Goal: Task Accomplishment & Management: Manage account settings

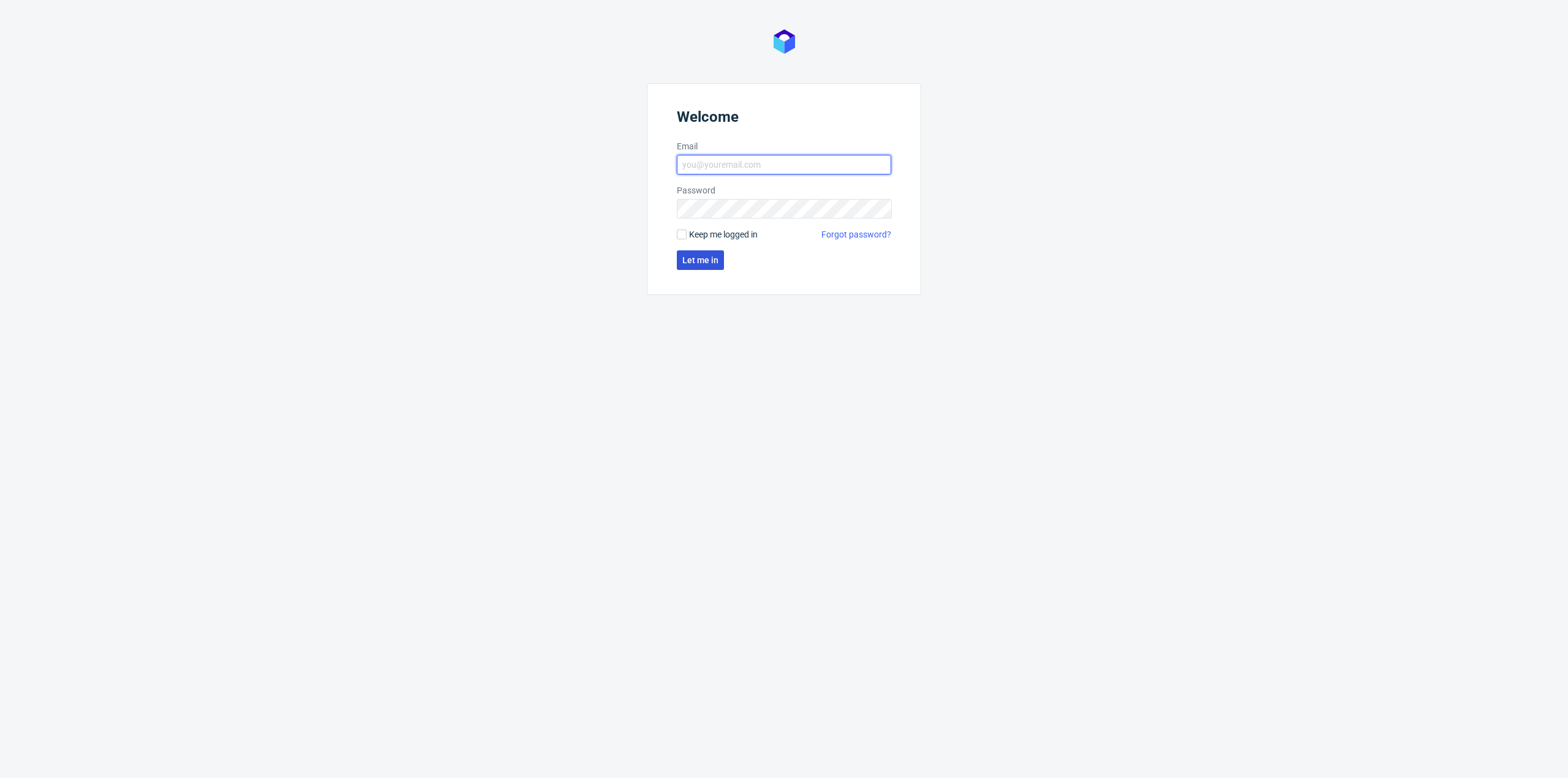
type input "[EMAIL_ADDRESS][PERSON_NAME][DOMAIN_NAME]"
click at [697, 264] on span "Let me in" at bounding box center [701, 260] width 36 height 8
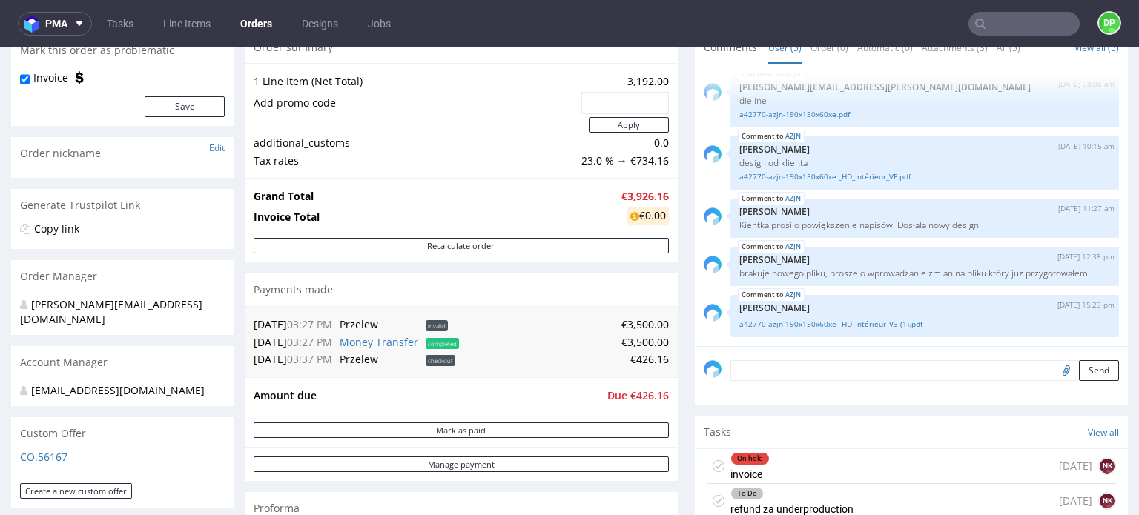
scroll to position [222, 0]
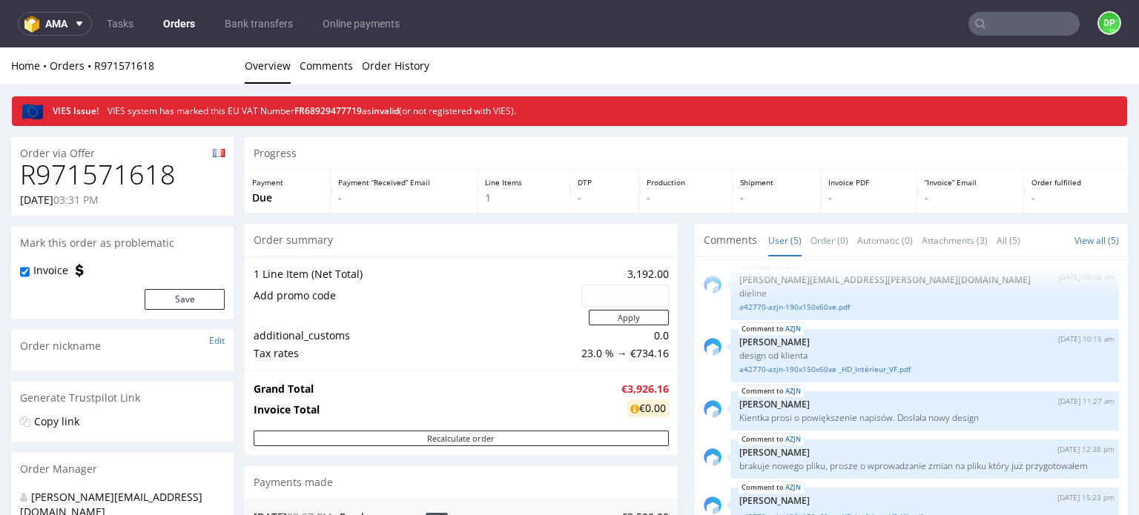
scroll to position [8, 0]
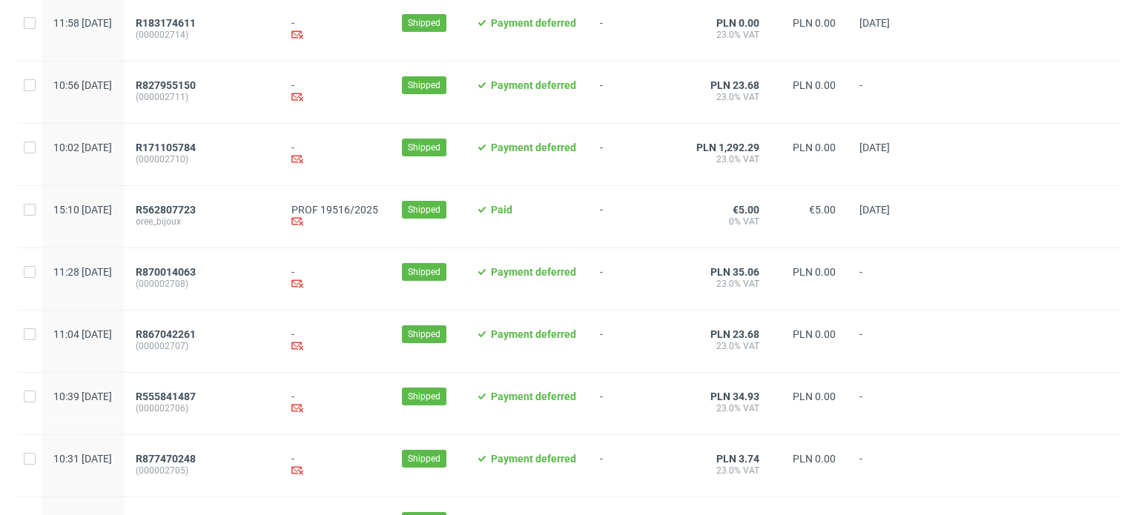
scroll to position [297, 0]
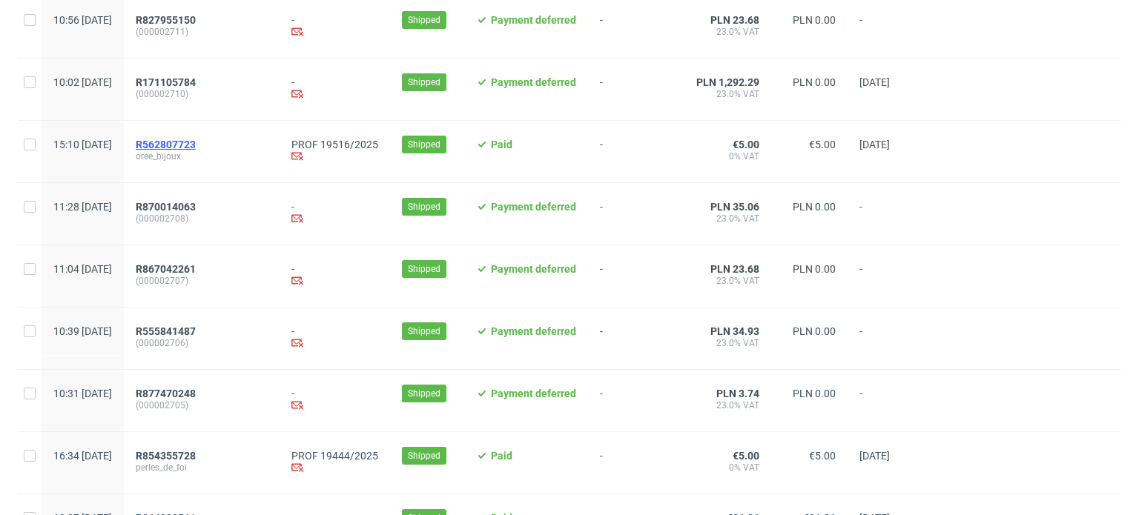
click at [196, 148] on span "R562807723" at bounding box center [166, 145] width 60 height 12
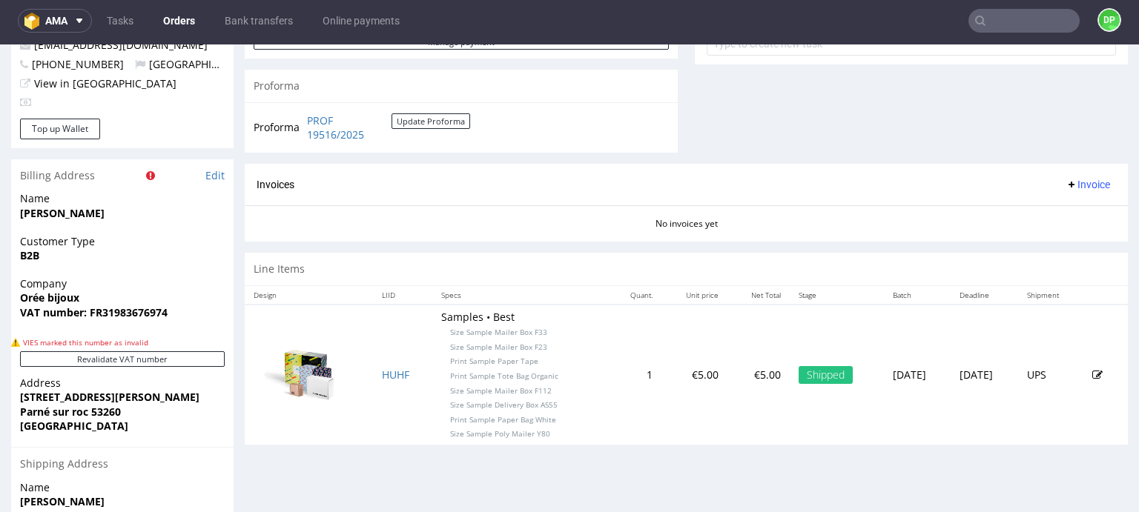
scroll to position [593, 0]
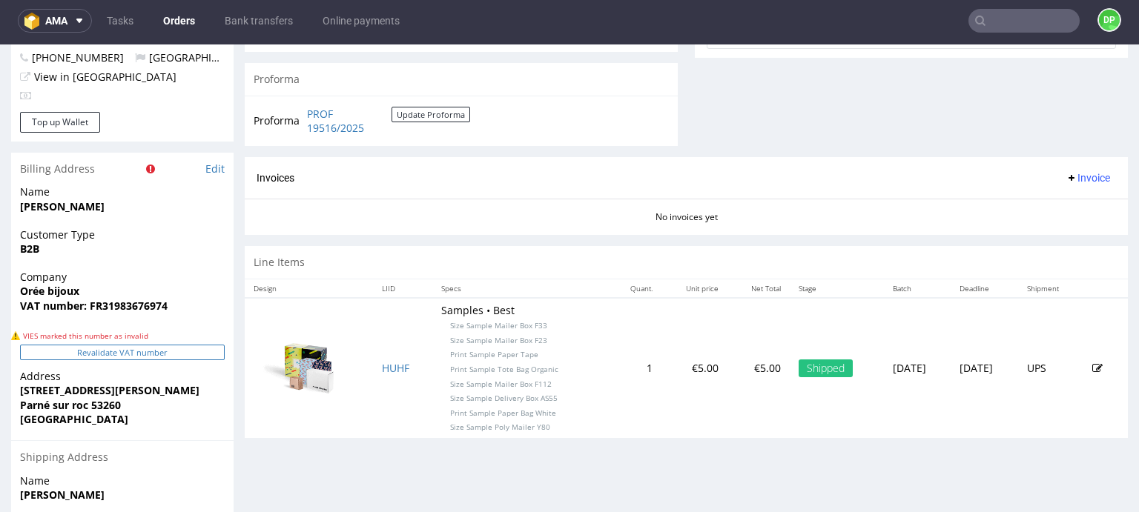
click at [92, 348] on button "Revalidate VAT number" at bounding box center [122, 353] width 205 height 16
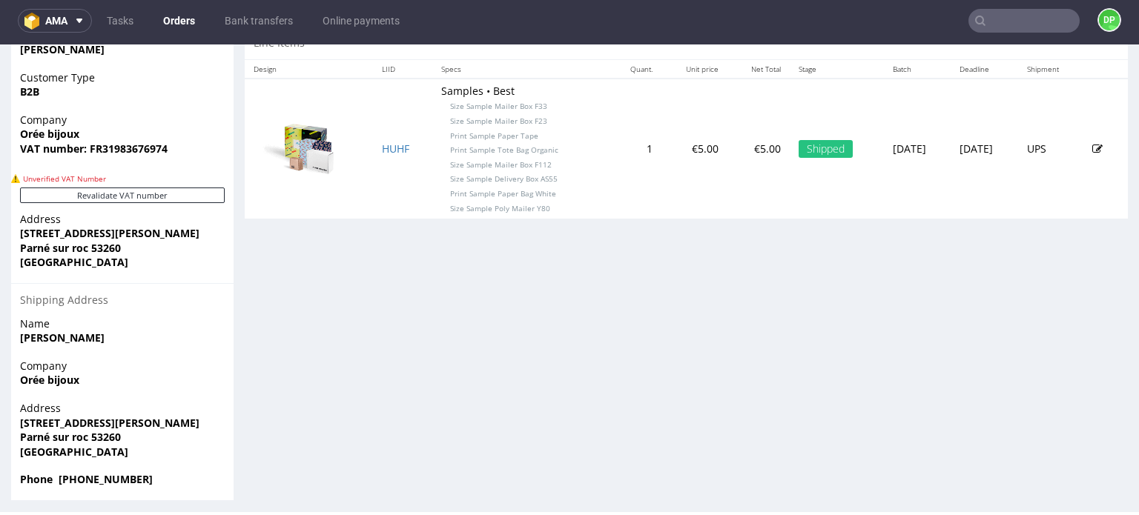
scroll to position [534, 0]
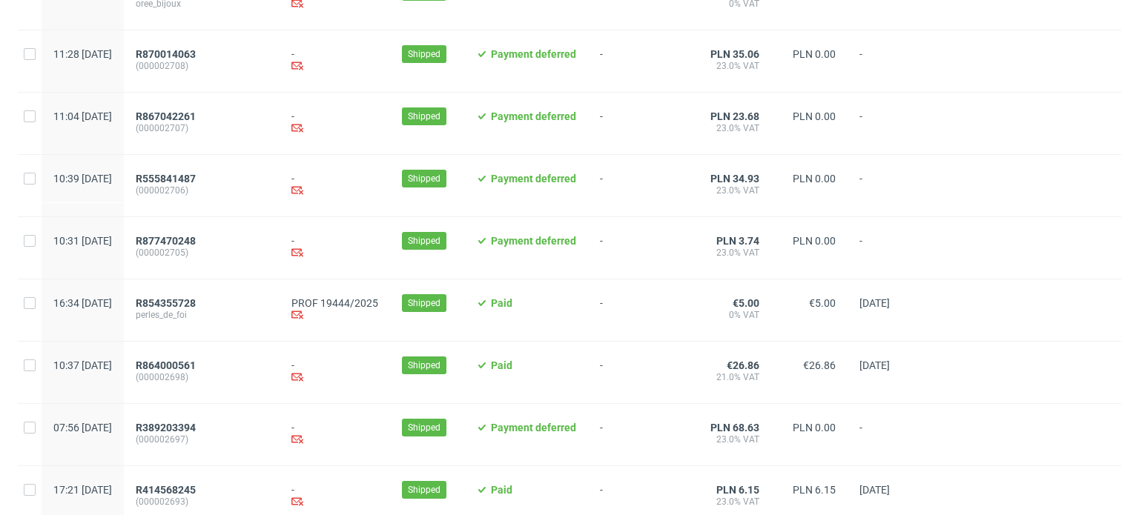
scroll to position [519, 0]
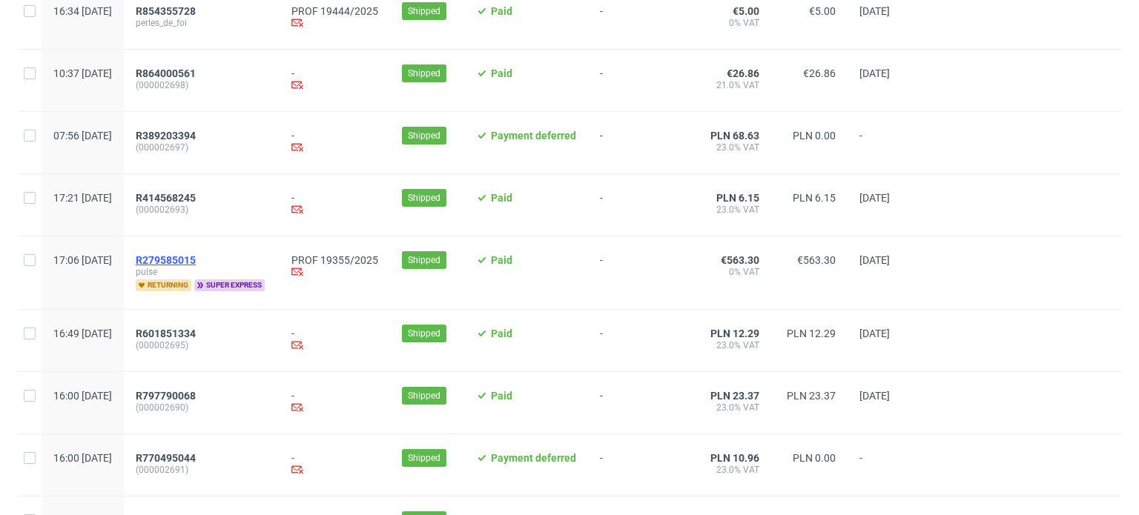
click at [196, 260] on span "R279585015" at bounding box center [166, 260] width 60 height 12
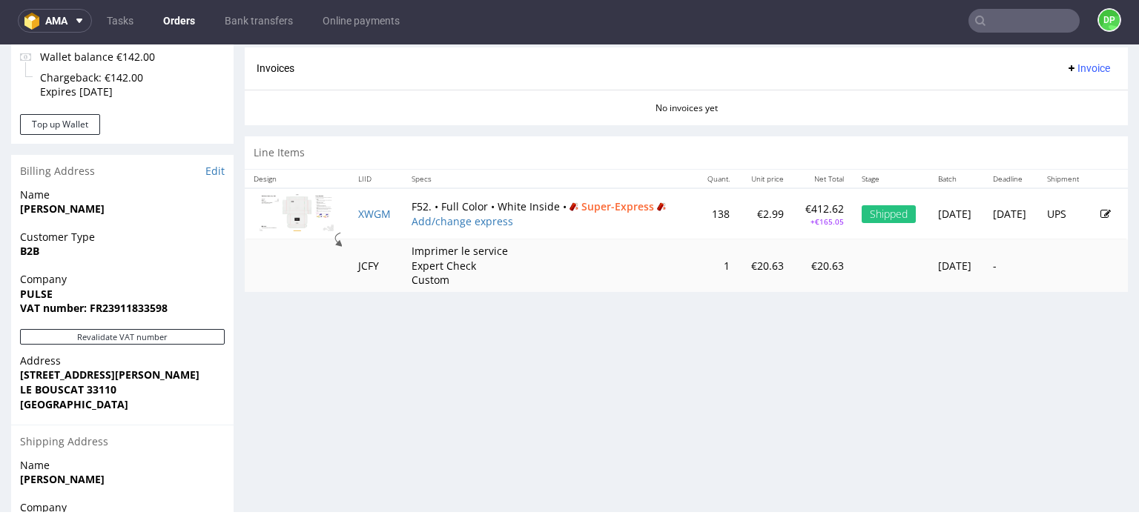
scroll to position [632, 0]
click at [136, 334] on button "Revalidate VAT number" at bounding box center [122, 337] width 205 height 16
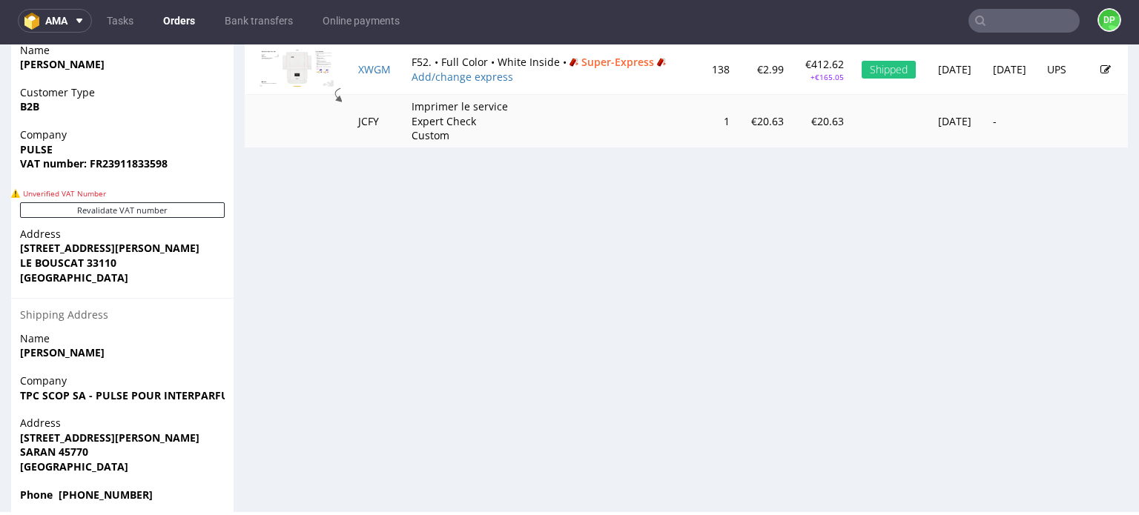
scroll to position [780, 0]
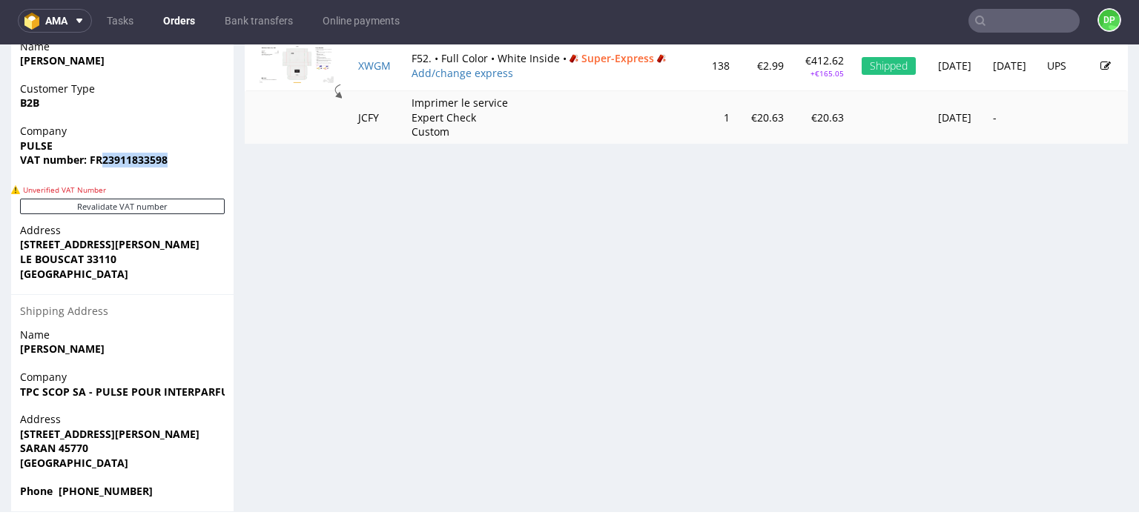
drag, startPoint x: 171, startPoint y: 159, endPoint x: 101, endPoint y: 170, distance: 71.2
click at [101, 170] on div "Company PULSE VAT number: FR23911833598" at bounding box center [122, 152] width 222 height 57
copy strong "23911833598"
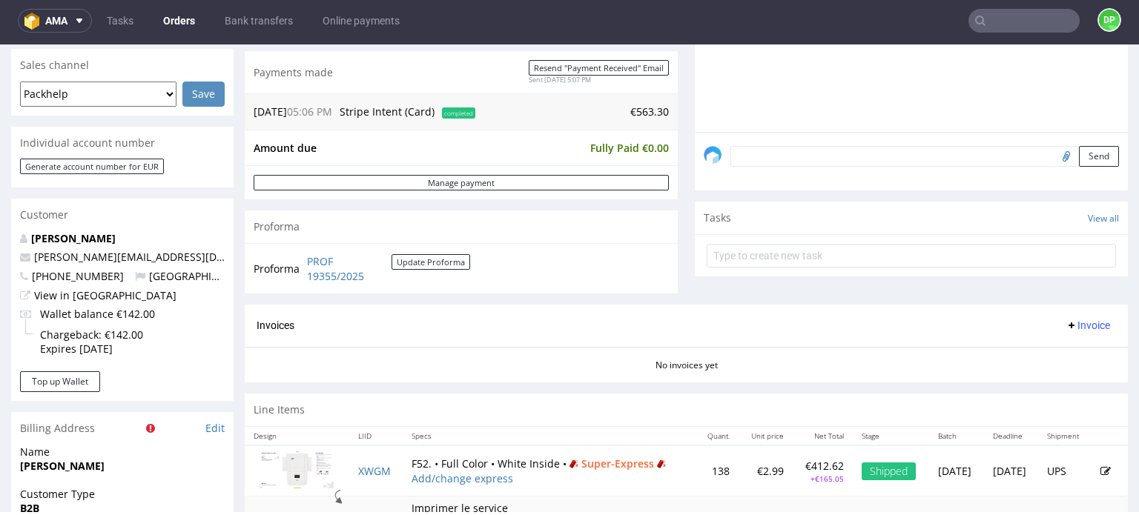
scroll to position [353, 0]
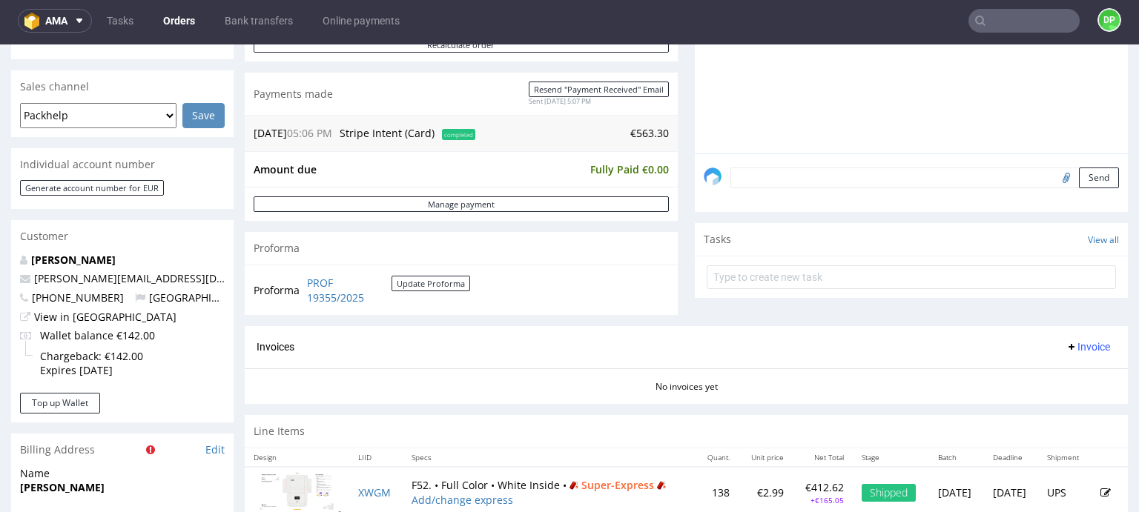
click at [1053, 177] on input "file" at bounding box center [1063, 177] width 21 height 19
type input "C:\fakepath\Zrzut ekranu 2025-09-16 093706.png"
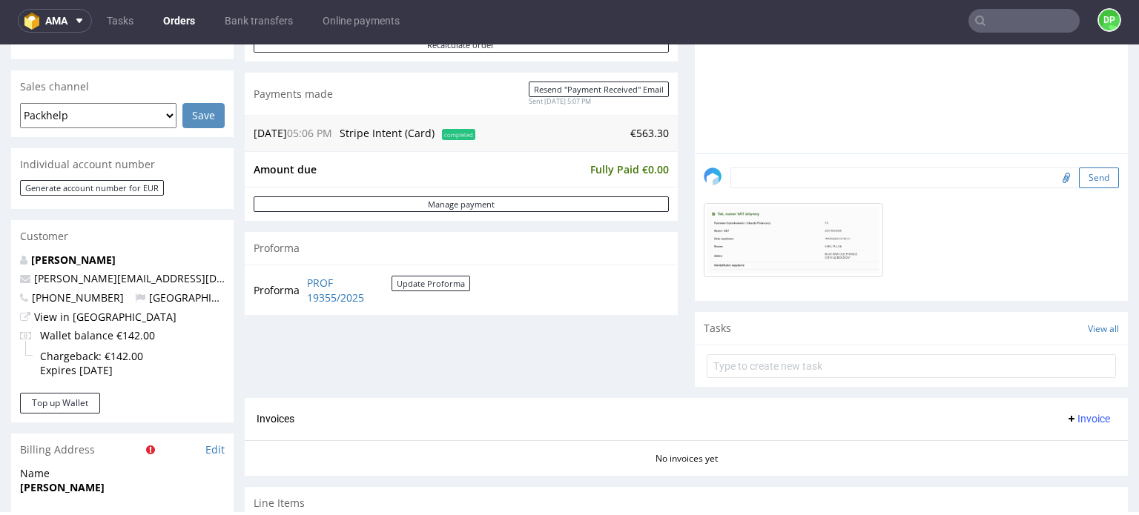
click at [1079, 182] on button "Send" at bounding box center [1099, 178] width 40 height 21
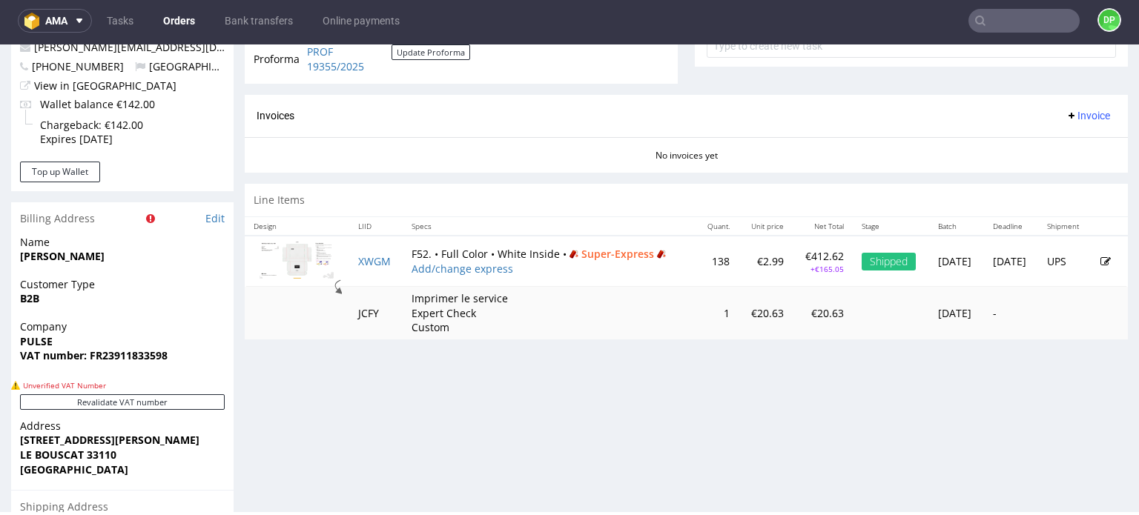
scroll to position [593, 0]
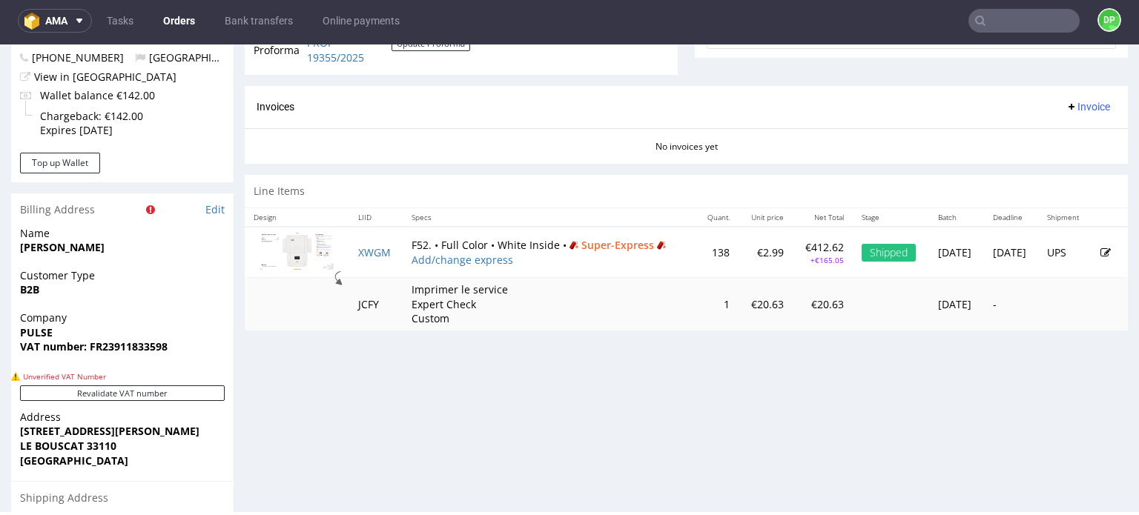
click at [1065, 102] on span "Invoice" at bounding box center [1087, 107] width 44 height 12
click at [1050, 132] on span "Generate" at bounding box center [1065, 137] width 72 height 15
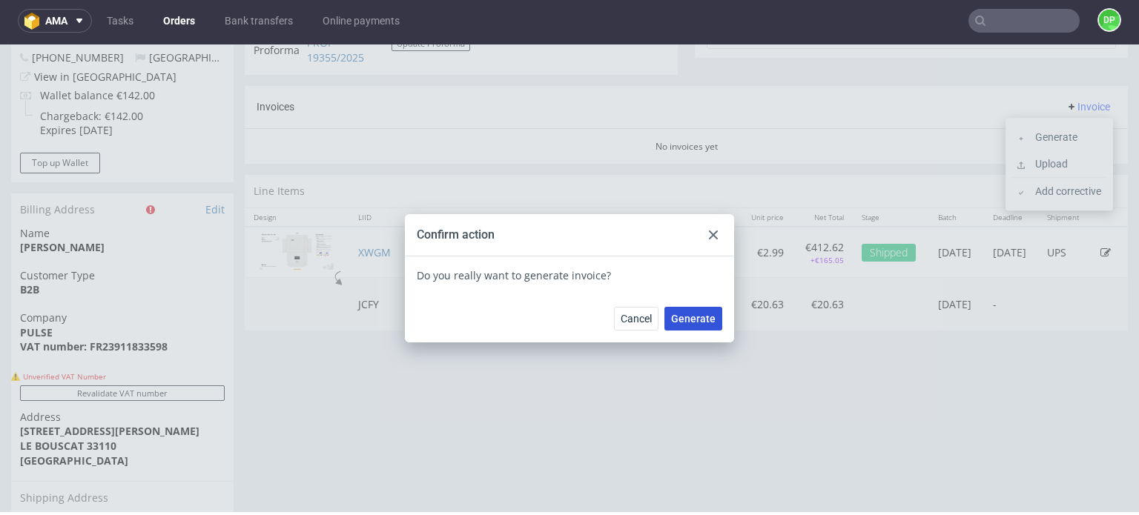
click at [684, 322] on span "Generate" at bounding box center [693, 319] width 44 height 10
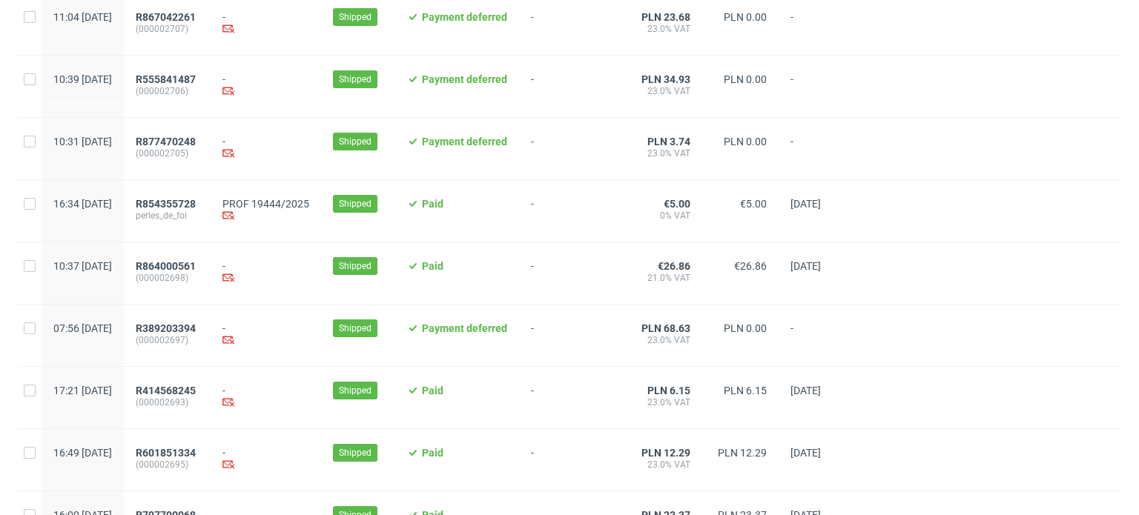
scroll to position [593, 0]
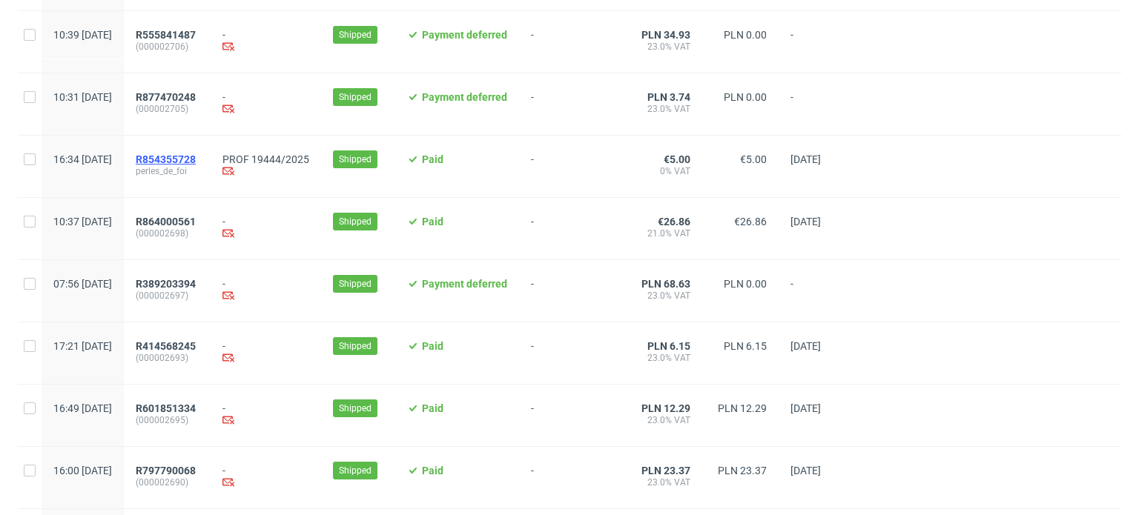
drag, startPoint x: 231, startPoint y: 150, endPoint x: 223, endPoint y: 153, distance: 9.0
click at [211, 150] on div "R854355728 perles_de_foi" at bounding box center [167, 167] width 87 height 62
click at [196, 156] on span "R854355728" at bounding box center [166, 159] width 60 height 12
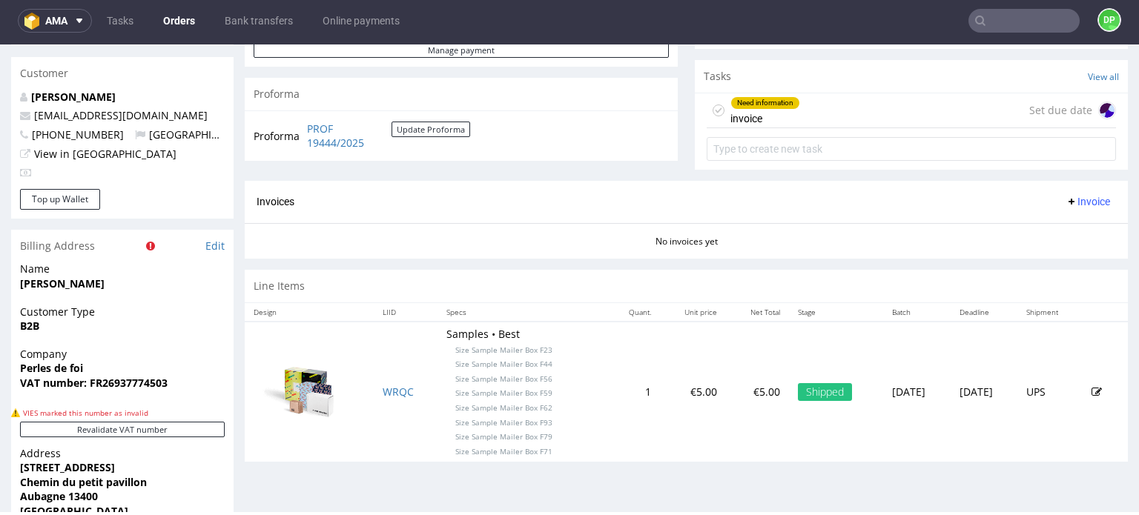
scroll to position [741, 0]
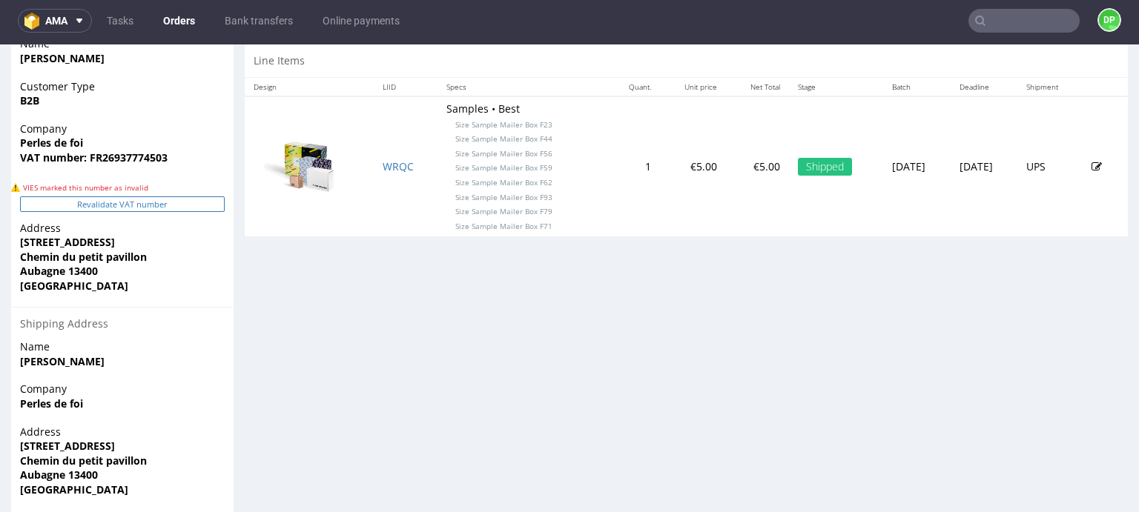
click at [116, 205] on button "Revalidate VAT number" at bounding box center [122, 204] width 205 height 16
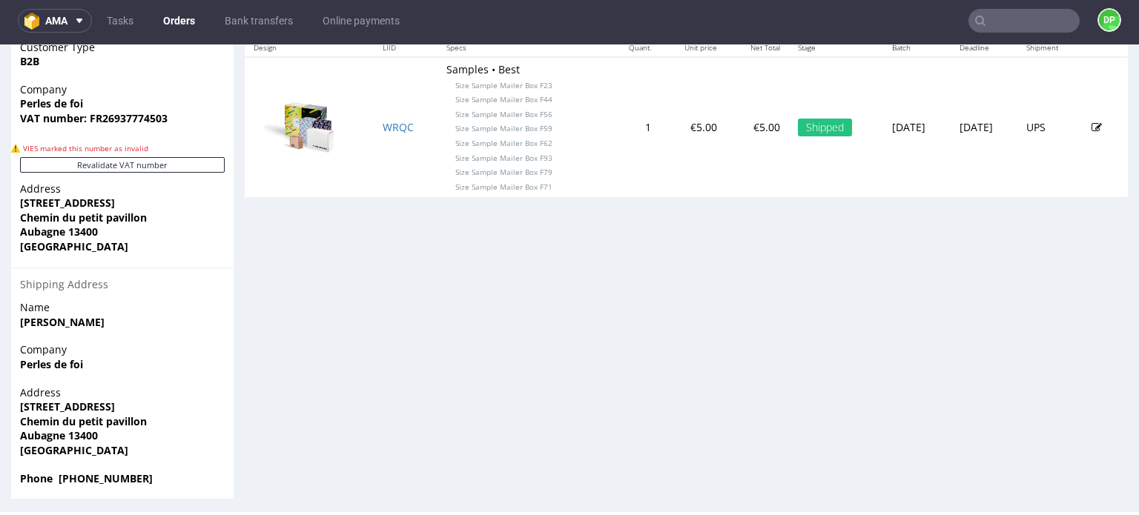
scroll to position [786, 0]
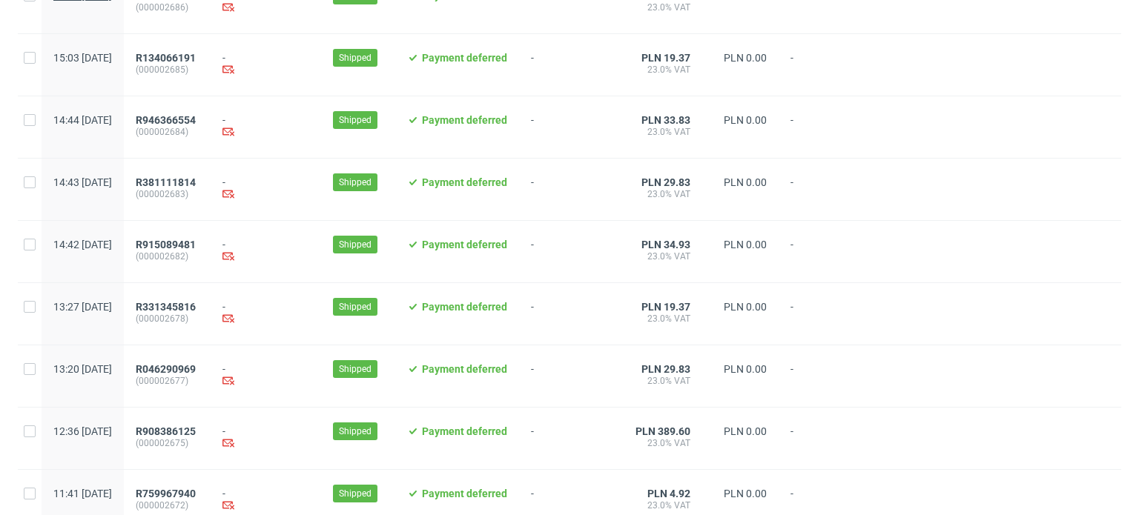
scroll to position [1569, 0]
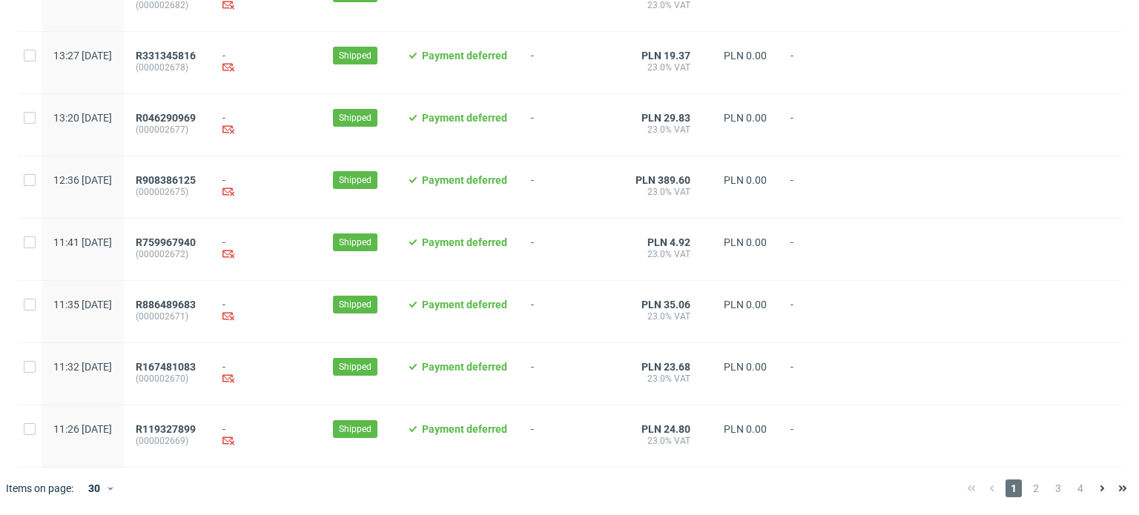
click at [1027, 486] on span "2" at bounding box center [1035, 489] width 16 height 18
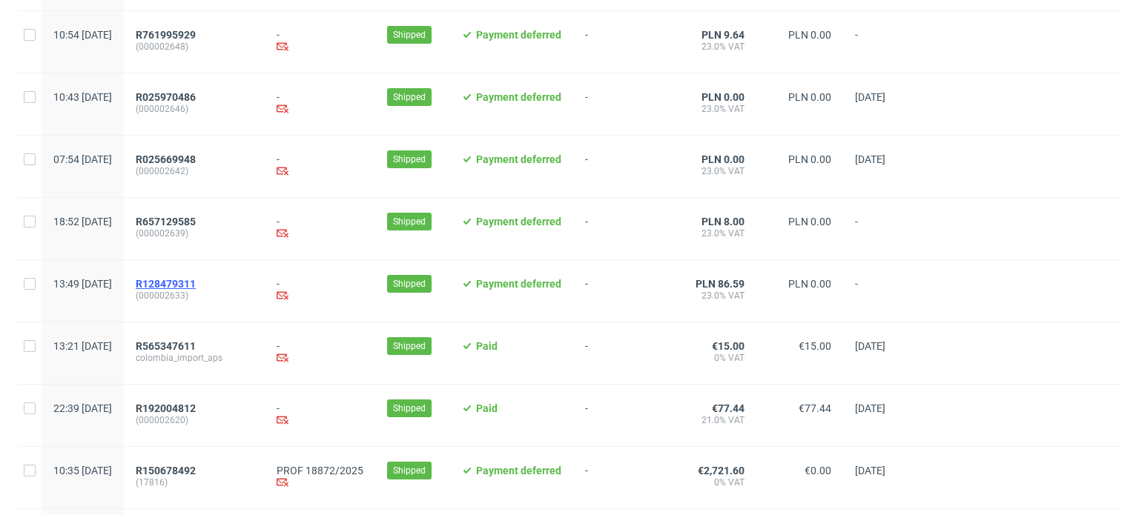
scroll to position [741, 0]
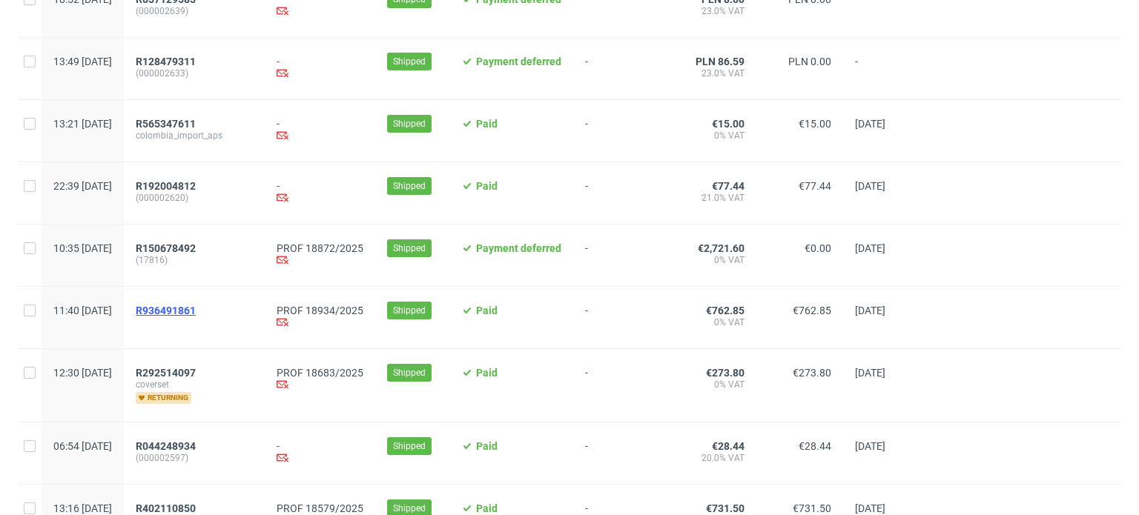
click at [196, 308] on span "R936491861" at bounding box center [166, 311] width 60 height 12
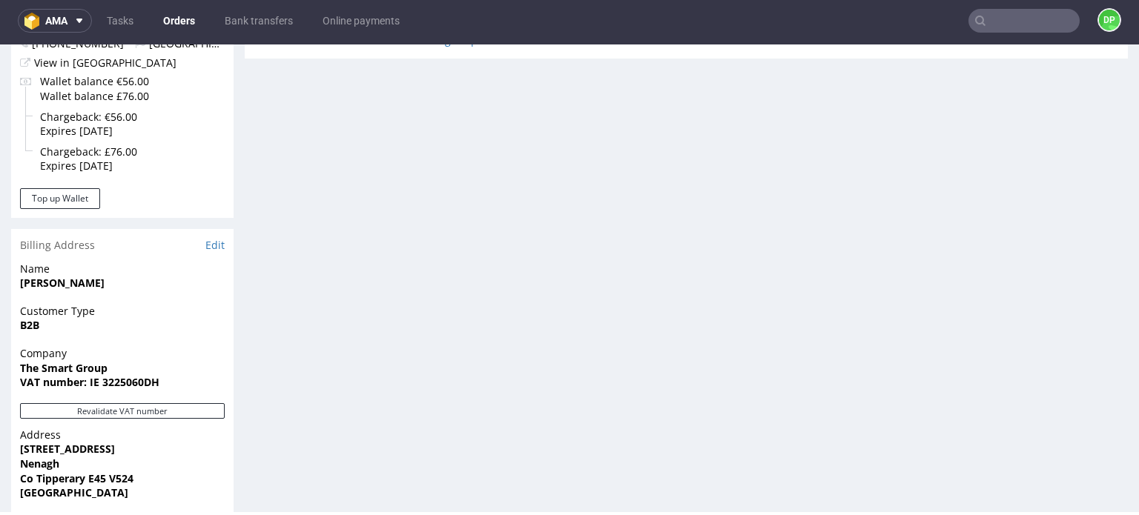
scroll to position [890, 0]
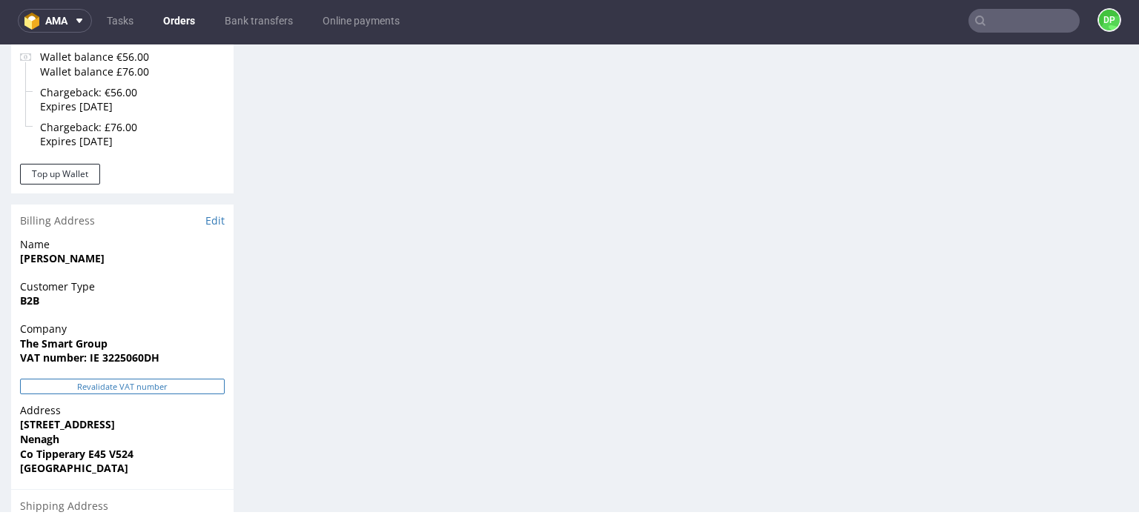
click at [133, 379] on button "Revalidate VAT number" at bounding box center [122, 387] width 205 height 16
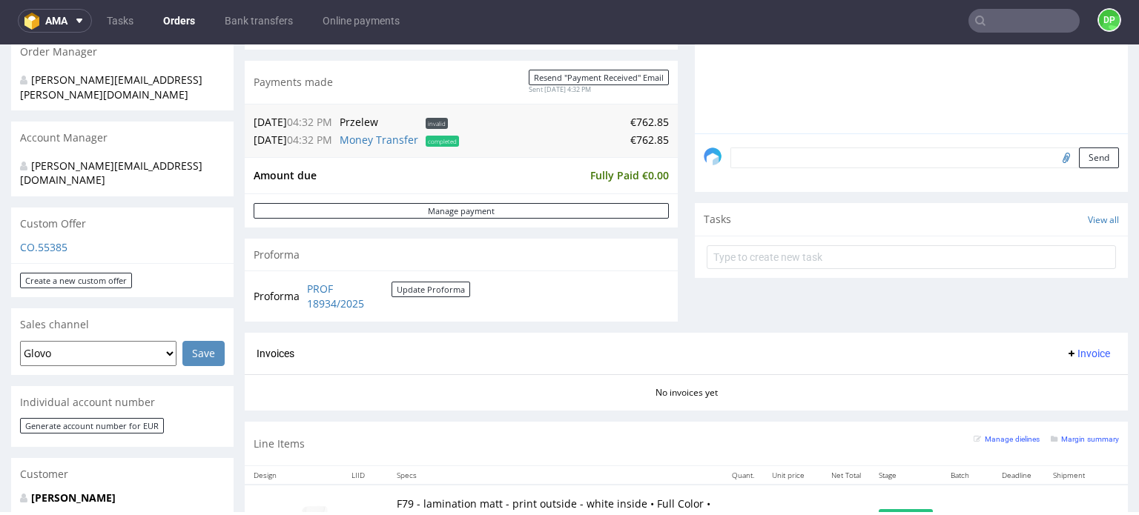
scroll to position [347, 0]
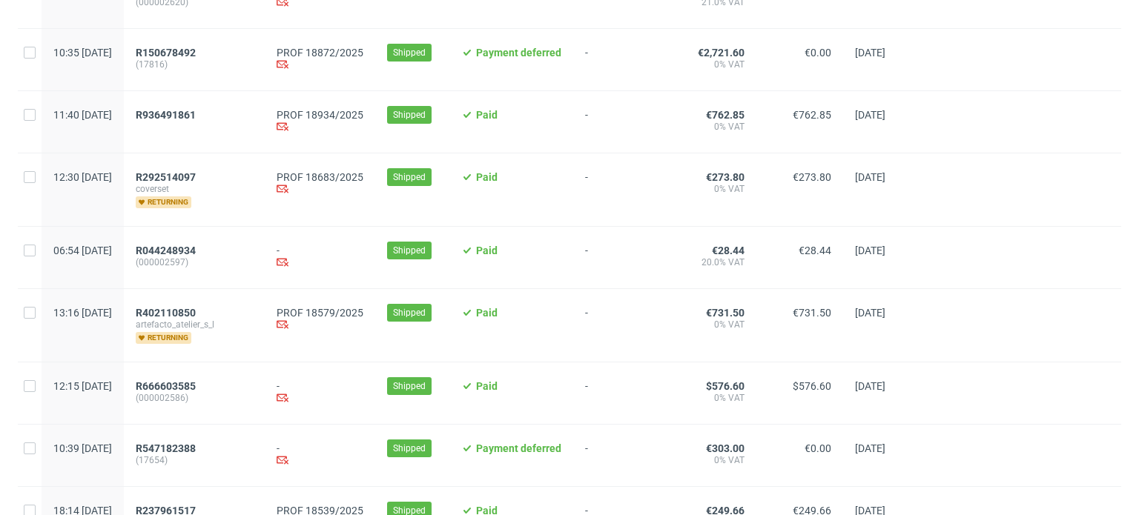
scroll to position [1038, 0]
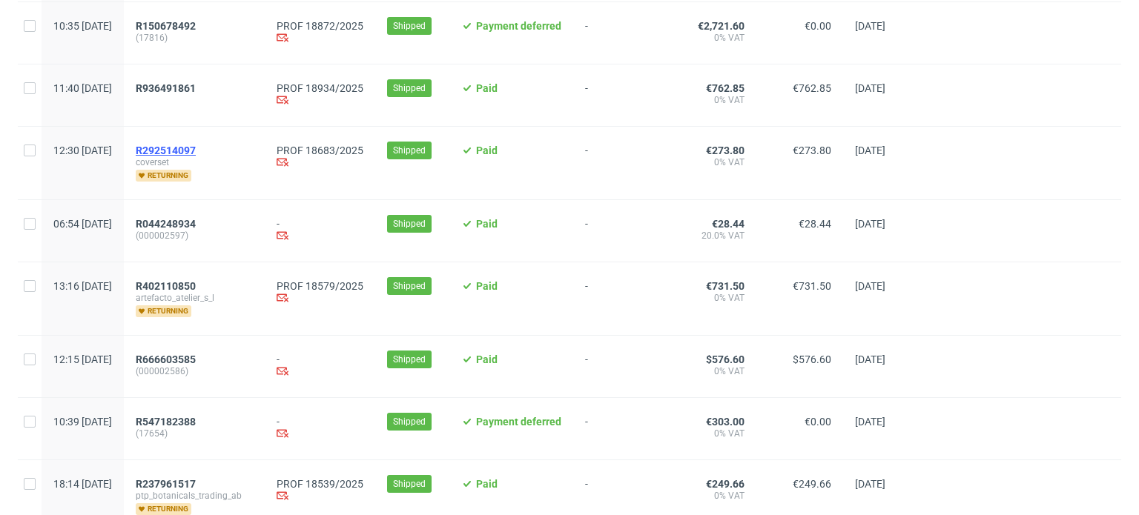
click at [196, 147] on span "R292514097" at bounding box center [166, 151] width 60 height 12
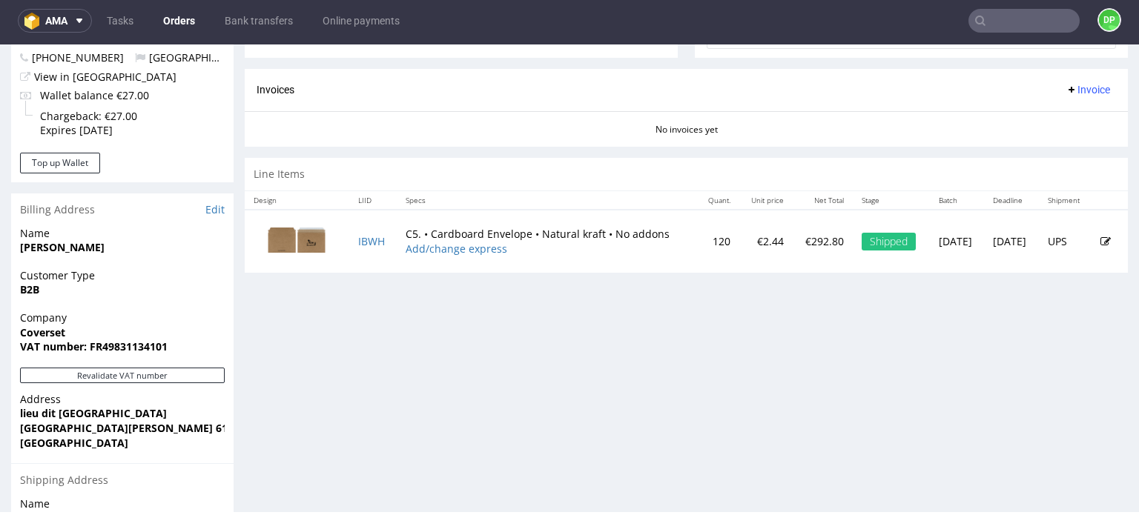
scroll to position [667, 0]
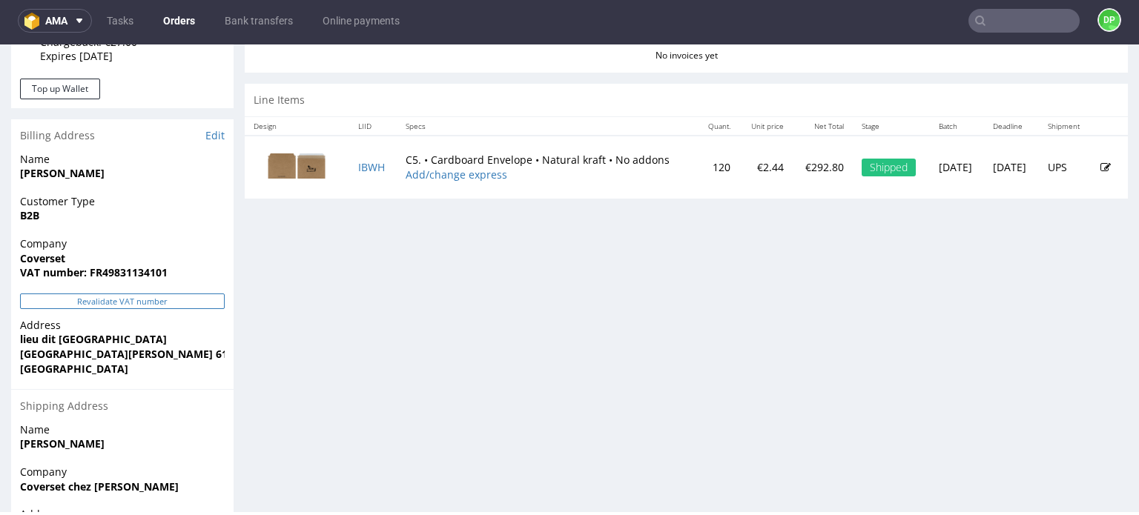
click at [172, 297] on button "Revalidate VAT number" at bounding box center [122, 302] width 205 height 16
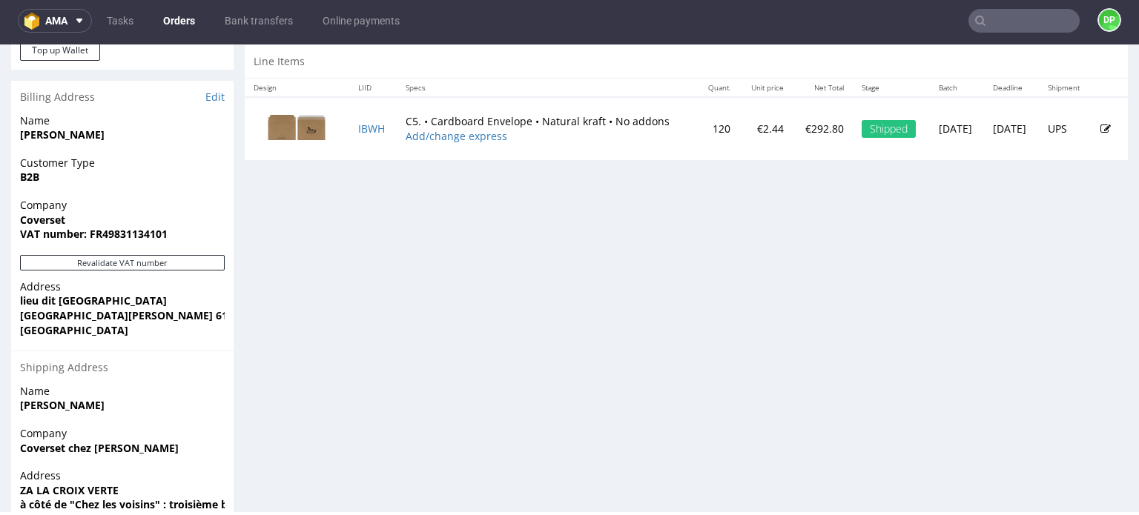
scroll to position [721, 0]
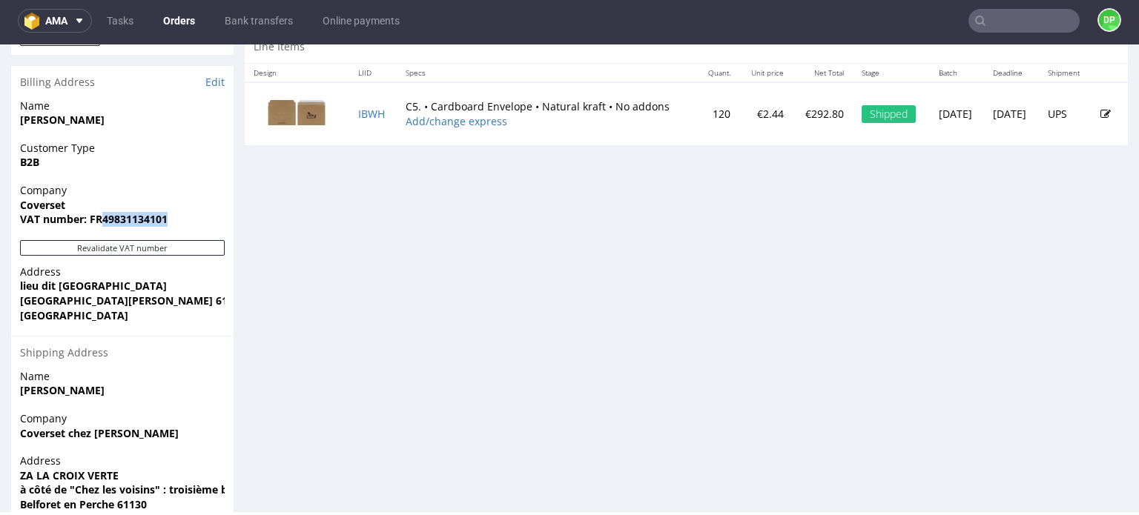
drag, startPoint x: 184, startPoint y: 219, endPoint x: 99, endPoint y: 231, distance: 85.2
click at [99, 231] on div "Company Coverset VAT number: FR49831134101" at bounding box center [122, 211] width 222 height 57
copy strong "49831134101"
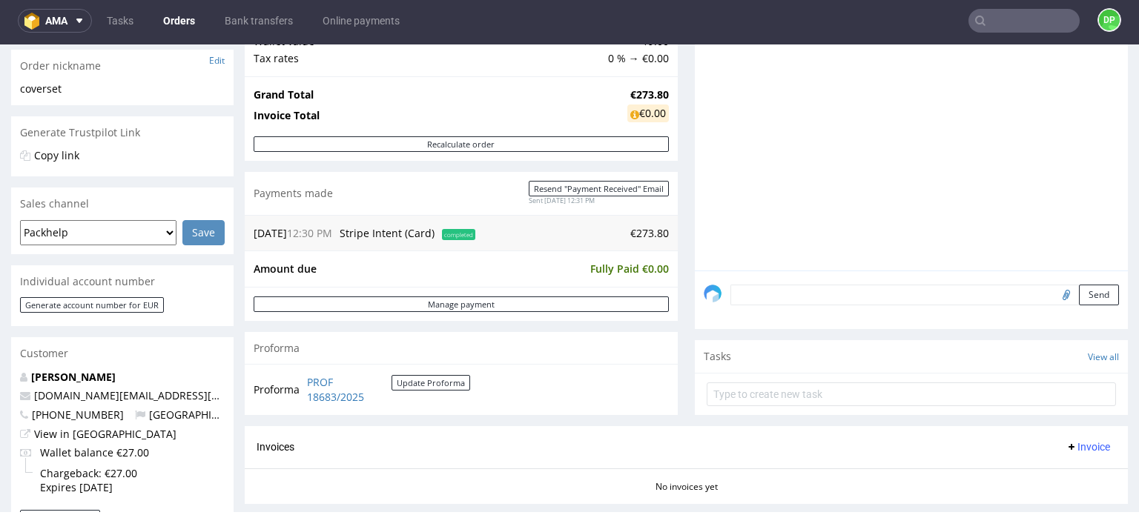
scroll to position [222, 0]
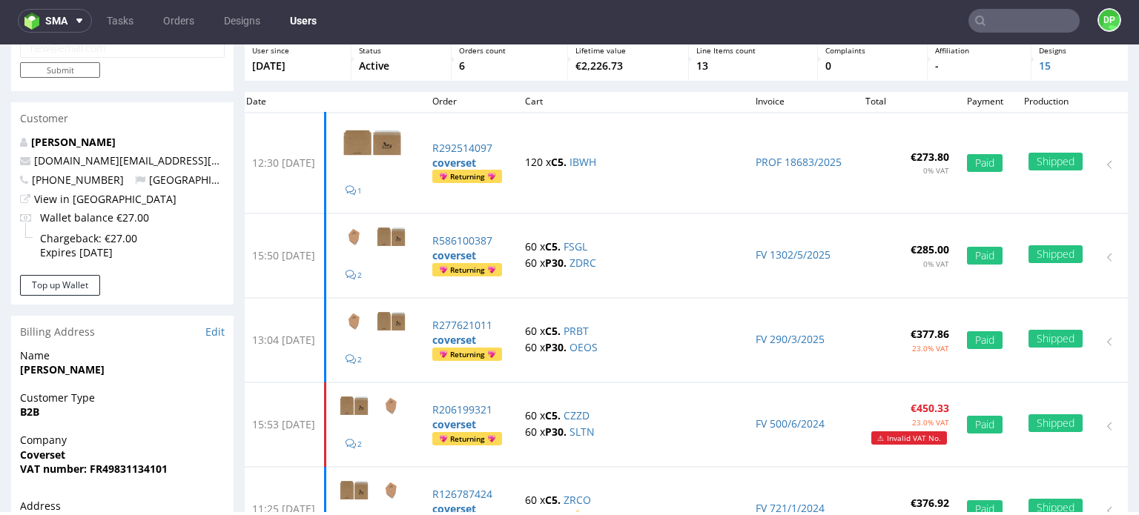
scroll to position [148, 0]
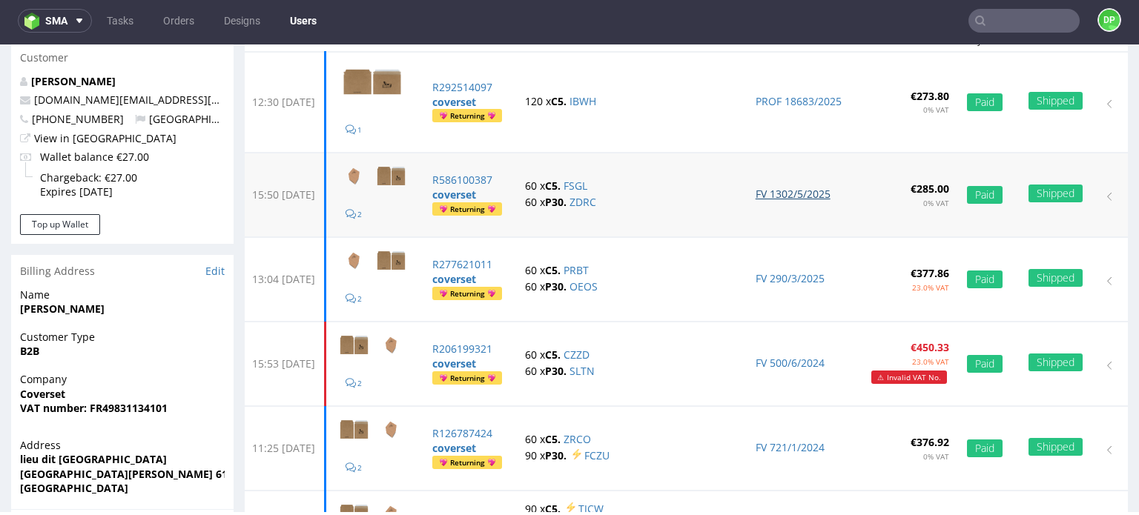
click at [824, 195] on link "FV 1302/5/2025" at bounding box center [792, 194] width 75 height 14
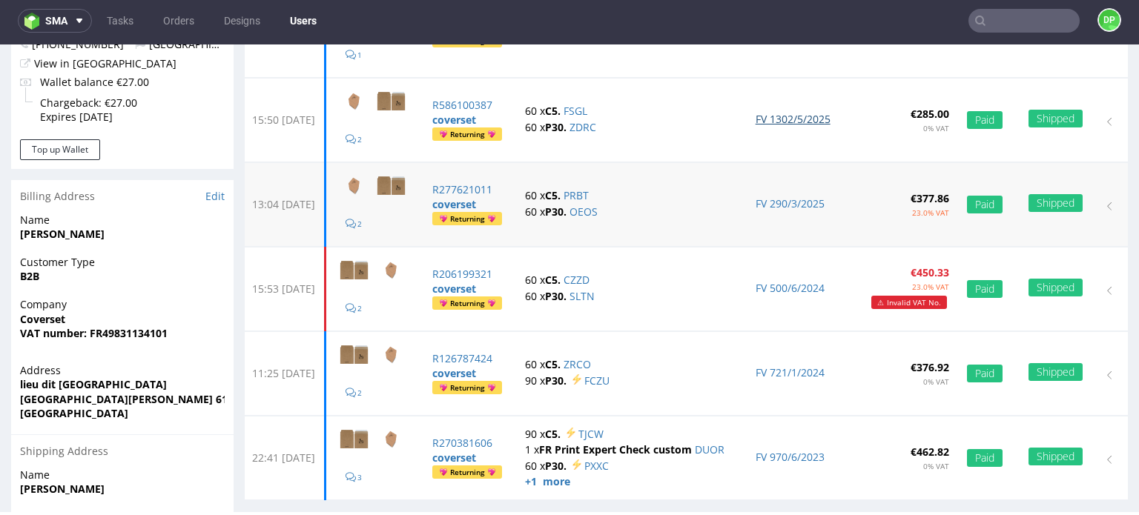
scroll to position [297, 0]
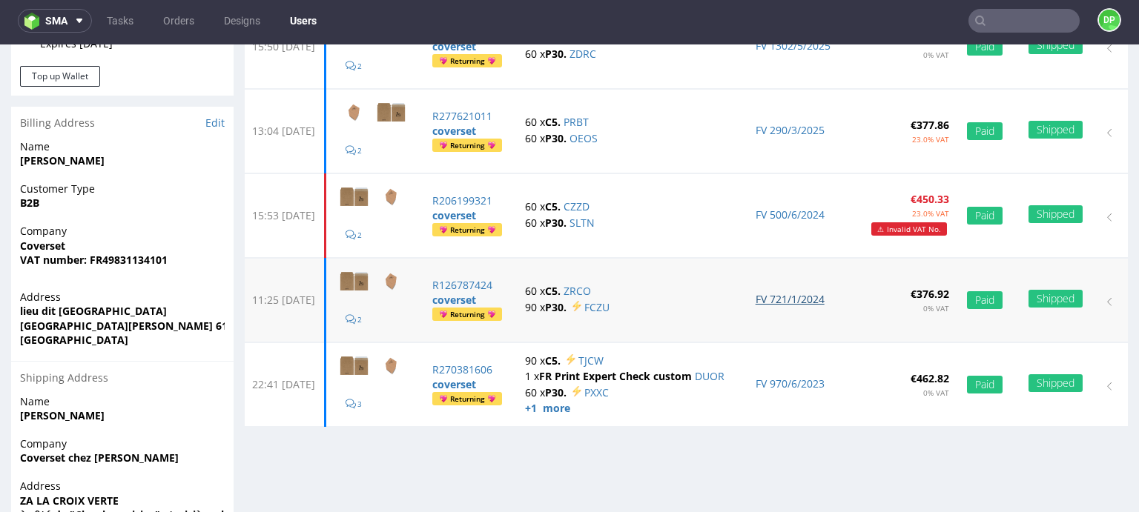
click at [808, 299] on link "FV 721/1/2024" at bounding box center [789, 299] width 69 height 14
click at [815, 210] on link "FV 500/6/2024" at bounding box center [789, 215] width 69 height 14
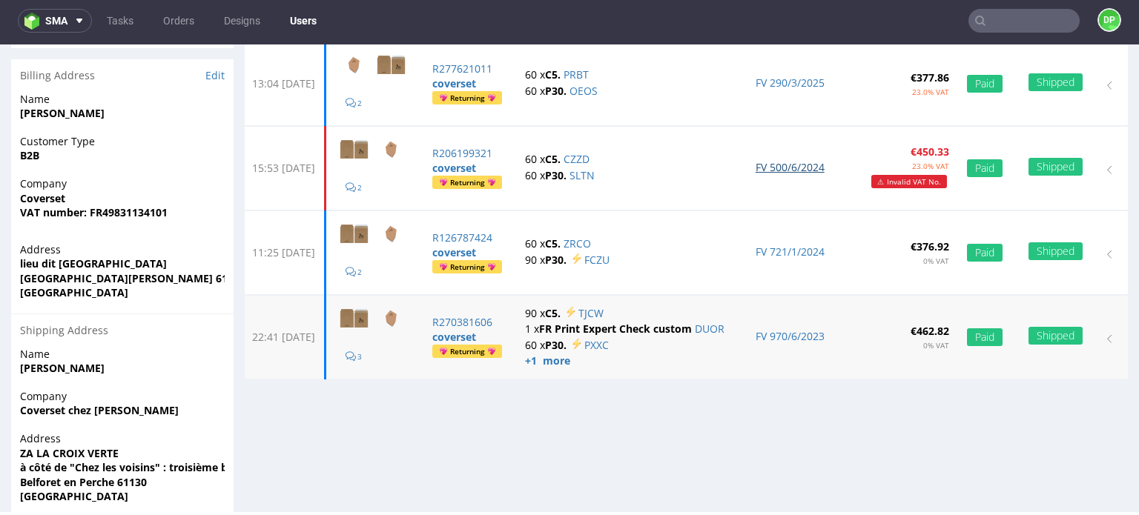
scroll to position [371, 0]
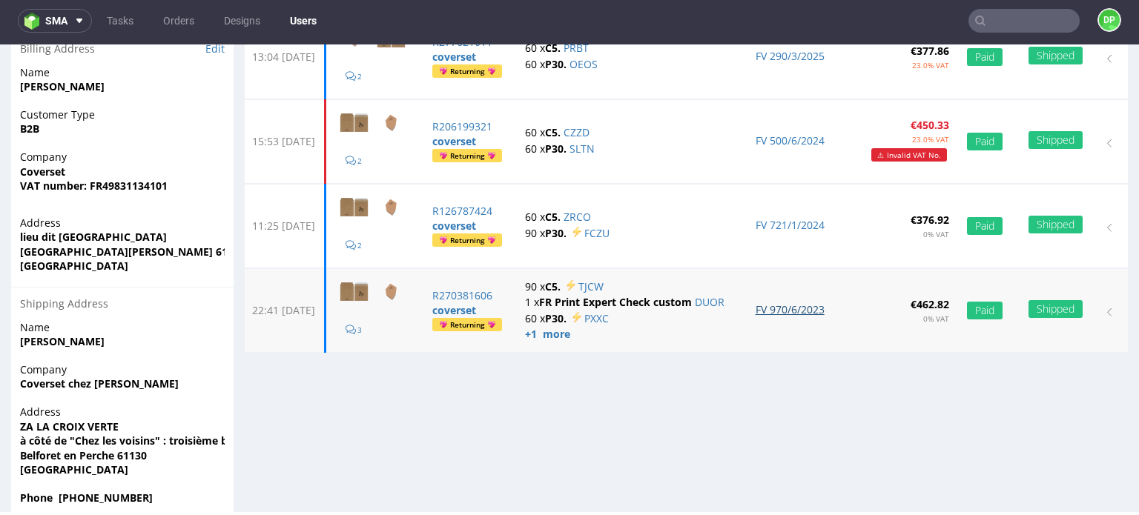
click at [824, 307] on link "FV 970/6/2023" at bounding box center [789, 309] width 69 height 14
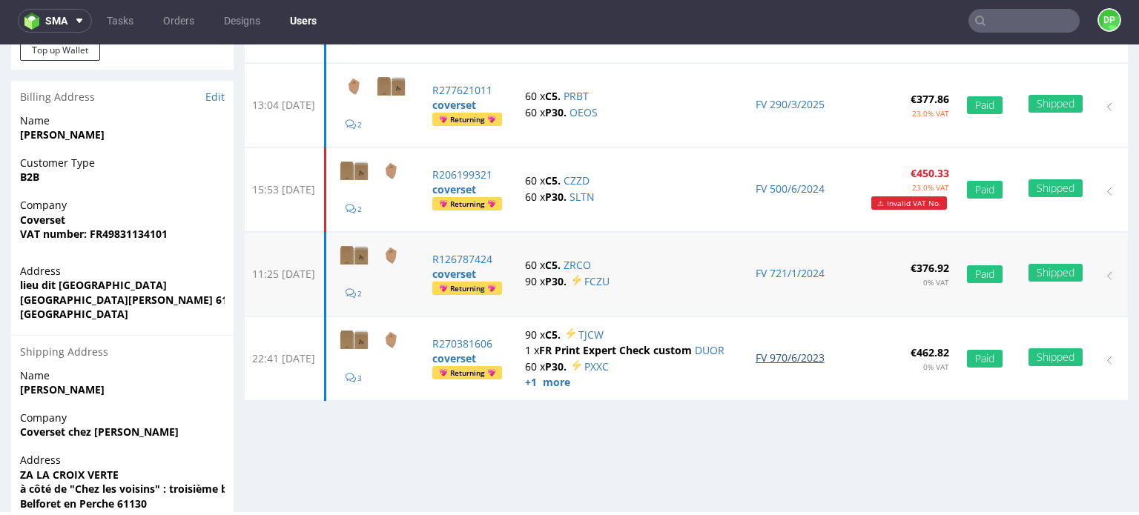
scroll to position [297, 0]
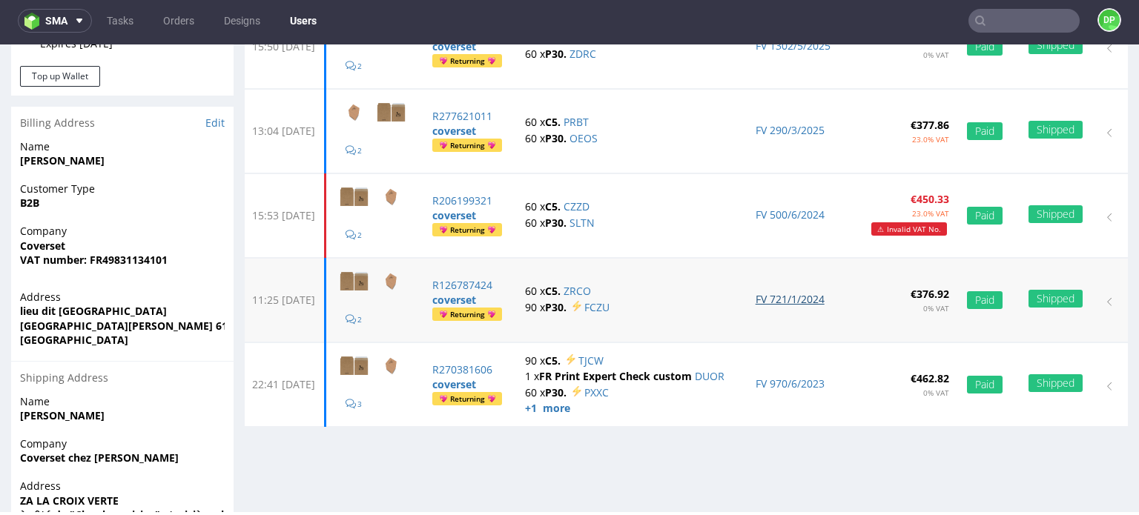
click at [813, 302] on link "FV 721/1/2024" at bounding box center [789, 299] width 69 height 14
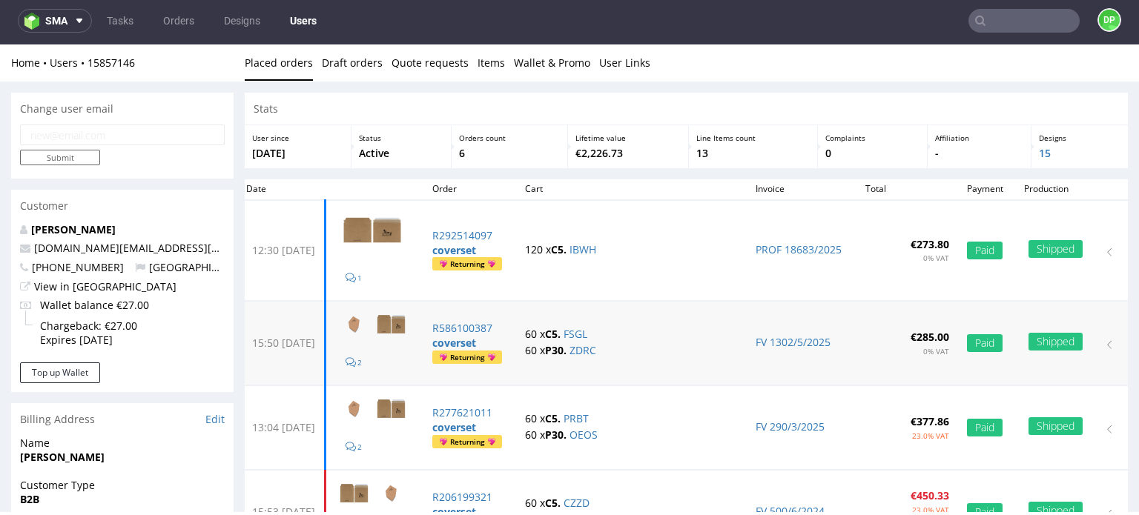
scroll to position [0, 0]
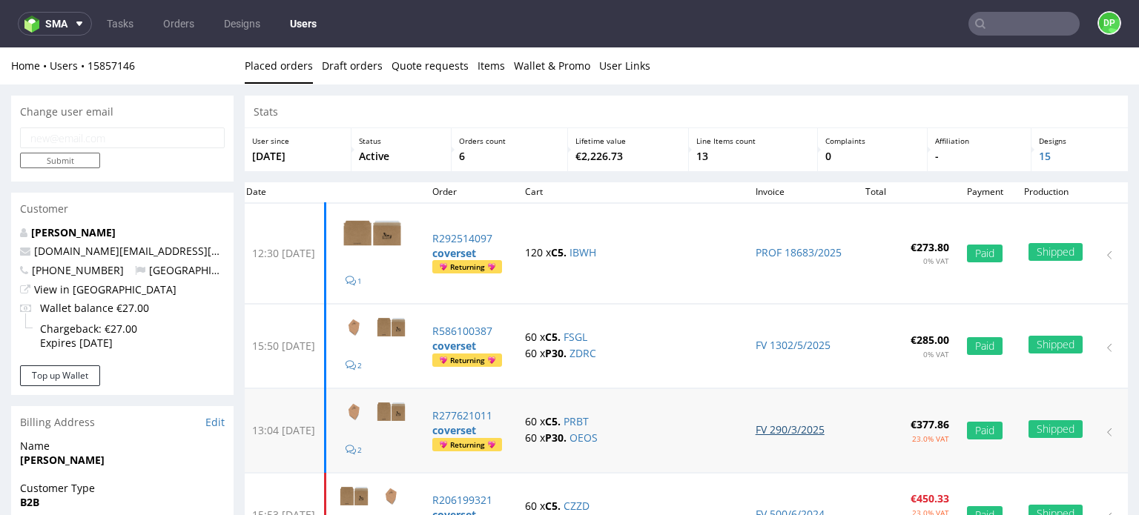
click at [821, 425] on link "FV 290/3/2025" at bounding box center [789, 430] width 69 height 14
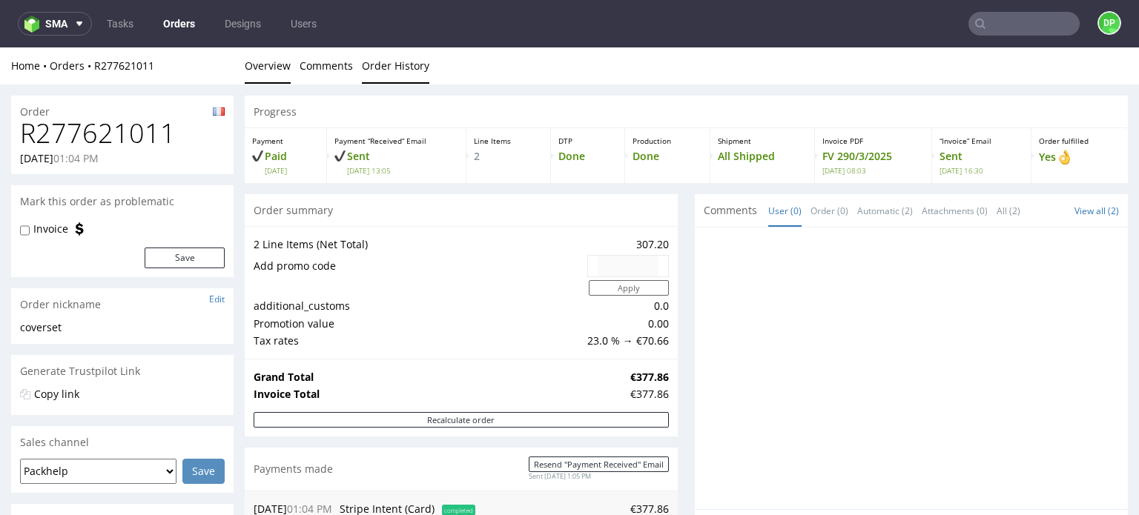
click at [403, 68] on link "Order History" at bounding box center [395, 65] width 67 height 36
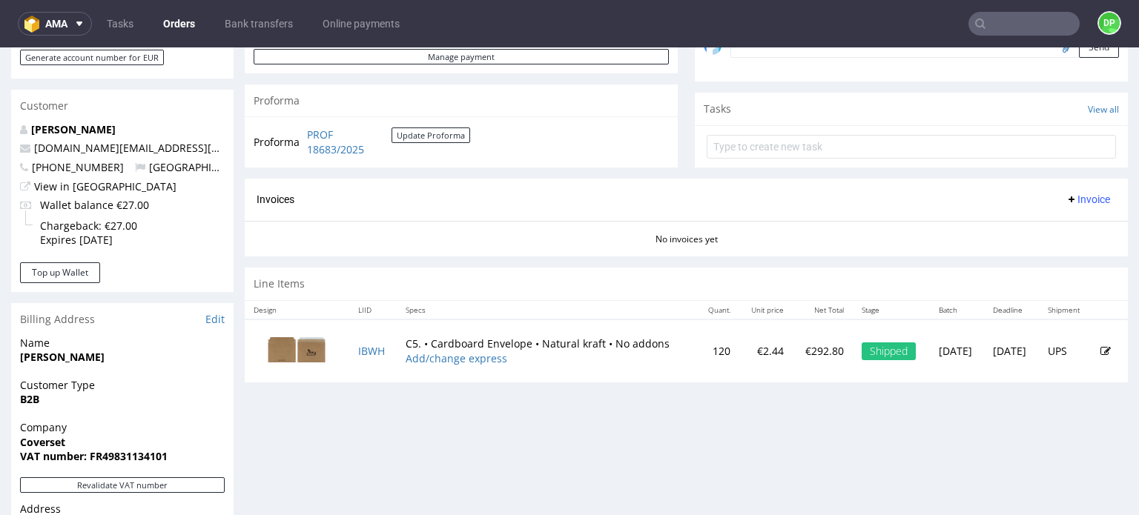
scroll to position [519, 0]
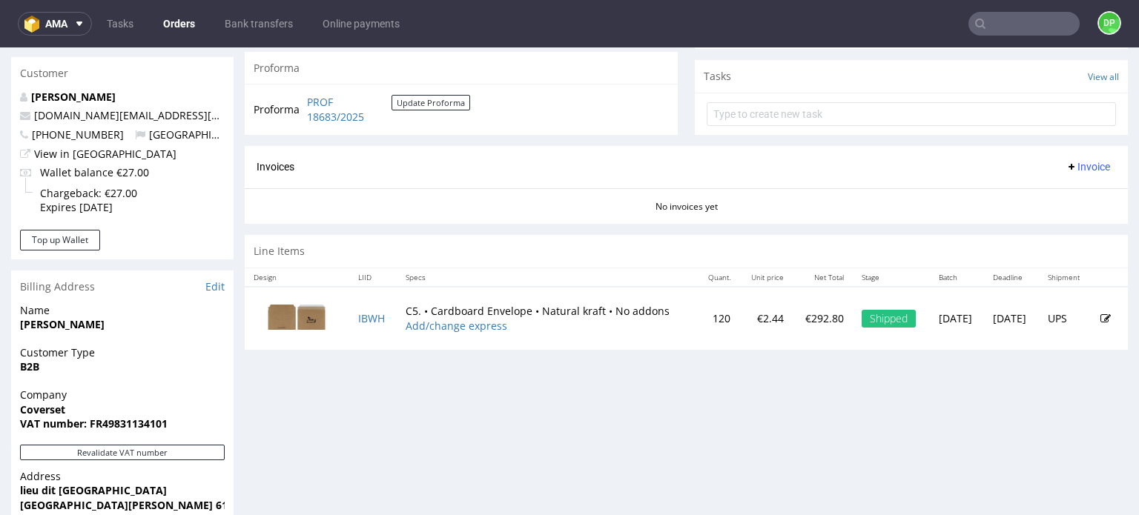
click at [348, 480] on div "Progress Payment Paid Wed 03 Sep Payment “Received” Email Sent Wed 3 Sep 12:31 …" at bounding box center [686, 175] width 883 height 1196
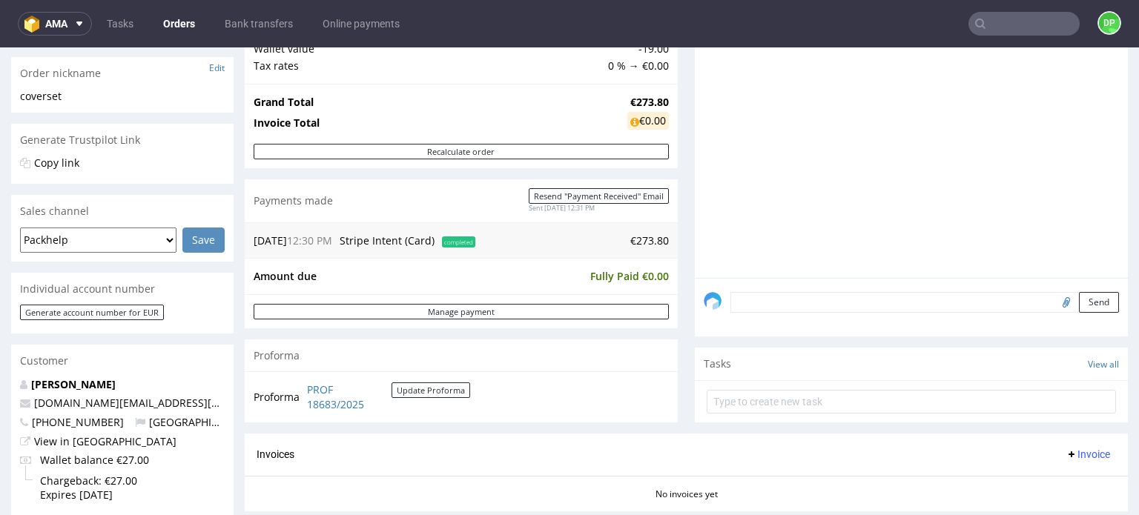
scroll to position [222, 0]
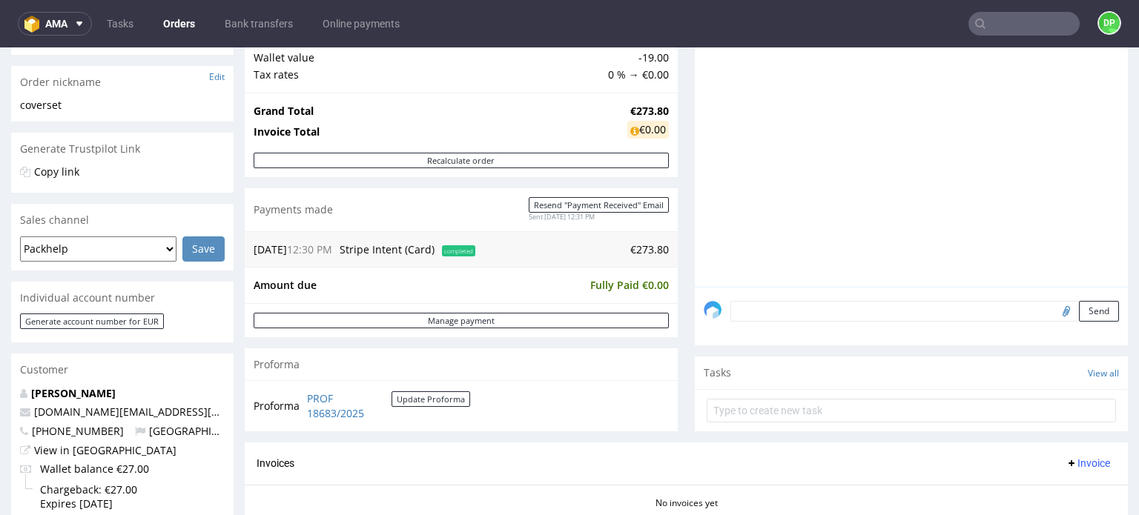
drag, startPoint x: 85, startPoint y: 397, endPoint x: 35, endPoint y: 397, distance: 50.4
click at [27, 400] on p "MORIN Bérengère" at bounding box center [122, 393] width 205 height 15
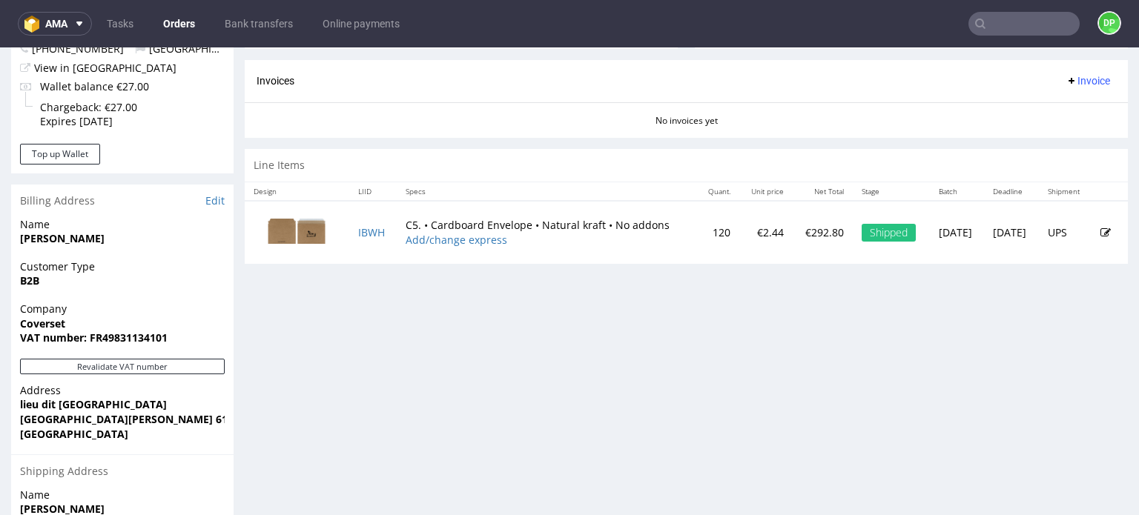
scroll to position [667, 0]
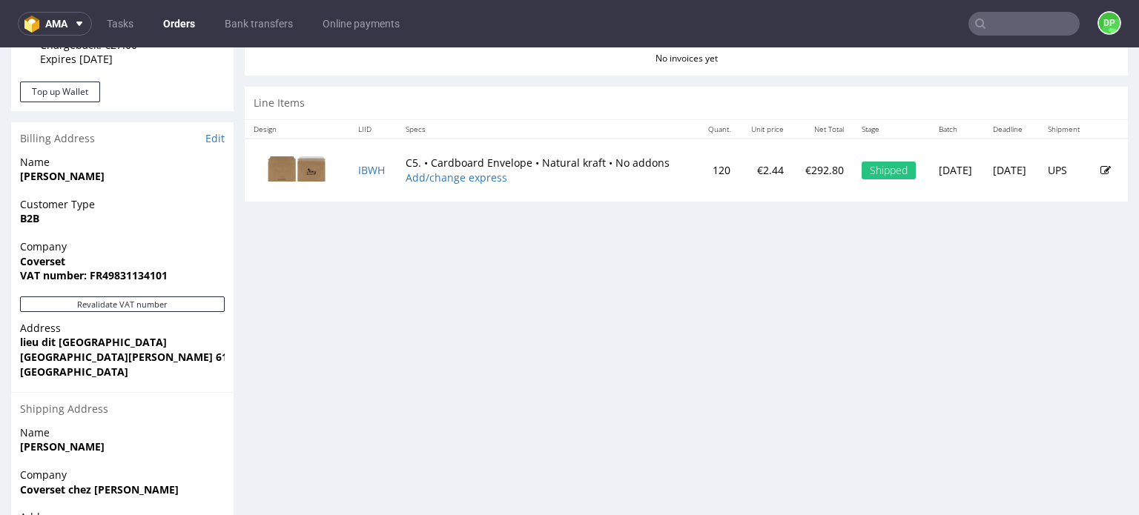
click at [275, 370] on div "Progress Payment Paid Wed 03 Sep Payment “Received” Email Sent Wed 3 Sep 12:31 …" at bounding box center [686, 26] width 883 height 1196
drag, startPoint x: 67, startPoint y: 265, endPoint x: 0, endPoint y: 266, distance: 66.7
click at [0, 266] on div "Order R292514097 03.09.2025 12:30 PM Mark this order as problematic Invoice Sav…" at bounding box center [569, 26] width 1139 height 1218
copy strong "Coverset"
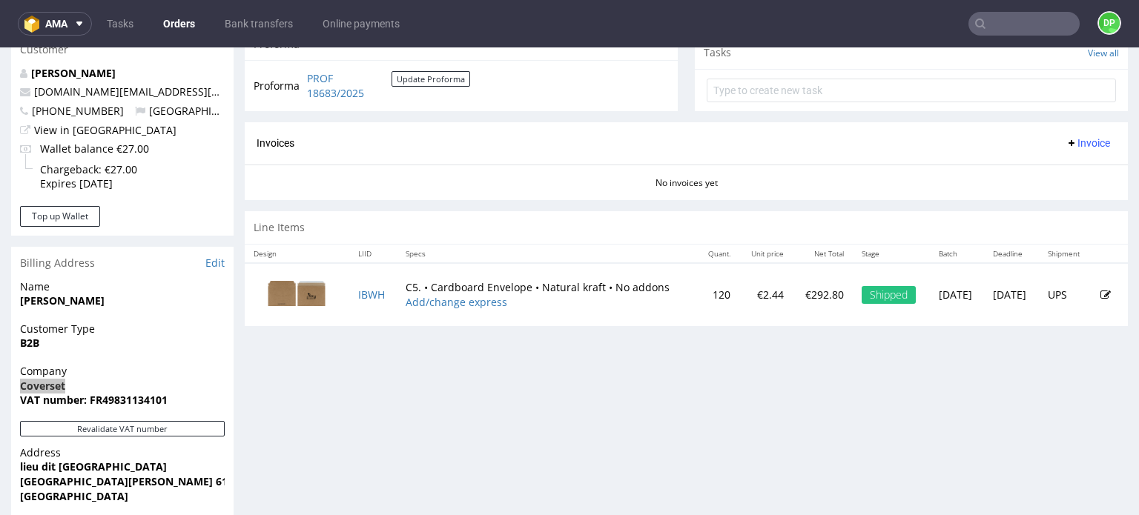
scroll to position [519, 0]
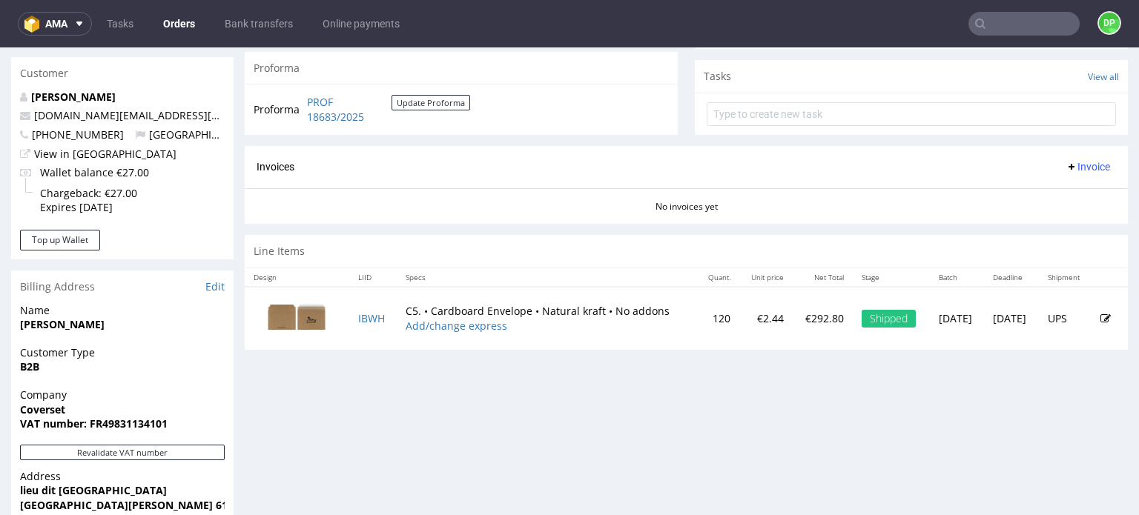
click at [183, 425] on span "VAT number: FR49831134101" at bounding box center [122, 424] width 205 height 15
drag, startPoint x: 176, startPoint y: 426, endPoint x: 104, endPoint y: 429, distance: 72.7
click at [104, 429] on span "VAT number: FR49831134101" at bounding box center [122, 424] width 205 height 15
copy strong "49831134101"
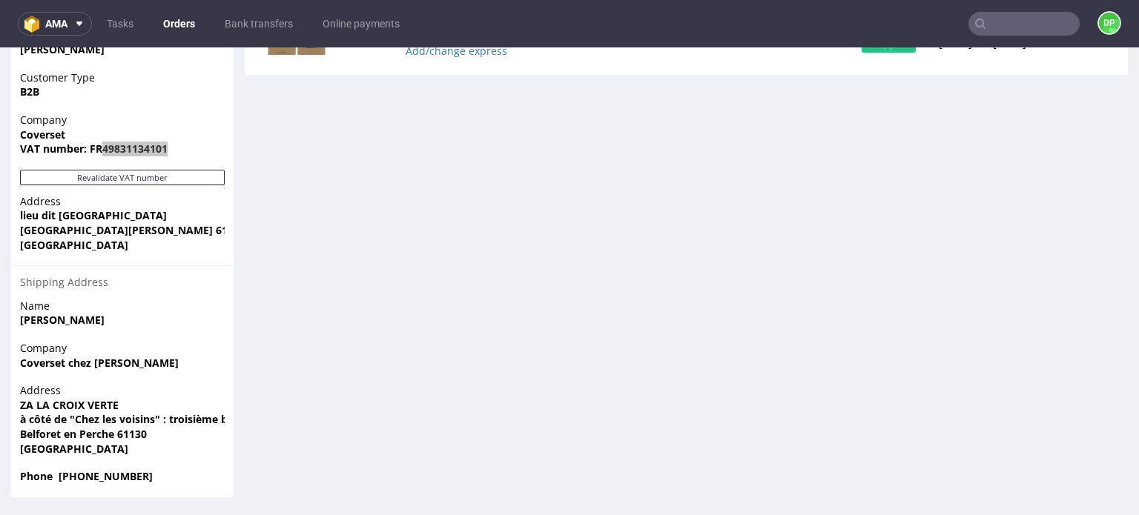
scroll to position [795, 0]
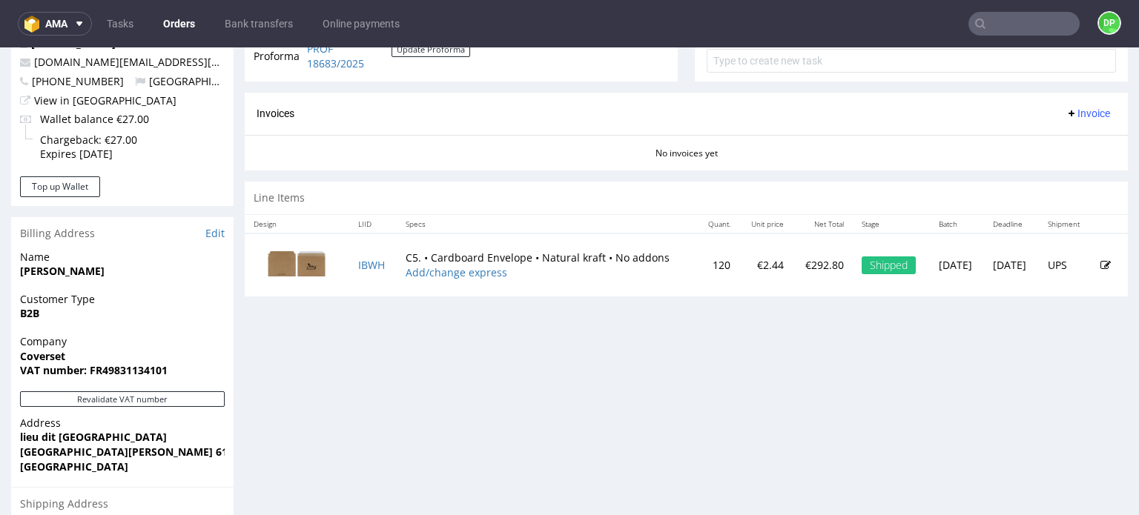
click at [321, 400] on div "Progress Payment Paid Wed 03 Sep Payment “Received” Email Sent Wed 3 Sep 12:31 …" at bounding box center [686, 121] width 883 height 1196
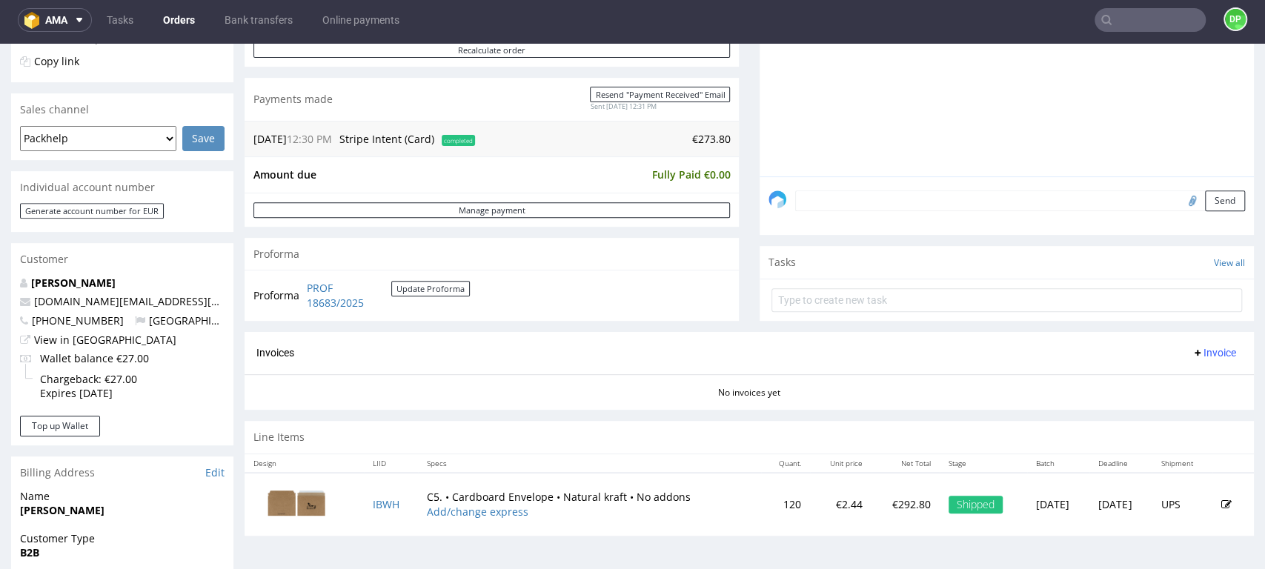
scroll to position [576, 0]
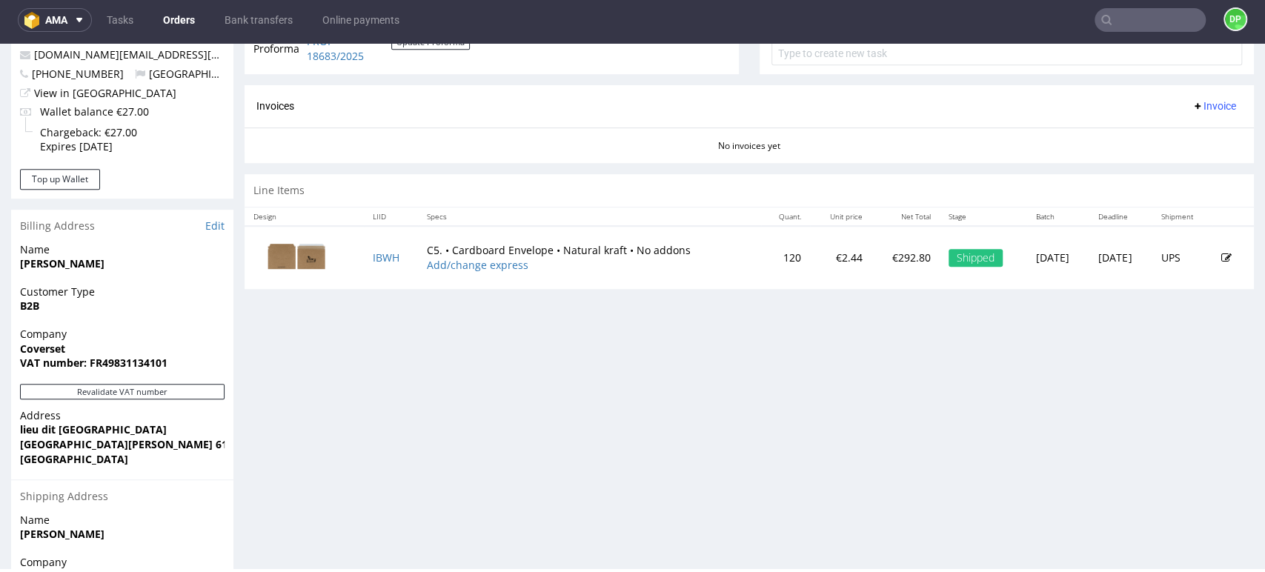
drag, startPoint x: 1148, startPoint y: 44, endPoint x: 754, endPoint y: 472, distance: 581.9
click at [754, 472] on div "Progress Payment Paid Wed 03 Sep Payment “Received” Email Sent Wed 3 Sep 12:31 …" at bounding box center [750, 114] width 1010 height 1196
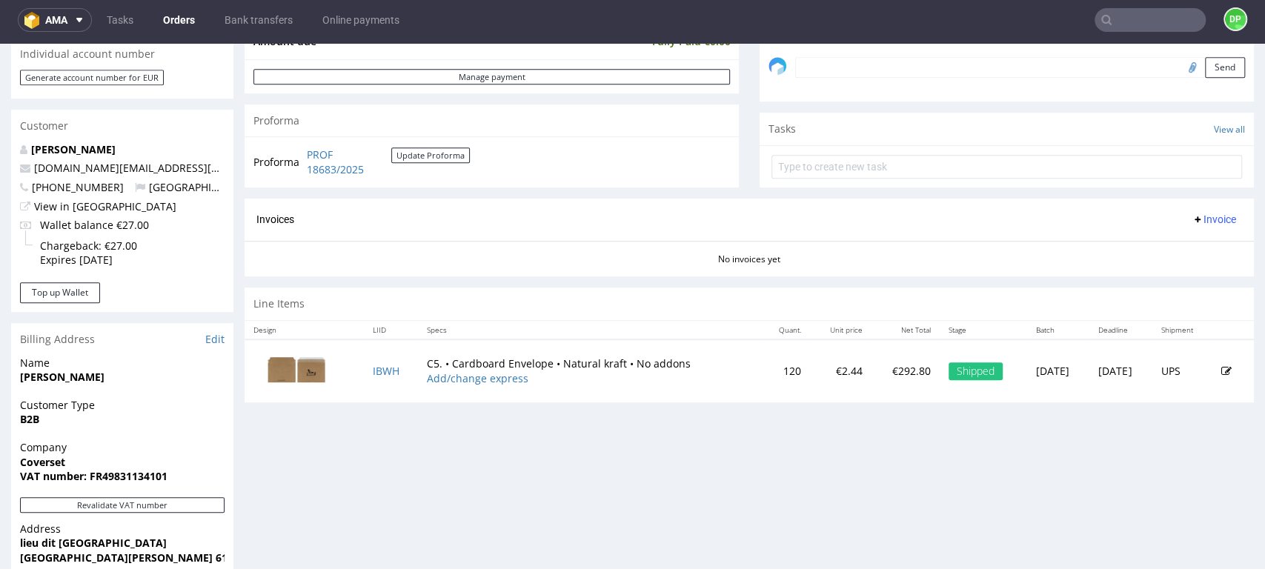
scroll to position [243, 0]
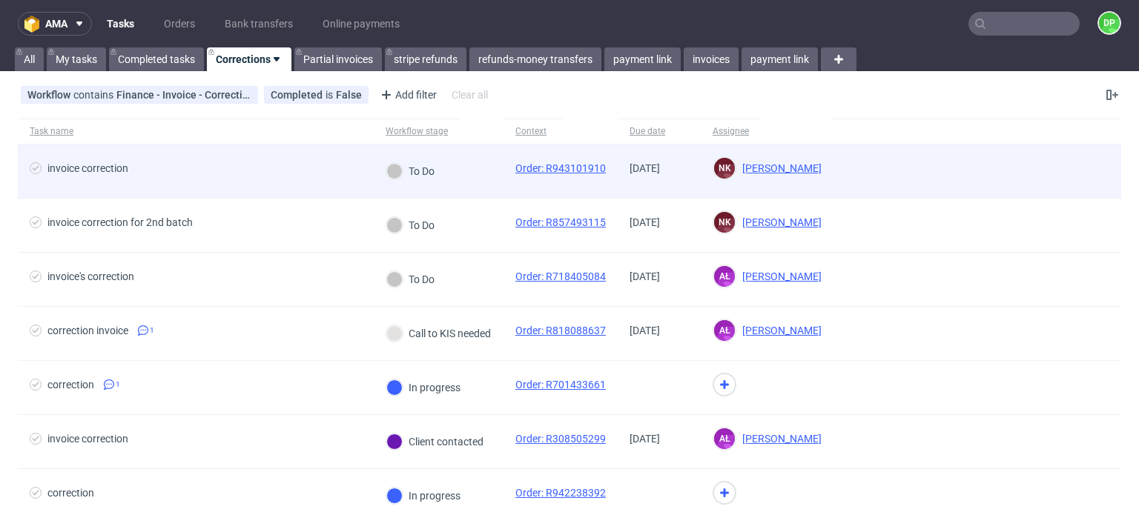
click at [271, 169] on span "invoice correction" at bounding box center [196, 171] width 332 height 18
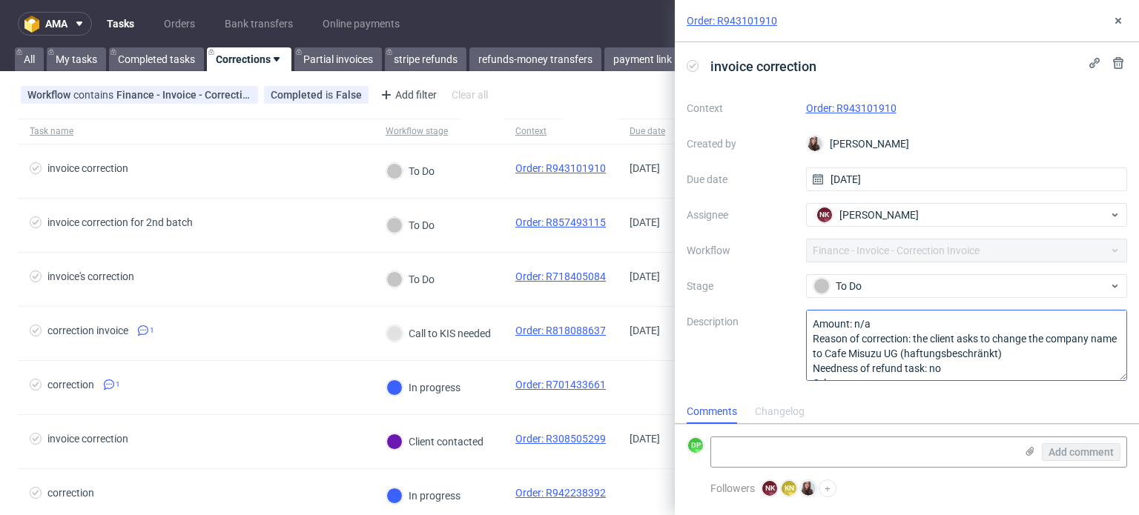
scroll to position [16, 0]
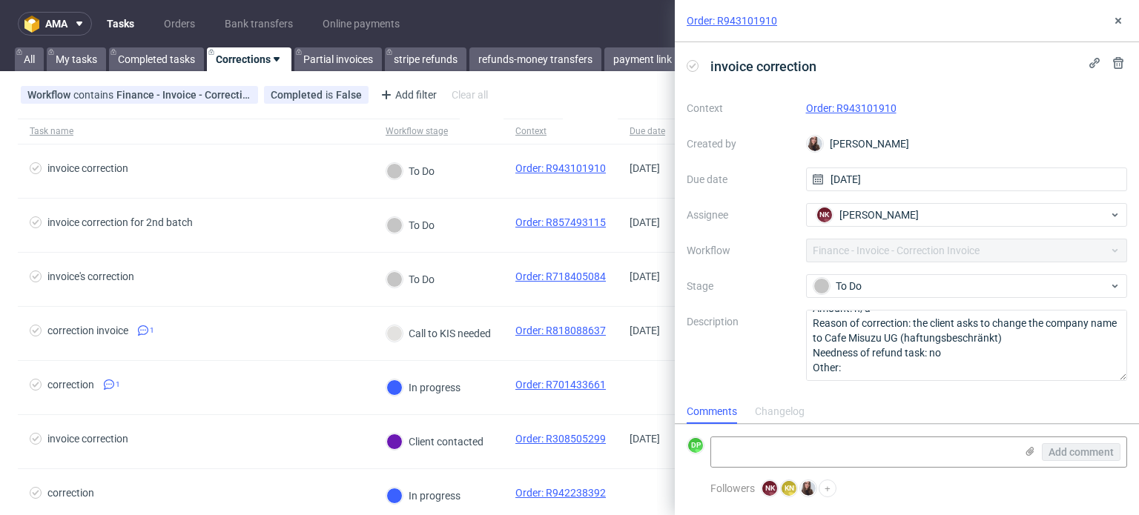
click at [838, 113] on link "Order: R943101910" at bounding box center [851, 108] width 90 height 12
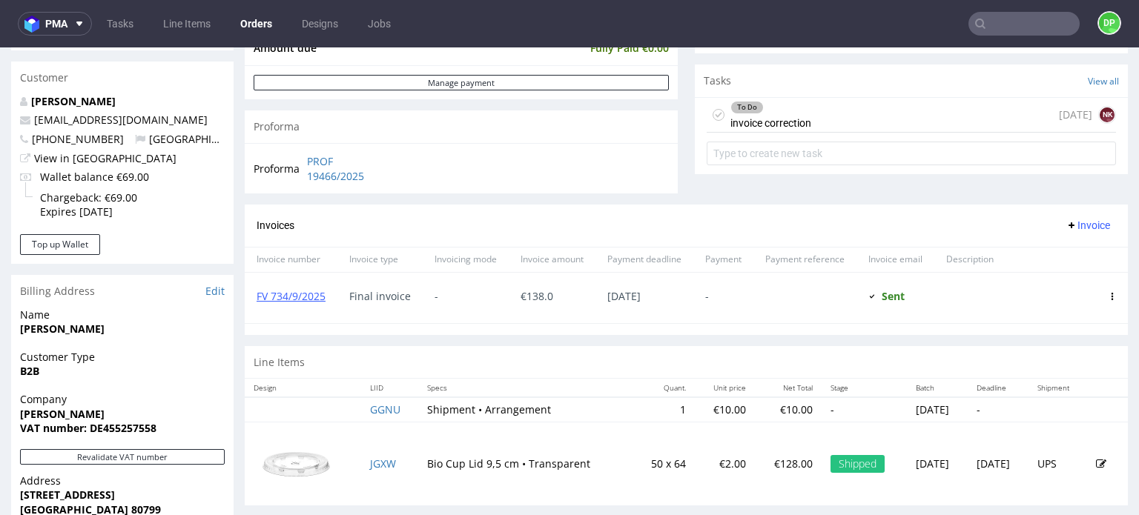
scroll to position [371, 0]
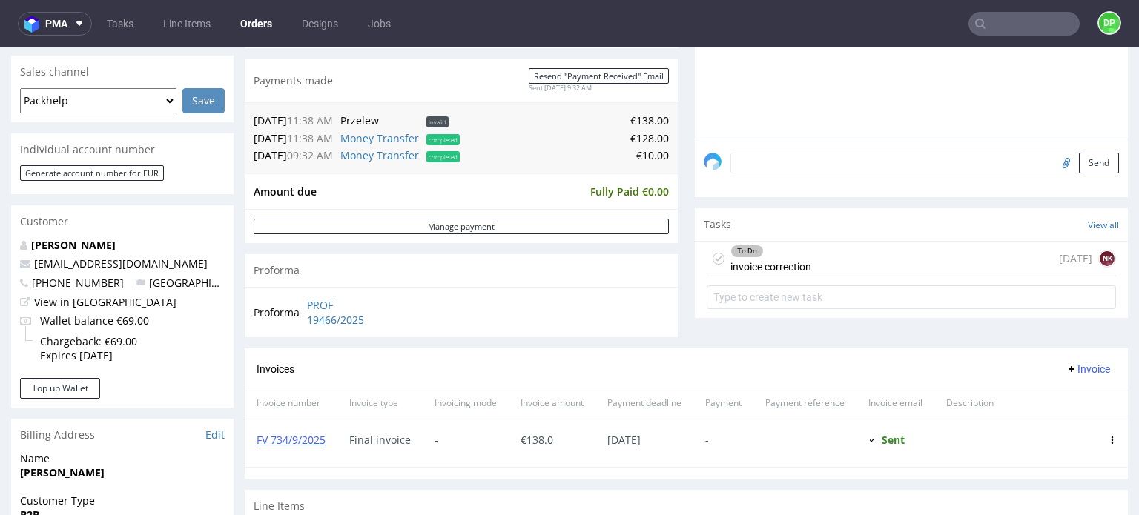
click at [787, 259] on div "To Do invoice correction" at bounding box center [770, 259] width 81 height 34
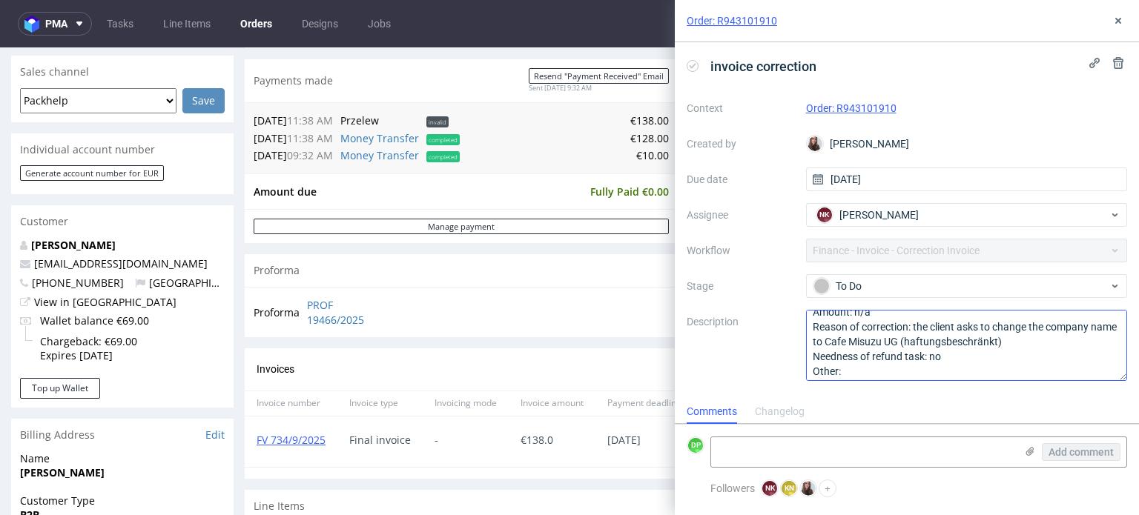
scroll to position [16, 0]
click at [1124, 30] on div "Order: R943101910" at bounding box center [907, 21] width 464 height 42
drag, startPoint x: 332, startPoint y: 443, endPoint x: 251, endPoint y: 442, distance: 80.8
click at [251, 442] on div "FV 734/9/2025" at bounding box center [291, 442] width 93 height 50
copy link "FV 734/9/2025"
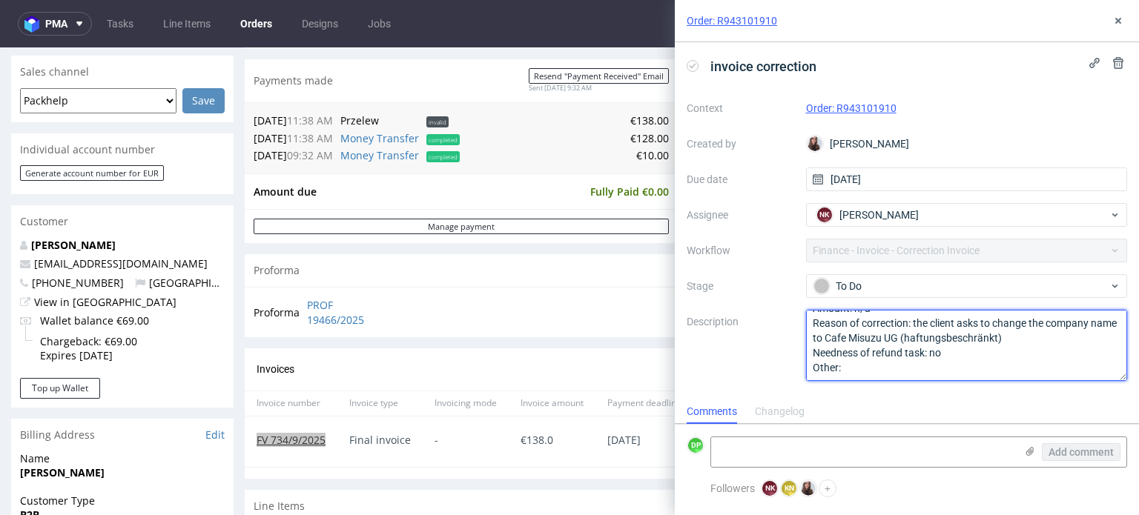
drag, startPoint x: 1042, startPoint y: 344, endPoint x: 854, endPoint y: 332, distance: 188.7
click at [854, 332] on textarea "Amount: n/a Reason of correction: the client asks to change the company name to…" at bounding box center [967, 345] width 322 height 71
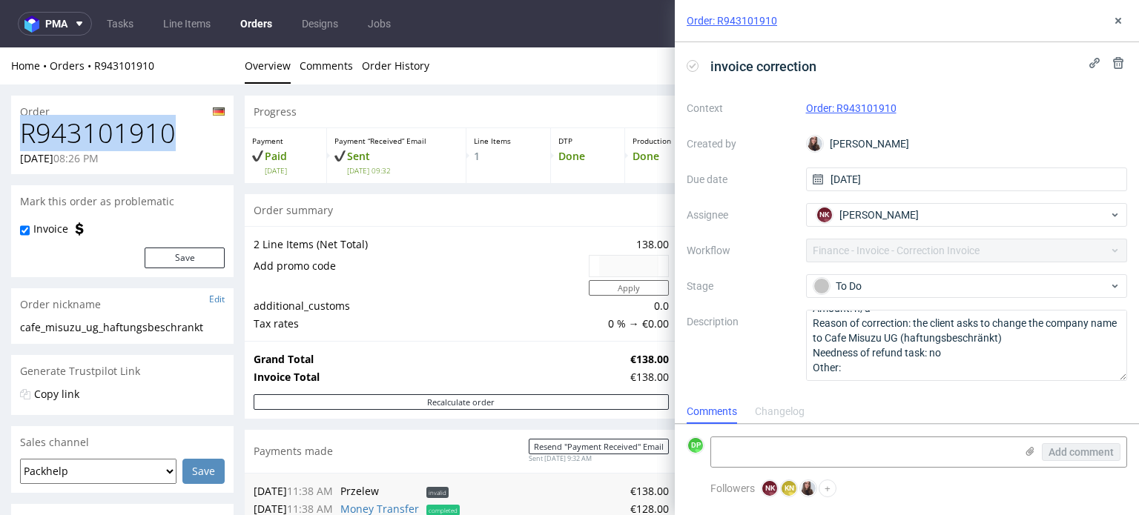
drag, startPoint x: 181, startPoint y: 136, endPoint x: 19, endPoint y: 133, distance: 161.6
click at [22, 136] on h1 "R943101910" at bounding box center [122, 134] width 205 height 30
copy h1 "R943101910"
click at [472, 293] on td at bounding box center [419, 288] width 331 height 19
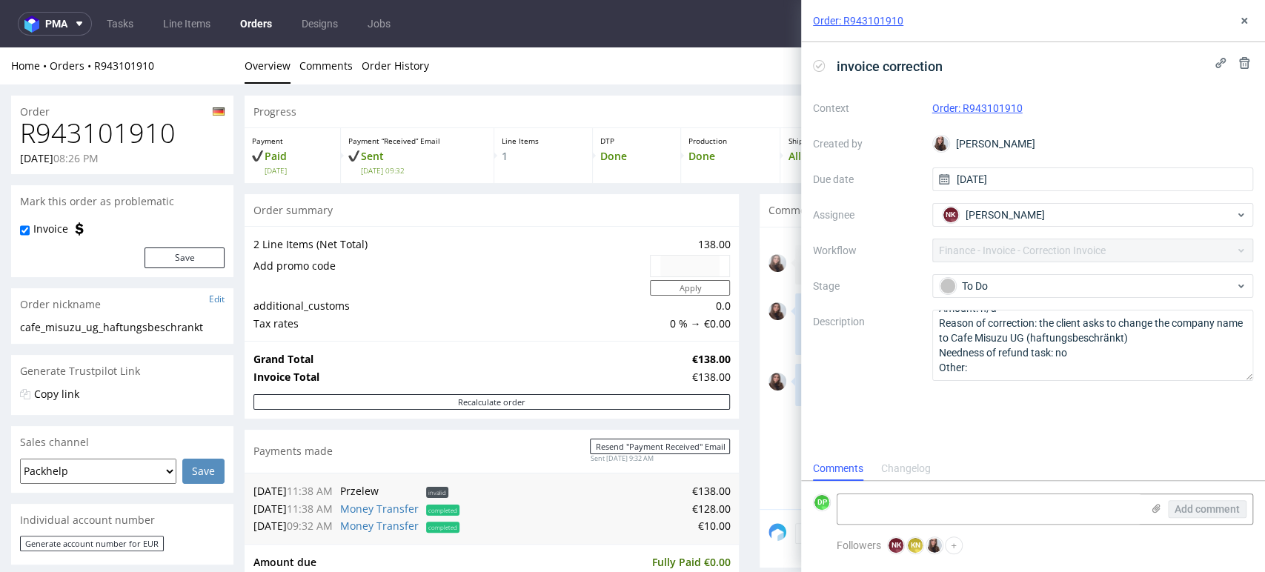
scroll to position [12, 0]
click at [1138, 22] on icon at bounding box center [1245, 21] width 12 height 12
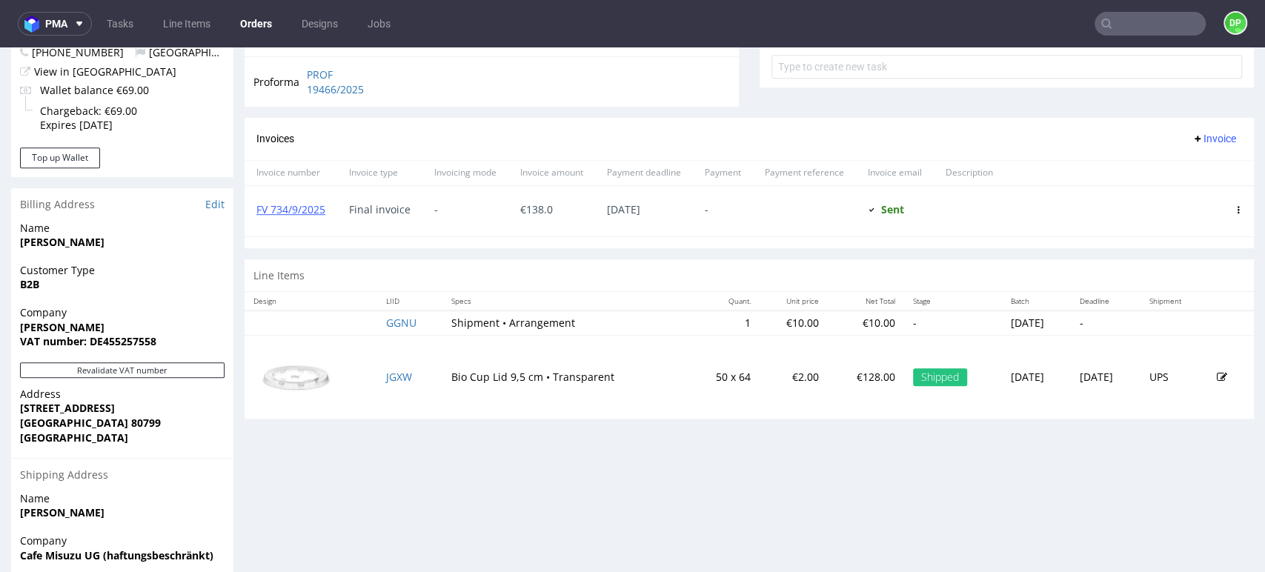
scroll to position [576, 0]
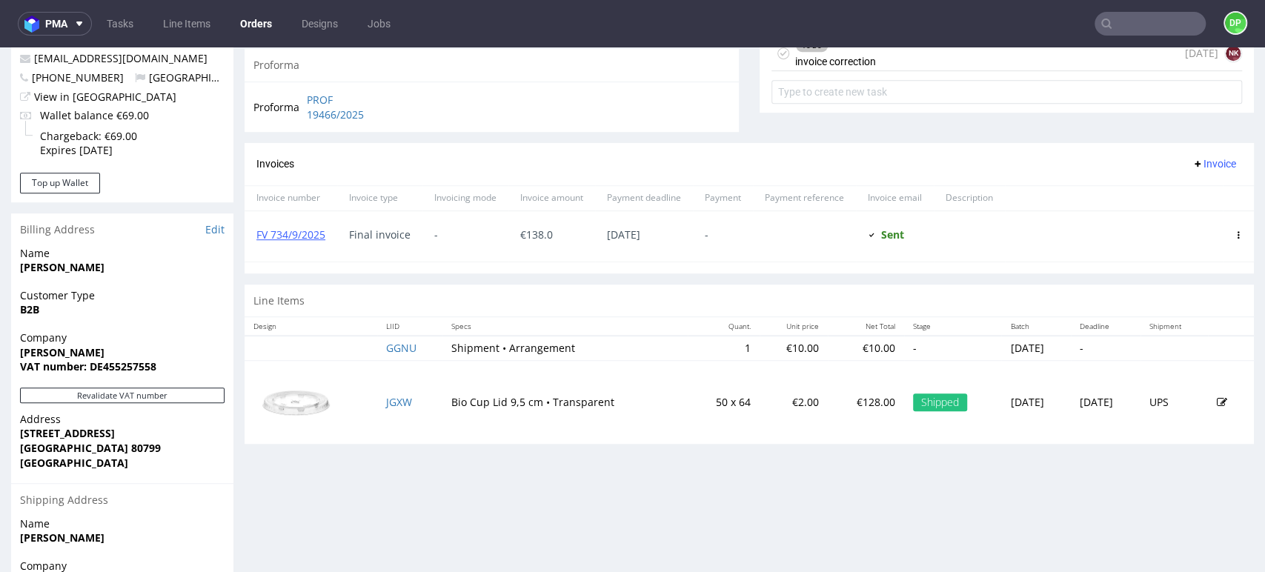
click at [1138, 165] on span "Invoice" at bounding box center [1214, 164] width 44 height 12
click at [1138, 194] on span "Upload" at bounding box center [1189, 196] width 72 height 15
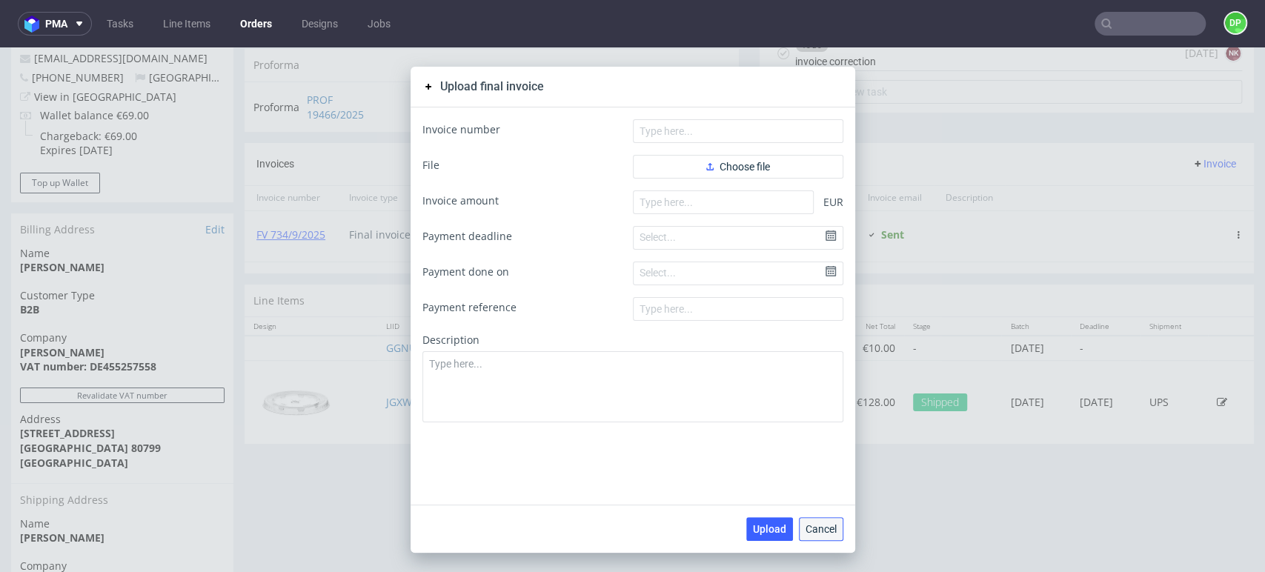
click at [819, 514] on span "Cancel" at bounding box center [821, 529] width 31 height 10
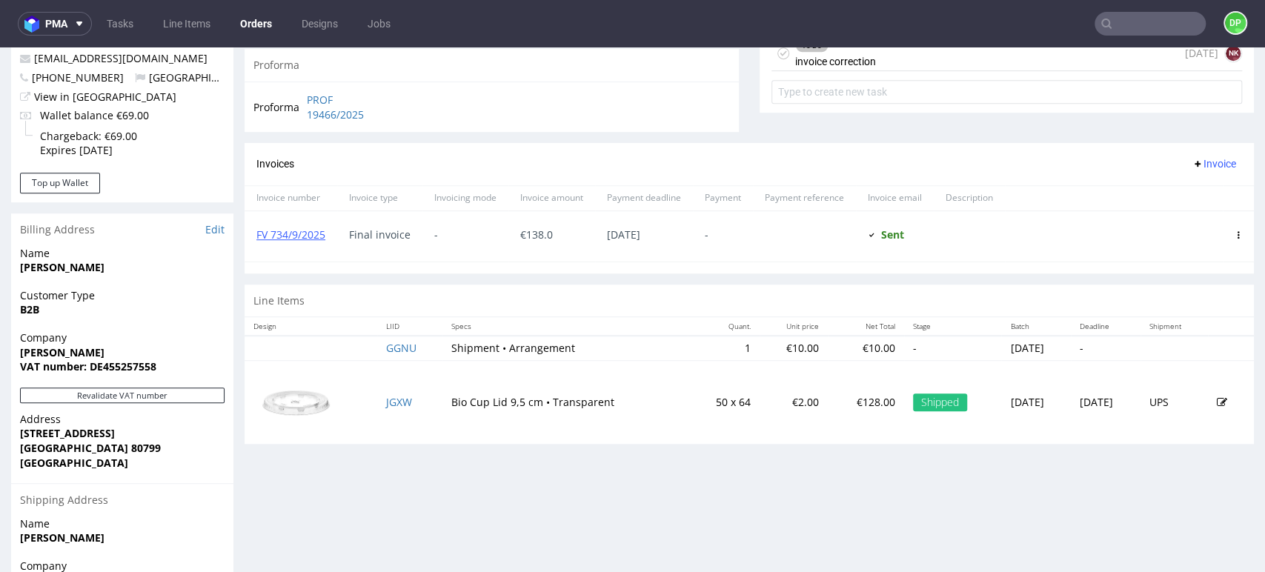
click at [1138, 168] on span "Invoice" at bounding box center [1214, 164] width 44 height 12
click at [1138, 219] on span "Add corrective" at bounding box center [1190, 223] width 74 height 15
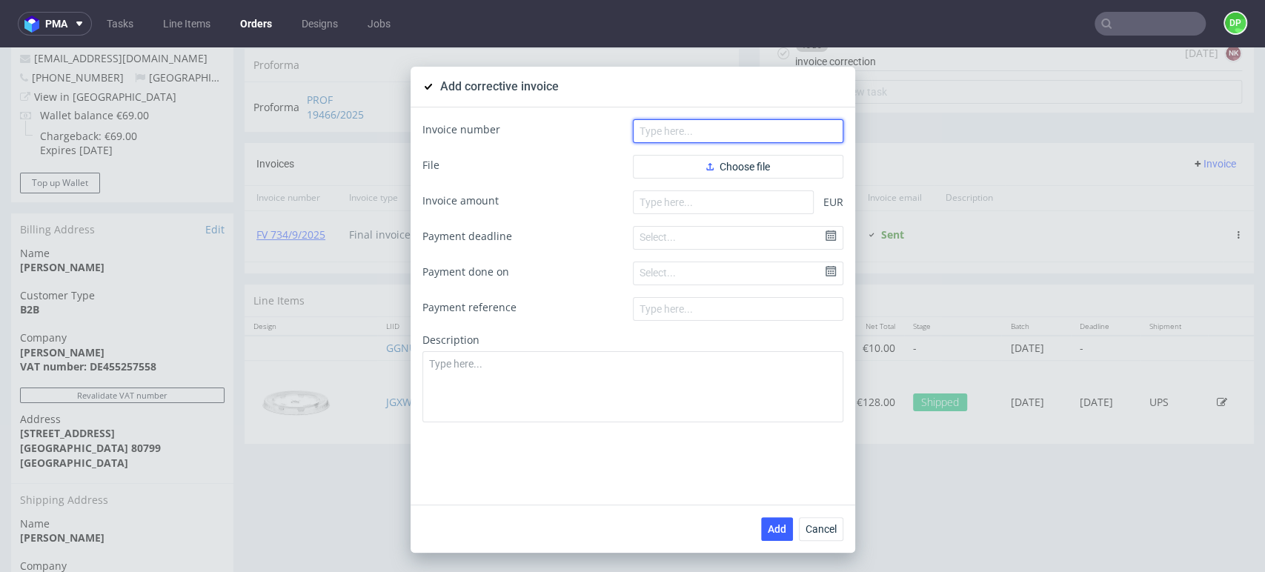
click at [645, 135] on input "text" at bounding box center [738, 131] width 211 height 24
paste input "FK 603/2025"
type input "FK 603/2025"
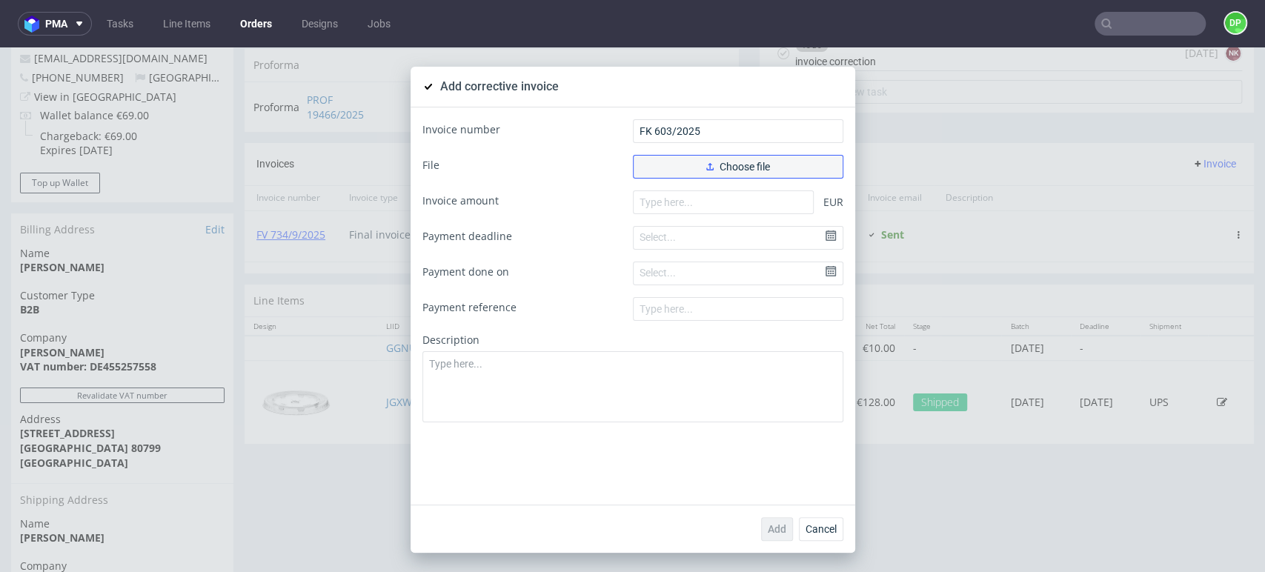
click at [688, 163] on button "Choose file" at bounding box center [738, 167] width 211 height 24
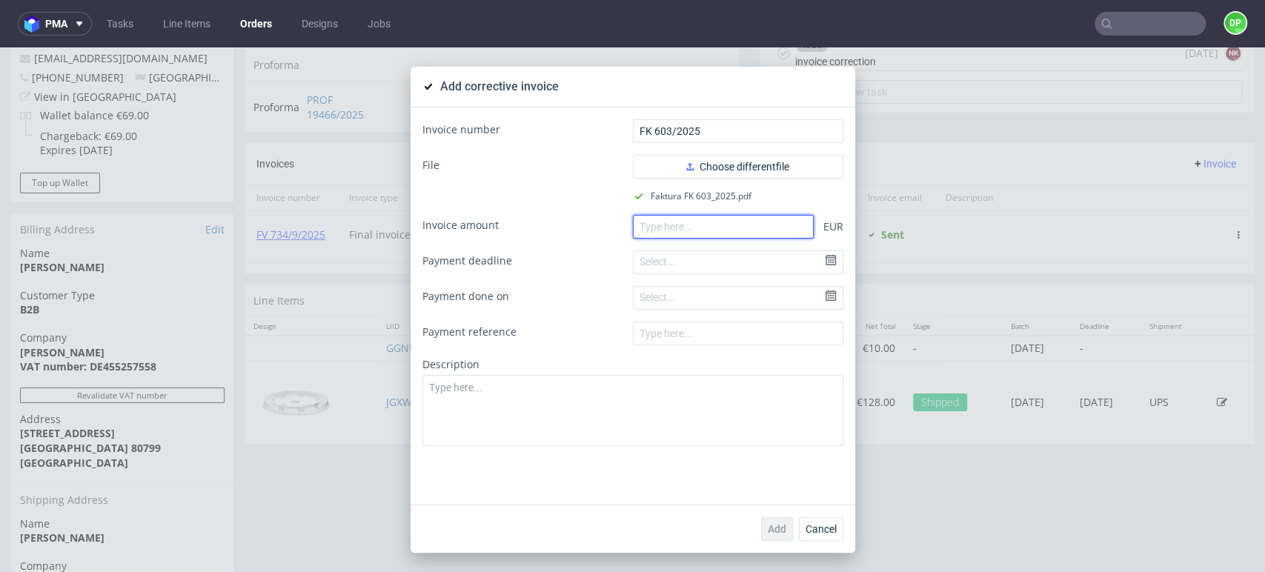
click at [693, 228] on input "number" at bounding box center [723, 227] width 181 height 24
type input "0"
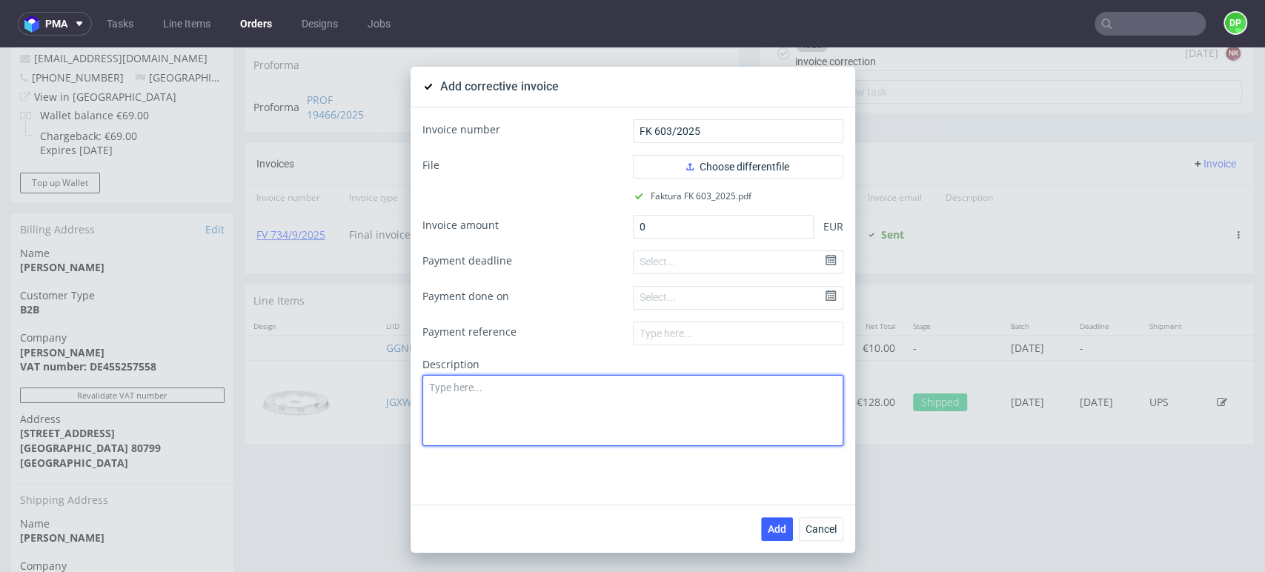
click at [659, 401] on textarea at bounding box center [633, 410] width 421 height 71
paste textarea "nvoice issued incorrectly. Name change on request of the client"
type textarea "Invoice issued incorrectly. Name change on request of the client"
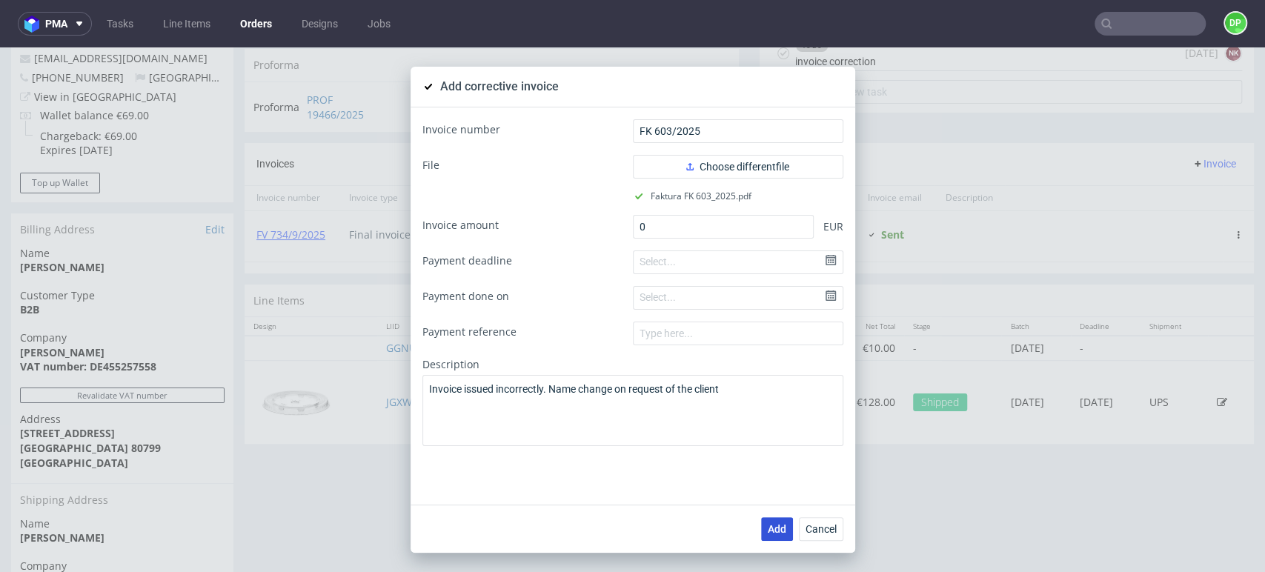
click at [768, 514] on span "Add" at bounding box center [777, 529] width 19 height 10
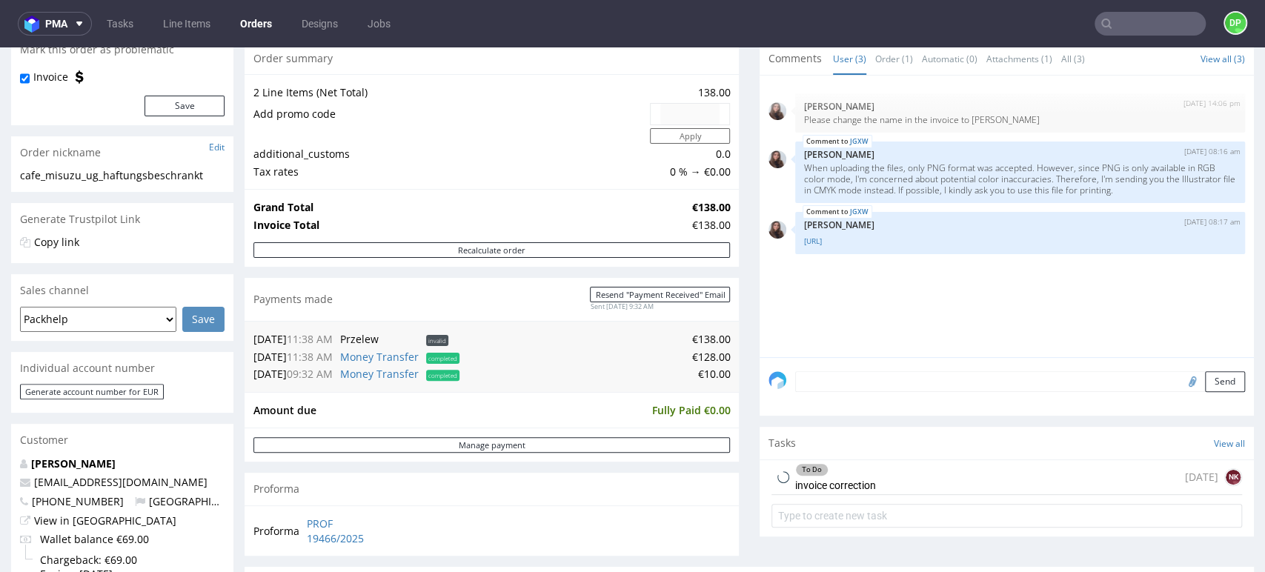
scroll to position [247, 0]
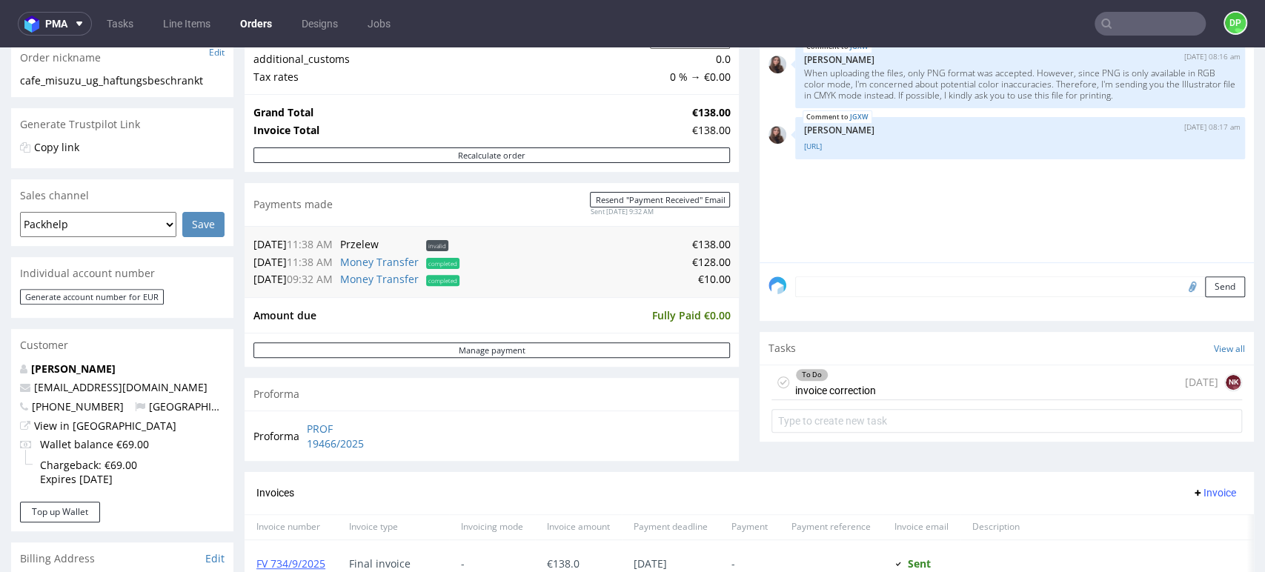
click at [858, 394] on div "To Do invoice correction" at bounding box center [835, 382] width 81 height 34
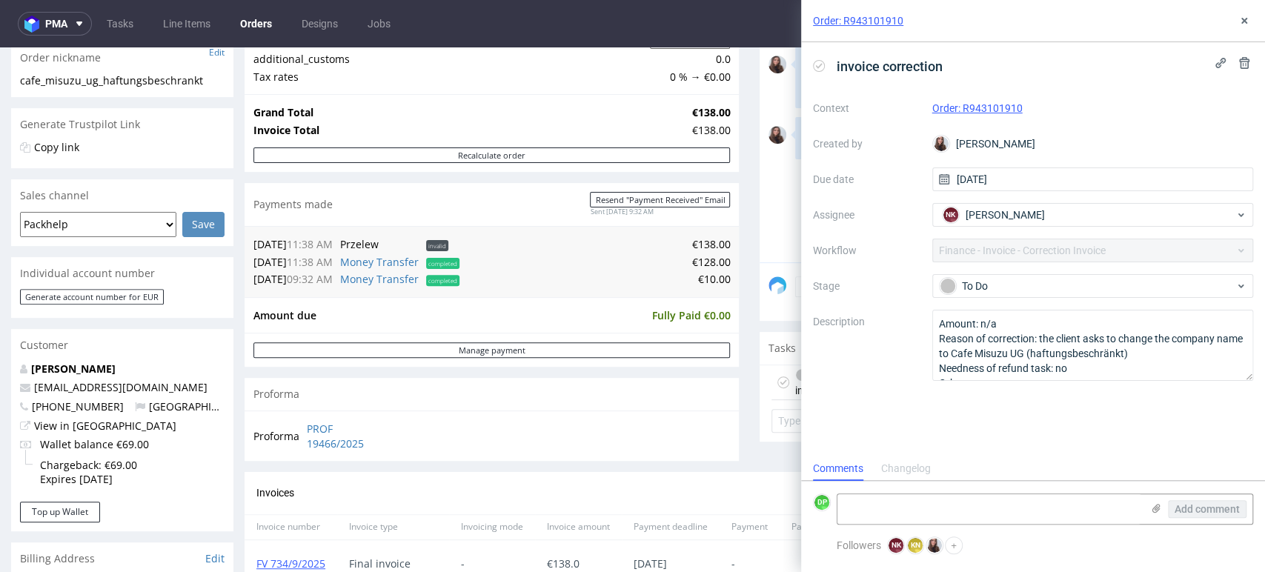
scroll to position [12, 0]
click at [818, 63] on icon at bounding box center [819, 66] width 12 height 12
click at [888, 506] on textarea at bounding box center [990, 509] width 304 height 30
paste textarea "FK 603/2025"
type textarea "FK 603/2025"
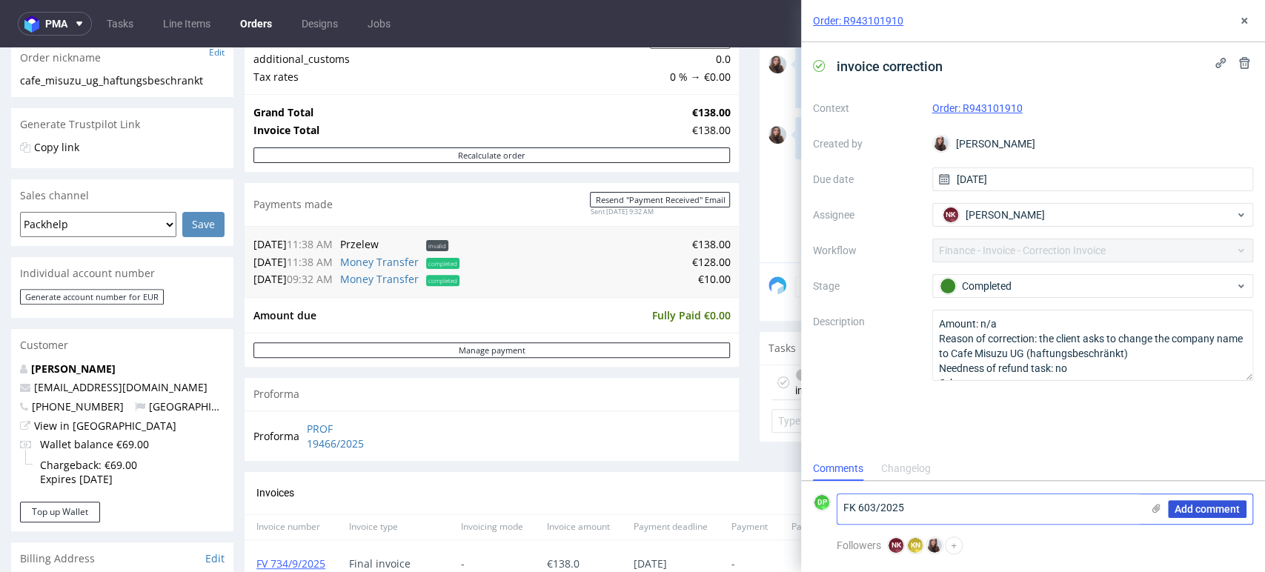
click at [1210, 507] on span "Add comment" at bounding box center [1207, 509] width 65 height 10
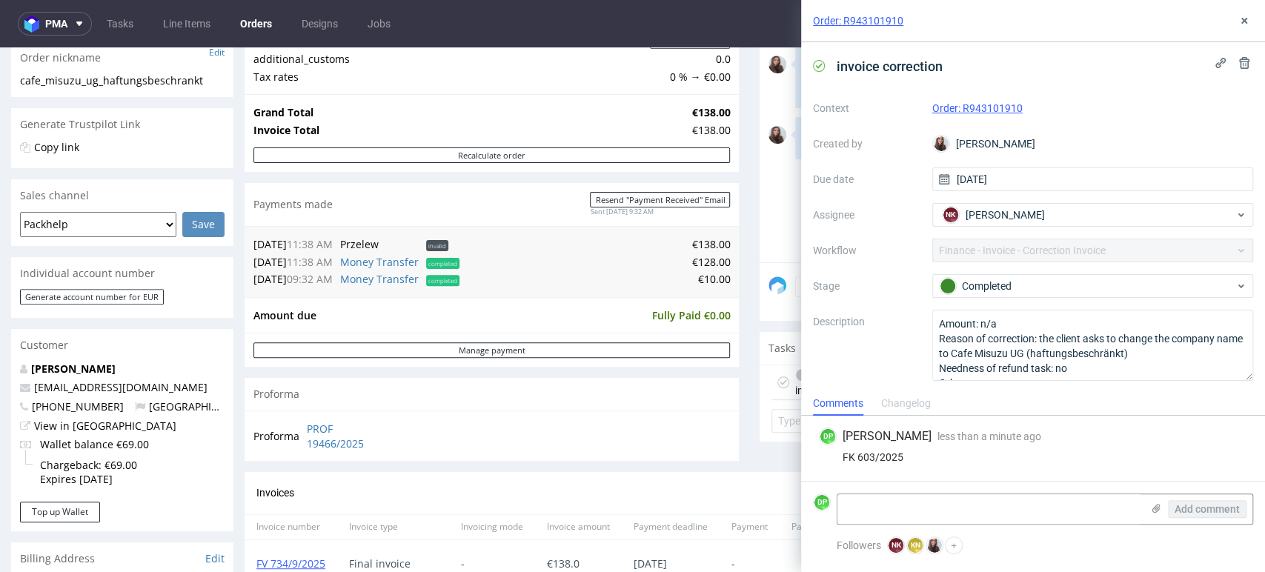
scroll to position [0, 0]
click at [1250, 22] on icon at bounding box center [1245, 21] width 12 height 12
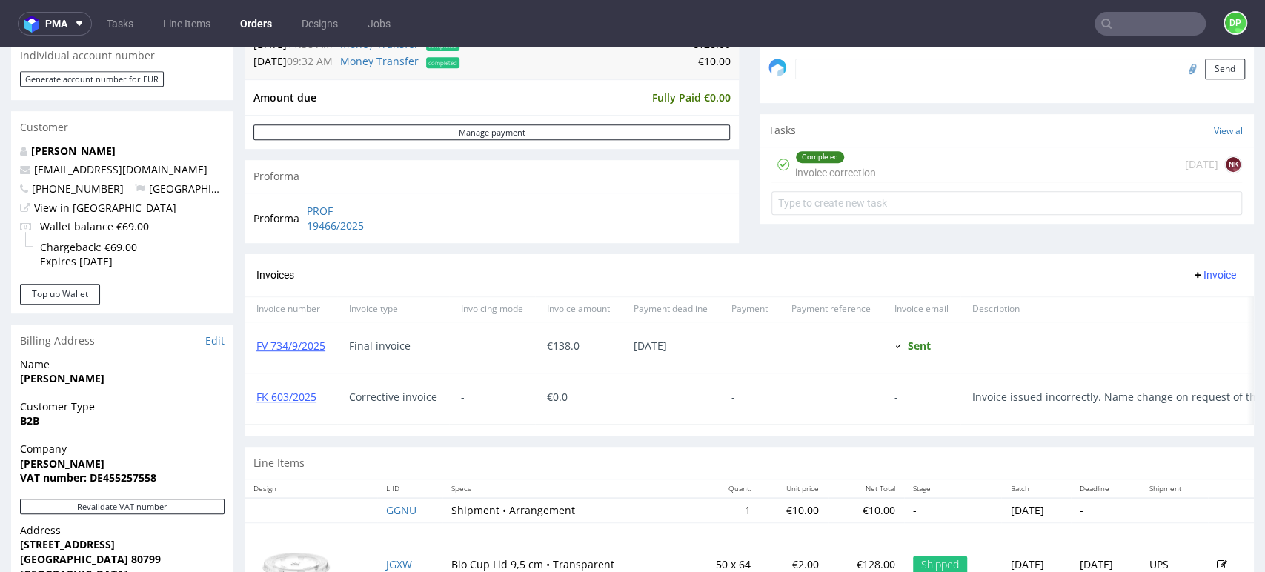
scroll to position [165, 0]
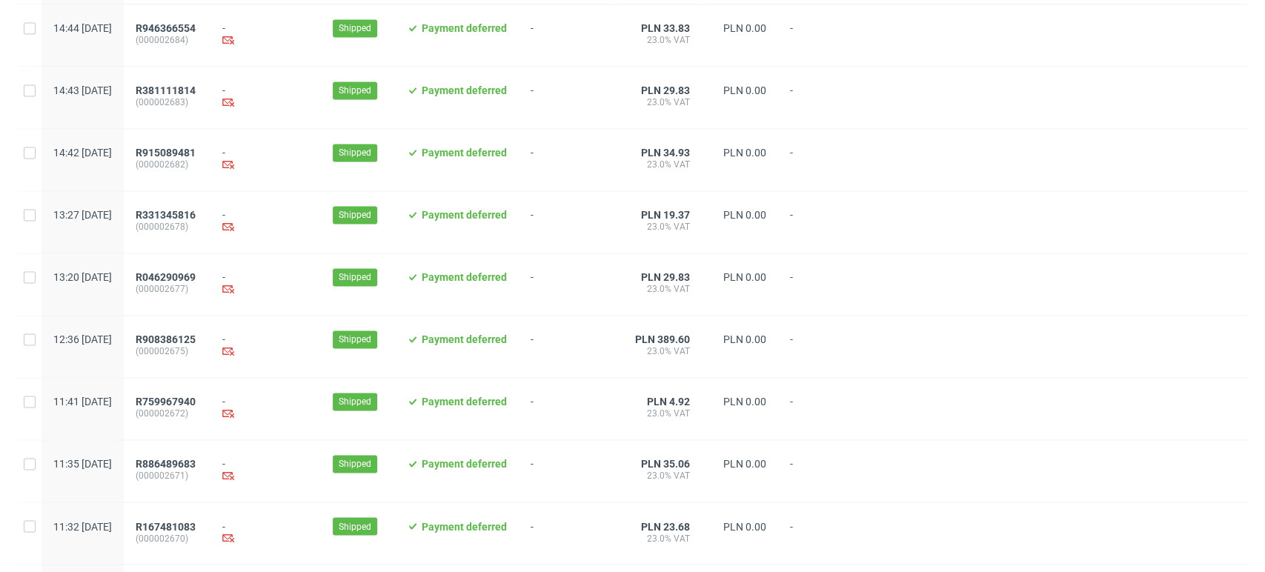
scroll to position [1520, 0]
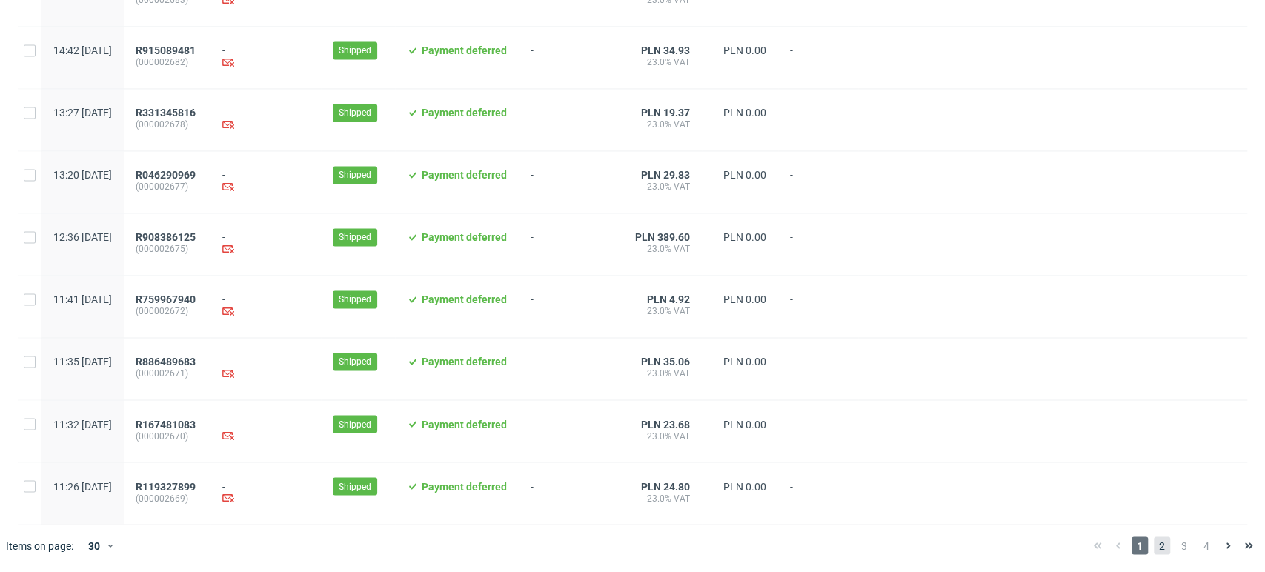
click at [1156, 547] on span "2" at bounding box center [1162, 546] width 16 height 18
click at [1139, 546] on div "1 2 3 4" at bounding box center [1174, 546] width 172 height 18
click at [1154, 543] on span "2" at bounding box center [1162, 546] width 16 height 18
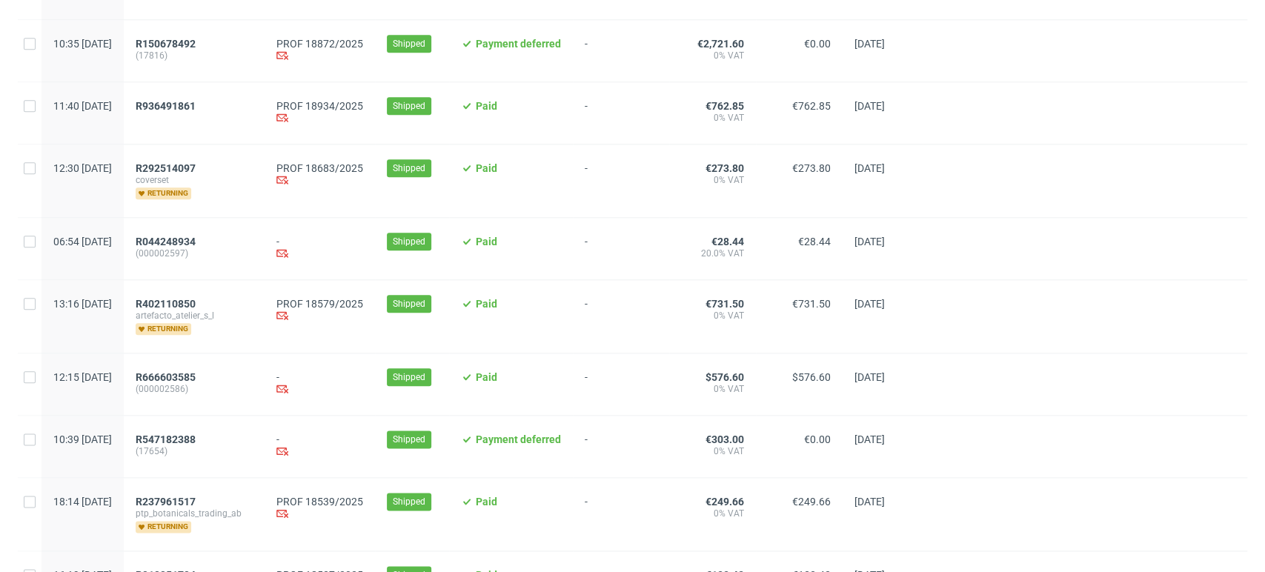
scroll to position [1070, 0]
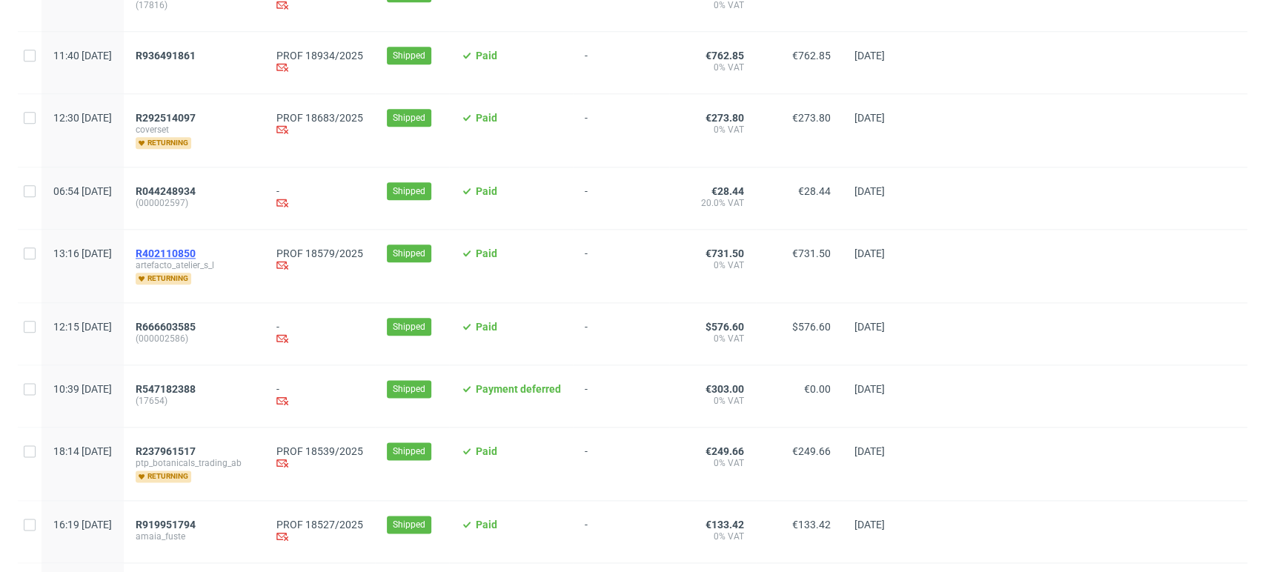
click at [196, 259] on span "R402110850" at bounding box center [166, 254] width 60 height 12
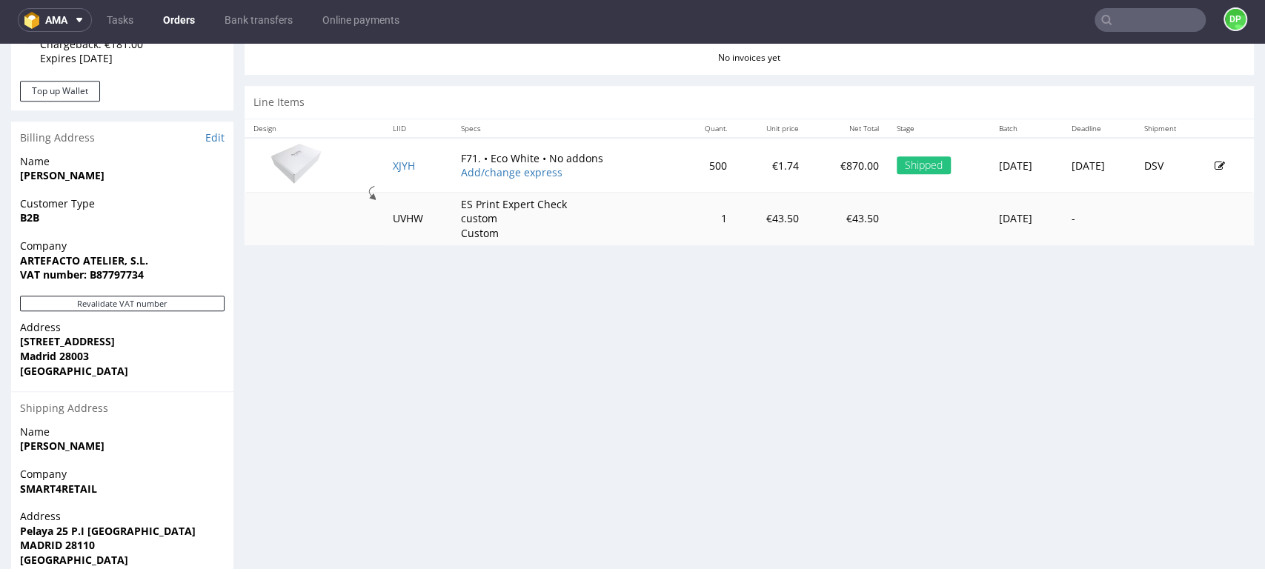
scroll to position [641, 0]
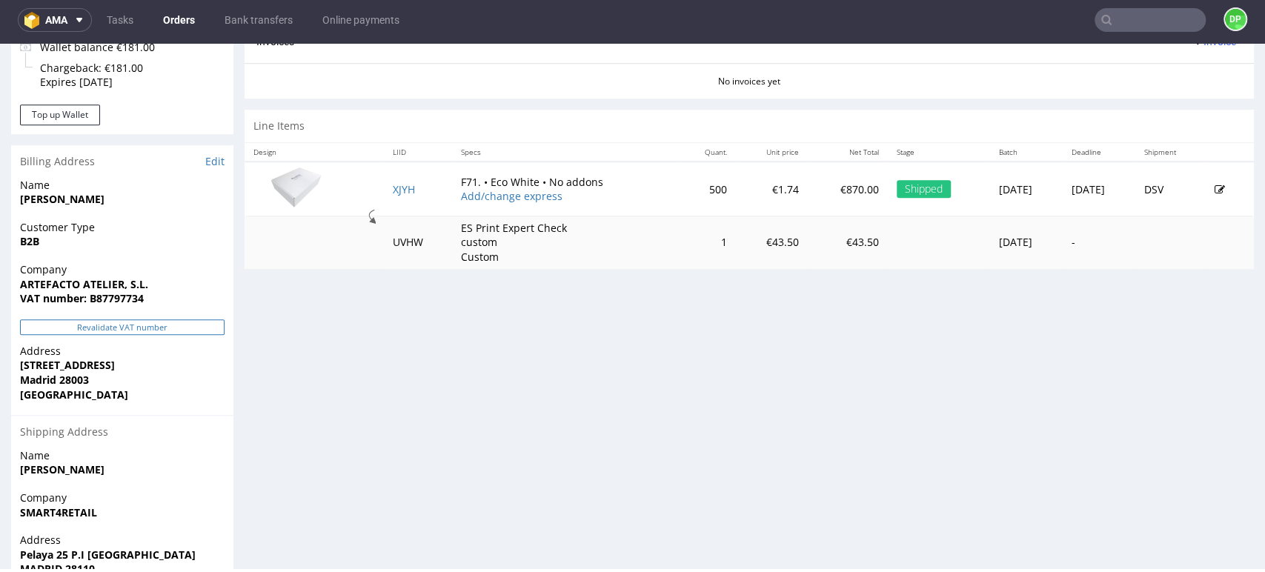
click at [150, 329] on button "Revalidate VAT number" at bounding box center [122, 328] width 205 height 16
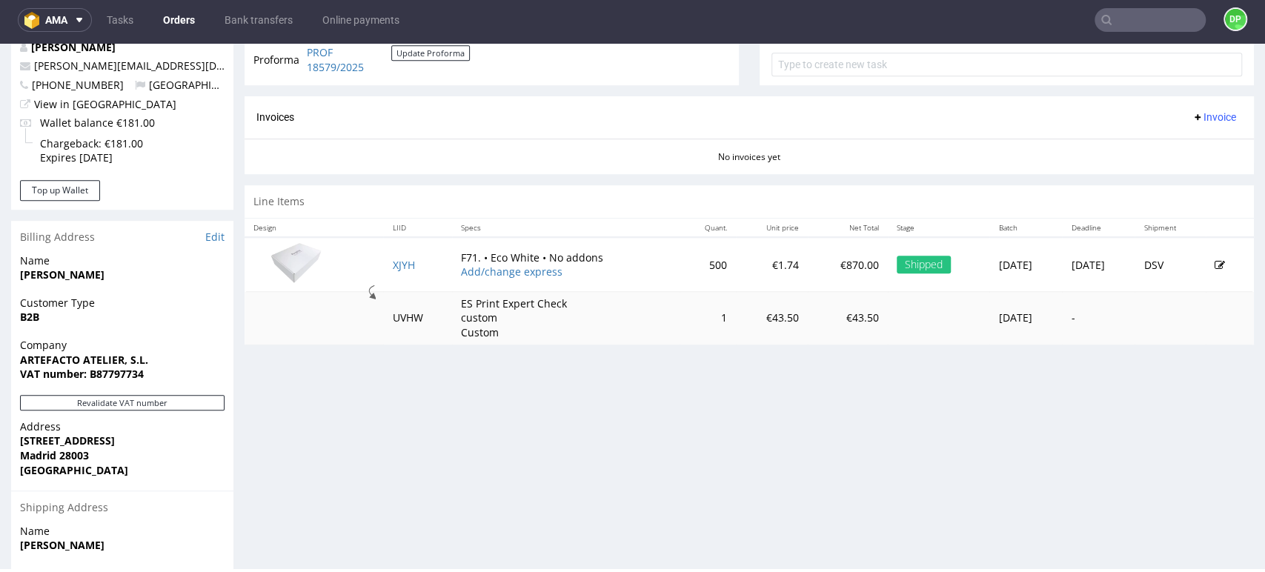
scroll to position [723, 0]
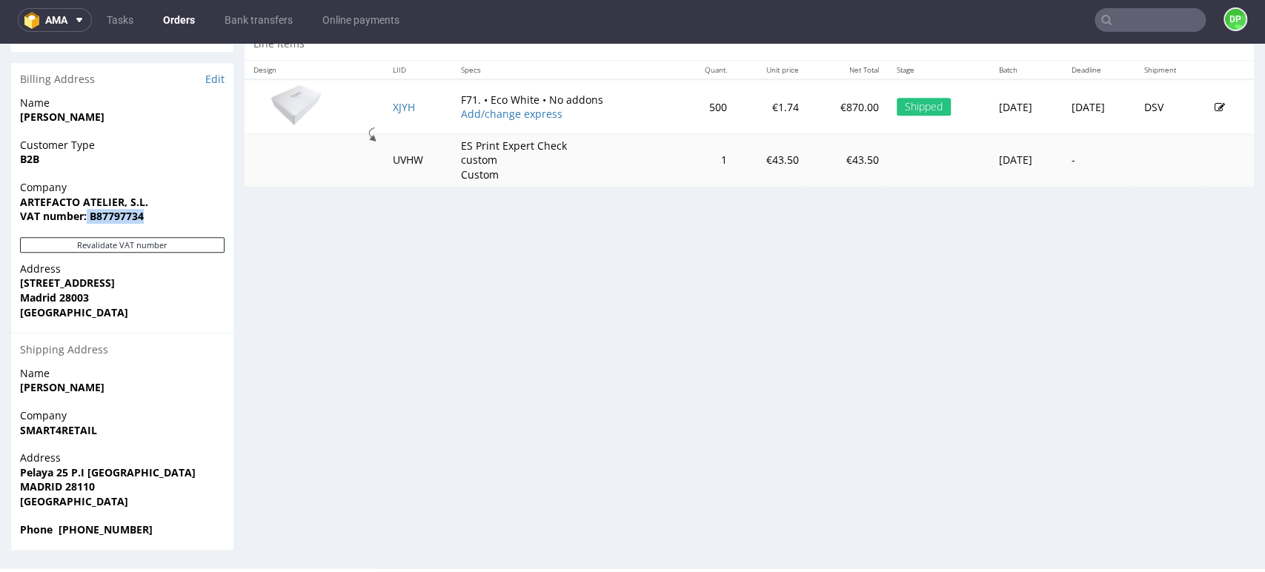
drag, startPoint x: 165, startPoint y: 220, endPoint x: 85, endPoint y: 226, distance: 80.3
click at [85, 226] on div "Company ARTEFACTO ATELIER, S.L. VAT number: B87797734" at bounding box center [122, 208] width 222 height 57
copy strong "B87797734"
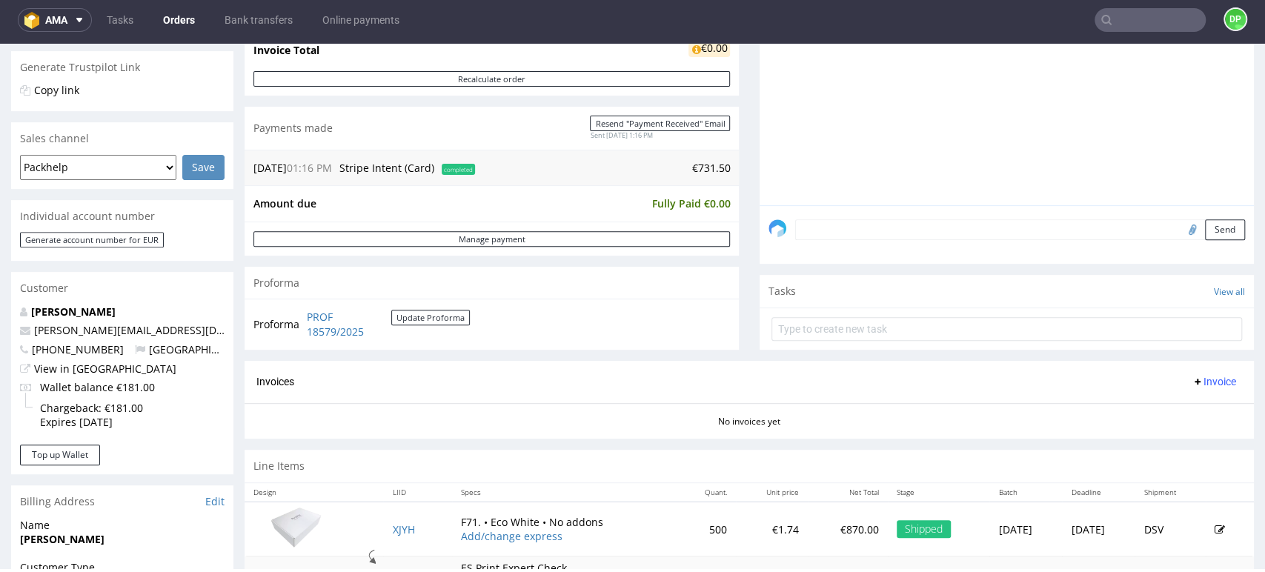
scroll to position [329, 0]
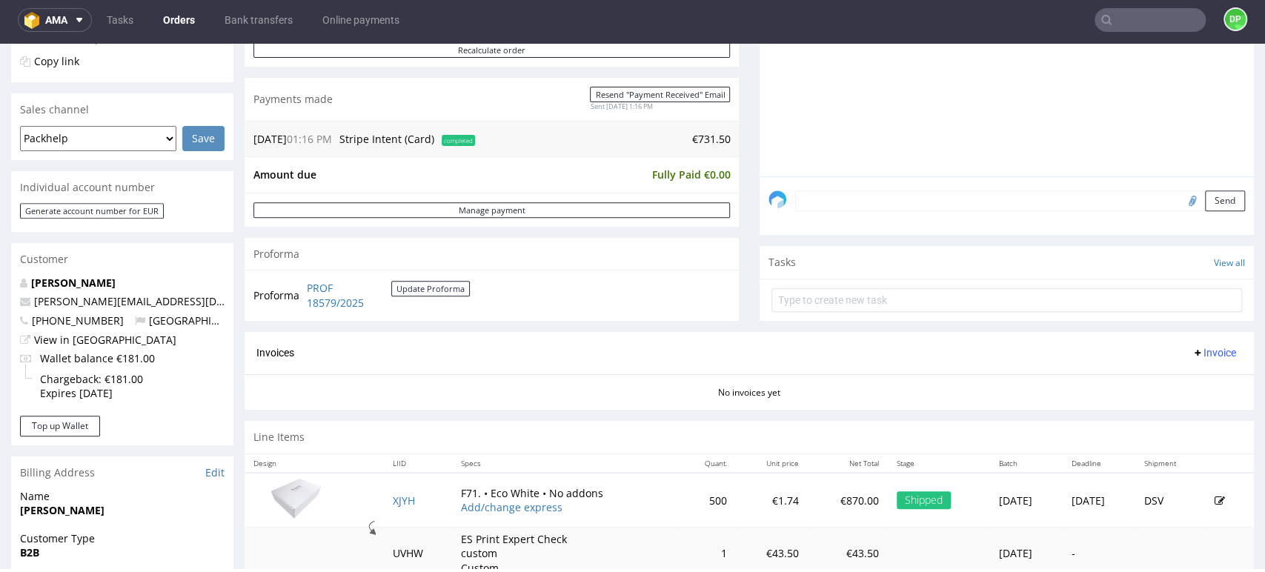
click at [1192, 355] on span "Invoice" at bounding box center [1214, 353] width 44 height 12
click at [1160, 377] on span "Generate" at bounding box center [1189, 383] width 72 height 15
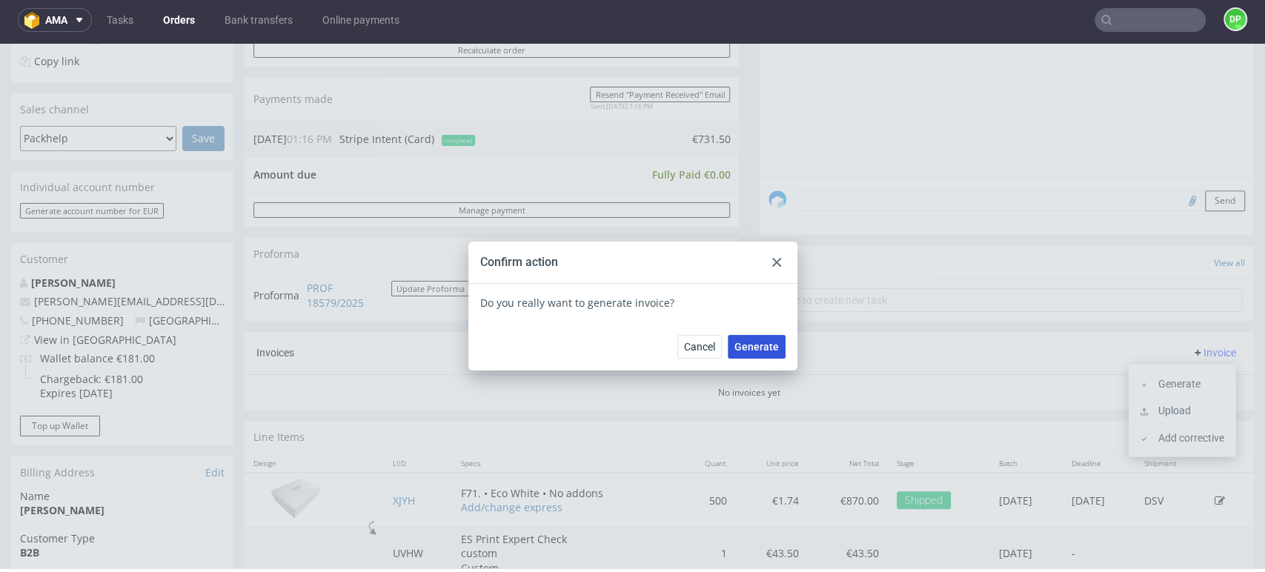
click at [760, 345] on span "Generate" at bounding box center [757, 347] width 44 height 10
click at [768, 255] on div at bounding box center [777, 263] width 18 height 18
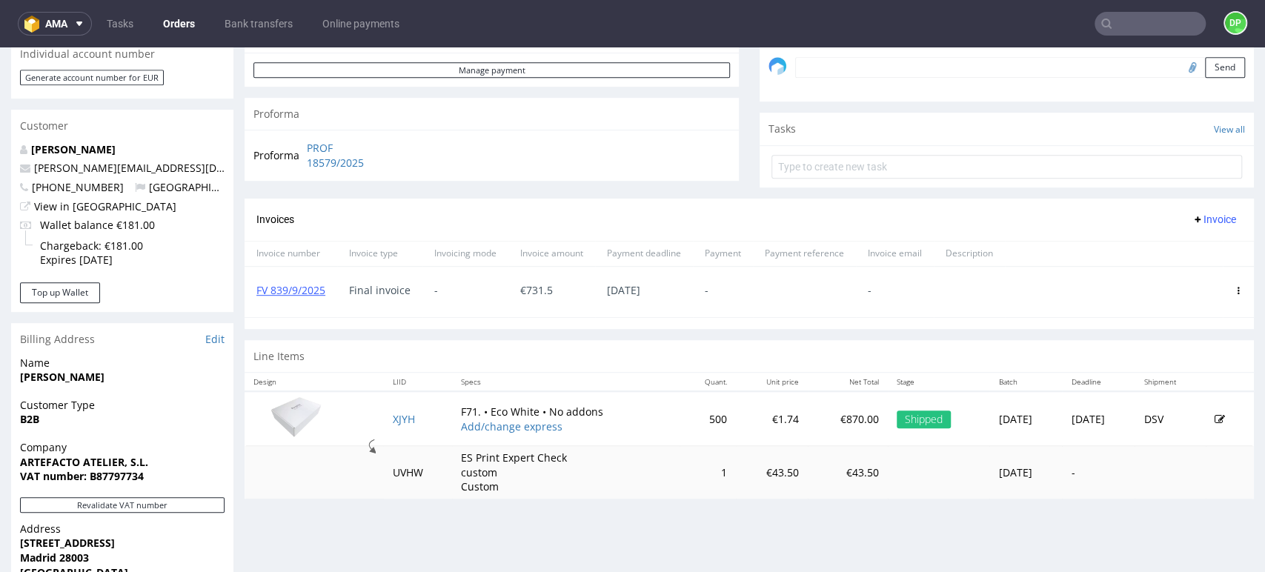
scroll to position [576, 0]
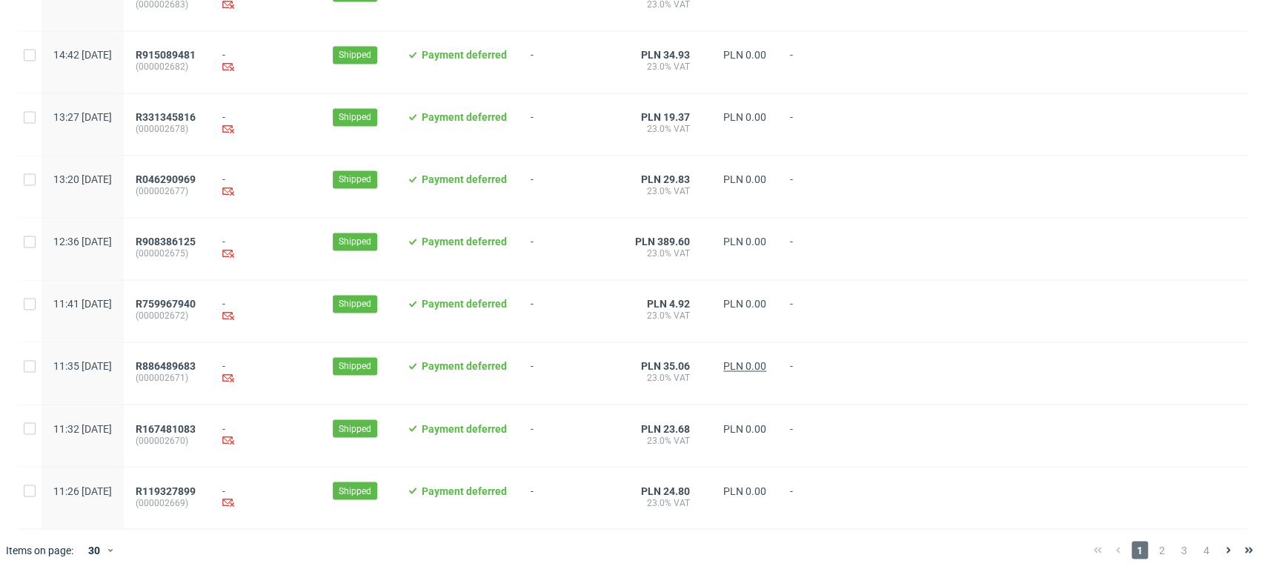
scroll to position [1520, 0]
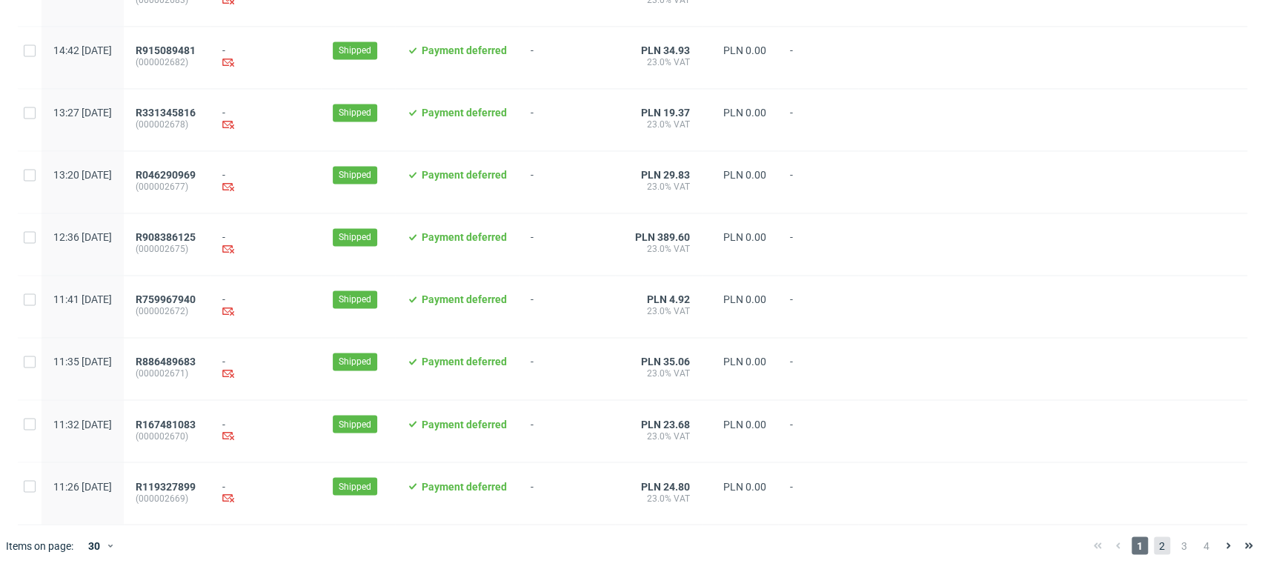
click at [1154, 550] on span "2" at bounding box center [1162, 546] width 16 height 18
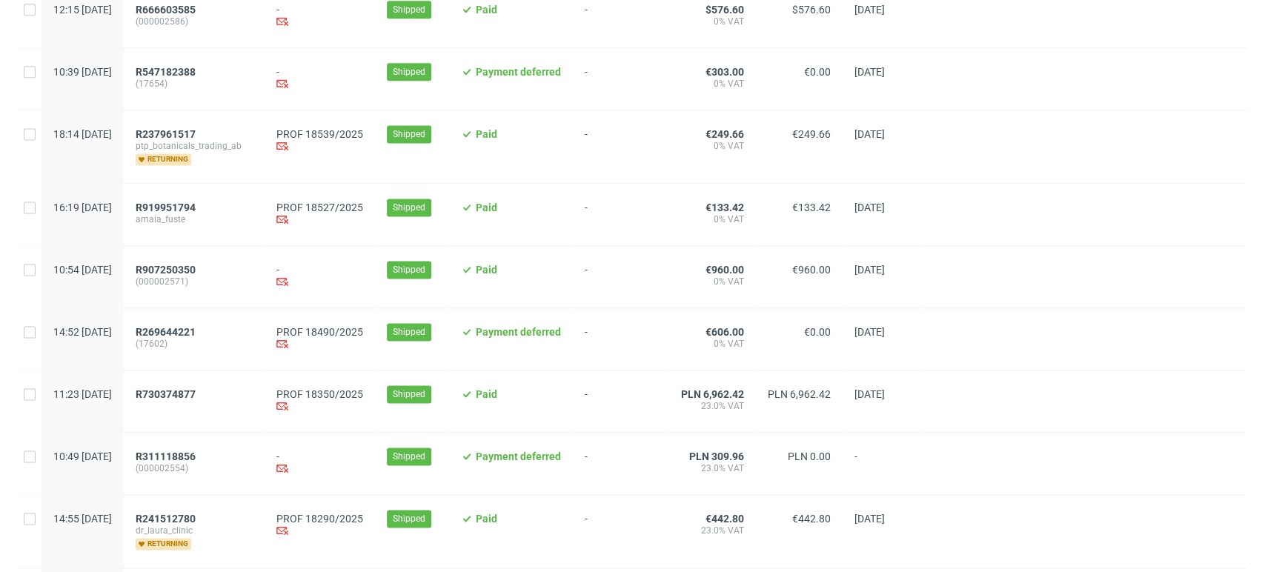
scroll to position [1317, 0]
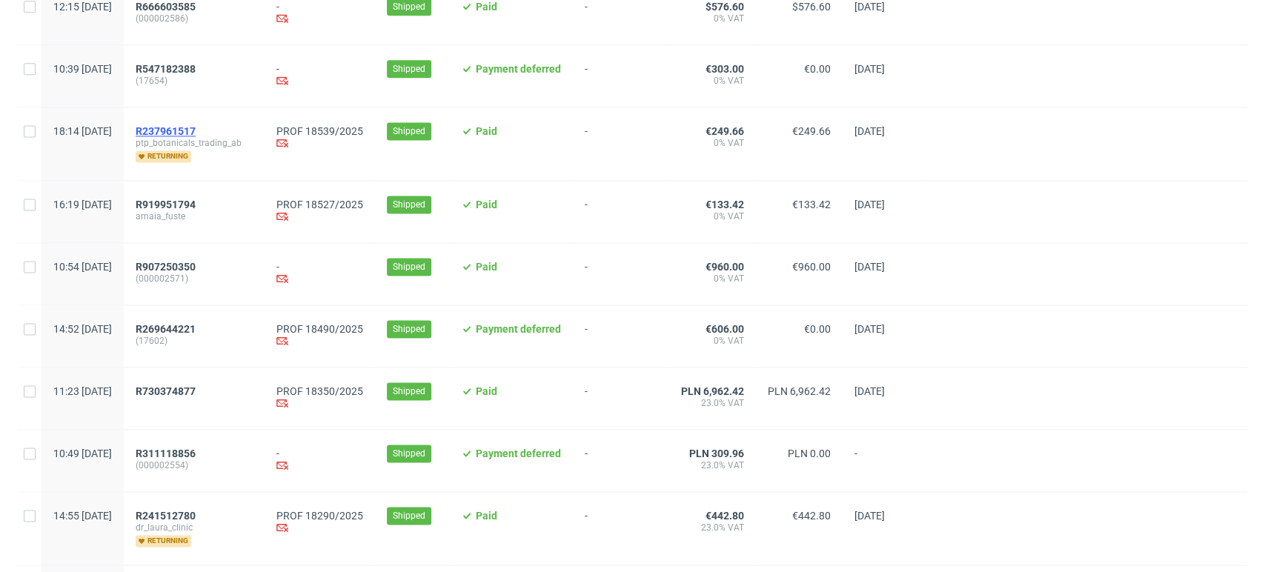
click at [196, 137] on span "R237961517" at bounding box center [166, 131] width 60 height 12
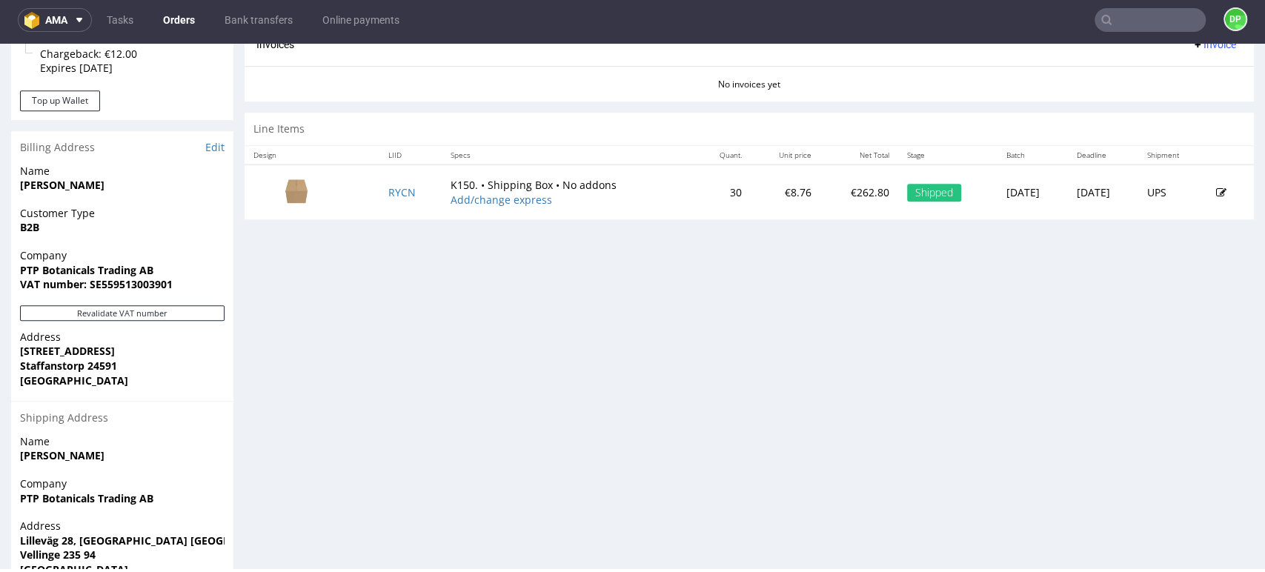
scroll to position [723, 0]
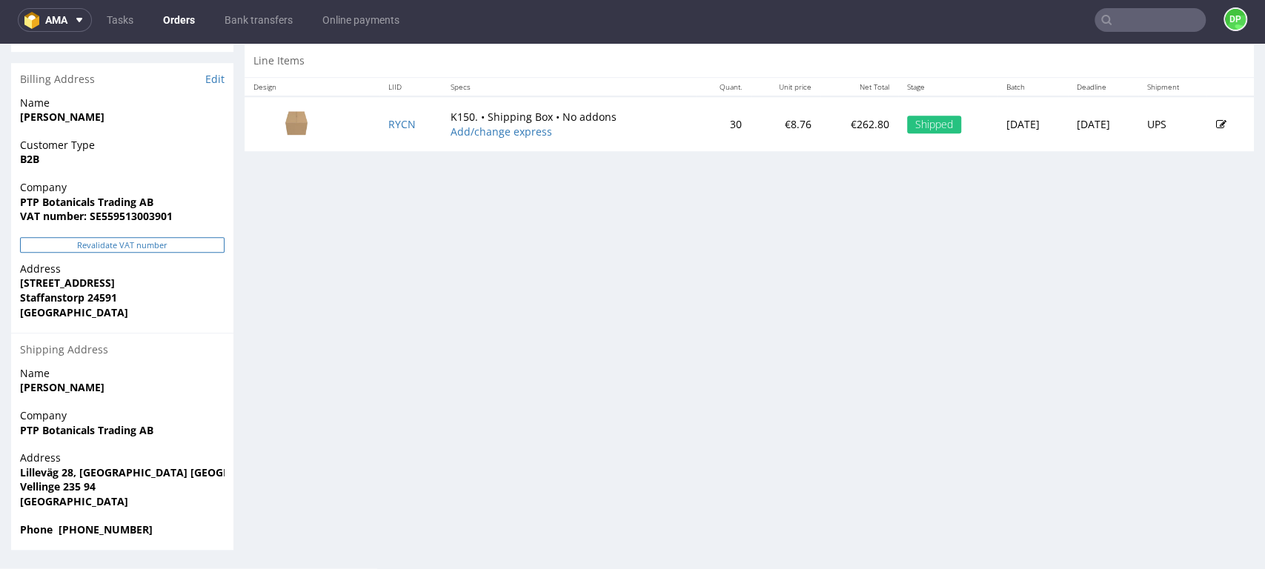
click at [133, 239] on button "Revalidate VAT number" at bounding box center [122, 245] width 205 height 16
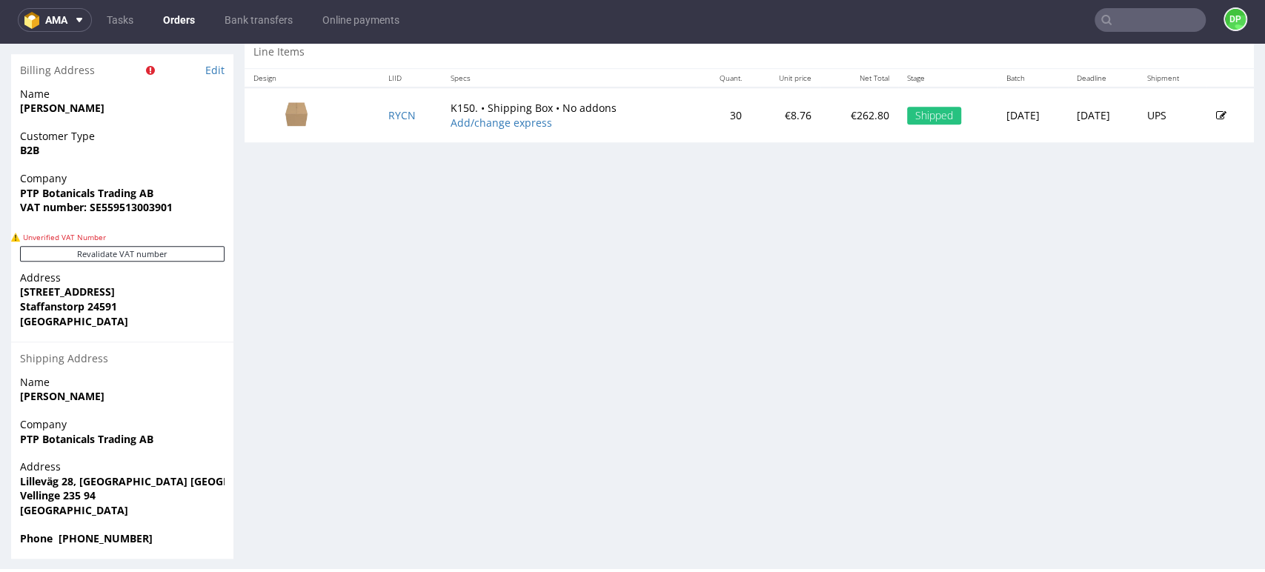
scroll to position [741, 0]
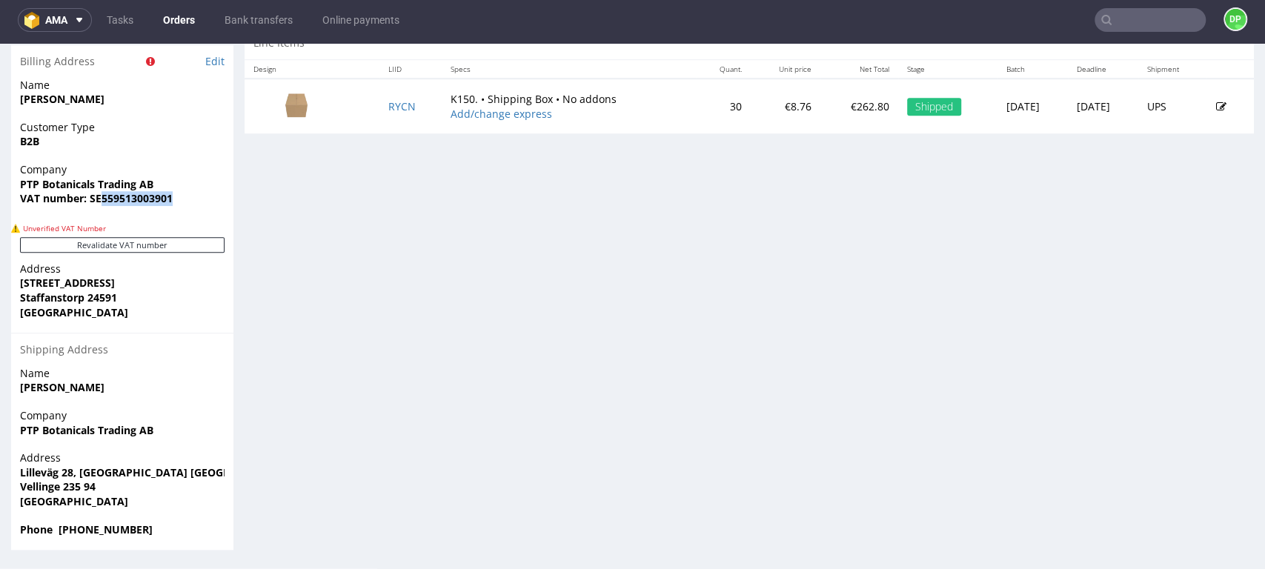
drag, startPoint x: 188, startPoint y: 203, endPoint x: 98, endPoint y: 216, distance: 90.7
click at [98, 216] on div "Company PTP Botanicals Trading AB VAT number: SE559513003901" at bounding box center [122, 190] width 222 height 57
copy strong "559513003901"
drag, startPoint x: 20, startPoint y: 286, endPoint x: 102, endPoint y: 310, distance: 84.9
click at [102, 310] on p "Address Esarpsvägen 197 Staffanstorp 24591 Sweden" at bounding box center [122, 291] width 205 height 58
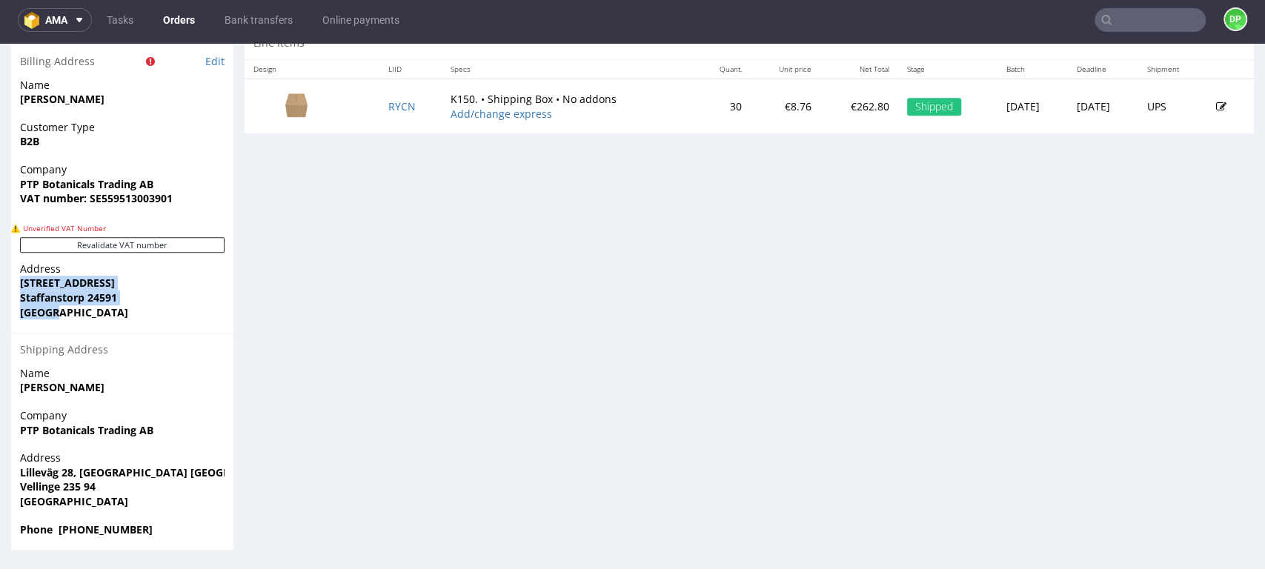
copy p "Esarpsvägen 197 Staffanstorp 24591 Sweden"
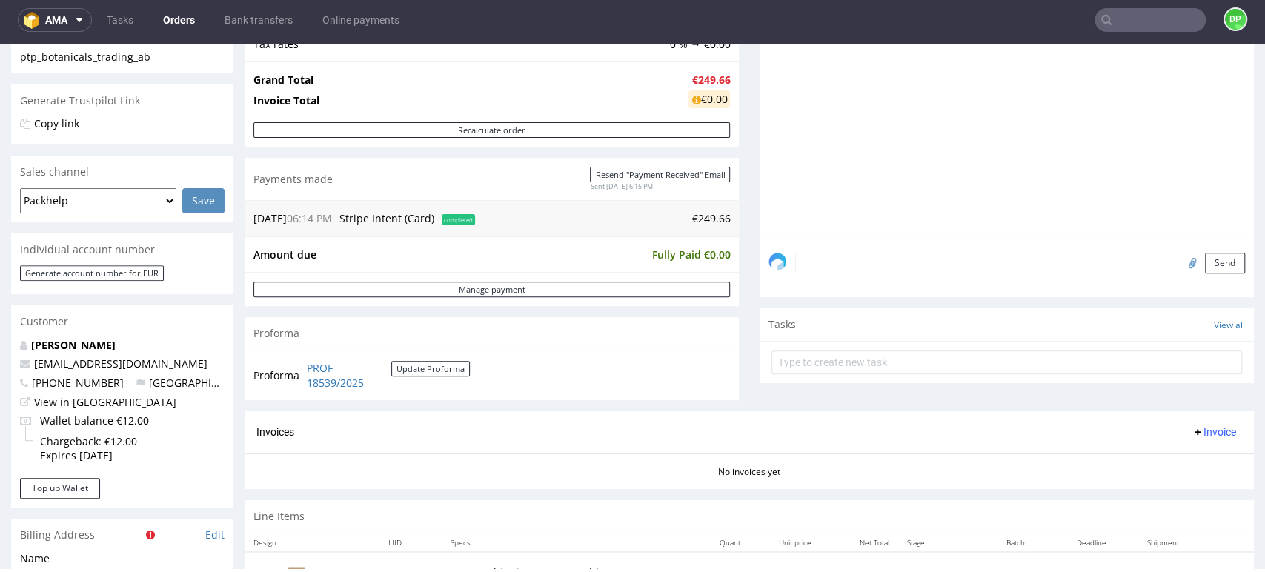
scroll to position [246, 0]
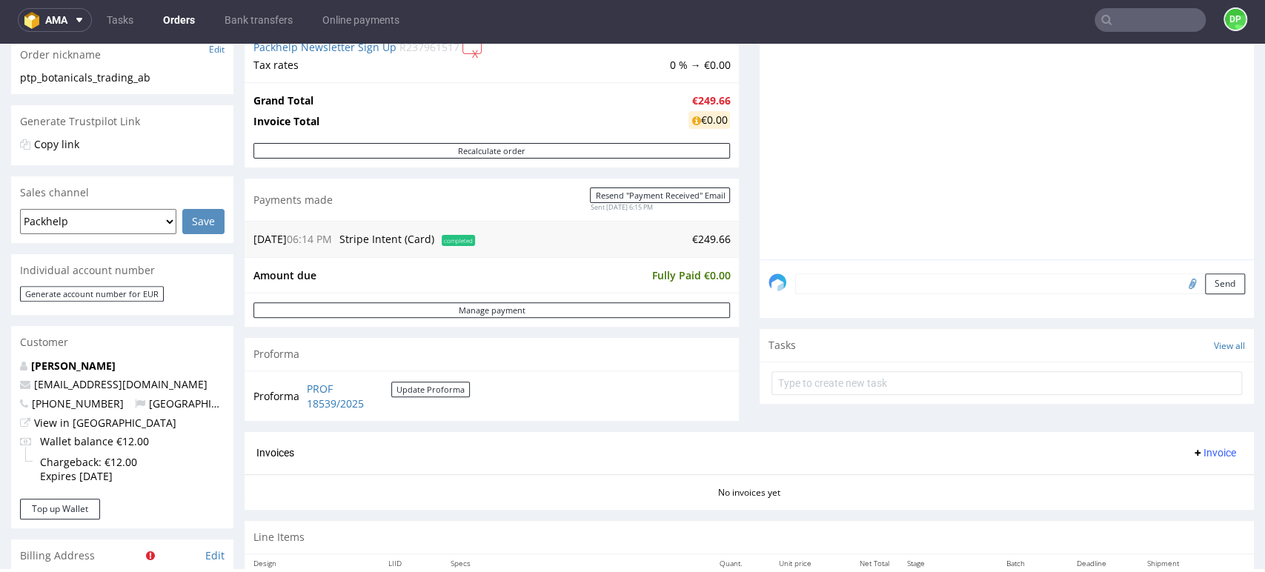
click at [833, 288] on textarea at bounding box center [1020, 284] width 450 height 21
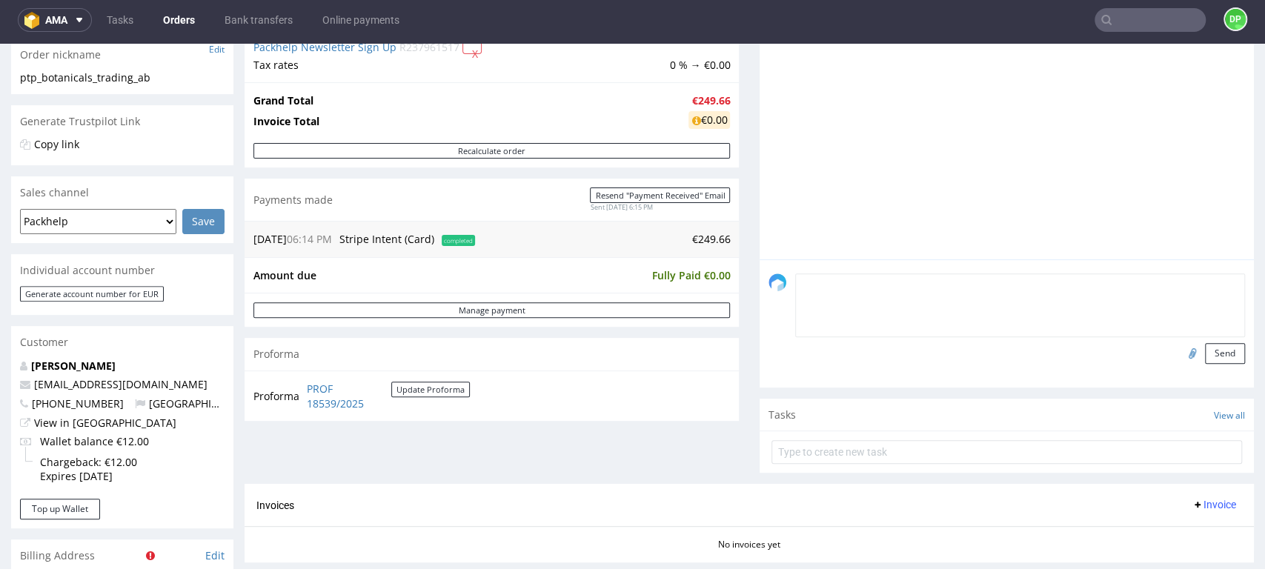
click at [1180, 354] on input "file" at bounding box center [1190, 352] width 21 height 19
type input "C:\fakepath\Zrzut ekranu 2025-09-16 102345.png"
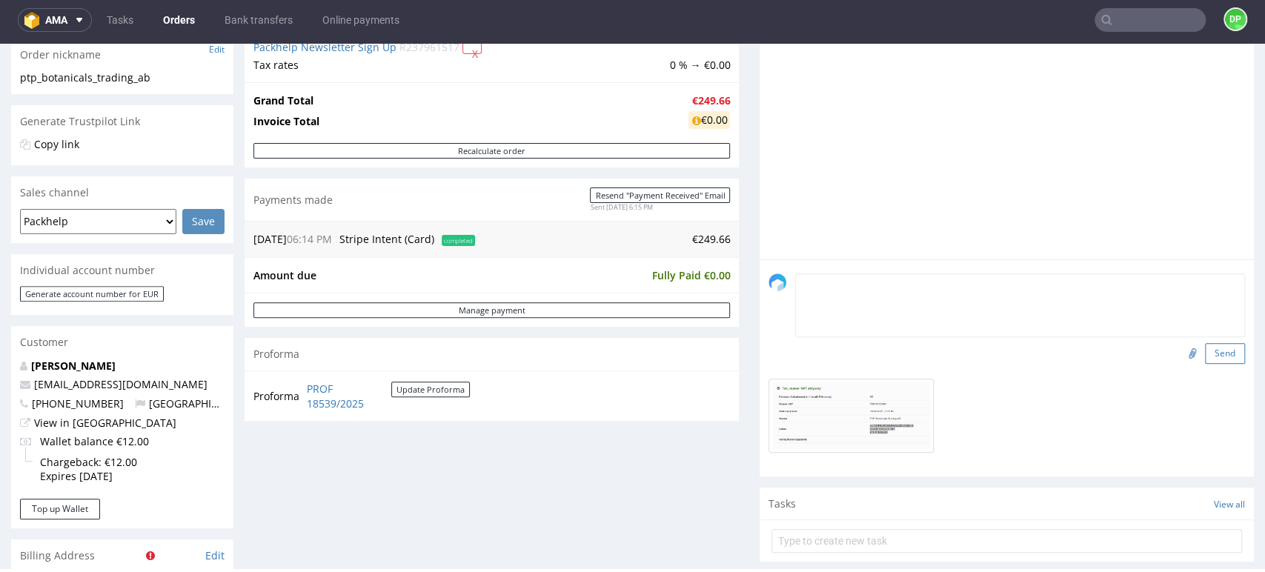
click at [1205, 346] on button "Send" at bounding box center [1225, 353] width 40 height 21
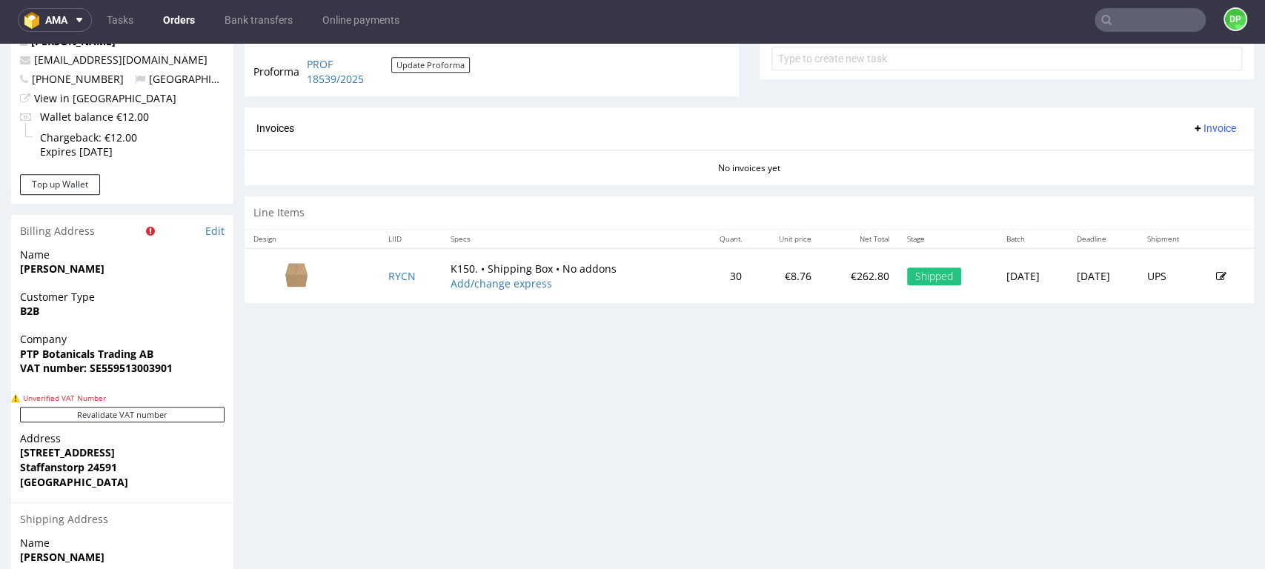
scroll to position [576, 0]
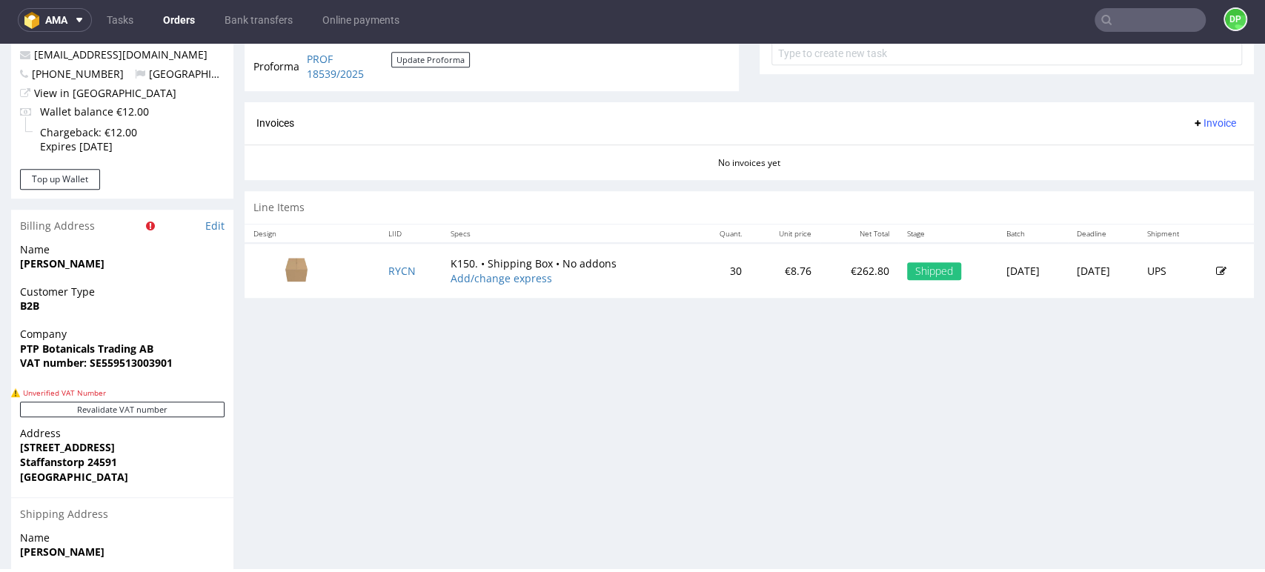
click at [1192, 119] on span "Invoice" at bounding box center [1214, 123] width 44 height 12
click at [1153, 147] on span "Generate" at bounding box center [1189, 154] width 72 height 15
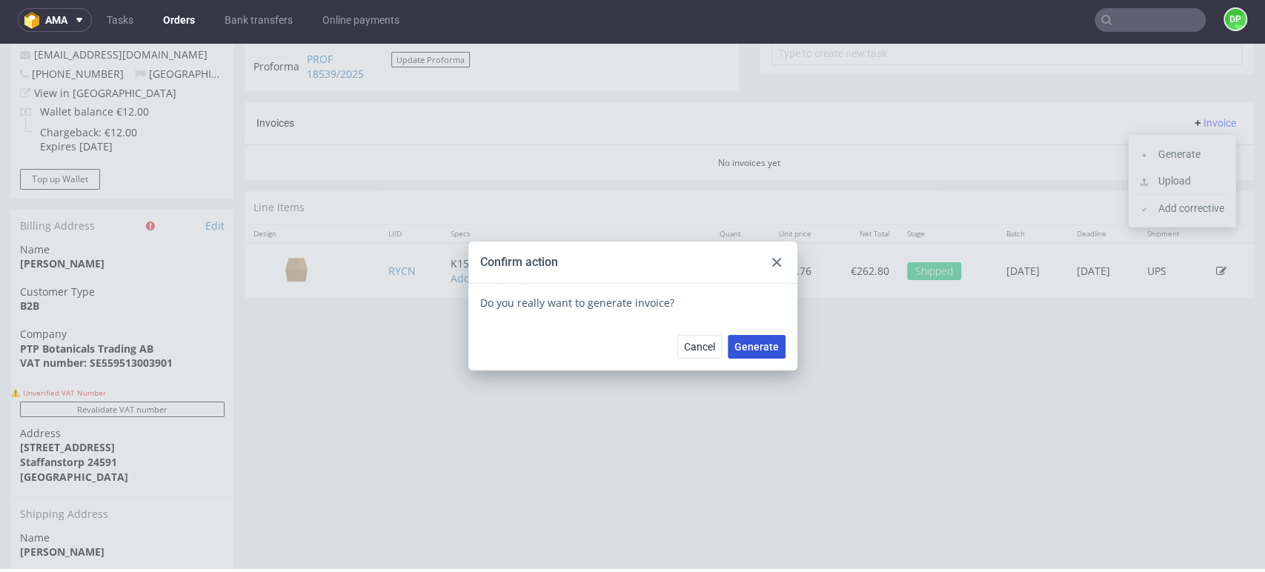
click at [741, 349] on span "Generate" at bounding box center [757, 347] width 44 height 10
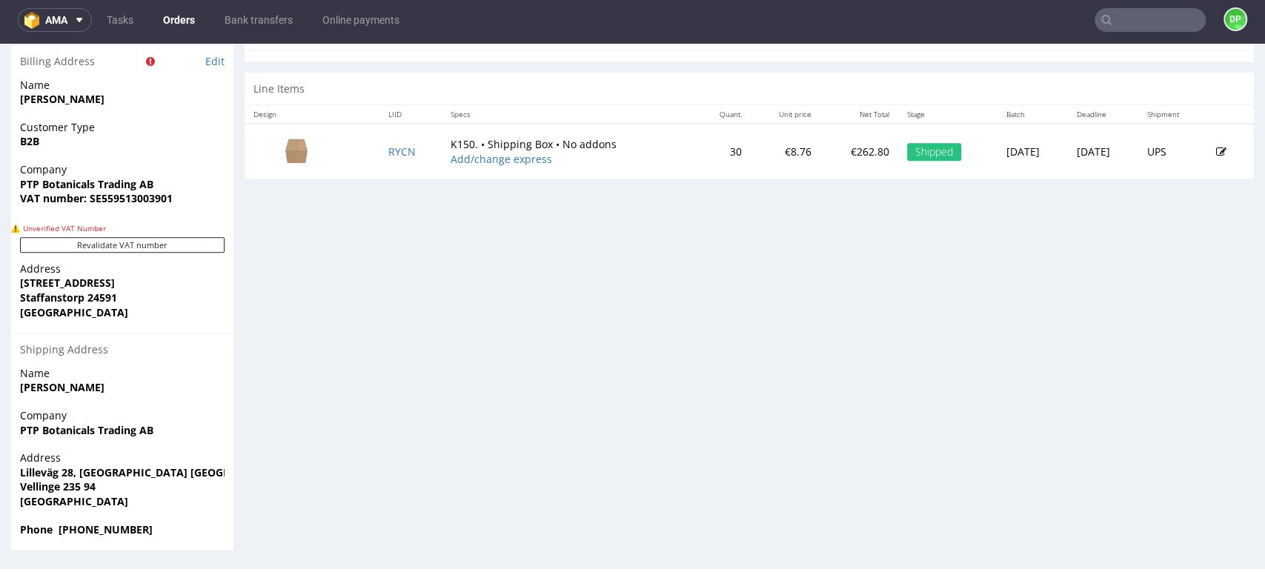
scroll to position [4, 0]
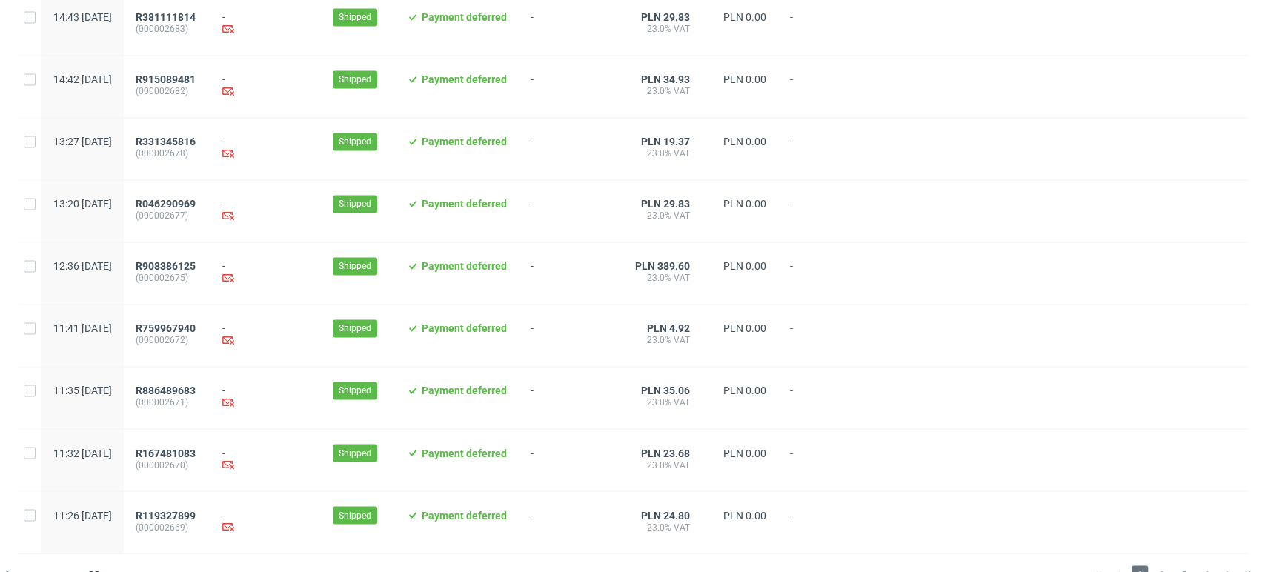
scroll to position [1520, 0]
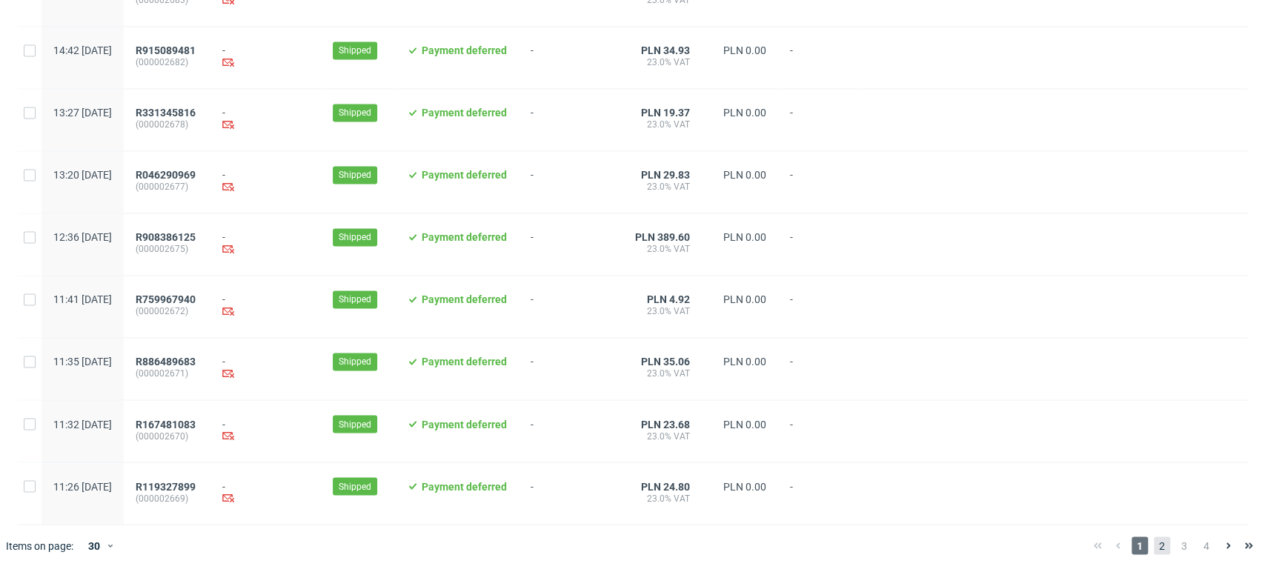
click at [1154, 544] on span "2" at bounding box center [1162, 546] width 16 height 18
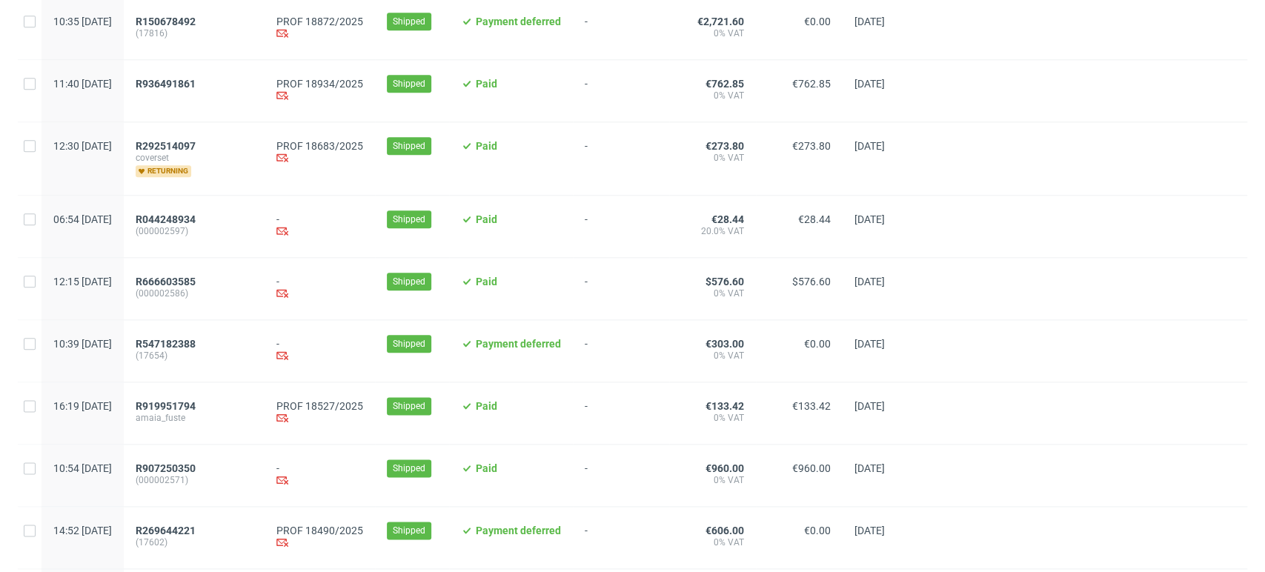
scroll to position [1070, 0]
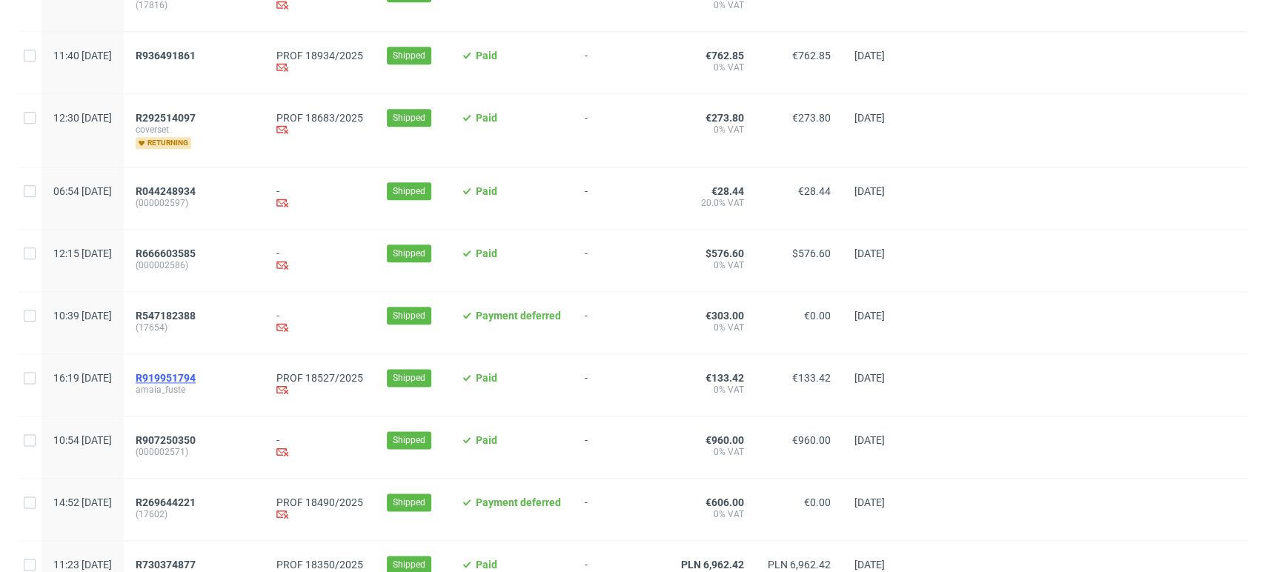
click at [196, 378] on span "R919951794" at bounding box center [166, 378] width 60 height 12
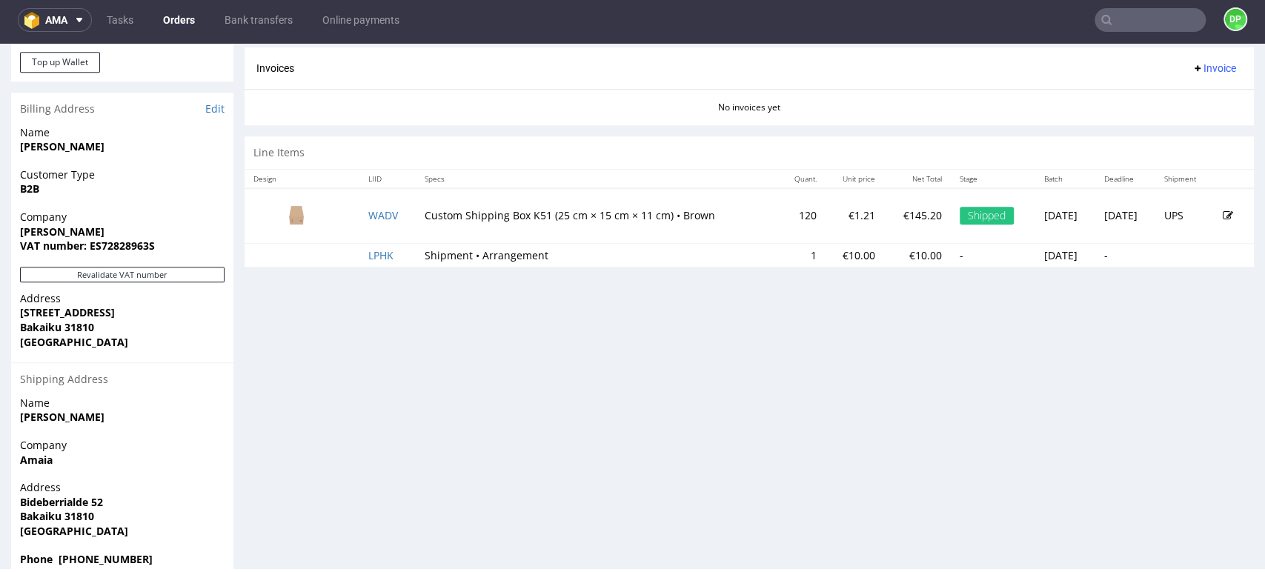
scroll to position [723, 0]
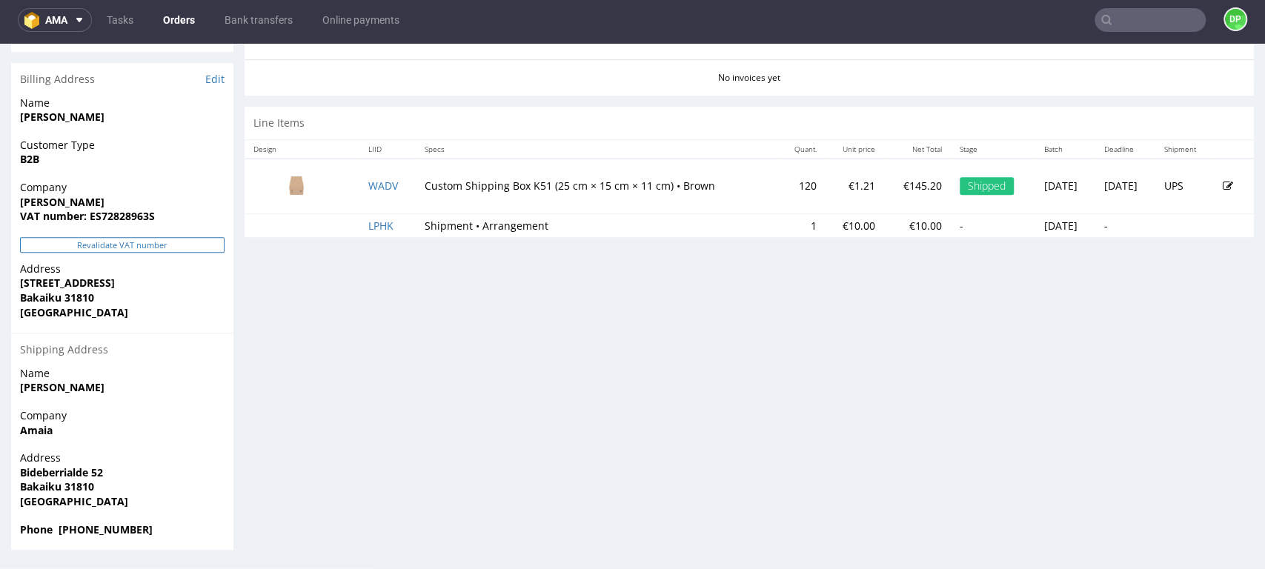
click at [76, 242] on button "Revalidate VAT number" at bounding box center [122, 245] width 205 height 16
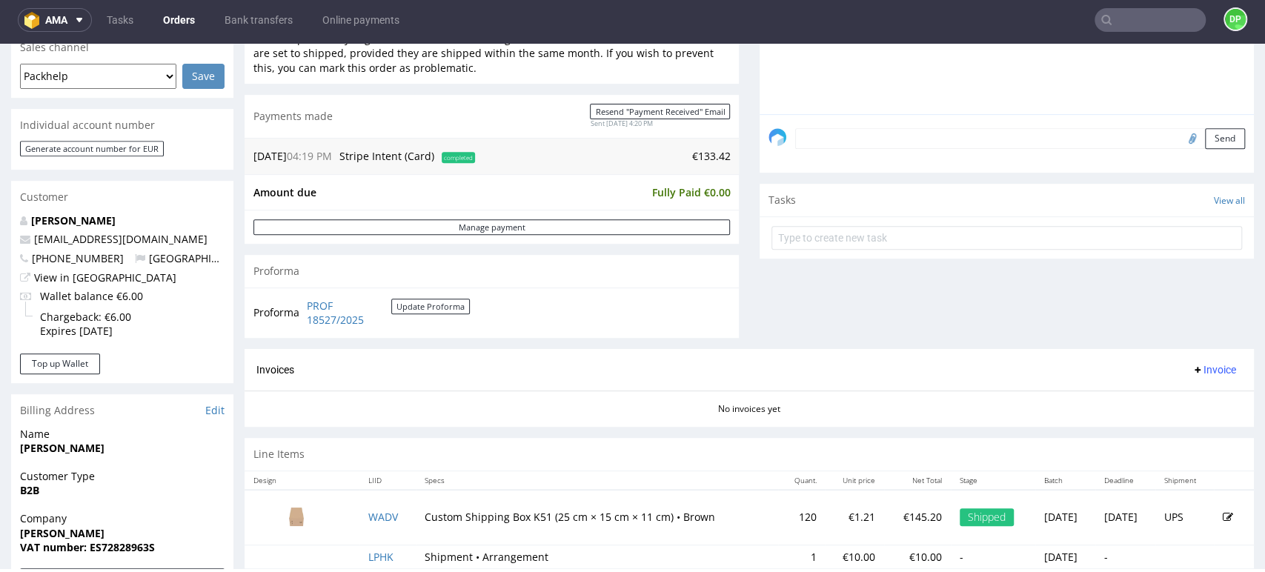
scroll to position [494, 0]
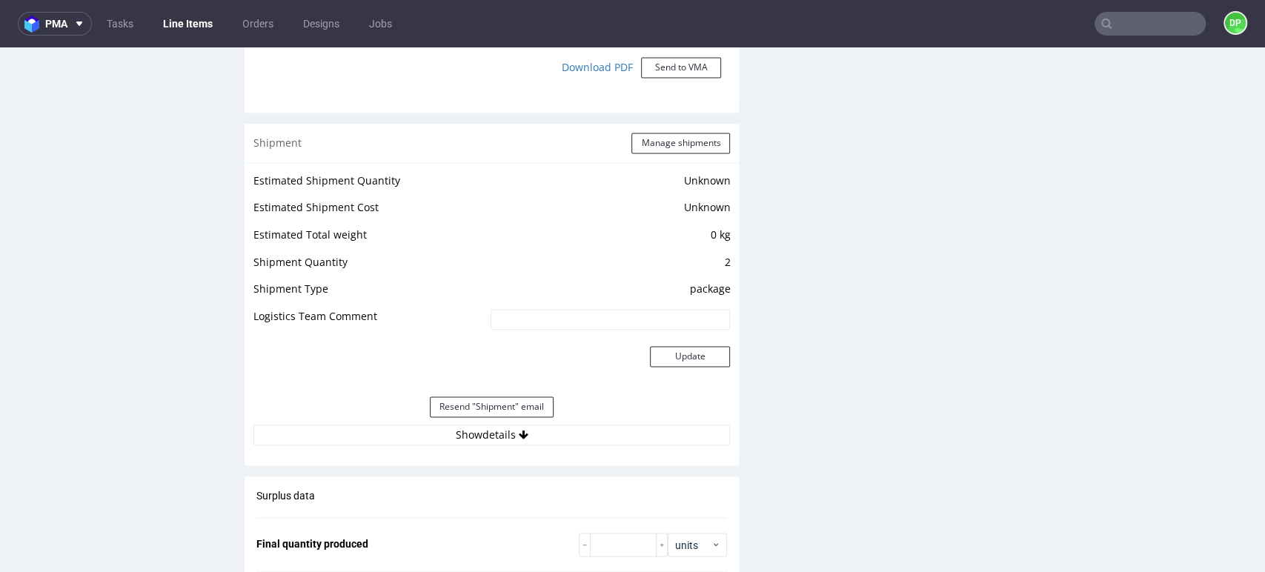
scroll to position [1497, 0]
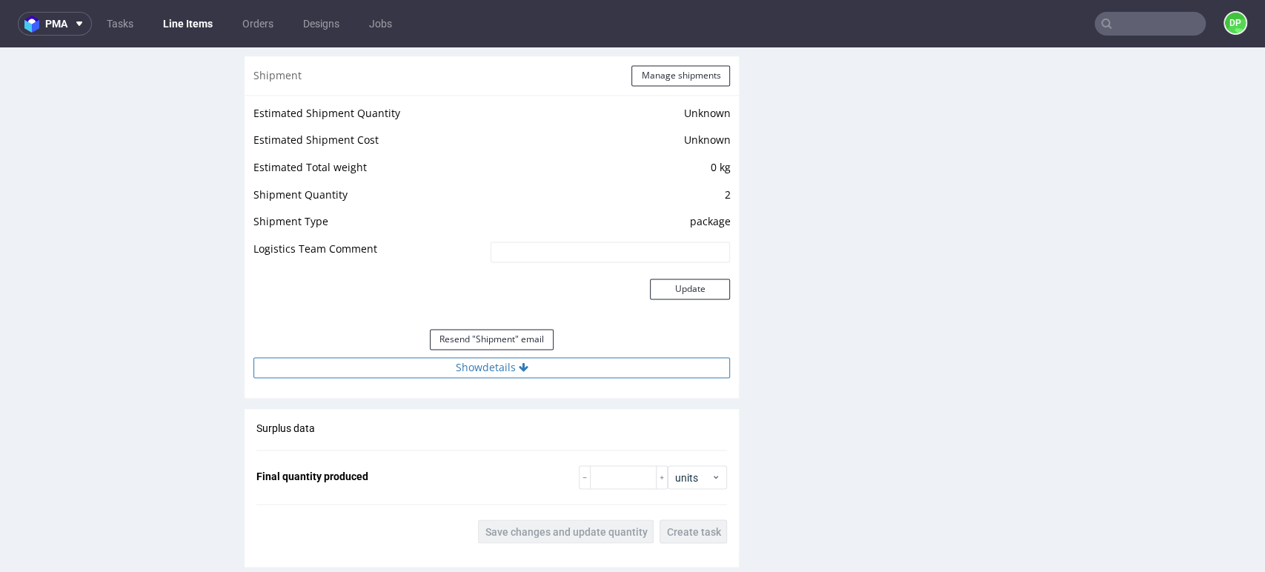
click at [439, 373] on button "Show details" at bounding box center [492, 367] width 477 height 21
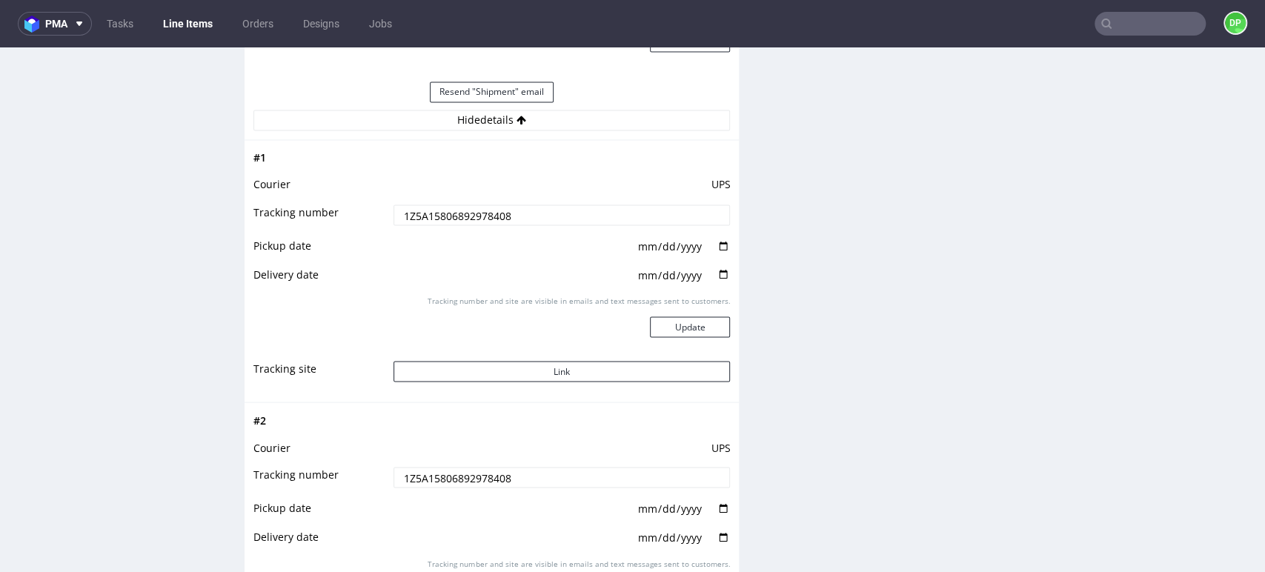
scroll to position [1827, 0]
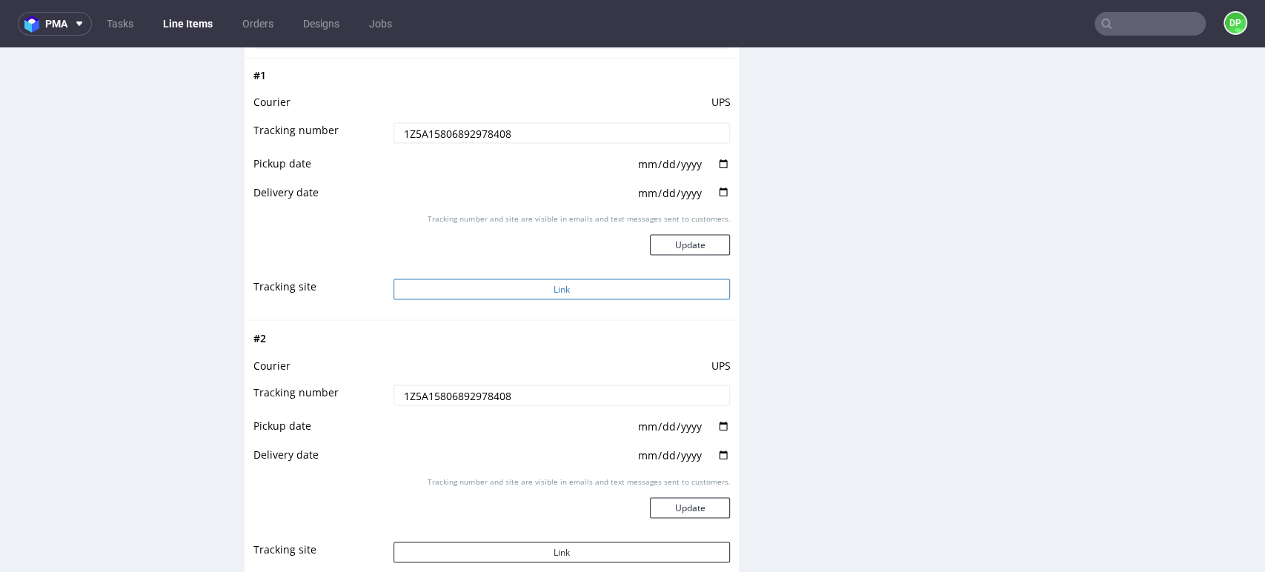
click at [493, 281] on button "Link" at bounding box center [562, 289] width 337 height 21
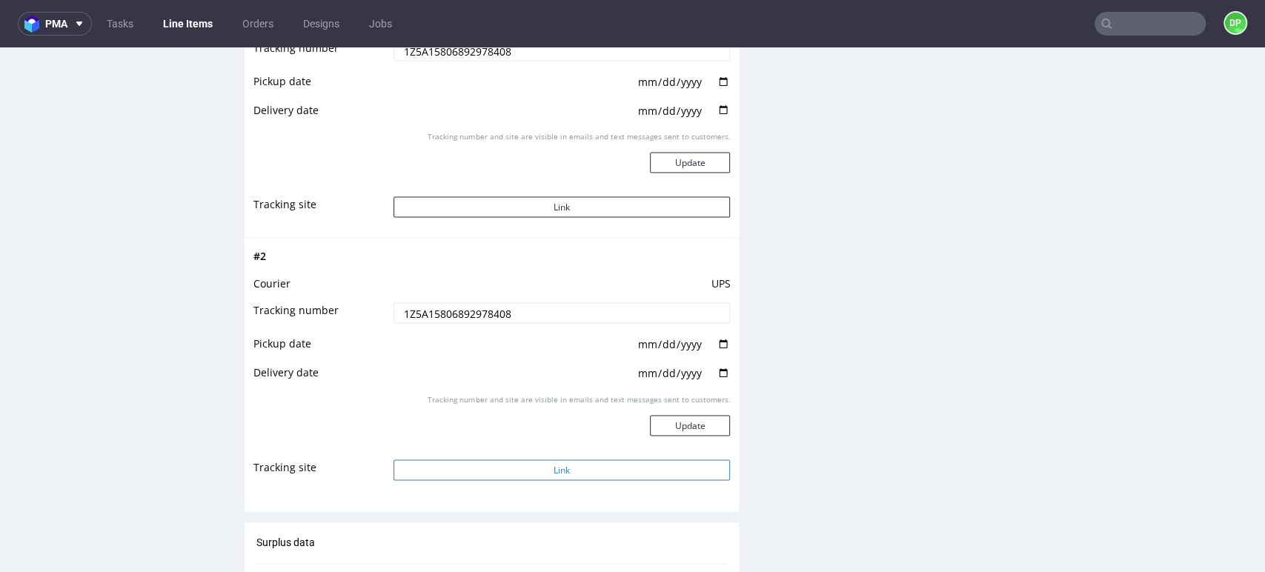
click at [477, 471] on button "Link" at bounding box center [562, 470] width 337 height 21
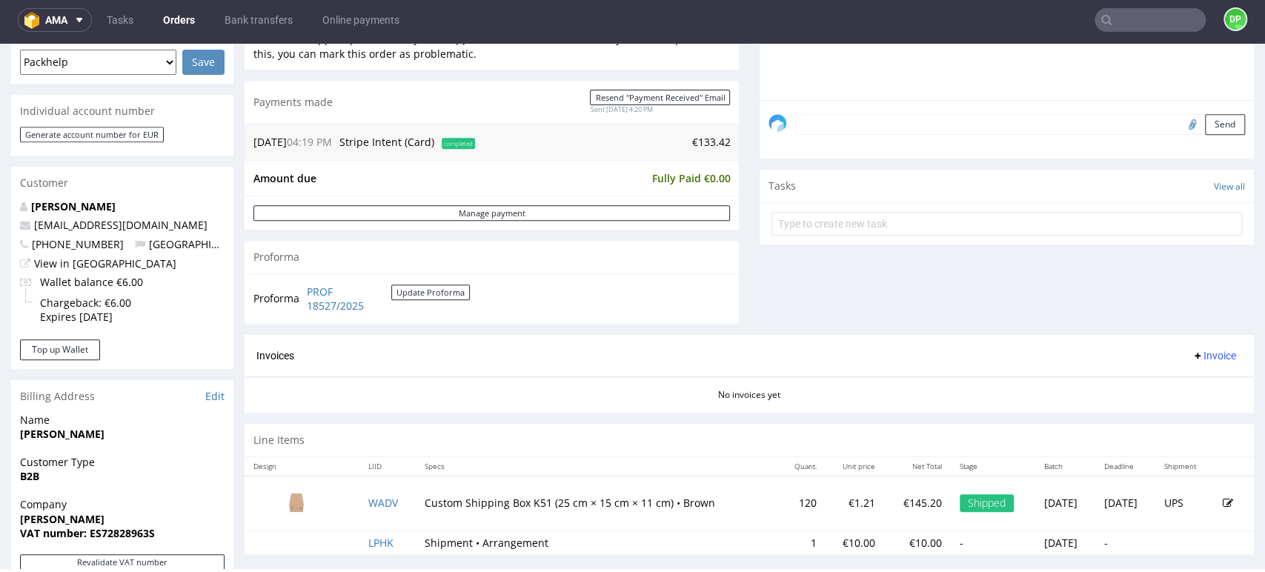
scroll to position [393, 0]
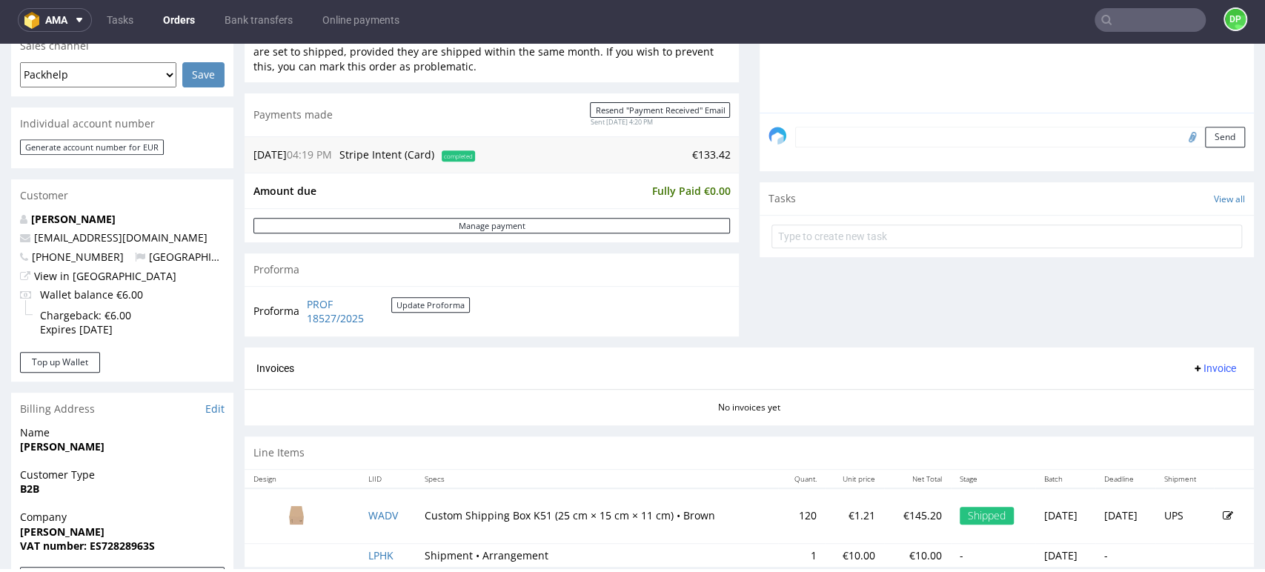
click at [1199, 363] on span "Invoice" at bounding box center [1214, 369] width 44 height 12
click at [1168, 391] on li "Generate" at bounding box center [1183, 399] width 96 height 27
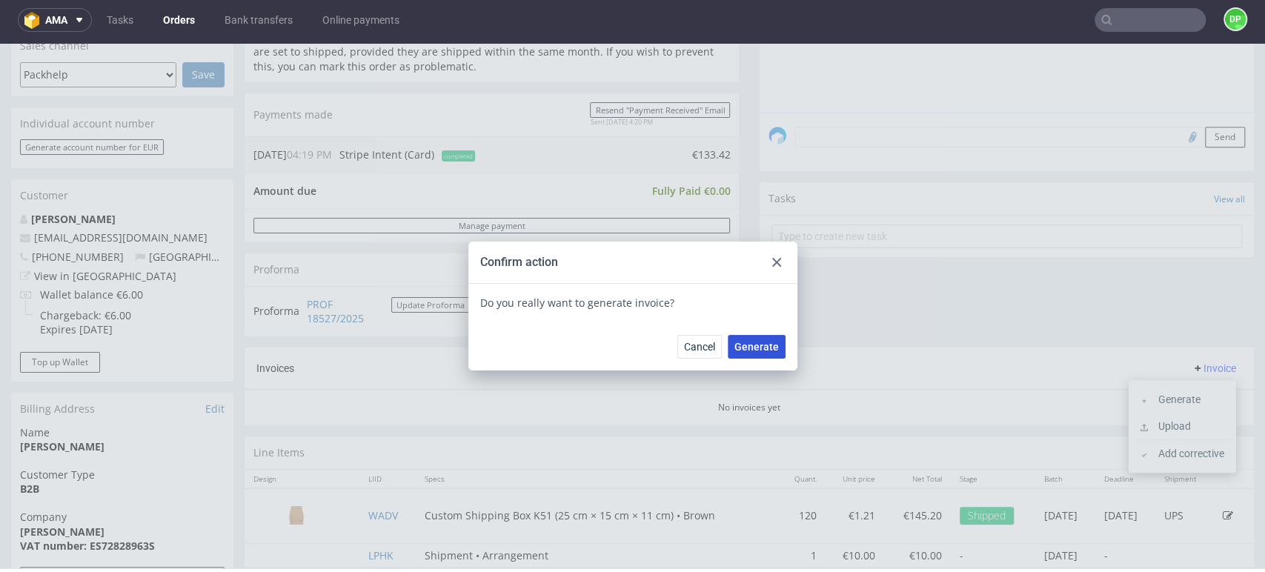
click at [755, 345] on span "Generate" at bounding box center [757, 347] width 44 height 10
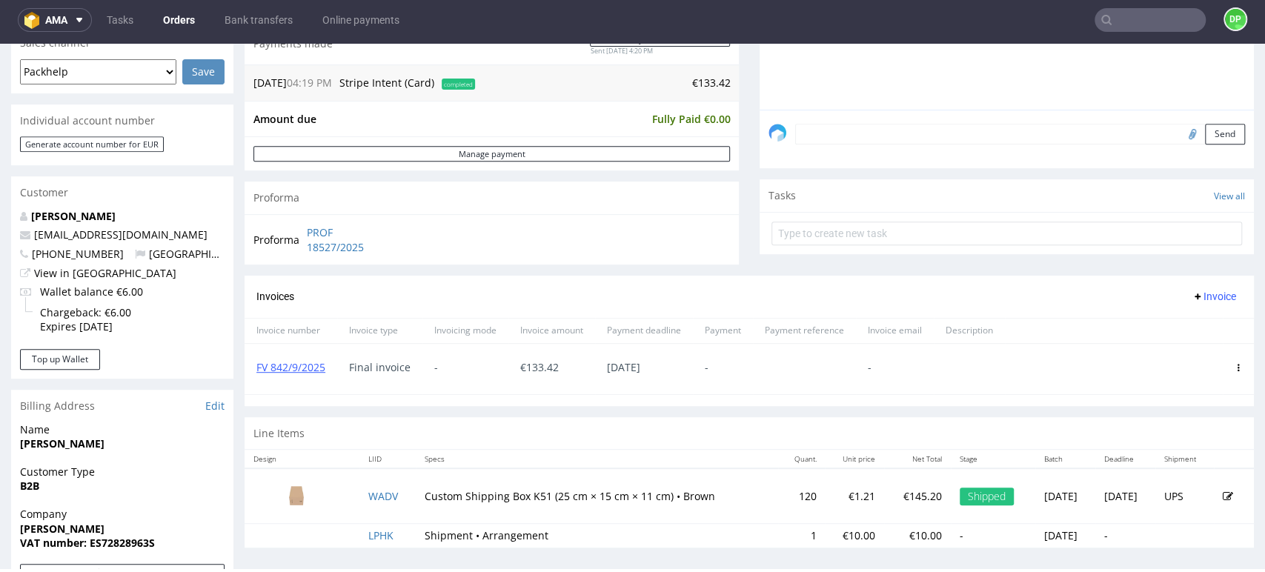
scroll to position [393, 0]
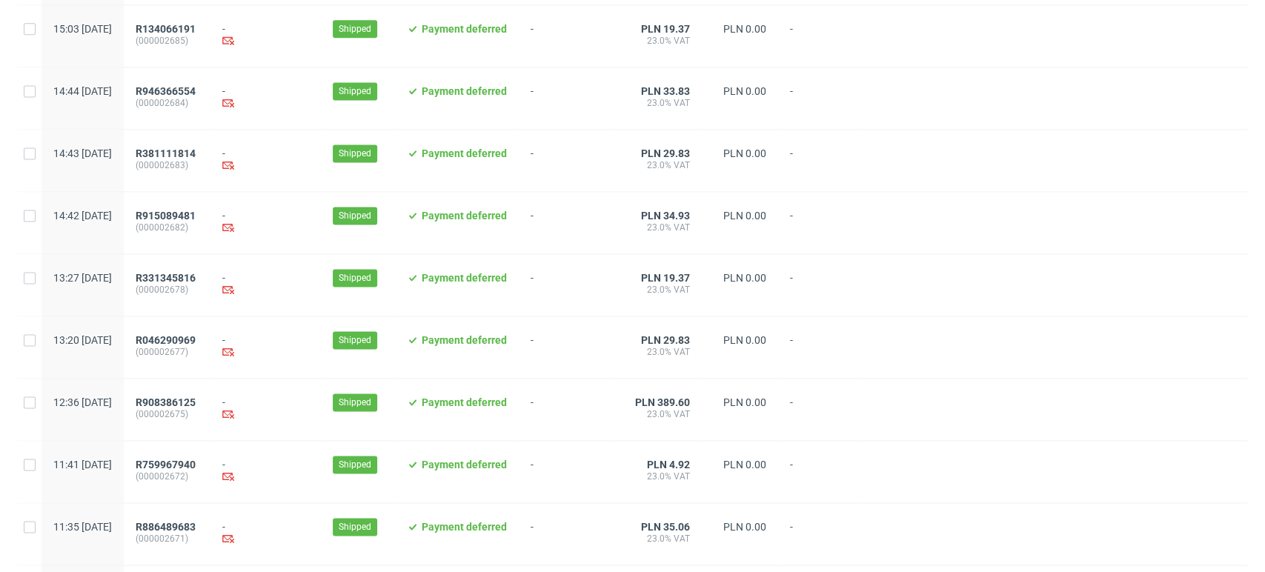
scroll to position [1520, 0]
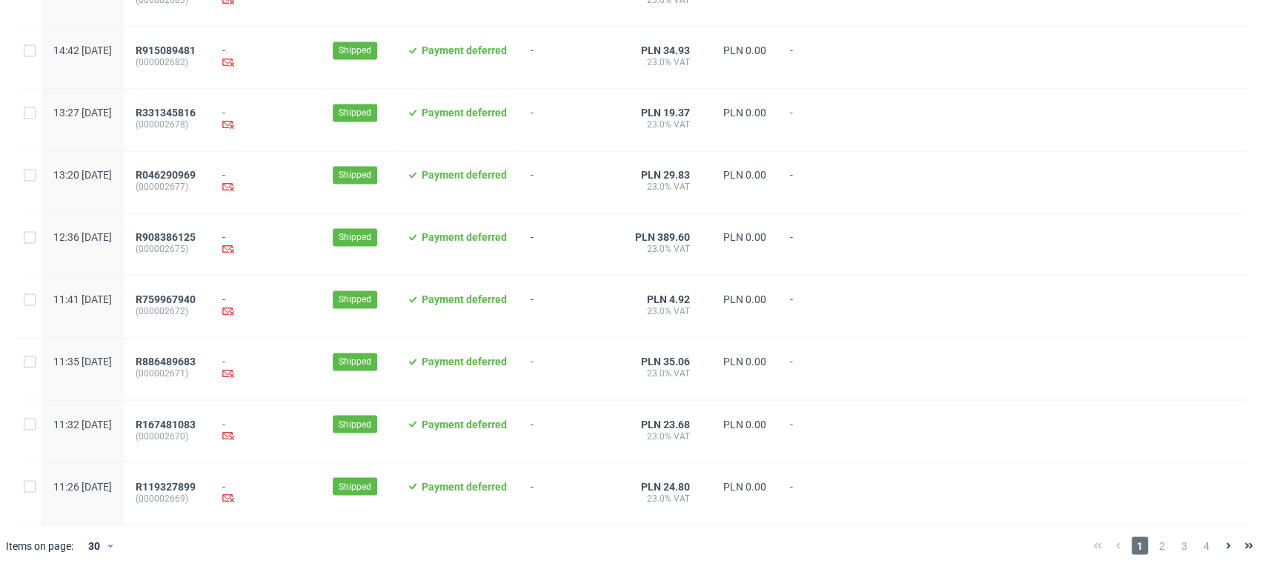
click at [1139, 540] on div "1 2 3 4" at bounding box center [1174, 546] width 172 height 18
click at [1154, 549] on span "2" at bounding box center [1162, 546] width 16 height 18
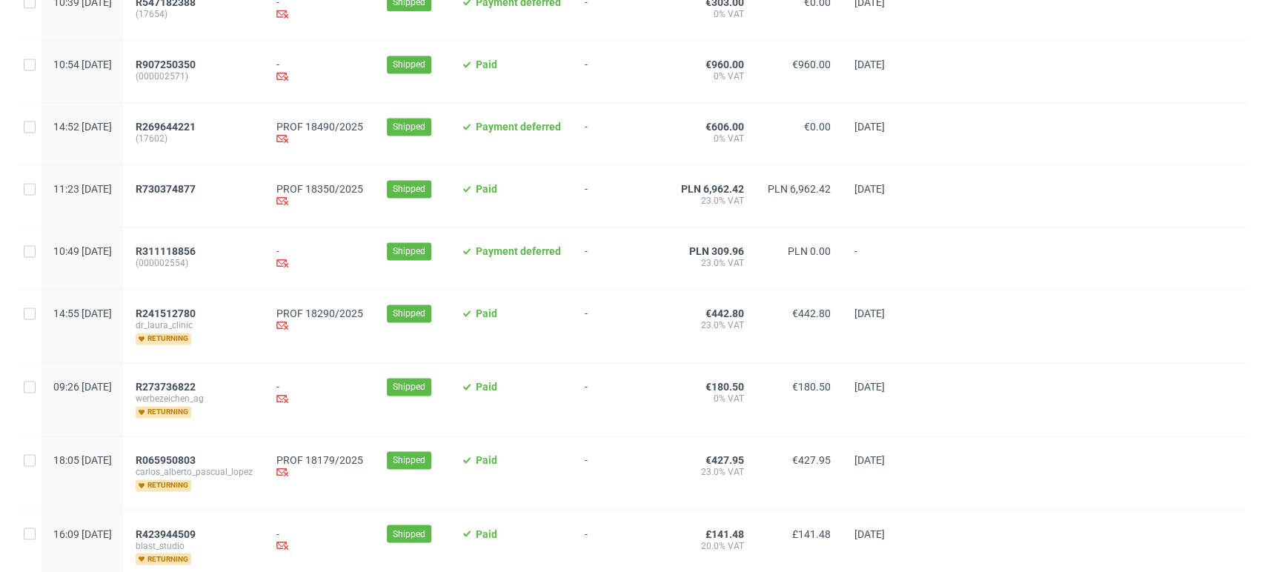
scroll to position [1483, 0]
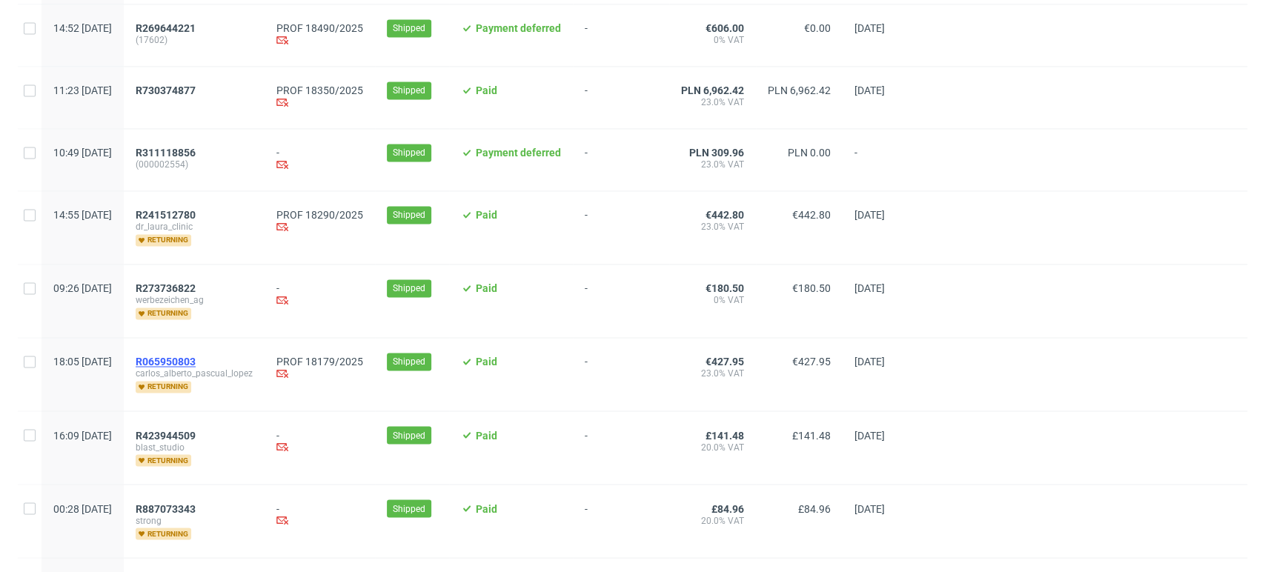
click at [196, 365] on span "R065950803" at bounding box center [166, 362] width 60 height 12
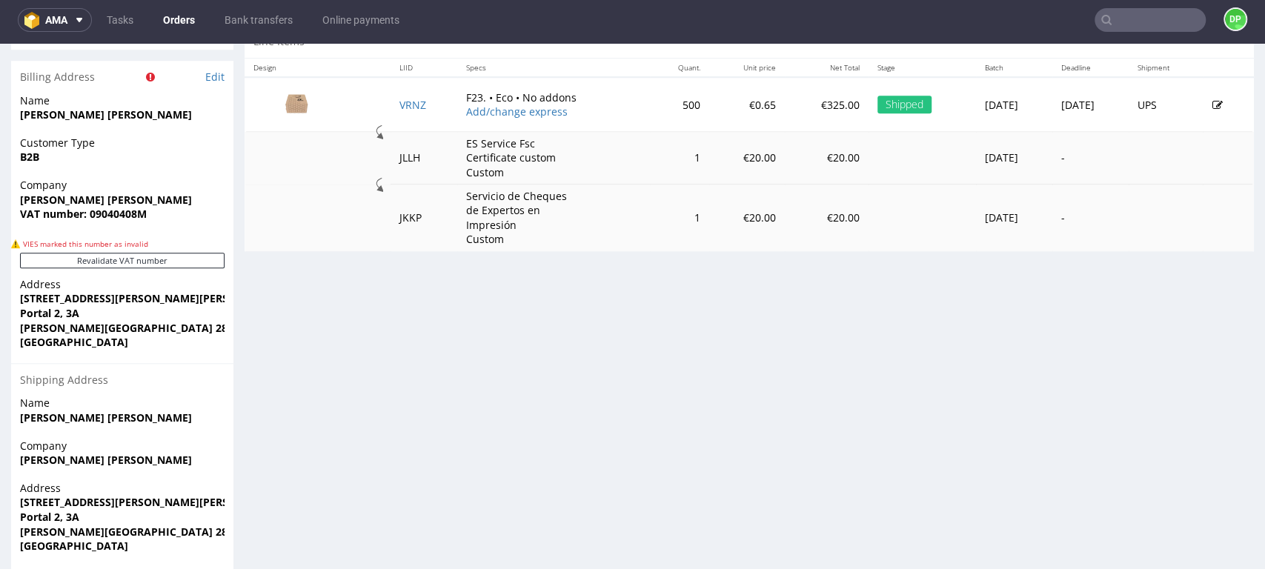
scroll to position [811, 0]
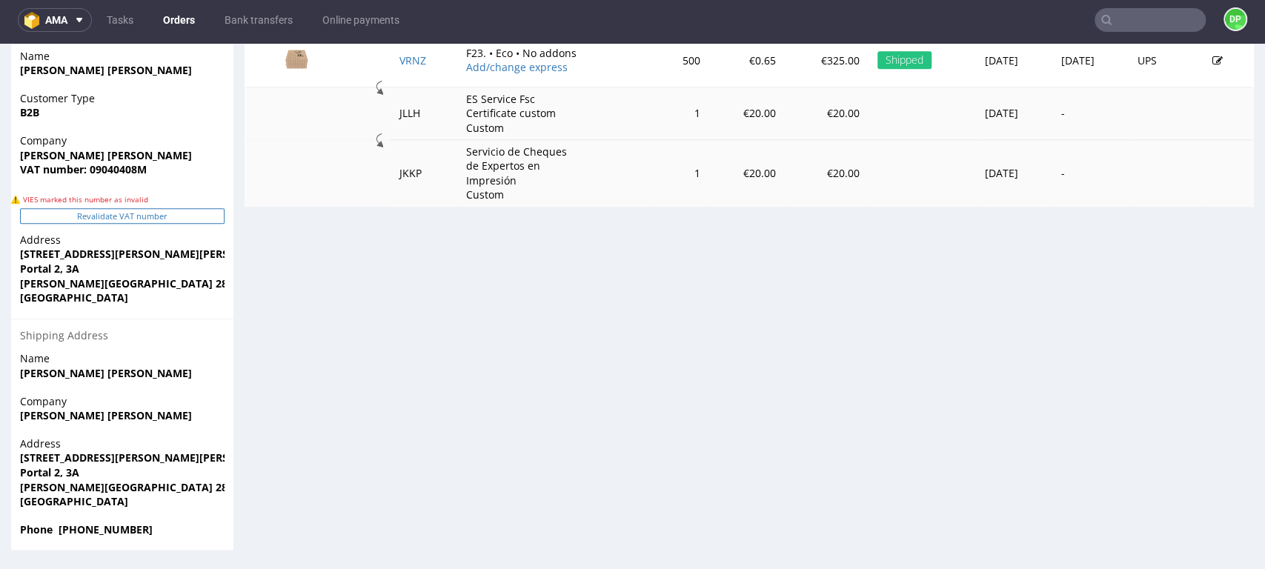
click at [99, 218] on button "Revalidate VAT number" at bounding box center [122, 216] width 205 height 16
drag, startPoint x: 143, startPoint y: 167, endPoint x: 91, endPoint y: 171, distance: 52.1
click at [91, 171] on span "VAT number: 09040408M" at bounding box center [122, 169] width 205 height 15
copy strong "09040408M"
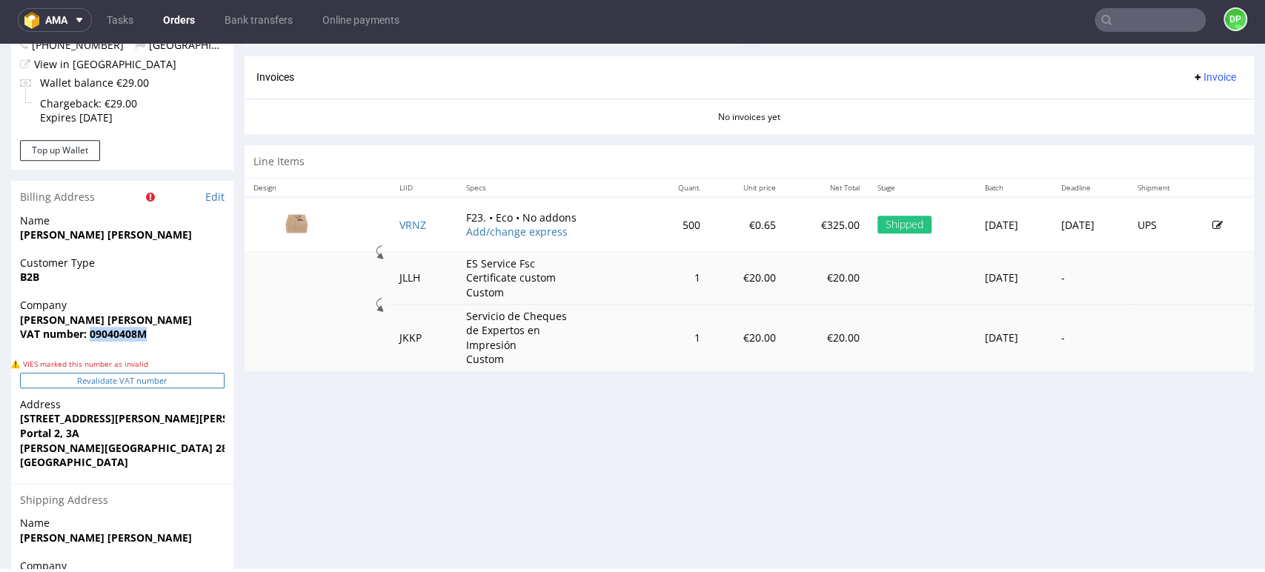
click at [47, 385] on button "Revalidate VAT number" at bounding box center [122, 381] width 205 height 16
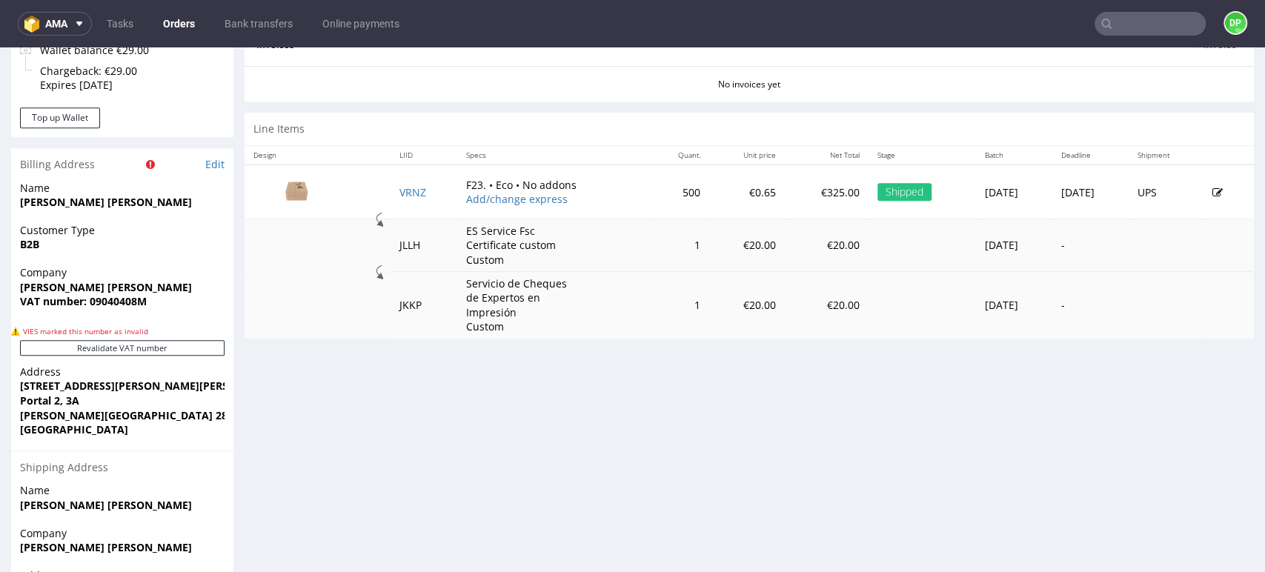
scroll to position [658, 0]
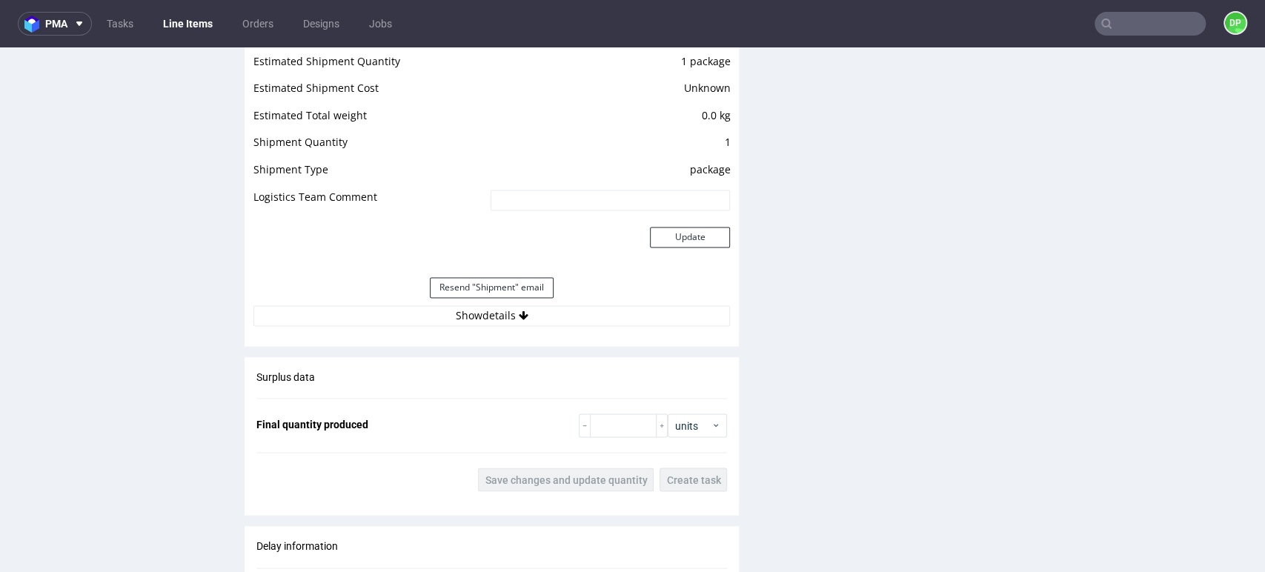
scroll to position [1730, 0]
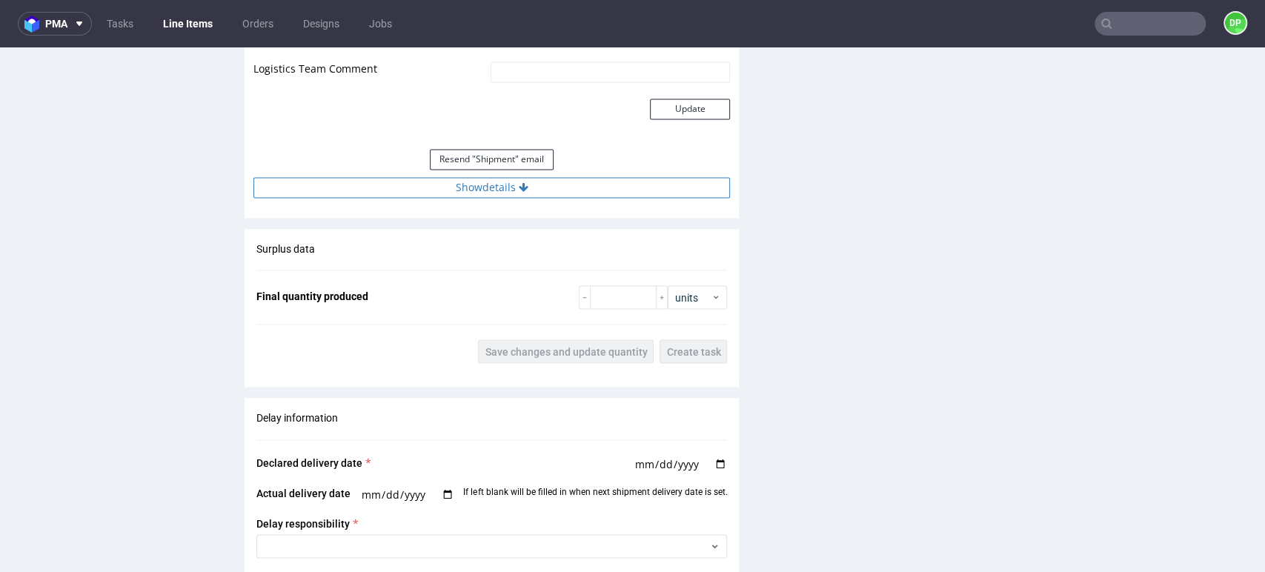
click at [486, 183] on button "Show details" at bounding box center [492, 187] width 477 height 21
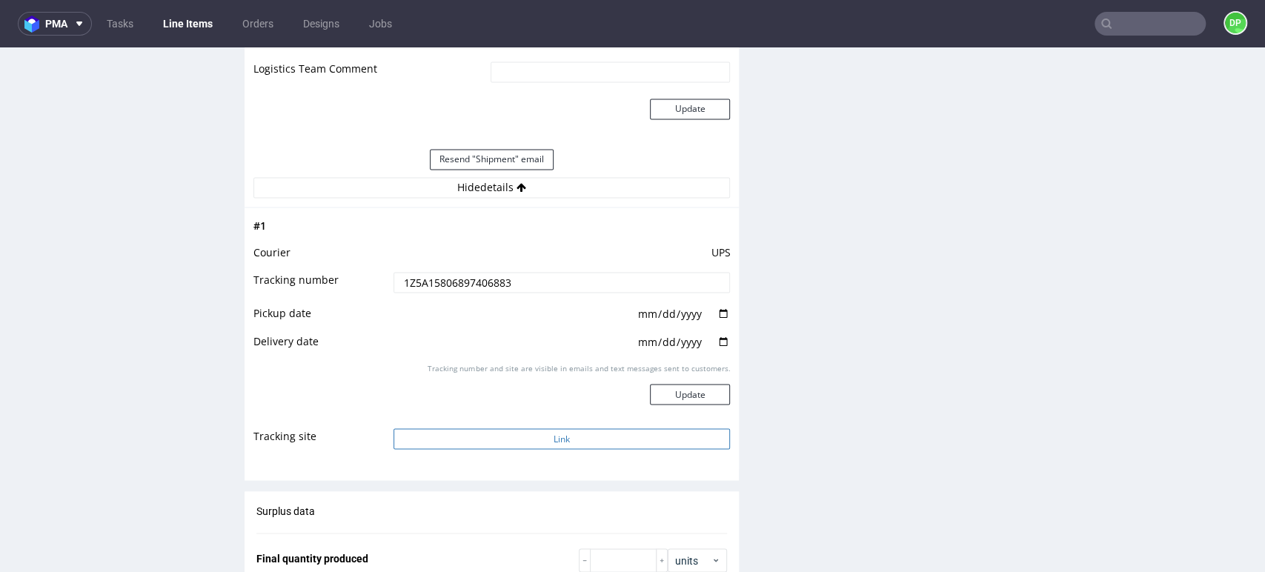
click at [510, 442] on button "Link" at bounding box center [562, 438] width 337 height 21
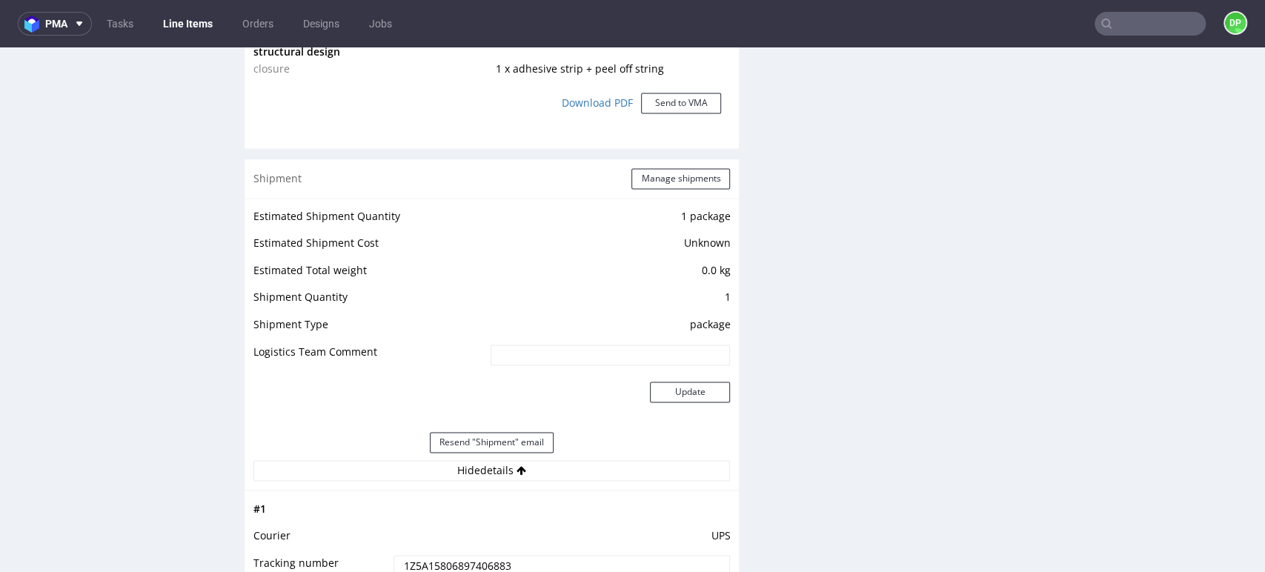
scroll to position [1317, 0]
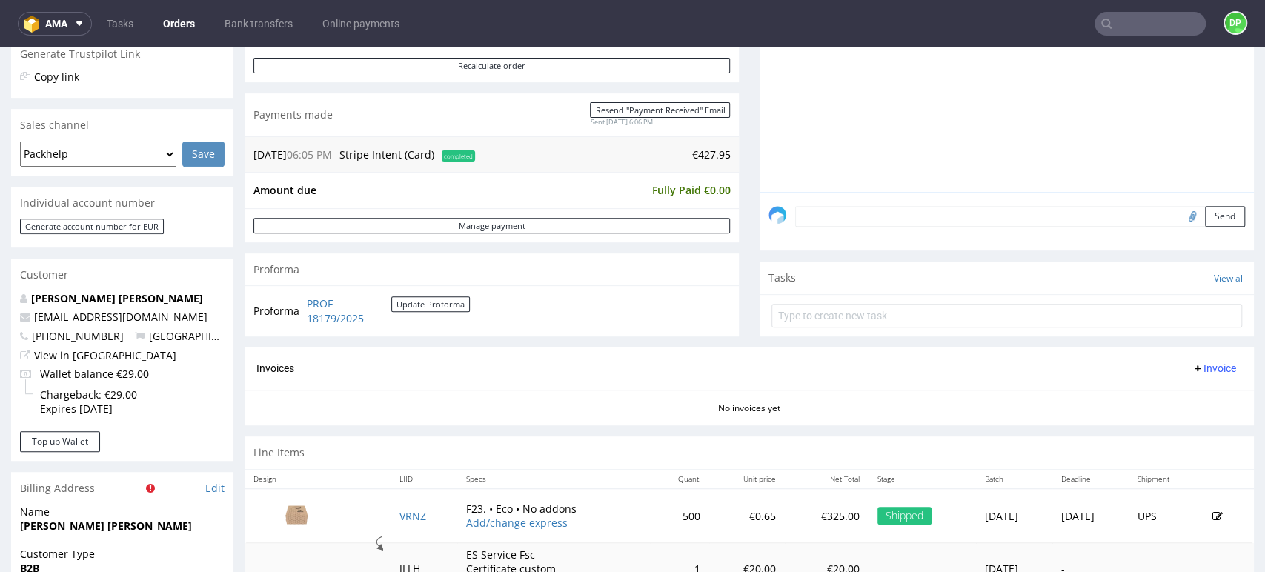
scroll to position [494, 0]
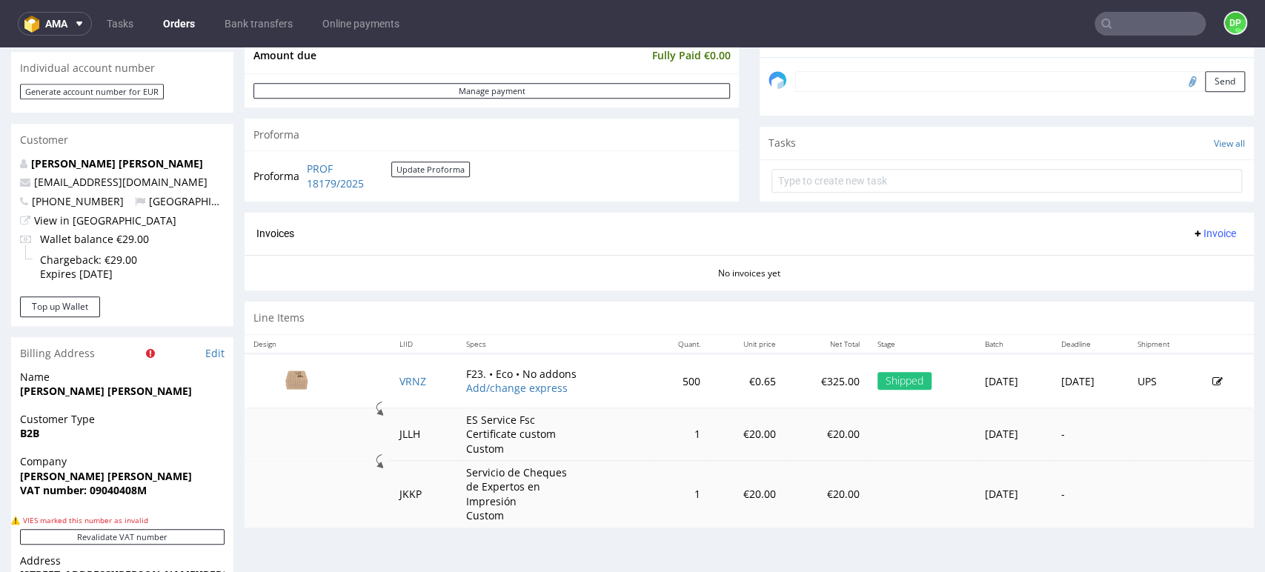
click at [1192, 234] on span "Invoice" at bounding box center [1214, 234] width 44 height 12
click at [1178, 260] on span "Generate" at bounding box center [1189, 264] width 72 height 15
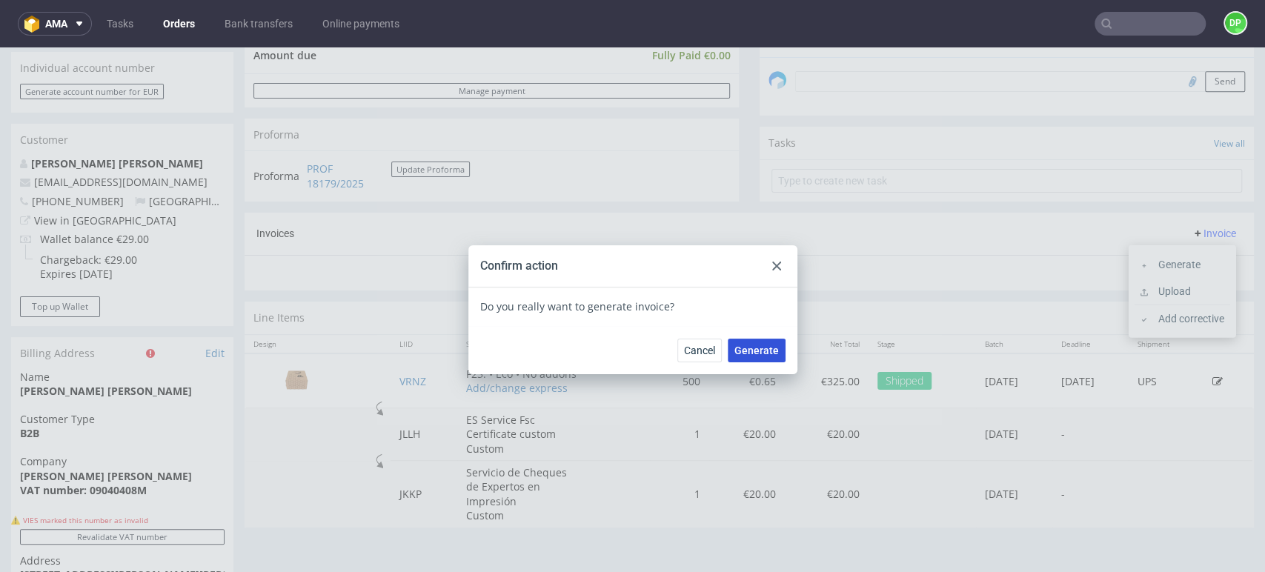
click at [763, 354] on span "Generate" at bounding box center [757, 350] width 44 height 10
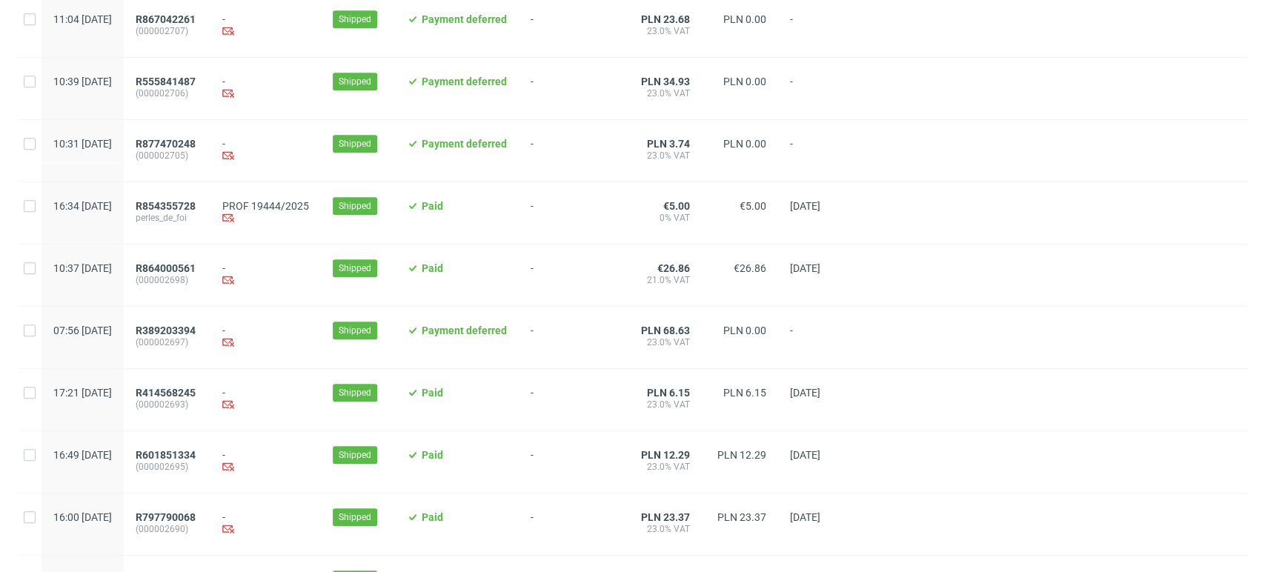
scroll to position [576, 0]
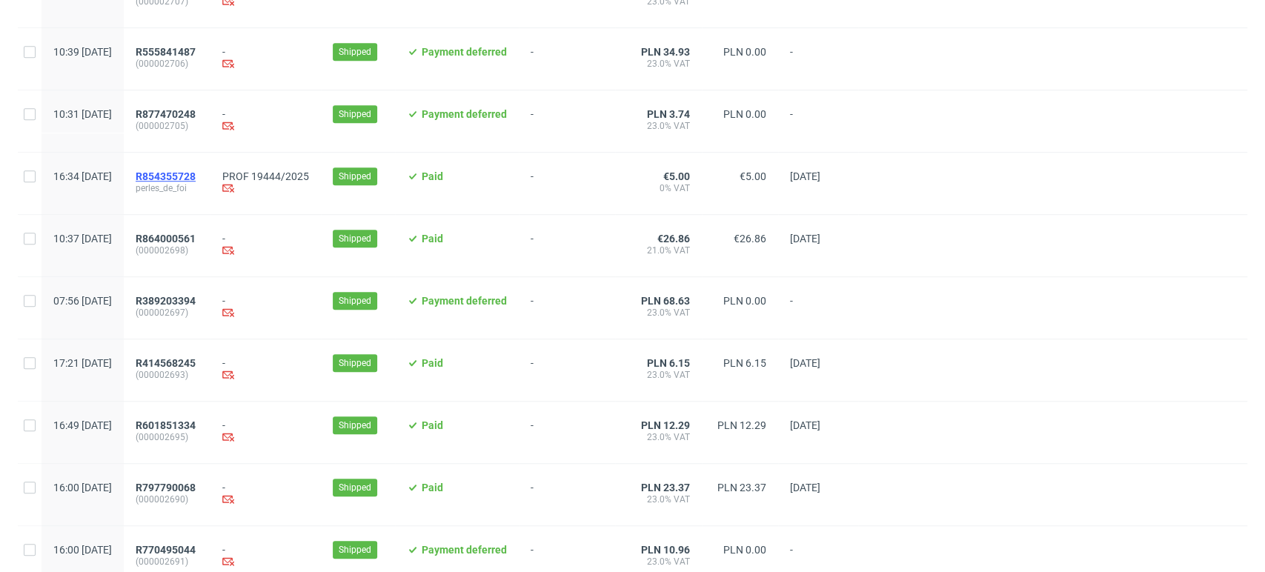
click at [196, 175] on span "R854355728" at bounding box center [166, 177] width 60 height 12
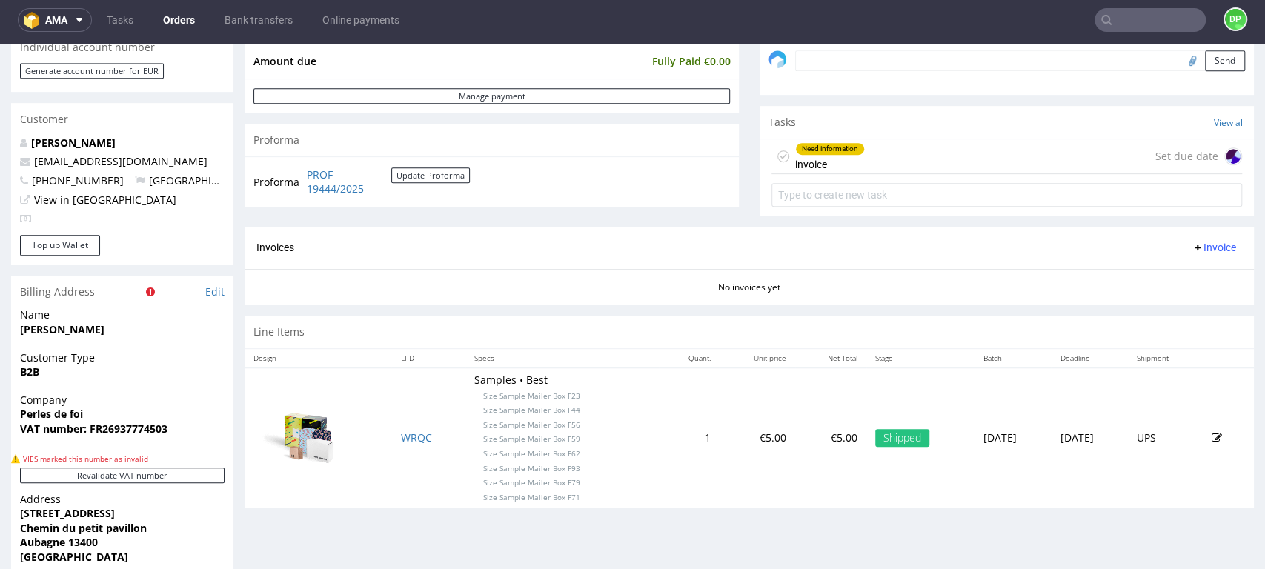
scroll to position [494, 0]
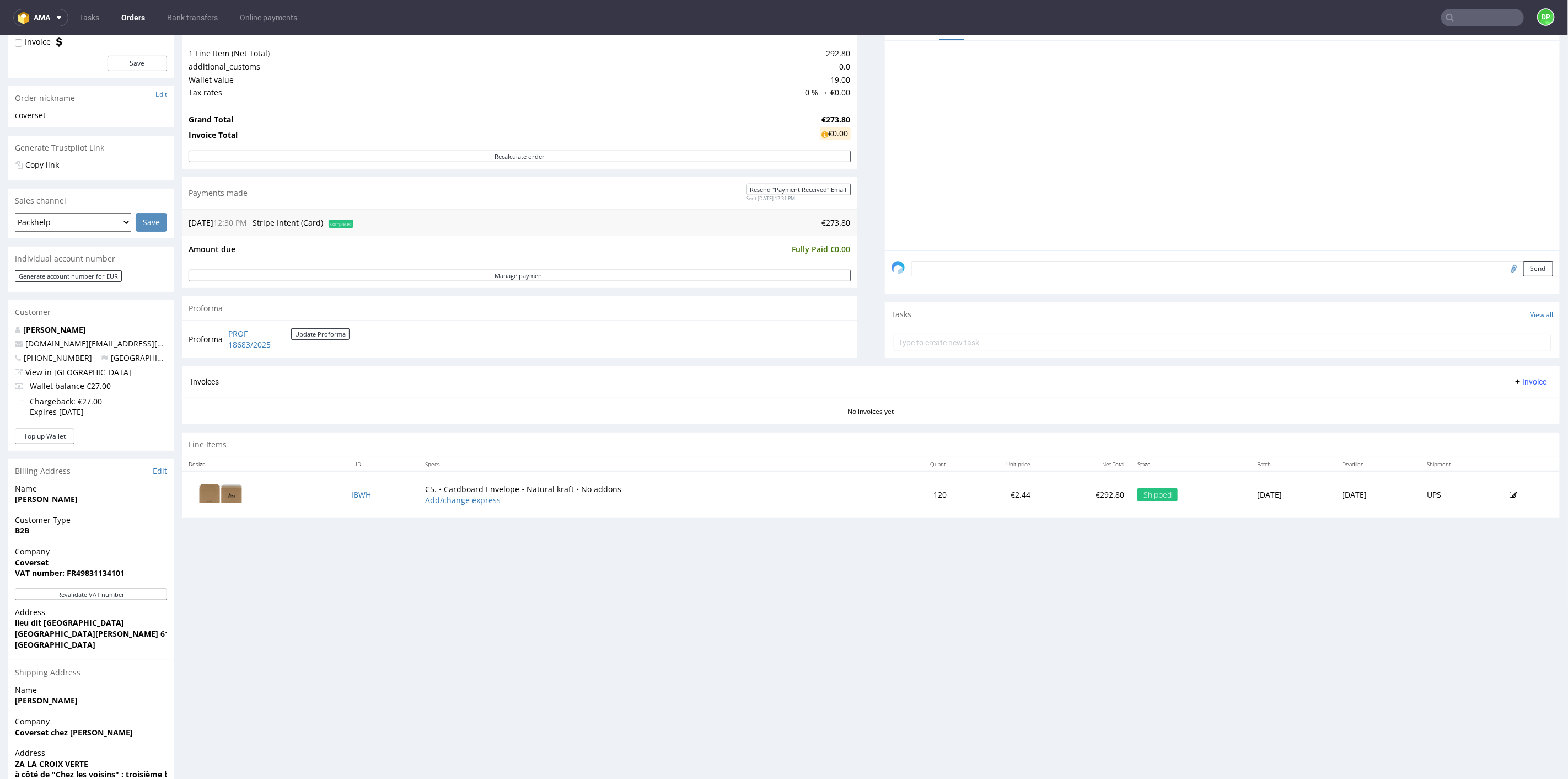
scroll to position [195, 0]
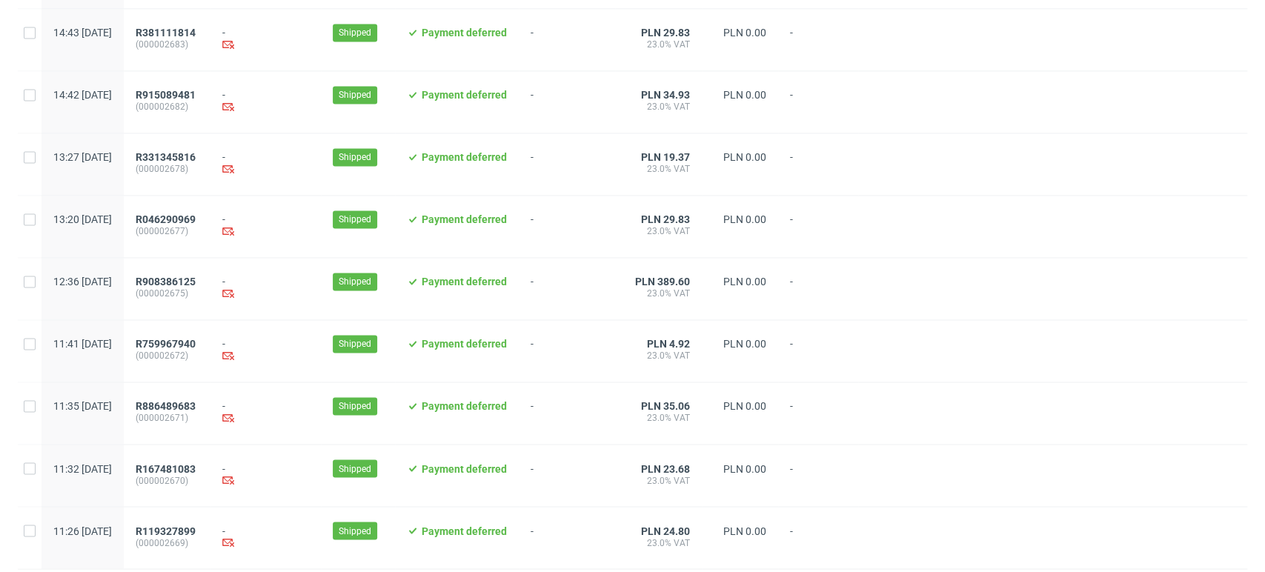
scroll to position [1520, 0]
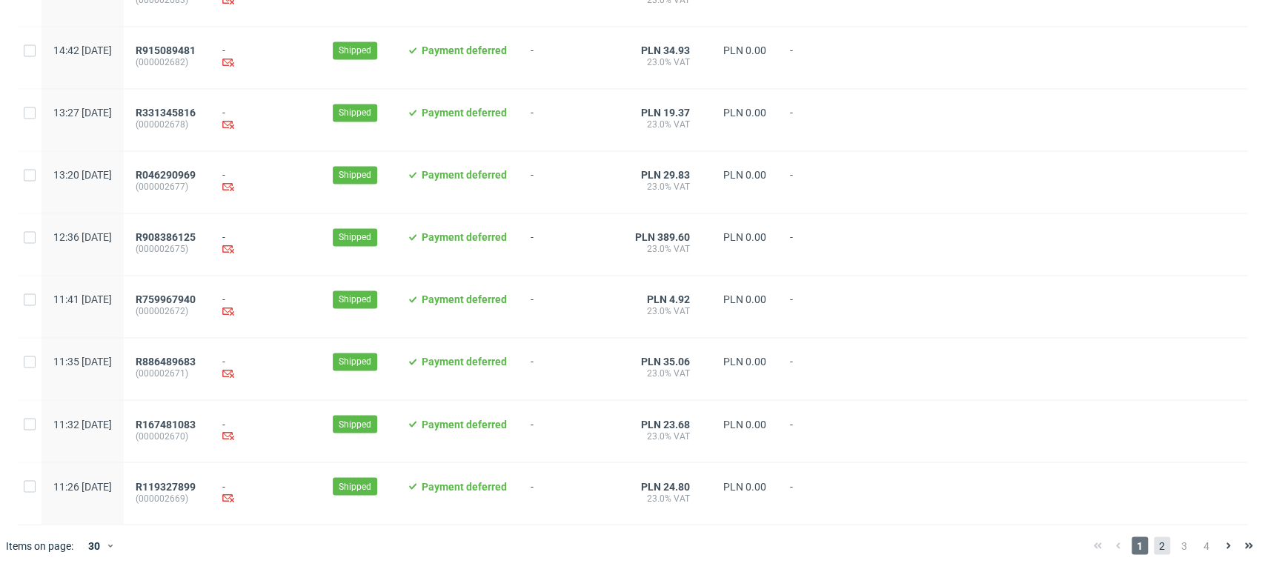
click at [1154, 550] on span "2" at bounding box center [1162, 546] width 16 height 18
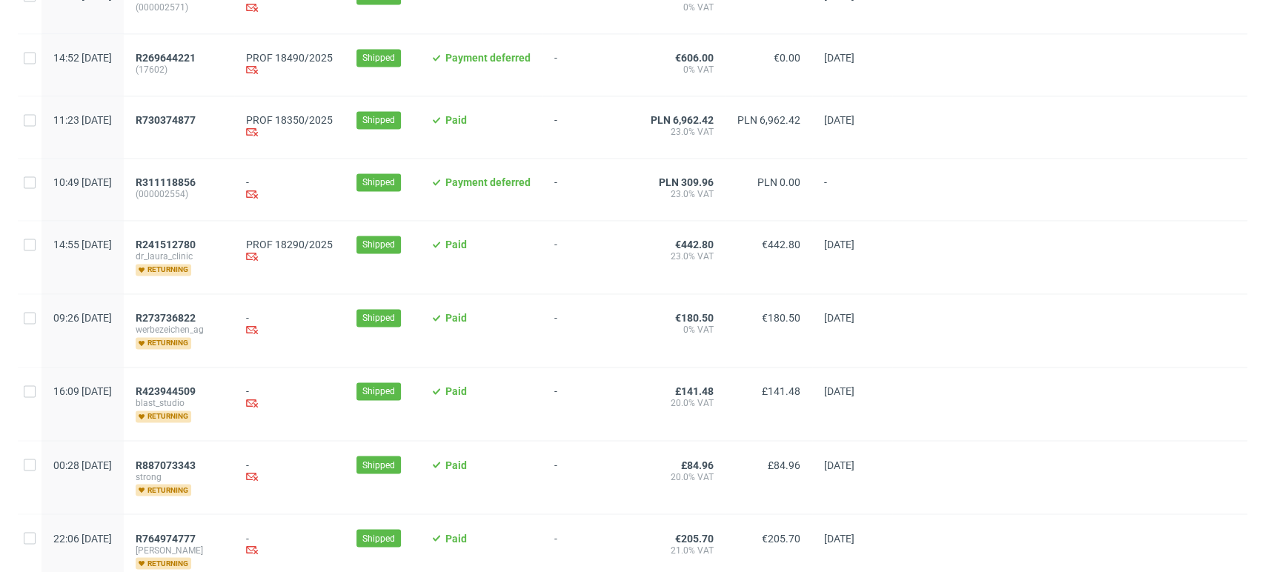
scroll to position [1483, 0]
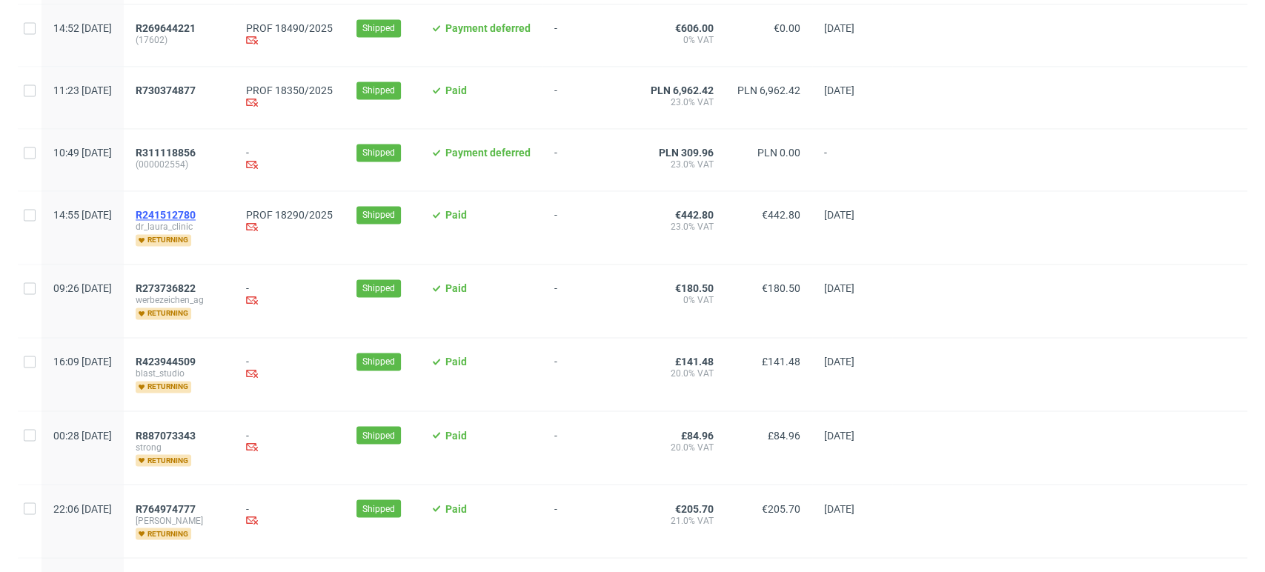
click at [196, 218] on span "R241512780" at bounding box center [166, 215] width 60 height 12
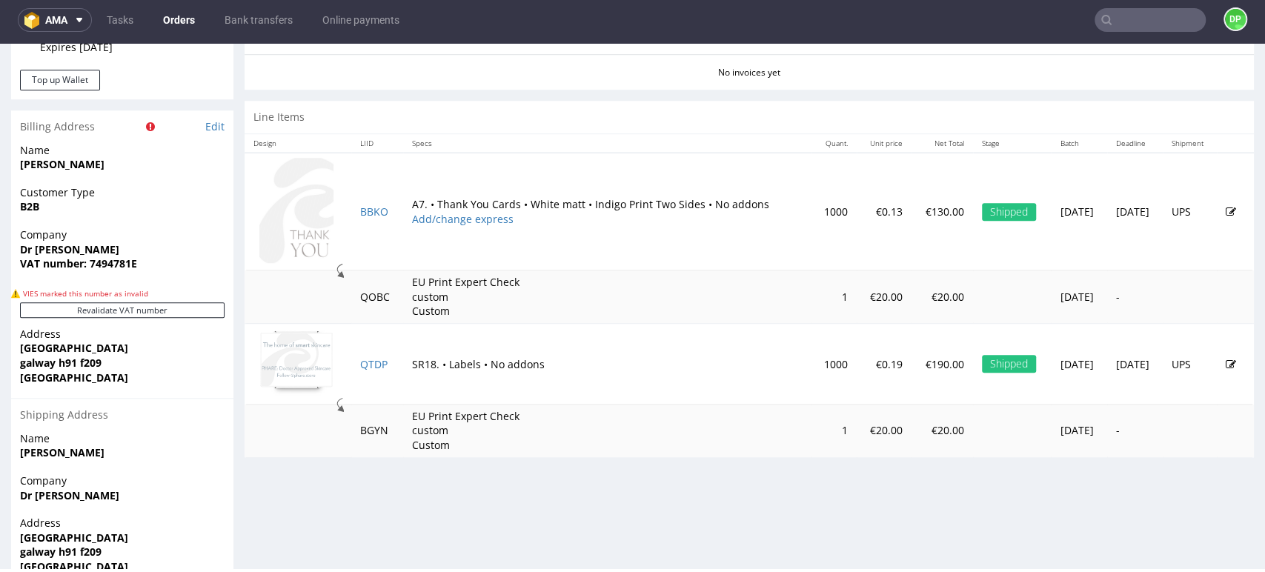
scroll to position [741, 0]
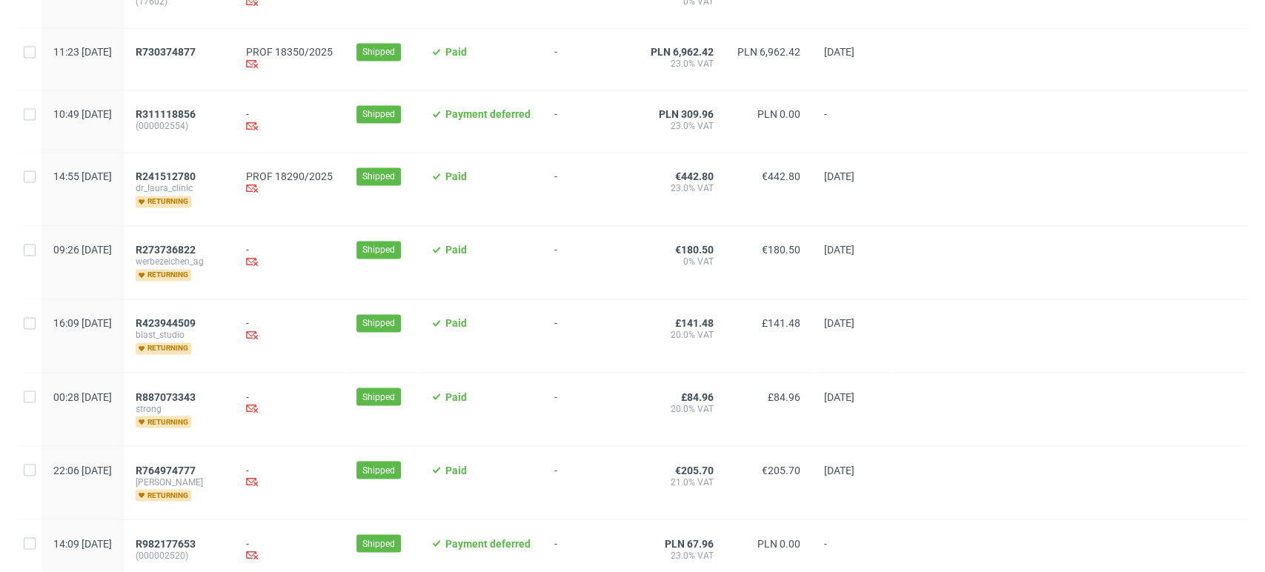
scroll to position [1583, 0]
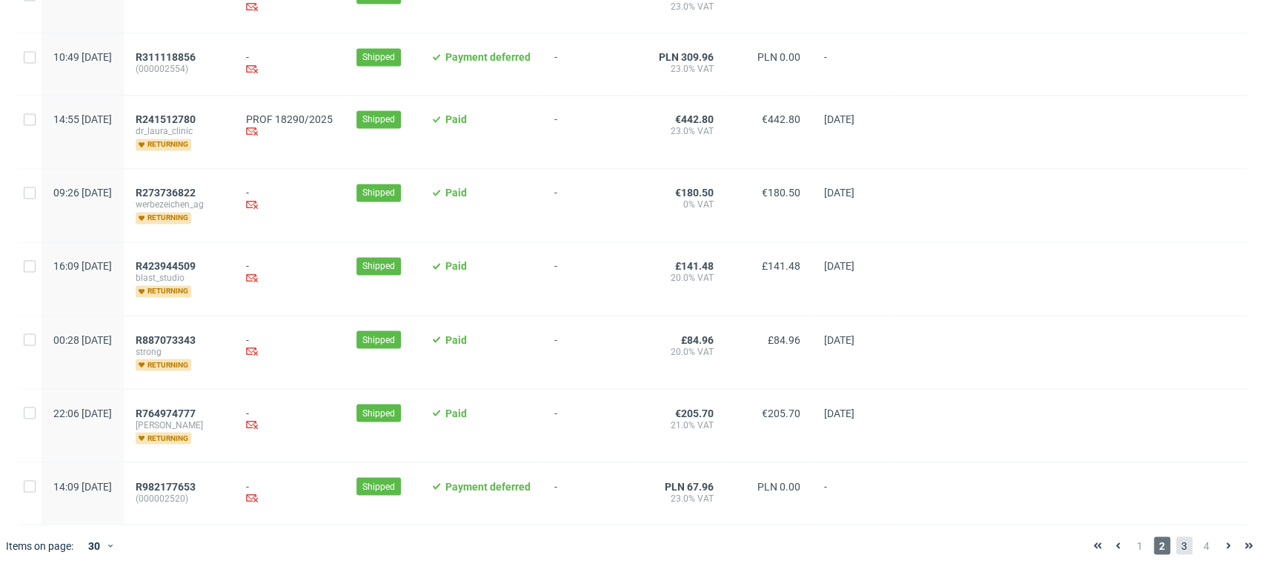
click at [1176, 544] on span "3" at bounding box center [1184, 546] width 16 height 18
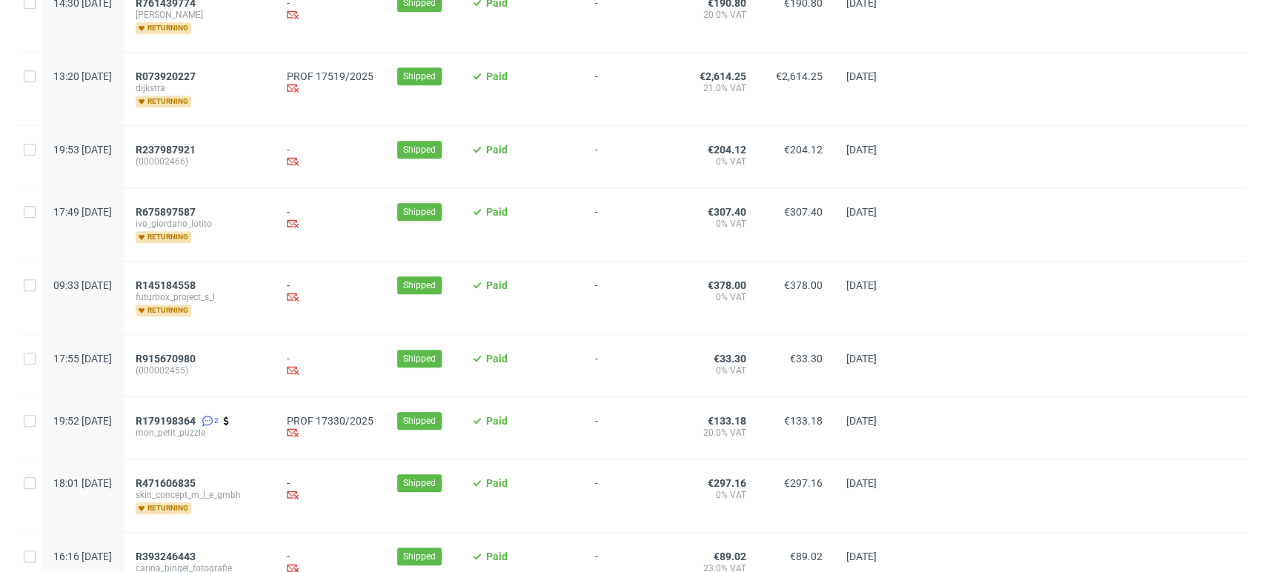
scroll to position [824, 0]
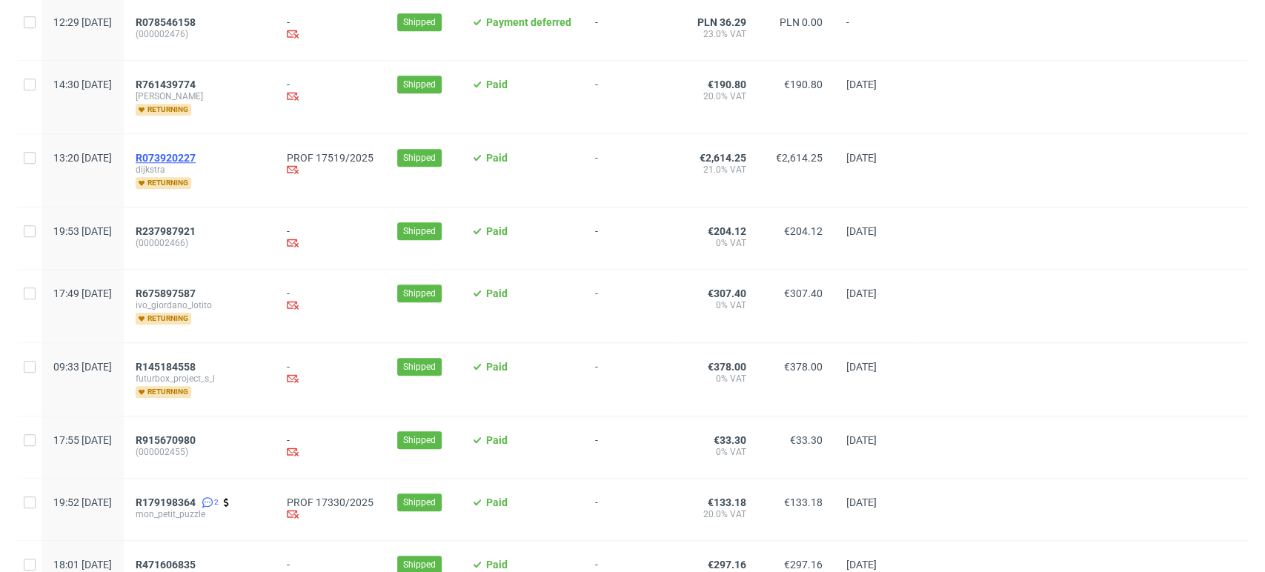
click at [196, 153] on span "R073920227" at bounding box center [166, 158] width 60 height 12
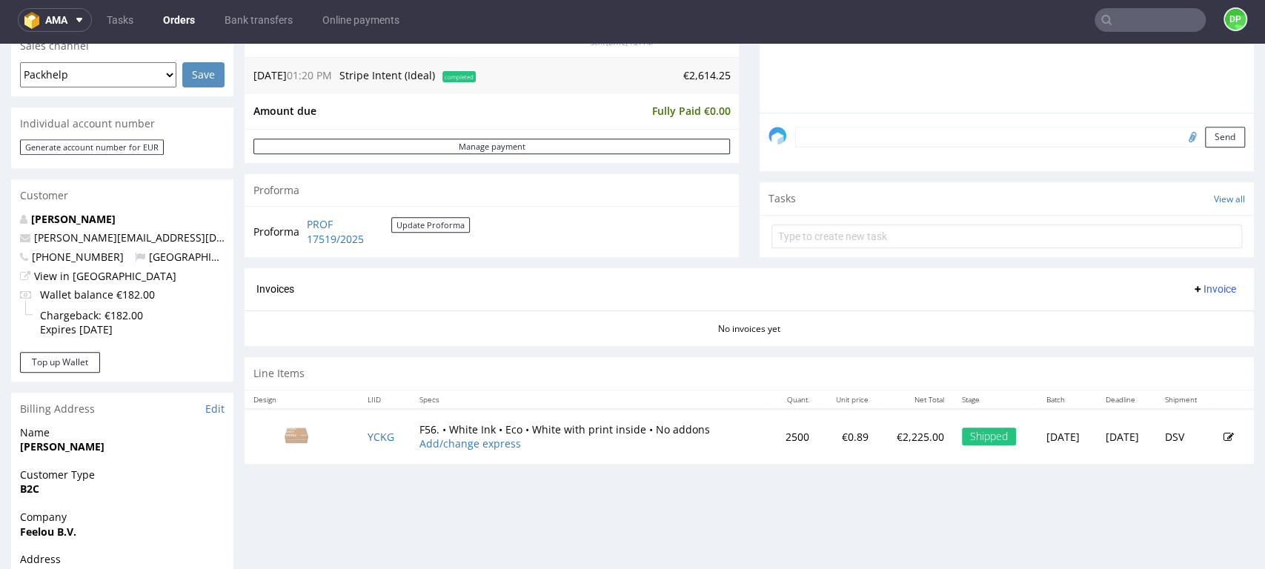
scroll to position [494, 0]
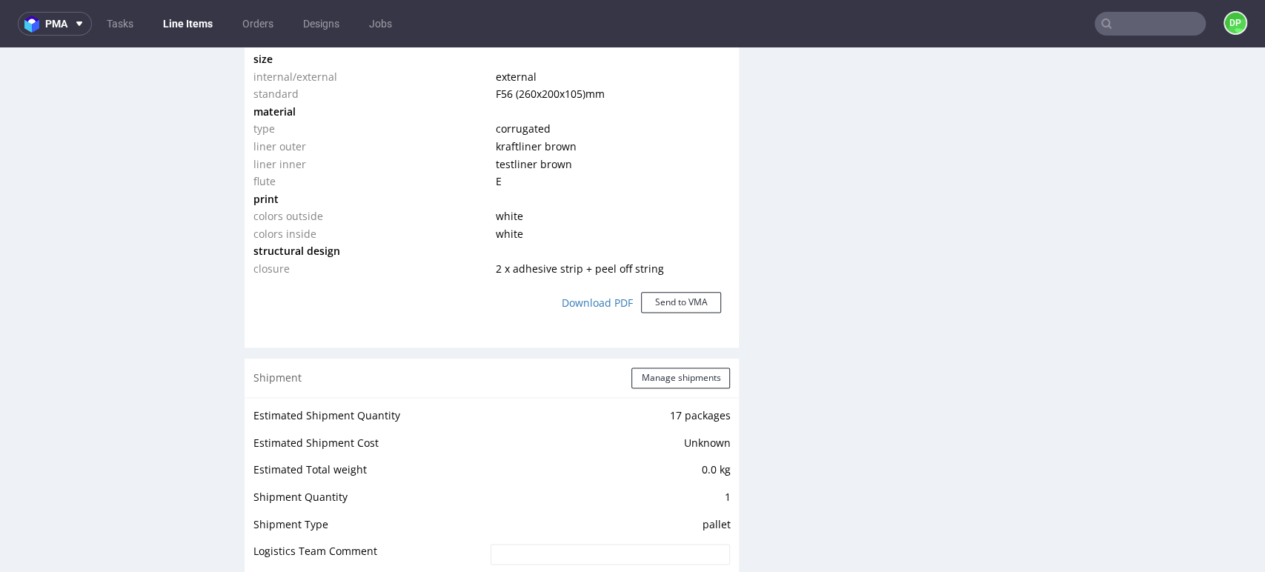
scroll to position [988, 0]
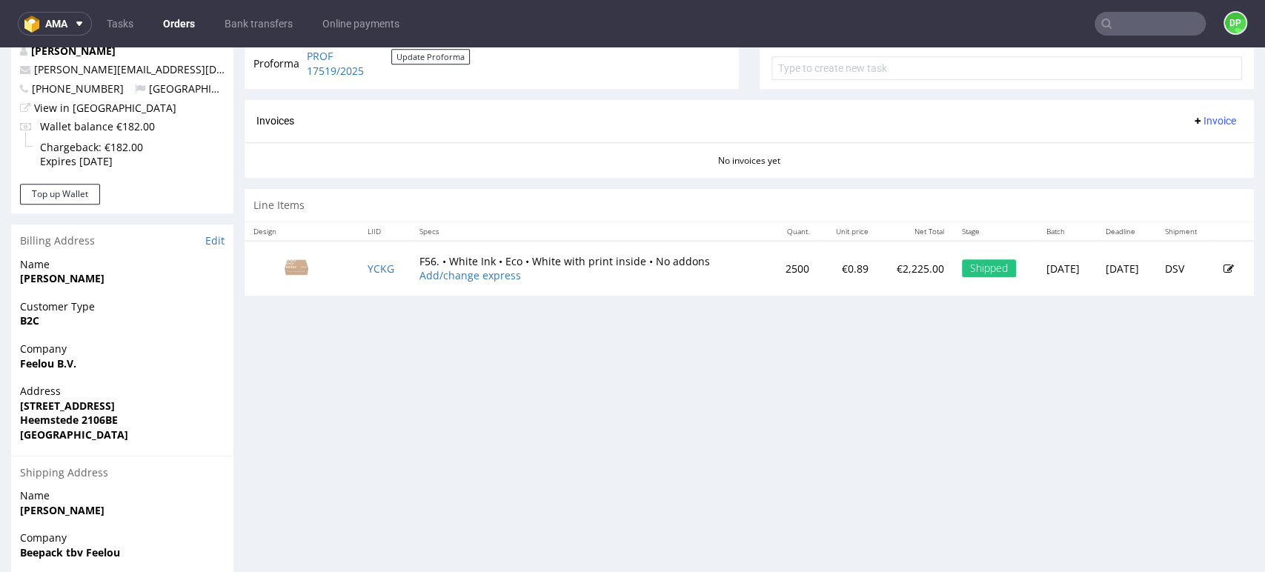
scroll to position [494, 0]
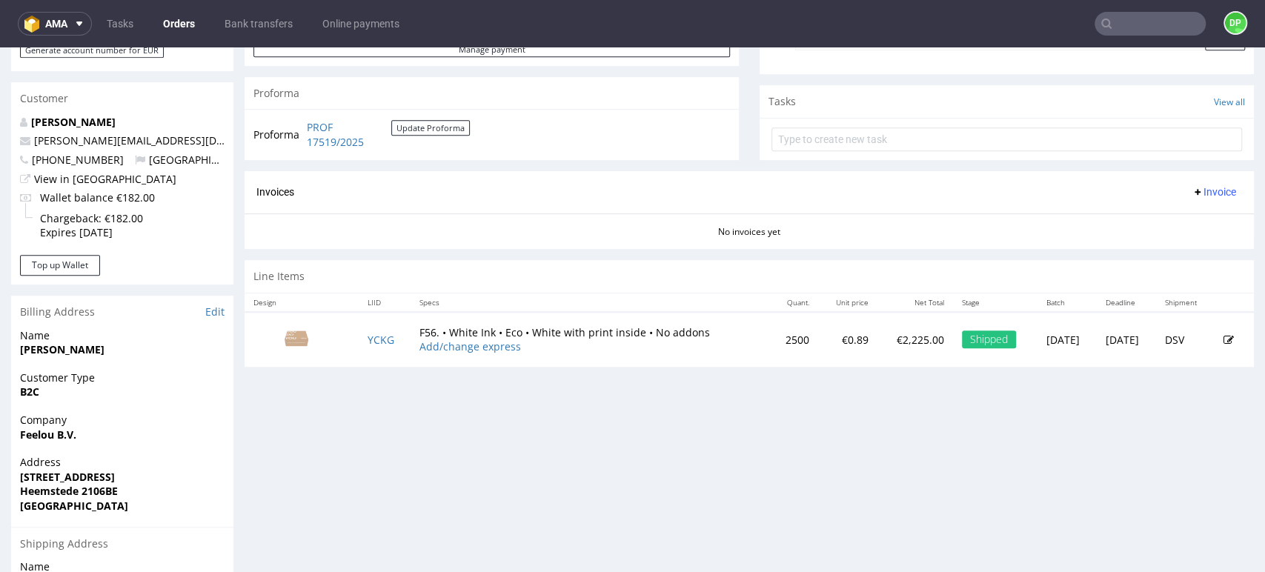
click at [1192, 193] on span "Invoice" at bounding box center [1214, 192] width 44 height 12
click at [1148, 226] on icon at bounding box center [1144, 223] width 7 height 7
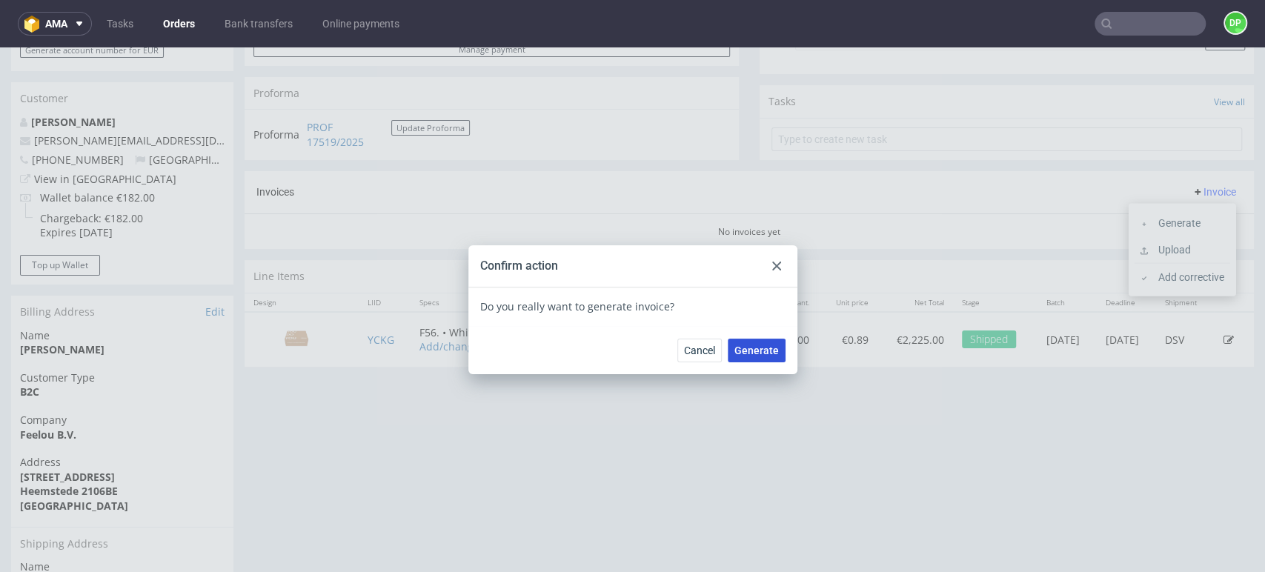
click at [735, 346] on span "Generate" at bounding box center [757, 350] width 44 height 10
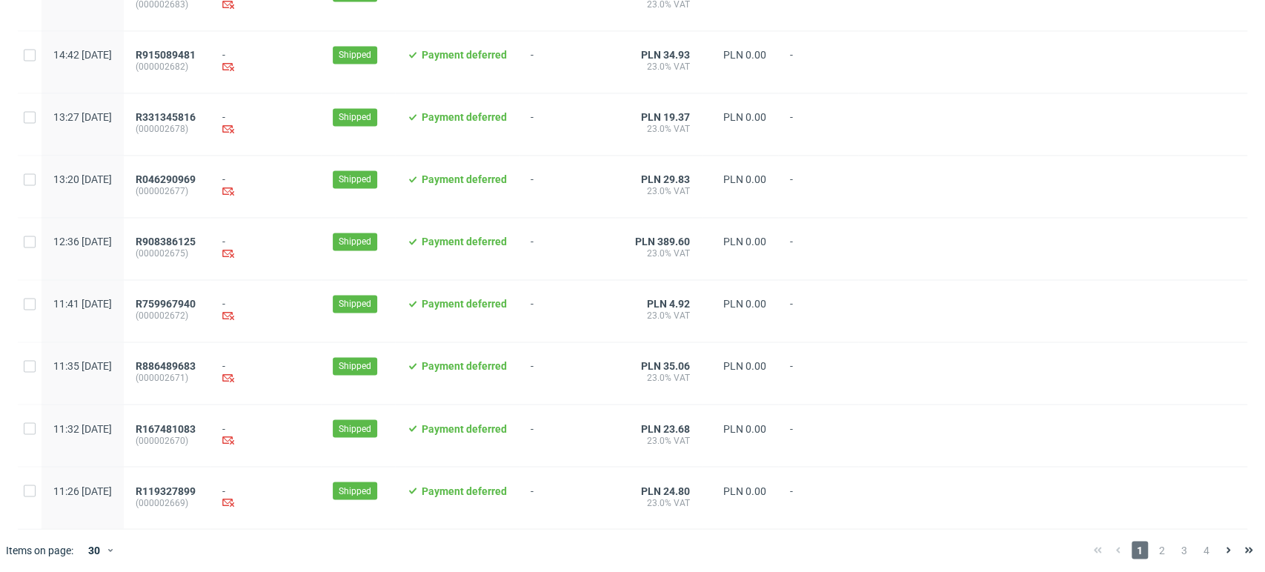
scroll to position [1520, 0]
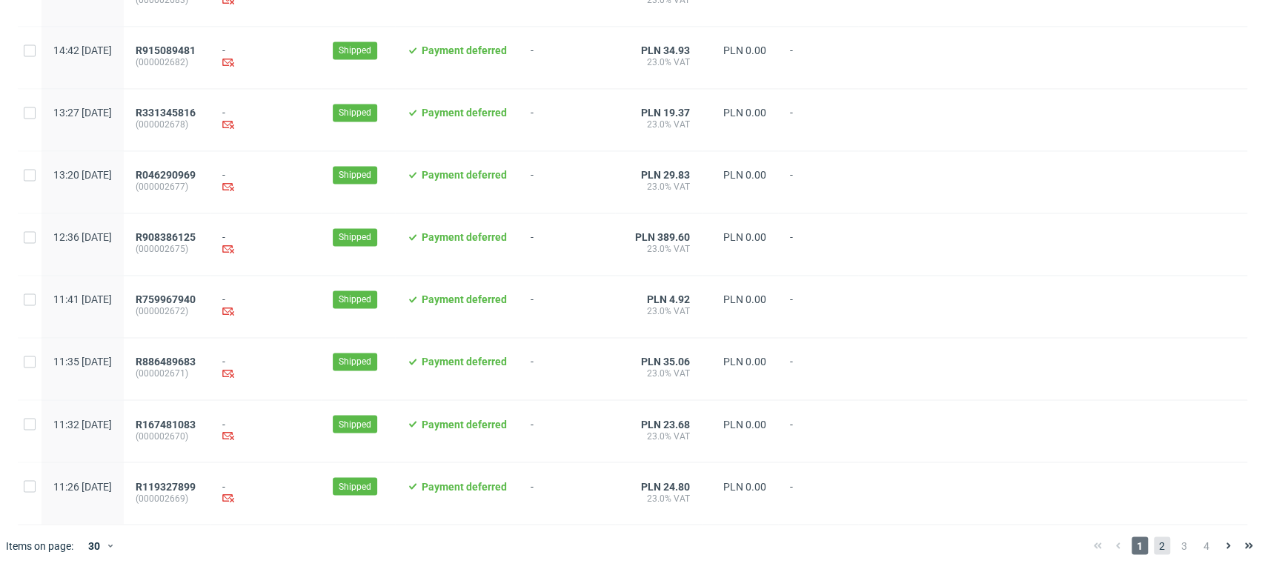
click at [1154, 546] on span "2" at bounding box center [1162, 546] width 16 height 18
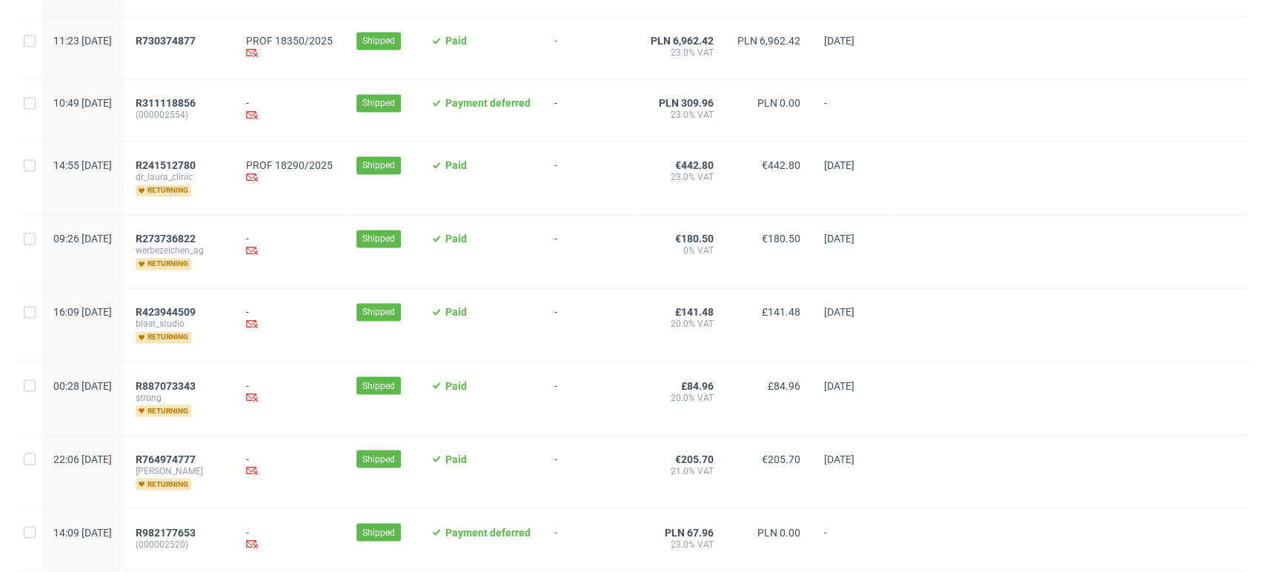
scroll to position [1583, 0]
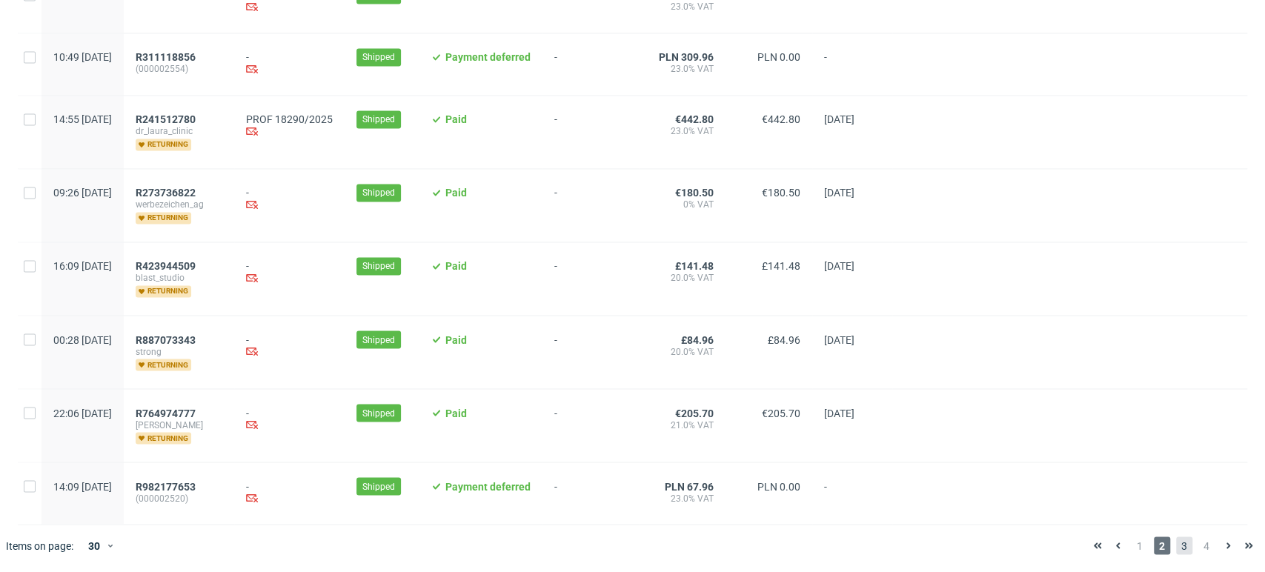
click at [1176, 546] on span "3" at bounding box center [1184, 546] width 16 height 18
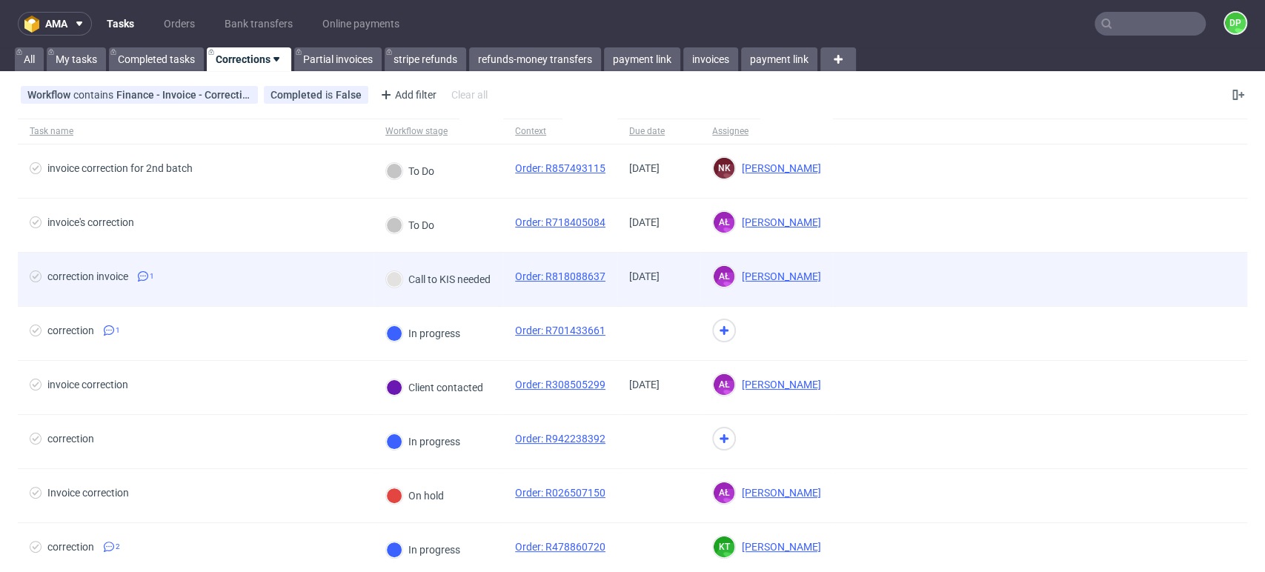
click at [275, 267] on div "correction invoice 1" at bounding box center [196, 279] width 356 height 53
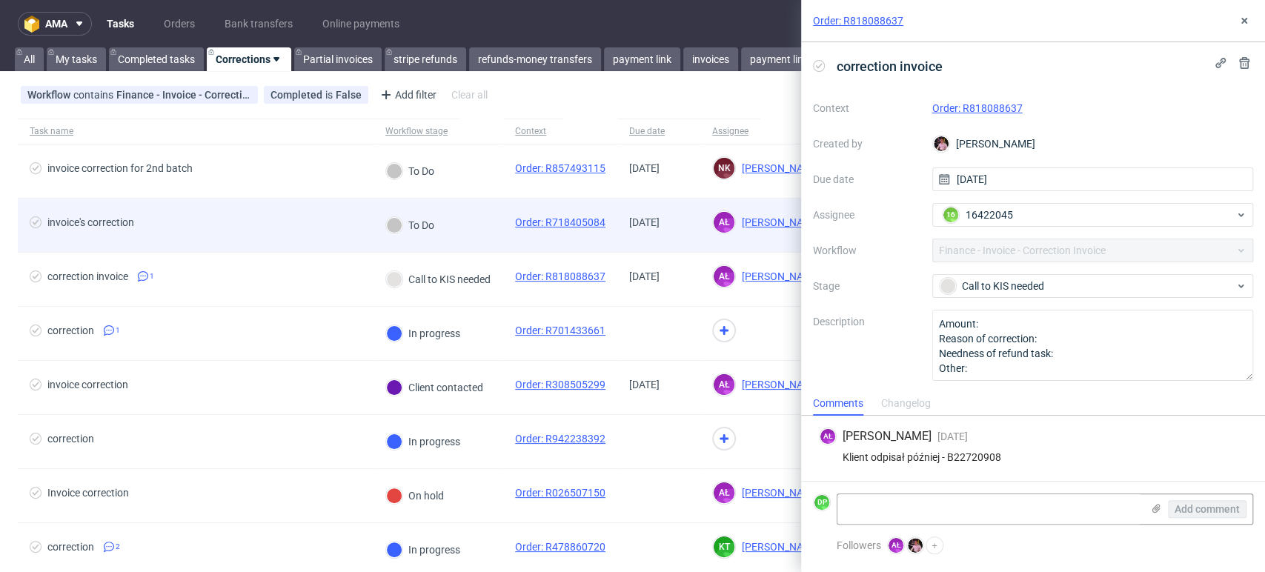
click at [271, 234] on span "invoice's correction" at bounding box center [196, 225] width 332 height 18
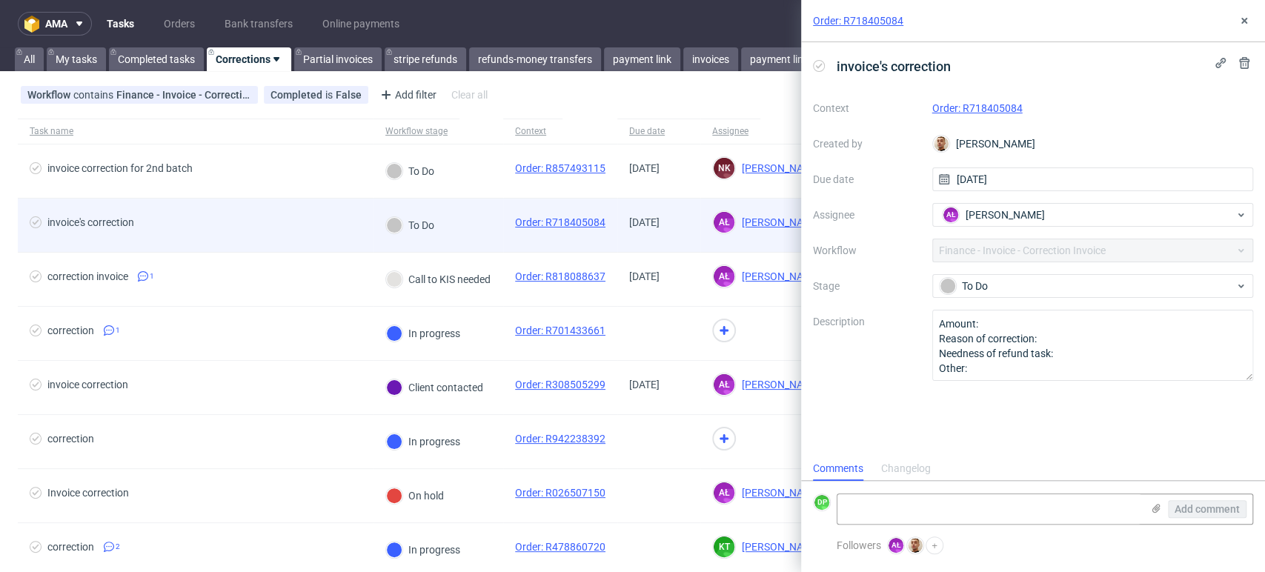
scroll to position [12, 0]
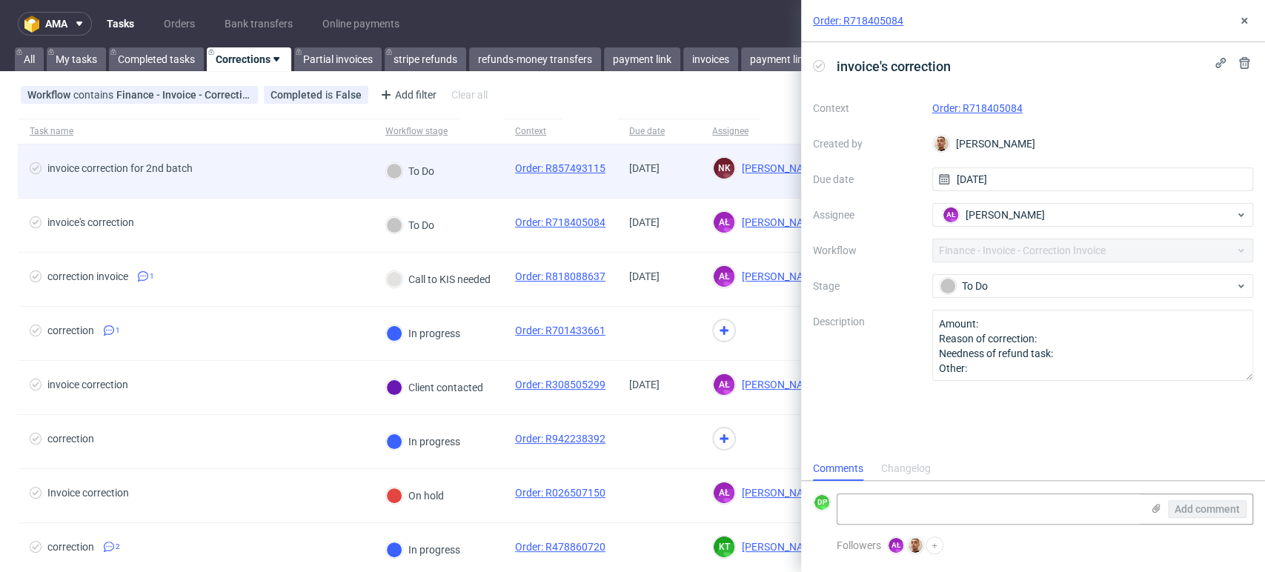
click at [296, 159] on div "invoice correction for 2nd batch" at bounding box center [196, 171] width 356 height 53
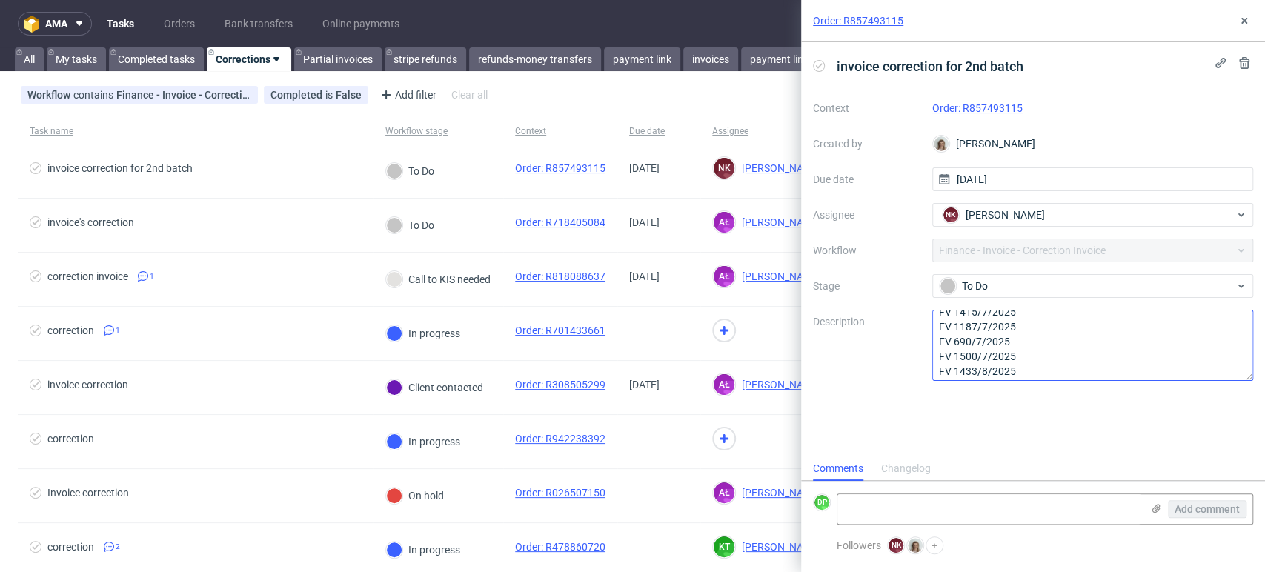
scroll to position [60, 0]
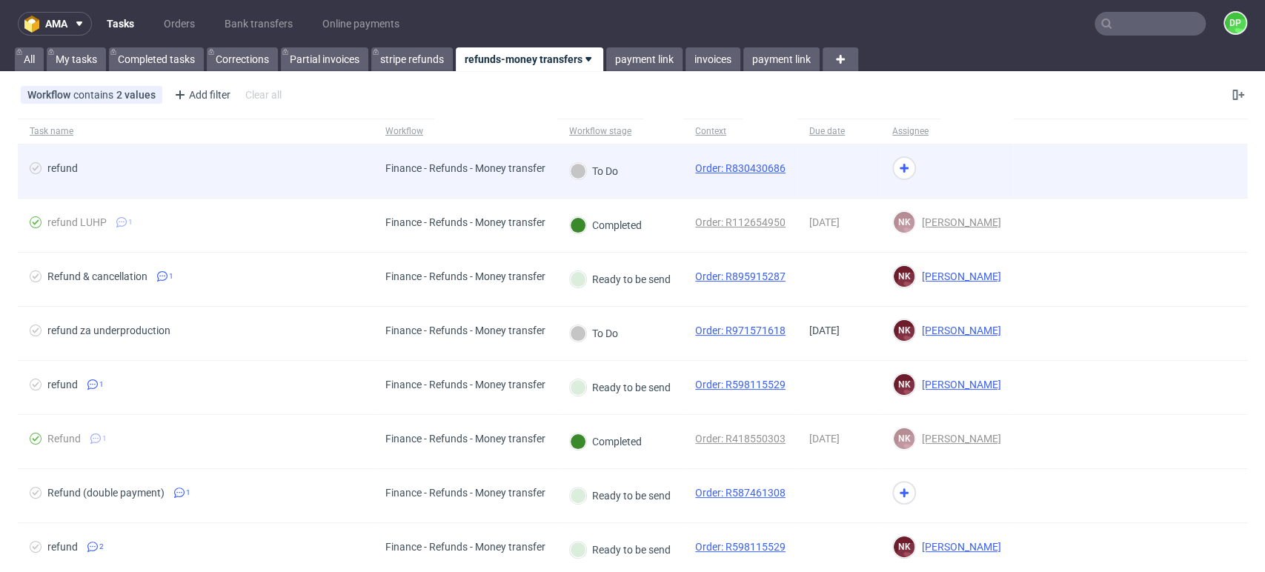
click at [280, 173] on span "refund" at bounding box center [196, 171] width 332 height 18
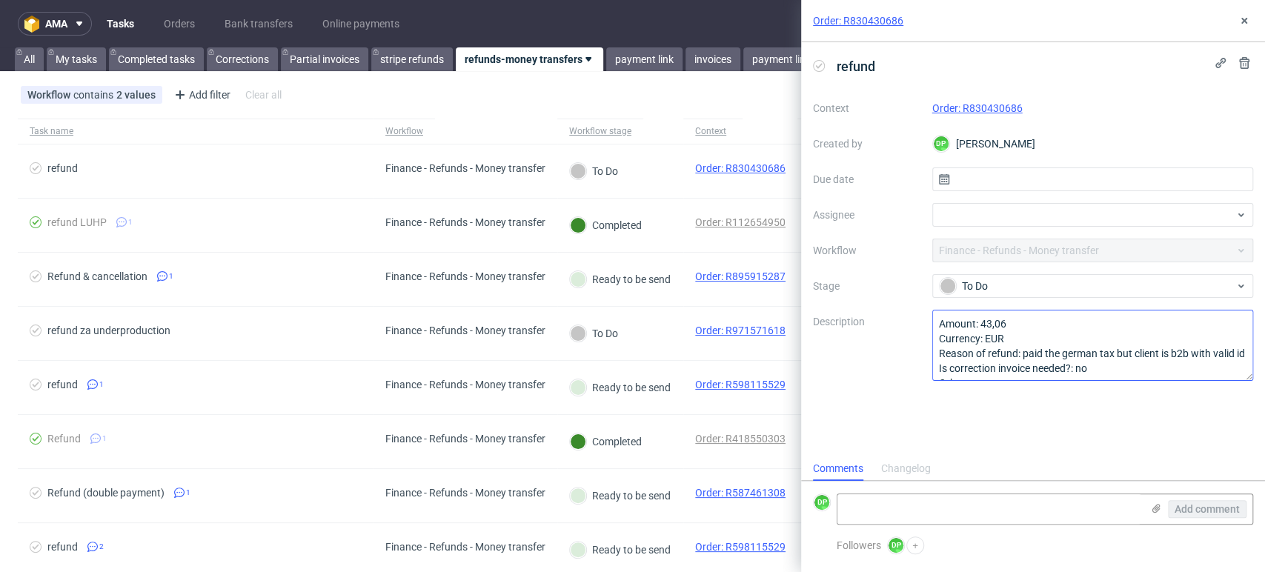
scroll to position [30, 0]
click at [1245, 22] on use at bounding box center [1245, 21] width 6 height 6
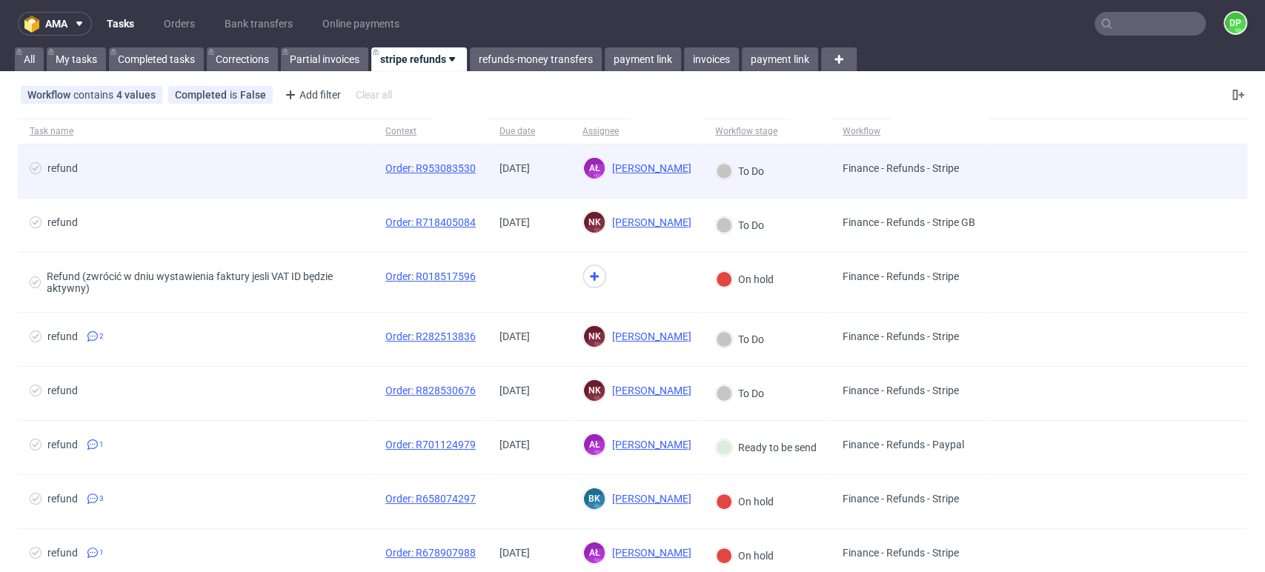
click at [308, 173] on span "refund" at bounding box center [196, 171] width 332 height 18
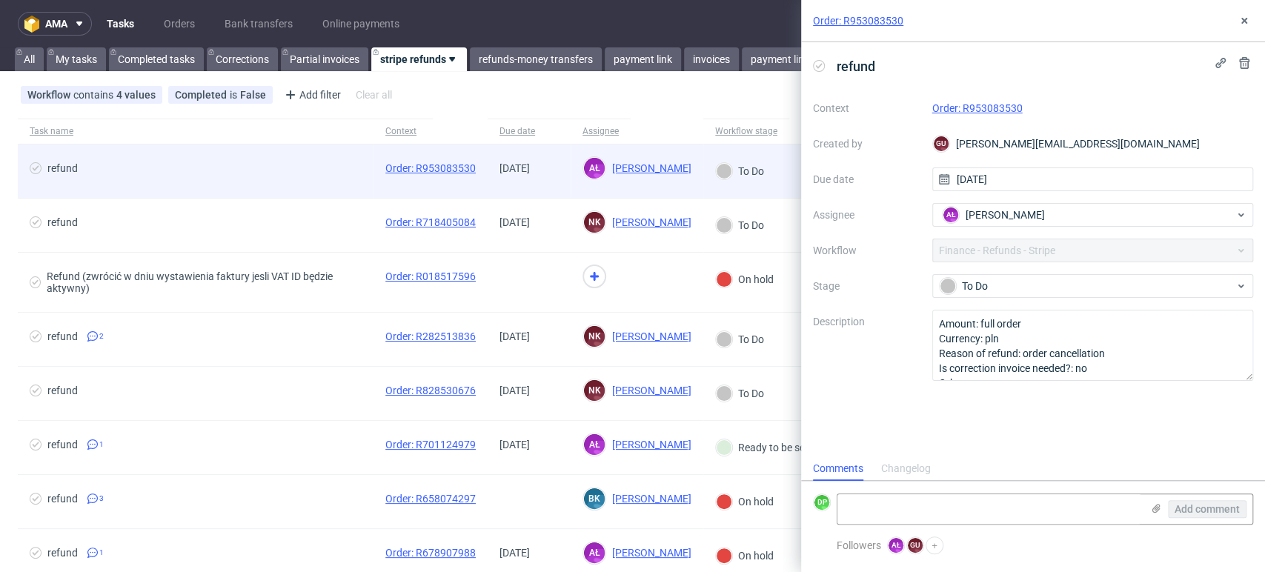
scroll to position [12, 0]
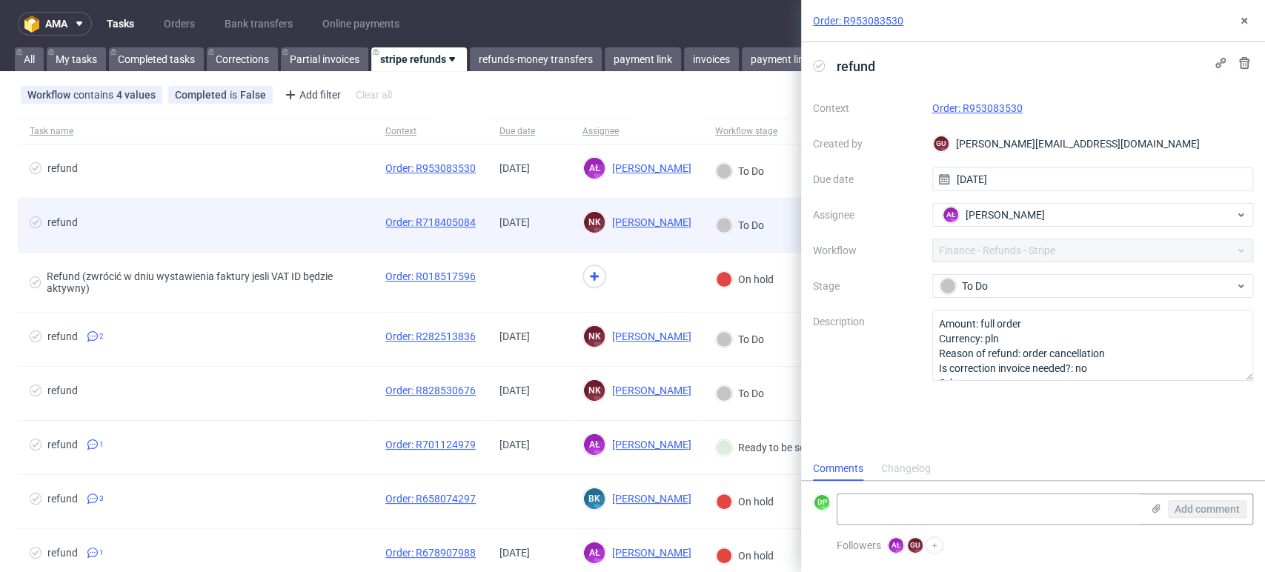
click at [254, 230] on span "refund" at bounding box center [196, 225] width 332 height 18
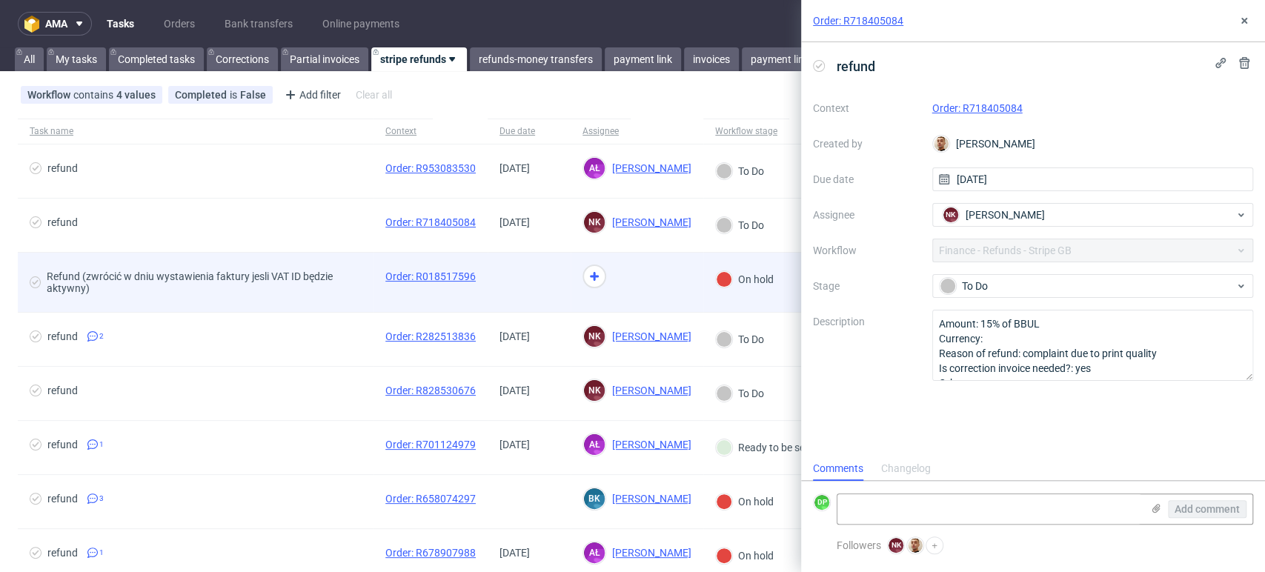
scroll to position [12, 0]
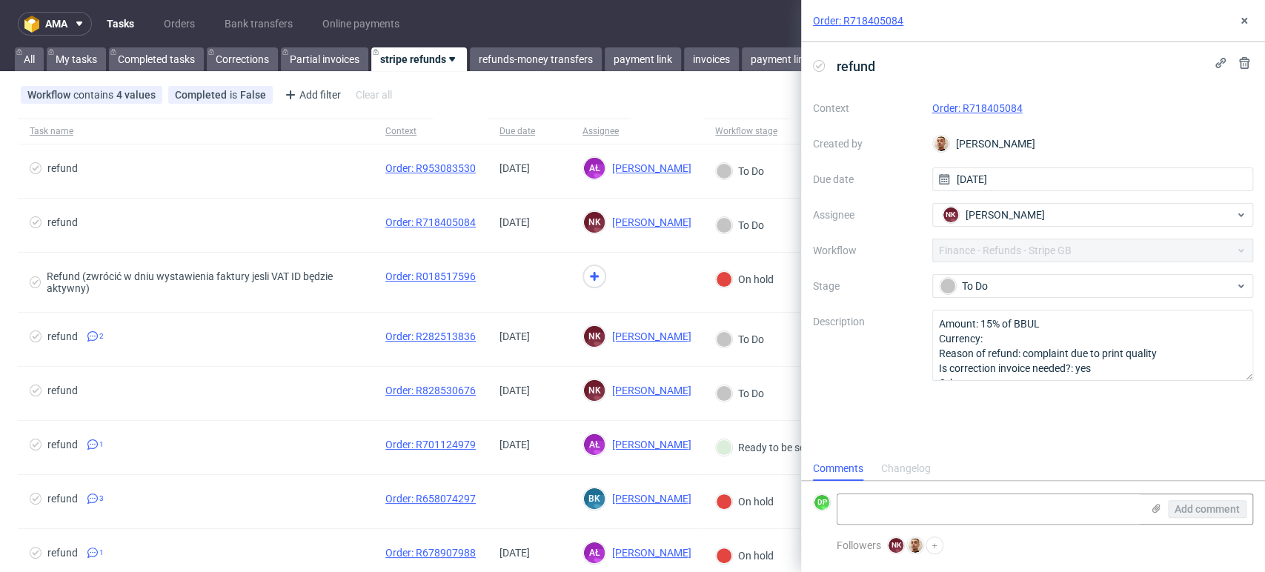
click at [964, 116] on div "Order: R718405084" at bounding box center [1094, 108] width 322 height 18
click at [978, 110] on link "Order: R718405084" at bounding box center [978, 108] width 90 height 12
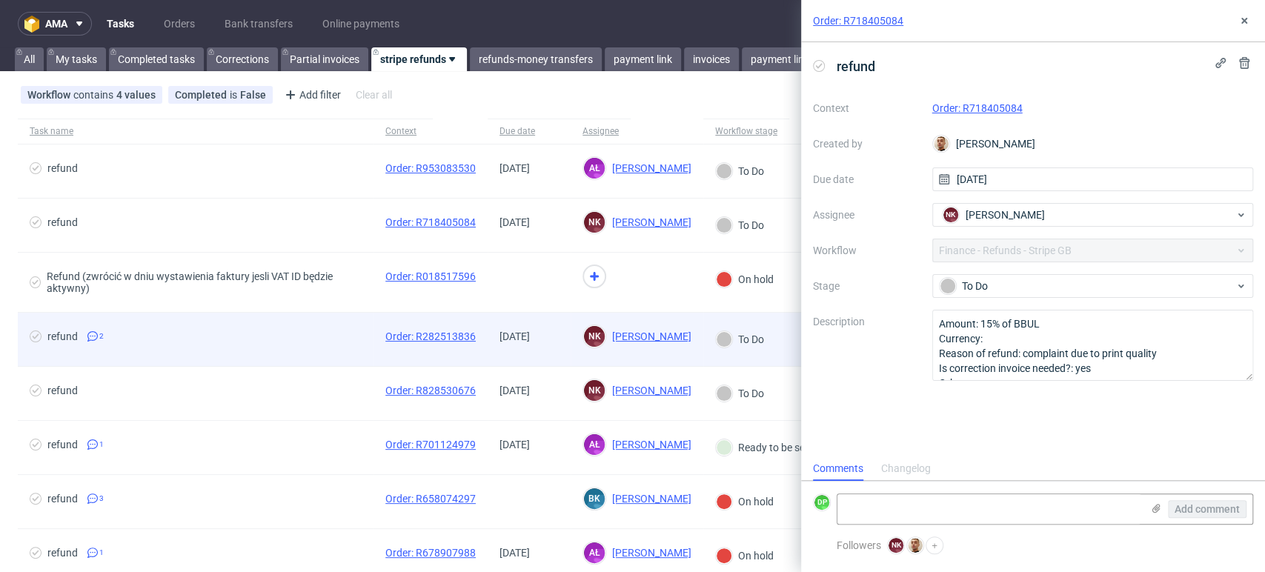
click at [308, 335] on span "refund 2" at bounding box center [196, 340] width 332 height 18
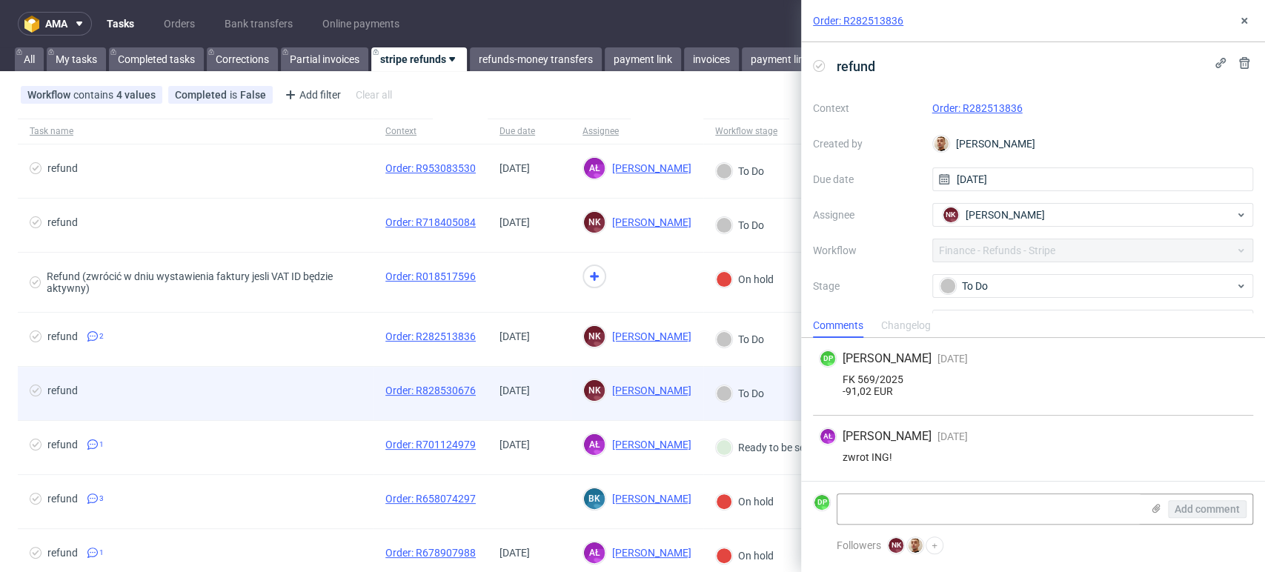
click at [277, 381] on div "refund" at bounding box center [196, 393] width 356 height 53
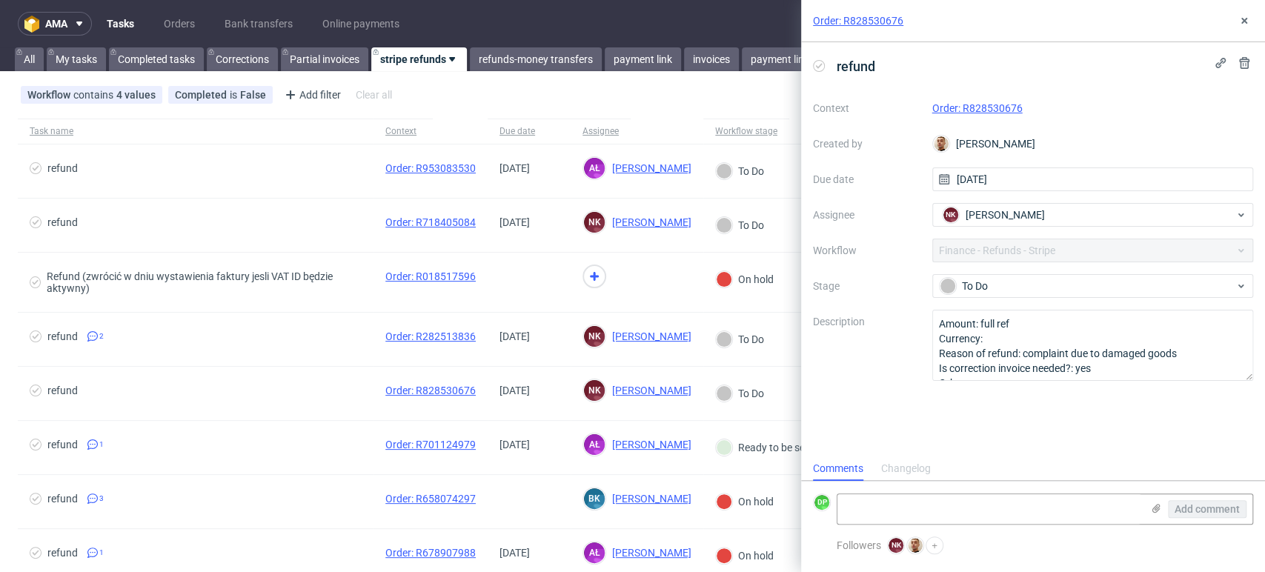
click at [943, 99] on div "Order: R828530676" at bounding box center [1094, 108] width 322 height 18
click at [944, 109] on link "Order: R828530676" at bounding box center [978, 108] width 90 height 12
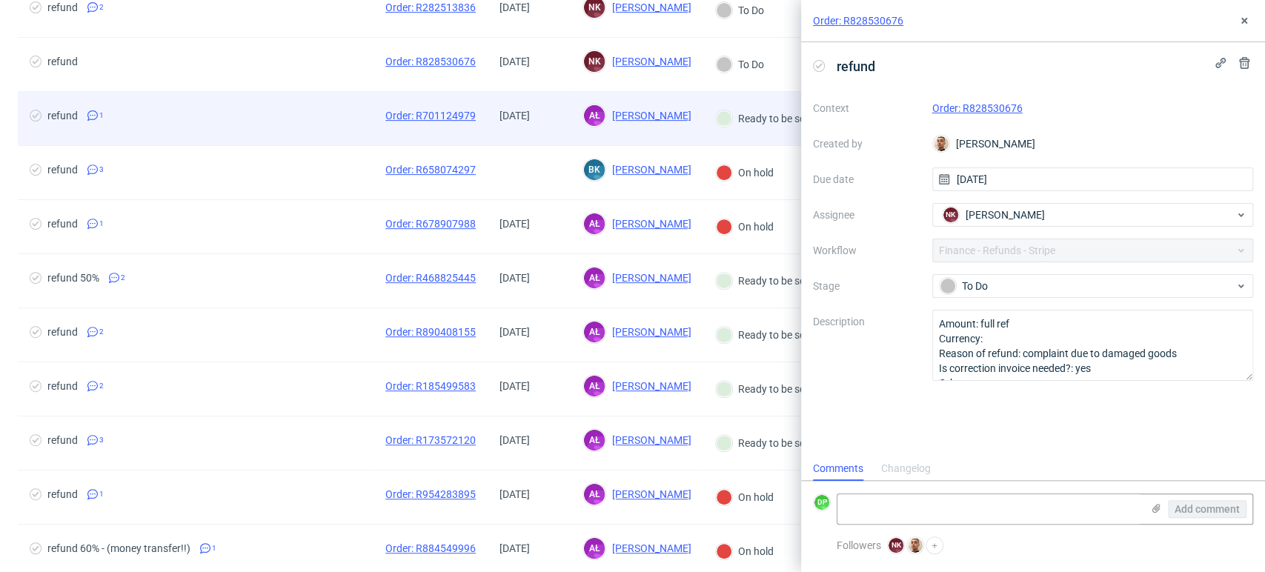
scroll to position [576, 0]
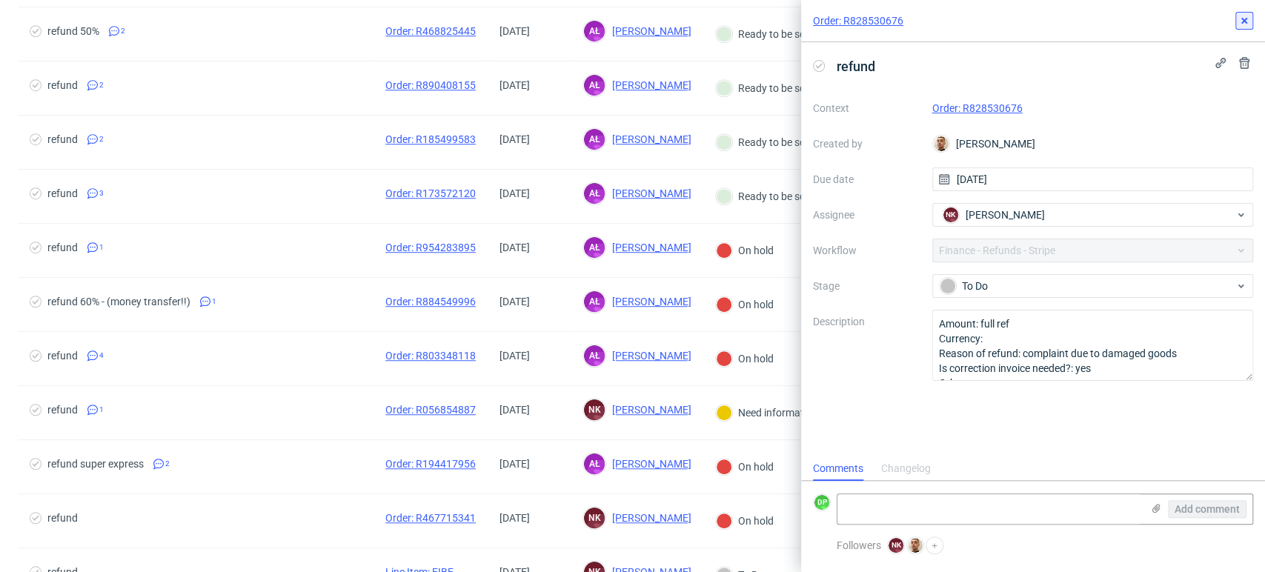
click at [1243, 16] on icon at bounding box center [1245, 21] width 12 height 12
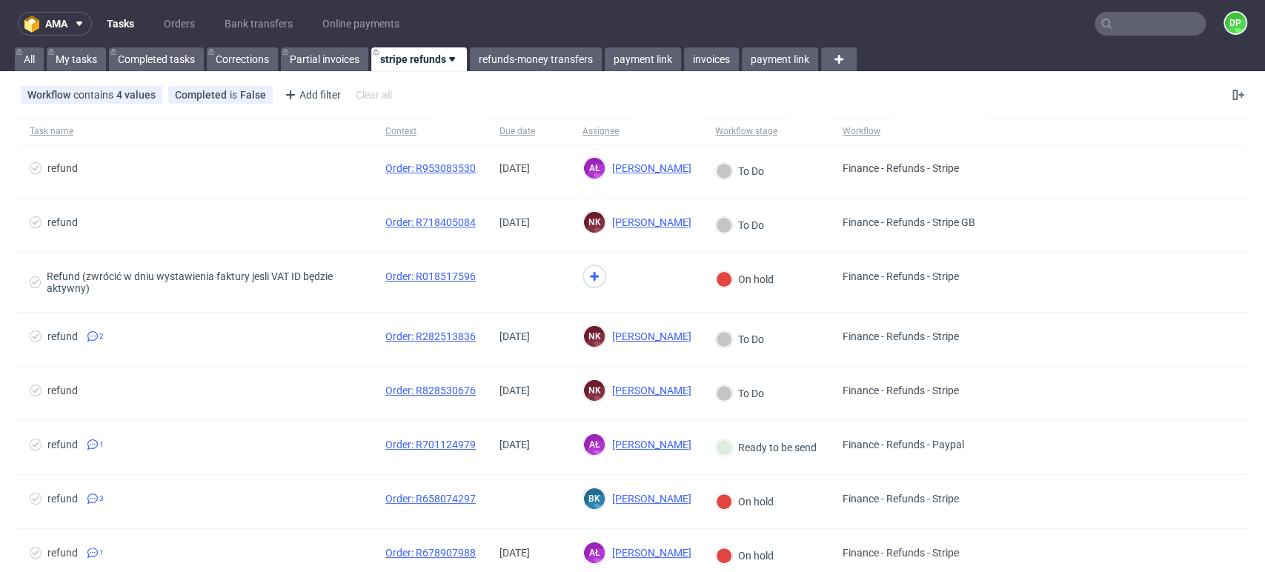
click at [1058, 141] on div at bounding box center [1117, 131] width 260 height 25
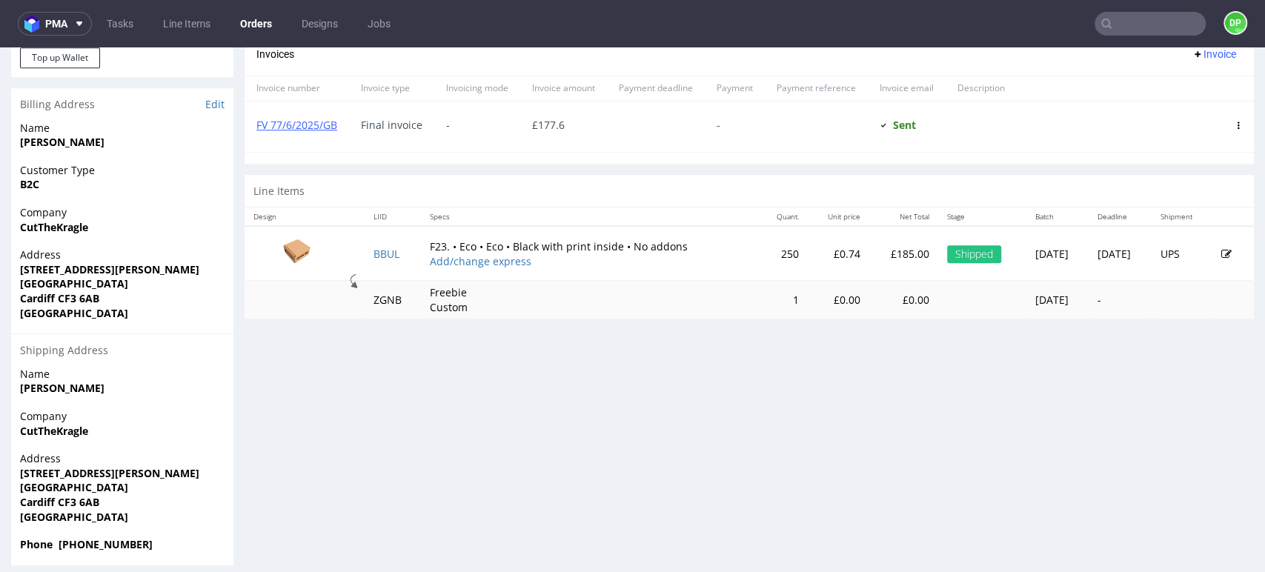
scroll to position [712, 0]
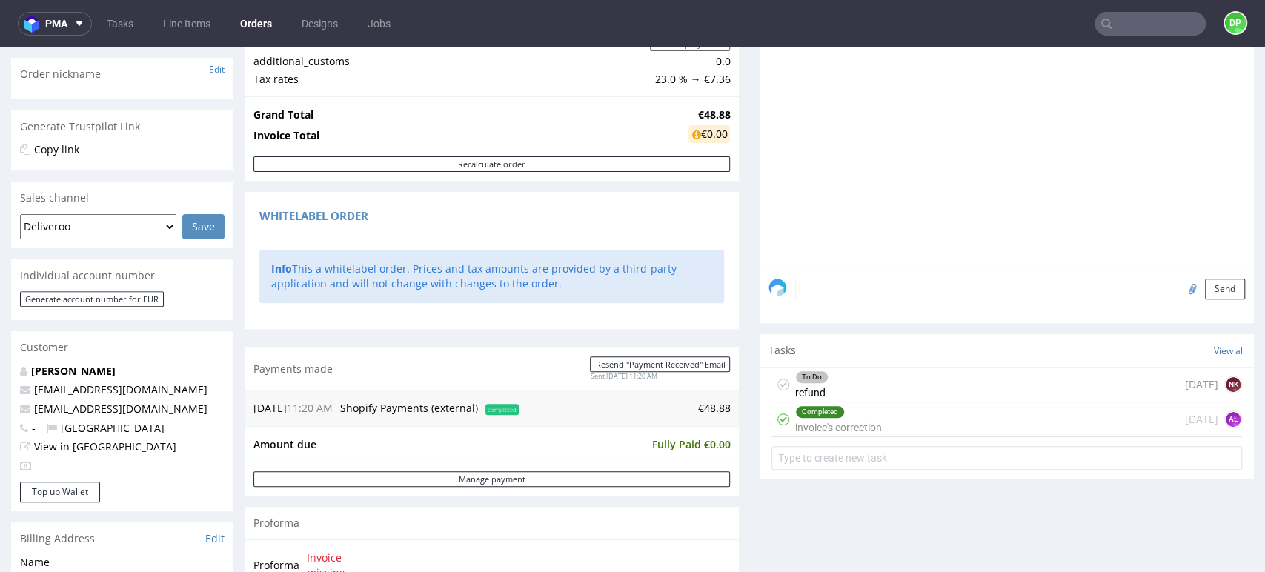
scroll to position [247, 0]
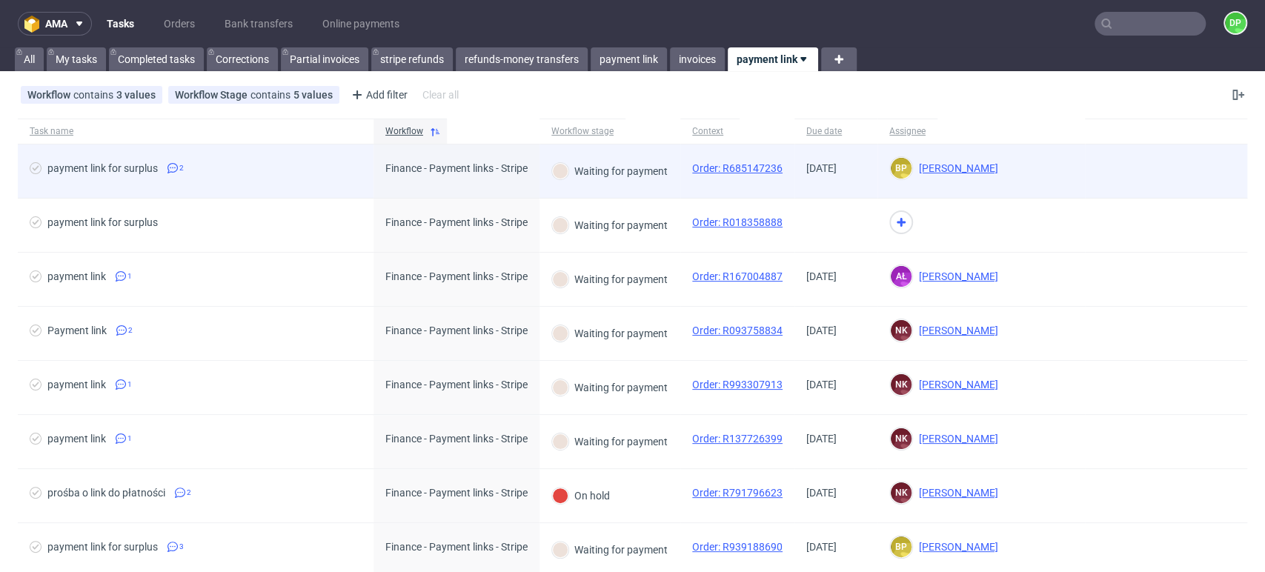
click at [314, 184] on div "payment link for surplus 2" at bounding box center [196, 171] width 356 height 53
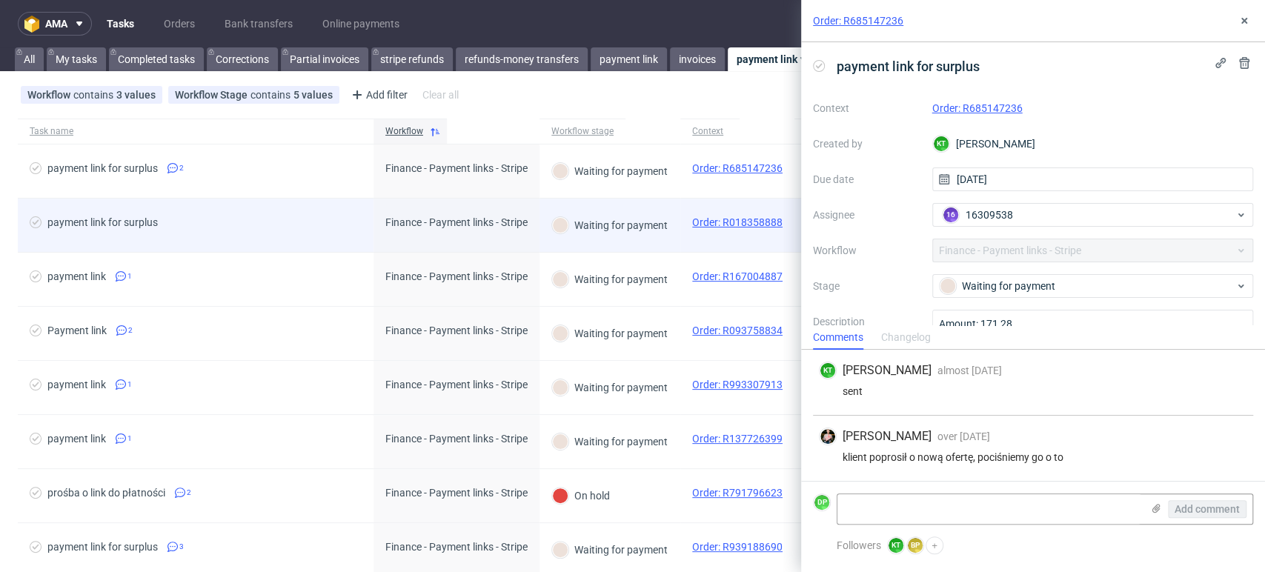
click at [322, 233] on span "payment link for surplus" at bounding box center [196, 225] width 332 height 18
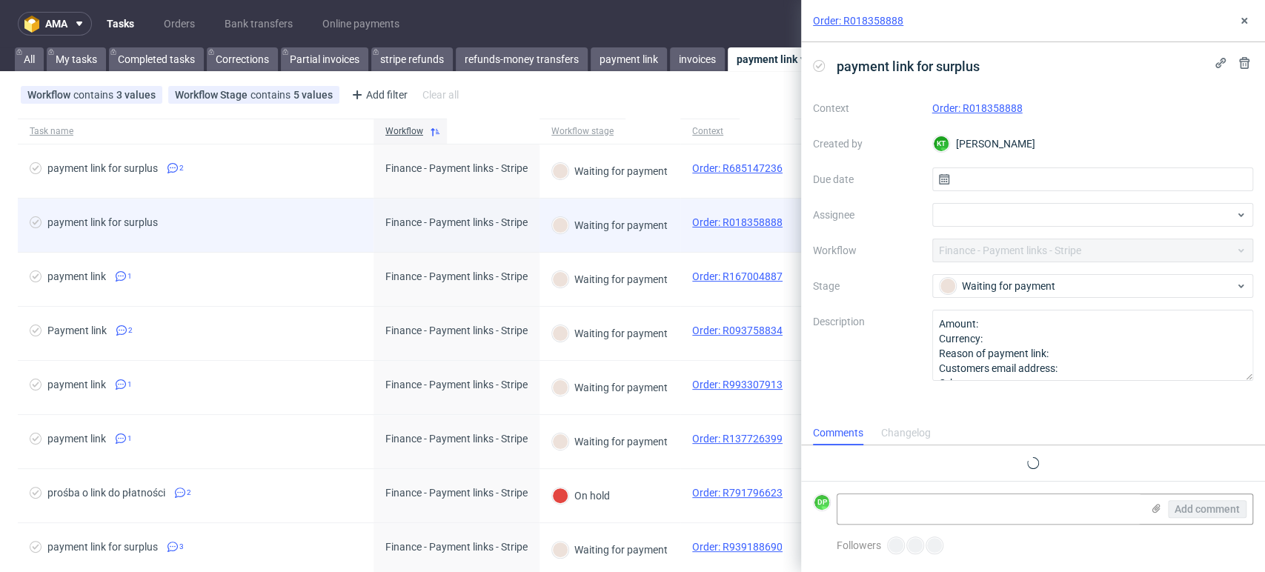
scroll to position [12, 0]
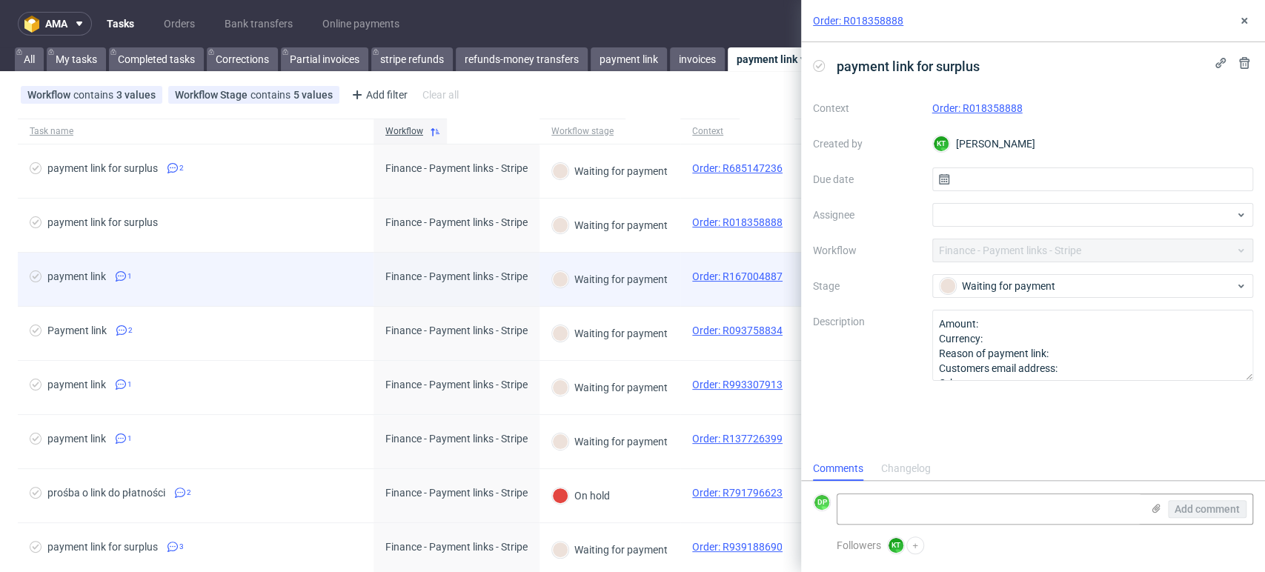
click at [340, 266] on div "payment link 1" at bounding box center [196, 279] width 356 height 53
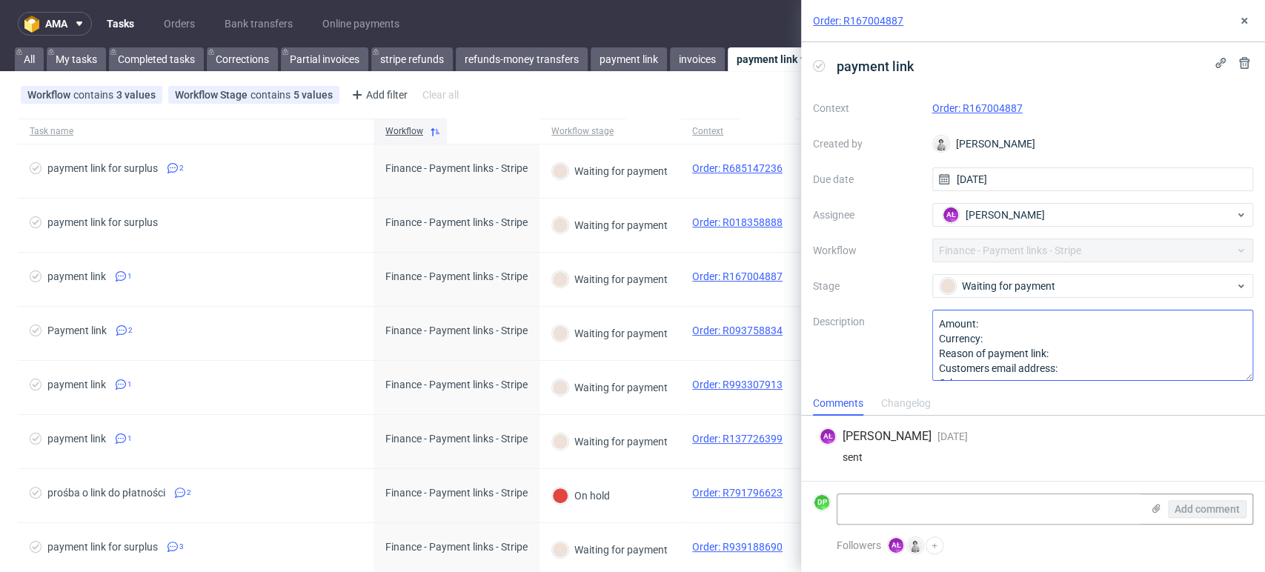
scroll to position [16, 0]
drag, startPoint x: 1036, startPoint y: 105, endPoint x: 959, endPoint y: 113, distance: 77.5
click at [959, 113] on div "Order: R167004887" at bounding box center [1094, 108] width 322 height 18
copy link "R167004887"
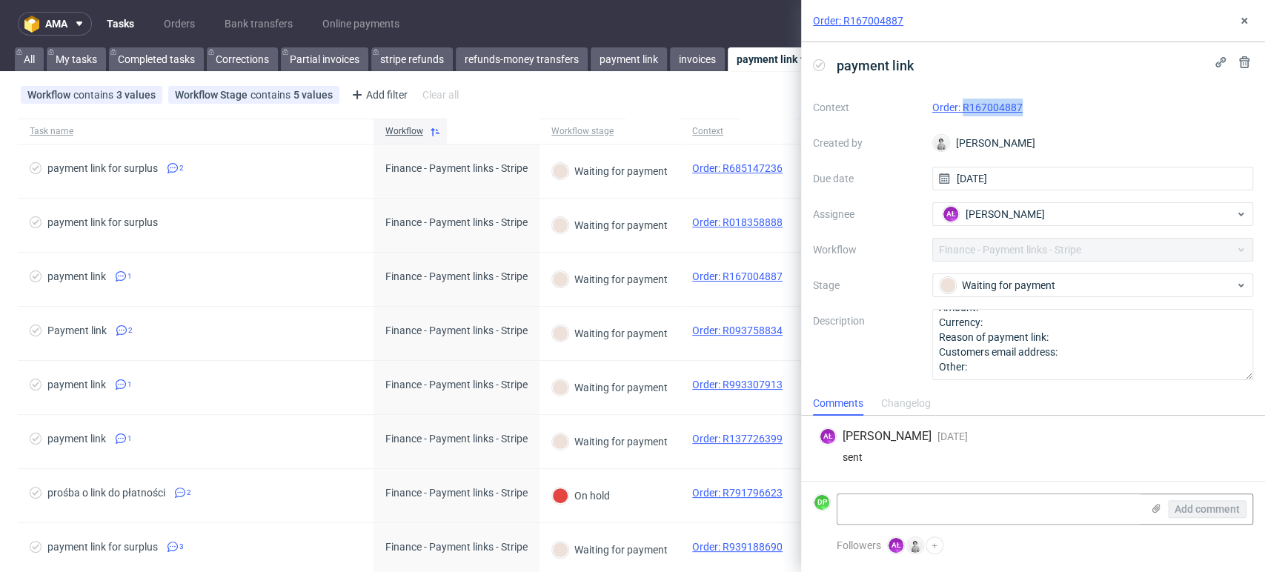
click at [864, 22] on link "Order: R167004887" at bounding box center [858, 20] width 90 height 15
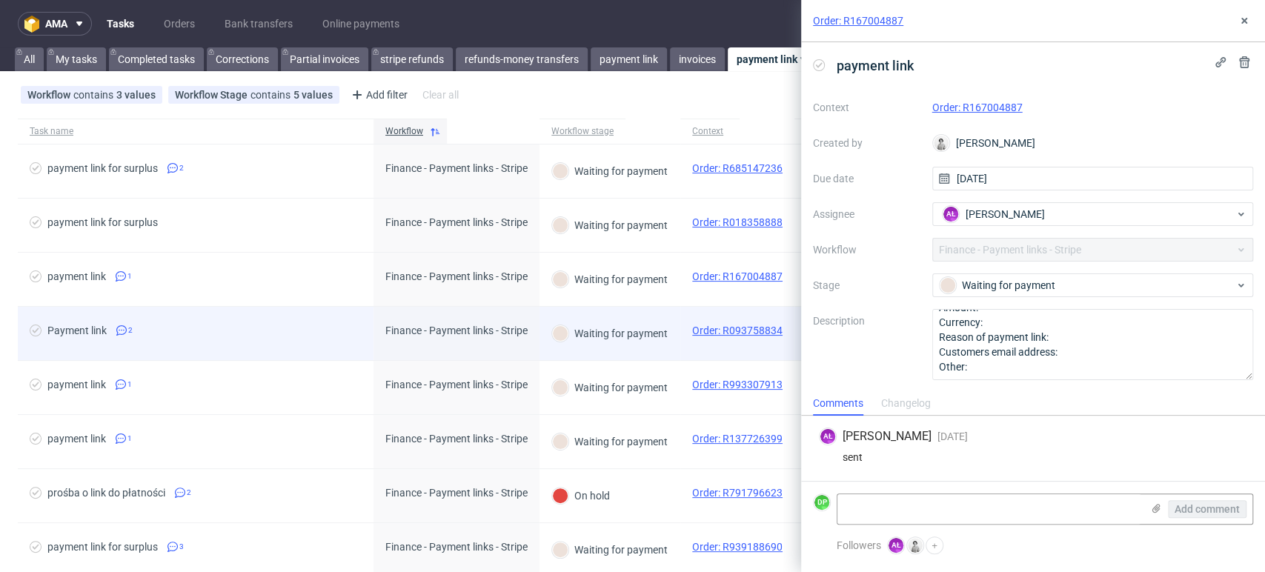
click at [334, 327] on span "Payment link 2" at bounding box center [196, 334] width 332 height 18
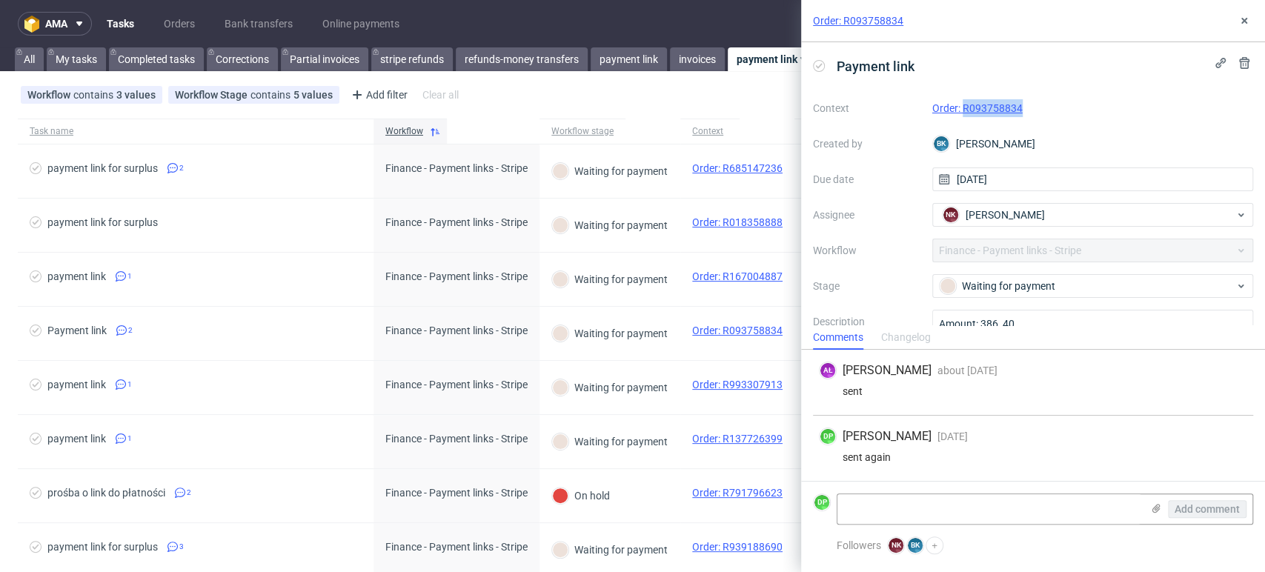
drag, startPoint x: 1031, startPoint y: 99, endPoint x: 958, endPoint y: 120, distance: 76.3
click at [958, 120] on div "Context Order: R093758834 Created by BK Bogna Krystian Due date 11/08/2025 Assi…" at bounding box center [1033, 238] width 440 height 285
copy link "R093758834"
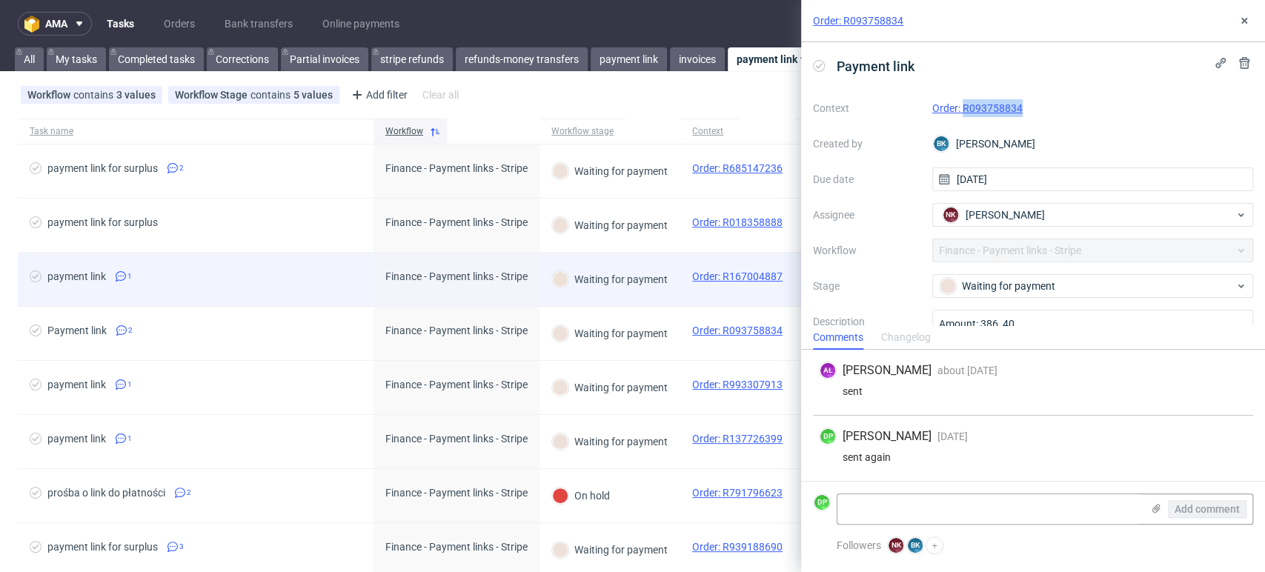
scroll to position [82, 0]
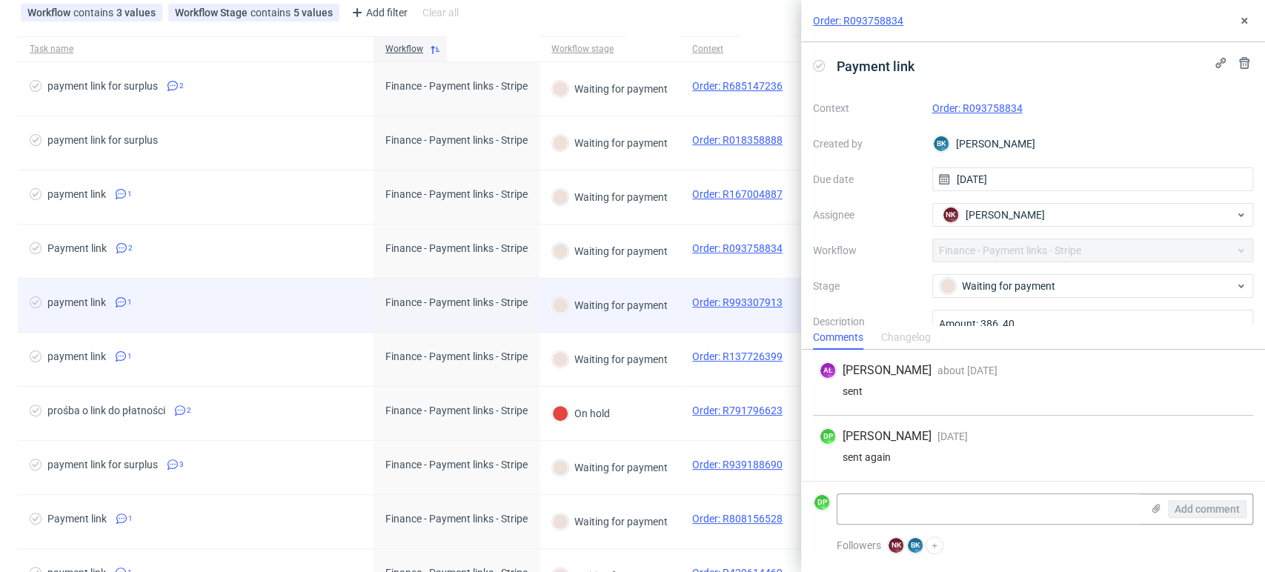
click at [337, 309] on span "payment link 1" at bounding box center [196, 306] width 332 height 18
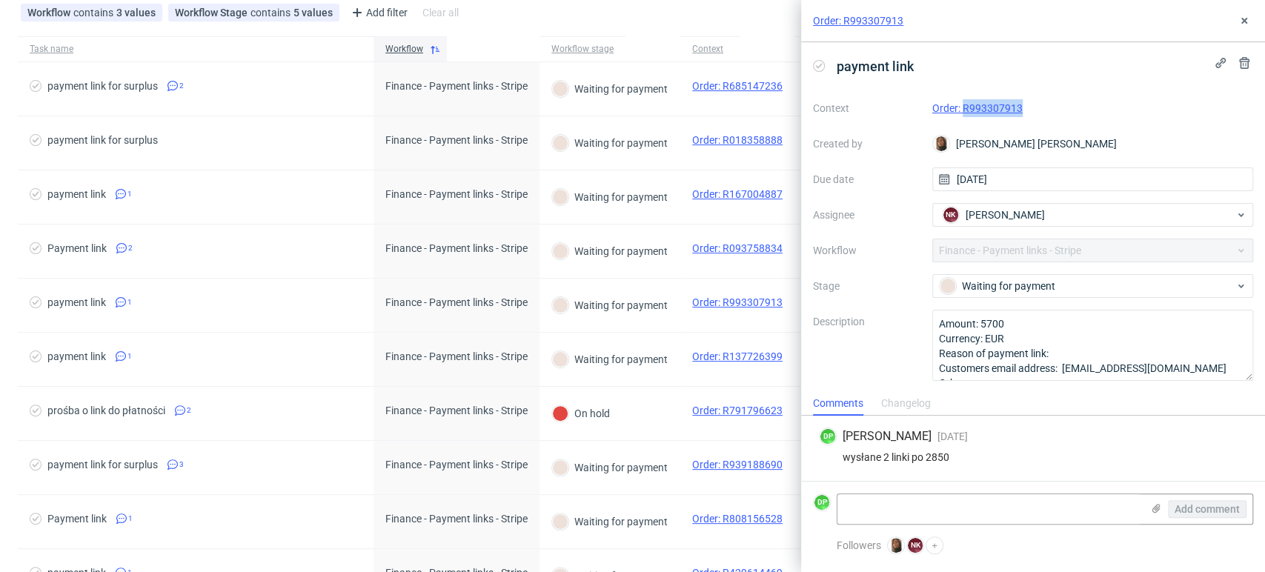
drag, startPoint x: 1033, startPoint y: 103, endPoint x: 961, endPoint y: 114, distance: 73.5
click at [961, 114] on div "Order: R993307913" at bounding box center [1094, 108] width 322 height 18
copy link "R993307913"
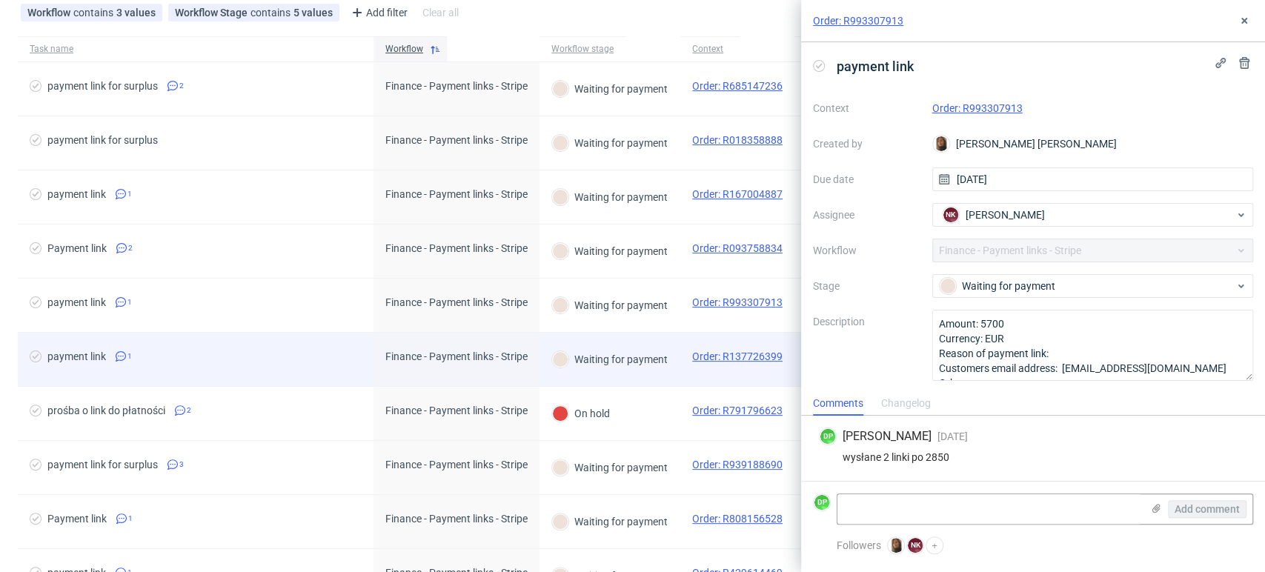
click at [331, 357] on span "payment link 1" at bounding box center [196, 360] width 332 height 18
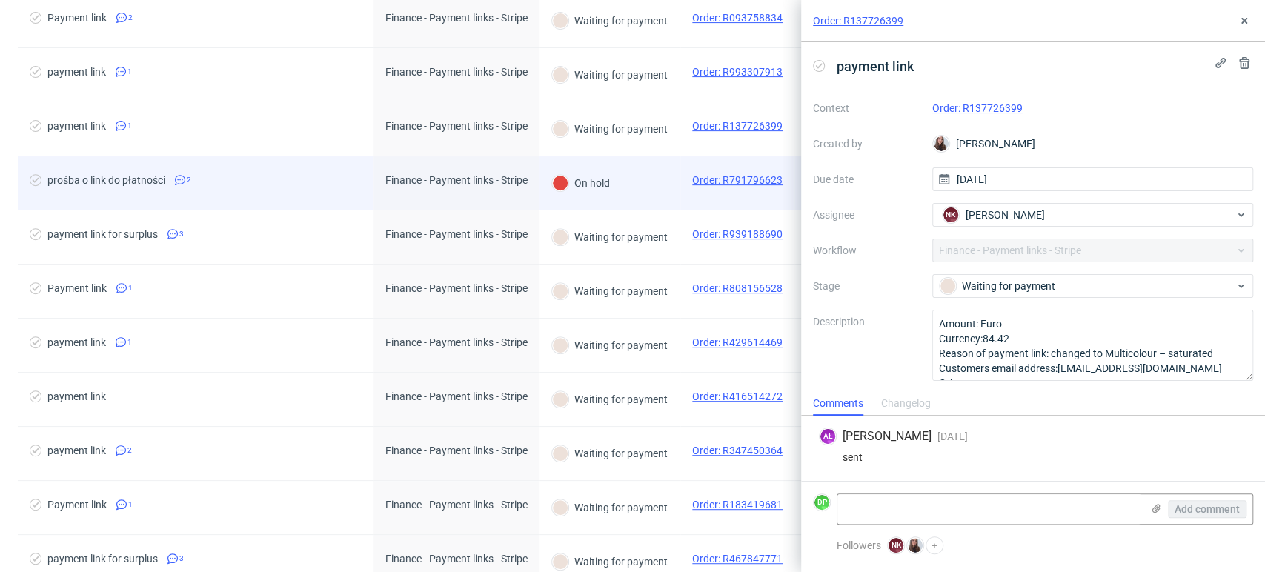
scroll to position [329, 0]
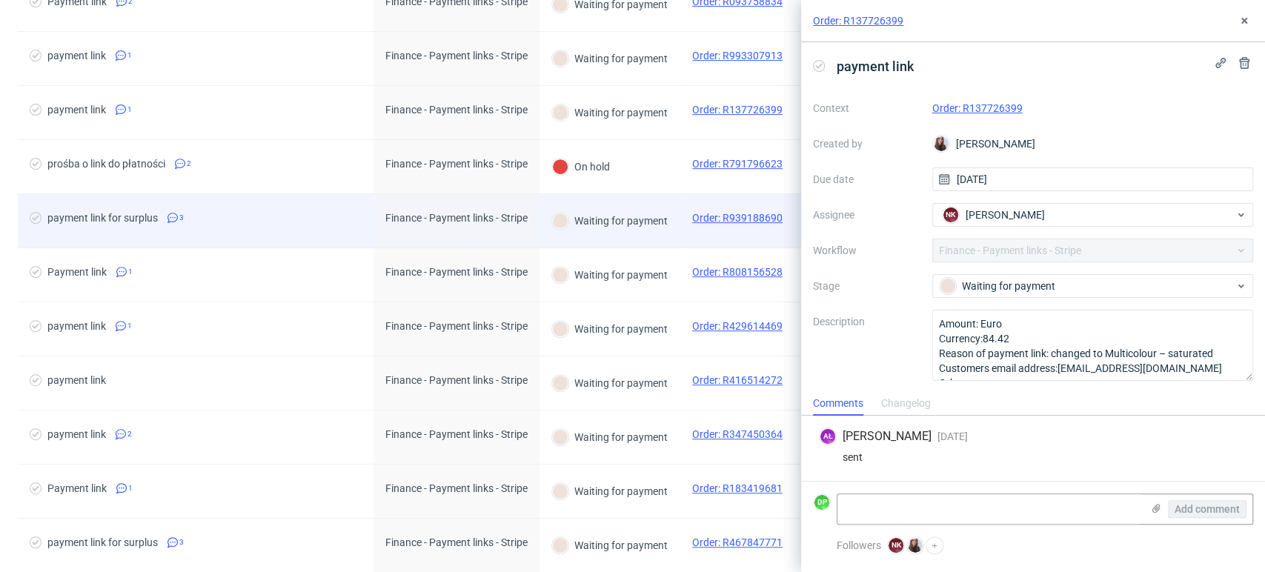
click at [296, 201] on div "payment link for surplus 3" at bounding box center [196, 220] width 356 height 53
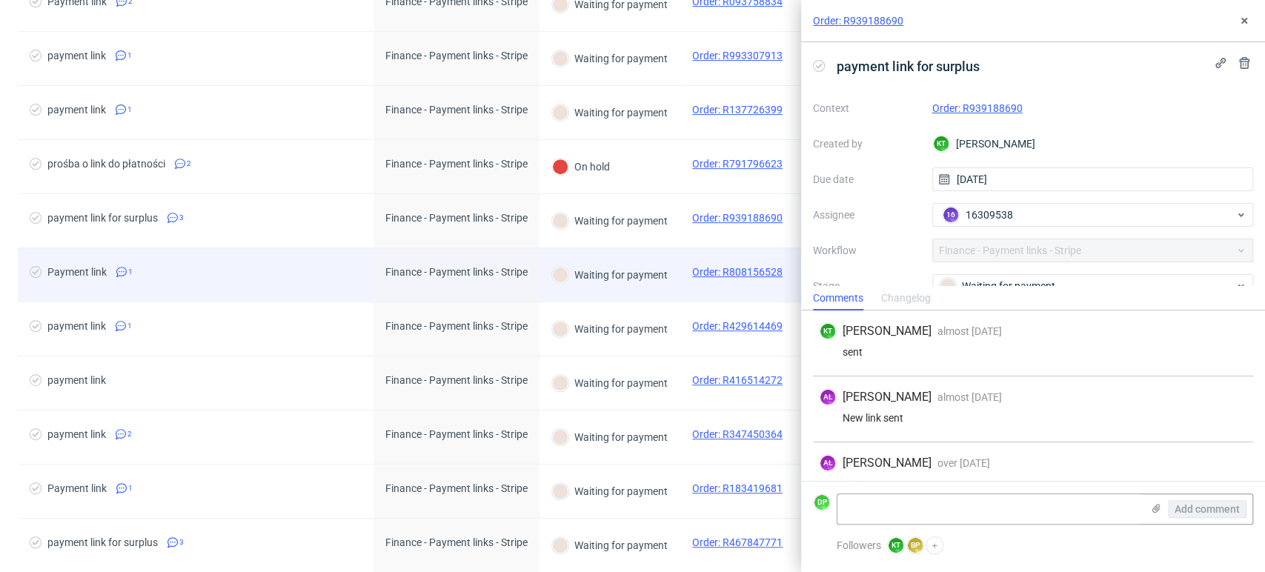
click at [243, 292] on div "Payment link 1" at bounding box center [196, 274] width 356 height 53
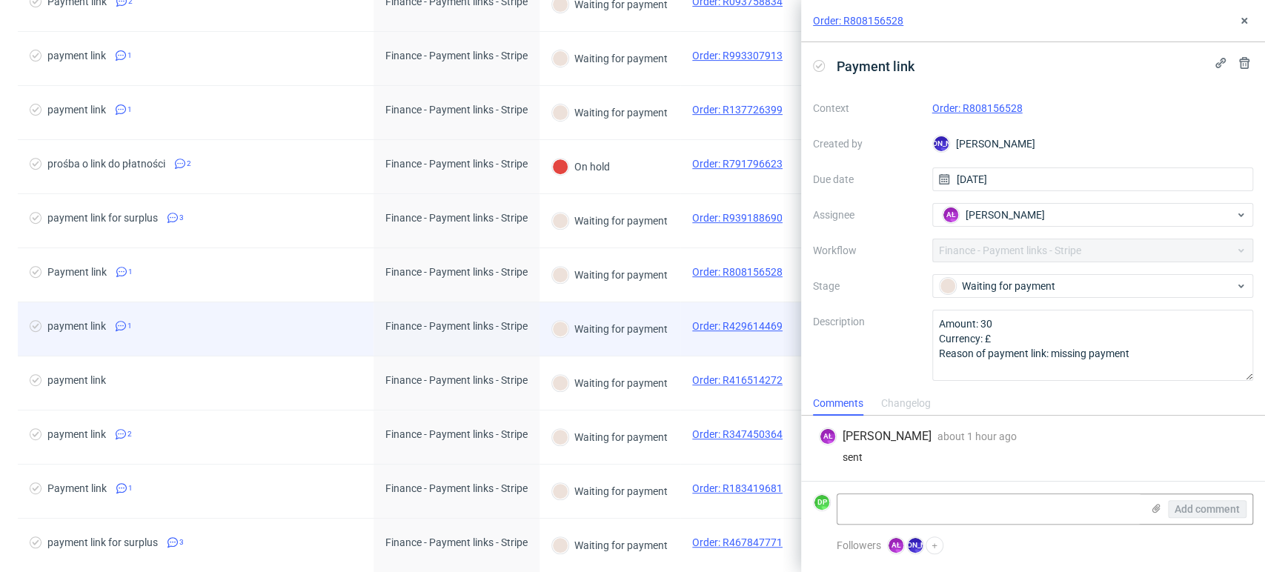
click at [257, 331] on span "payment link 1" at bounding box center [196, 329] width 332 height 18
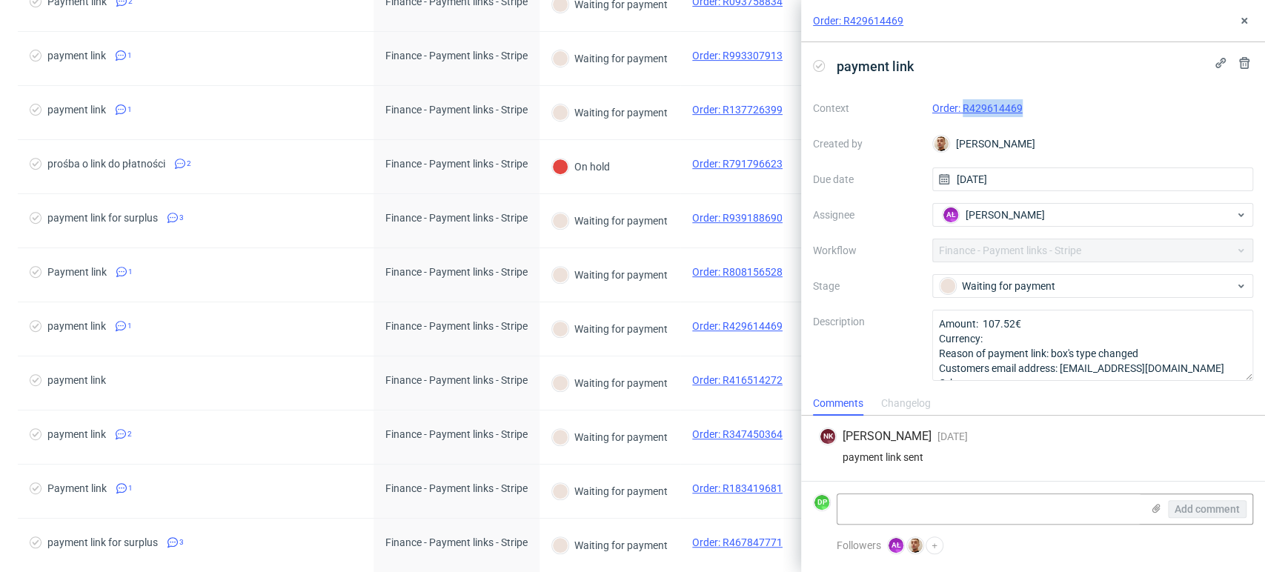
drag, startPoint x: 1040, startPoint y: 99, endPoint x: 962, endPoint y: 121, distance: 81.5
click at [962, 121] on div "Context Order: R429614469 Created by Bartłomiej Leśniczuk Due date 08/09/2025 A…" at bounding box center [1033, 238] width 440 height 285
copy link "R429614469"
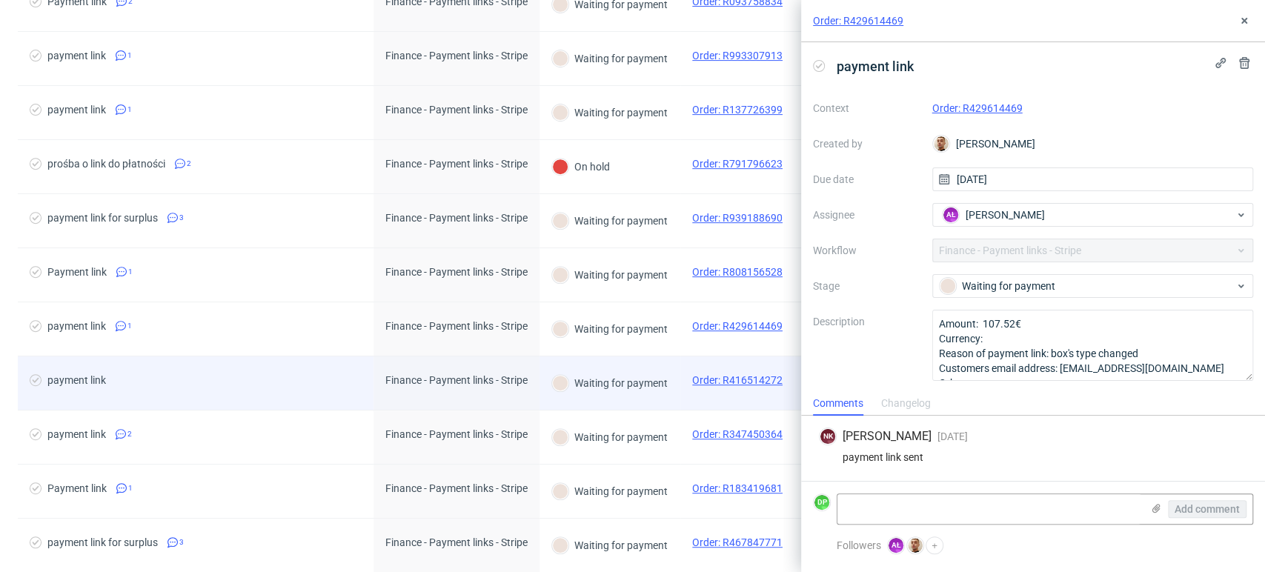
click at [214, 369] on div "payment link" at bounding box center [196, 383] width 356 height 53
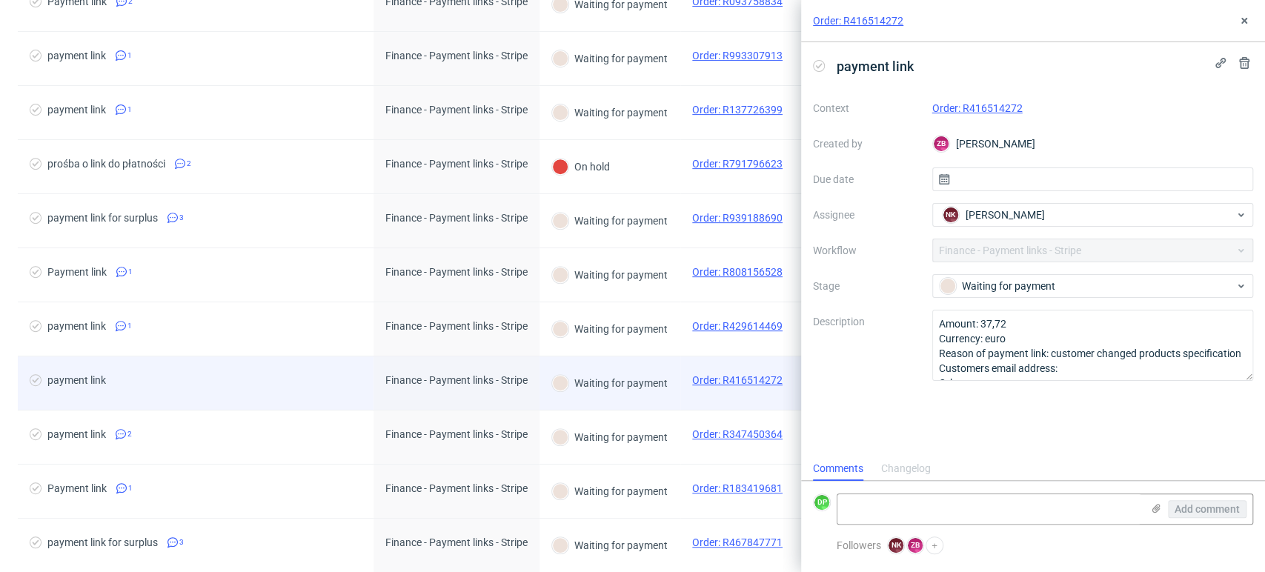
scroll to position [12, 0]
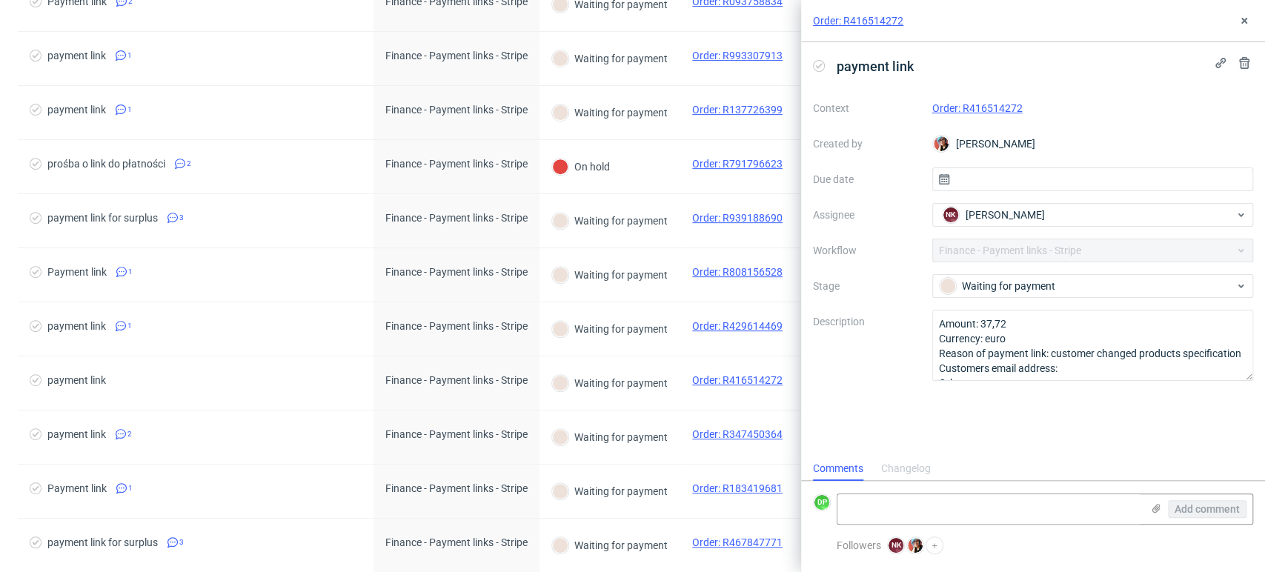
click at [893, 466] on div "Changelog" at bounding box center [906, 469] width 50 height 24
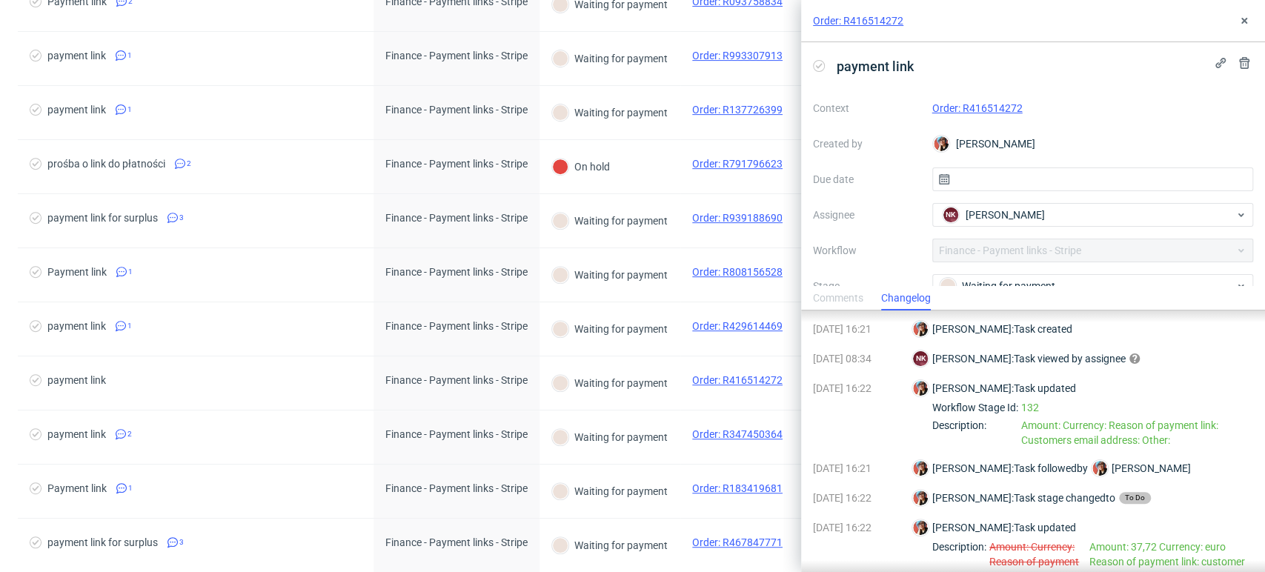
scroll to position [0, 0]
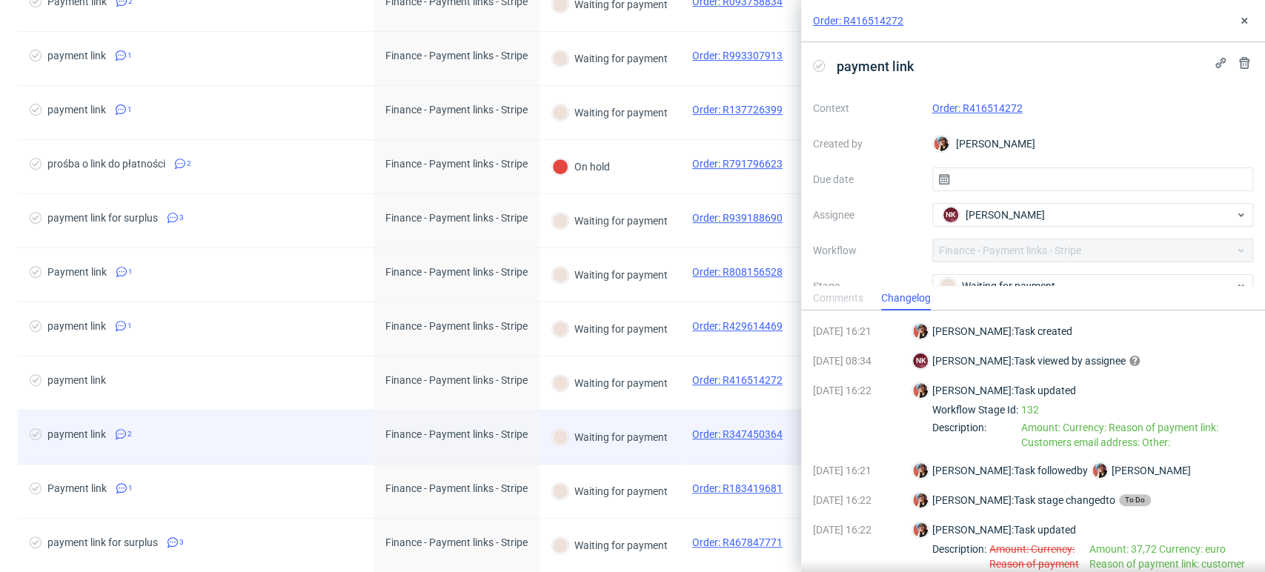
click at [263, 421] on div "payment link 2" at bounding box center [196, 437] width 356 height 53
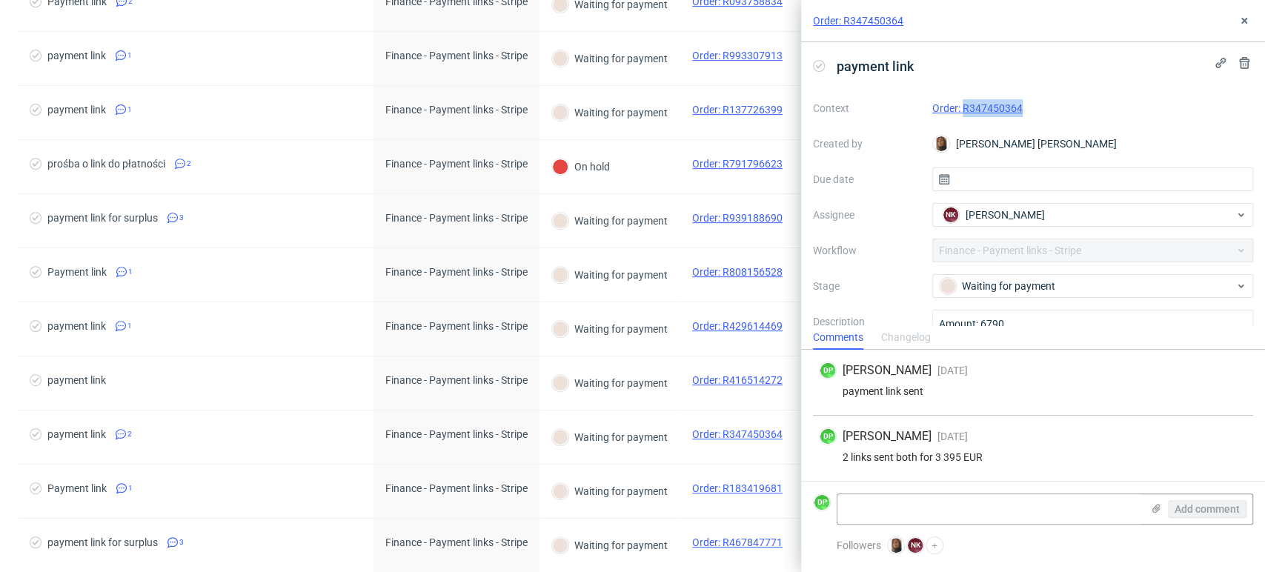
drag, startPoint x: 1034, startPoint y: 103, endPoint x: 961, endPoint y: 115, distance: 74.3
click at [961, 115] on div "Order: R347450364" at bounding box center [1094, 108] width 322 height 18
copy link "R347450364"
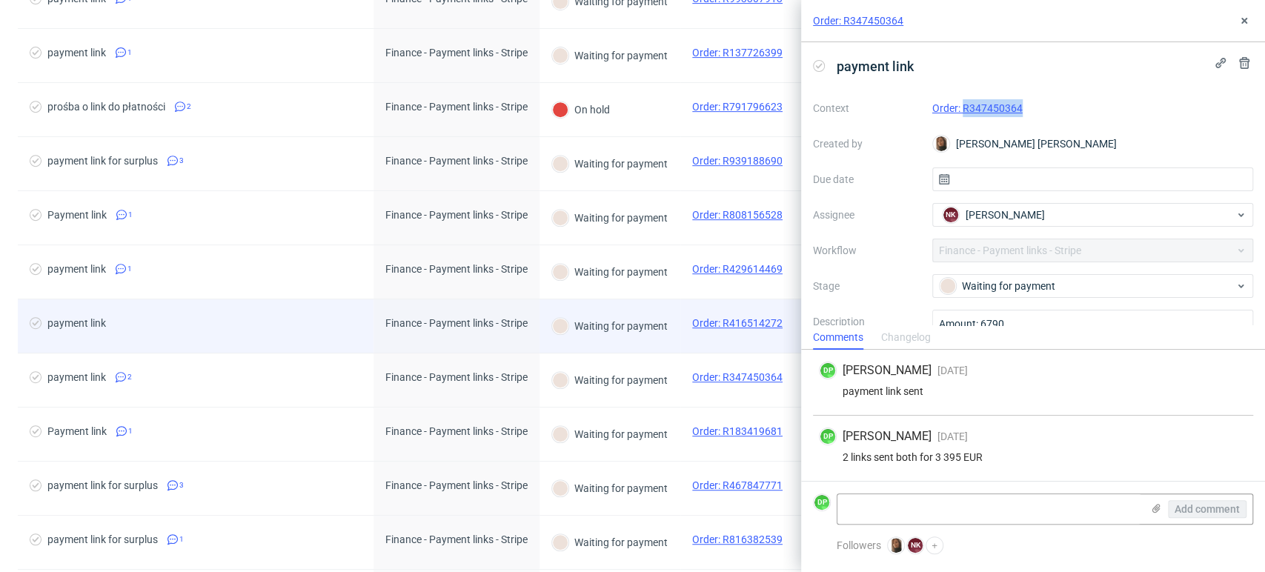
scroll to position [411, 0]
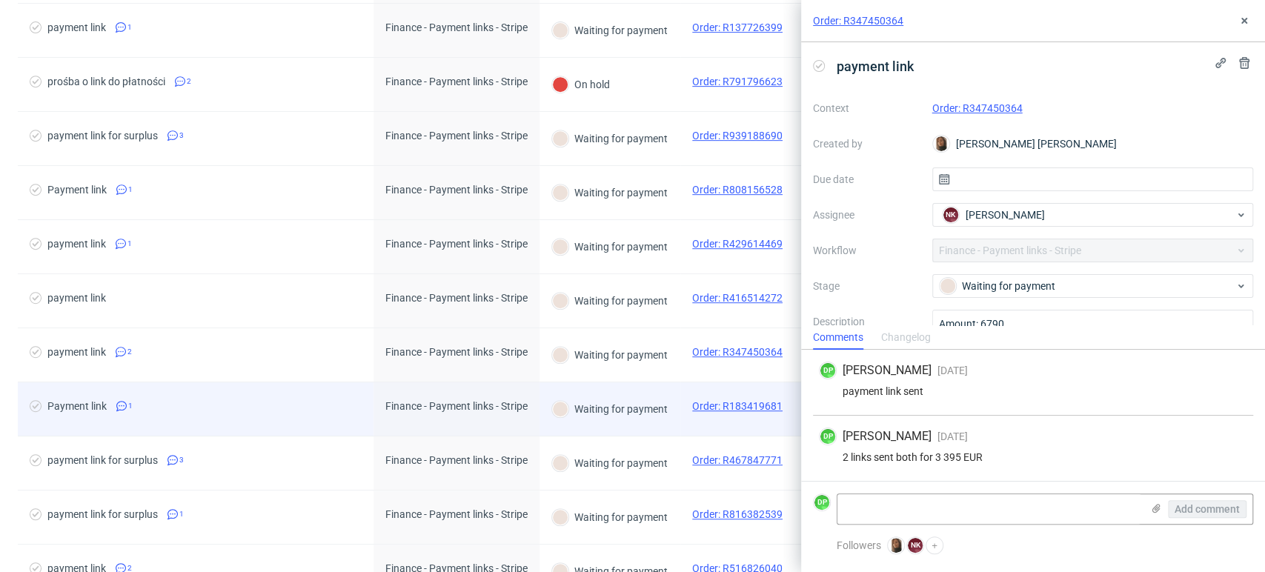
click at [299, 407] on span "Payment link 1" at bounding box center [196, 409] width 332 height 18
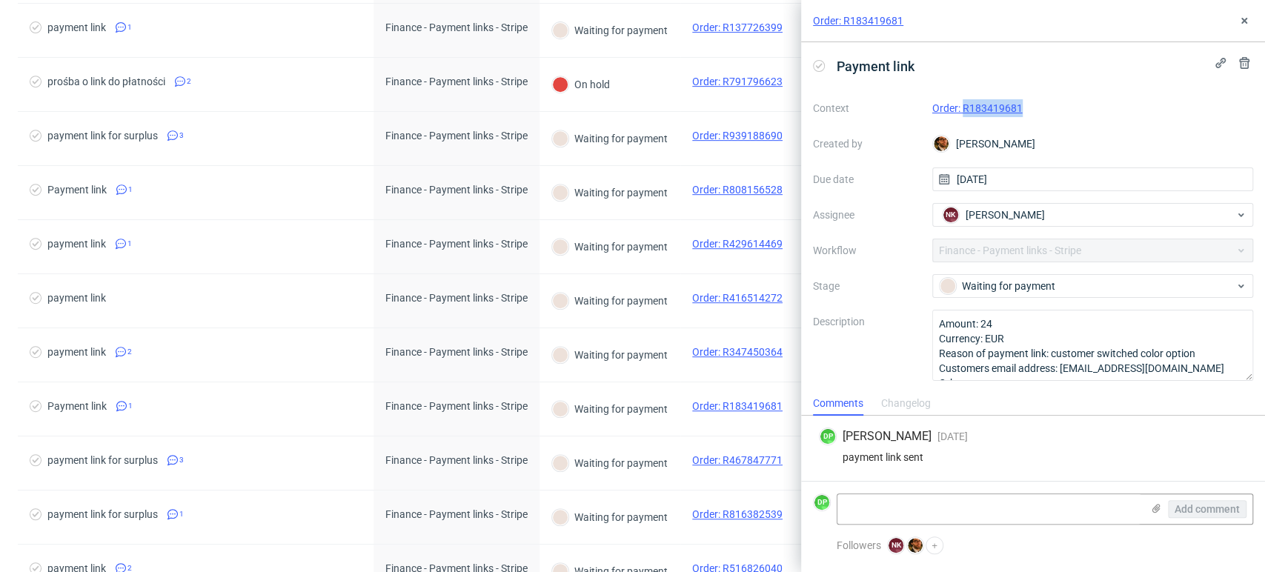
drag, startPoint x: 1039, startPoint y: 111, endPoint x: 959, endPoint y: 121, distance: 79.9
click at [959, 121] on div "Context Order: R183419681 Created by Matteo Corsico Due date 10/09/2025 Assigne…" at bounding box center [1033, 238] width 440 height 285
copy link "R183419681"
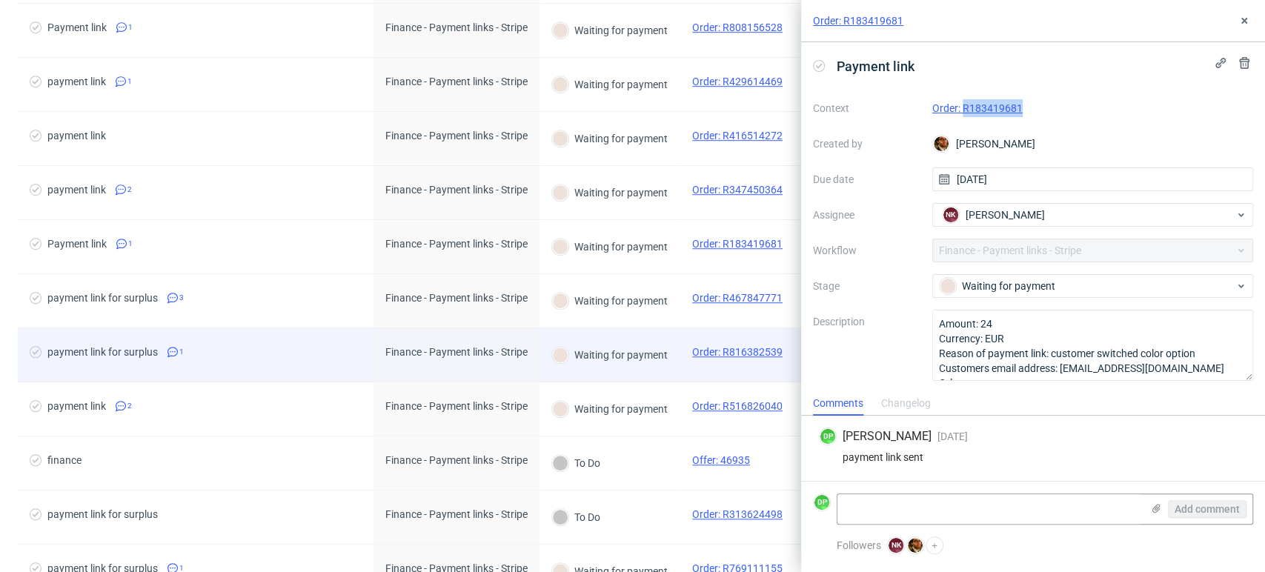
scroll to position [576, 0]
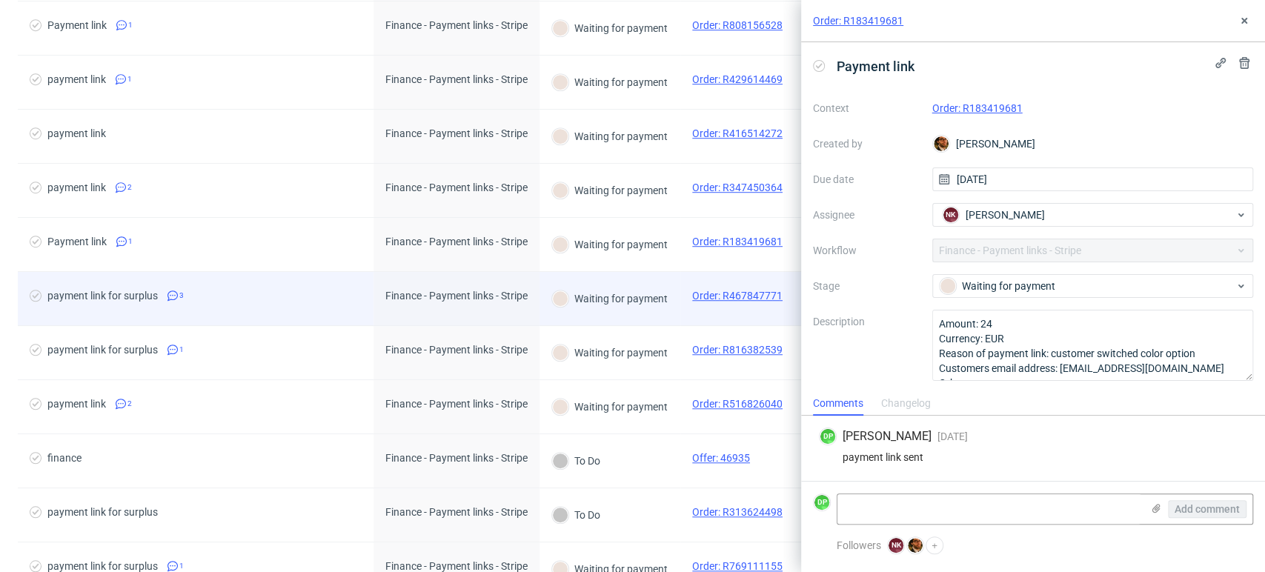
click at [279, 299] on span "payment link for surplus 3" at bounding box center [196, 299] width 332 height 18
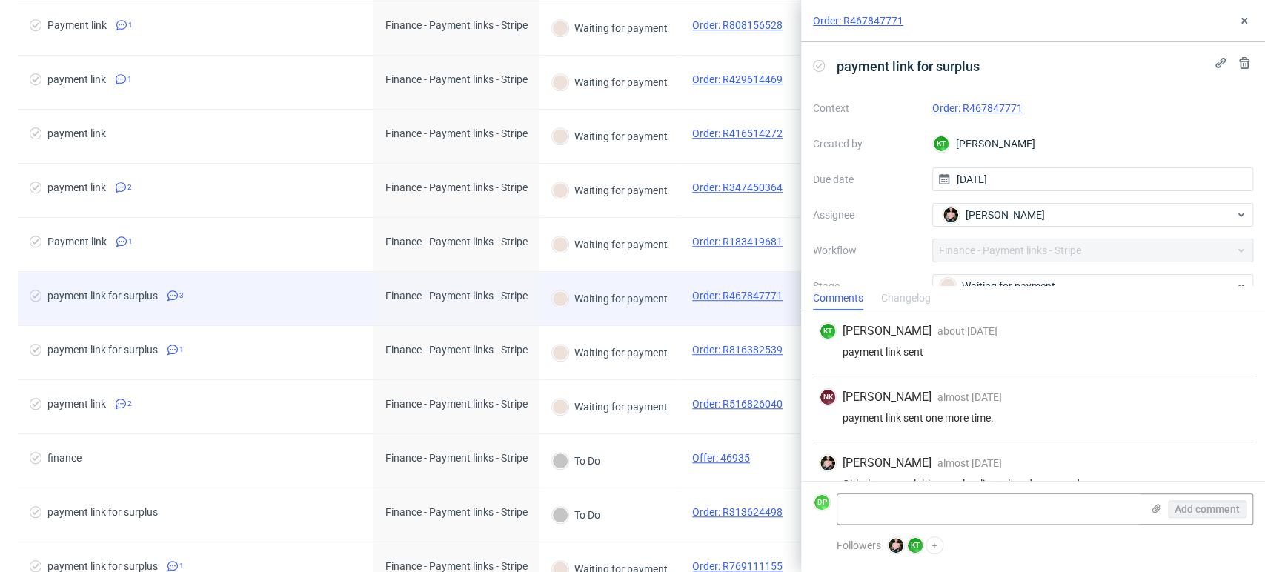
scroll to position [25, 0]
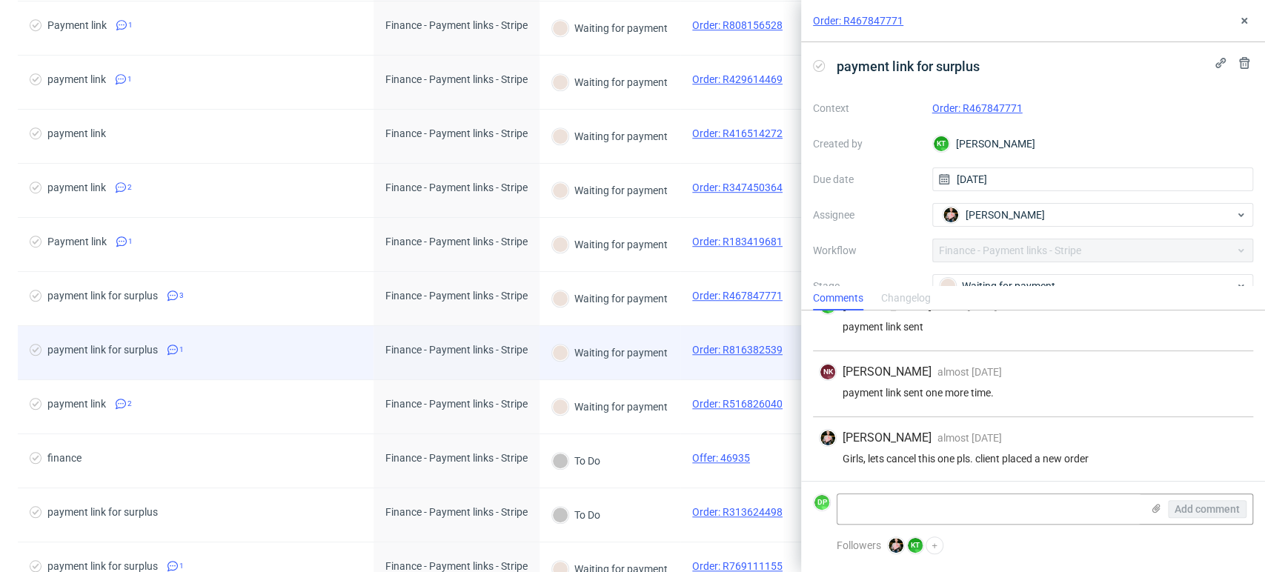
click at [303, 349] on span "payment link for surplus 1" at bounding box center [196, 353] width 332 height 18
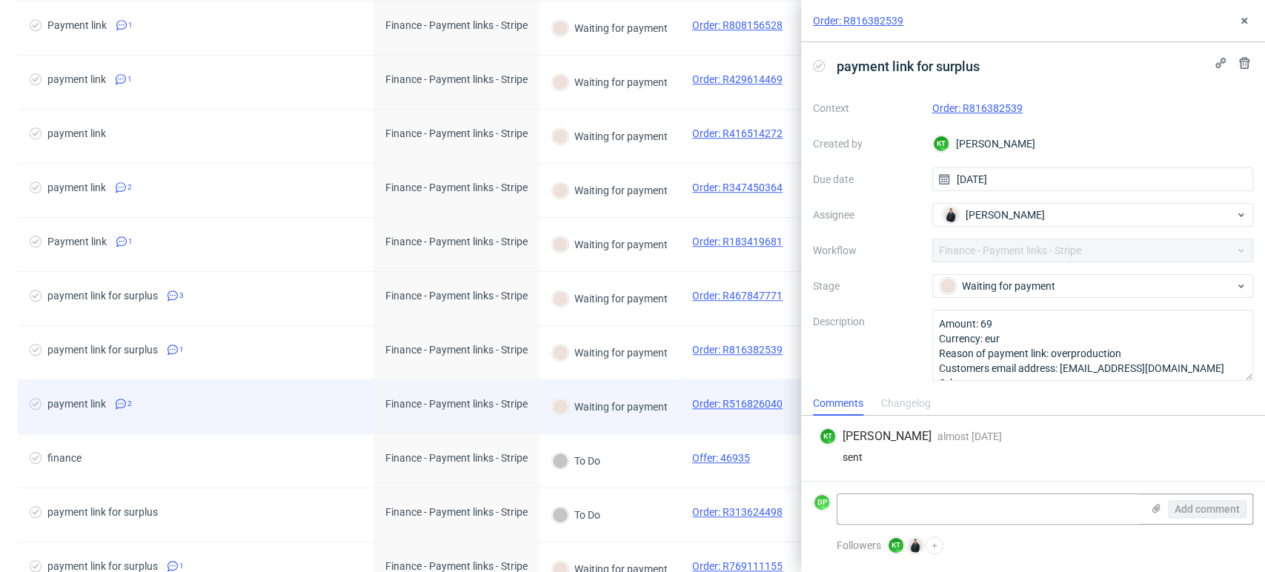
click at [265, 394] on div "payment link 2" at bounding box center [196, 406] width 356 height 53
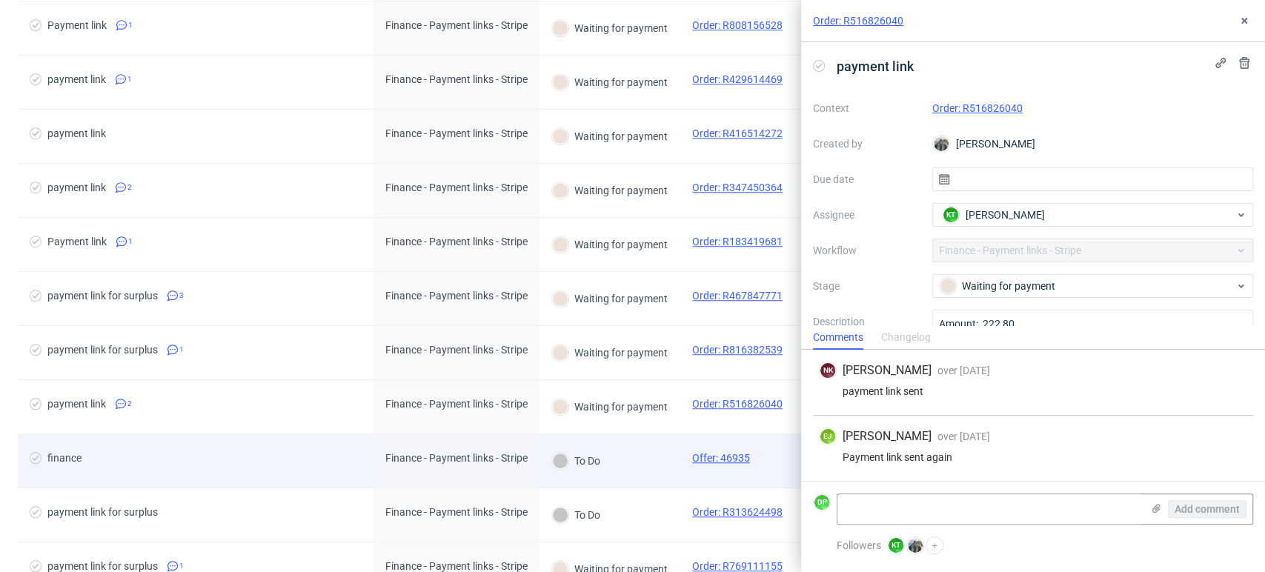
click at [251, 438] on div "finance" at bounding box center [196, 460] width 356 height 53
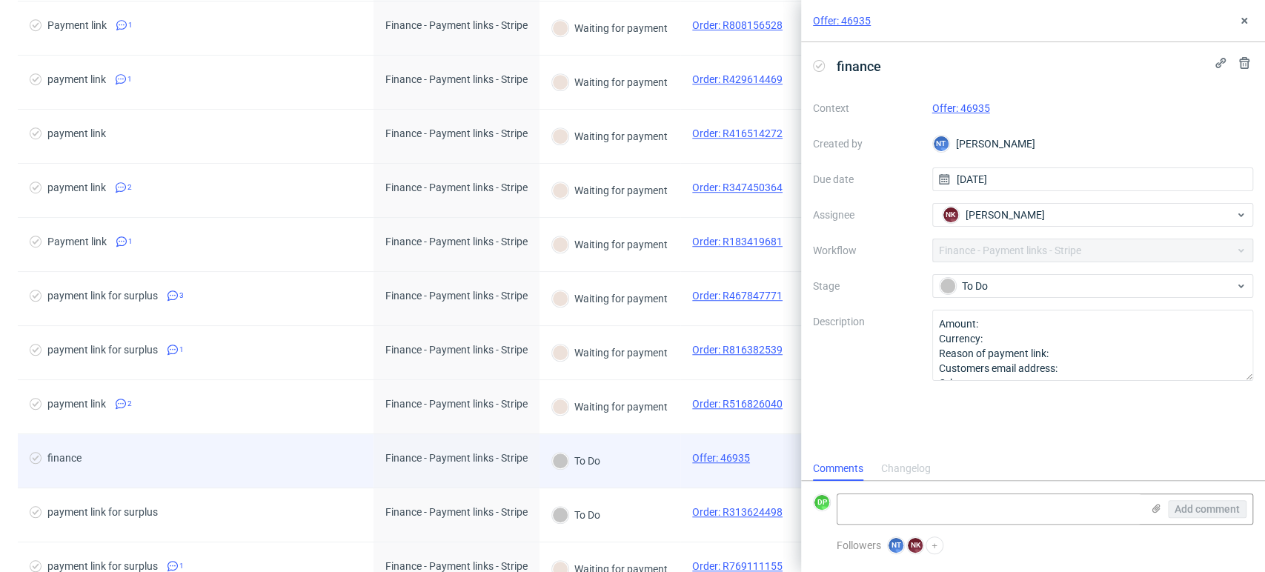
scroll to position [12, 0]
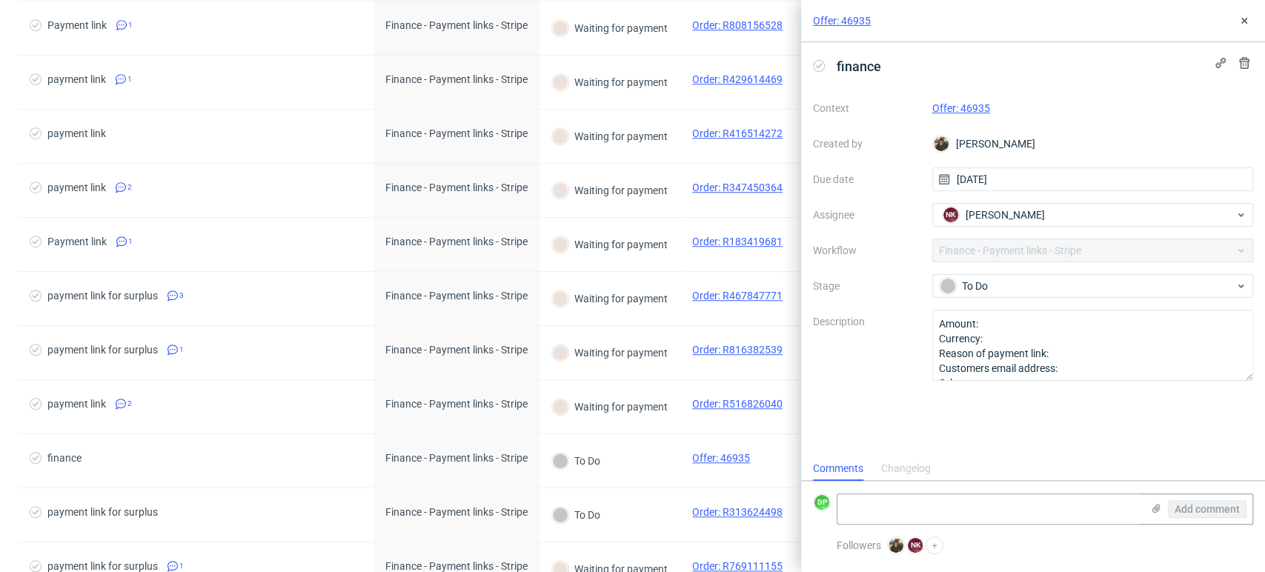
click at [898, 458] on div "Changelog" at bounding box center [906, 469] width 50 height 24
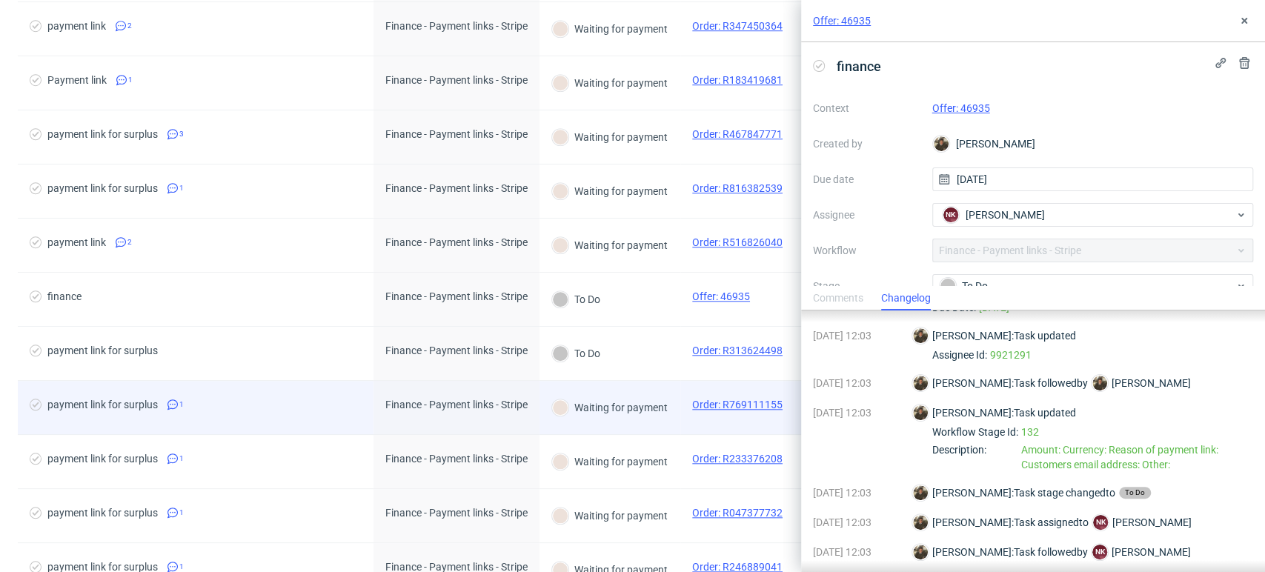
scroll to position [741, 0]
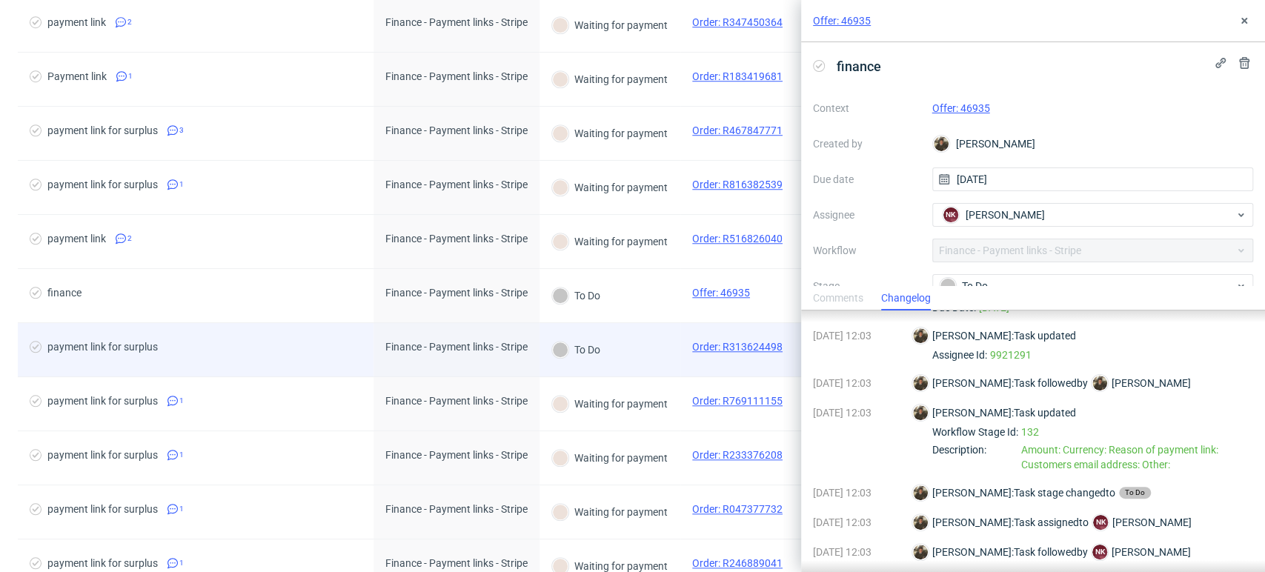
click at [354, 349] on span "payment link for surplus" at bounding box center [196, 350] width 332 height 18
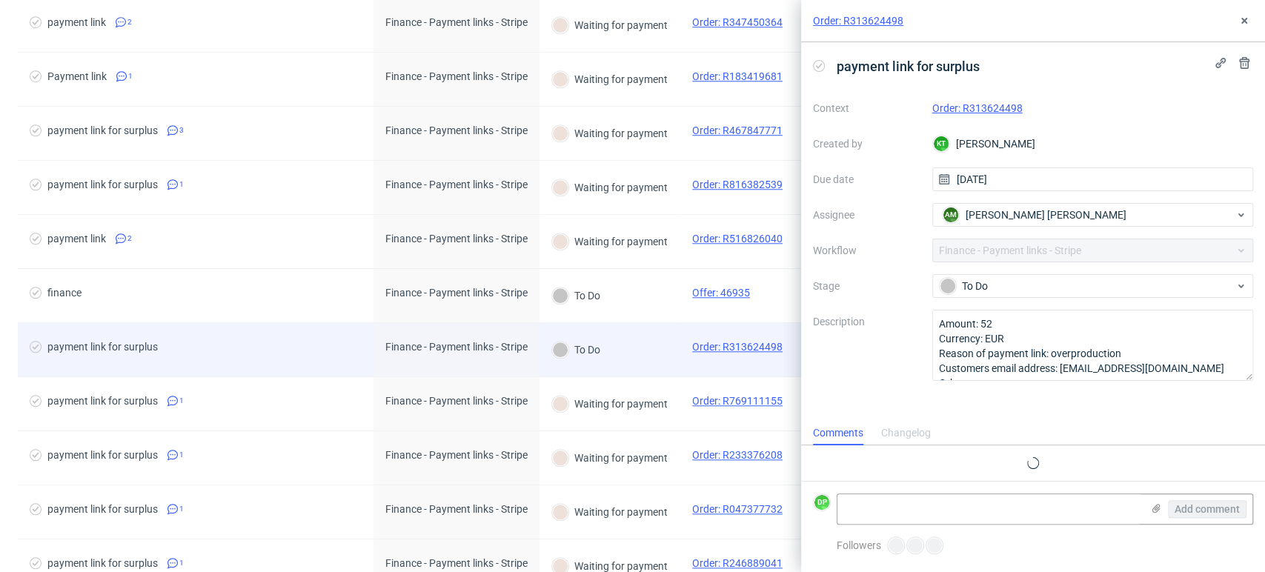
scroll to position [12, 0]
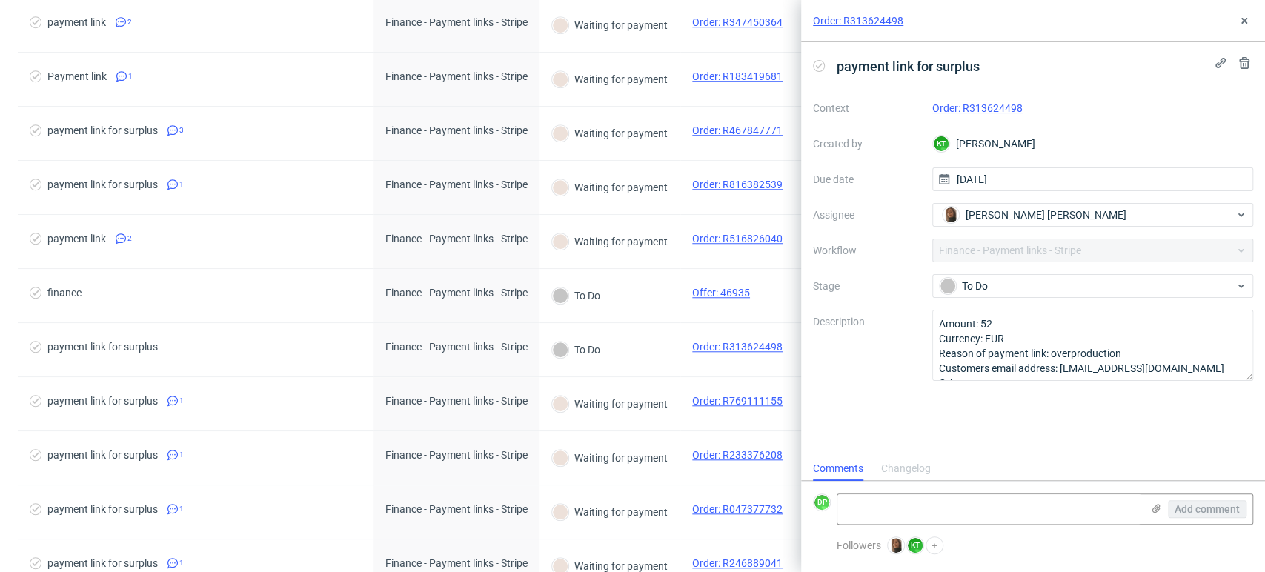
drag, startPoint x: 903, startPoint y: 450, endPoint x: 897, endPoint y: 463, distance: 14.6
click at [897, 463] on div "Order: R313624498 payment link for surplus Context Order: R313624498 Created by…" at bounding box center [1033, 286] width 464 height 572
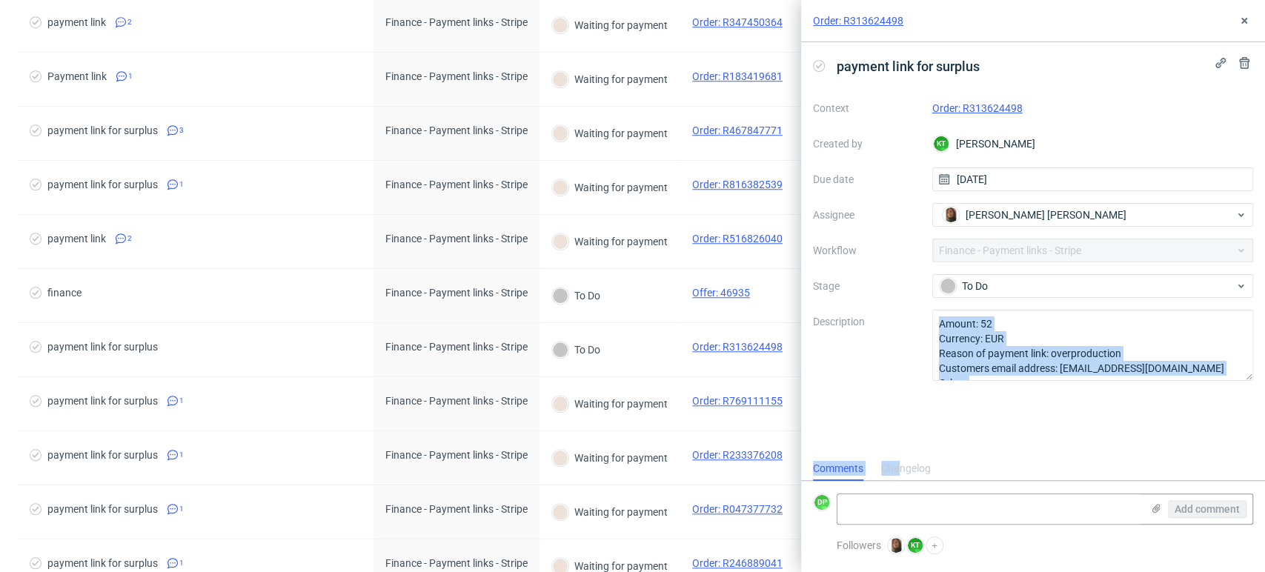
click at [896, 465] on div "Changelog" at bounding box center [906, 469] width 50 height 24
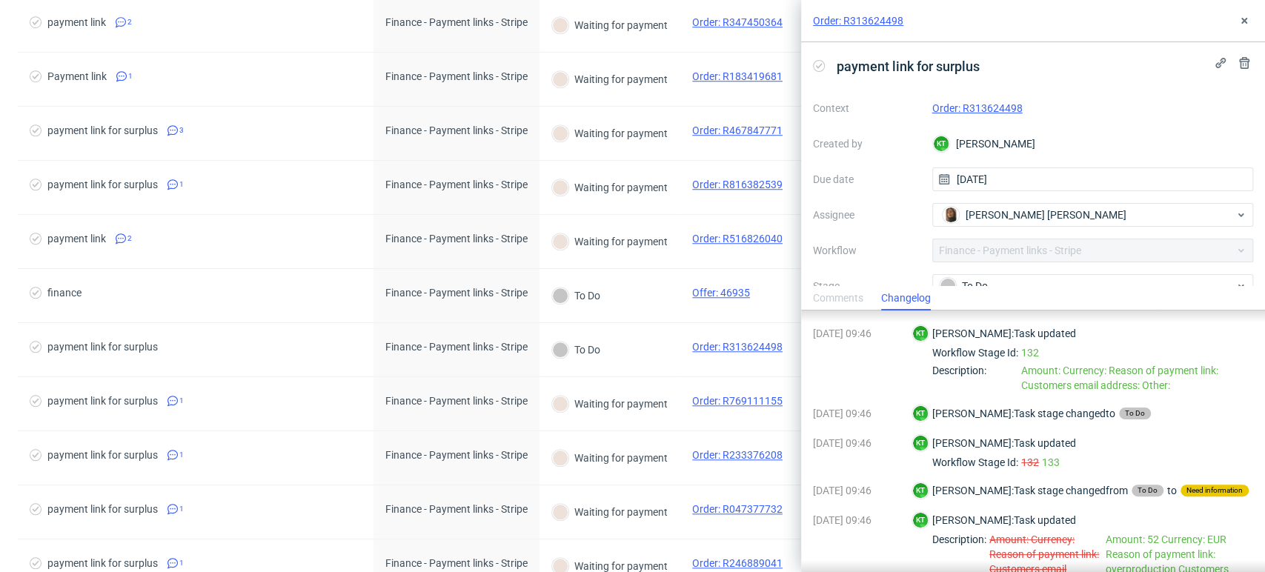
scroll to position [0, 0]
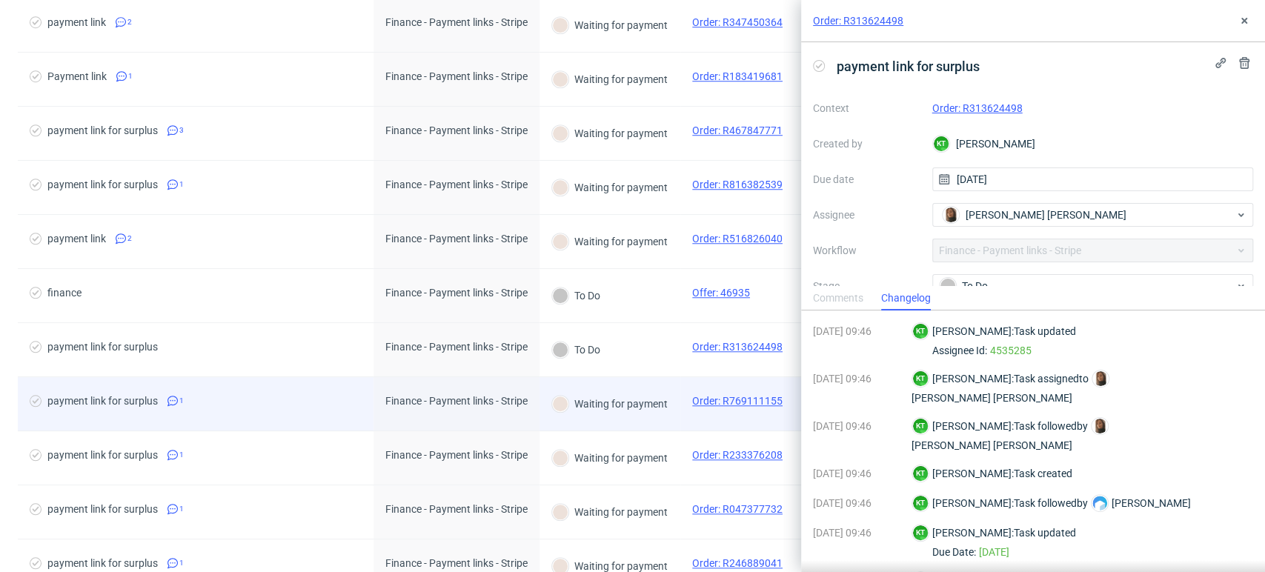
click at [377, 413] on div "Finance - Payment links - Stripe" at bounding box center [457, 403] width 166 height 53
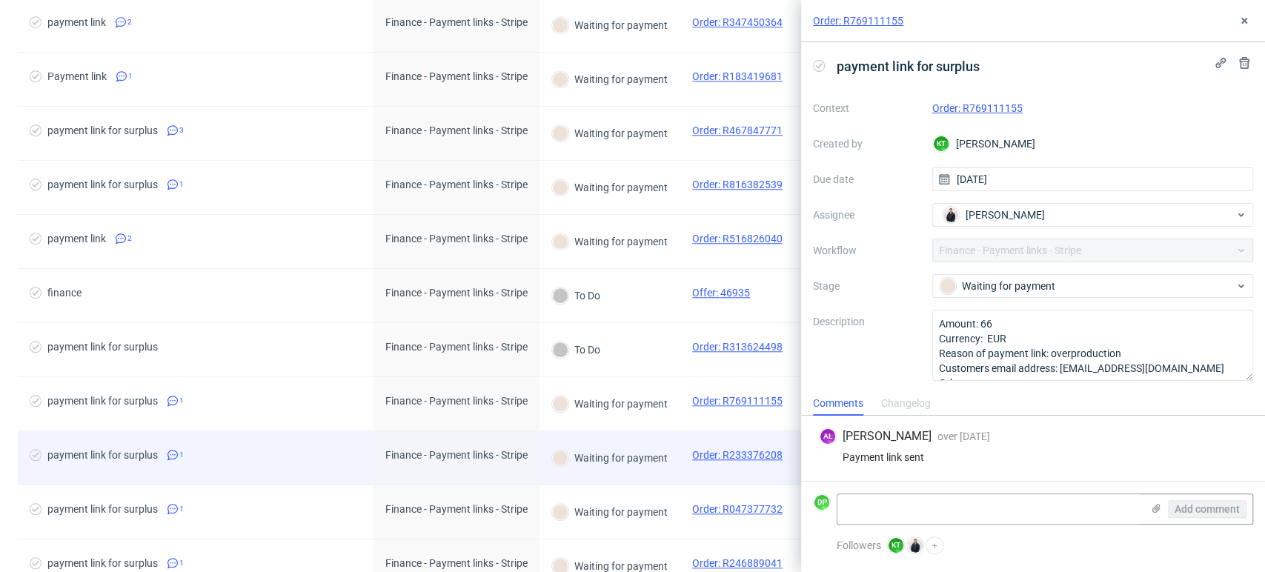
click at [296, 468] on div "payment link for surplus 1" at bounding box center [196, 457] width 356 height 53
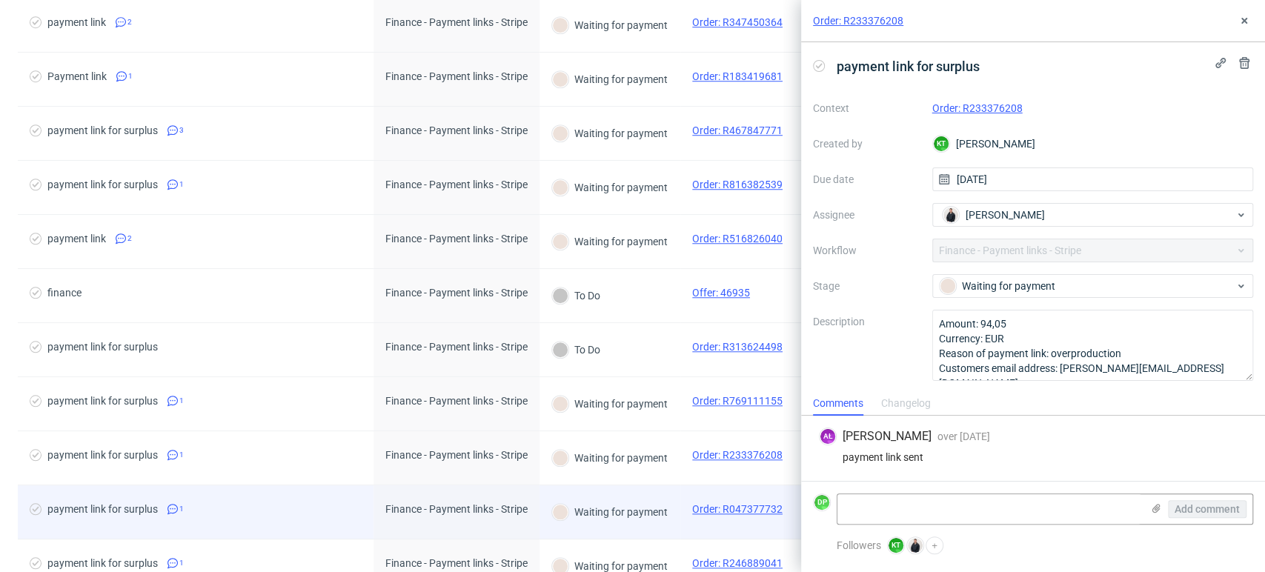
scroll to position [906, 0]
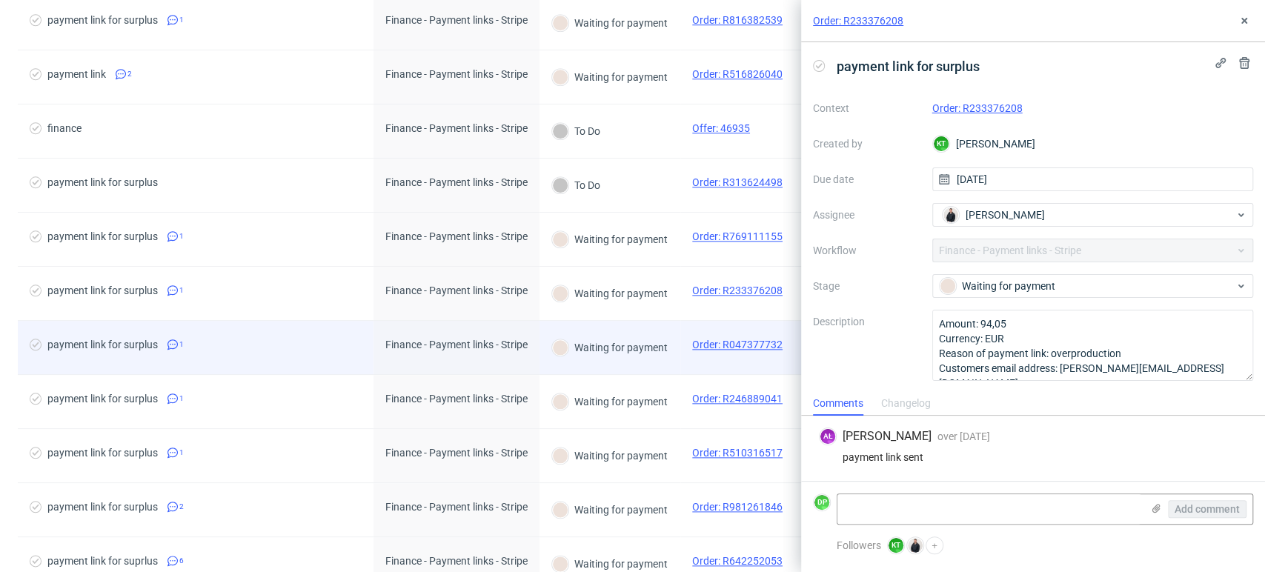
click at [255, 345] on span "payment link for surplus 1" at bounding box center [196, 348] width 332 height 18
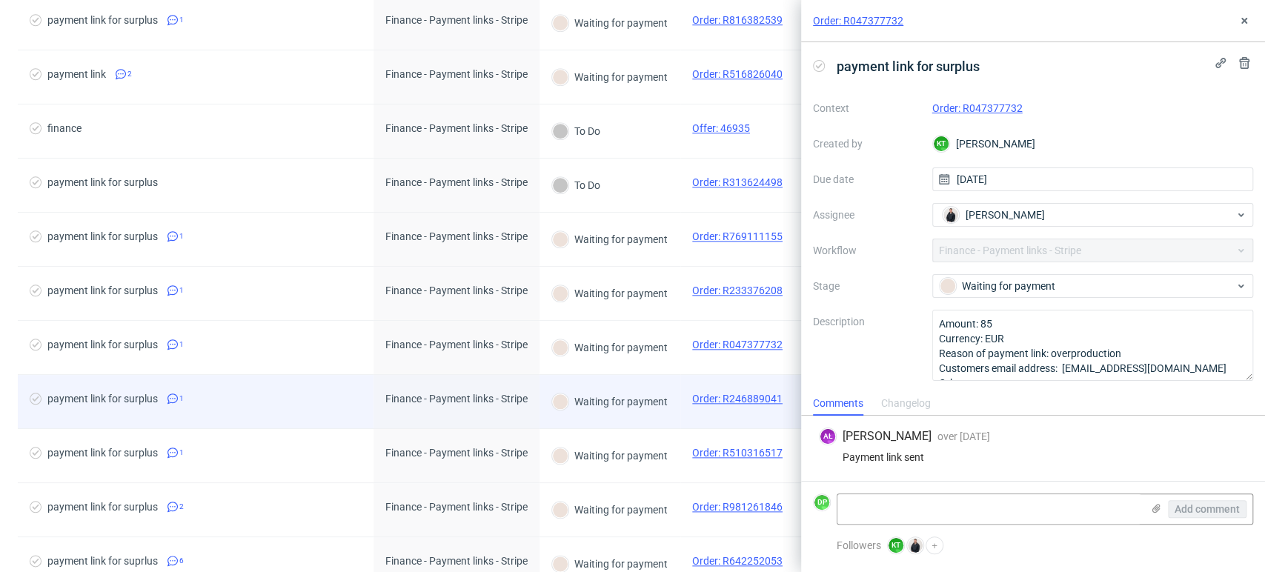
click at [270, 388] on div "payment link for surplus 1" at bounding box center [196, 401] width 356 height 53
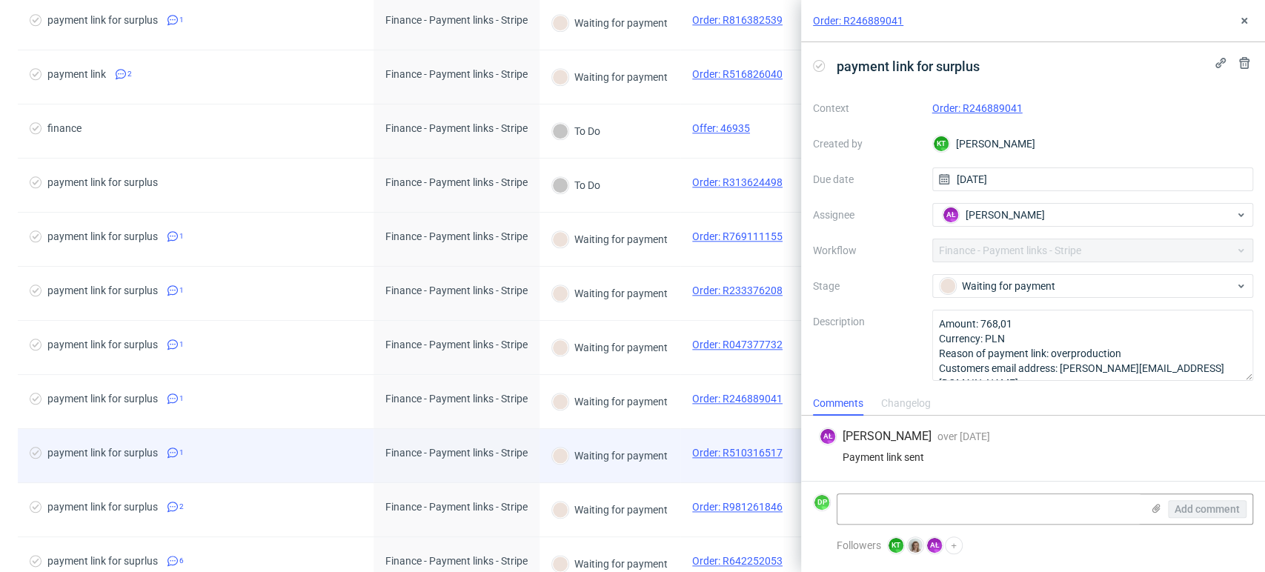
click at [249, 454] on span "payment link for surplus 1" at bounding box center [196, 456] width 332 height 18
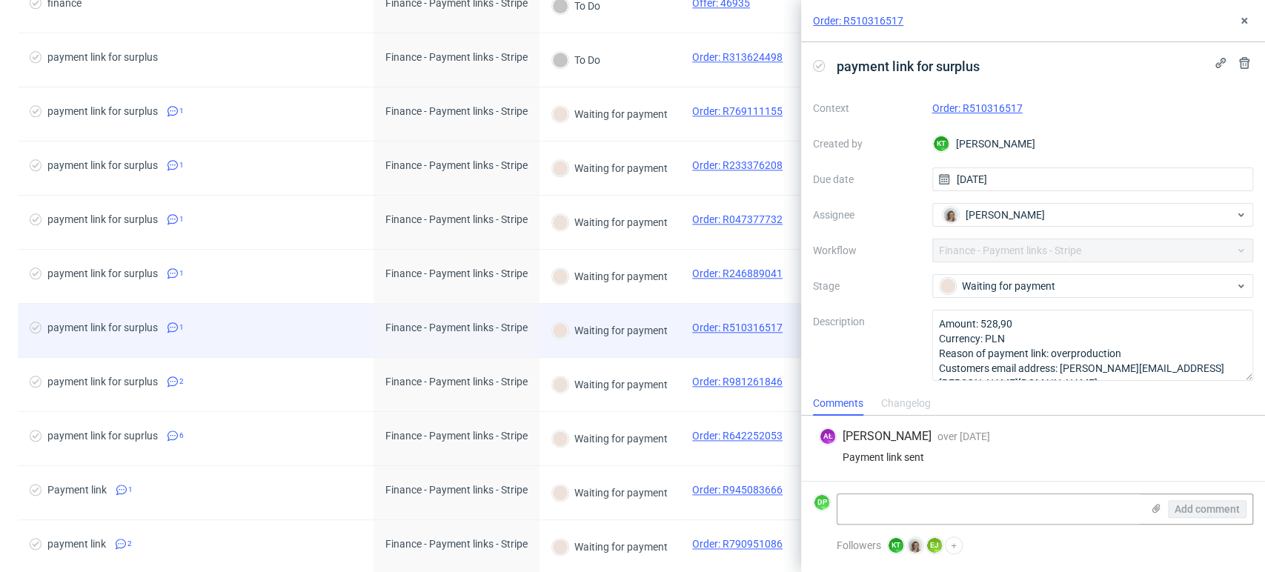
scroll to position [1070, 0]
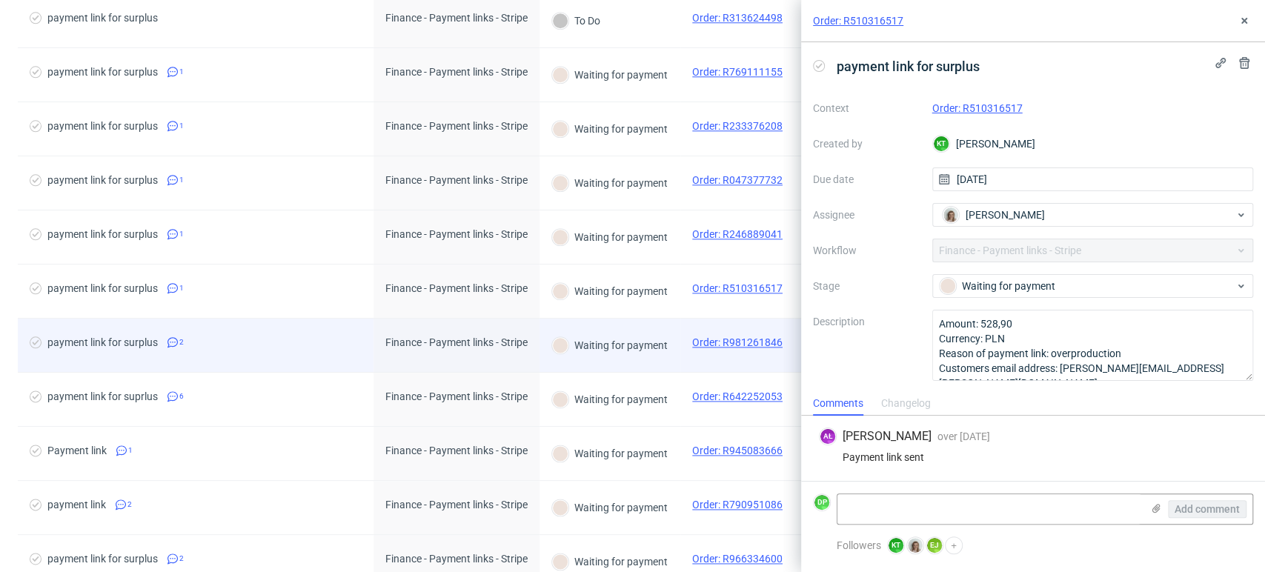
click at [238, 337] on span "payment link for surplus 2" at bounding box center [196, 346] width 332 height 18
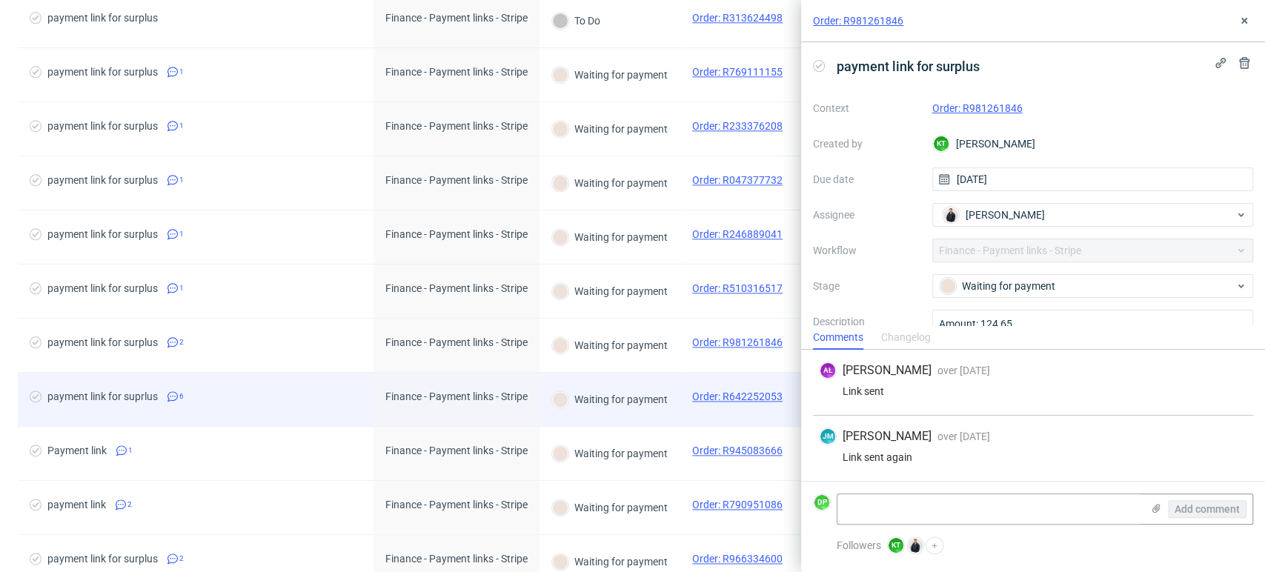
click at [271, 412] on div "payment link for suprlus 6" at bounding box center [196, 399] width 356 height 53
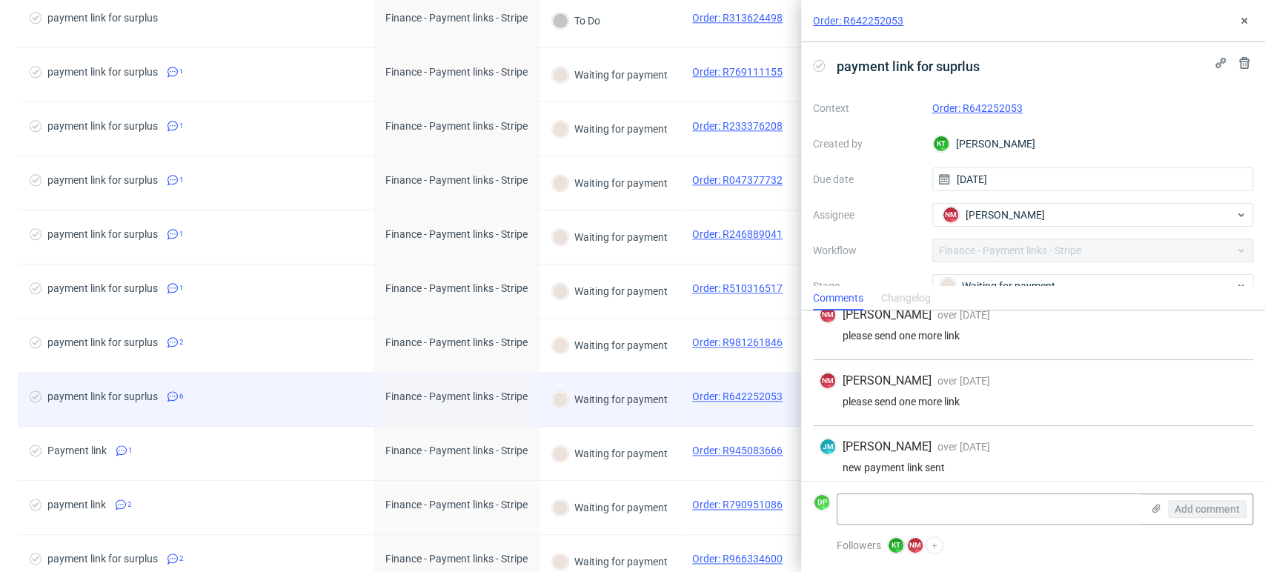
scroll to position [223, 0]
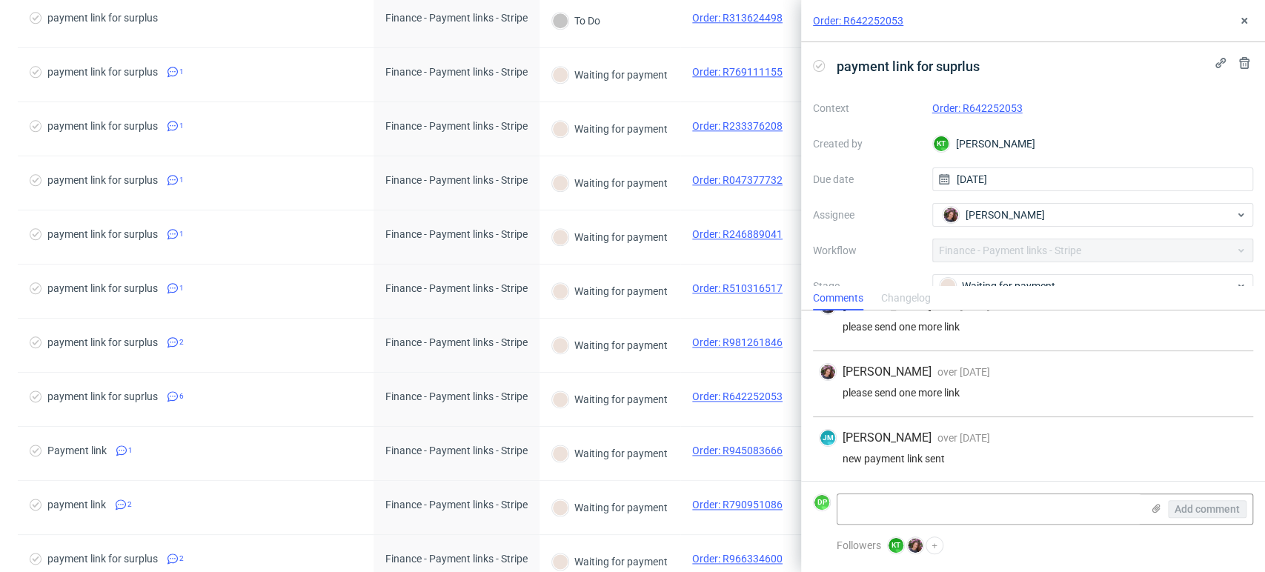
click at [1257, 13] on div "Order: R642252053" at bounding box center [1033, 21] width 464 height 42
click at [1243, 18] on icon at bounding box center [1245, 21] width 12 height 12
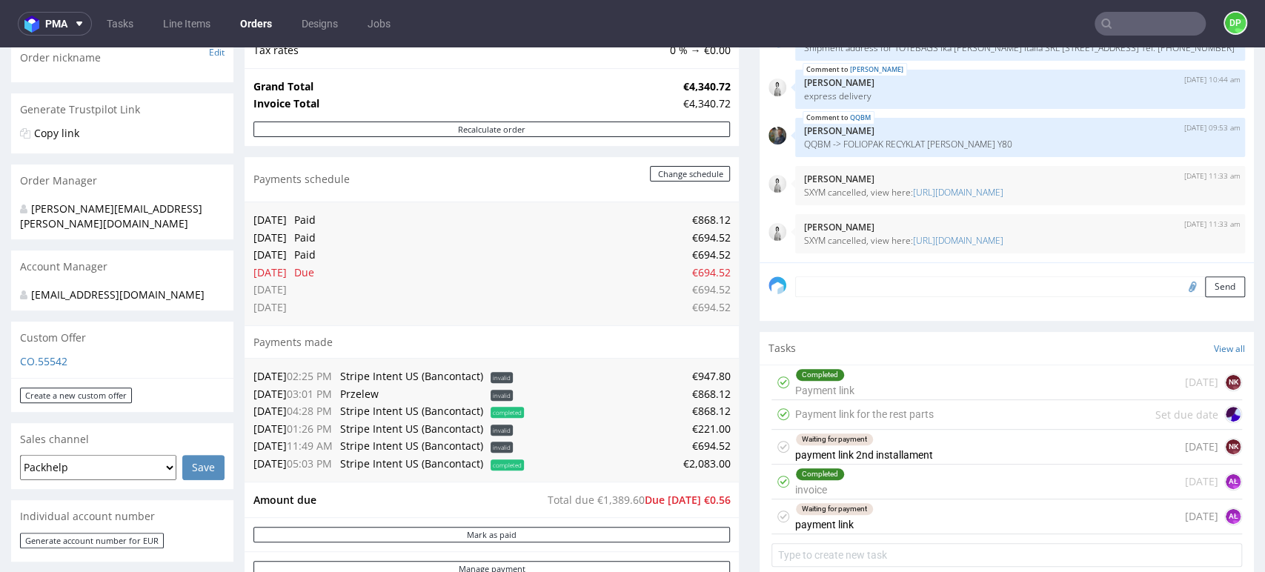
scroll to position [329, 0]
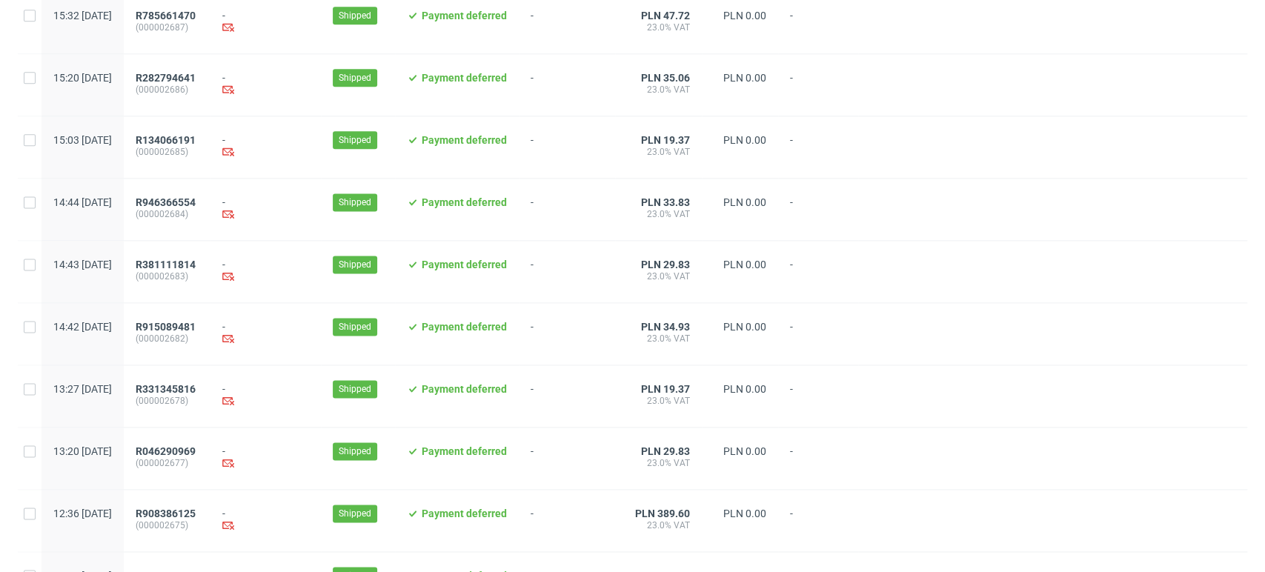
scroll to position [1520, 0]
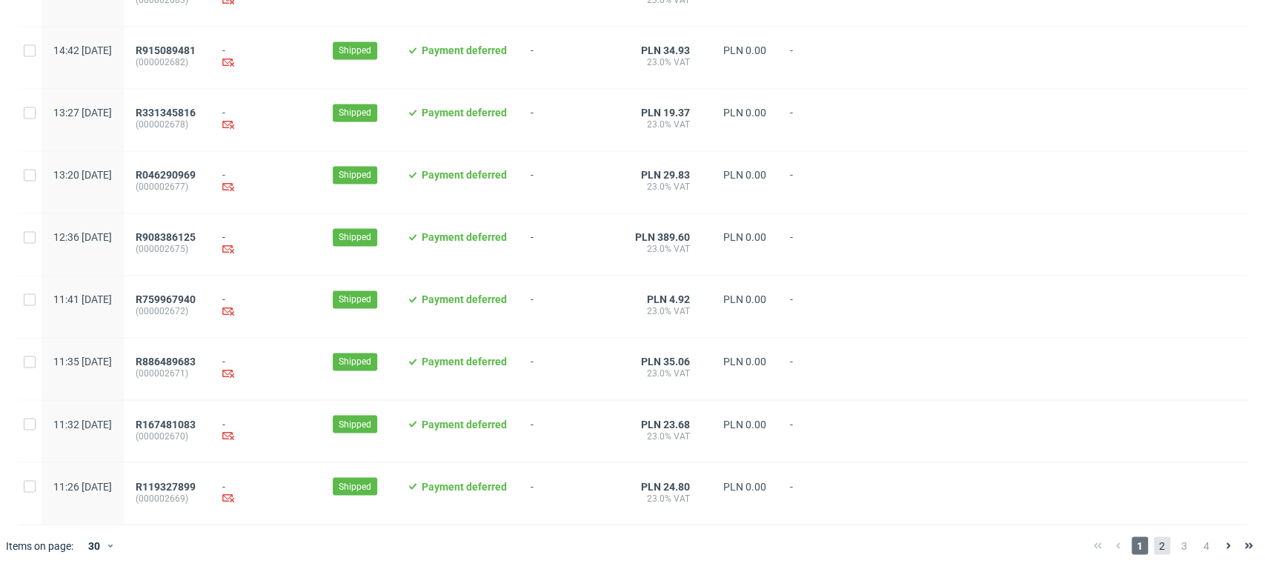
click at [1154, 541] on span "2" at bounding box center [1162, 546] width 16 height 18
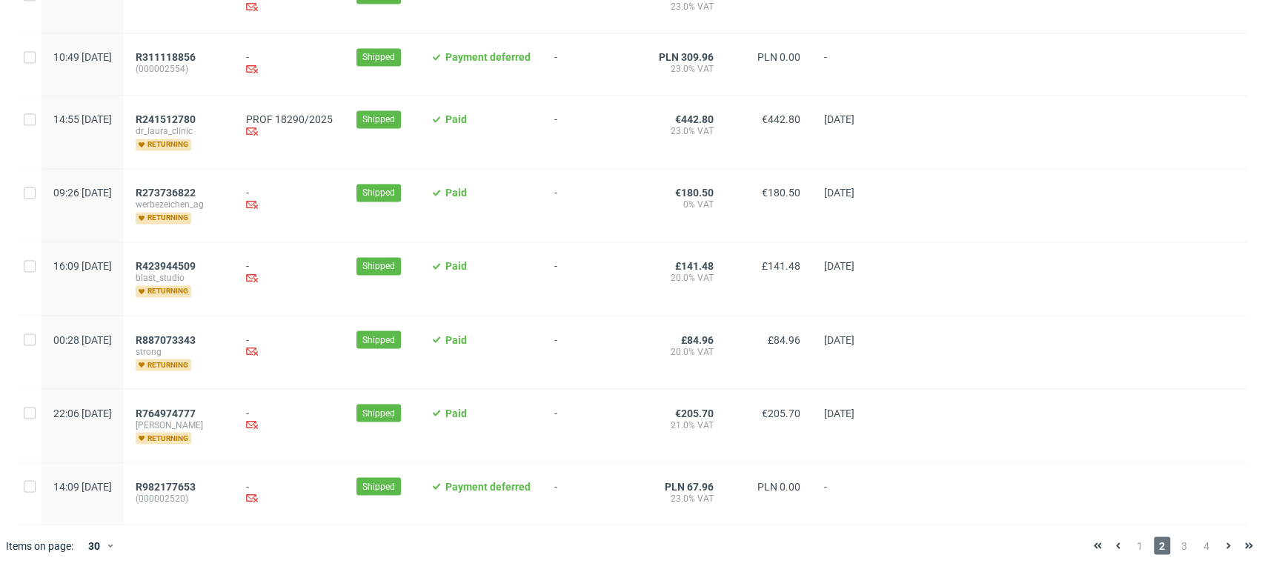
scroll to position [1583, 0]
click at [1179, 541] on span "3" at bounding box center [1184, 546] width 16 height 18
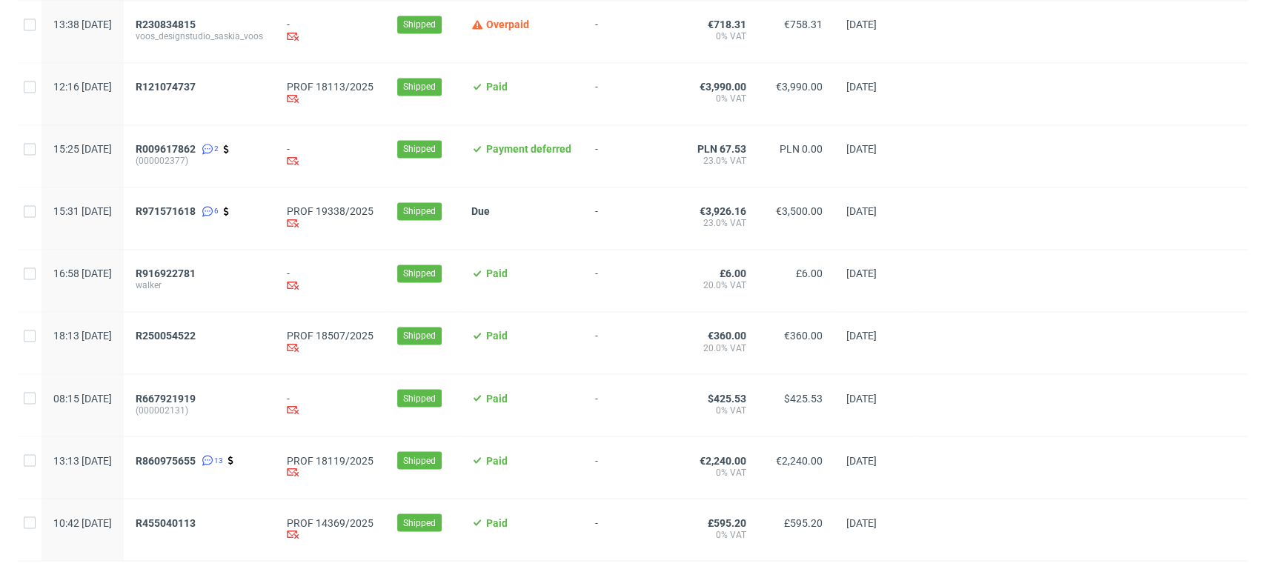
scroll to position [1593, 0]
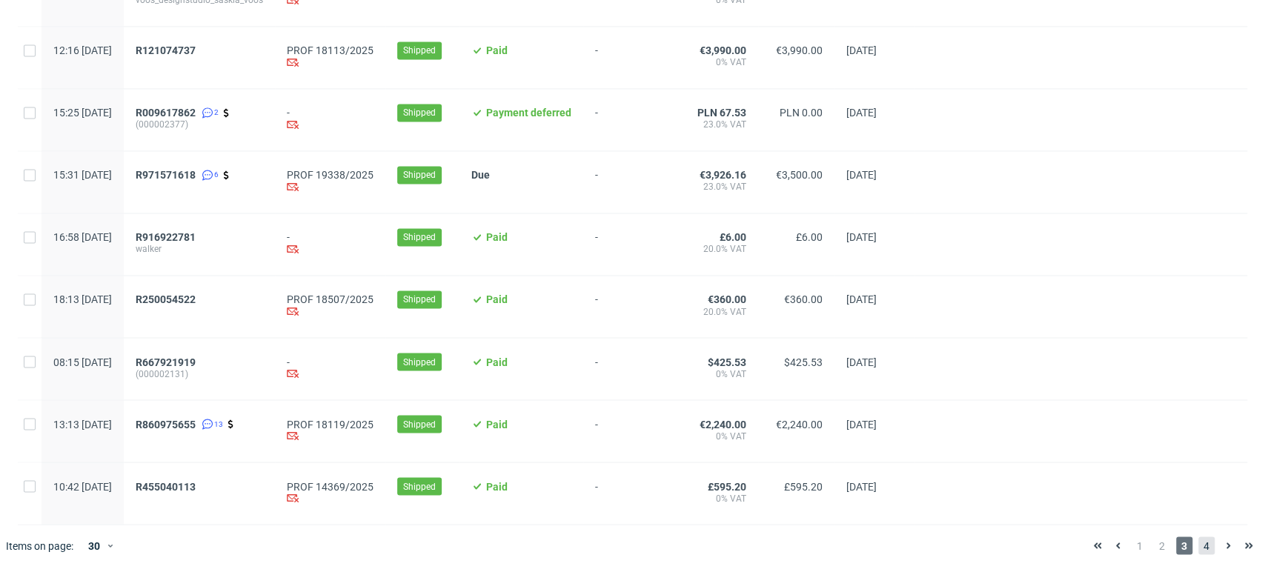
click at [1199, 548] on span "4" at bounding box center [1207, 546] width 16 height 18
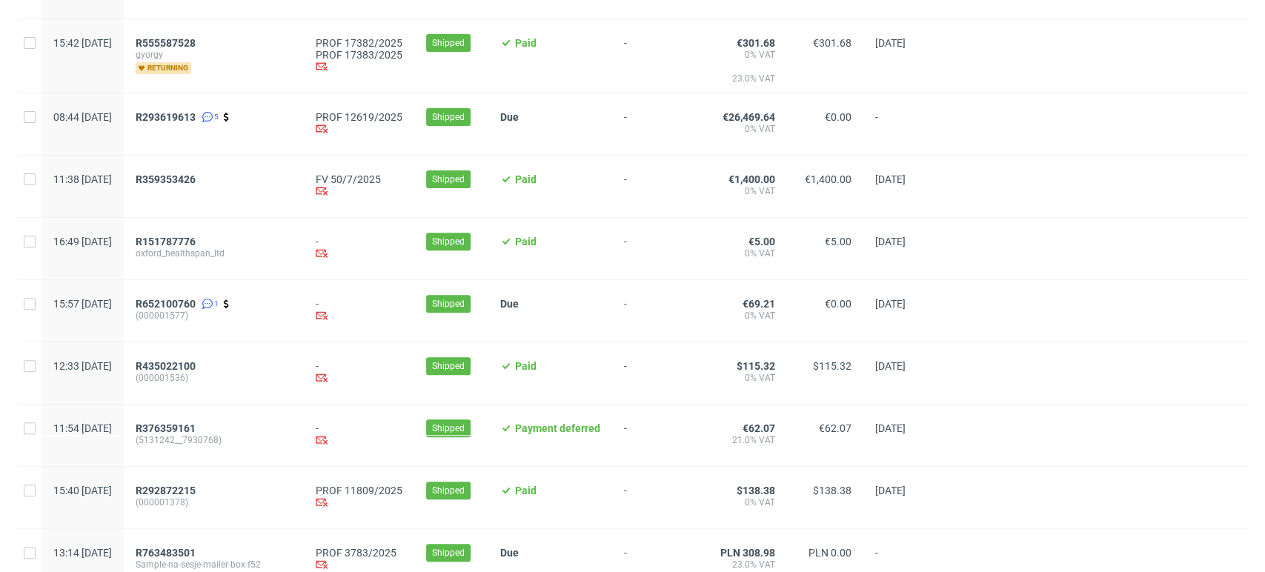
scroll to position [165, 0]
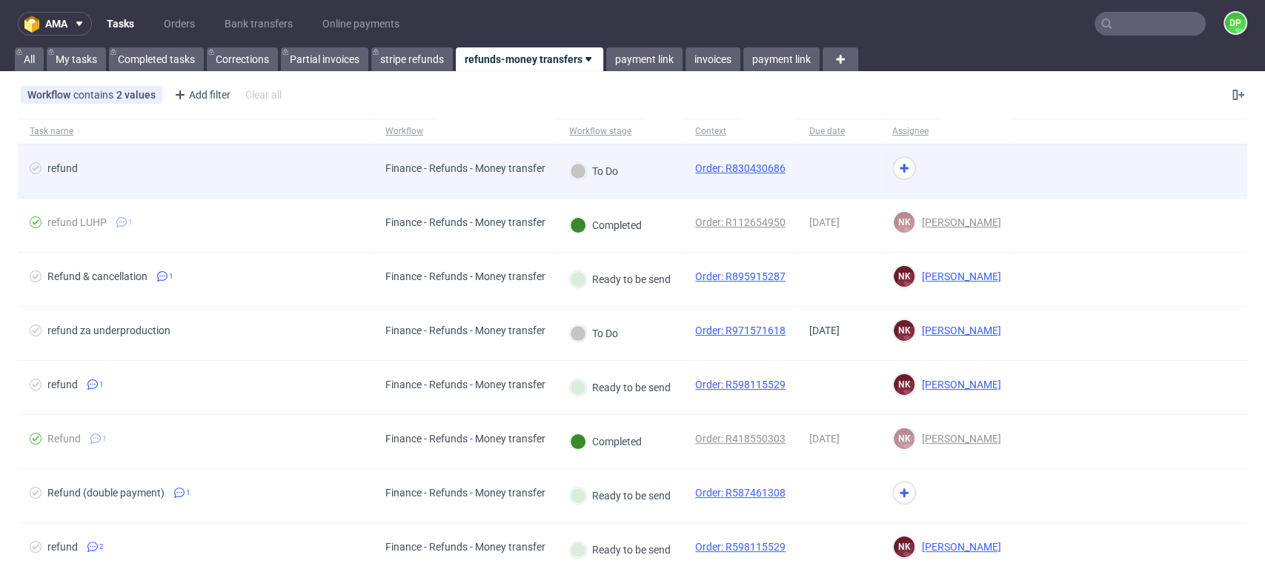
click at [320, 185] on div "refund" at bounding box center [196, 171] width 356 height 53
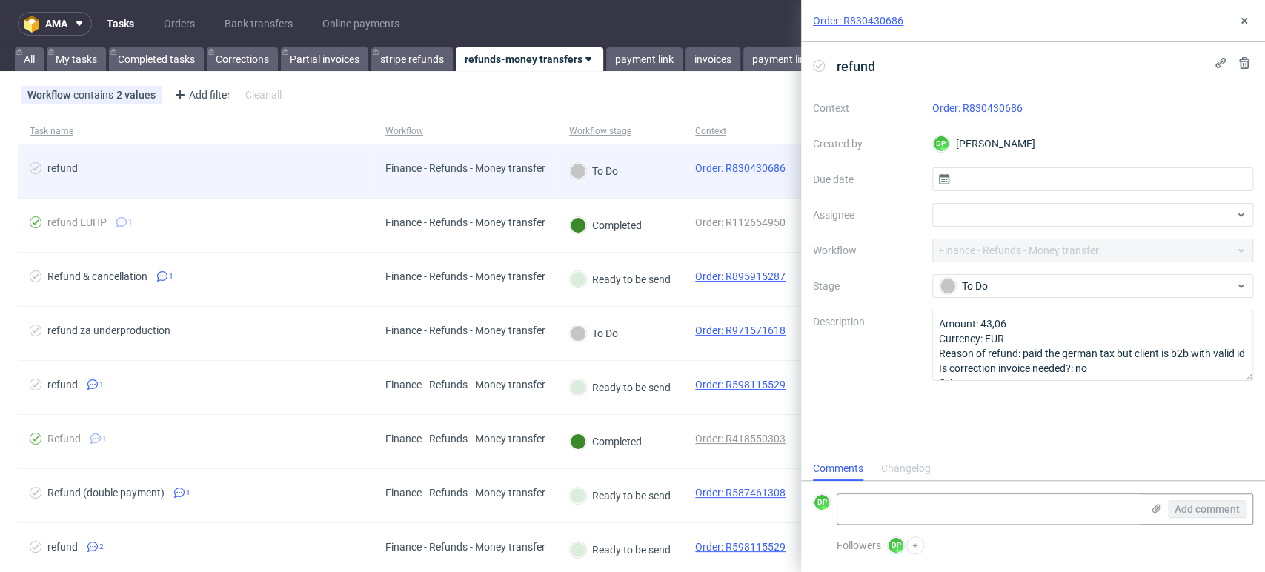
scroll to position [12, 0]
click at [320, 185] on div "refund" at bounding box center [196, 171] width 356 height 53
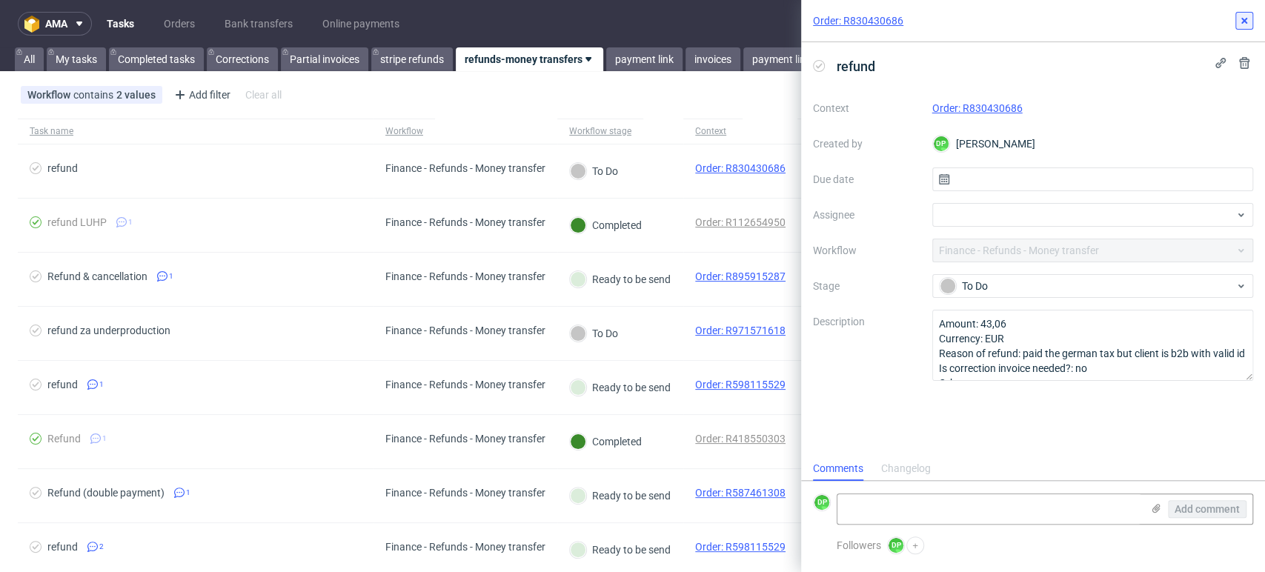
click at [1244, 16] on icon at bounding box center [1245, 21] width 12 height 12
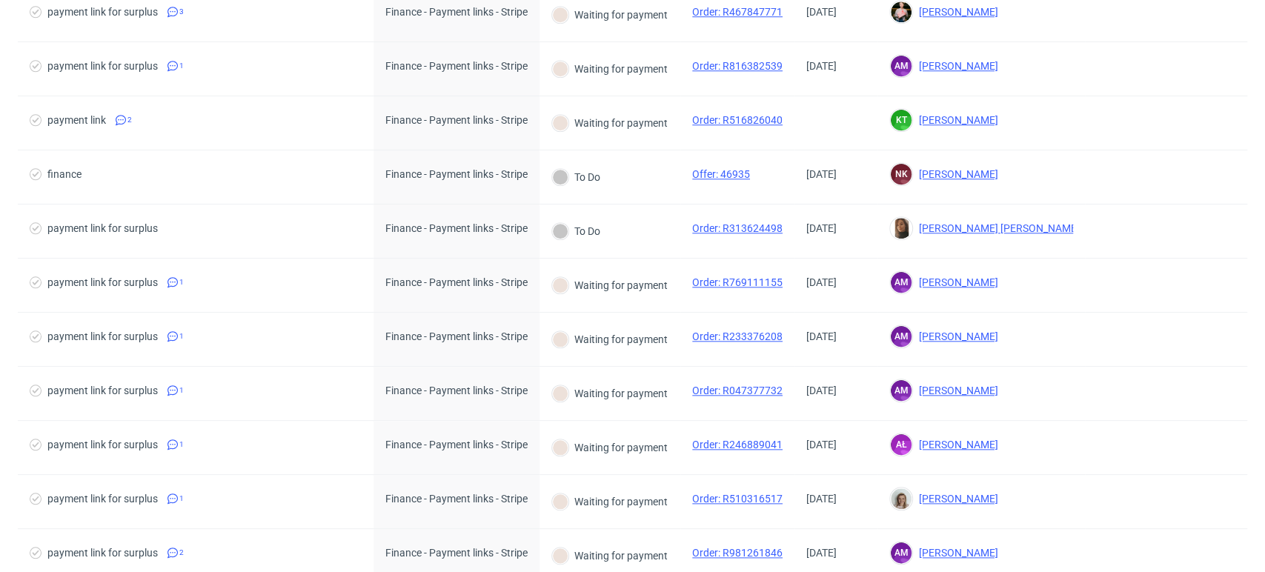
scroll to position [1240, 0]
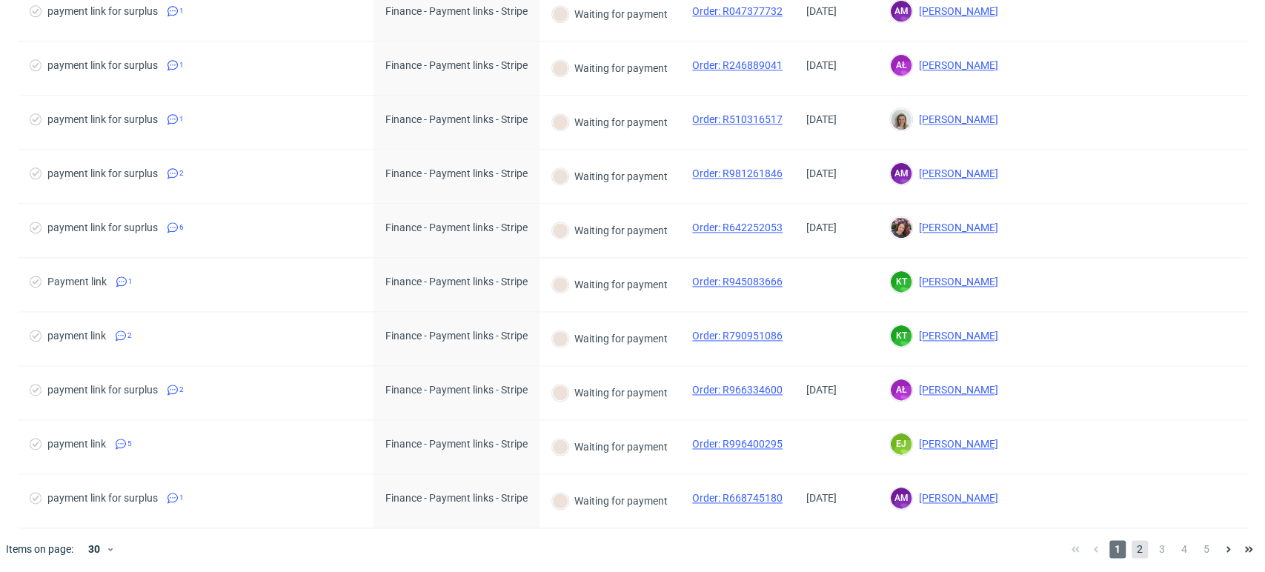
click at [1135, 549] on span "2" at bounding box center [1140, 549] width 16 height 18
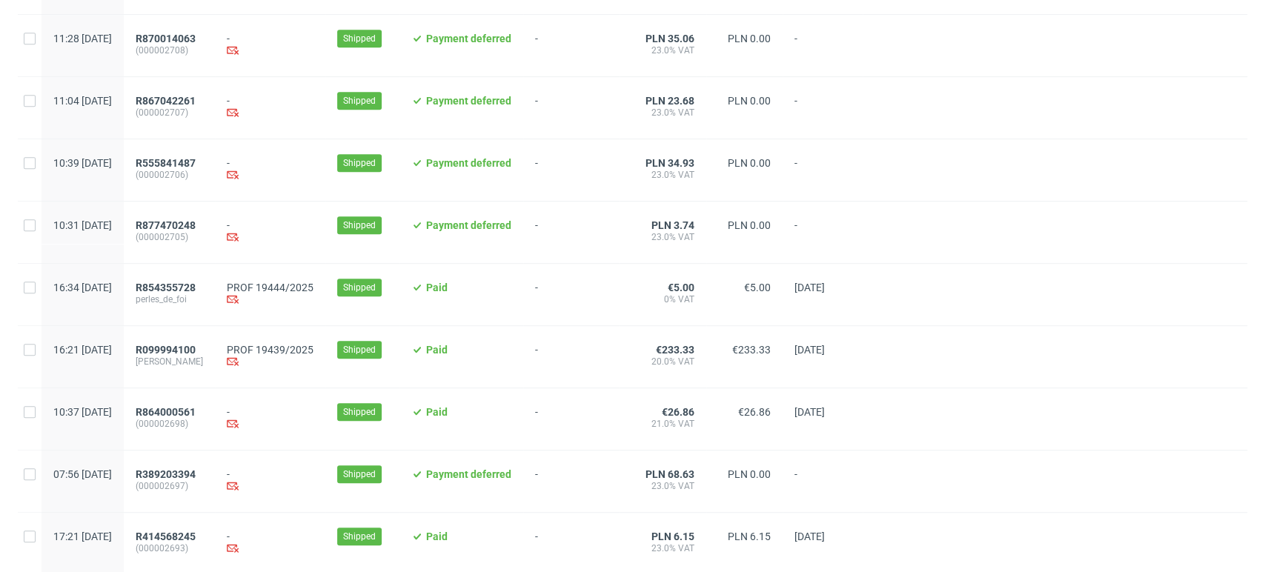
scroll to position [494, 0]
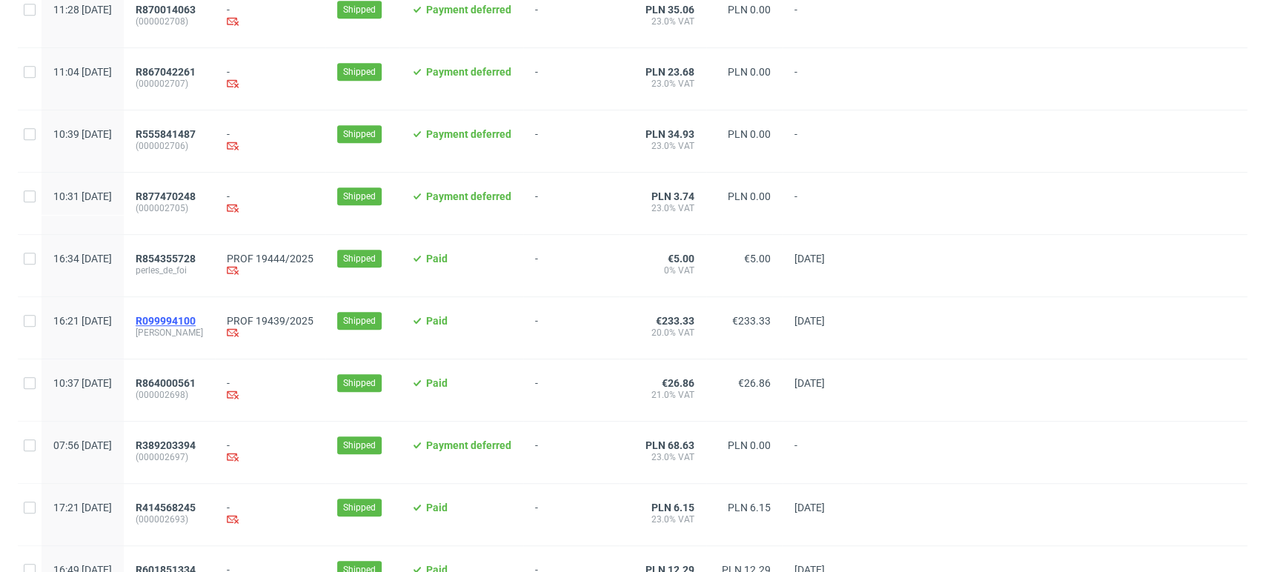
click at [196, 322] on span "R099994100" at bounding box center [166, 321] width 60 height 12
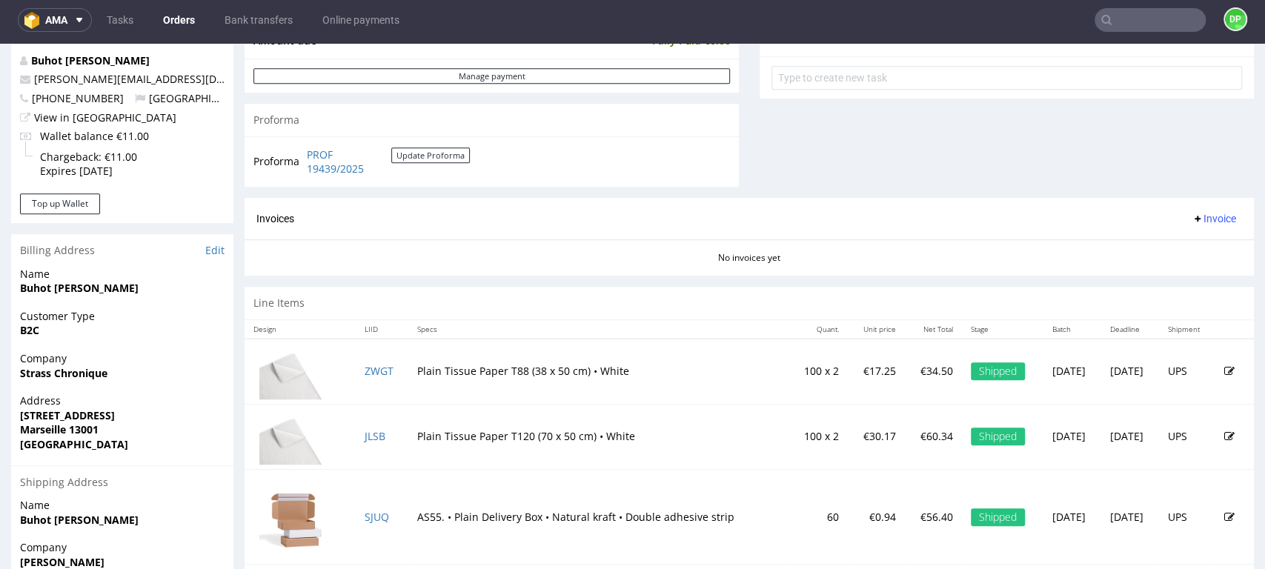
scroll to position [519, 0]
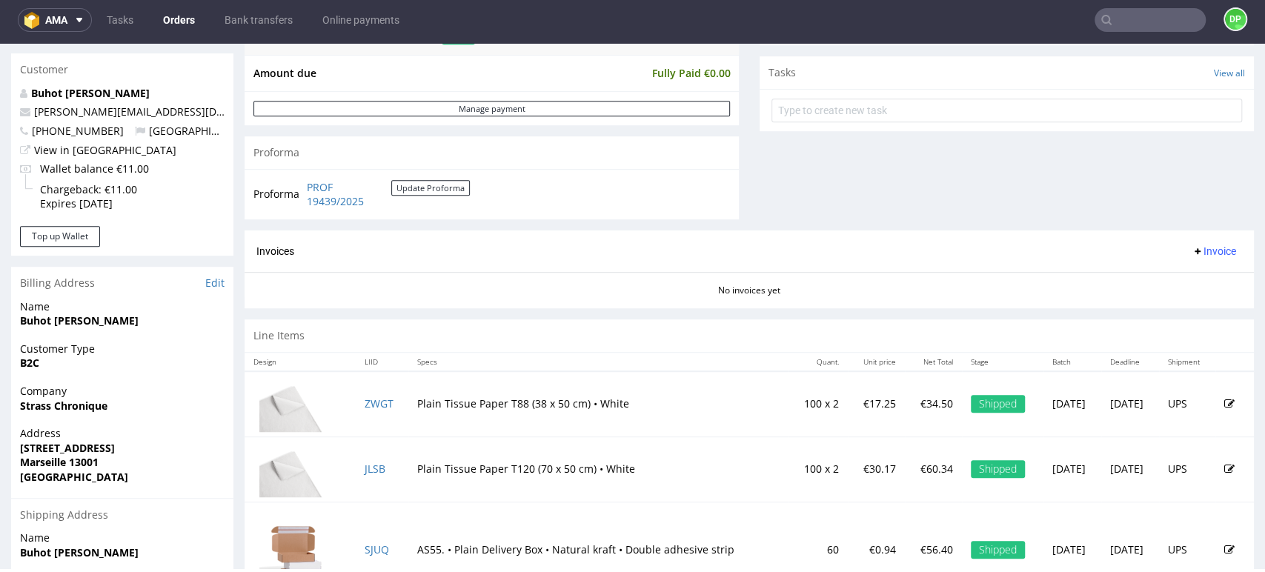
click at [1199, 246] on span "Invoice" at bounding box center [1214, 251] width 44 height 12
click at [1165, 271] on li "Generate" at bounding box center [1183, 282] width 96 height 27
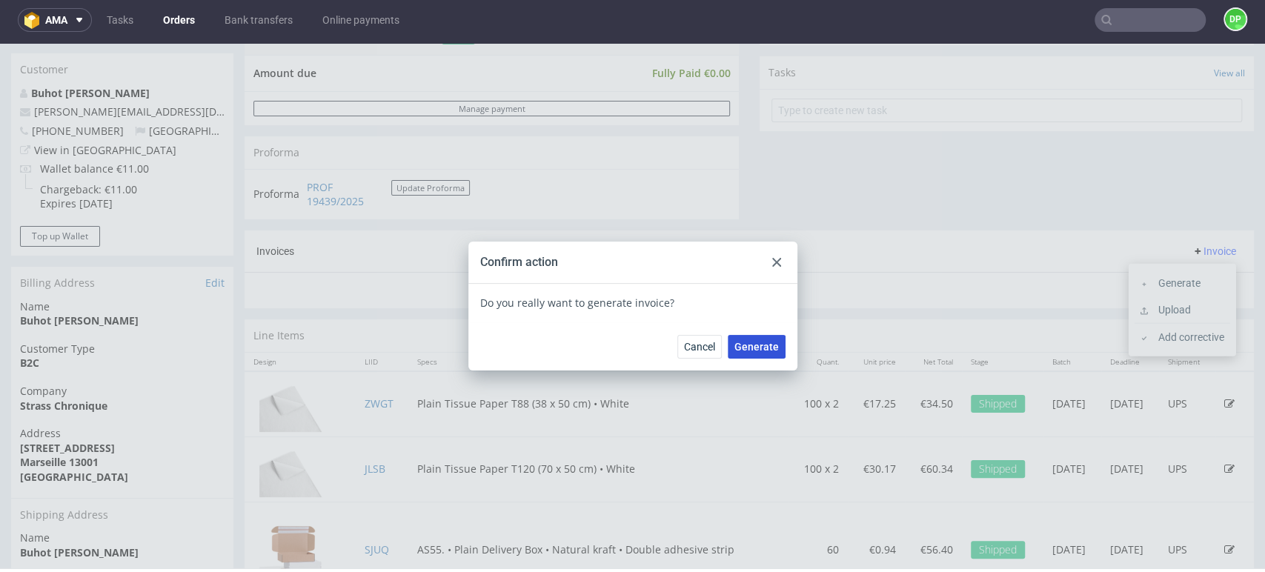
click at [759, 342] on span "Generate" at bounding box center [757, 347] width 44 height 10
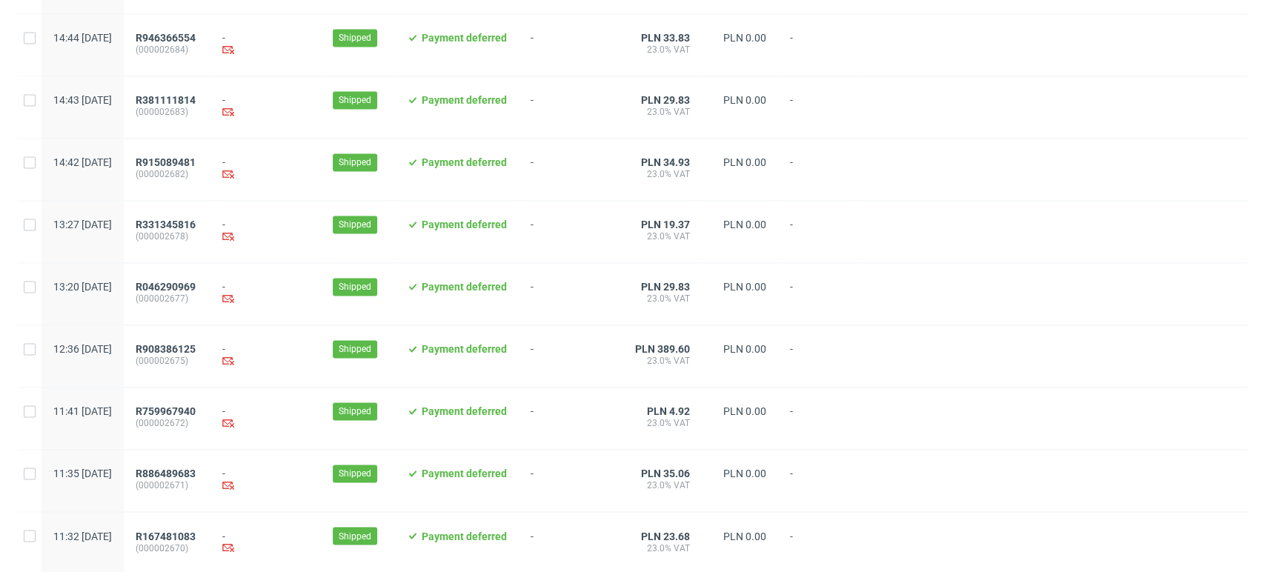
scroll to position [1520, 0]
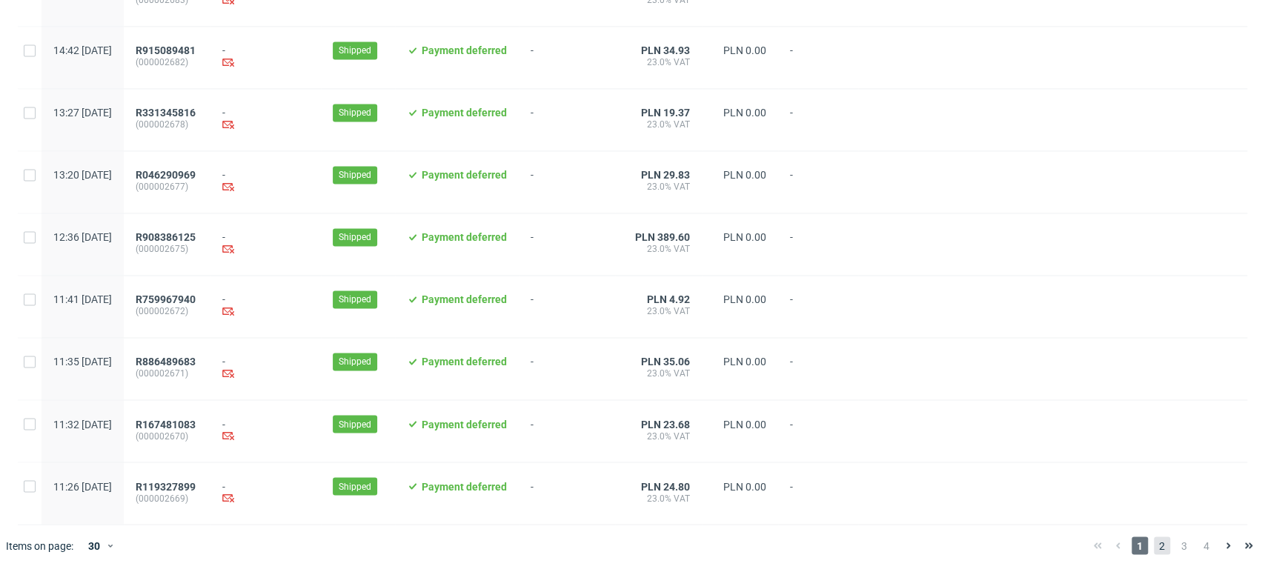
click at [1154, 543] on span "2" at bounding box center [1162, 546] width 16 height 18
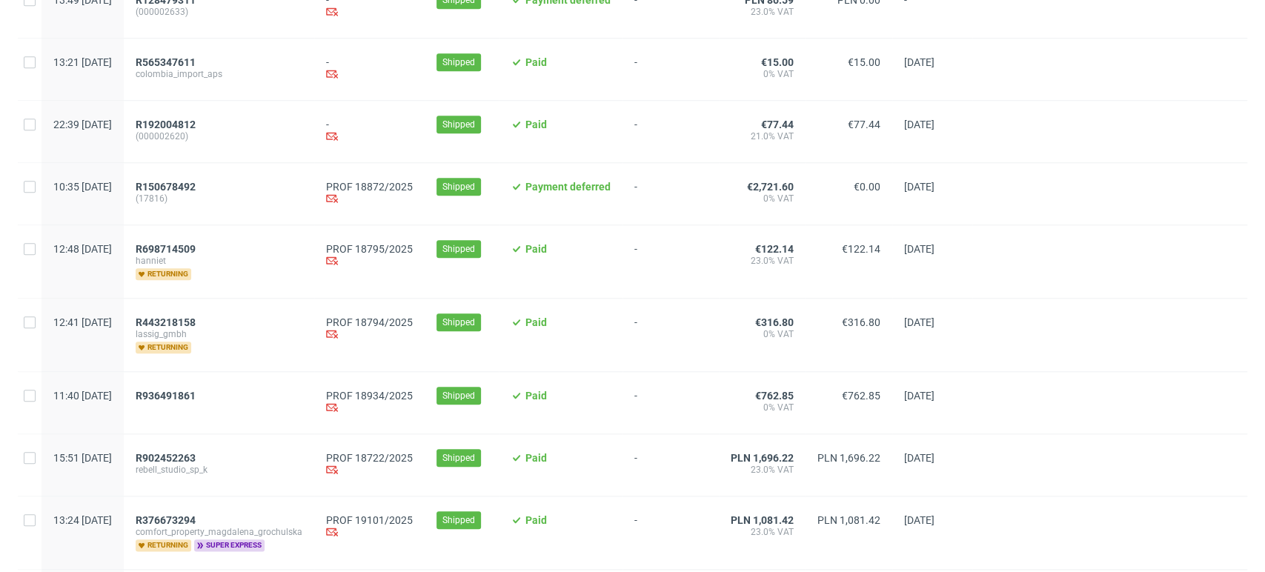
scroll to position [906, 0]
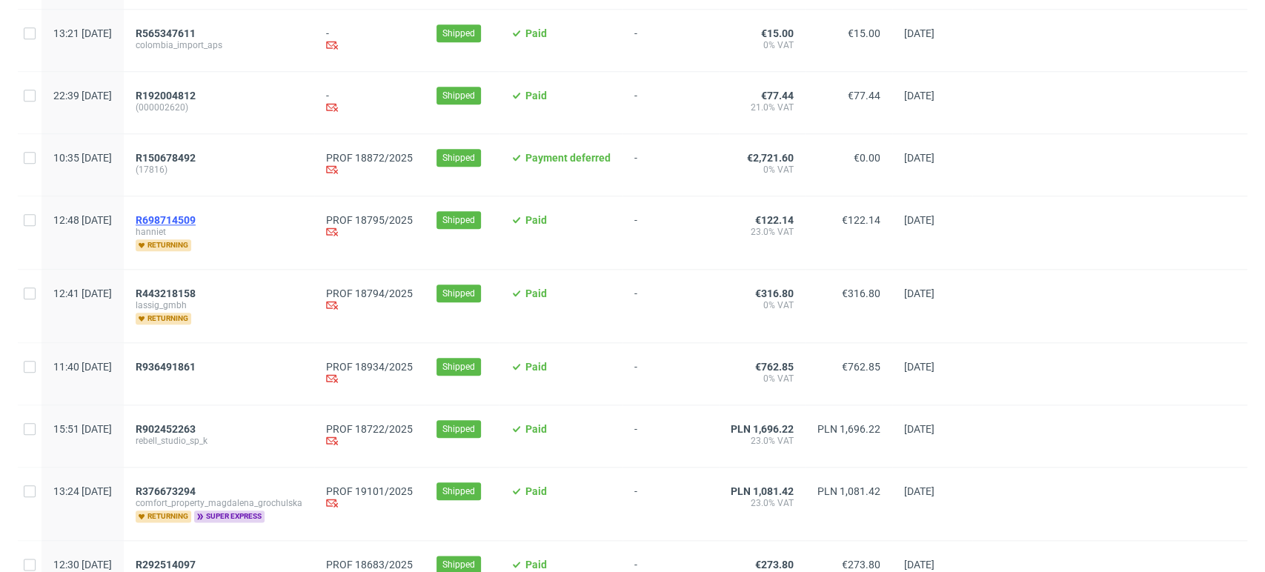
click at [196, 224] on span "R698714509" at bounding box center [166, 220] width 60 height 12
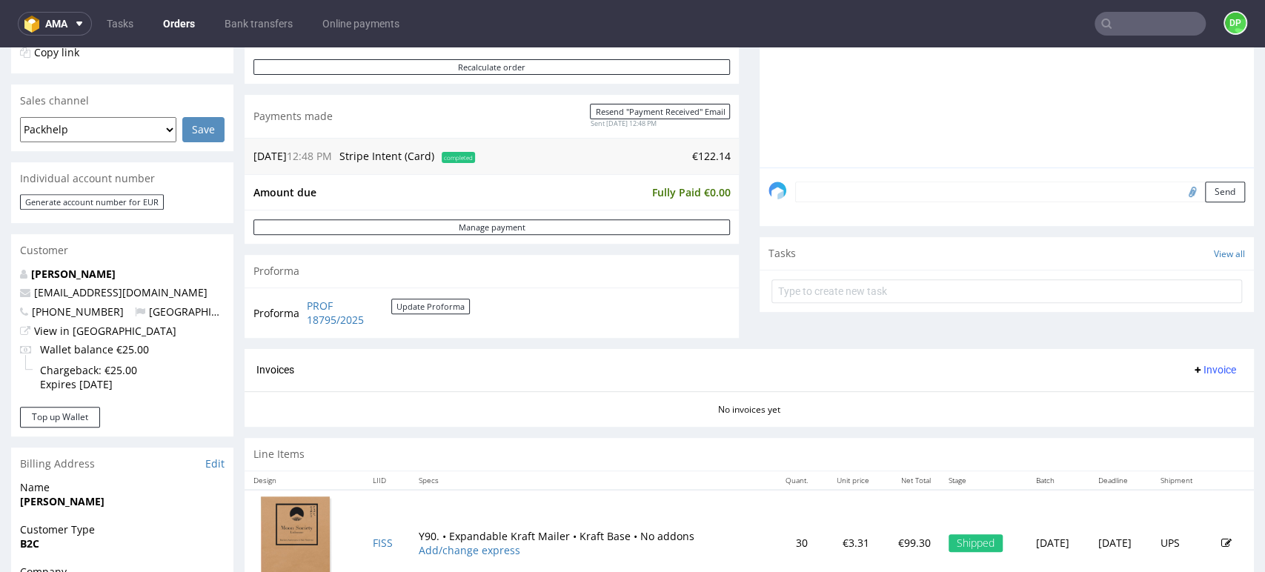
scroll to position [355, 0]
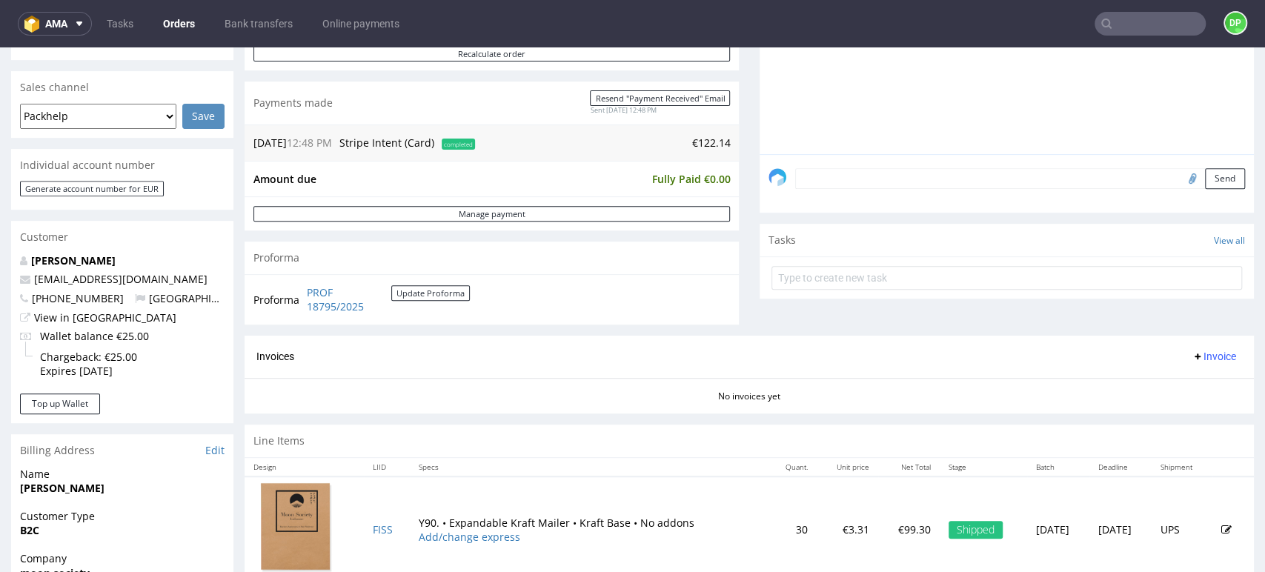
click at [1192, 362] on span "Invoice" at bounding box center [1214, 357] width 44 height 12
click at [1166, 376] on li "Generate" at bounding box center [1183, 387] width 96 height 27
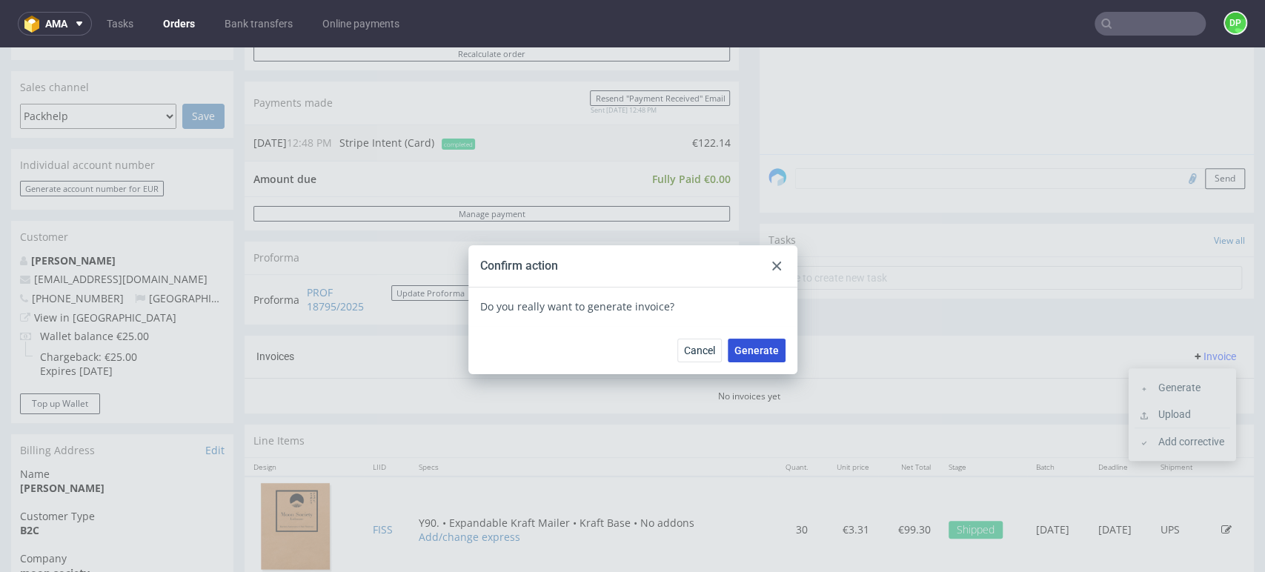
click at [762, 354] on span "Generate" at bounding box center [757, 350] width 44 height 10
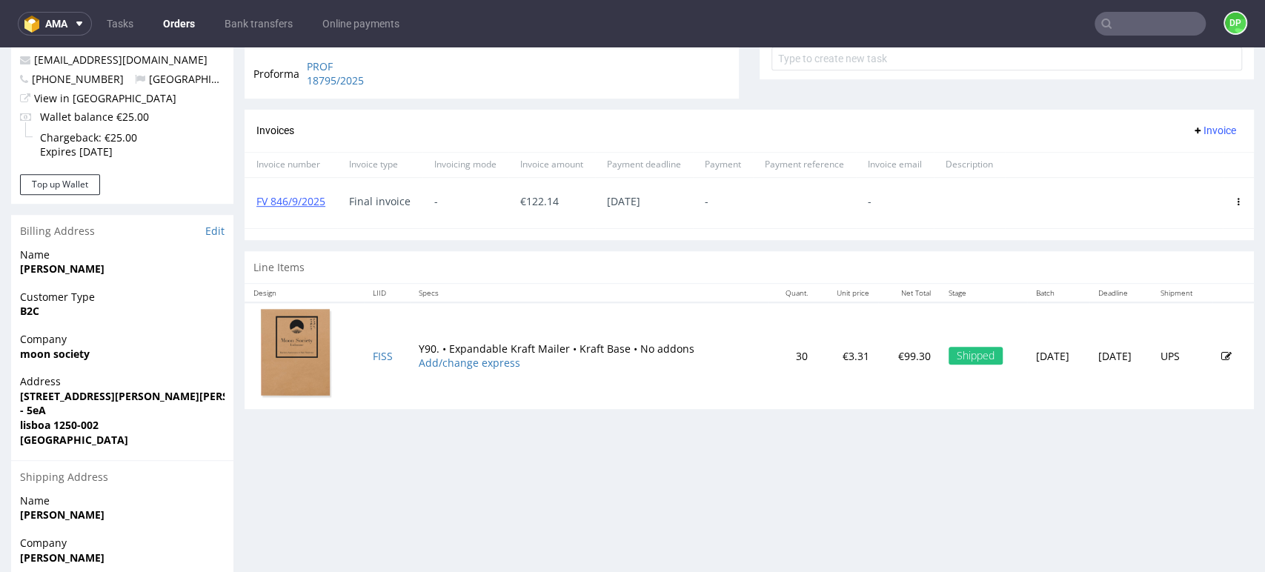
scroll to position [576, 0]
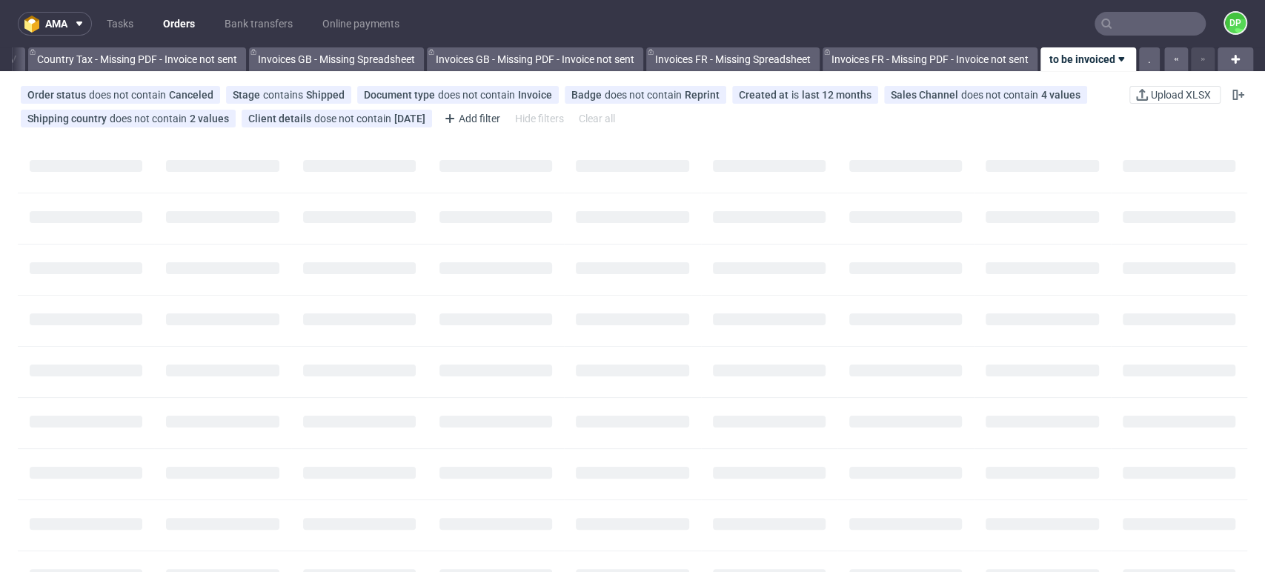
scroll to position [0, 1727]
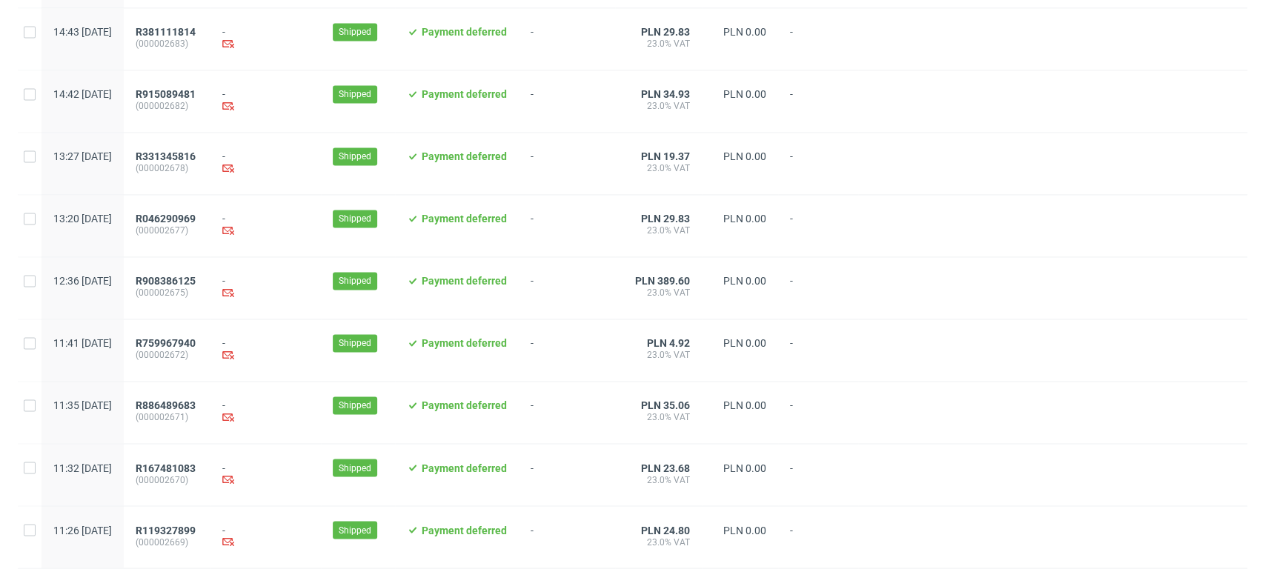
scroll to position [1520, 0]
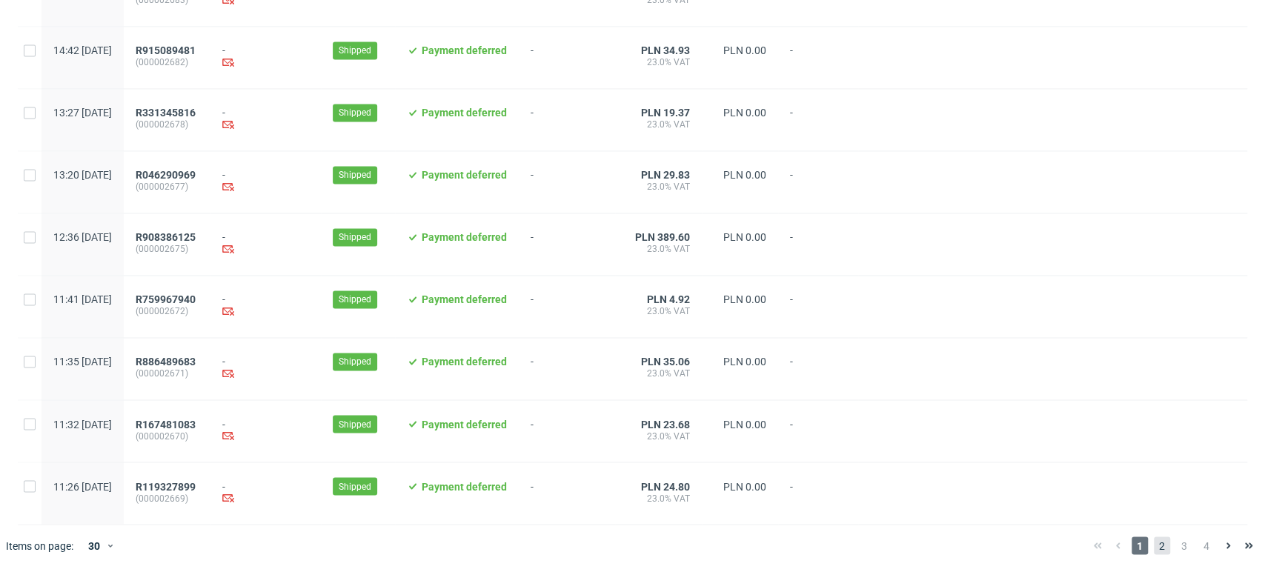
click at [1156, 544] on span "2" at bounding box center [1162, 546] width 16 height 18
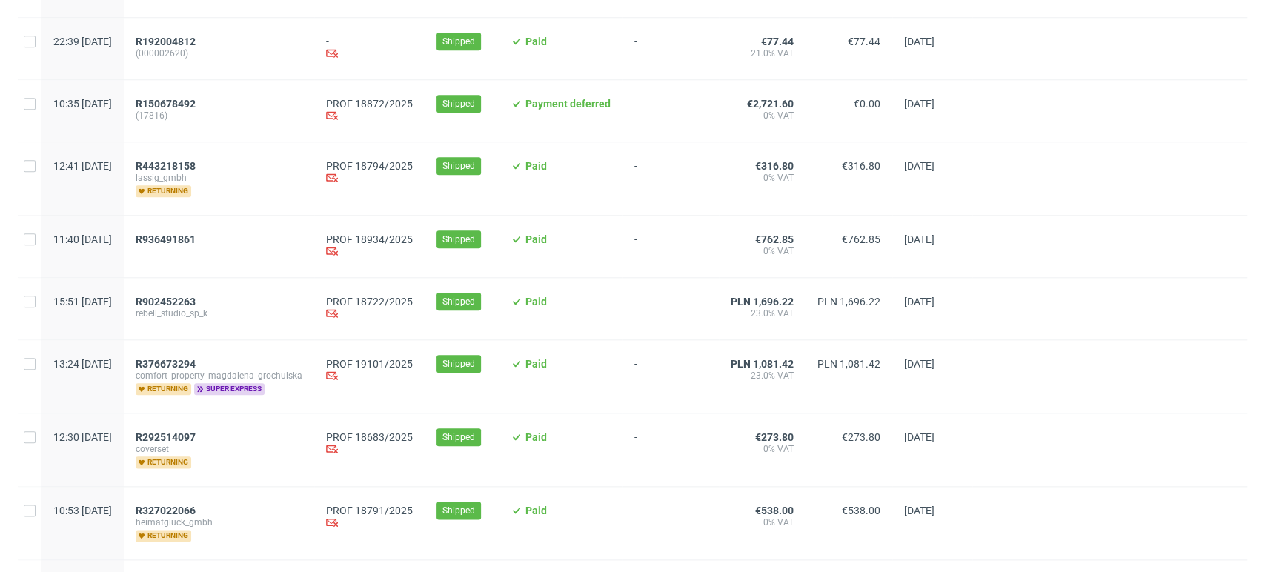
scroll to position [878, 0]
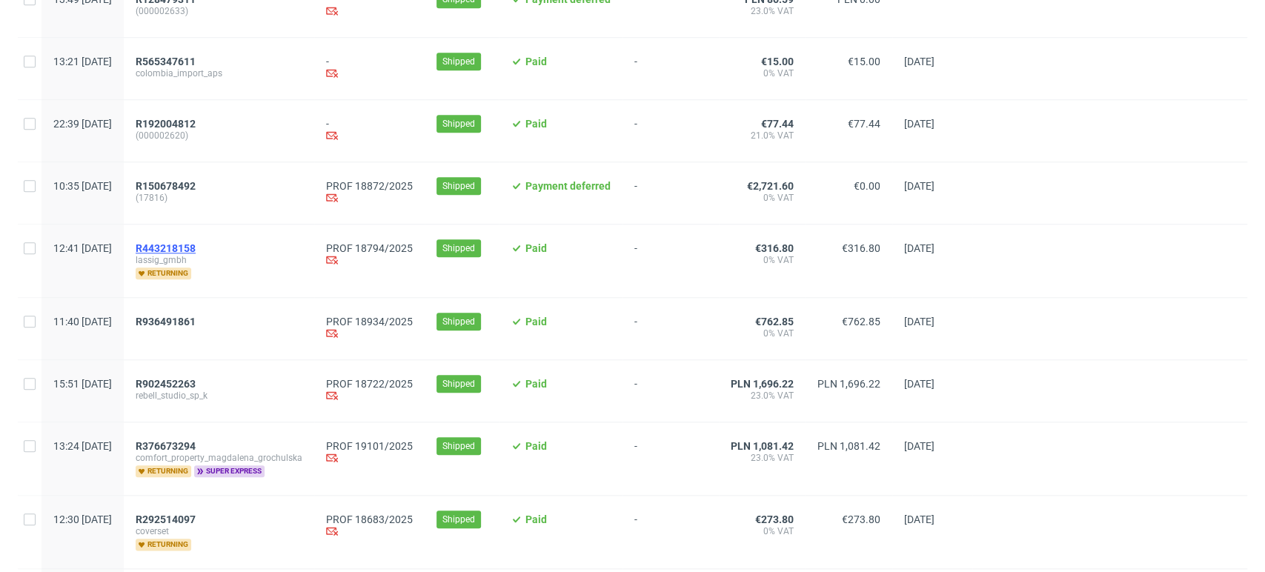
click at [196, 254] on span "R443218158" at bounding box center [166, 248] width 60 height 12
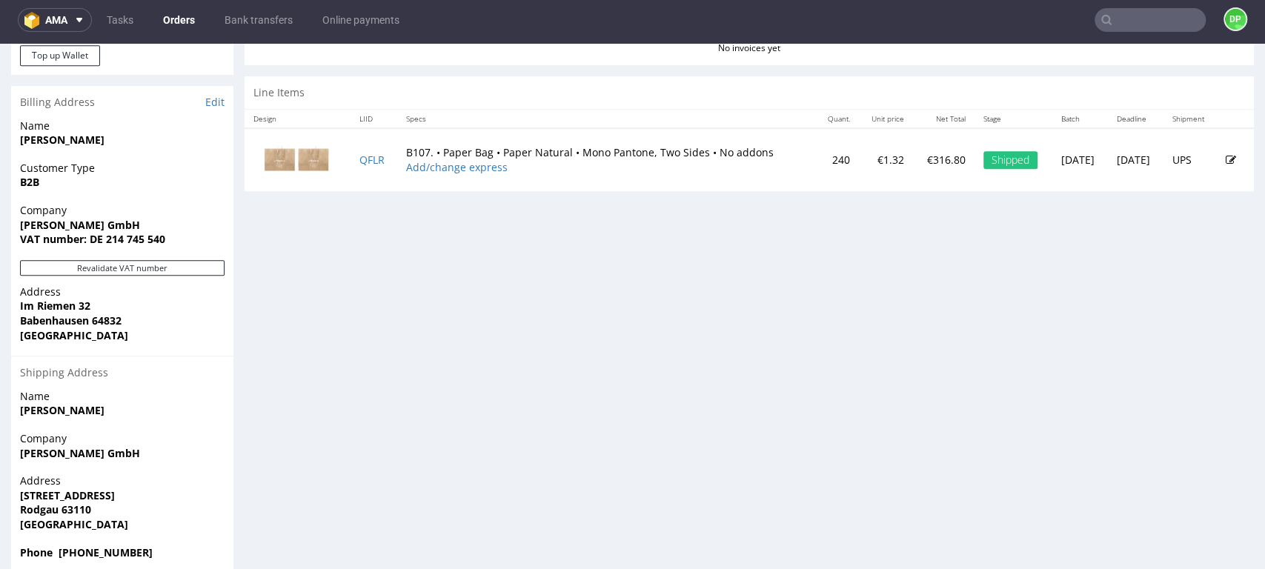
scroll to position [723, 0]
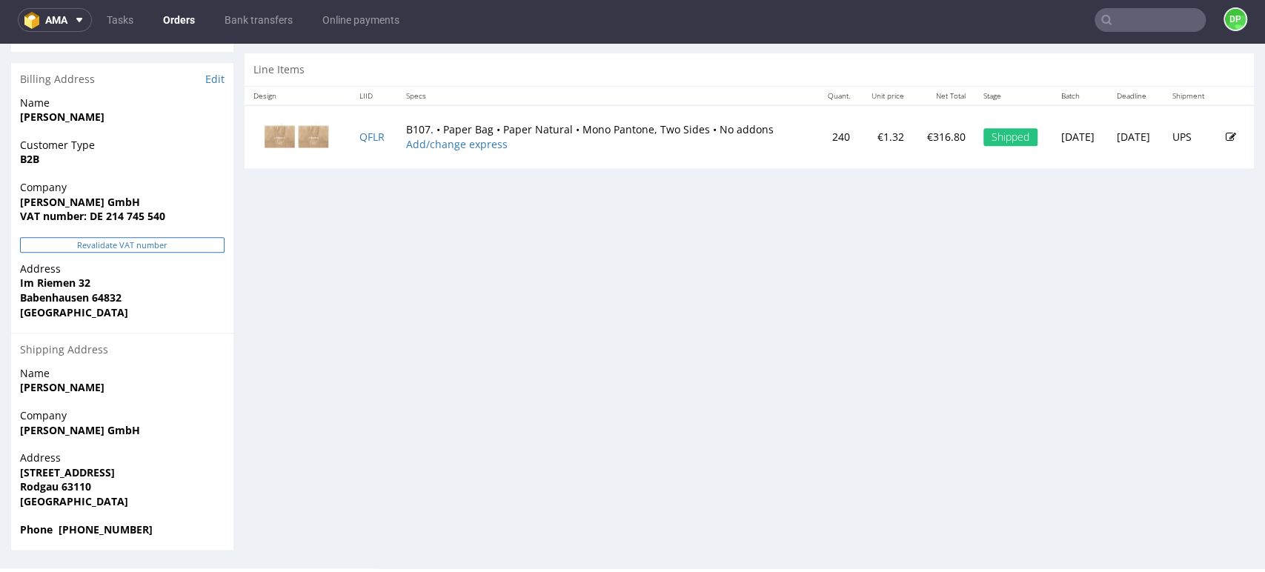
click at [96, 239] on button "Revalidate VAT number" at bounding box center [122, 245] width 205 height 16
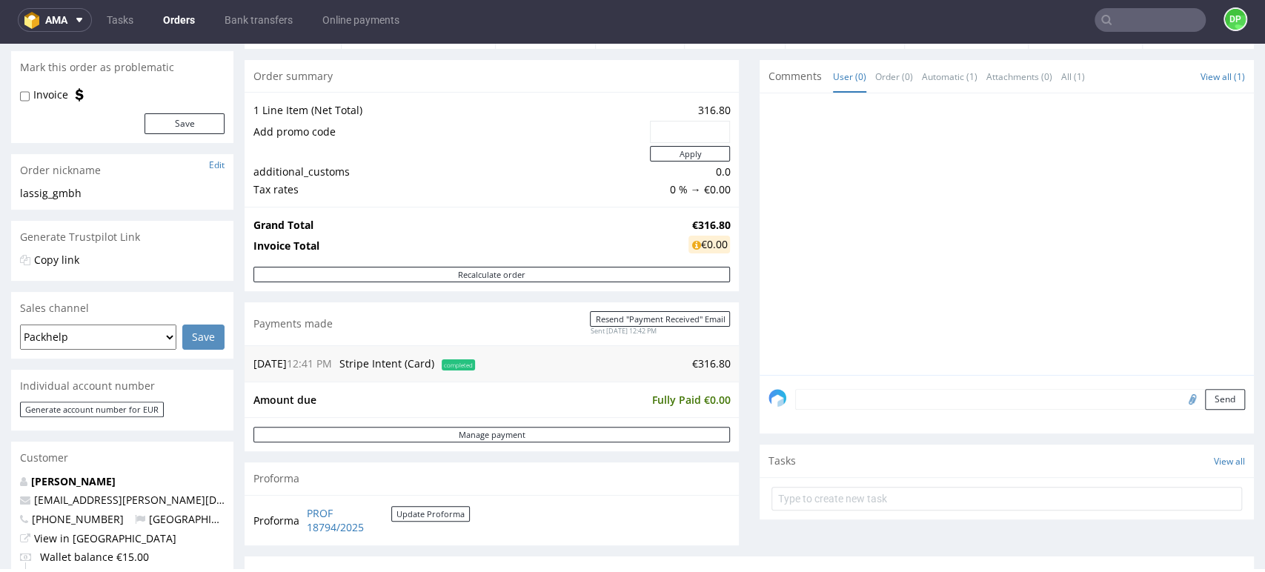
scroll to position [494, 0]
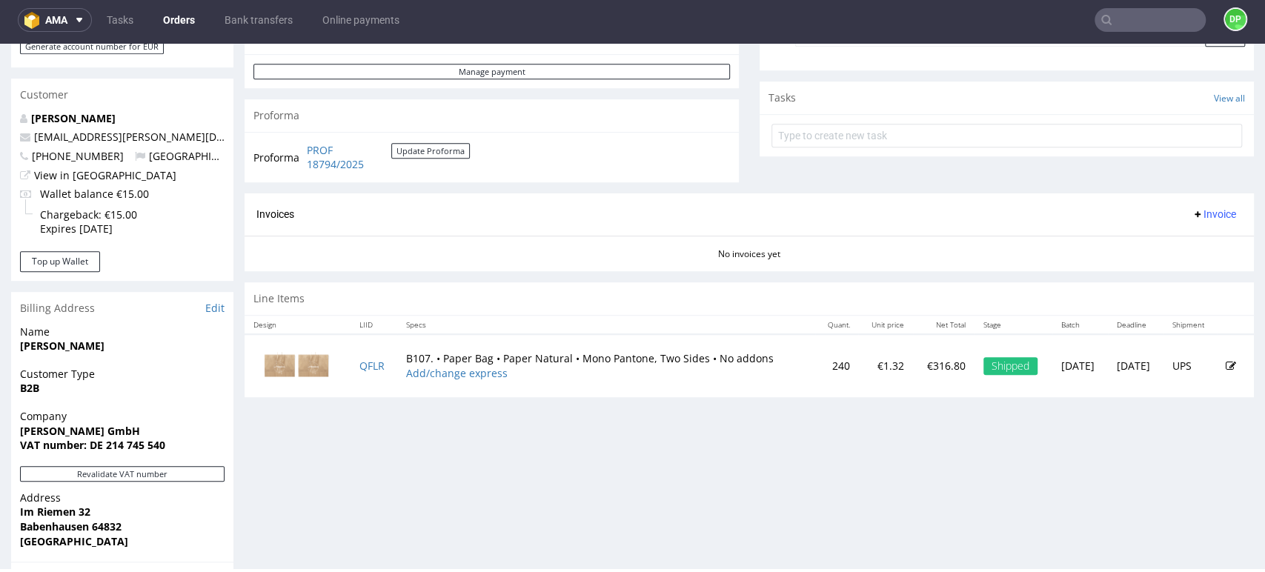
click at [1192, 215] on span "Invoice" at bounding box center [1214, 214] width 44 height 12
click at [1179, 239] on span "Generate" at bounding box center [1189, 245] width 72 height 15
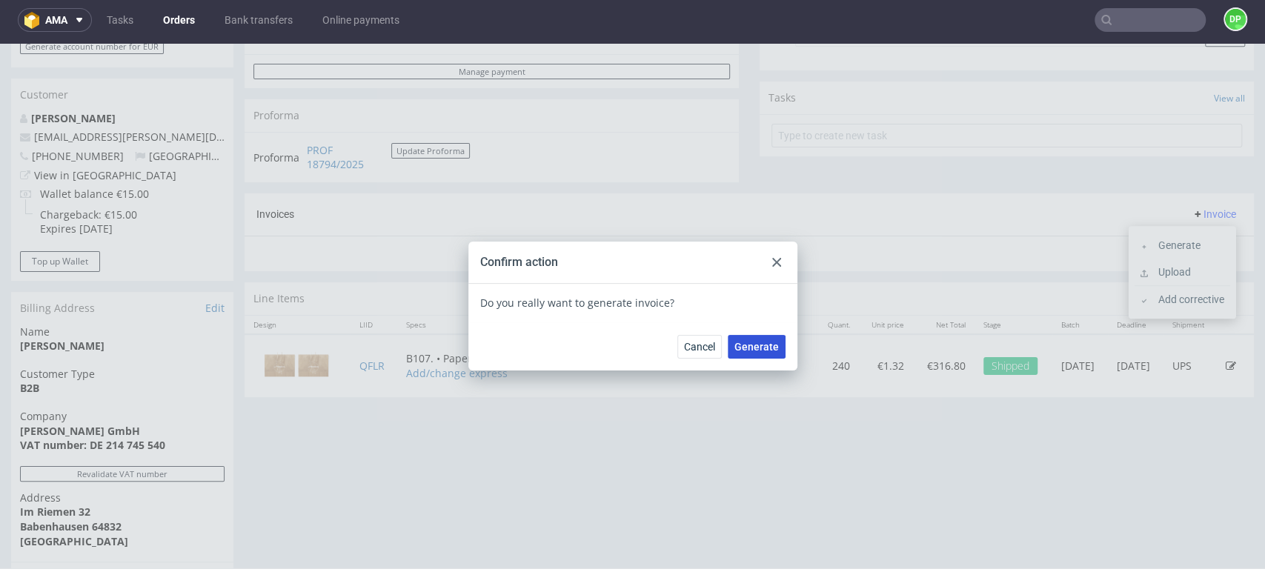
click at [742, 344] on span "Generate" at bounding box center [757, 347] width 44 height 10
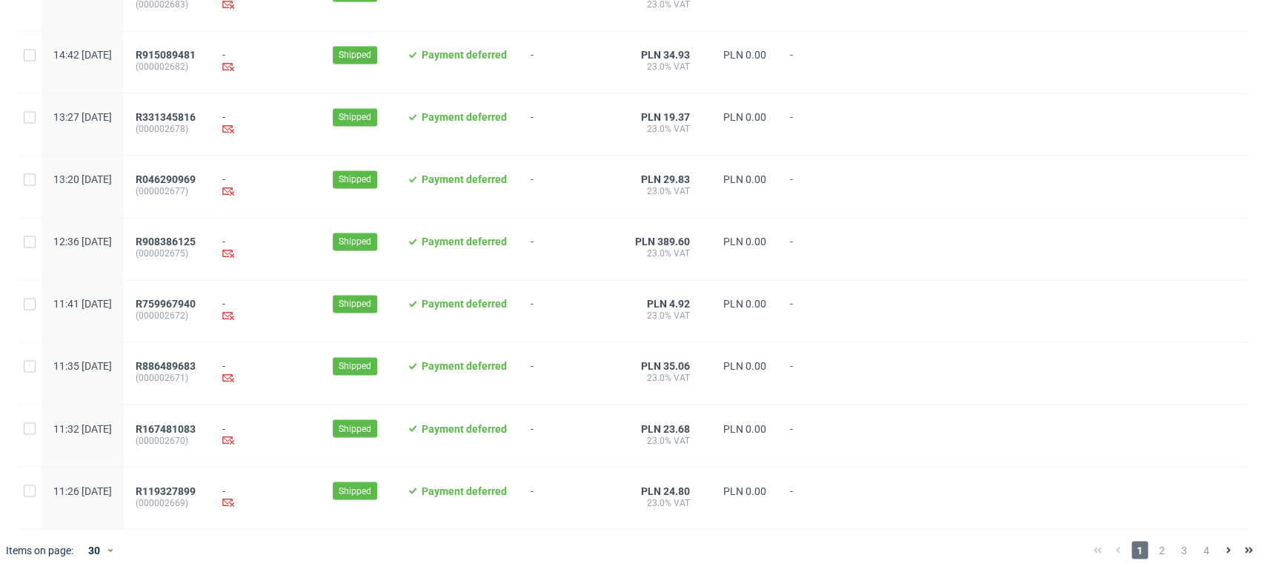
scroll to position [1520, 0]
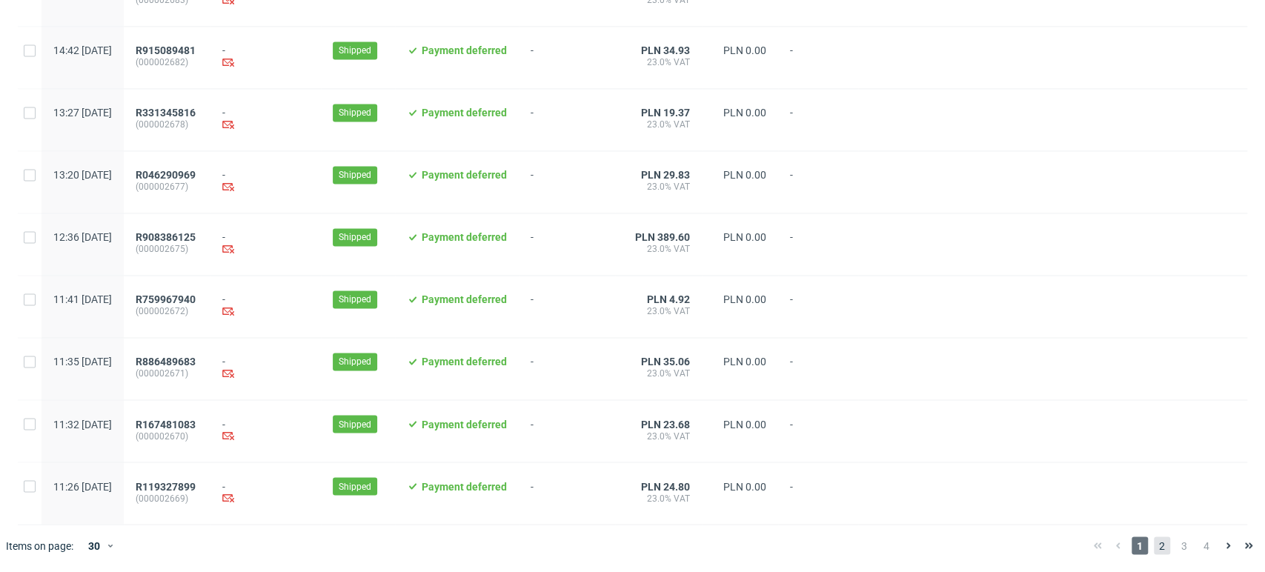
click at [1154, 539] on span "2" at bounding box center [1162, 546] width 16 height 18
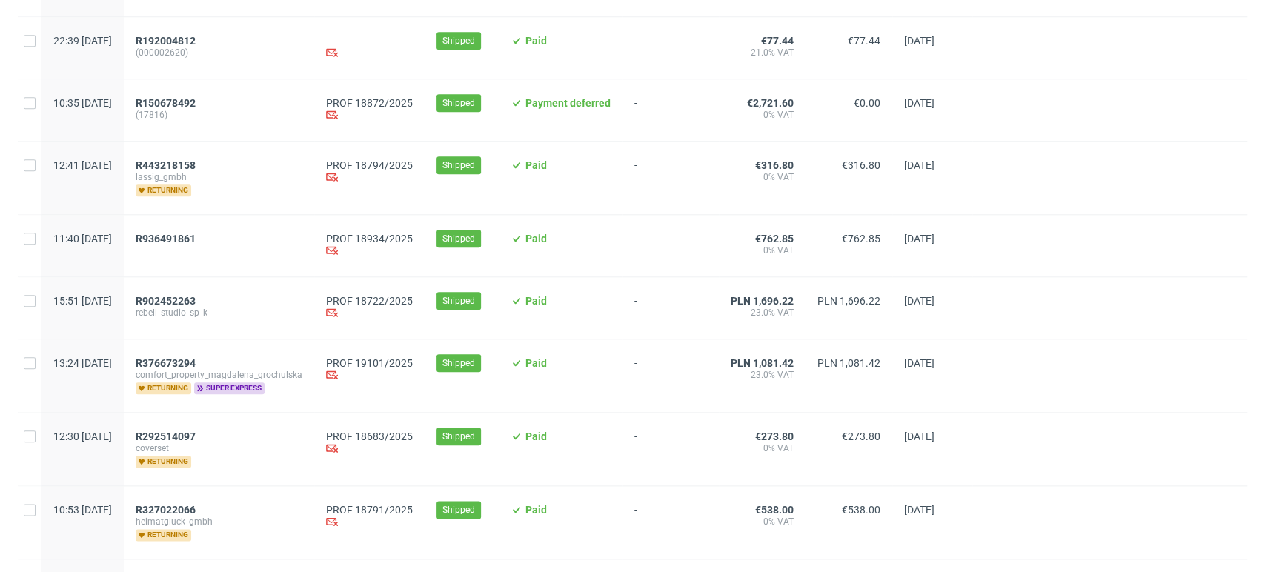
scroll to position [1070, 0]
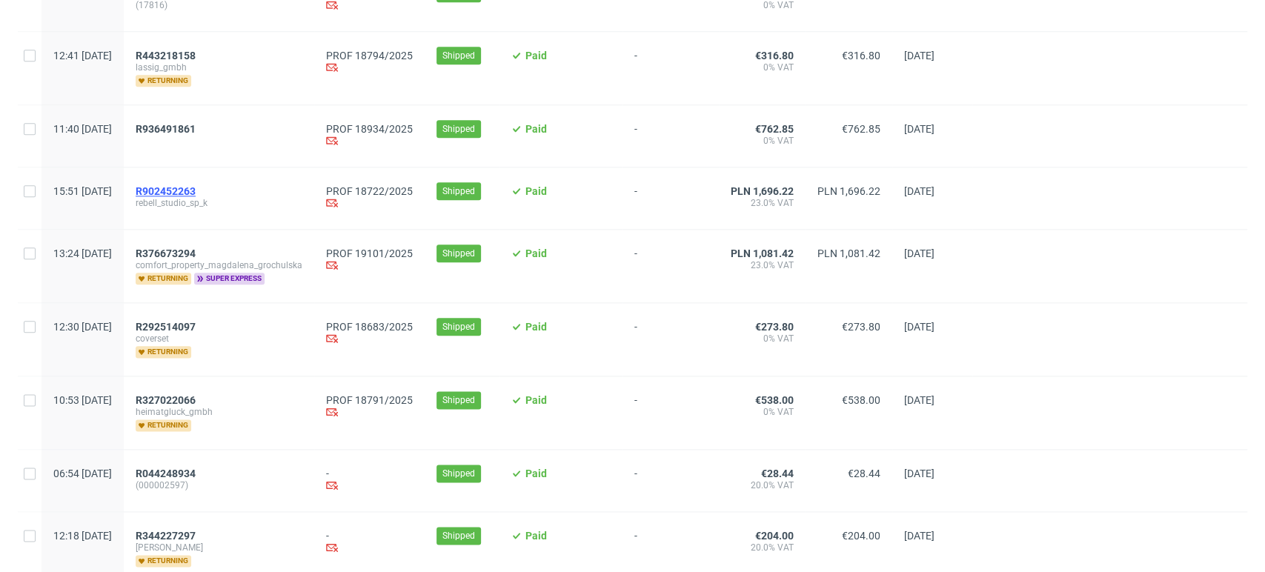
click at [196, 195] on span "R902452263" at bounding box center [166, 191] width 60 height 12
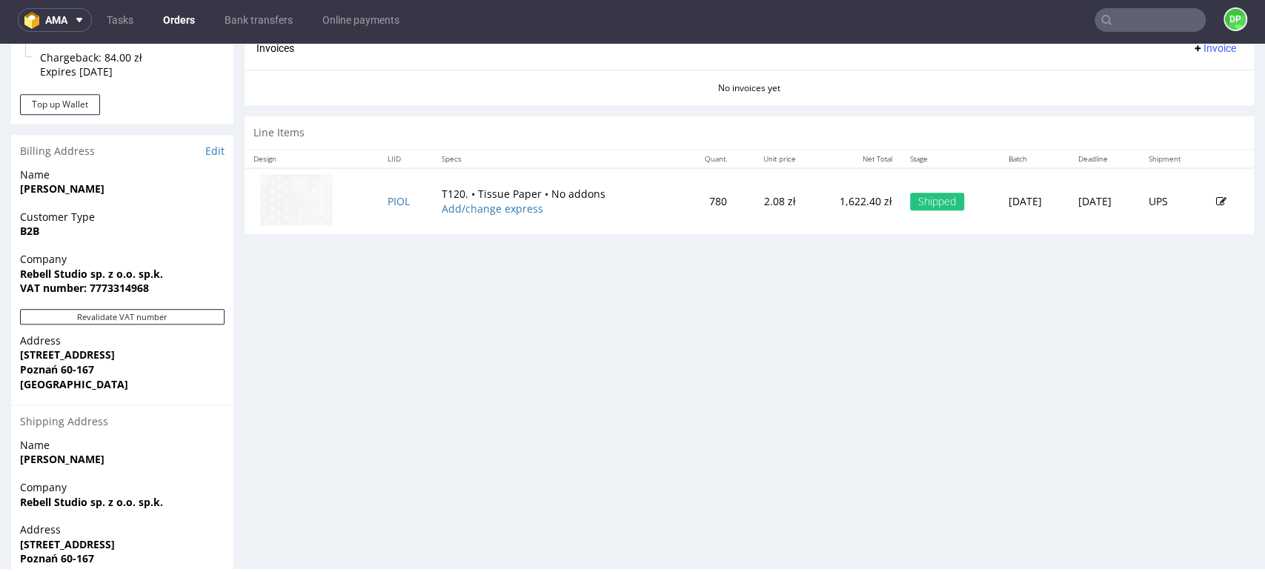
scroll to position [658, 0]
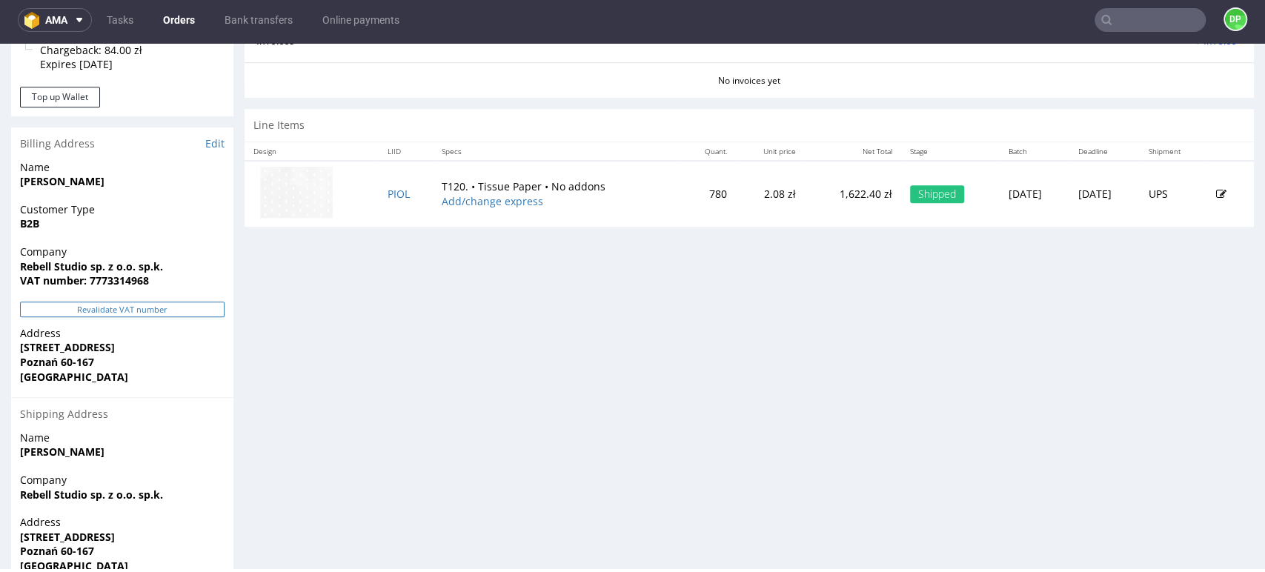
click at [150, 308] on button "Revalidate VAT number" at bounding box center [122, 310] width 205 height 16
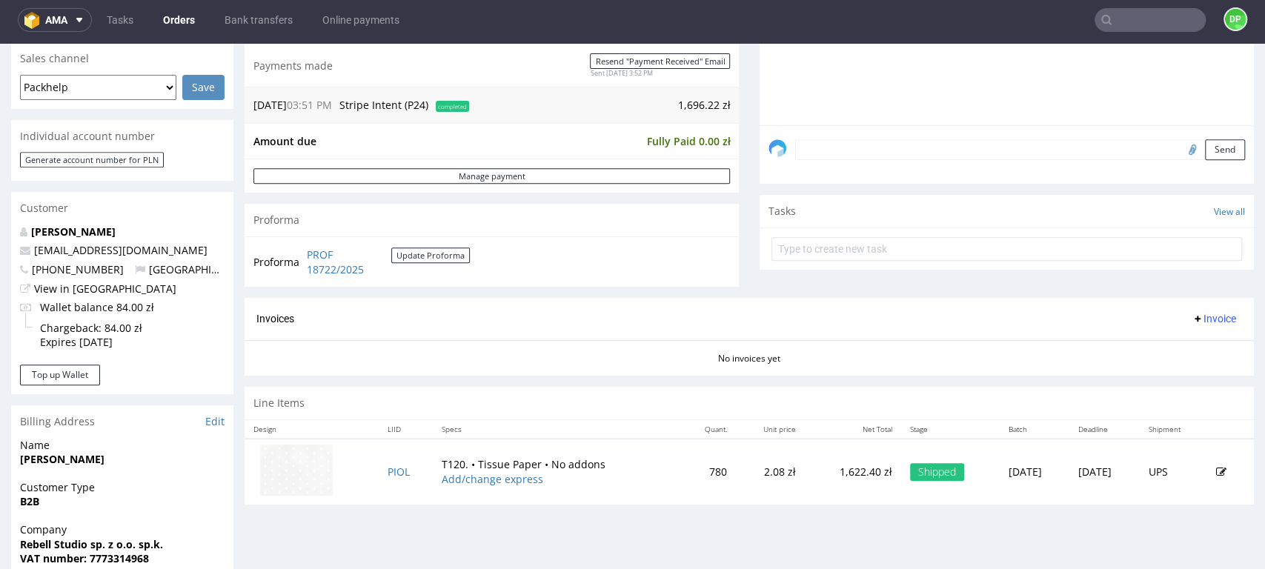
scroll to position [411, 0]
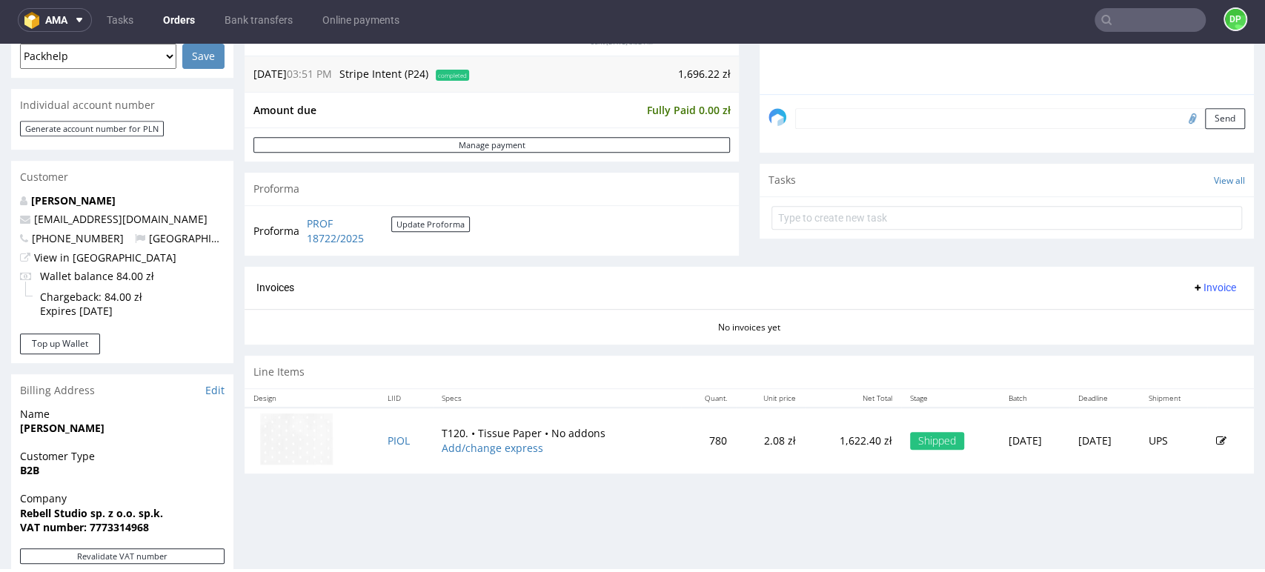
click at [1192, 289] on icon at bounding box center [1198, 288] width 12 height 12
click at [1151, 317] on span at bounding box center [1147, 319] width 12 height 12
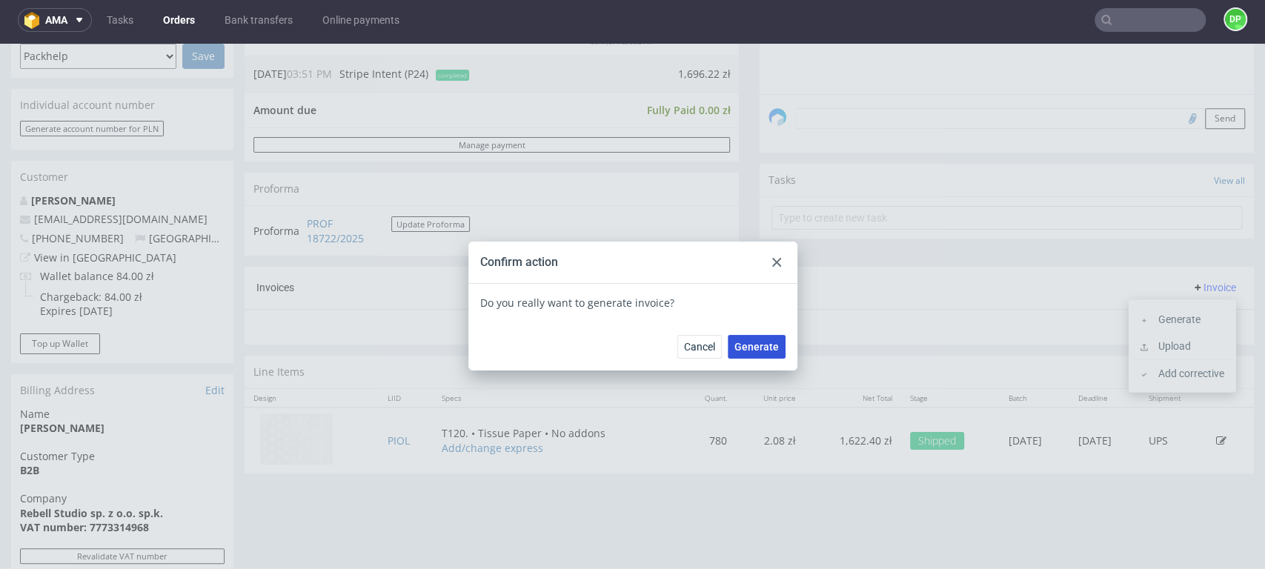
click at [752, 338] on button "Generate" at bounding box center [757, 347] width 58 height 24
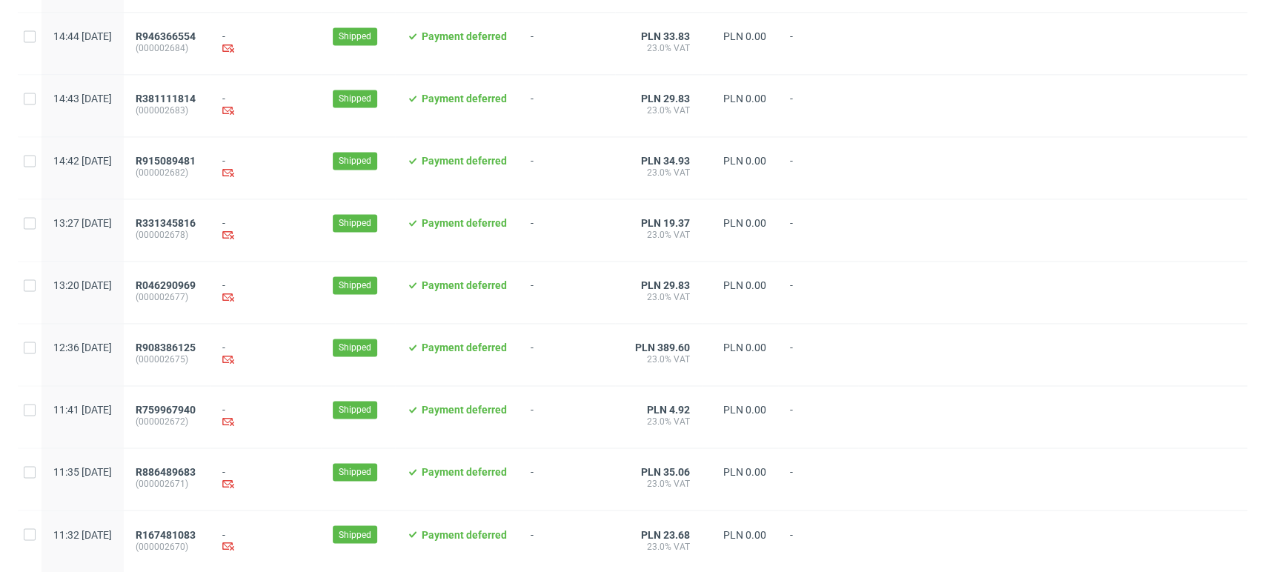
scroll to position [1520, 0]
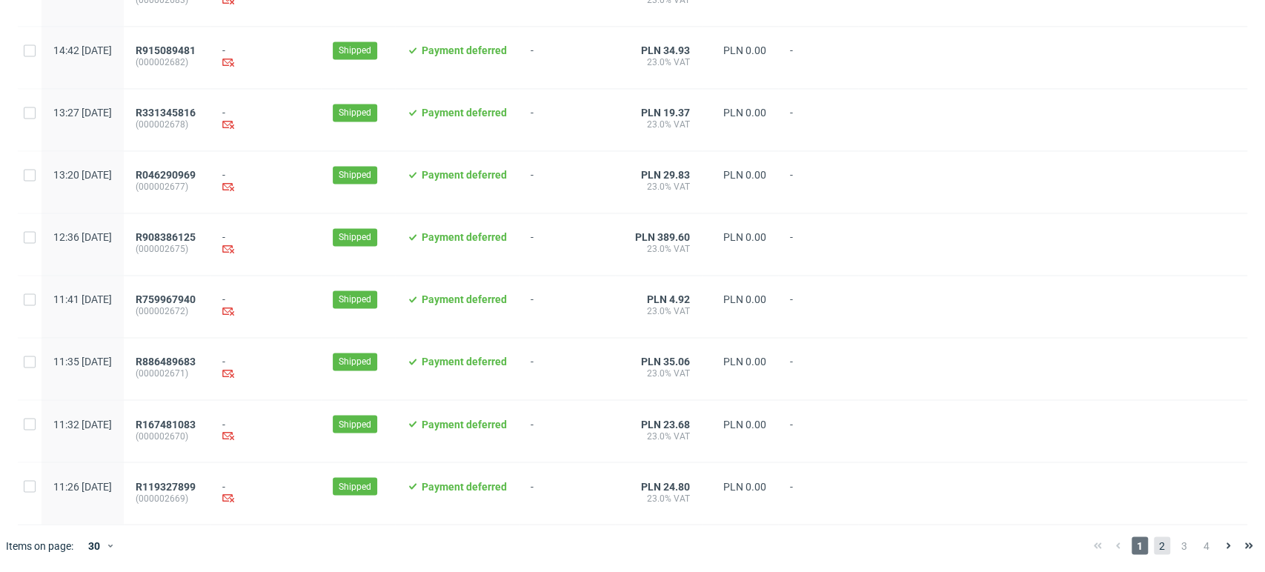
click at [1155, 550] on span "2" at bounding box center [1162, 546] width 16 height 18
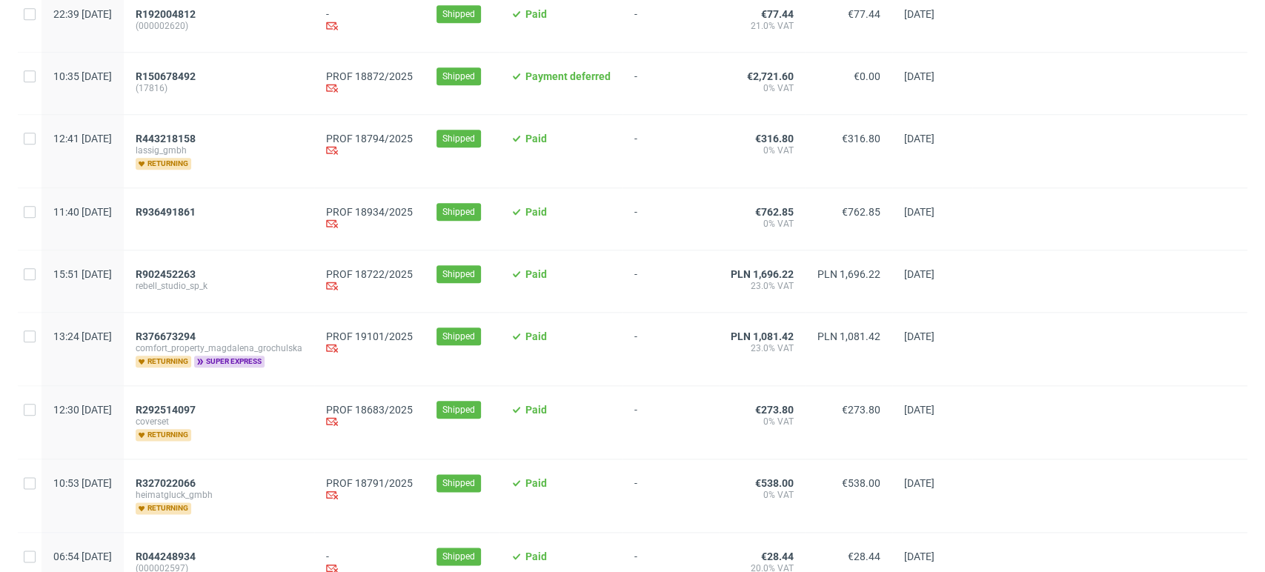
scroll to position [988, 0]
click at [196, 142] on span "R443218158" at bounding box center [166, 138] width 60 height 12
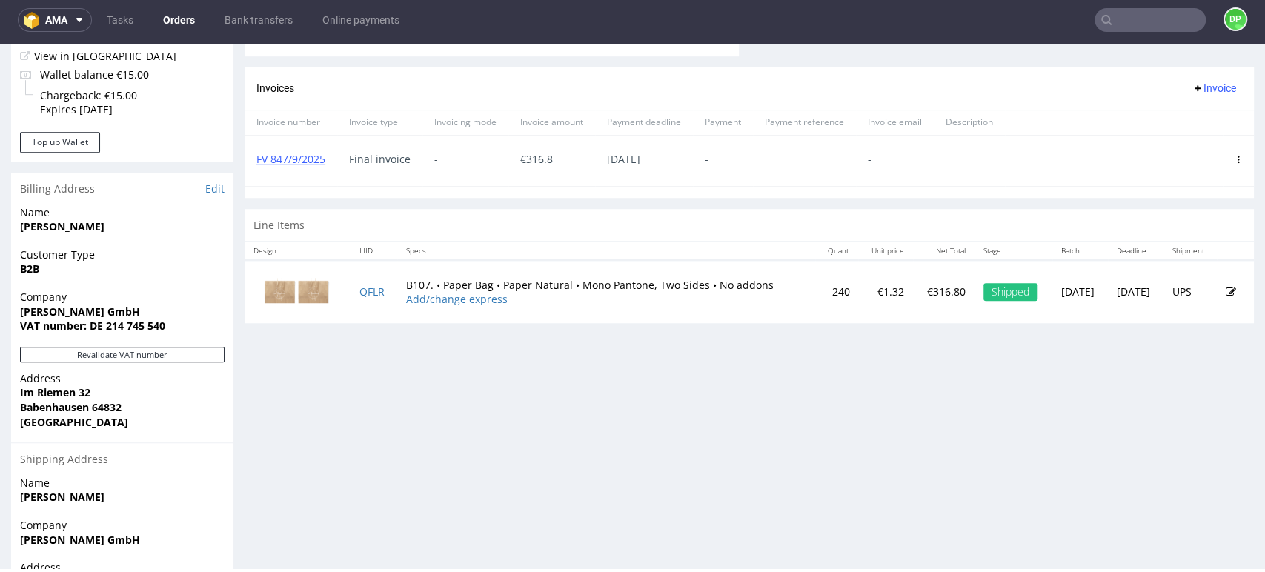
scroll to position [723, 0]
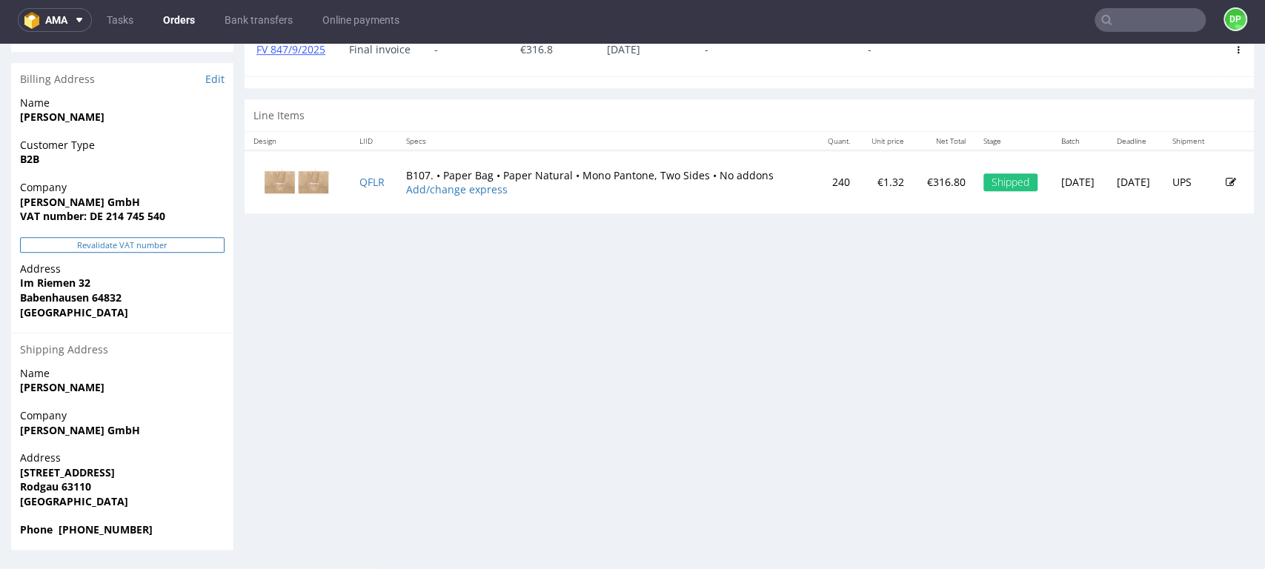
click at [136, 251] on button "Revalidate VAT number" at bounding box center [122, 245] width 205 height 16
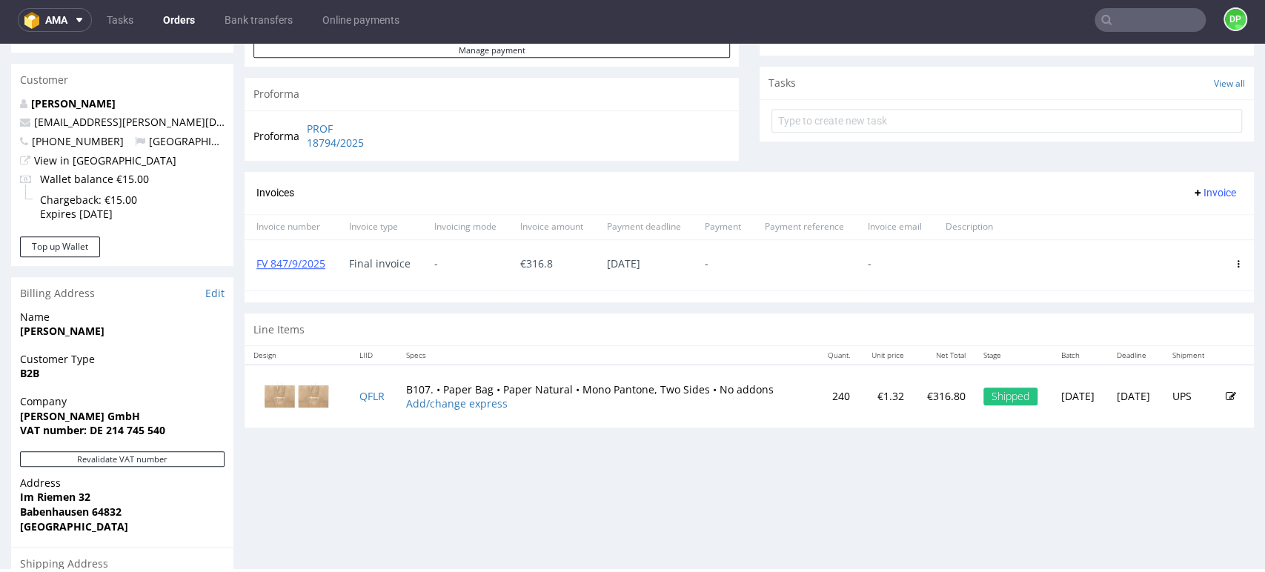
scroll to position [411, 0]
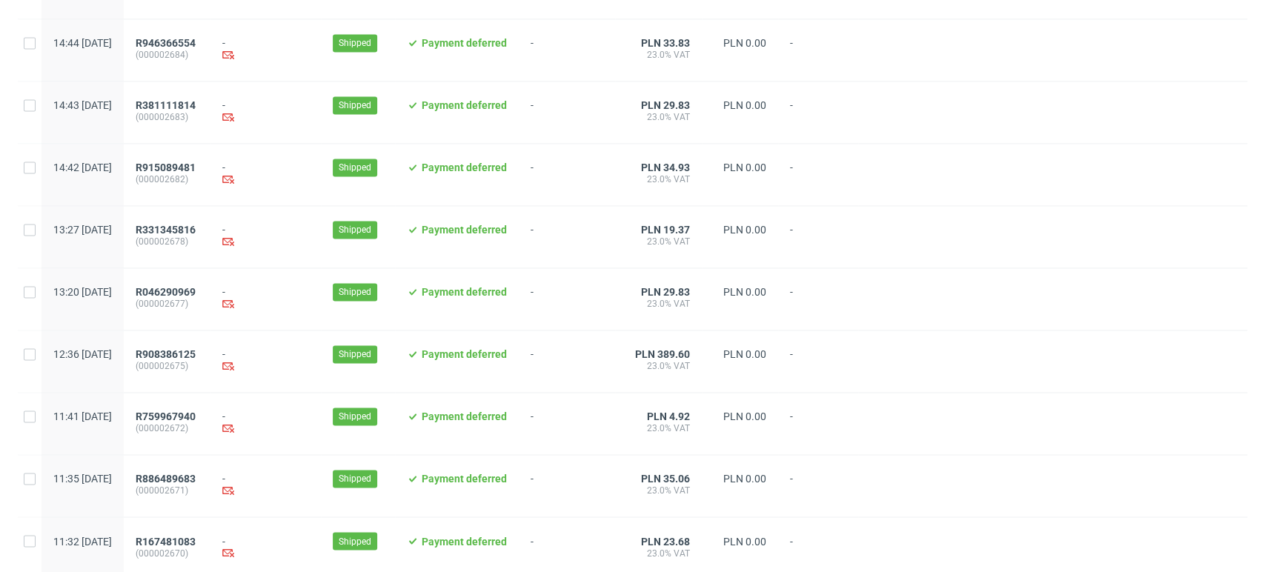
scroll to position [1520, 0]
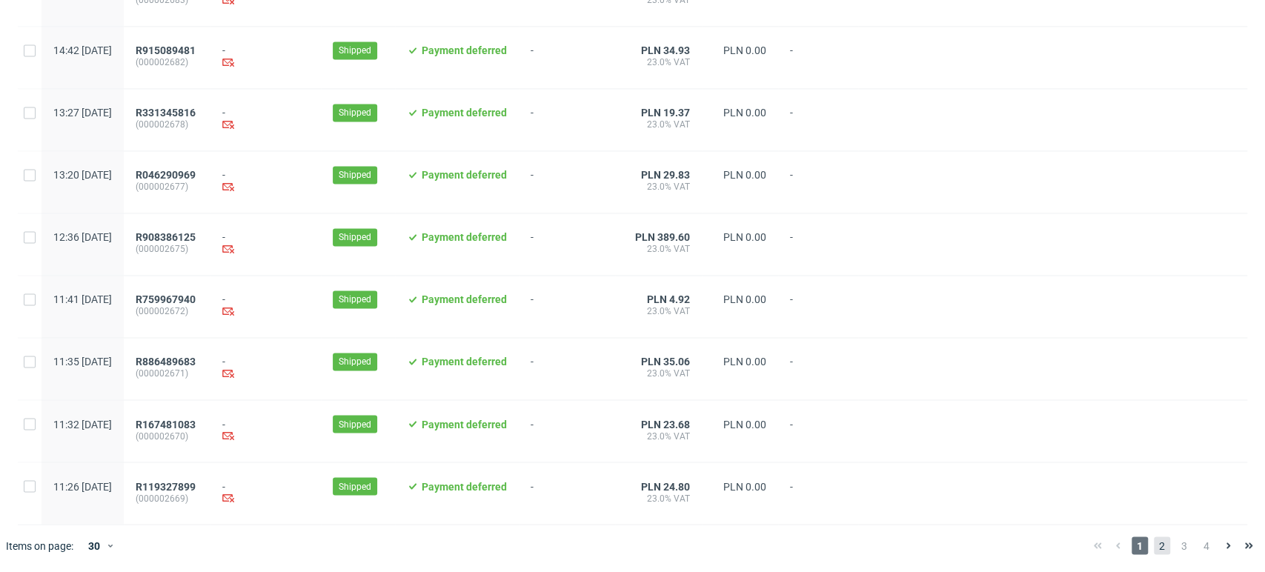
click at [1154, 549] on span "2" at bounding box center [1162, 546] width 16 height 18
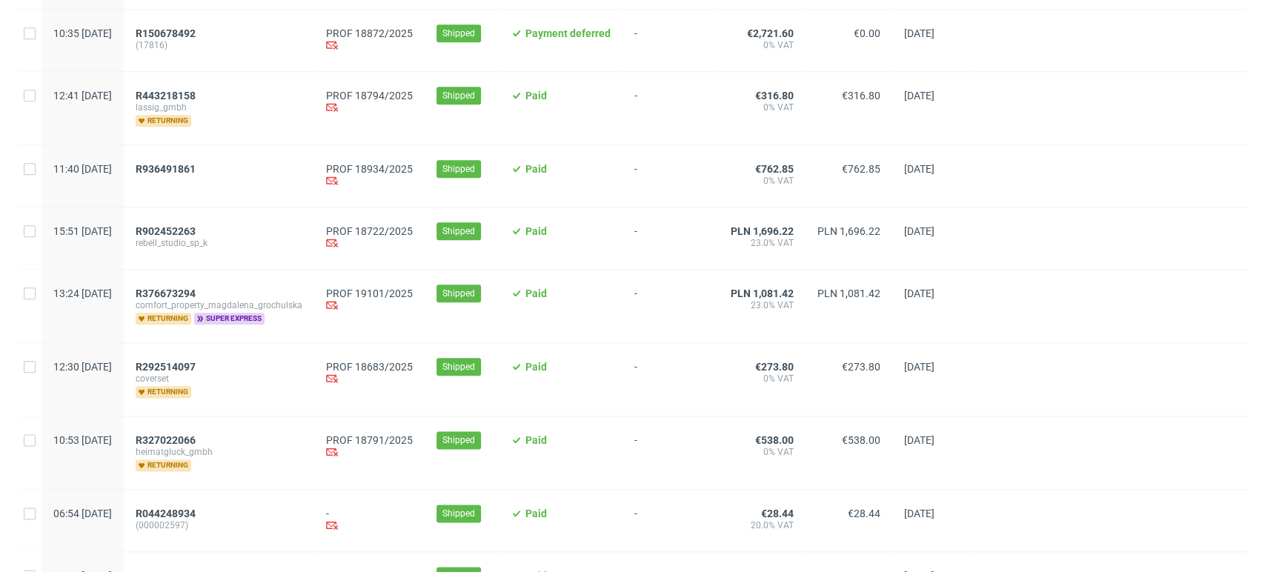
scroll to position [1070, 0]
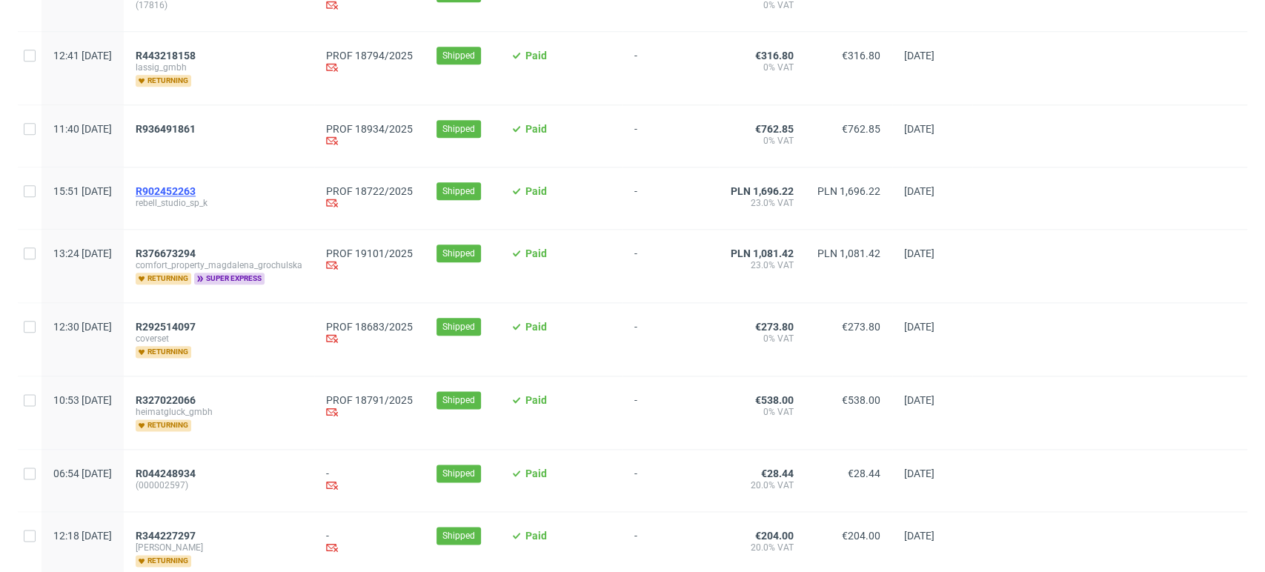
click at [196, 196] on span "R902452263" at bounding box center [166, 191] width 60 height 12
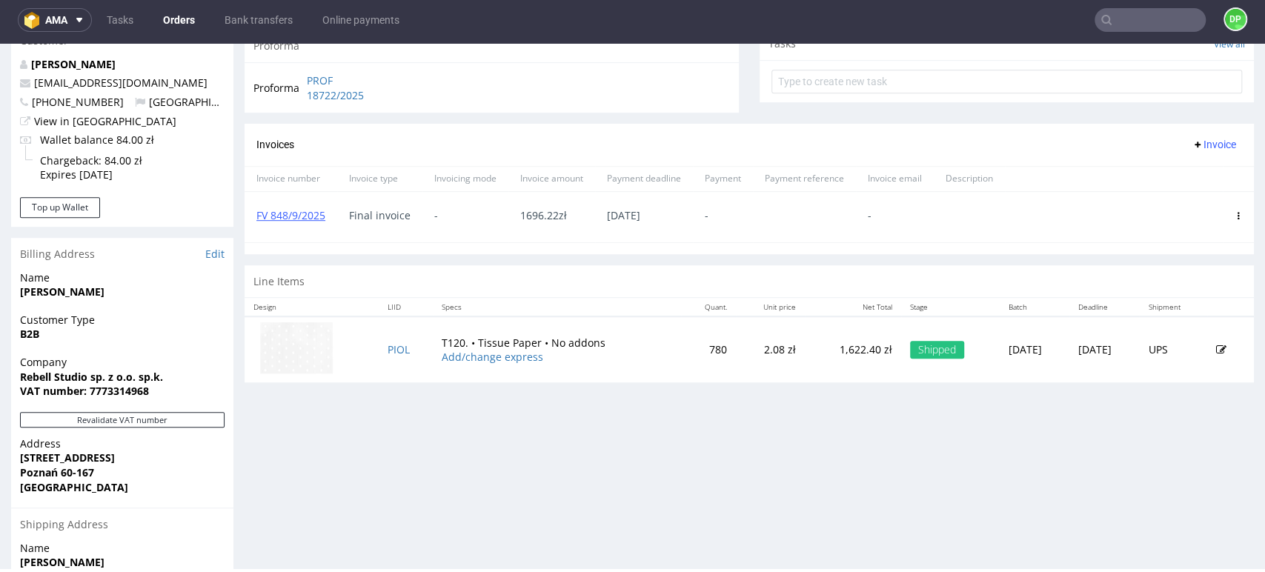
scroll to position [576, 0]
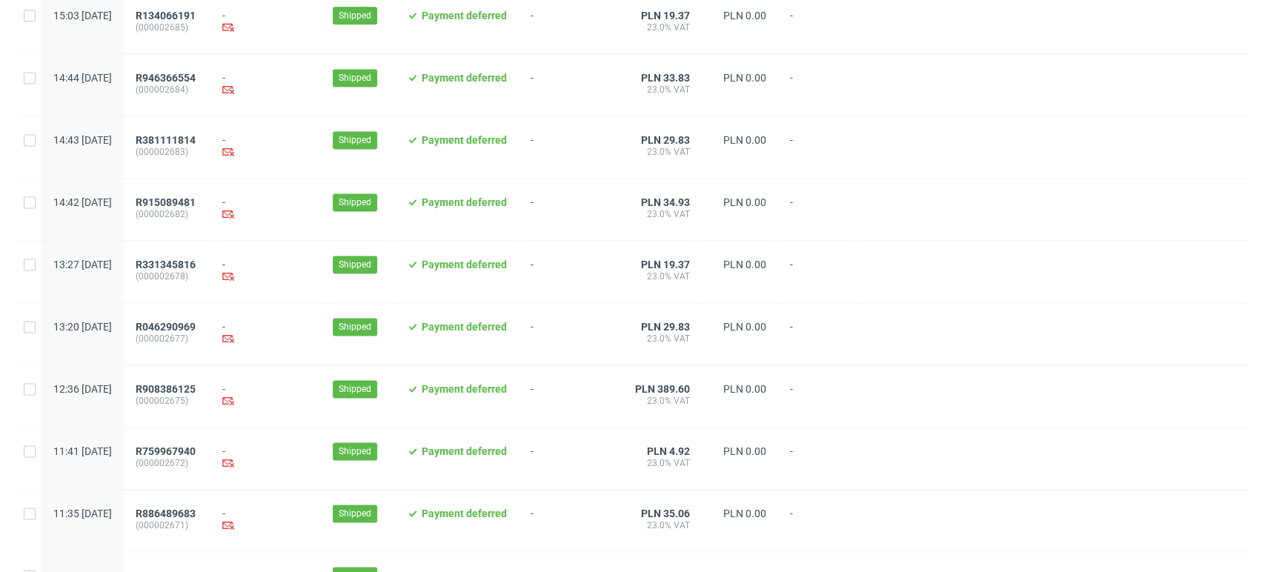
scroll to position [1520, 0]
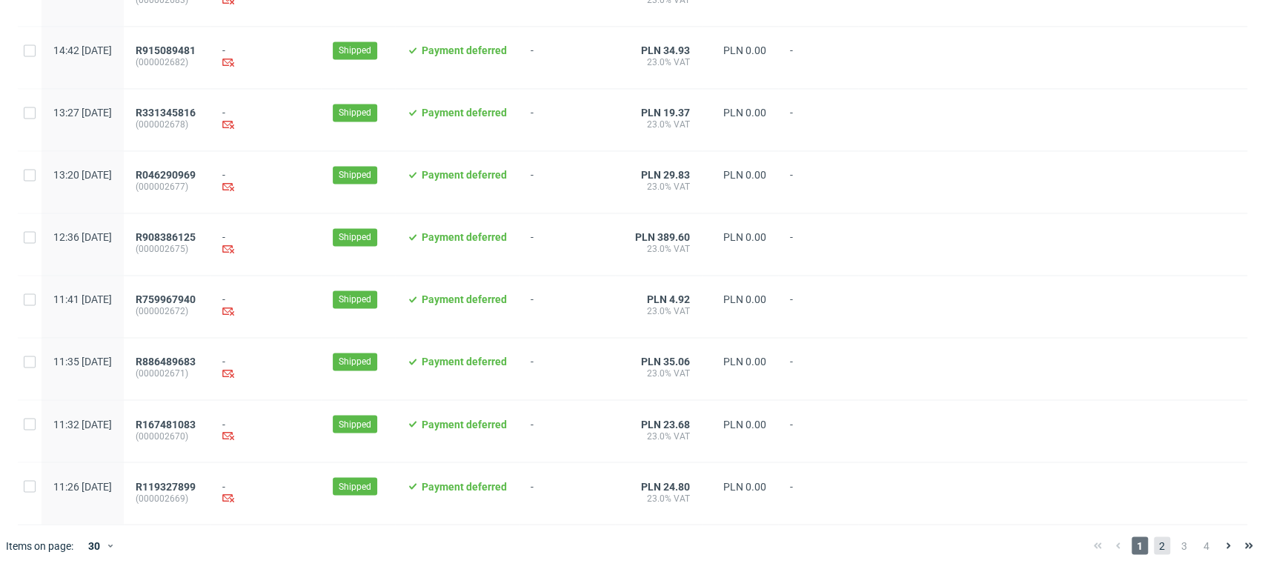
click at [1156, 550] on span "2" at bounding box center [1162, 546] width 16 height 18
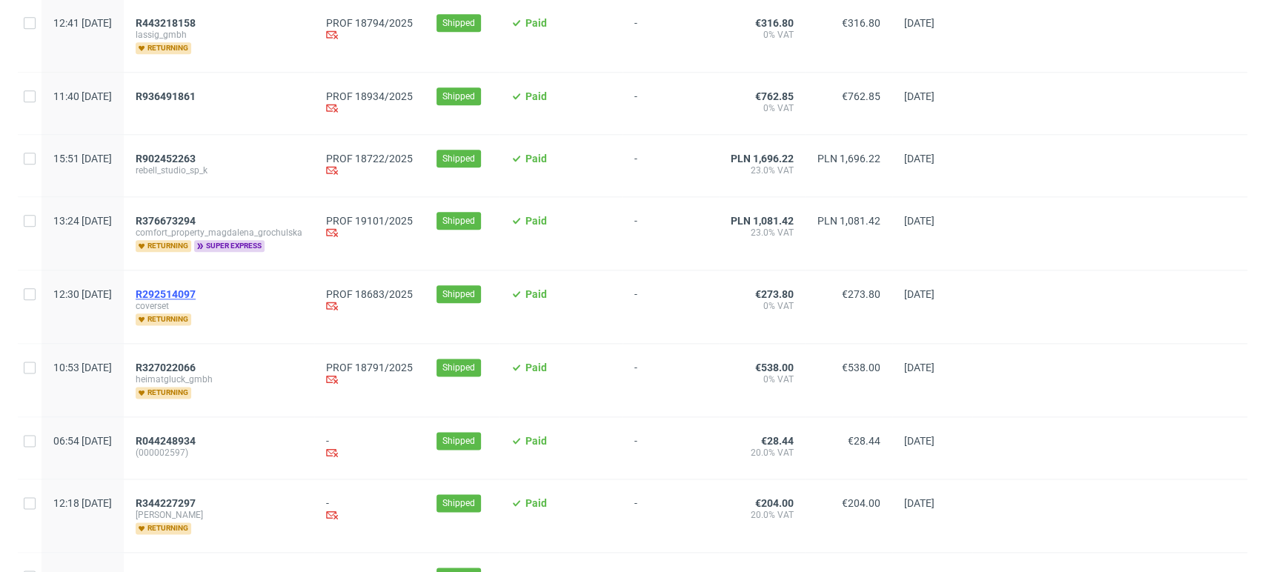
scroll to position [1153, 0]
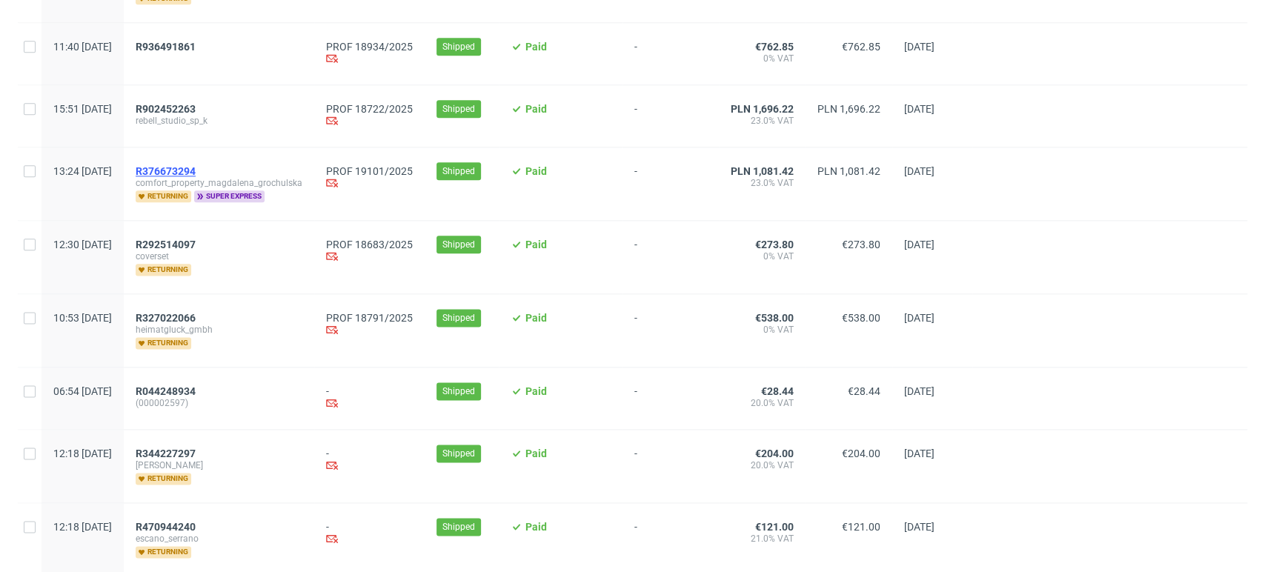
click at [196, 171] on span "R376673294" at bounding box center [166, 171] width 60 height 12
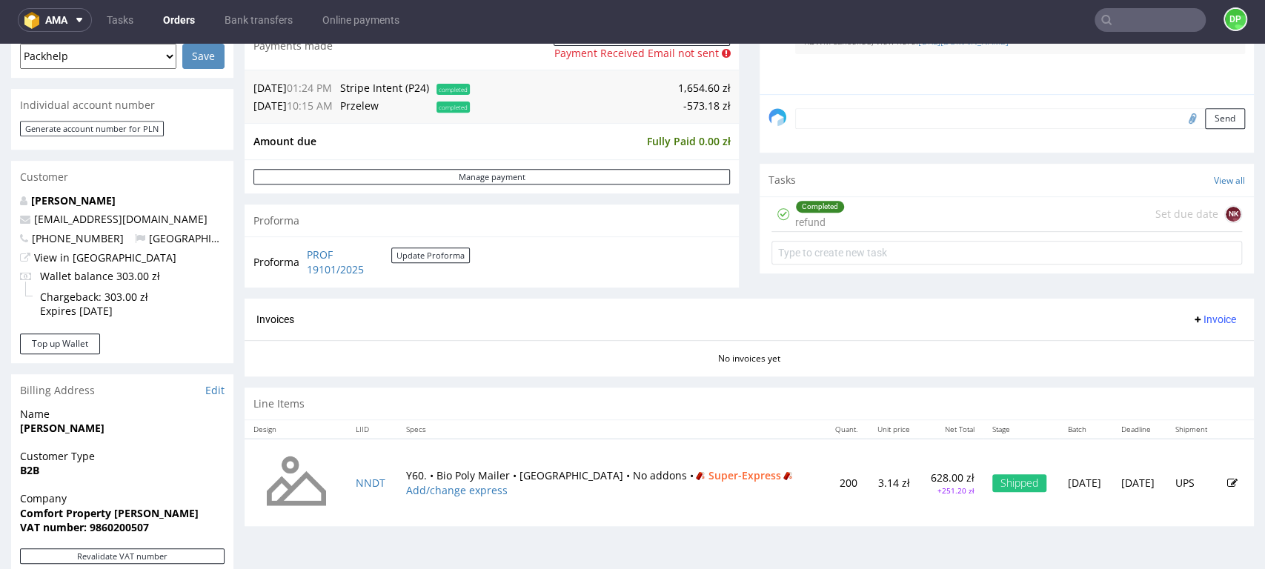
scroll to position [723, 0]
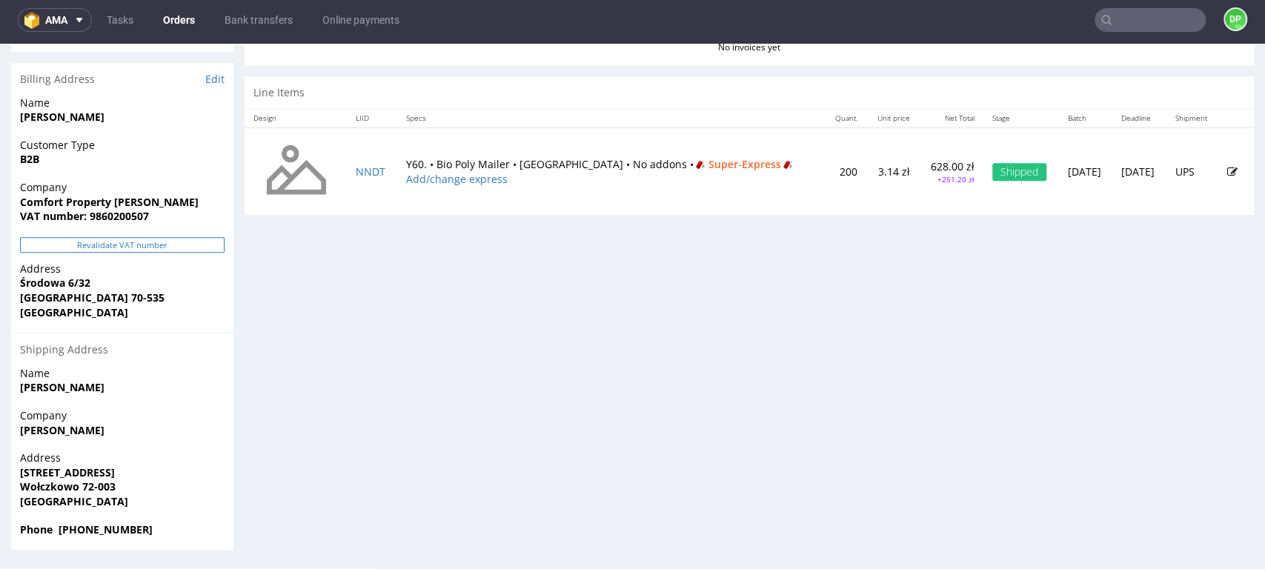
click at [123, 239] on button "Revalidate VAT number" at bounding box center [122, 245] width 205 height 16
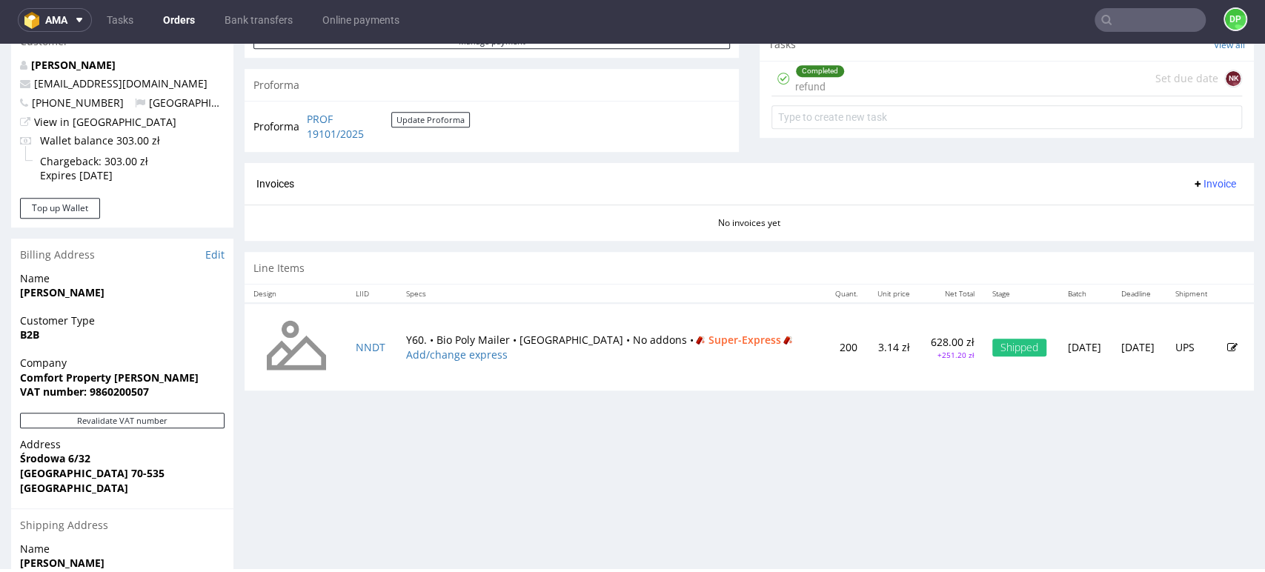
scroll to position [576, 0]
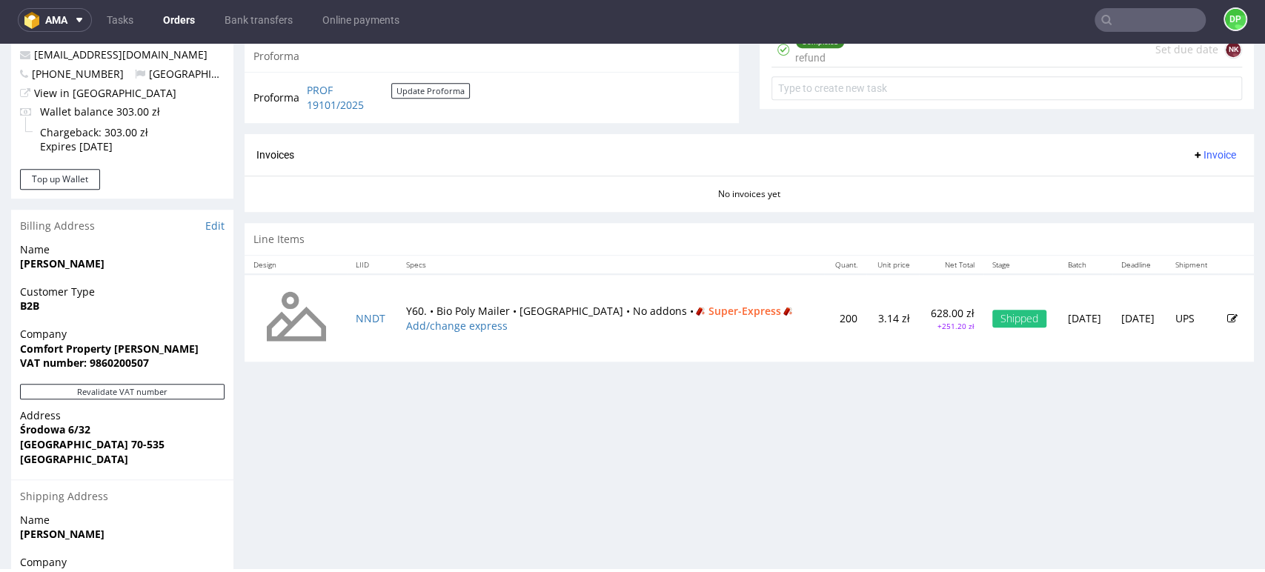
click at [1194, 156] on span "Invoice" at bounding box center [1214, 155] width 44 height 12
click at [1179, 185] on span "Generate" at bounding box center [1189, 186] width 72 height 15
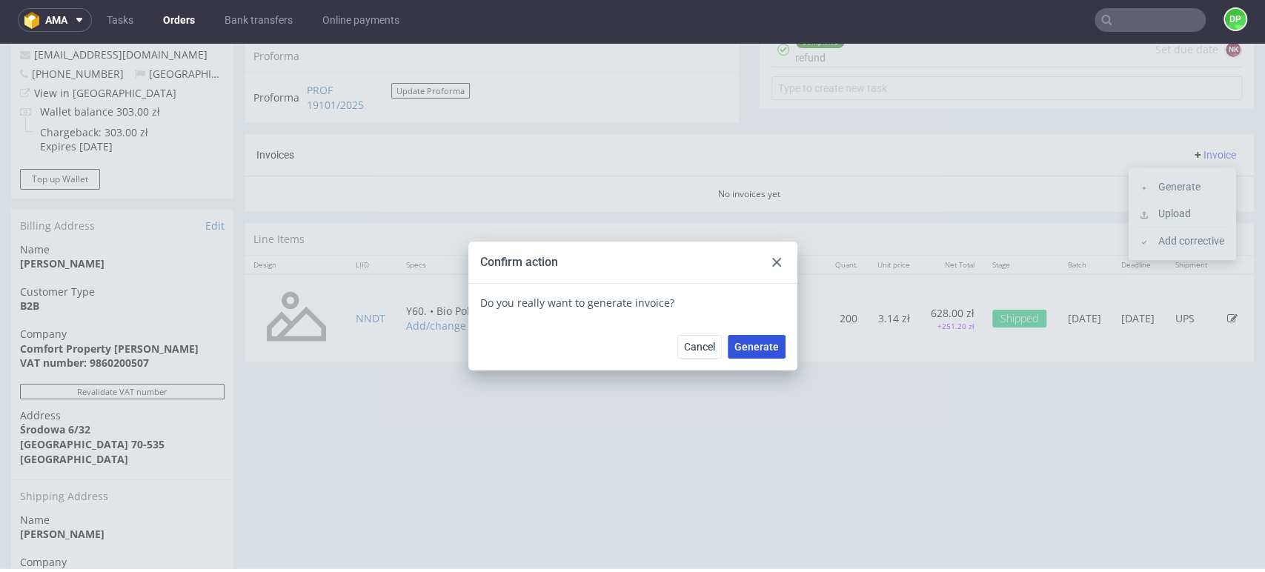
click at [747, 348] on span "Generate" at bounding box center [757, 347] width 44 height 10
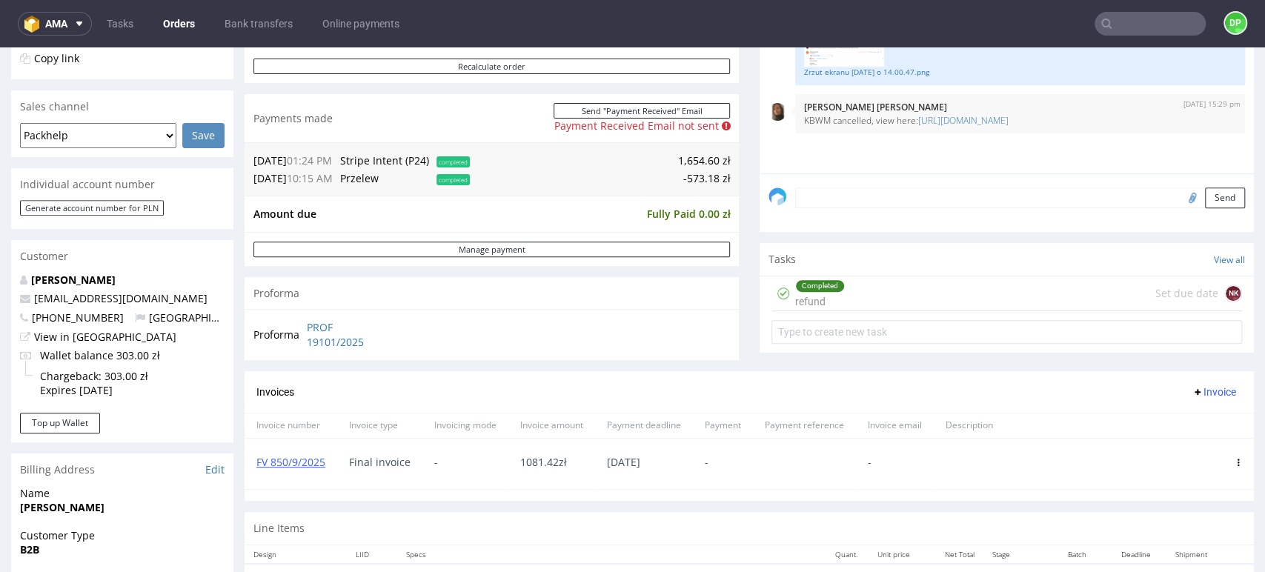
scroll to position [494, 0]
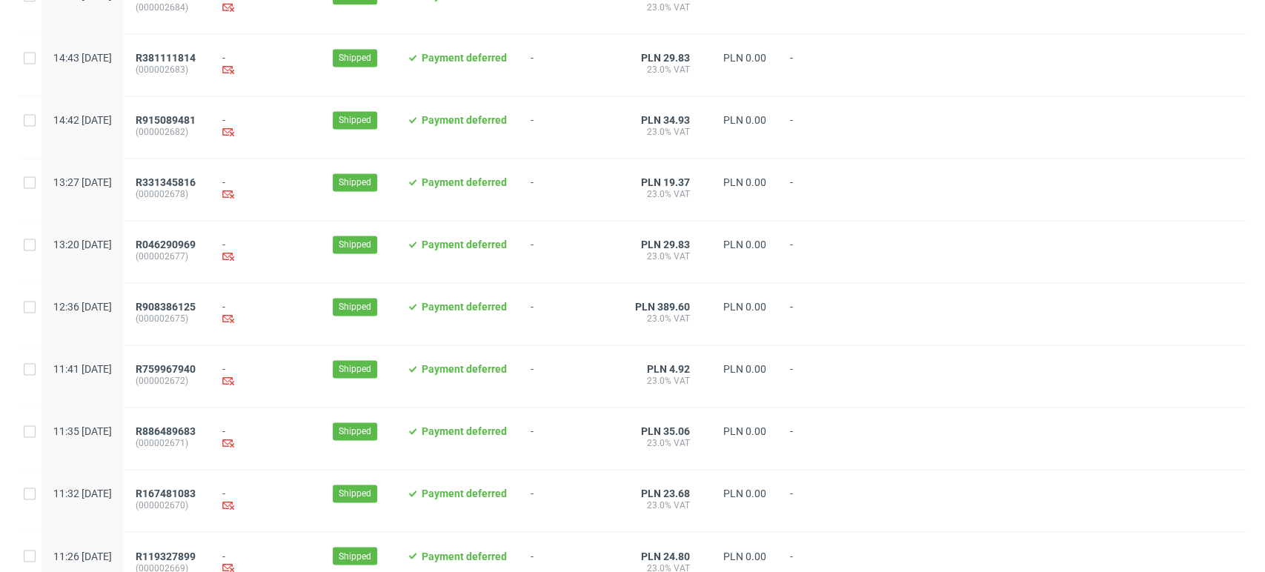
scroll to position [1520, 0]
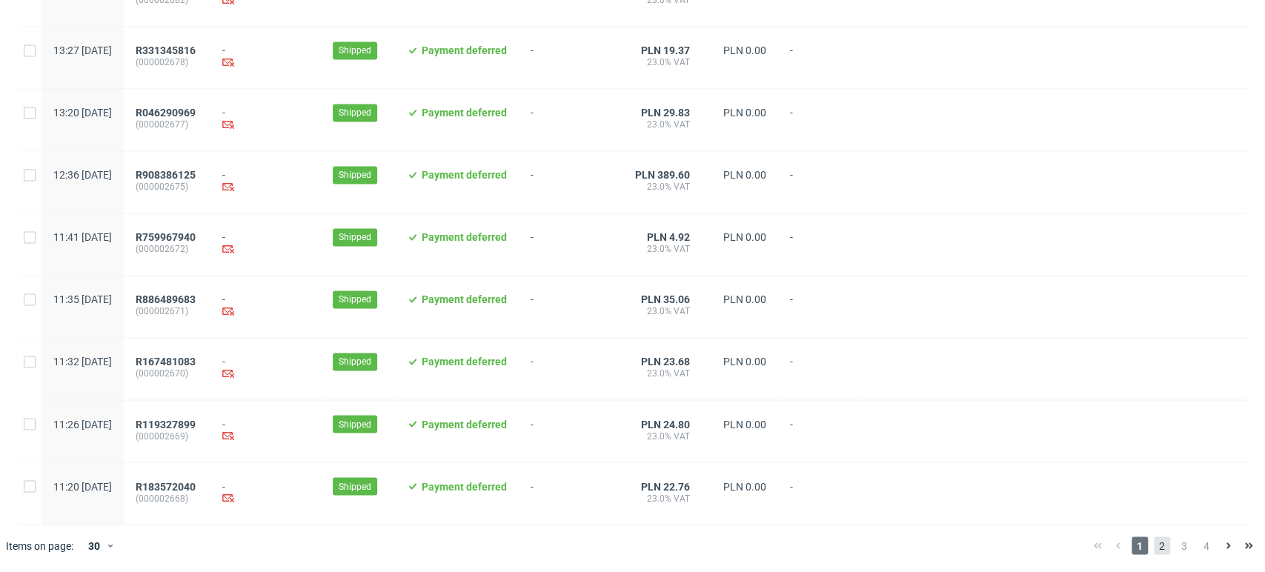
click at [1154, 540] on span "2" at bounding box center [1162, 546] width 16 height 18
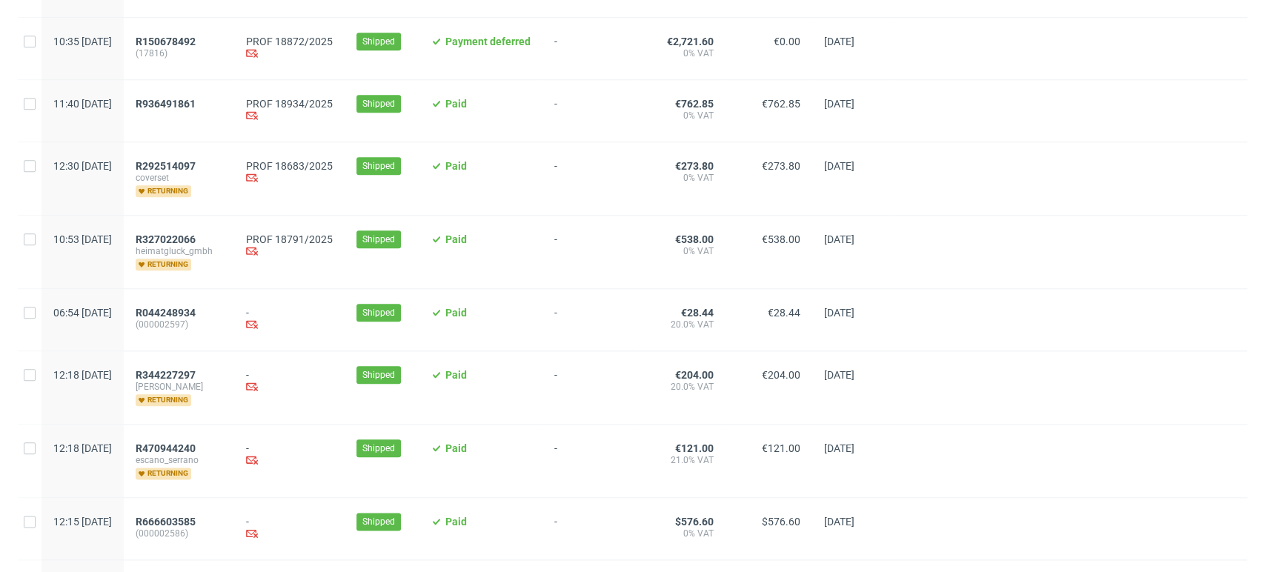
scroll to position [988, 0]
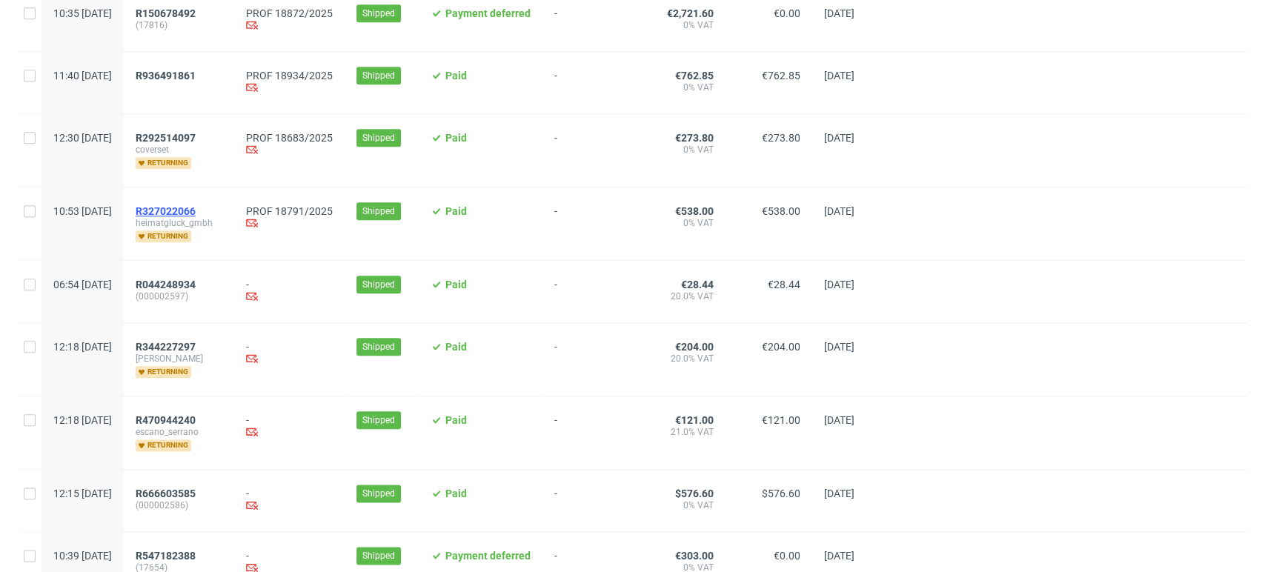
click at [196, 214] on span "R327022066" at bounding box center [166, 211] width 60 height 12
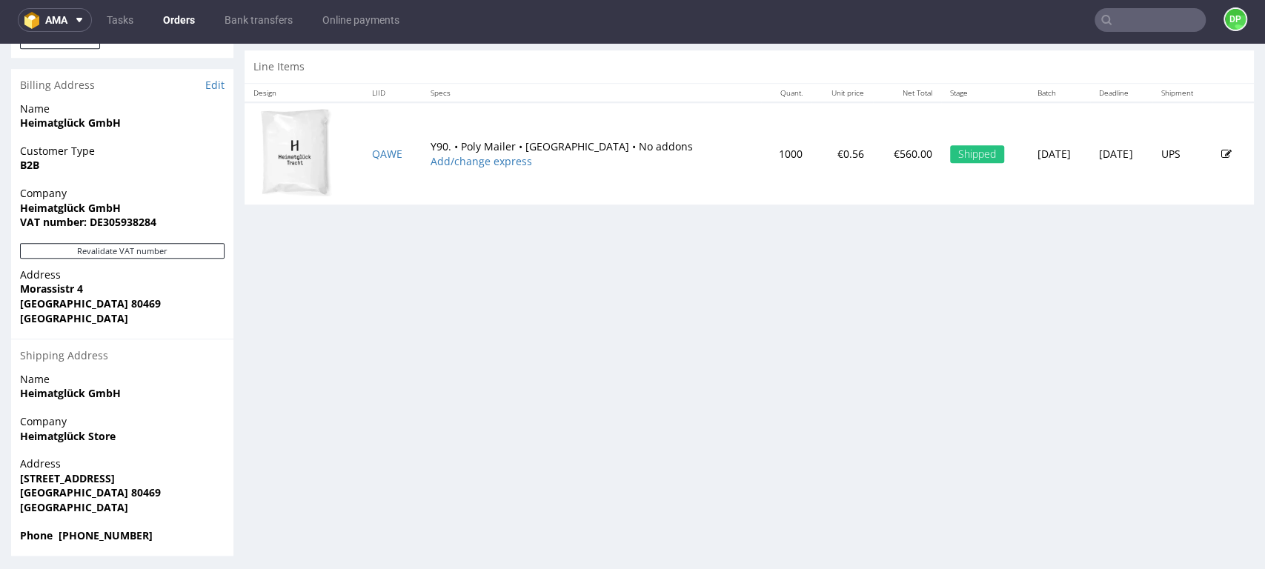
scroll to position [723, 0]
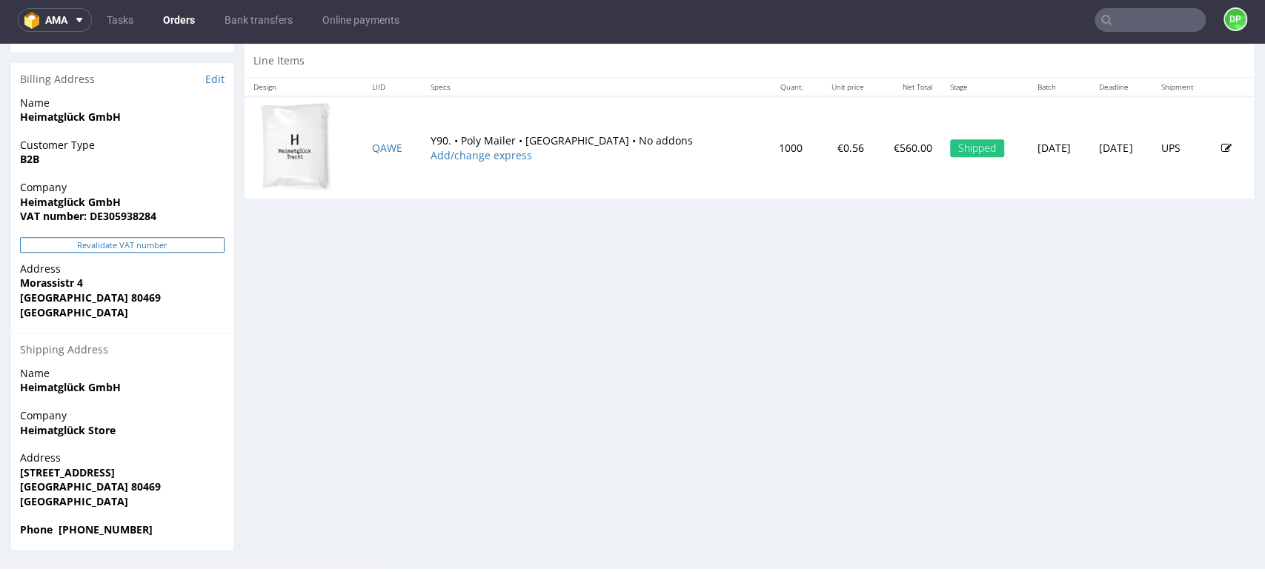
click at [86, 246] on button "Revalidate VAT number" at bounding box center [122, 245] width 205 height 16
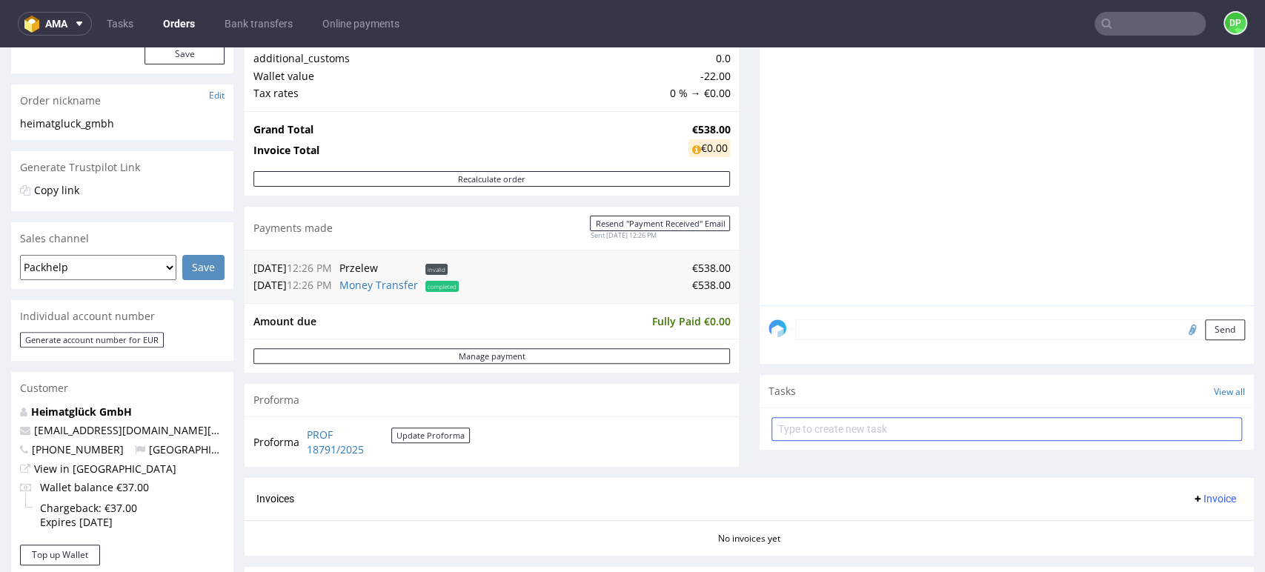
scroll to position [329, 0]
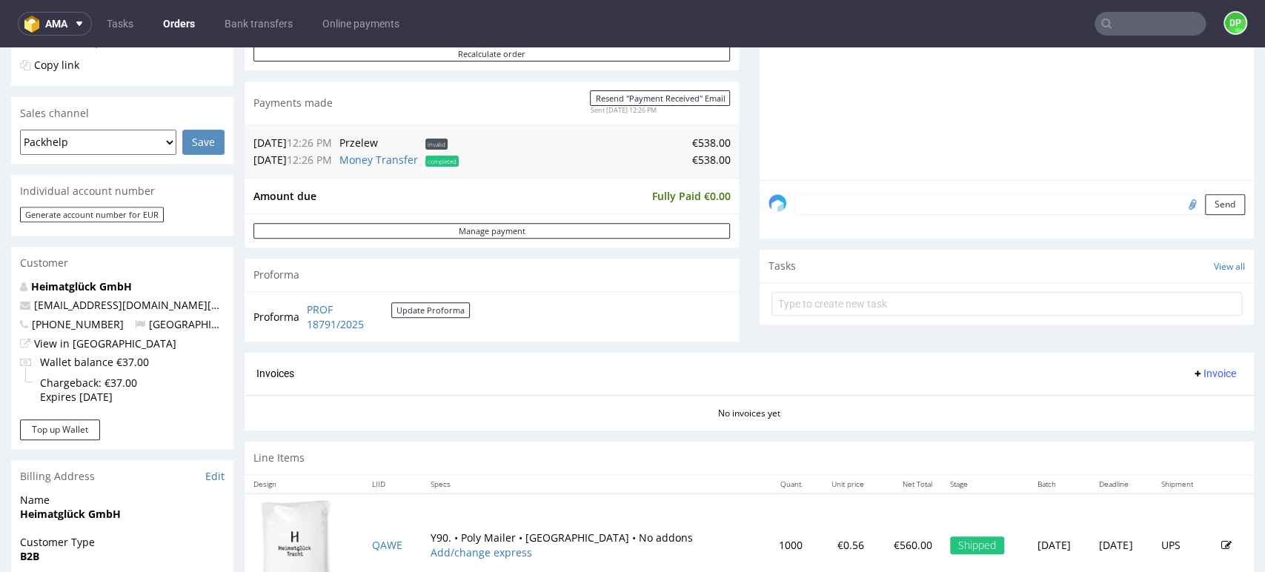
click at [1186, 374] on button "Invoice" at bounding box center [1214, 374] width 56 height 18
click at [1180, 403] on span "Generate" at bounding box center [1189, 404] width 72 height 15
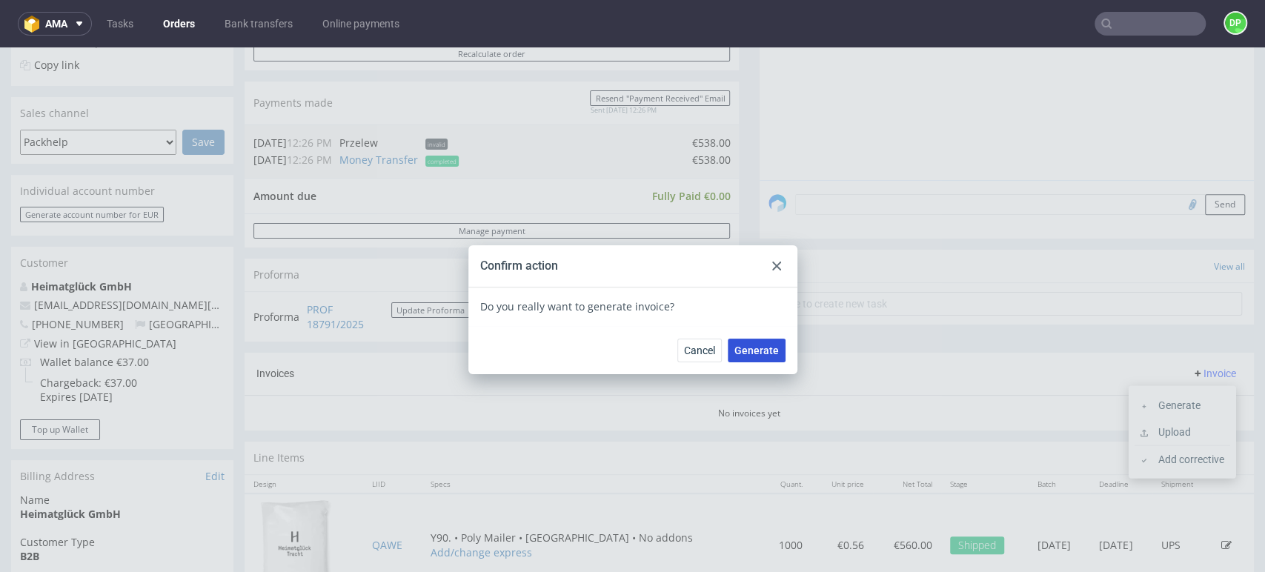
click at [750, 354] on span "Generate" at bounding box center [757, 350] width 44 height 10
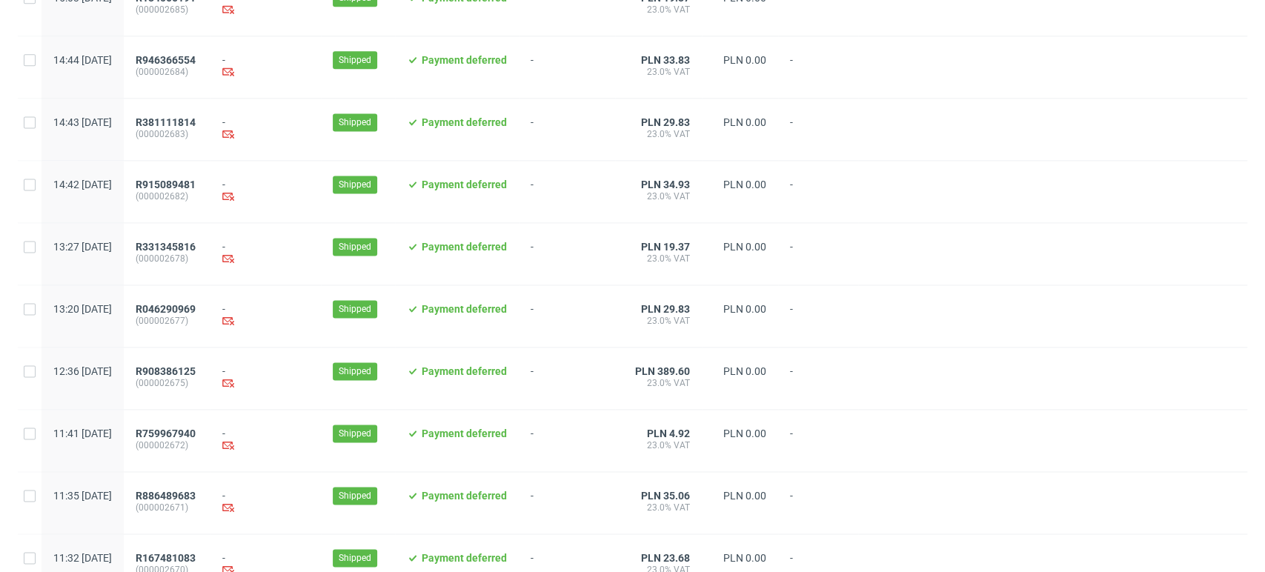
scroll to position [1520, 0]
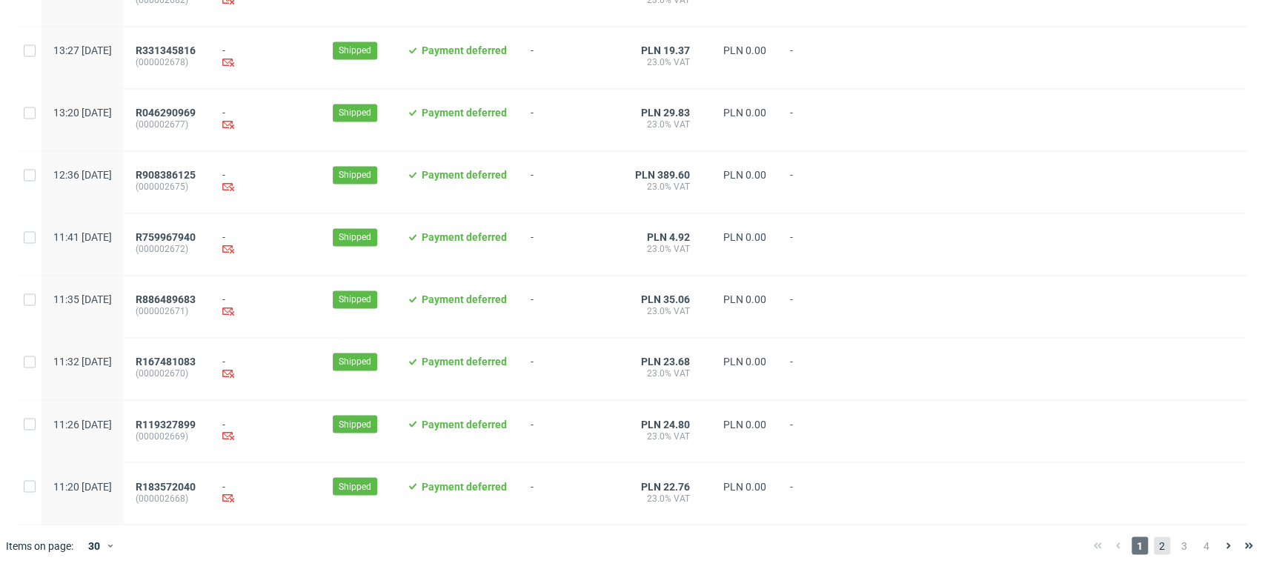
click at [1154, 540] on span "2" at bounding box center [1162, 546] width 16 height 18
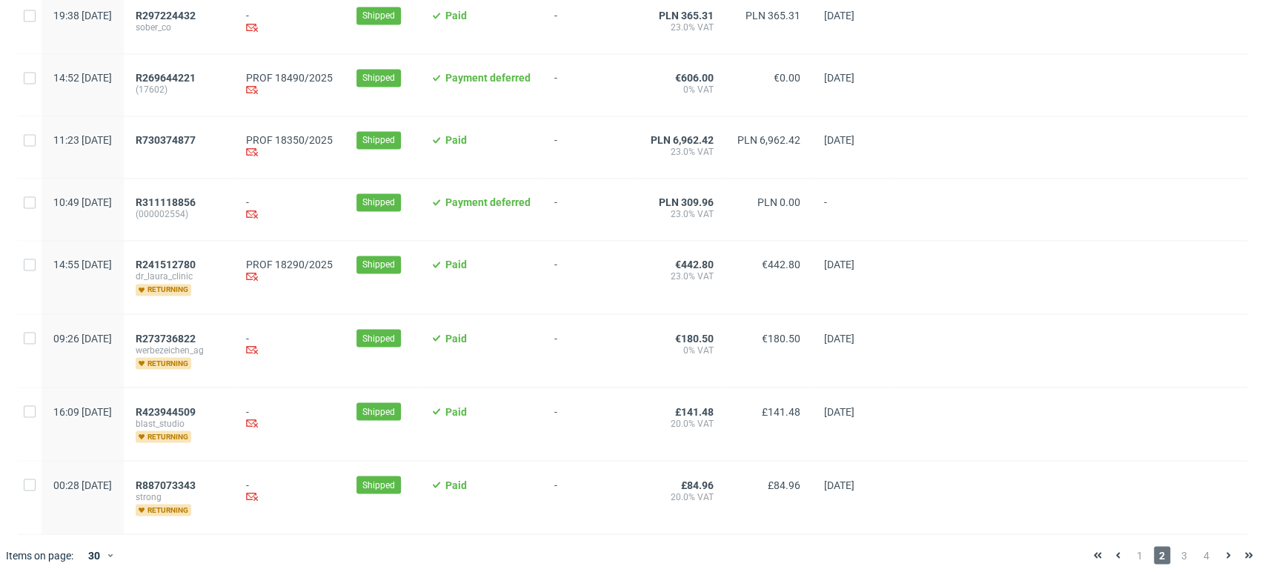
scroll to position [1593, 0]
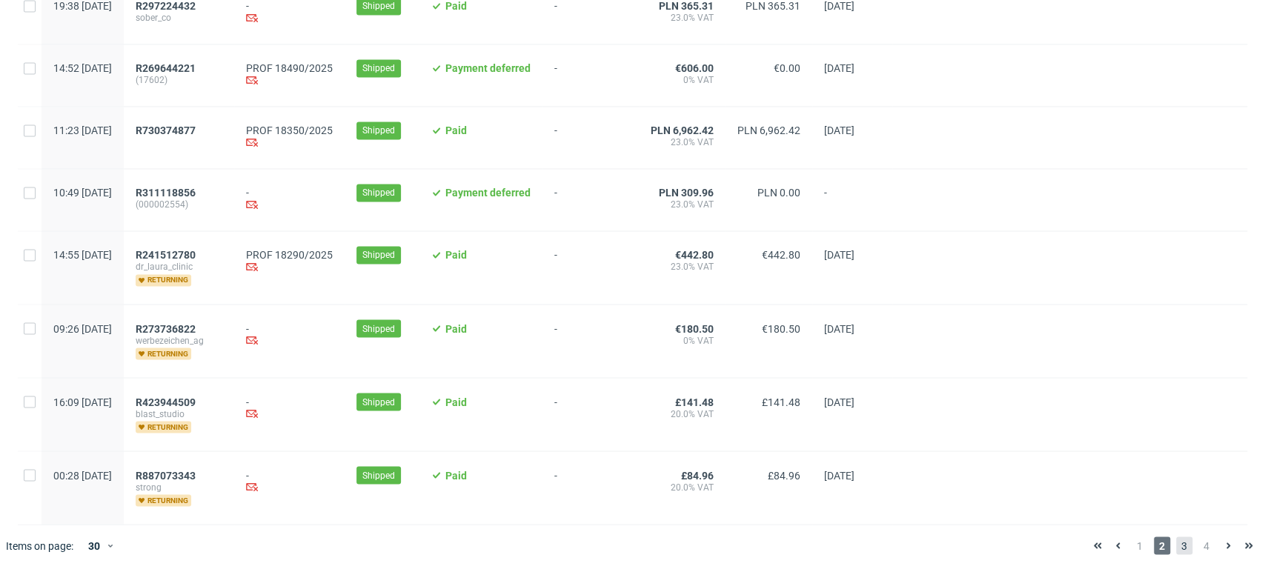
click at [1176, 543] on span "3" at bounding box center [1184, 546] width 16 height 18
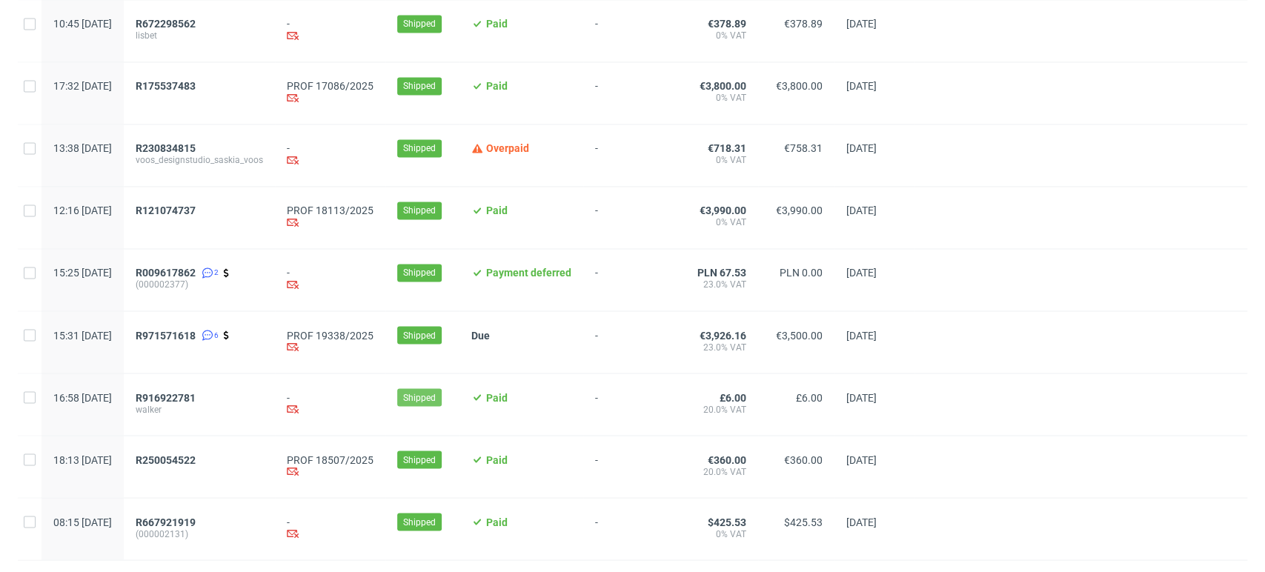
scroll to position [1603, 0]
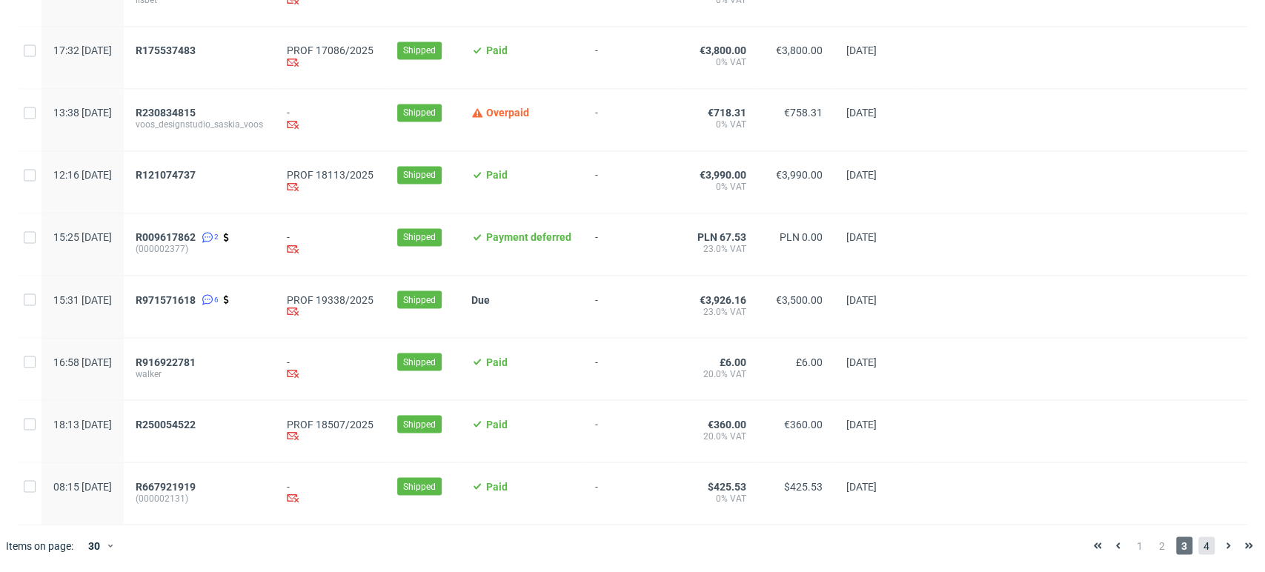
click at [1199, 548] on span "4" at bounding box center [1207, 546] width 16 height 18
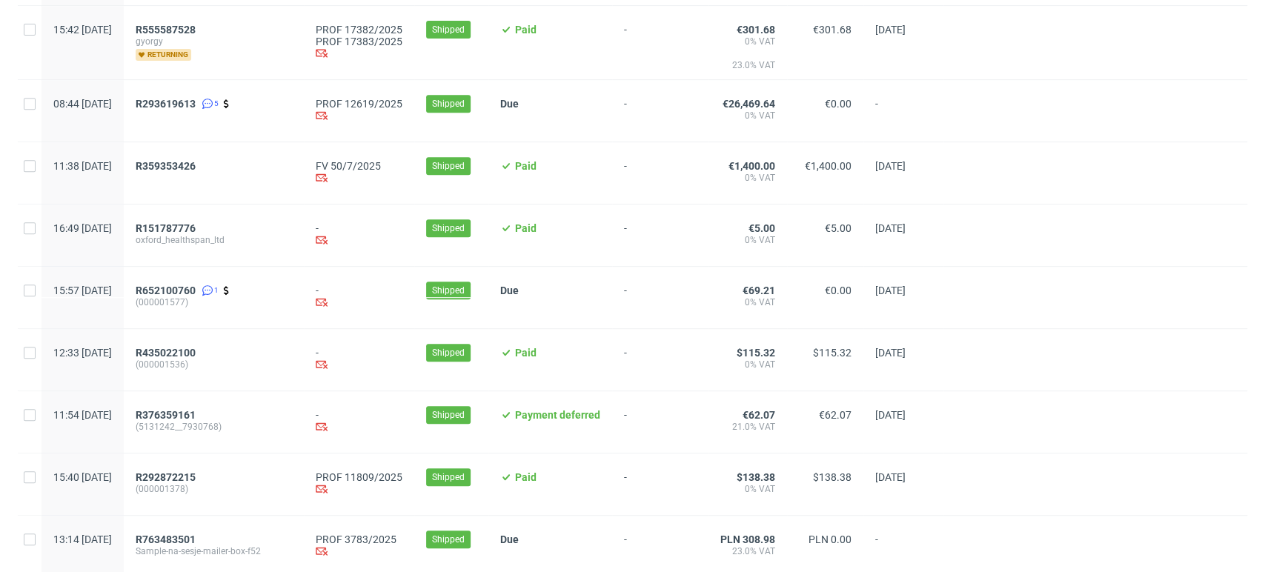
scroll to position [865, 0]
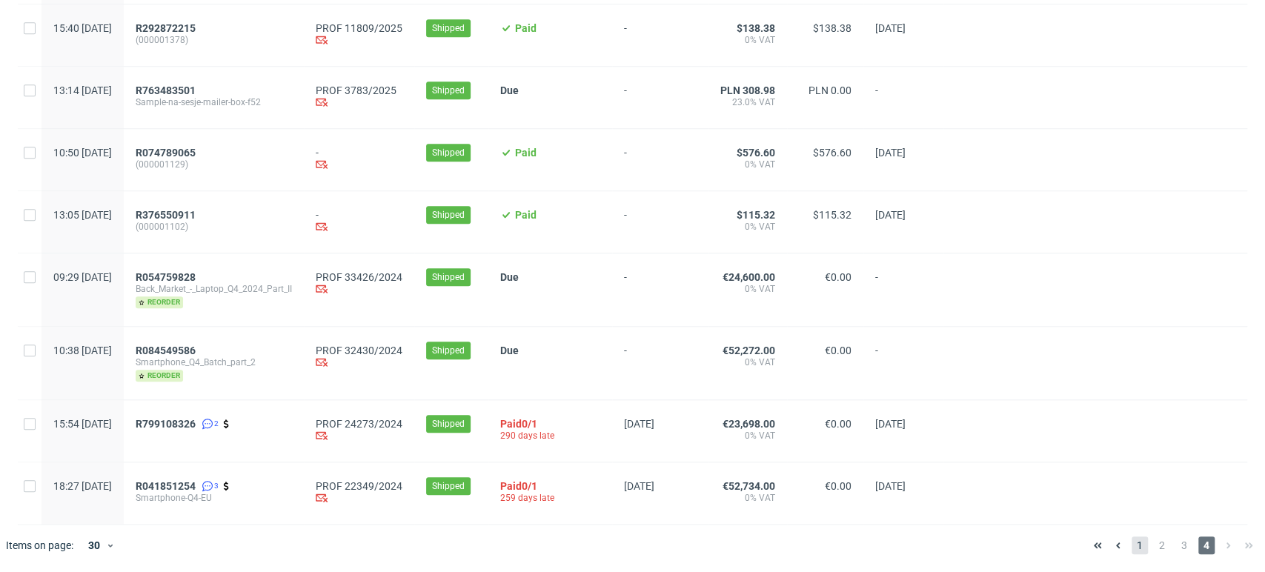
click at [1132, 549] on span "1" at bounding box center [1140, 546] width 16 height 18
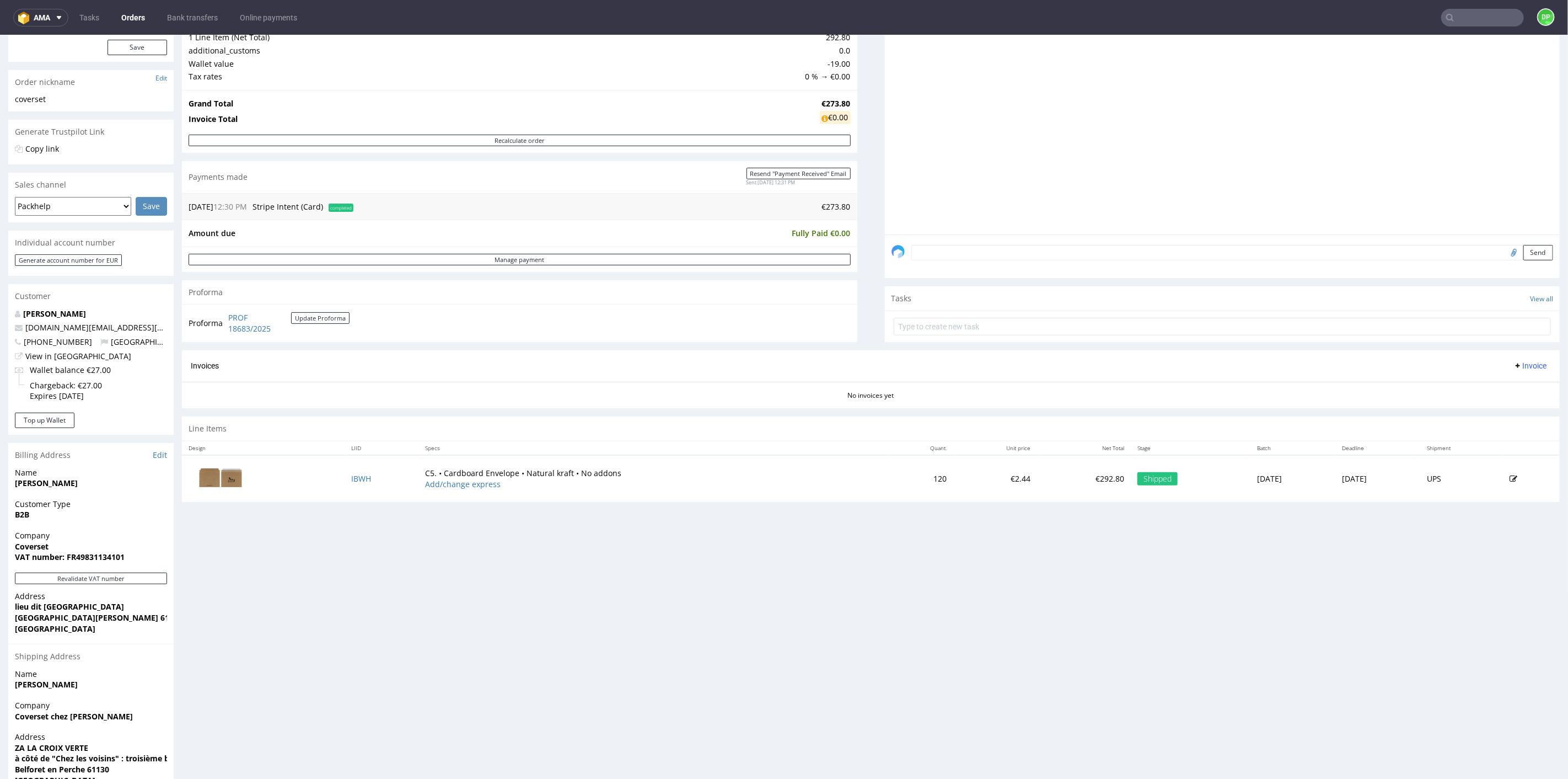
scroll to position [133, 0]
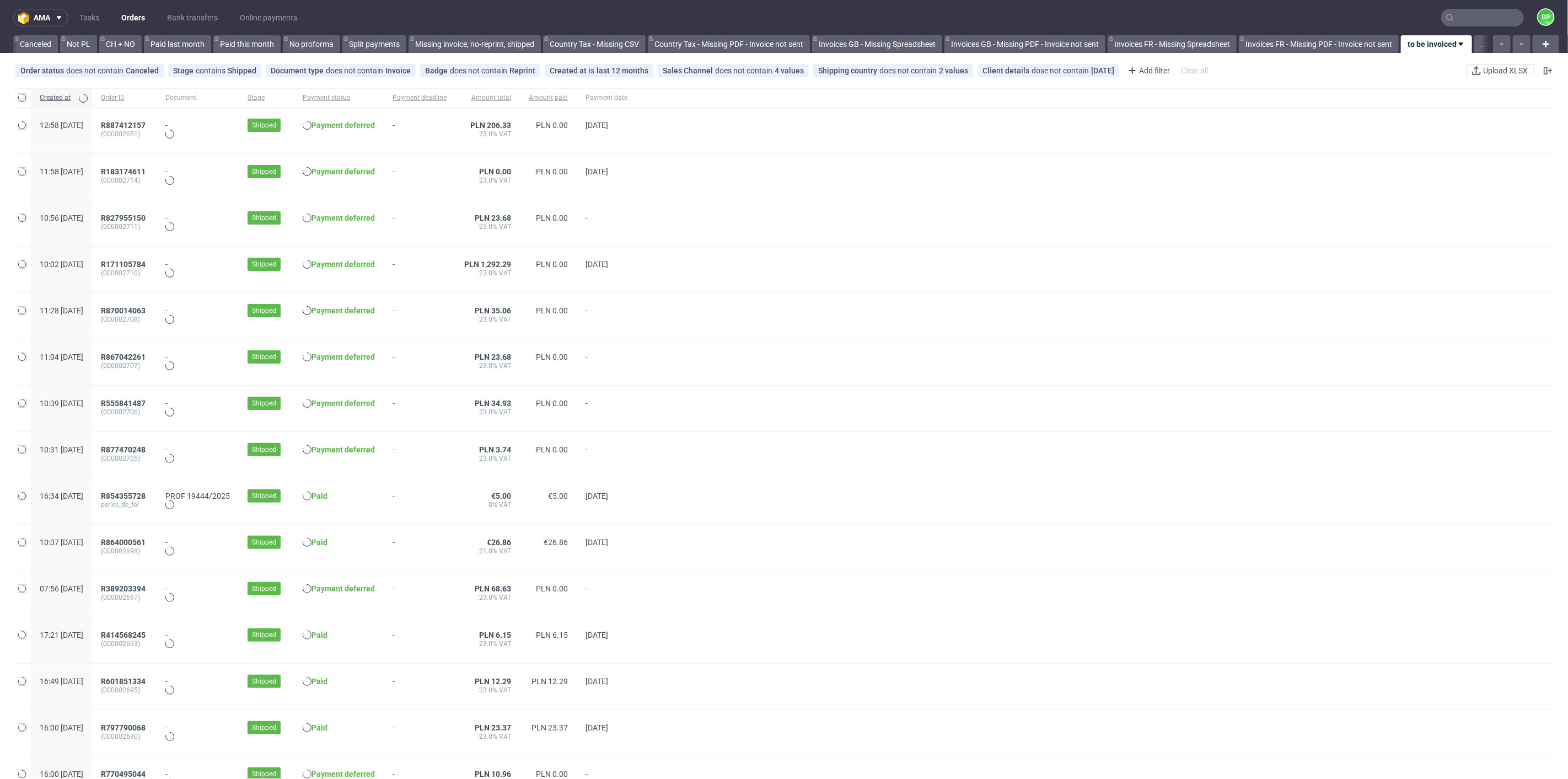
scroll to position [0, 656]
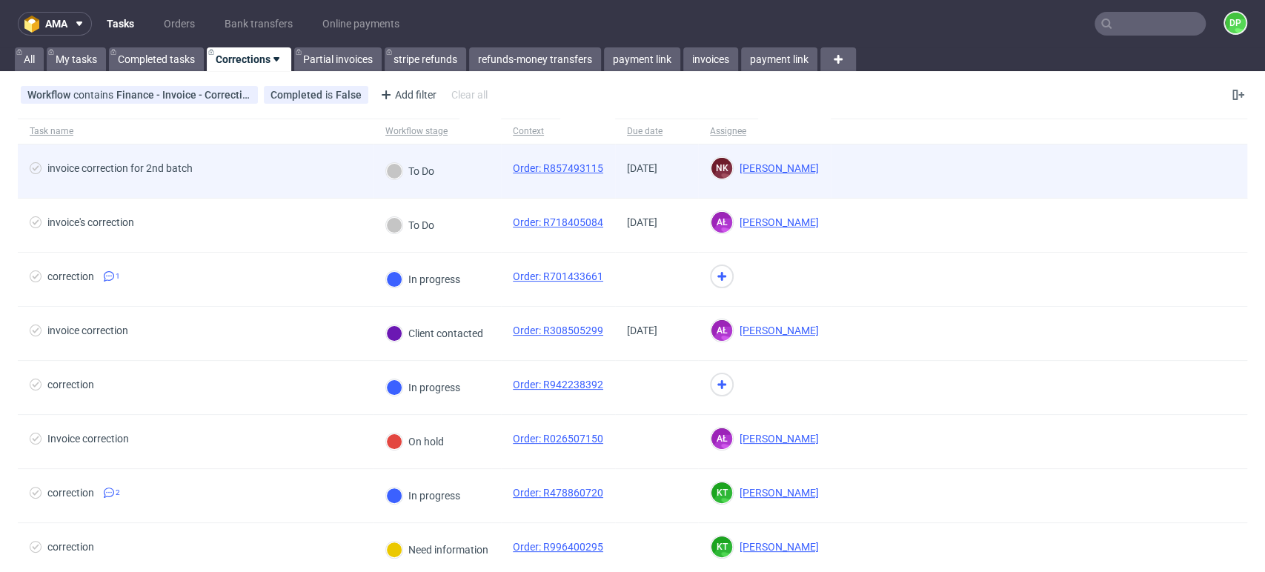
click at [280, 174] on span "invoice correction for 2nd batch" at bounding box center [196, 171] width 332 height 18
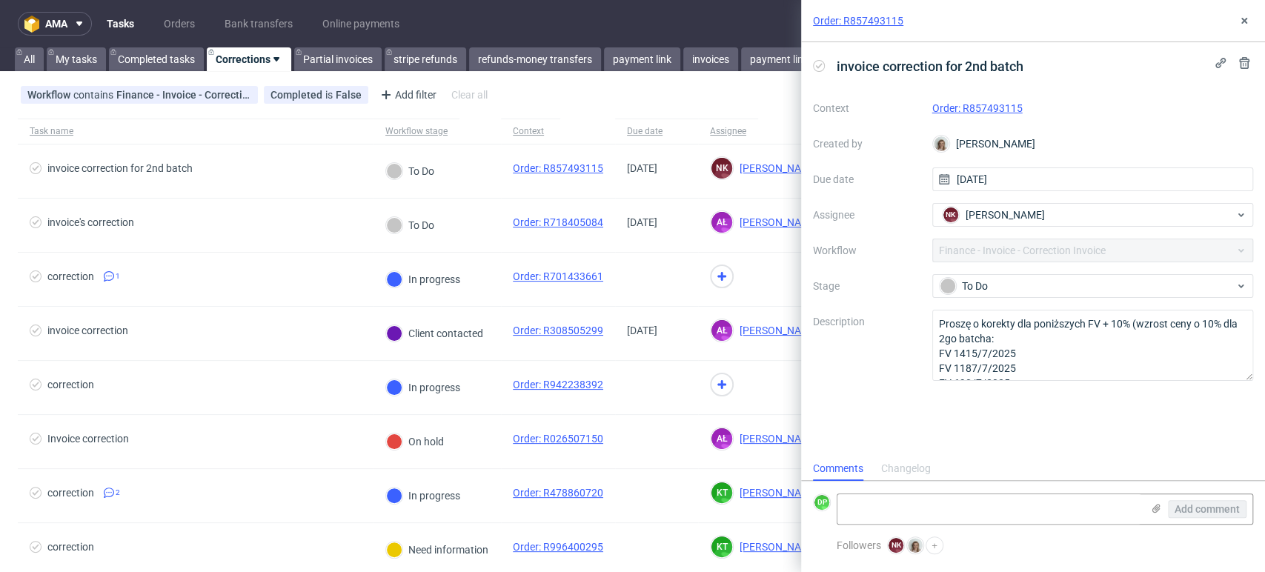
click at [974, 106] on link "Order: R857493115" at bounding box center [978, 108] width 90 height 12
click at [1250, 21] on icon at bounding box center [1245, 21] width 12 height 12
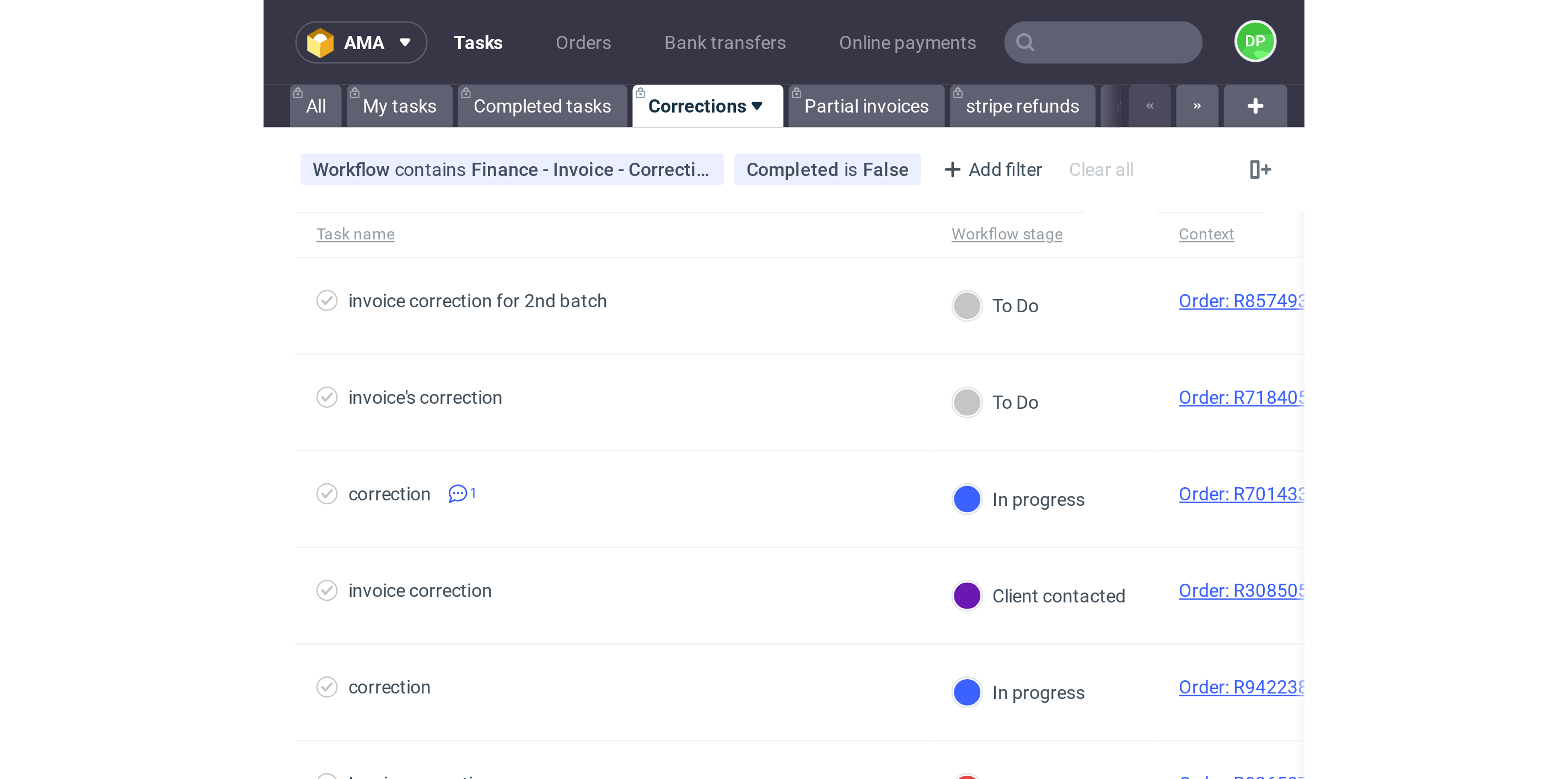
scroll to position [9, 0]
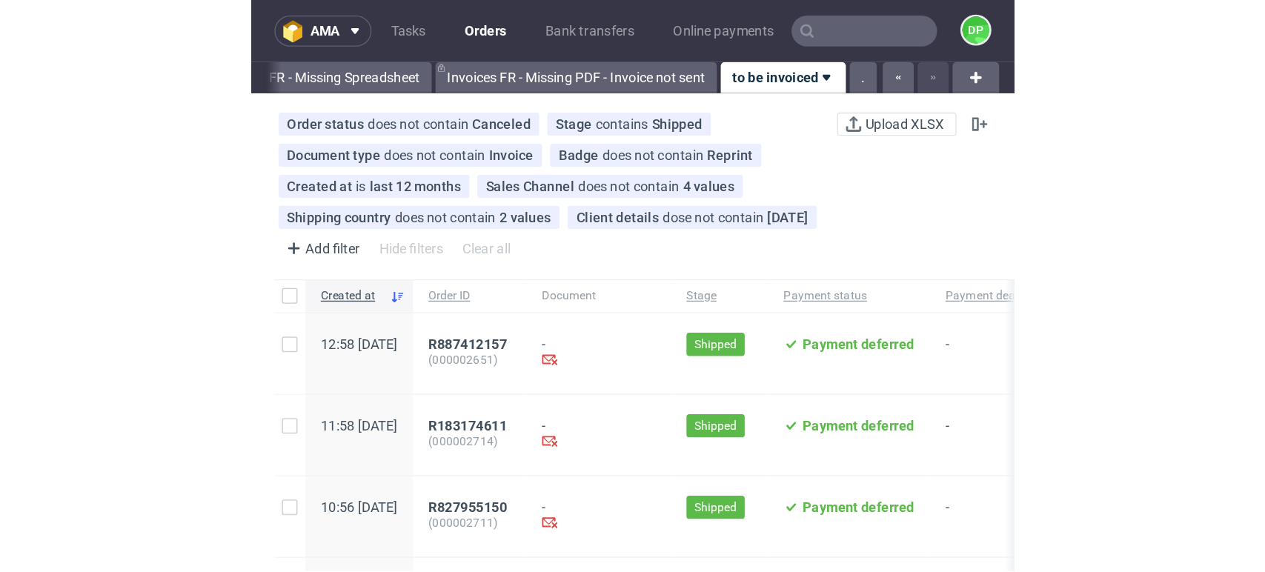
scroll to position [0, 1727]
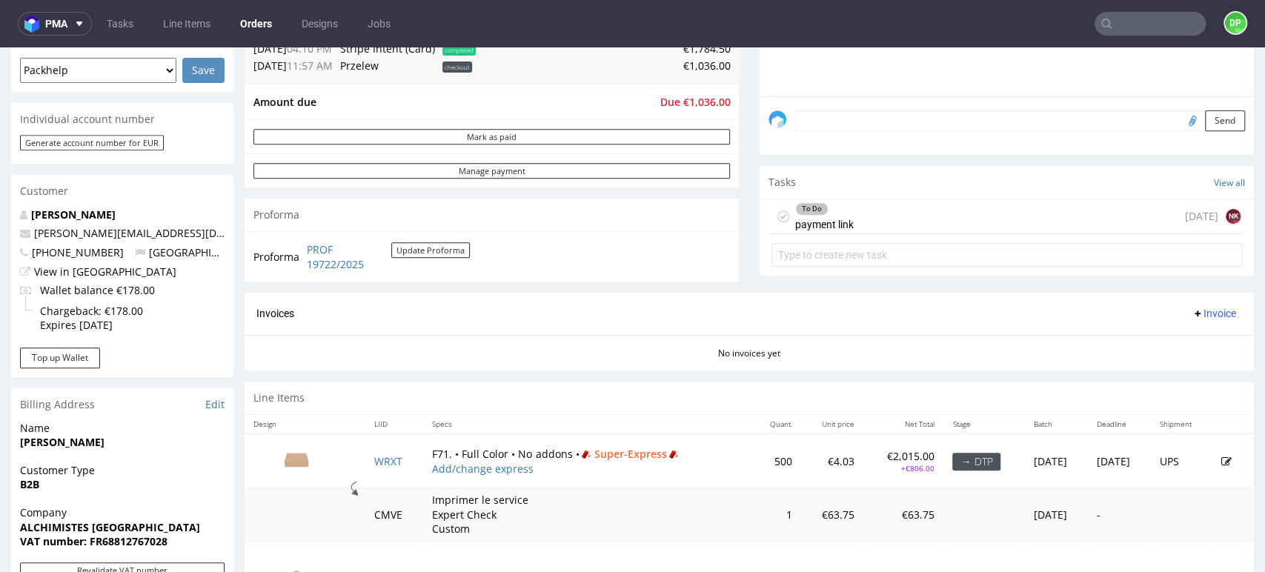
scroll to position [411, 0]
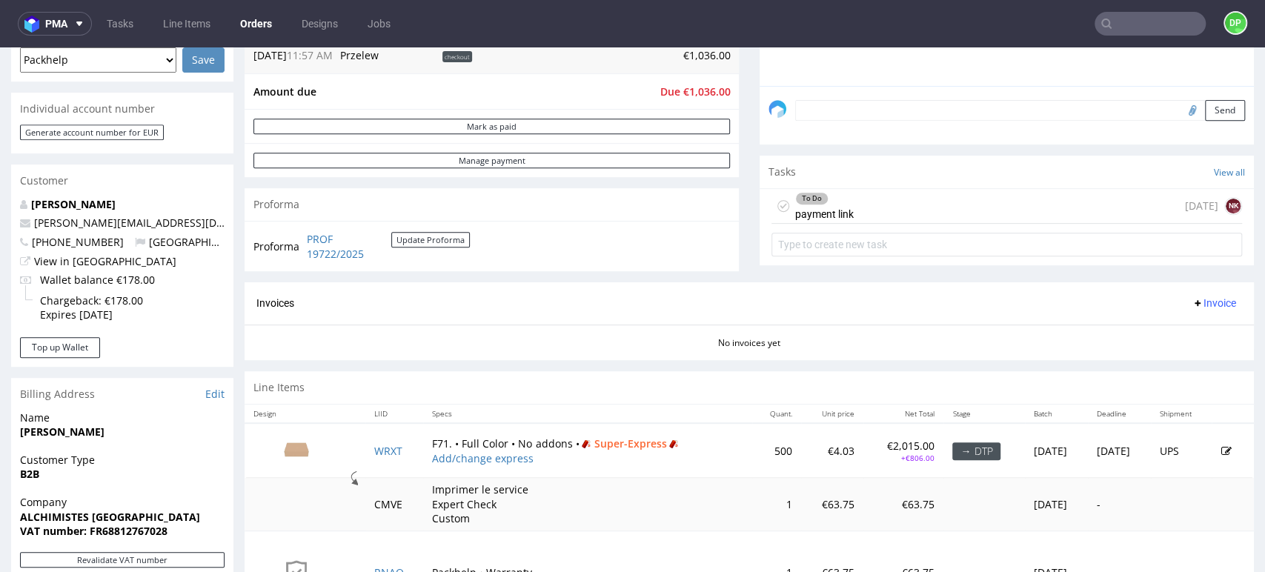
click at [853, 206] on div "To Do payment link today NK" at bounding box center [1007, 206] width 471 height 35
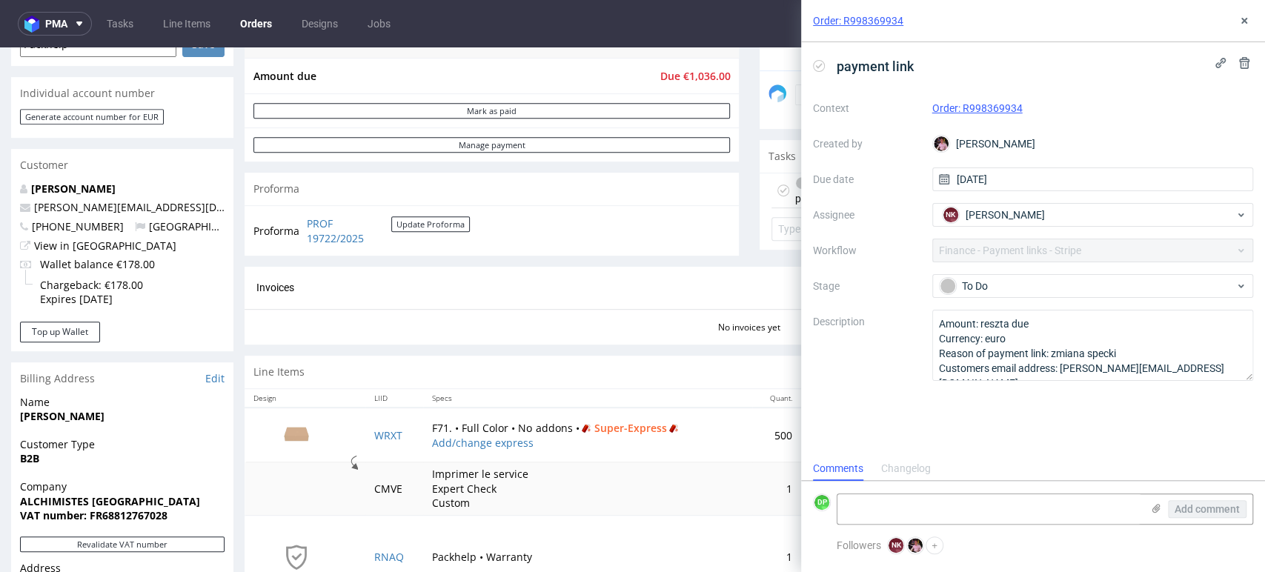
scroll to position [411, 0]
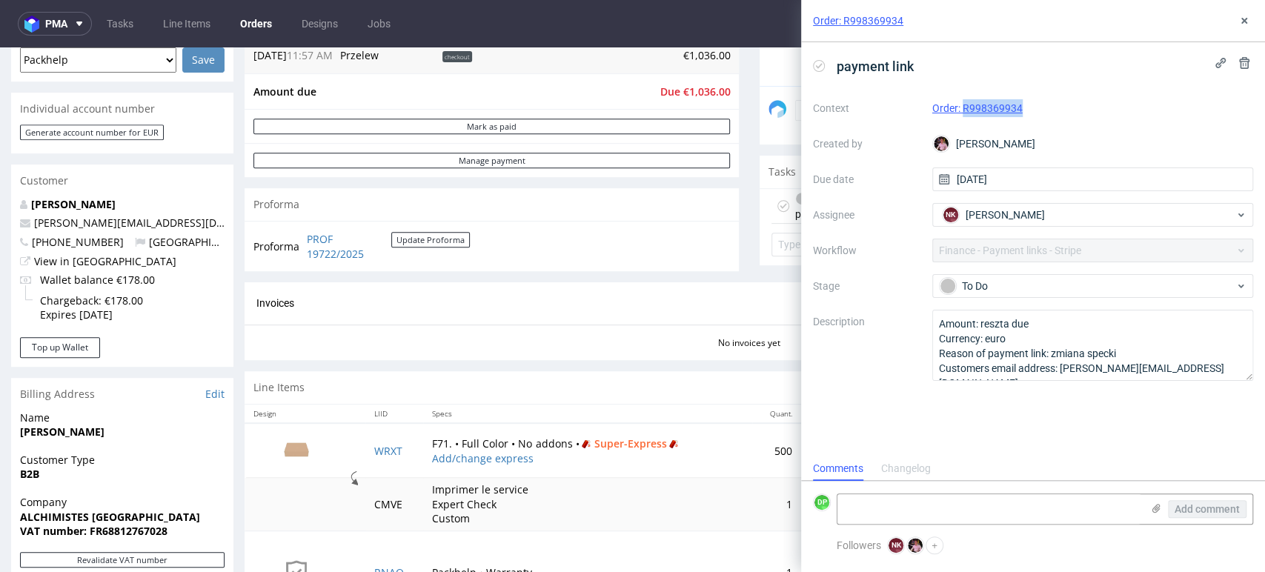
drag, startPoint x: 1028, startPoint y: 105, endPoint x: 963, endPoint y: 121, distance: 67.1
click at [963, 121] on div "Context Order: R998369934 Created by Aleks Ziemkowski Due date 16/09/2025 Assig…" at bounding box center [1033, 238] width 440 height 285
copy link "R998369934"
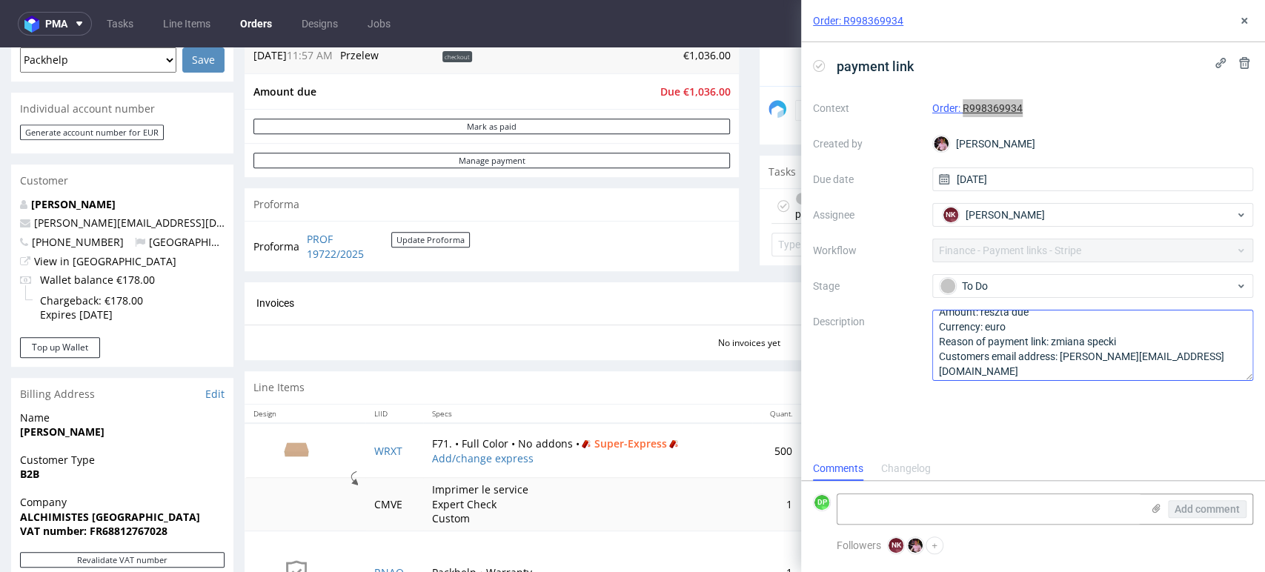
scroll to position [16, 0]
drag, startPoint x: 1170, startPoint y: 354, endPoint x: 1063, endPoint y: 351, distance: 106.8
click at [1063, 351] on textarea "Amount: reszta due Currency: euro Reason of payment link: zmiana specki Custome…" at bounding box center [1094, 345] width 322 height 71
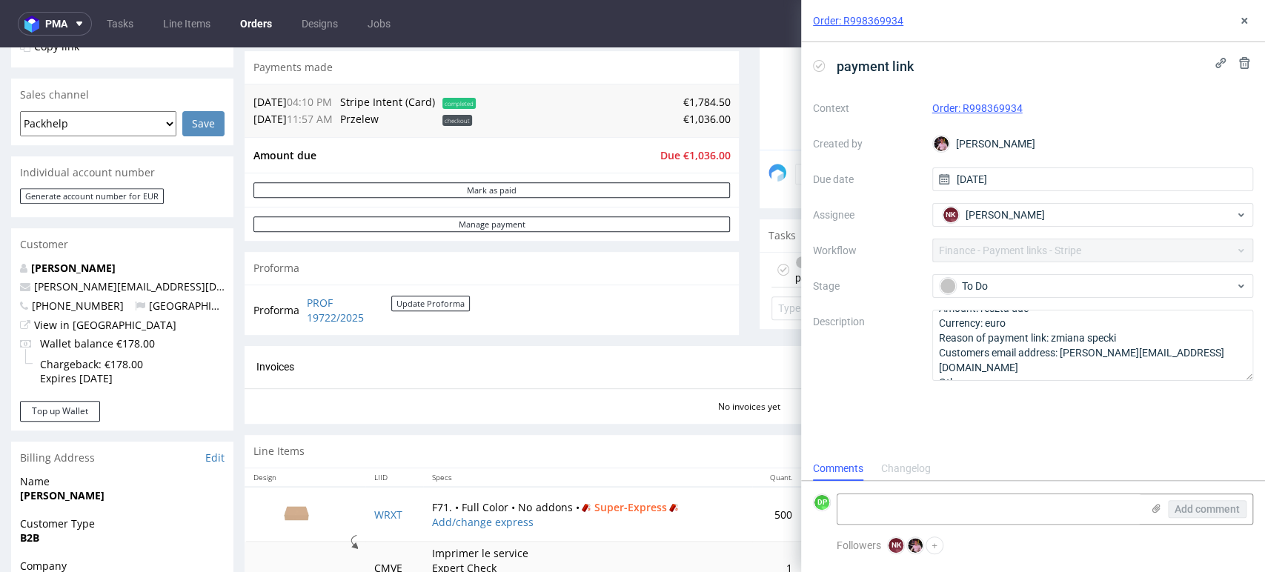
scroll to position [247, 0]
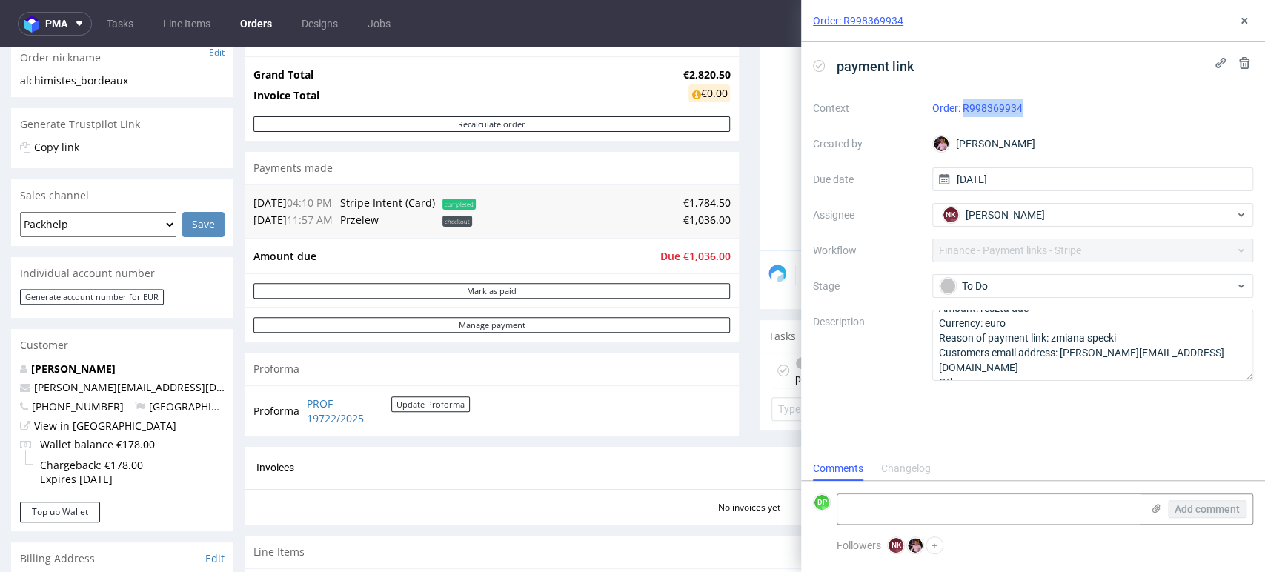
drag, startPoint x: 1032, startPoint y: 108, endPoint x: 961, endPoint y: 115, distance: 71.5
click at [961, 115] on div "Order: R998369934" at bounding box center [1094, 108] width 322 height 18
copy link "R998369934"
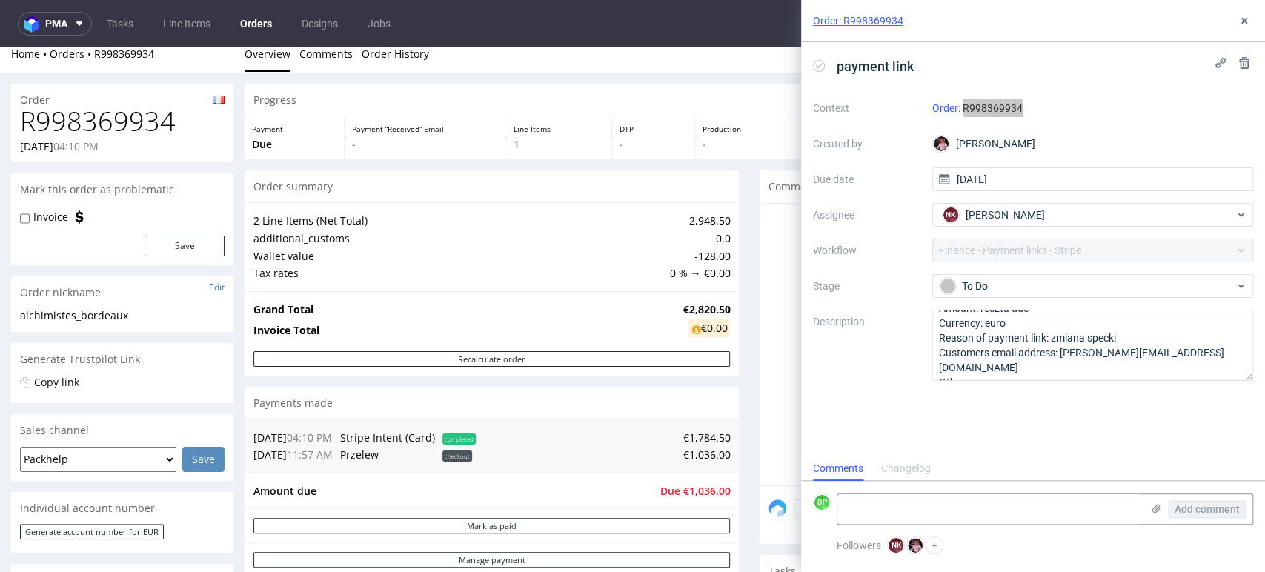
scroll to position [0, 0]
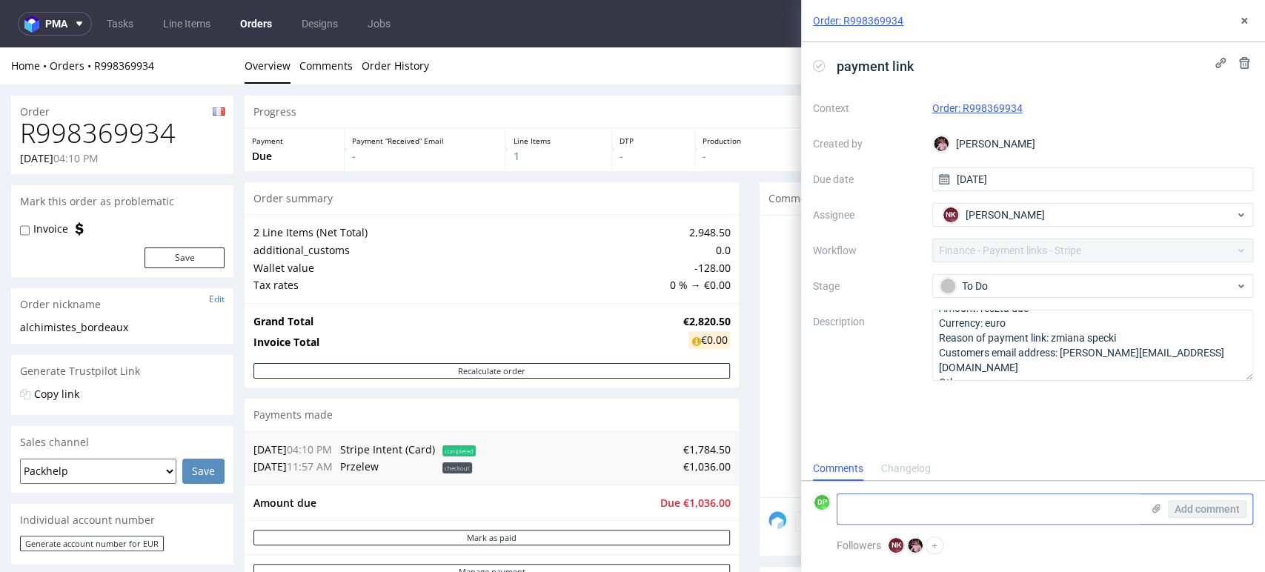
click at [864, 506] on textarea at bounding box center [990, 509] width 304 height 30
type textarea "payment link sent"
click at [1208, 507] on span "Add comment" at bounding box center [1207, 509] width 65 height 10
click at [1234, 16] on div "Order: R998369934" at bounding box center [1033, 21] width 464 height 42
click at [1242, 16] on icon at bounding box center [1245, 21] width 12 height 12
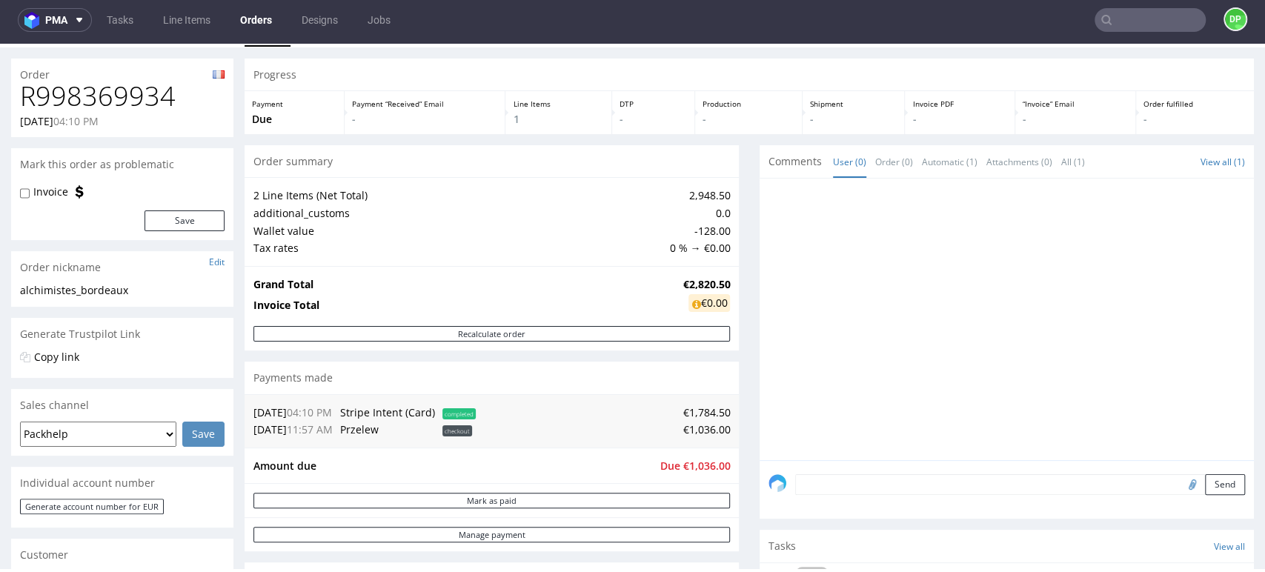
scroll to position [10, 0]
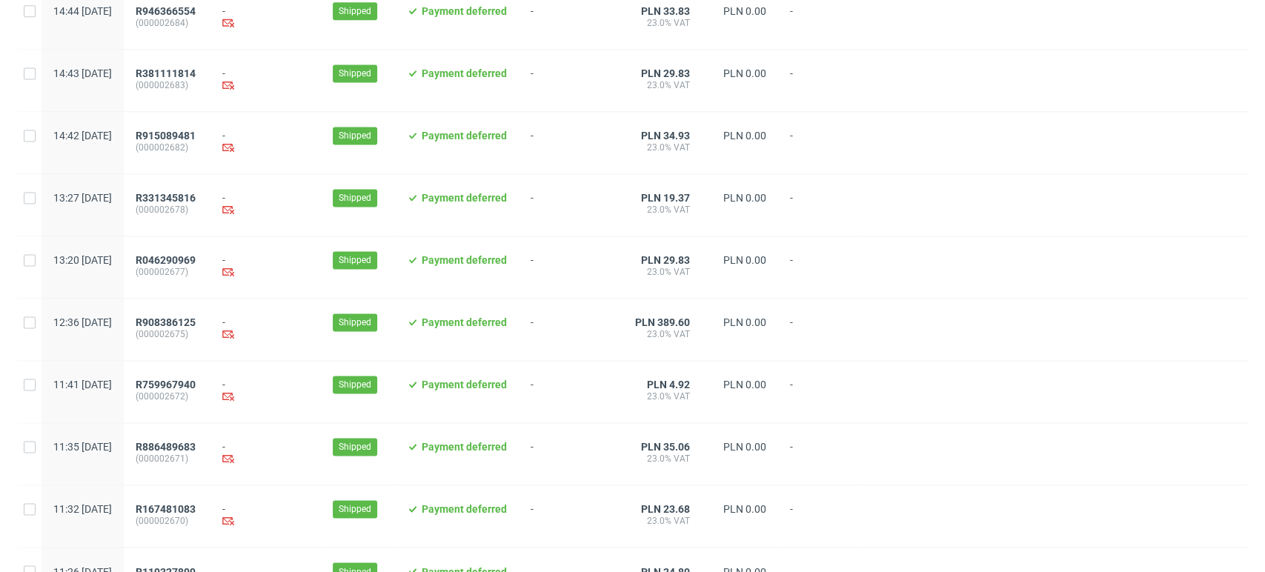
scroll to position [1520, 0]
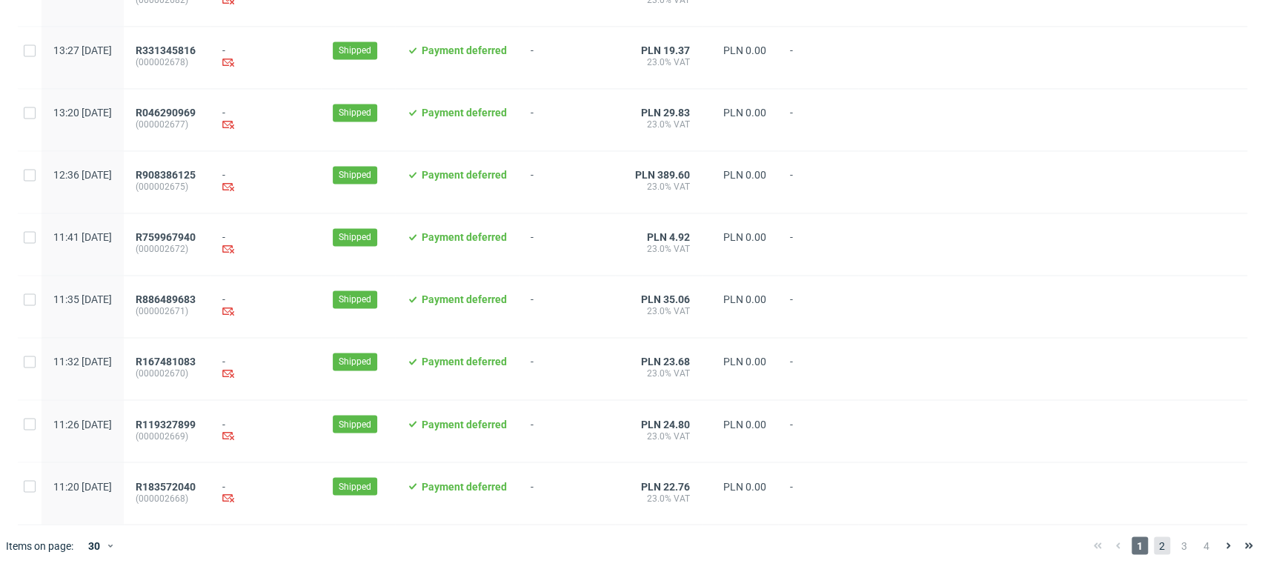
click at [1154, 546] on span "2" at bounding box center [1162, 546] width 16 height 18
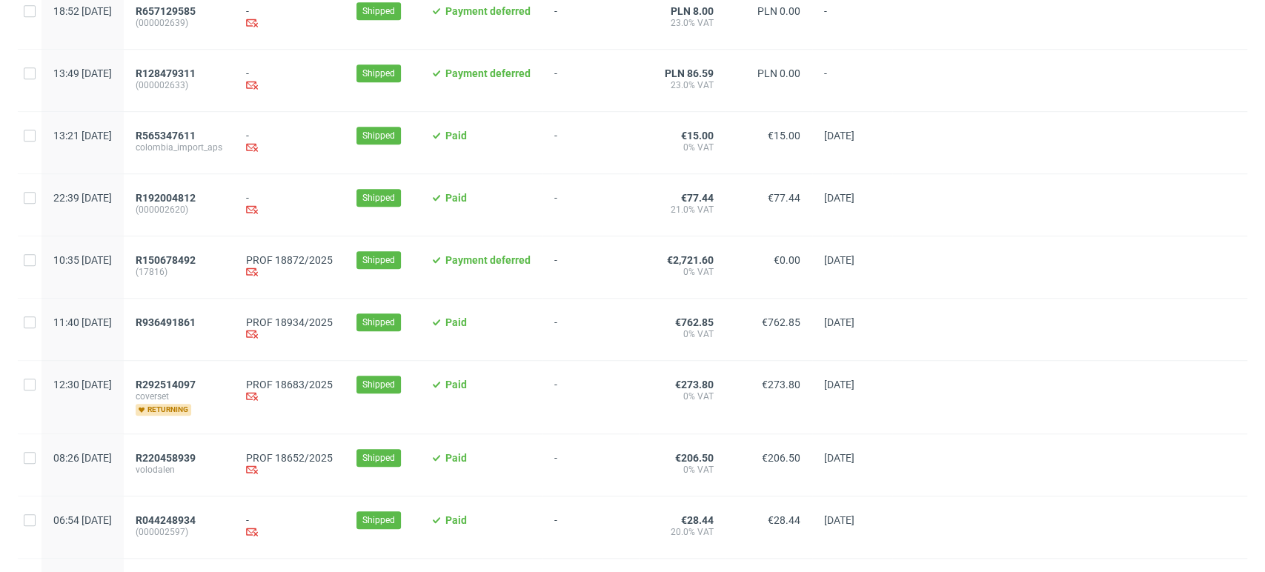
scroll to position [824, 0]
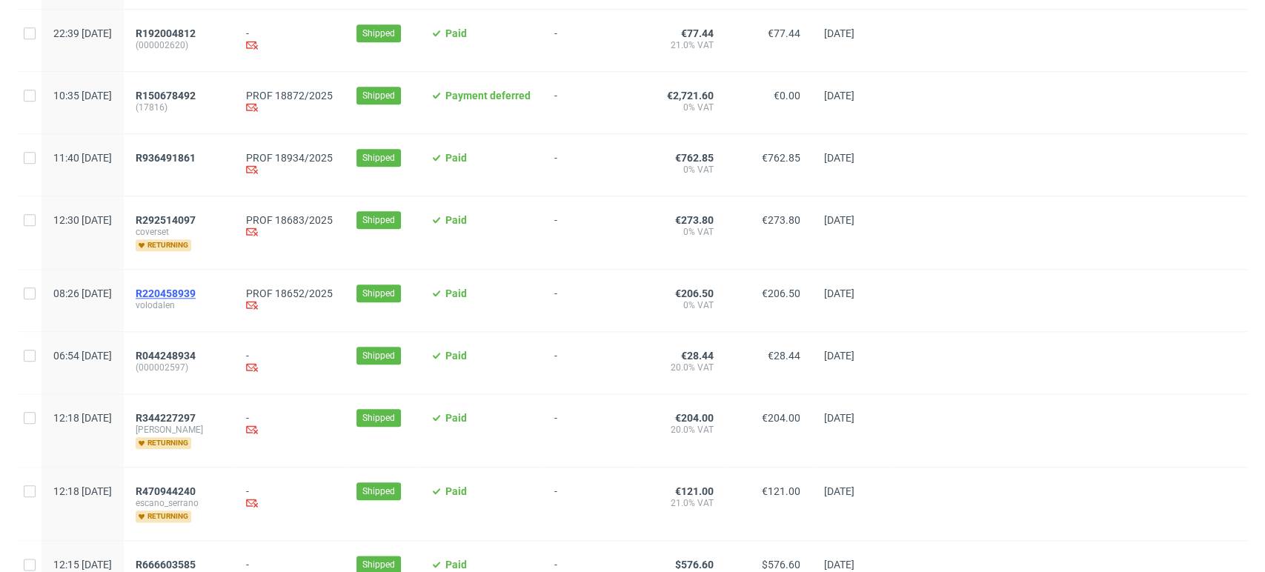
click at [196, 297] on span "R220458939" at bounding box center [166, 294] width 60 height 12
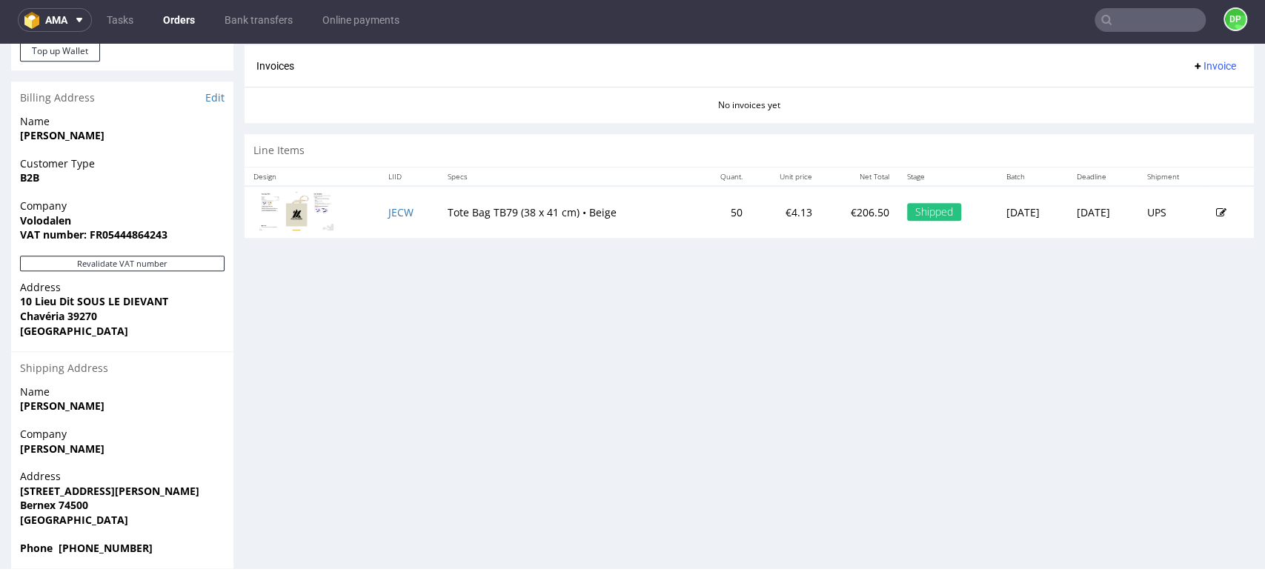
scroll to position [723, 0]
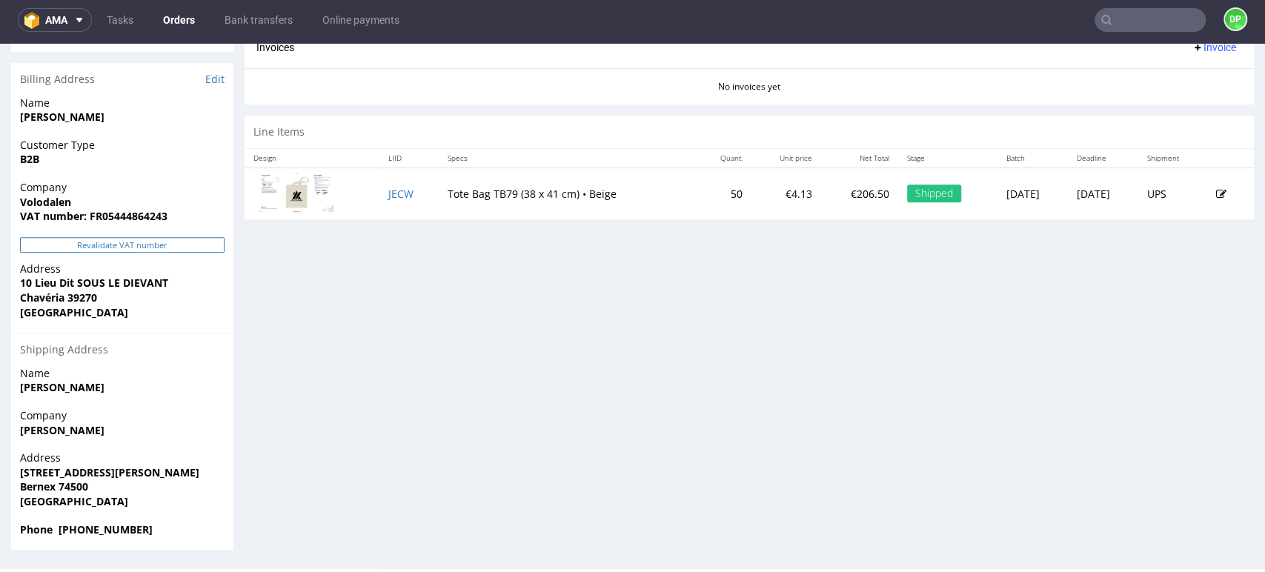
click at [165, 246] on button "Revalidate VAT number" at bounding box center [122, 245] width 205 height 16
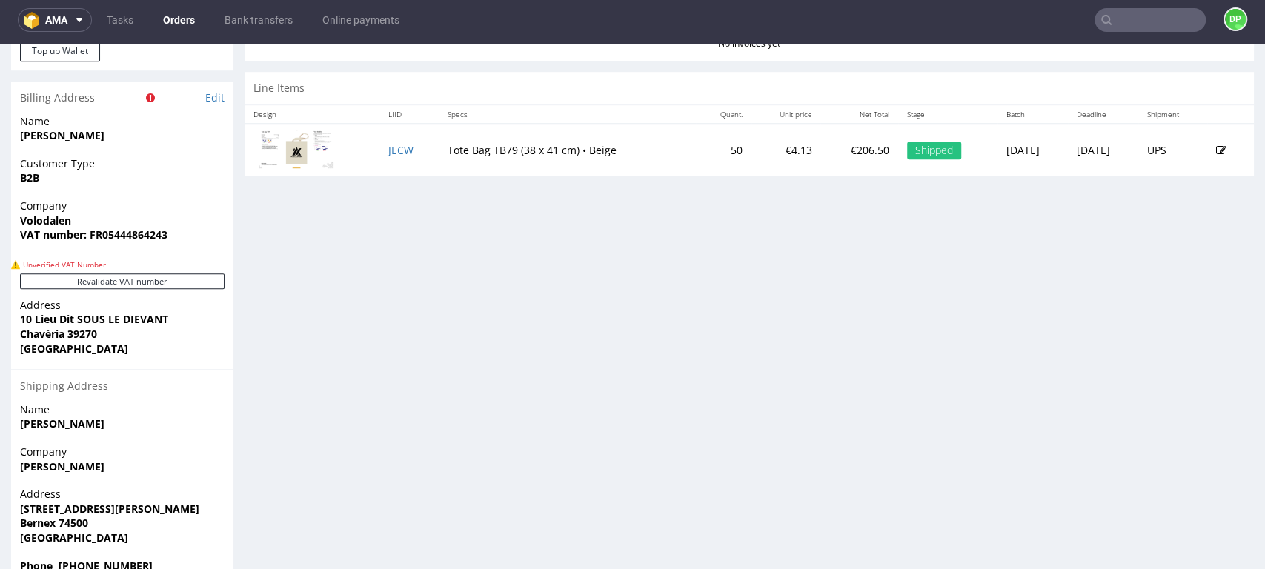
scroll to position [741, 0]
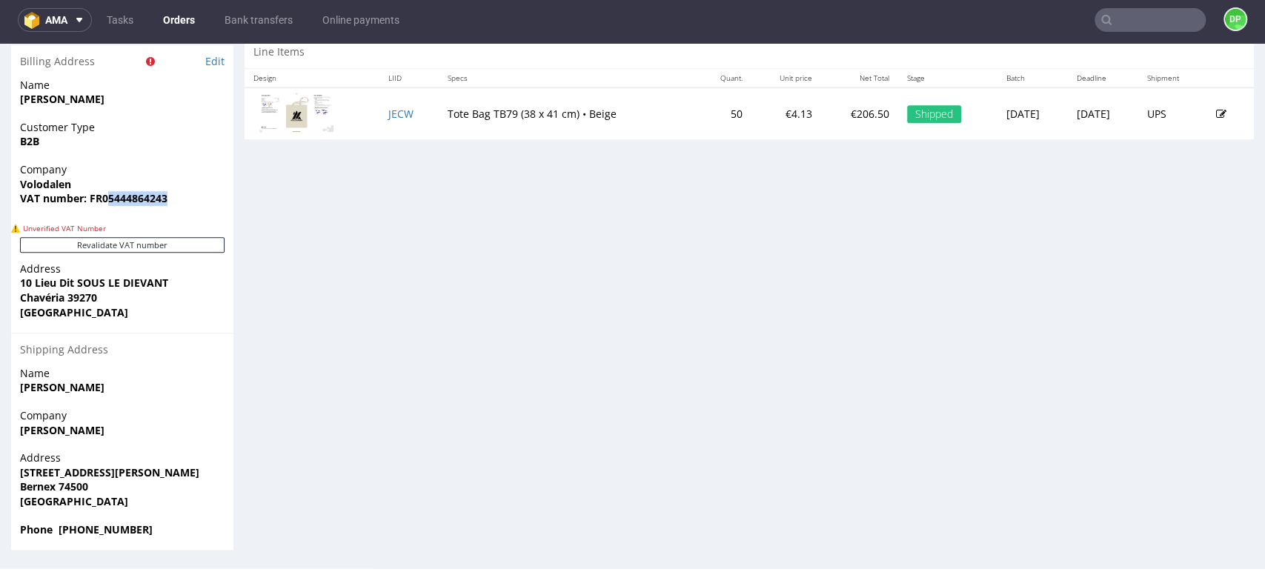
drag, startPoint x: 178, startPoint y: 206, endPoint x: 110, endPoint y: 214, distance: 67.9
click at [110, 214] on div "Company Volodalen VAT number: FR05444864243" at bounding box center [122, 190] width 222 height 57
click at [185, 204] on span "VAT number: FR05444864243" at bounding box center [122, 198] width 205 height 15
drag, startPoint x: 173, startPoint y: 202, endPoint x: 100, endPoint y: 219, distance: 75.2
click at [100, 219] on div "Company Volodalen VAT number: FR05444864243" at bounding box center [122, 190] width 222 height 57
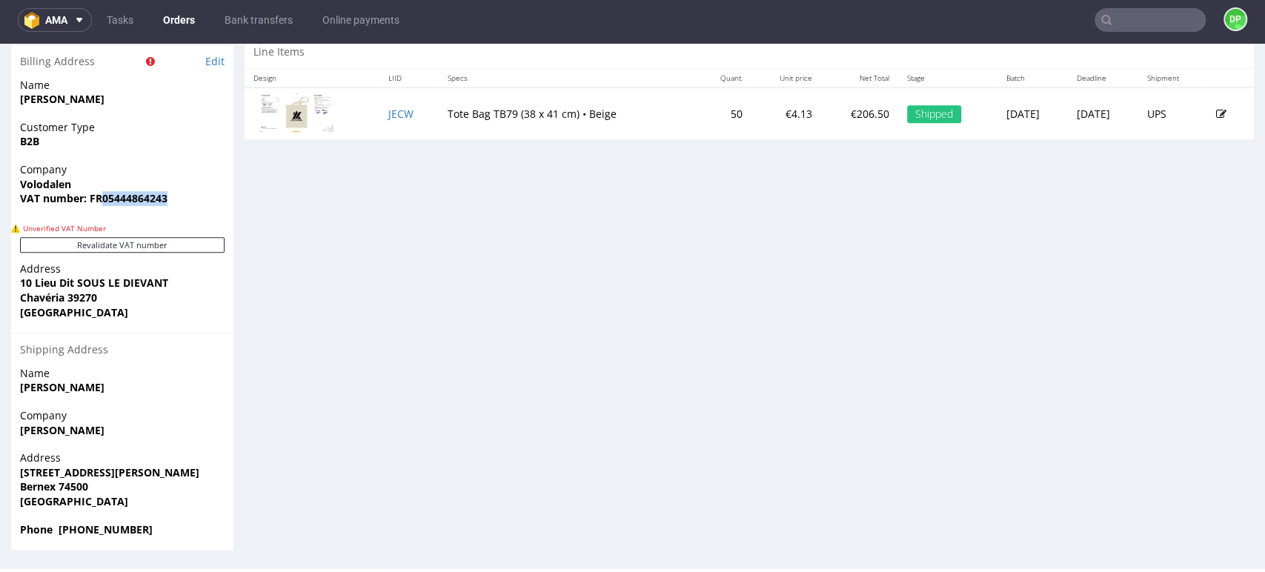
copy strong "05444864243"
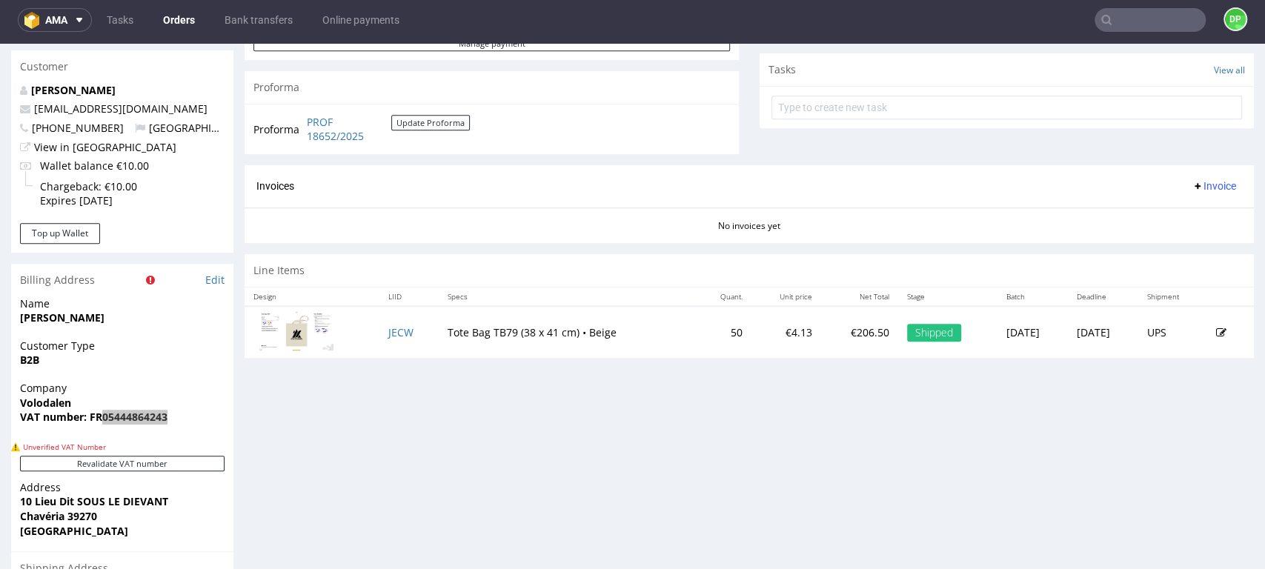
scroll to position [658, 0]
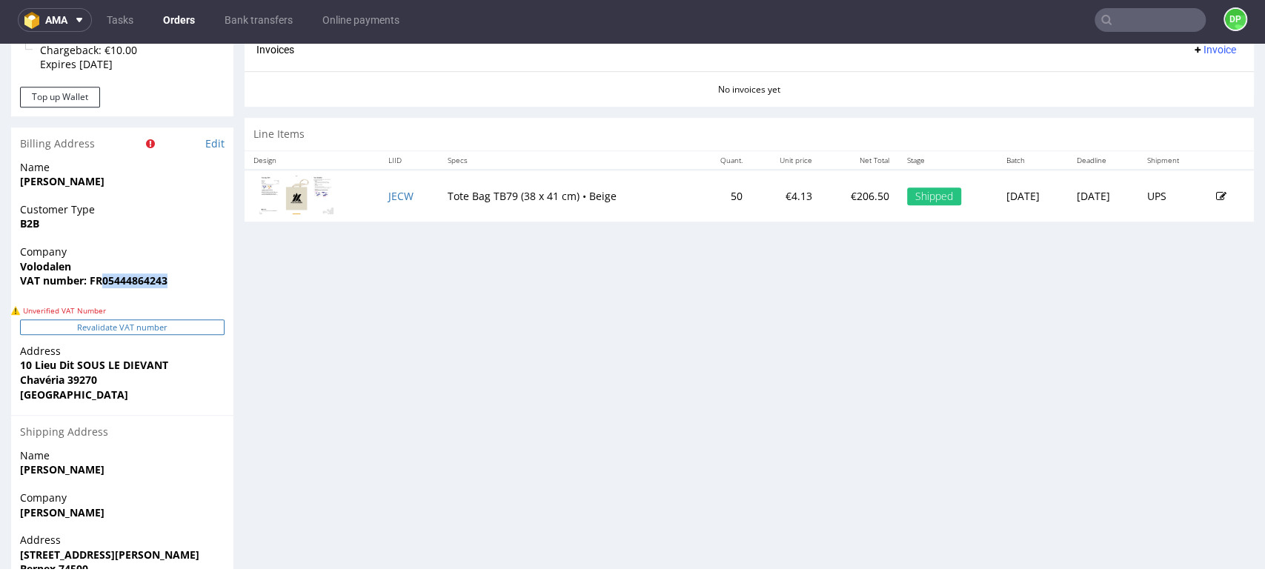
click at [128, 331] on button "Revalidate VAT number" at bounding box center [122, 328] width 205 height 16
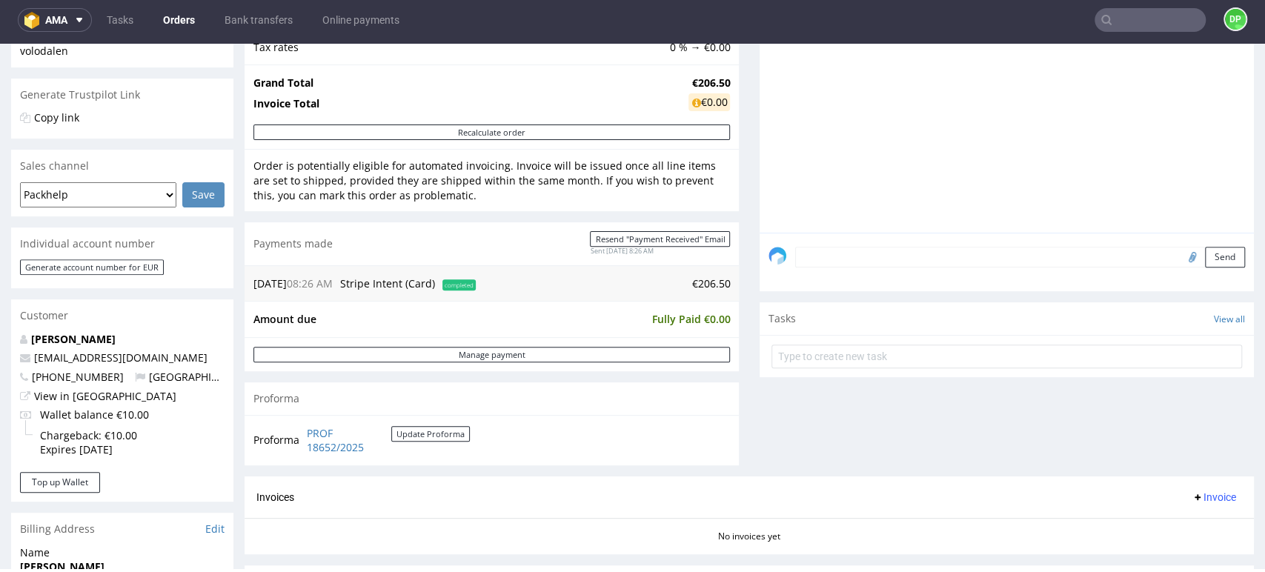
scroll to position [494, 0]
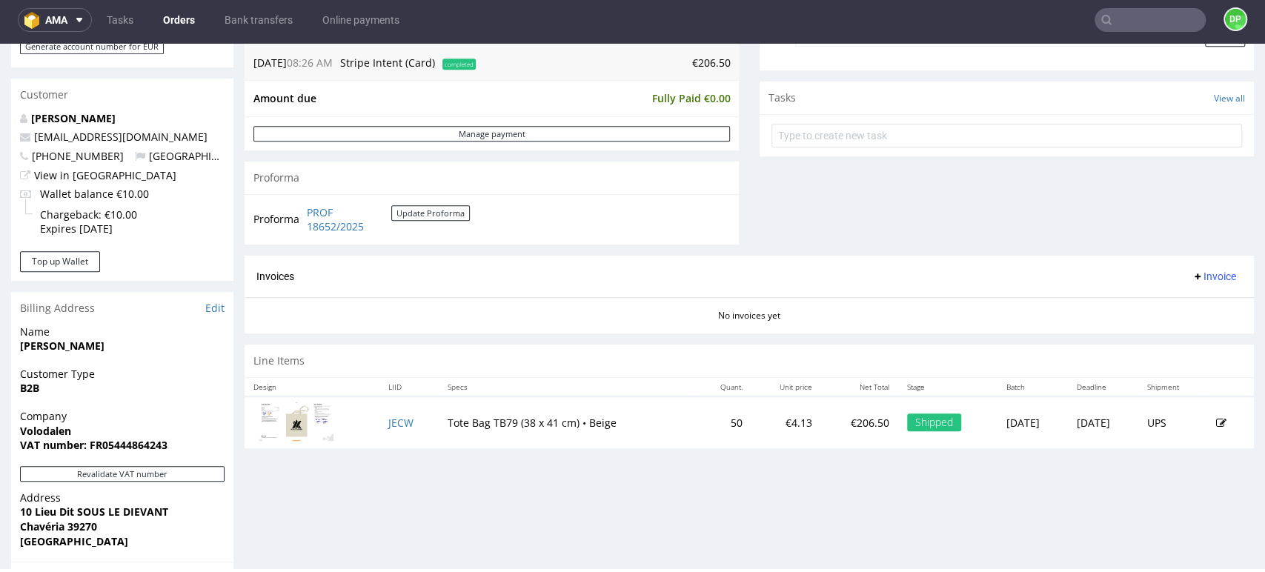
click at [1204, 278] on span "Invoice" at bounding box center [1214, 277] width 44 height 12
click at [1153, 307] on span "Generate" at bounding box center [1189, 307] width 72 height 15
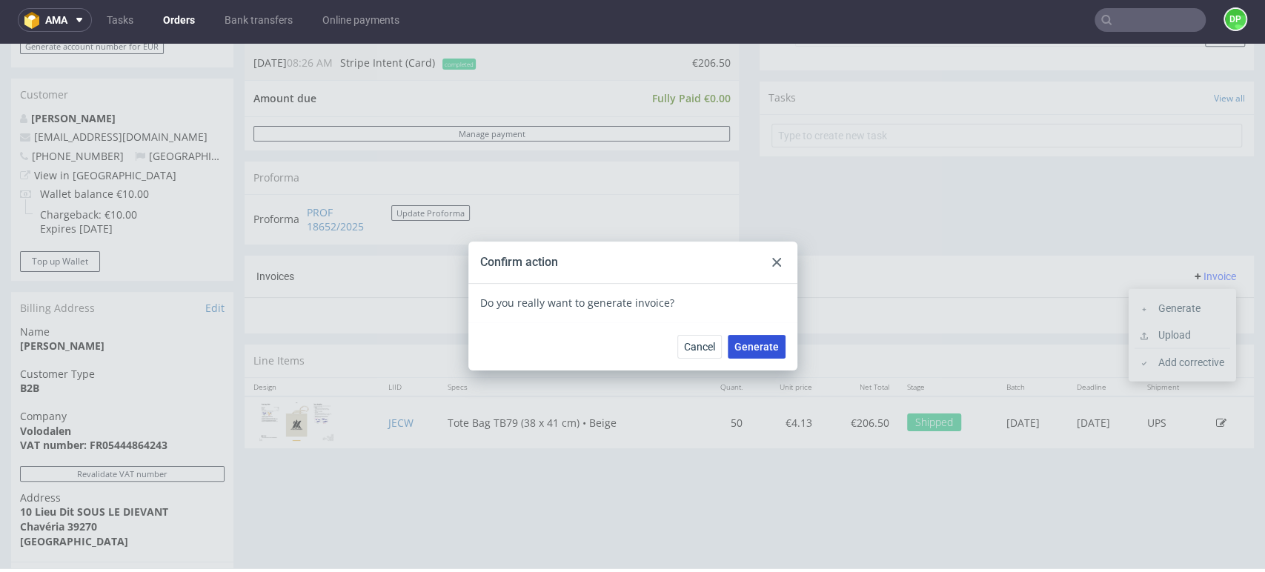
click at [749, 342] on span "Generate" at bounding box center [757, 347] width 44 height 10
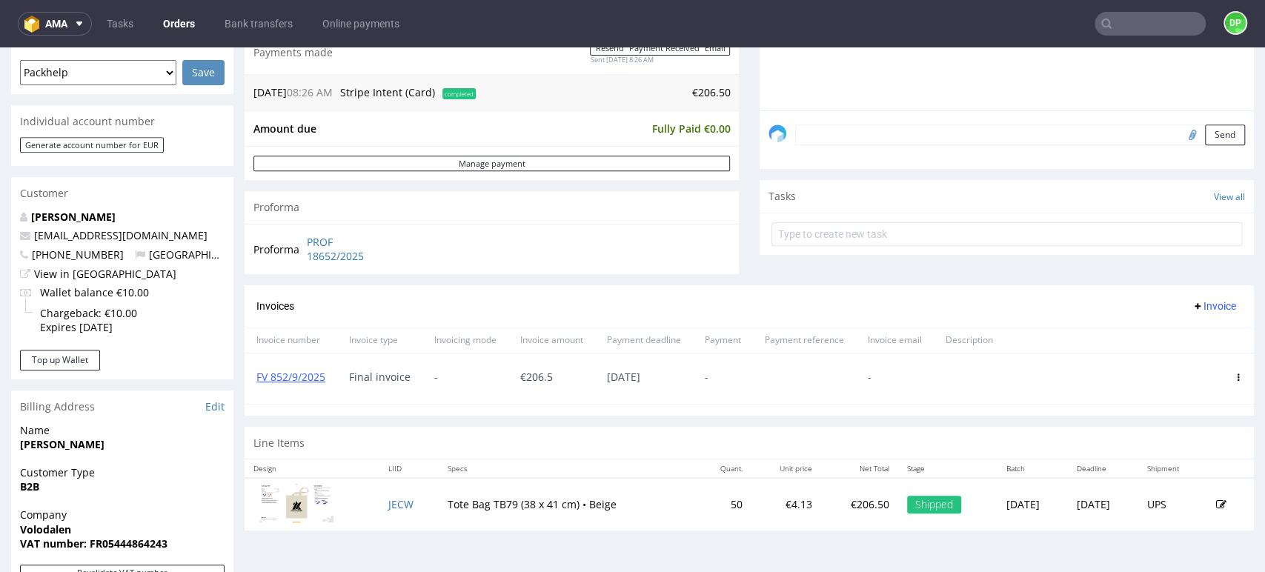
scroll to position [329, 0]
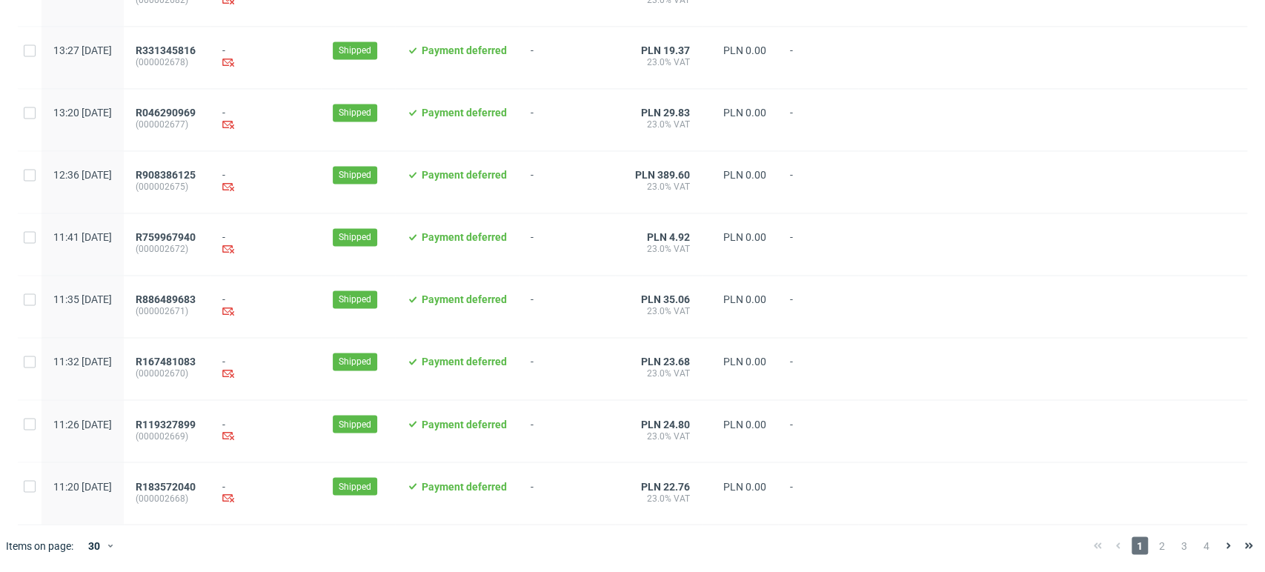
scroll to position [1520, 0]
click at [1154, 545] on span "2" at bounding box center [1162, 546] width 16 height 18
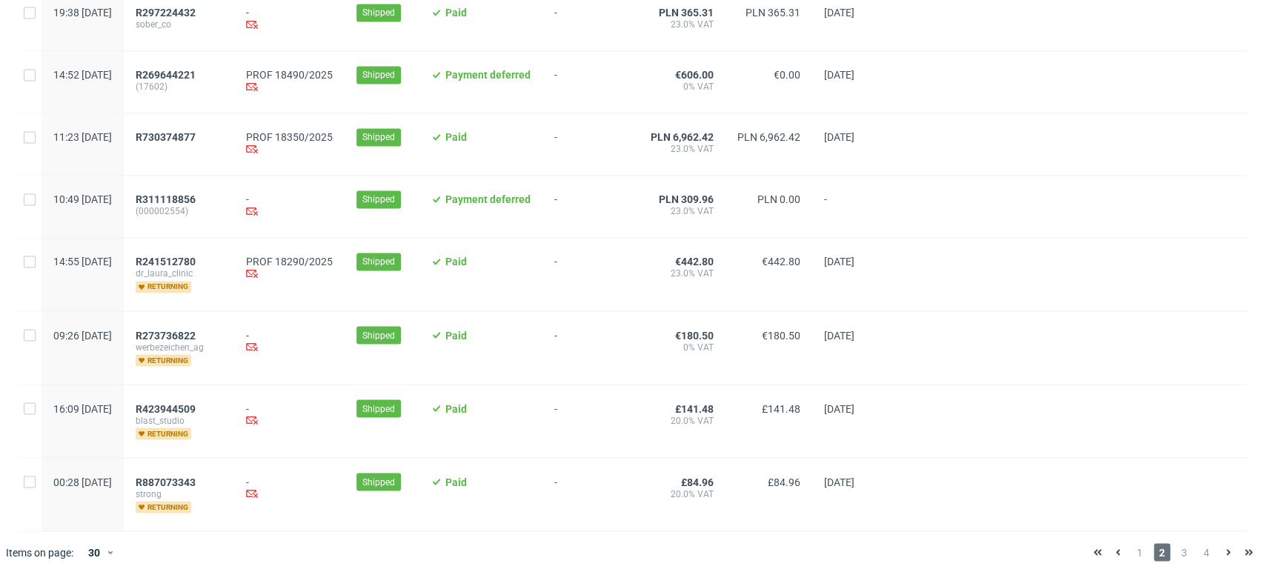
scroll to position [1593, 0]
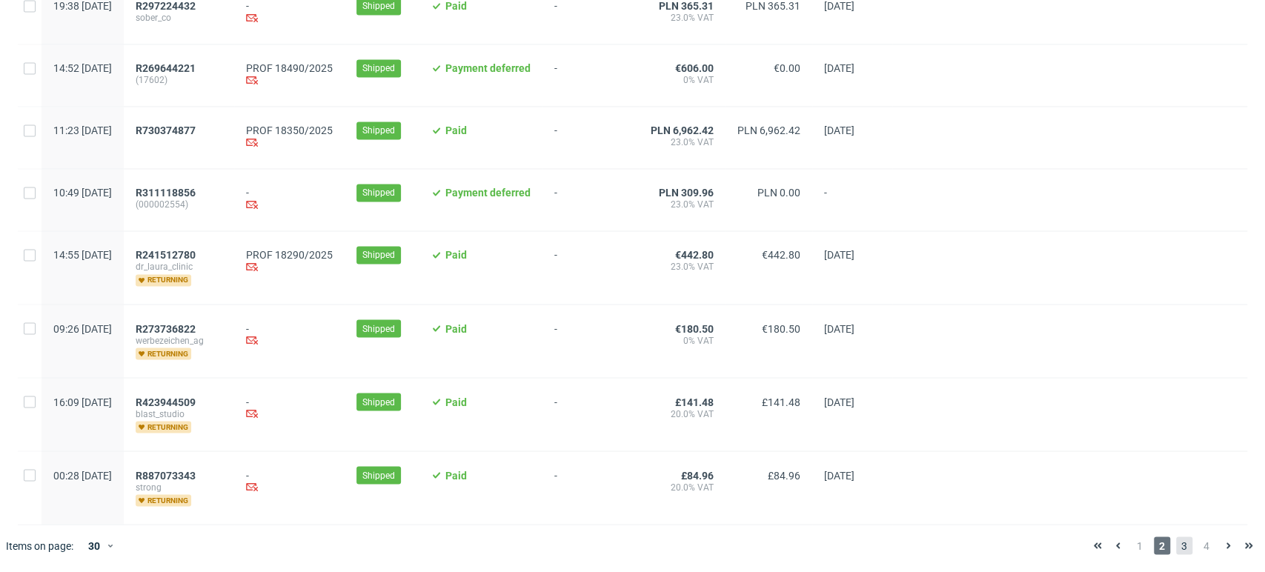
click at [1176, 545] on span "3" at bounding box center [1184, 546] width 16 height 18
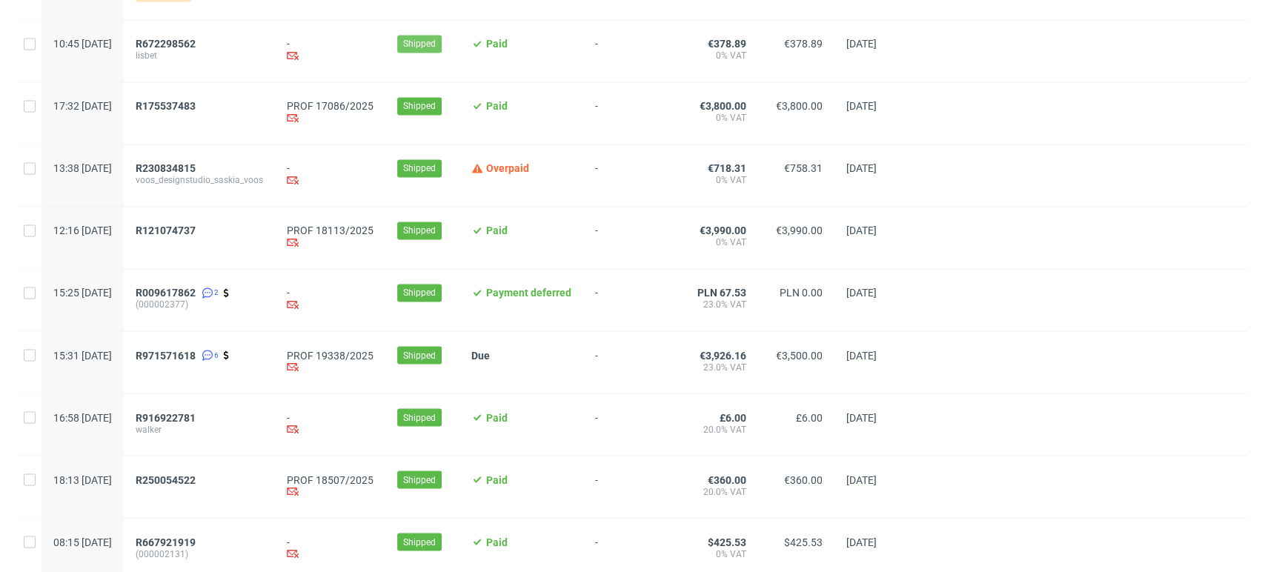
scroll to position [1603, 0]
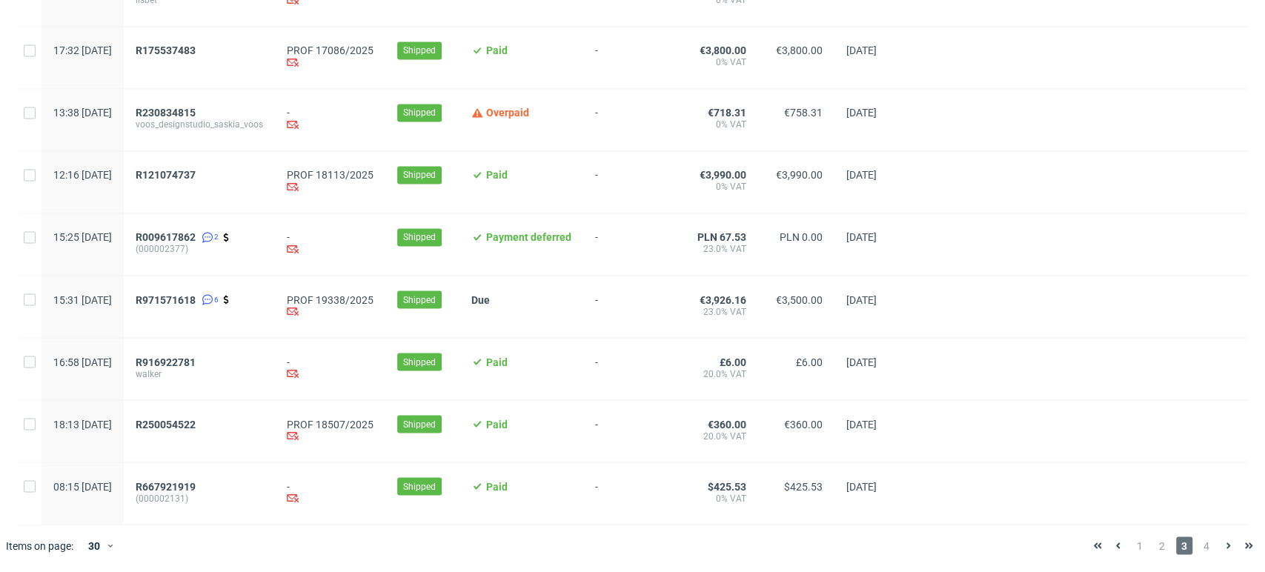
click at [1201, 554] on span "4" at bounding box center [1207, 546] width 16 height 18
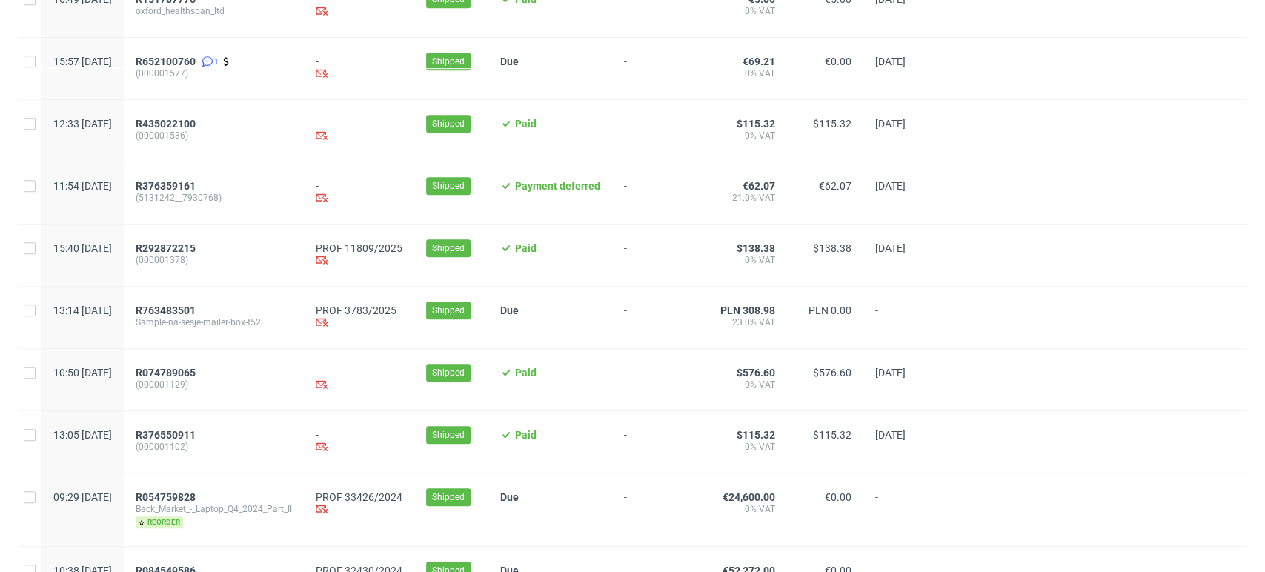
scroll to position [658, 0]
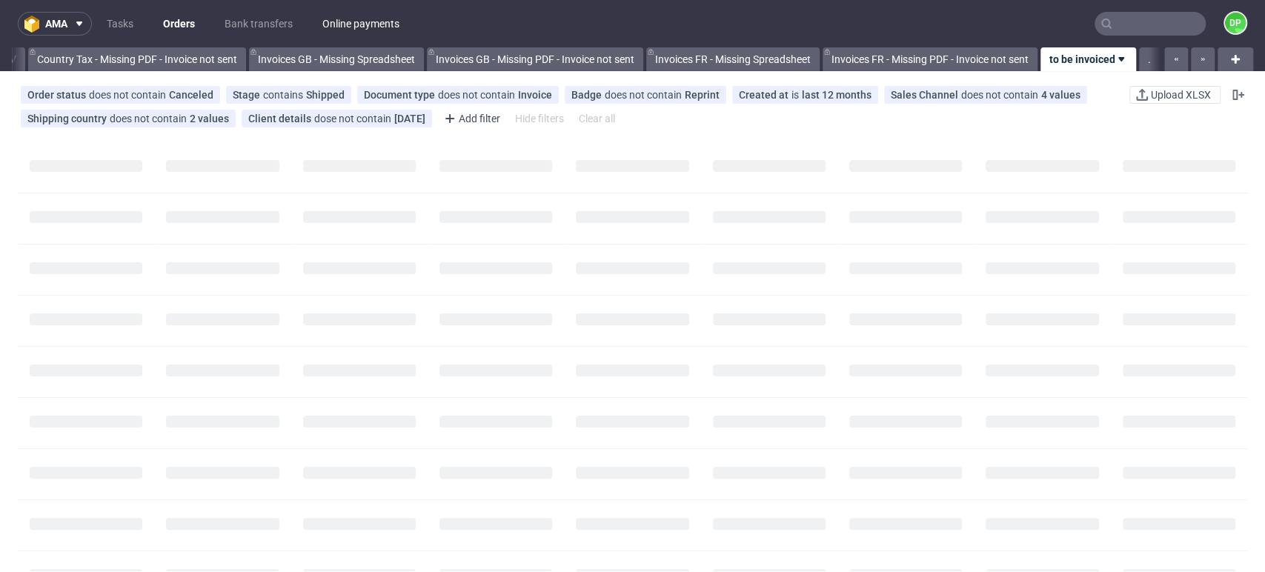
scroll to position [0, 1727]
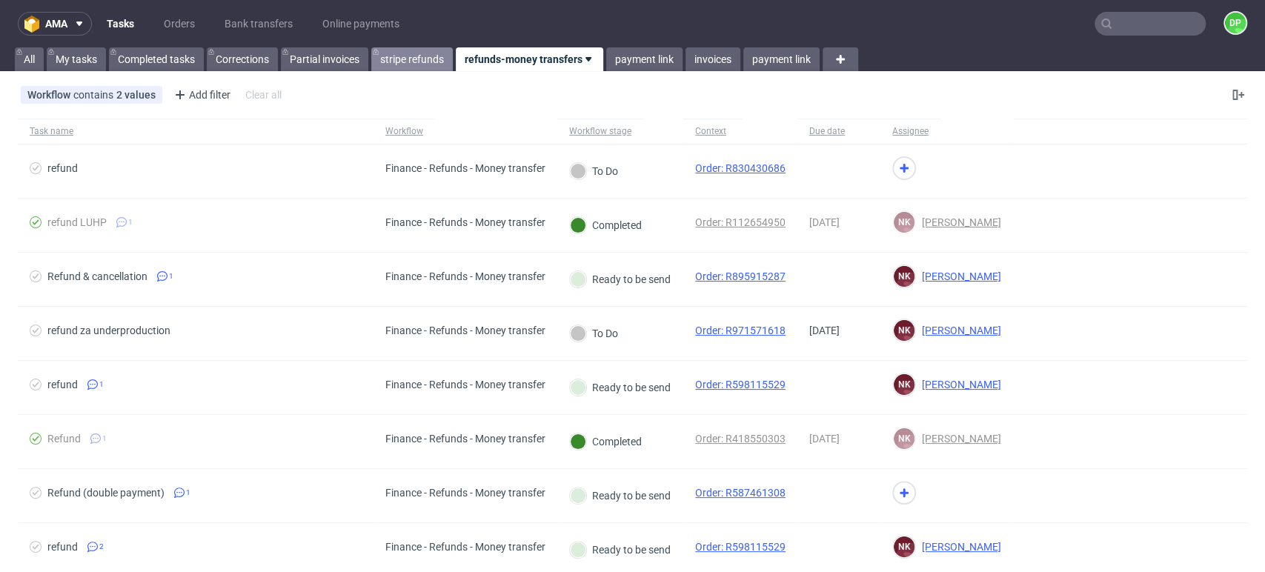
click at [428, 53] on link "stripe refunds" at bounding box center [412, 59] width 82 height 24
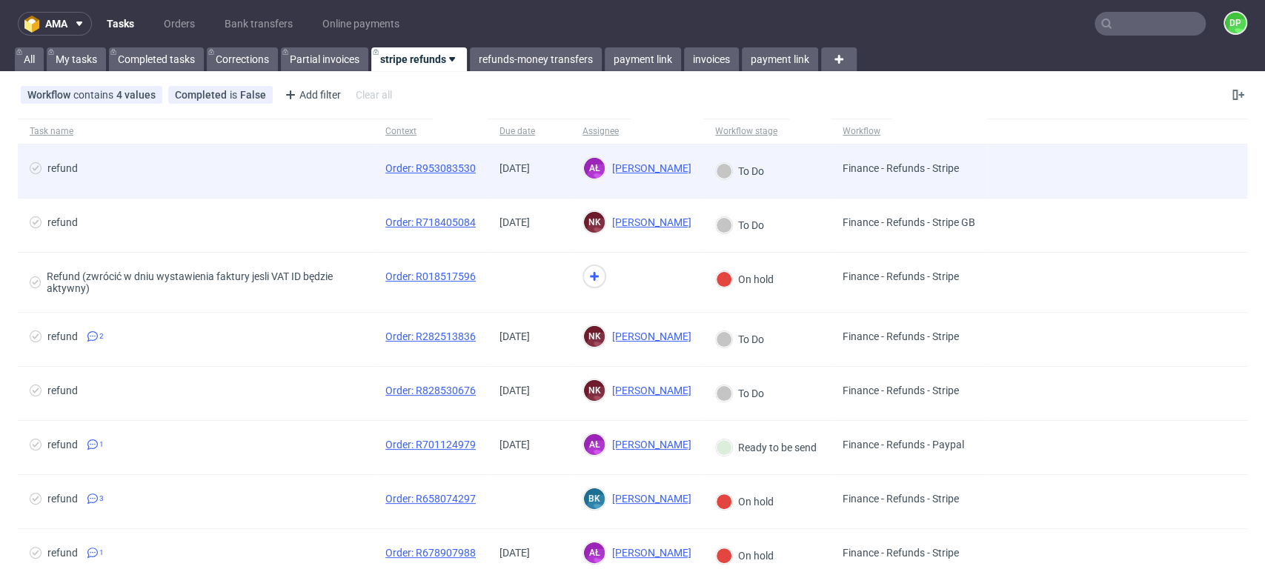
click at [282, 158] on div "refund" at bounding box center [196, 171] width 356 height 53
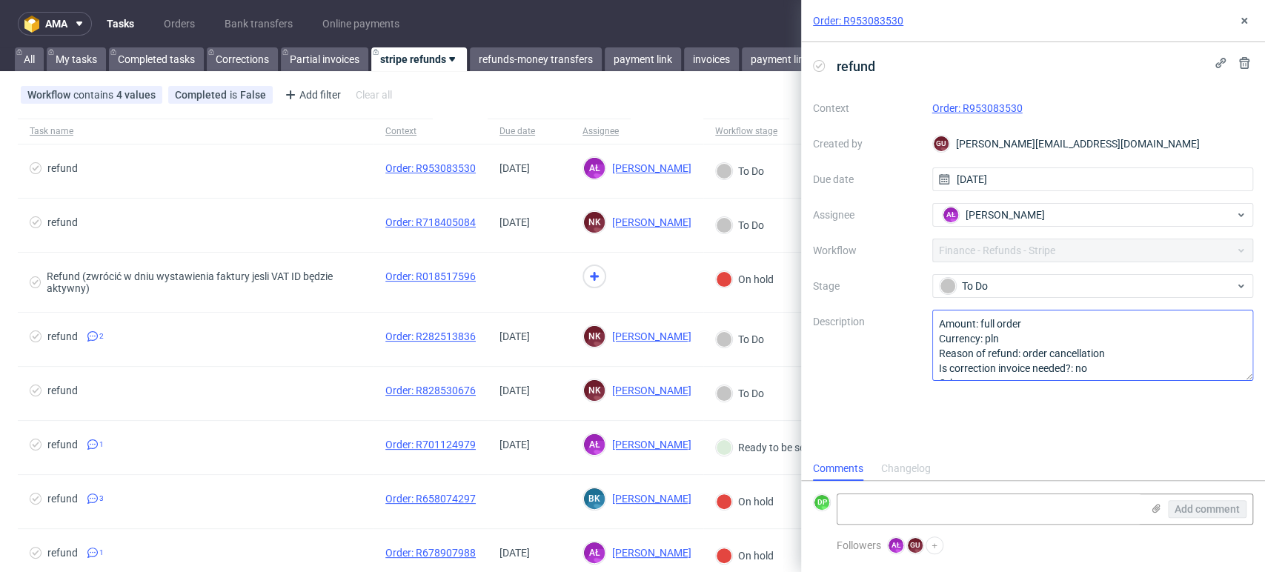
scroll to position [16, 0]
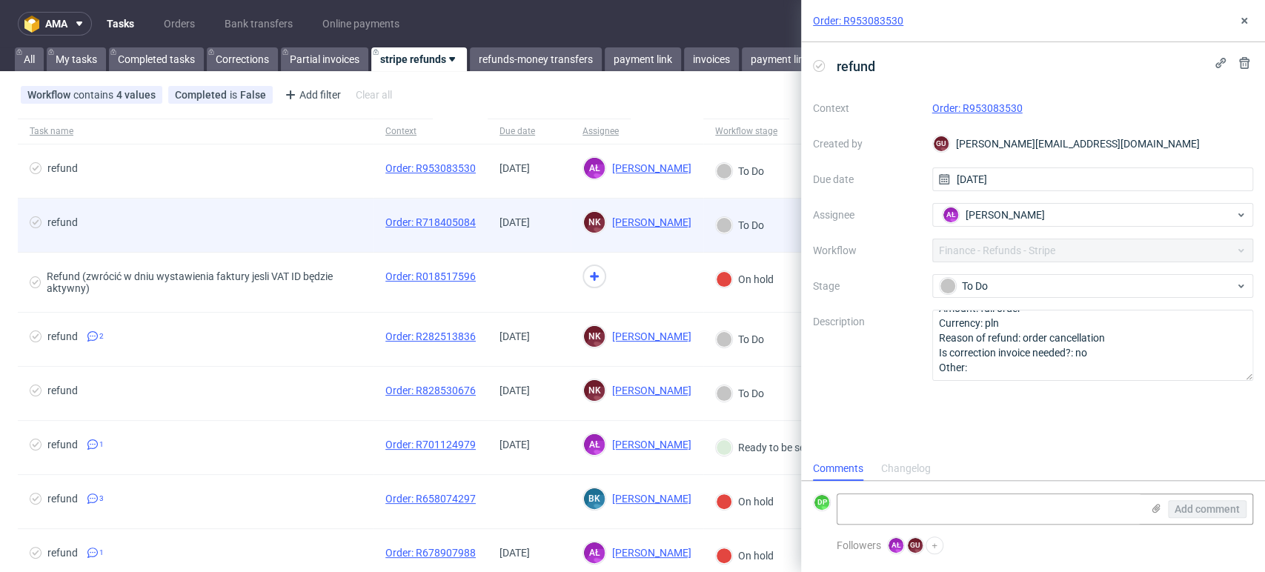
click at [303, 234] on span "refund" at bounding box center [196, 225] width 332 height 18
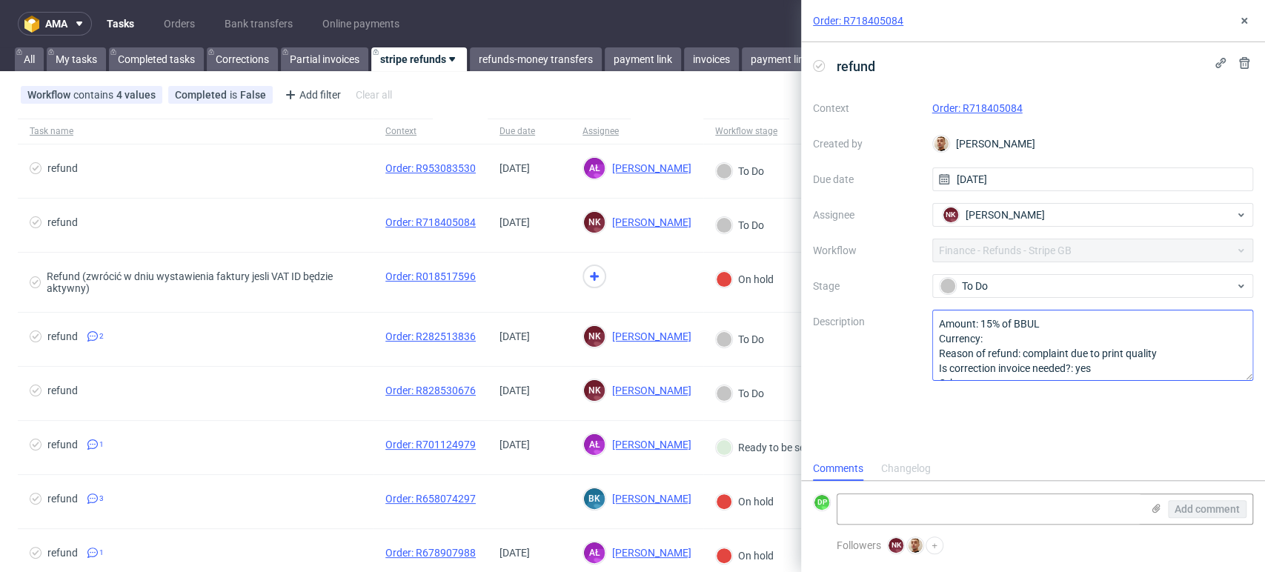
scroll to position [16, 0]
click at [1247, 21] on icon at bounding box center [1245, 21] width 12 height 12
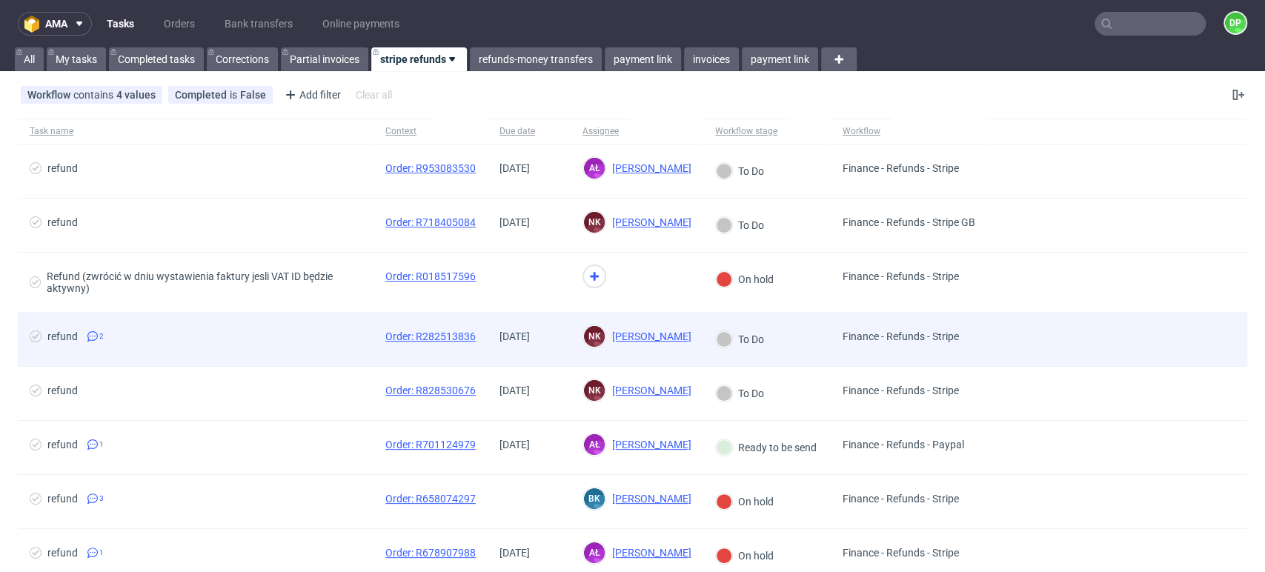
click at [319, 334] on span "refund 2" at bounding box center [196, 340] width 332 height 18
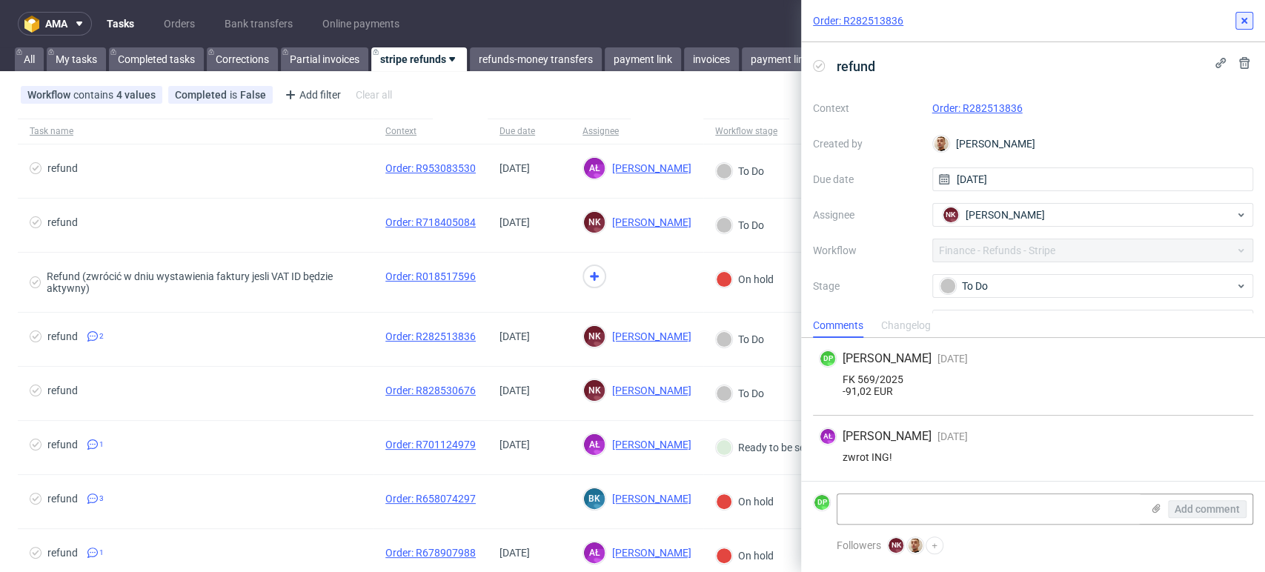
click at [1245, 27] on button at bounding box center [1245, 21] width 18 height 18
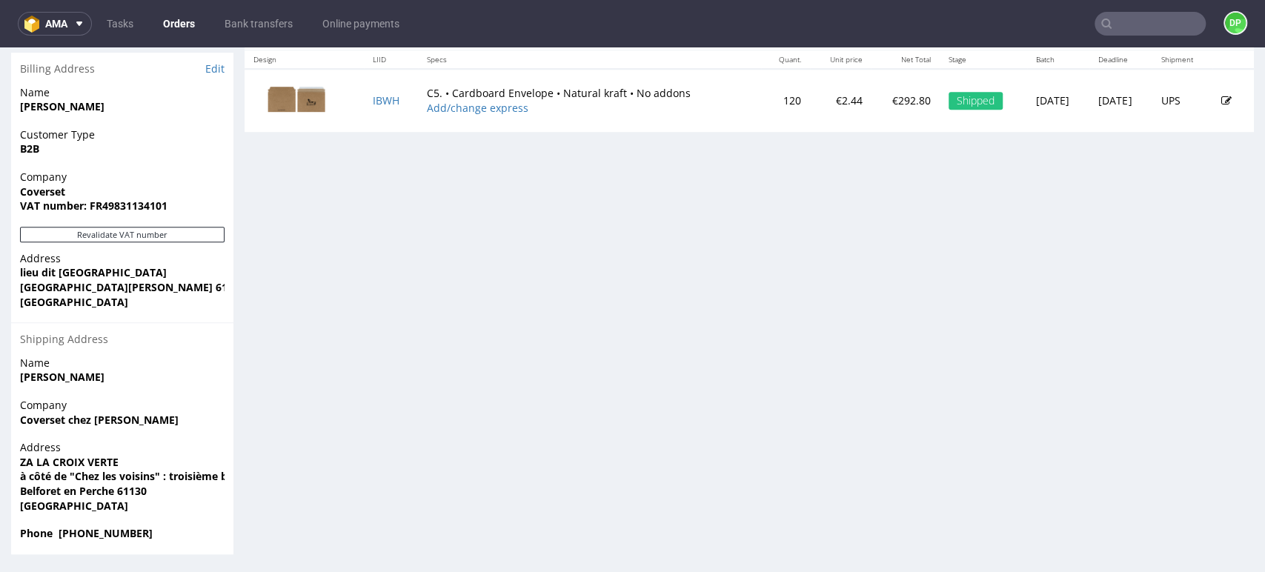
scroll to position [408, 0]
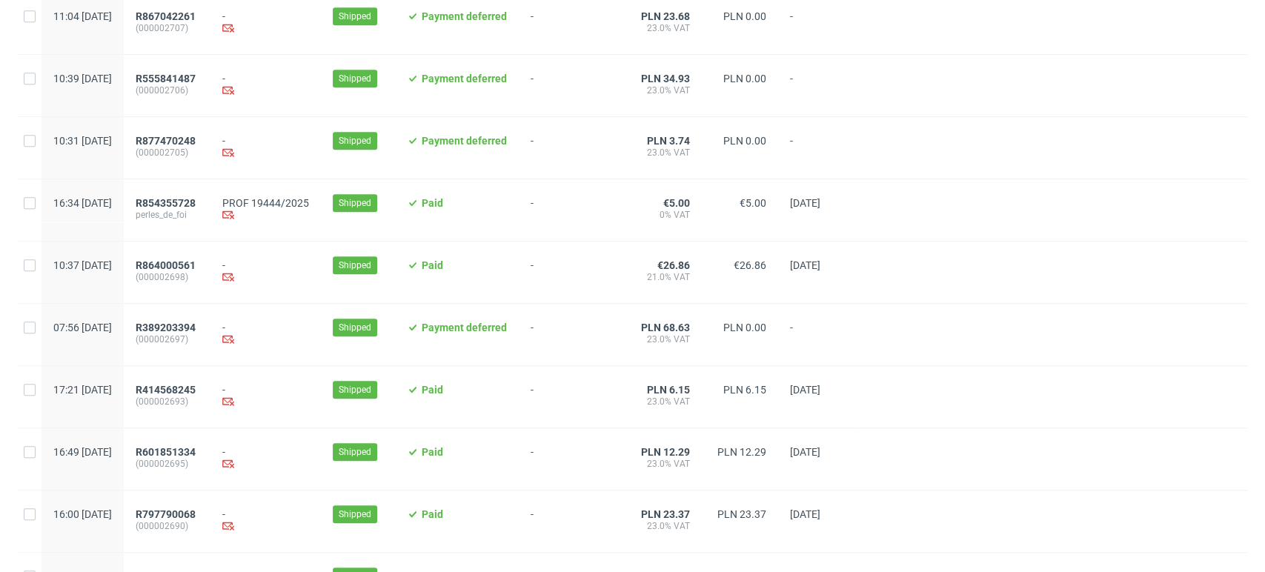
scroll to position [494, 0]
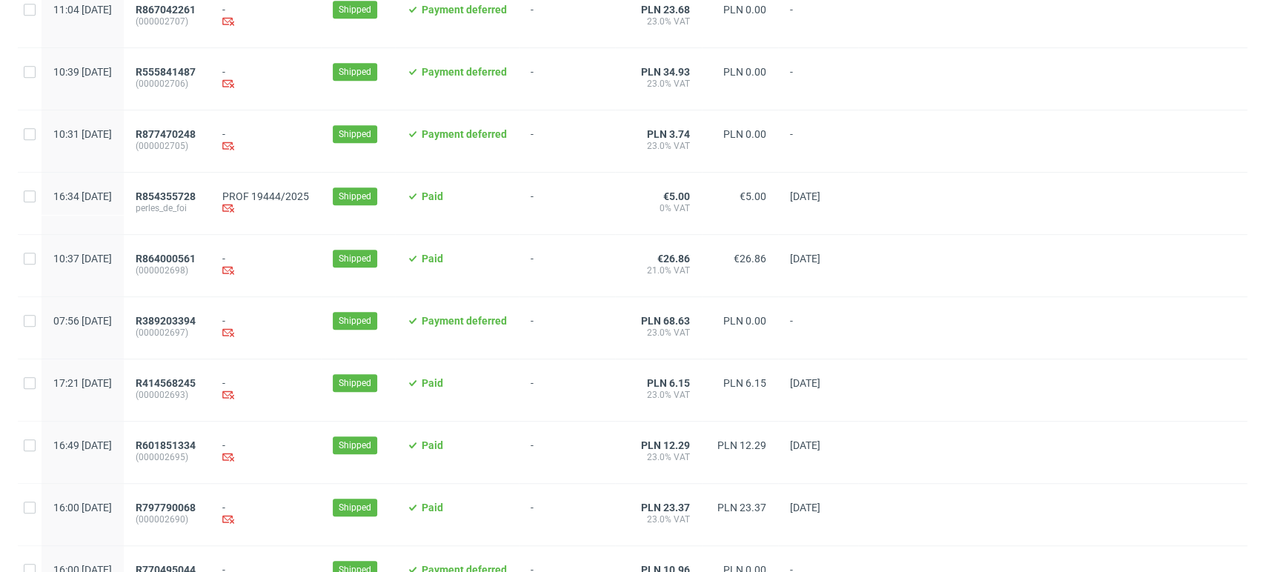
click at [211, 191] on div "R854355728 perles_de_foi" at bounding box center [167, 204] width 87 height 62
click at [196, 196] on span "R854355728" at bounding box center [166, 197] width 60 height 12
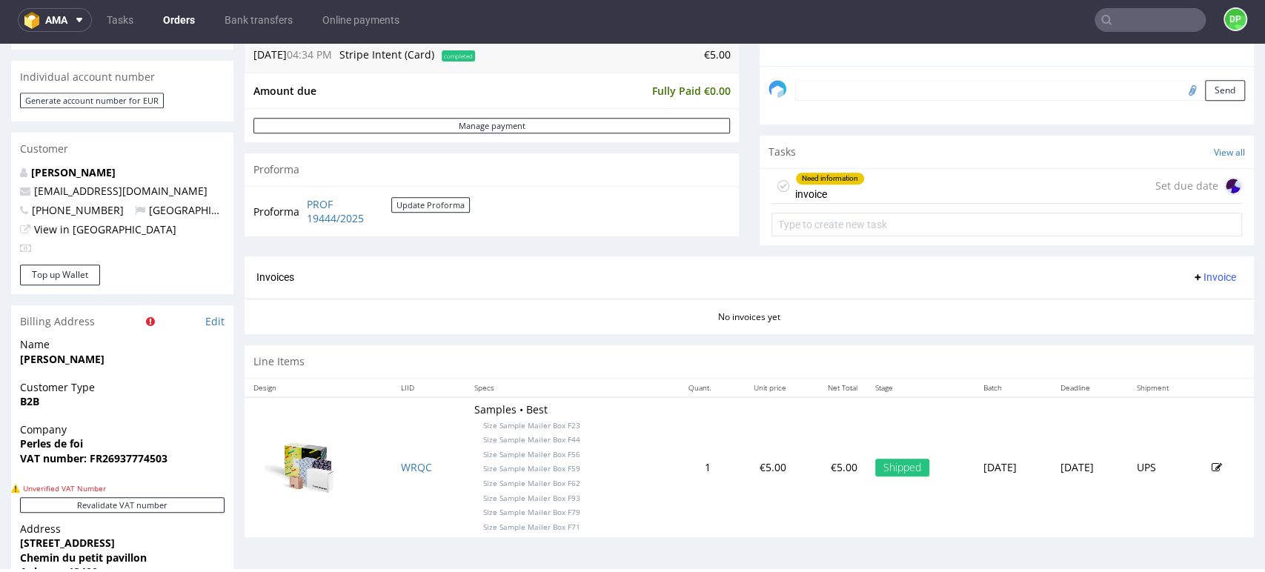
scroll to position [411, 0]
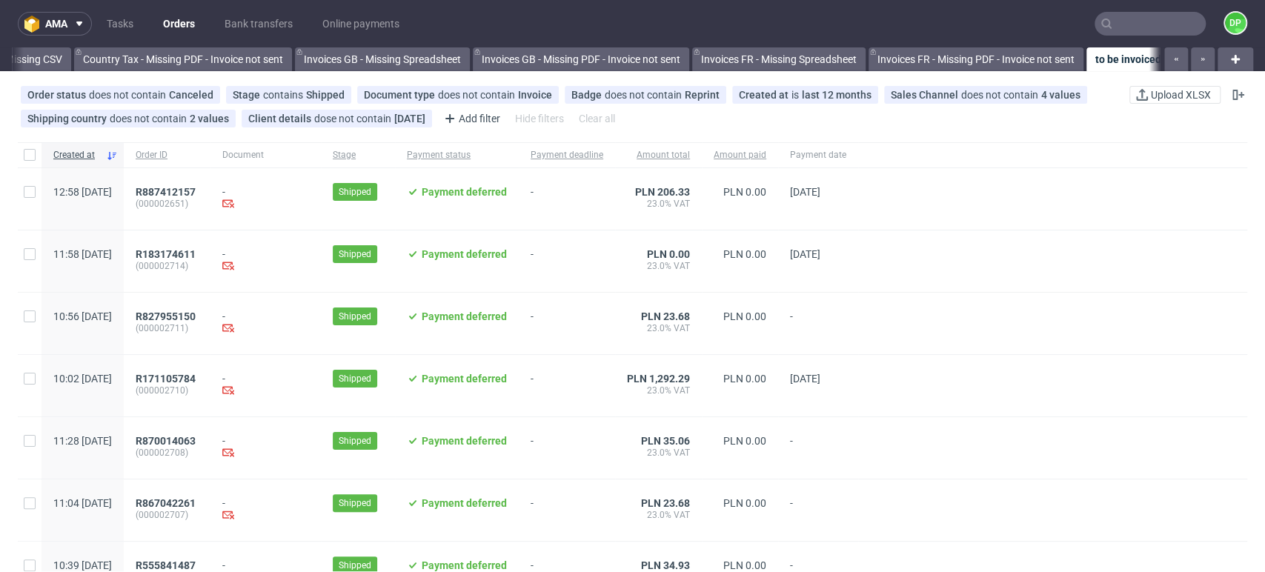
scroll to position [0, 1727]
drag, startPoint x: 932, startPoint y: 2, endPoint x: 950, endPoint y: 17, distance: 23.2
click at [950, 17] on nav "ama Tasks Orders Bank transfers Online payments DP" at bounding box center [632, 23] width 1265 height 47
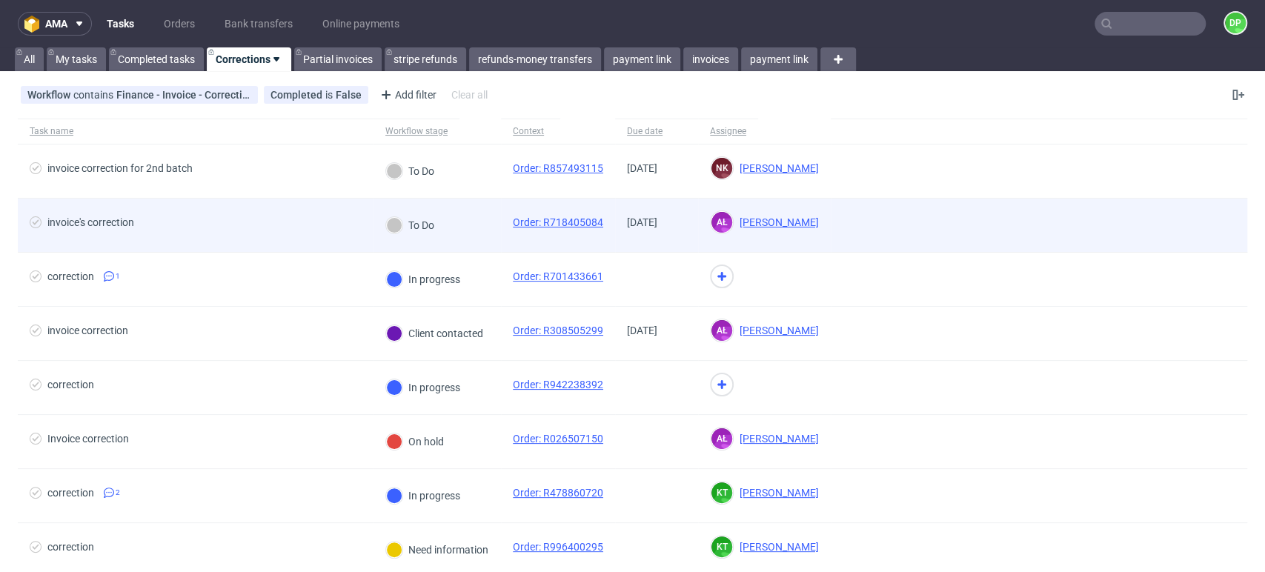
click at [219, 214] on div "invoice's correction" at bounding box center [196, 225] width 356 height 53
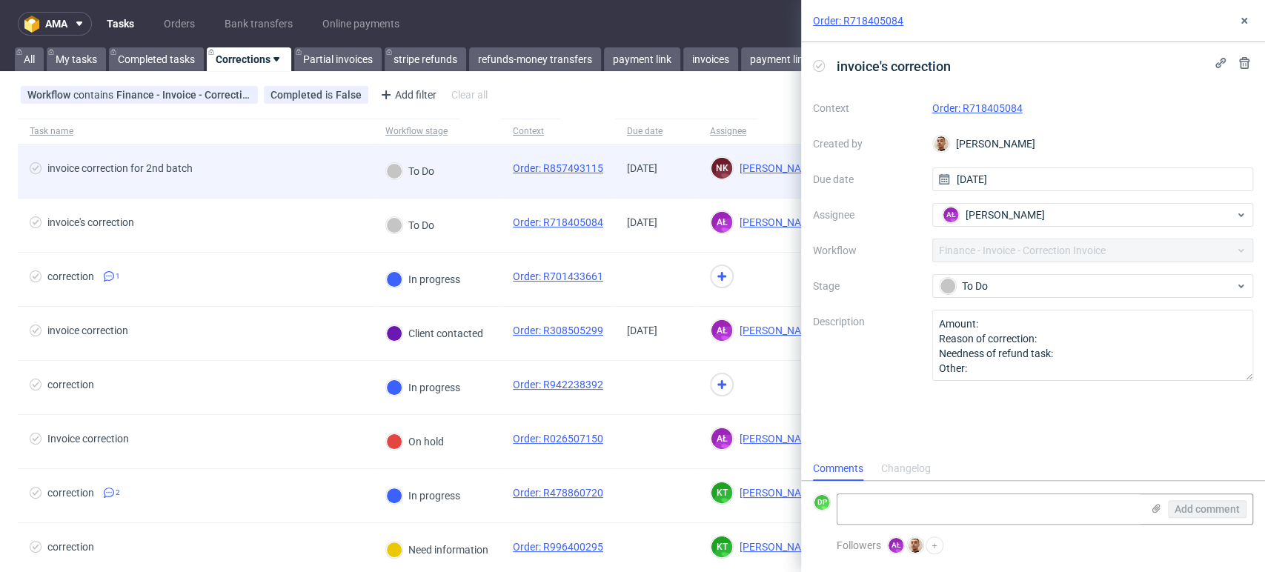
scroll to position [12, 0]
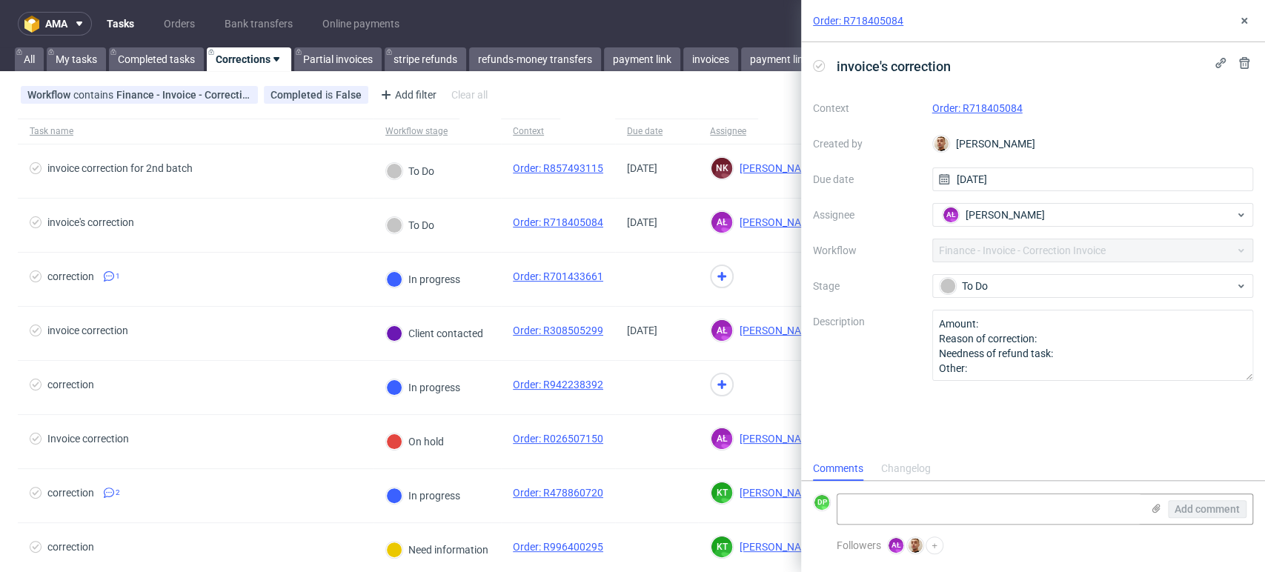
click at [992, 102] on link "Order: R718405084" at bounding box center [978, 108] width 90 height 12
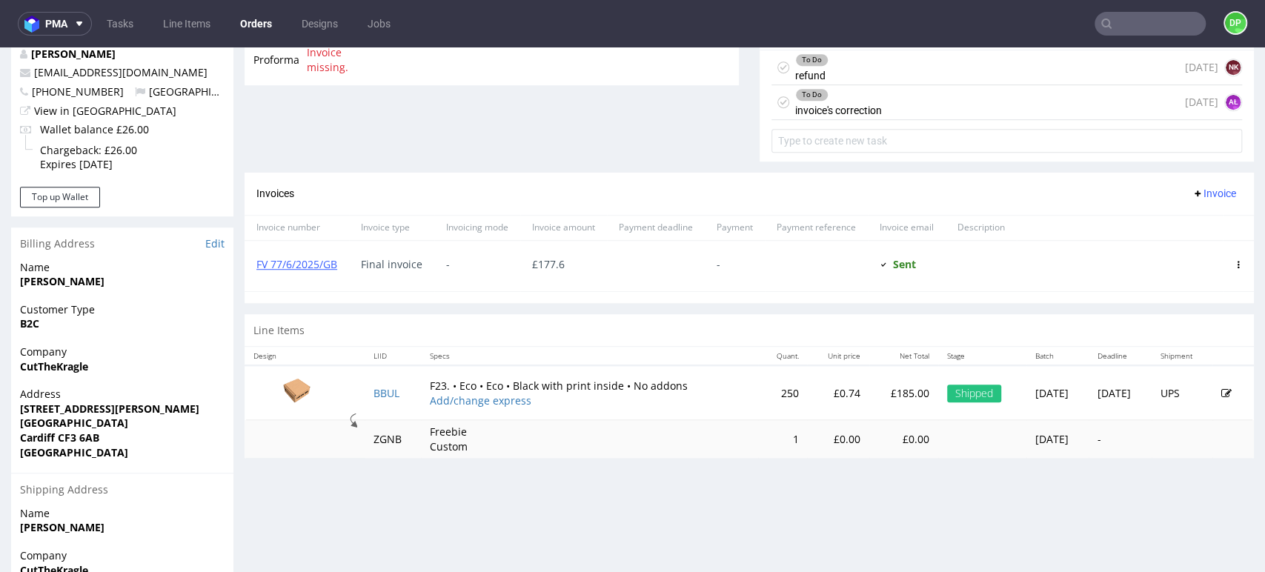
scroll to position [576, 0]
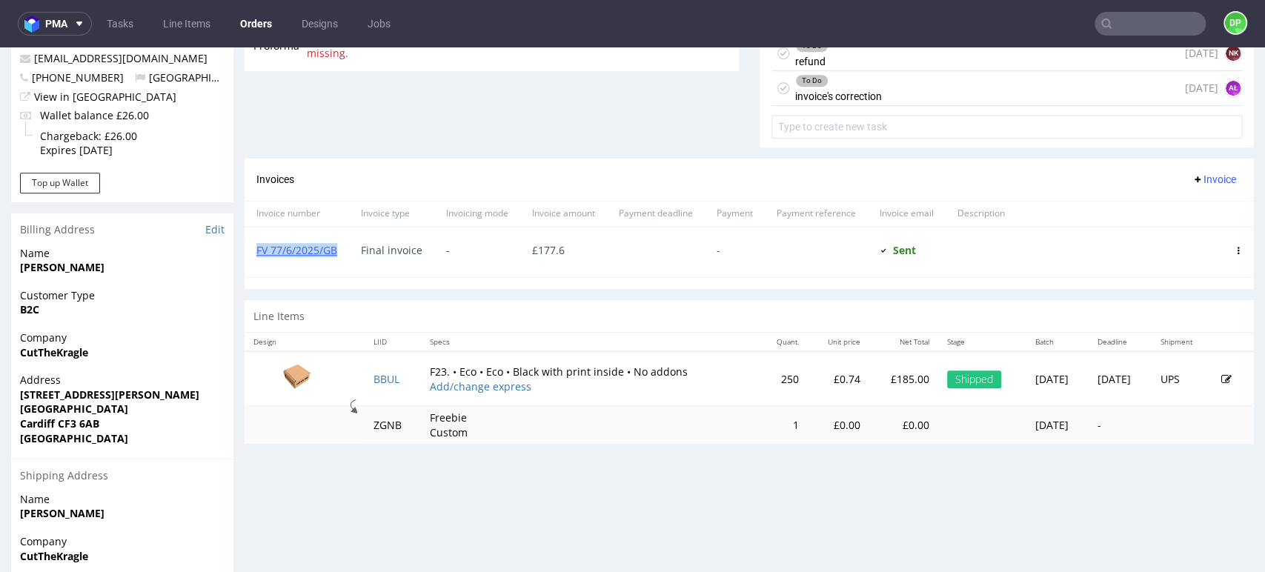
drag, startPoint x: 348, startPoint y: 243, endPoint x: 249, endPoint y: 254, distance: 99.2
click at [249, 254] on div "FV 77/6/2025/GB" at bounding box center [297, 252] width 105 height 50
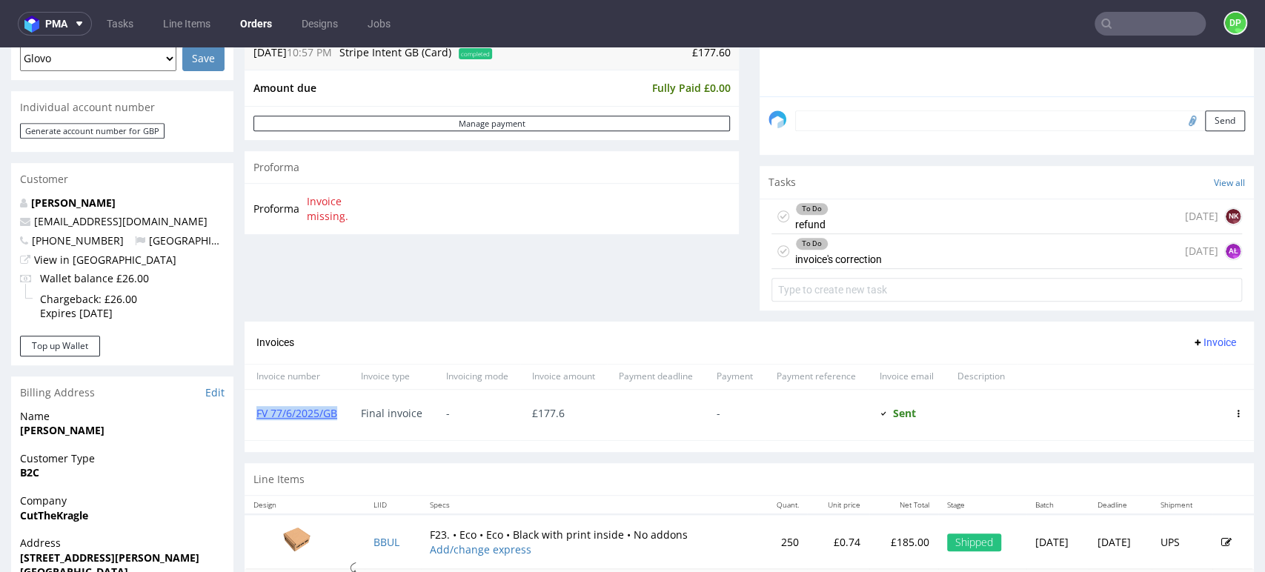
scroll to position [411, 0]
click at [874, 257] on div "To Do invoice's correction [DATE] AŁ" at bounding box center [1007, 253] width 471 height 35
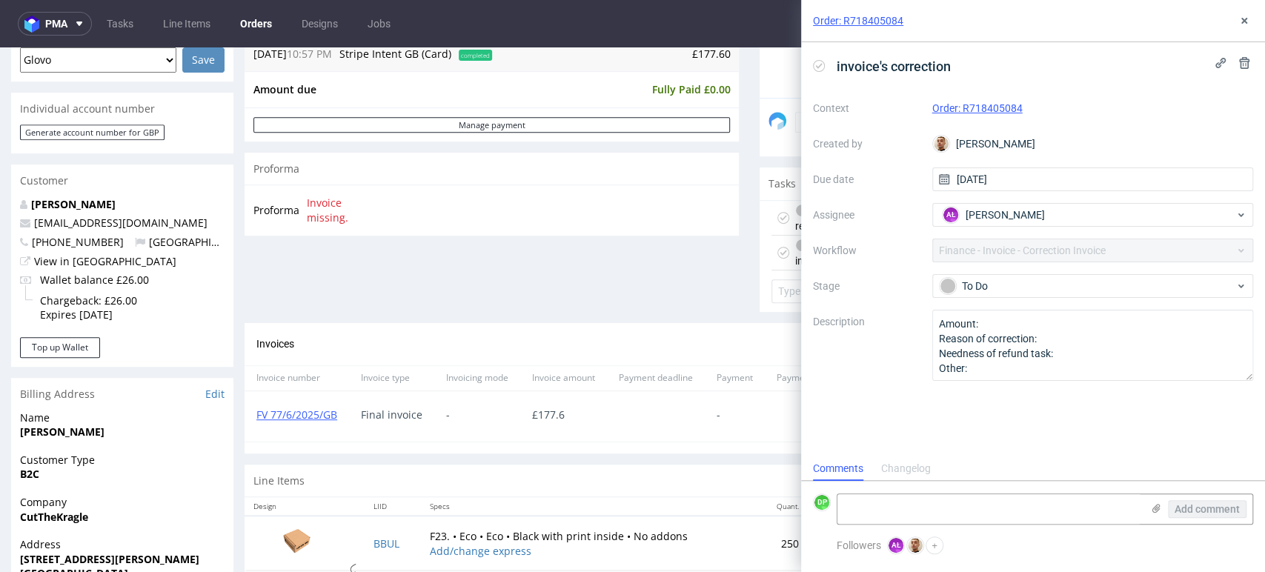
scroll to position [12, 0]
click at [706, 271] on div "Order summary 1 Line Item (Net Total) 185.00 additional_customs 0.0 Promotion v…" at bounding box center [492, 53] width 494 height 540
click at [1242, 20] on icon at bounding box center [1245, 21] width 12 height 12
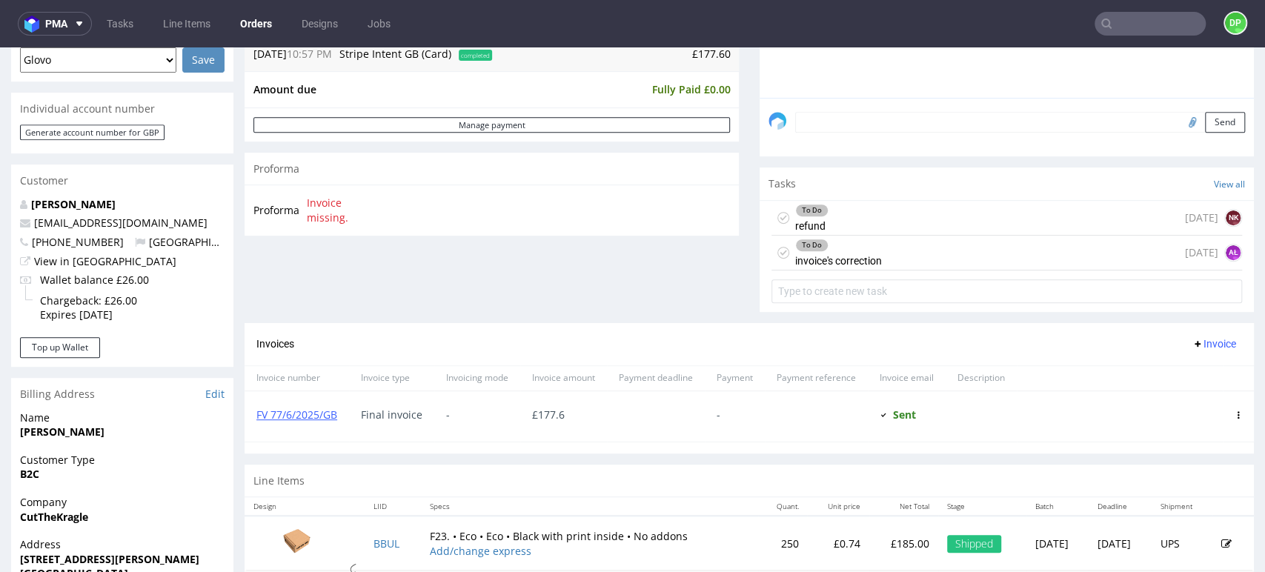
click at [872, 214] on div "To Do refund [DATE] NK" at bounding box center [1007, 218] width 471 height 35
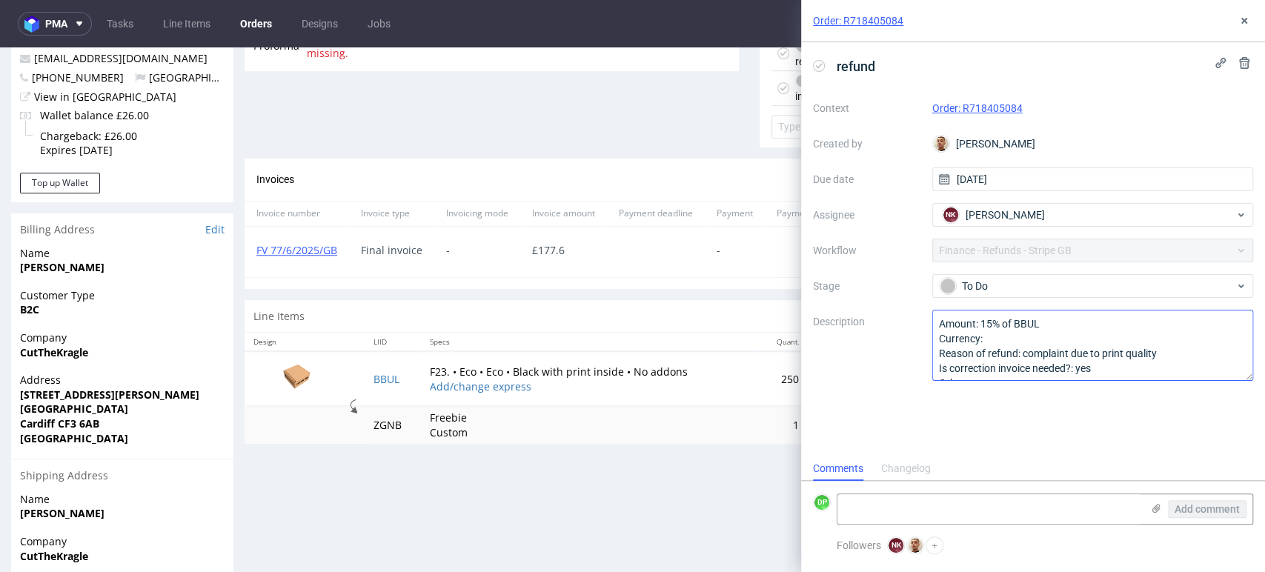
scroll to position [16, 0]
click at [1242, 21] on icon at bounding box center [1245, 21] width 12 height 12
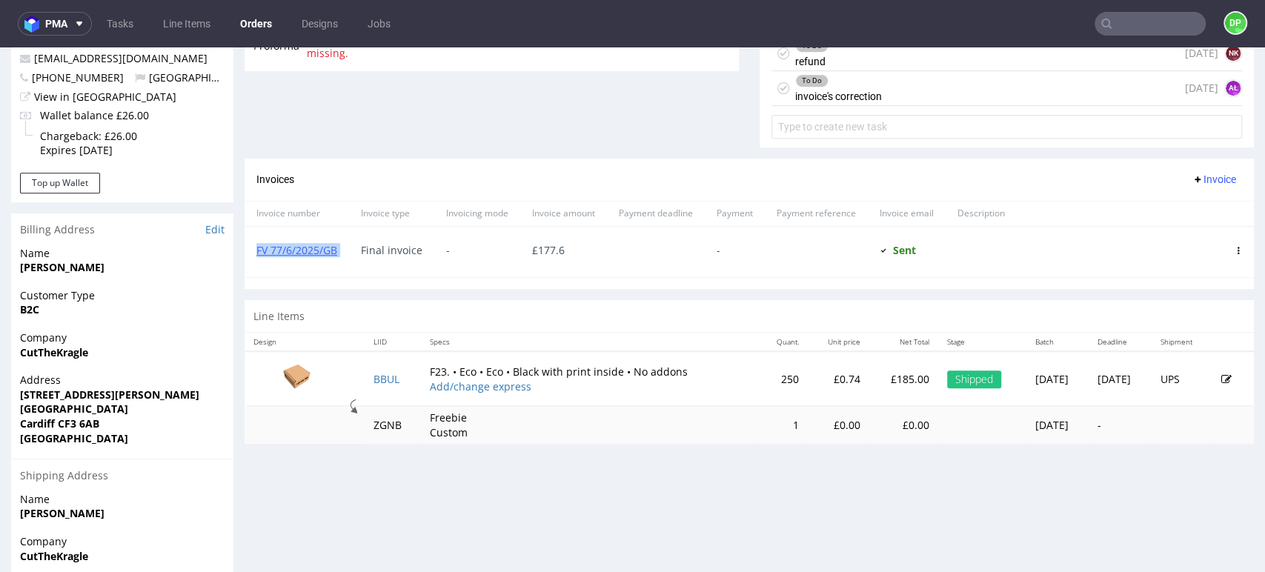
drag, startPoint x: 352, startPoint y: 251, endPoint x: 254, endPoint y: 246, distance: 98.0
click at [254, 246] on div "FV 77/6/2025/GB Final invoice - £ 177.6 - Sent Sent at 27.06.2025" at bounding box center [750, 251] width 1010 height 51
copy link "FV 77/6/2025/GB"
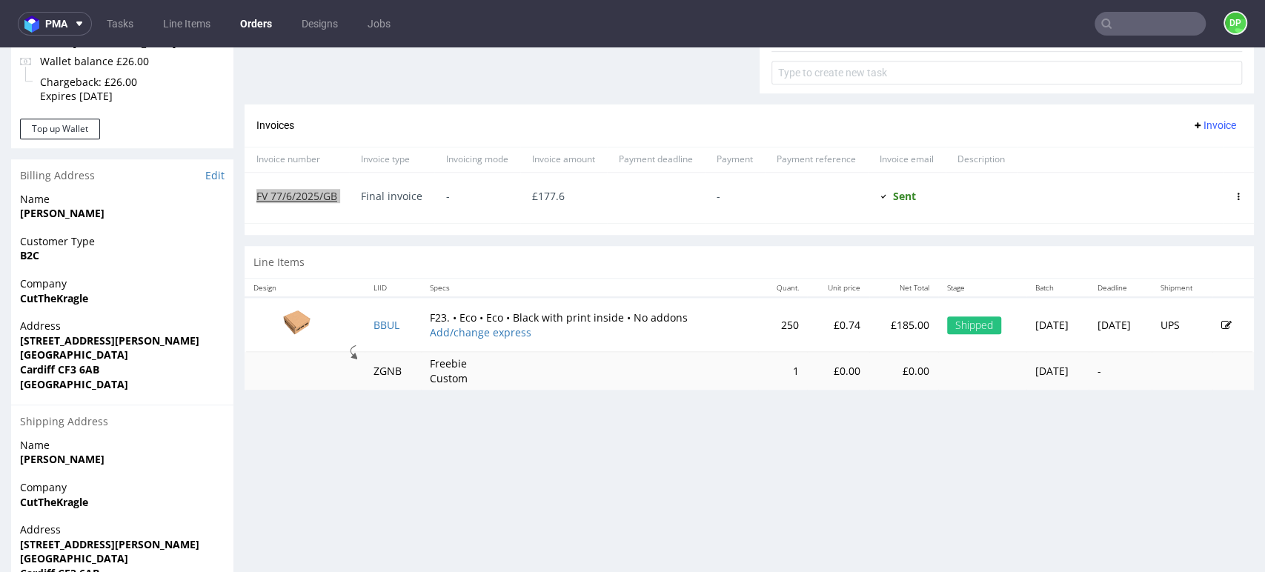
scroll to position [658, 0]
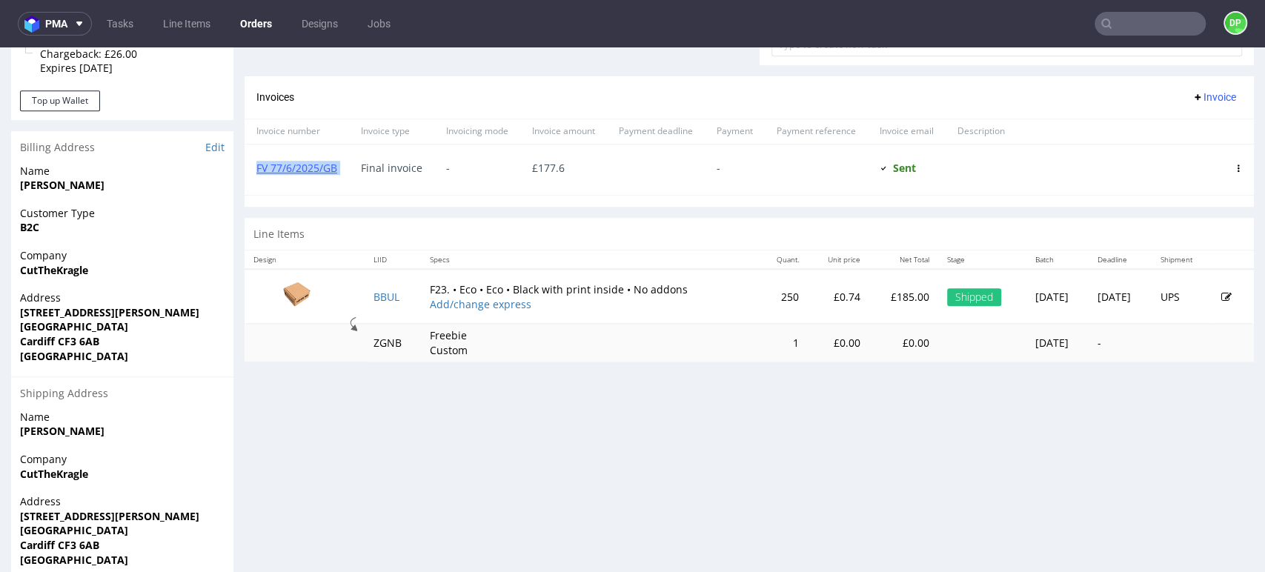
click at [1192, 100] on span "Invoice" at bounding box center [1214, 97] width 44 height 12
click at [1165, 153] on span "Add corrective" at bounding box center [1190, 155] width 74 height 15
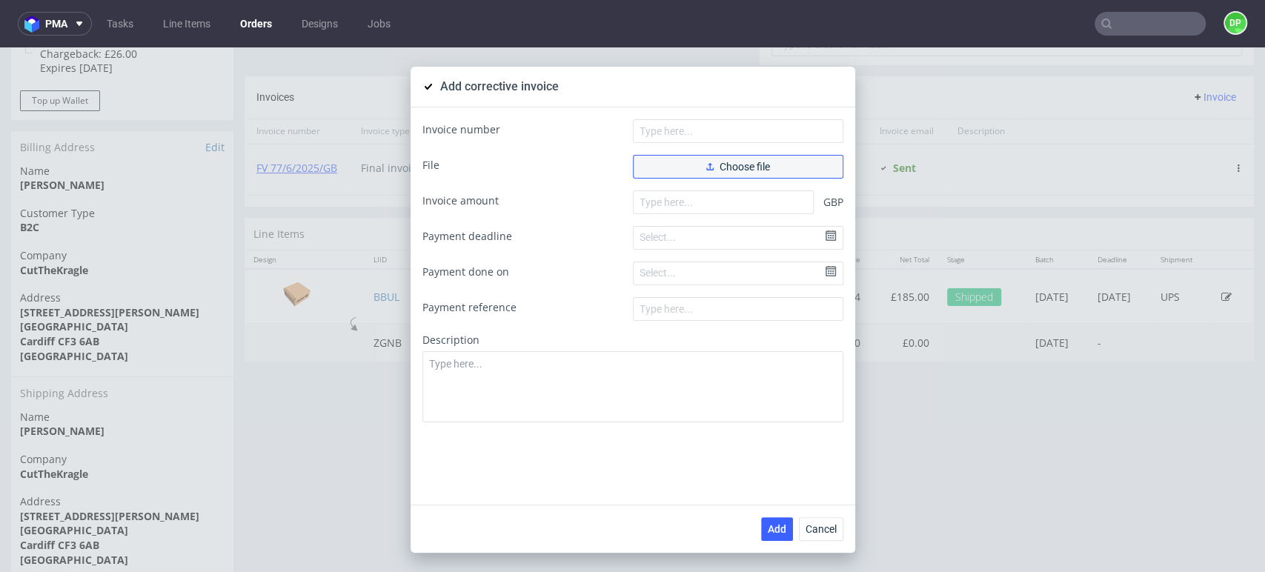
click at [675, 159] on button "Choose file" at bounding box center [738, 167] width 211 height 24
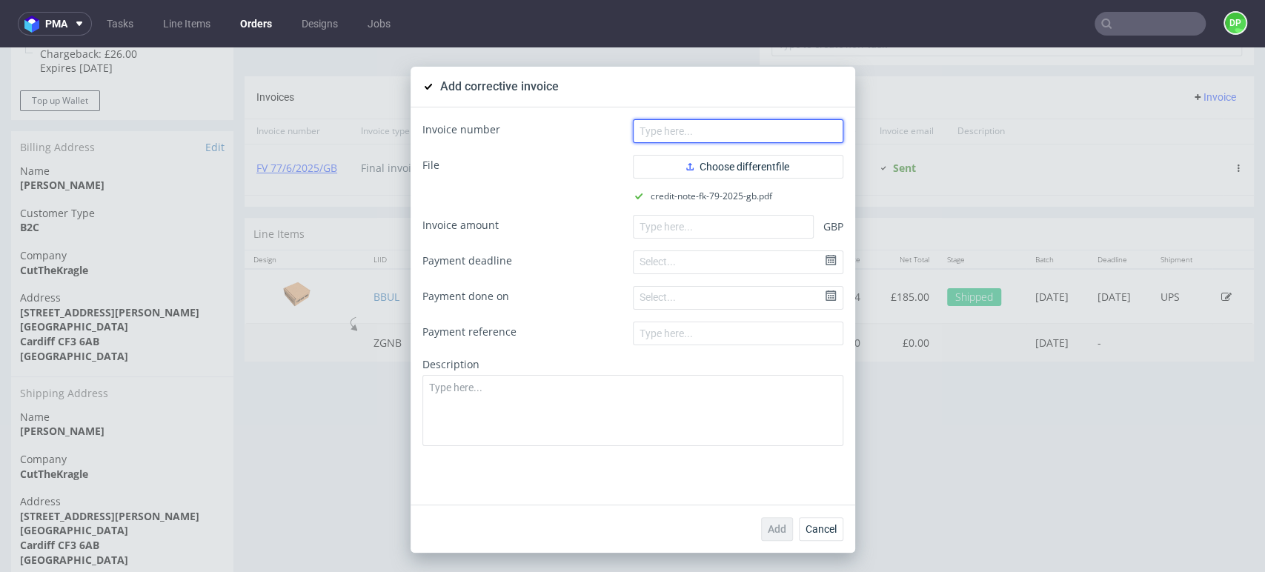
click at [718, 132] on input "text" at bounding box center [738, 131] width 211 height 24
click at [672, 132] on input "text" at bounding box center [738, 131] width 211 height 24
paste input ". FK 79/2025/GB"
click at [641, 139] on input ". FK 79/2025/GB" at bounding box center [738, 131] width 211 height 24
type input "FK 79/2025/GB"
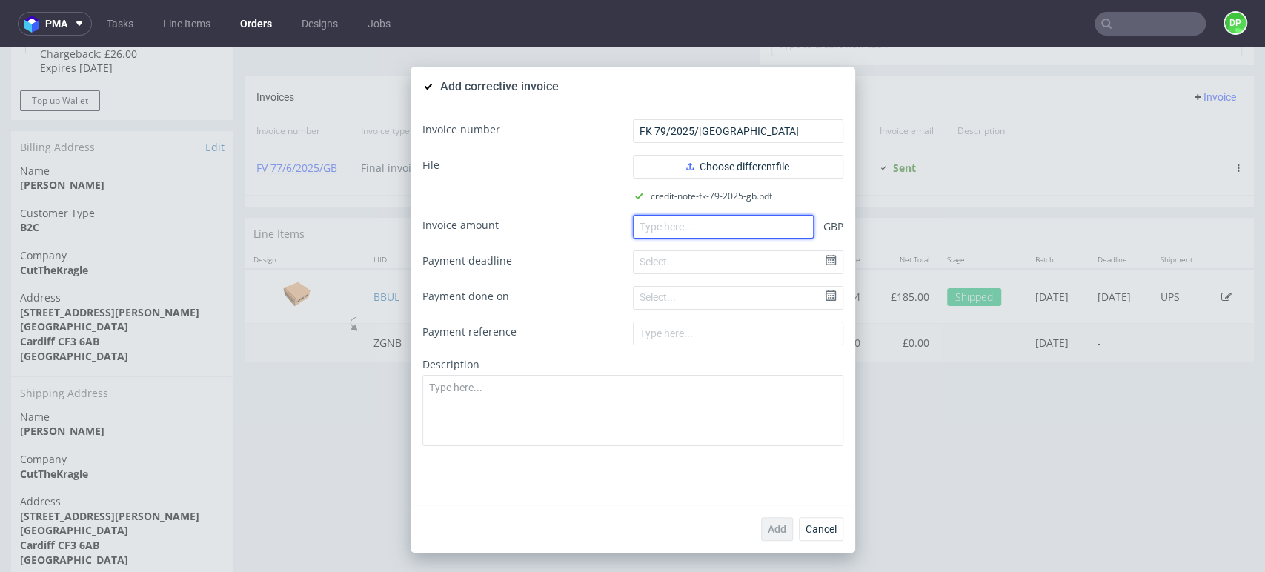
click at [644, 224] on input "number" at bounding box center [723, 227] width 181 height 24
paste input "-33.30"
type input "-33.30"
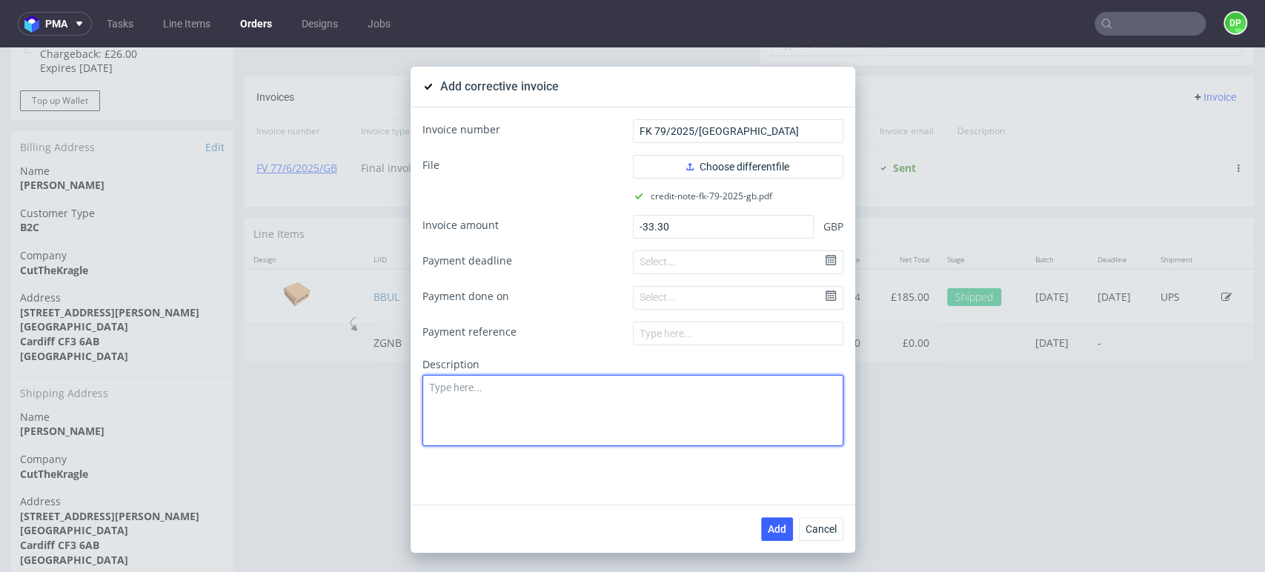
click at [492, 410] on textarea at bounding box center [633, 410] width 421 height 71
paste textarea "Production issue. Low print quality of the product"
type textarea "Production issue. Low print quality of the product"
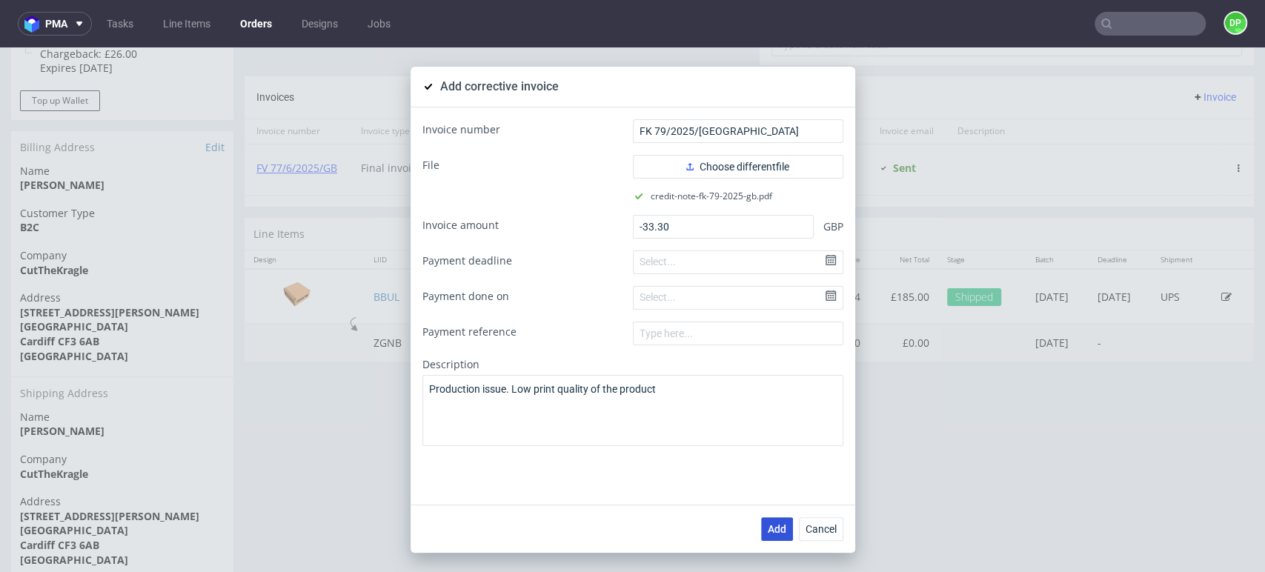
click at [777, 533] on span "Add" at bounding box center [777, 529] width 19 height 10
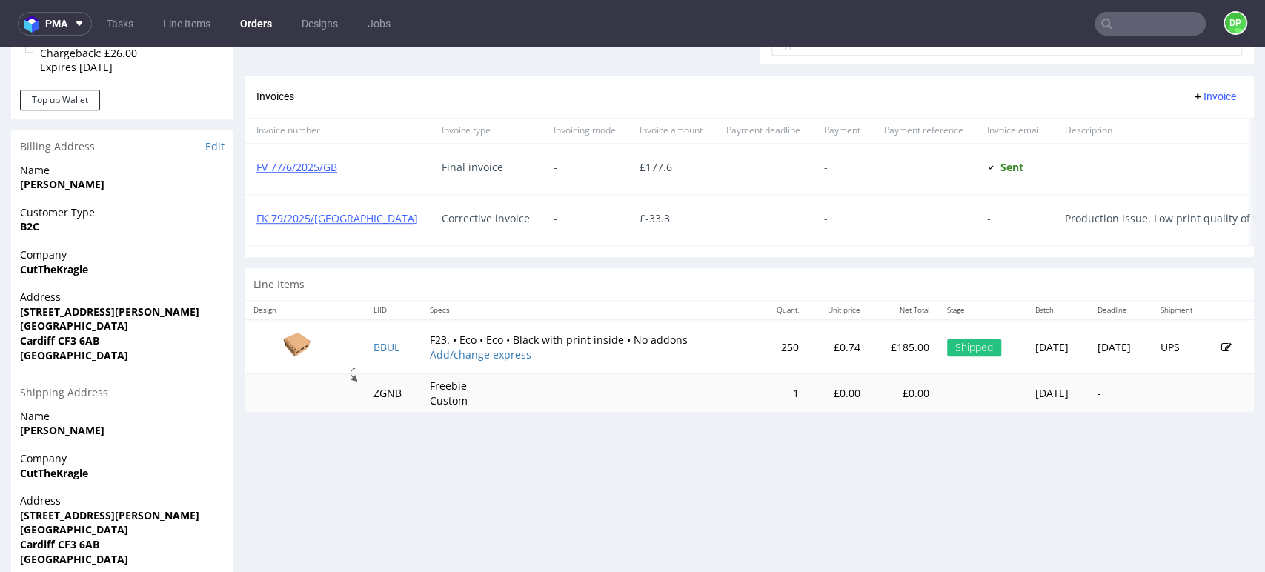
scroll to position [630, 0]
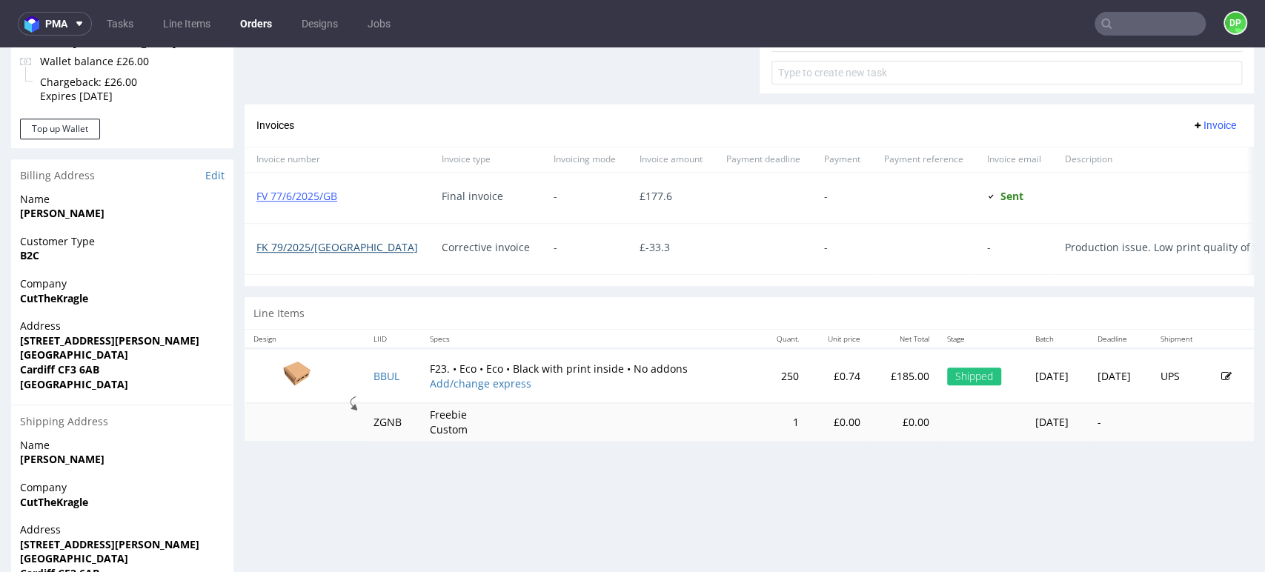
click at [293, 242] on link "FK 79/2025/[GEOGRAPHIC_DATA]" at bounding box center [338, 247] width 162 height 14
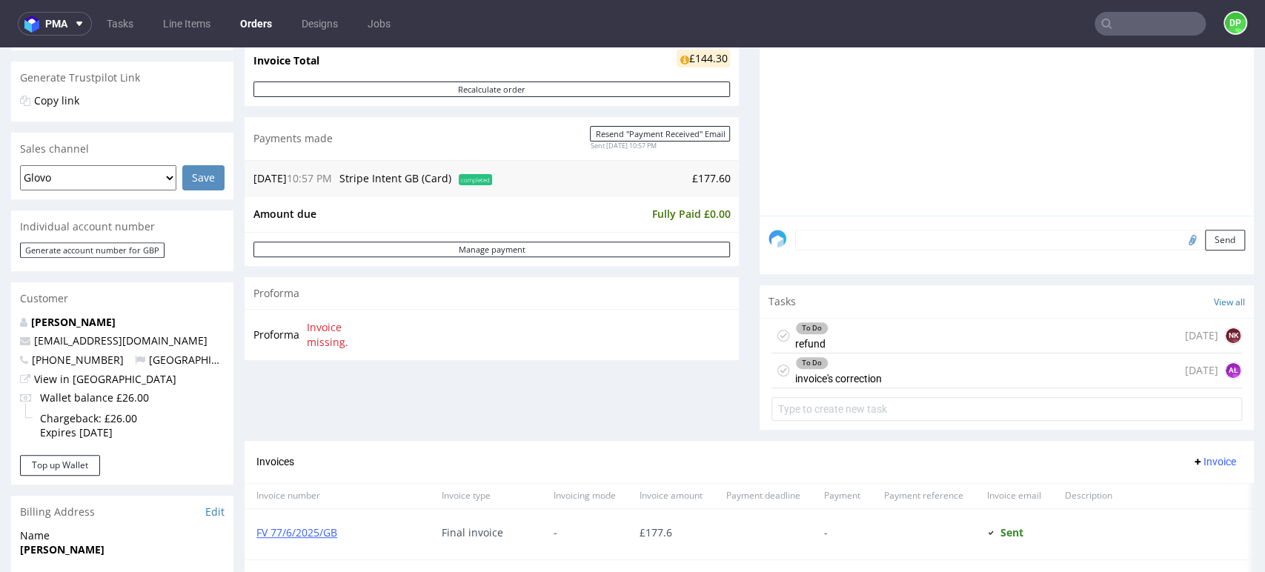
scroll to position [301, 0]
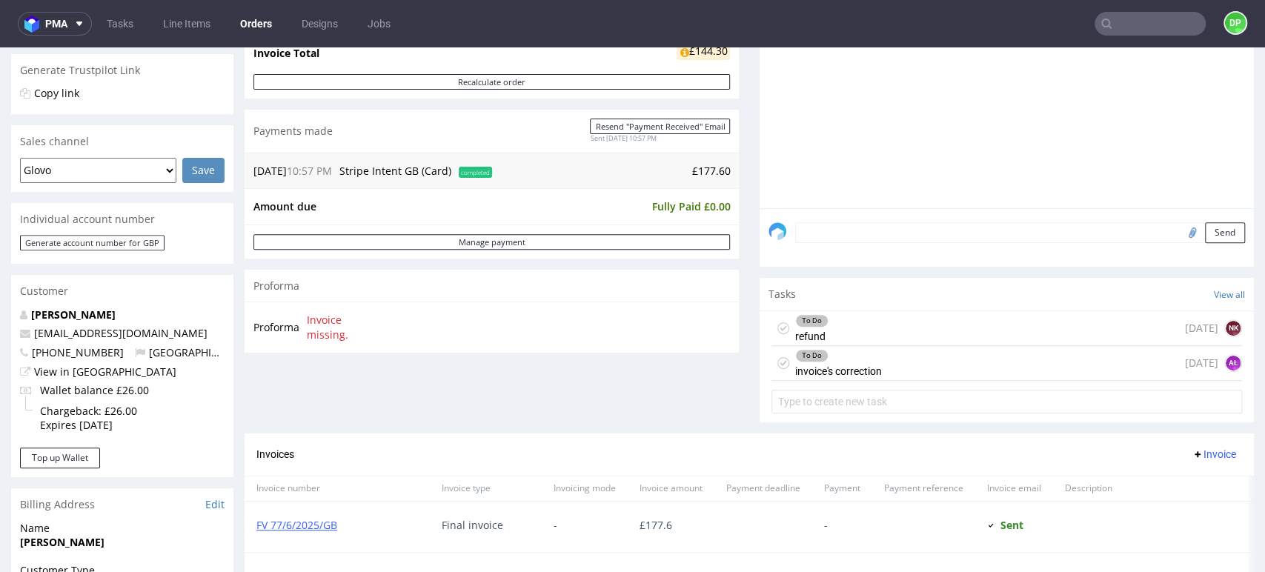
click at [857, 372] on div "To Do invoice's correction" at bounding box center [838, 363] width 87 height 34
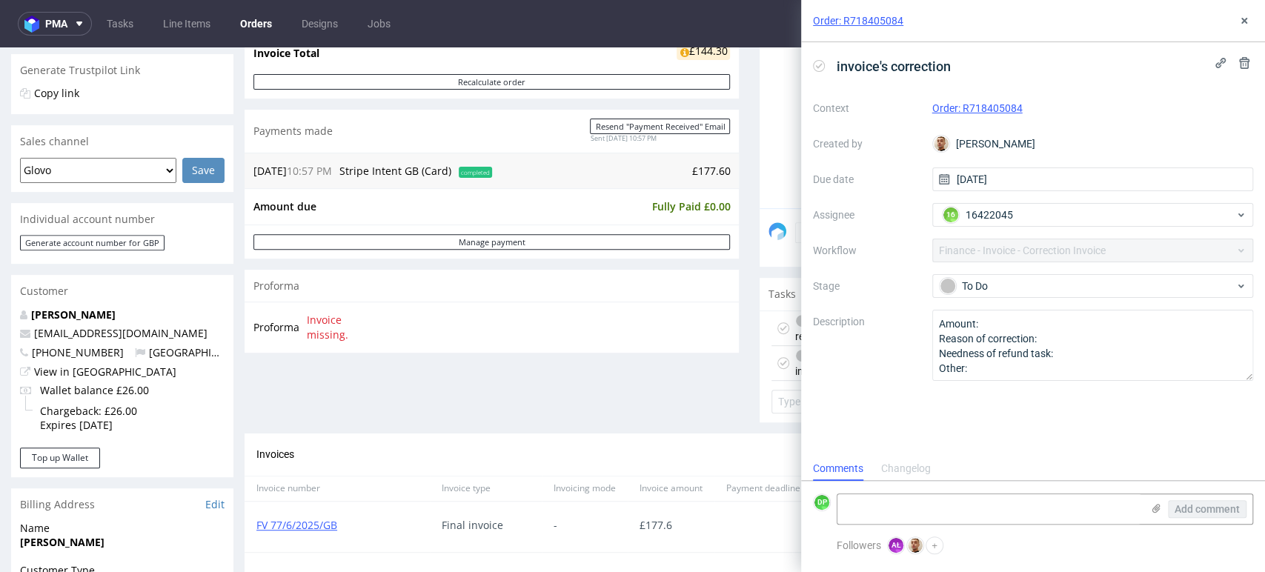
scroll to position [12, 0]
click at [818, 66] on icon at bounding box center [819, 66] width 12 height 12
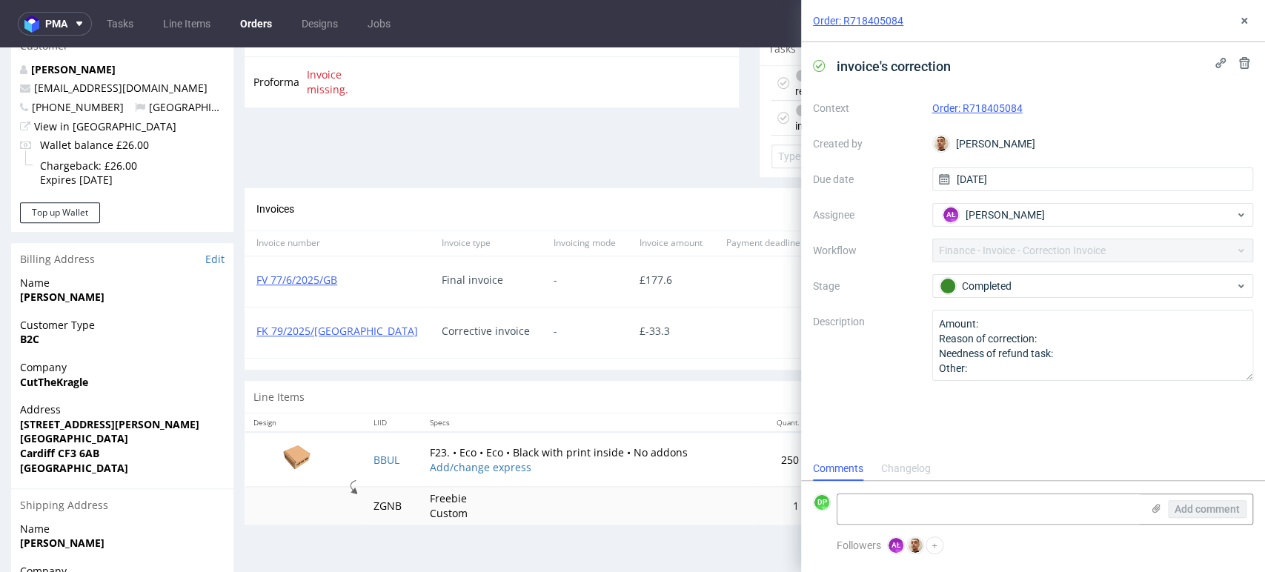
scroll to position [548, 0]
drag, startPoint x: 338, startPoint y: 328, endPoint x: 249, endPoint y: 331, distance: 89.0
click at [249, 331] on div "FK 79/2025/[GEOGRAPHIC_DATA]" at bounding box center [337, 331] width 185 height 50
copy link "FK 79/2025/[GEOGRAPHIC_DATA]"
click at [947, 508] on textarea at bounding box center [990, 509] width 304 height 30
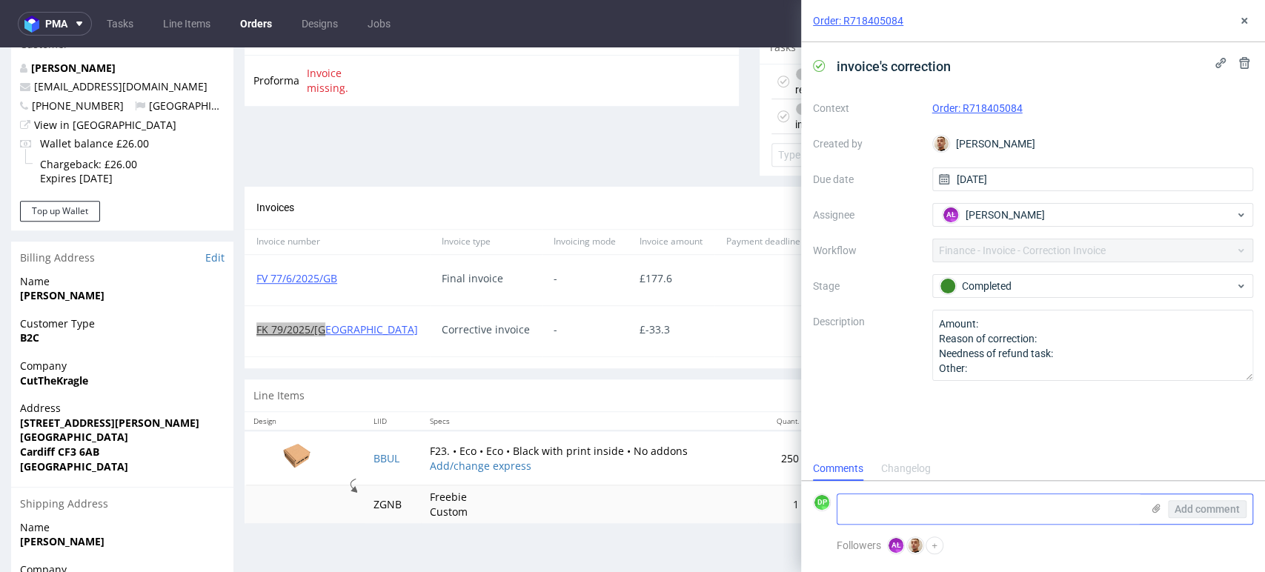
paste textarea "FK 79/2025/[GEOGRAPHIC_DATA]"
type textarea "FK 79/2025/[GEOGRAPHIC_DATA]"
click at [1206, 511] on span "Add comment" at bounding box center [1207, 509] width 65 height 10
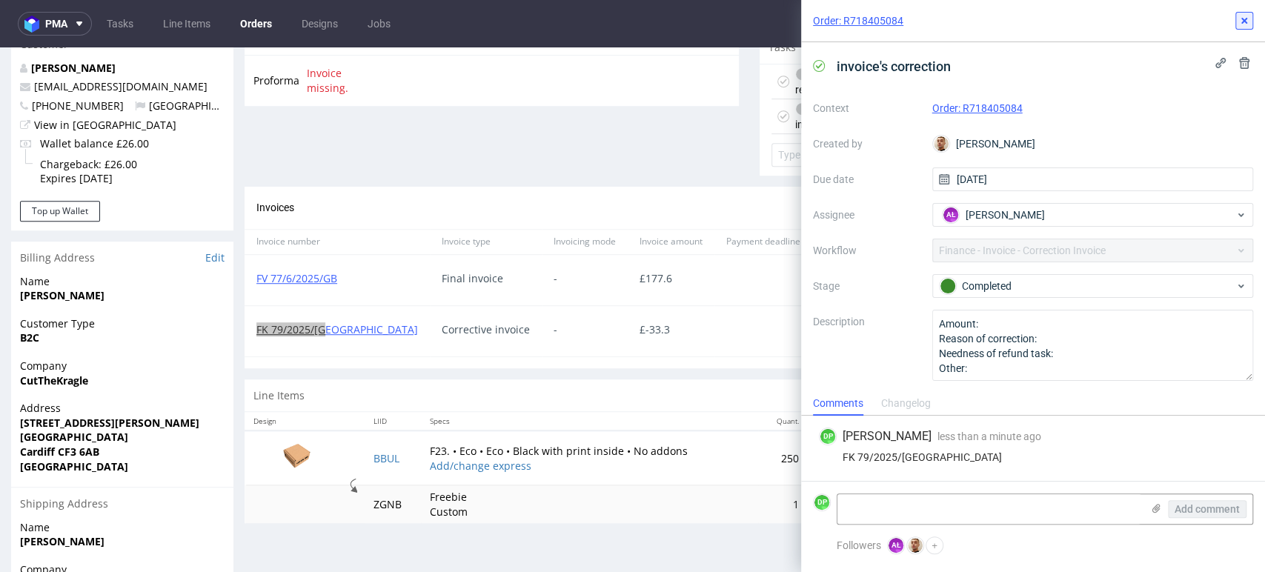
click at [1246, 27] on button at bounding box center [1245, 21] width 18 height 18
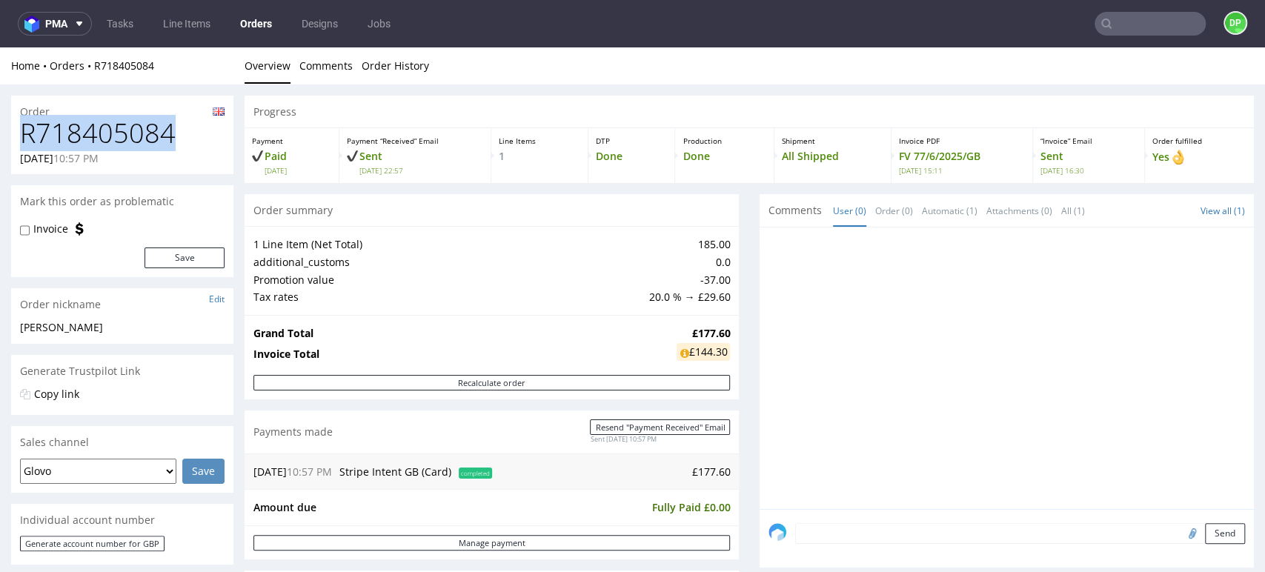
drag, startPoint x: 178, startPoint y: 131, endPoint x: 12, endPoint y: 134, distance: 166.1
click at [12, 134] on div "R718405084 31.05.2025 10:57 PM" at bounding box center [122, 147] width 222 height 56
copy h1 "R718405084"
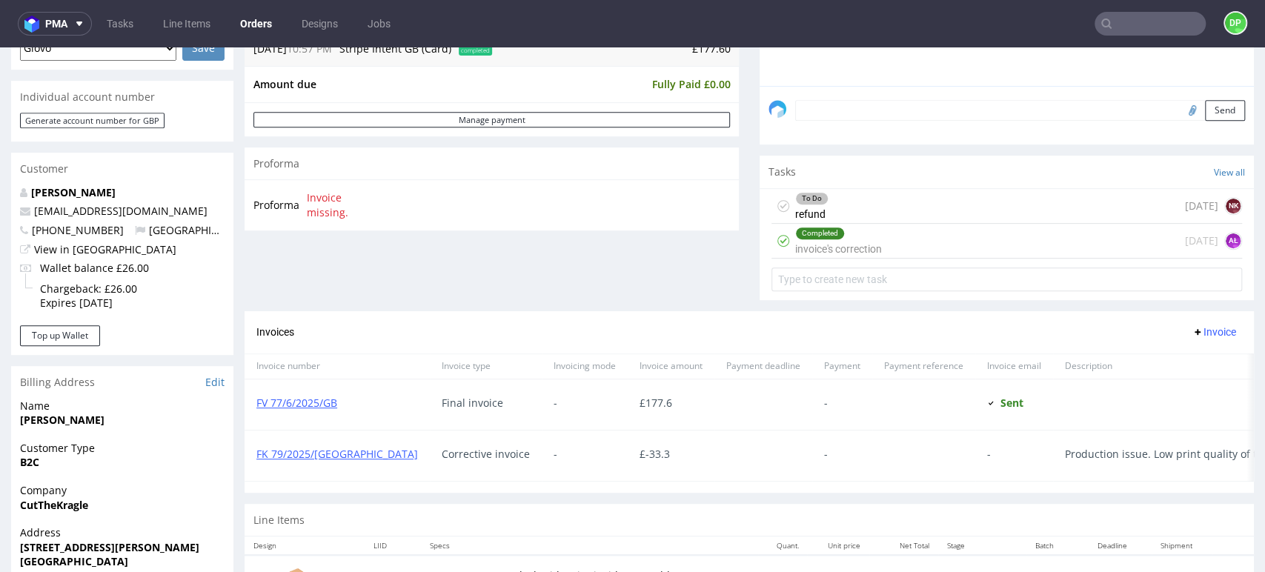
scroll to position [494, 0]
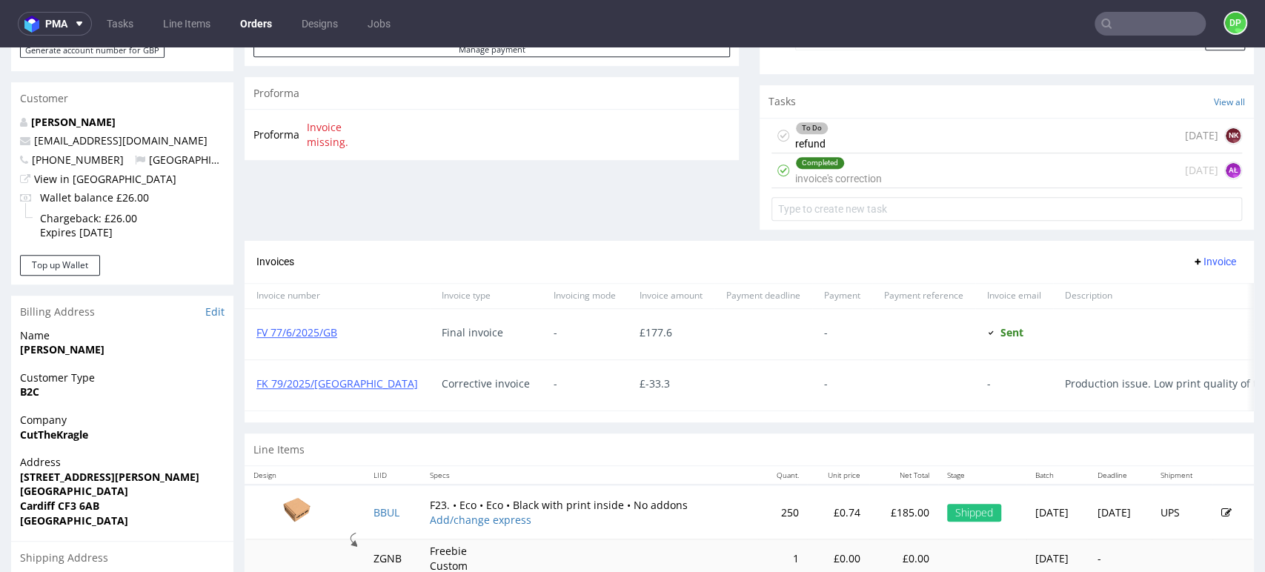
click at [850, 124] on div "To Do refund 7 days ago NK" at bounding box center [1007, 136] width 471 height 35
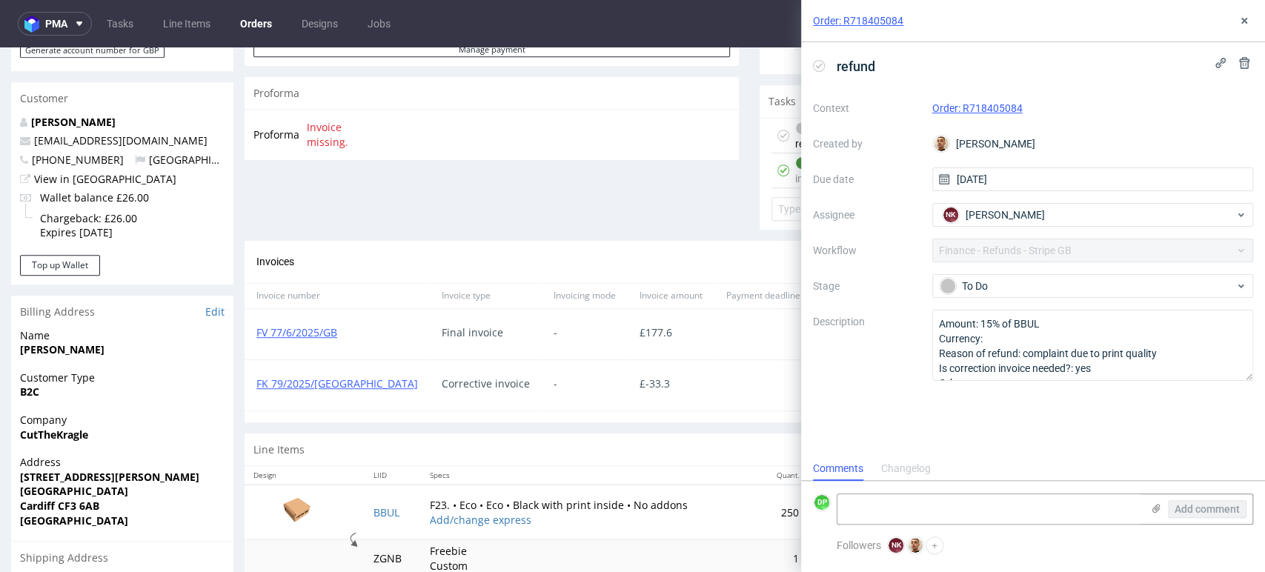
scroll to position [12, 0]
click at [820, 63] on icon at bounding box center [819, 66] width 12 height 12
click at [884, 506] on textarea at bounding box center [990, 509] width 304 height 30
type textarea "refunded 16.09.2025"
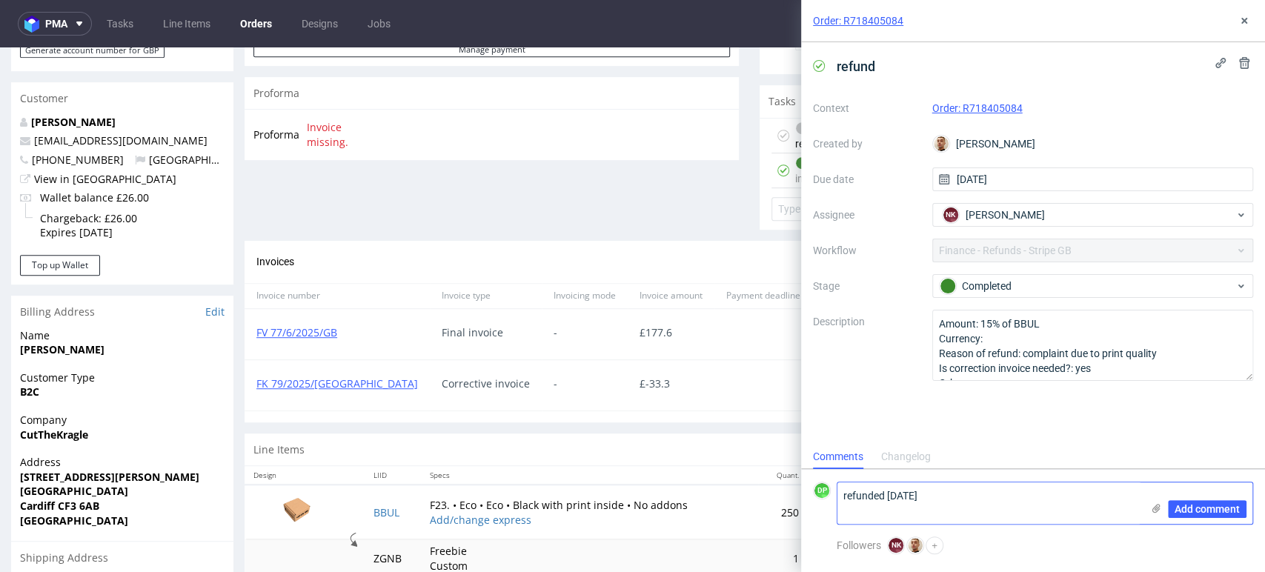
click at [1203, 497] on div "Add comment" at bounding box center [1197, 504] width 111 height 42
click at [1202, 509] on span "Add comment" at bounding box center [1207, 509] width 65 height 10
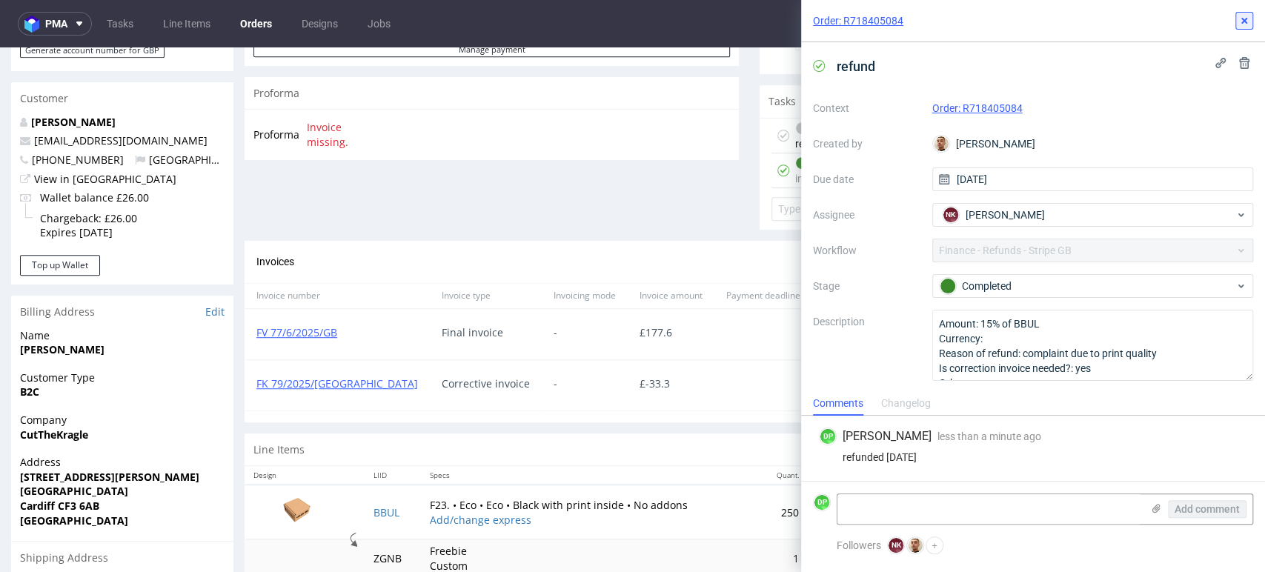
click at [1239, 19] on icon at bounding box center [1245, 21] width 12 height 12
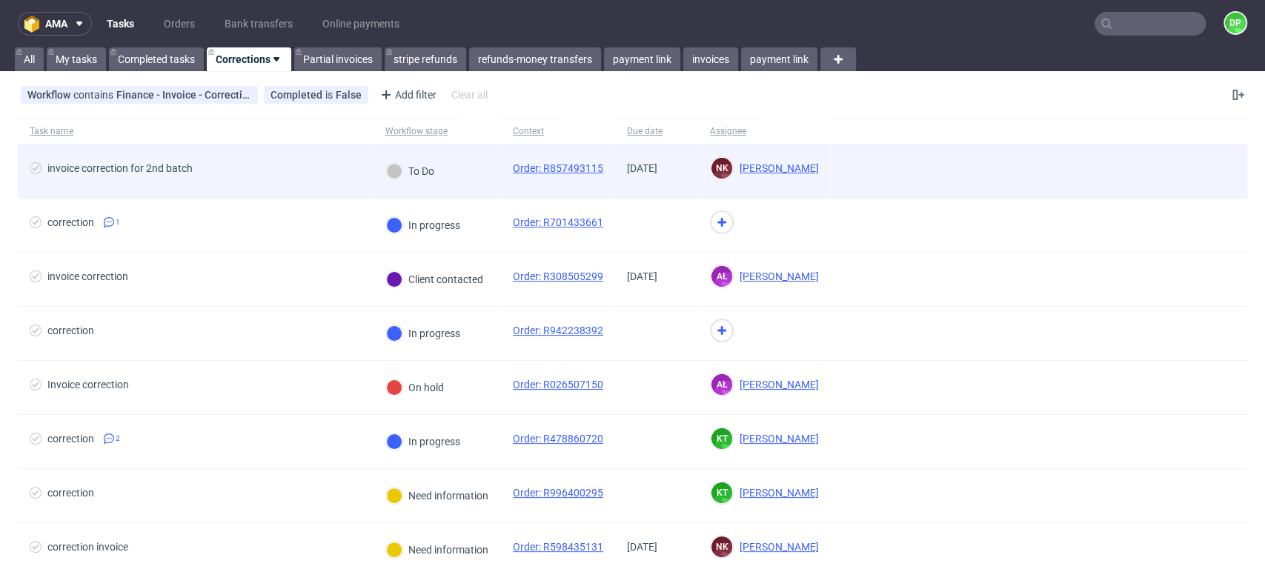
click at [249, 157] on div "invoice correction for 2nd batch" at bounding box center [196, 171] width 356 height 53
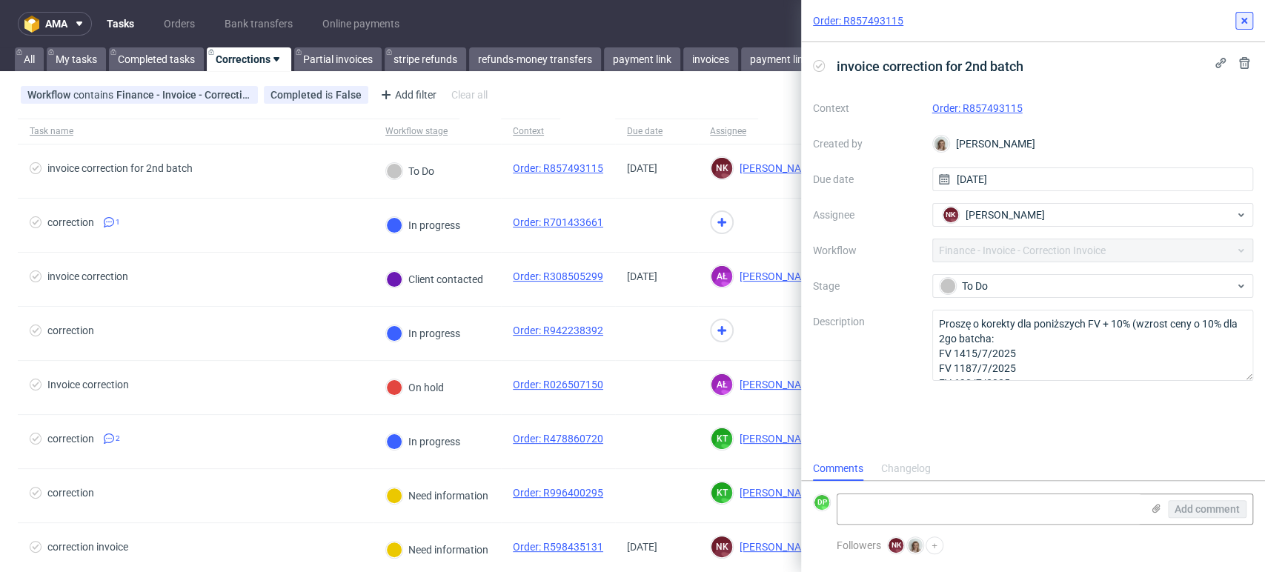
click at [1251, 16] on button at bounding box center [1245, 21] width 18 height 18
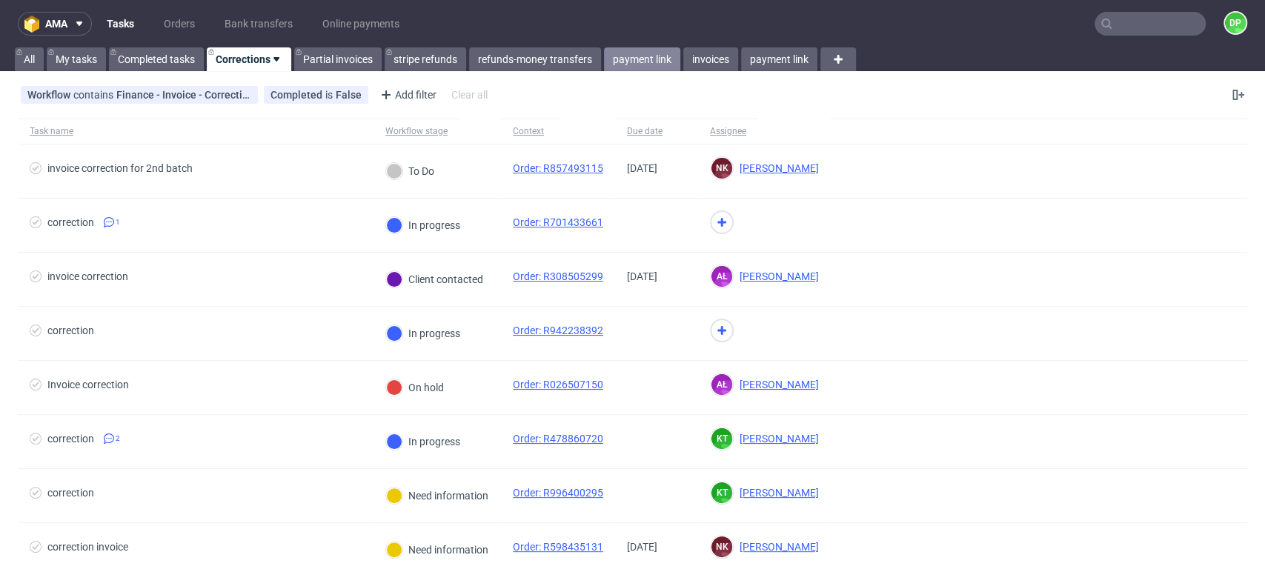
click at [662, 61] on link "payment link" at bounding box center [642, 59] width 76 height 24
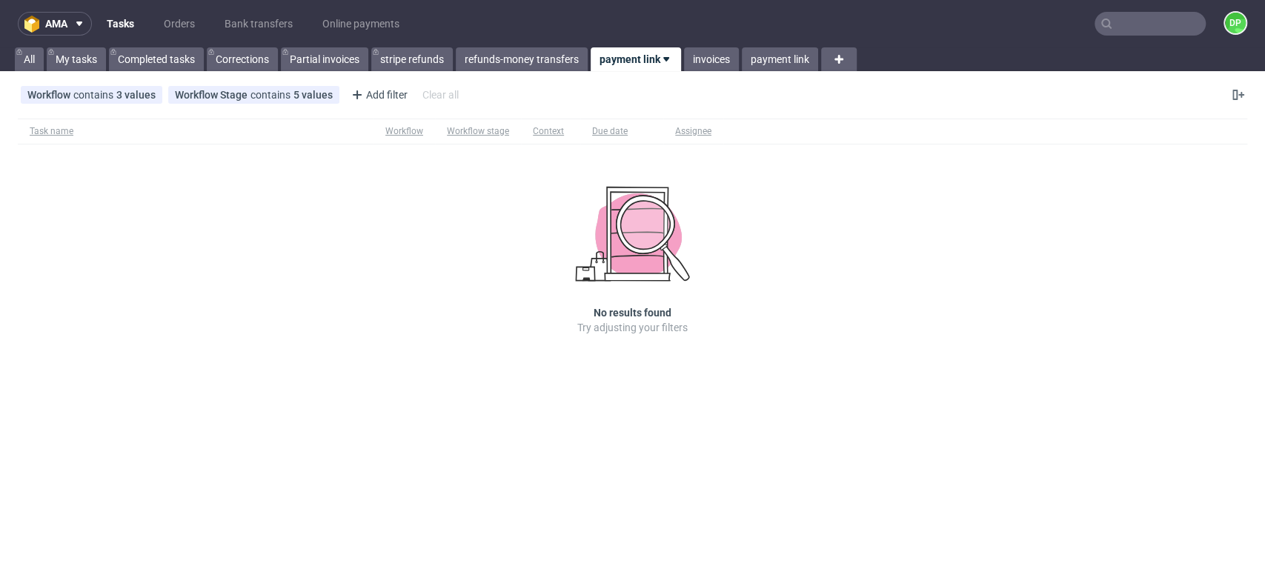
click at [666, 59] on use at bounding box center [666, 59] width 6 height 4
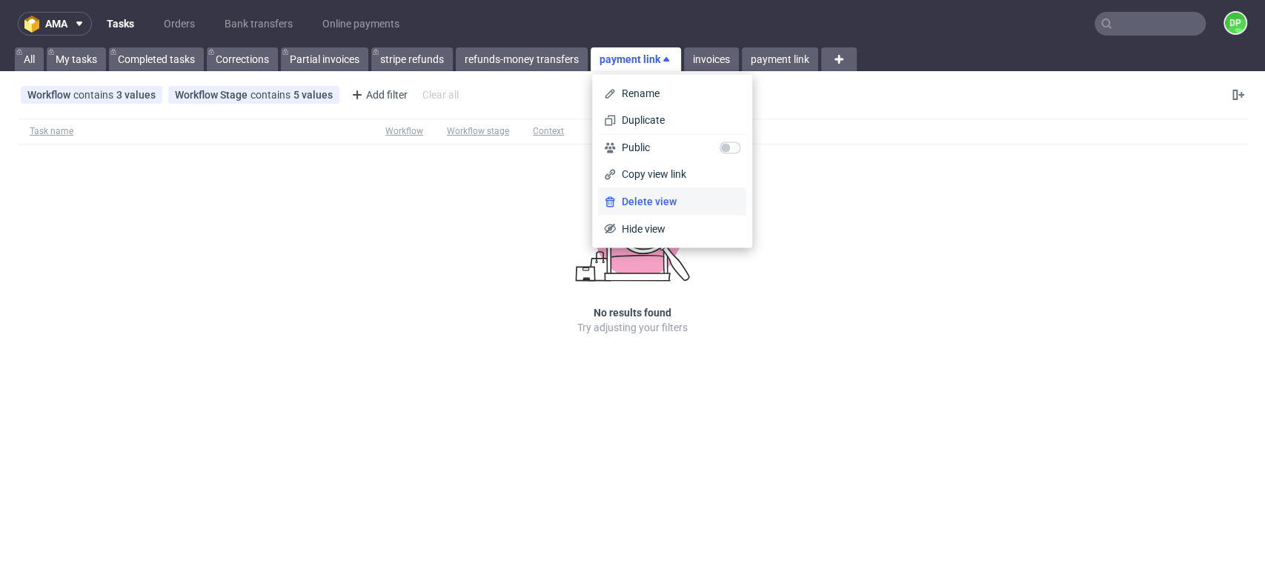
click at [647, 205] on span "Delete view" at bounding box center [678, 201] width 125 height 15
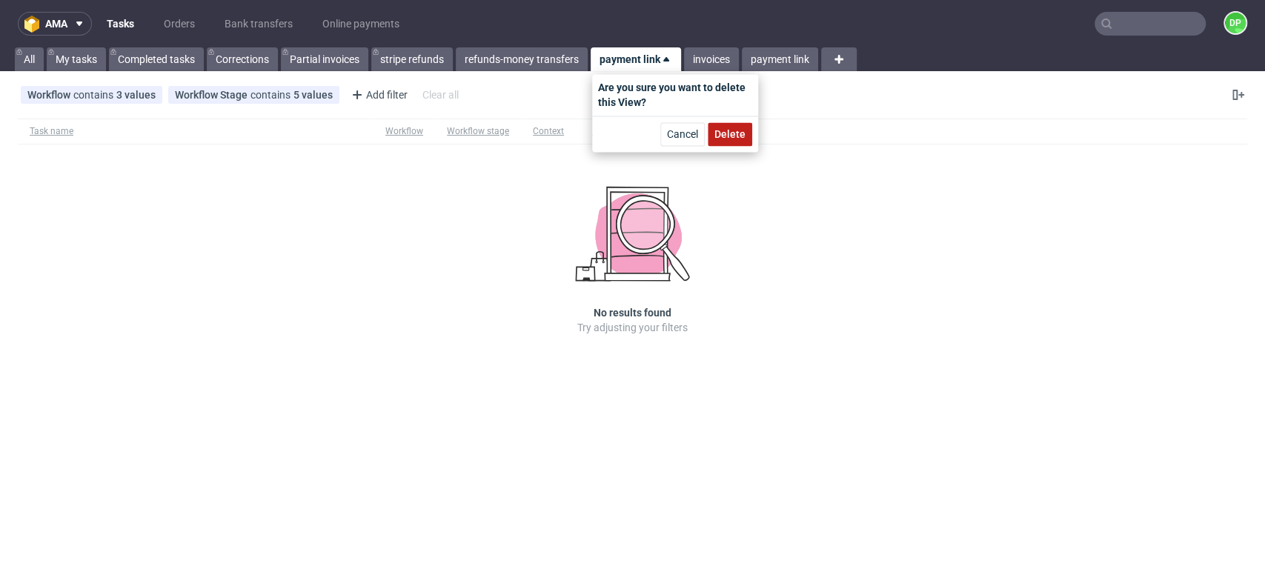
click at [729, 135] on span "Delete" at bounding box center [730, 134] width 31 height 10
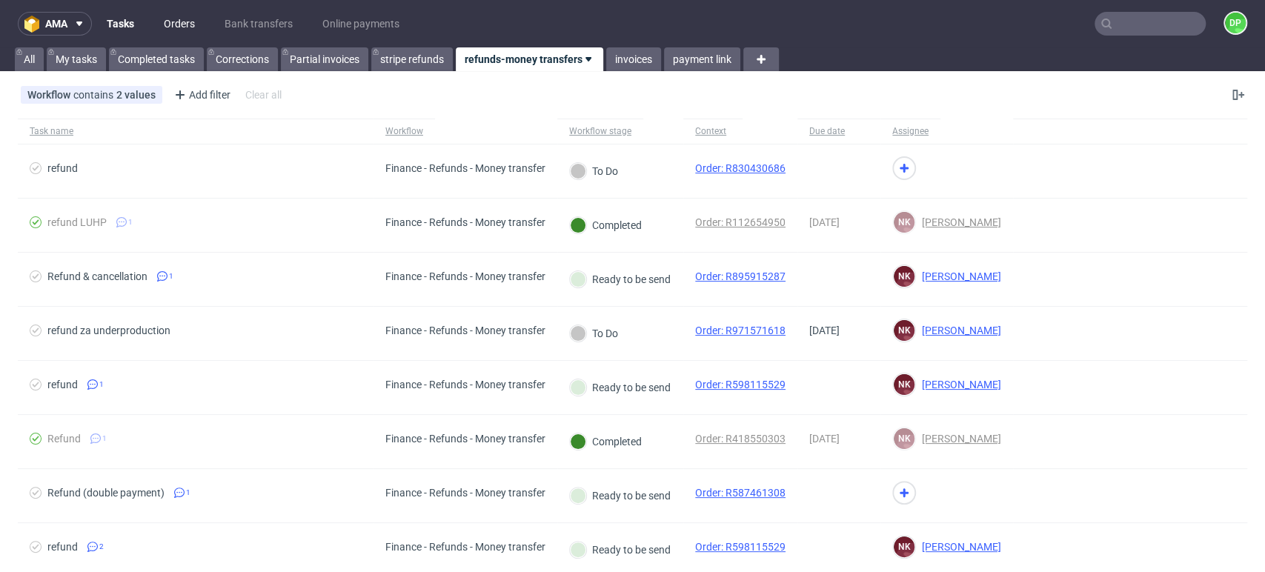
click at [181, 16] on link "Orders" at bounding box center [179, 24] width 49 height 24
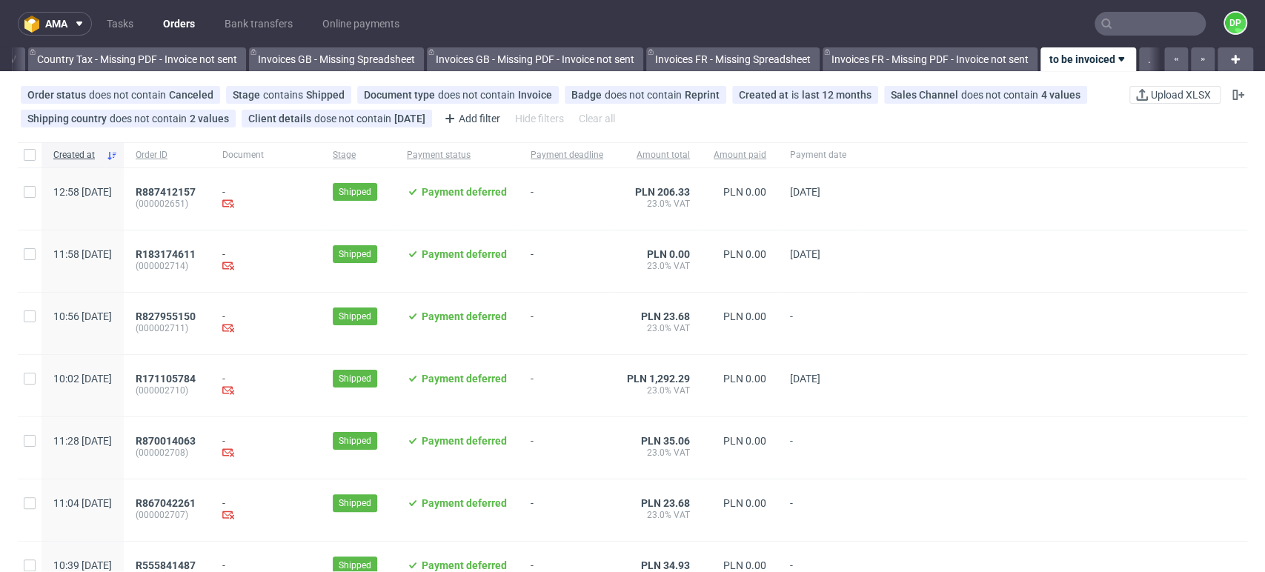
scroll to position [0, 1727]
click at [1139, 55] on link "." at bounding box center [1149, 59] width 21 height 24
click at [1141, 61] on link "." at bounding box center [1149, 59] width 21 height 24
drag, startPoint x: 1141, startPoint y: 61, endPoint x: 1198, endPoint y: 98, distance: 68.1
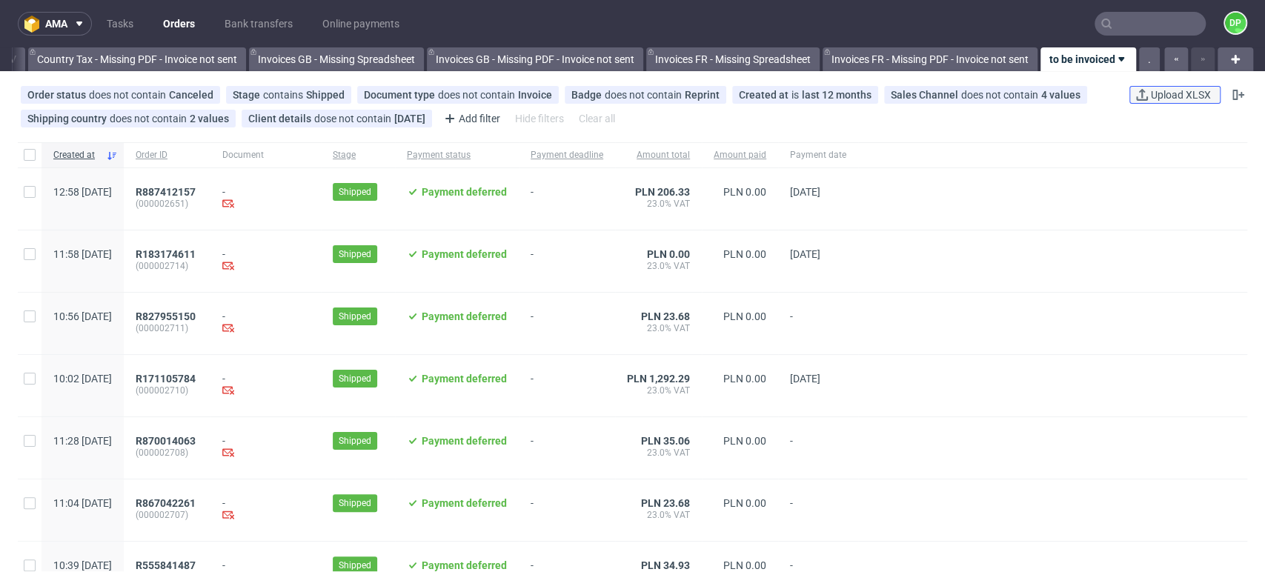
click at [1198, 98] on span "Upload XLSX" at bounding box center [1181, 95] width 66 height 10
drag, startPoint x: 1130, startPoint y: 64, endPoint x: 563, endPoint y: 27, distance: 567.6
click at [563, 27] on nav "ama Tasks Orders Bank transfers Online payments DP" at bounding box center [632, 23] width 1265 height 47
click at [1227, 54] on icon at bounding box center [1236, 59] width 18 height 18
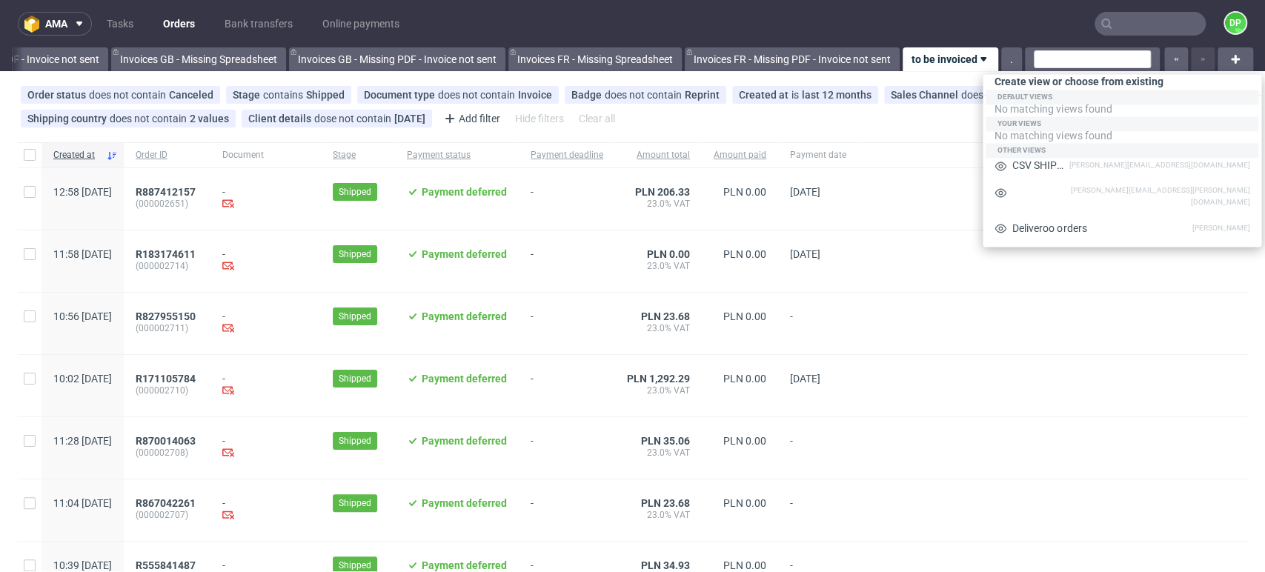
click at [952, 23] on nav "ama Tasks Orders Bank transfers Online payments DP" at bounding box center [632, 23] width 1265 height 47
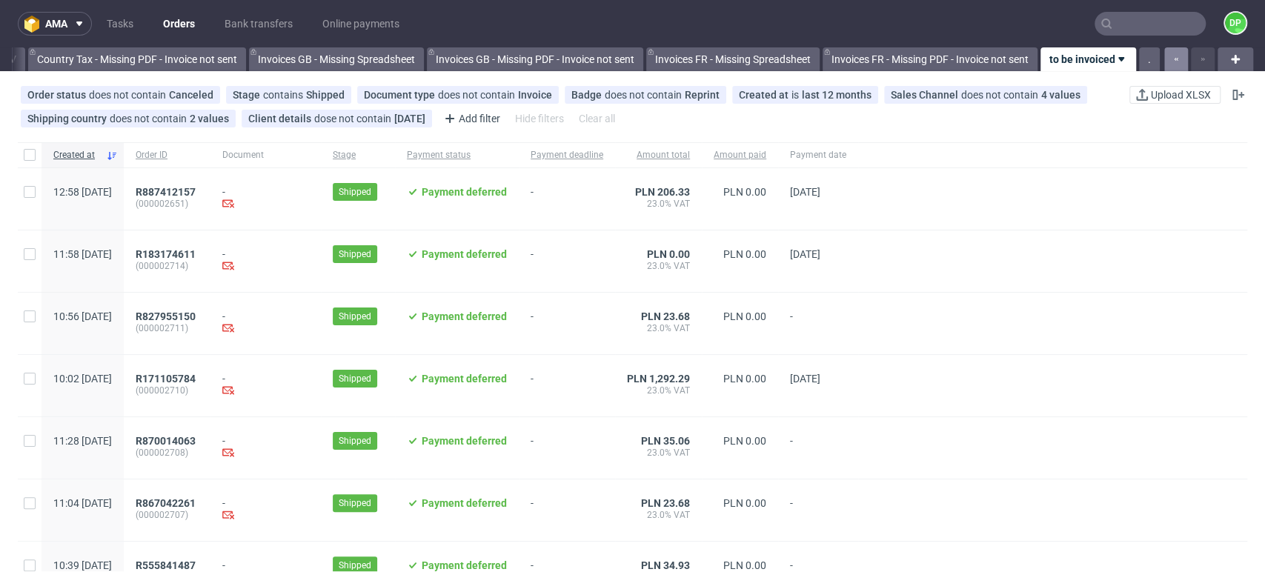
click at [1174, 59] on icon "button" at bounding box center [1177, 59] width 6 height 12
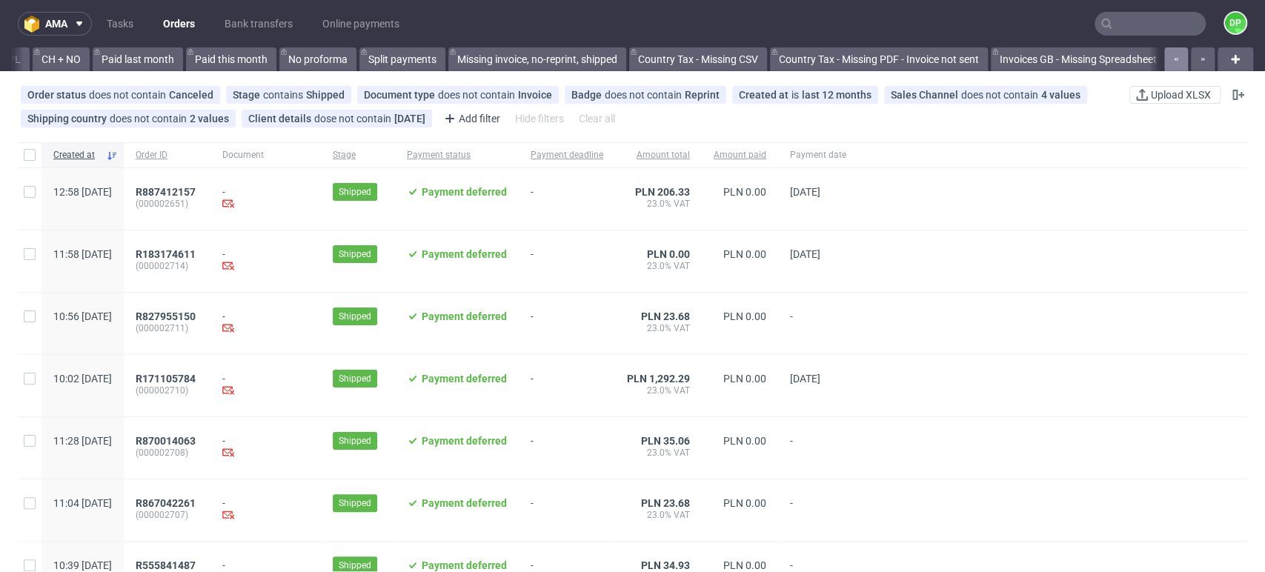
click at [1174, 59] on icon "button" at bounding box center [1177, 59] width 6 height 12
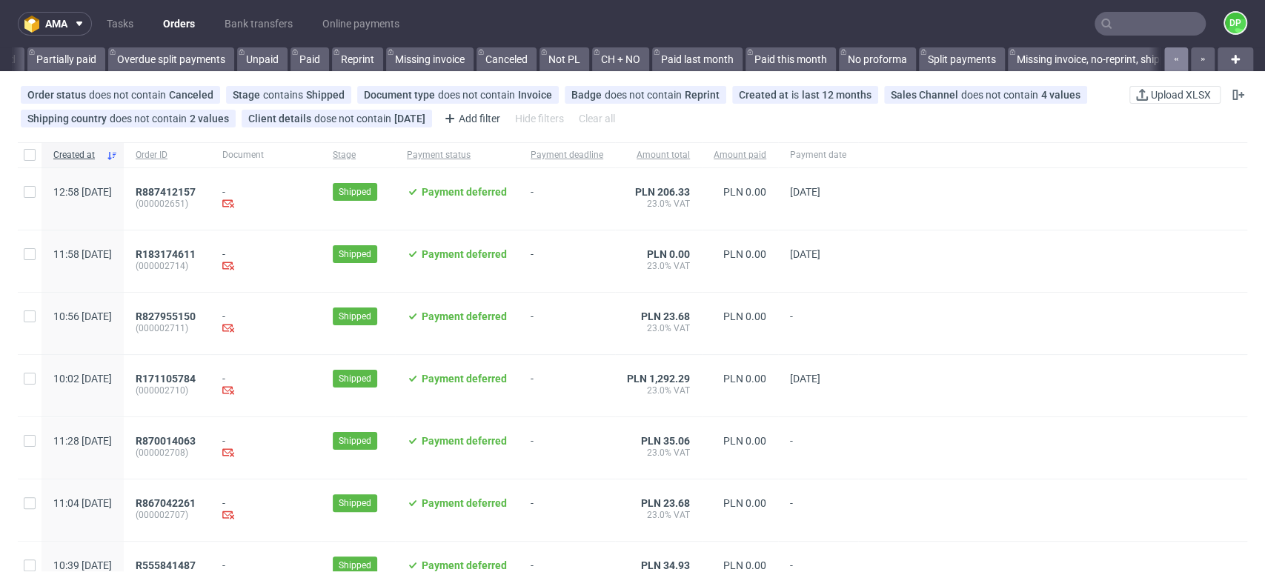
click at [1174, 59] on icon "button" at bounding box center [1177, 59] width 6 height 12
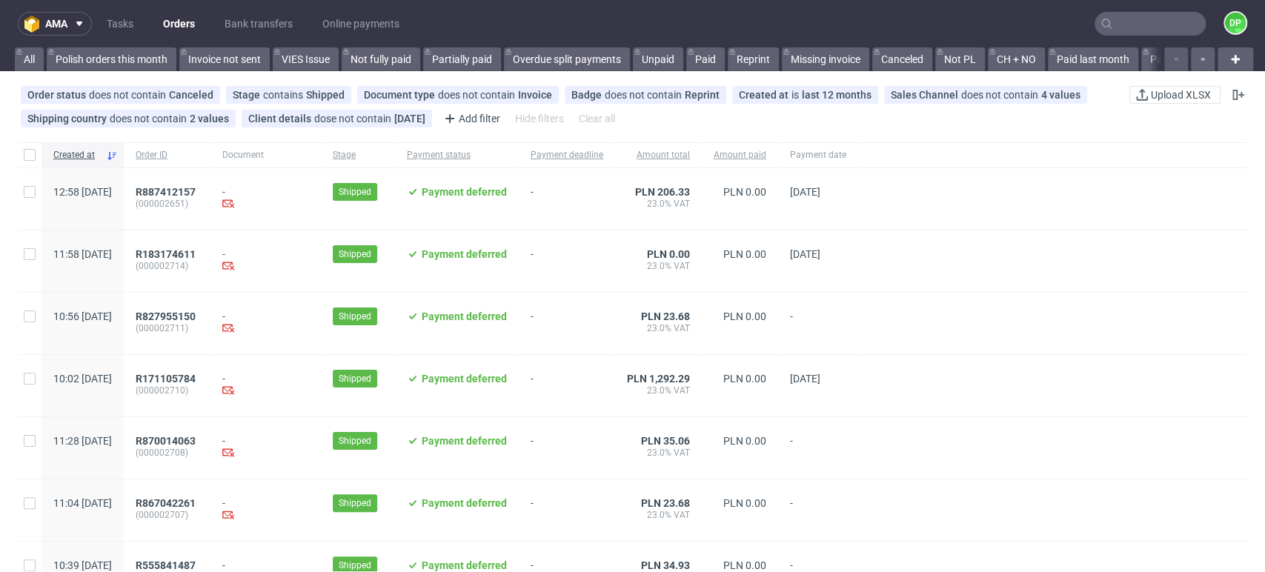
scroll to position [0, 0]
click at [1165, 59] on div at bounding box center [1188, 59] width 53 height 24
click at [643, 16] on nav "ama Tasks Orders Bank transfers Online payments DP" at bounding box center [632, 23] width 1265 height 47
click at [1200, 60] on icon "button" at bounding box center [1203, 59] width 6 height 12
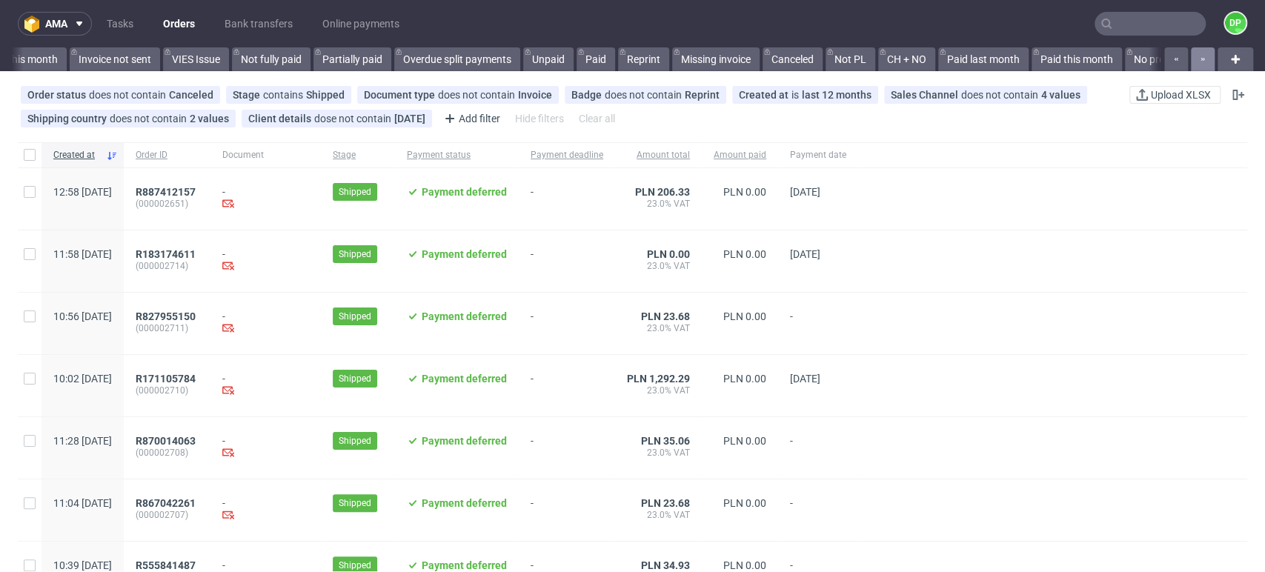
click at [1200, 60] on icon "button" at bounding box center [1203, 59] width 6 height 12
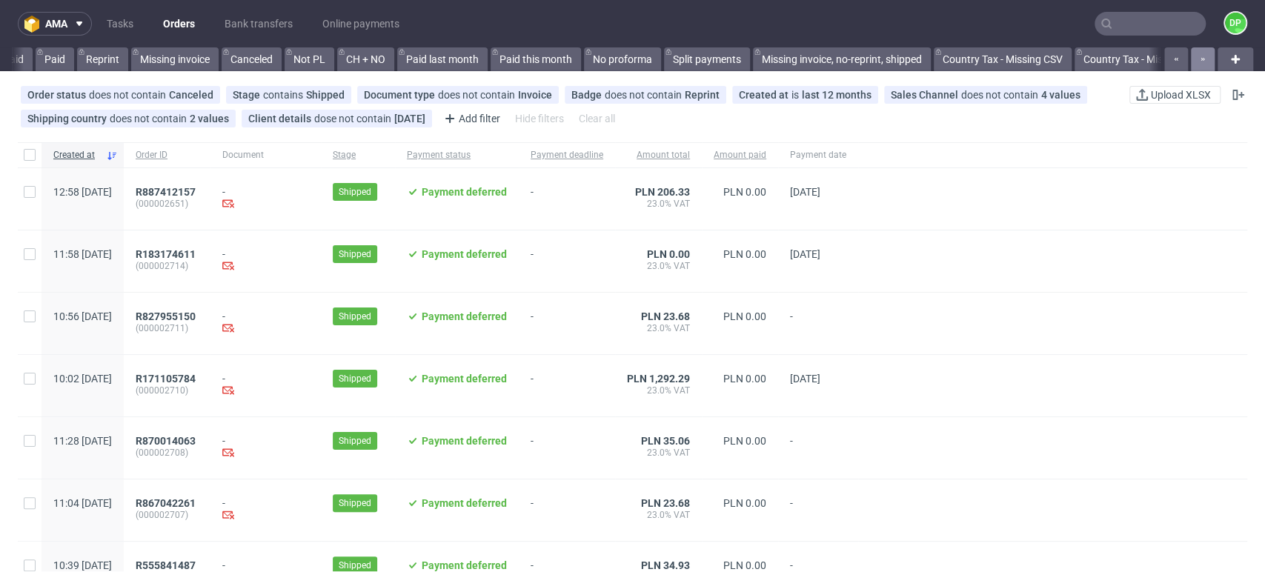
click at [1200, 60] on icon "button" at bounding box center [1203, 59] width 6 height 12
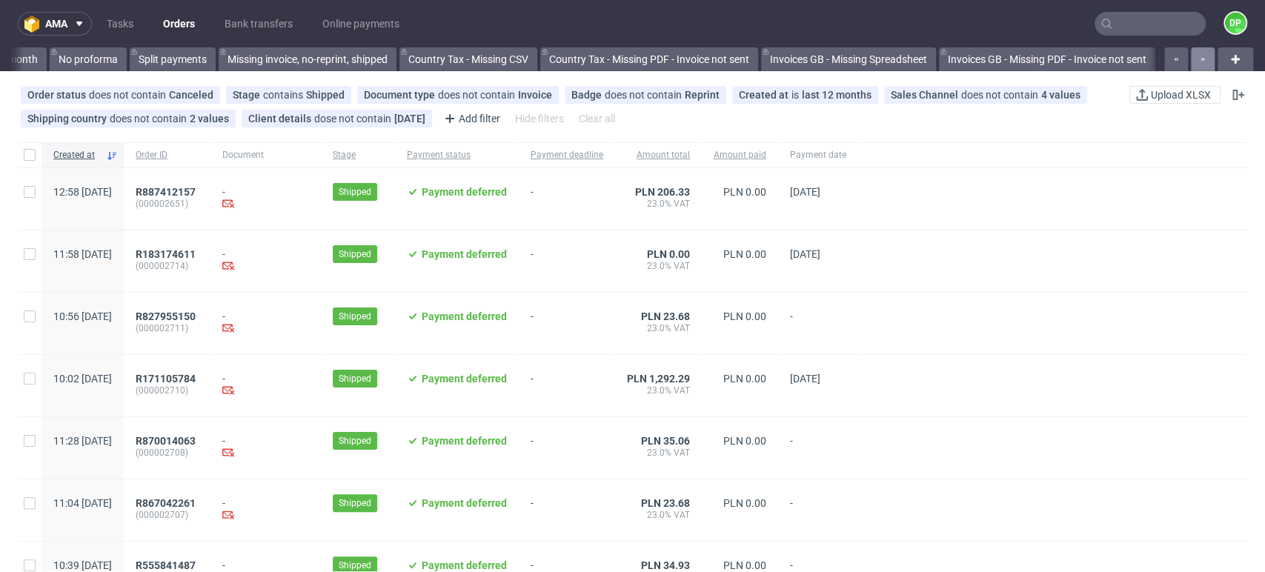
click at [1200, 60] on icon "button" at bounding box center [1203, 59] width 6 height 12
click at [1195, 62] on button "button" at bounding box center [1203, 59] width 24 height 24
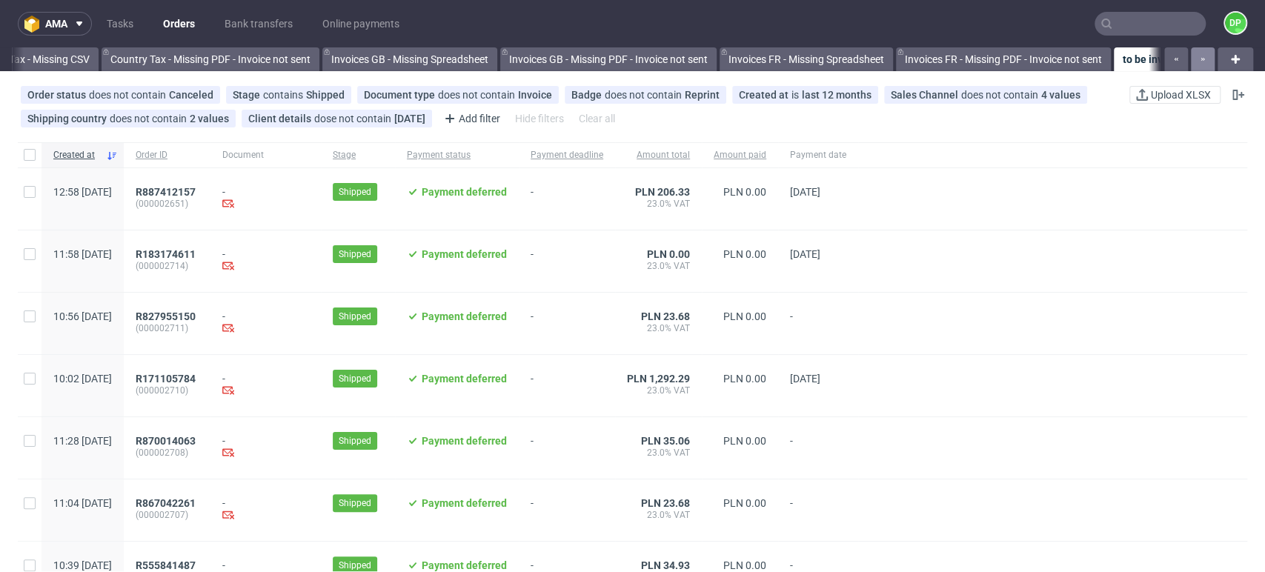
click at [1195, 62] on button "button" at bounding box center [1203, 59] width 24 height 24
click at [1195, 62] on div at bounding box center [1188, 59] width 53 height 24
click at [1233, 61] on div at bounding box center [1236, 59] width 36 height 24
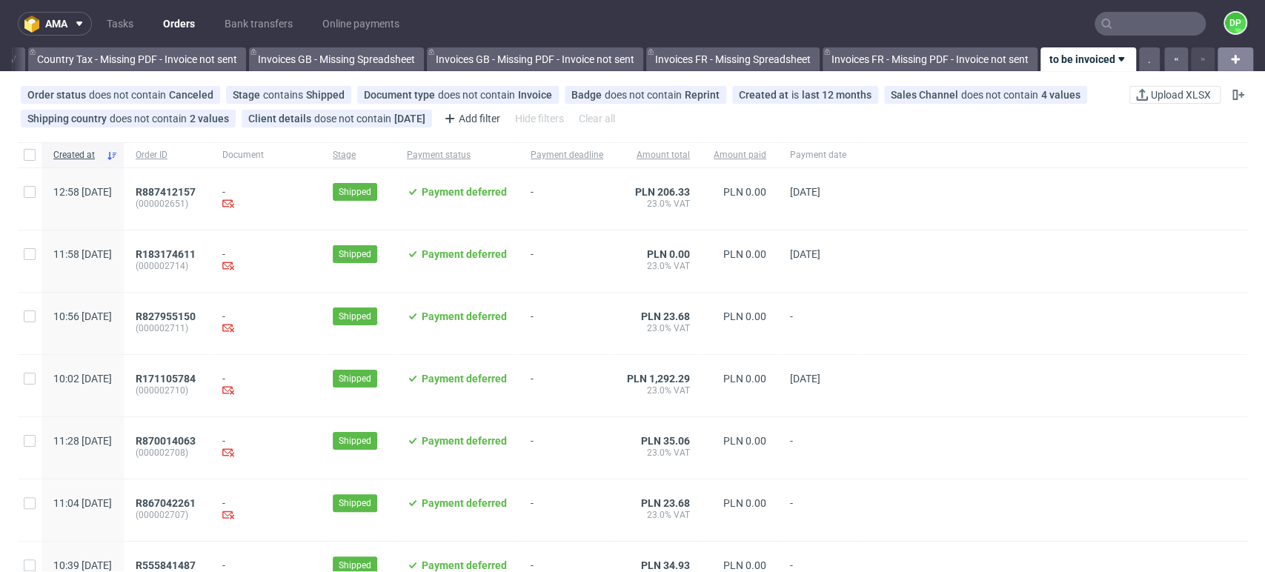
scroll to position [0, 1861]
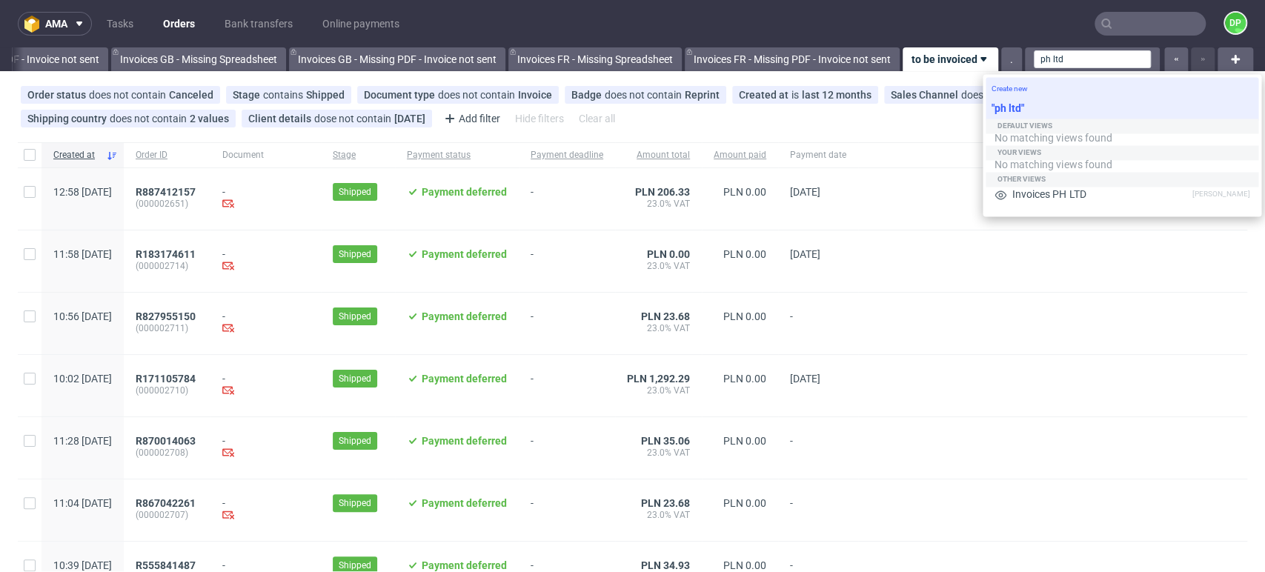
type input "ph ltd"
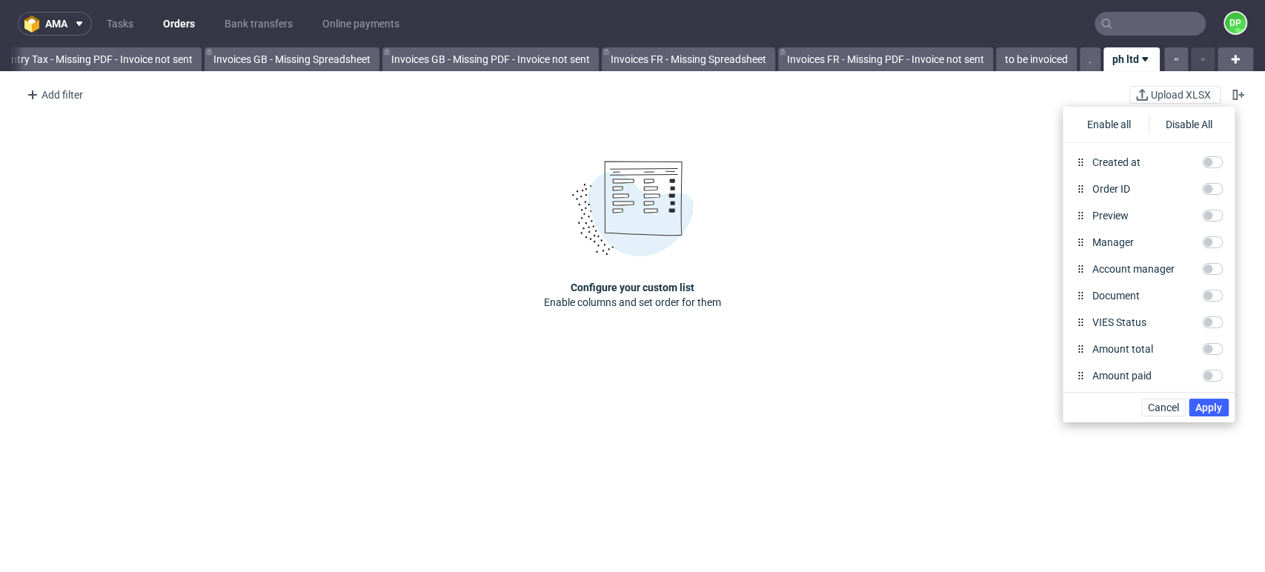
scroll to position [0, 1773]
click at [126, 239] on div "Configure your custom list Enable columns and set order for them" at bounding box center [632, 235] width 1265 height 245
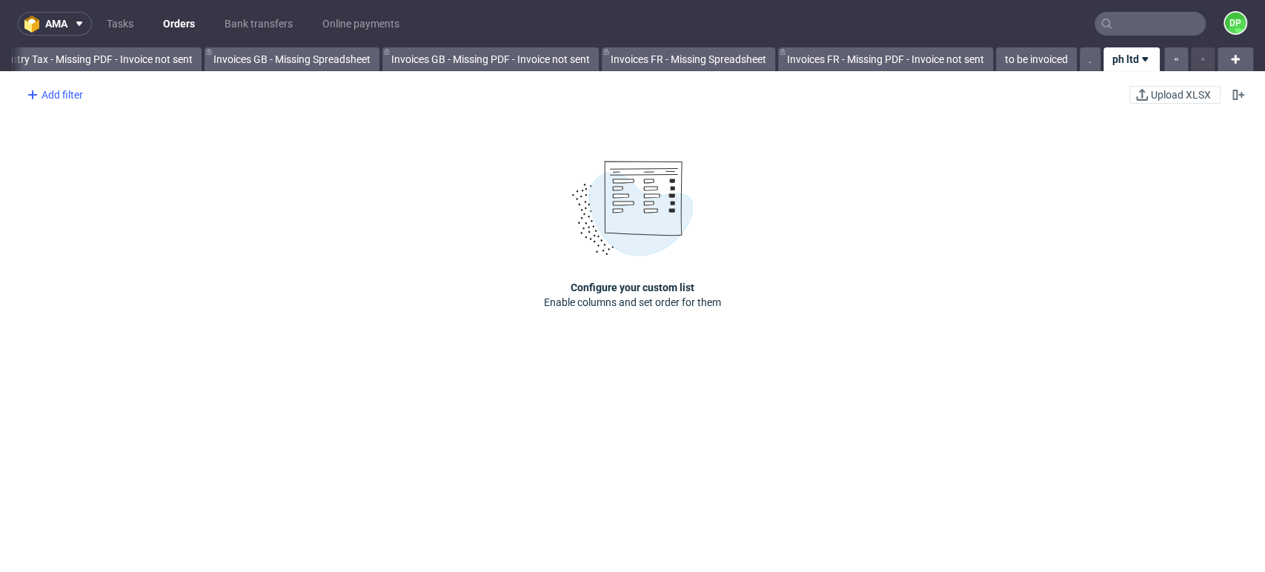
click at [36, 99] on icon at bounding box center [33, 95] width 18 height 18
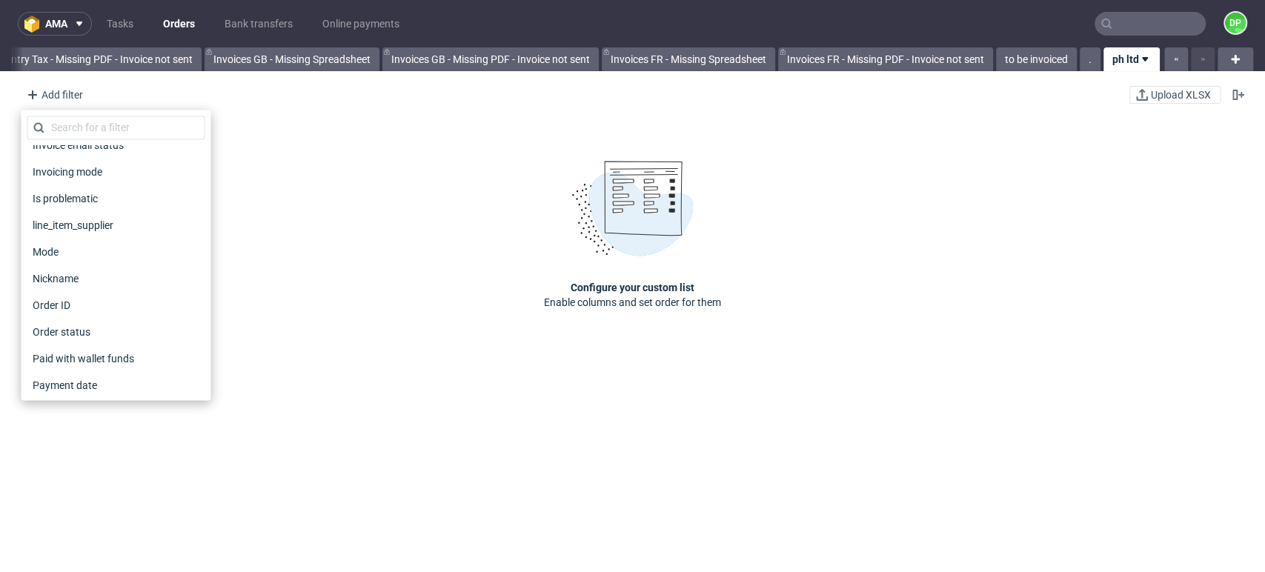
scroll to position [411, 0]
click at [80, 309] on span "Order status" at bounding box center [62, 307] width 70 height 21
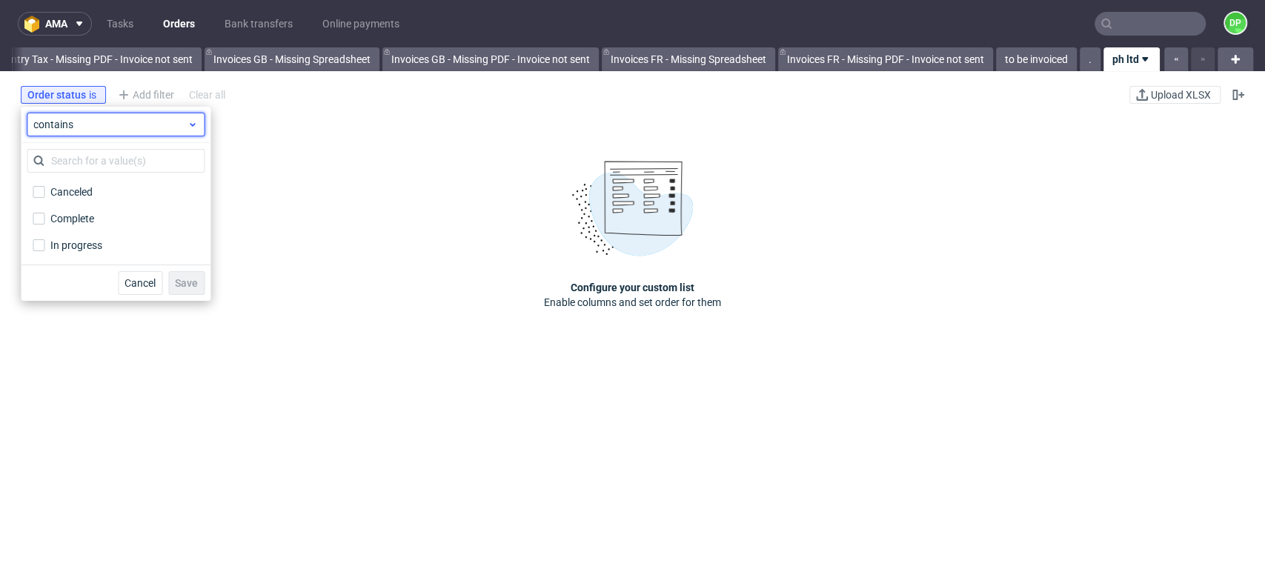
click at [93, 123] on span "contains" at bounding box center [109, 124] width 153 height 15
click at [93, 182] on span "does not contain" at bounding box center [95, 185] width 79 height 15
click at [50, 194] on label "Canceled" at bounding box center [116, 192] width 178 height 21
click at [44, 194] on input "Canceled" at bounding box center [39, 192] width 12 height 12
checkbox input "true"
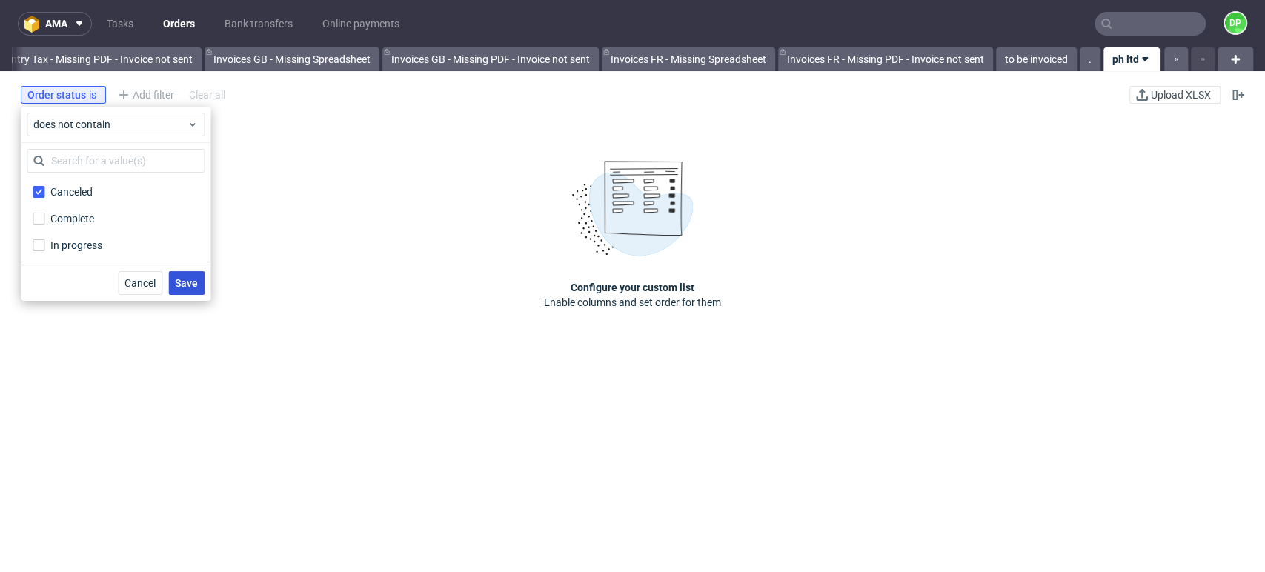
click at [189, 284] on span "Save" at bounding box center [186, 283] width 23 height 10
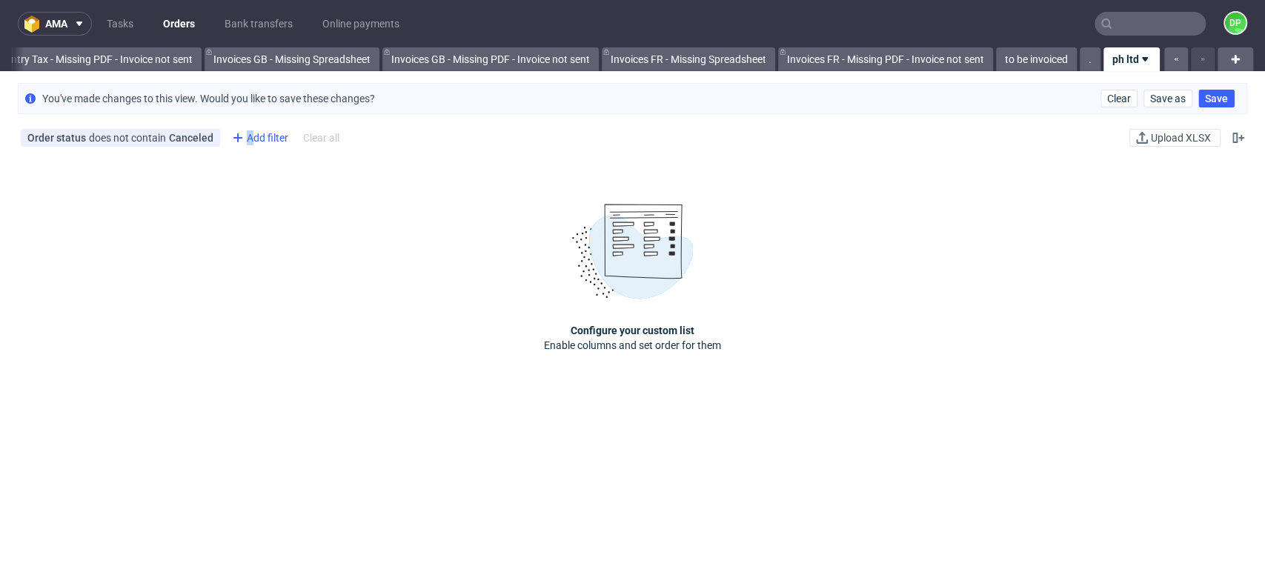
click at [249, 137] on div "Add filter" at bounding box center [258, 138] width 65 height 24
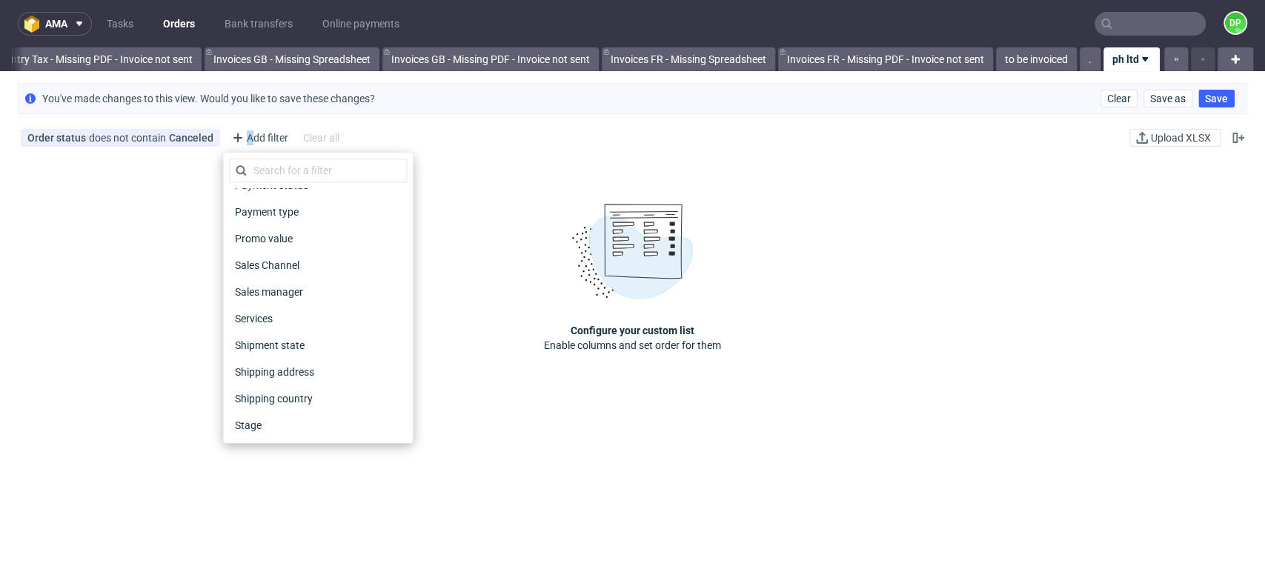
scroll to position [738, 0]
click at [273, 399] on div "Stage" at bounding box center [318, 397] width 178 height 21
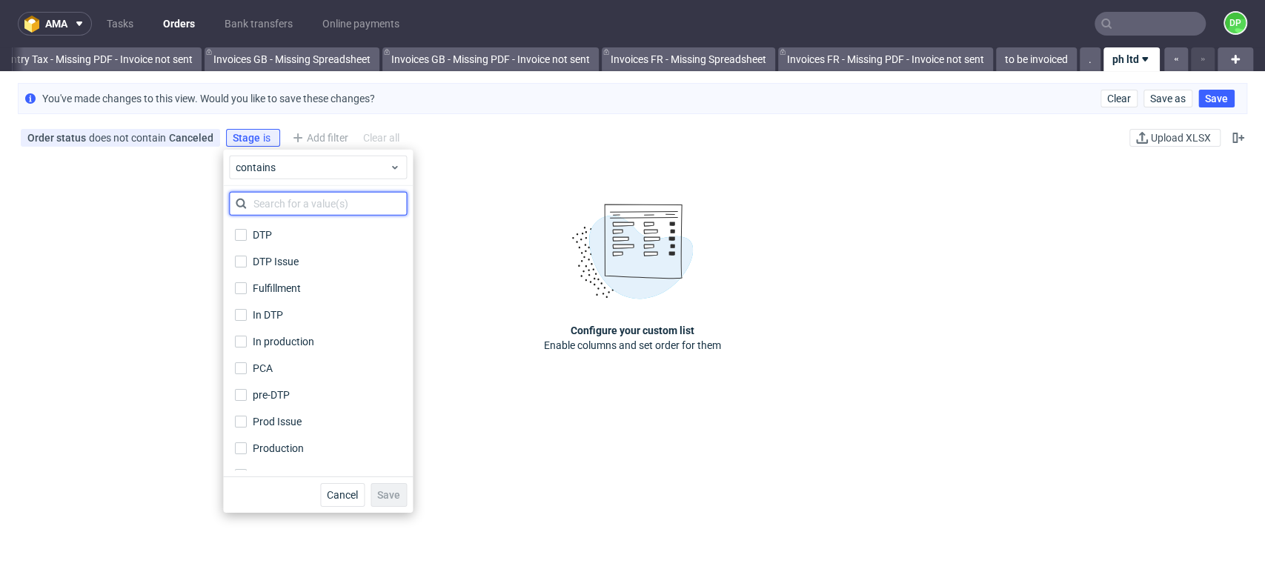
click at [281, 200] on input "text" at bounding box center [318, 204] width 178 height 24
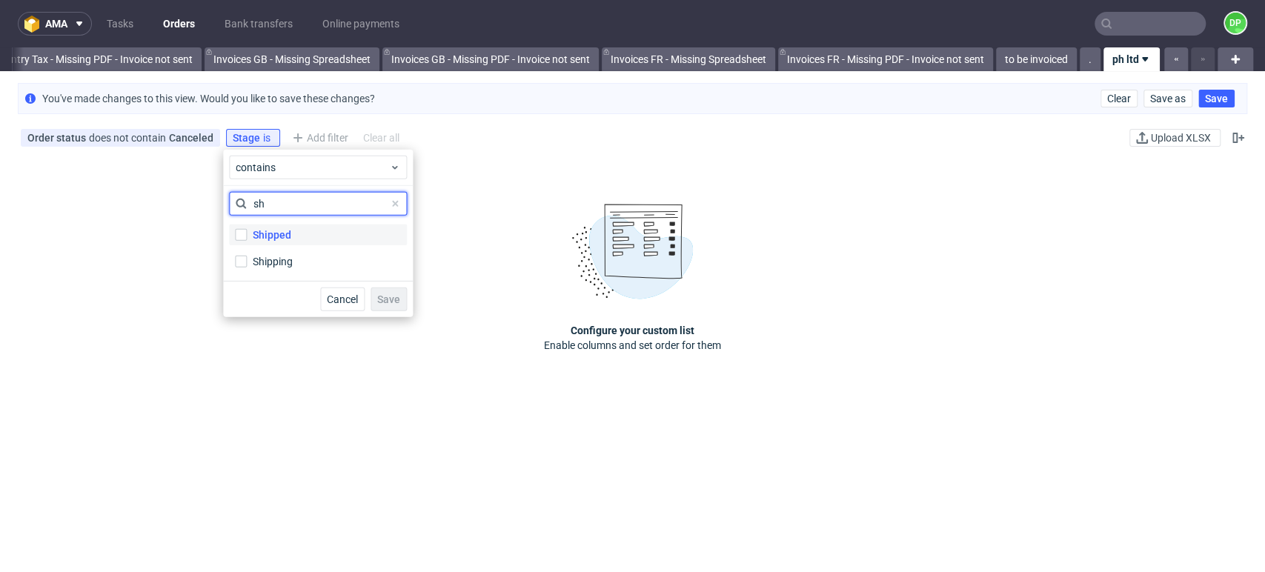
type input "sh"
click at [252, 231] on label "Shipped" at bounding box center [318, 235] width 178 height 21
click at [247, 231] on input "Shipped" at bounding box center [241, 235] width 12 height 12
checkbox input "true"
click at [390, 301] on span "Save" at bounding box center [388, 299] width 23 height 10
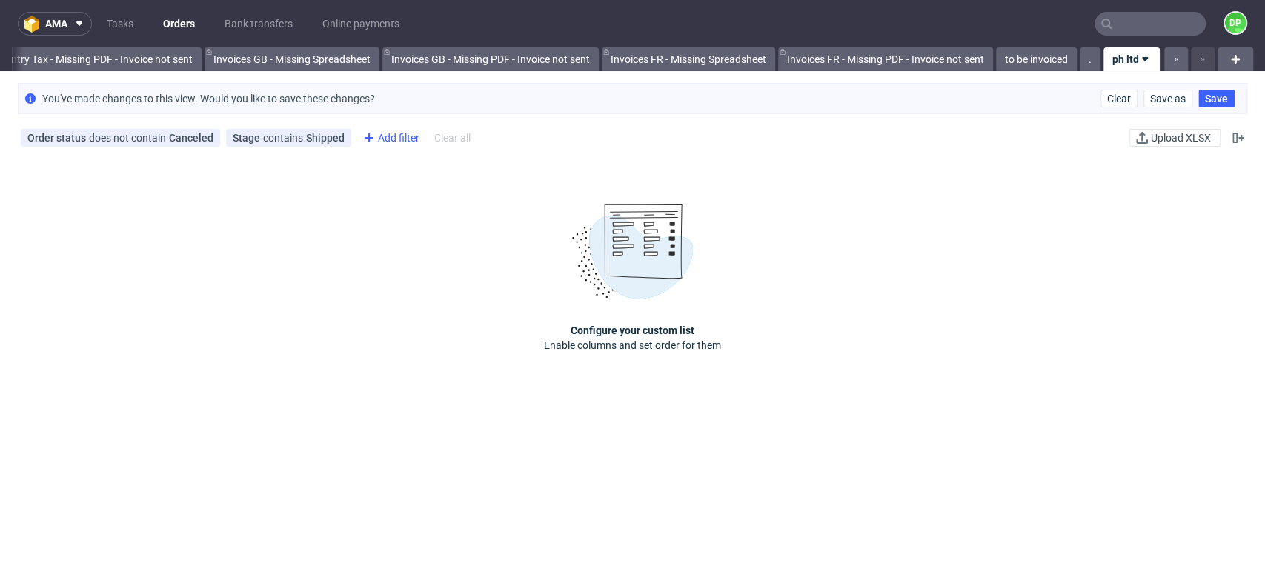
click at [368, 130] on icon at bounding box center [369, 138] width 18 height 18
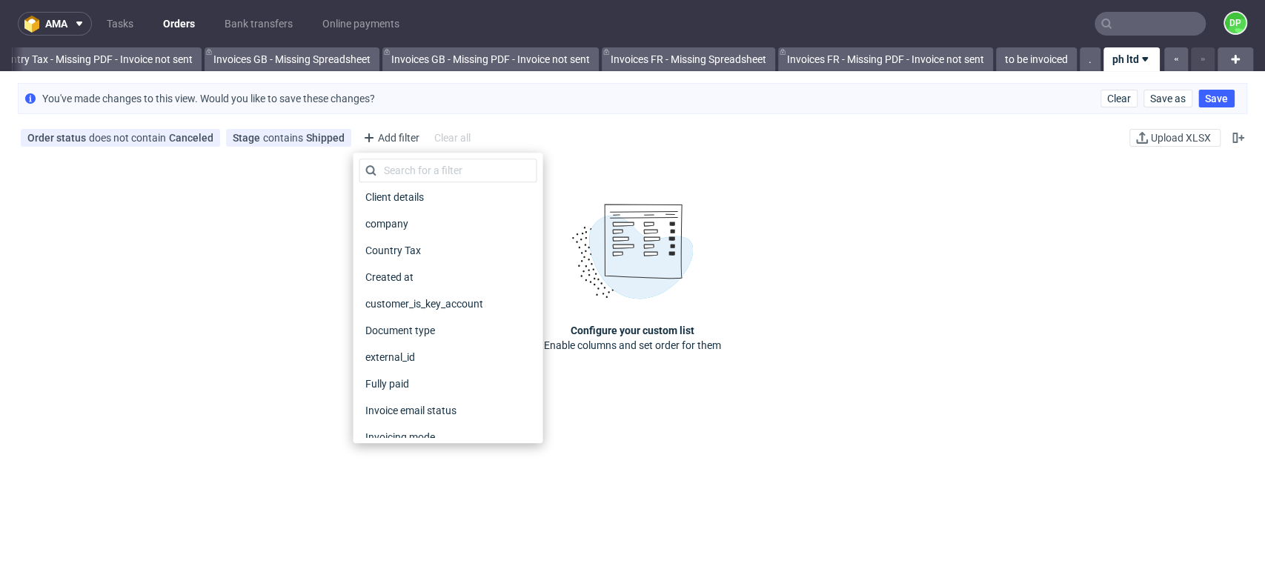
scroll to position [247, 0]
click at [414, 248] on span "Document type" at bounding box center [400, 248] width 83 height 21
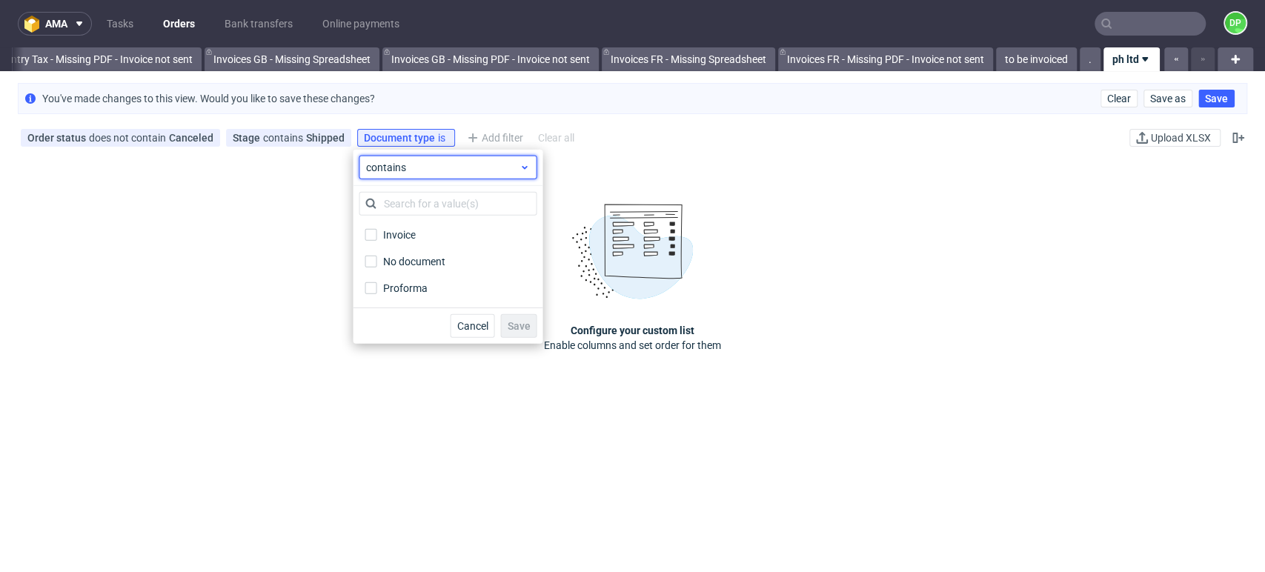
click at [417, 171] on span "contains" at bounding box center [441, 167] width 153 height 15
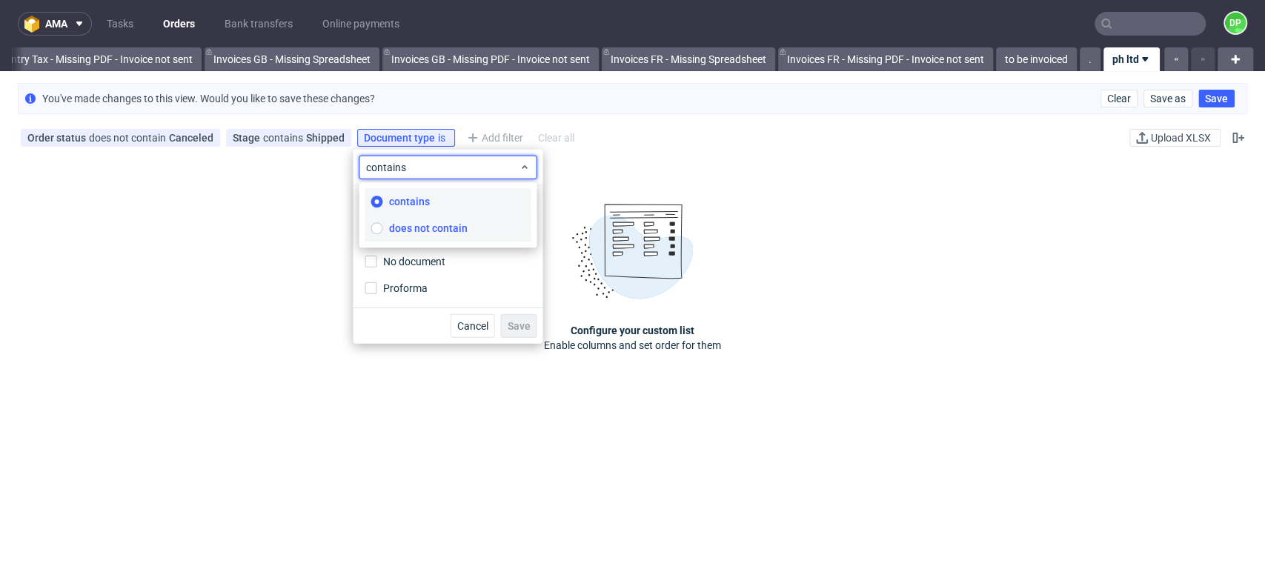
click at [414, 219] on label "does not contain" at bounding box center [448, 228] width 166 height 27
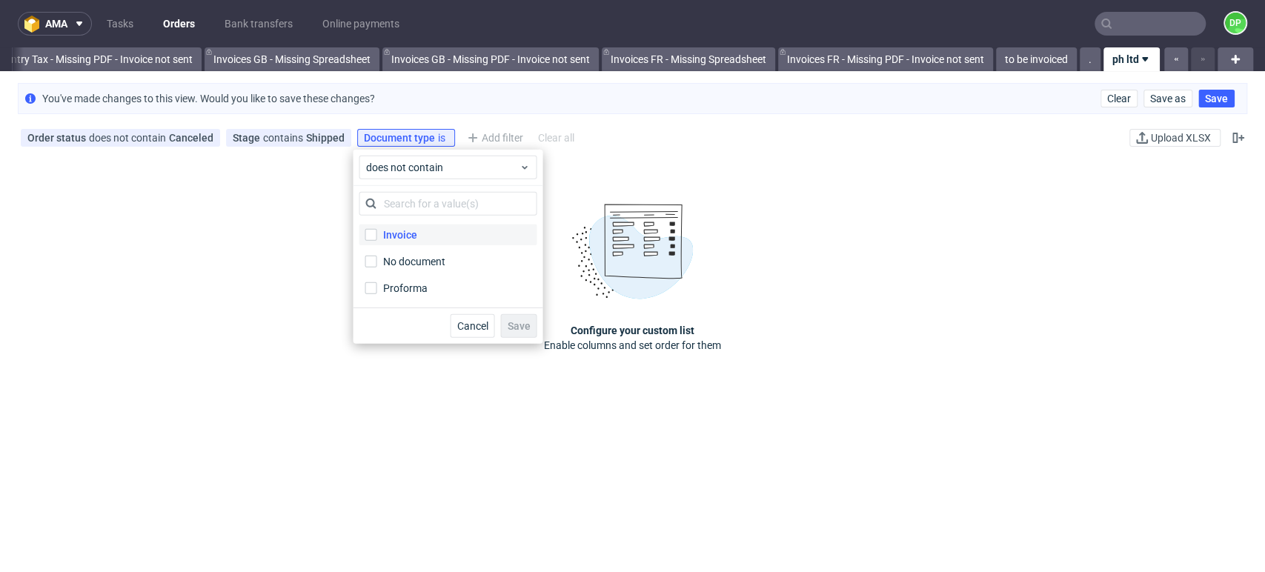
click at [383, 229] on div "Invoice" at bounding box center [400, 235] width 34 height 15
click at [377, 229] on input "Invoice" at bounding box center [371, 235] width 12 height 12
checkbox input "true"
click at [517, 320] on button "Save" at bounding box center [518, 326] width 36 height 24
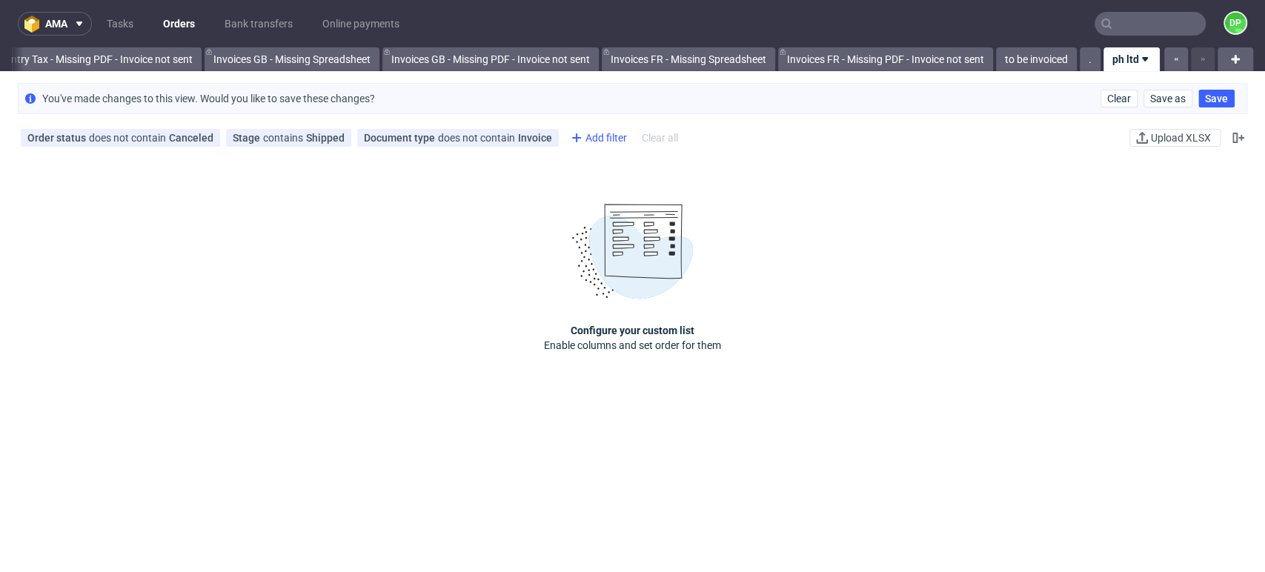
click at [600, 135] on div "Add filter" at bounding box center [597, 138] width 65 height 24
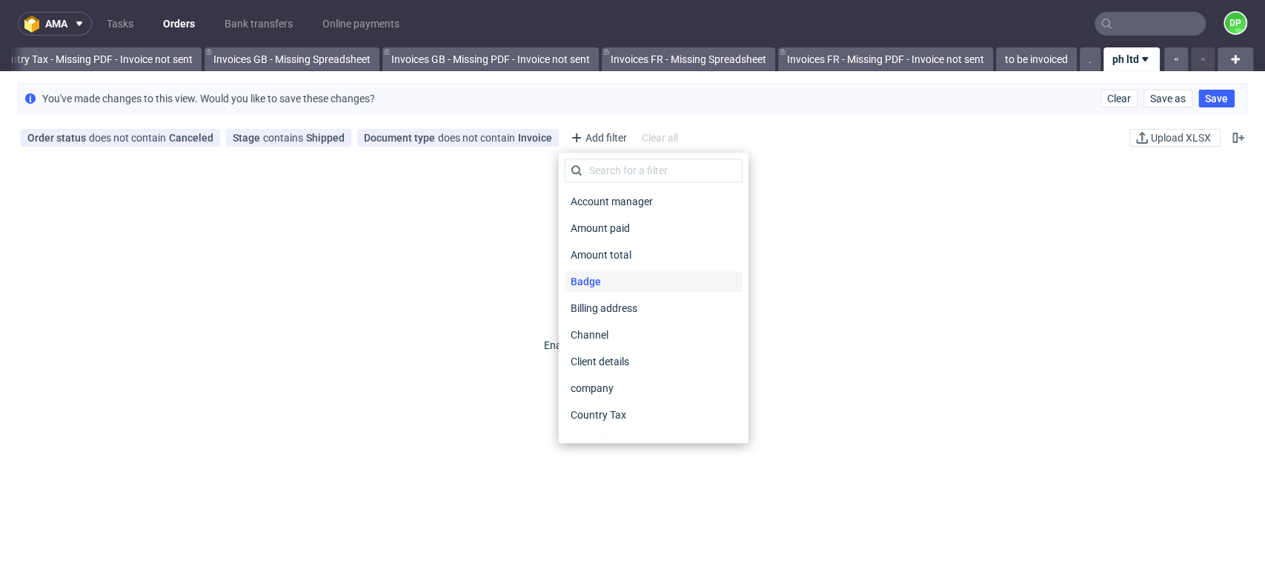
click at [607, 283] on div "Badge" at bounding box center [654, 281] width 178 height 21
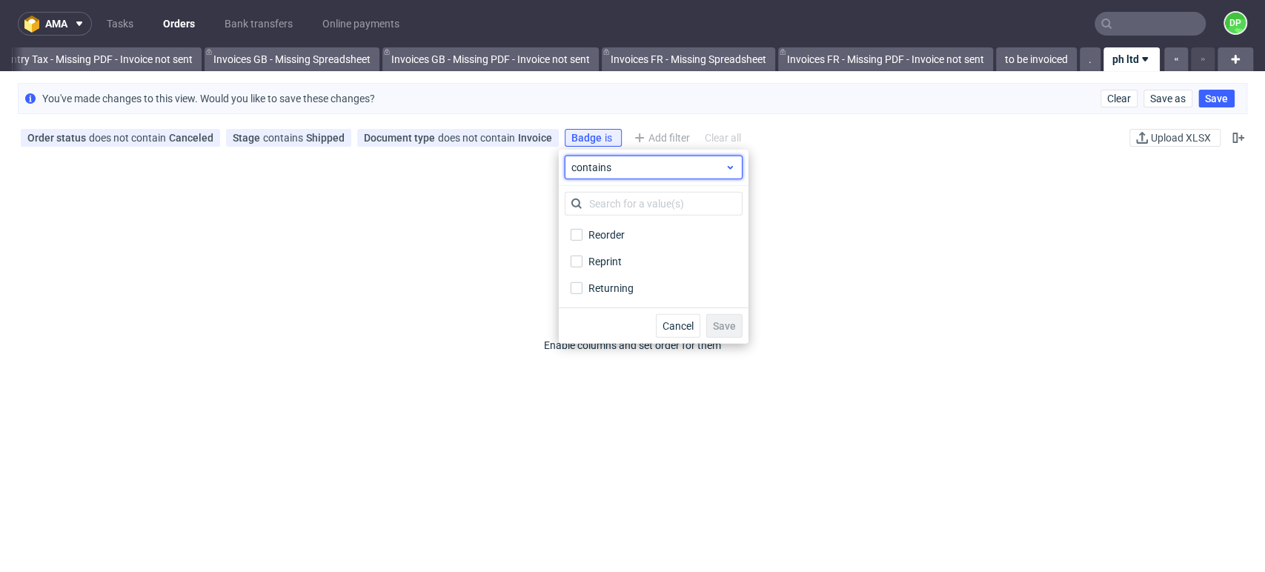
click at [668, 166] on span "contains" at bounding box center [648, 167] width 153 height 15
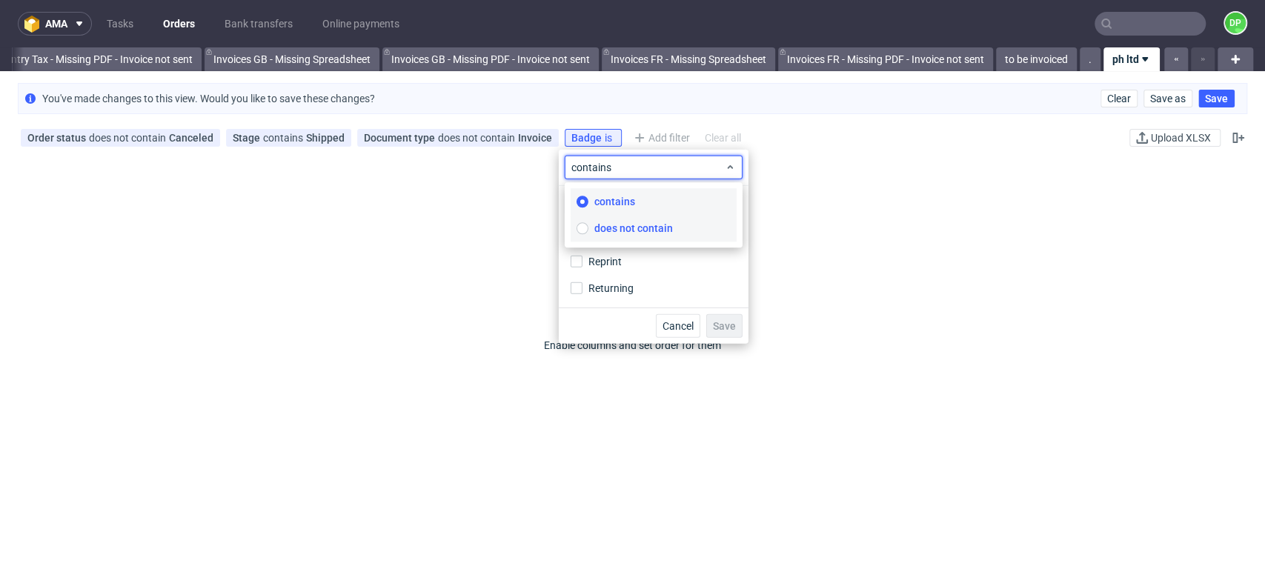
click at [658, 217] on label "does not contain" at bounding box center [654, 228] width 166 height 27
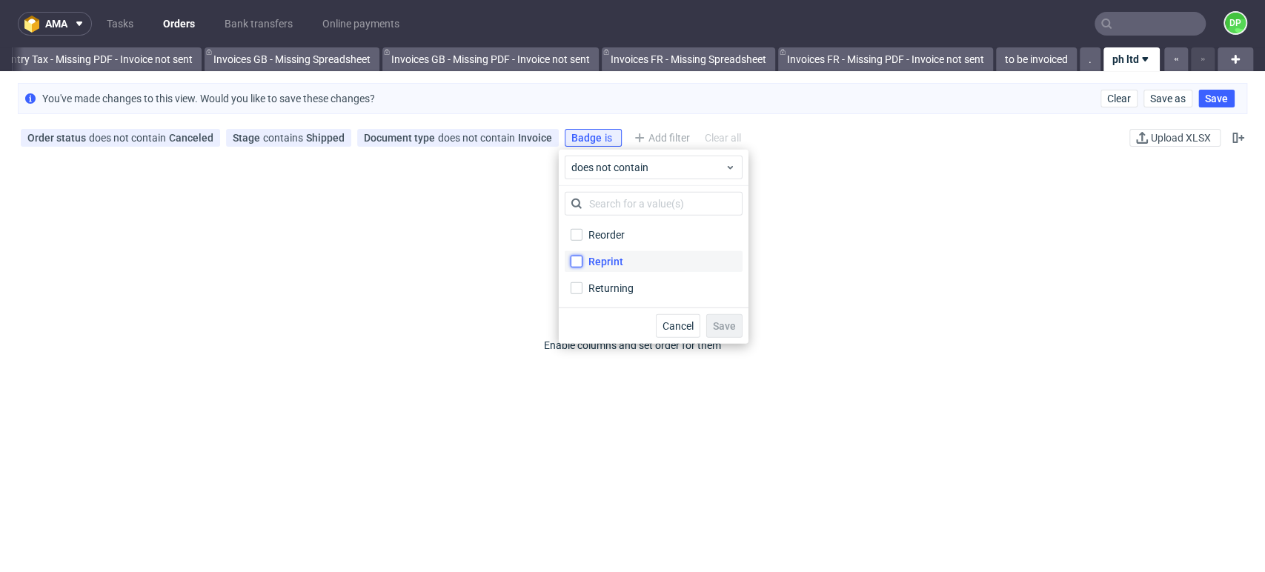
click at [581, 265] on input "Reprint" at bounding box center [577, 262] width 12 height 12
checkbox input "true"
click at [730, 326] on span "Save" at bounding box center [724, 326] width 23 height 10
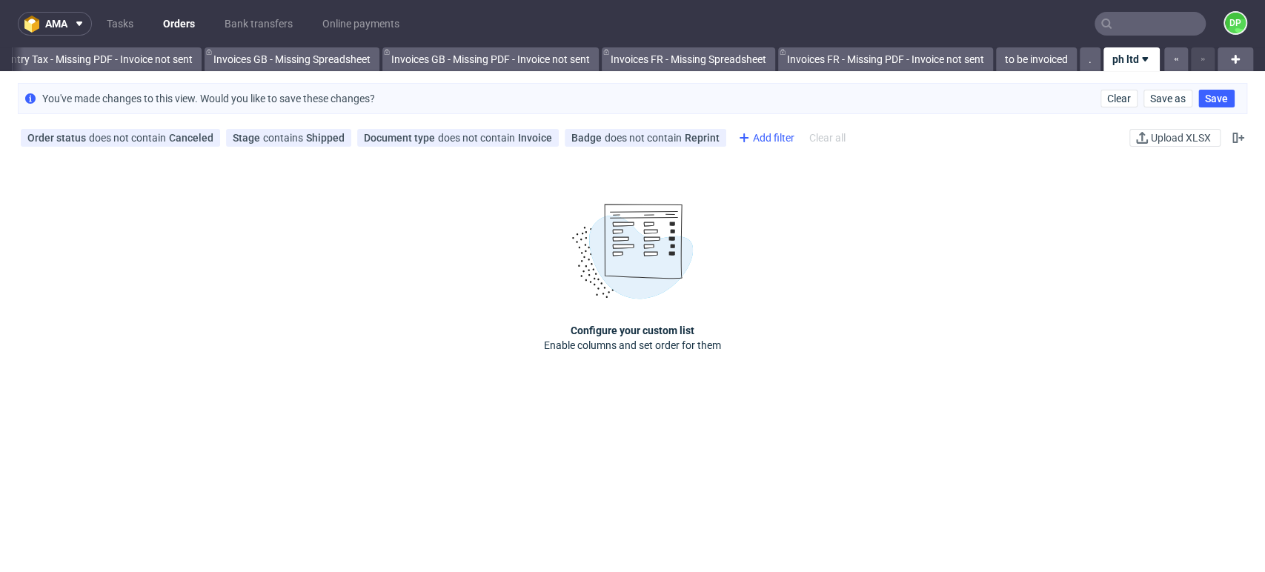
click at [752, 133] on div "Add filter" at bounding box center [764, 138] width 65 height 24
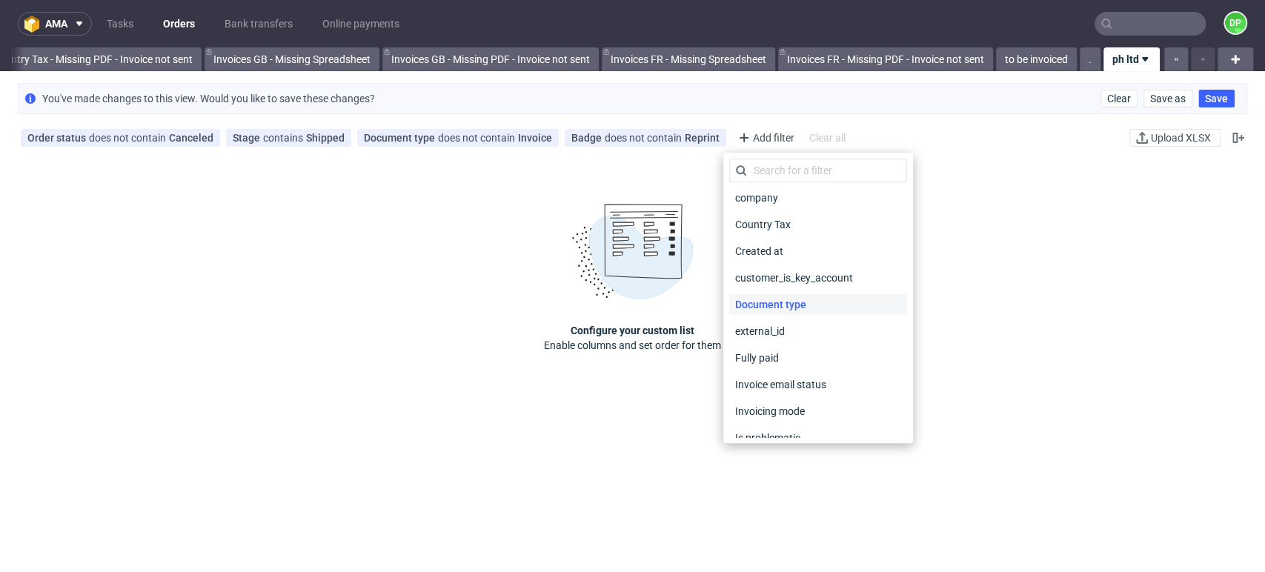
scroll to position [165, 0]
click at [795, 280] on div "Created at" at bounding box center [818, 277] width 178 height 21
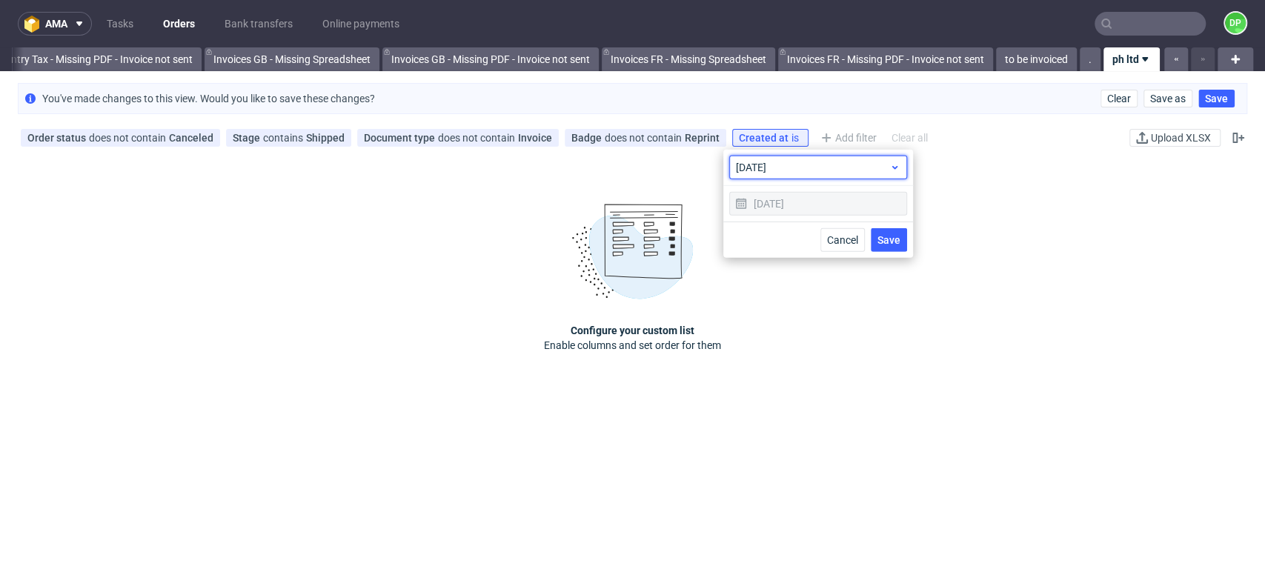
click at [885, 168] on span "today" at bounding box center [812, 167] width 153 height 15
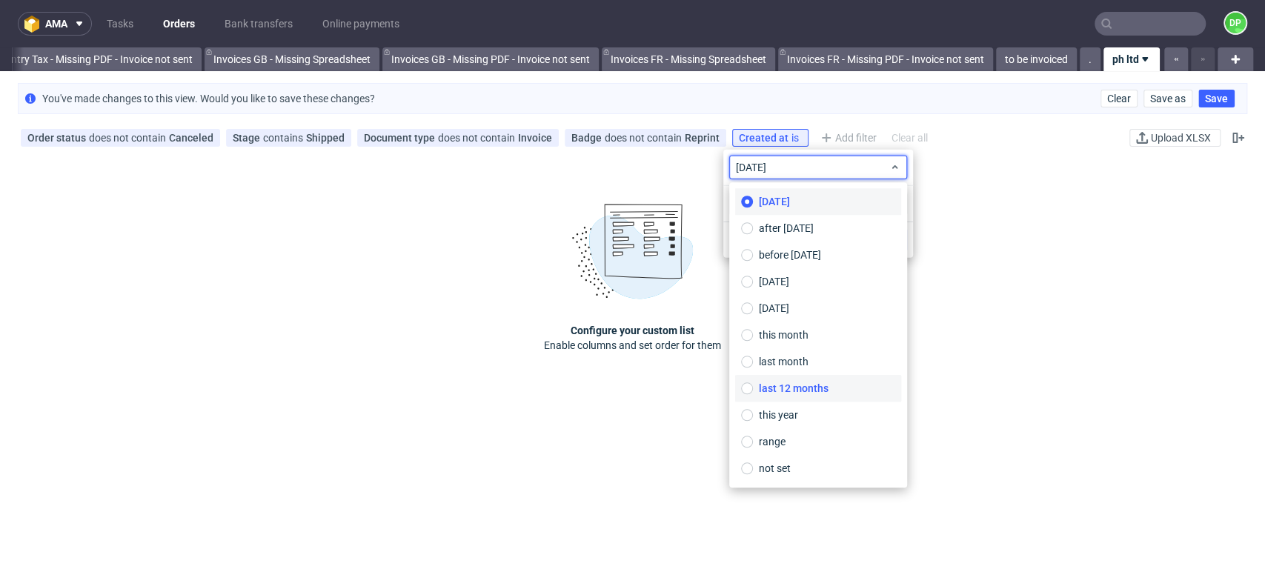
click at [804, 397] on label "last 12 months" at bounding box center [818, 388] width 166 height 27
type input "16/09/2024 - 16/09/2025"
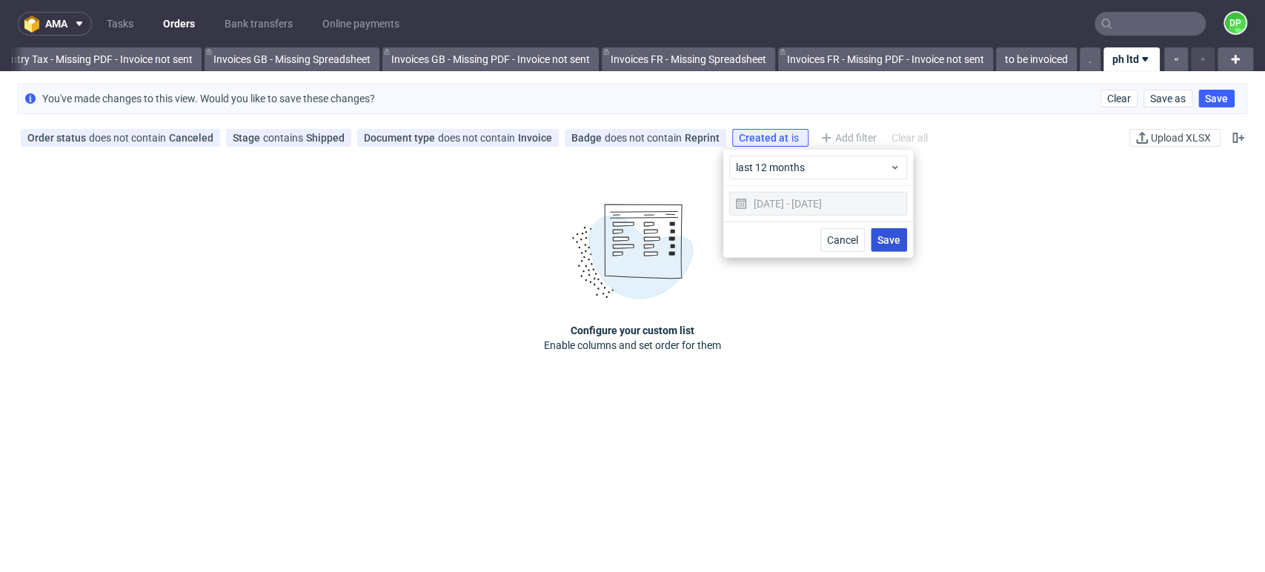
click at [887, 239] on span "Save" at bounding box center [889, 240] width 23 height 10
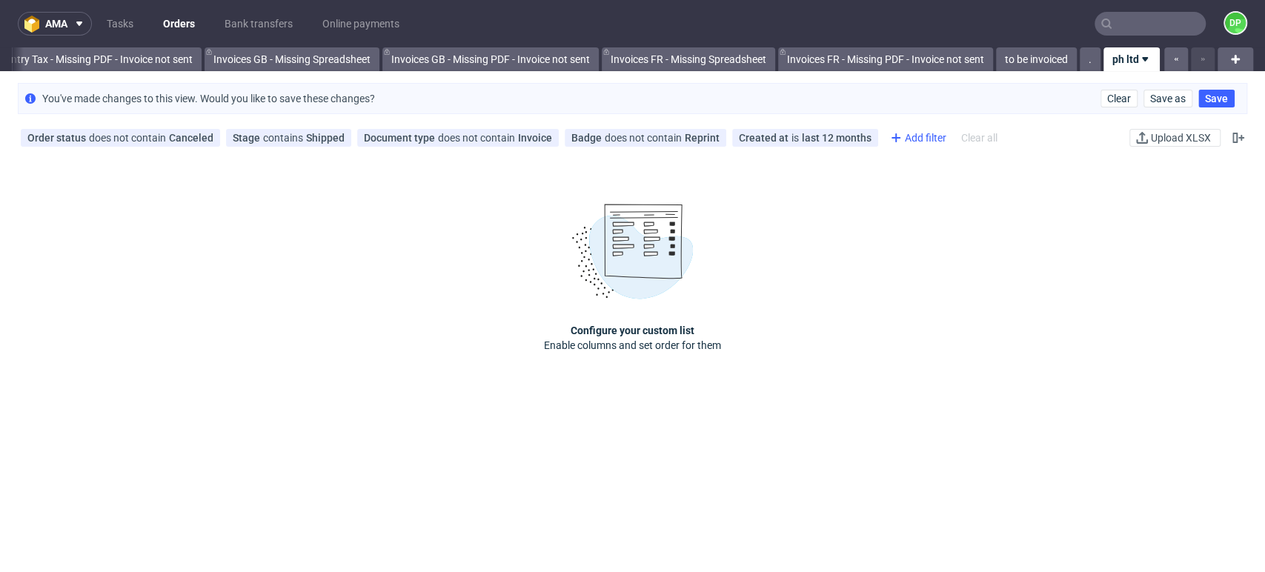
click at [919, 134] on div "Add filter" at bounding box center [916, 138] width 65 height 24
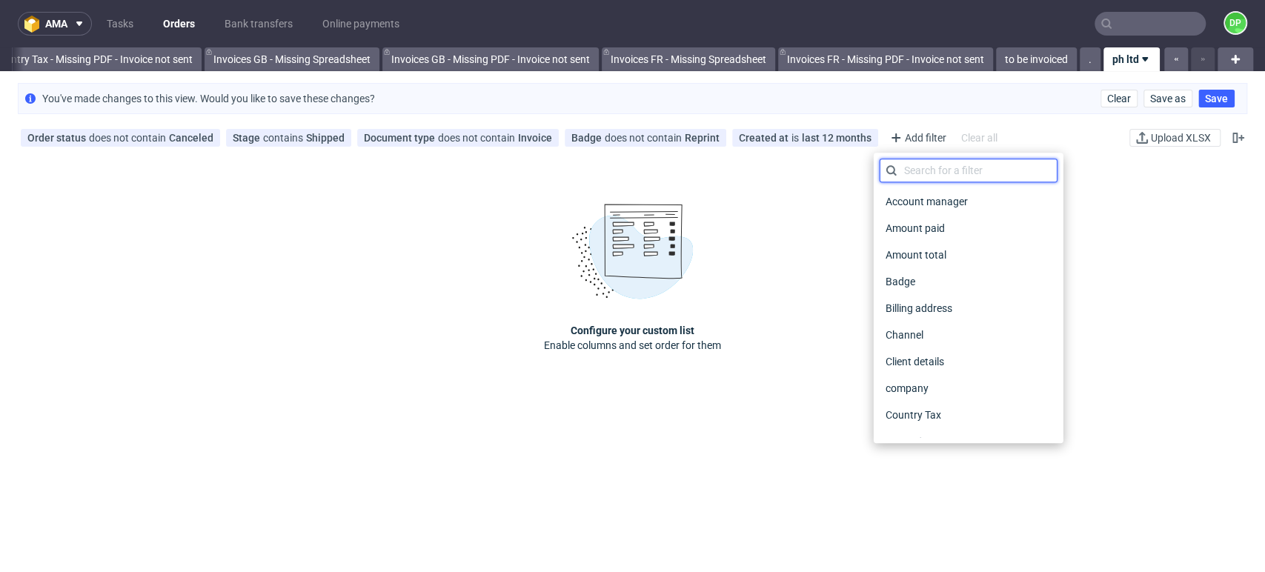
click at [953, 176] on input "text" at bounding box center [969, 171] width 178 height 24
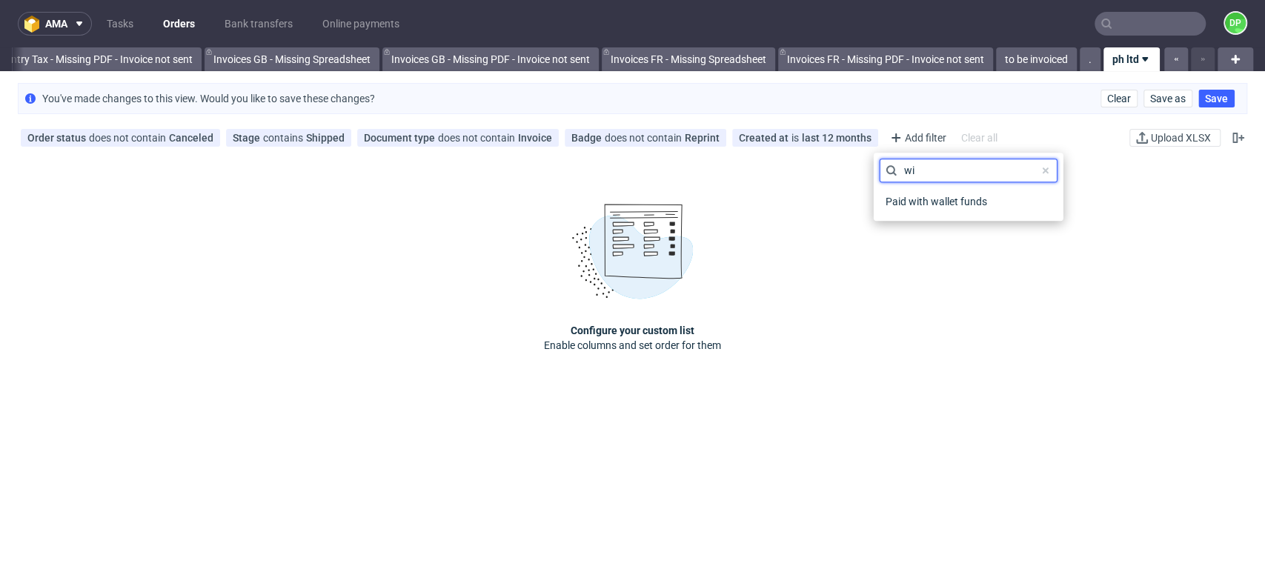
type input "wi"
click at [1045, 174] on span at bounding box center [1046, 171] width 18 height 18
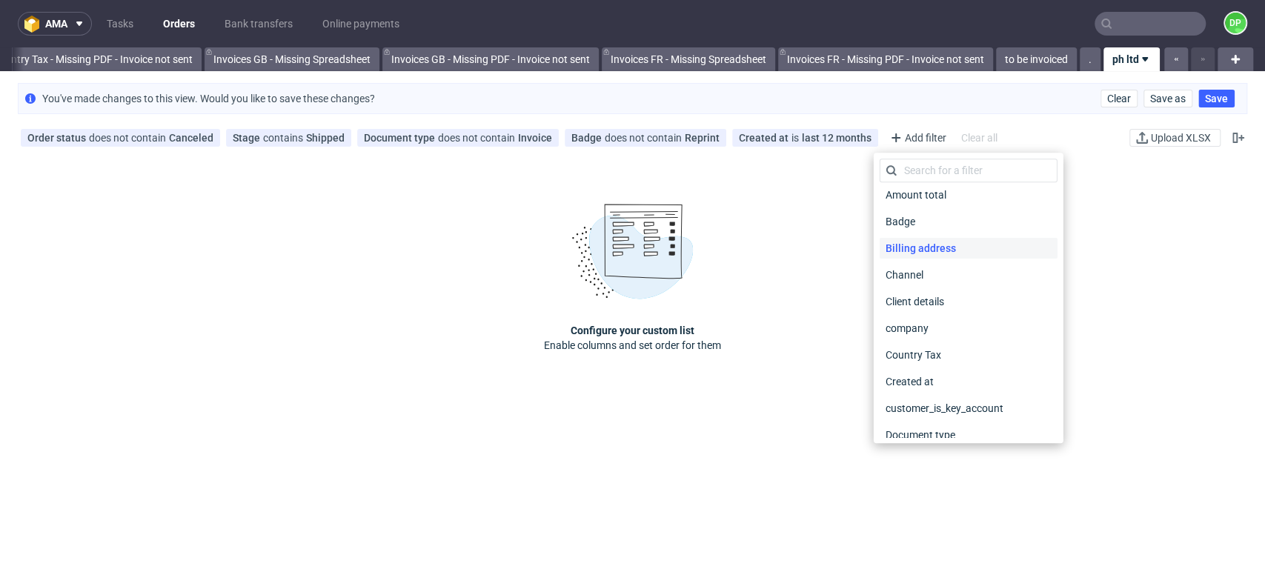
scroll to position [82, 0]
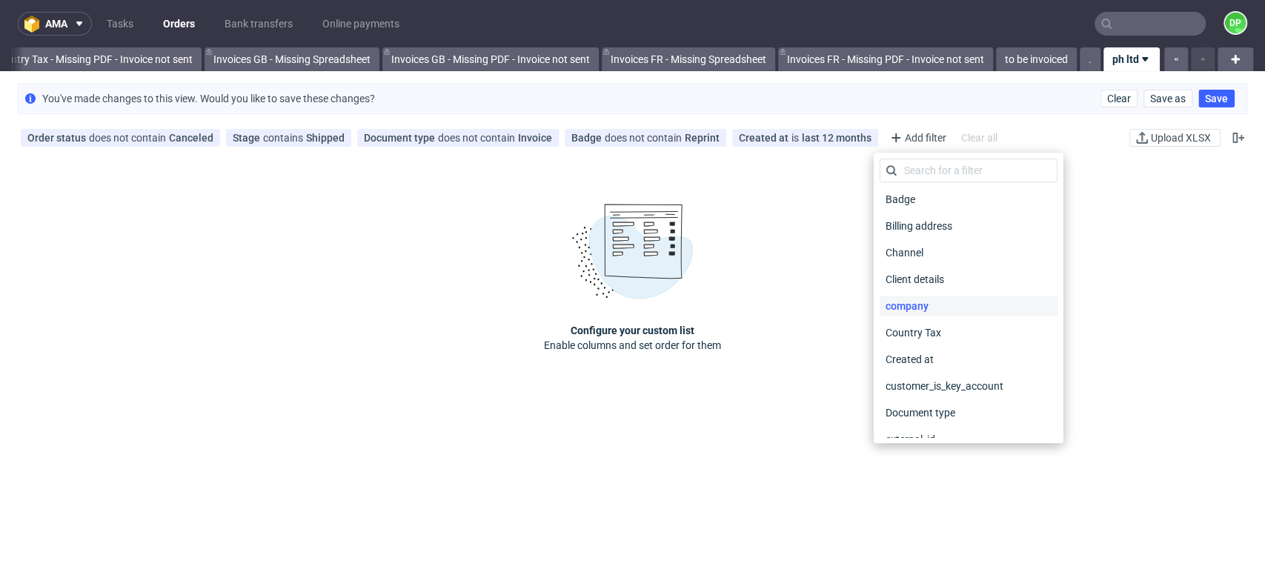
click at [936, 307] on div "company" at bounding box center [969, 306] width 178 height 21
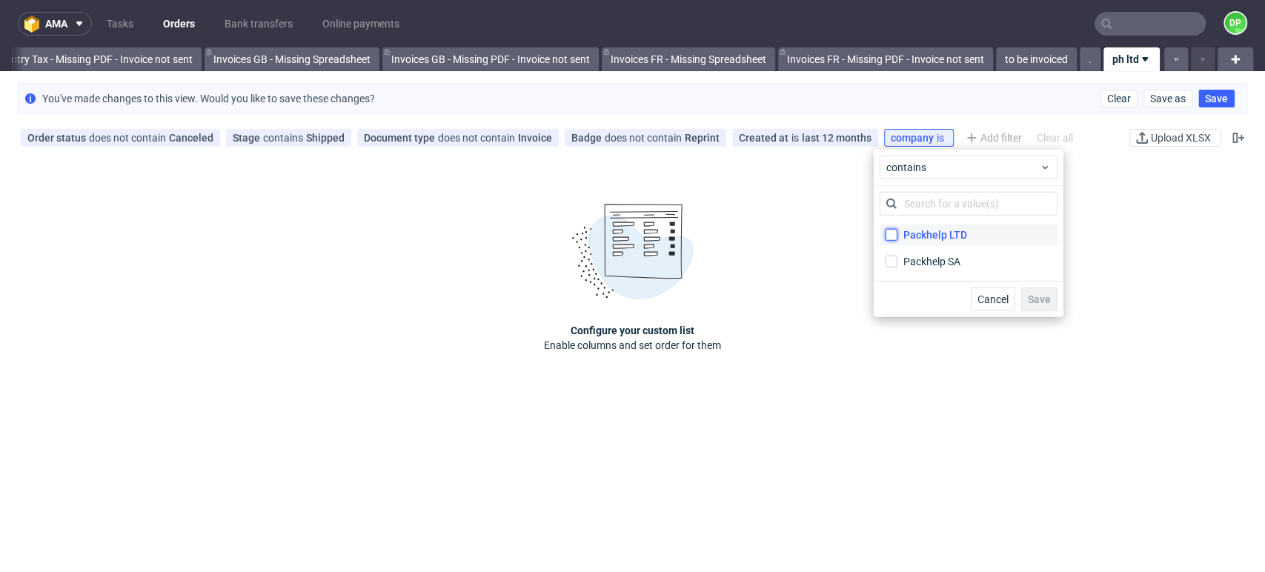
click at [894, 238] on input "Packhelp LTD" at bounding box center [892, 235] width 12 height 12
checkbox input "true"
click at [1032, 301] on span "Save" at bounding box center [1039, 299] width 23 height 10
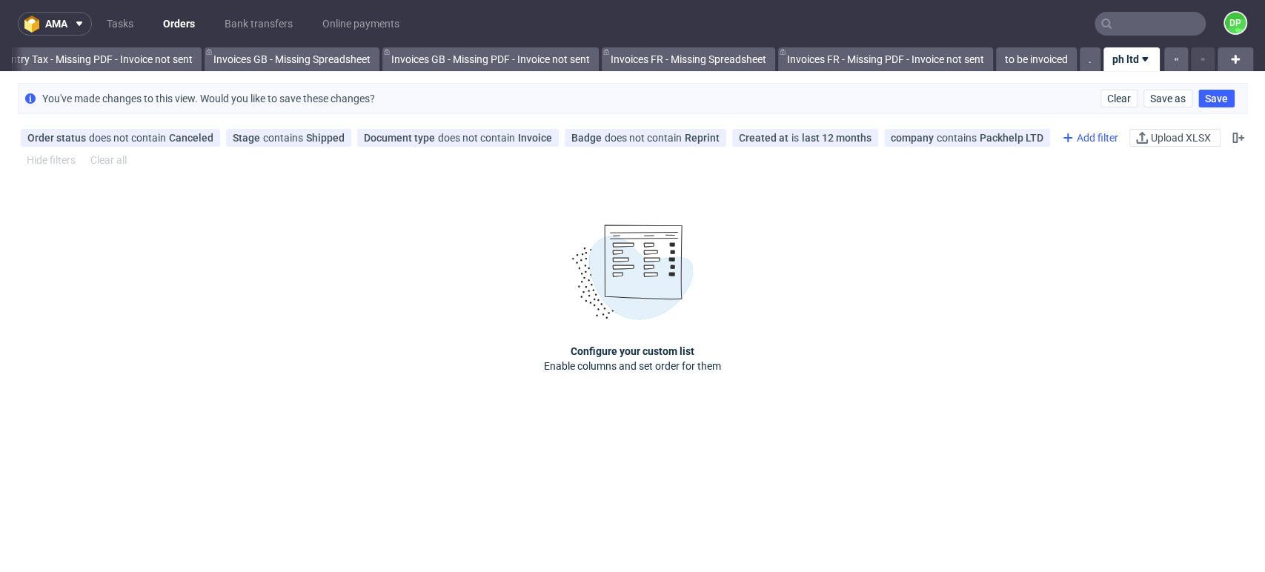
click at [1078, 130] on div "Add filter" at bounding box center [1088, 138] width 65 height 24
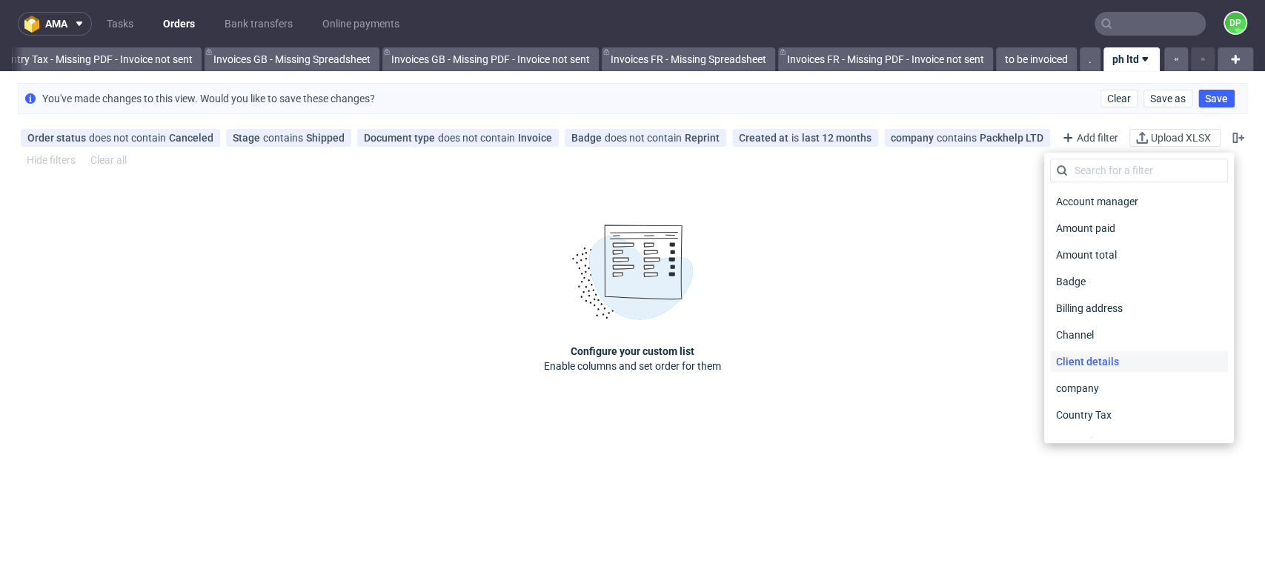
click at [1110, 366] on span "Client details" at bounding box center [1087, 361] width 75 height 21
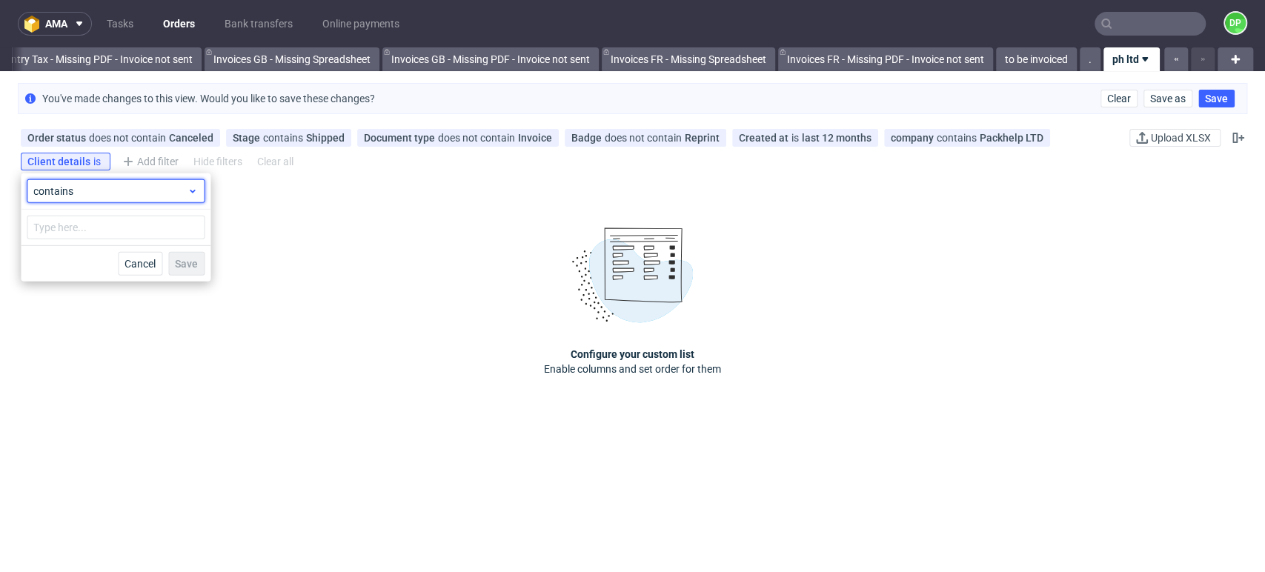
click at [127, 190] on span "contains" at bounding box center [109, 191] width 153 height 15
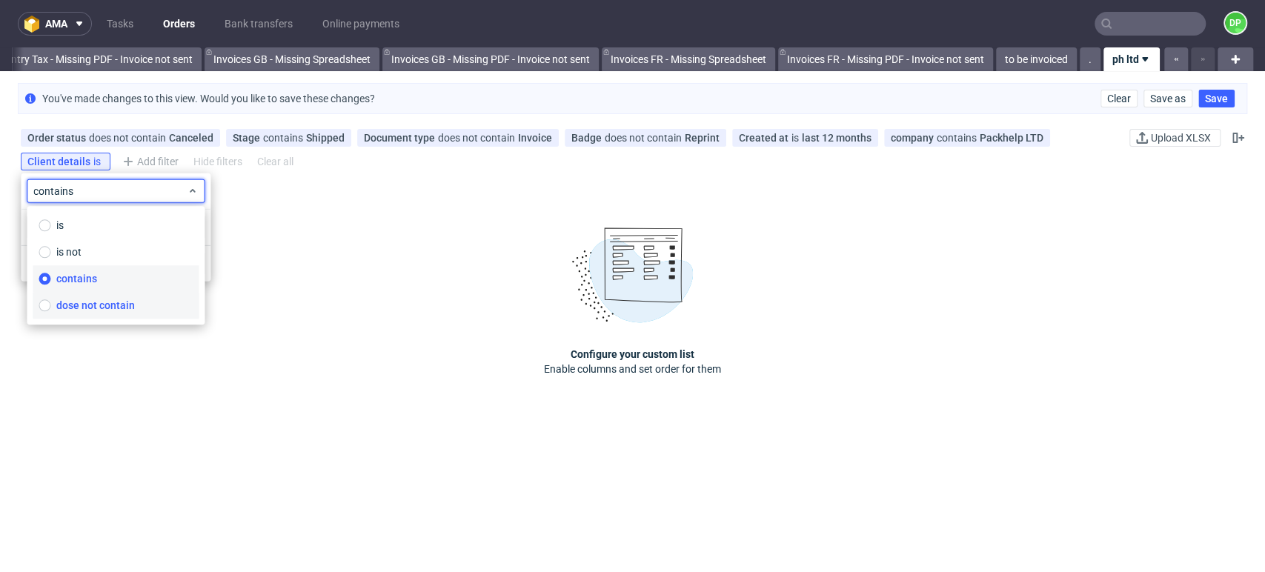
click at [79, 304] on span "dose not contain" at bounding box center [95, 305] width 79 height 15
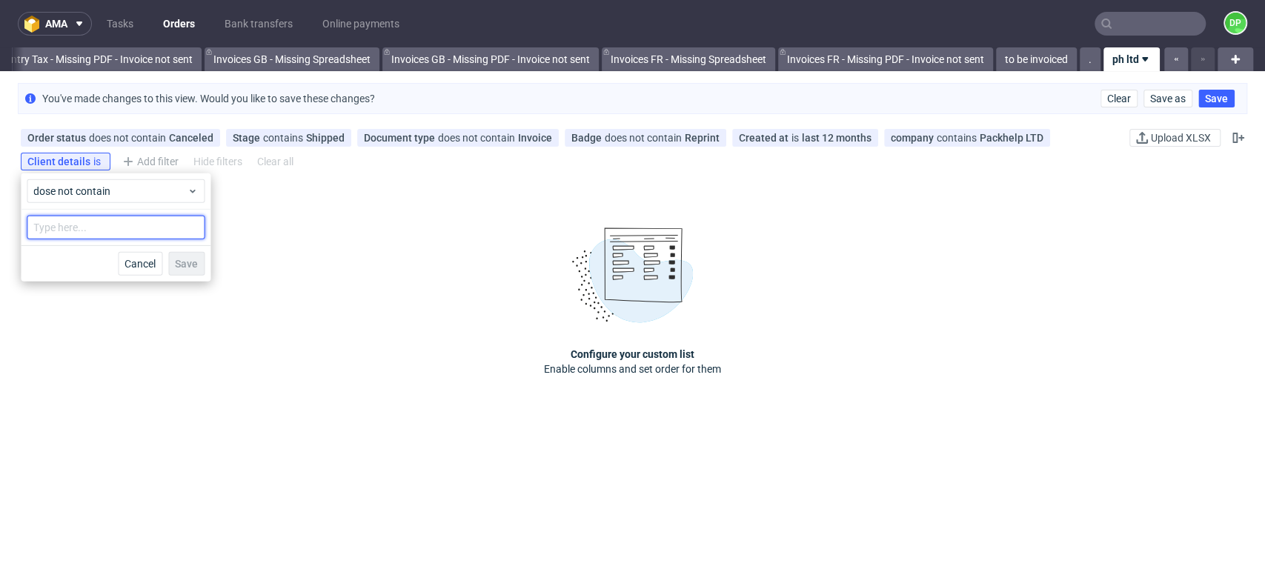
click at [84, 231] on input "text" at bounding box center [116, 228] width 178 height 24
type input "fraser"
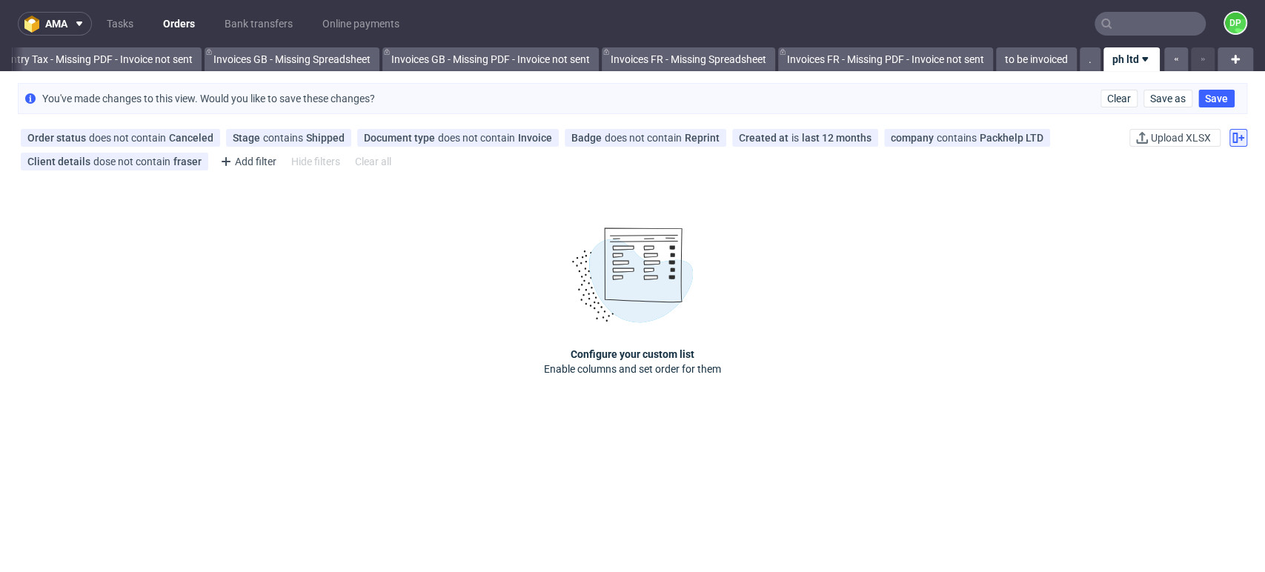
click at [1233, 140] on icon at bounding box center [1239, 138] width 12 height 12
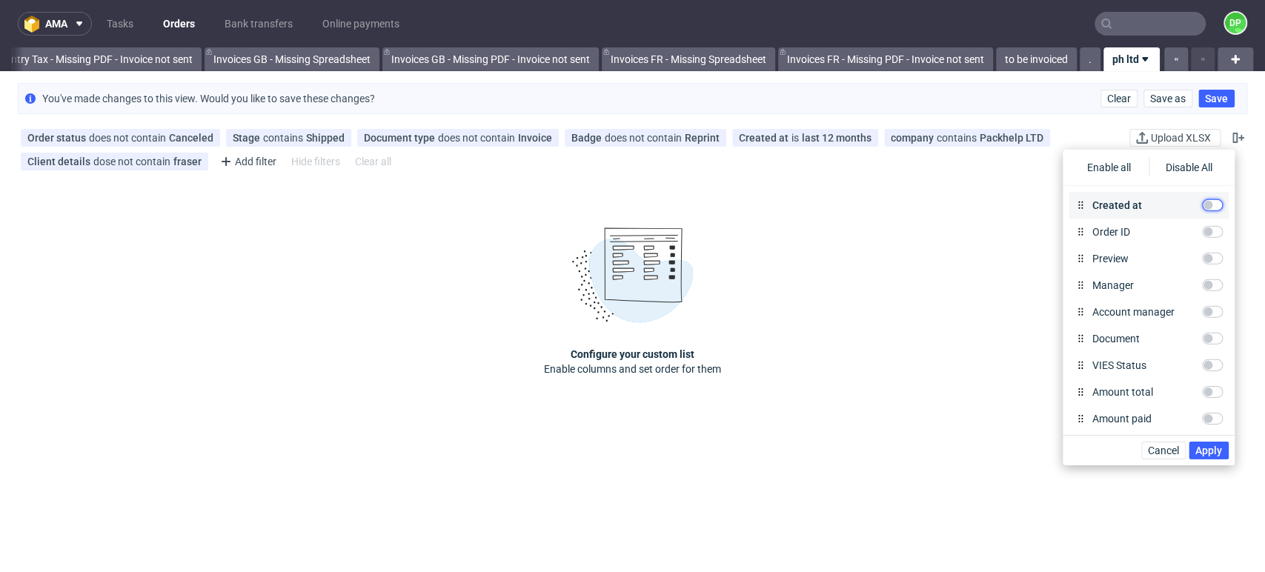
click at [1206, 204] on input "Created at" at bounding box center [1212, 205] width 21 height 12
checkbox input "true"
click at [1204, 231] on input "Order ID" at bounding box center [1212, 232] width 21 height 12
checkbox input "true"
click at [1203, 251] on div "Preview" at bounding box center [1149, 258] width 160 height 27
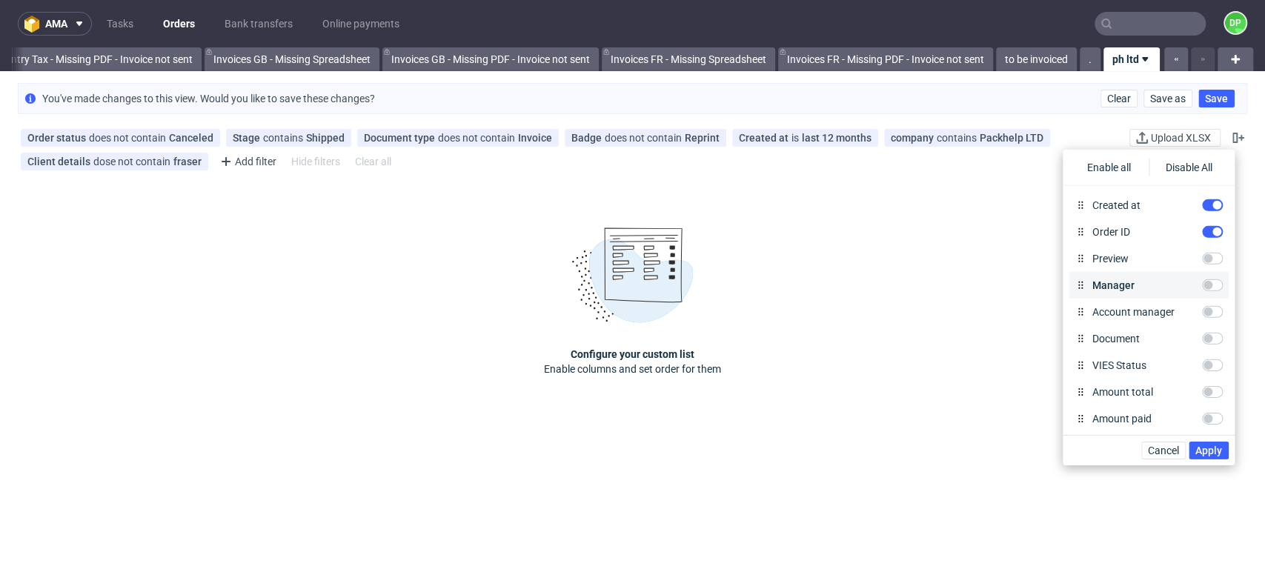
click at [1201, 277] on div "Manager" at bounding box center [1149, 285] width 160 height 27
click at [1202, 258] on input "Preview" at bounding box center [1212, 259] width 21 height 12
checkbox input "true"
click at [1202, 282] on input "Manager" at bounding box center [1212, 285] width 21 height 12
checkbox input "true"
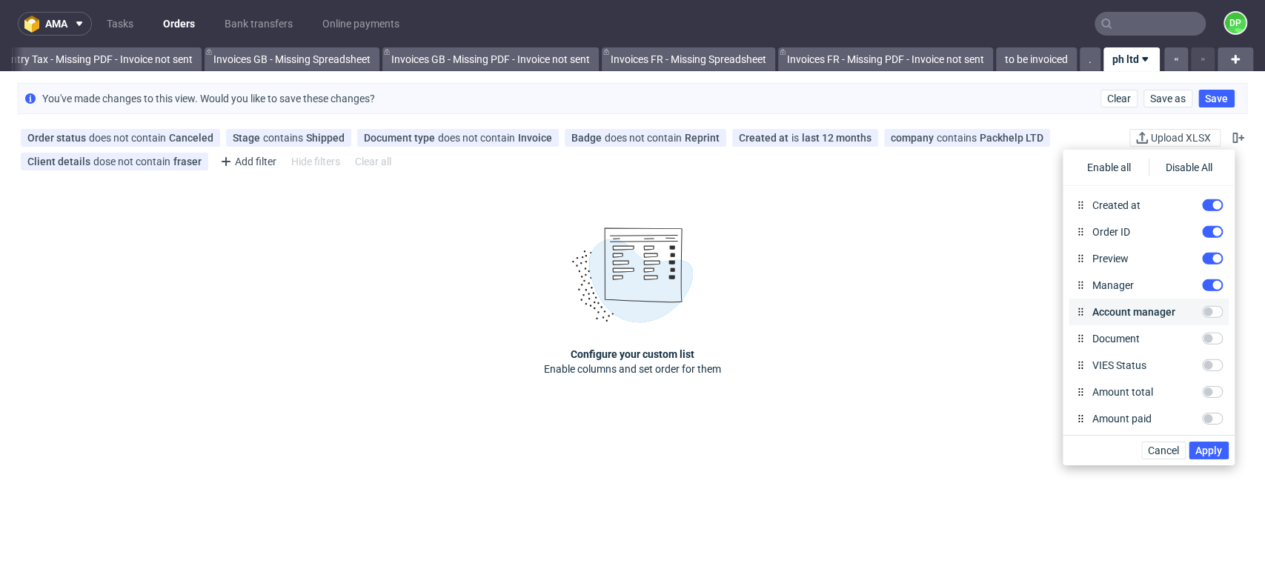
click at [1202, 302] on div "Account manager" at bounding box center [1149, 312] width 160 height 27
click at [1202, 314] on input "Account manager" at bounding box center [1212, 312] width 21 height 12
checkbox input "true"
click at [1204, 338] on input "Document" at bounding box center [1212, 339] width 21 height 12
checkbox input "true"
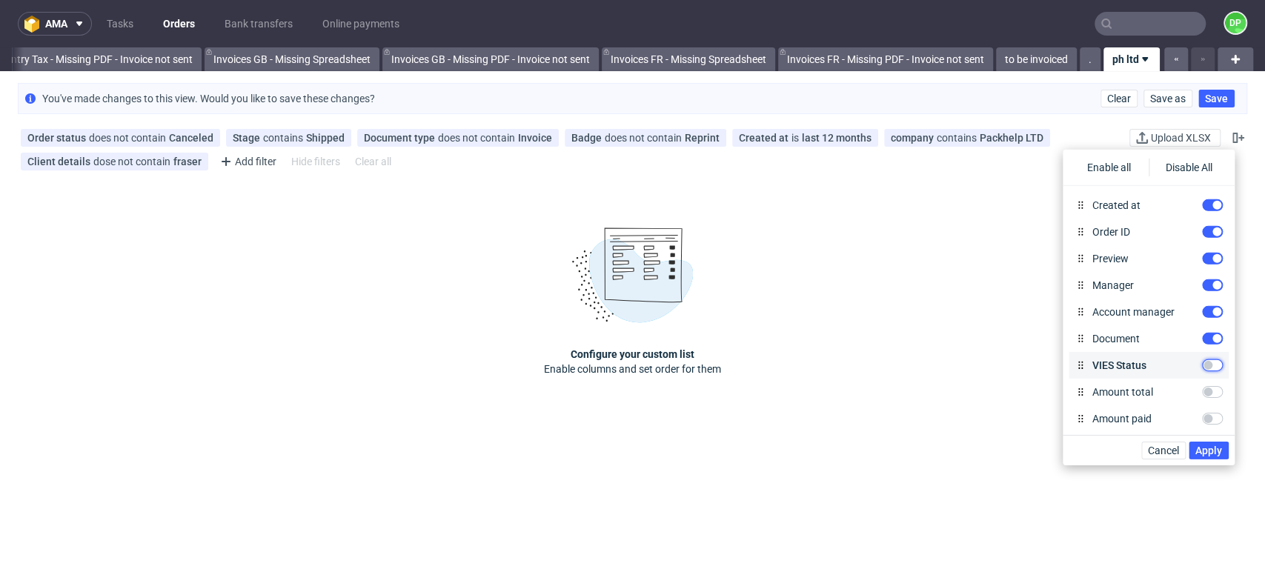
click at [1205, 365] on input "VIES Status" at bounding box center [1212, 366] width 21 height 12
checkbox input "true"
click at [1202, 387] on input "Amount total" at bounding box center [1212, 392] width 21 height 12
checkbox input "true"
click at [1202, 413] on input "Amount paid" at bounding box center [1212, 419] width 21 height 12
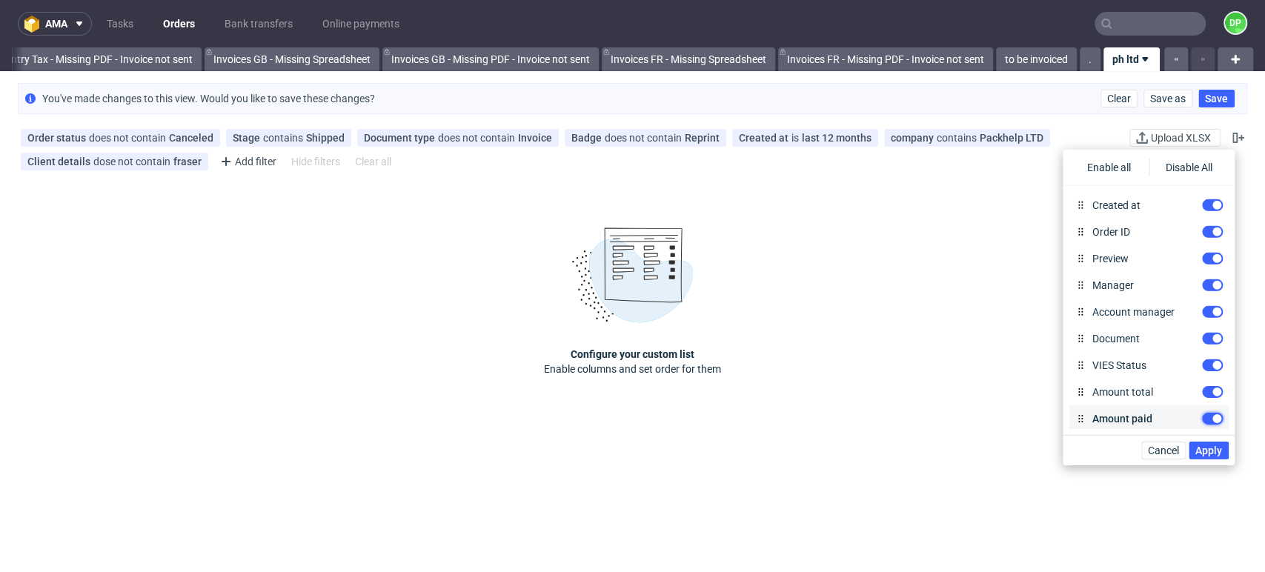
checkbox input "true"
click at [1202, 365] on input "Payment deadline" at bounding box center [1212, 363] width 21 height 12
checkbox input "true"
click at [1205, 392] on input "Payment date" at bounding box center [1212, 390] width 21 height 12
checkbox input "true"
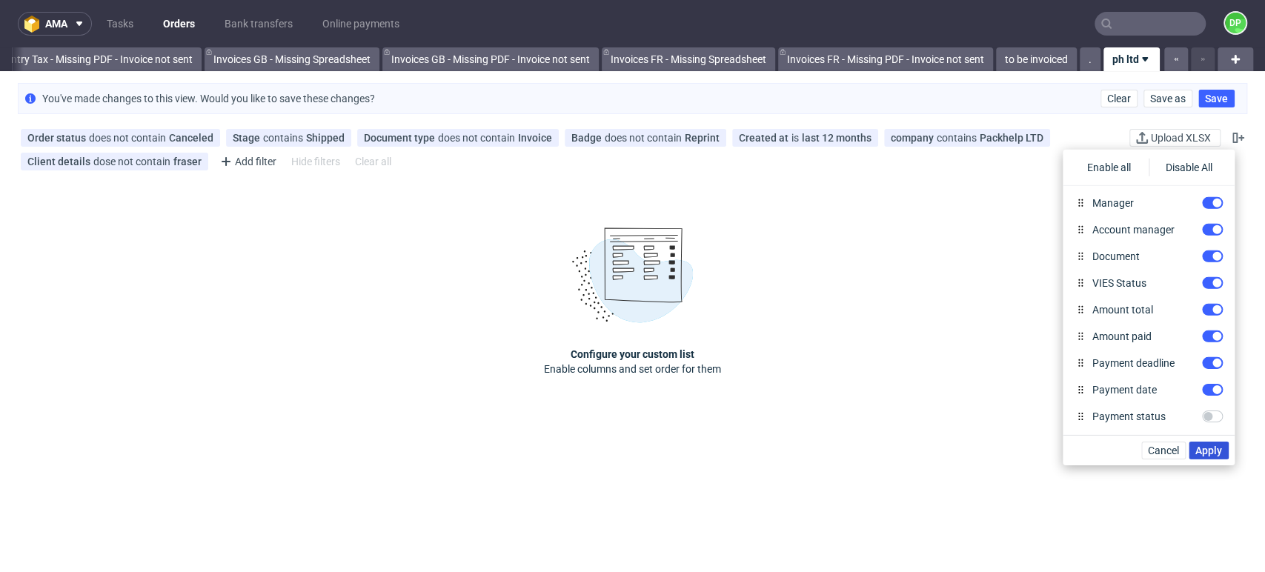
click at [1211, 449] on span "Apply" at bounding box center [1209, 451] width 27 height 10
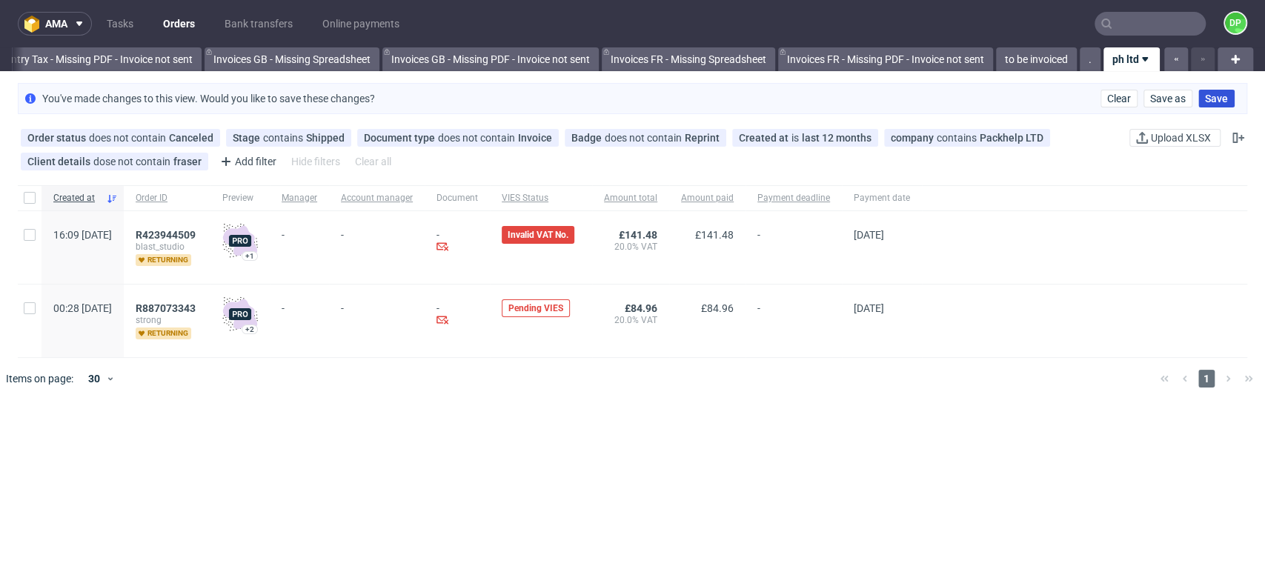
click at [1207, 99] on span "Save" at bounding box center [1216, 98] width 23 height 10
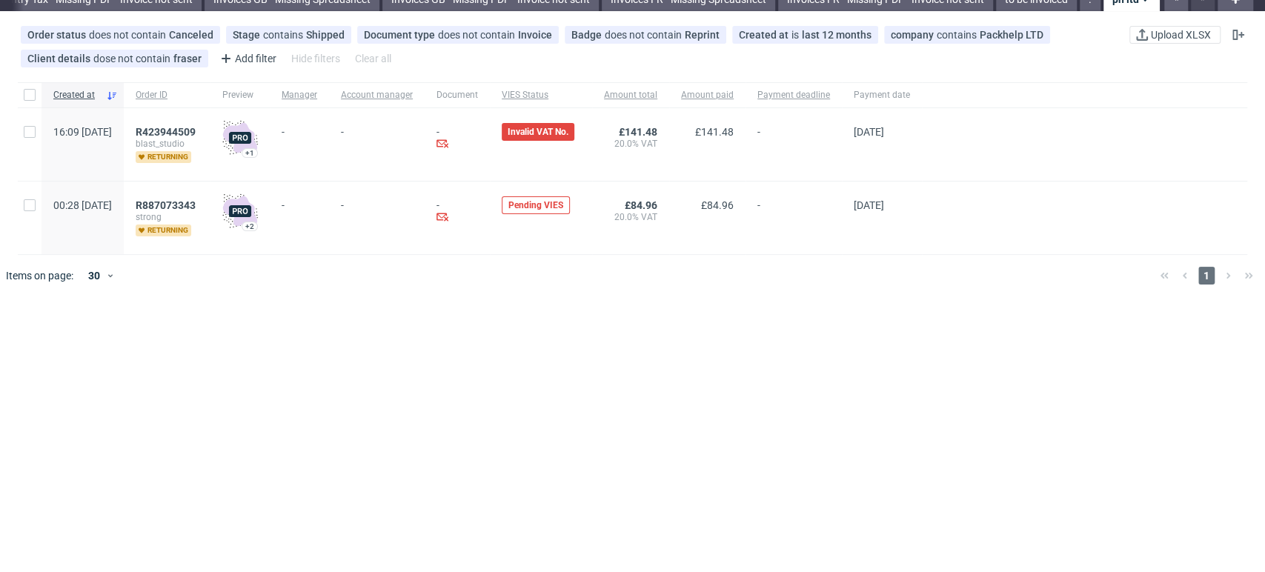
scroll to position [0, 0]
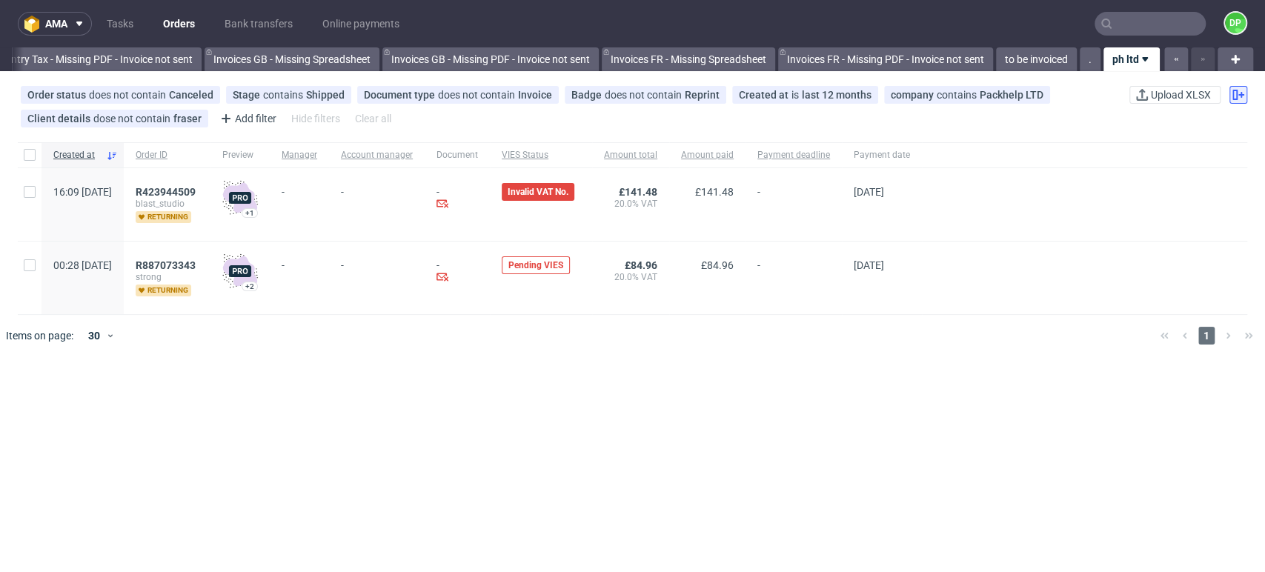
click at [1233, 98] on use at bounding box center [1239, 95] width 12 height 10
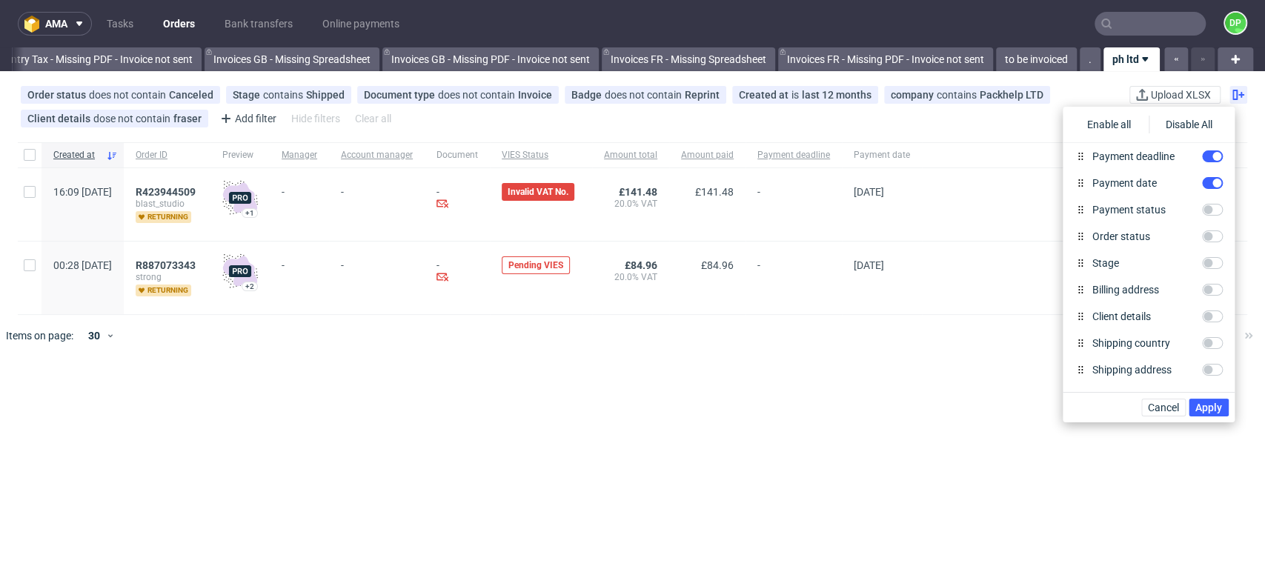
scroll to position [247, 0]
click at [829, 378] on div "Created at Order ID Preview Manager Account manager Document VIES Status Amount…" at bounding box center [632, 422] width 1265 height 572
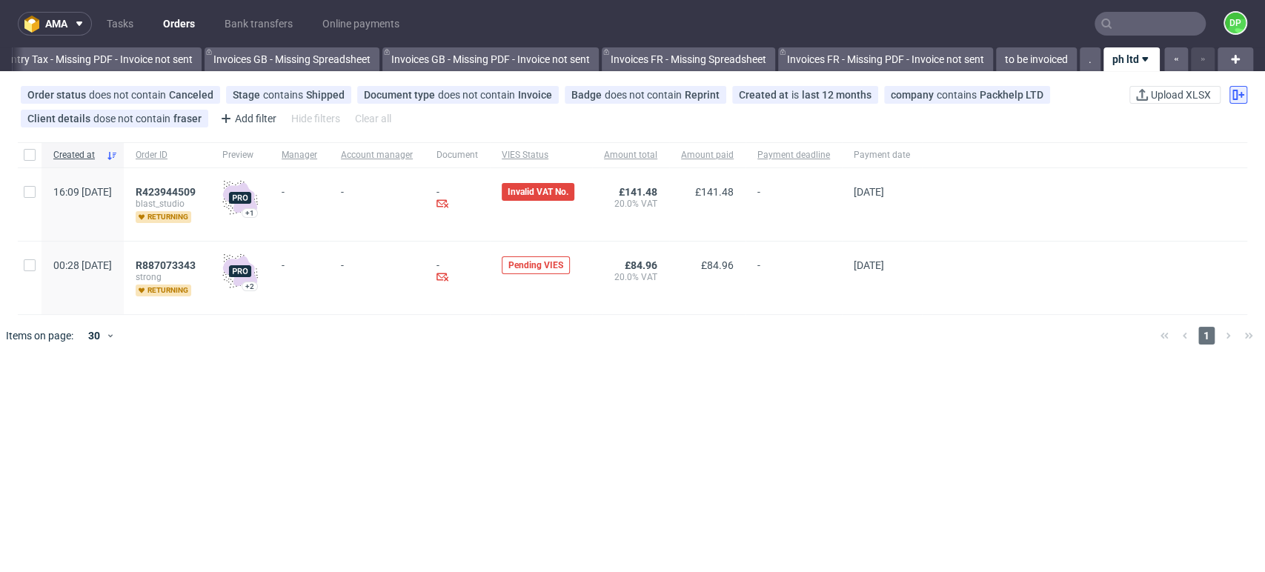
click at [1233, 90] on icon at bounding box center [1239, 95] width 12 height 12
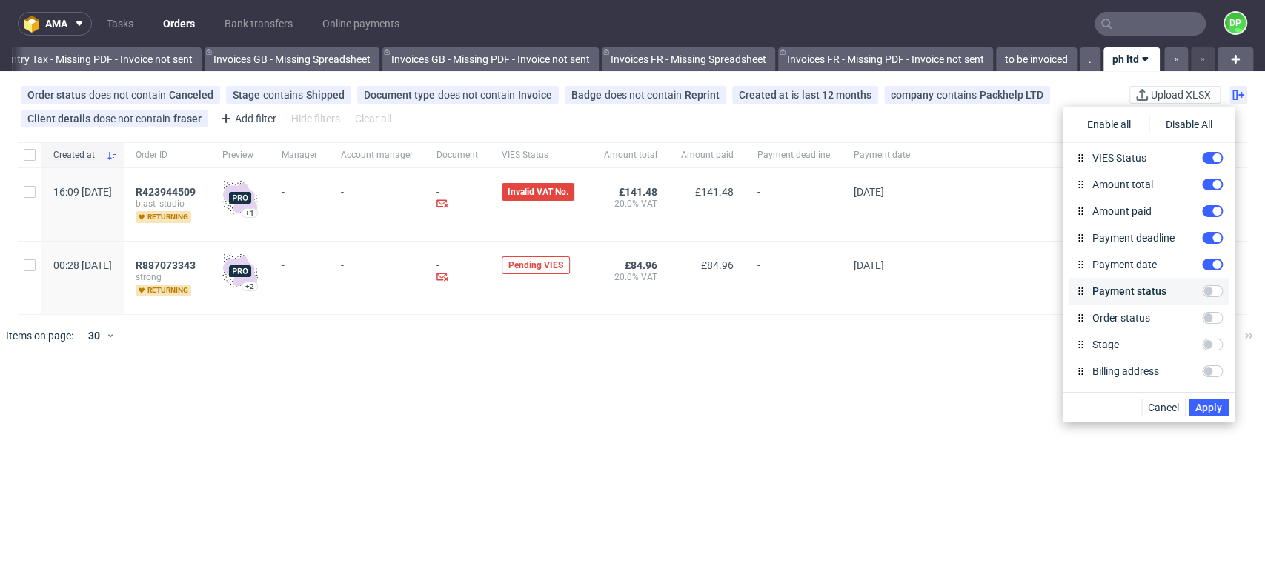
scroll to position [0, 0]
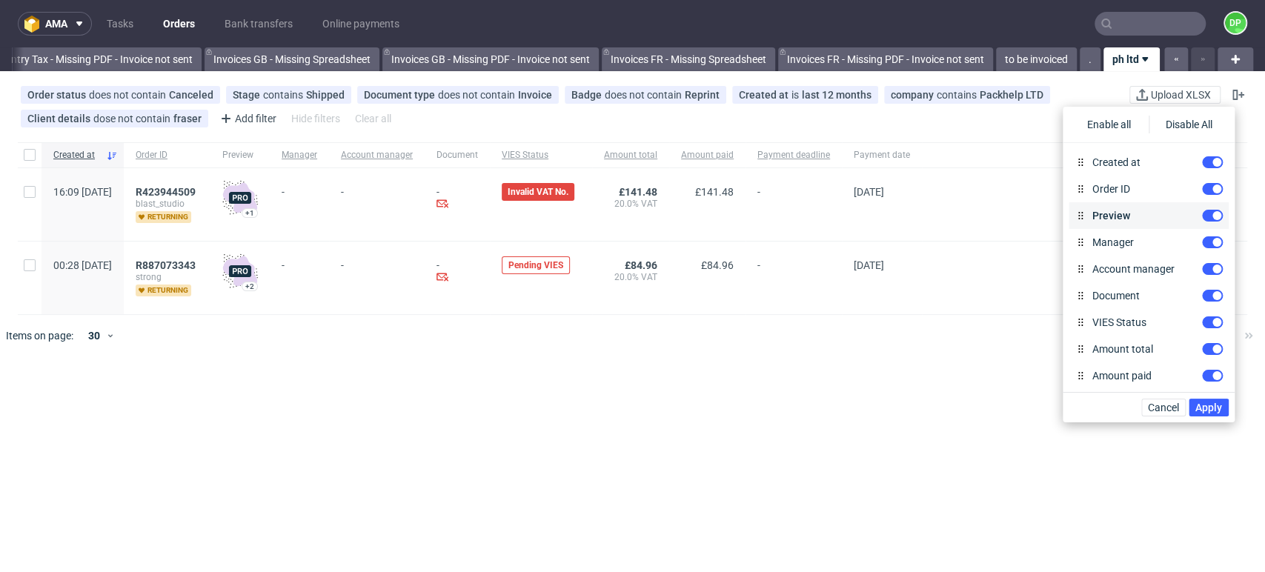
click at [1197, 206] on div "Preview" at bounding box center [1149, 215] width 160 height 27
click at [1202, 215] on input "Preview" at bounding box center [1212, 216] width 21 height 12
checkbox input "false"
click at [1202, 247] on input "Manager" at bounding box center [1212, 242] width 21 height 12
checkbox input "false"
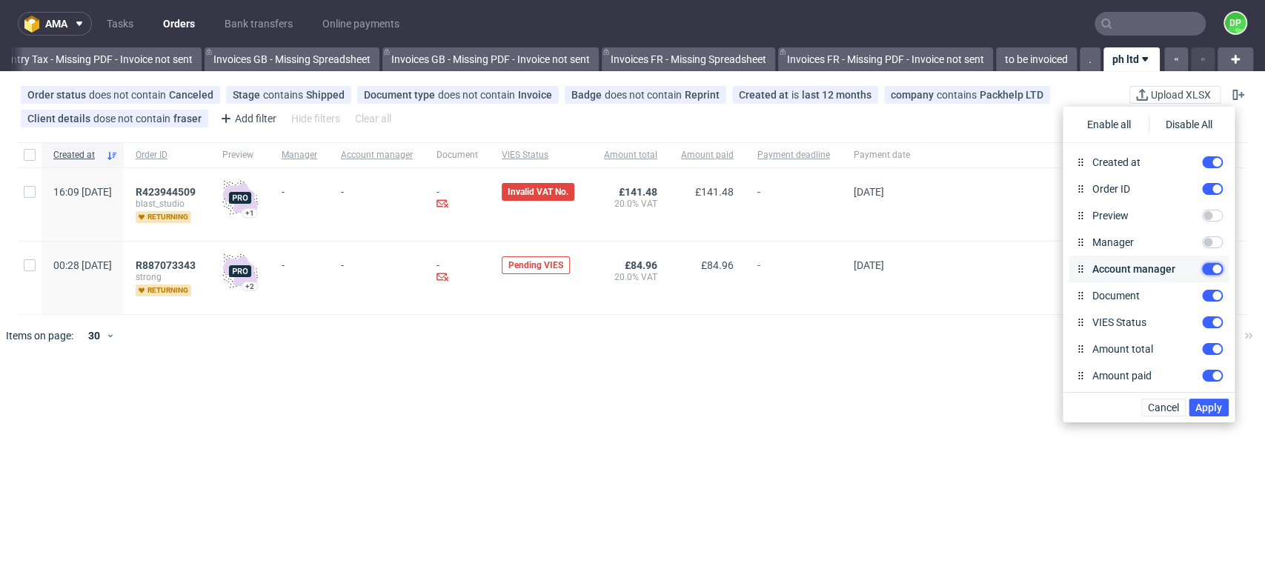
click at [1202, 271] on input "Account manager" at bounding box center [1212, 269] width 21 height 12
checkbox input "false"
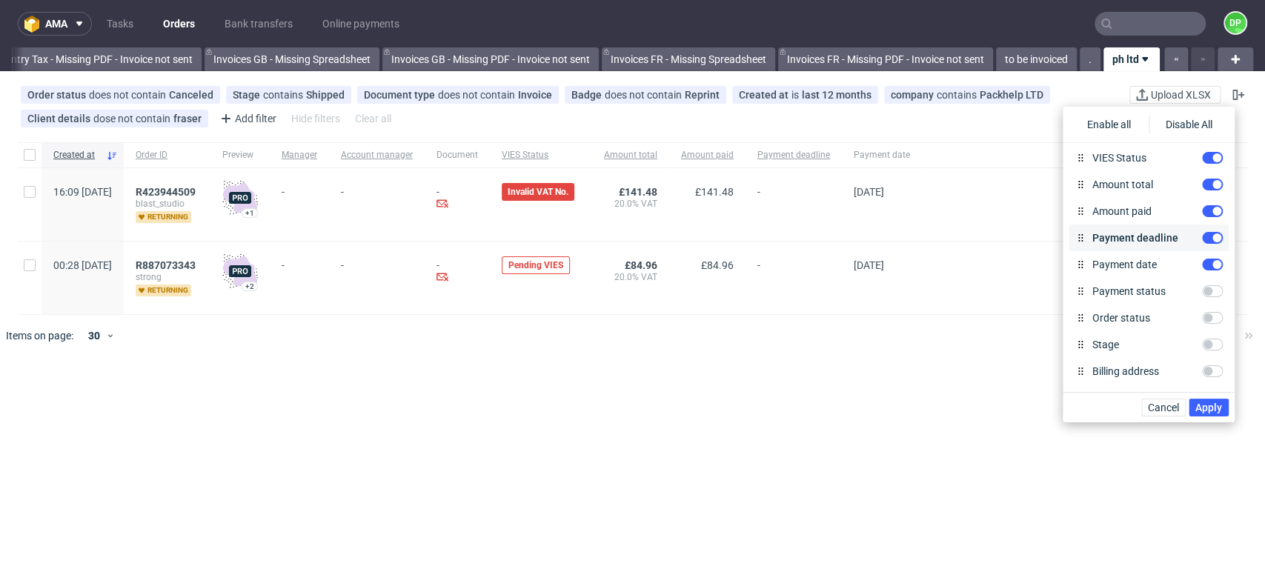
scroll to position [247, 0]
click at [1202, 263] on input "Stage" at bounding box center [1212, 263] width 21 height 12
checkbox input "true"
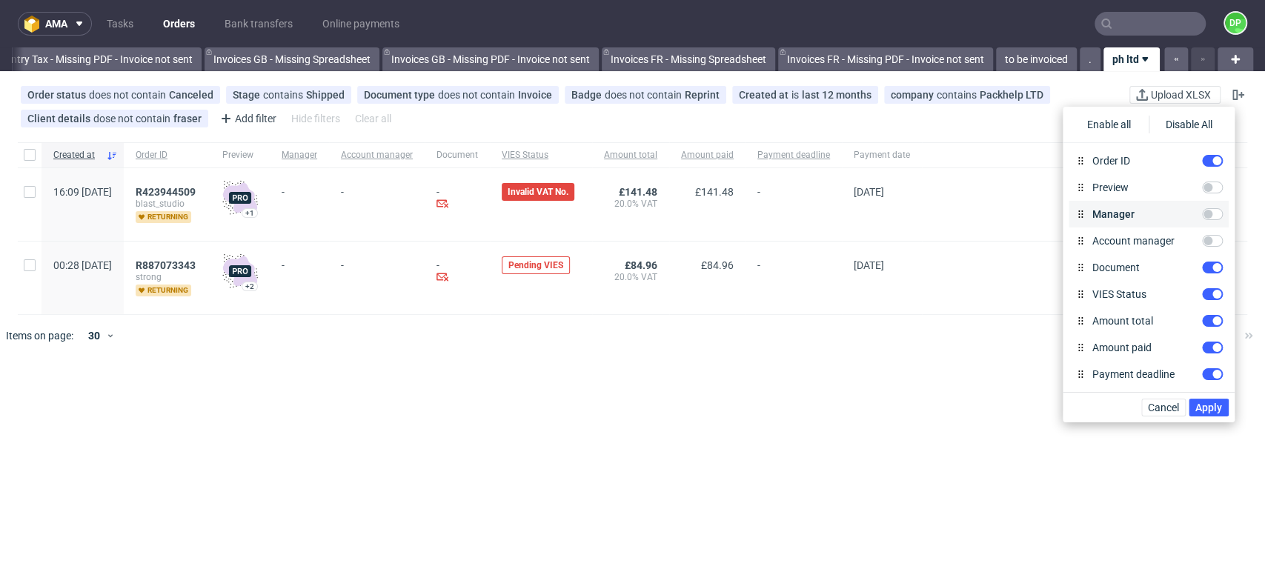
scroll to position [0, 0]
click at [1183, 122] on div "Disable All" at bounding box center [1189, 125] width 81 height 18
checkbox input "false"
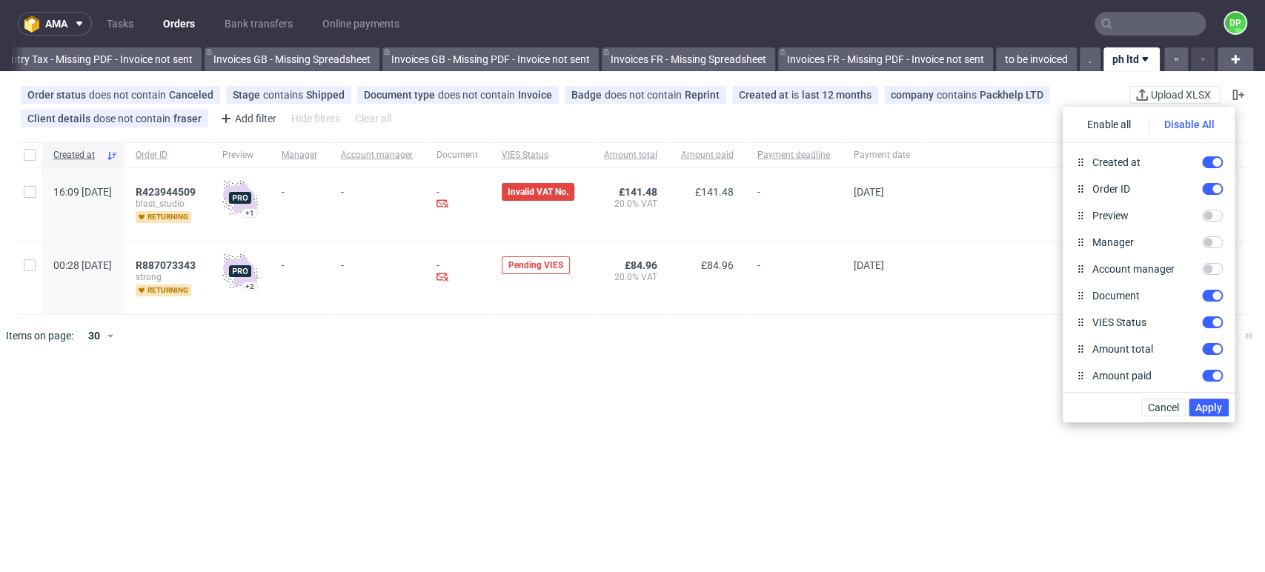
checkbox input "false"
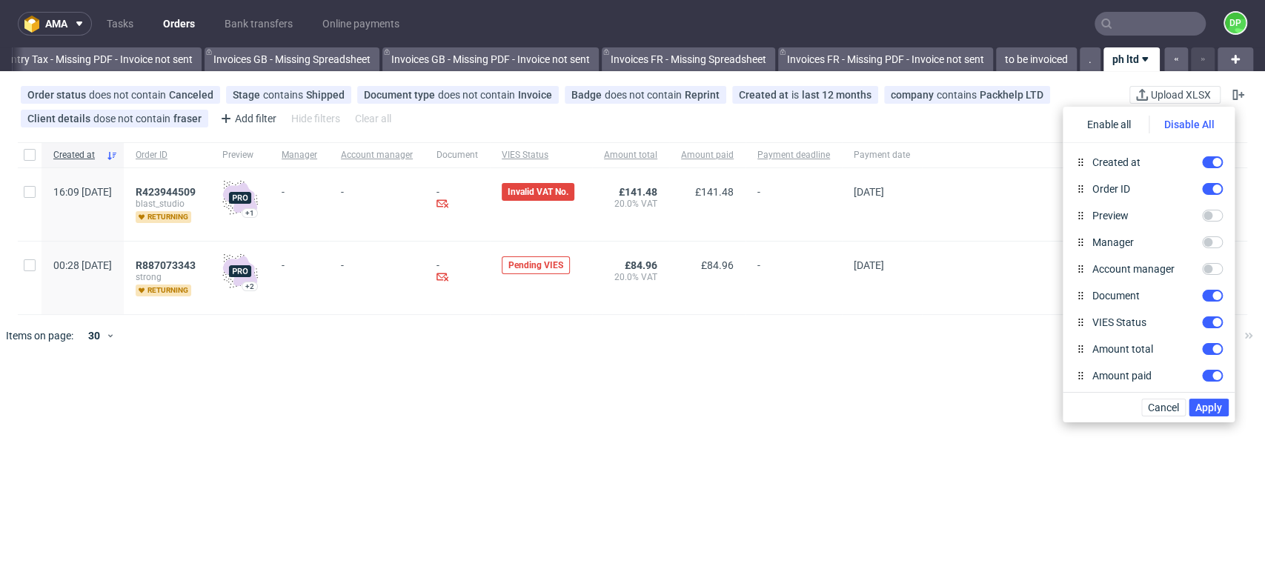
checkbox input "false"
click at [1204, 165] on input "Created at" at bounding box center [1212, 162] width 21 height 12
checkbox input "true"
click at [1202, 188] on input "Order ID" at bounding box center [1212, 189] width 21 height 12
checkbox input "true"
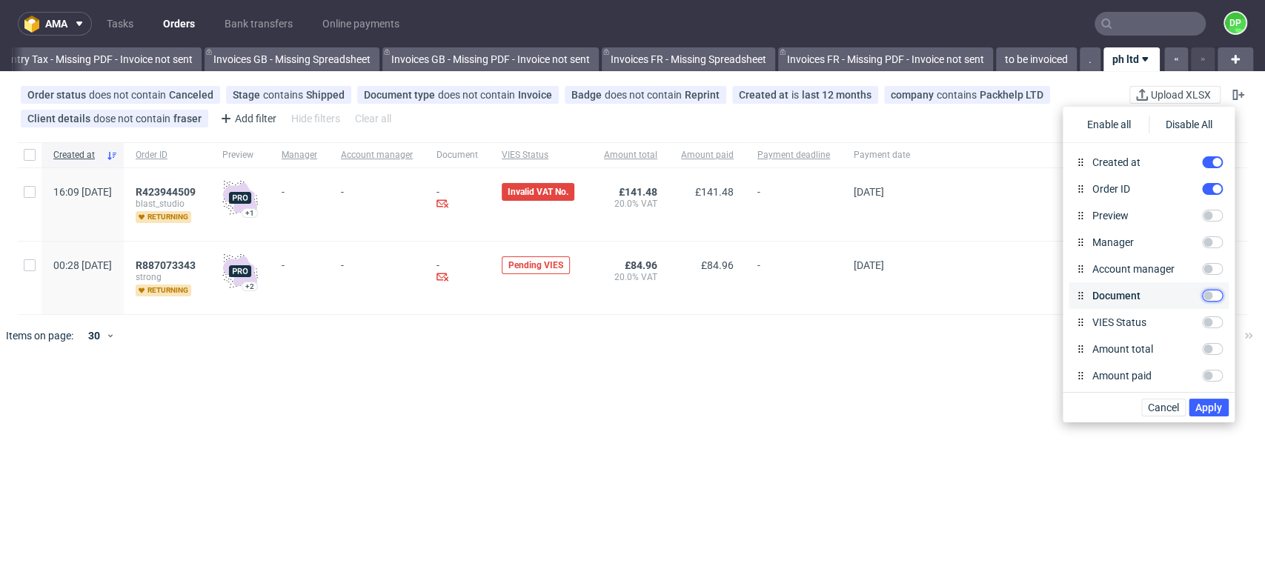
click at [1202, 296] on input "Document" at bounding box center [1212, 296] width 21 height 12
checkbox input "true"
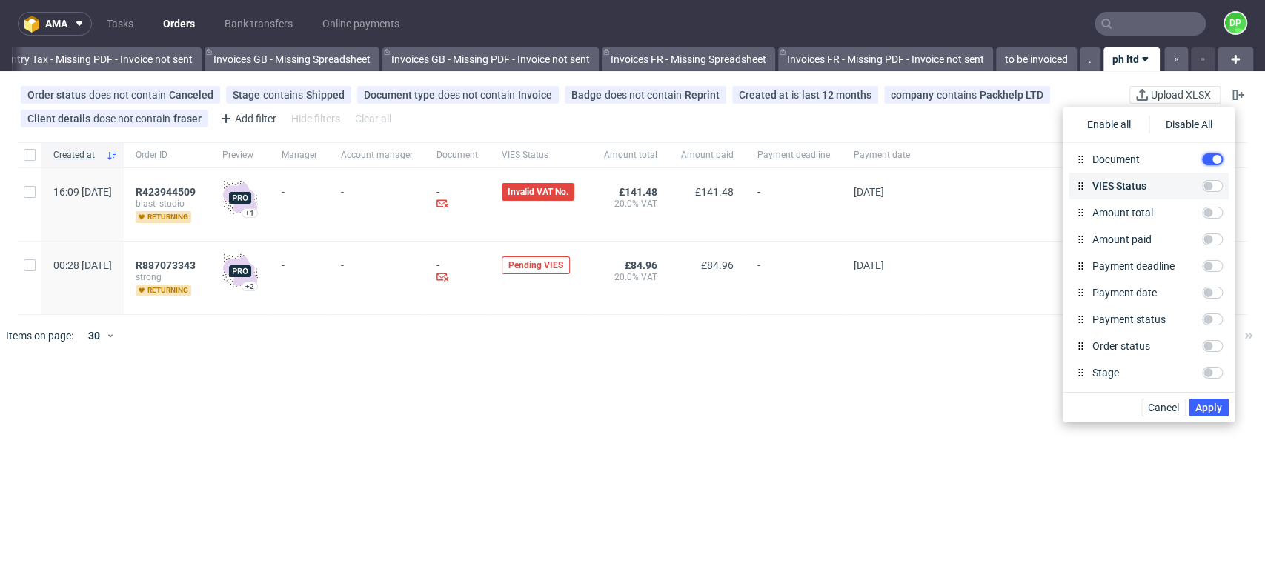
scroll to position [165, 0]
click at [1202, 342] on input "Stage" at bounding box center [1212, 345] width 21 height 12
checkbox input "true"
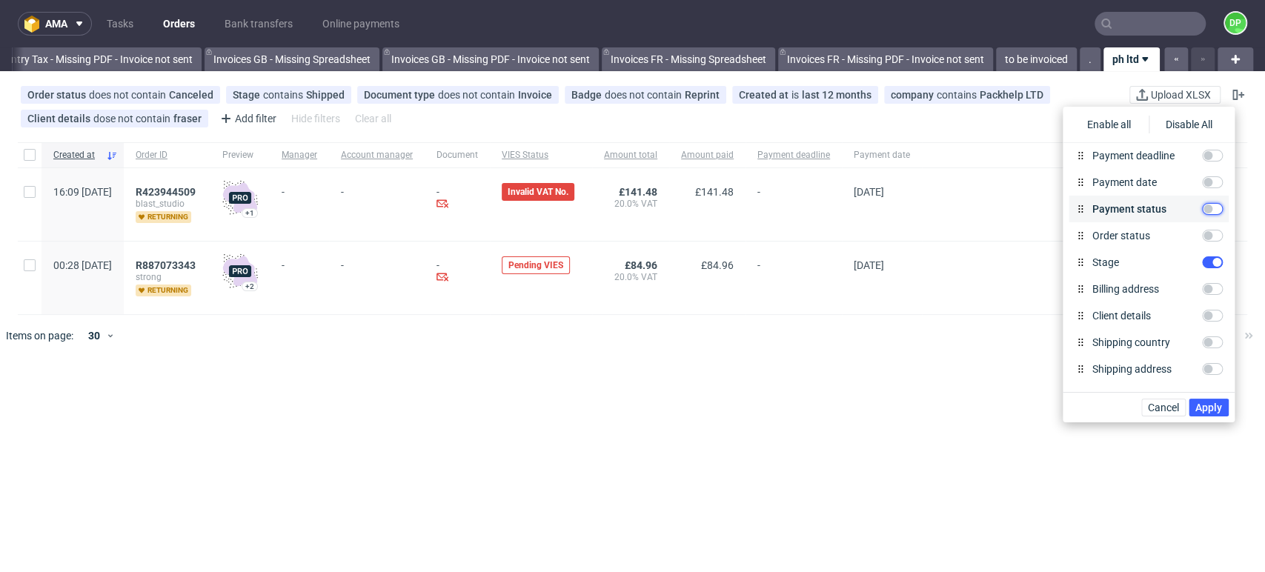
click at [1202, 208] on input "Payment status" at bounding box center [1212, 209] width 21 height 12
checkbox input "true"
click at [1202, 159] on input "Payment deadline" at bounding box center [1212, 156] width 21 height 12
checkbox input "true"
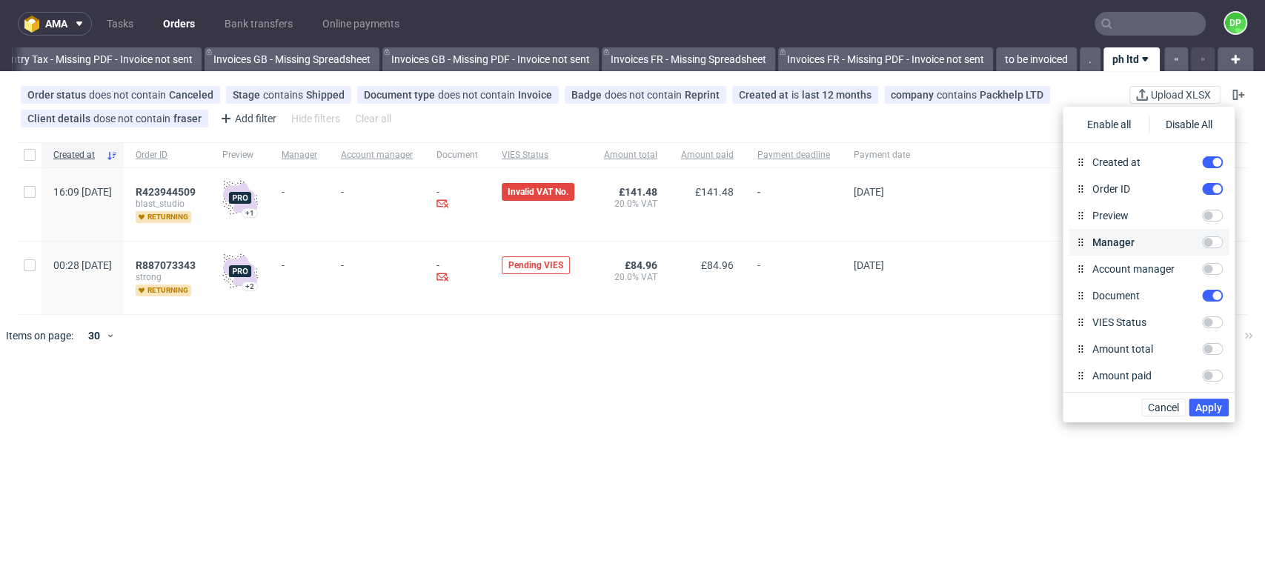
scroll to position [82, 0]
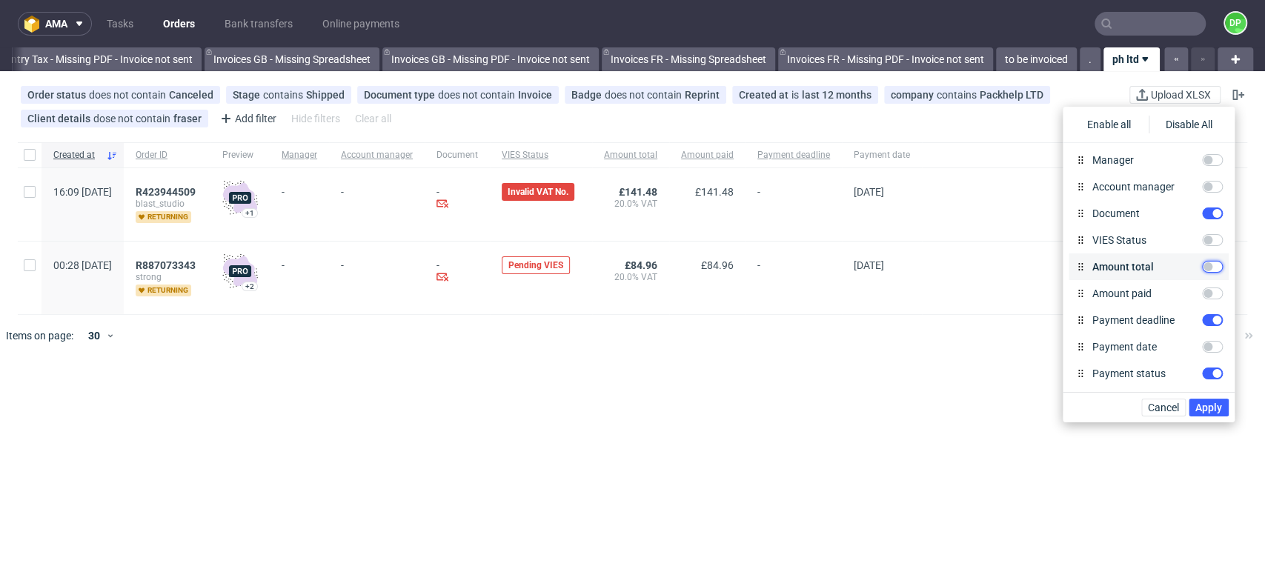
click at [1202, 271] on input "Amount total" at bounding box center [1212, 267] width 21 height 12
checkbox input "true"
click at [1202, 296] on input "Amount paid" at bounding box center [1212, 294] width 21 height 12
checkbox input "true"
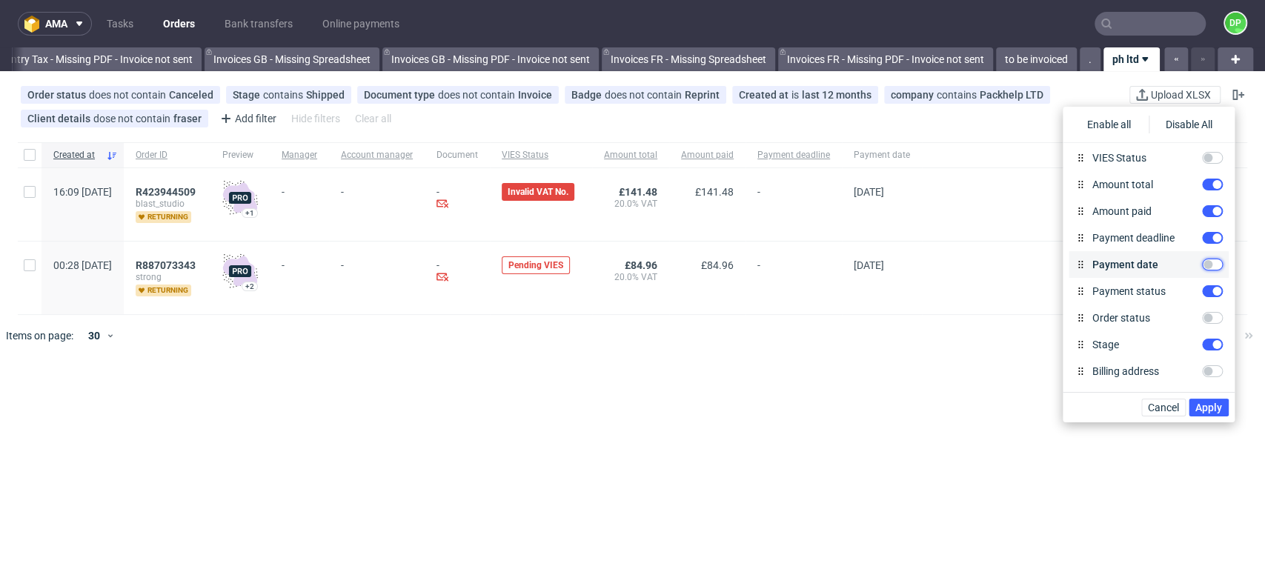
click at [1202, 265] on input "Payment date" at bounding box center [1212, 265] width 21 height 12
checkbox input "true"
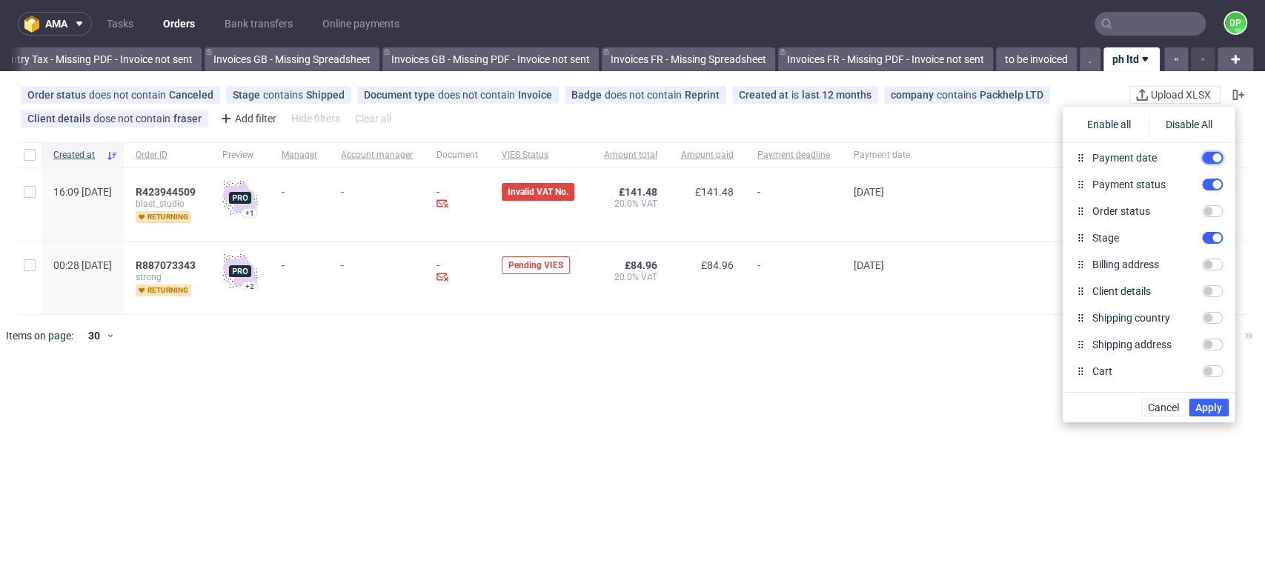
scroll to position [377, 0]
click at [1206, 405] on span "Apply" at bounding box center [1209, 408] width 27 height 10
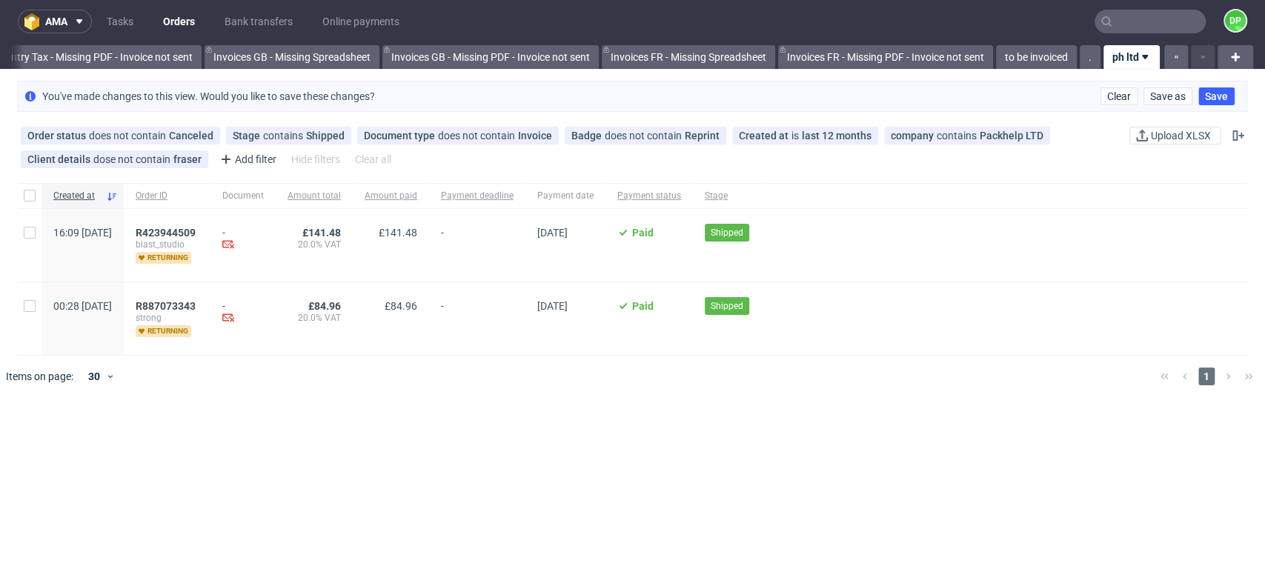
scroll to position [0, 0]
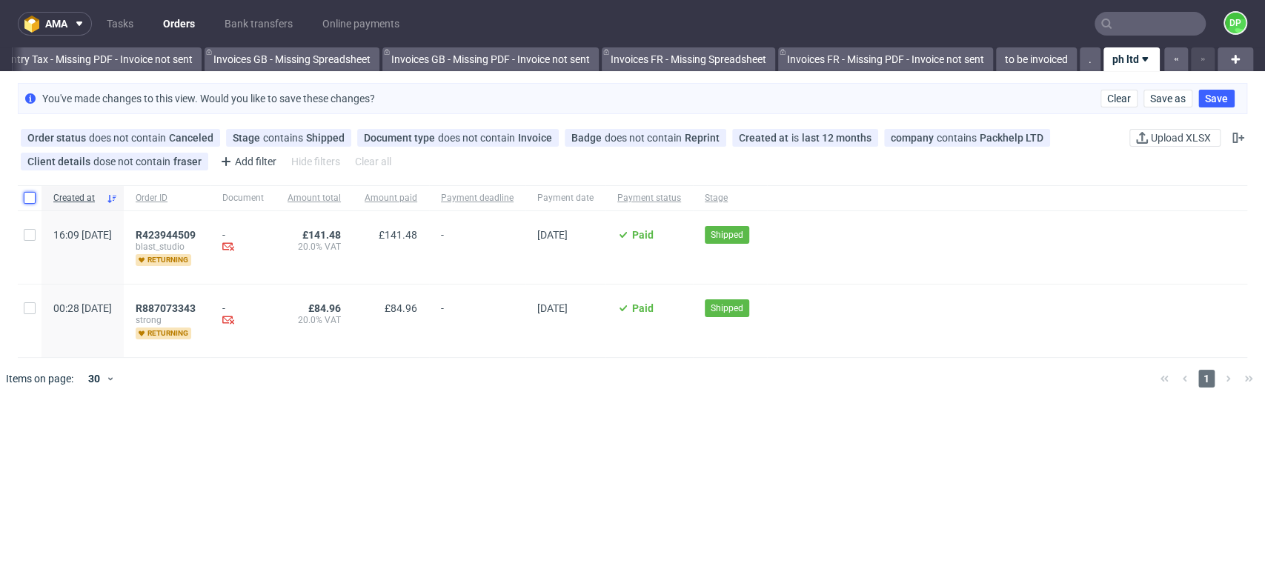
click at [27, 200] on input "checkbox" at bounding box center [30, 198] width 12 height 12
checkbox input "true"
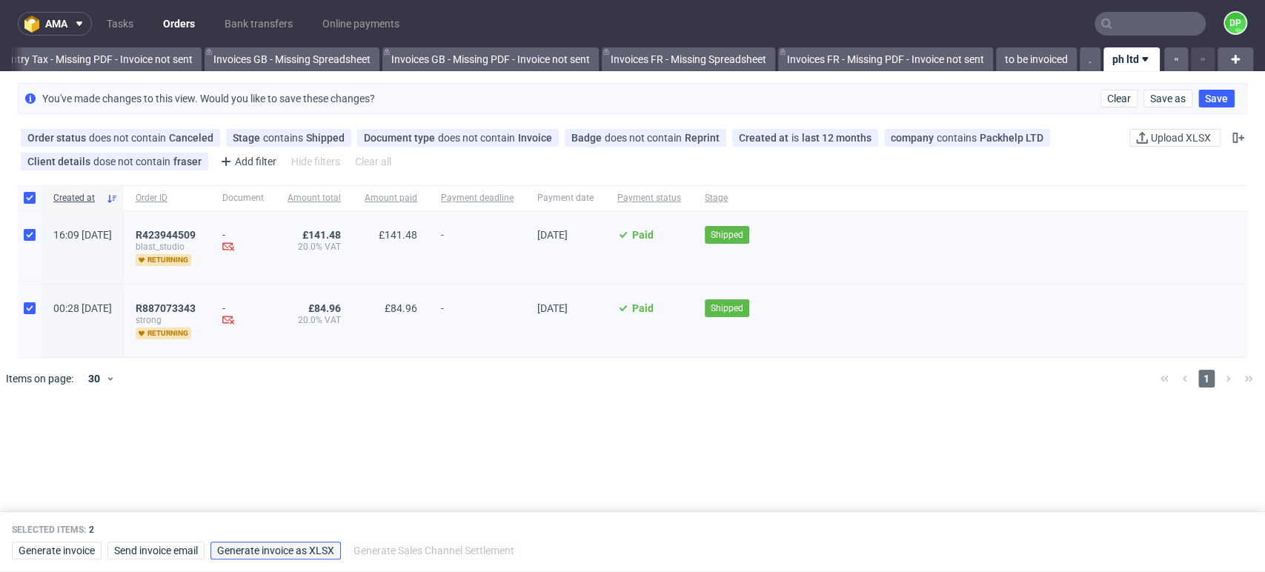
click at [299, 553] on span "Generate invoice as XLSX" at bounding box center [275, 551] width 117 height 10
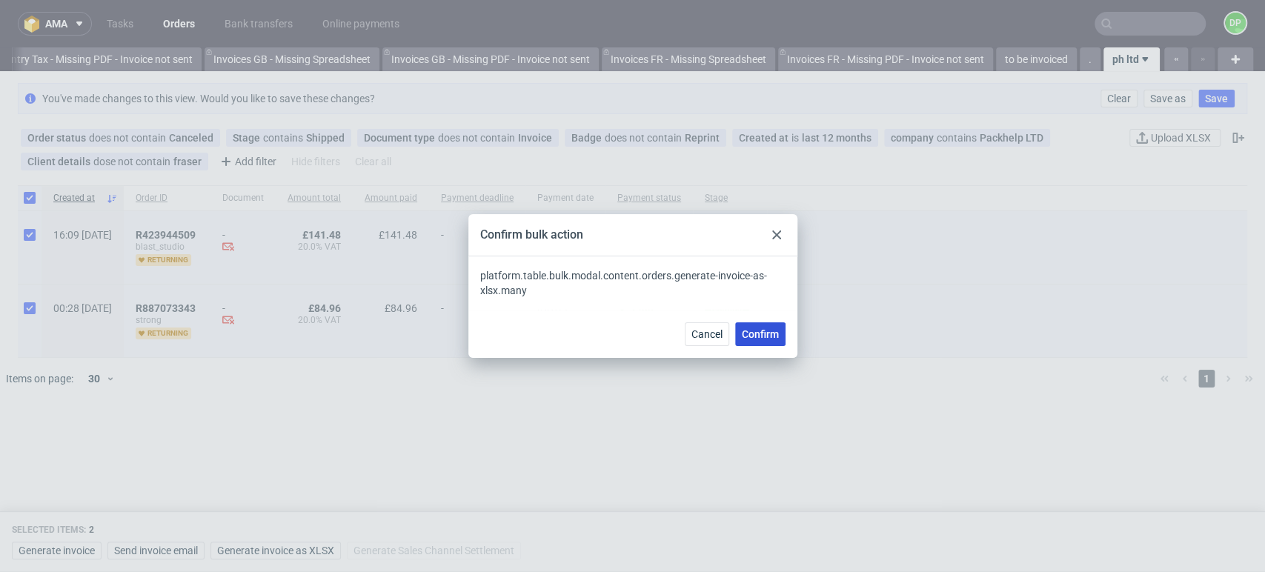
click at [765, 332] on span "Confirm" at bounding box center [760, 334] width 37 height 10
checkbox input "false"
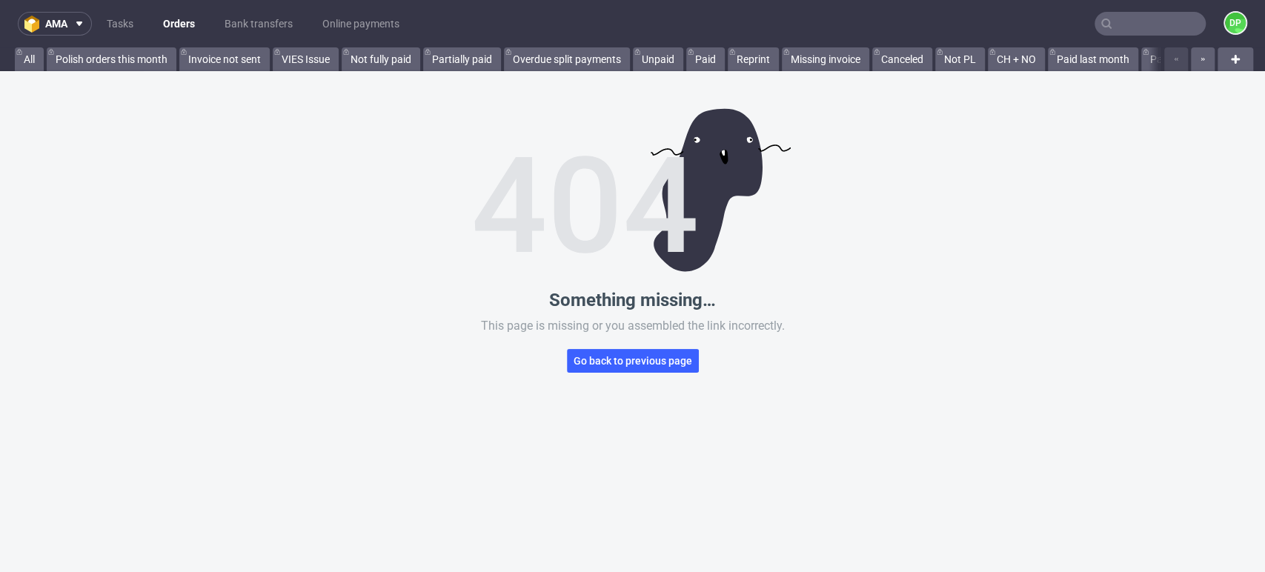
click at [584, 346] on div "Something missing… This page is missing or you assembled the link incorrectly. …" at bounding box center [632, 357] width 1265 height 572
click at [589, 356] on span "Go back to previous page" at bounding box center [633, 361] width 119 height 10
click at [606, 359] on span "Go back to previous page" at bounding box center [633, 361] width 119 height 10
click at [639, 363] on span "Go back to previous page" at bounding box center [633, 361] width 119 height 10
click at [635, 357] on span "Go back to previous page" at bounding box center [633, 361] width 119 height 10
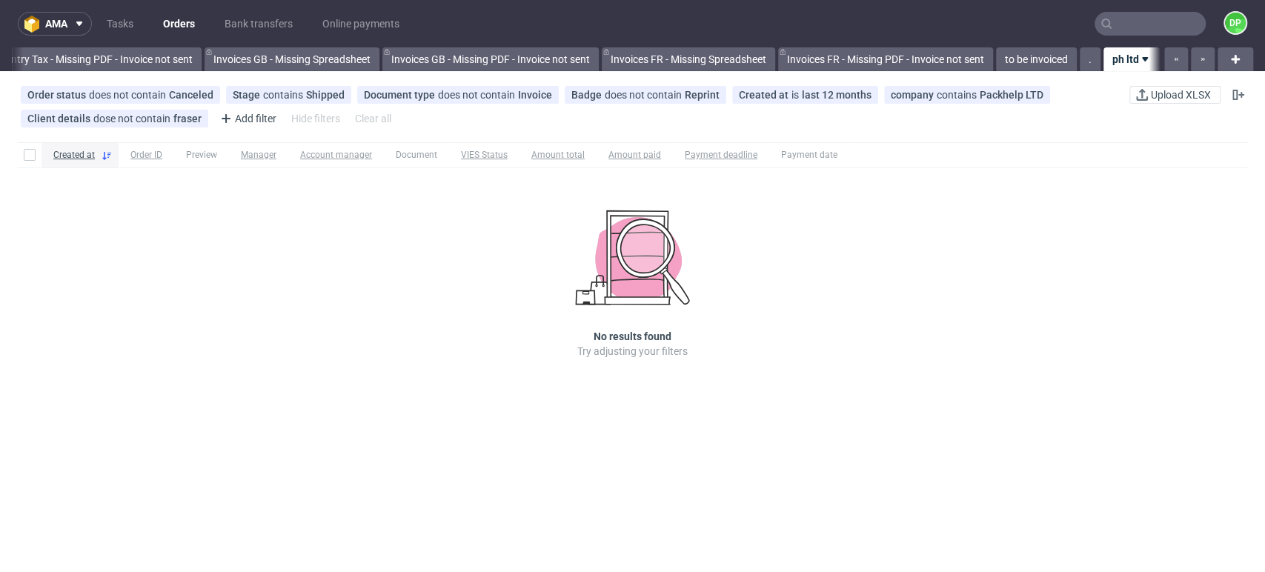
scroll to position [0, 1773]
click at [1233, 99] on use at bounding box center [1239, 95] width 12 height 10
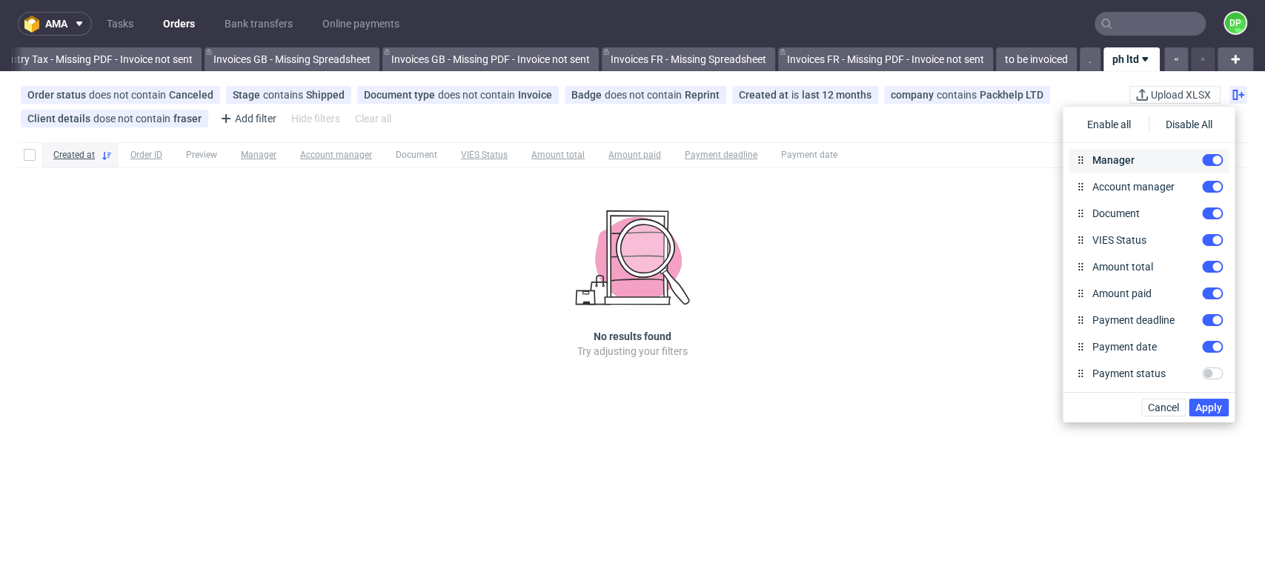
scroll to position [0, 0]
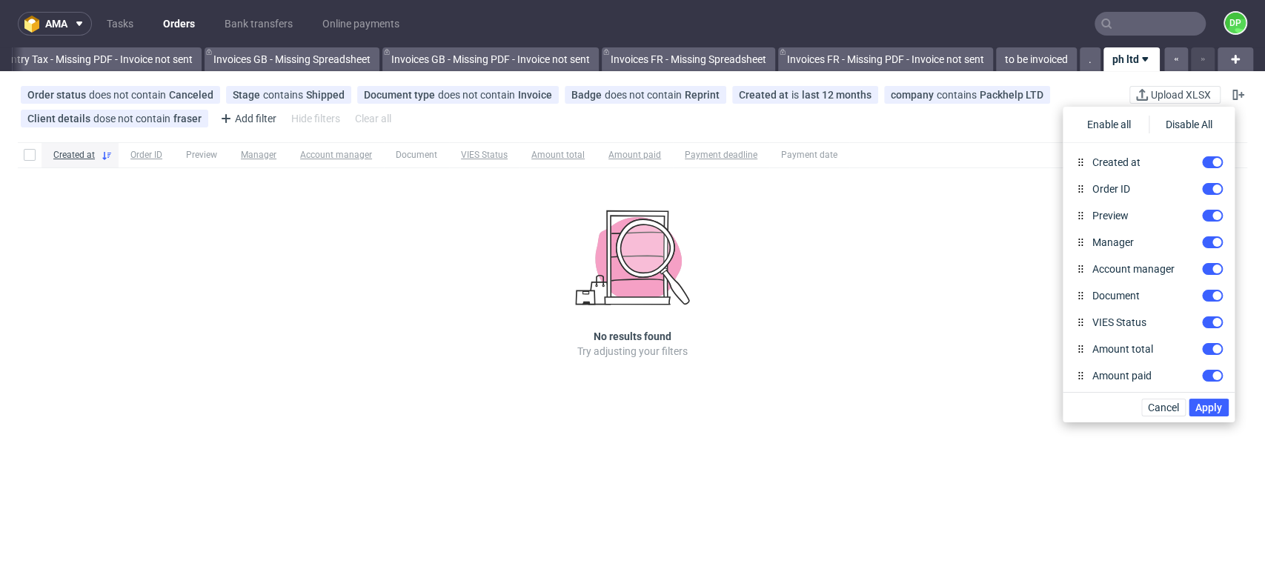
click at [952, 371] on div "Created at Order ID Preview Manager Account manager Document VIES Status Amount…" at bounding box center [632, 271] width 1265 height 270
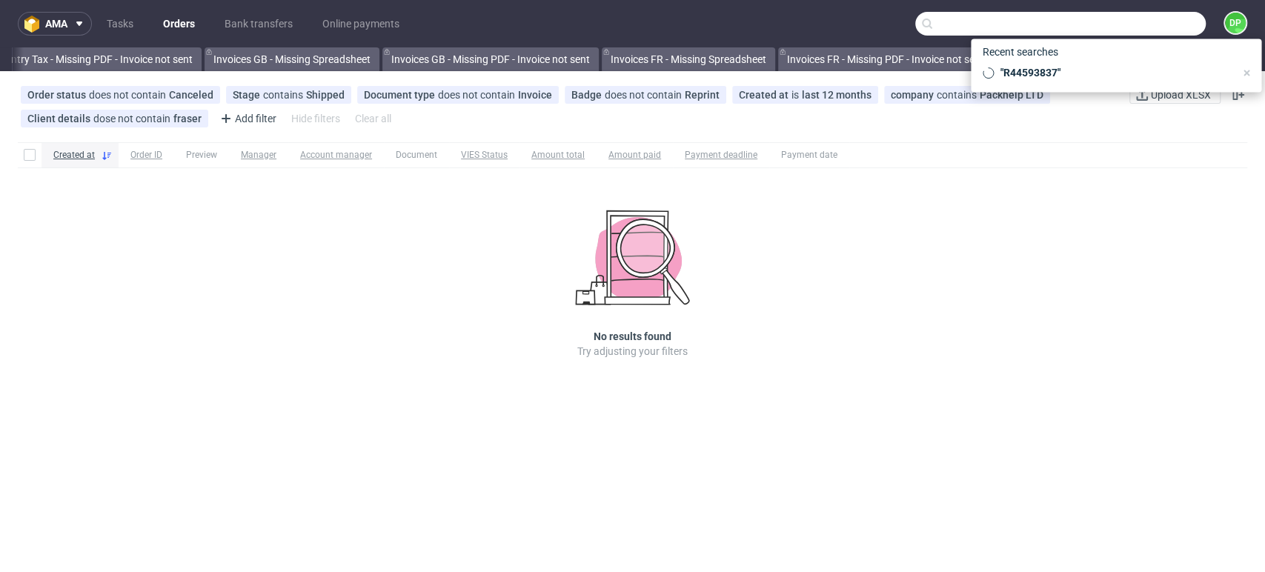
click at [1121, 24] on input "text" at bounding box center [1061, 24] width 291 height 24
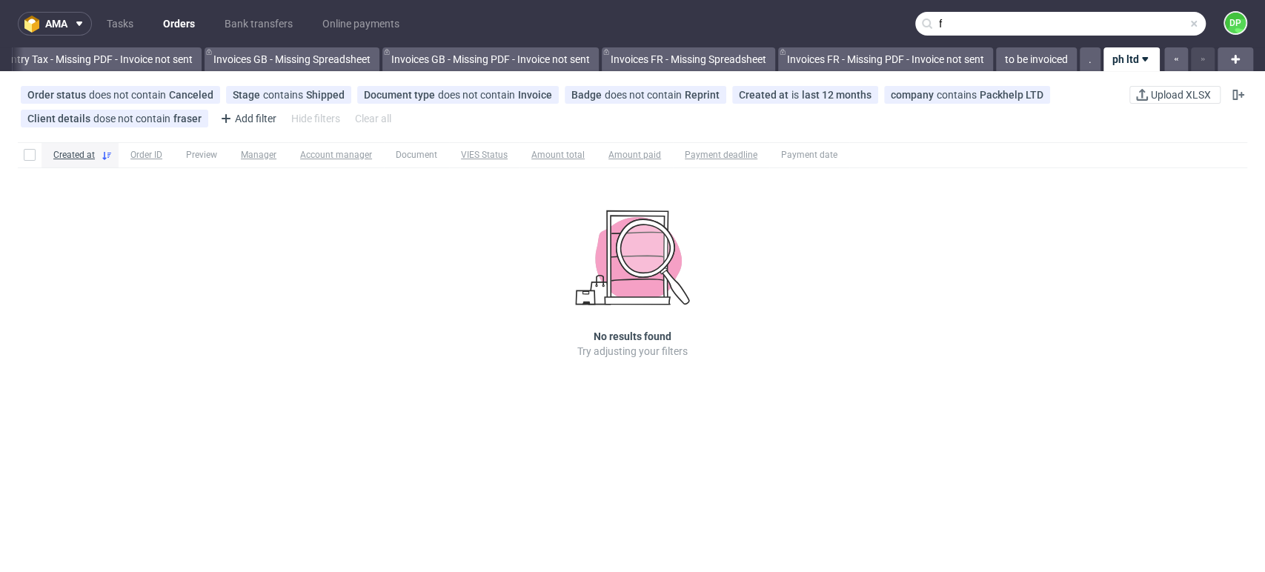
paste input "V 72/9/2025/GB"
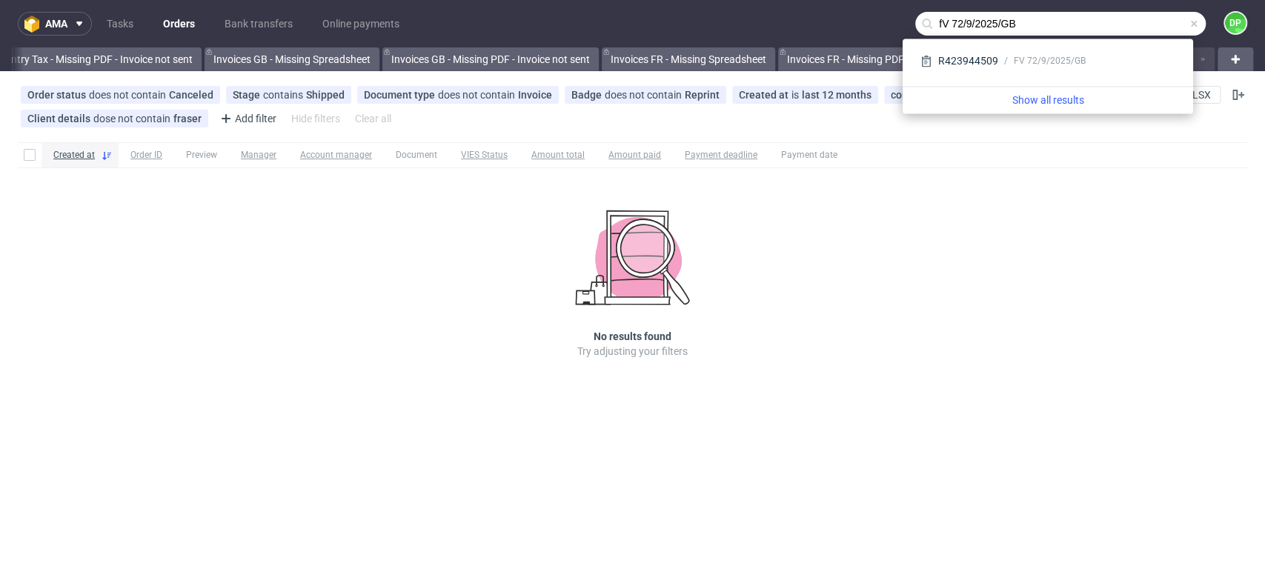
type input "fV 72/9/2025/GB"
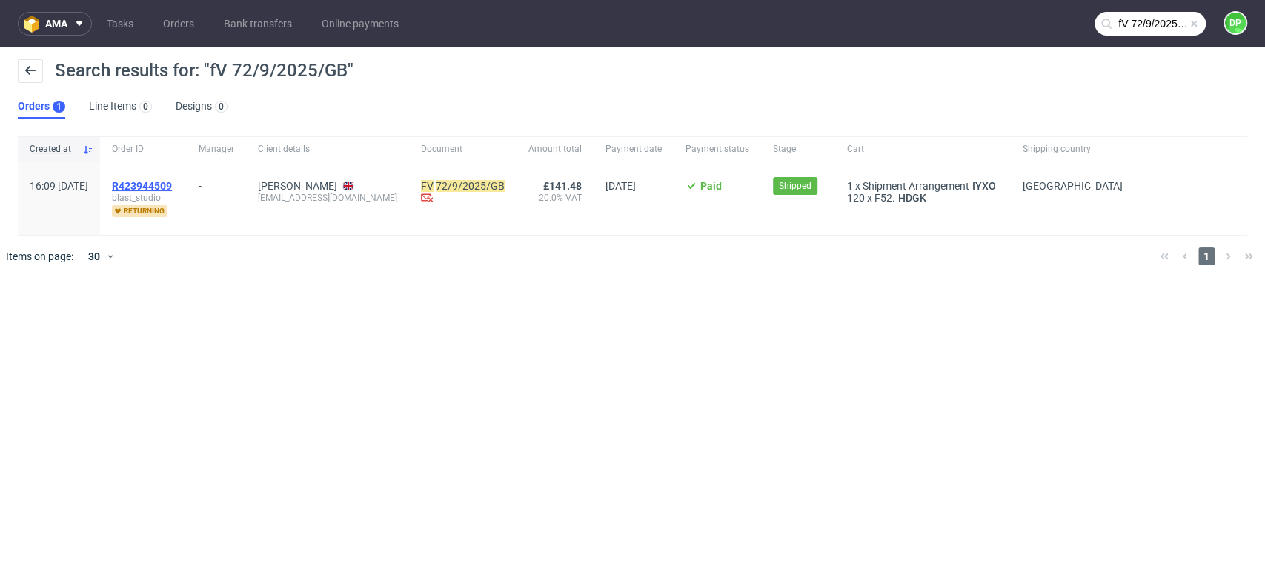
click at [167, 182] on span "R423944509" at bounding box center [142, 186] width 60 height 12
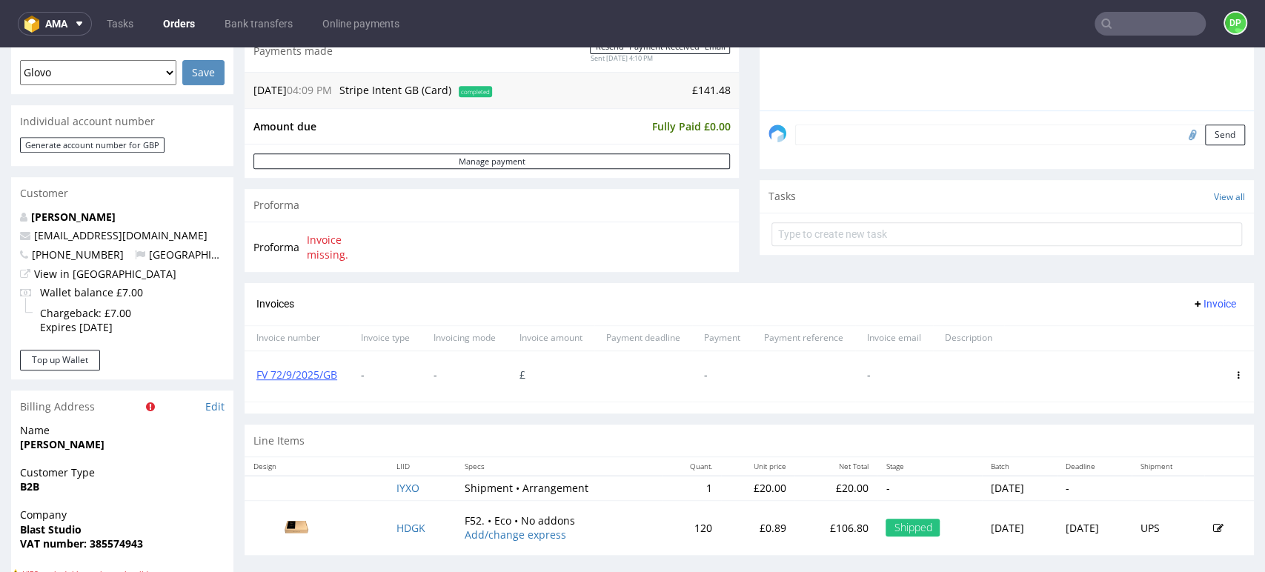
scroll to position [494, 0]
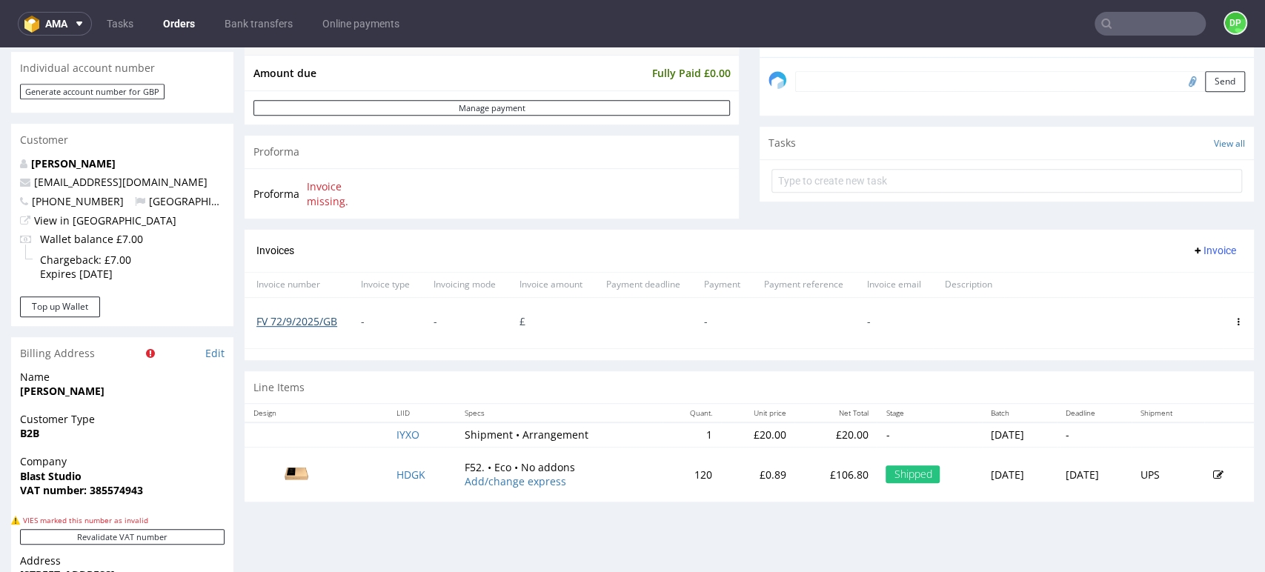
click at [294, 322] on link "FV 72/9/2025/GB" at bounding box center [297, 321] width 81 height 14
click at [1235, 319] on icon at bounding box center [1238, 321] width 7 height 7
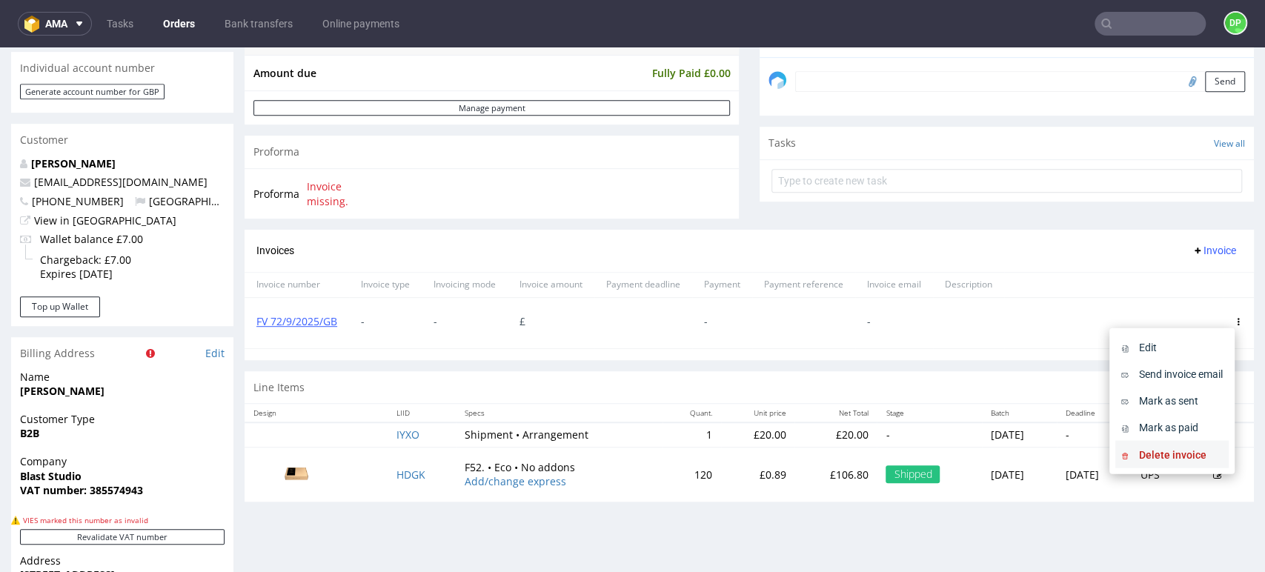
click at [1170, 460] on span "Delete invoice" at bounding box center [1178, 454] width 90 height 15
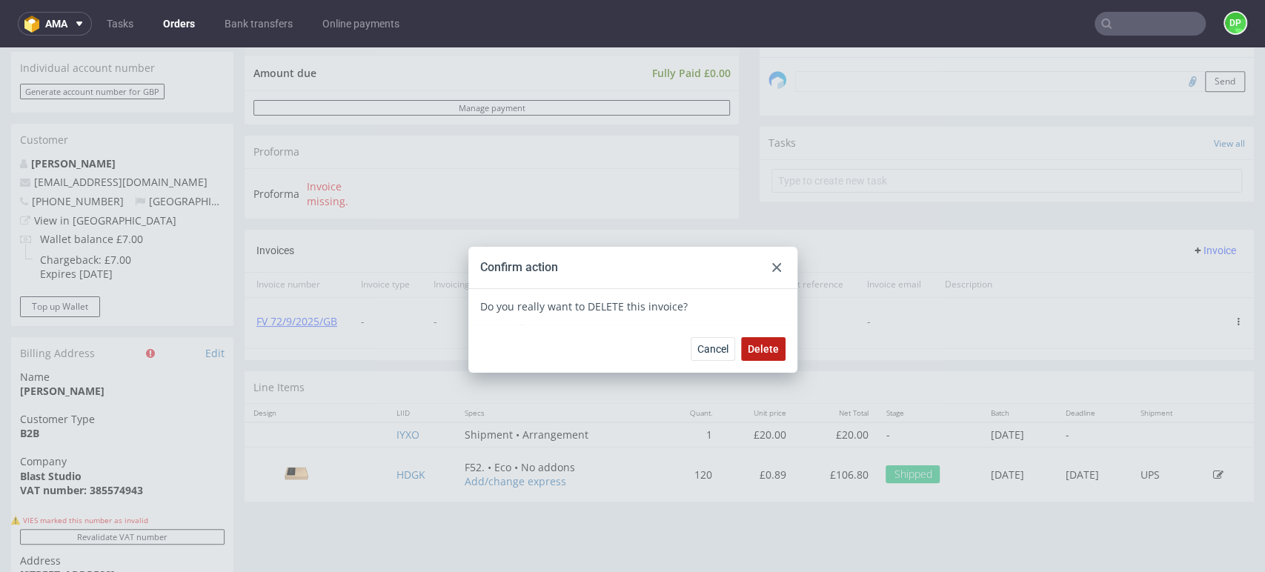
click at [748, 352] on span "Delete" at bounding box center [763, 349] width 31 height 10
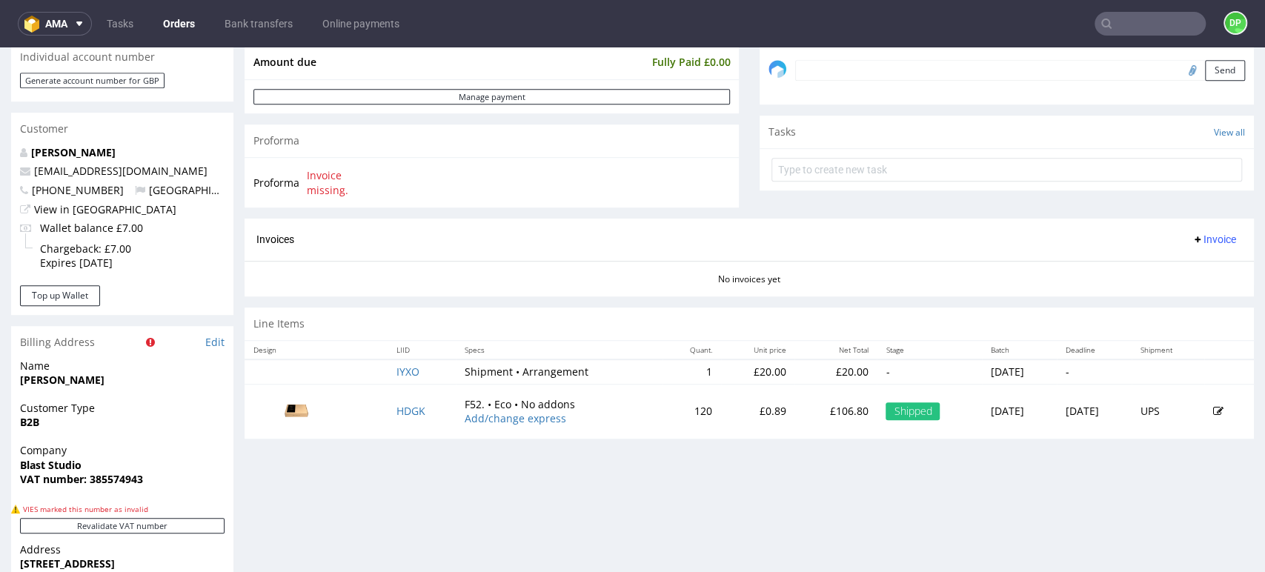
scroll to position [576, 0]
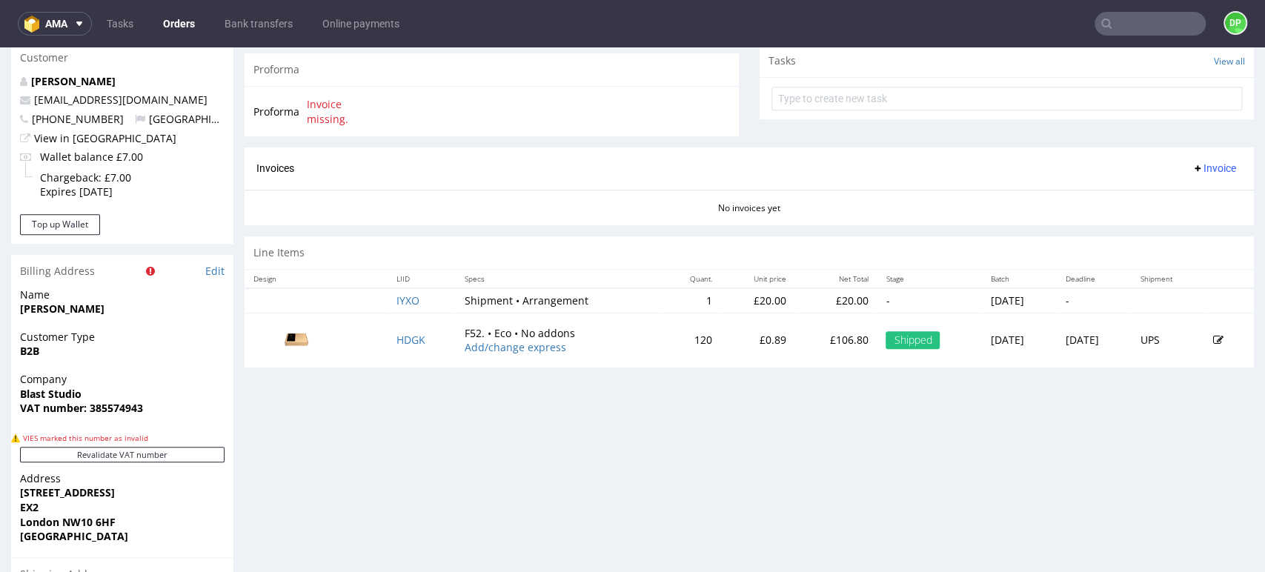
click at [1192, 162] on icon at bounding box center [1198, 168] width 12 height 12
click at [1169, 190] on li "Upload" at bounding box center [1183, 199] width 96 height 27
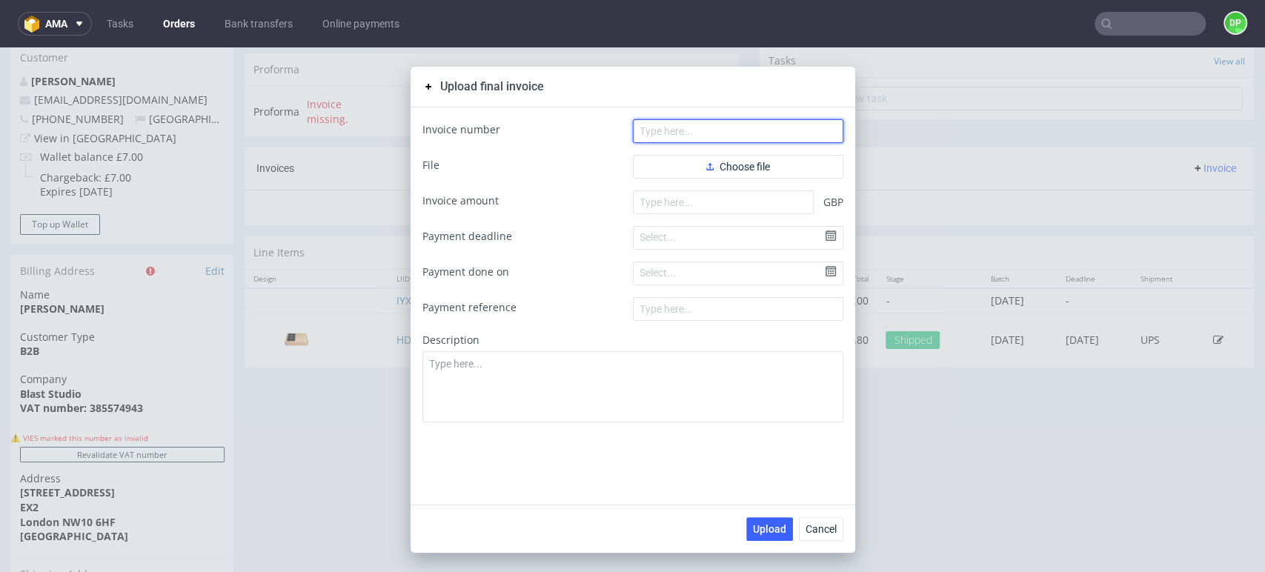
click at [694, 136] on input "text" at bounding box center [738, 131] width 211 height 24
paste input "FV 72/9/2025/GB"
type input "FV 72/9/2025/GB"
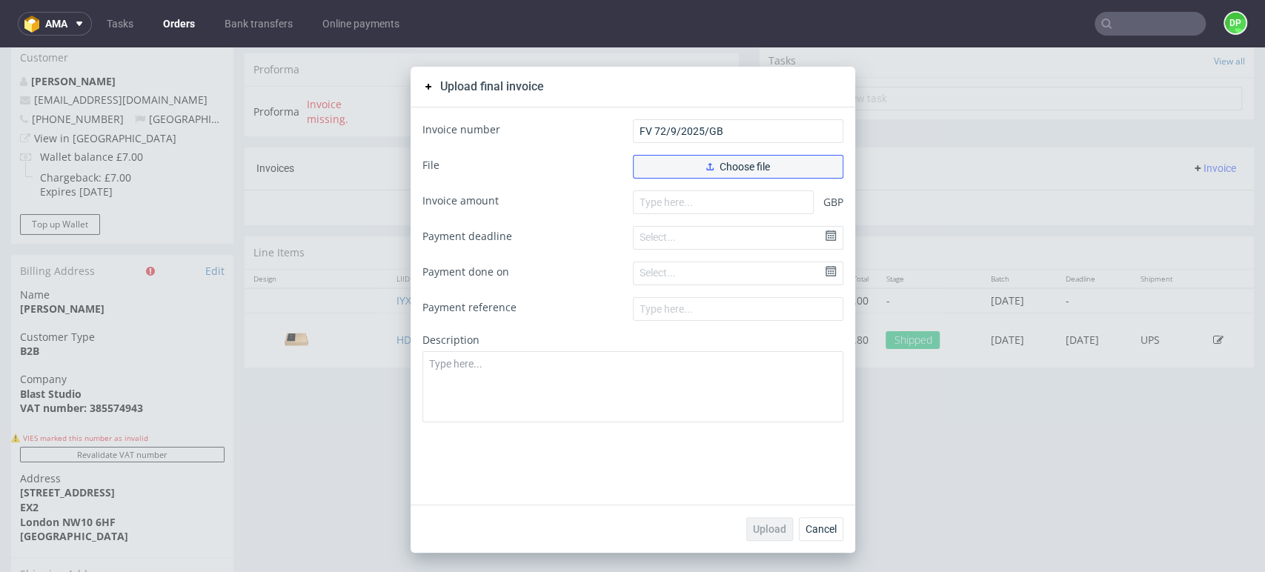
click at [656, 167] on button "Choose file" at bounding box center [738, 167] width 211 height 24
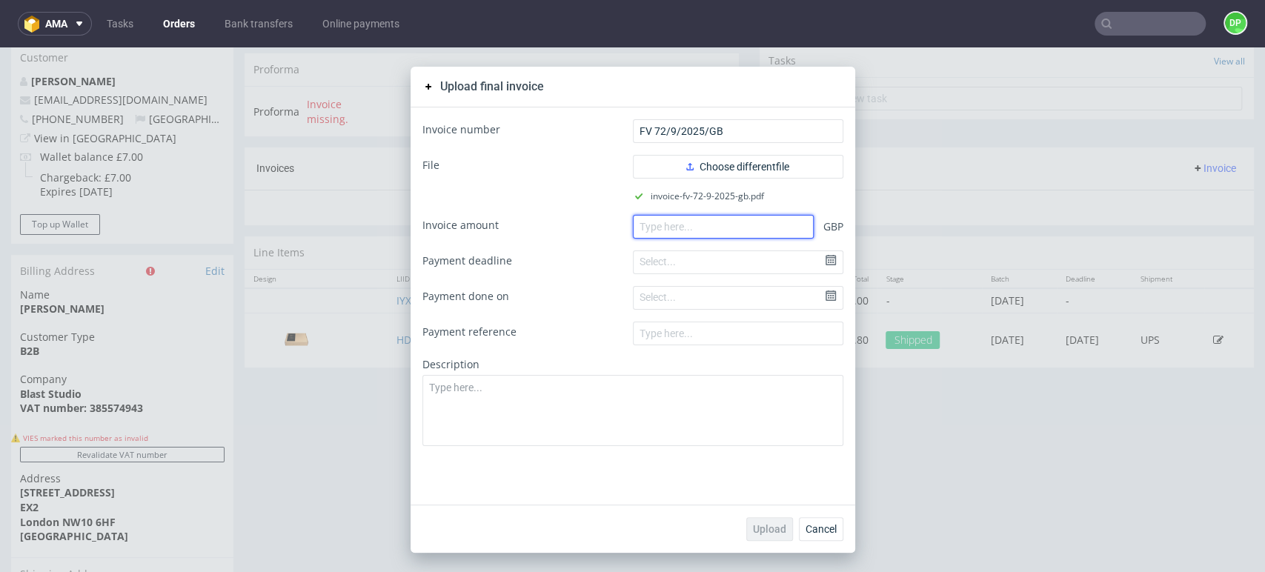
click at [663, 230] on input "number" at bounding box center [723, 227] width 181 height 24
paste input "141.48"
type input "141.48"
click at [760, 530] on span "Upload" at bounding box center [769, 529] width 33 height 10
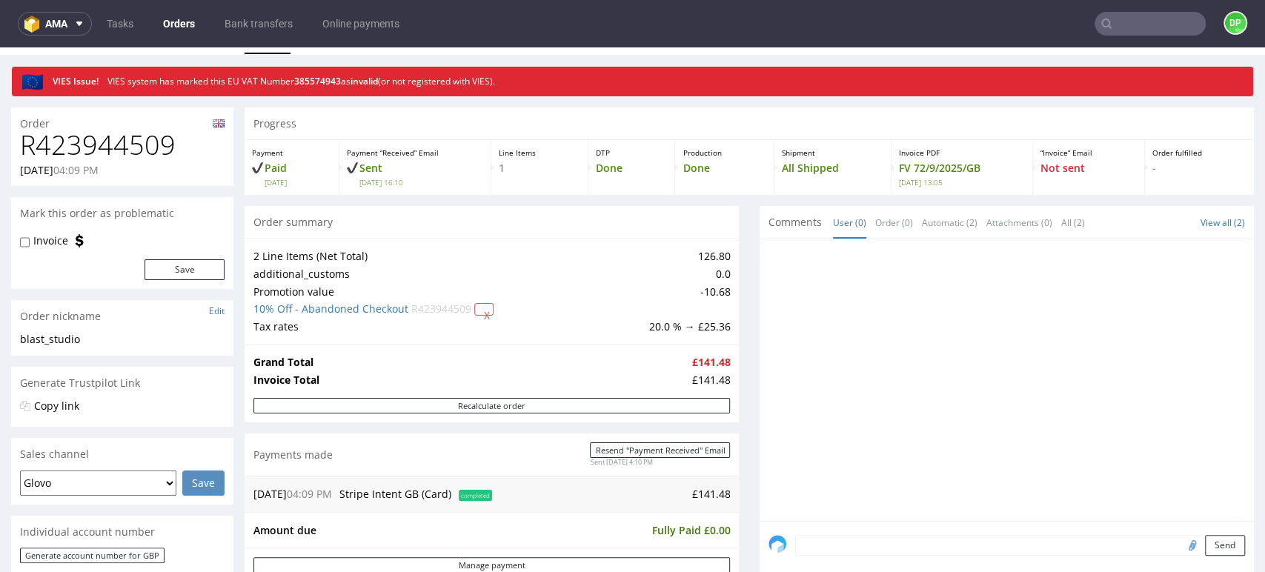
scroll to position [82, 0]
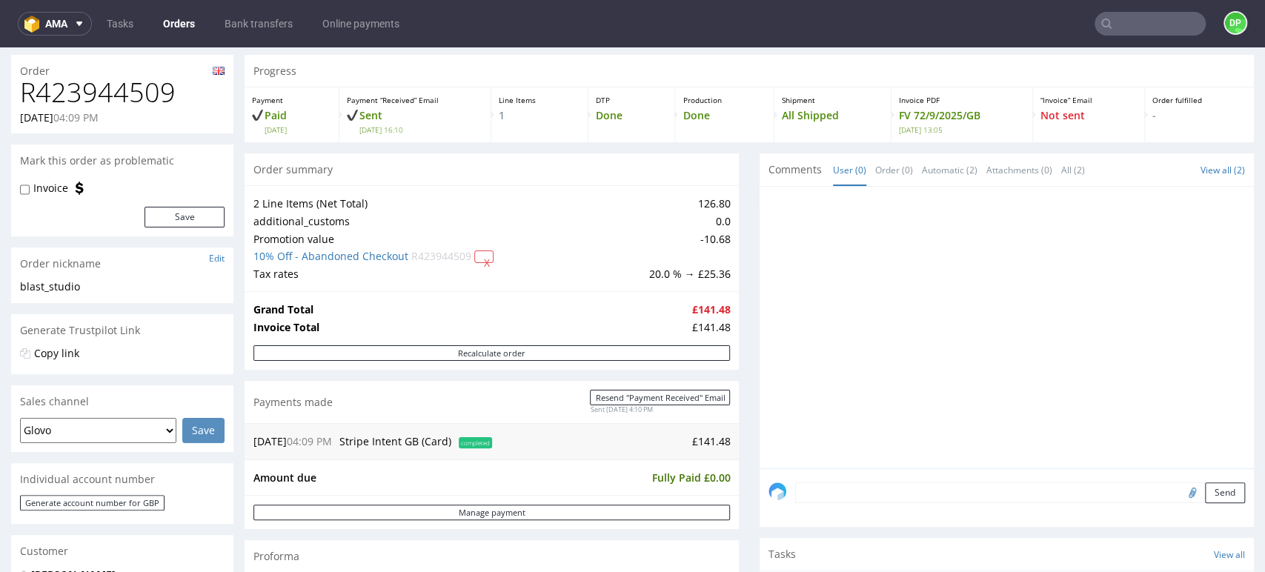
click at [1145, 29] on input "text" at bounding box center [1150, 24] width 111 height 24
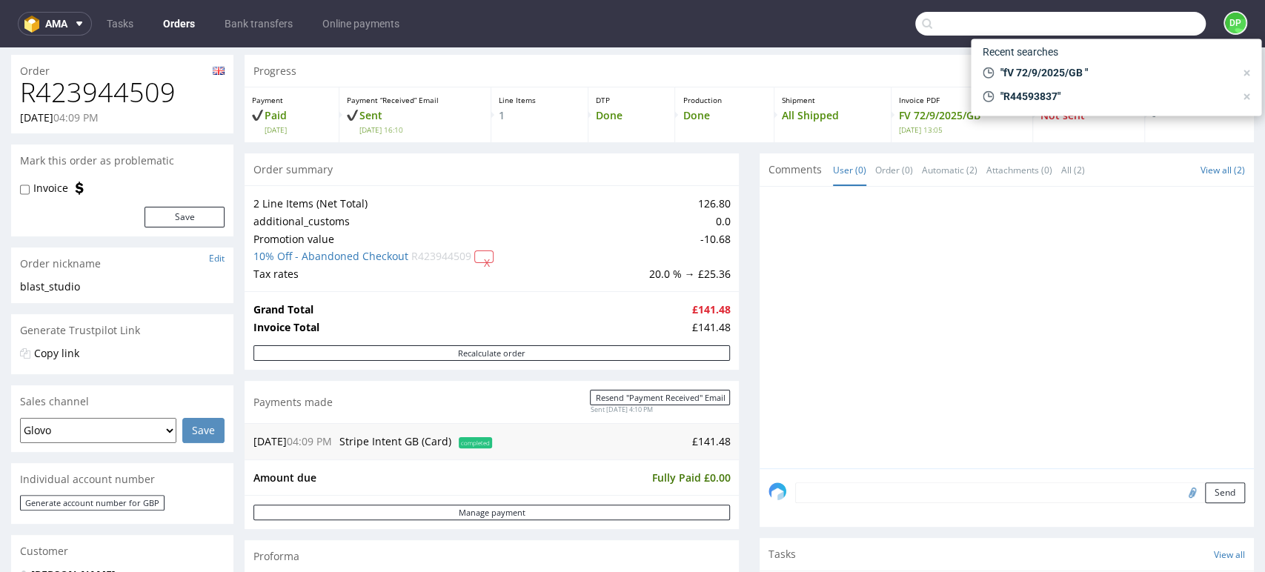
paste input "FV 73/9/2025/GB"
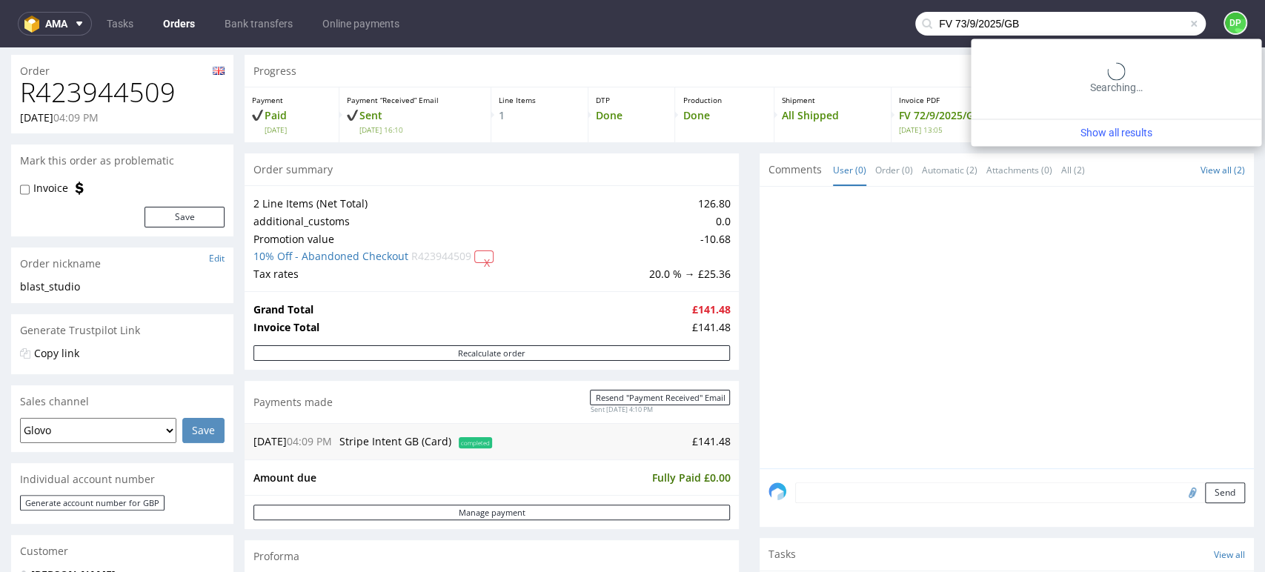
type input "FV 73/9/2025/GB"
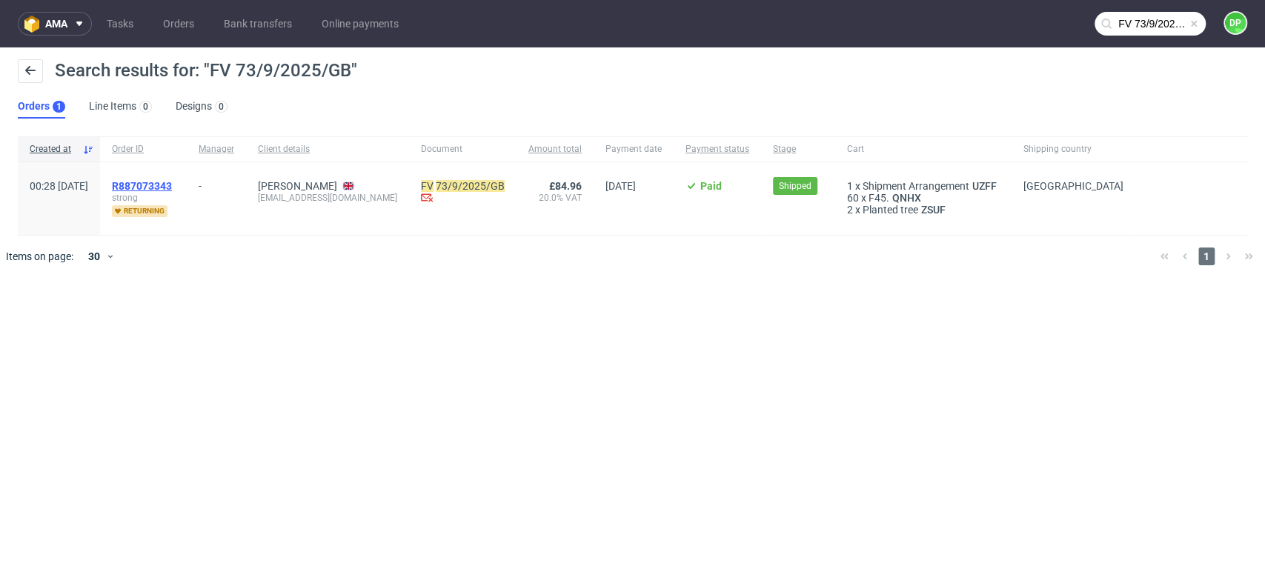
click at [172, 185] on span "R887073343" at bounding box center [142, 186] width 60 height 12
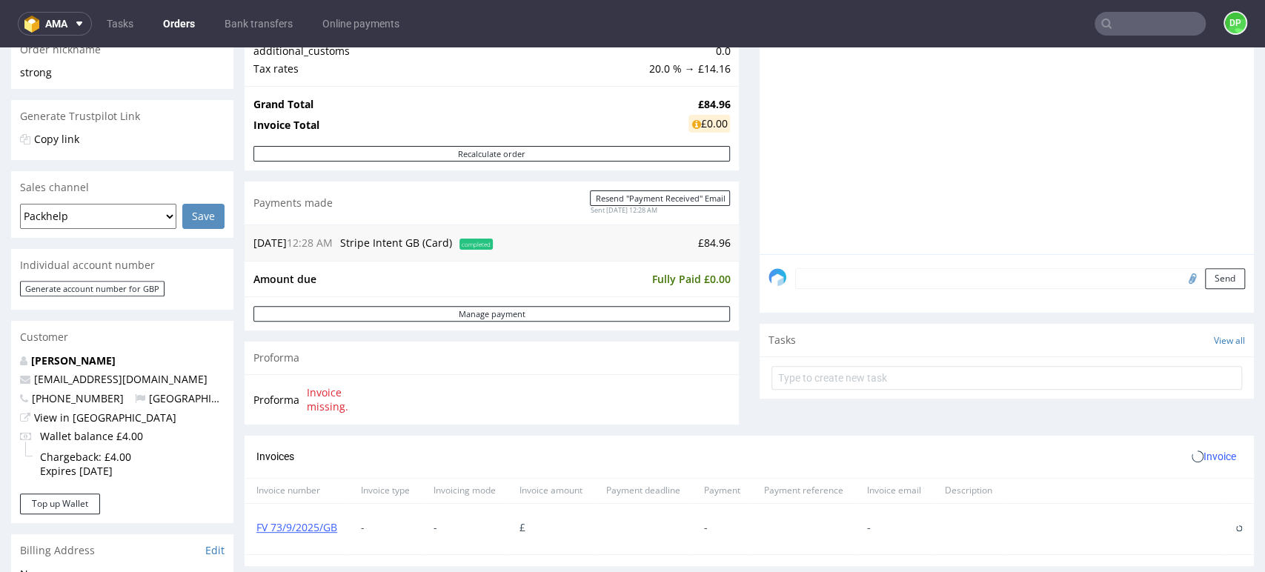
scroll to position [411, 0]
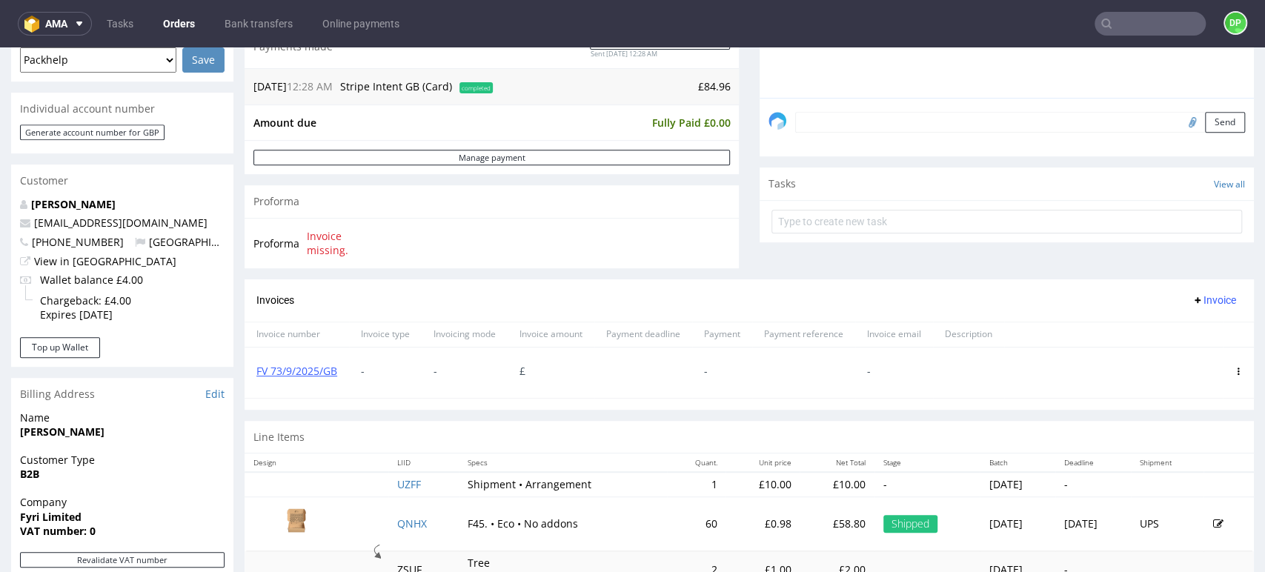
click at [1238, 368] on use at bounding box center [1239, 371] width 2 height 7
click at [1154, 513] on li "Delete invoice" at bounding box center [1172, 505] width 113 height 27
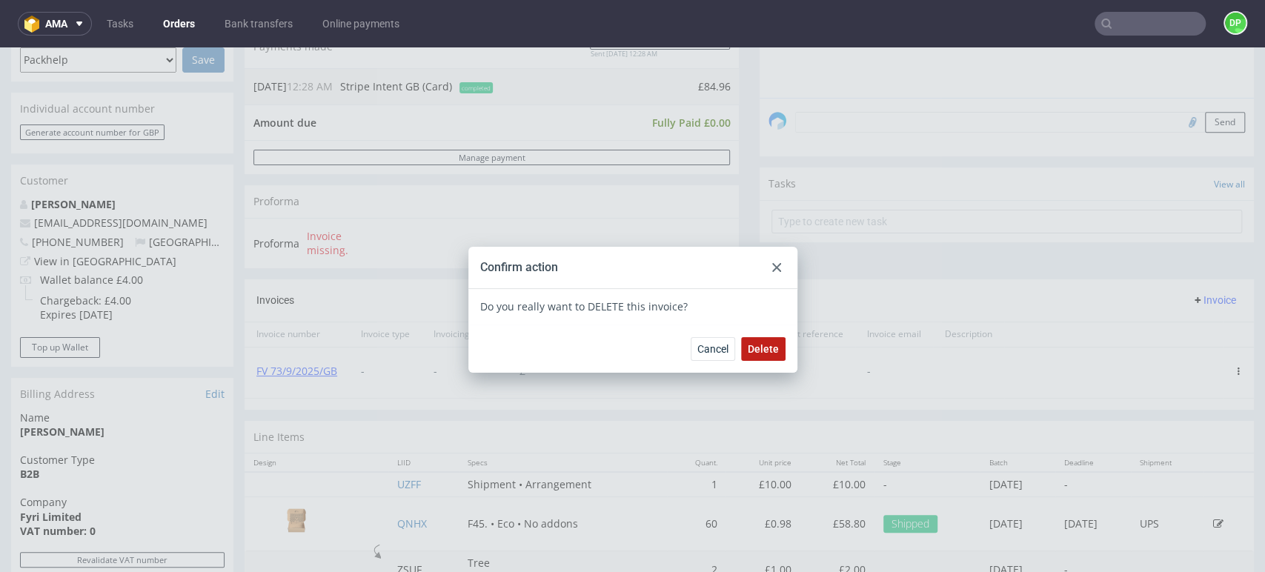
click at [757, 351] on span "Delete" at bounding box center [763, 349] width 31 height 10
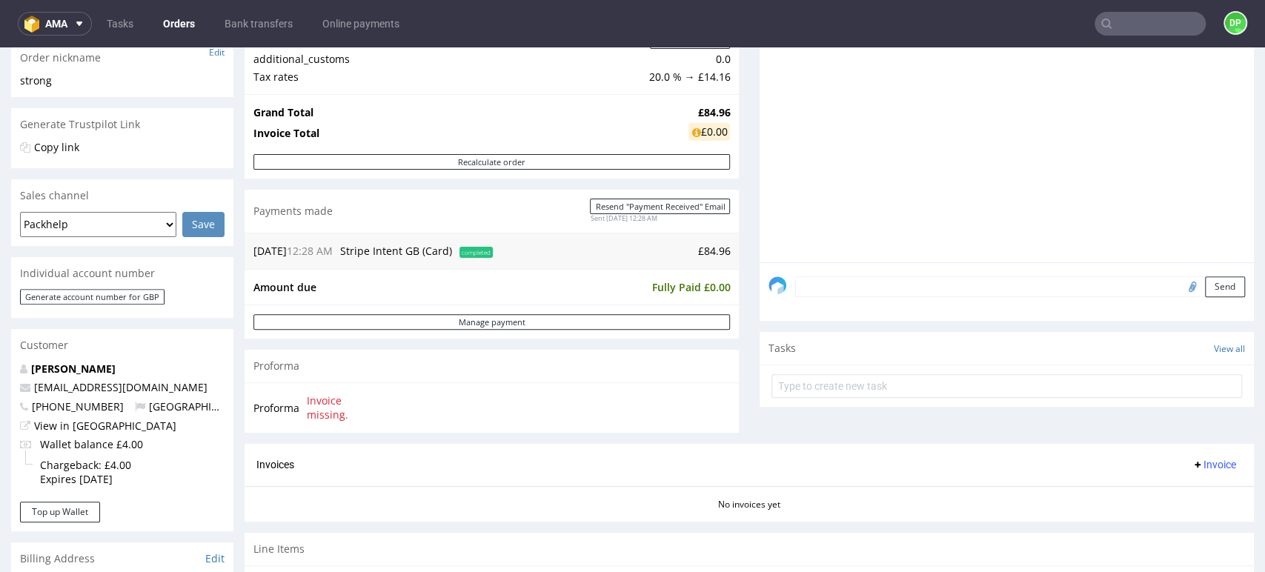
scroll to position [329, 0]
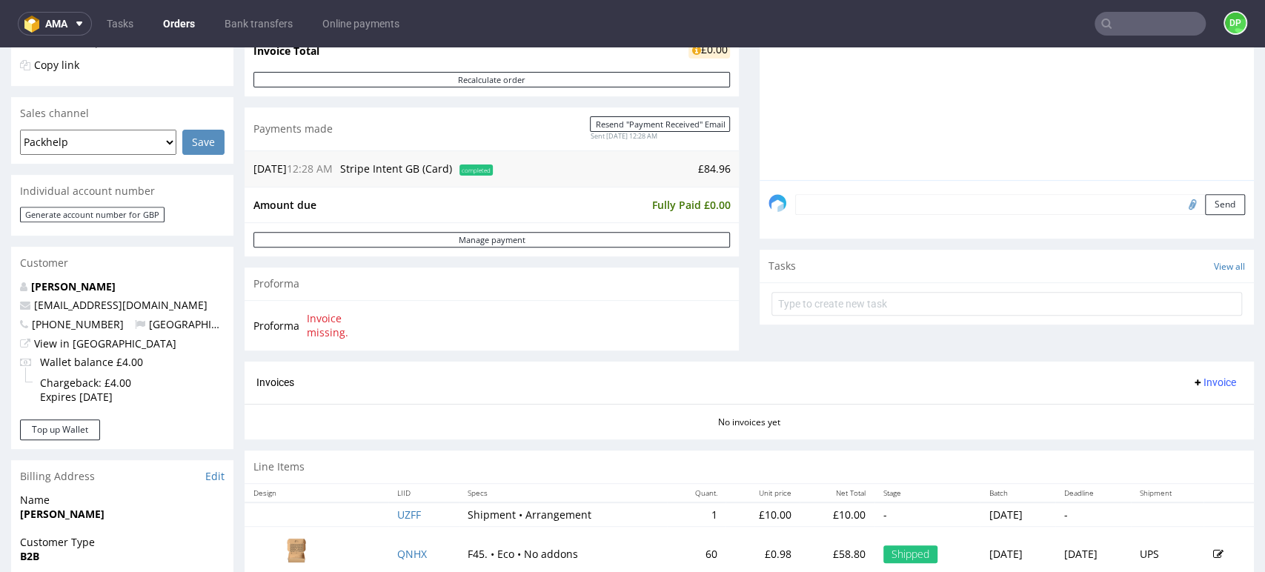
click at [1192, 378] on span "Invoice" at bounding box center [1214, 383] width 44 height 12
click at [1178, 400] on li "Upload" at bounding box center [1183, 413] width 96 height 27
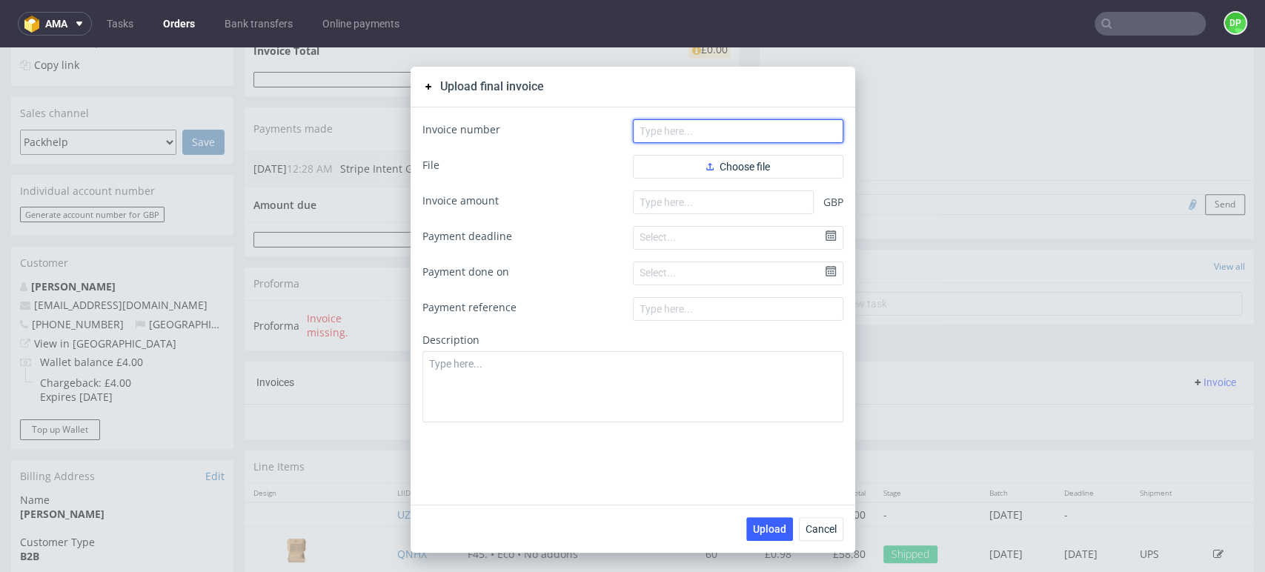
click at [735, 137] on input "text" at bounding box center [738, 131] width 211 height 24
paste input "FV 73/9/2025/GB"
type input "FV 73/9/2025/GB"
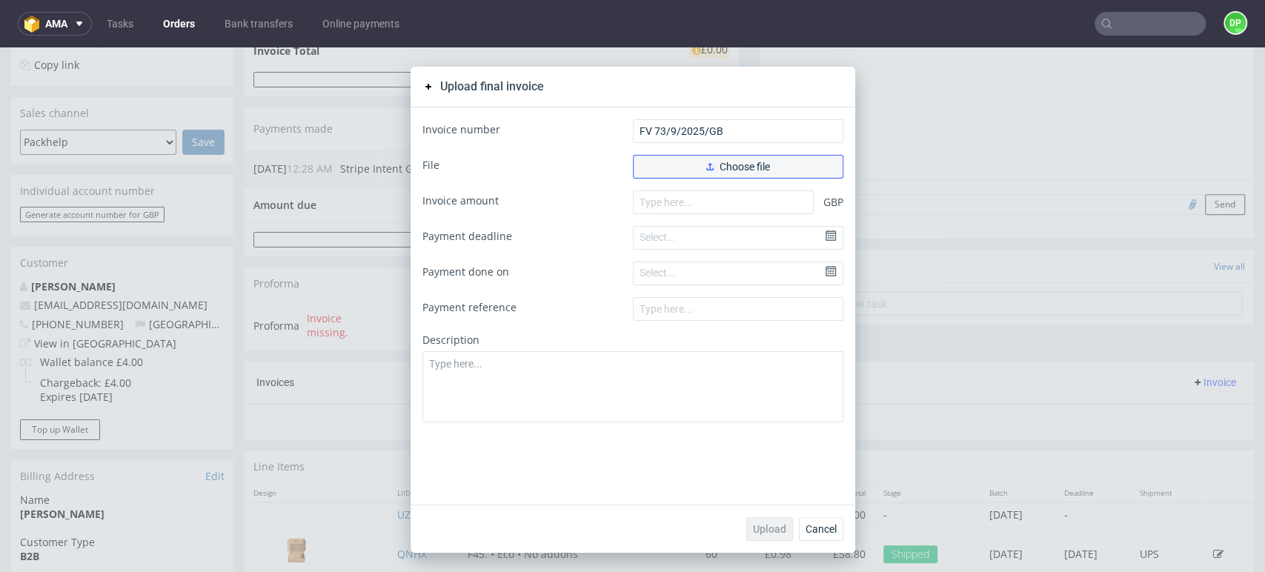
click at [688, 167] on button "Choose file" at bounding box center [738, 167] width 211 height 24
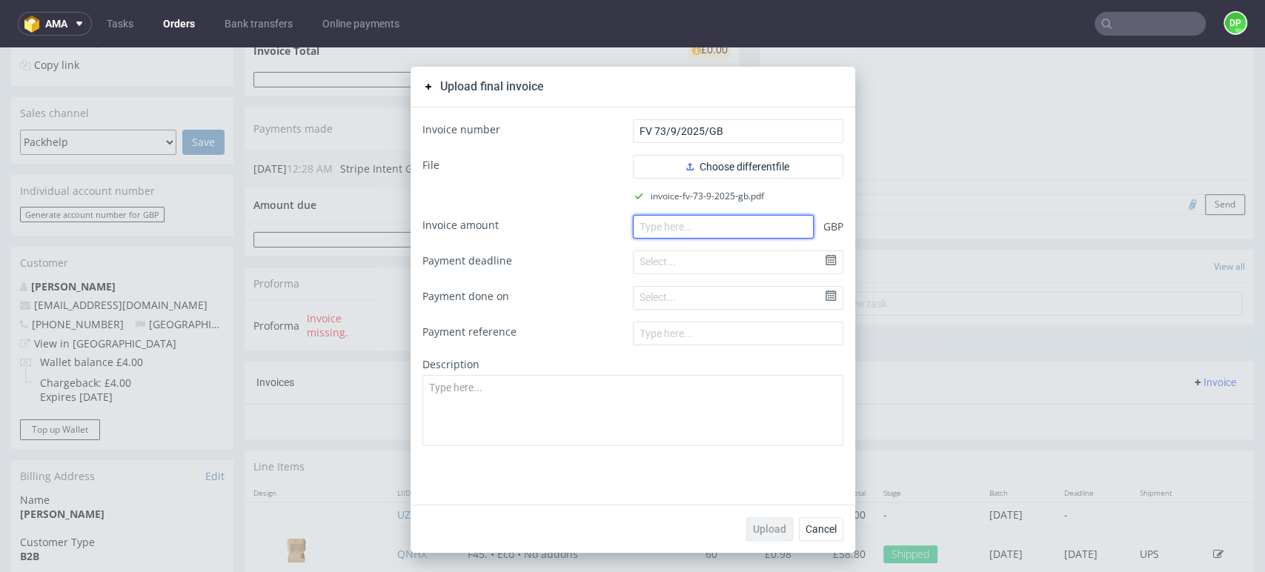
click at [668, 222] on input "number" at bounding box center [723, 227] width 181 height 24
paste input "84.96"
type input "84.96"
click at [759, 529] on span "Upload" at bounding box center [769, 529] width 33 height 10
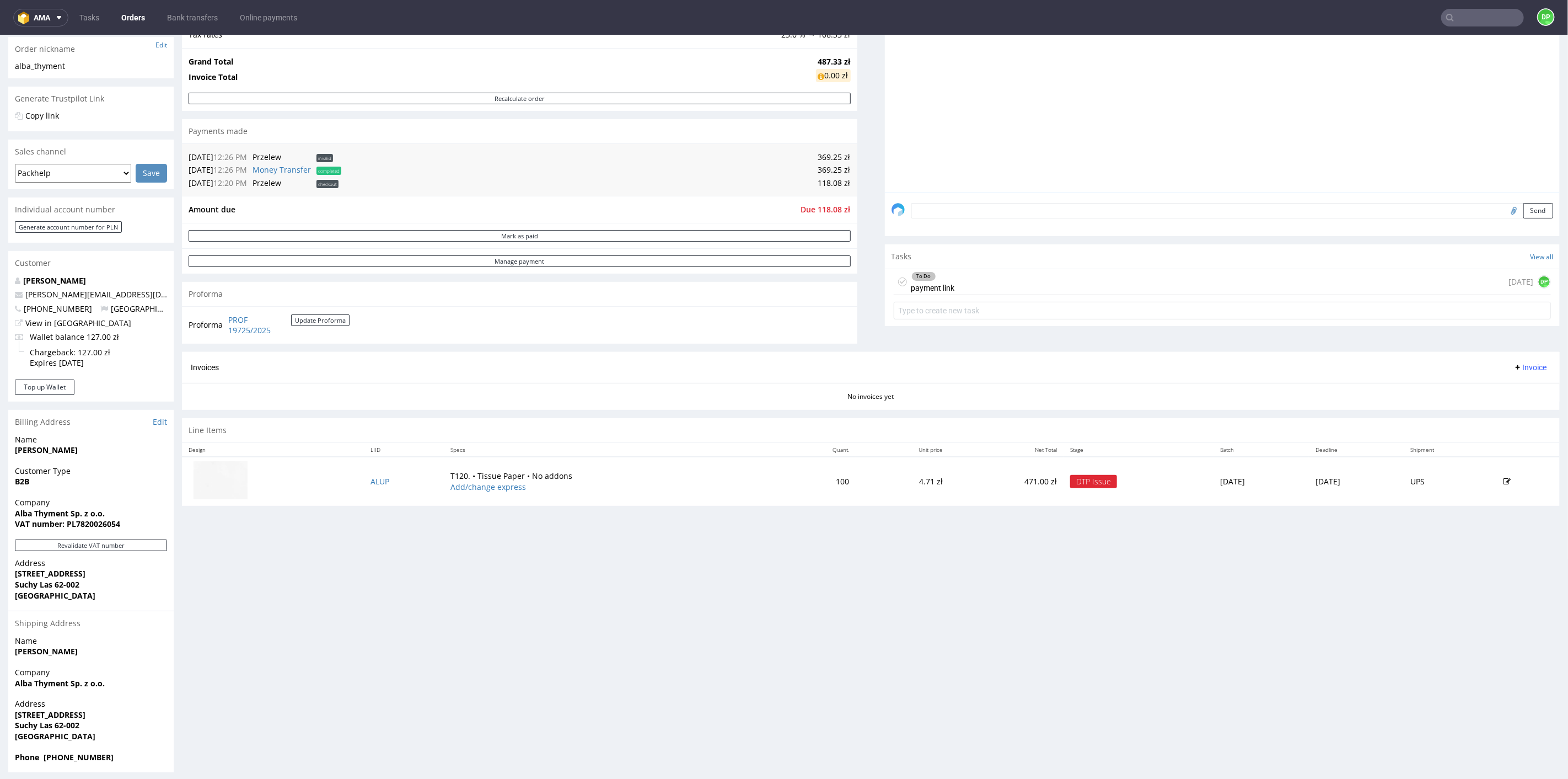
scroll to position [184, 0]
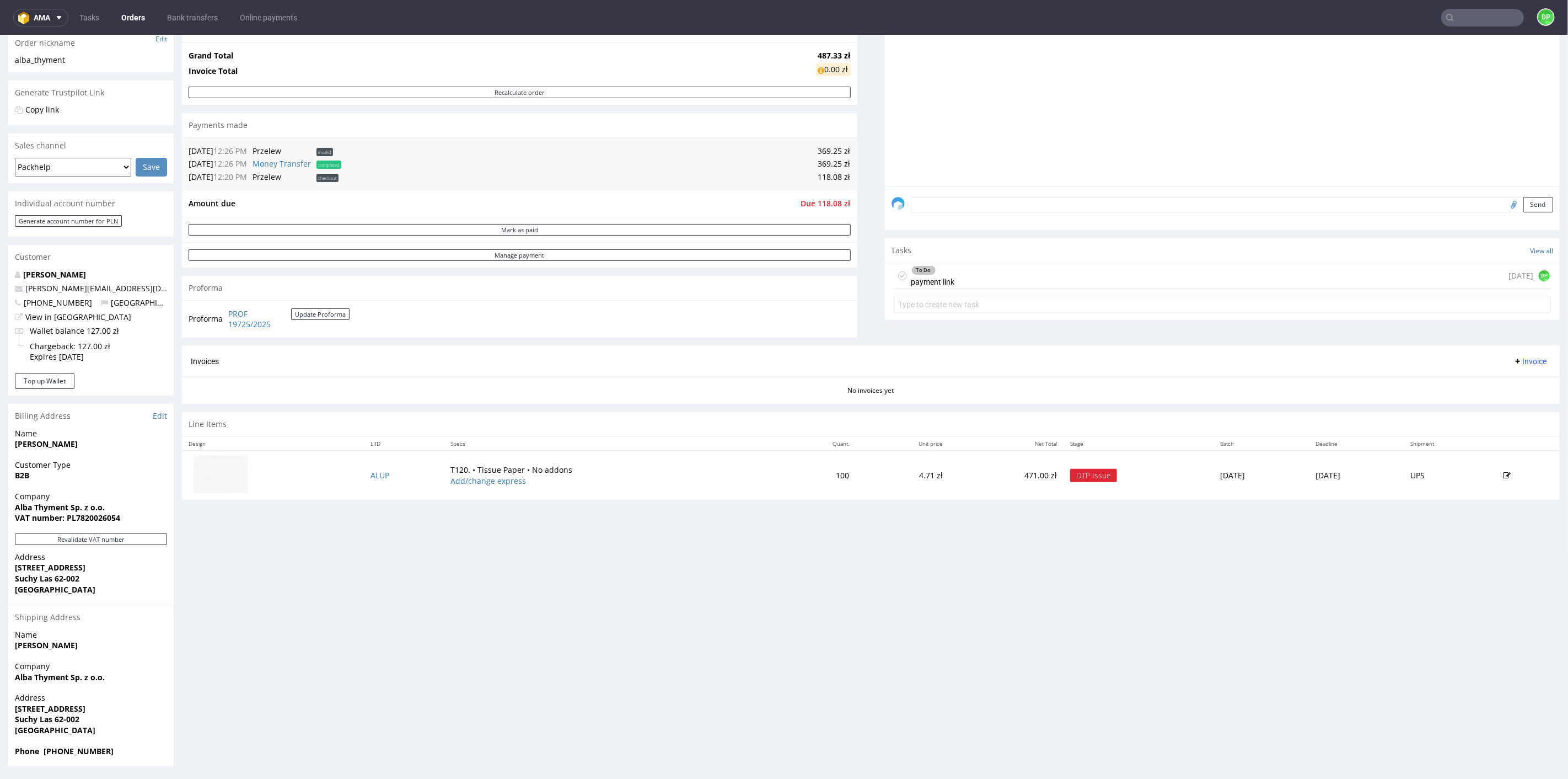
click at [1006, 272] on div "To Do payment link today DP" at bounding box center [1223, 275] width 658 height 26
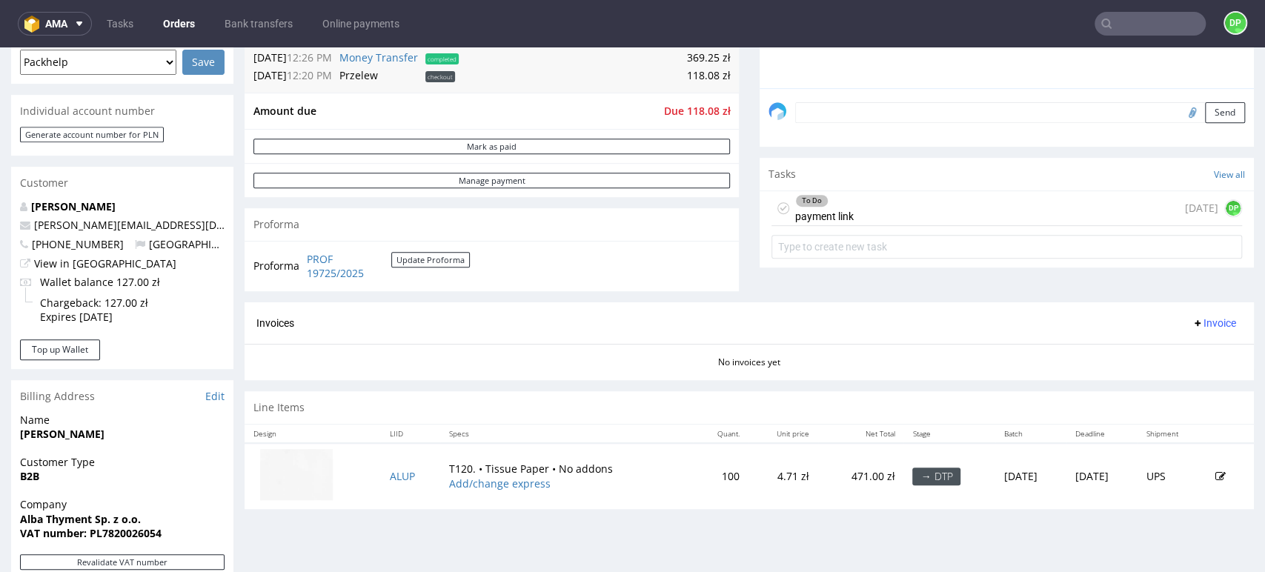
scroll to position [411, 0]
click at [930, 209] on div "To Do payment link [DATE] DP" at bounding box center [1007, 206] width 471 height 35
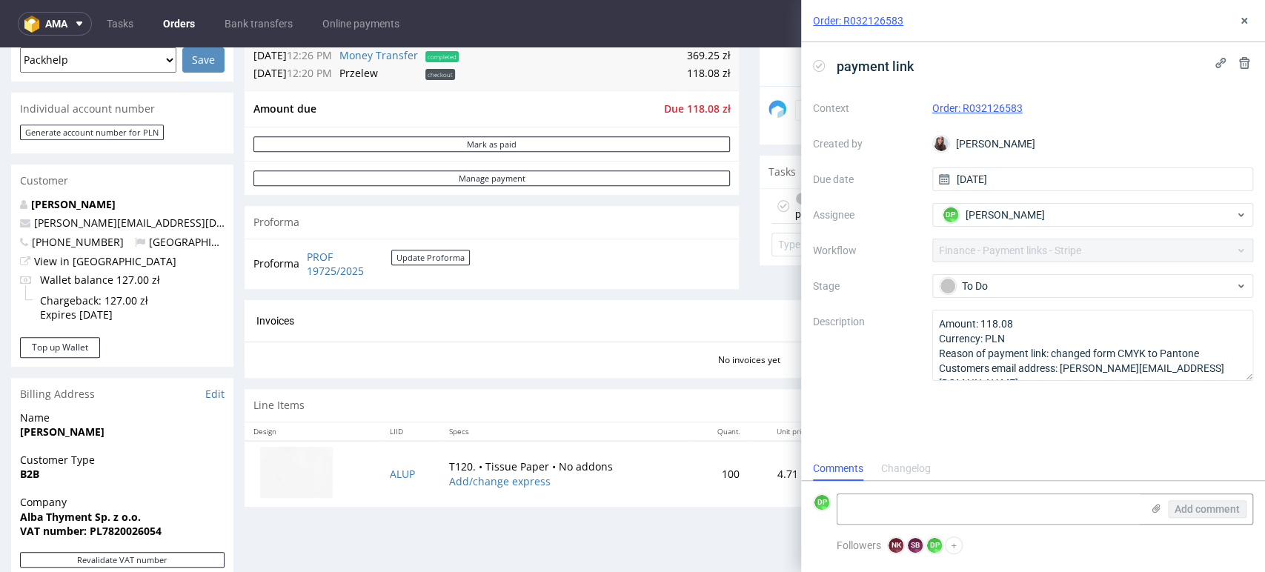
scroll to position [12, 0]
click at [1153, 509] on use at bounding box center [1157, 508] width 8 height 9
click at [0, 0] on input "file" at bounding box center [0, 0] width 0 height 0
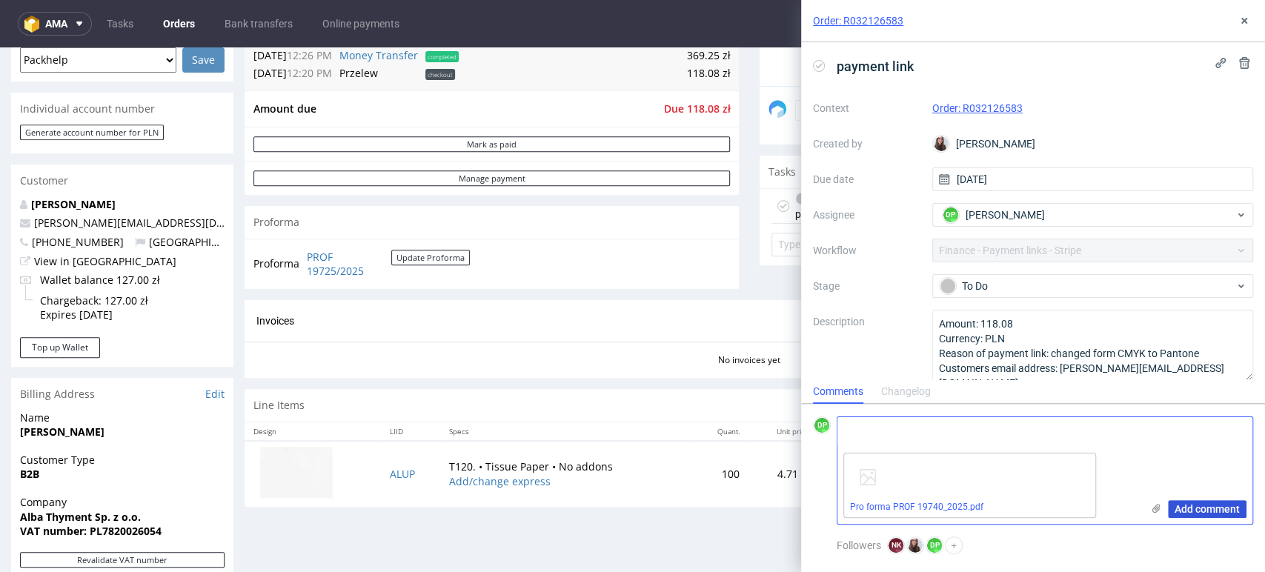
click at [1186, 513] on span "Add comment" at bounding box center [1207, 509] width 65 height 10
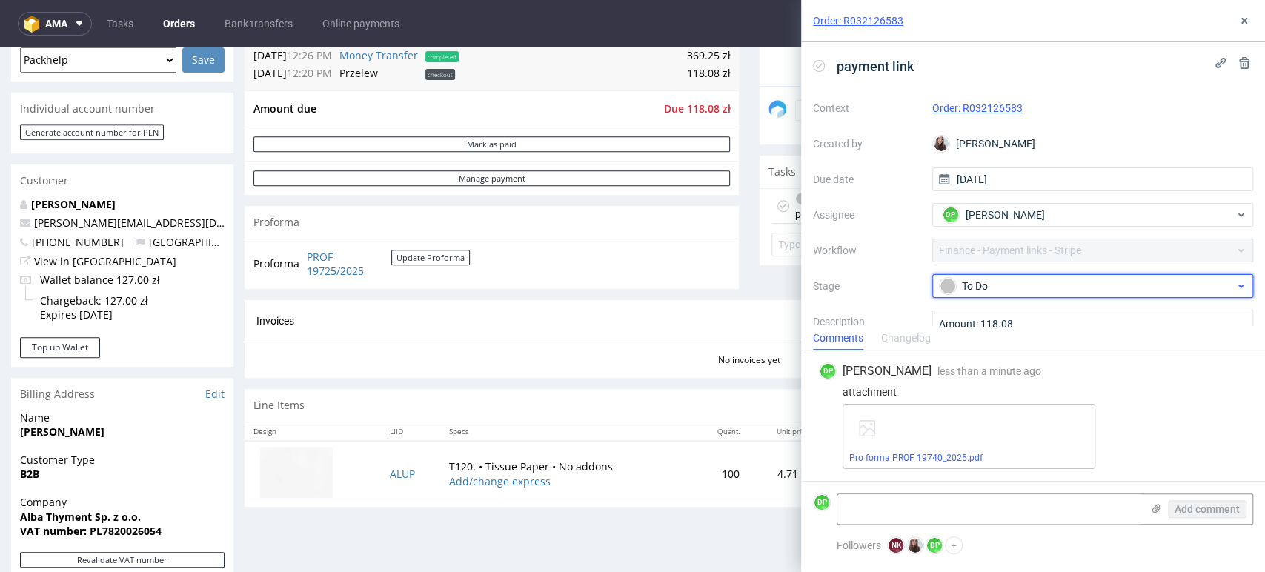
click at [1007, 288] on div "To Do" at bounding box center [1087, 286] width 295 height 16
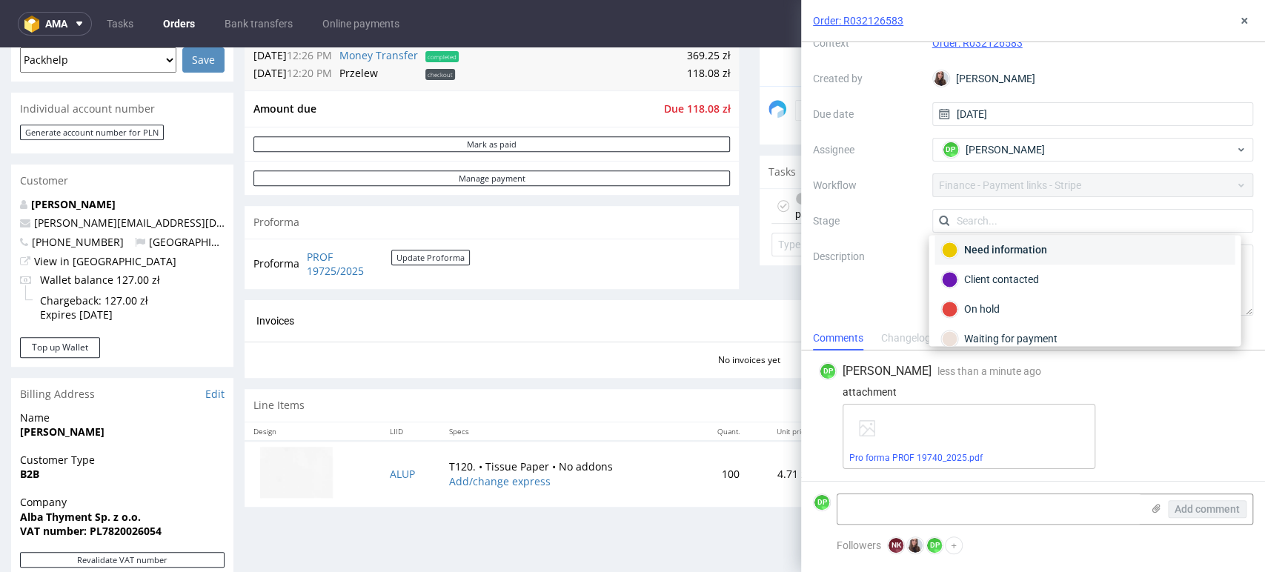
scroll to position [107, 0]
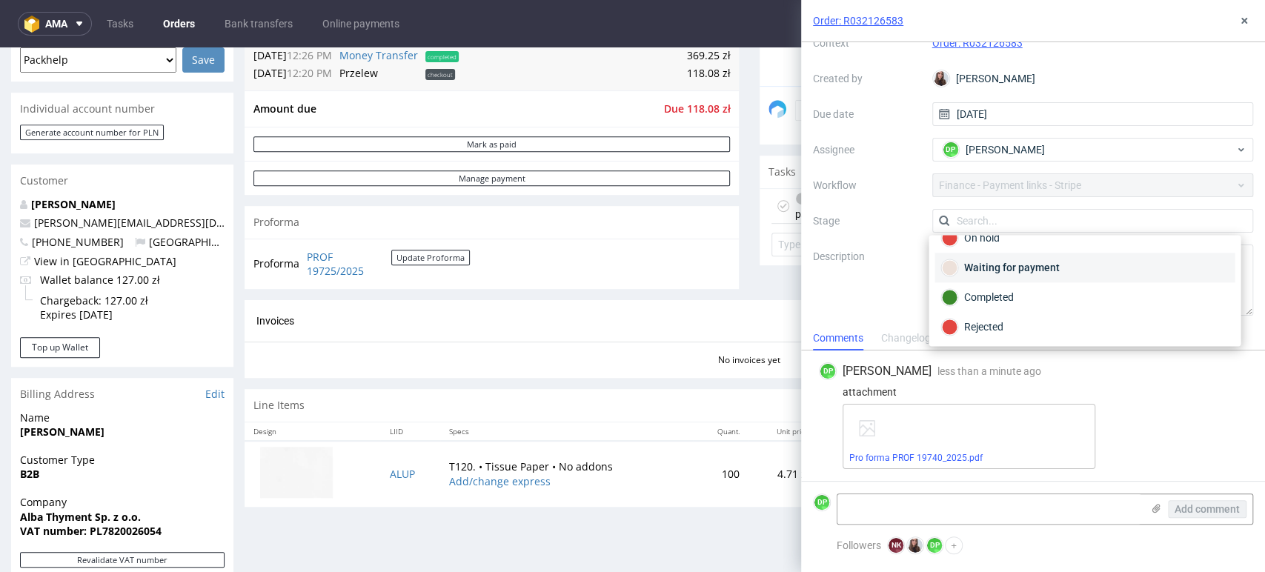
click at [1042, 269] on div "Waiting for payment" at bounding box center [1084, 267] width 287 height 16
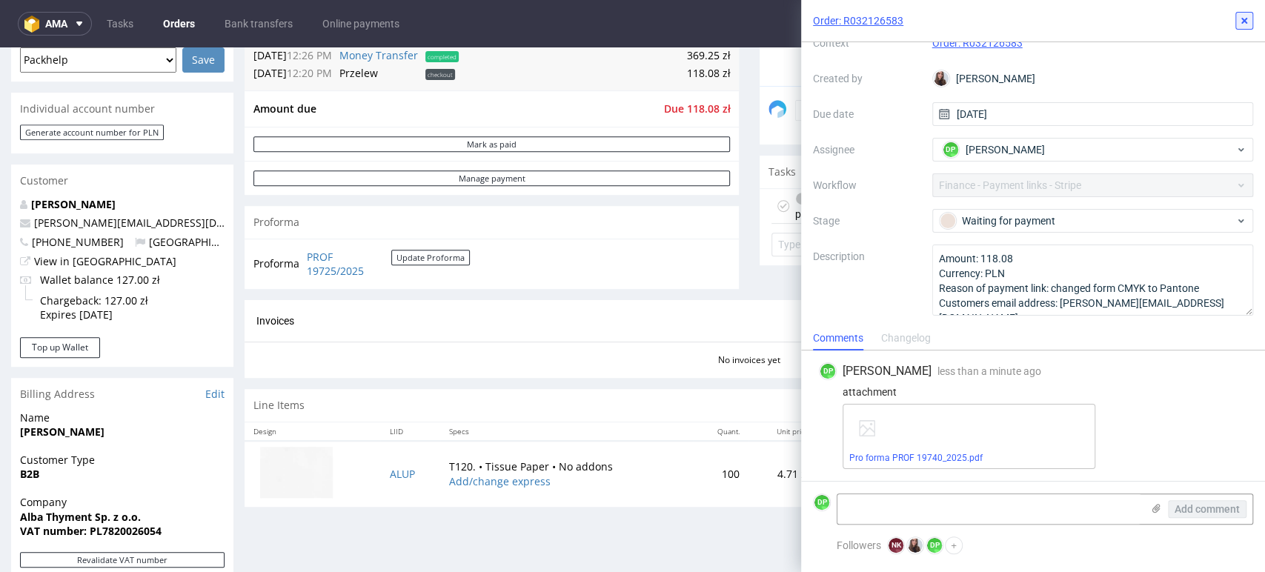
click at [1245, 15] on icon at bounding box center [1245, 21] width 12 height 12
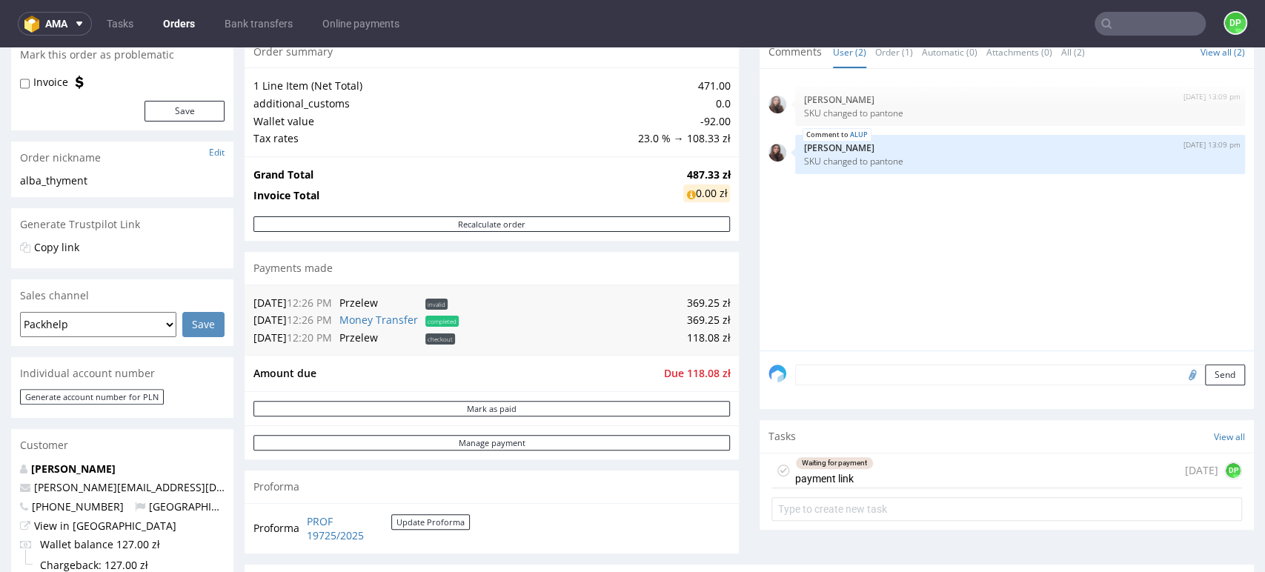
scroll to position [146, 0]
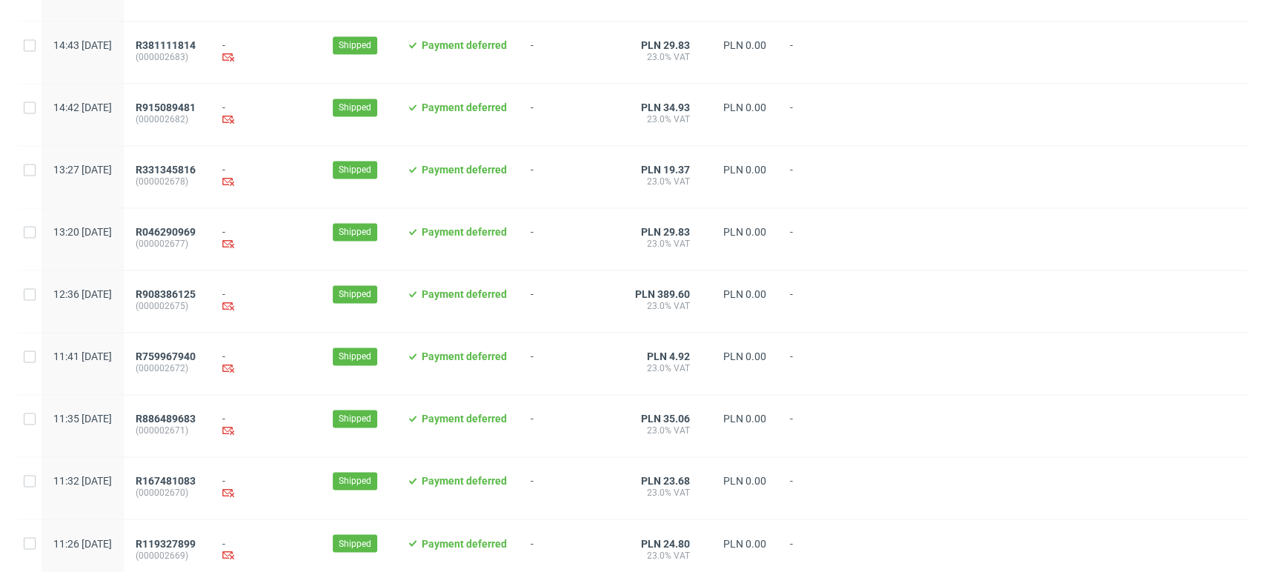
scroll to position [1520, 0]
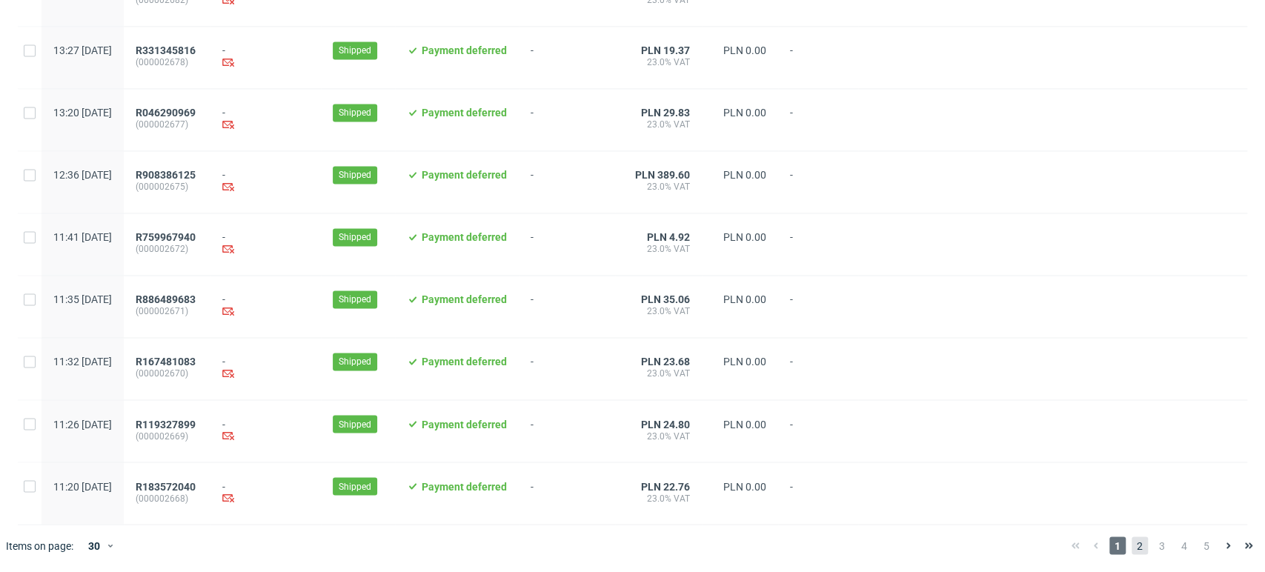
click at [1132, 551] on span "2" at bounding box center [1140, 546] width 16 height 18
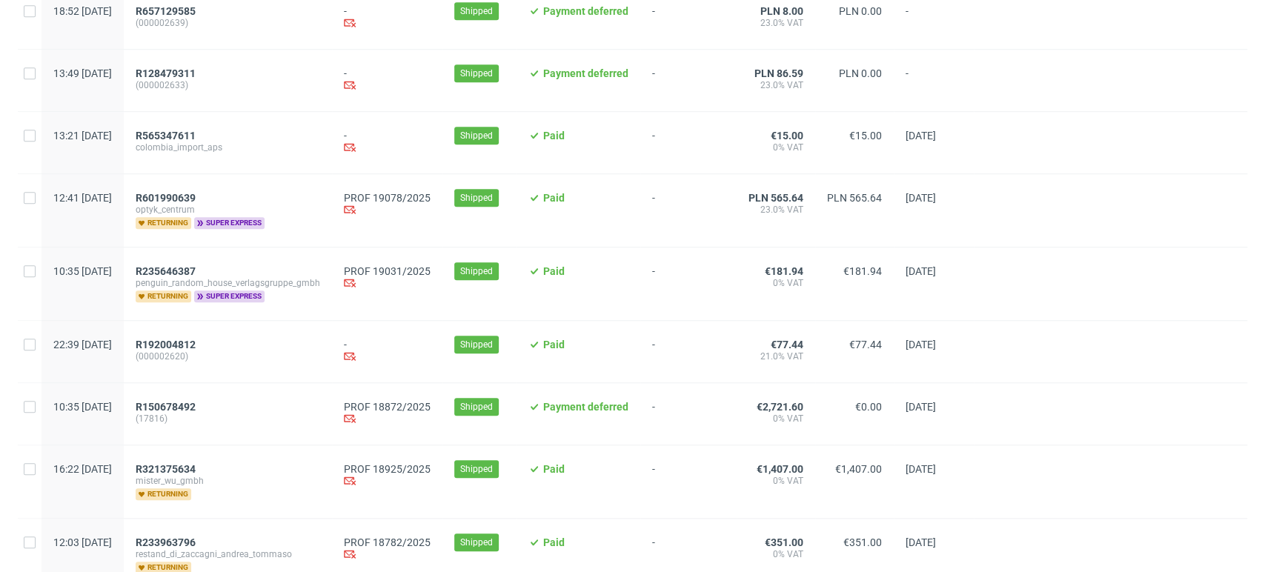
scroll to position [824, 0]
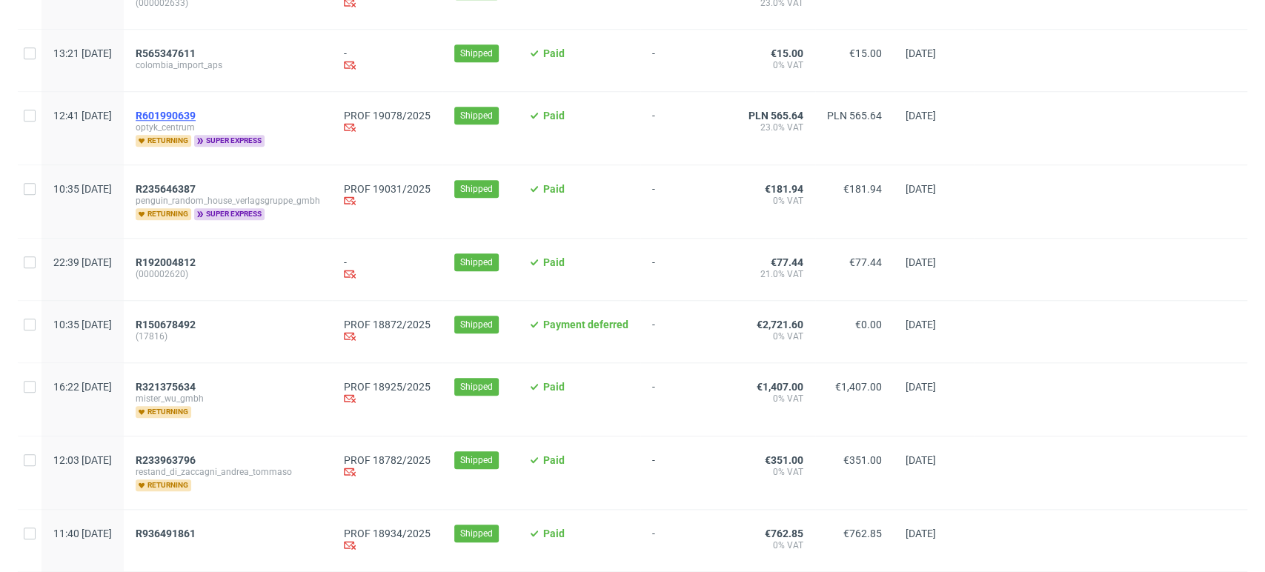
click at [196, 117] on span "R601990639" at bounding box center [166, 116] width 60 height 12
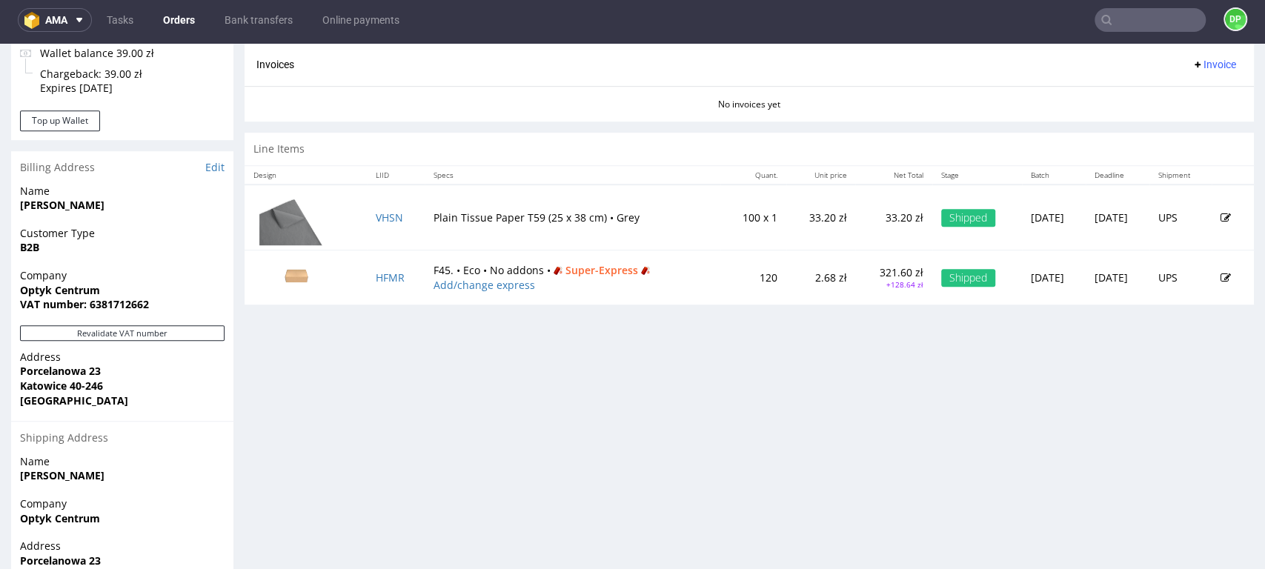
scroll to position [658, 0]
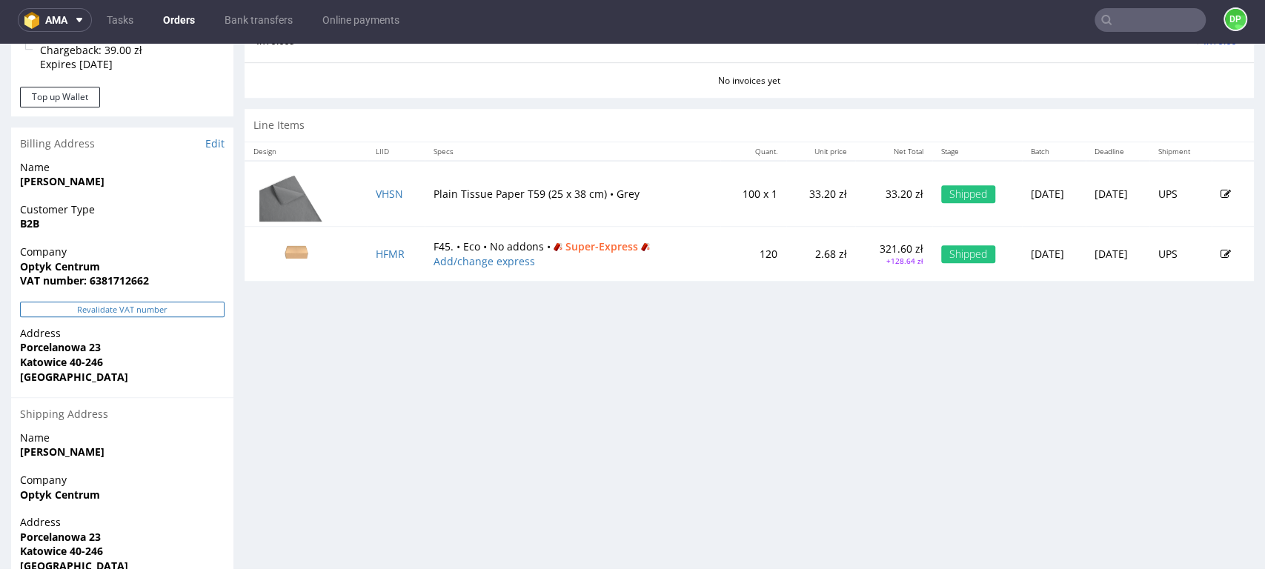
click at [95, 308] on button "Revalidate VAT number" at bounding box center [122, 310] width 205 height 16
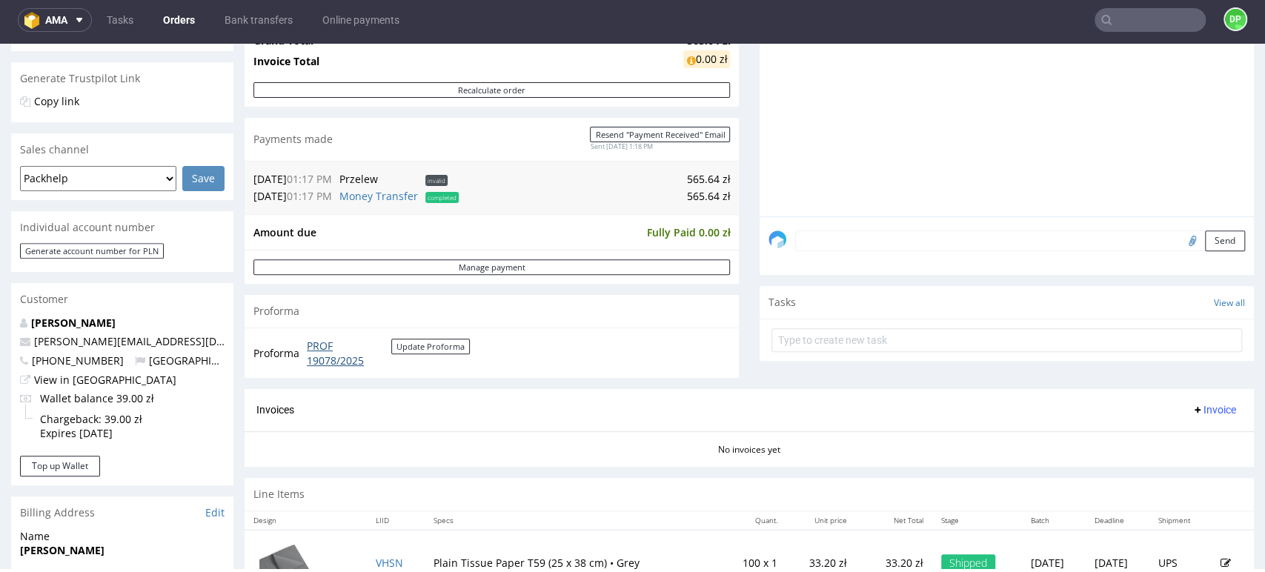
scroll to position [329, 0]
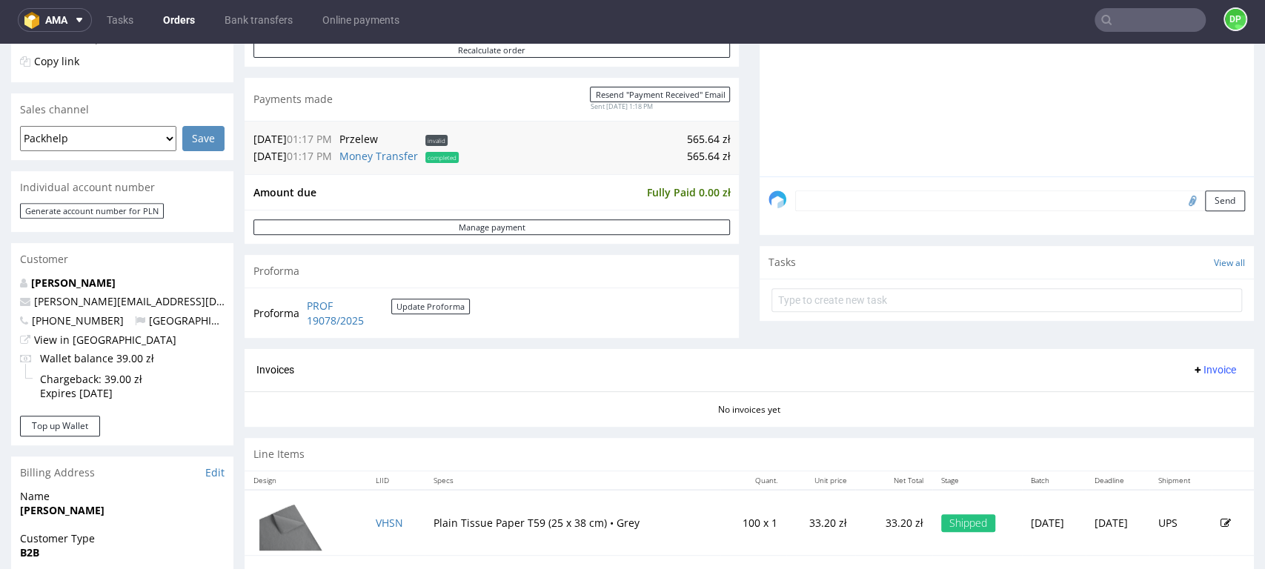
drag, startPoint x: 344, startPoint y: 394, endPoint x: 285, endPoint y: 416, distance: 63.1
click at [285, 416] on div "No invoices yet" at bounding box center [750, 403] width 1010 height 25
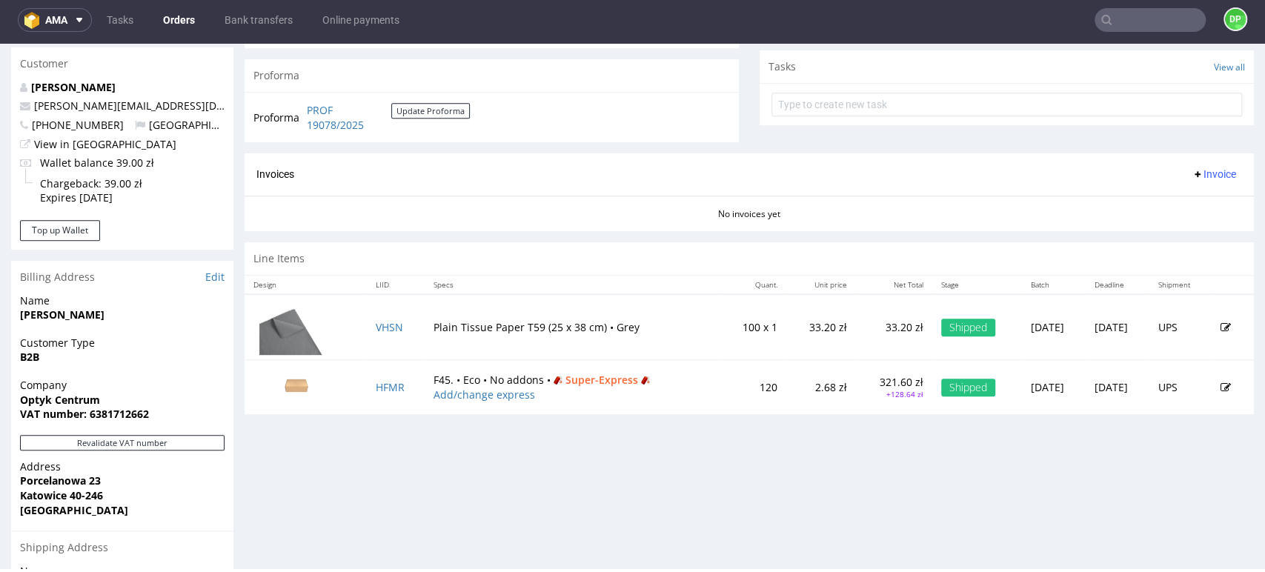
scroll to position [475, 0]
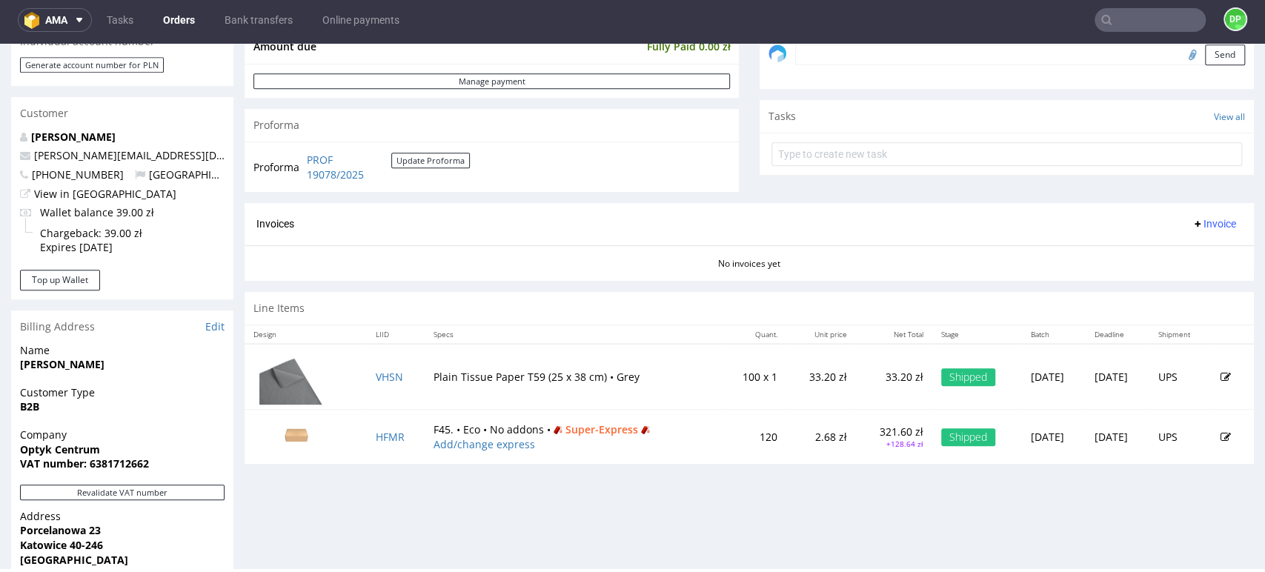
click at [1192, 221] on span "Invoice" at bounding box center [1214, 224] width 44 height 12
click at [1162, 250] on span "Generate" at bounding box center [1189, 255] width 72 height 15
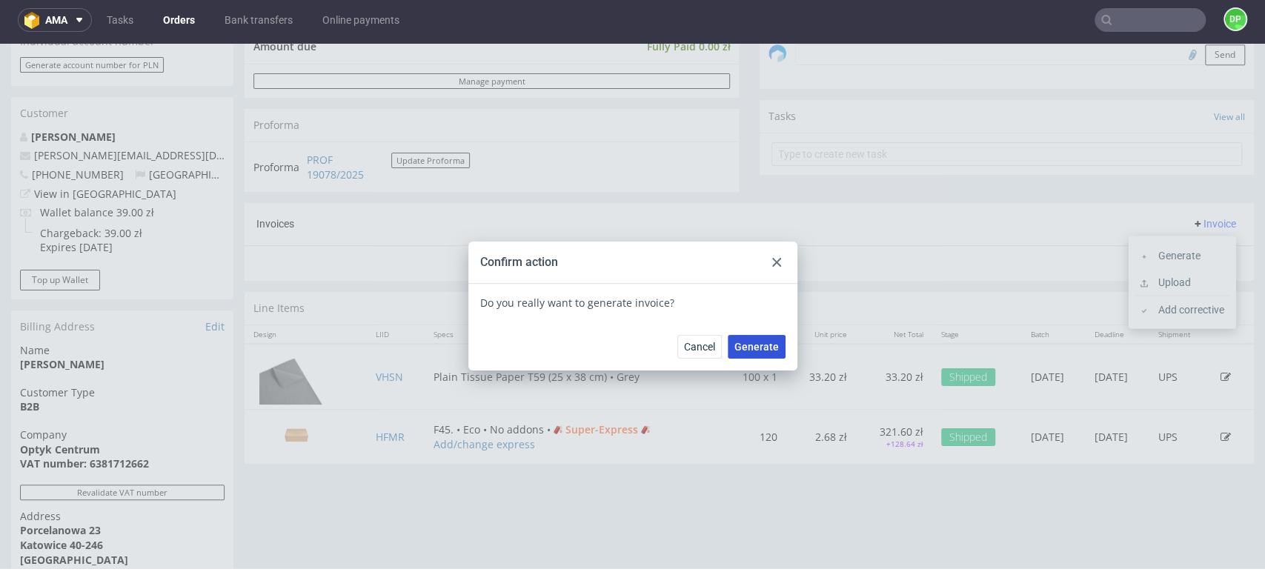
click at [752, 345] on span "Generate" at bounding box center [757, 347] width 44 height 10
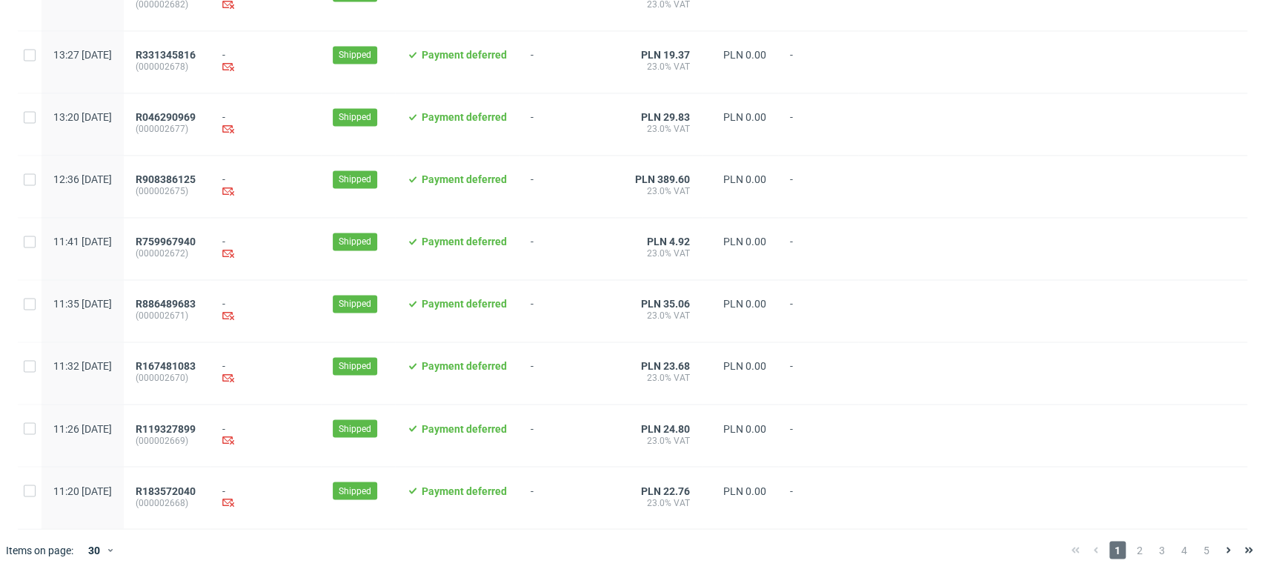
scroll to position [1520, 0]
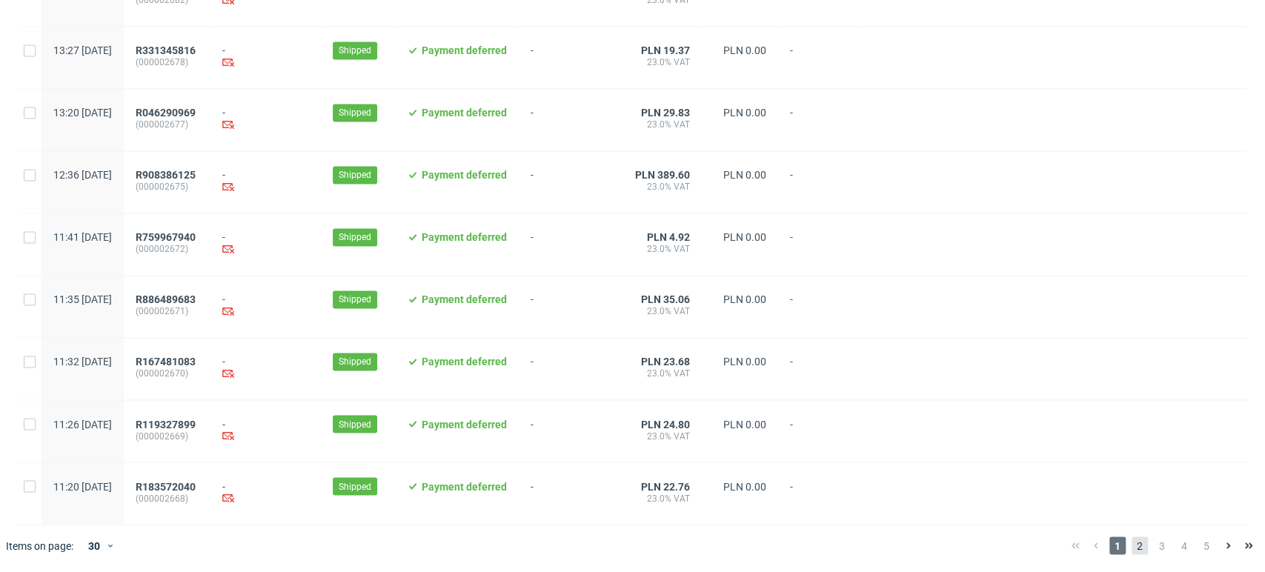
click at [1132, 549] on span "2" at bounding box center [1140, 546] width 16 height 18
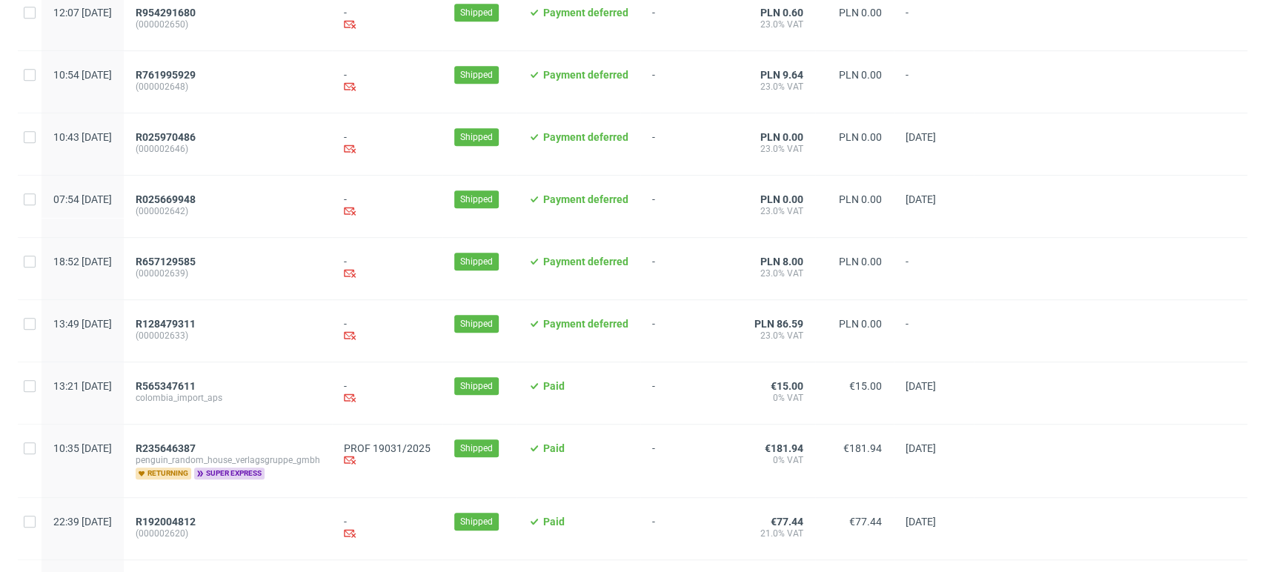
scroll to position [741, 0]
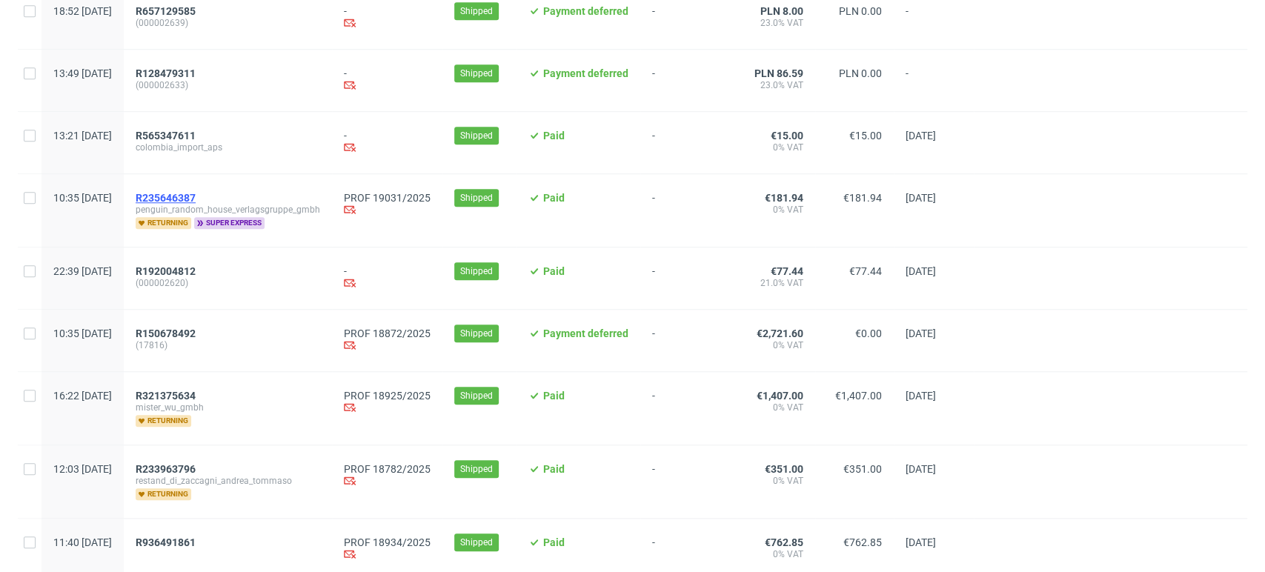
click at [196, 198] on span "R235646387" at bounding box center [166, 198] width 60 height 12
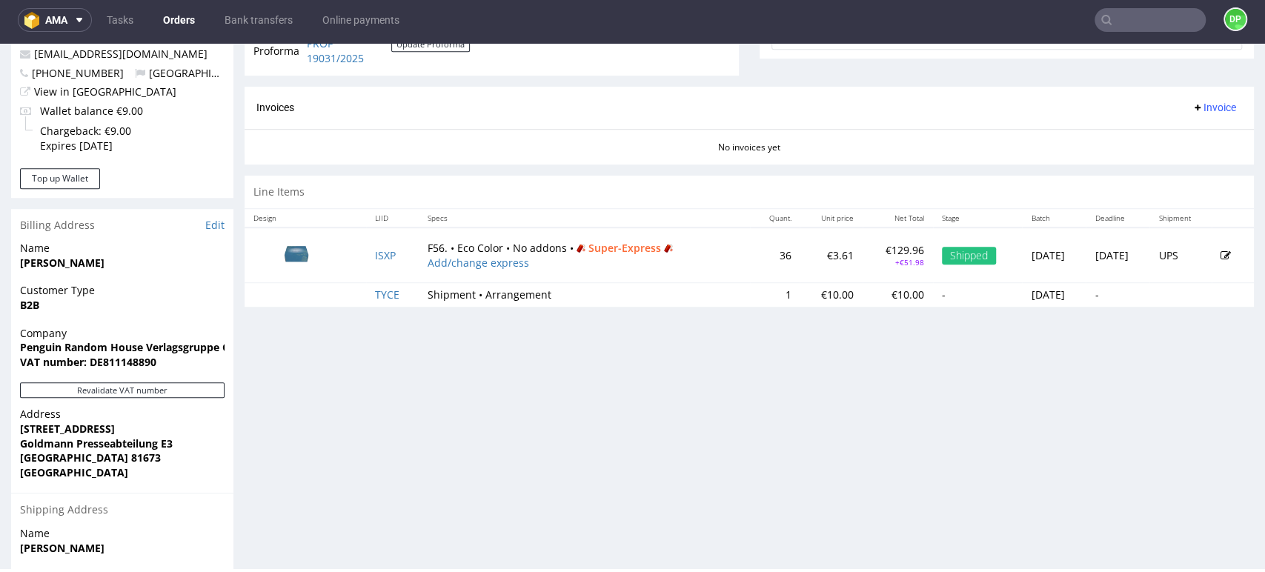
scroll to position [766, 0]
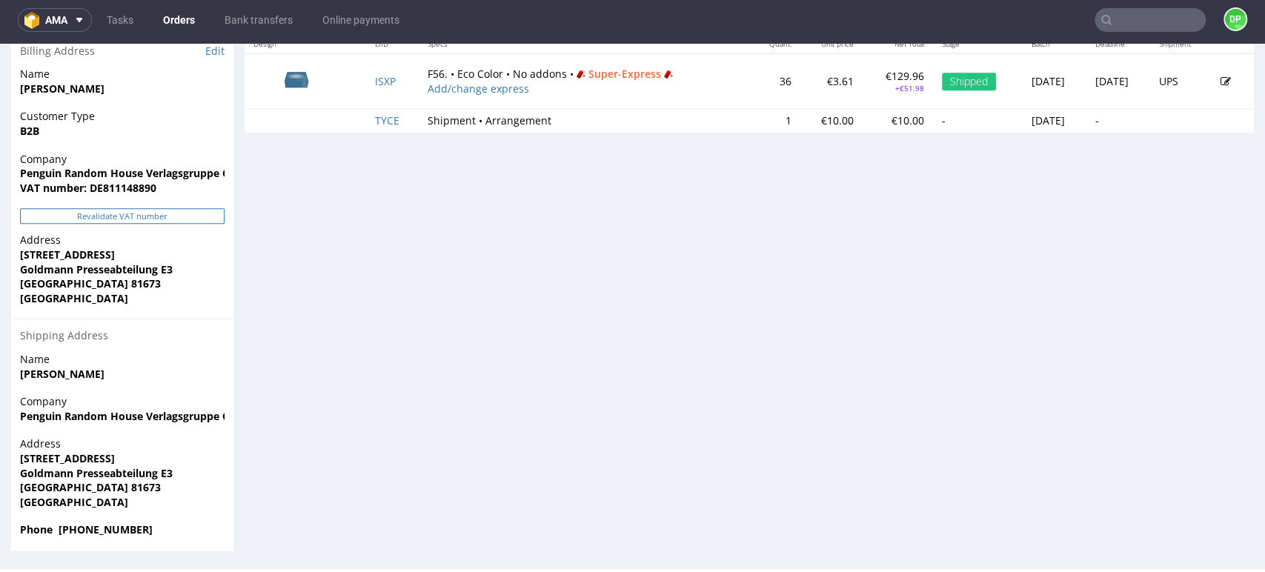
click at [130, 214] on button "Revalidate VAT number" at bounding box center [122, 216] width 205 height 16
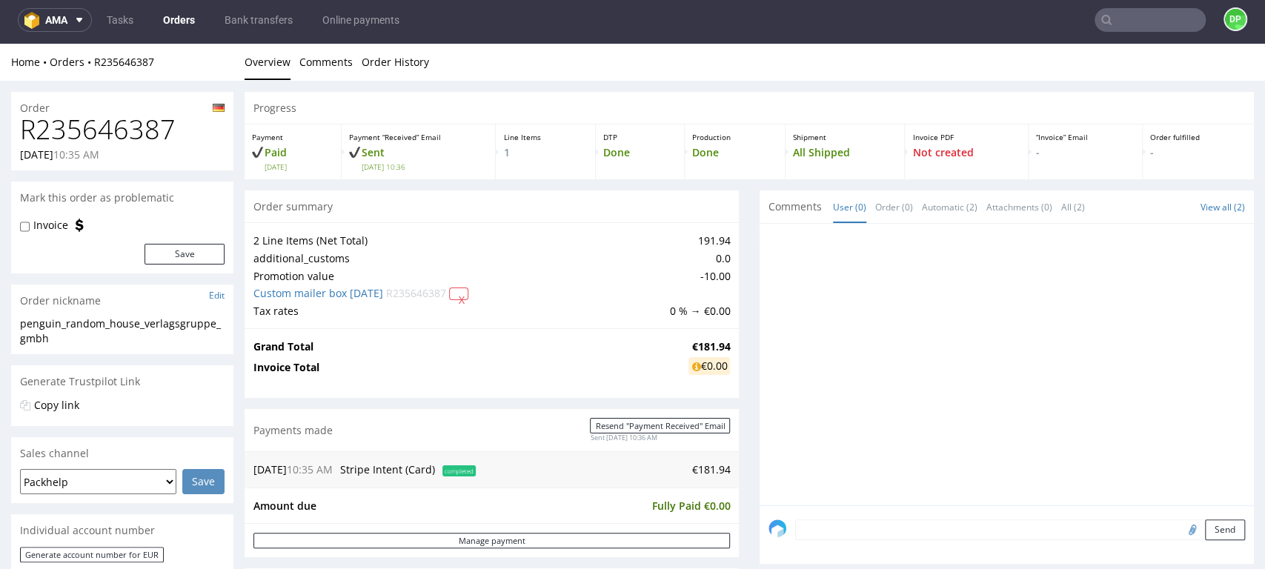
scroll to position [751, 0]
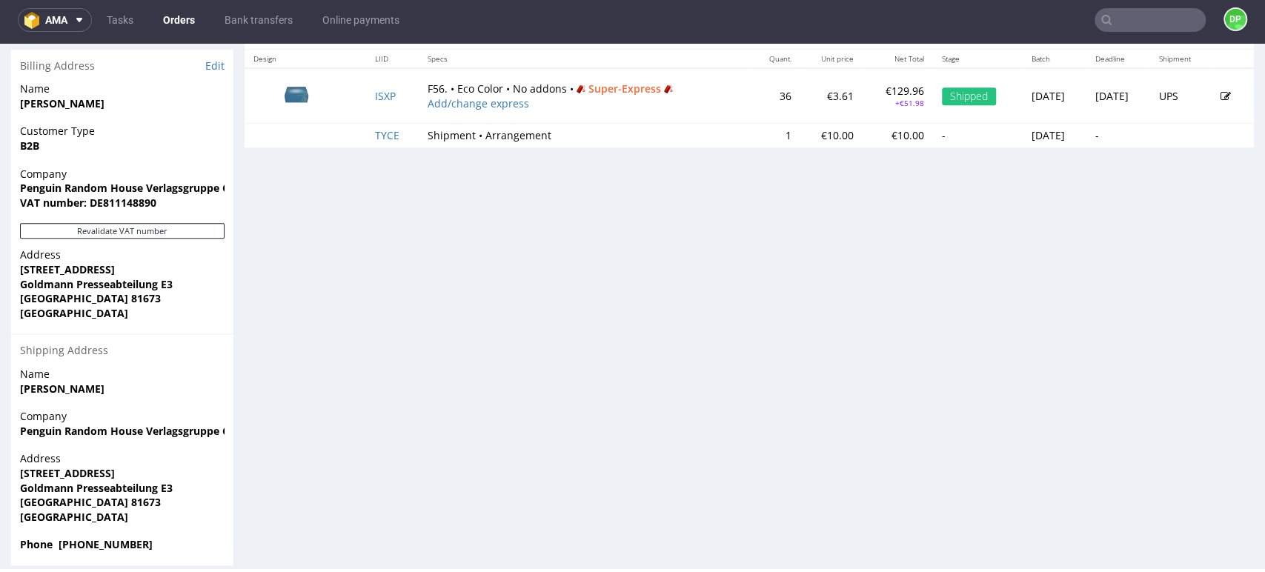
click at [132, 222] on div "Company Penguin Random House Verlagsgruppe GmbH VAT number: DE811148890" at bounding box center [122, 195] width 222 height 57
click at [132, 232] on button "Revalidate VAT number" at bounding box center [122, 231] width 205 height 16
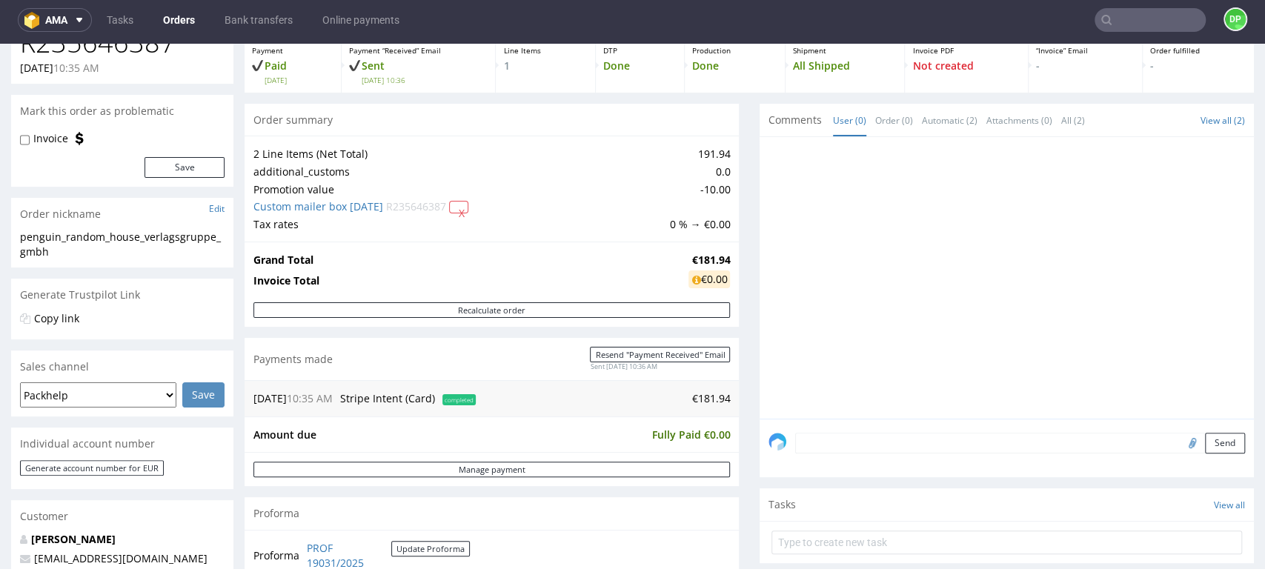
scroll to position [329, 0]
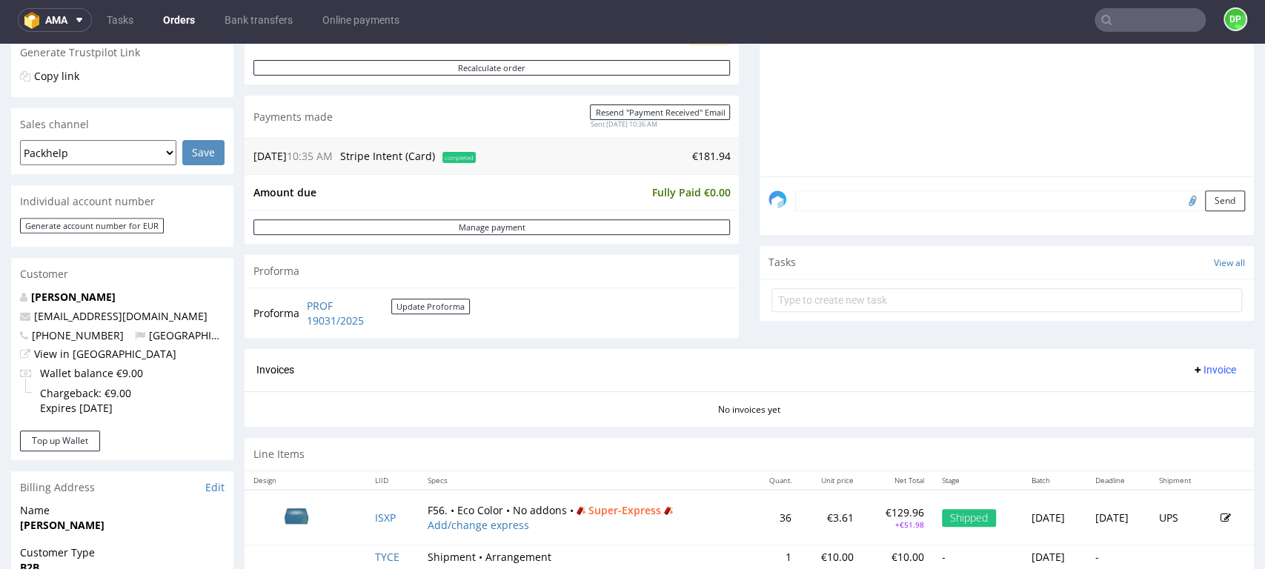
click at [1192, 364] on span "Invoice" at bounding box center [1214, 370] width 44 height 12
click at [1174, 388] on li "Generate" at bounding box center [1183, 401] width 96 height 27
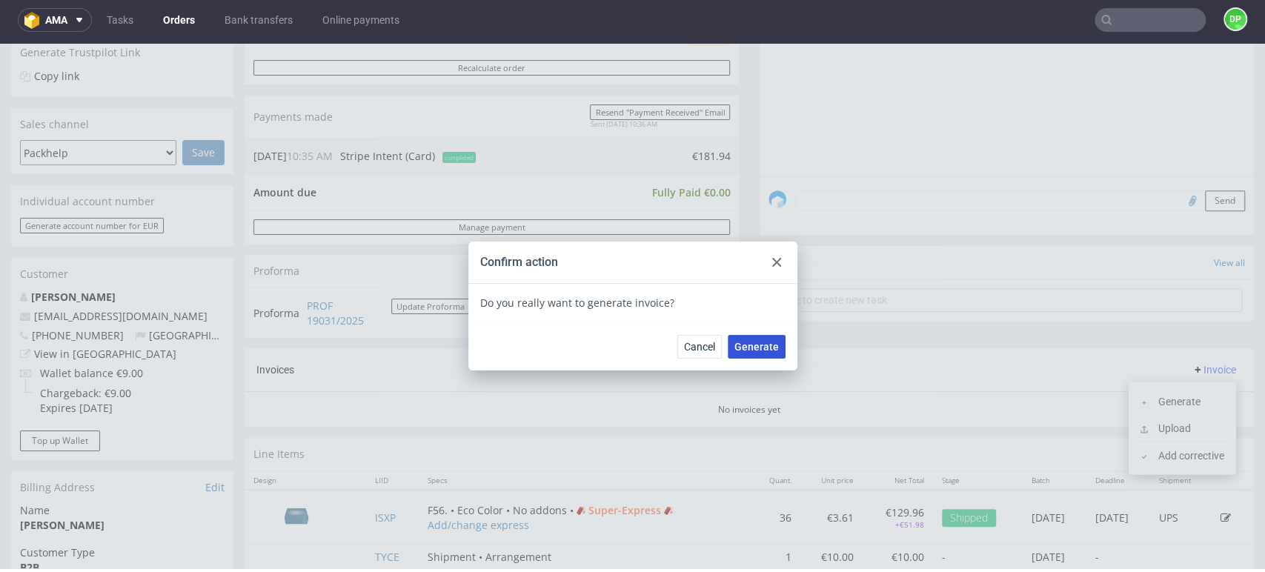
click at [761, 349] on span "Generate" at bounding box center [757, 347] width 44 height 10
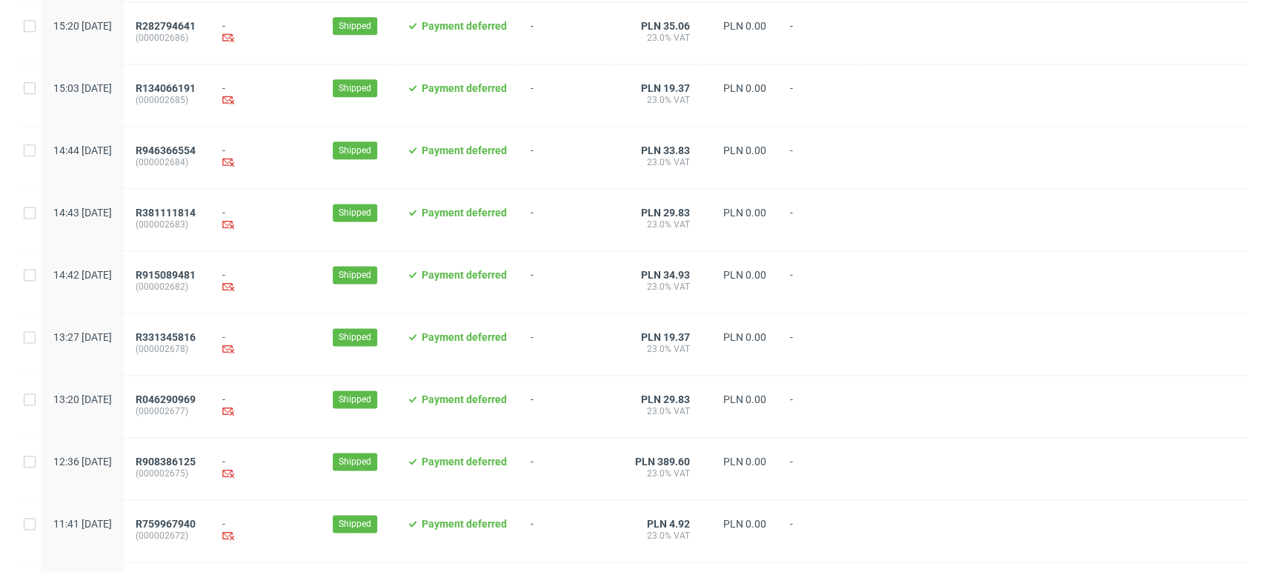
scroll to position [1520, 0]
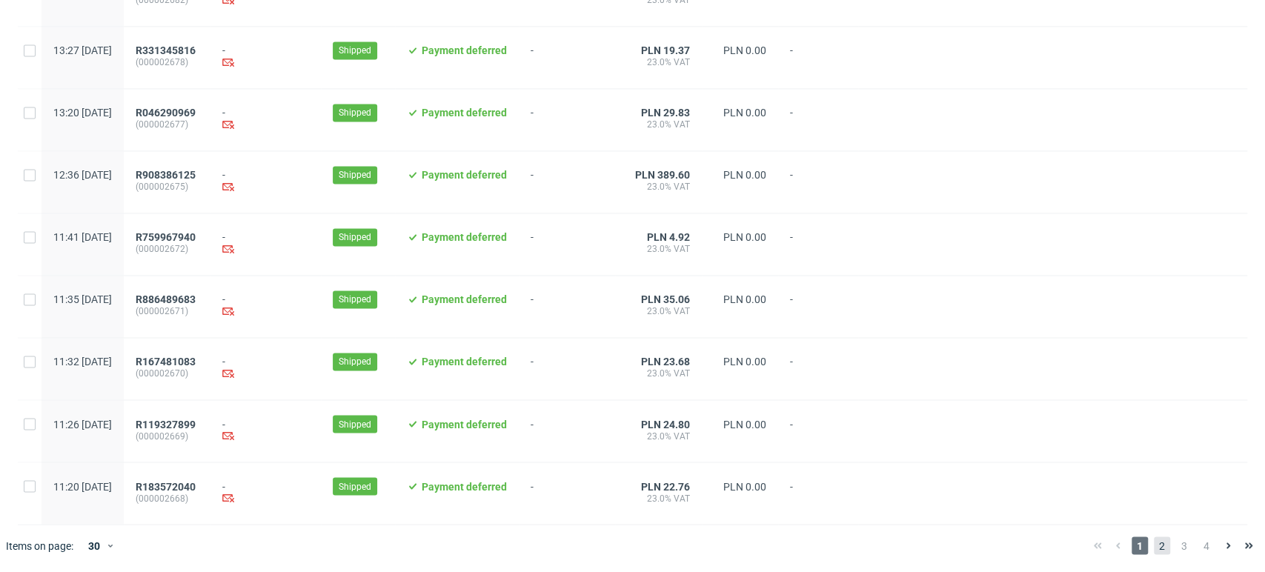
click at [1154, 542] on span "2" at bounding box center [1162, 546] width 16 height 18
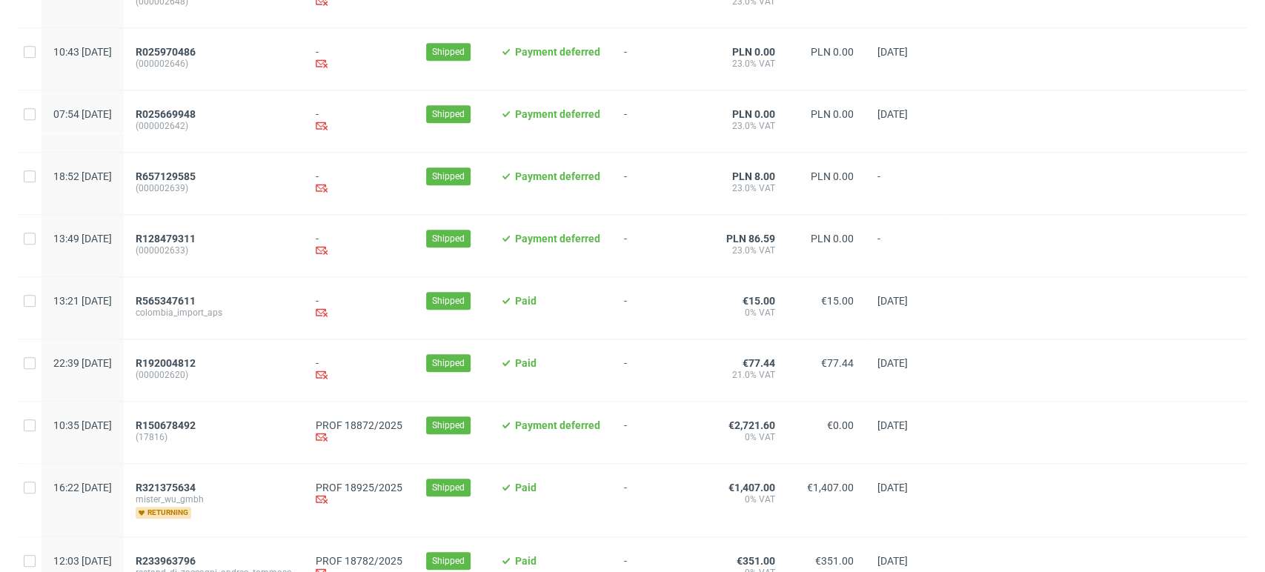
scroll to position [741, 0]
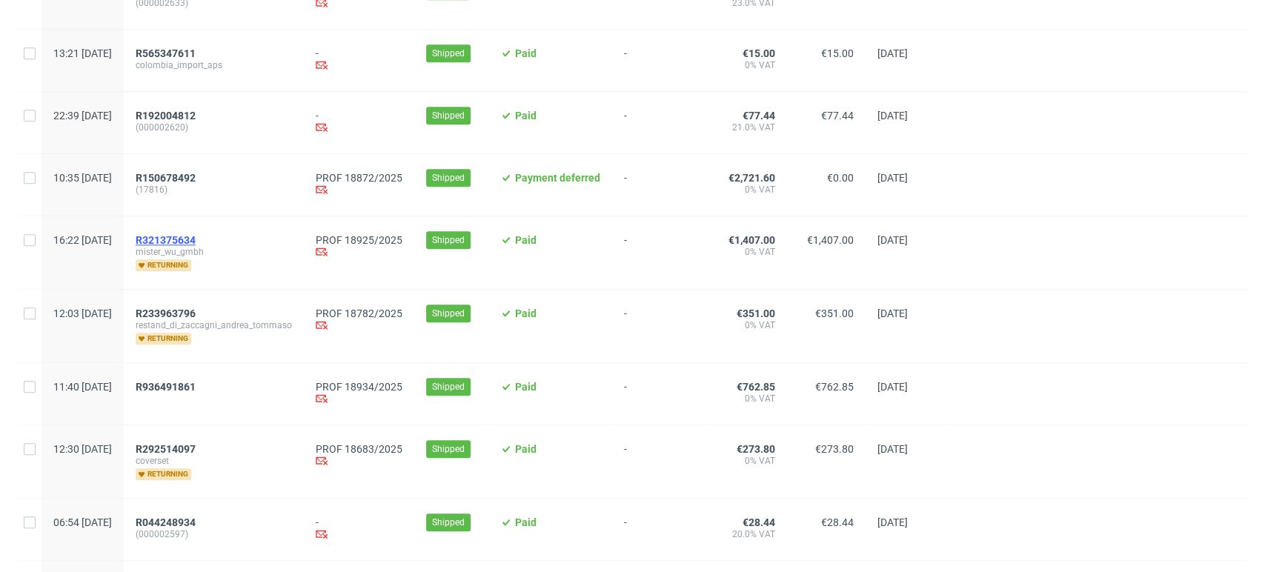
click at [196, 241] on span "R321375634" at bounding box center [166, 240] width 60 height 12
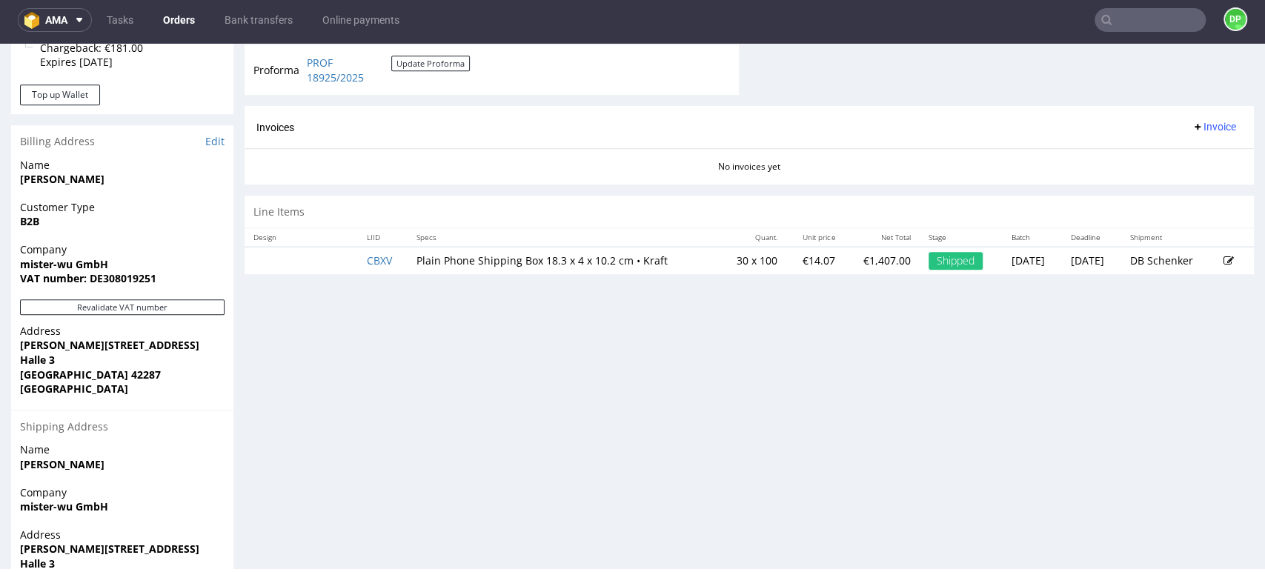
scroll to position [752, 0]
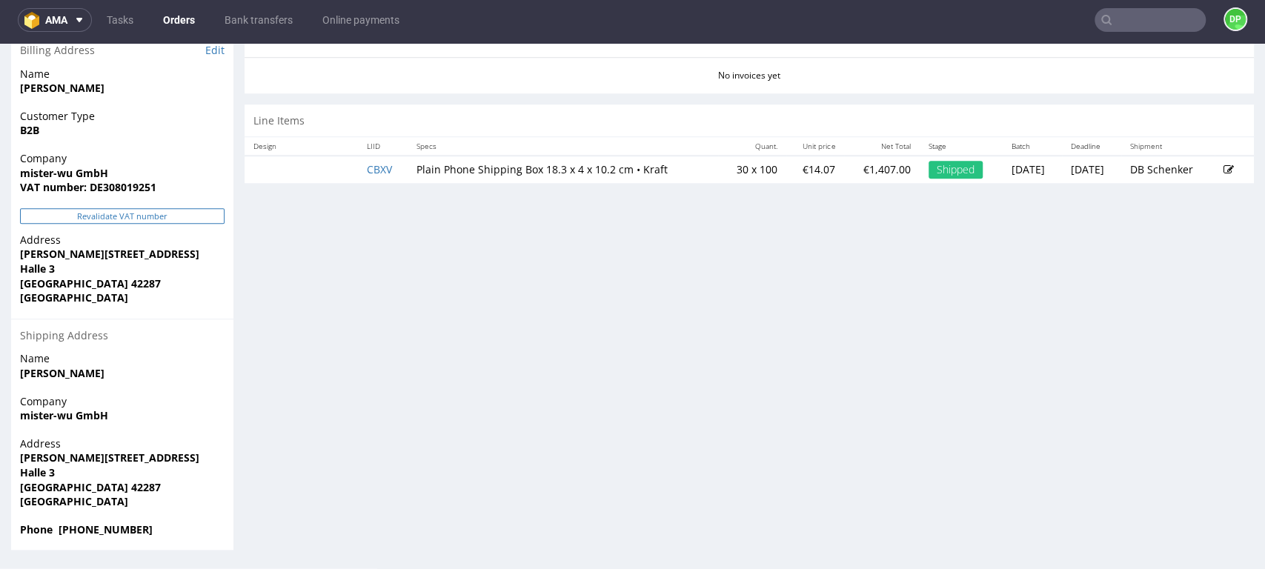
click at [127, 220] on button "Revalidate VAT number" at bounding box center [122, 216] width 205 height 16
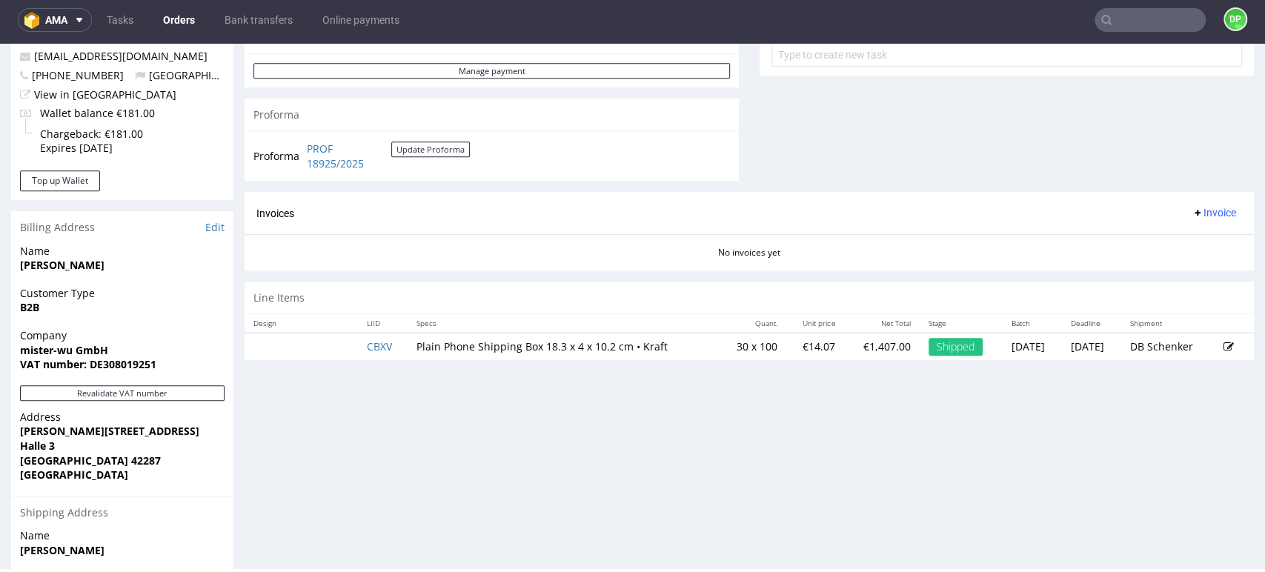
scroll to position [576, 0]
click at [1192, 214] on icon at bounding box center [1198, 211] width 12 height 12
click at [1160, 236] on span "Generate" at bounding box center [1189, 243] width 72 height 15
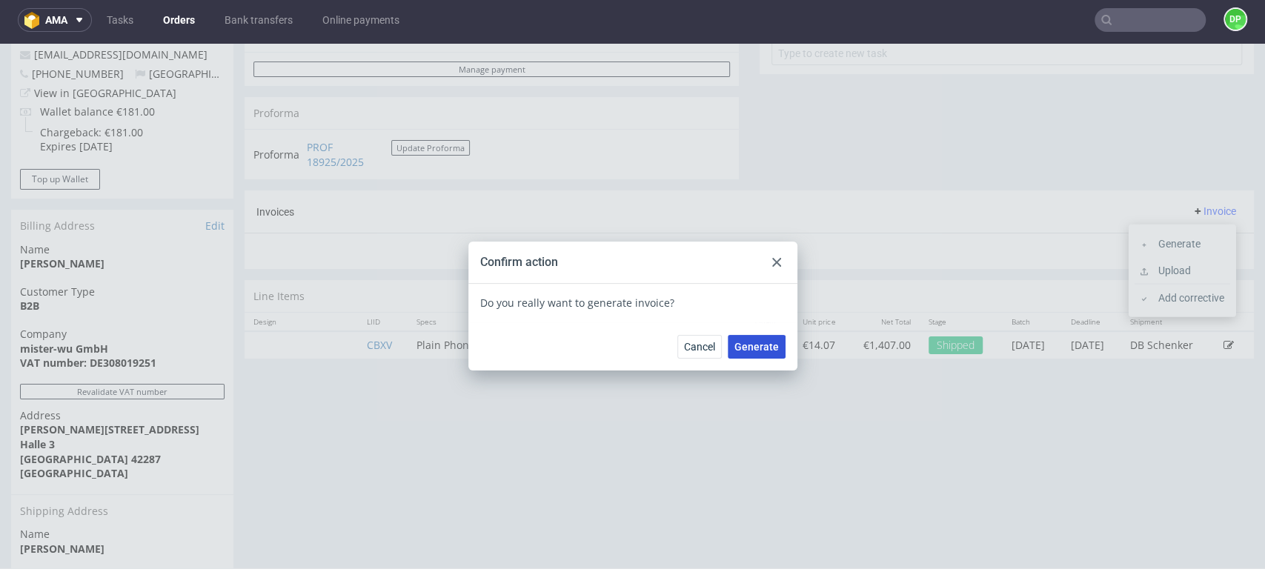
click at [743, 352] on span "Generate" at bounding box center [757, 347] width 44 height 10
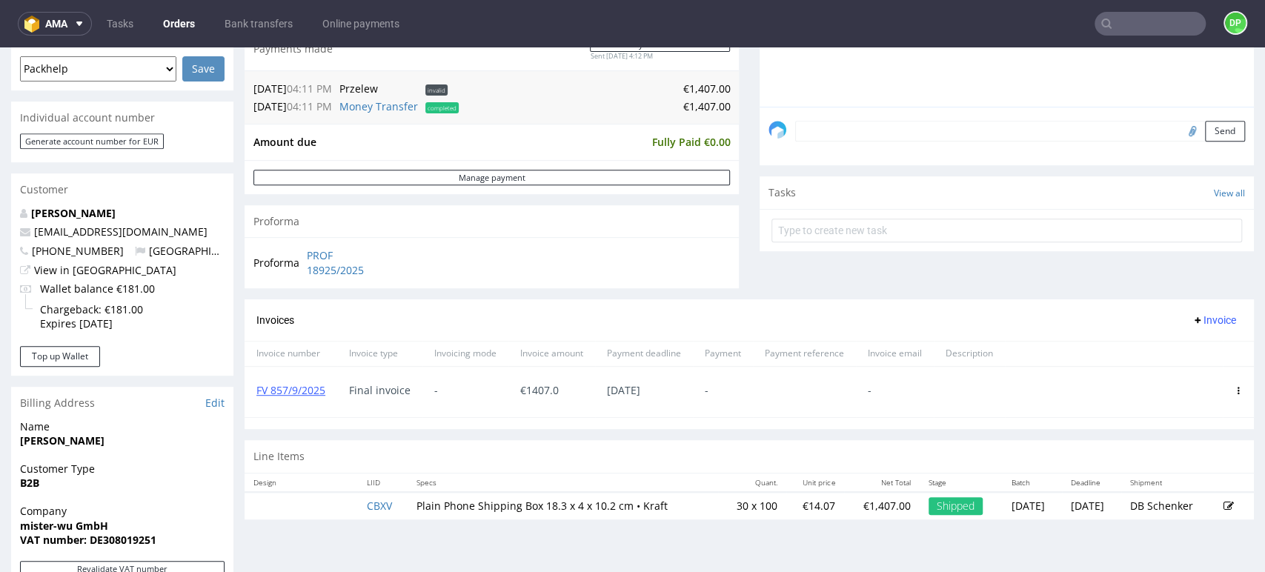
scroll to position [411, 0]
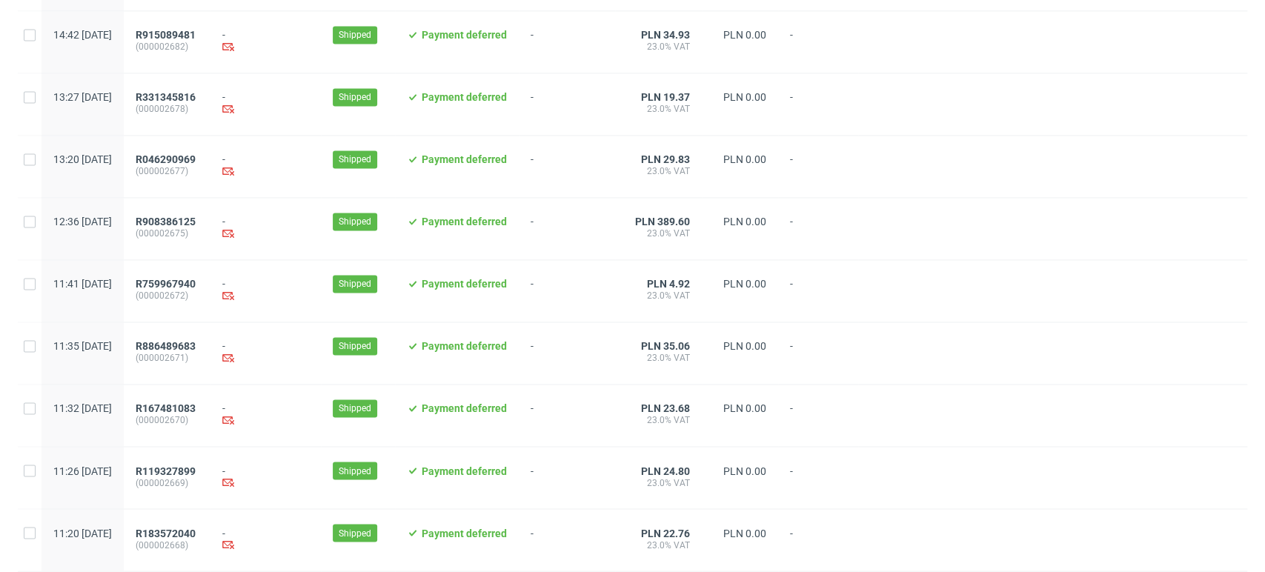
scroll to position [1520, 0]
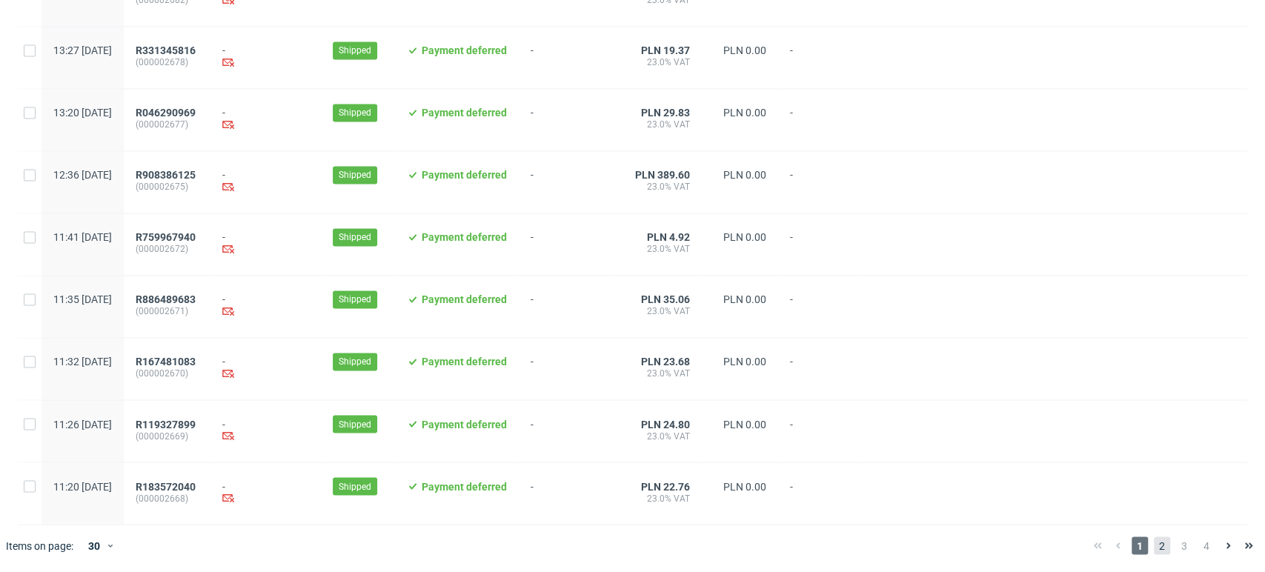
click at [1154, 545] on span "2" at bounding box center [1162, 546] width 16 height 18
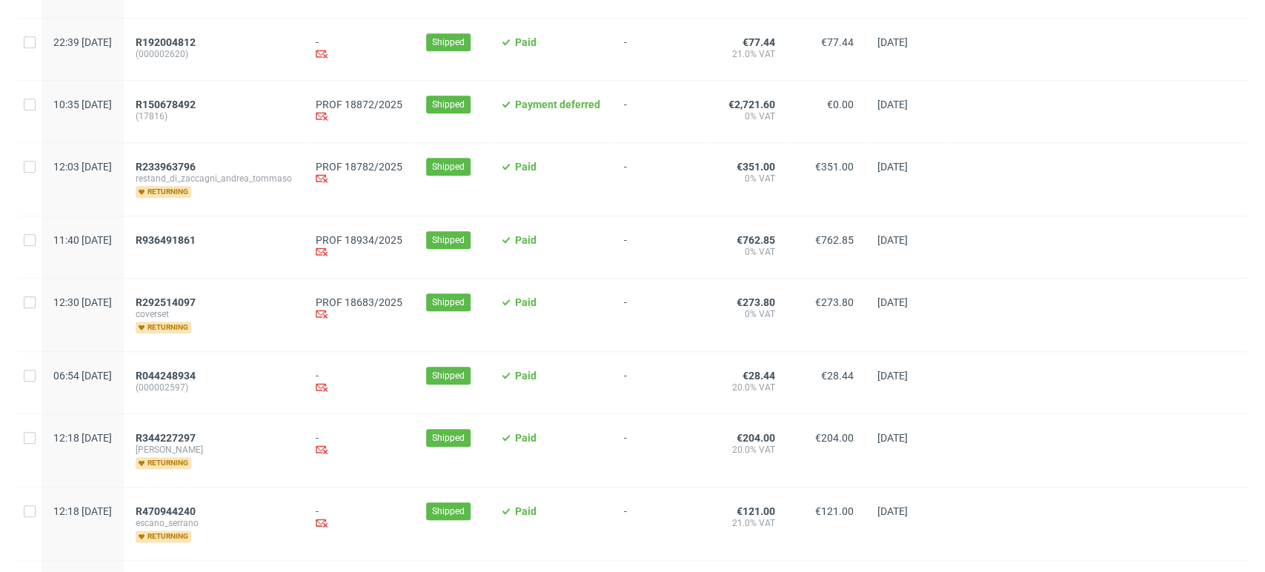
scroll to position [906, 0]
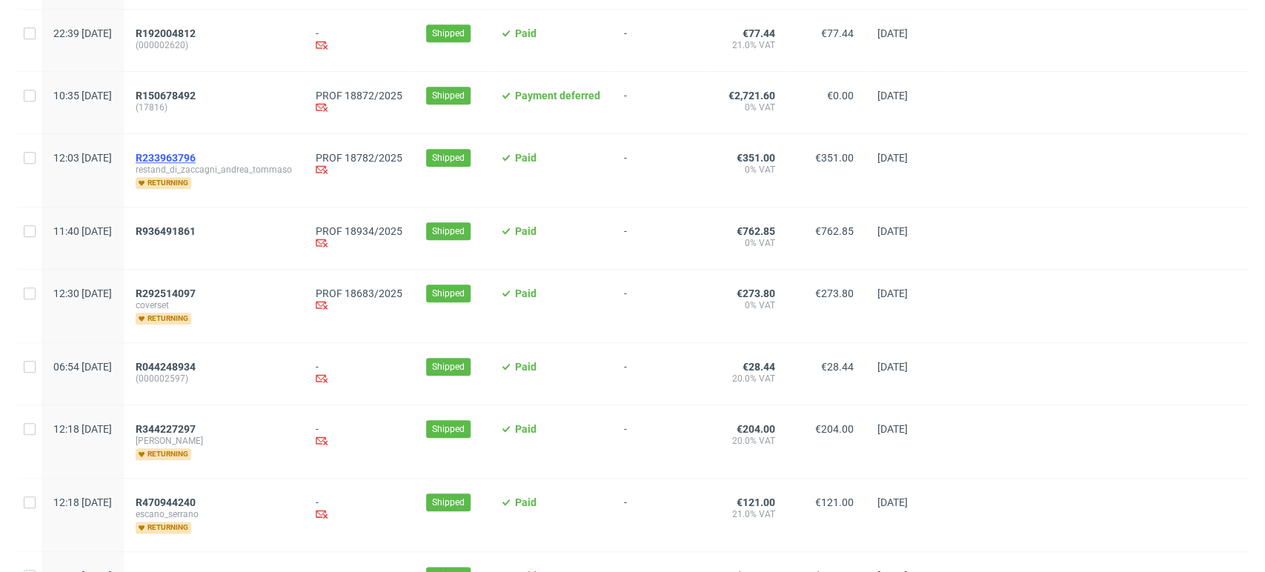
click at [196, 159] on span "R233963796" at bounding box center [166, 158] width 60 height 12
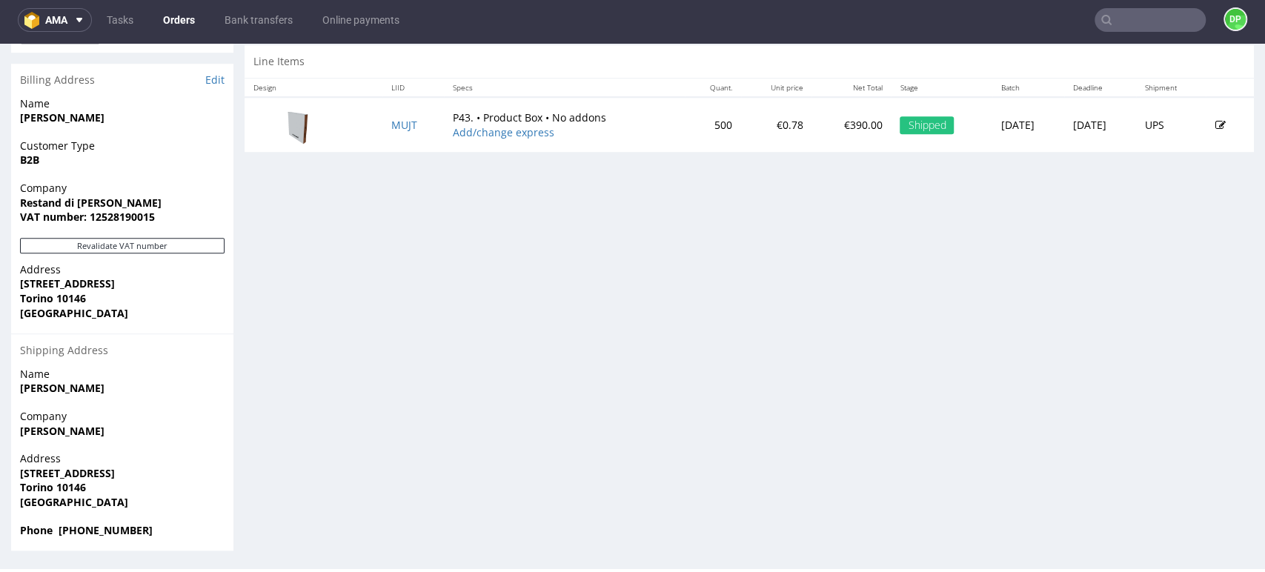
scroll to position [723, 0]
click at [119, 244] on button "Revalidate VAT number" at bounding box center [122, 245] width 205 height 16
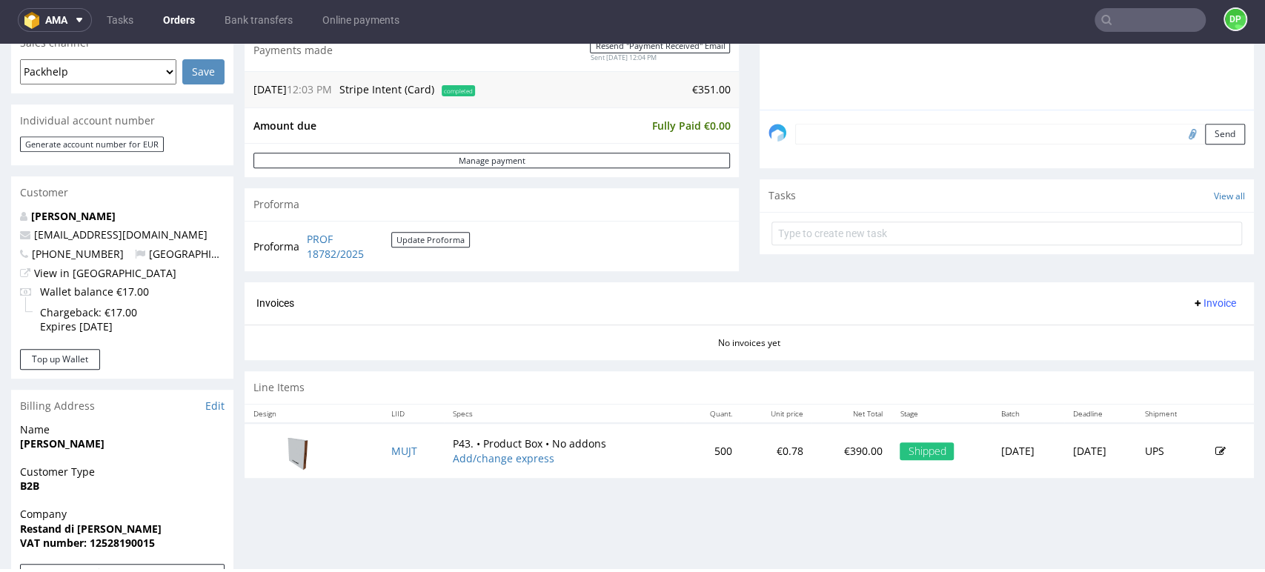
scroll to position [411, 0]
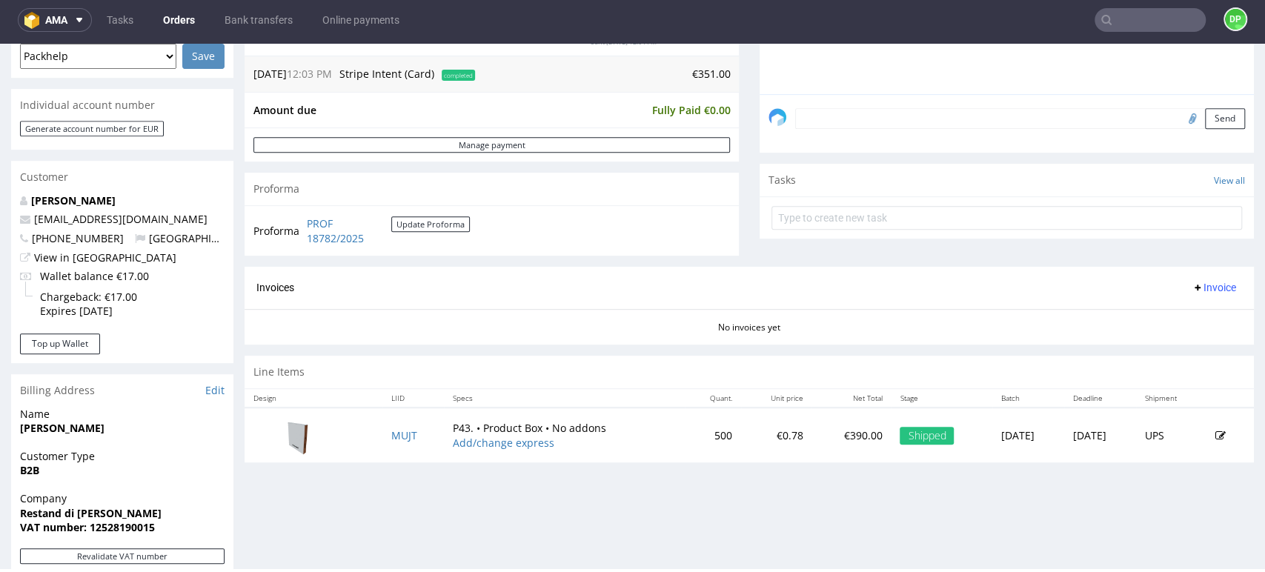
click at [1199, 284] on span "Invoice" at bounding box center [1214, 288] width 44 height 12
click at [1173, 314] on span "Generate" at bounding box center [1189, 318] width 72 height 15
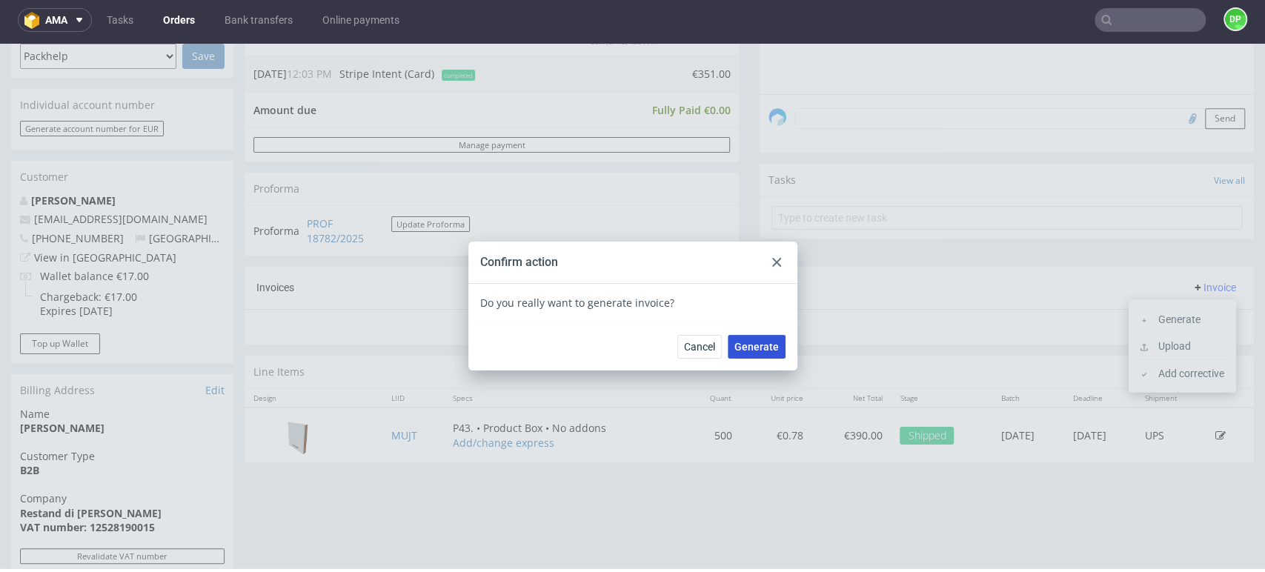
click at [739, 344] on span "Generate" at bounding box center [757, 347] width 44 height 10
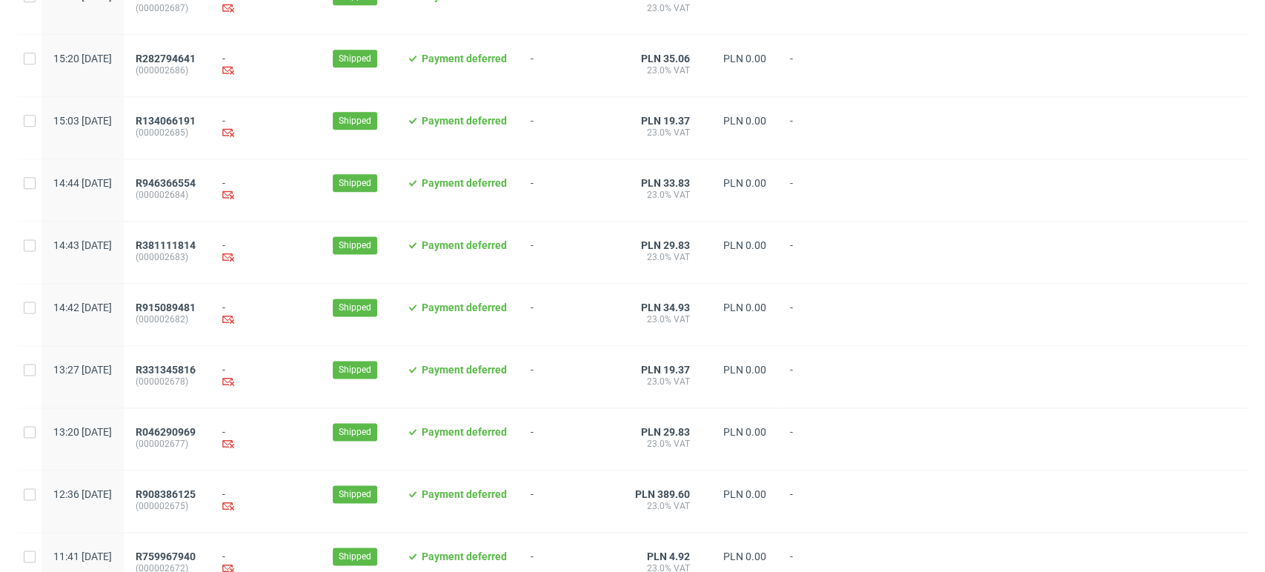
scroll to position [1520, 0]
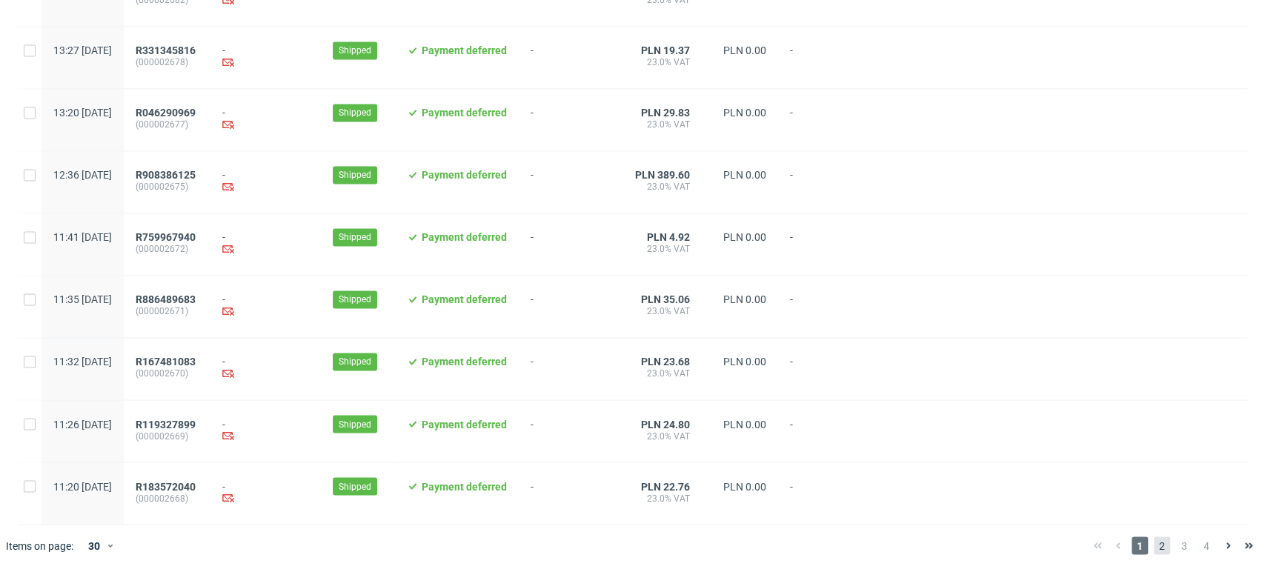
click at [1154, 541] on span "2" at bounding box center [1162, 546] width 16 height 18
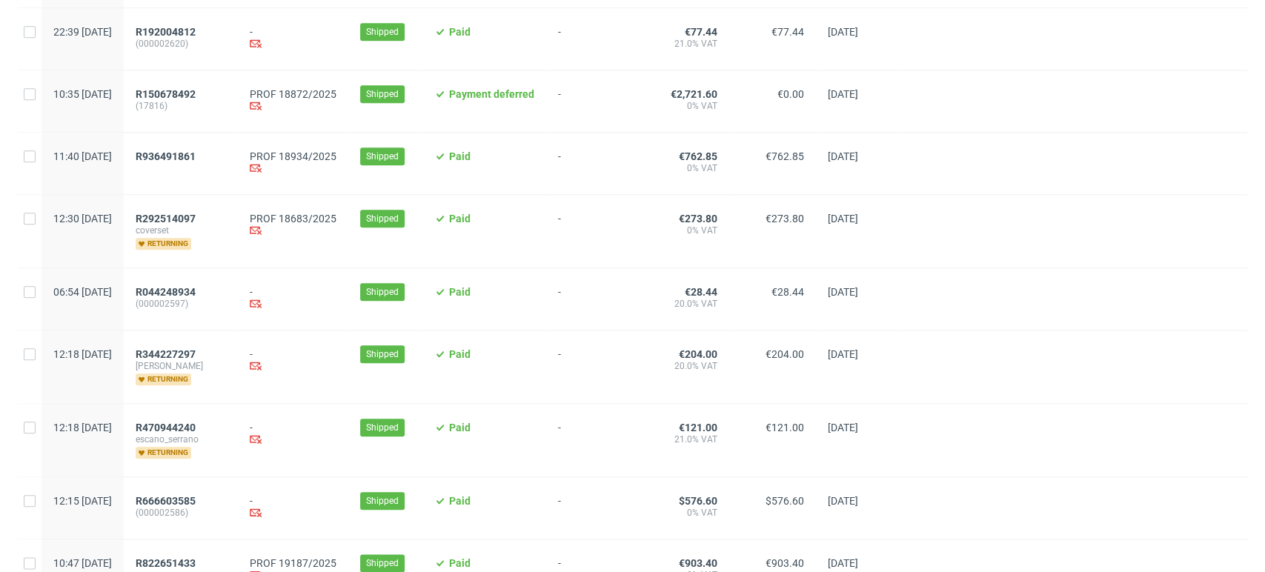
scroll to position [906, 0]
click at [196, 219] on span "R292514097" at bounding box center [166, 220] width 60 height 12
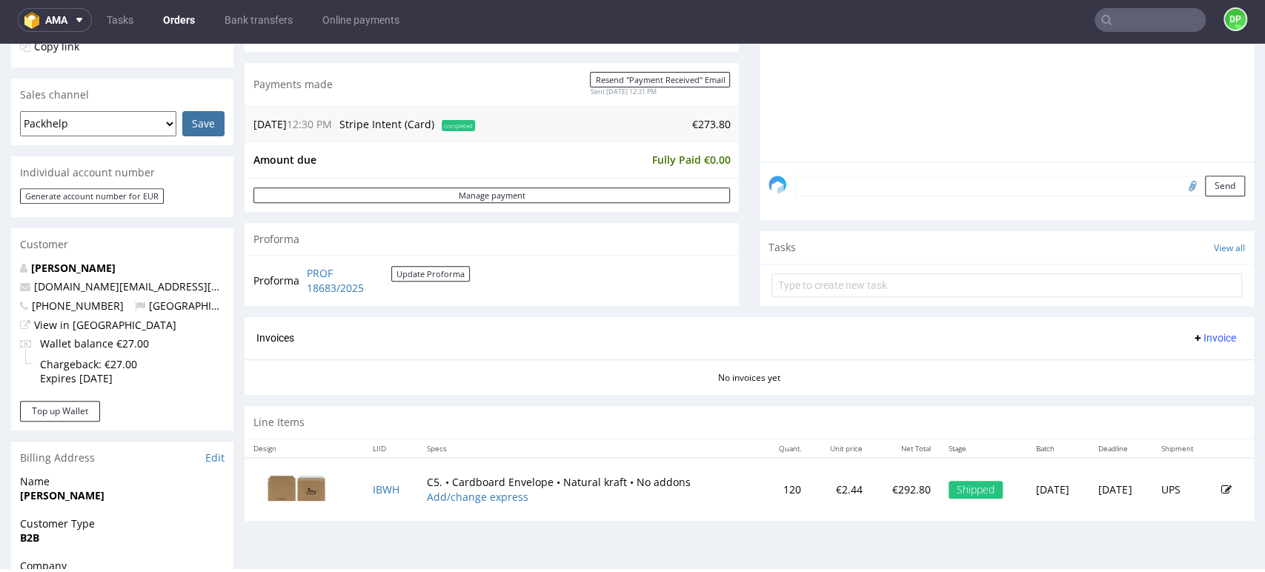
scroll to position [325, 0]
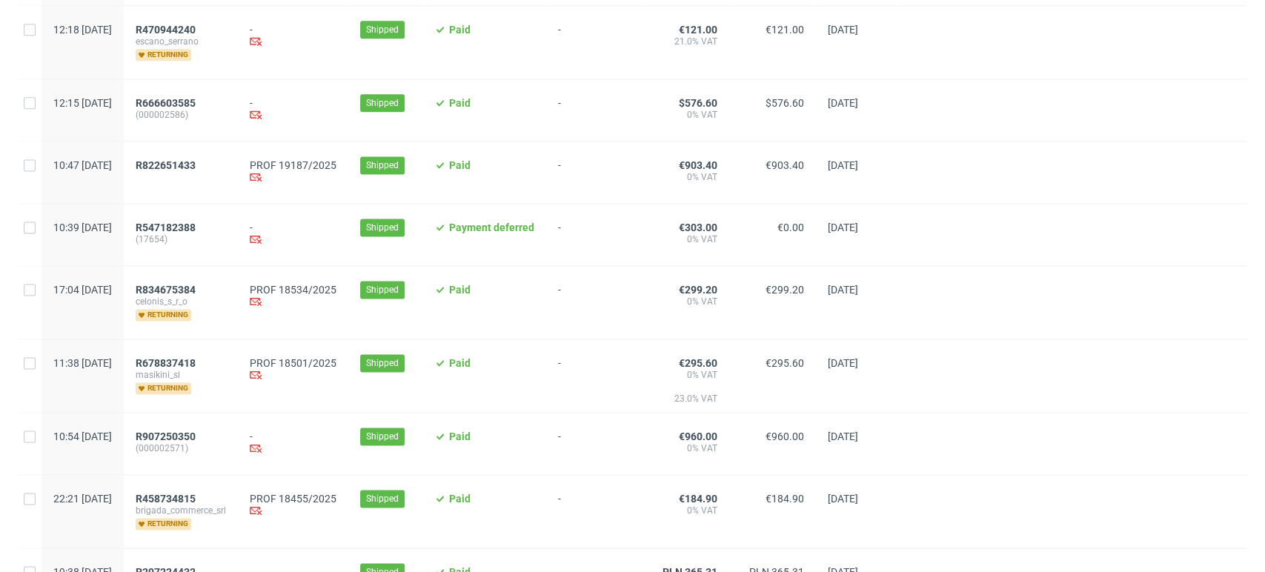
scroll to position [1483, 0]
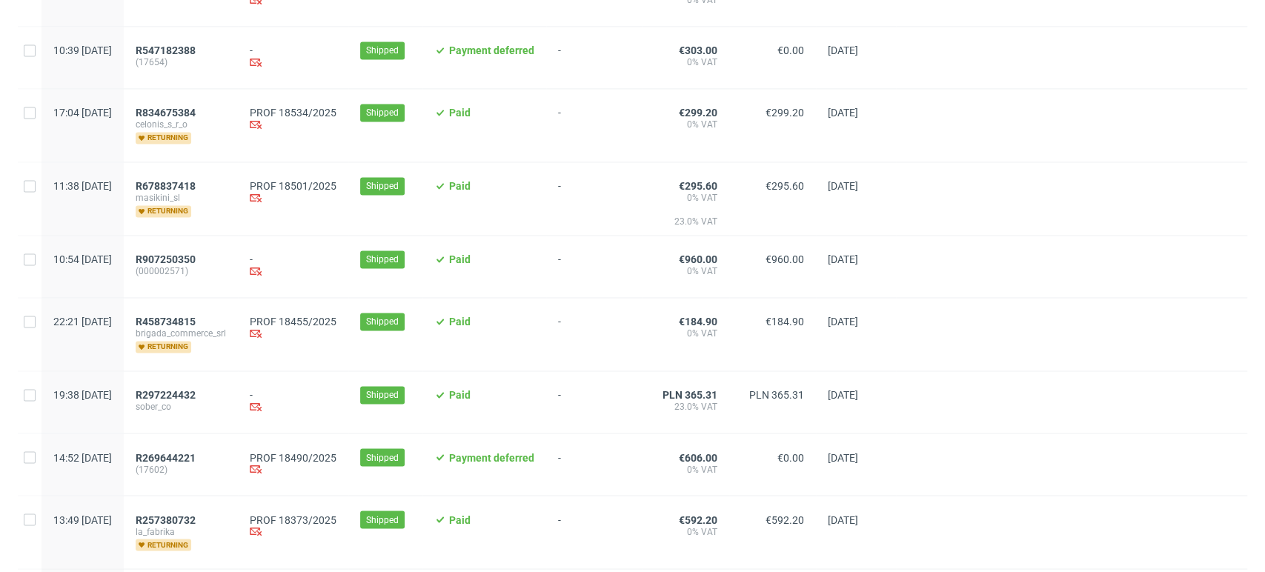
click at [207, 110] on div "R834675384 celonis_s_r_o returning" at bounding box center [181, 125] width 114 height 73
click at [196, 116] on span "R834675384" at bounding box center [166, 113] width 60 height 12
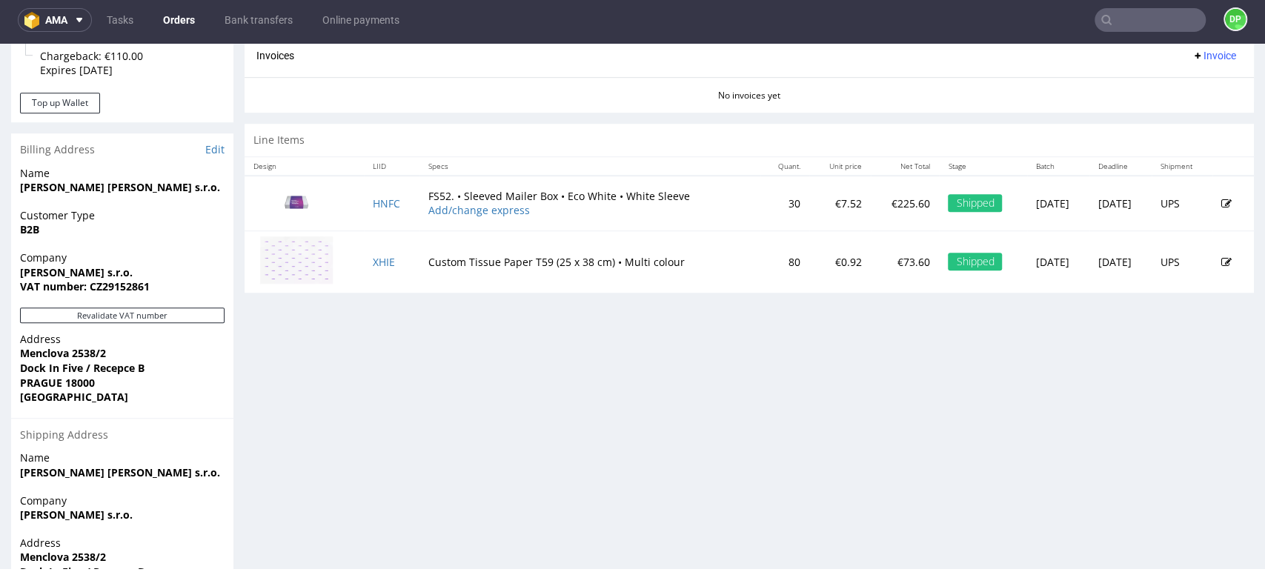
scroll to position [752, 0]
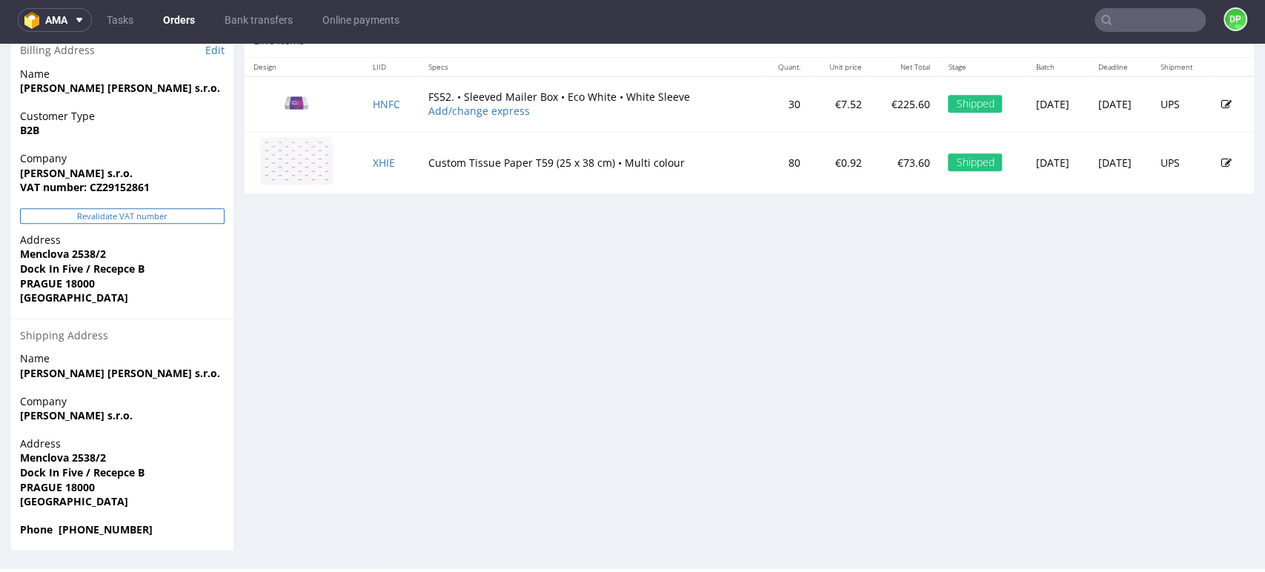
click at [119, 220] on button "Revalidate VAT number" at bounding box center [122, 216] width 205 height 16
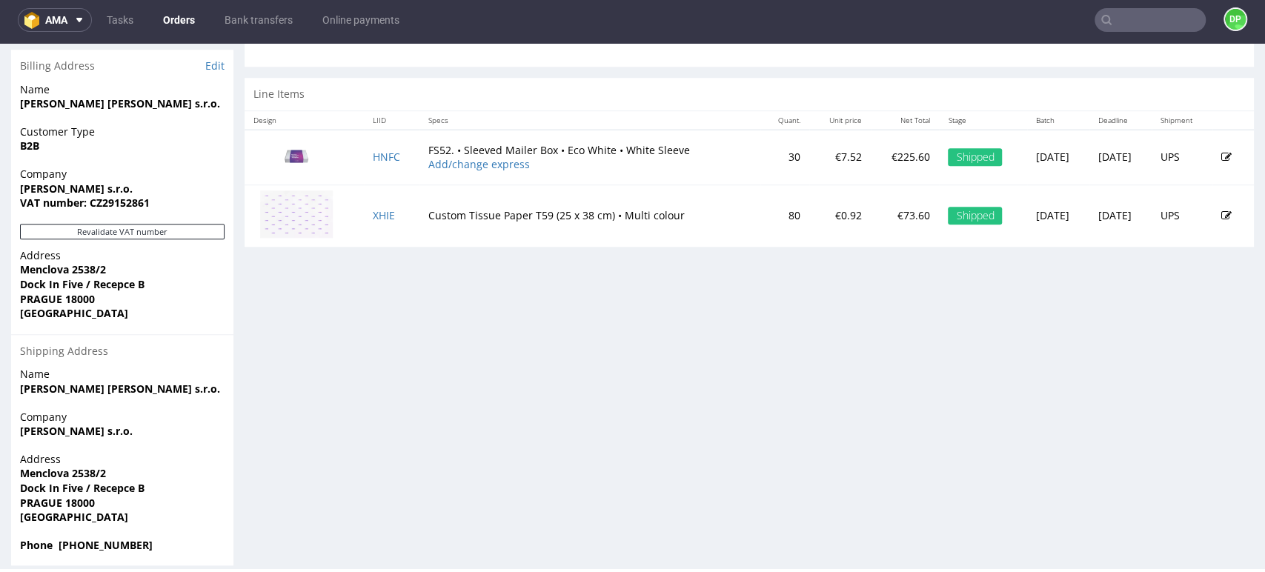
scroll to position [736, 0]
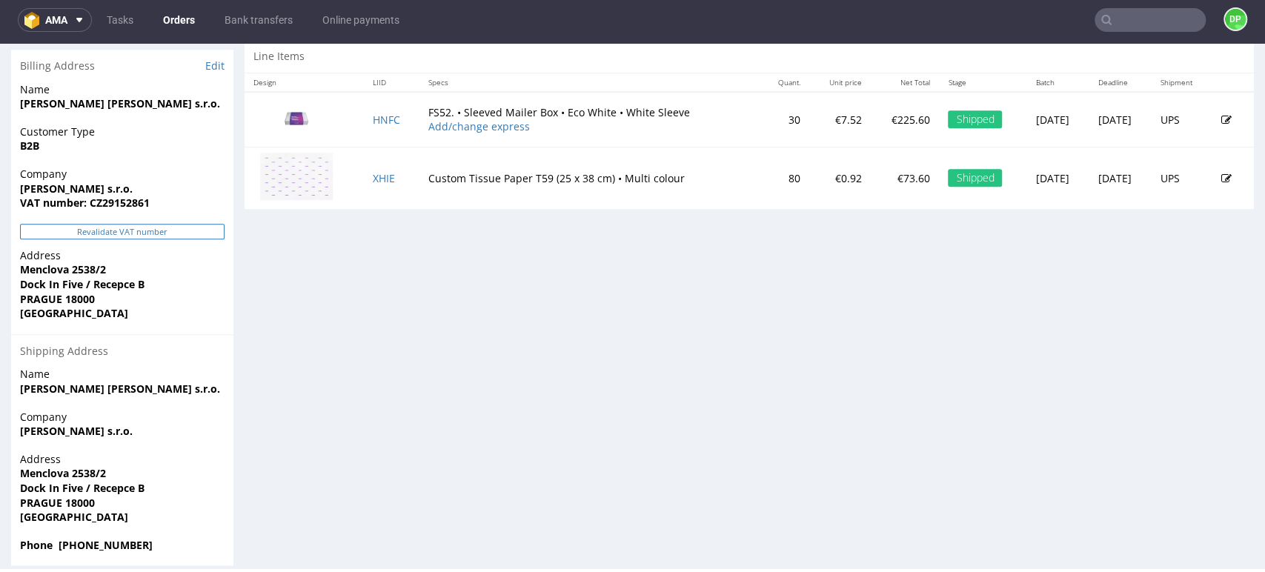
click at [122, 228] on button "Revalidate VAT number" at bounding box center [122, 232] width 205 height 16
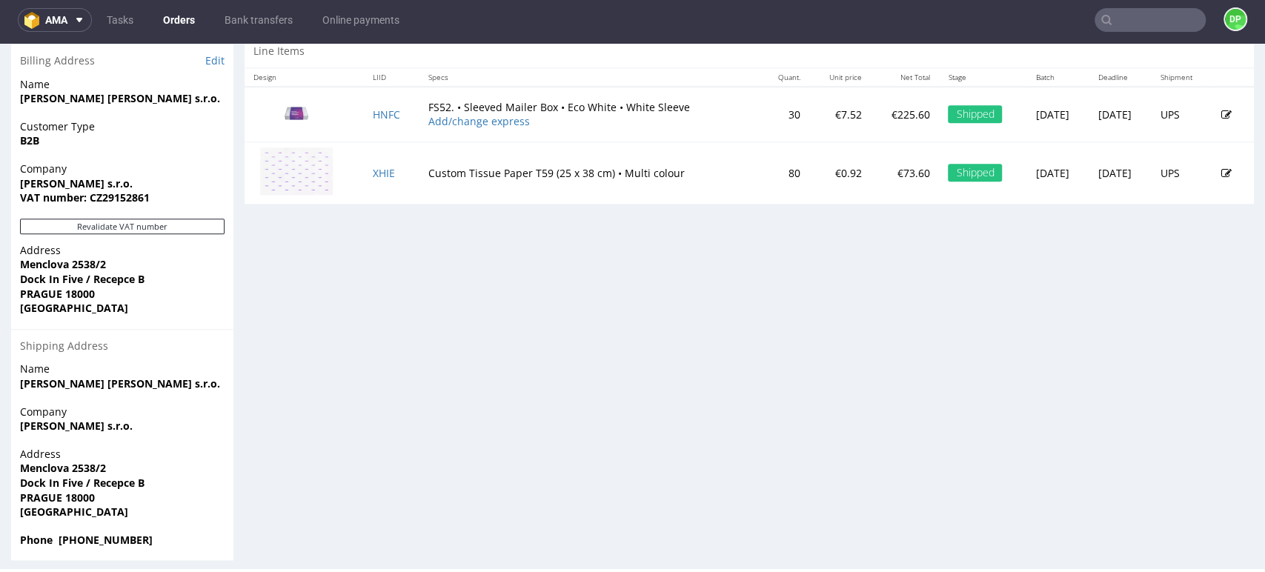
scroll to position [752, 0]
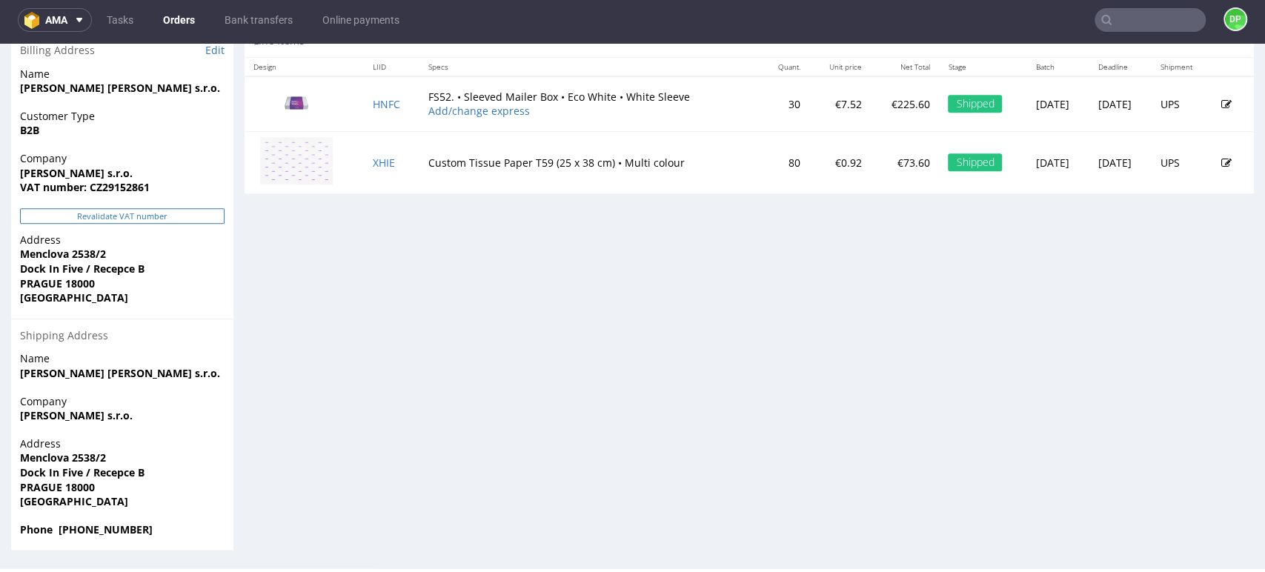
click at [107, 214] on button "Revalidate VAT number" at bounding box center [122, 216] width 205 height 16
click at [103, 213] on button "Revalidate VAT number" at bounding box center [122, 216] width 205 height 16
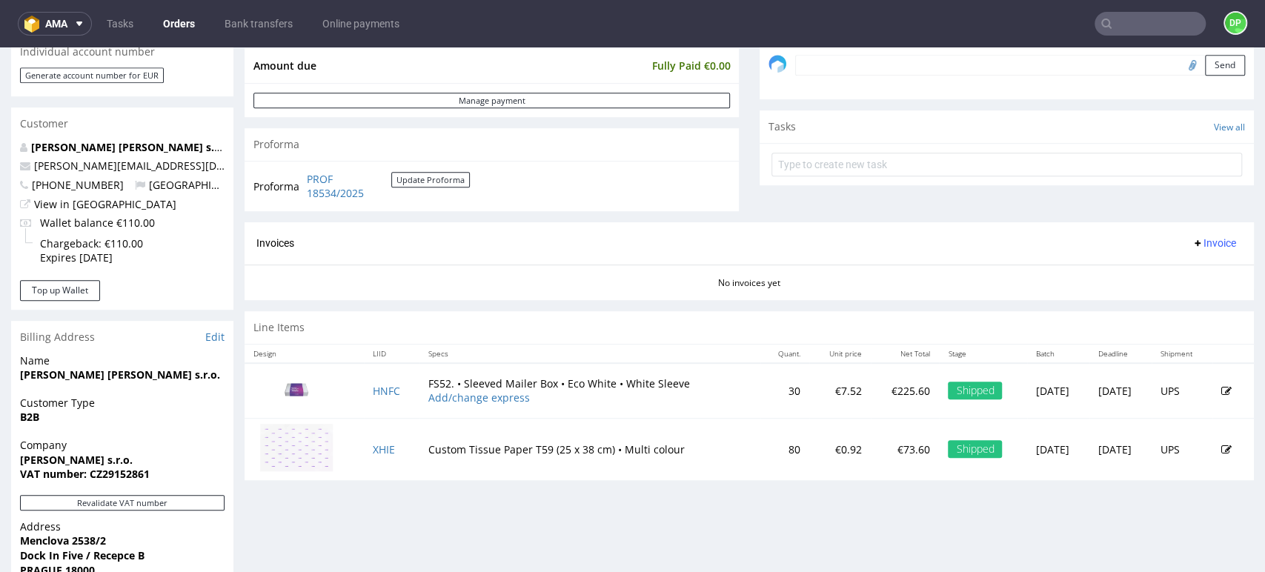
scroll to position [741, 0]
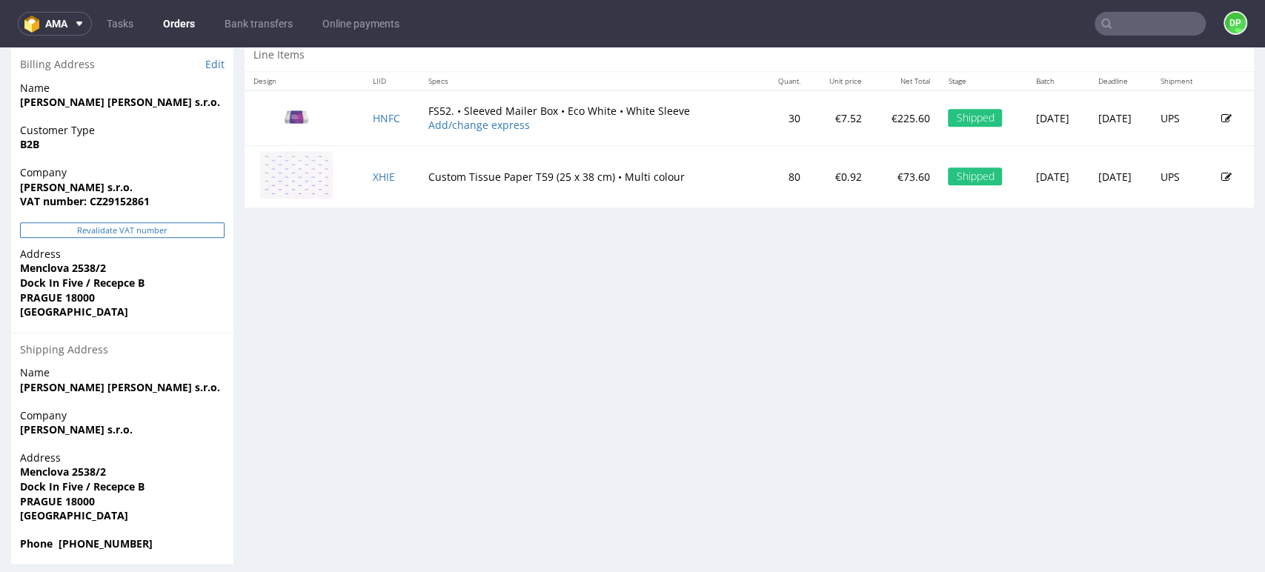
click at [99, 232] on button "Revalidate VAT number" at bounding box center [122, 230] width 205 height 16
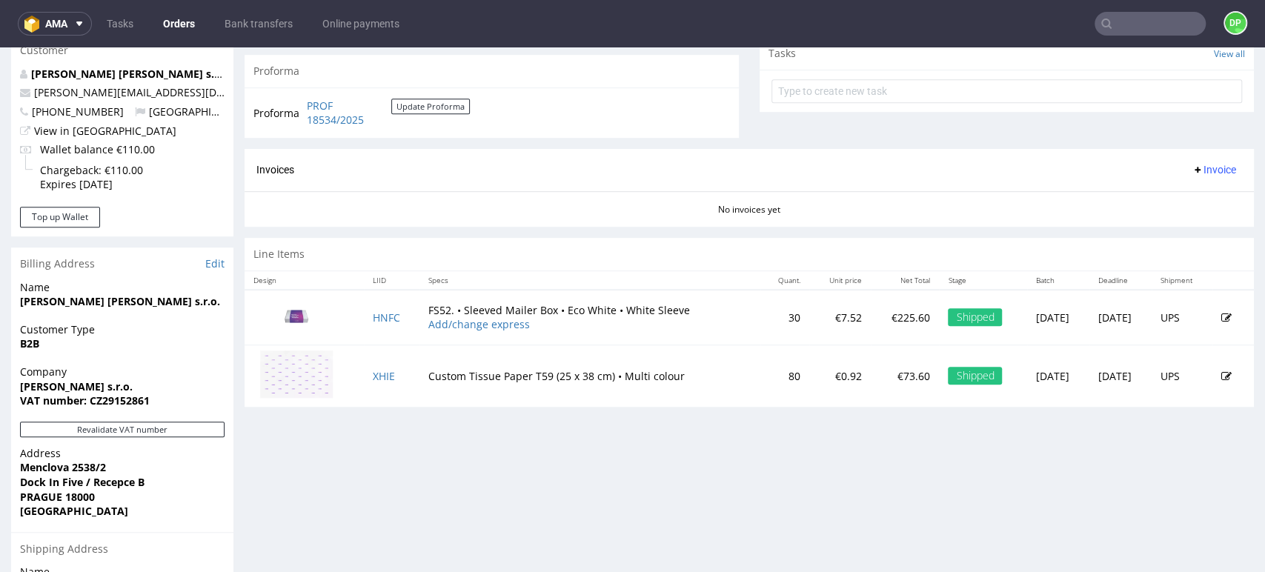
scroll to position [325, 0]
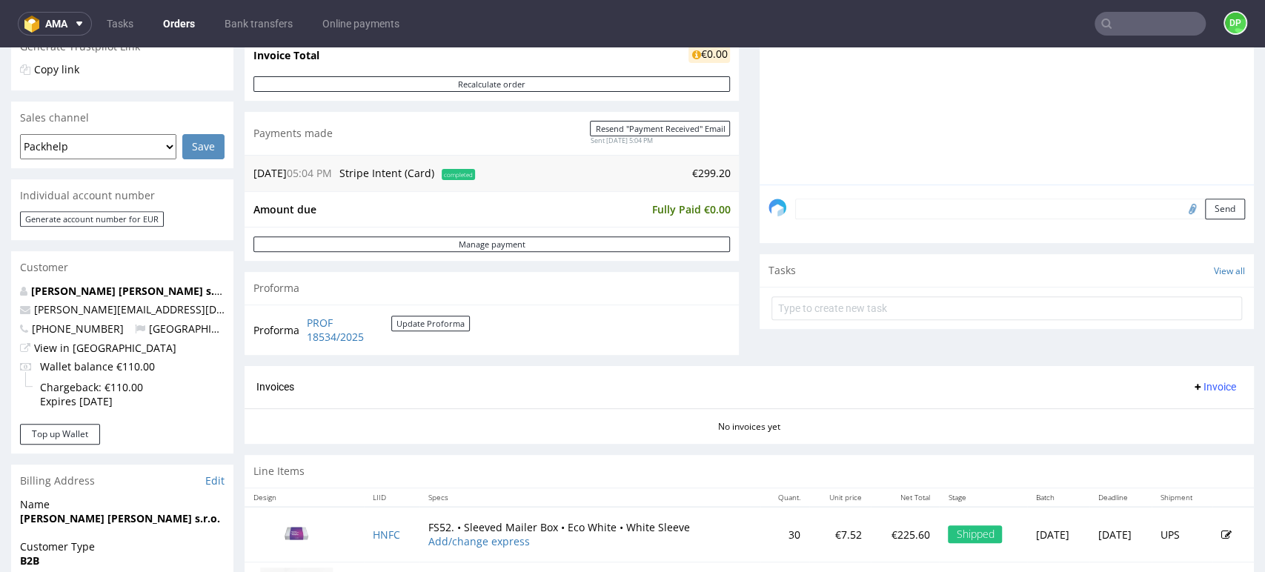
click at [1192, 385] on span "Invoice" at bounding box center [1214, 387] width 44 height 12
click at [1162, 413] on span "Generate" at bounding box center [1189, 418] width 72 height 15
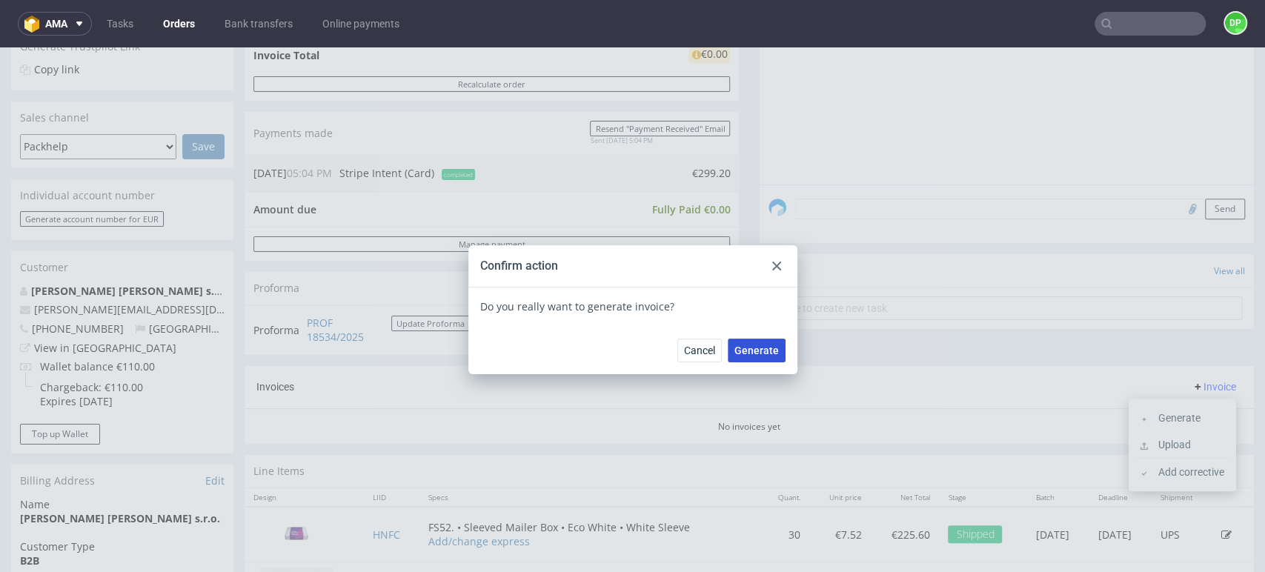
click at [755, 348] on span "Generate" at bounding box center [757, 350] width 44 height 10
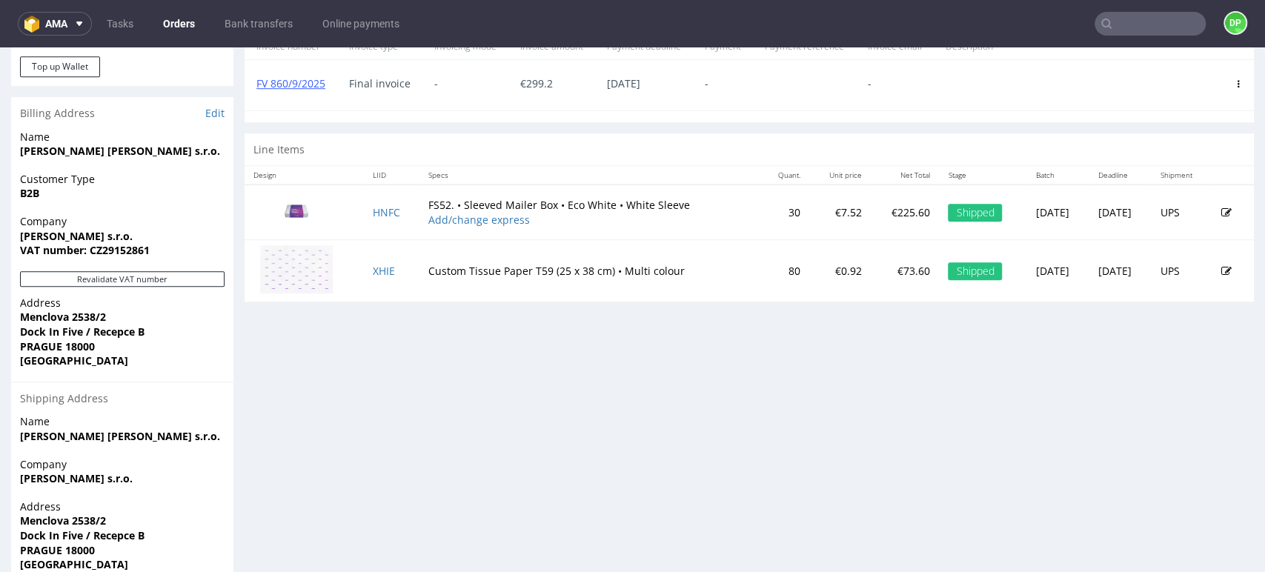
scroll to position [175, 0]
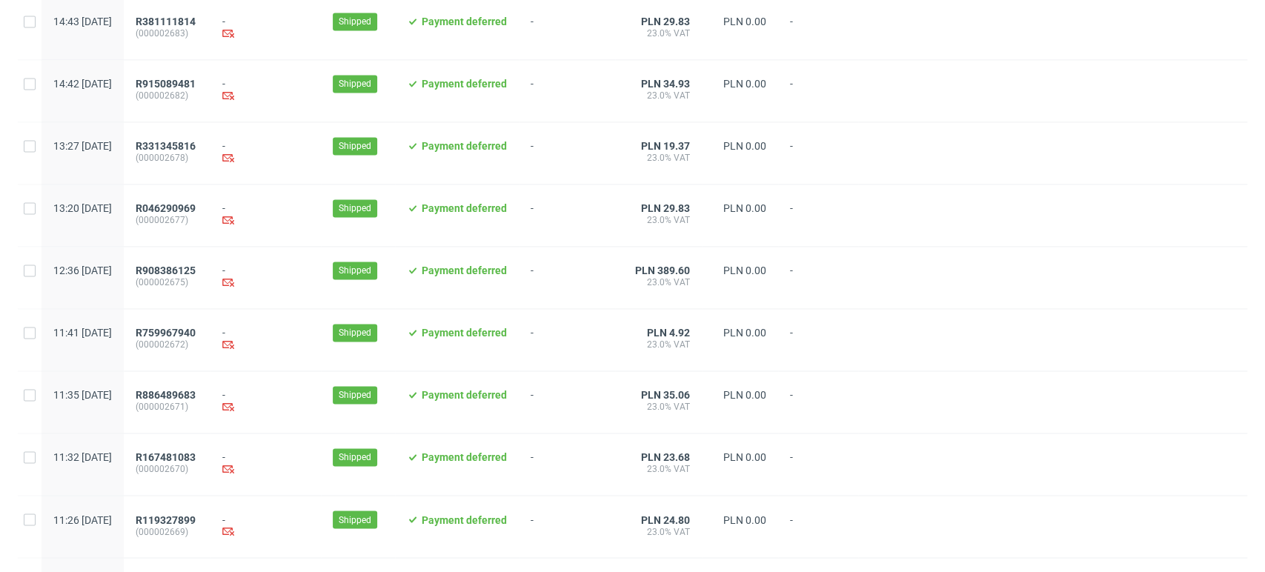
scroll to position [1520, 0]
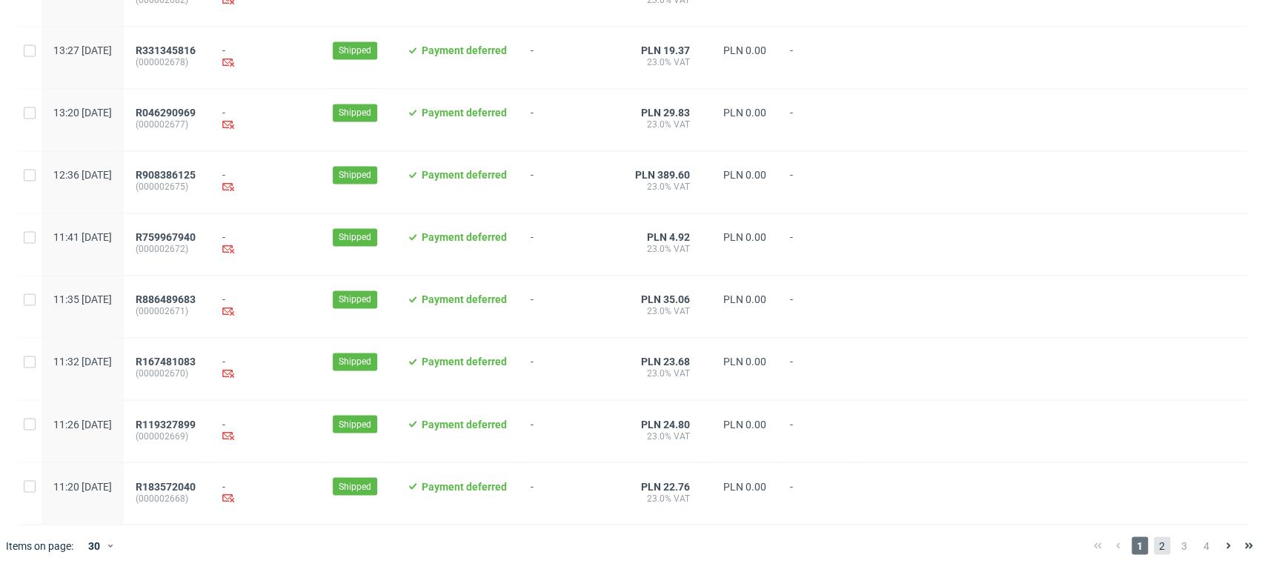
click at [1154, 544] on span "2" at bounding box center [1162, 546] width 16 height 18
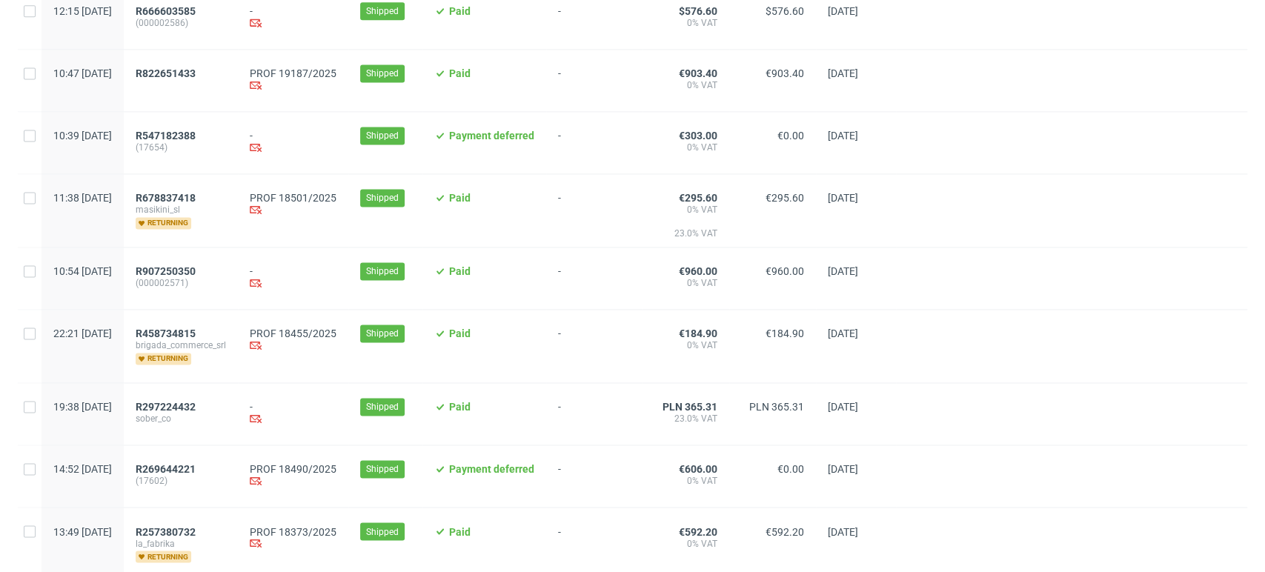
scroll to position [1400, 0]
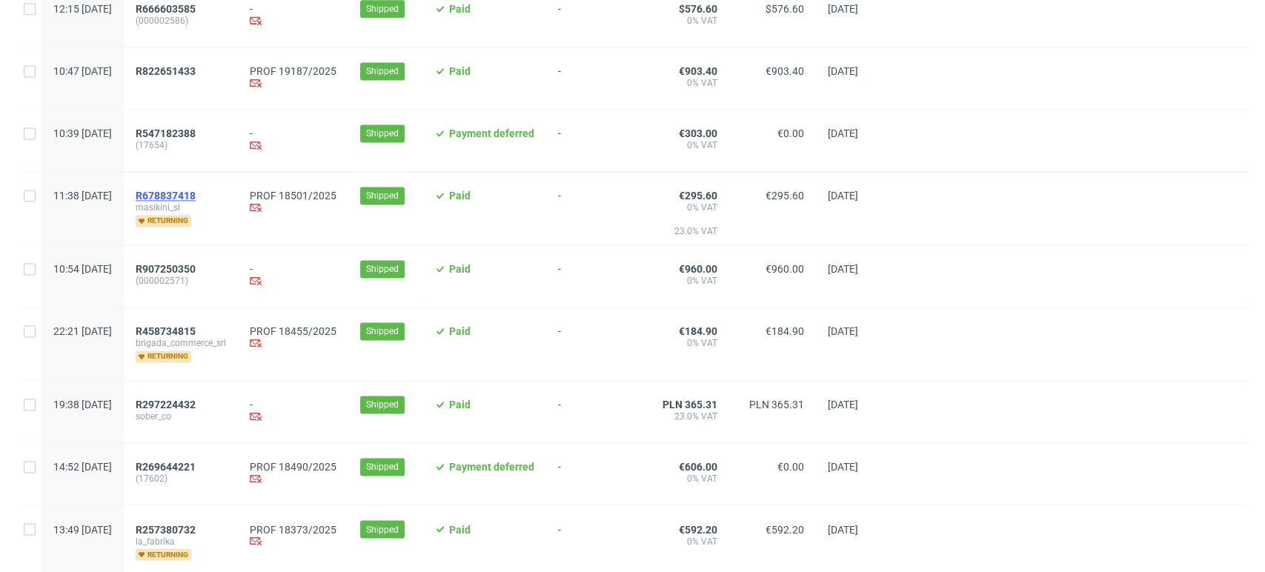
click at [196, 199] on span "R678837418" at bounding box center [166, 196] width 60 height 12
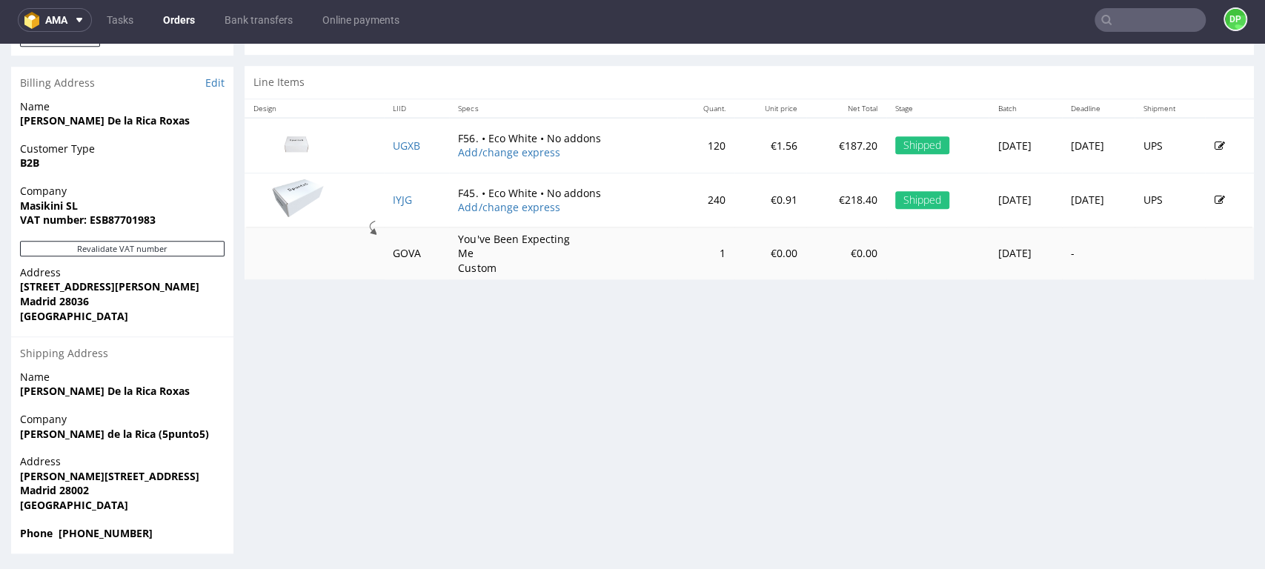
scroll to position [723, 0]
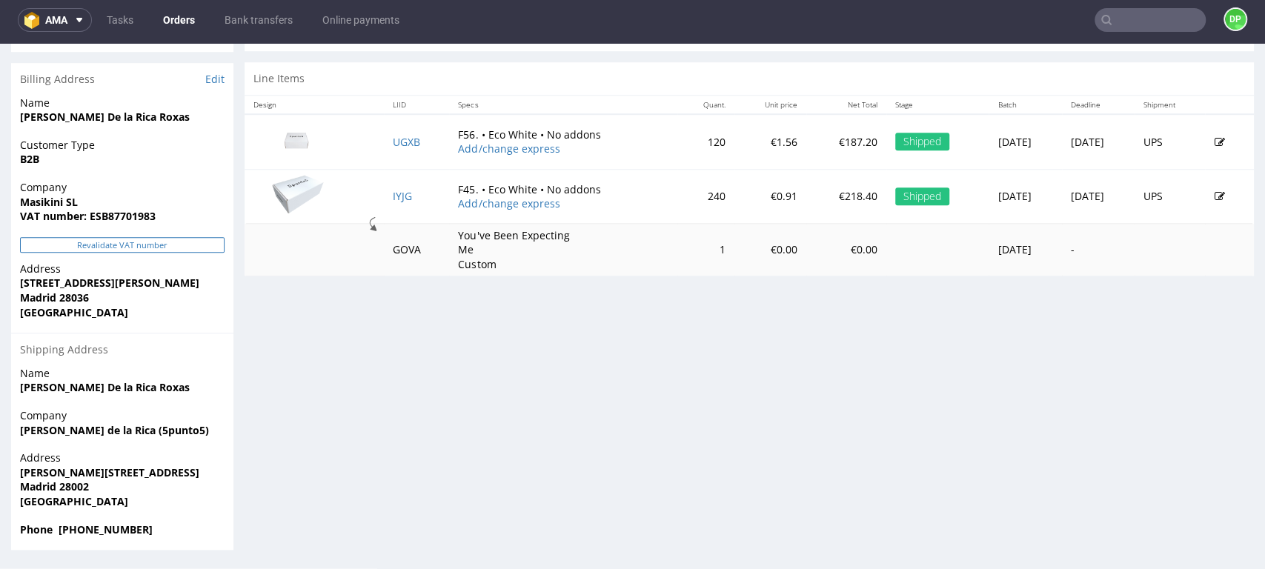
click at [114, 240] on button "Revalidate VAT number" at bounding box center [122, 245] width 205 height 16
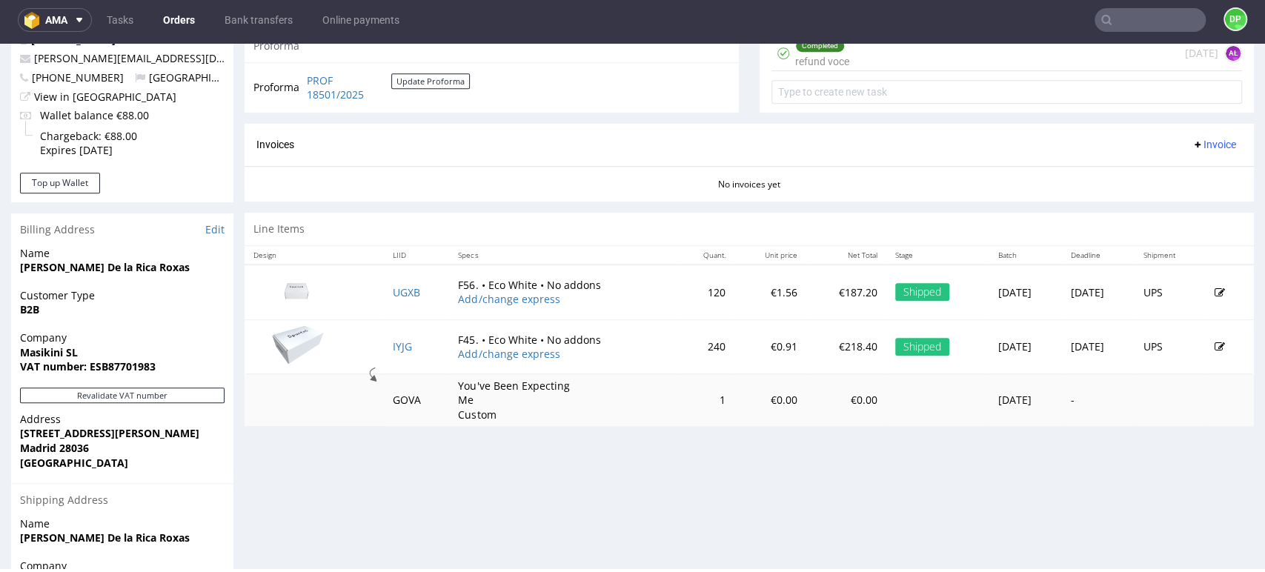
scroll to position [576, 0]
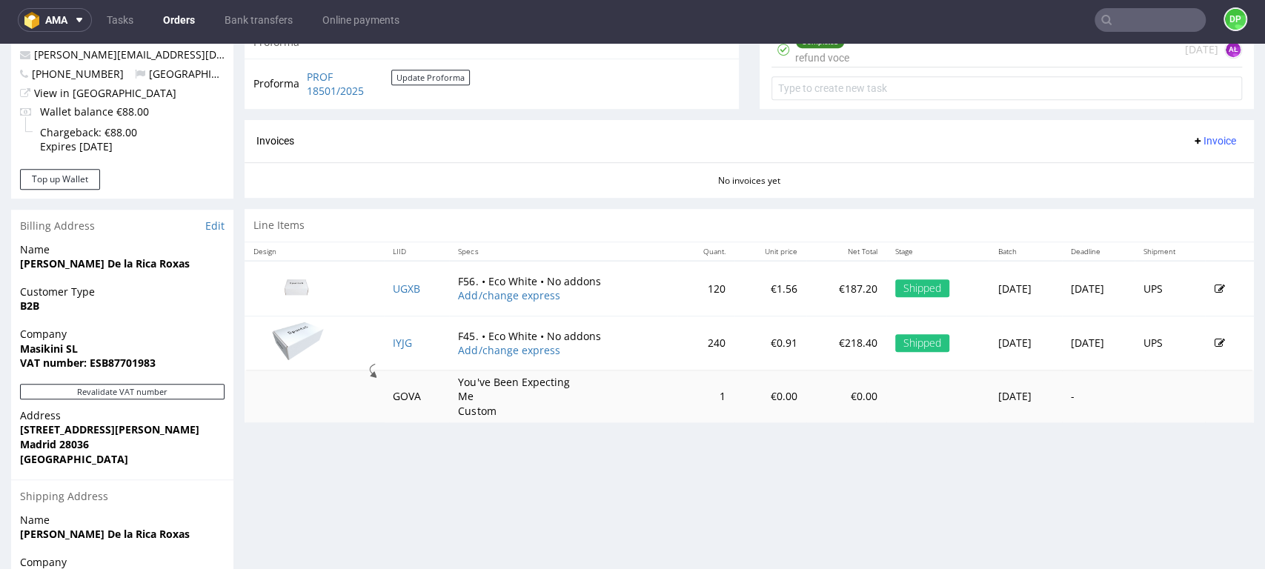
click at [1192, 140] on span "Invoice" at bounding box center [1214, 141] width 44 height 12
click at [1168, 166] on span "Generate" at bounding box center [1189, 172] width 72 height 15
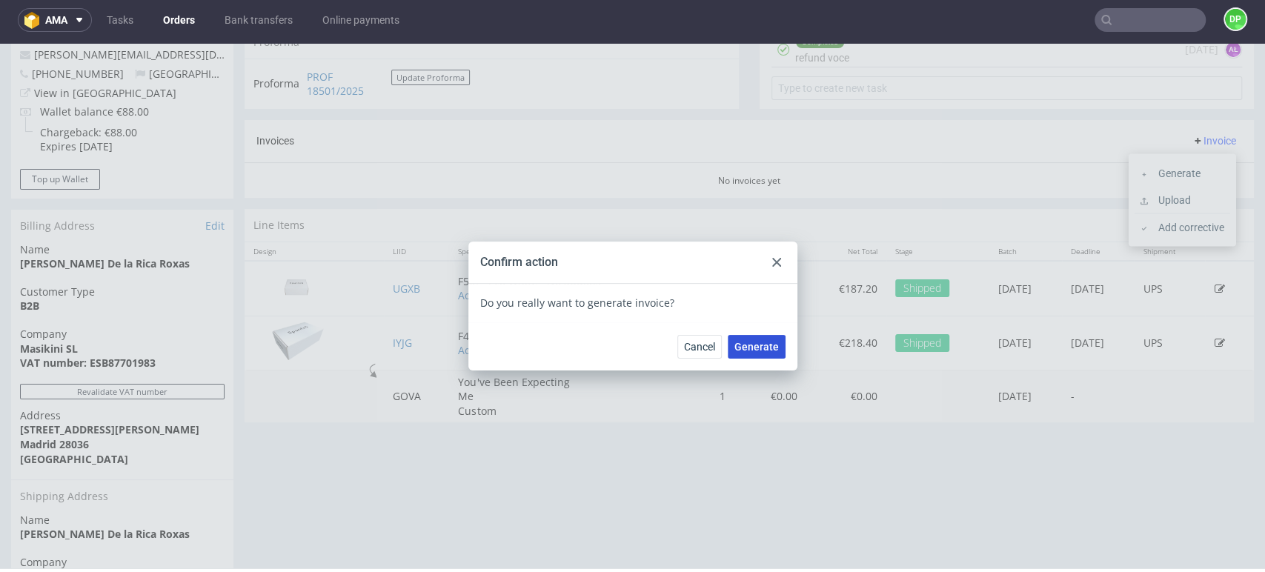
click at [748, 344] on span "Generate" at bounding box center [757, 347] width 44 height 10
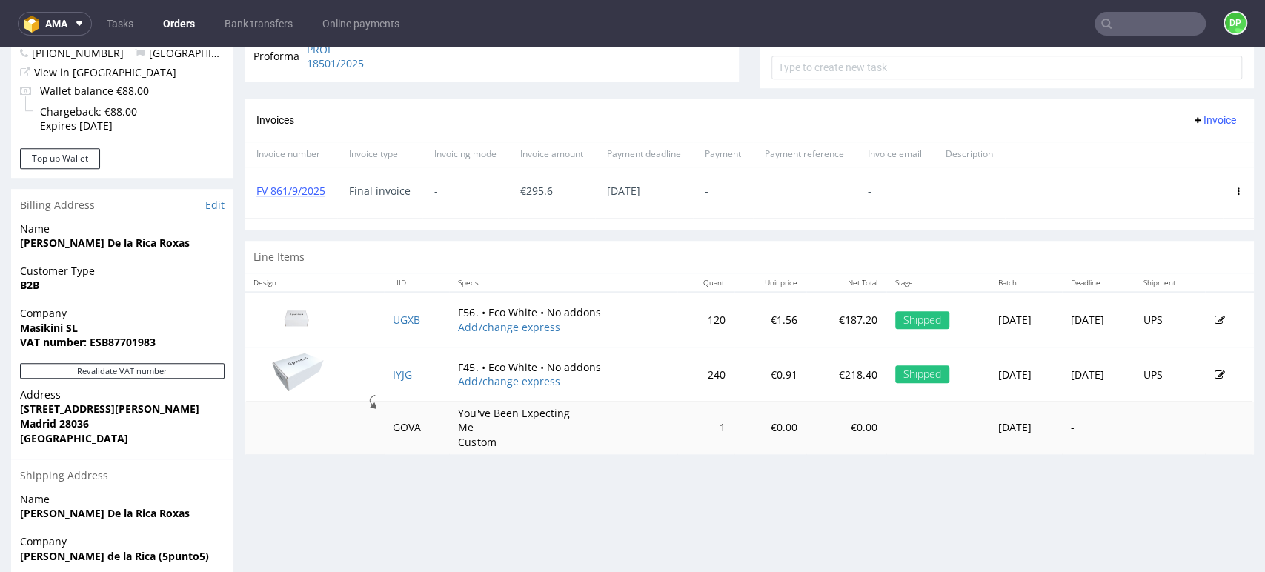
scroll to position [576, 0]
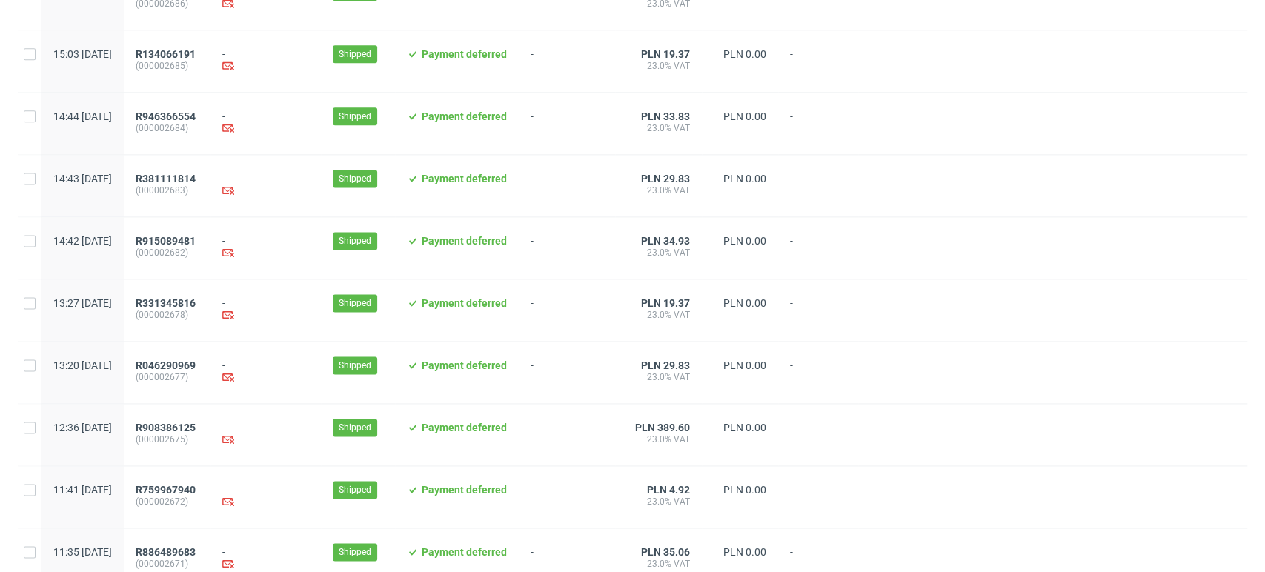
scroll to position [1520, 0]
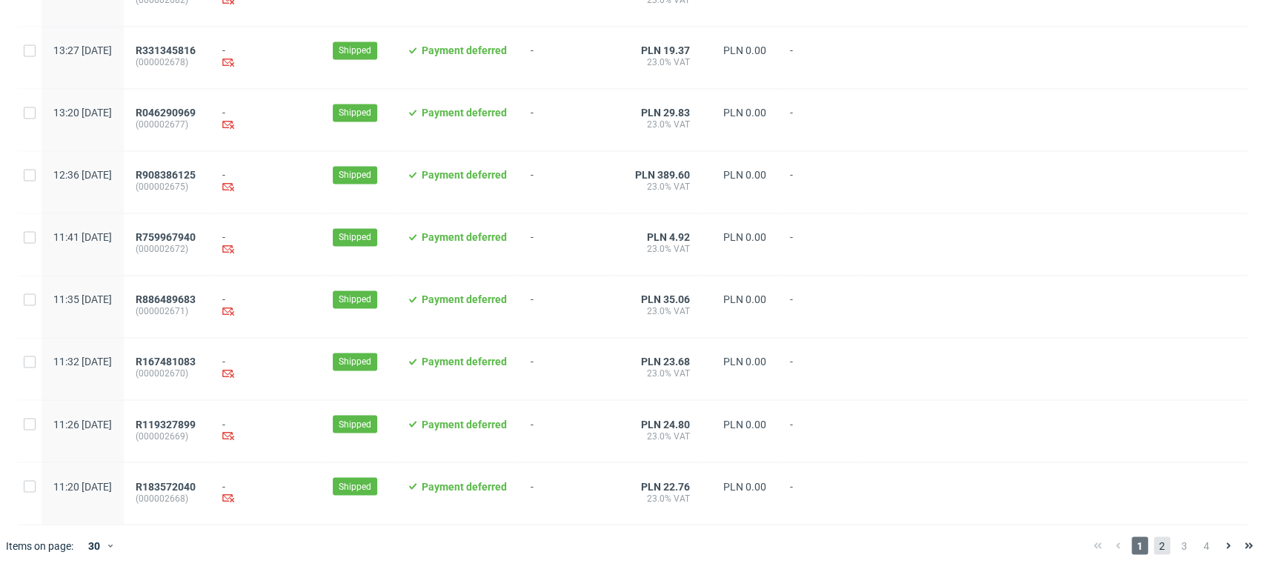
click at [1154, 552] on span "2" at bounding box center [1162, 546] width 16 height 18
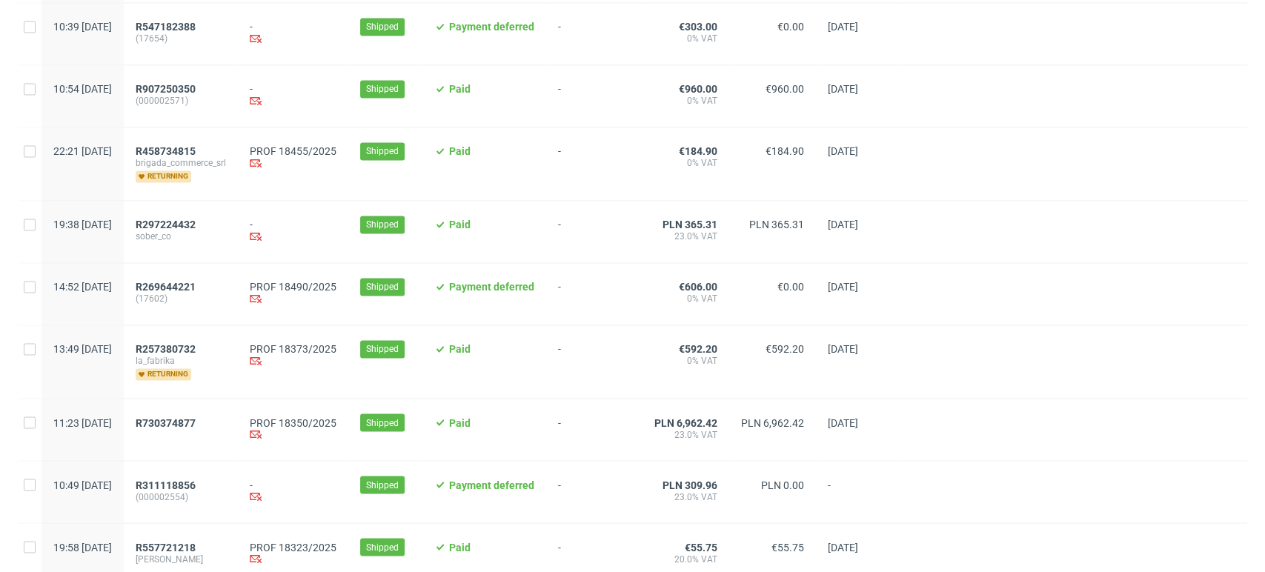
scroll to position [1565, 0]
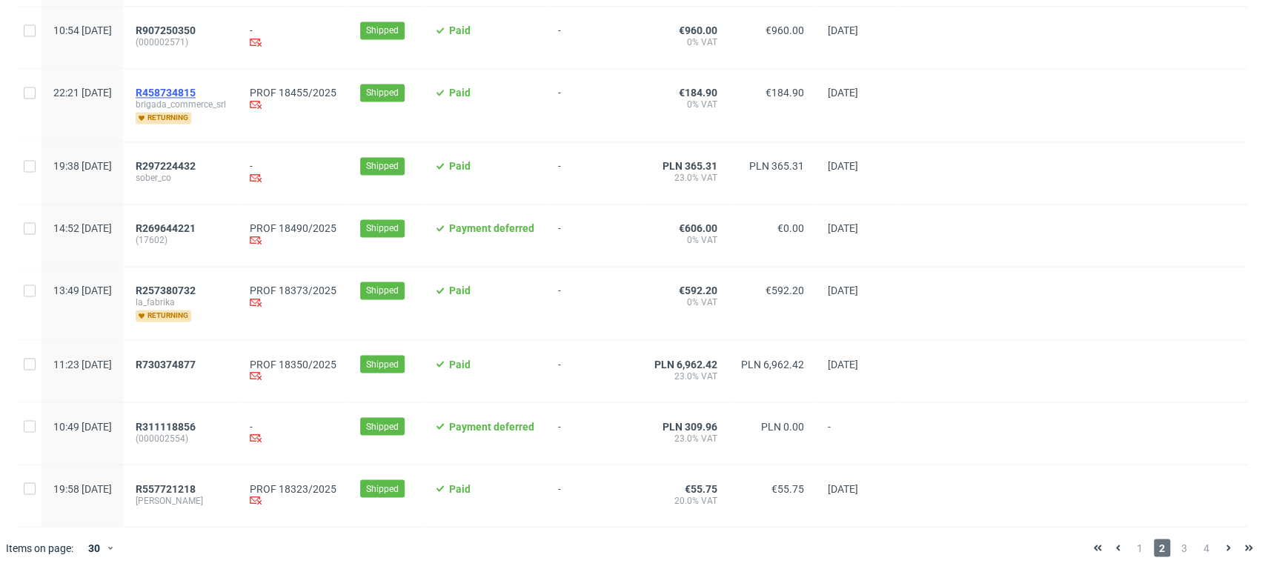
click at [196, 96] on span "R458734815" at bounding box center [166, 93] width 60 height 12
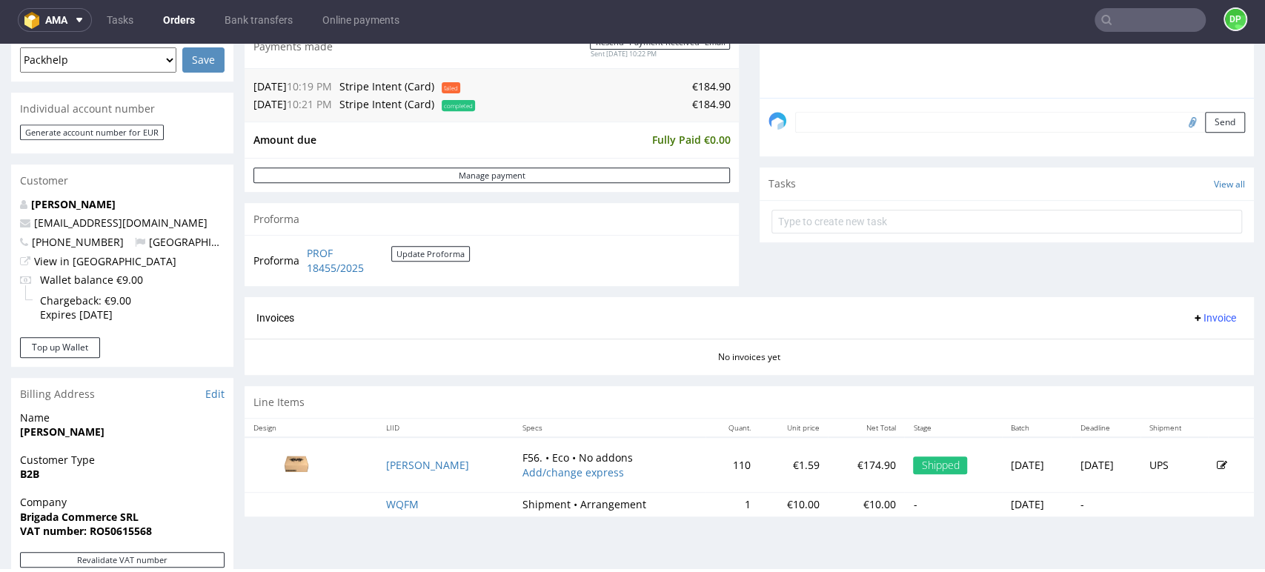
scroll to position [411, 0]
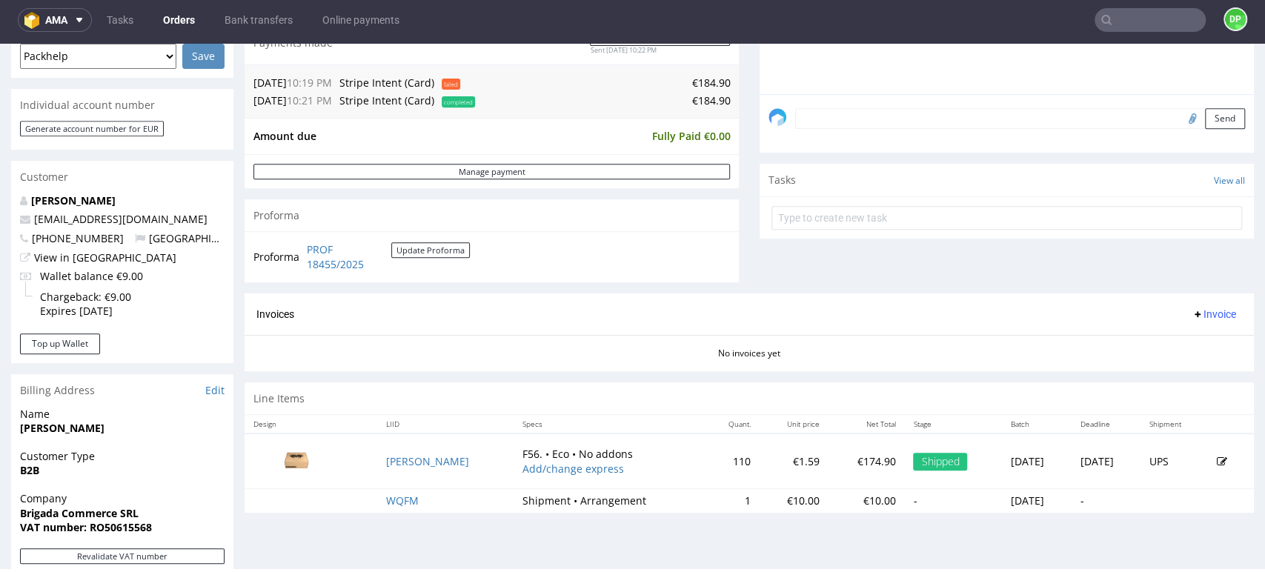
click at [1192, 316] on span "Invoice" at bounding box center [1214, 314] width 44 height 12
click at [1161, 346] on span "Generate" at bounding box center [1189, 346] width 72 height 15
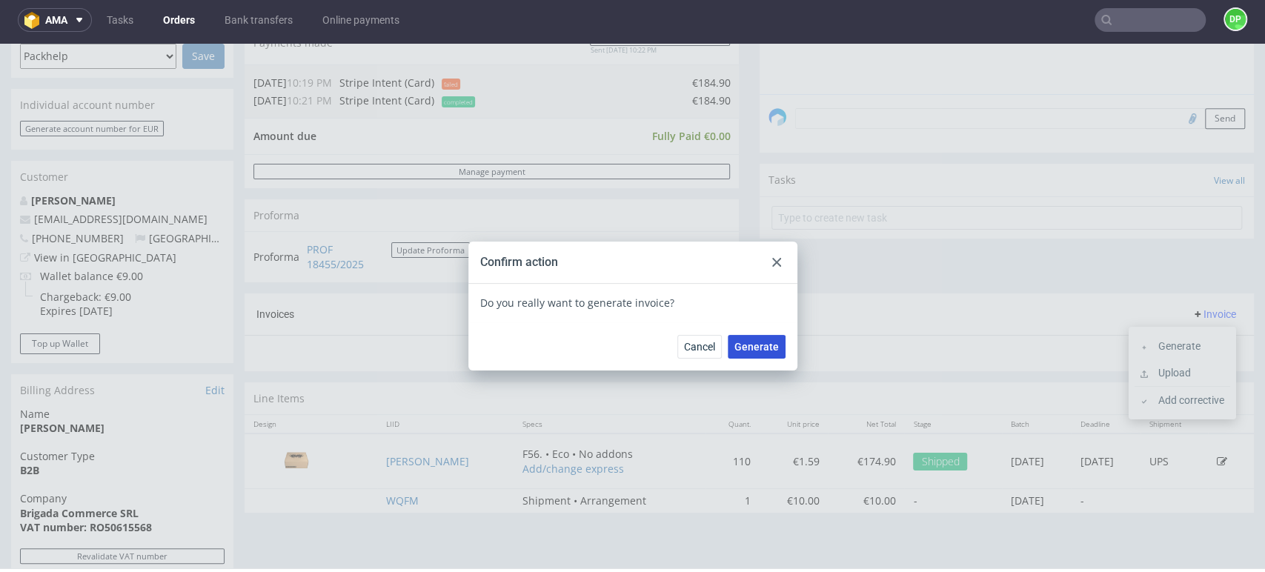
click at [738, 347] on span "Generate" at bounding box center [757, 347] width 44 height 10
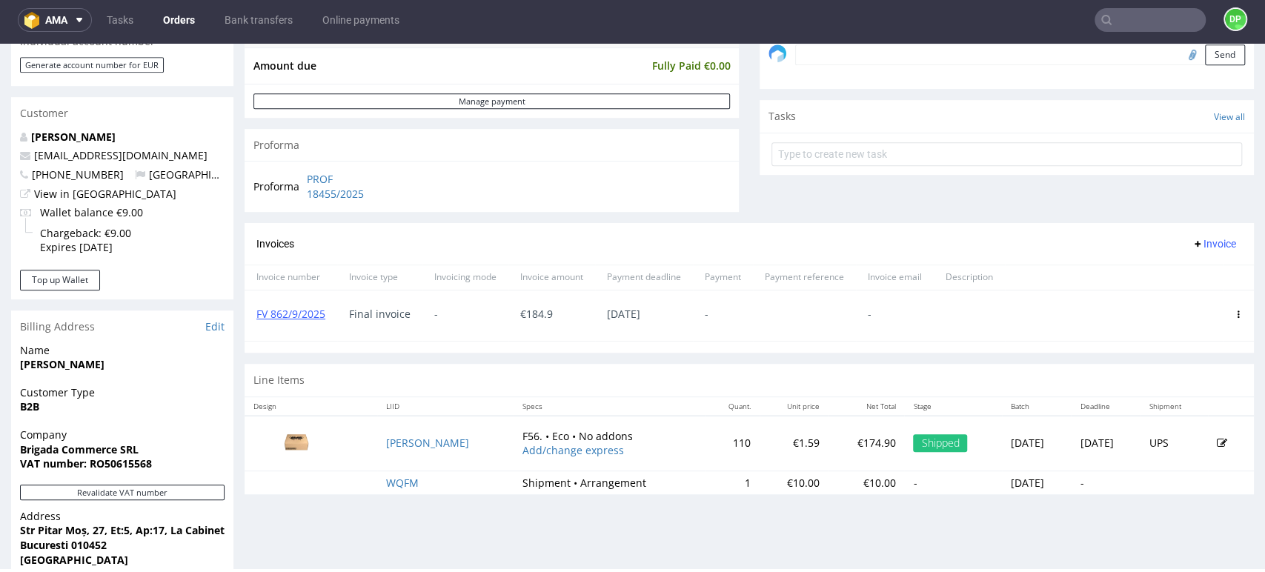
scroll to position [146, 0]
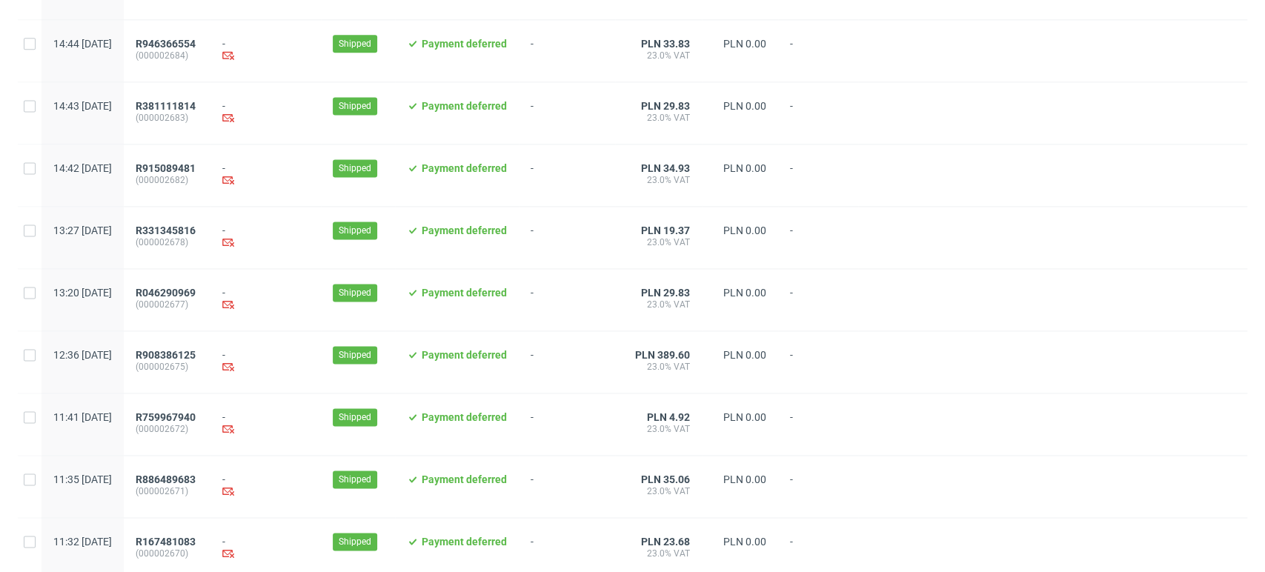
scroll to position [1520, 0]
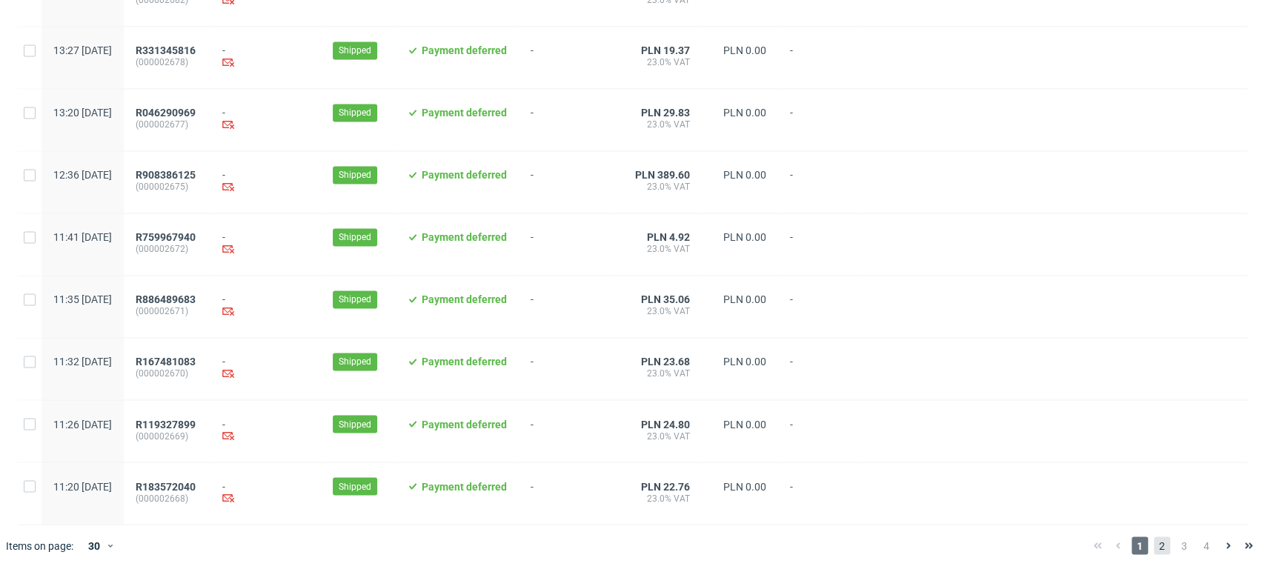
click at [1154, 546] on span "2" at bounding box center [1162, 546] width 16 height 18
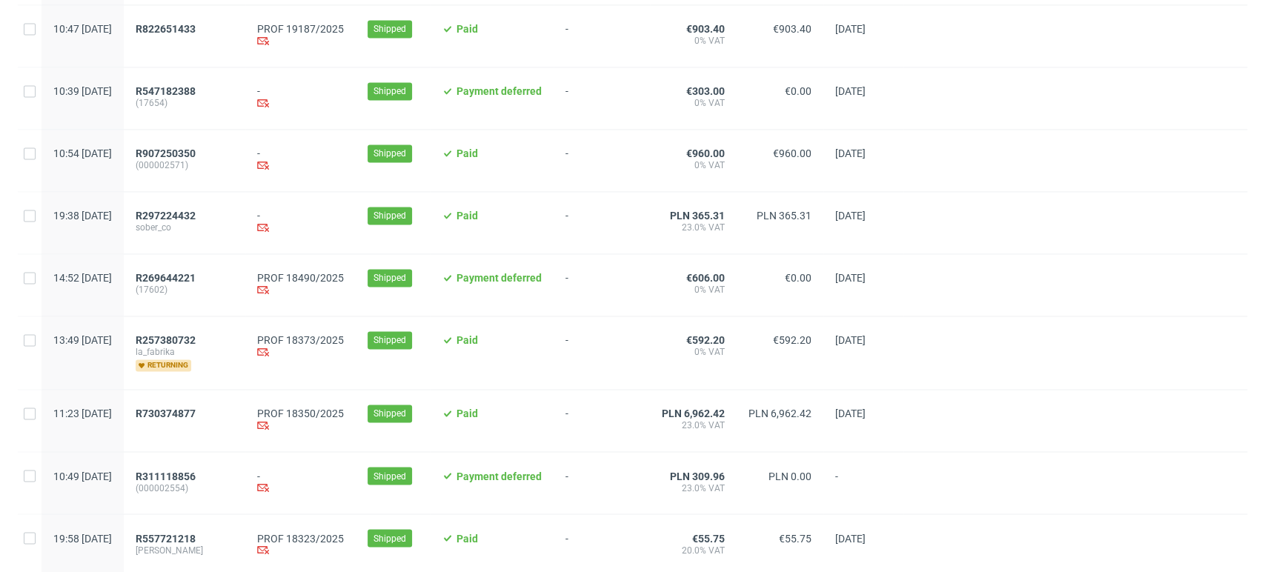
scroll to position [1483, 0]
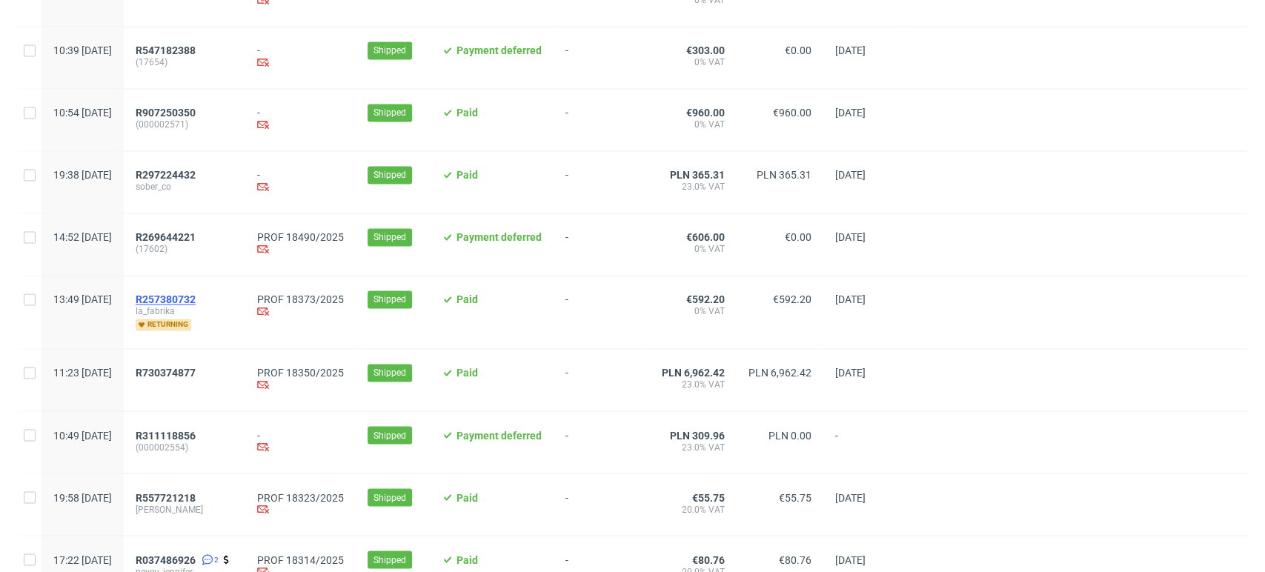
click at [196, 299] on span "R257380732" at bounding box center [166, 300] width 60 height 12
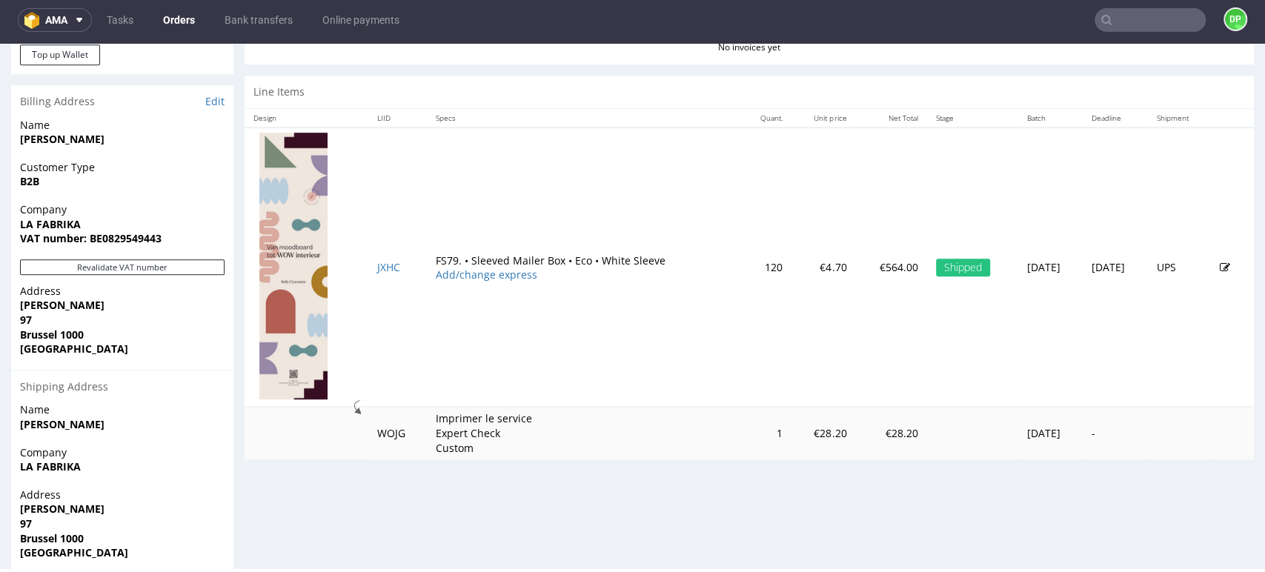
scroll to position [741, 0]
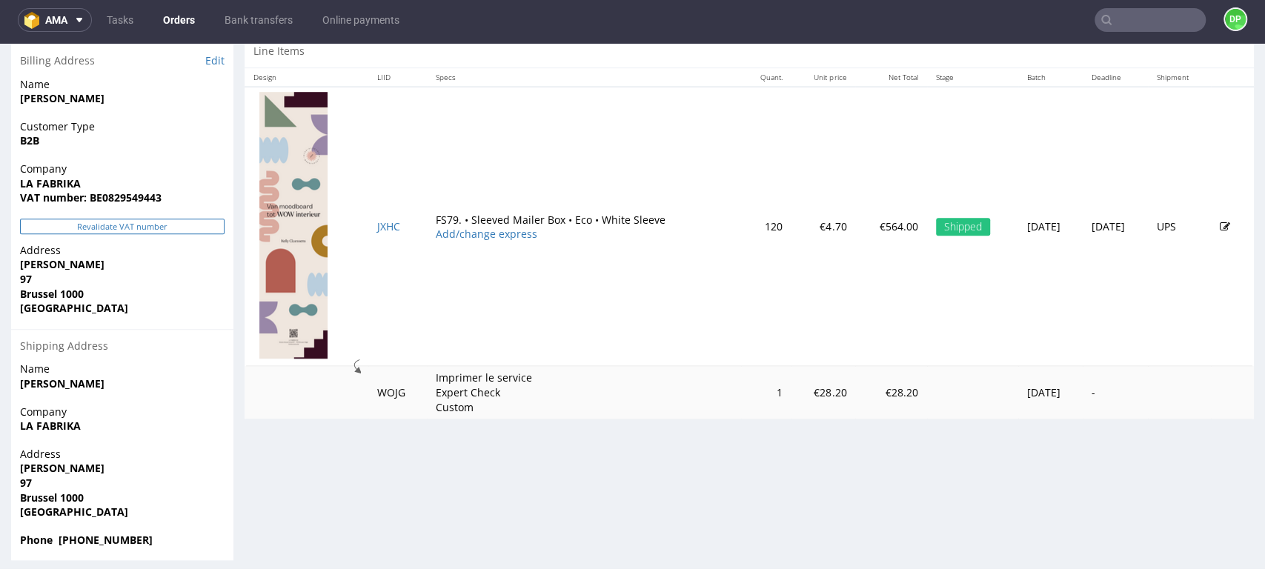
click at [136, 227] on button "Revalidate VAT number" at bounding box center [122, 227] width 205 height 16
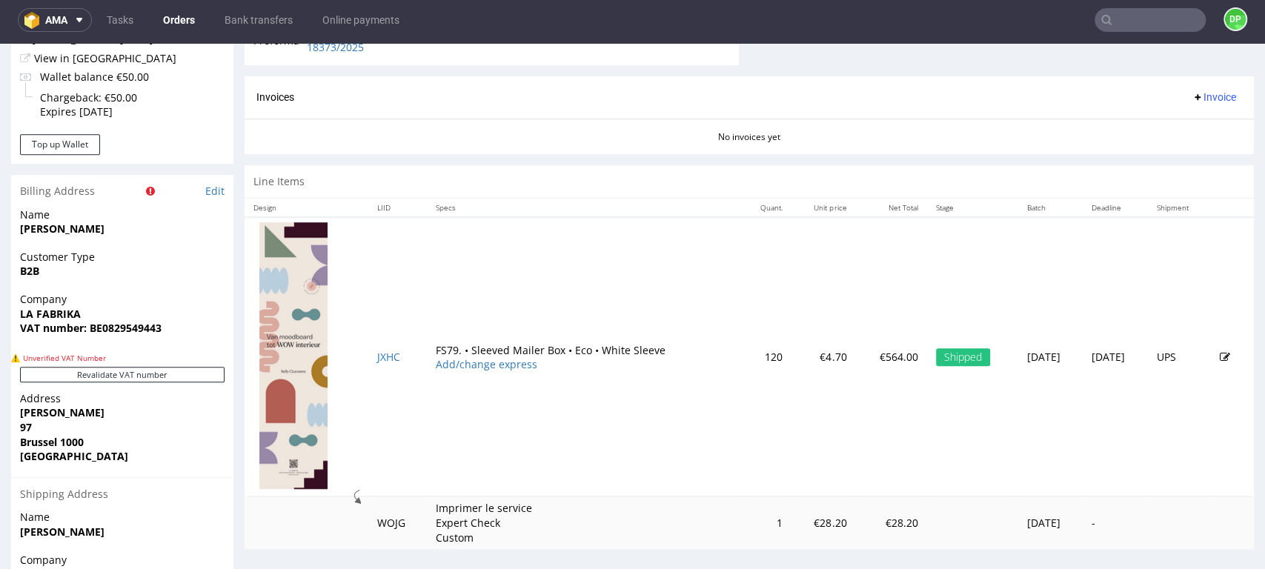
scroll to position [605, 0]
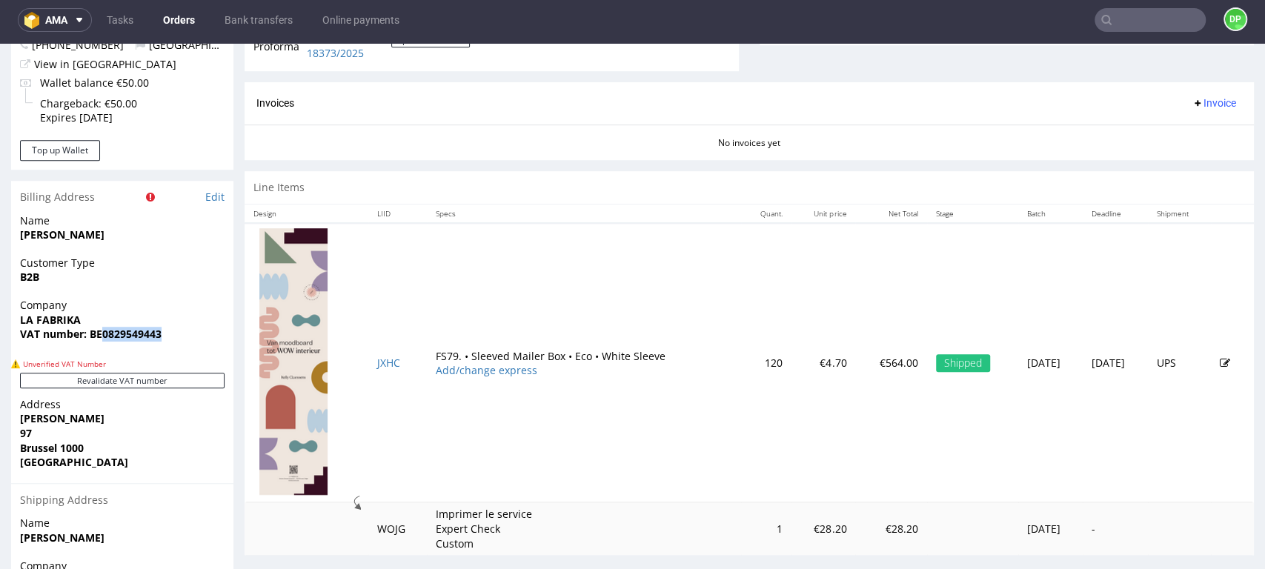
drag, startPoint x: 177, startPoint y: 336, endPoint x: 102, endPoint y: 345, distance: 76.2
click at [102, 345] on div "Company LA FABRIKA VAT number: BE0829549443" at bounding box center [122, 326] width 222 height 57
copy strong "0829549443"
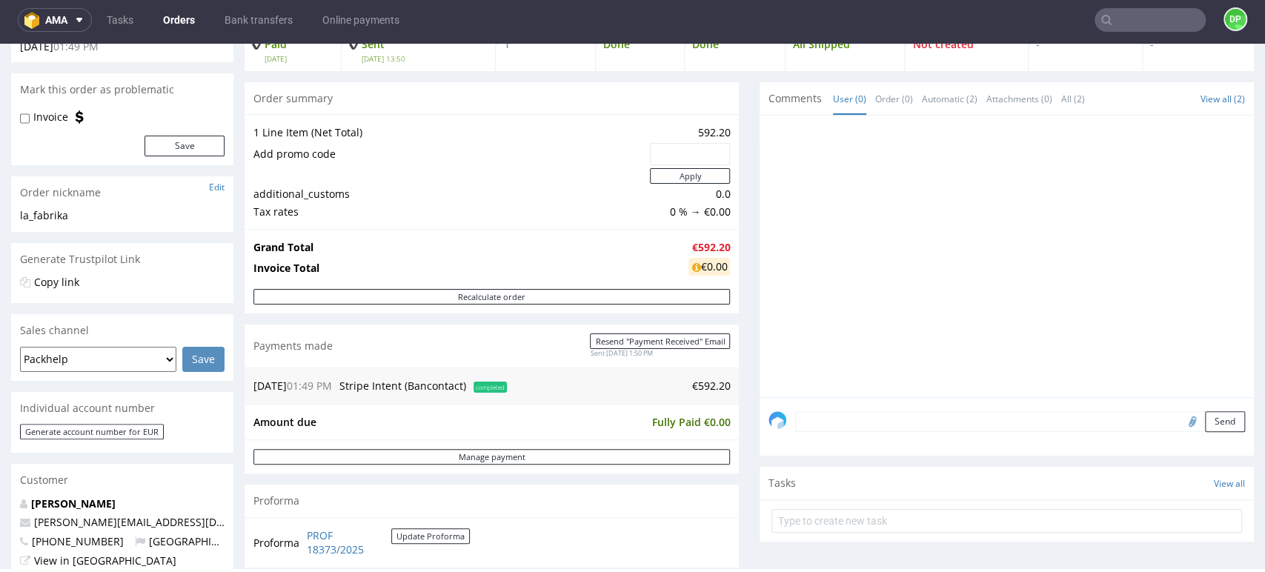
scroll to position [0, 0]
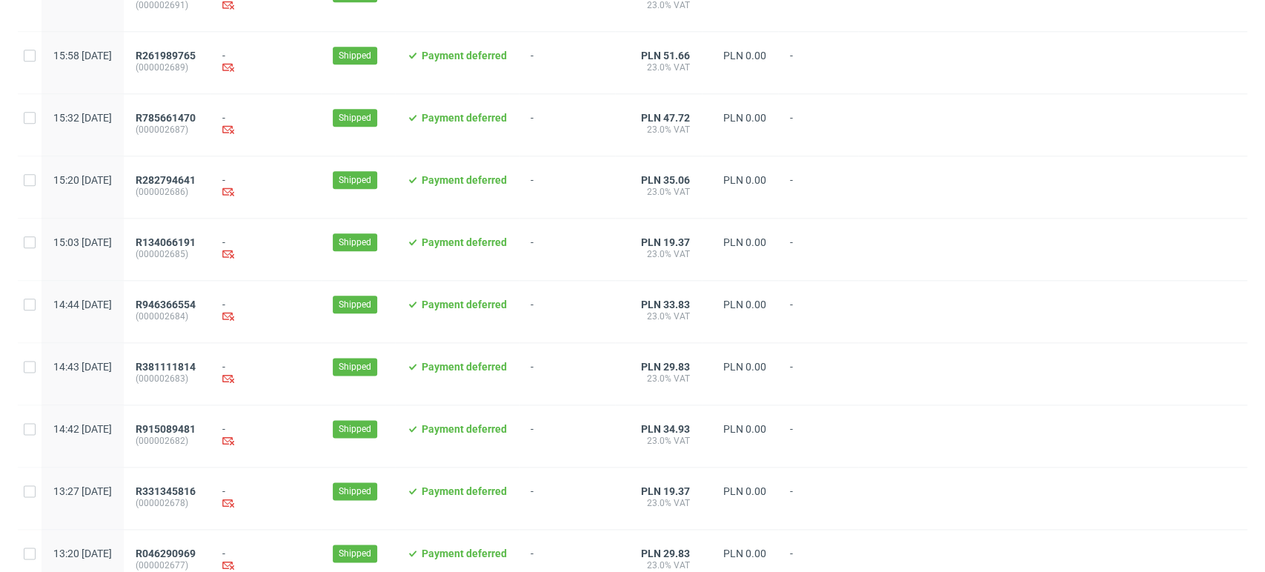
scroll to position [1520, 0]
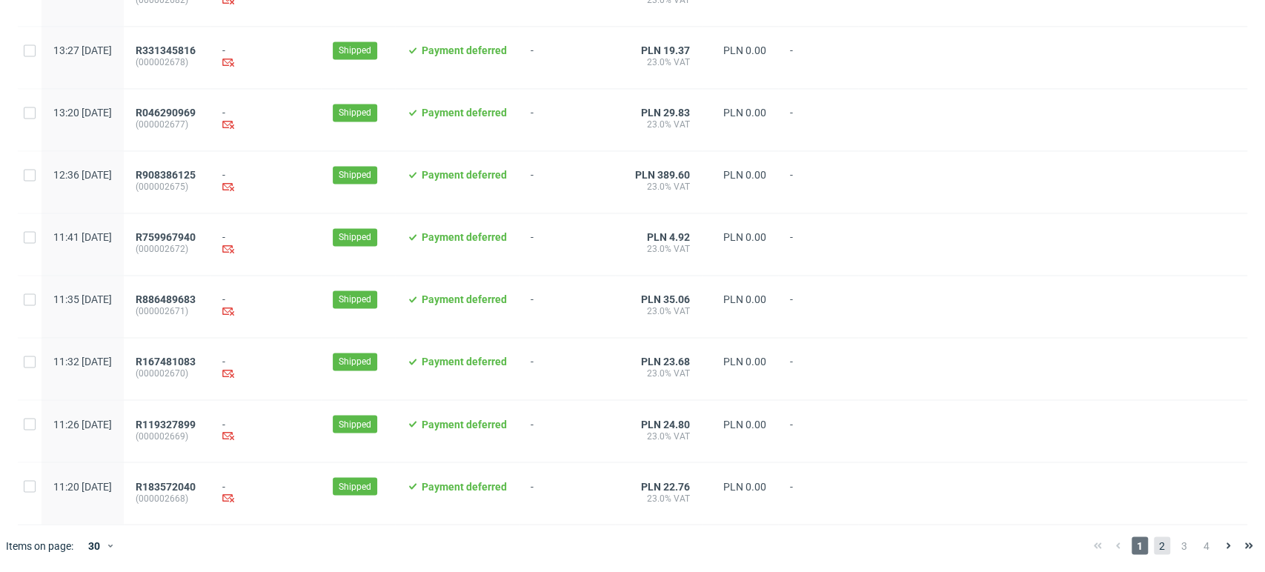
click at [1154, 544] on span "2" at bounding box center [1162, 546] width 16 height 18
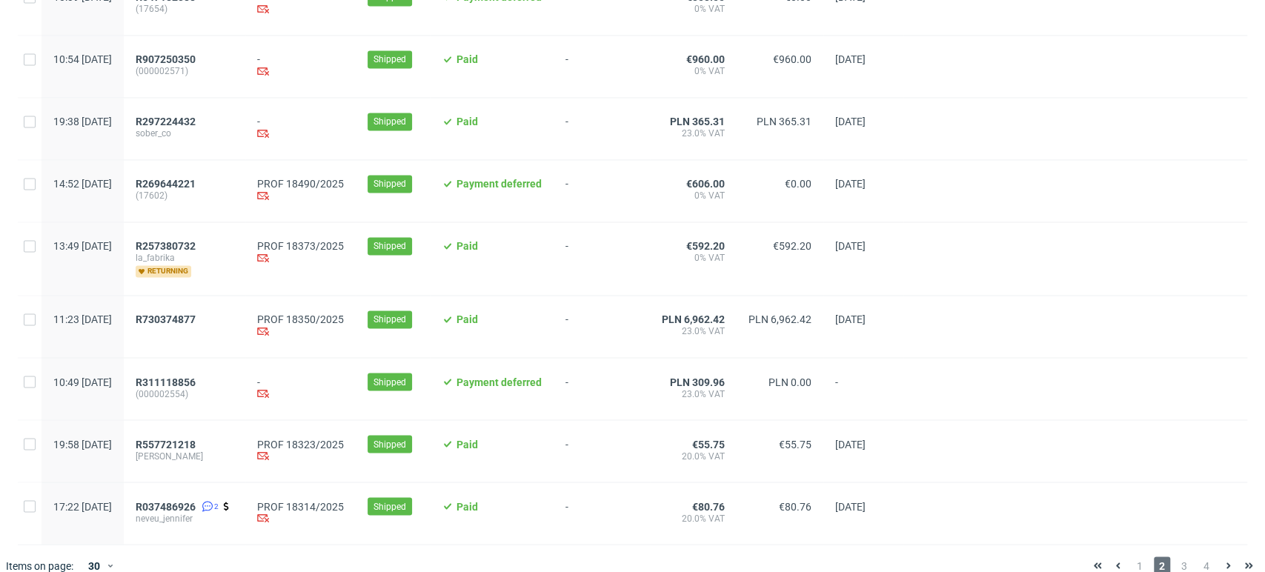
scroll to position [1562, 0]
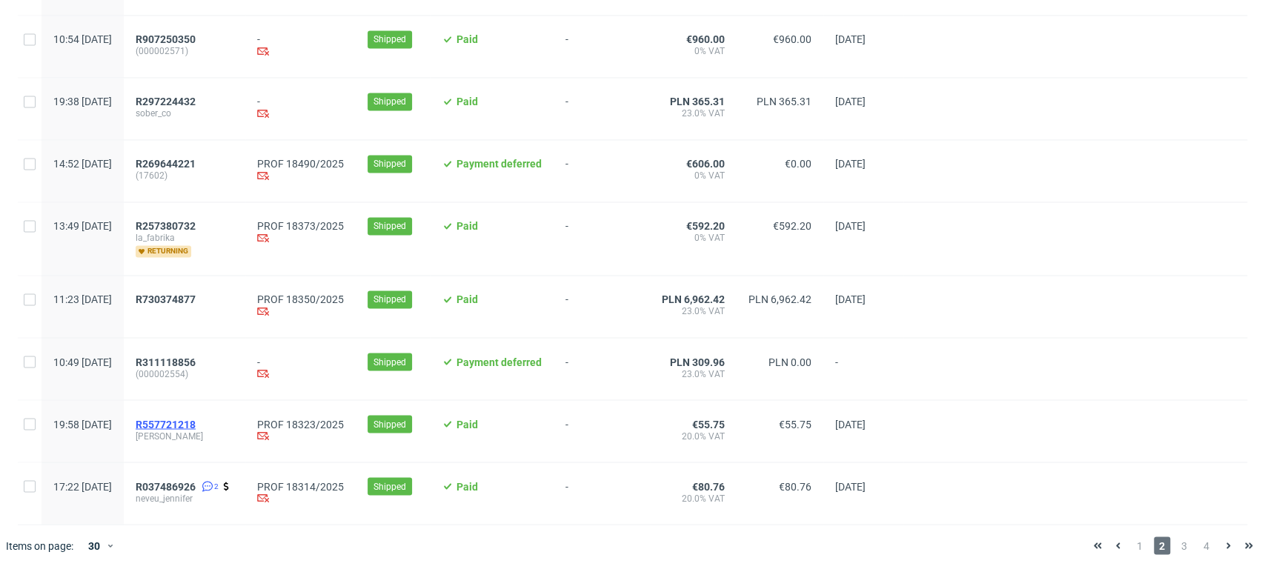
click at [196, 423] on span "R557721218" at bounding box center [166, 424] width 60 height 12
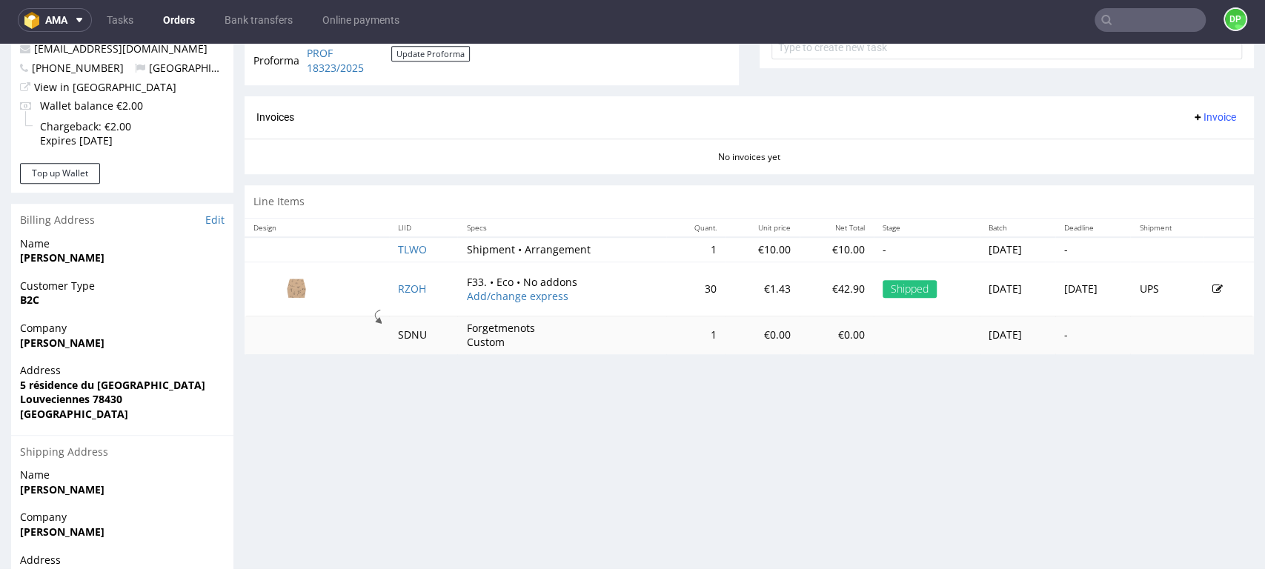
scroll to position [519, 0]
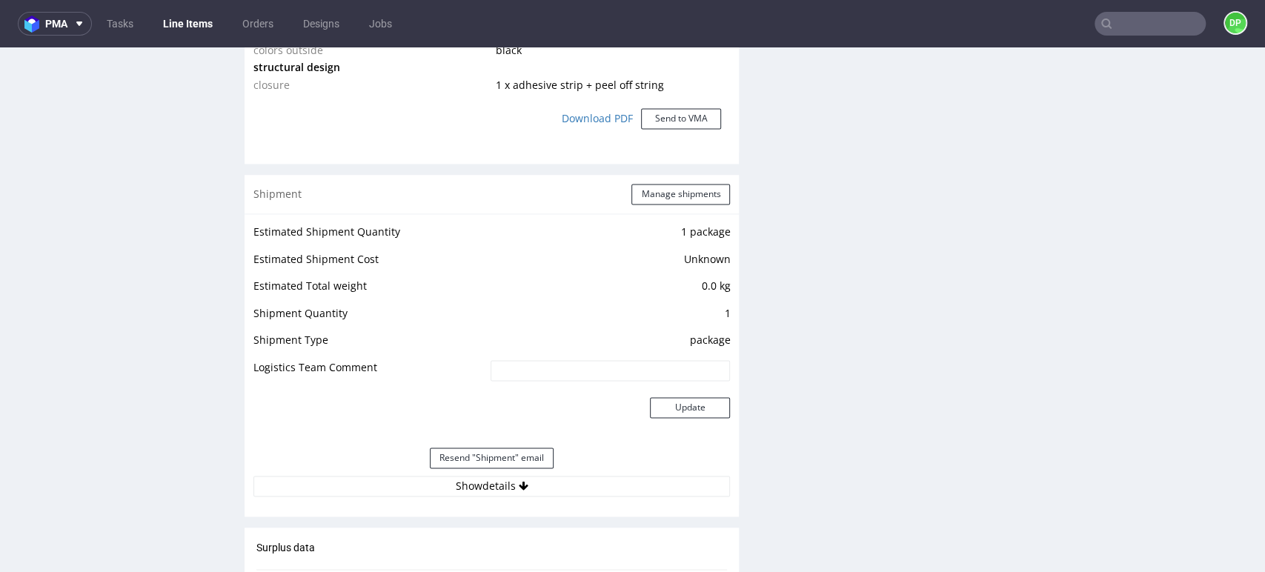
scroll to position [1496, 0]
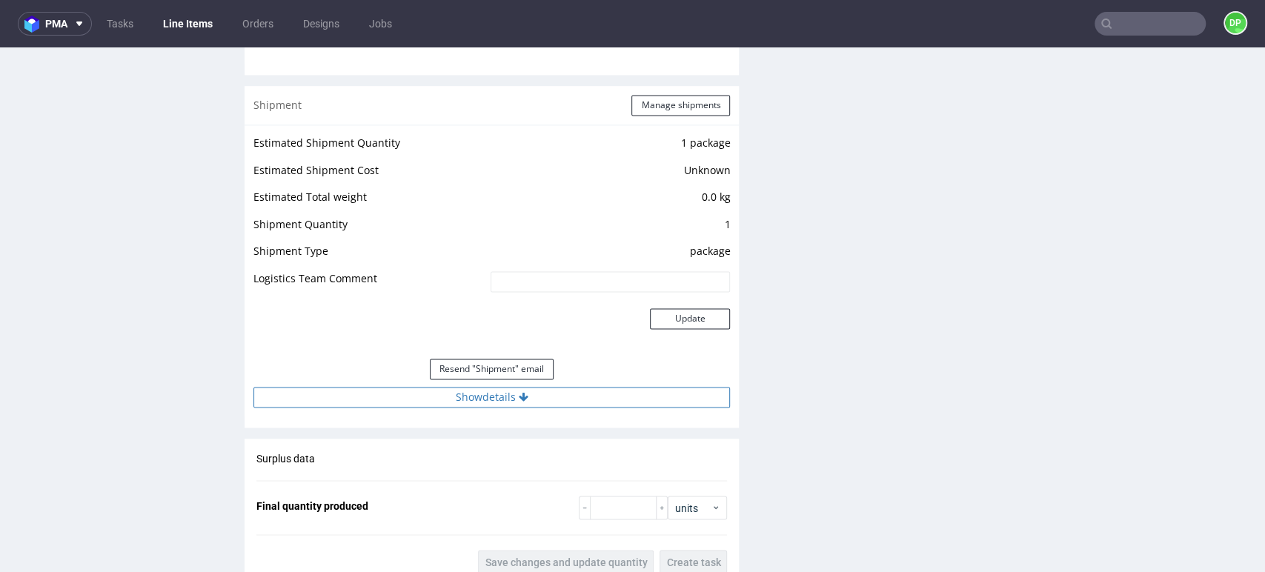
click at [492, 406] on button "Show details" at bounding box center [492, 397] width 477 height 21
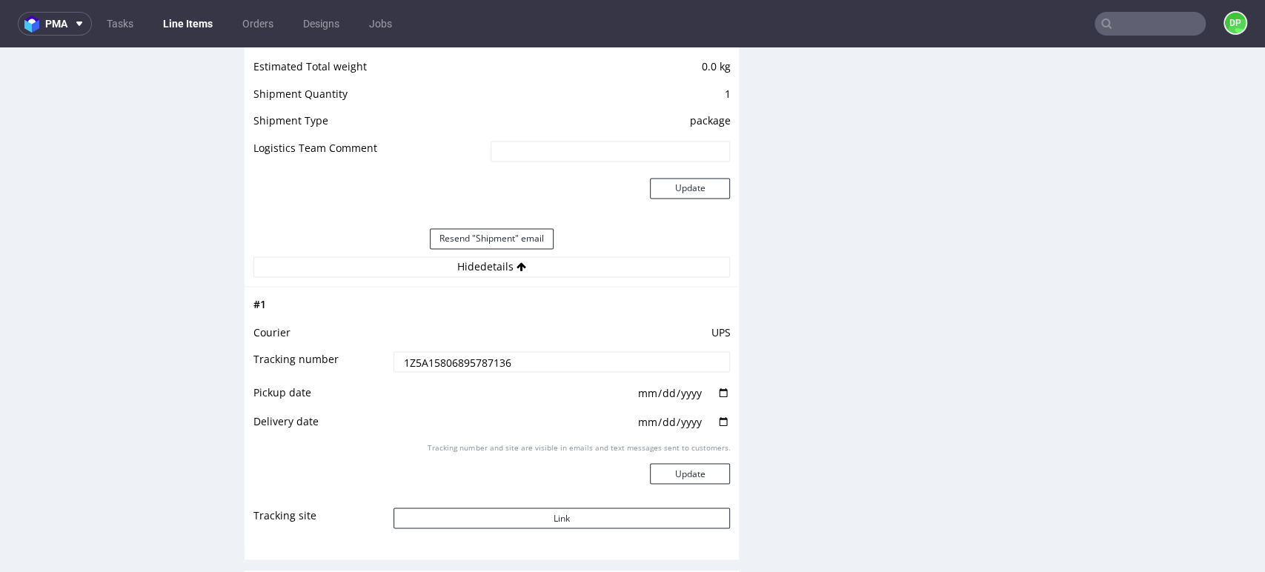
scroll to position [1744, 0]
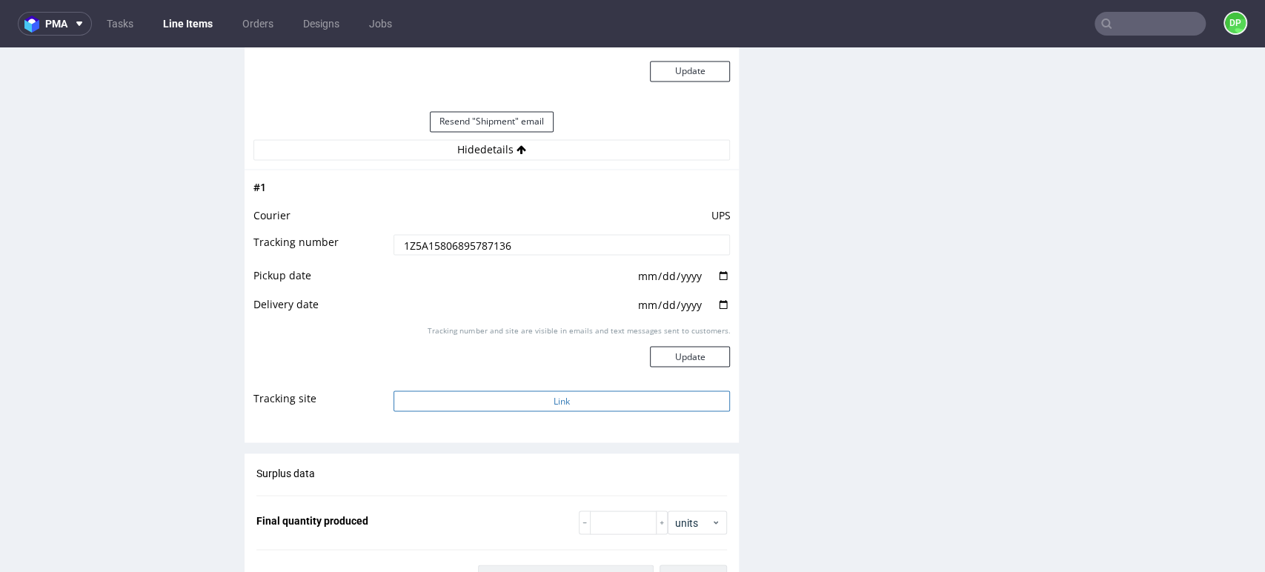
click at [471, 391] on button "Link" at bounding box center [562, 401] width 337 height 21
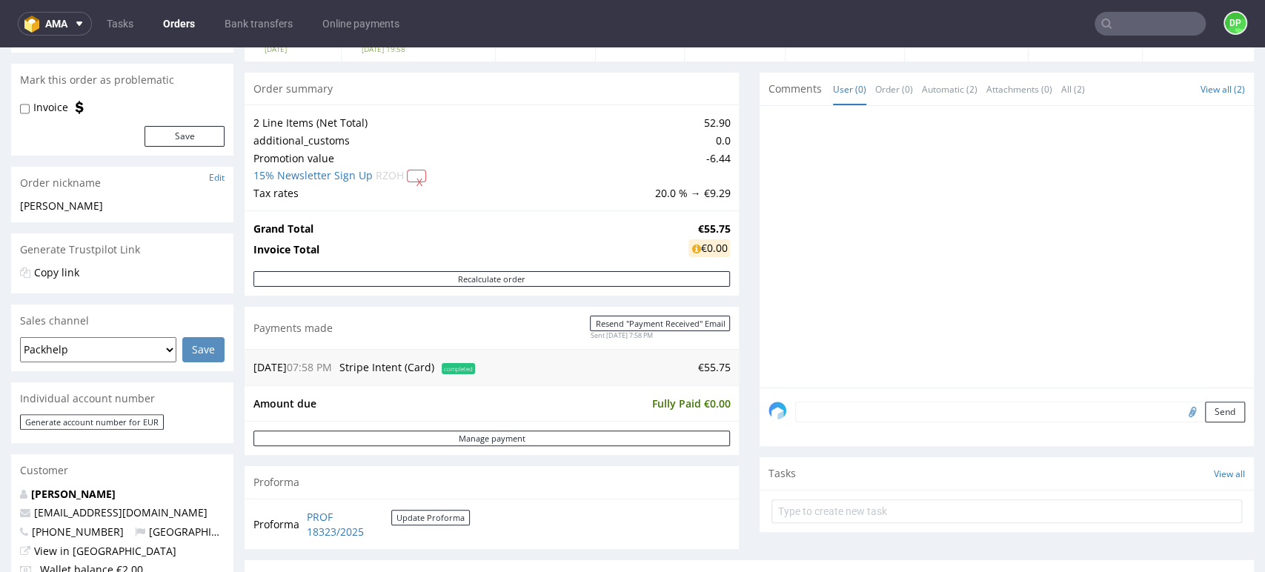
scroll to position [272, 0]
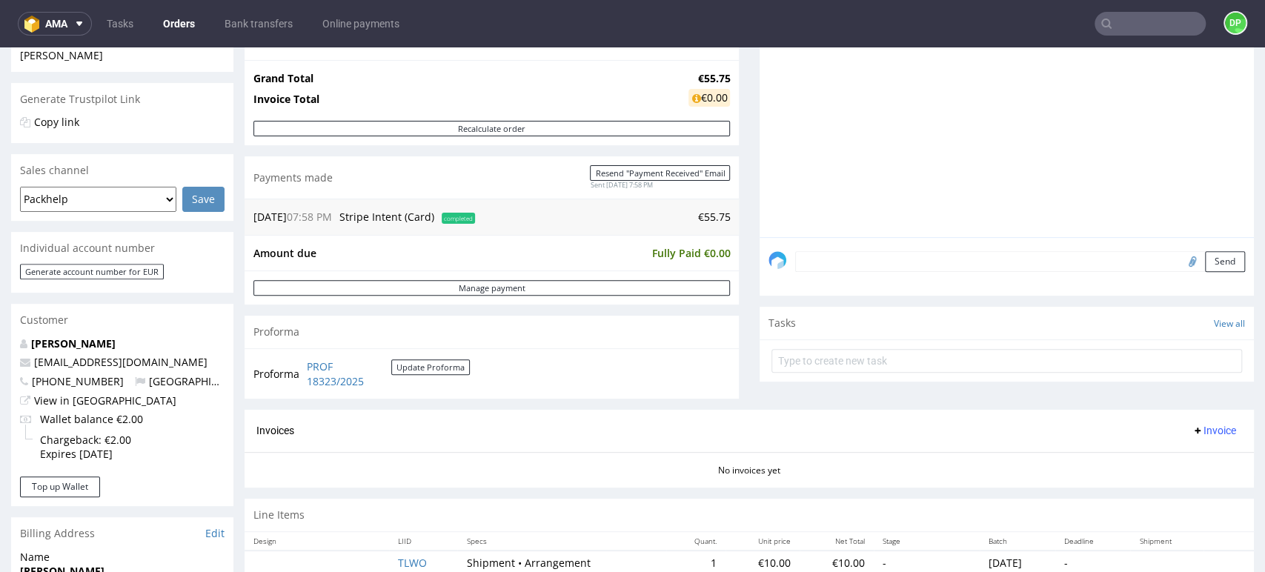
click at [1192, 429] on span "Invoice" at bounding box center [1214, 431] width 44 height 12
click at [1165, 449] on li "Generate" at bounding box center [1183, 462] width 96 height 27
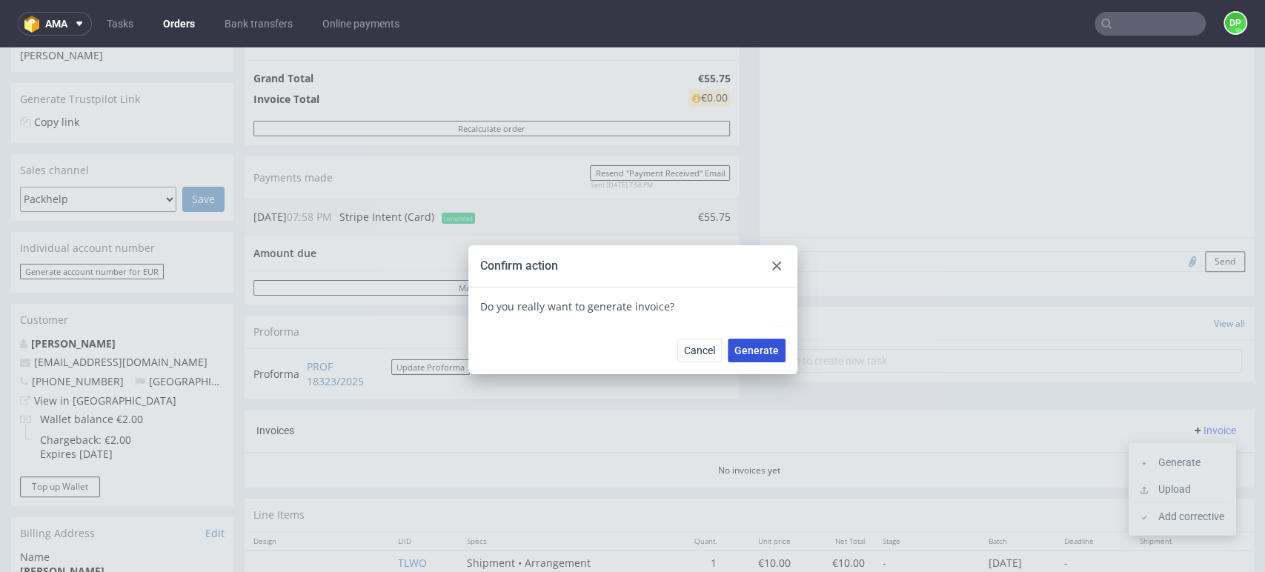
click at [744, 352] on span "Generate" at bounding box center [757, 350] width 44 height 10
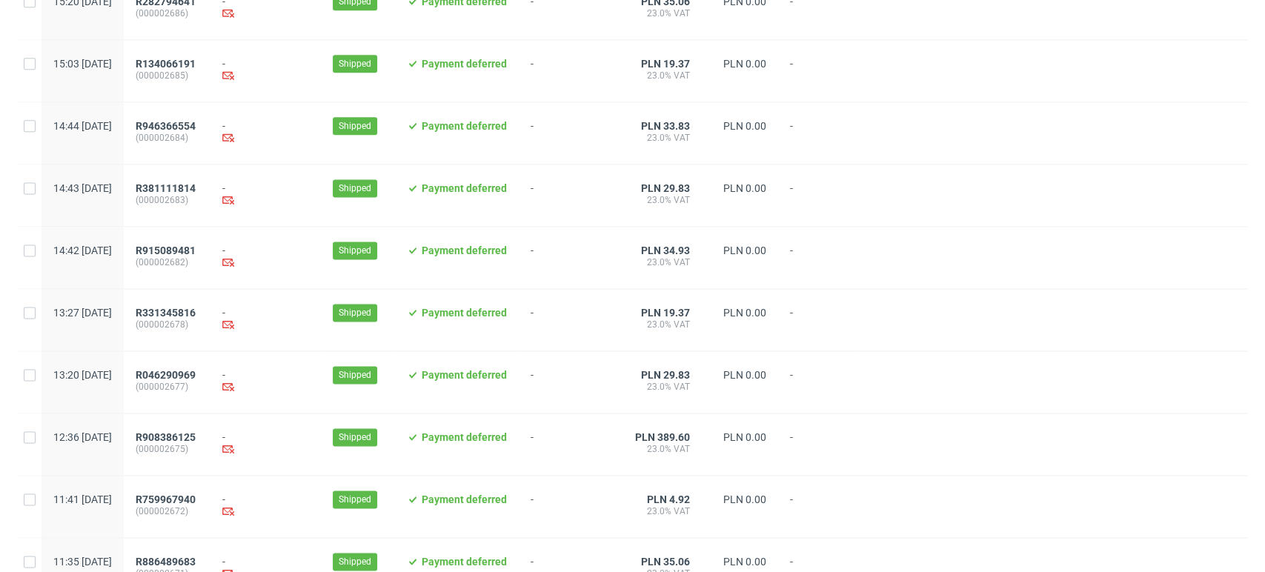
scroll to position [1520, 0]
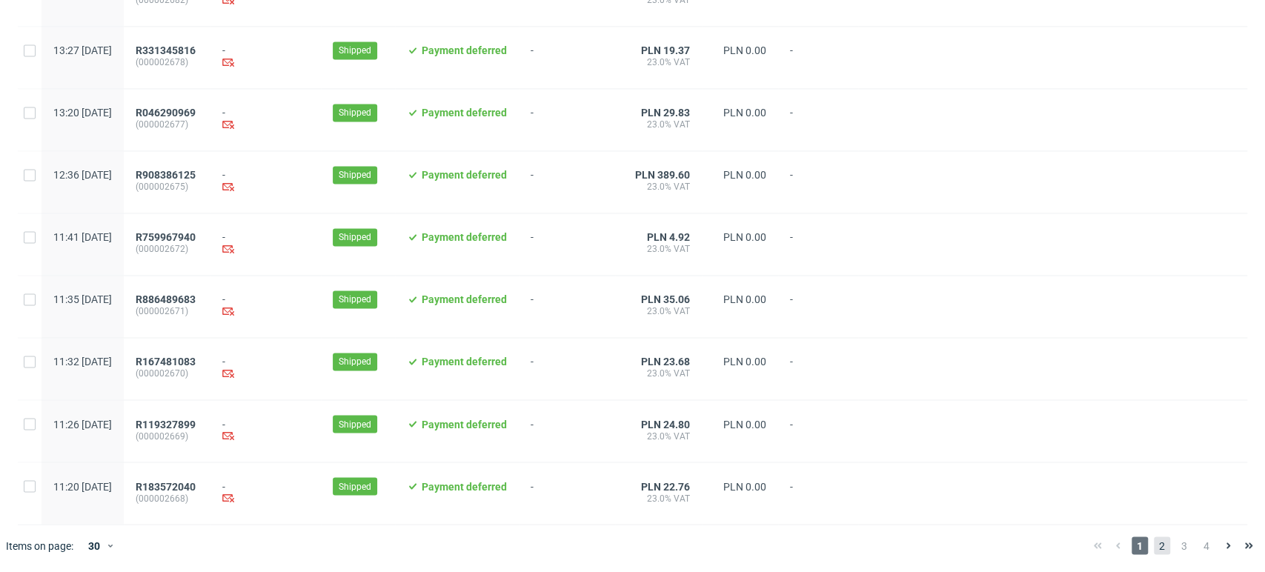
click at [1154, 548] on span "2" at bounding box center [1162, 546] width 16 height 18
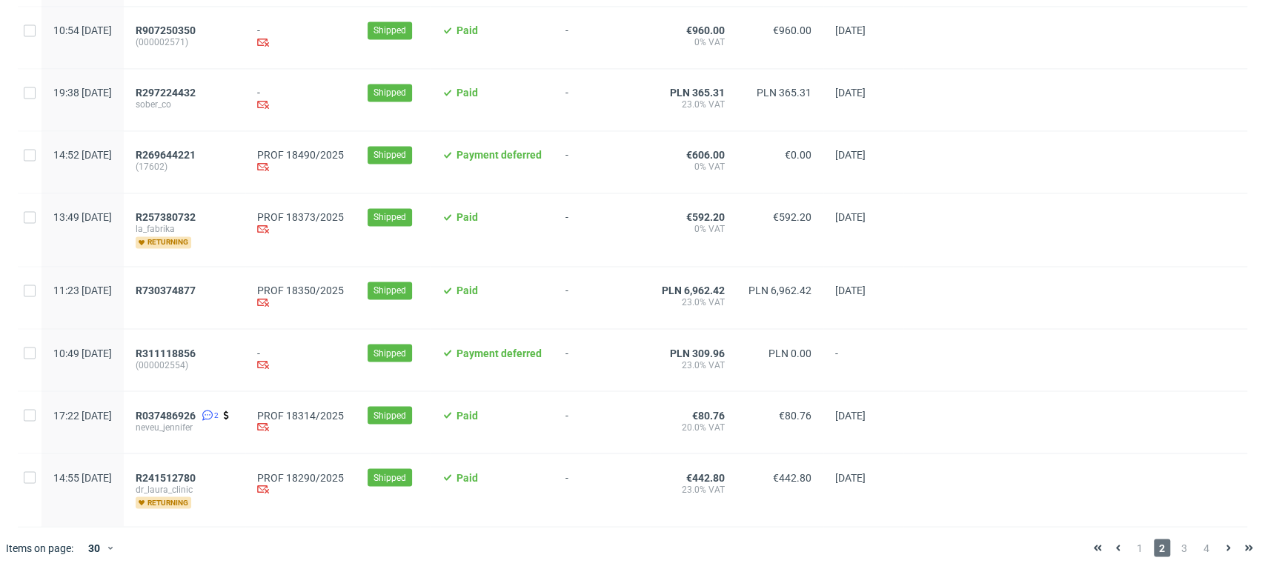
scroll to position [1572, 0]
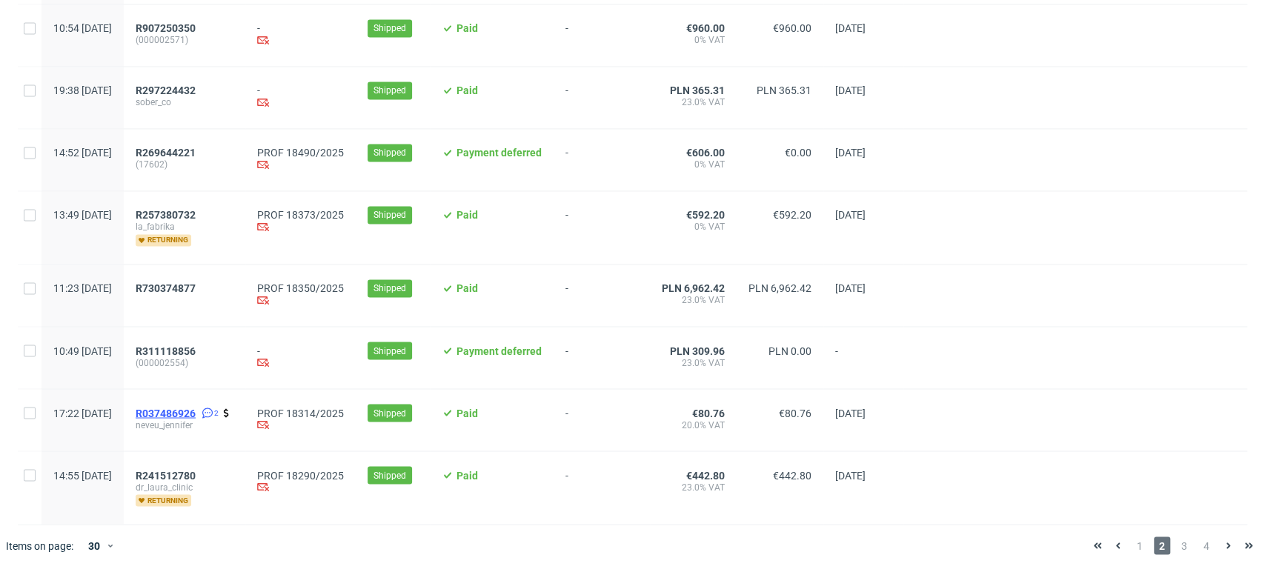
click at [196, 414] on span "R037486926" at bounding box center [166, 413] width 60 height 12
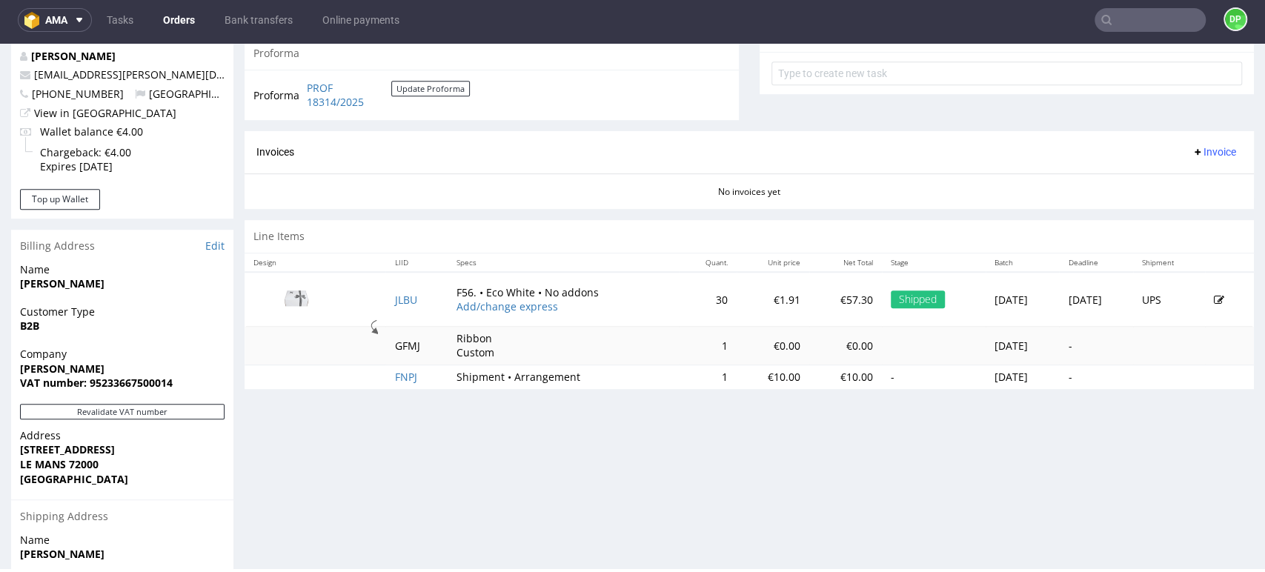
scroll to position [658, 0]
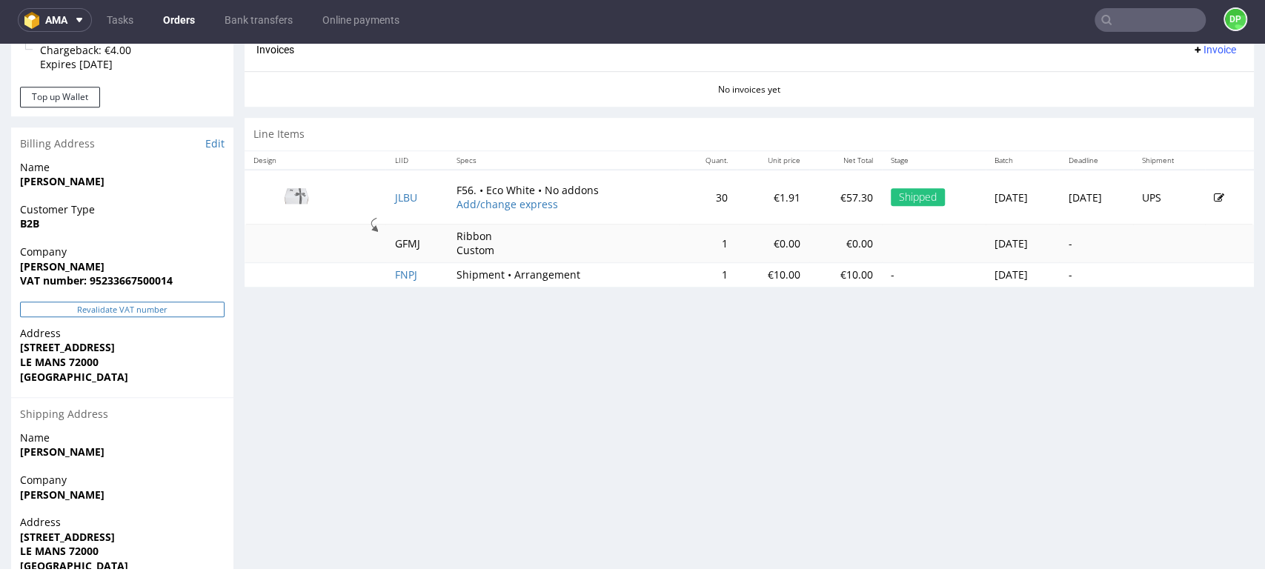
click at [156, 309] on button "Revalidate VAT number" at bounding box center [122, 310] width 205 height 16
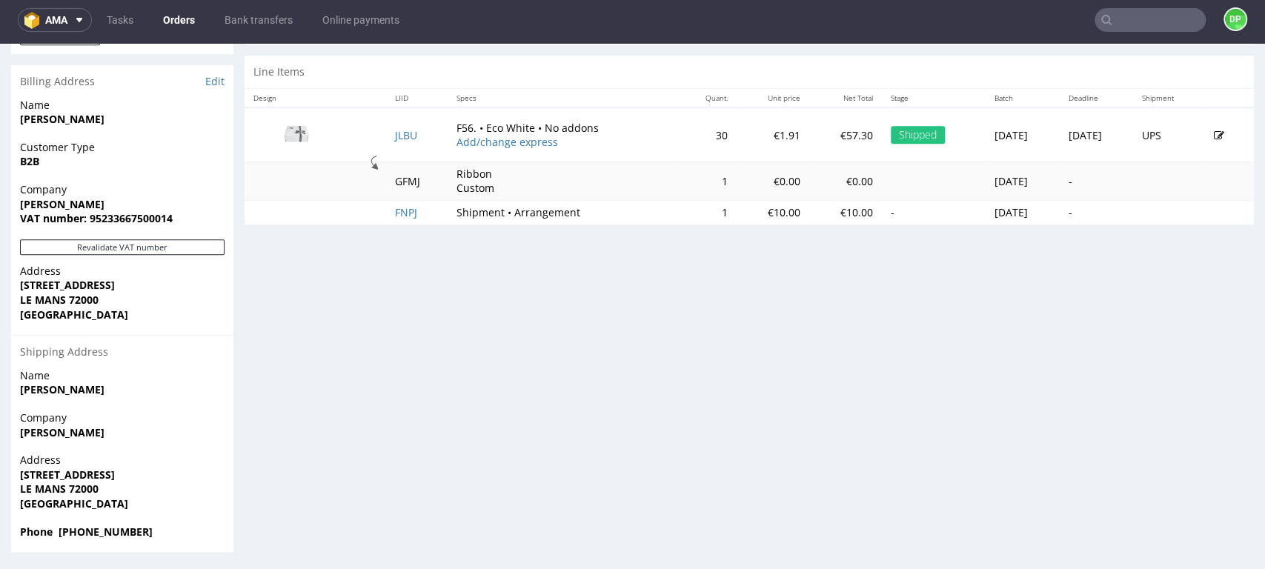
scroll to position [723, 0]
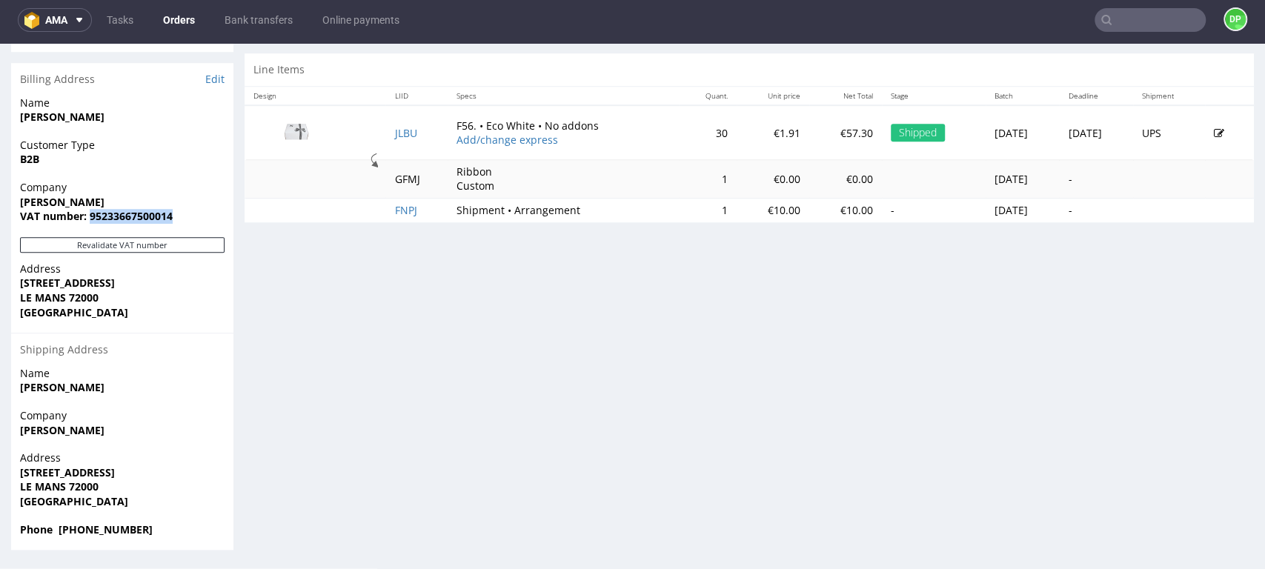
drag, startPoint x: 179, startPoint y: 218, endPoint x: 89, endPoint y: 219, distance: 89.7
click at [89, 219] on span "VAT number: 95233667500014" at bounding box center [122, 216] width 205 height 15
copy strong "95233667500014"
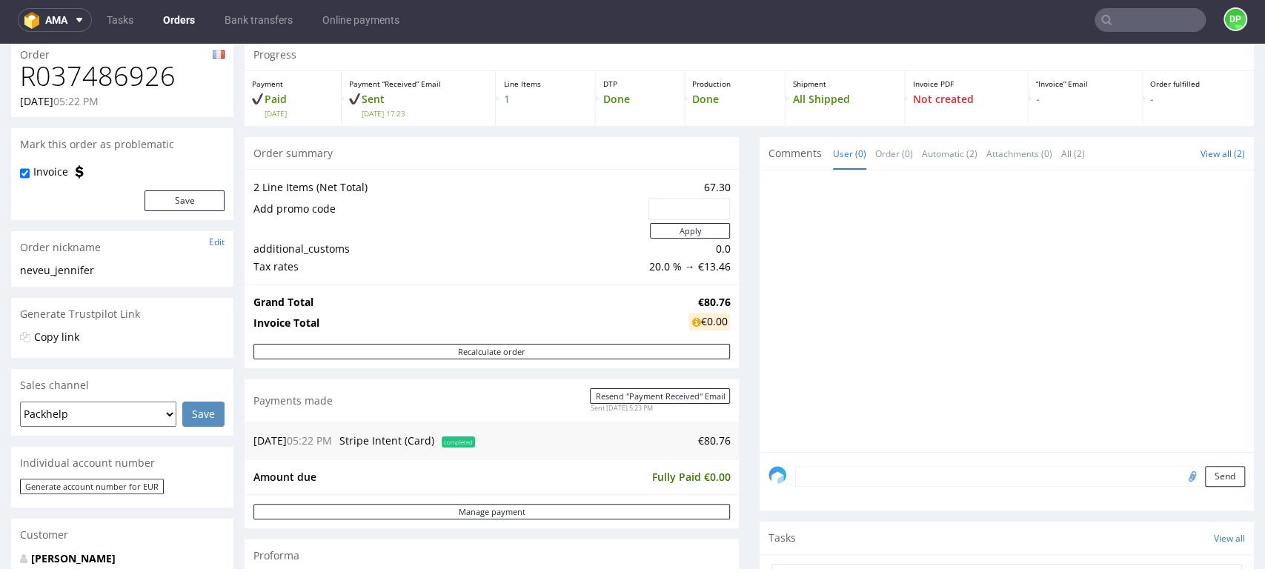
scroll to position [82, 0]
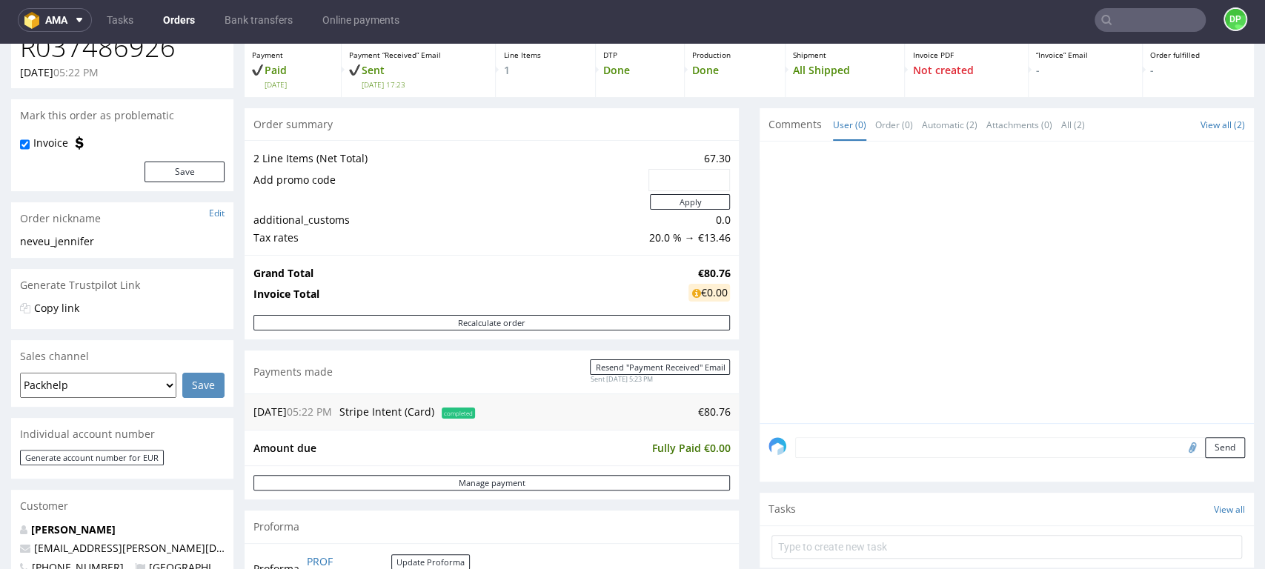
click at [1043, 126] on li "Attachments (0)" at bounding box center [1024, 124] width 75 height 15
click at [1062, 125] on link "All (2)" at bounding box center [1074, 125] width 24 height 32
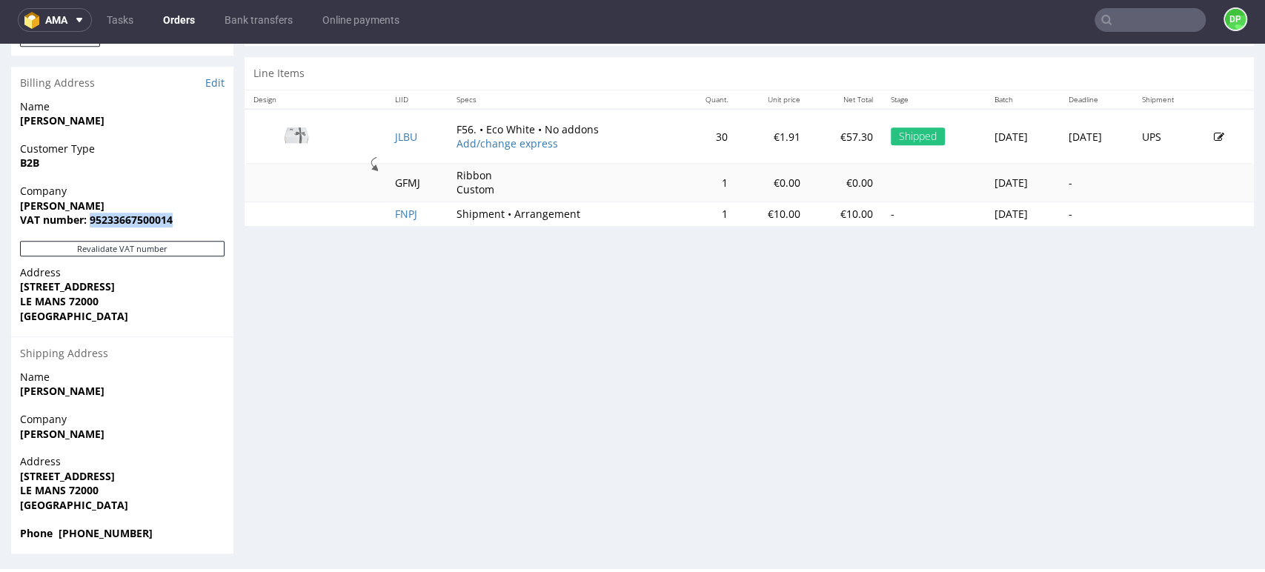
scroll to position [723, 0]
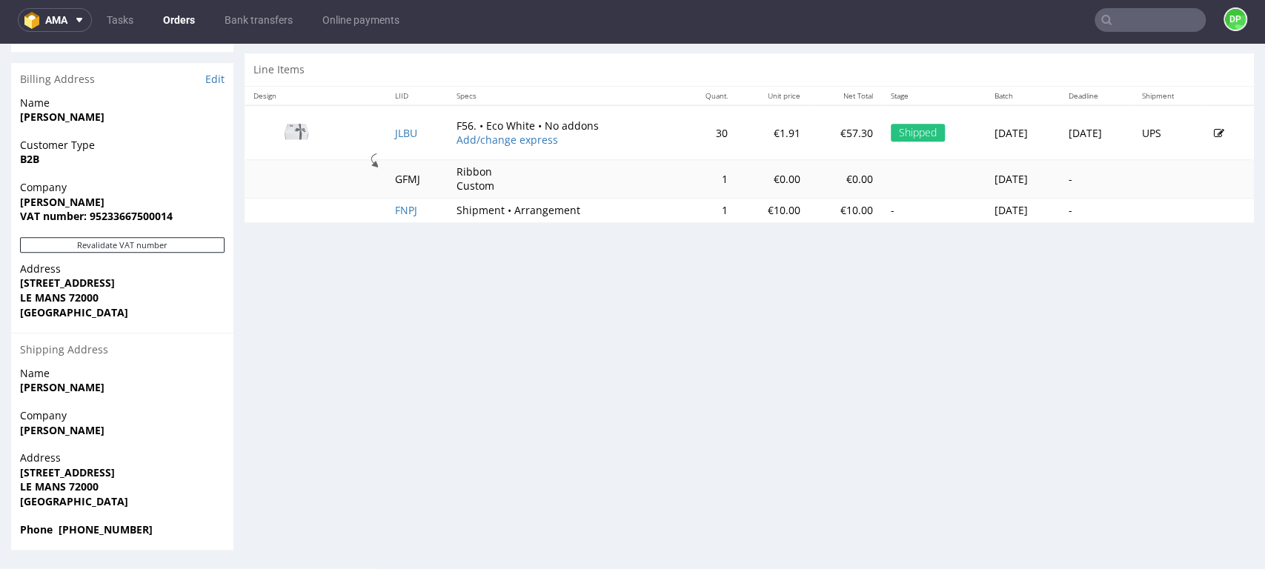
click at [182, 339] on div "Shipping Address" at bounding box center [122, 349] width 222 height 33
drag, startPoint x: 100, startPoint y: 196, endPoint x: 9, endPoint y: 200, distance: 91.3
copy strong "NEVEU Jennifer"
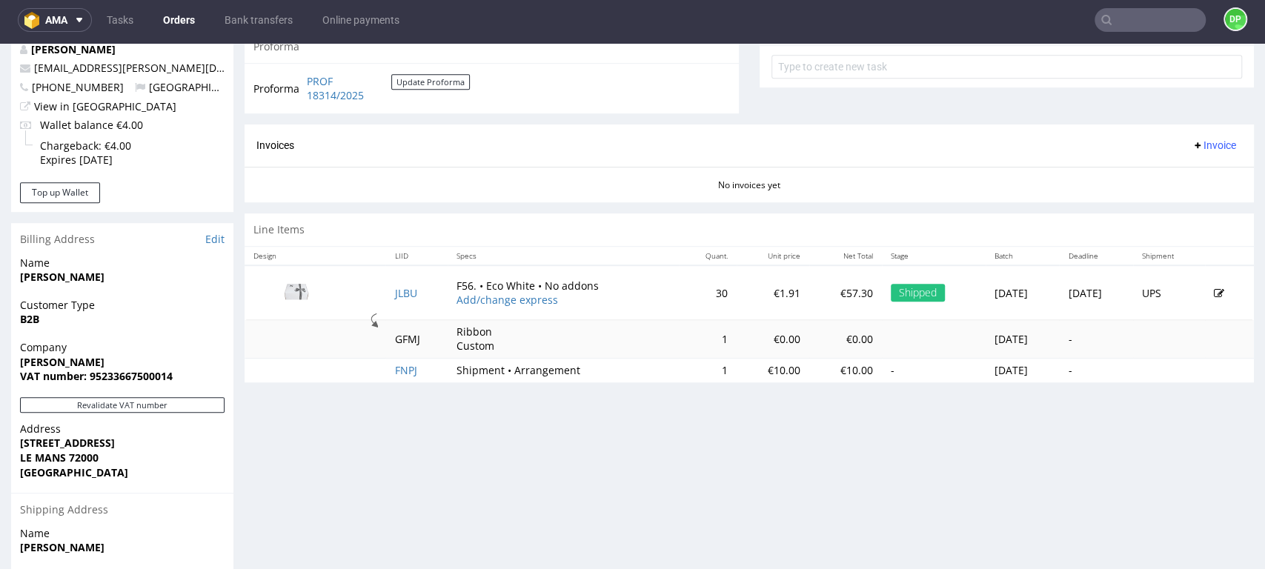
scroll to position [658, 0]
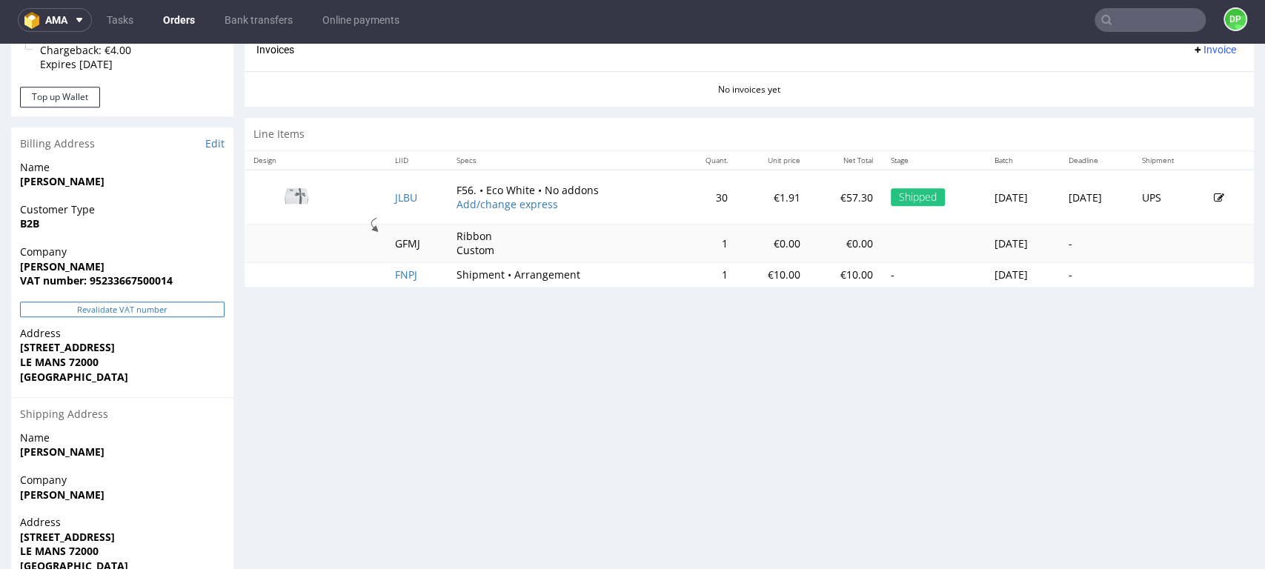
click at [142, 315] on button "Revalidate VAT number" at bounding box center [122, 310] width 205 height 16
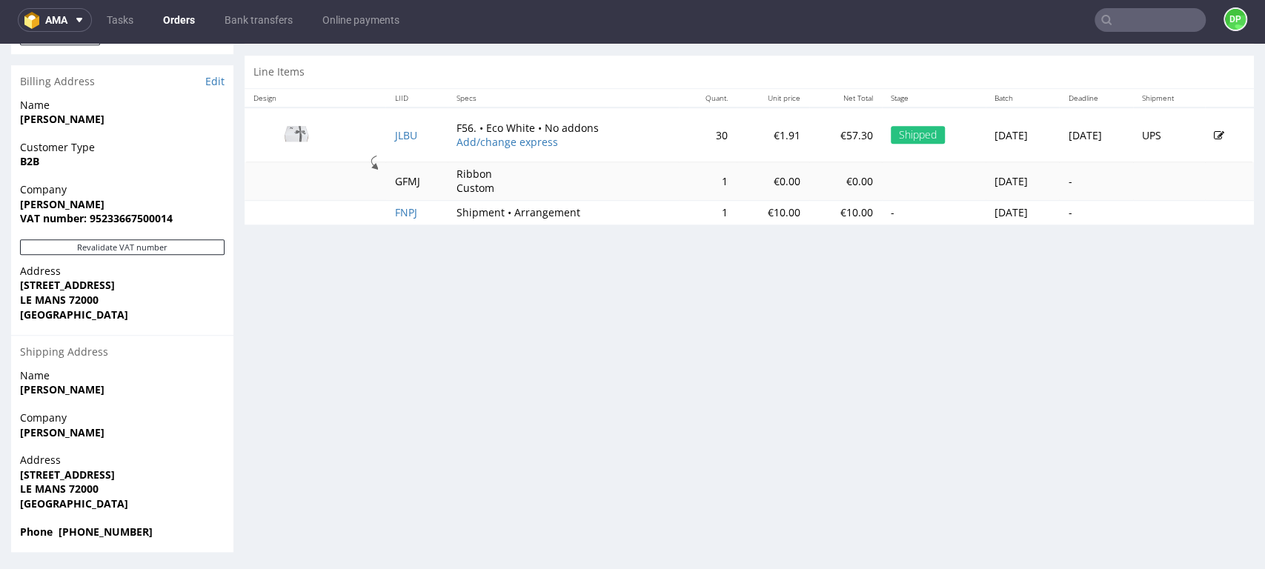
scroll to position [723, 0]
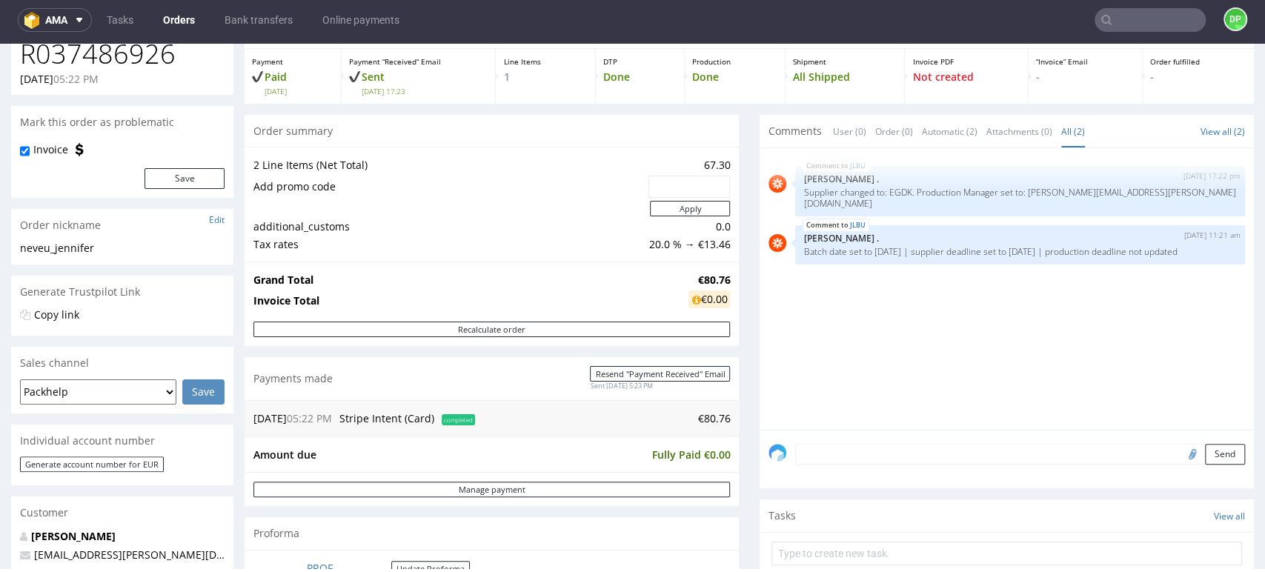
scroll to position [0, 0]
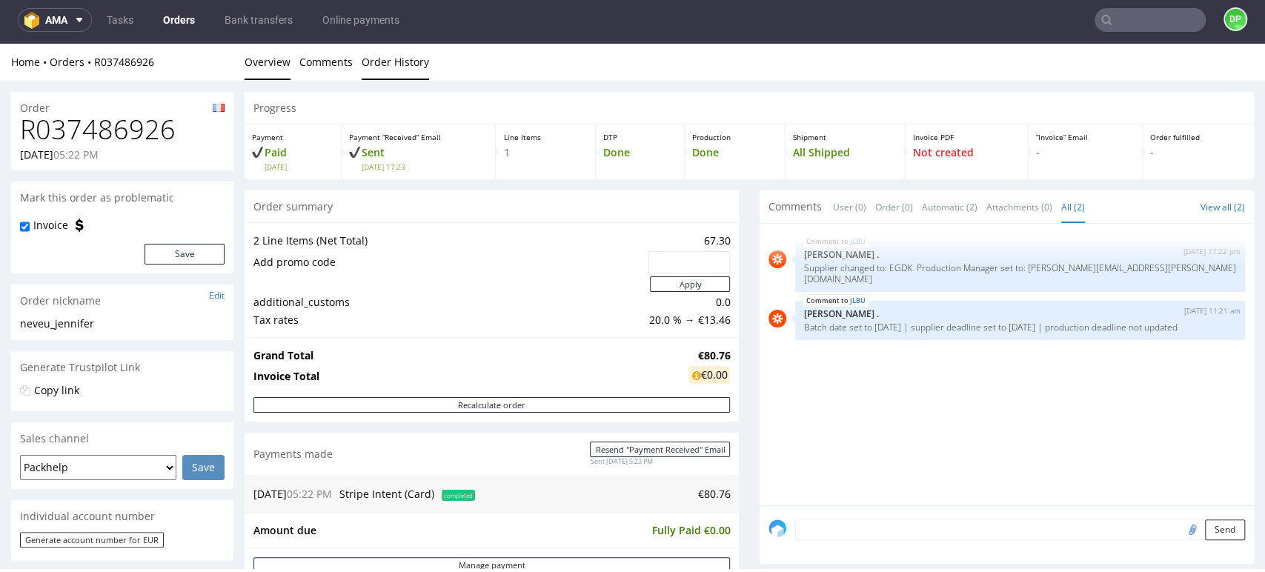
click at [408, 73] on link "Order History" at bounding box center [395, 62] width 67 height 36
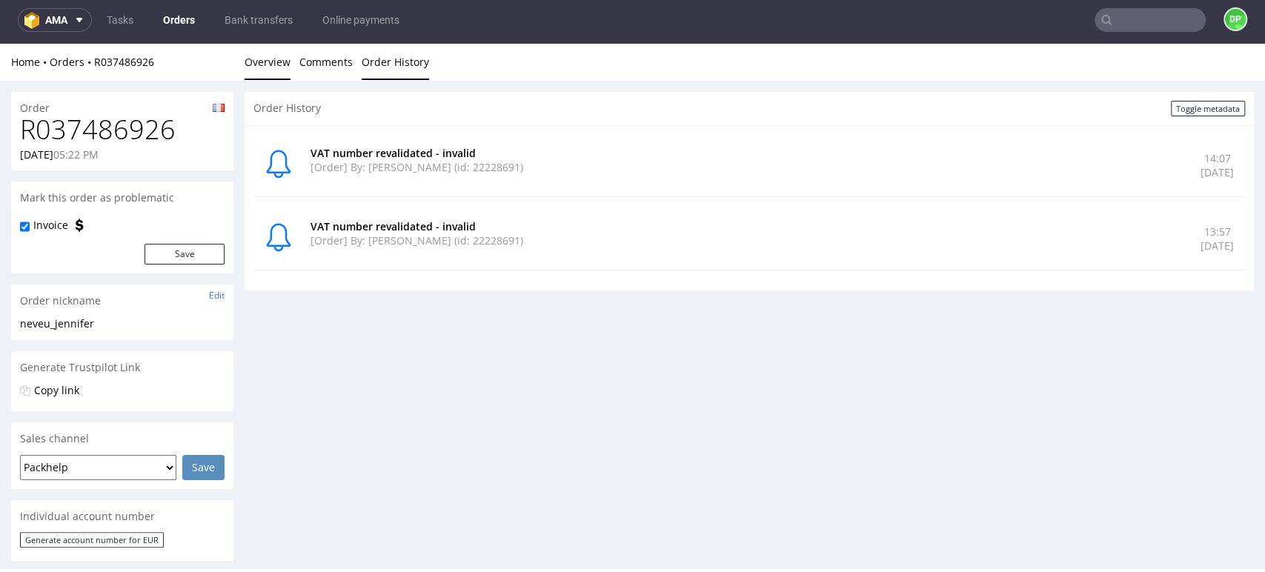
click at [260, 73] on link "Overview" at bounding box center [268, 62] width 46 height 36
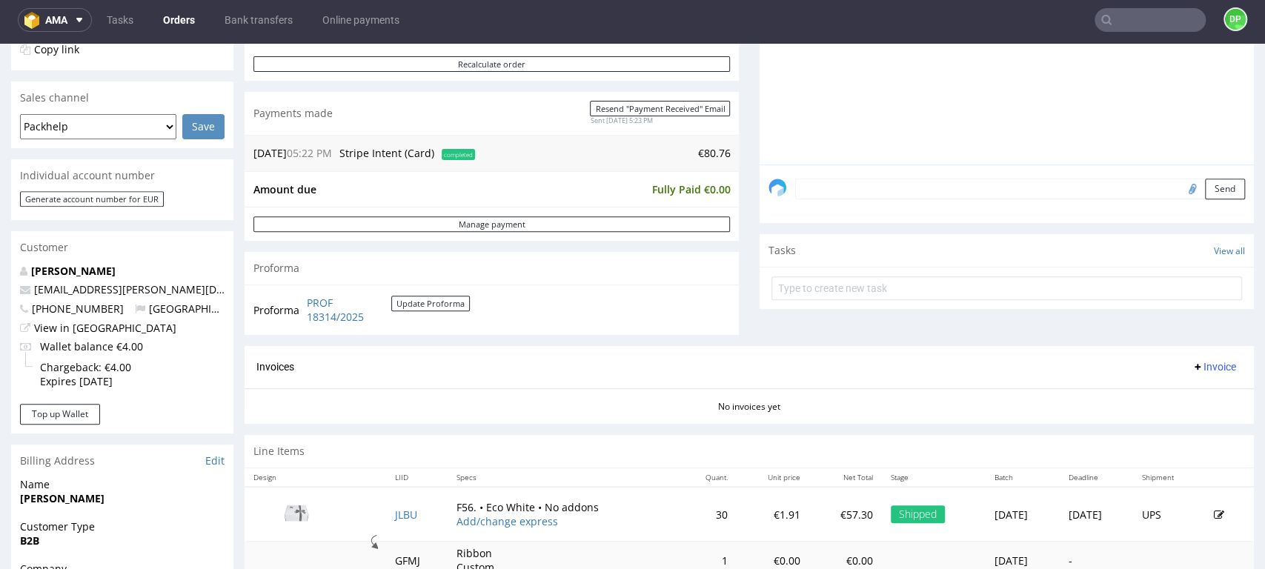
scroll to position [411, 0]
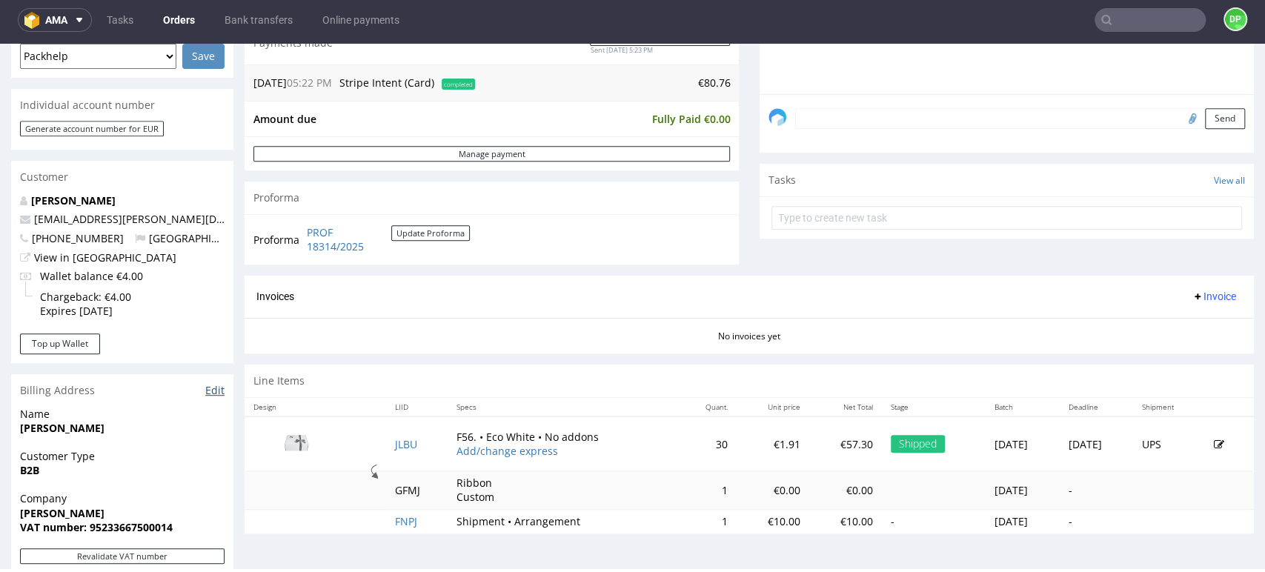
click at [207, 392] on link "Edit" at bounding box center [214, 390] width 19 height 15
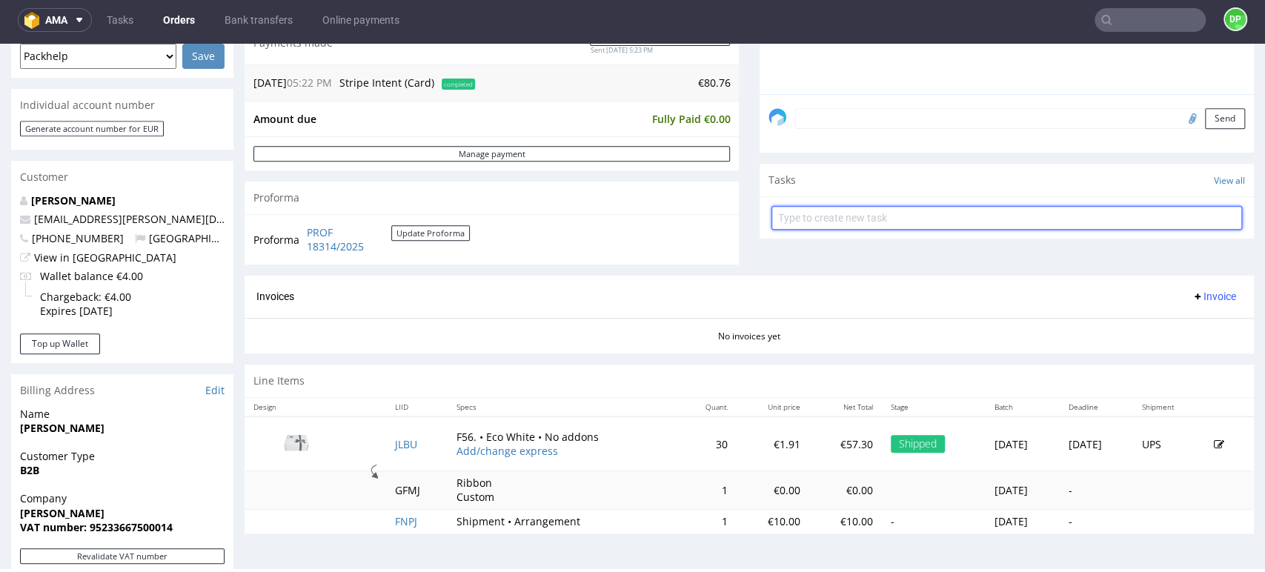
click at [851, 220] on input "text" at bounding box center [1007, 218] width 471 height 24
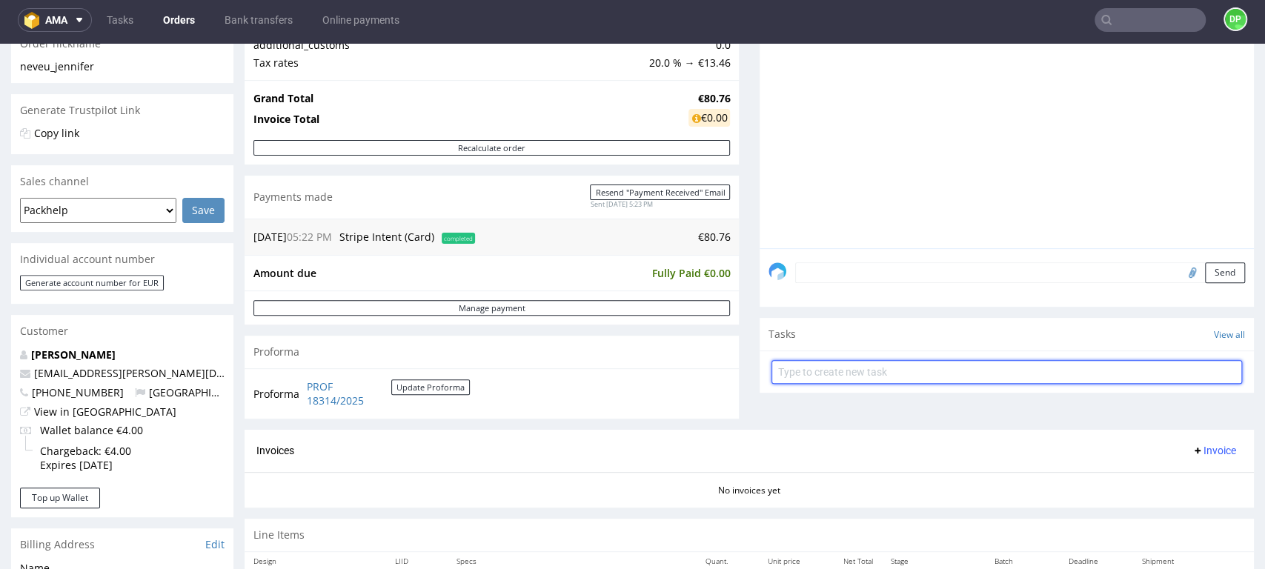
scroll to position [247, 0]
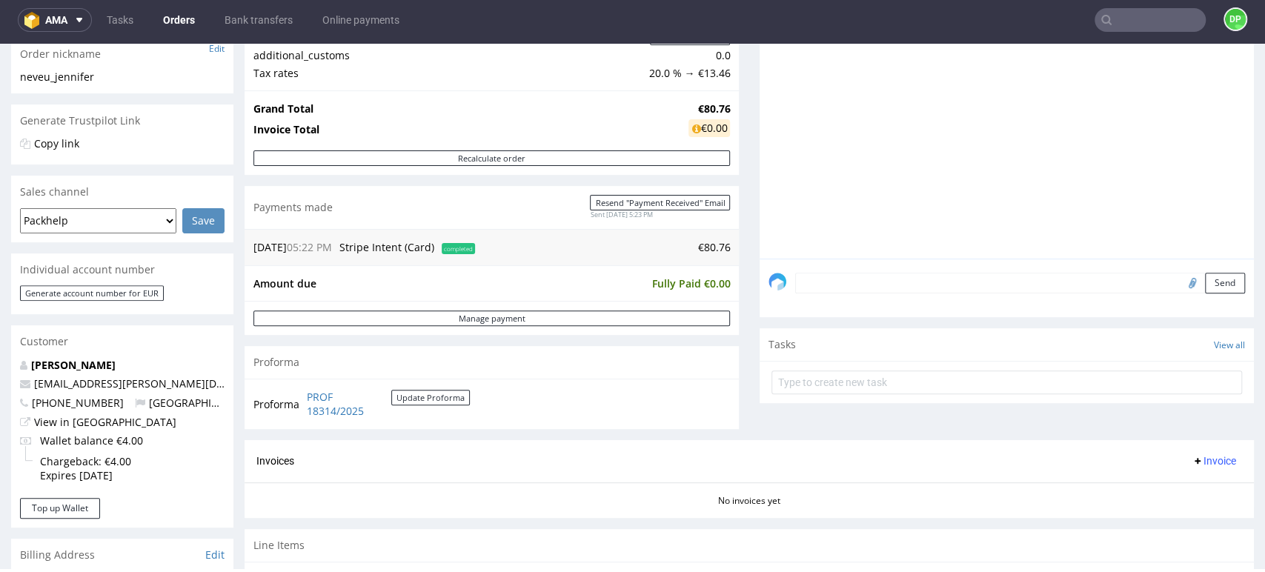
click at [834, 288] on textarea at bounding box center [1020, 283] width 450 height 21
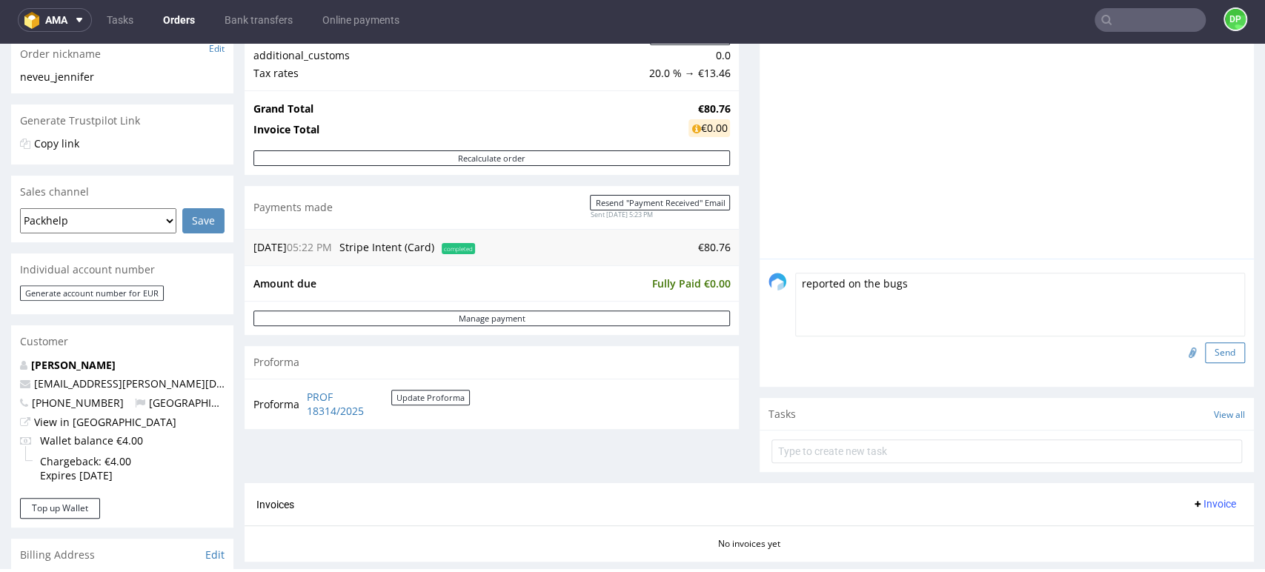
type textarea "reported on the bugs"
click at [1205, 353] on button "Send" at bounding box center [1225, 352] width 40 height 21
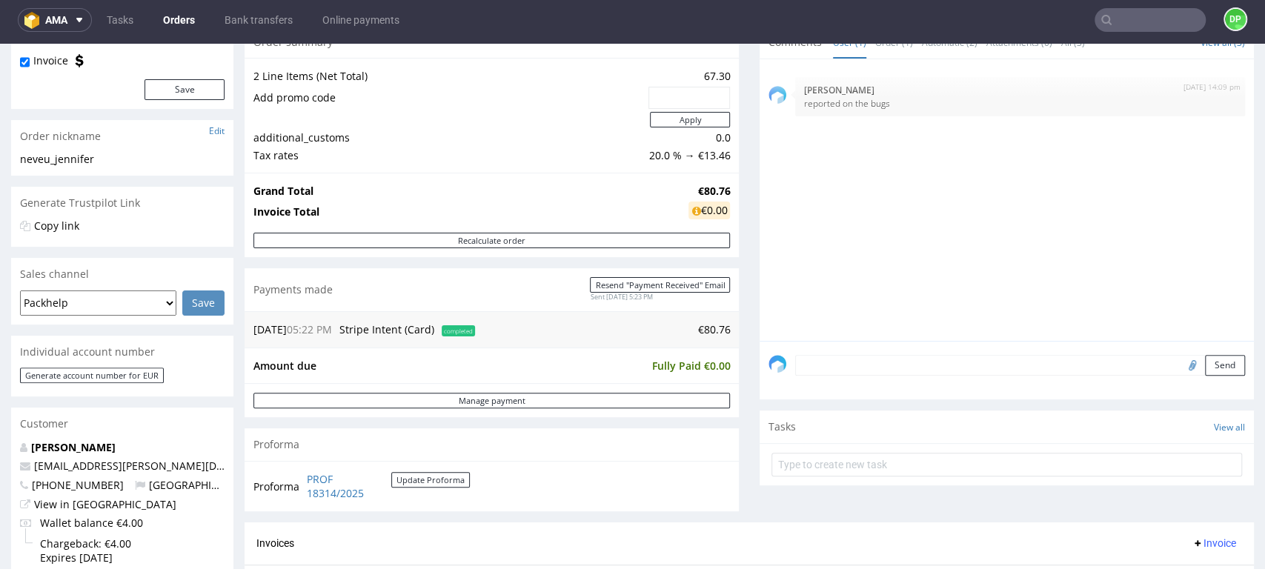
scroll to position [0, 0]
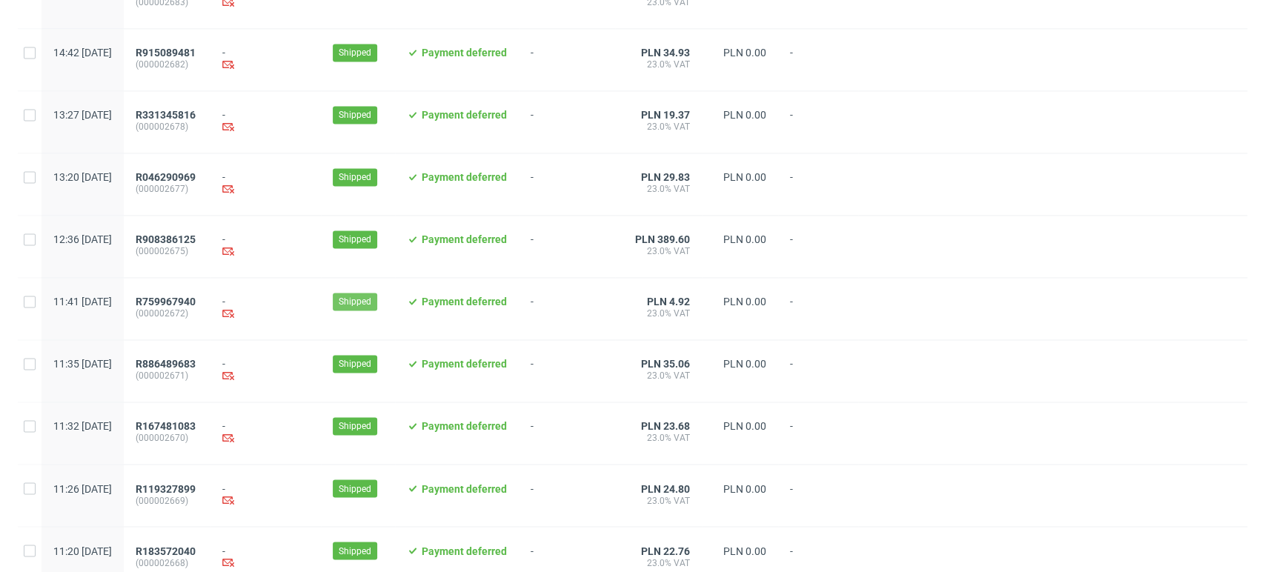
scroll to position [1520, 0]
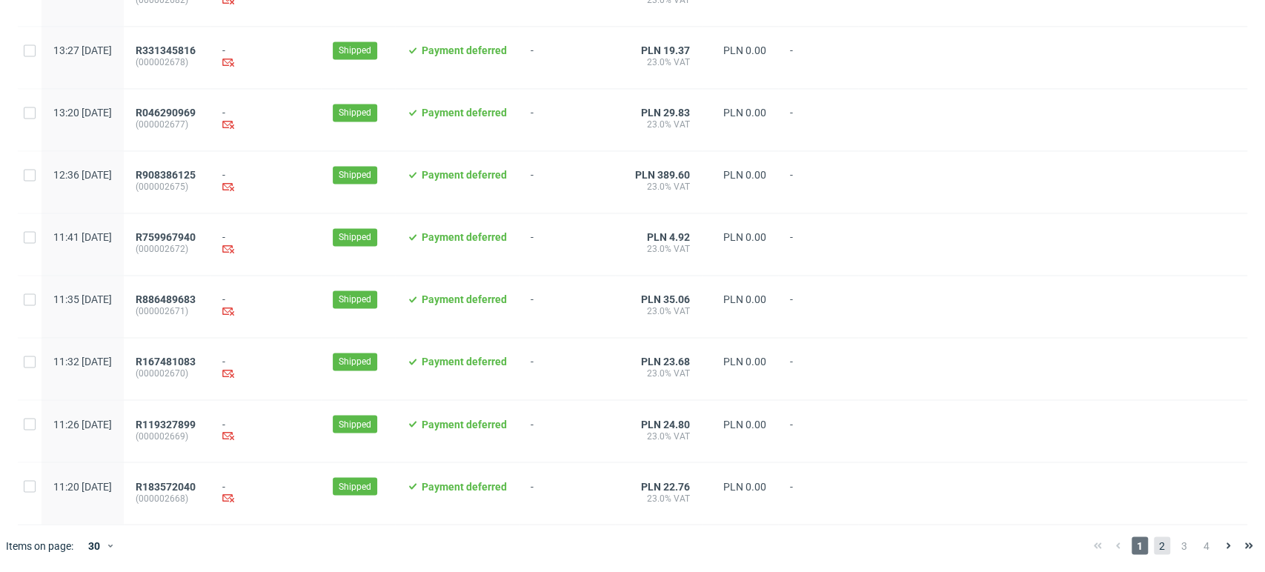
click at [1154, 543] on span "2" at bounding box center [1162, 546] width 16 height 18
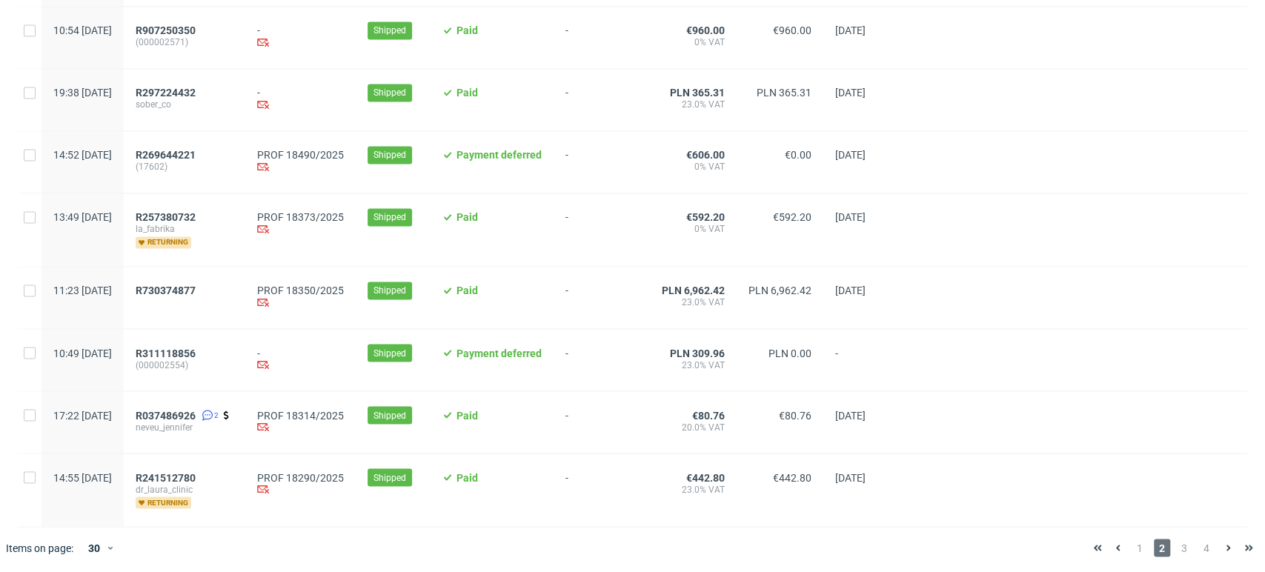
scroll to position [1572, 0]
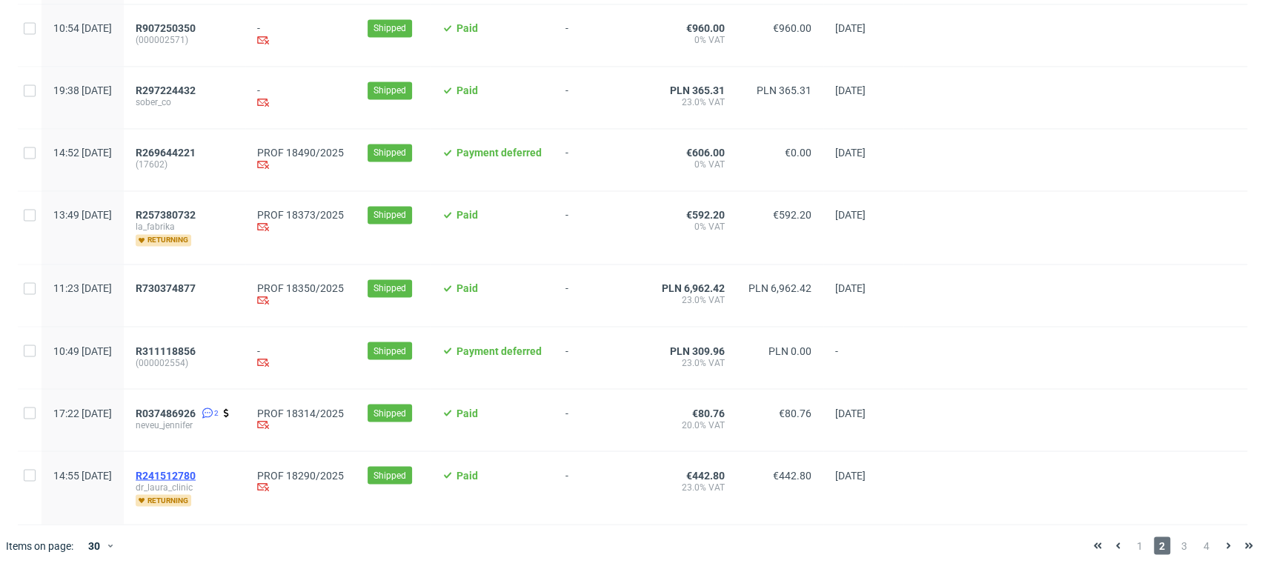
click at [196, 478] on span "R241512780" at bounding box center [166, 475] width 60 height 12
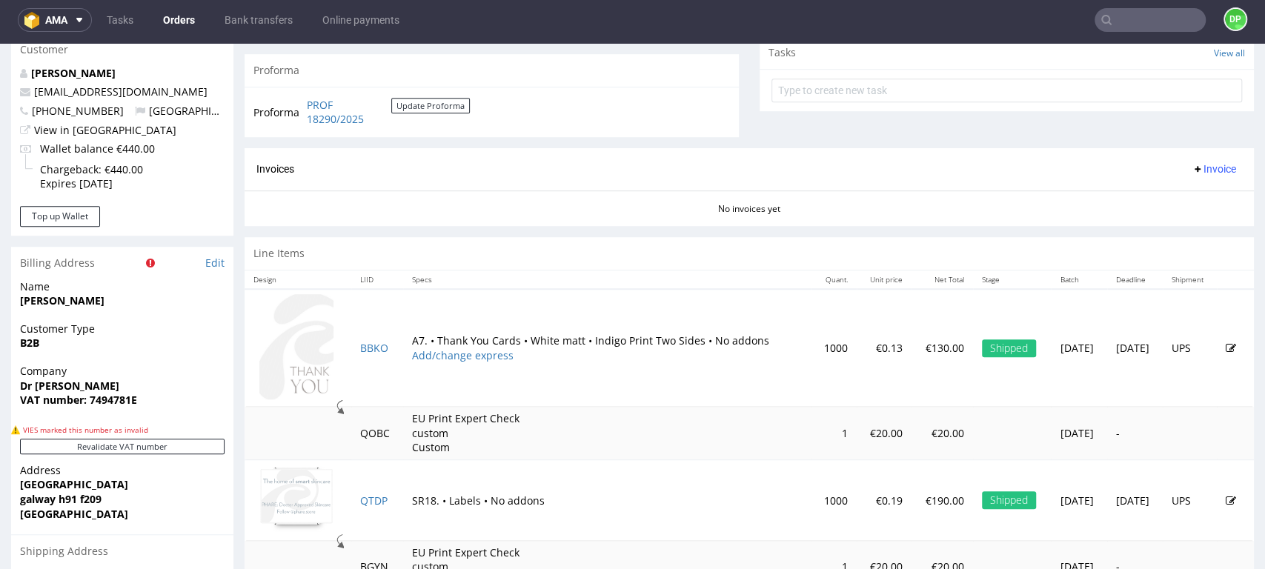
scroll to position [535, 0]
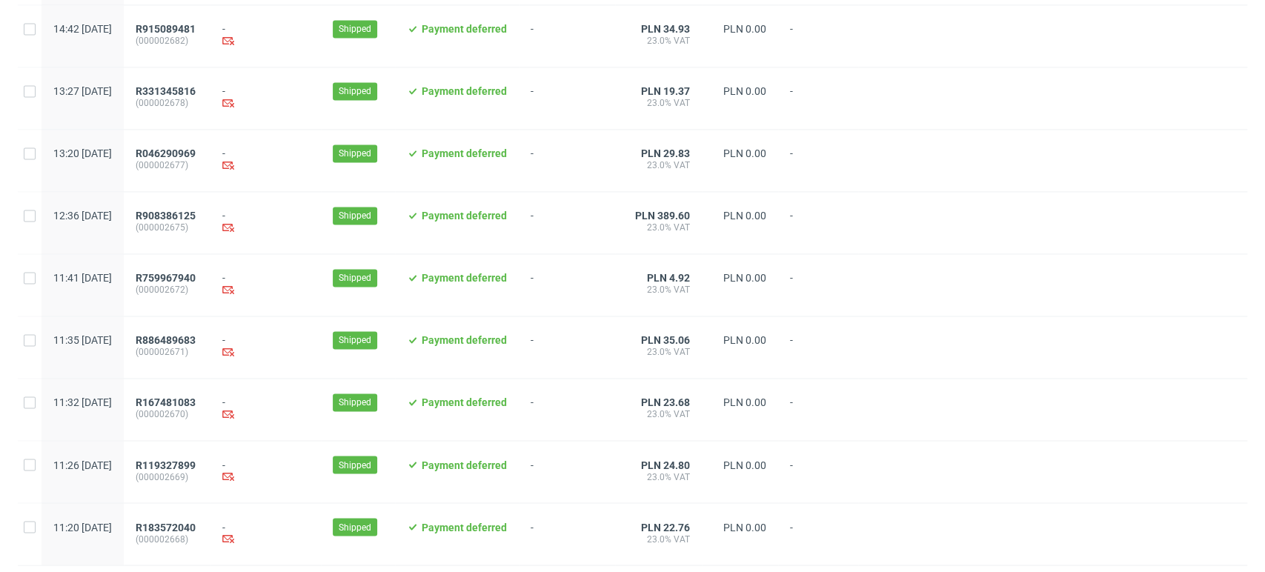
scroll to position [1520, 0]
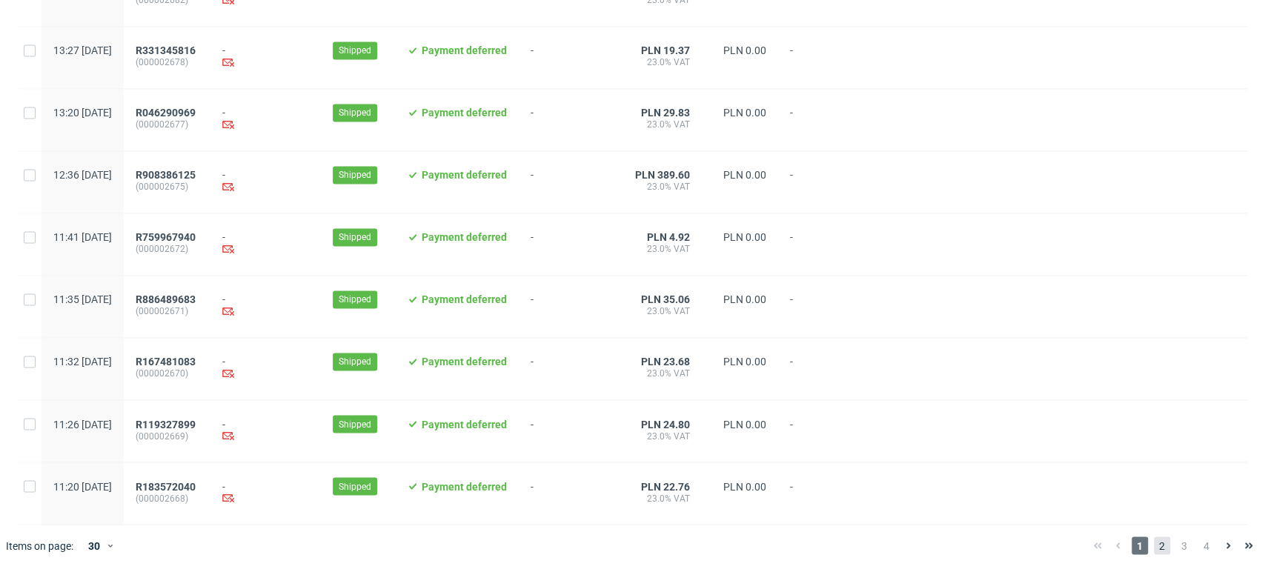
click at [1154, 549] on span "2" at bounding box center [1162, 546] width 16 height 18
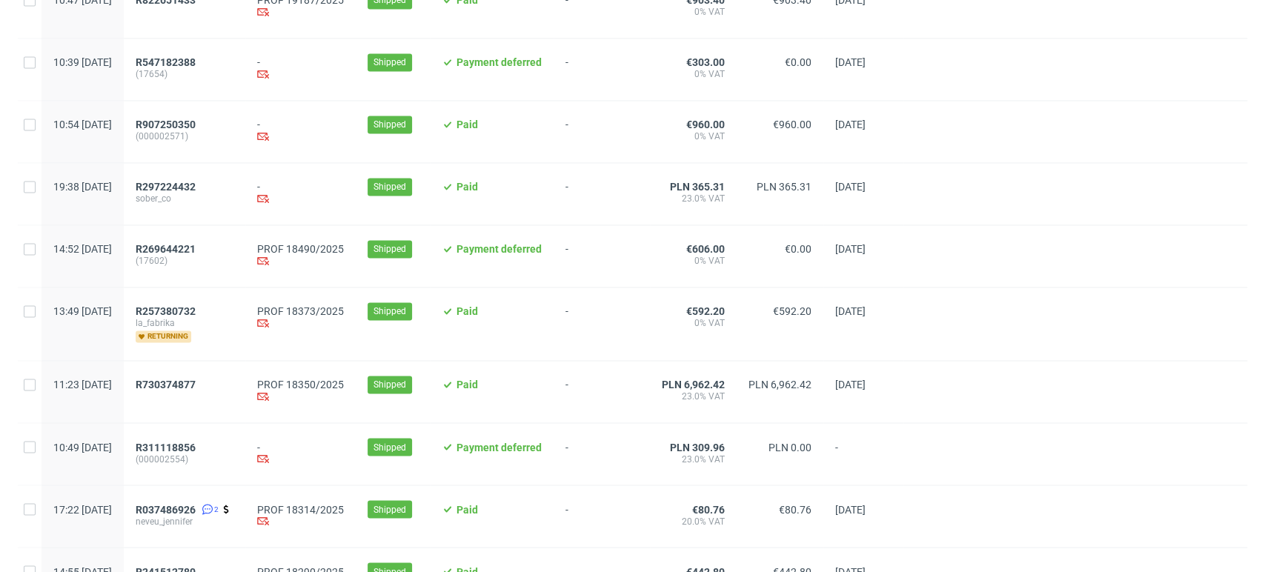
scroll to position [1572, 0]
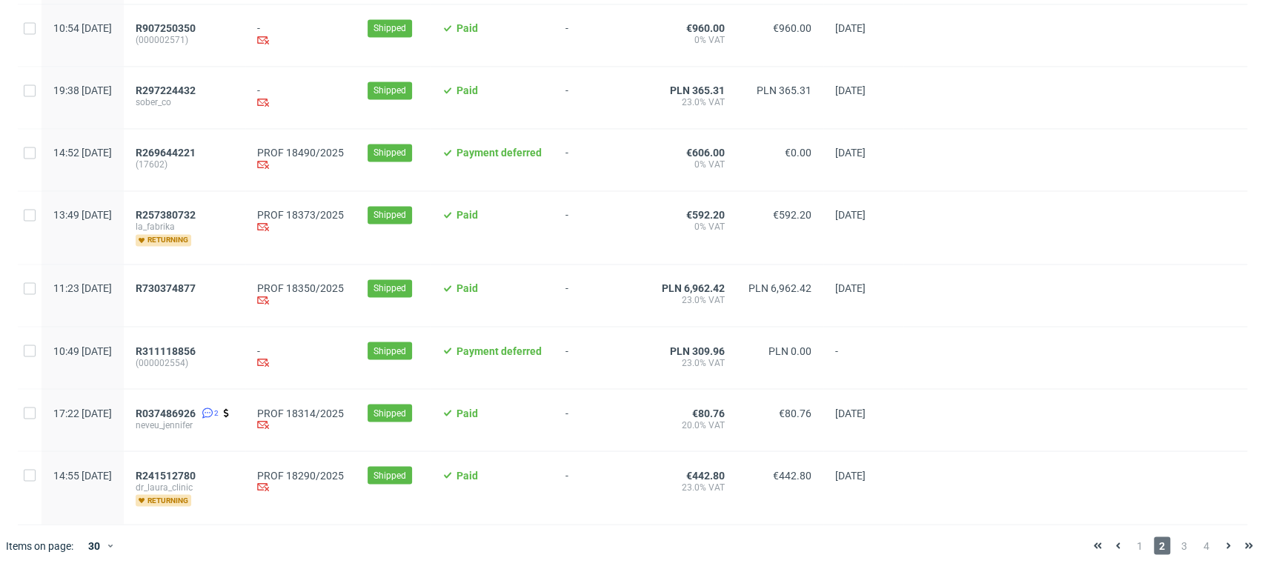
click at [1180, 551] on div "1 2 3 4" at bounding box center [1174, 546] width 172 height 18
click at [1176, 551] on span "3" at bounding box center [1184, 546] width 16 height 18
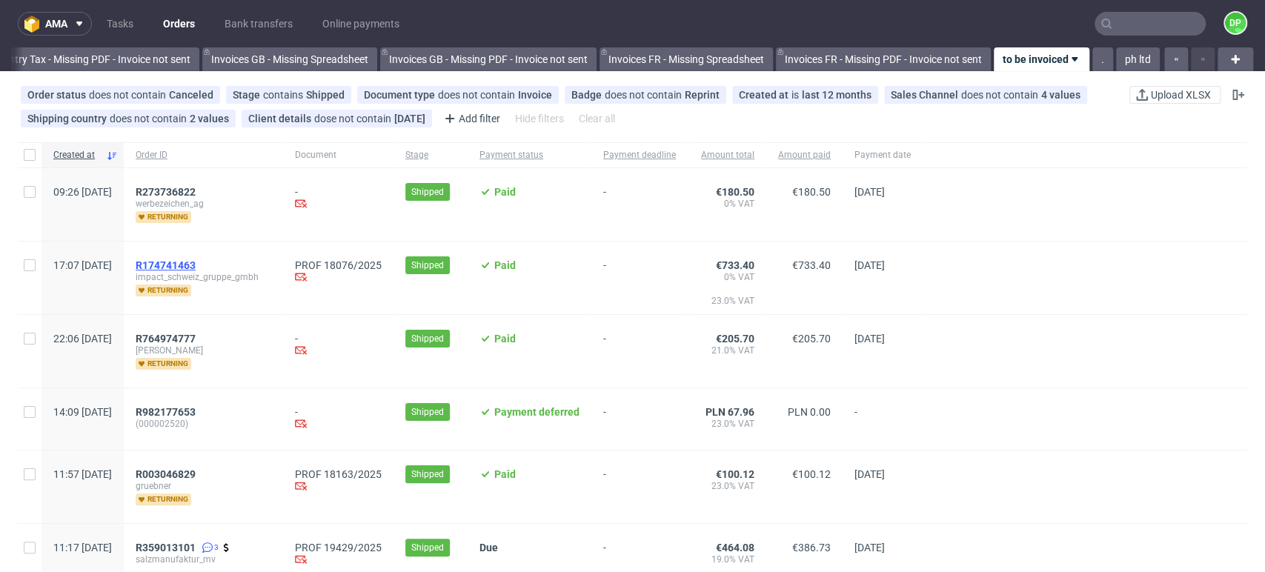
click at [196, 264] on span "R174741463" at bounding box center [166, 265] width 60 height 12
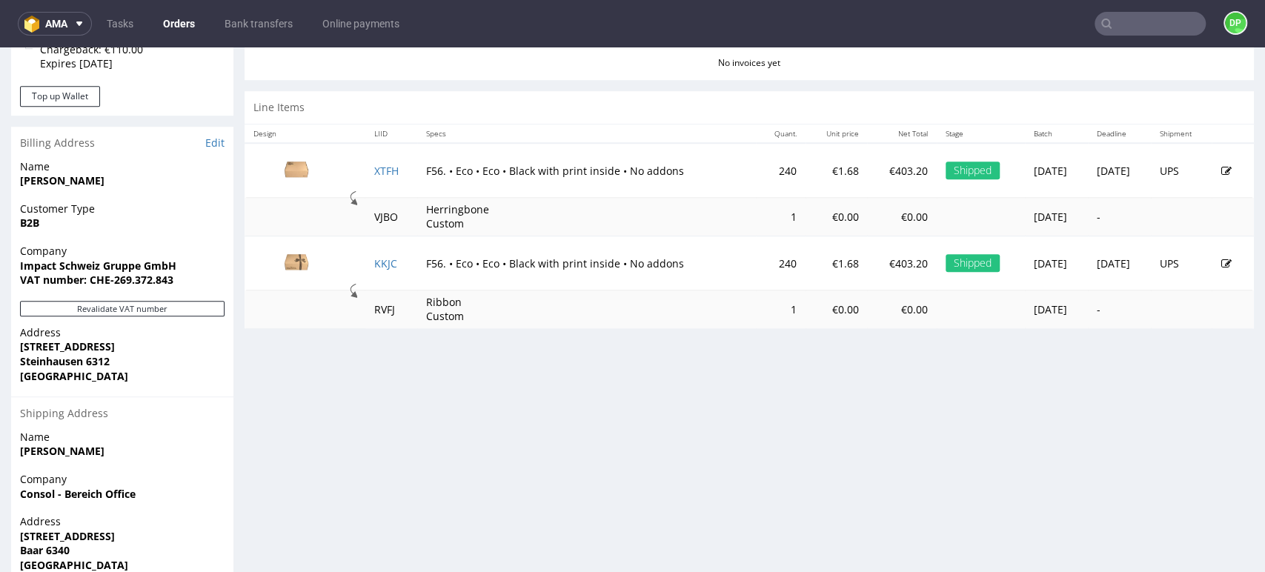
scroll to position [723, 0]
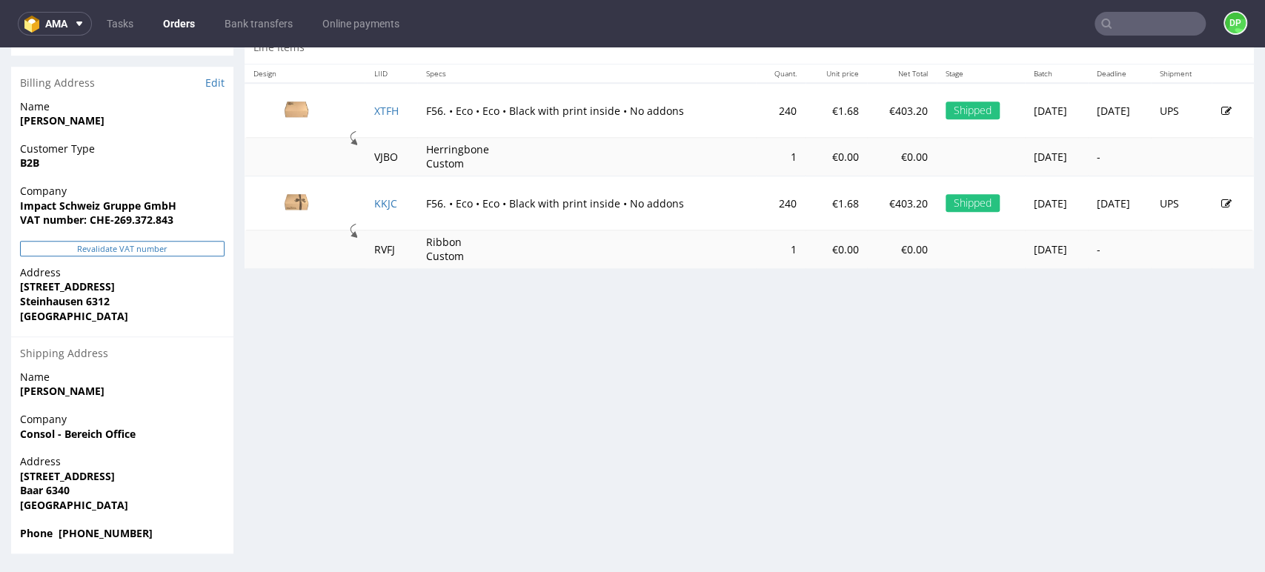
click at [154, 251] on button "Revalidate VAT number" at bounding box center [122, 249] width 205 height 16
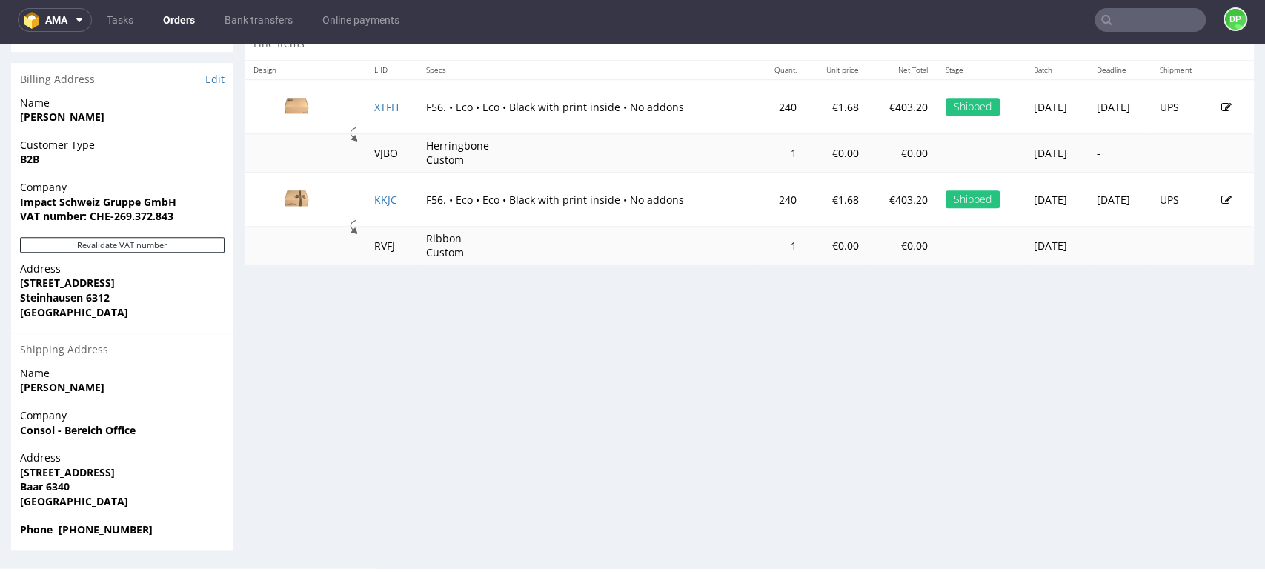
scroll to position [0, 0]
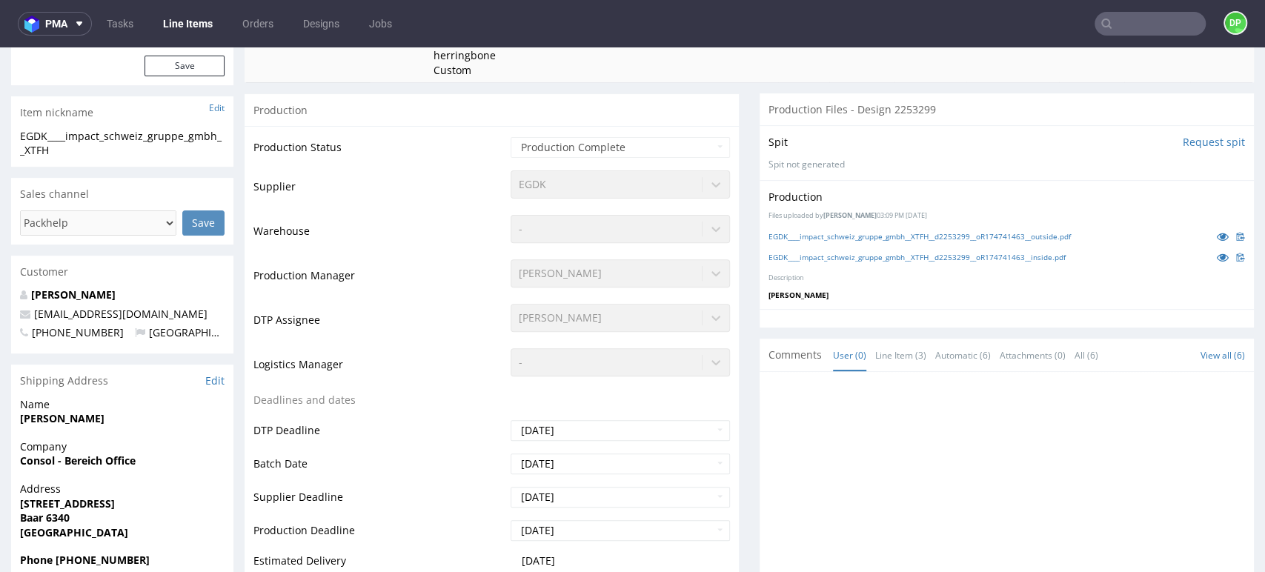
scroll to position [82, 0]
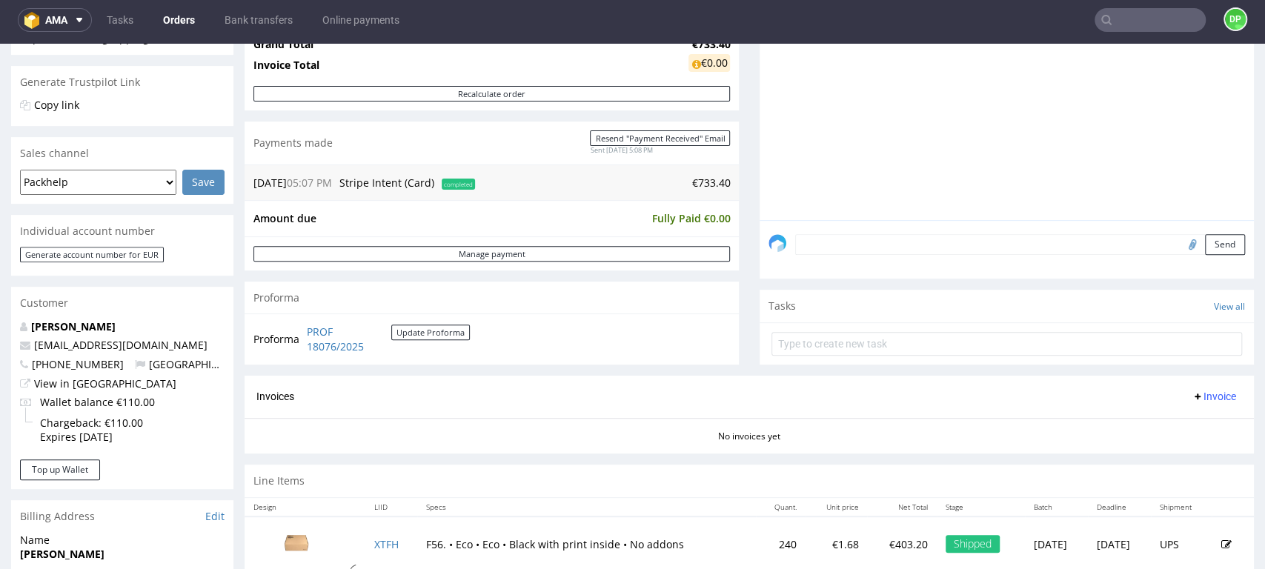
scroll to position [329, 0]
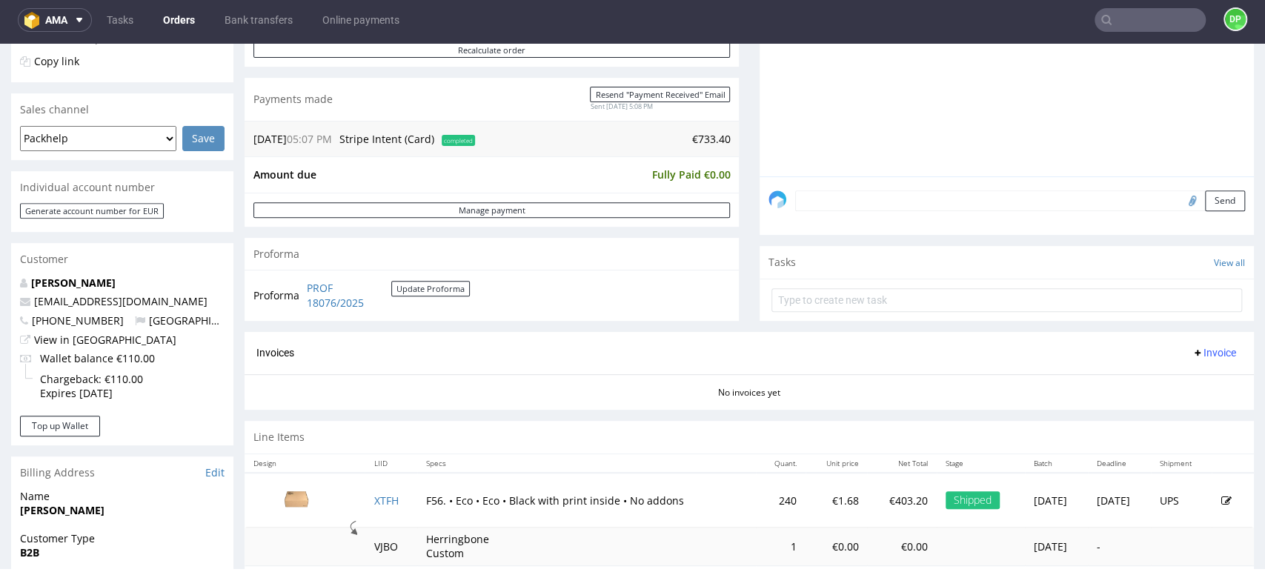
click at [1194, 351] on span "Invoice" at bounding box center [1214, 353] width 44 height 12
click at [1158, 384] on span "Generate" at bounding box center [1189, 383] width 72 height 15
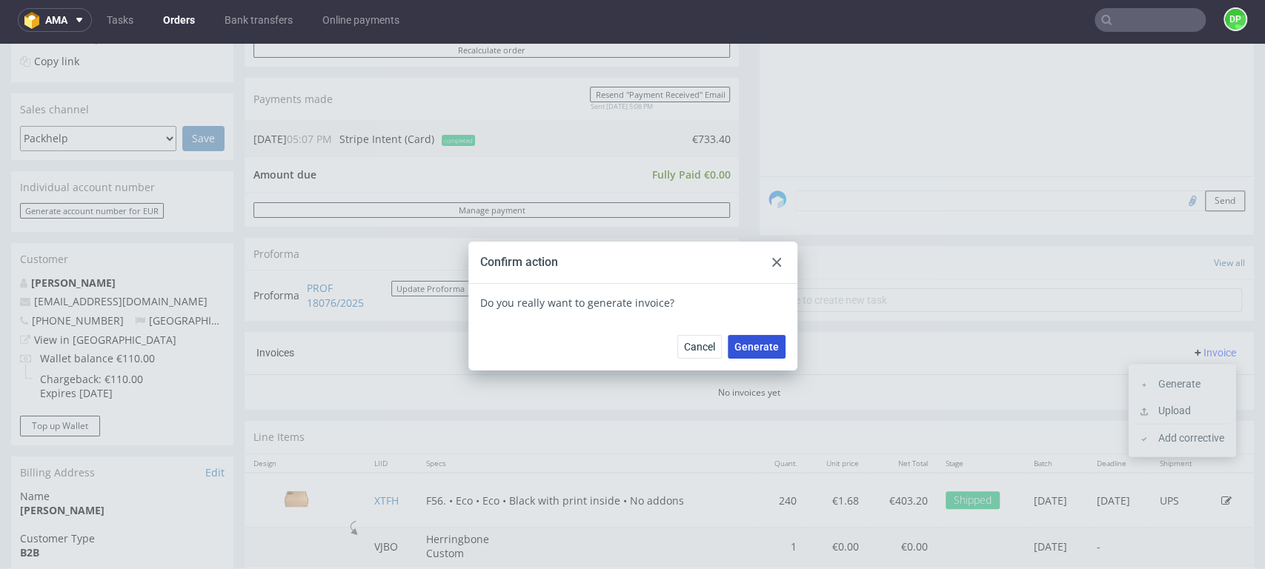
click at [759, 350] on span "Generate" at bounding box center [757, 347] width 44 height 10
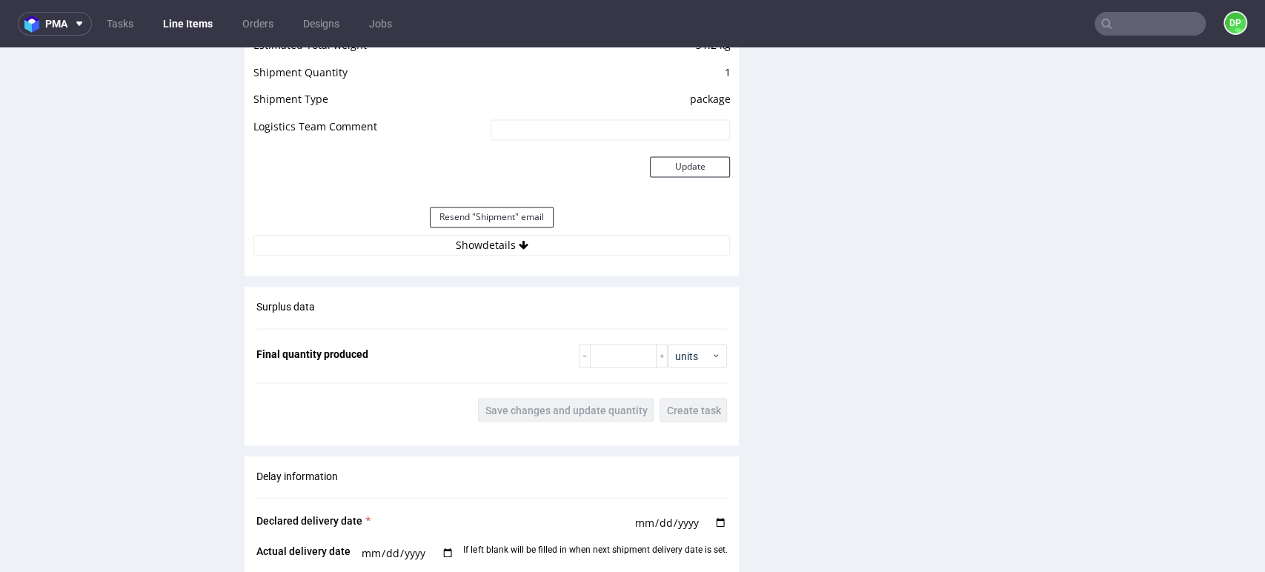
scroll to position [1647, 0]
click at [498, 241] on button "Show details" at bounding box center [492, 243] width 477 height 21
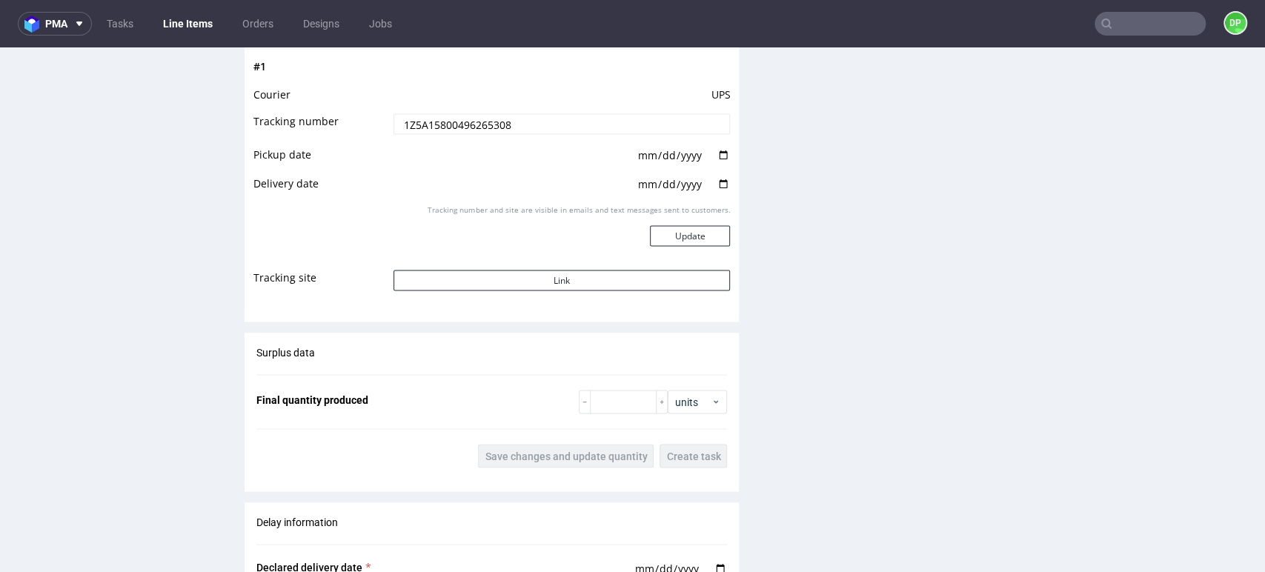
scroll to position [1894, 0]
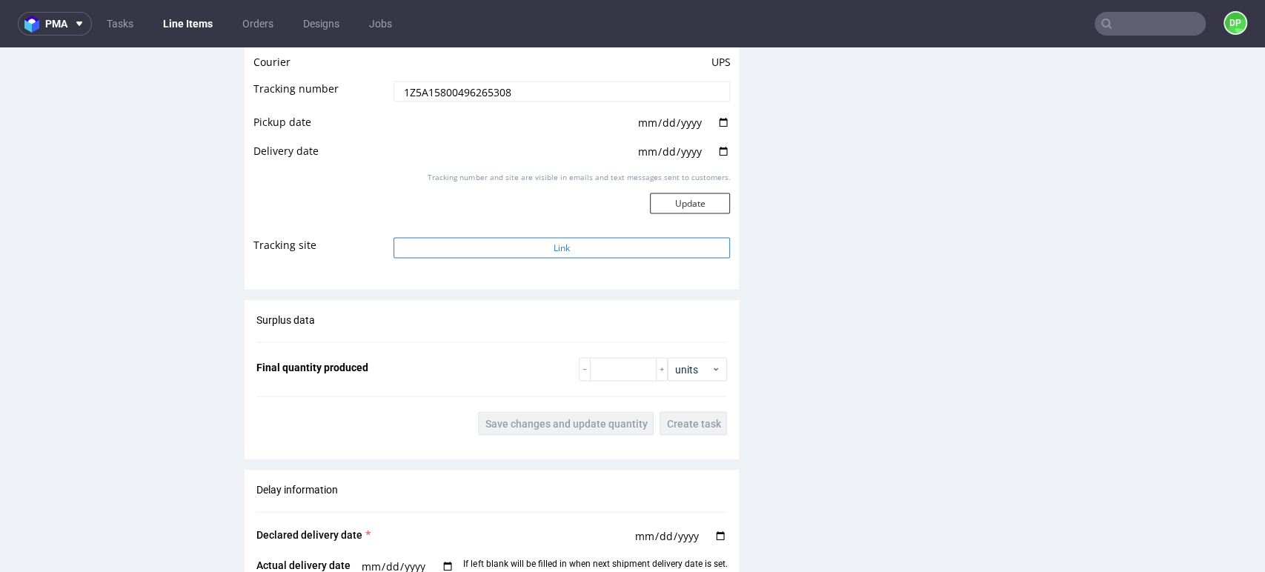
click at [516, 245] on button "Link" at bounding box center [562, 247] width 337 height 21
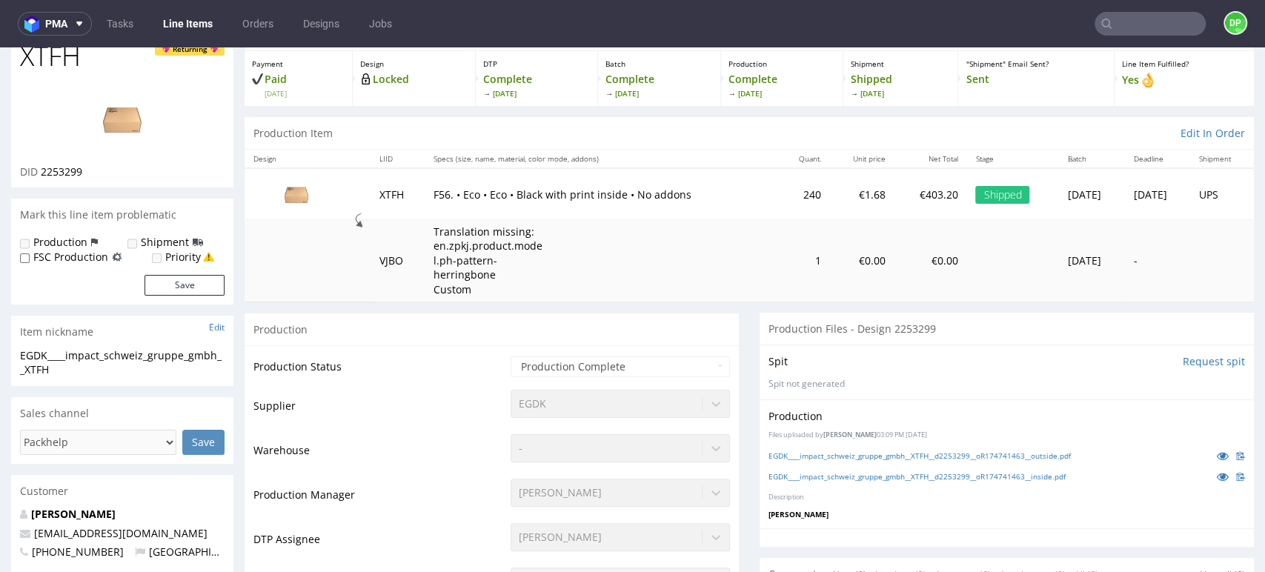
scroll to position [0, 0]
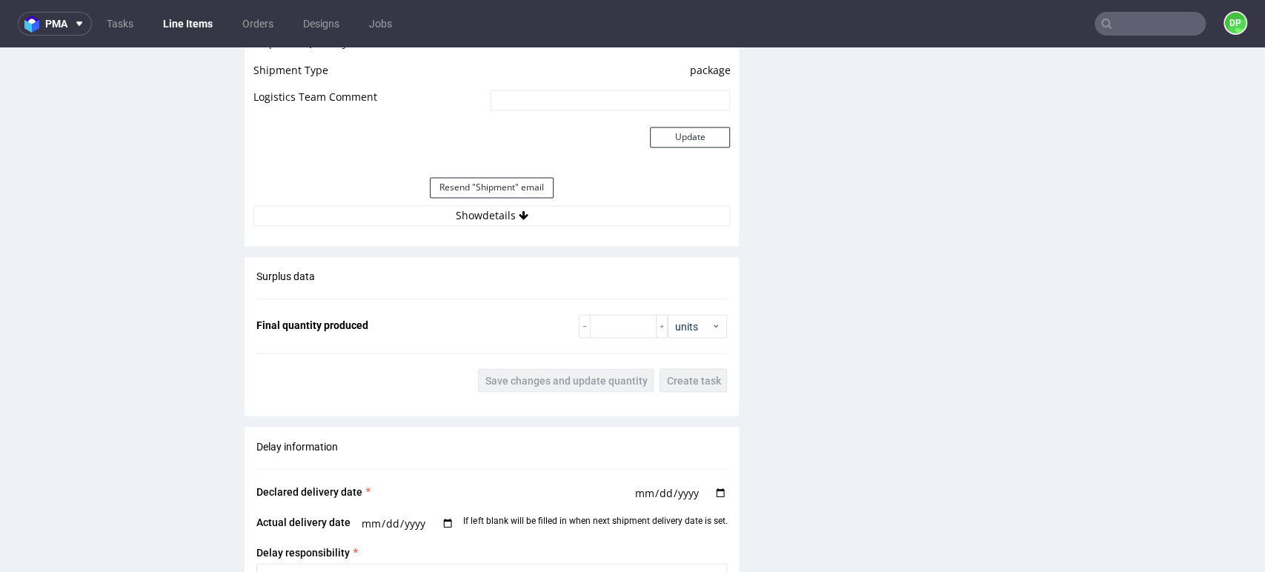
scroll to position [1730, 0]
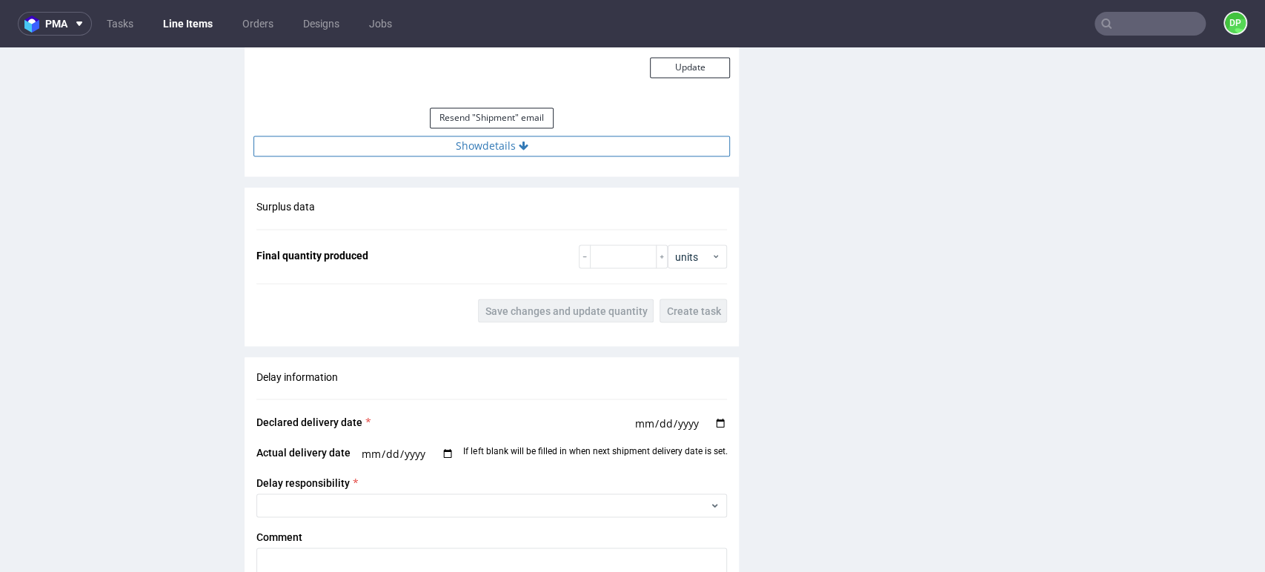
click at [528, 147] on button "Show details" at bounding box center [492, 146] width 477 height 21
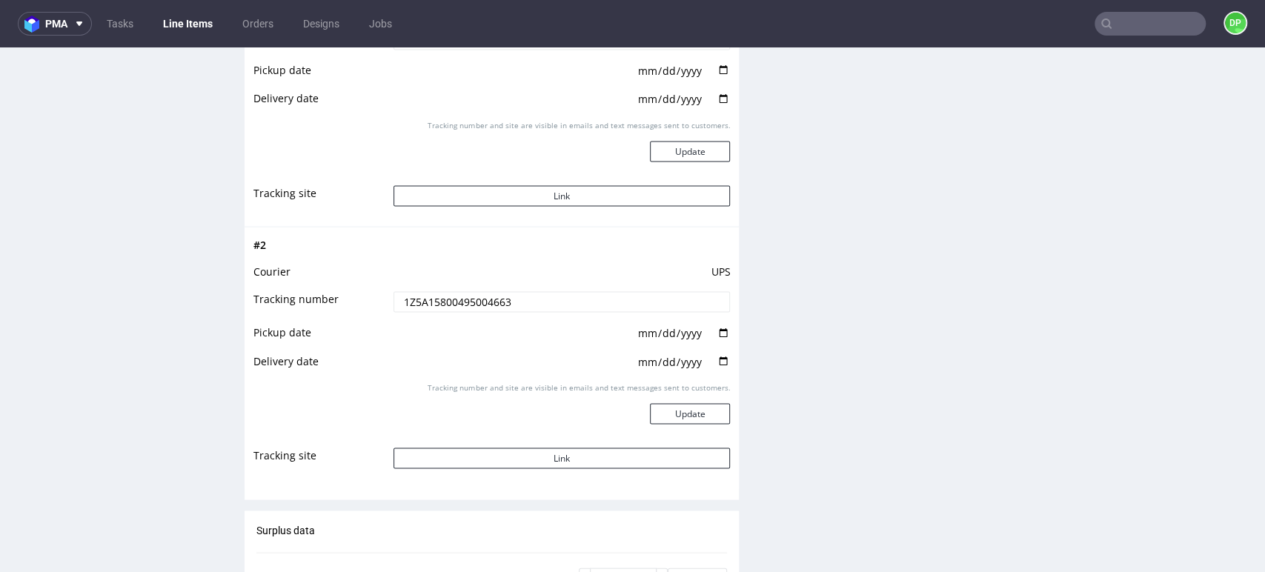
scroll to position [1894, 0]
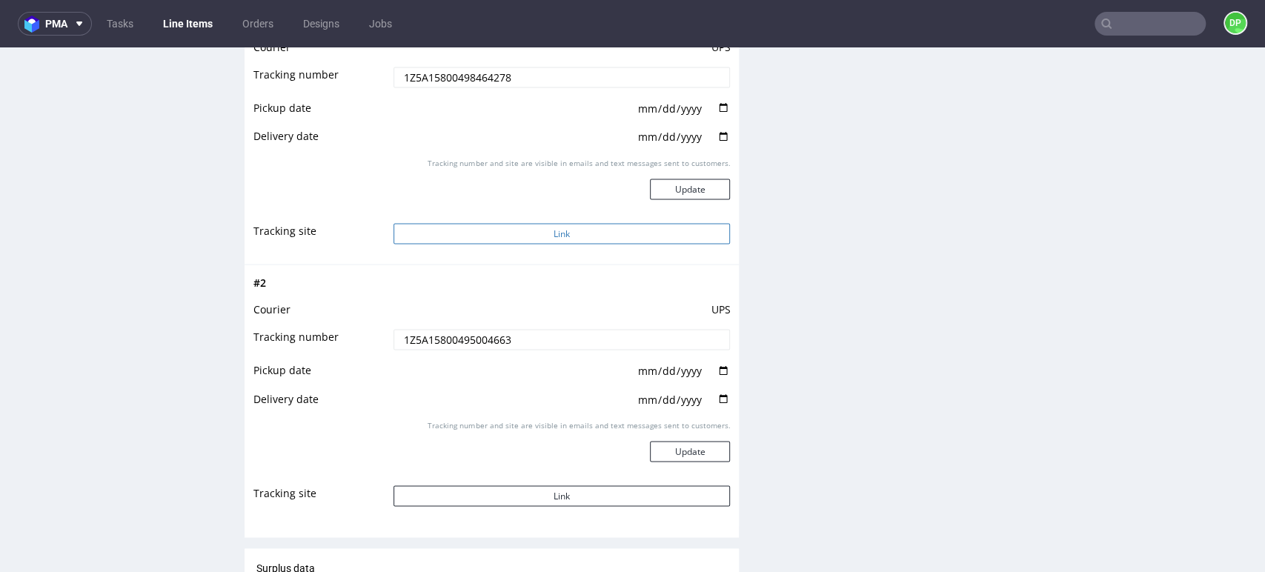
click at [539, 234] on button "Link" at bounding box center [562, 233] width 337 height 21
click at [549, 489] on button "Link" at bounding box center [562, 496] width 337 height 21
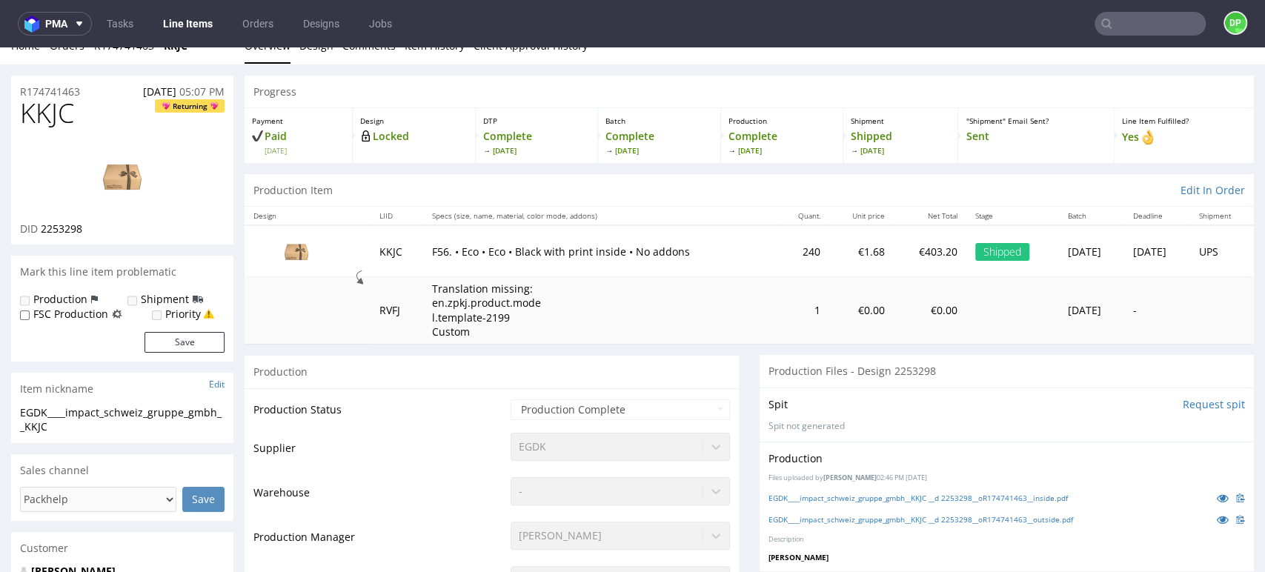
scroll to position [0, 0]
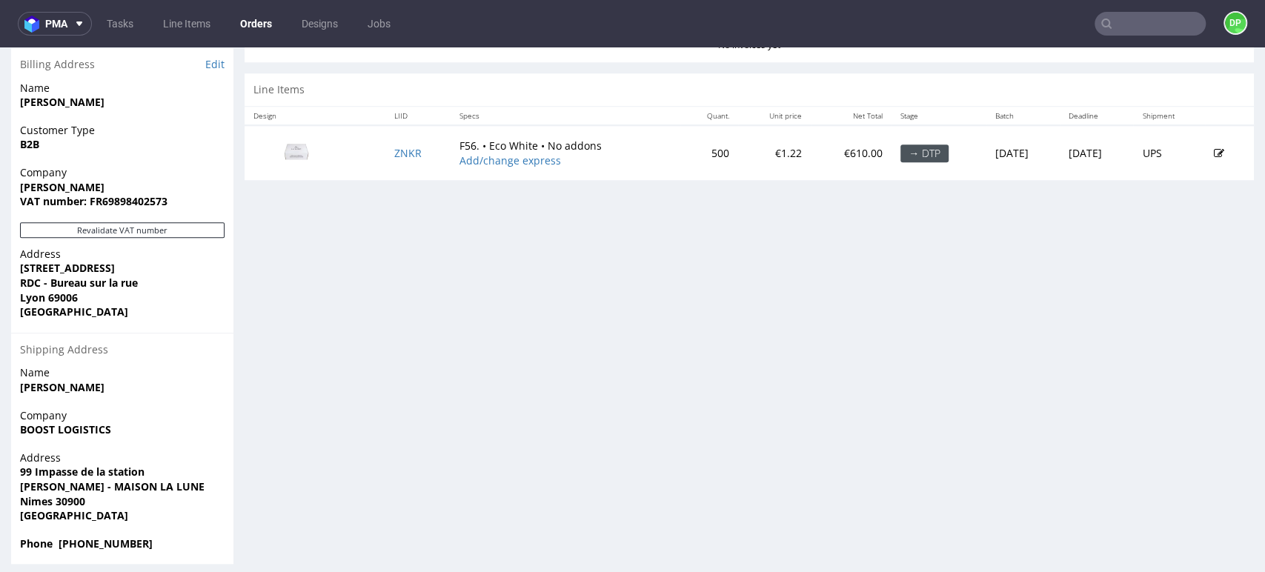
scroll to position [752, 0]
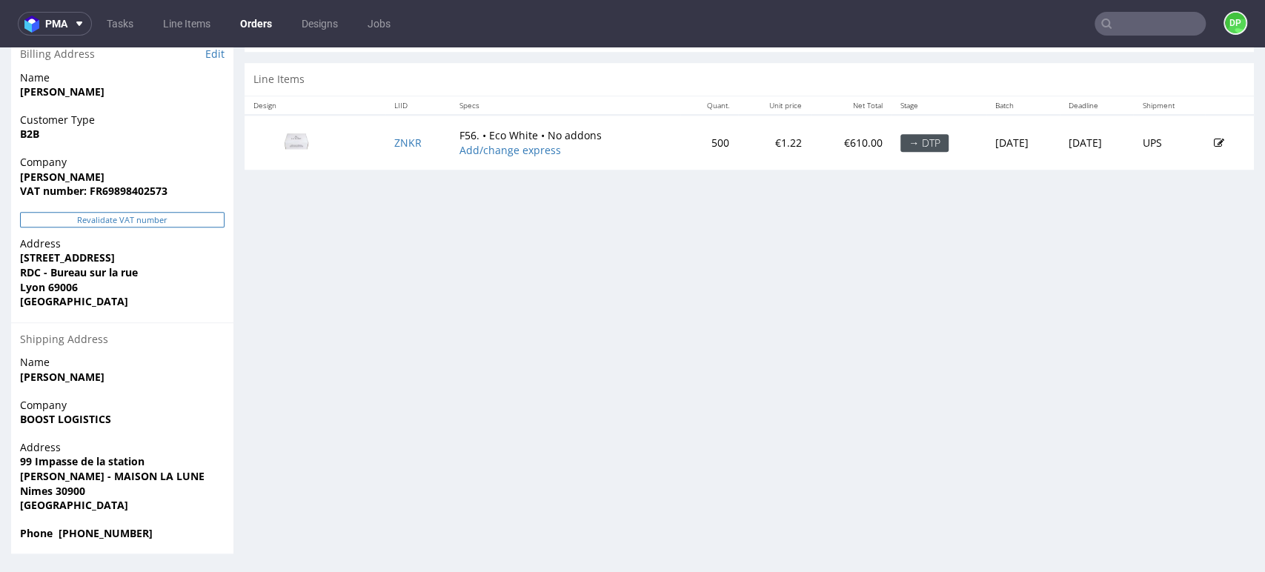
click at [162, 222] on button "Revalidate VAT number" at bounding box center [122, 220] width 205 height 16
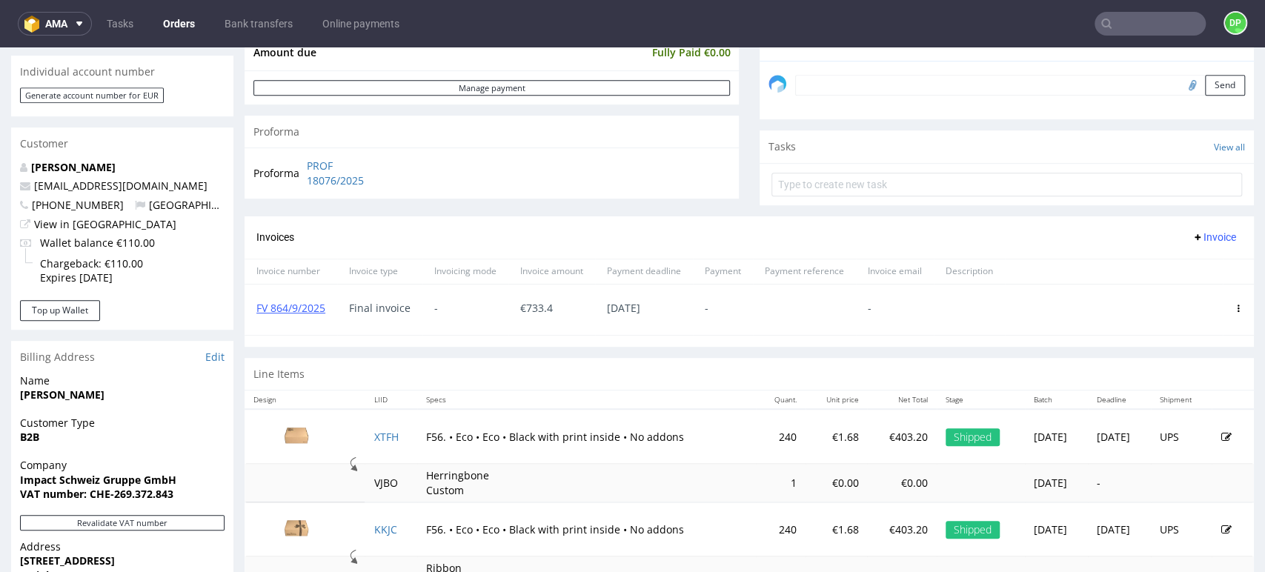
scroll to position [165, 0]
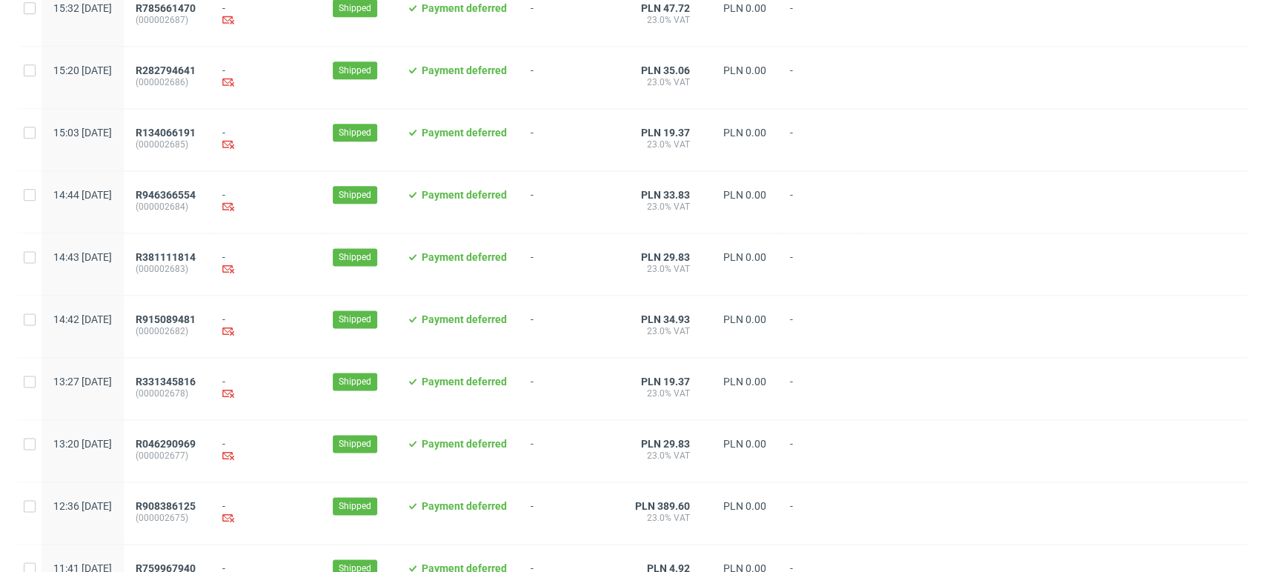
scroll to position [1520, 0]
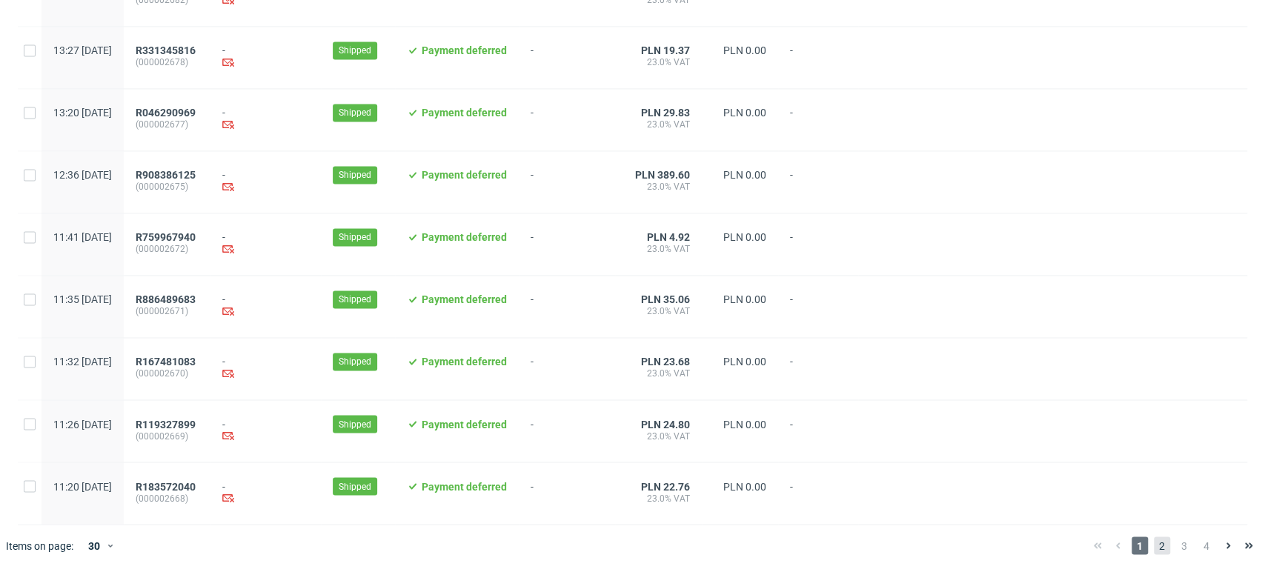
click at [1154, 546] on span "2" at bounding box center [1162, 546] width 16 height 18
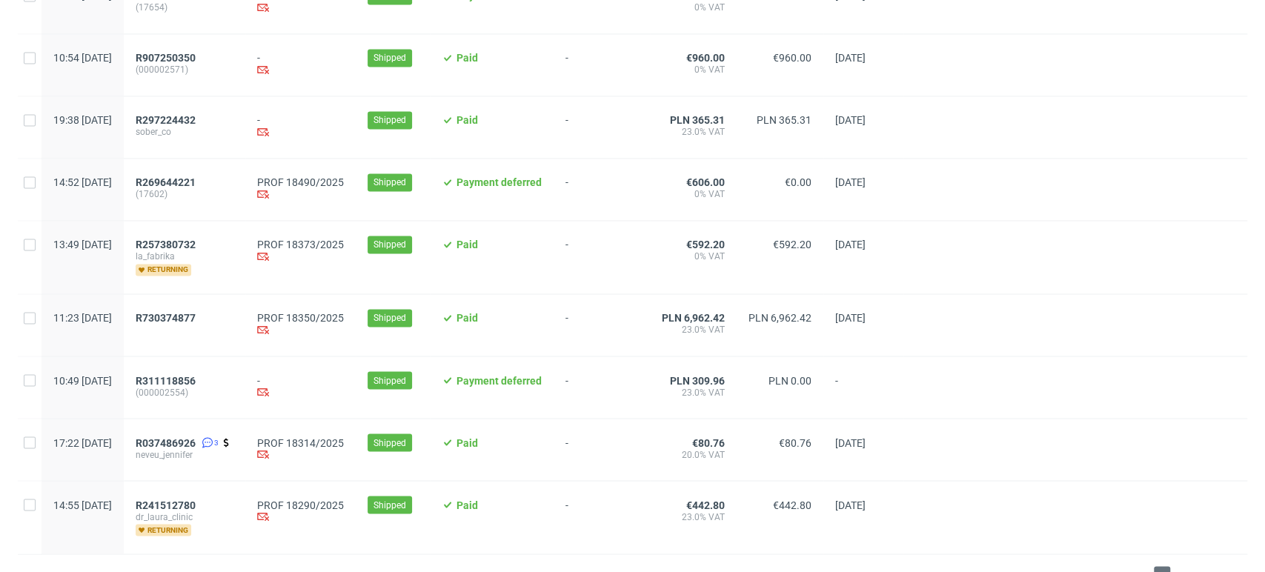
scroll to position [1572, 0]
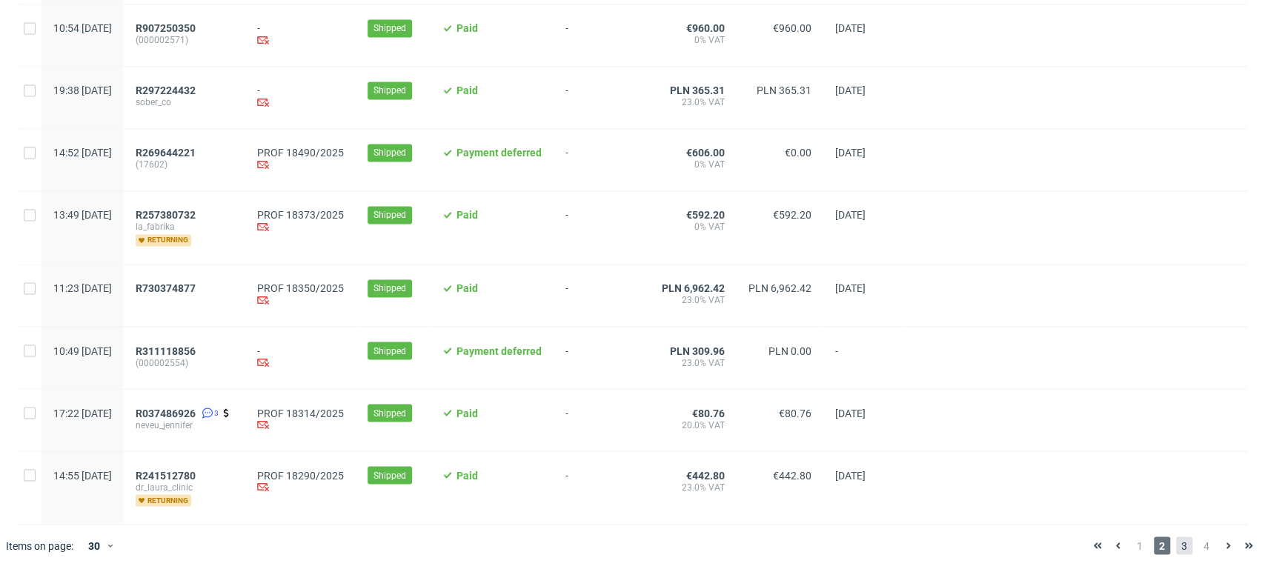
click at [1176, 544] on span "3" at bounding box center [1184, 546] width 16 height 18
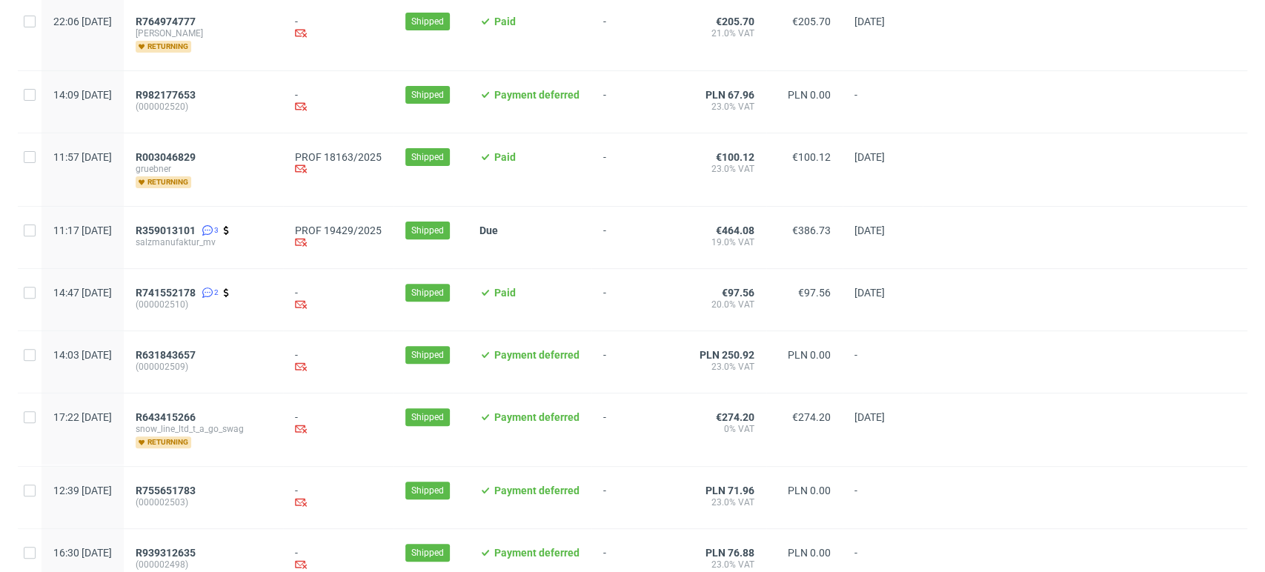
scroll to position [247, 0]
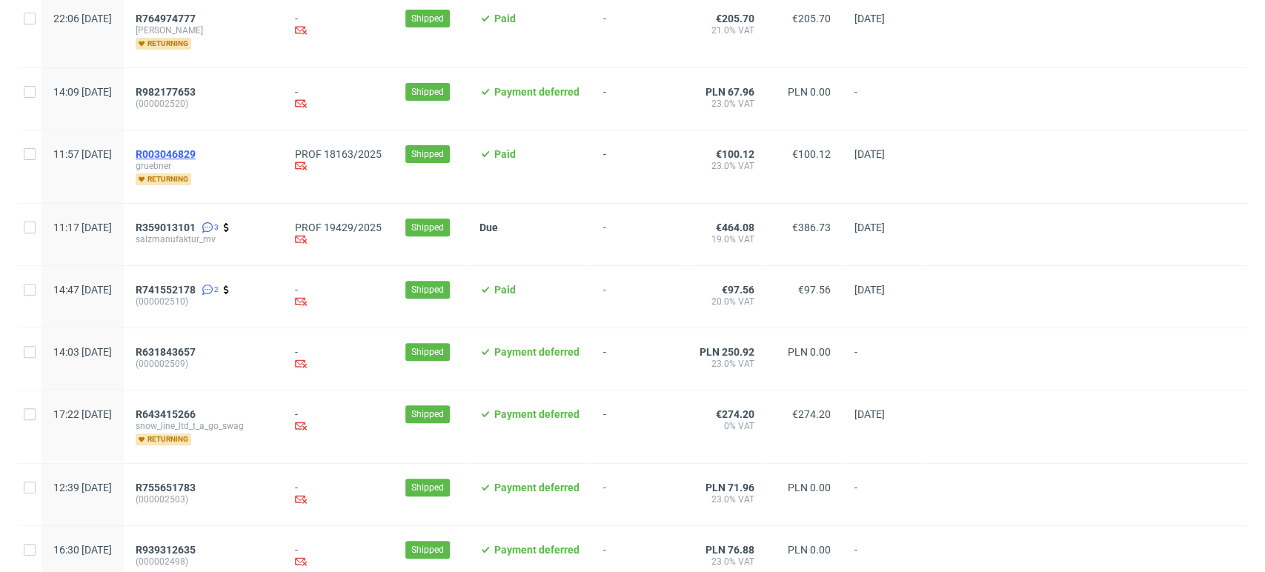
click at [196, 148] on span "R003046829" at bounding box center [166, 154] width 60 height 12
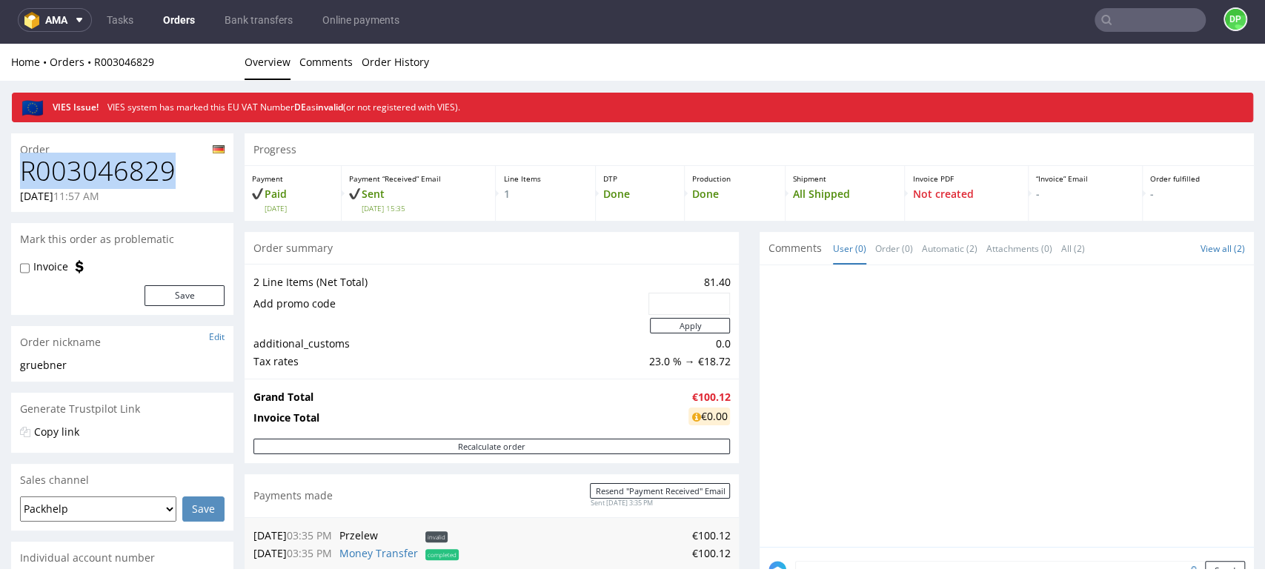
drag, startPoint x: 185, startPoint y: 175, endPoint x: 20, endPoint y: 183, distance: 164.8
click at [20, 183] on h1 "R003046829" at bounding box center [122, 171] width 205 height 30
copy h1 "R003046829"
click at [818, 449] on div at bounding box center [1012, 410] width 486 height 273
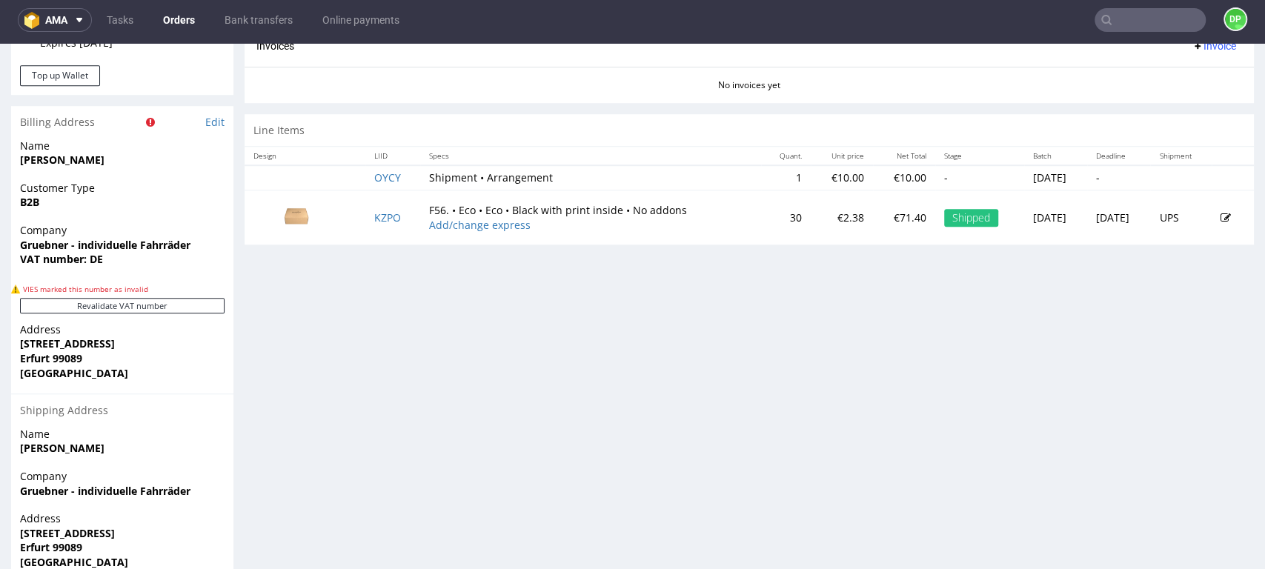
scroll to position [782, 0]
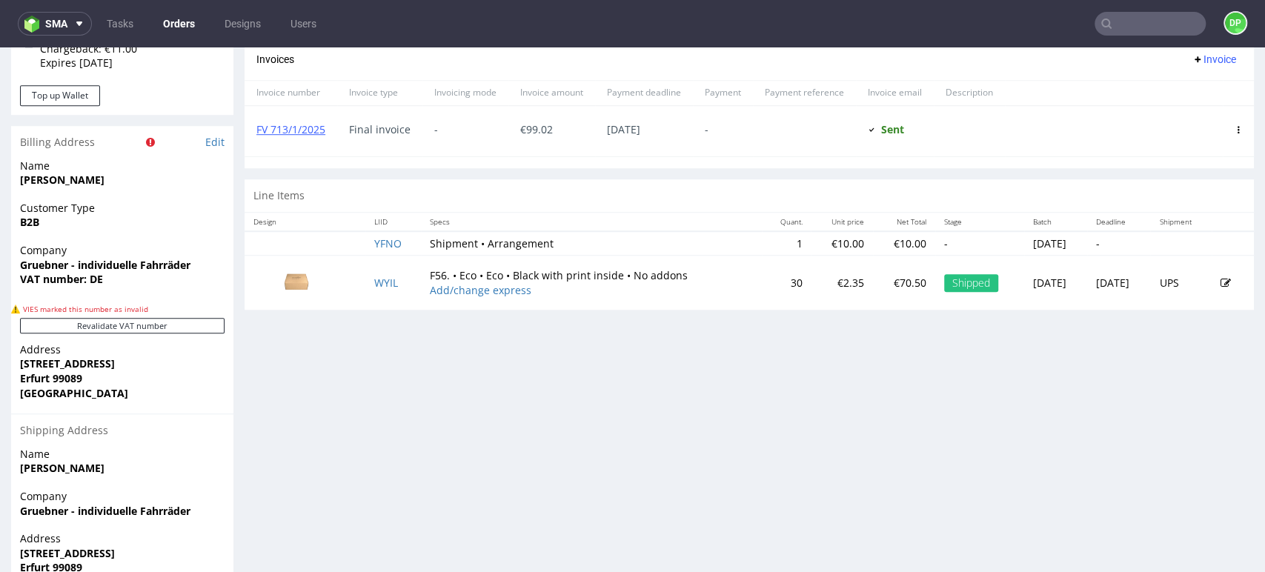
scroll to position [741, 0]
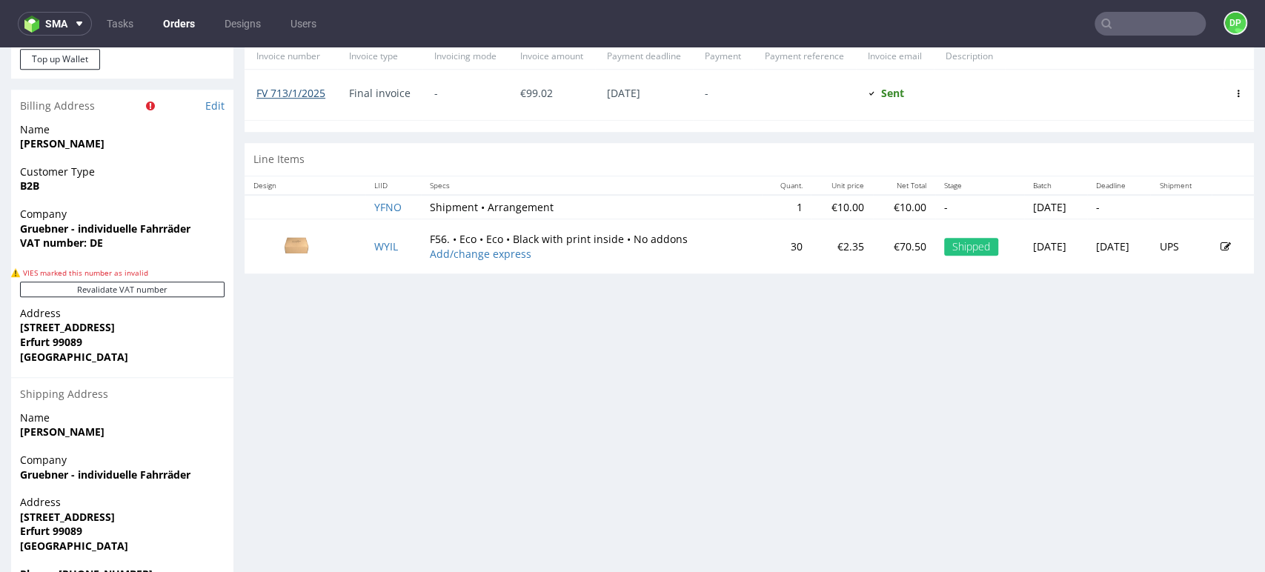
click at [285, 87] on link "FV 713/1/2025" at bounding box center [291, 93] width 69 height 14
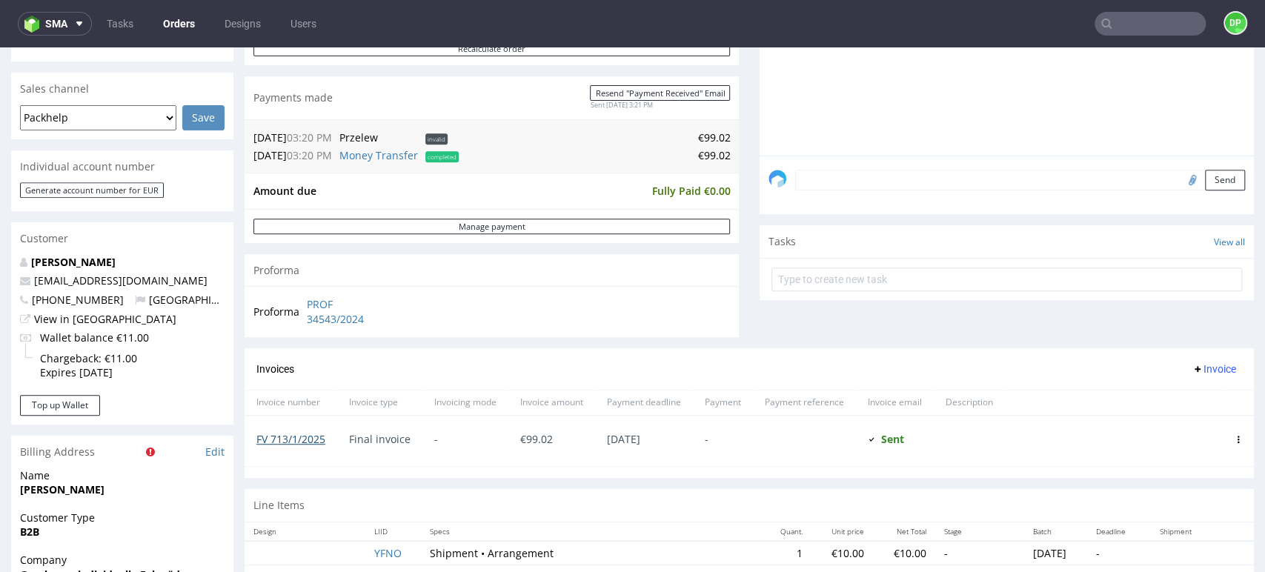
scroll to position [247, 0]
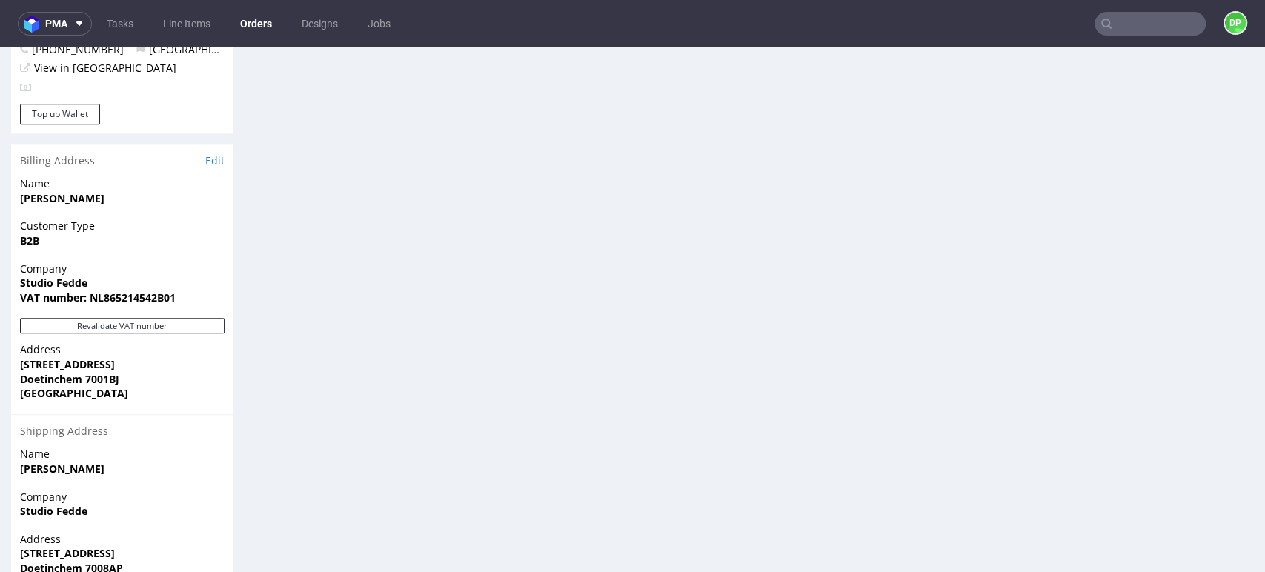
scroll to position [906, 0]
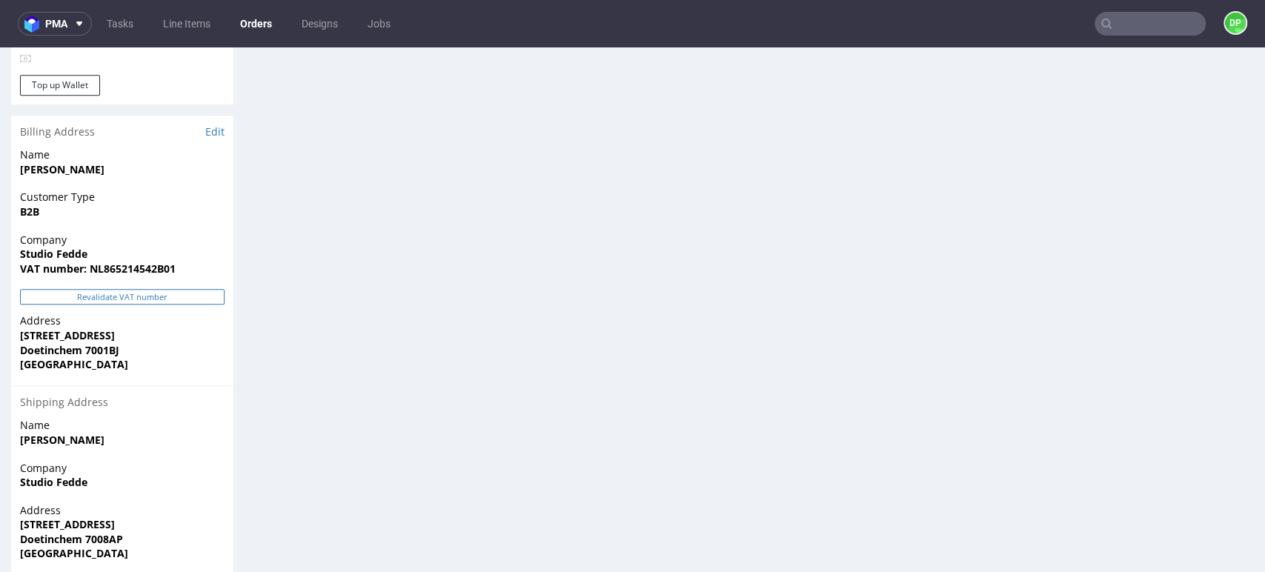
click at [96, 289] on button "Revalidate VAT number" at bounding box center [122, 297] width 205 height 16
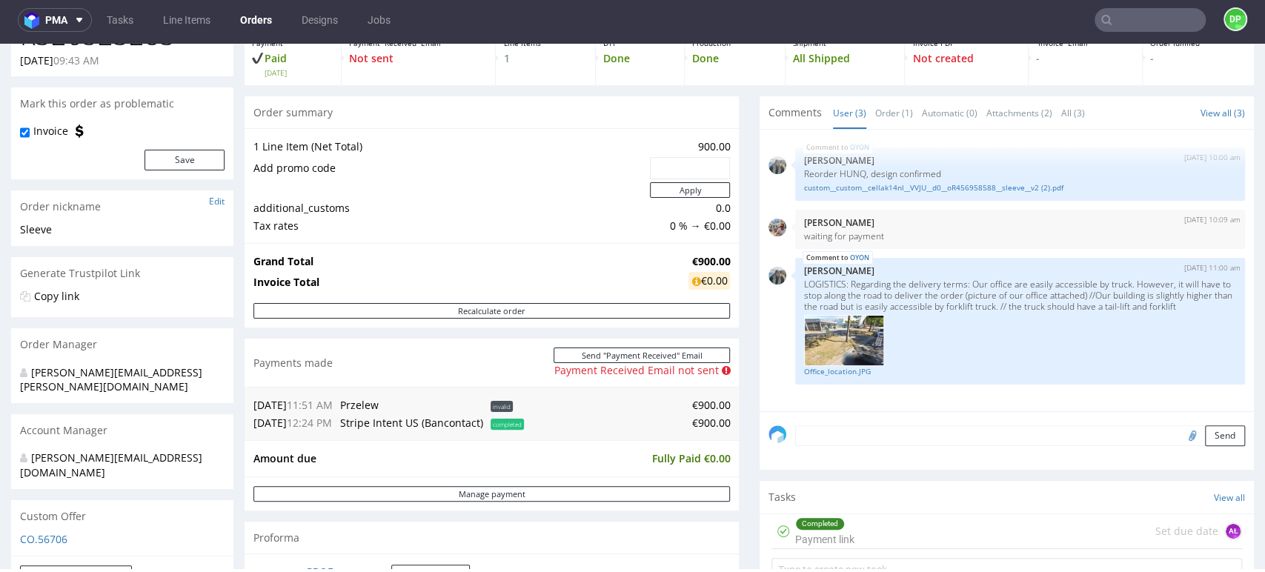
scroll to position [65, 0]
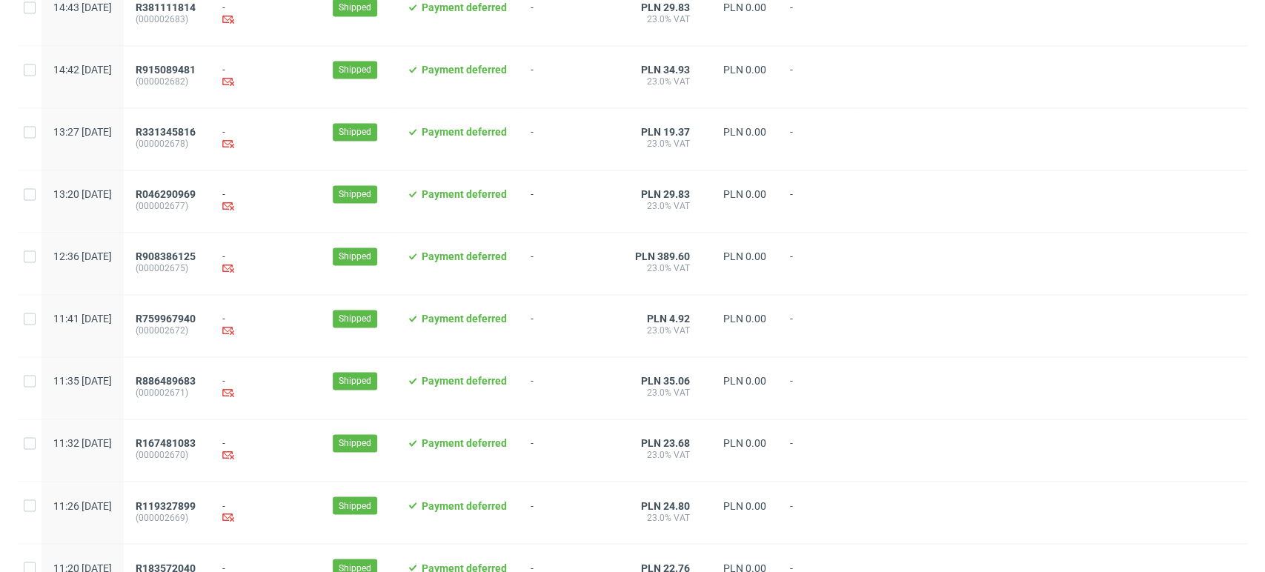
scroll to position [1520, 0]
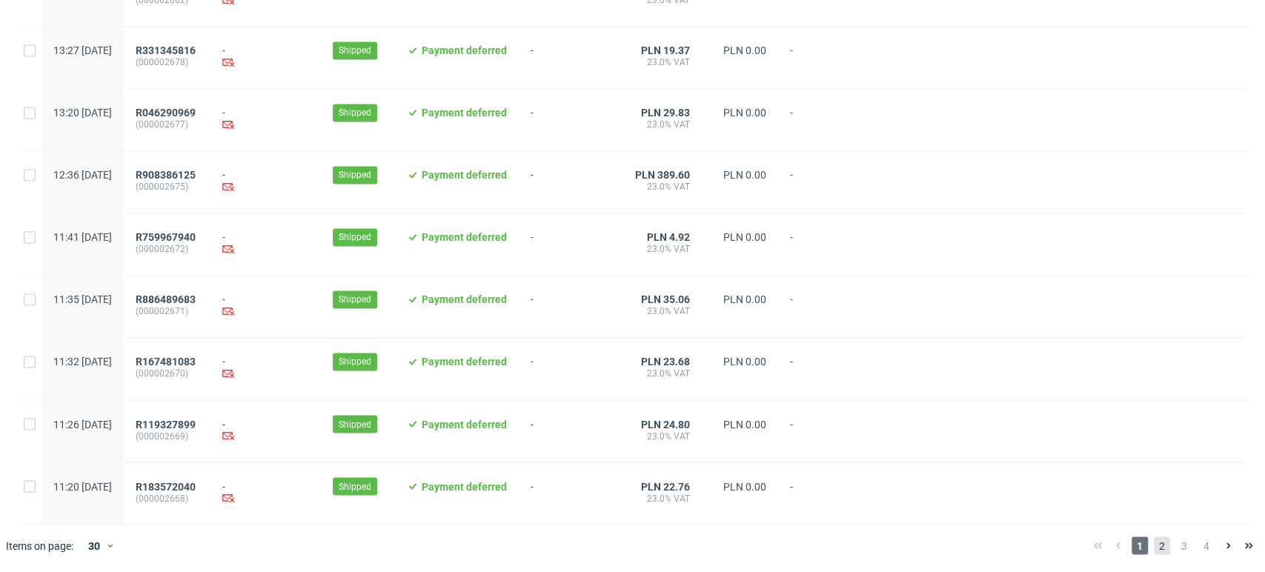
click at [1154, 546] on span "2" at bounding box center [1162, 546] width 16 height 18
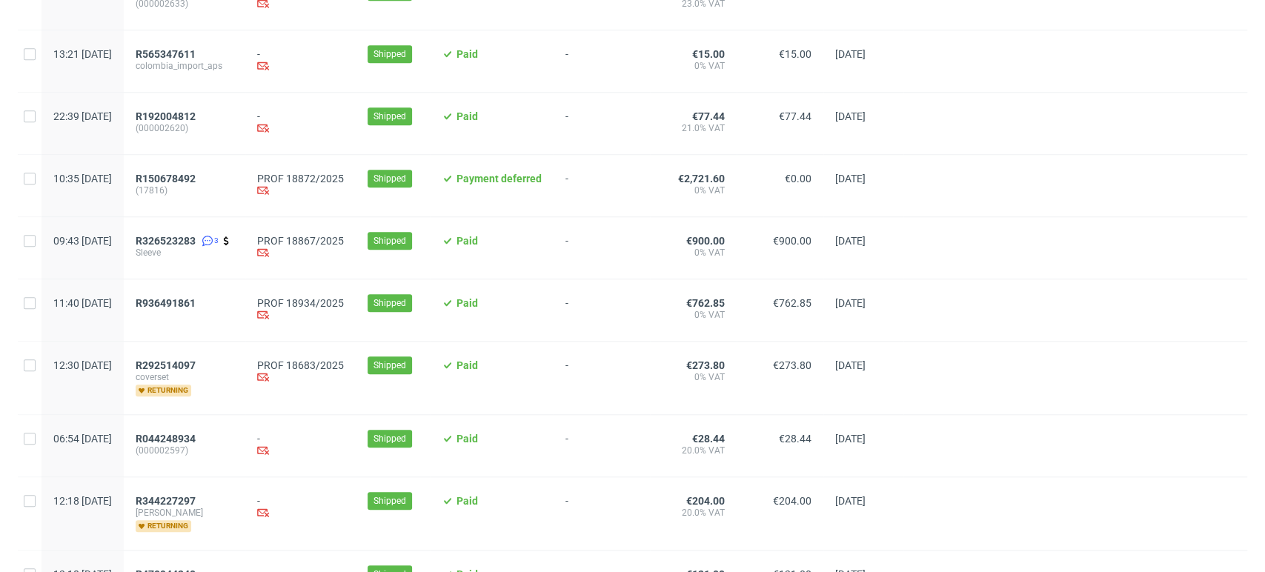
scroll to position [824, 0]
click at [196, 245] on span "R326523283" at bounding box center [166, 240] width 60 height 12
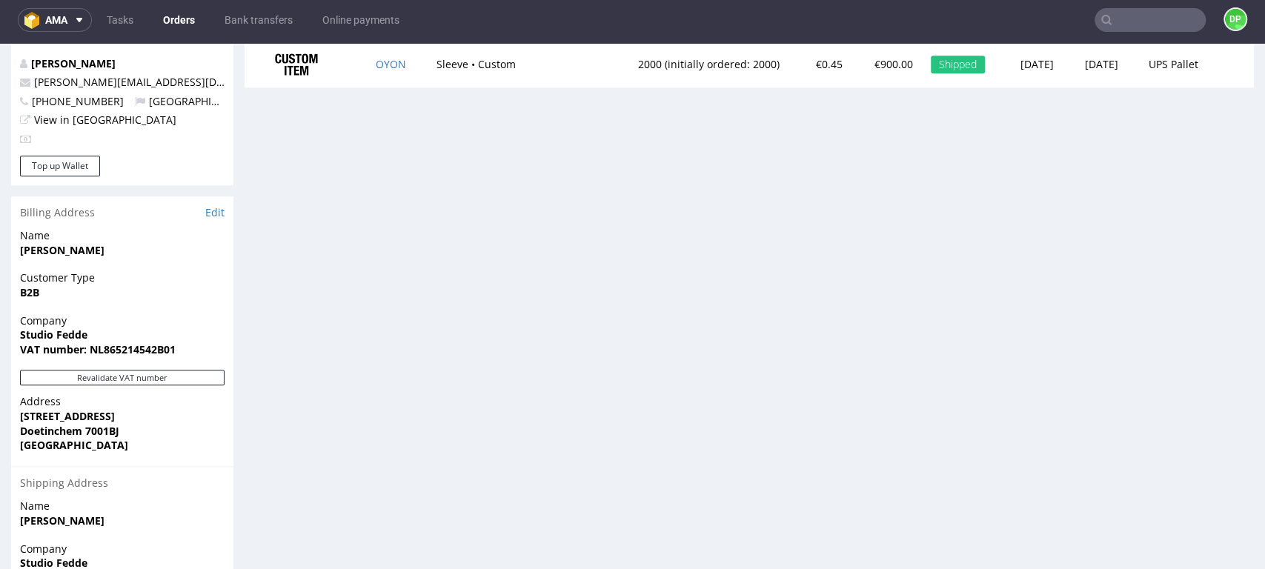
scroll to position [824, 0]
click at [123, 368] on button "Revalidate VAT number" at bounding box center [122, 376] width 205 height 16
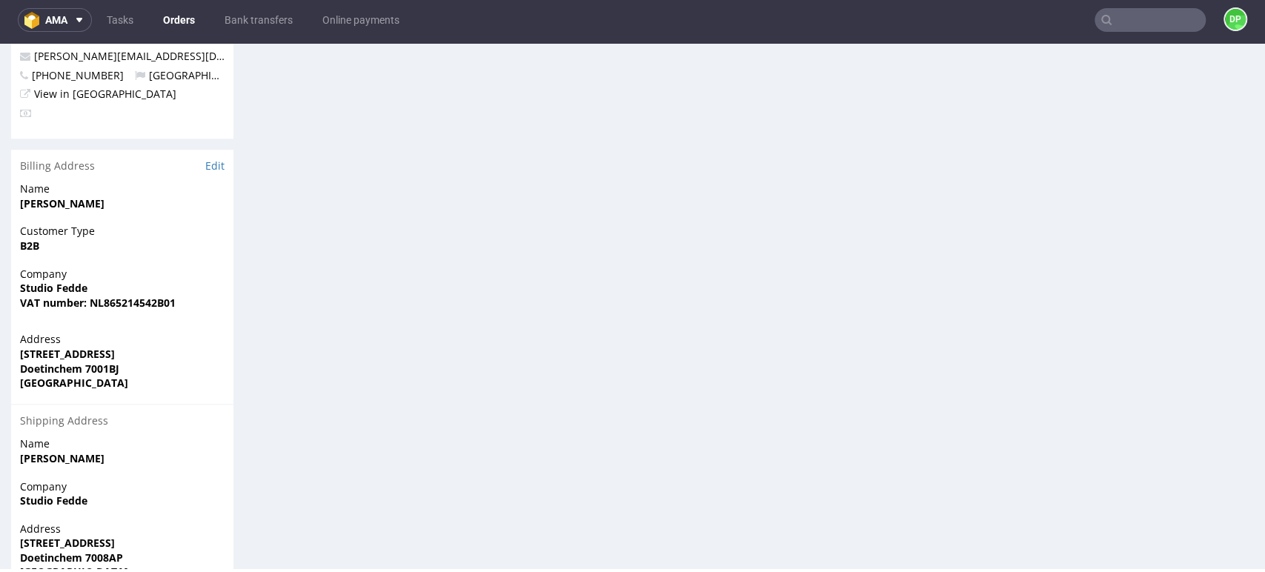
scroll to position [890, 0]
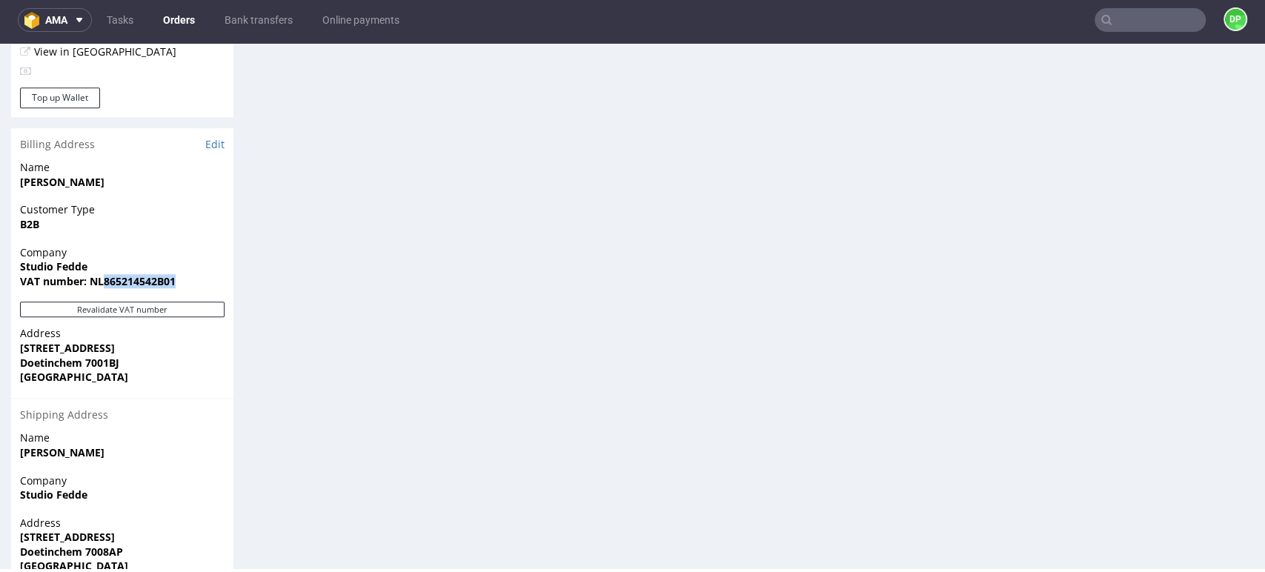
drag, startPoint x: 182, startPoint y: 255, endPoint x: 104, endPoint y: 267, distance: 78.7
click at [104, 267] on div "Company Studio Fedde VAT number: NL865214542B01" at bounding box center [122, 273] width 222 height 57
copy strong "865214542B01"
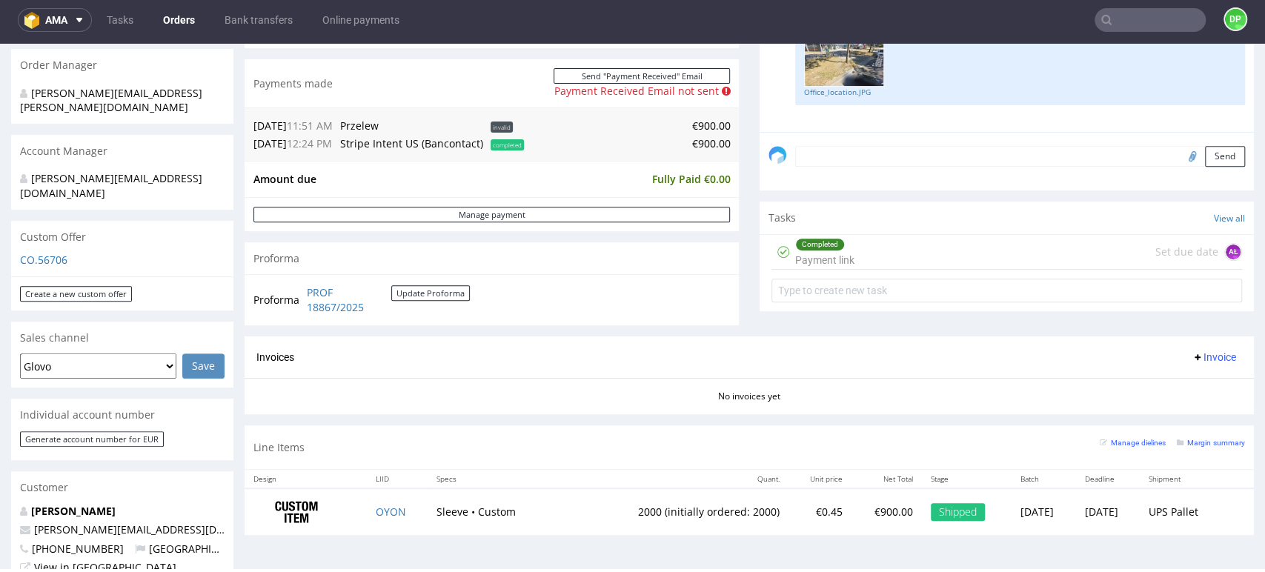
scroll to position [411, 0]
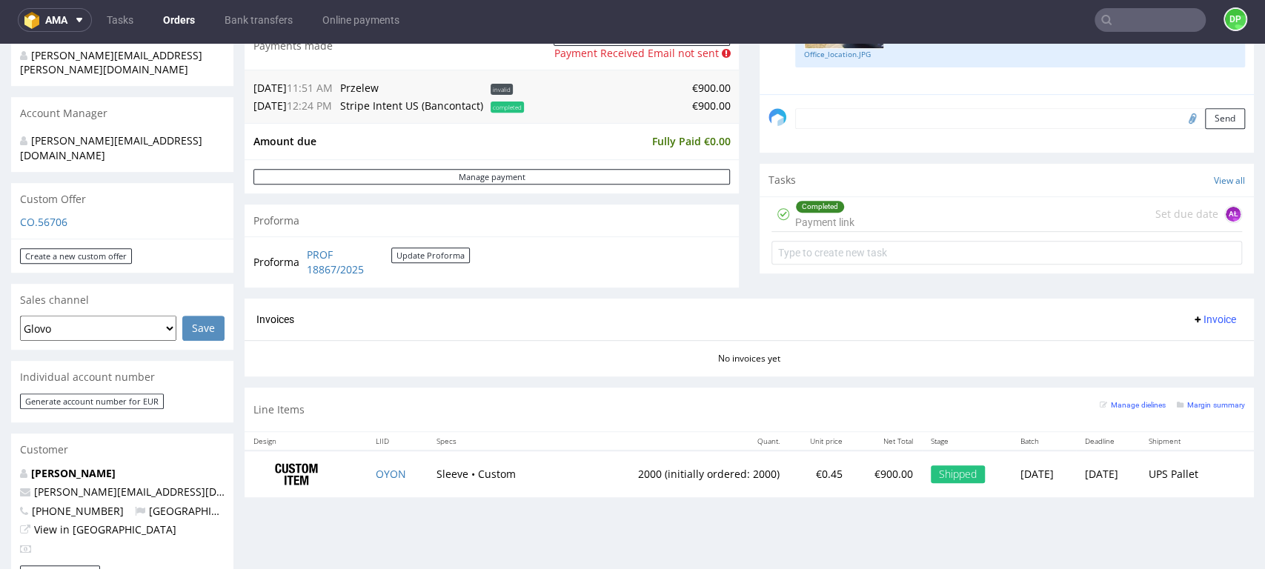
click at [1192, 322] on span "Invoice" at bounding box center [1214, 320] width 44 height 12
click at [976, 338] on div "Invoices Invoice" at bounding box center [750, 320] width 1010 height 42
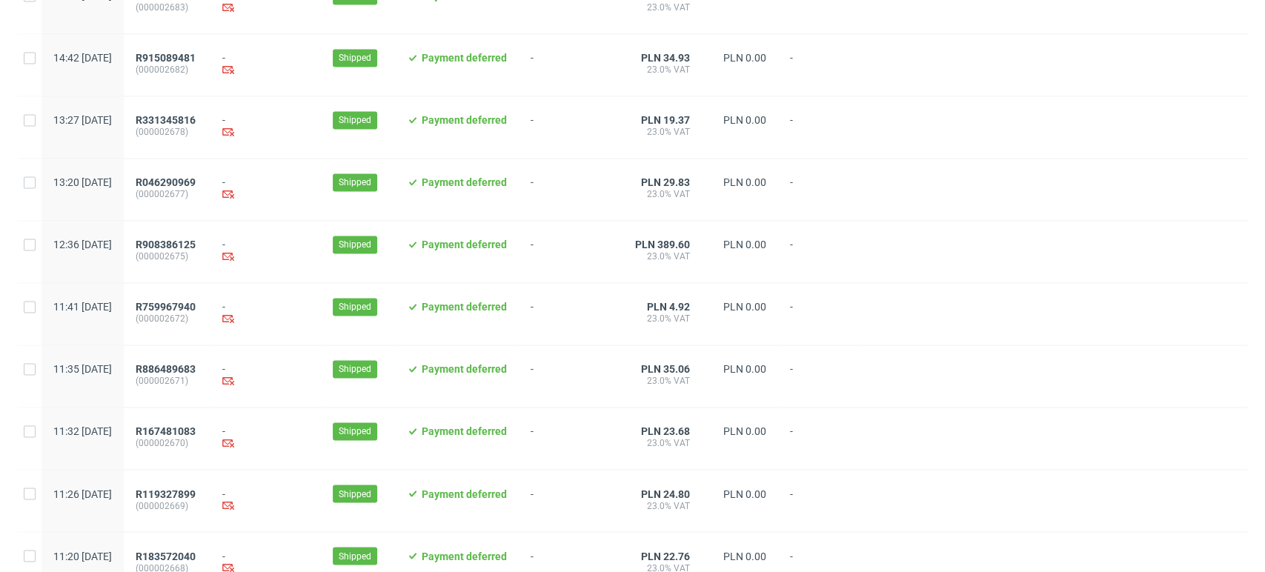
scroll to position [1520, 0]
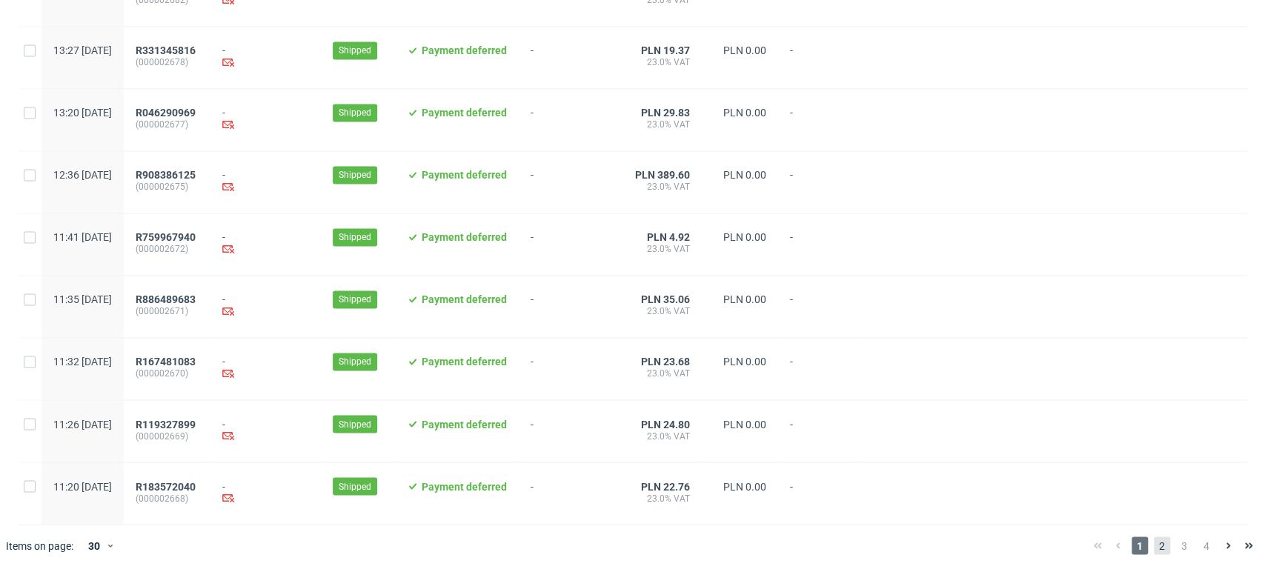
click at [1154, 549] on span "2" at bounding box center [1162, 546] width 16 height 18
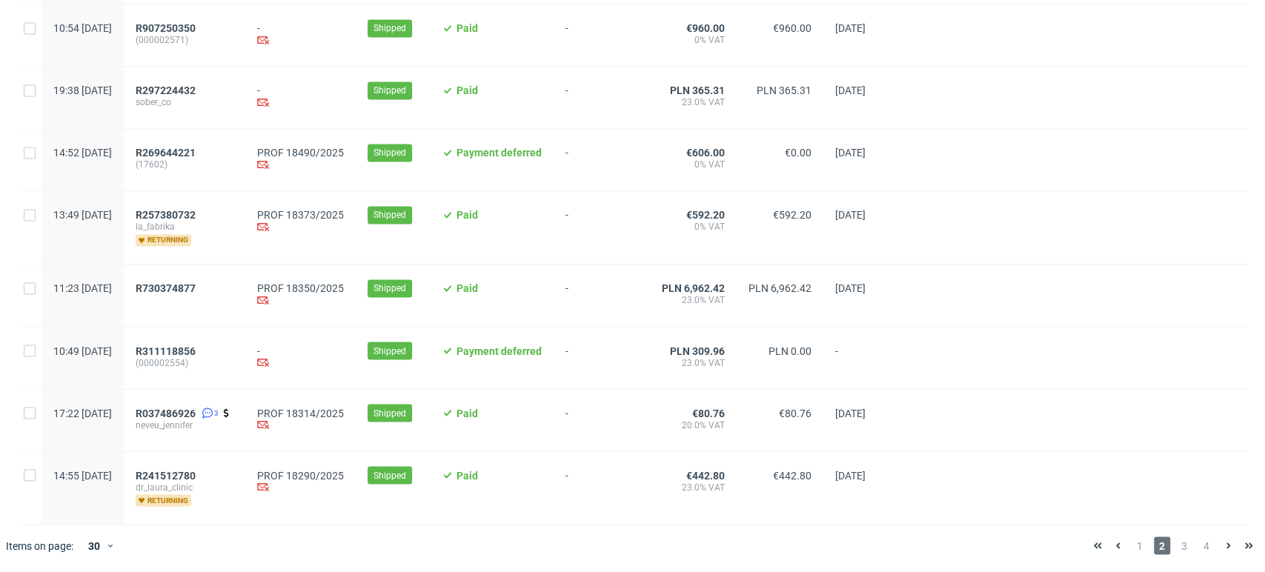
scroll to position [1572, 0]
click at [1176, 551] on span "3" at bounding box center [1184, 546] width 16 height 18
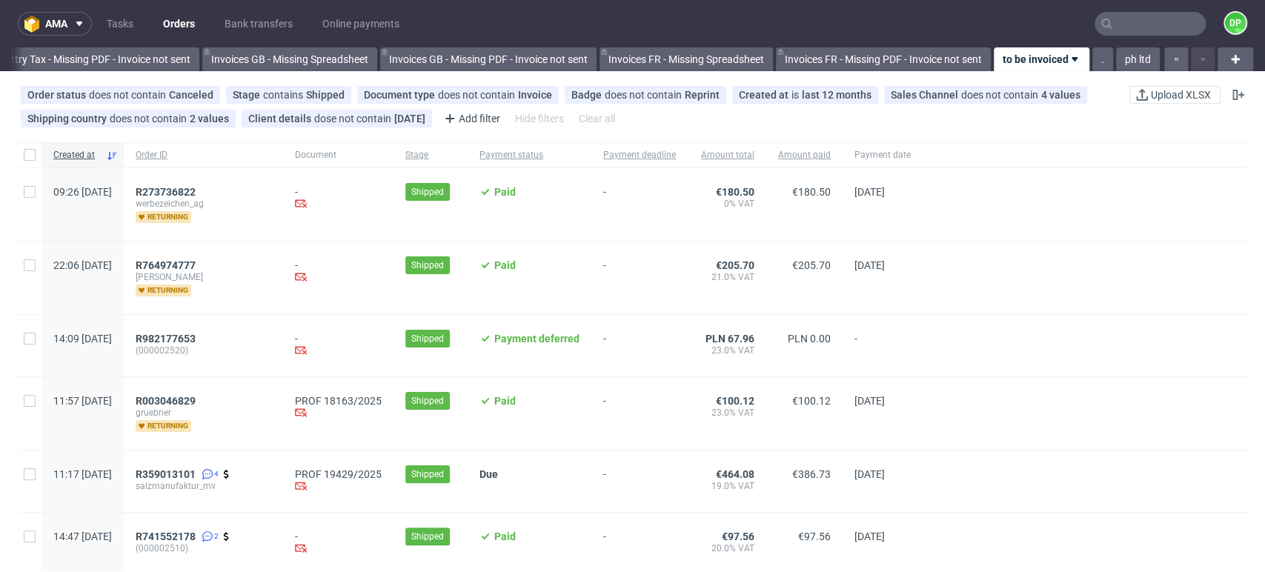
scroll to position [82, 0]
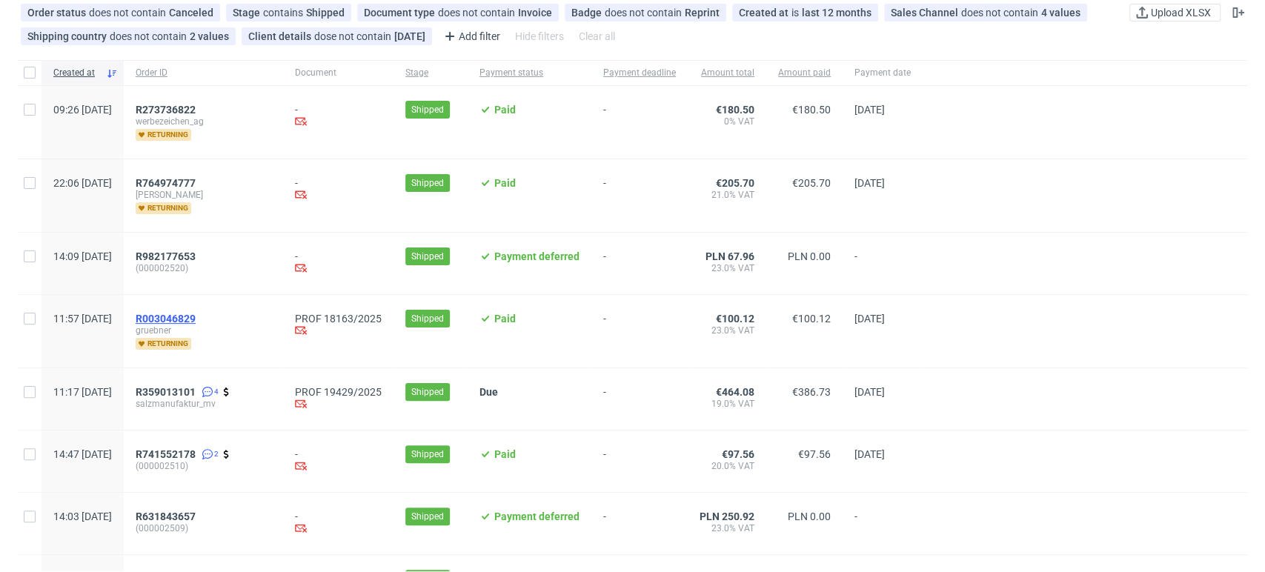
click at [196, 317] on span "R003046829" at bounding box center [166, 319] width 60 height 12
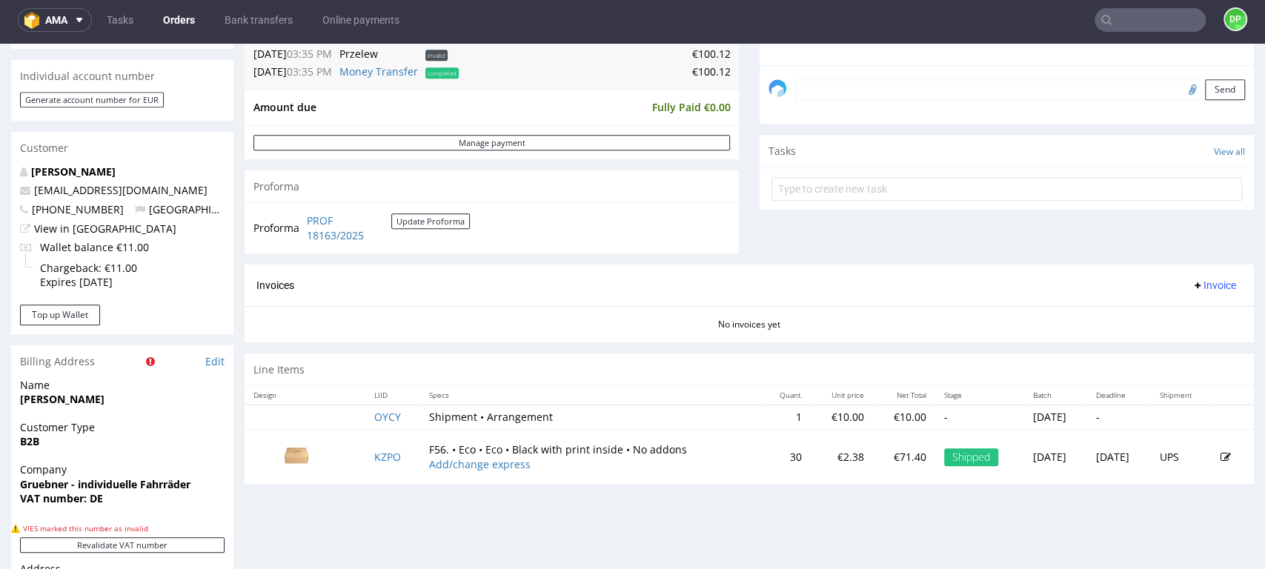
scroll to position [576, 0]
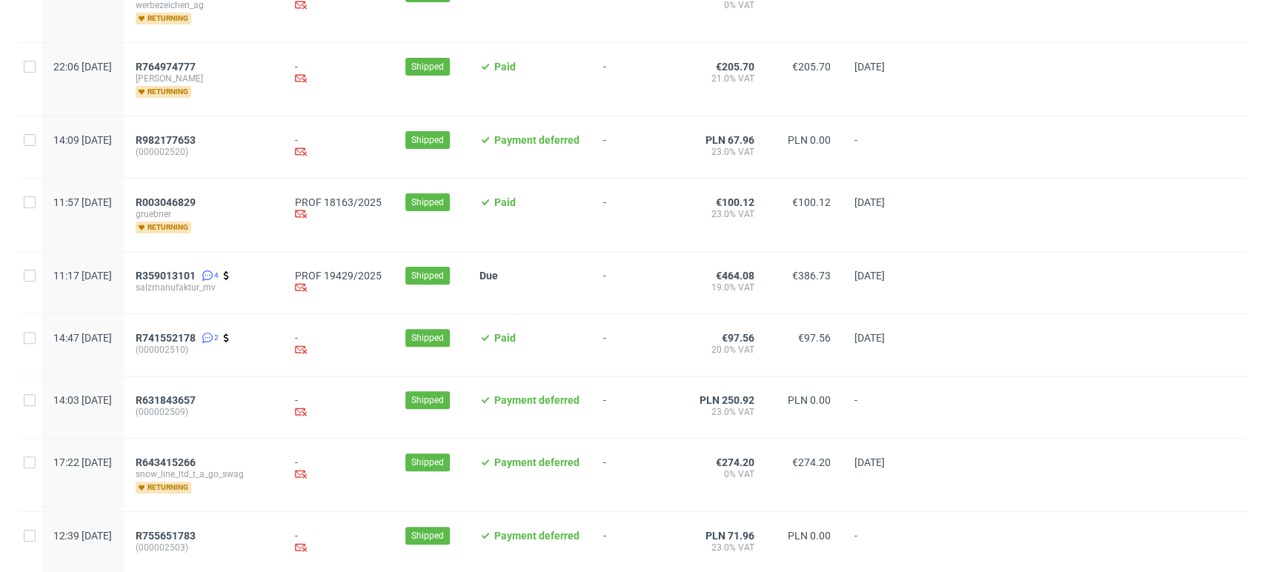
scroll to position [247, 0]
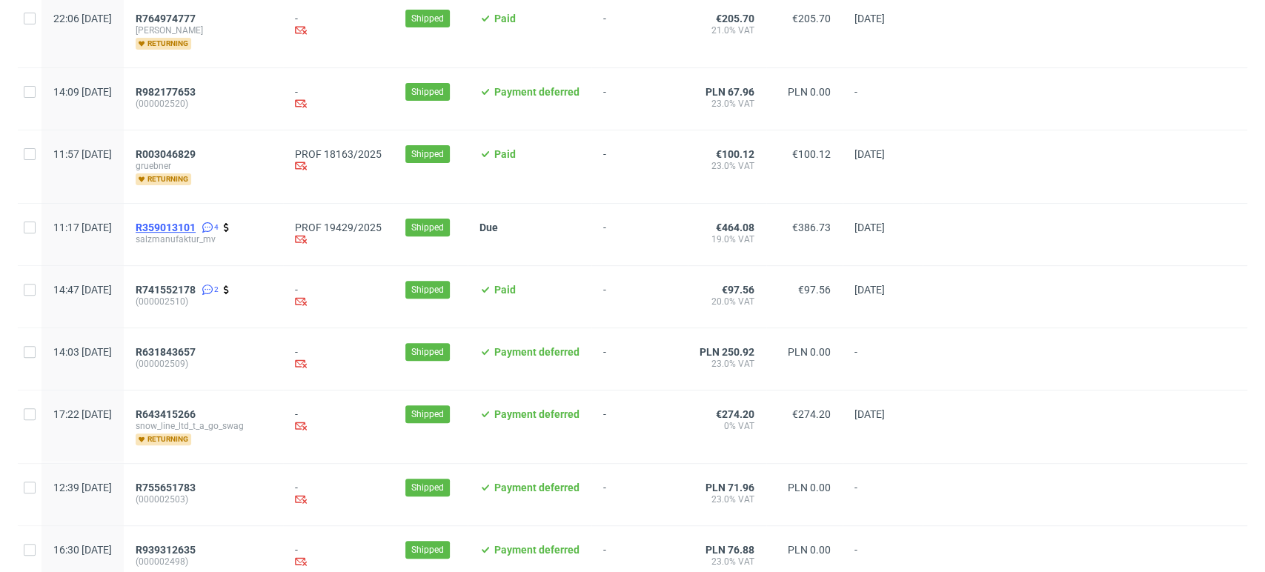
click at [196, 222] on span "R359013101" at bounding box center [166, 228] width 60 height 12
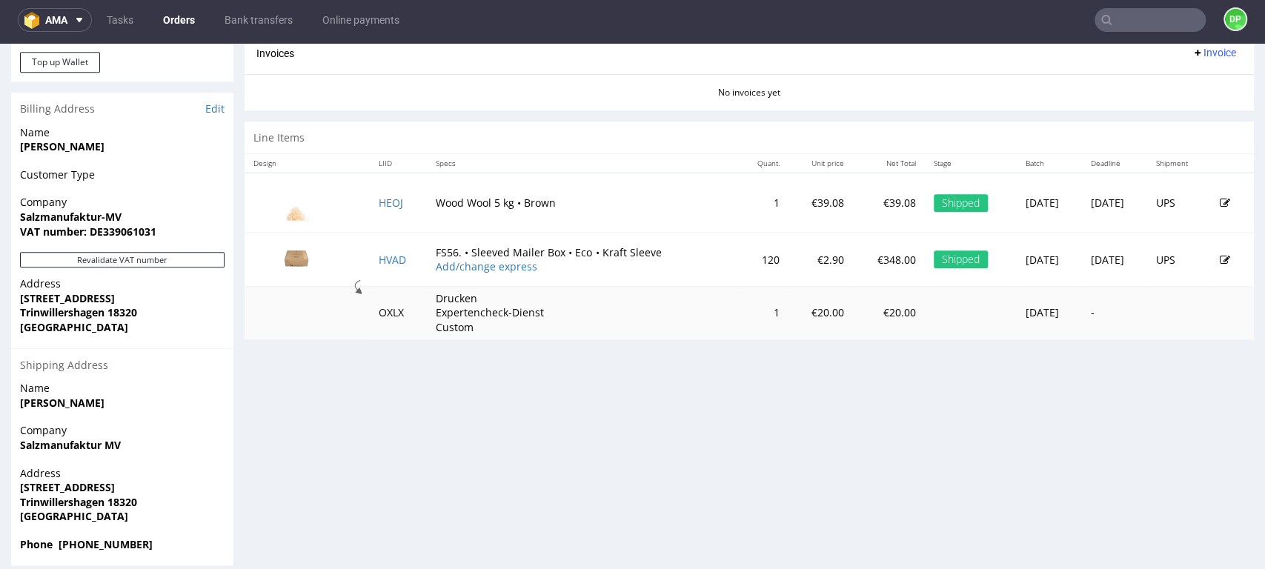
scroll to position [708, 0]
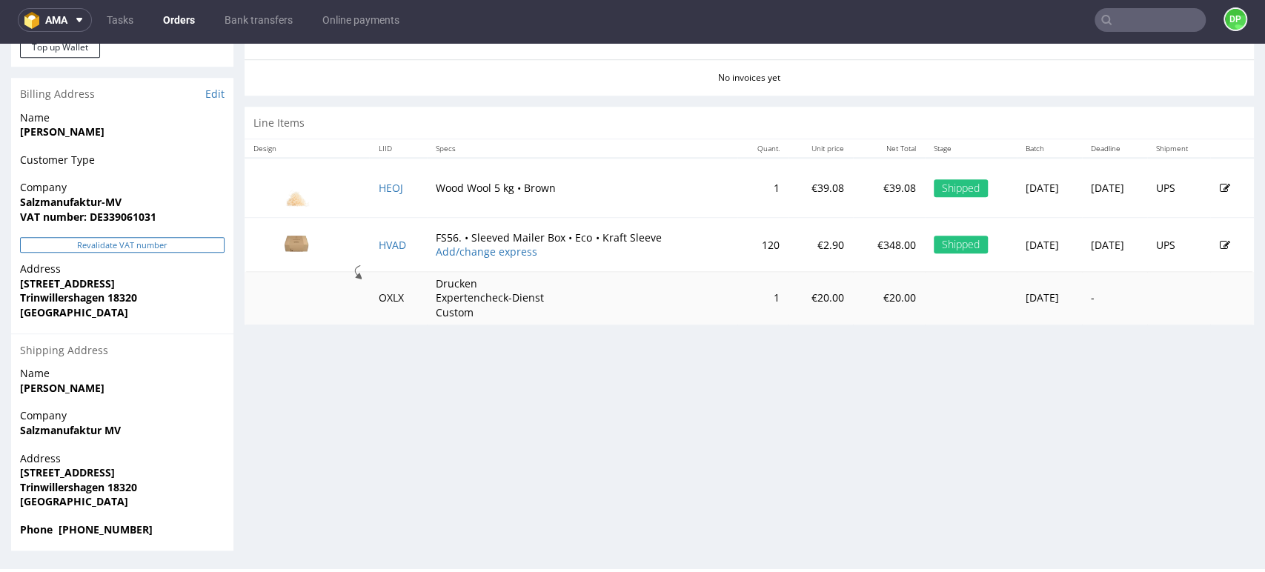
click at [86, 242] on button "Revalidate VAT number" at bounding box center [122, 245] width 205 height 16
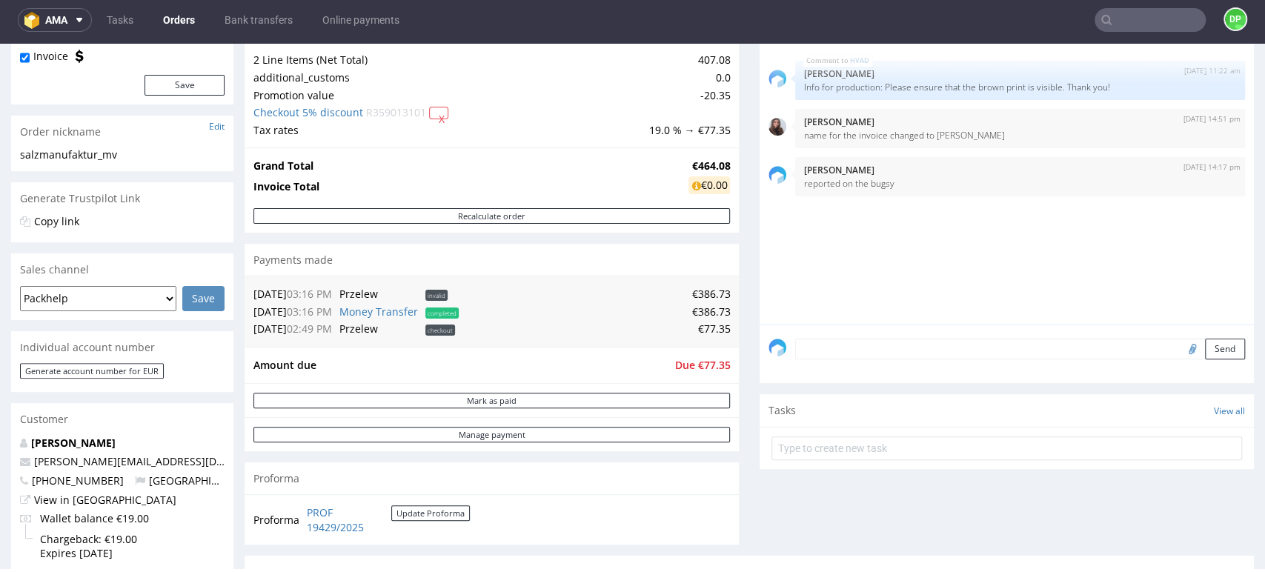
scroll to position [0, 0]
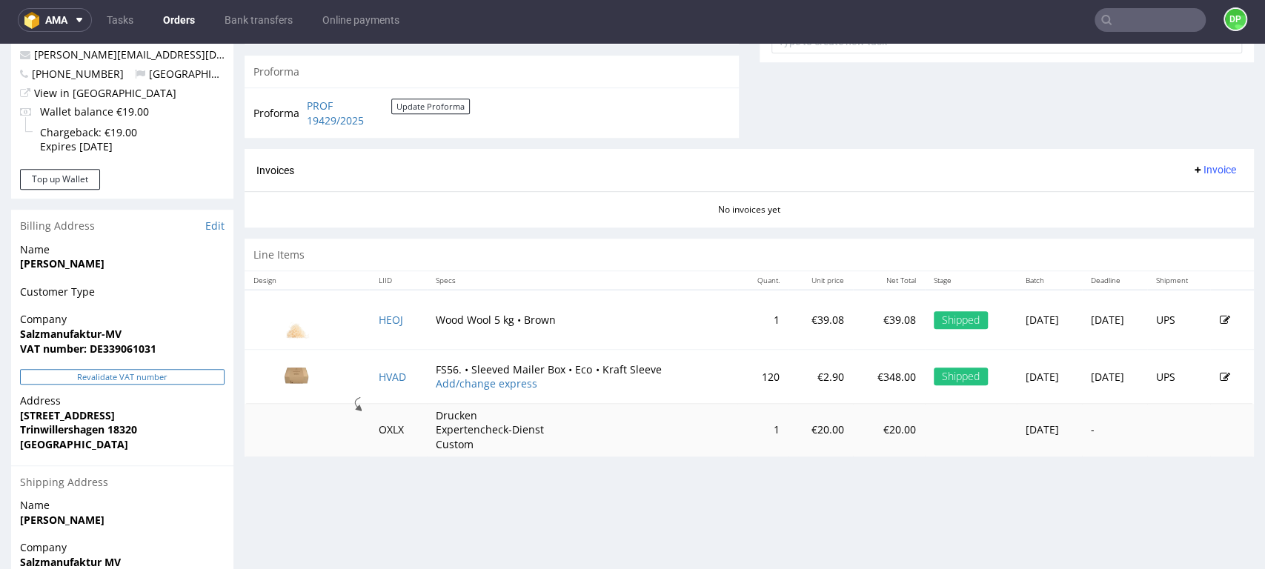
click at [188, 377] on button "Revalidate VAT number" at bounding box center [122, 377] width 205 height 16
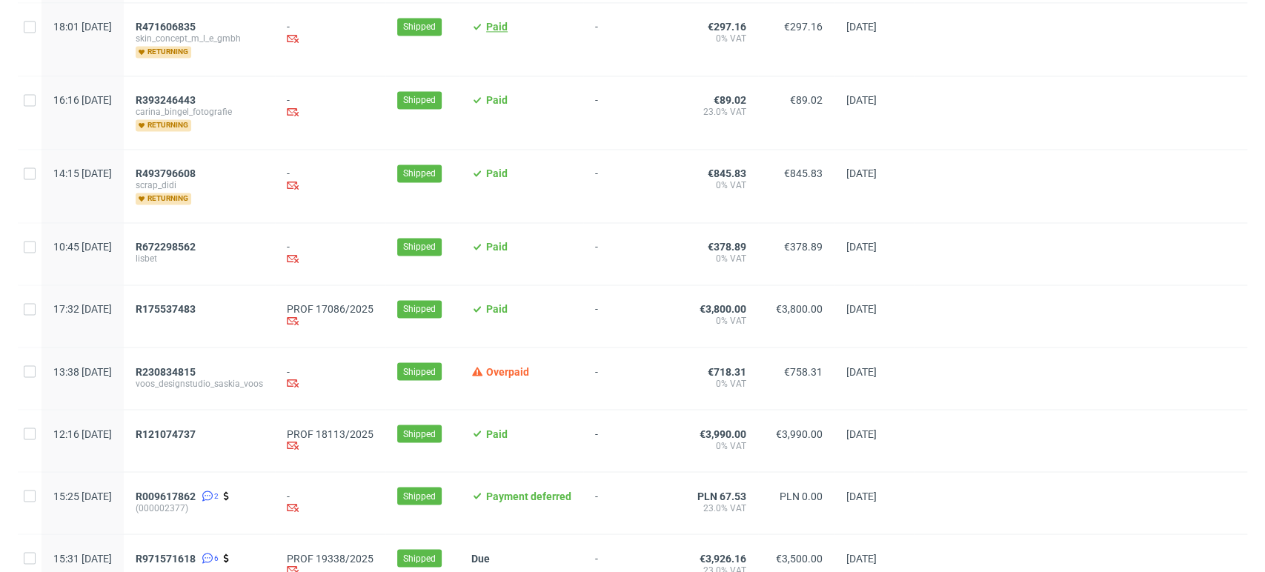
scroll to position [1624, 0]
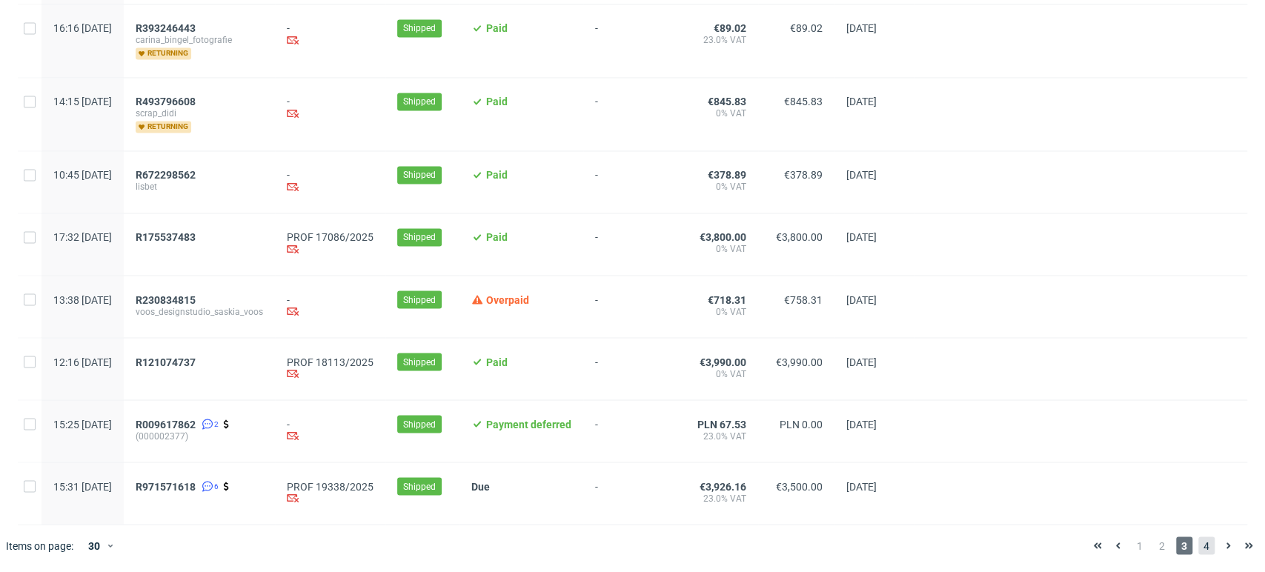
click at [1199, 546] on span "4" at bounding box center [1207, 546] width 16 height 18
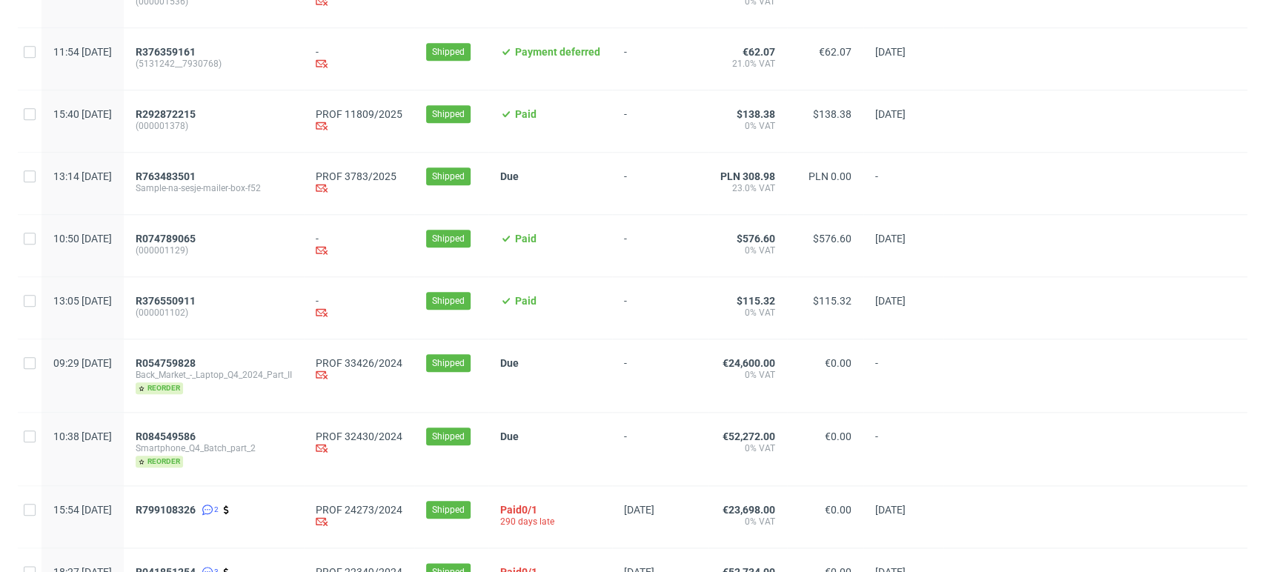
scroll to position [990, 0]
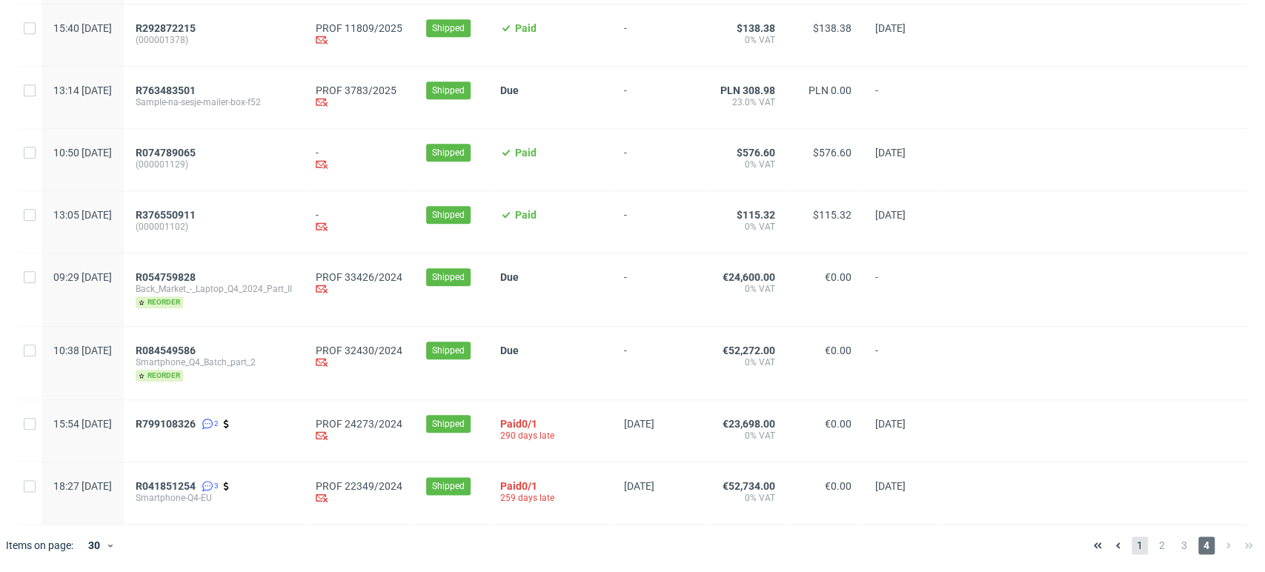
click at [1132, 546] on span "1" at bounding box center [1140, 546] width 16 height 18
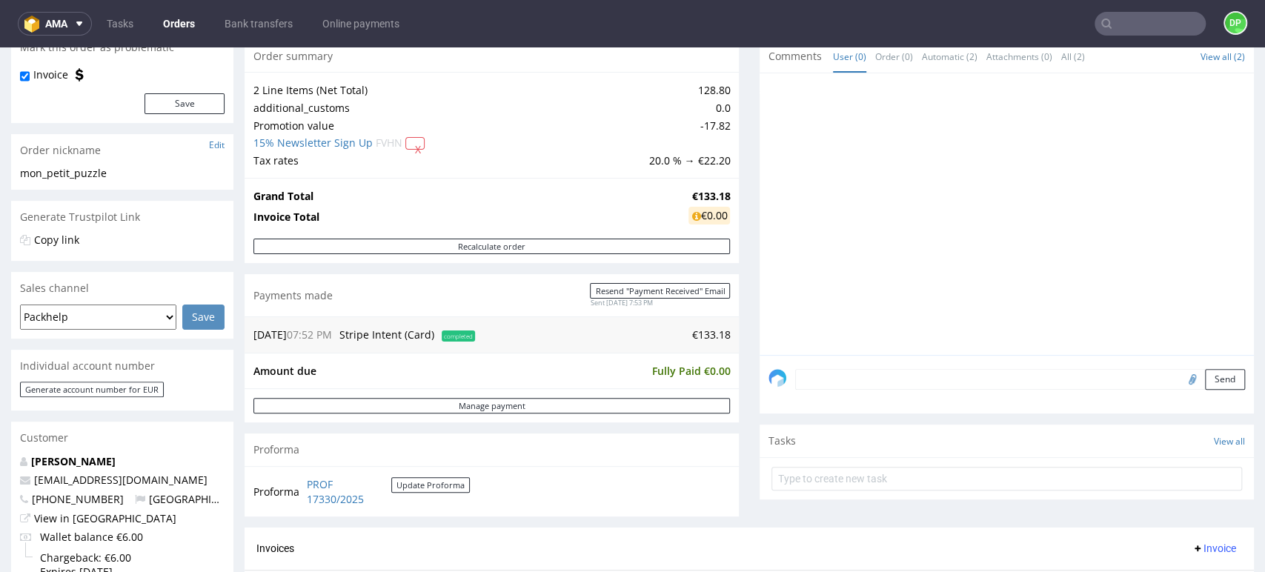
scroll to position [165, 0]
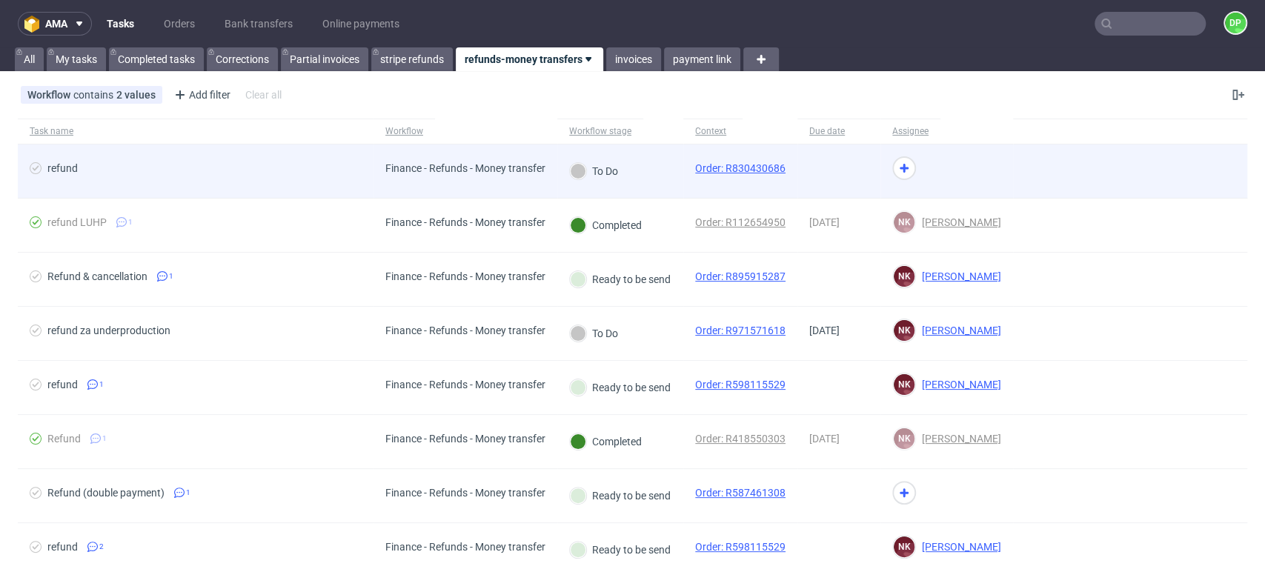
click at [267, 167] on span "refund" at bounding box center [196, 171] width 332 height 18
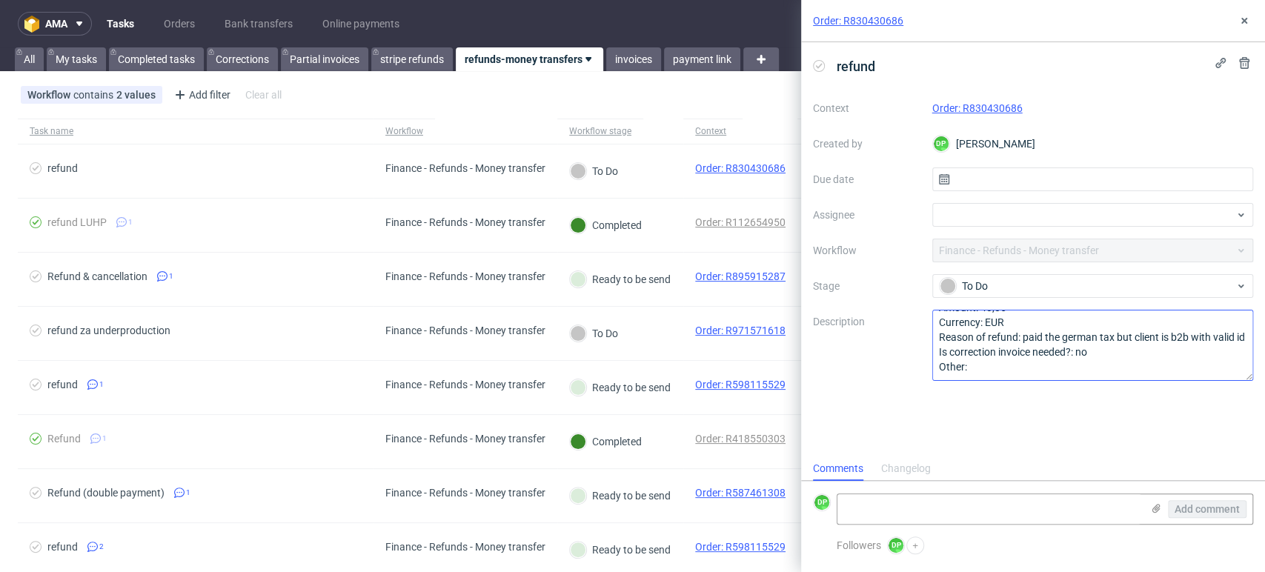
scroll to position [30, 0]
click at [1242, 16] on icon at bounding box center [1245, 21] width 12 height 12
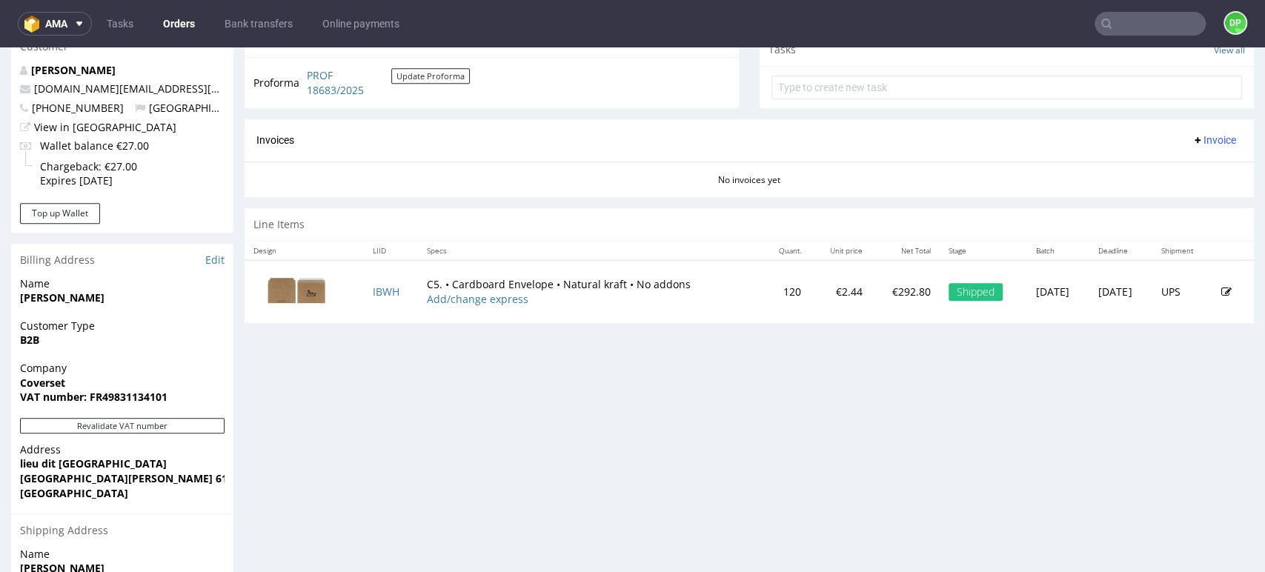
scroll to position [576, 0]
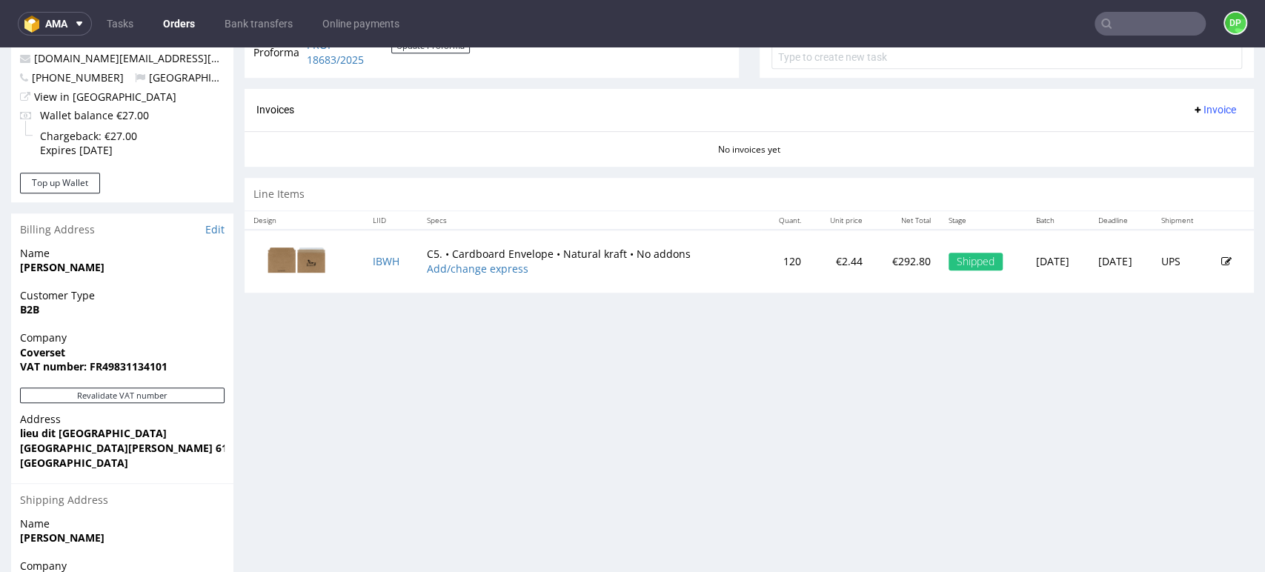
drag, startPoint x: 1113, startPoint y: 47, endPoint x: 948, endPoint y: 111, distance: 176.5
click at [948, 111] on div "Invoices Invoice" at bounding box center [750, 110] width 986 height 19
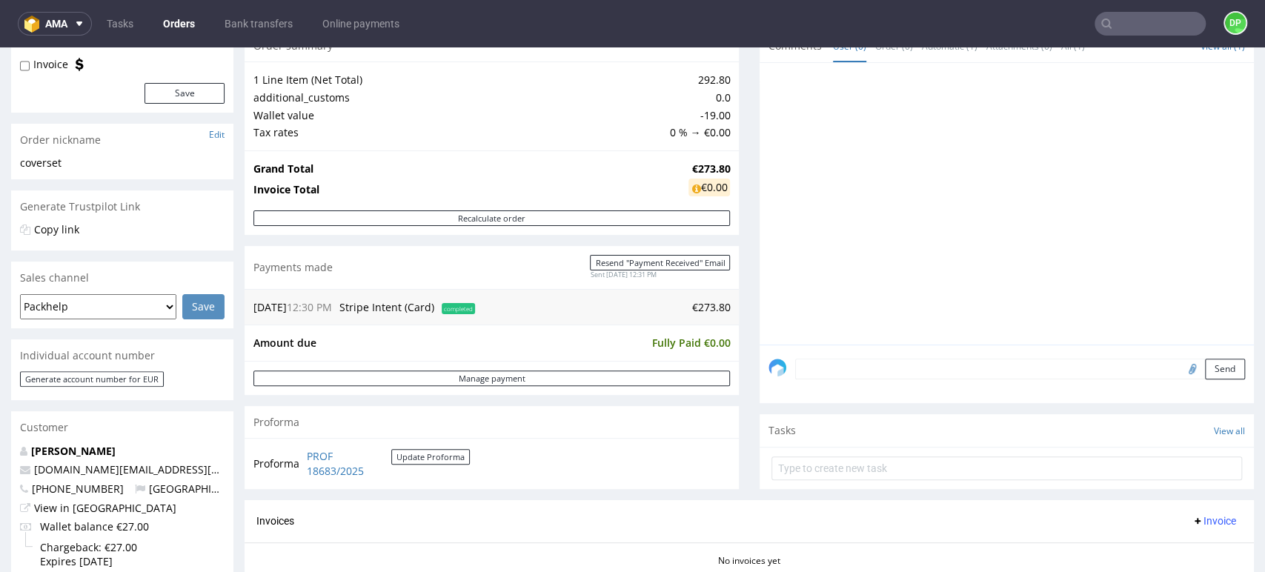
scroll to position [0, 0]
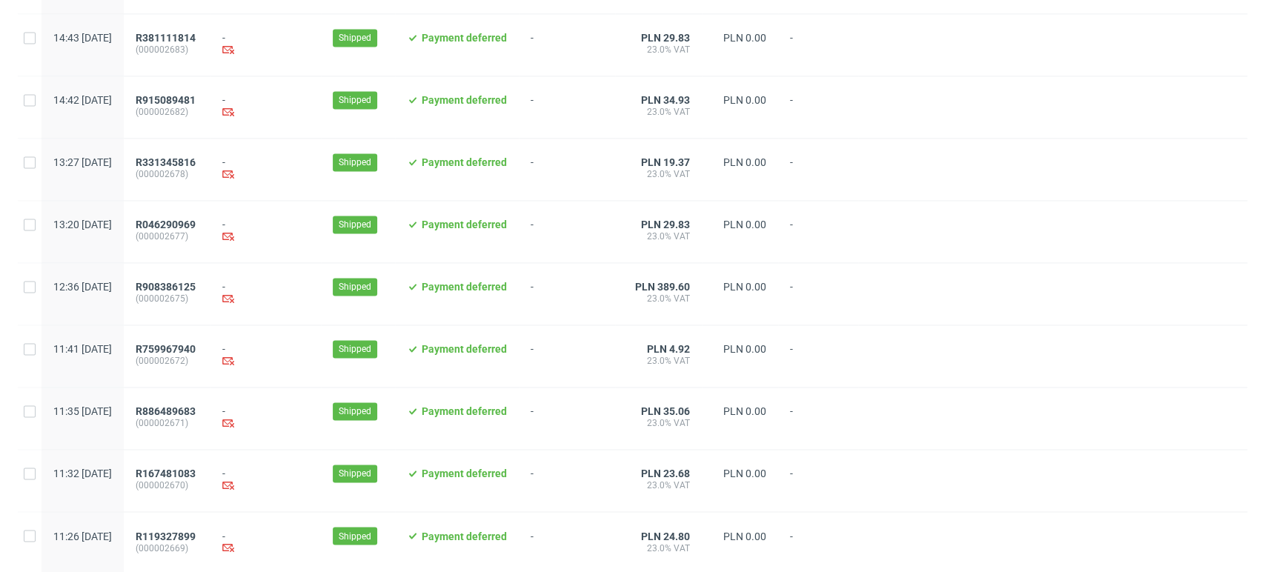
scroll to position [1520, 0]
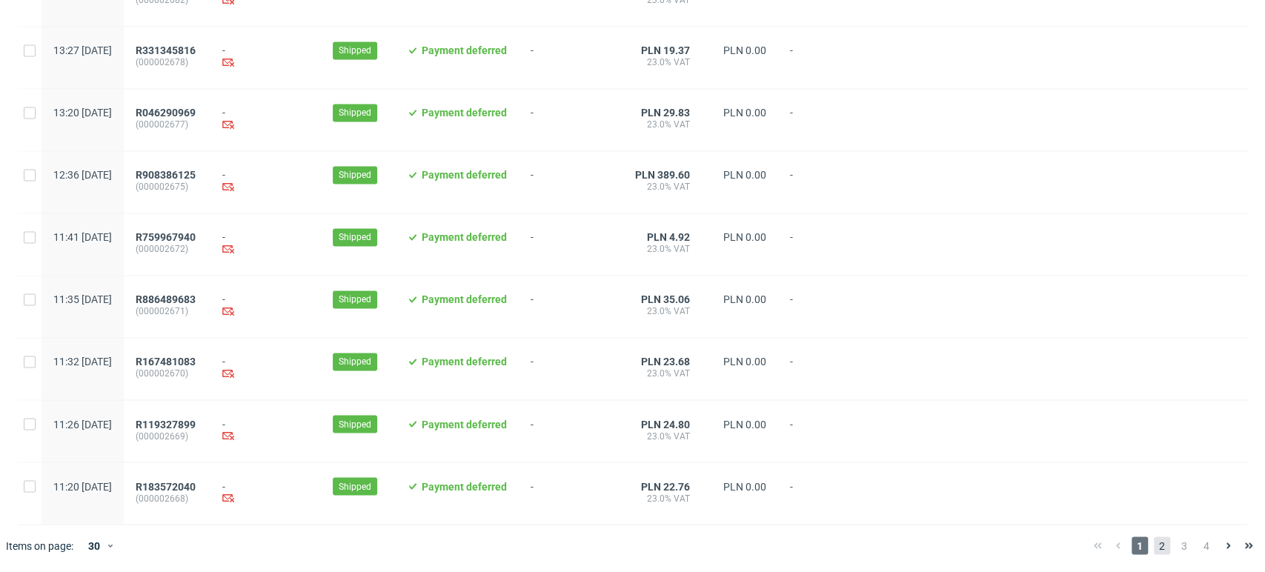
click at [1154, 544] on span "2" at bounding box center [1162, 546] width 16 height 18
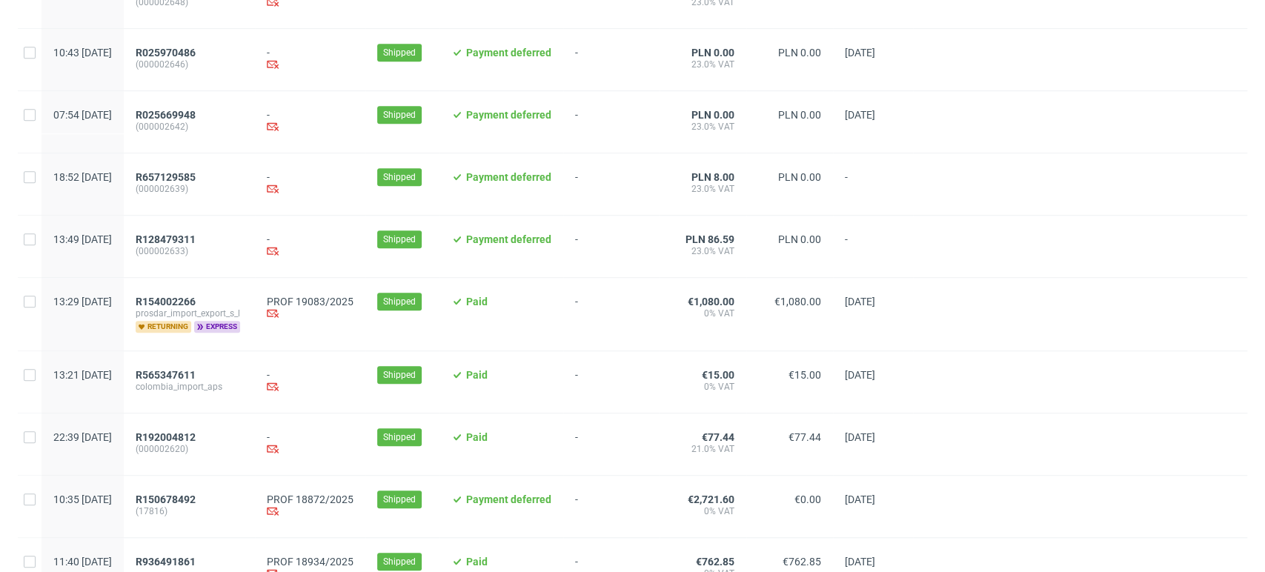
scroll to position [576, 0]
click at [196, 302] on span "R154002266" at bounding box center [166, 301] width 60 height 12
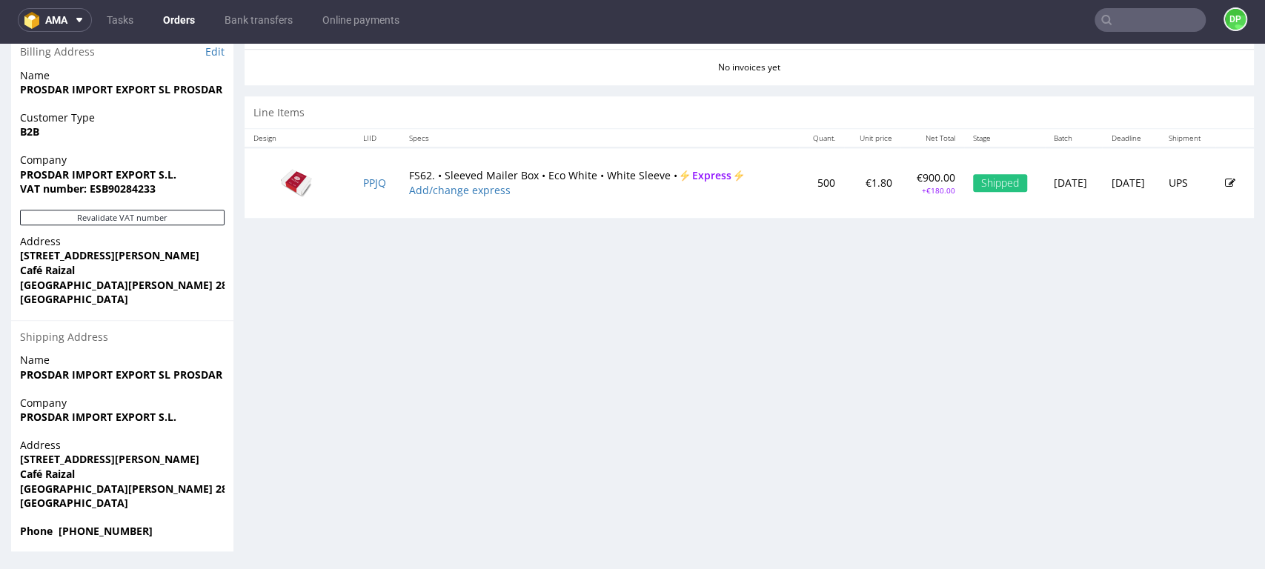
scroll to position [752, 0]
click at [120, 217] on button "Revalidate VAT number" at bounding box center [122, 216] width 205 height 16
drag, startPoint x: 156, startPoint y: 186, endPoint x: 101, endPoint y: 201, distance: 56.8
click at [101, 201] on div "Company PROSDAR IMPORT EXPORT S.L. VAT number: ESB90284233" at bounding box center [122, 179] width 222 height 57
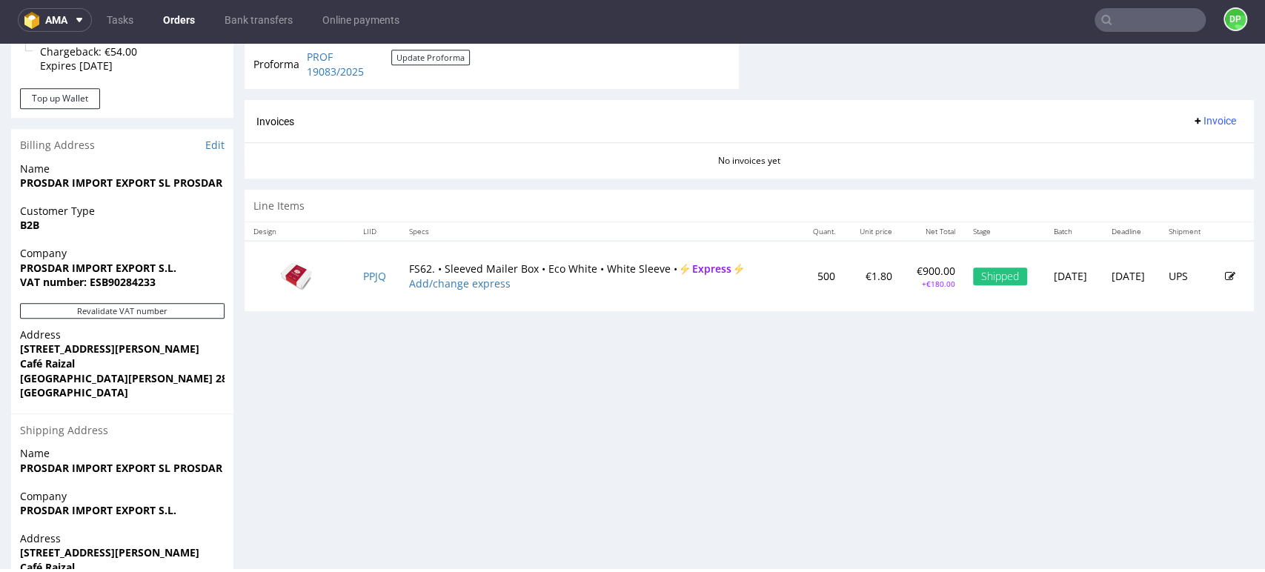
scroll to position [658, 0]
click at [1186, 128] on button "Invoice" at bounding box center [1214, 119] width 56 height 18
click at [1178, 148] on span "Generate" at bounding box center [1189, 153] width 72 height 15
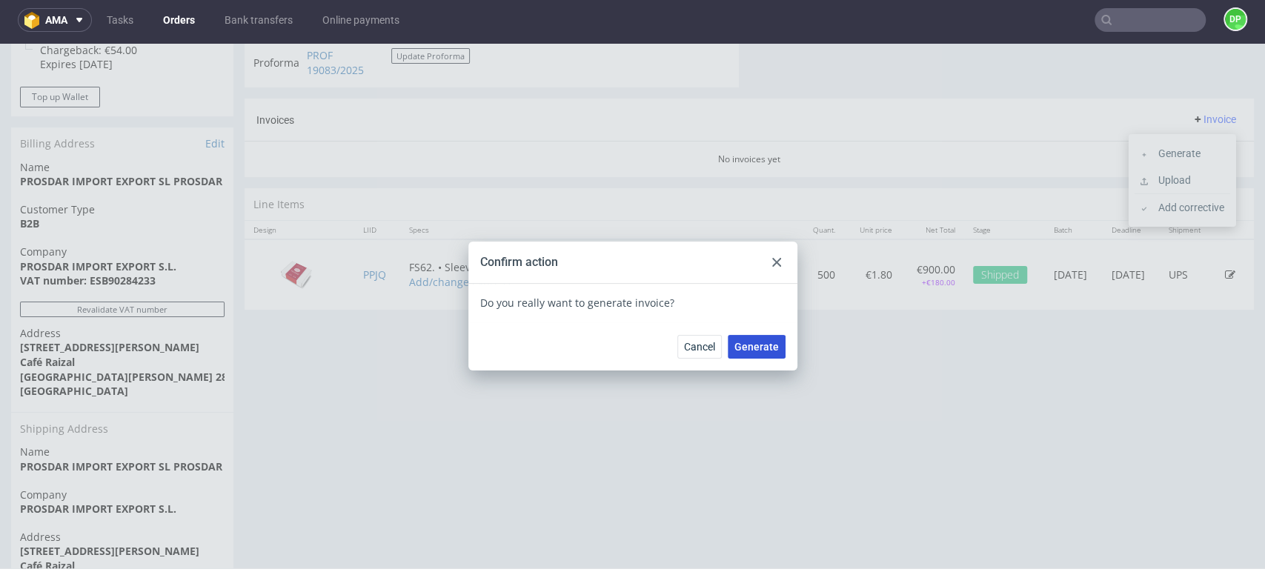
click at [739, 351] on span "Generate" at bounding box center [757, 347] width 44 height 10
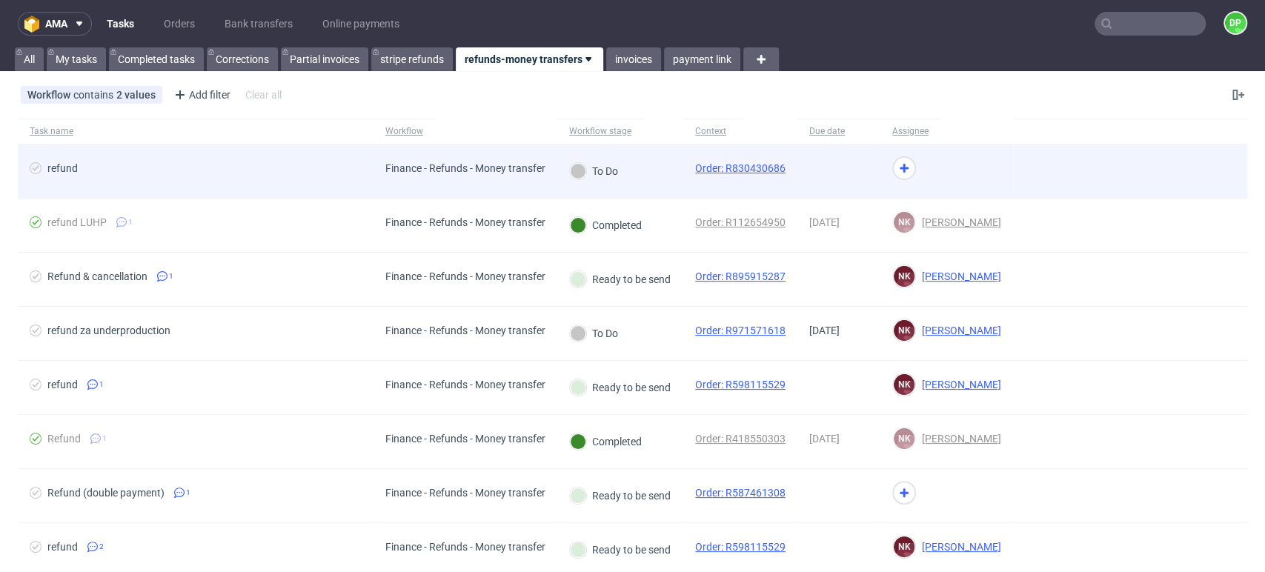
click at [276, 193] on div "refund" at bounding box center [196, 171] width 356 height 53
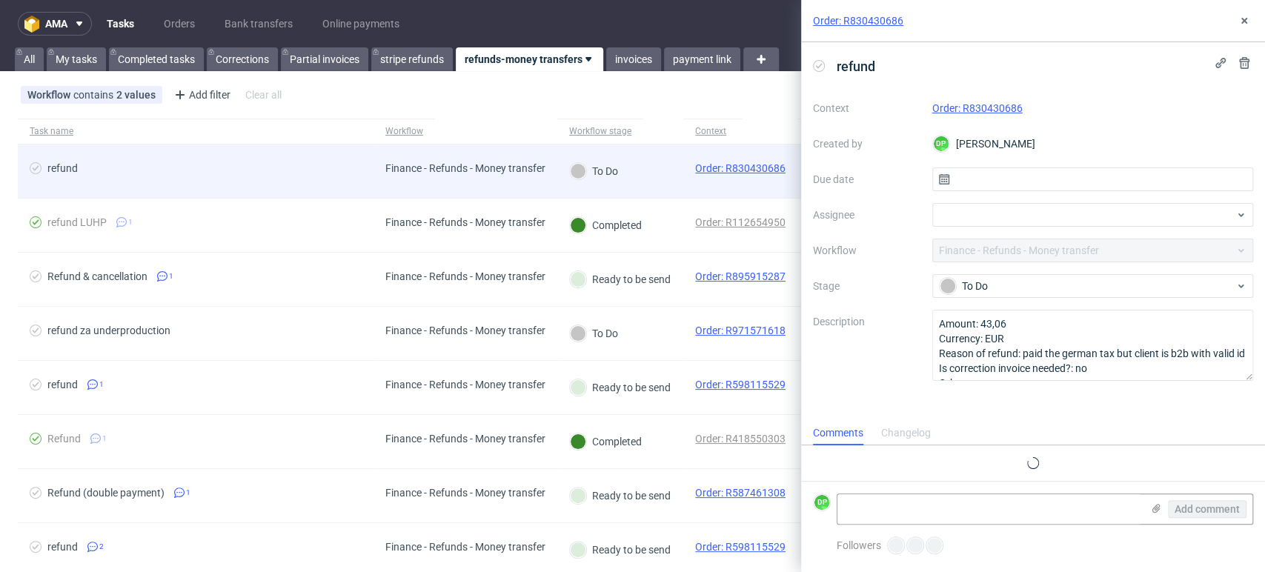
scroll to position [12, 0]
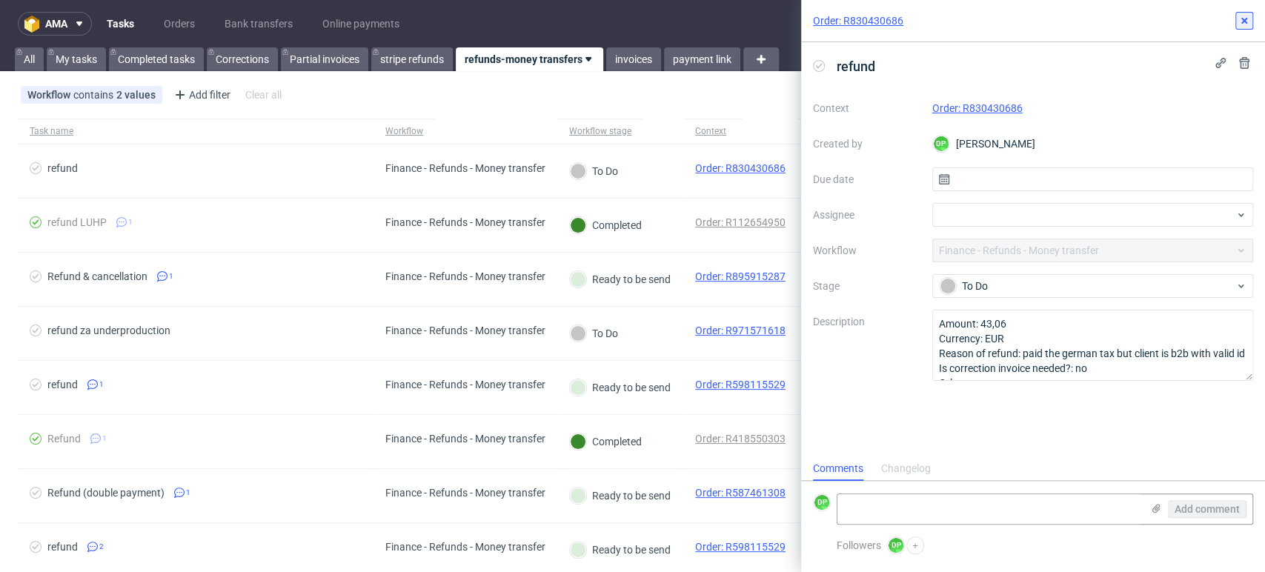
click at [1249, 25] on icon at bounding box center [1245, 21] width 12 height 12
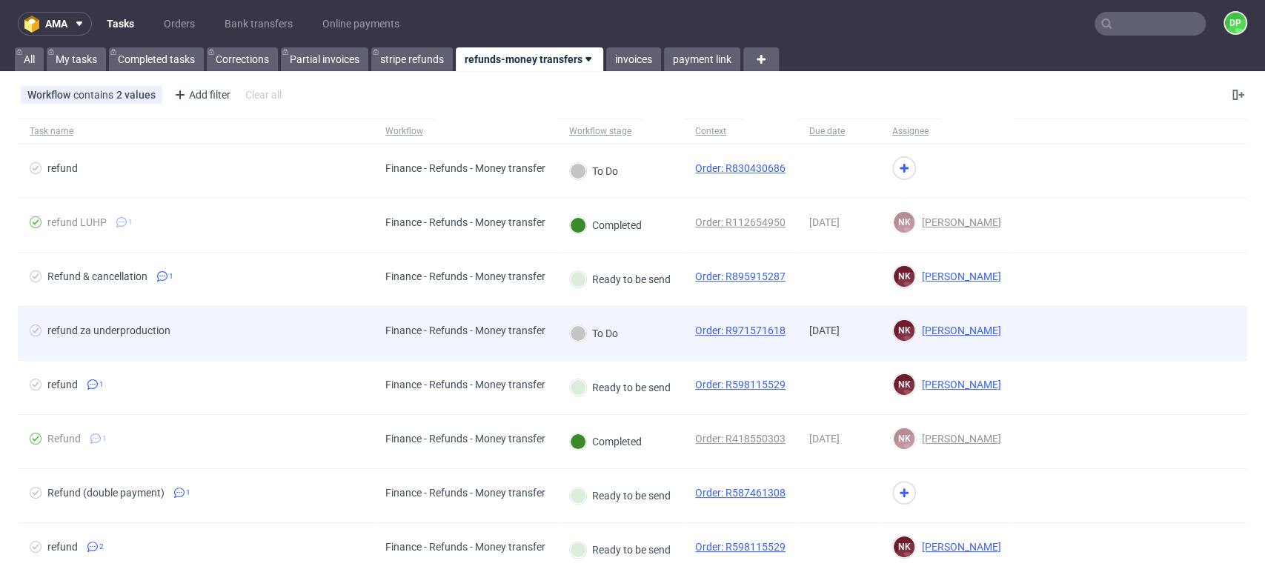
click at [322, 340] on span "refund za underproduction" at bounding box center [196, 334] width 332 height 18
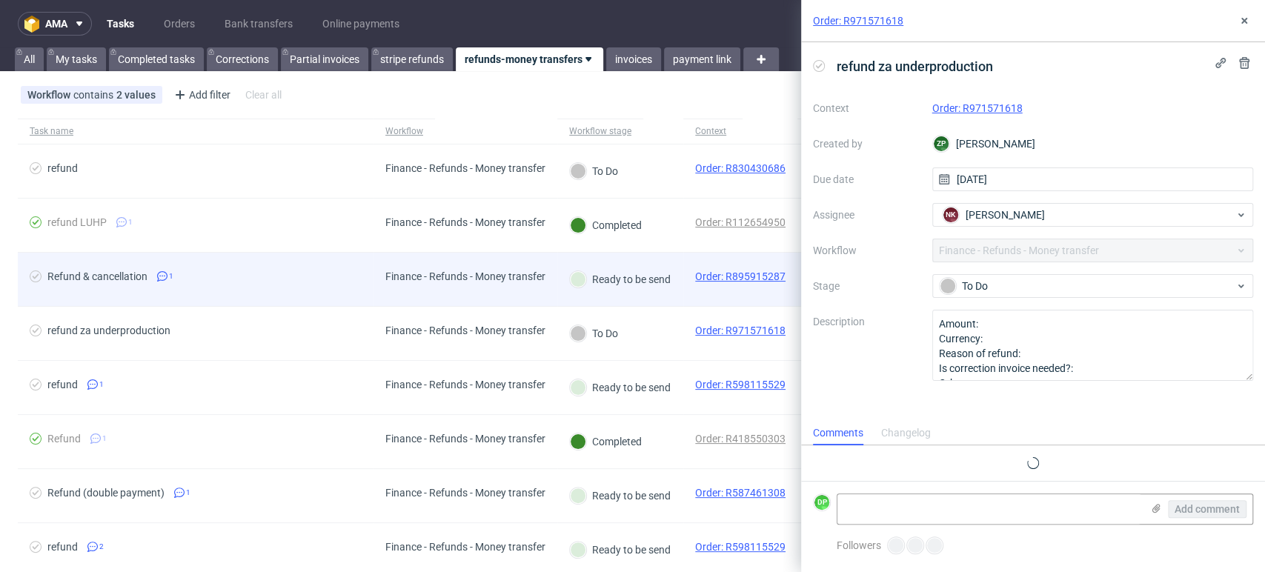
scroll to position [12, 0]
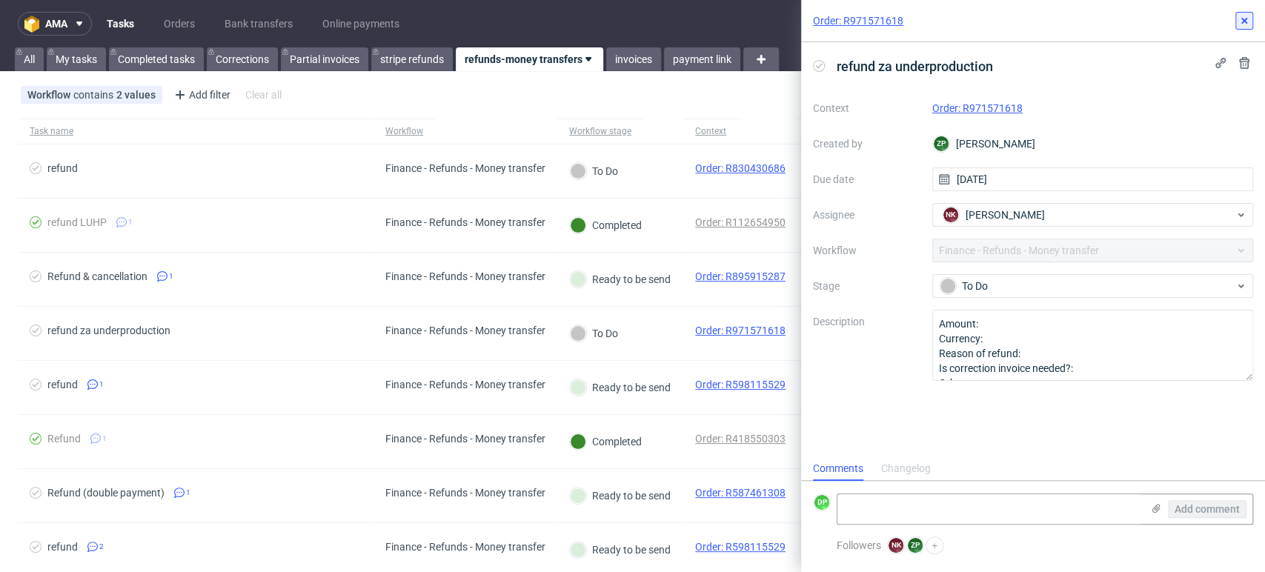
click at [1242, 26] on icon at bounding box center [1245, 21] width 12 height 12
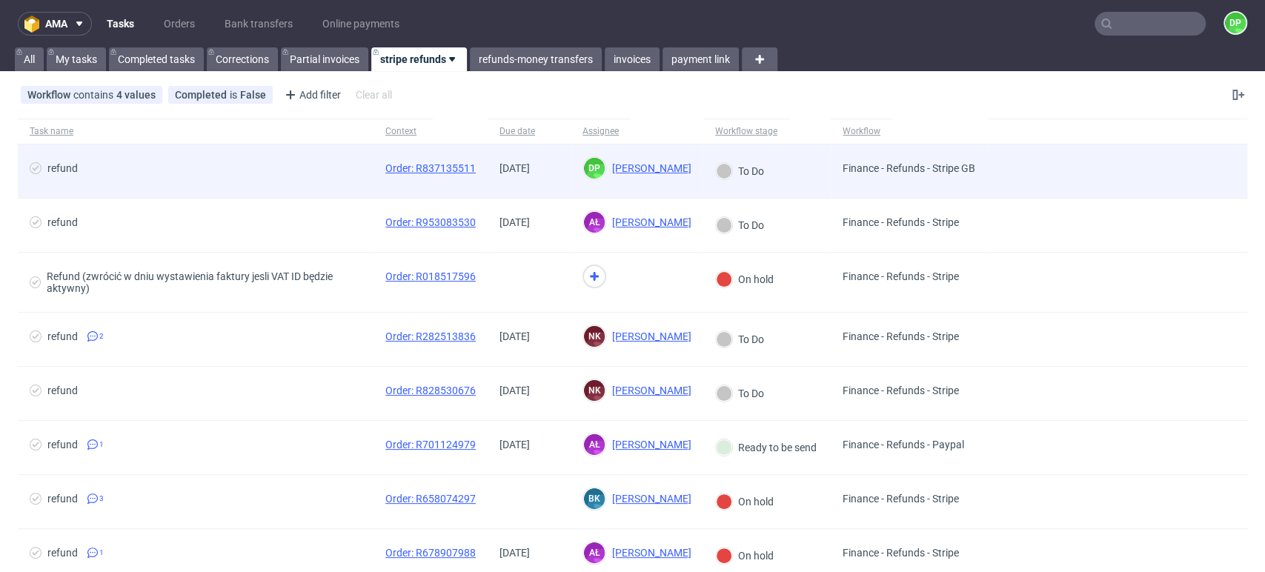
click at [305, 179] on span "refund" at bounding box center [196, 171] width 332 height 18
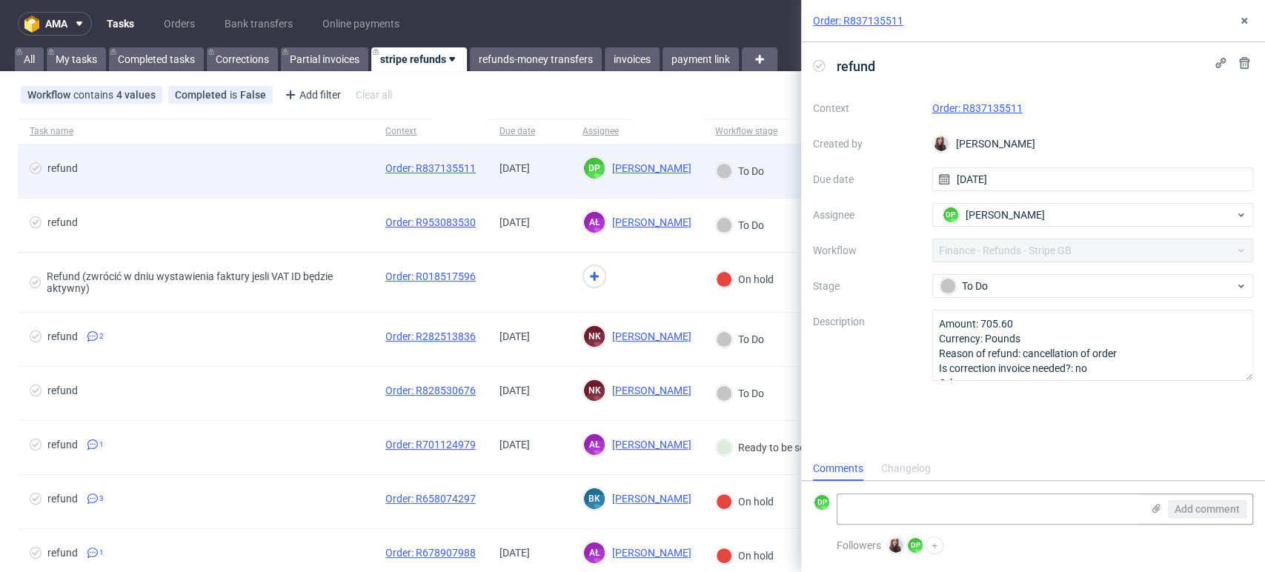
scroll to position [12, 0]
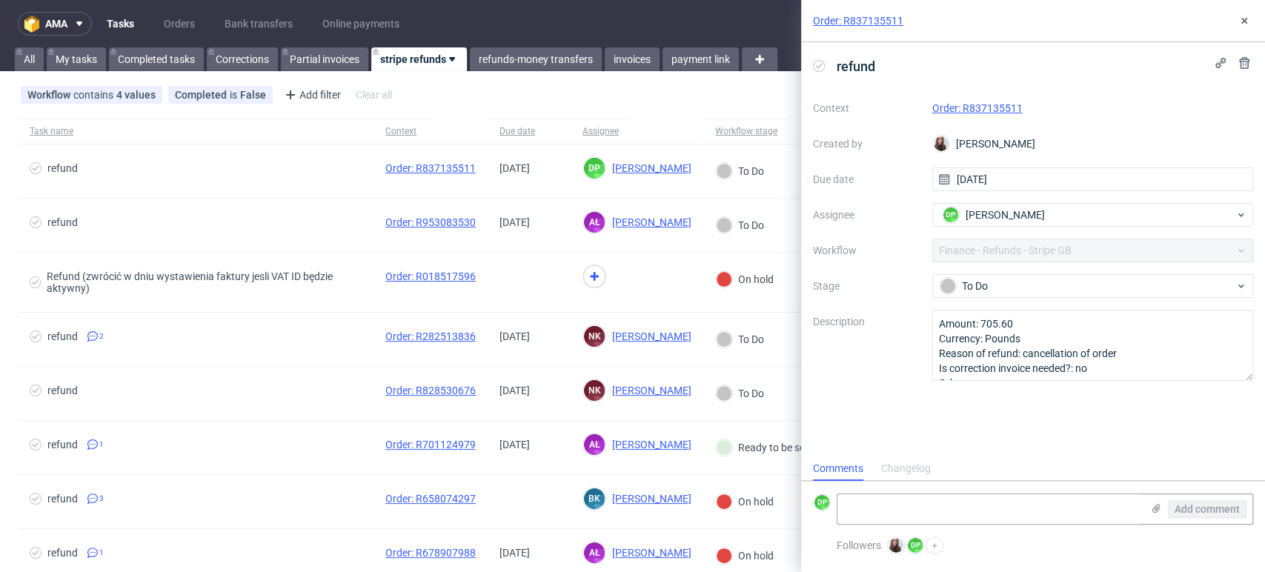
click at [956, 105] on link "Order: R837135511" at bounding box center [978, 108] width 90 height 12
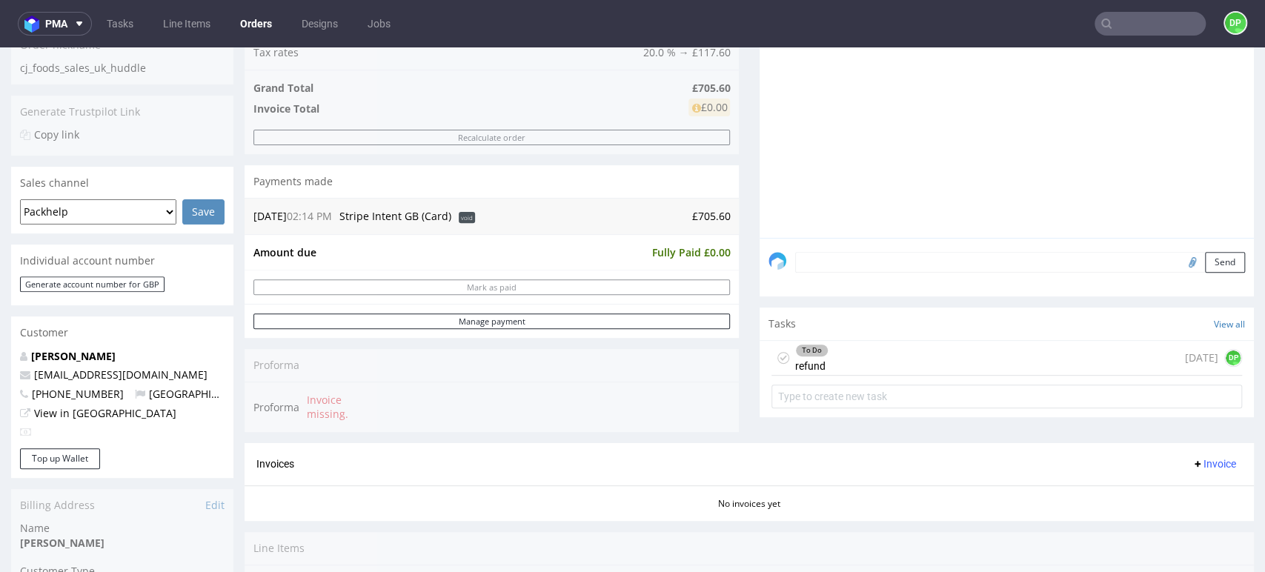
scroll to position [329, 0]
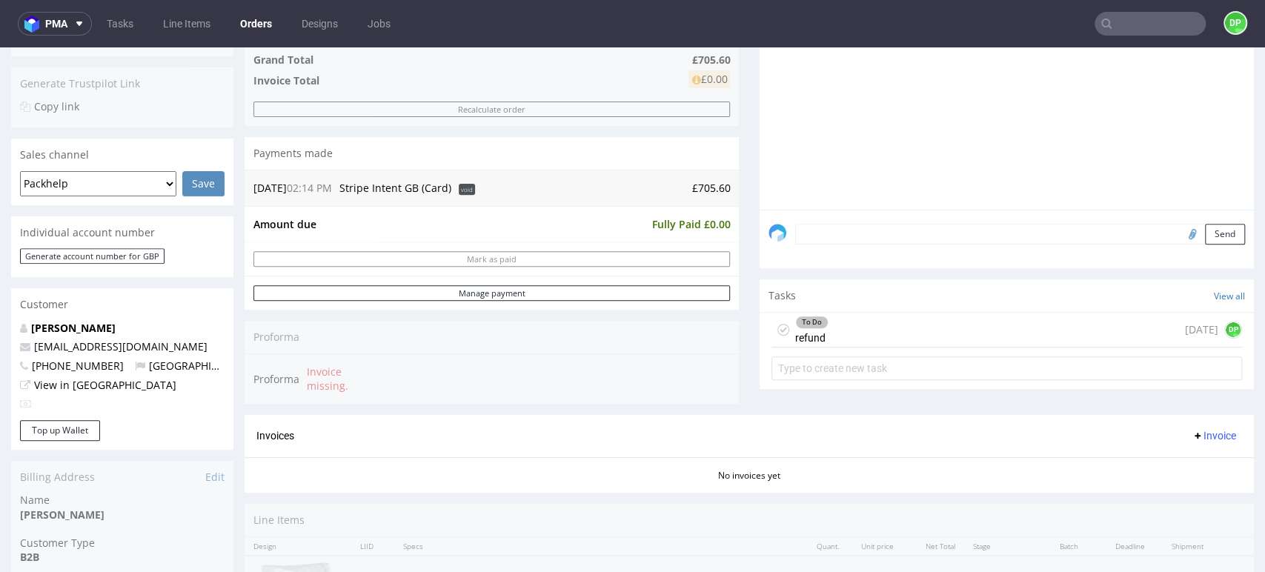
click at [861, 331] on div "To Do refund [DATE] DP" at bounding box center [1007, 330] width 471 height 35
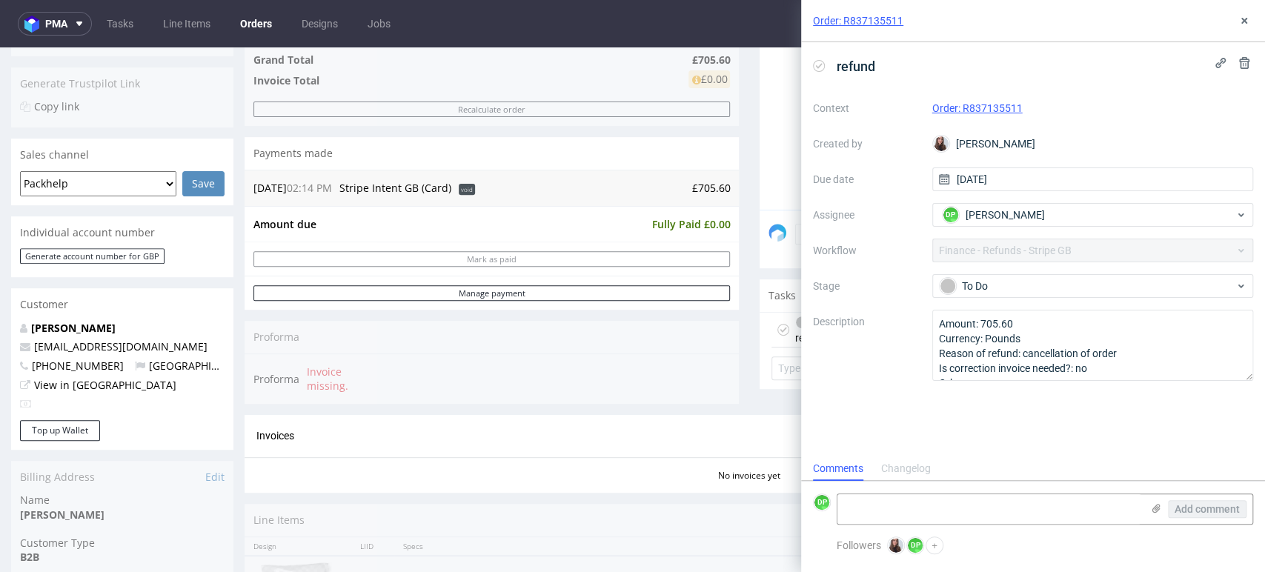
scroll to position [12, 0]
click at [1263, 15] on div "Order: R837135511" at bounding box center [1033, 21] width 464 height 42
click at [1240, 10] on div "Order: R837135511" at bounding box center [1033, 21] width 464 height 42
click at [1243, 21] on use at bounding box center [1245, 21] width 6 height 6
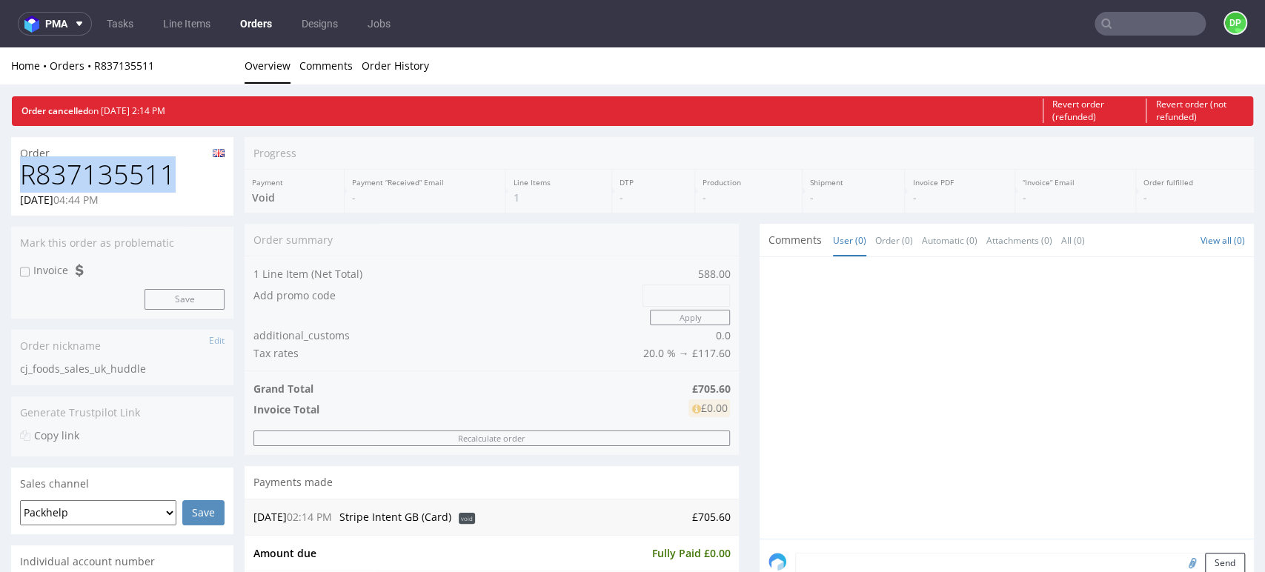
drag, startPoint x: 188, startPoint y: 177, endPoint x: -8, endPoint y: 174, distance: 195.7
copy h1 "R837135511"
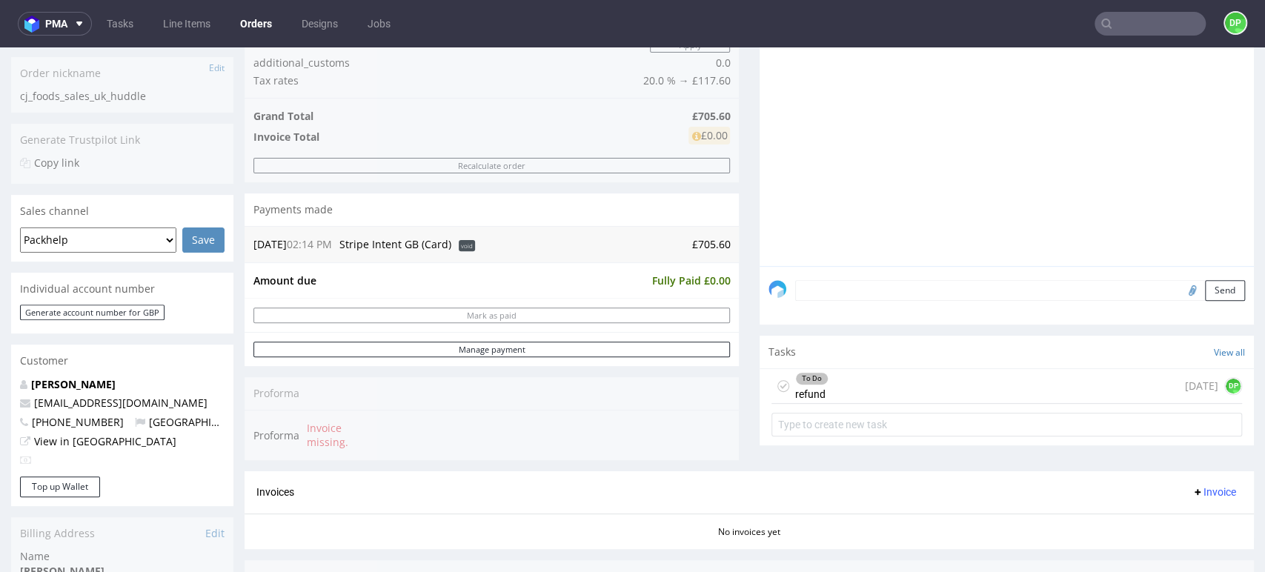
scroll to position [329, 0]
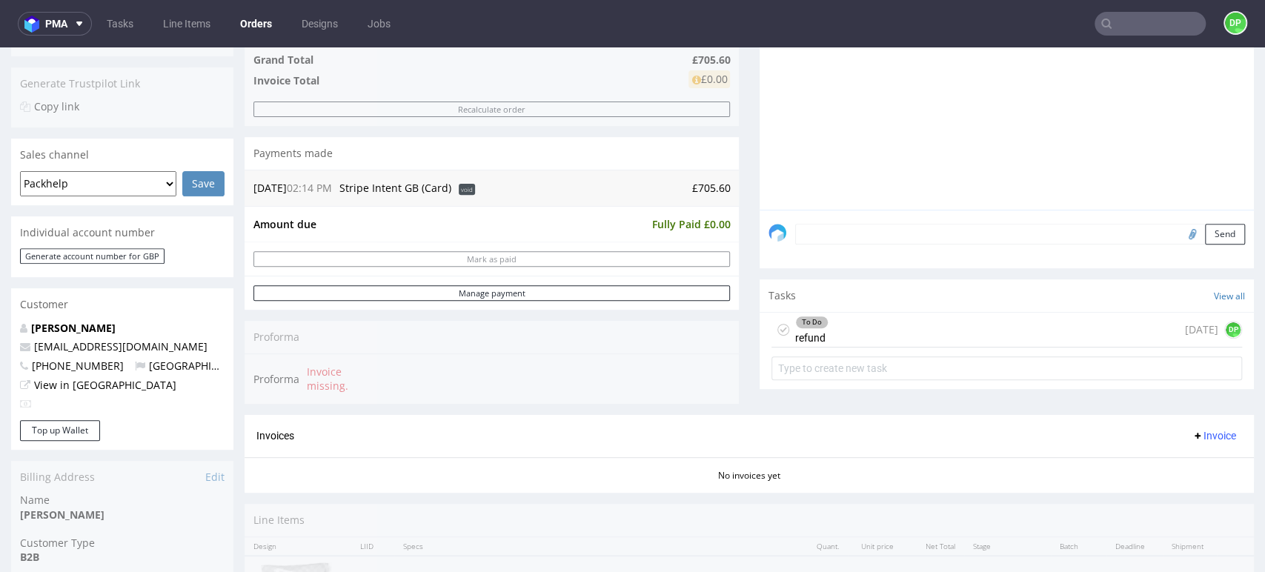
click at [878, 331] on div "To Do refund today DP" at bounding box center [1007, 330] width 471 height 35
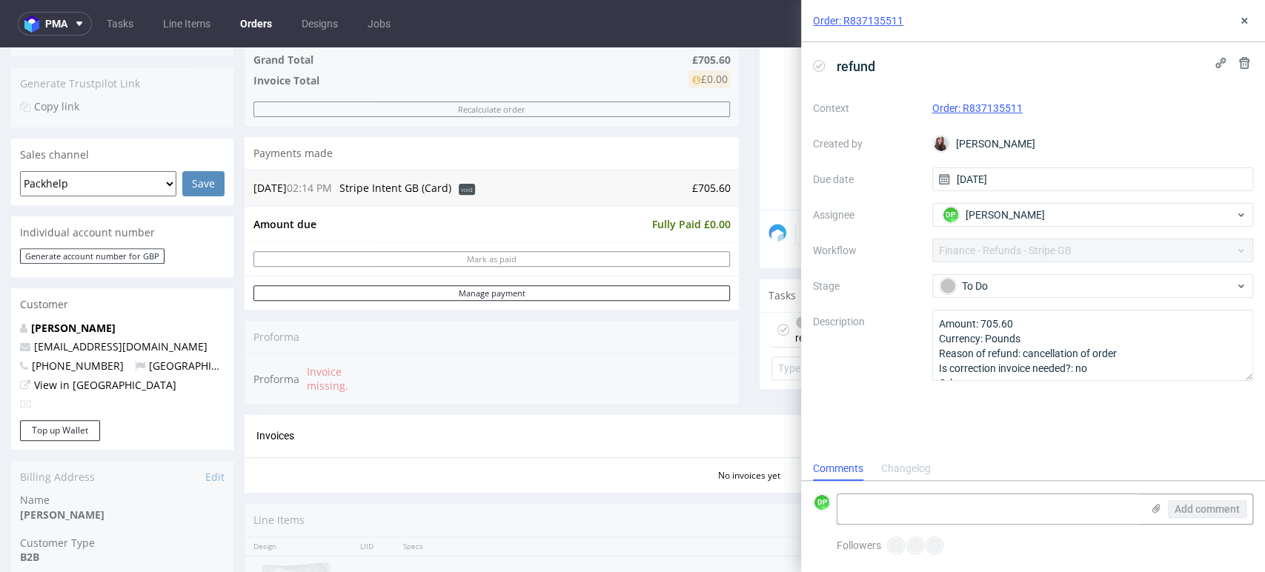
scroll to position [12, 0]
click at [813, 69] on icon at bounding box center [819, 66] width 12 height 12
click at [890, 503] on textarea at bounding box center [990, 509] width 304 height 30
type textarea "refunded 16.09.2025"
click at [1211, 505] on span "Add comment" at bounding box center [1207, 509] width 65 height 10
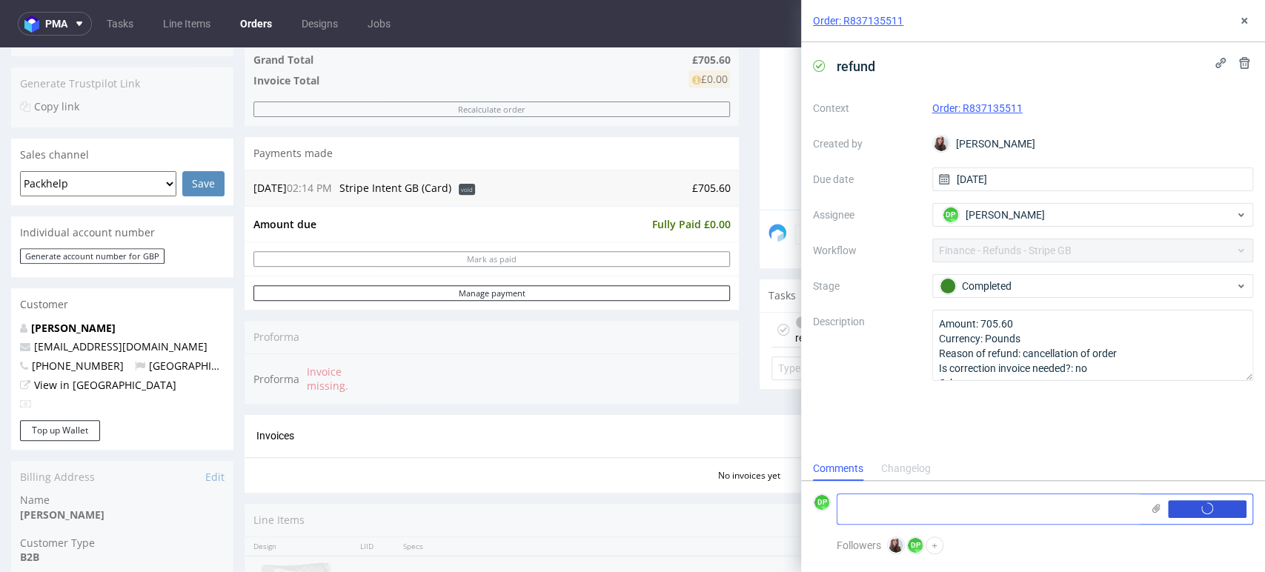
scroll to position [0, 0]
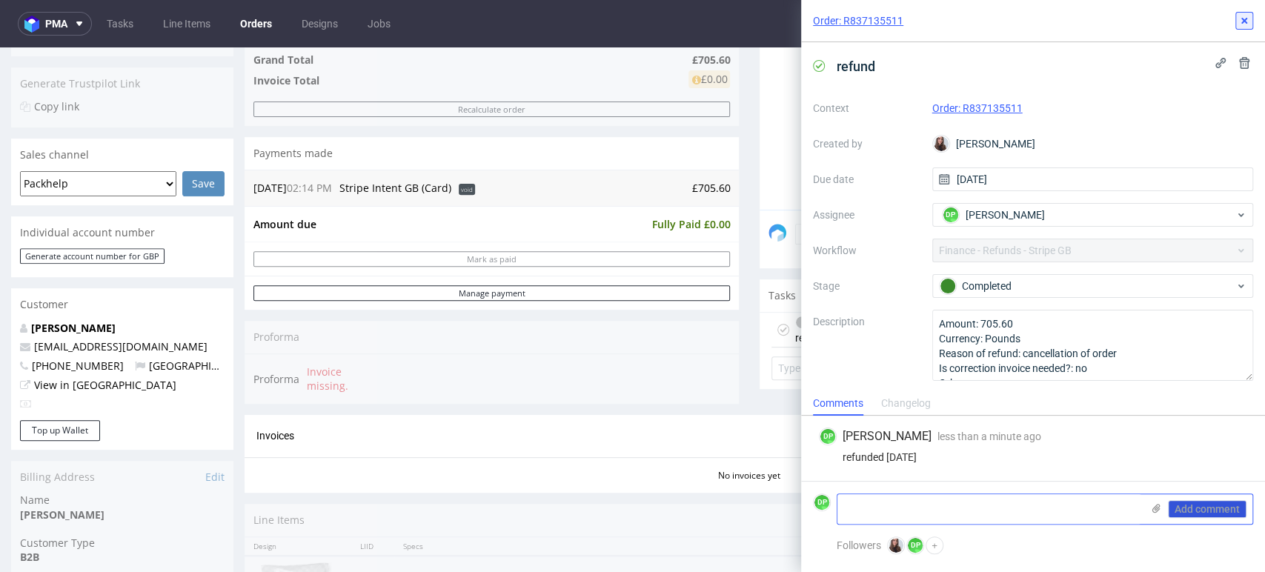
click at [1249, 19] on icon at bounding box center [1245, 21] width 12 height 12
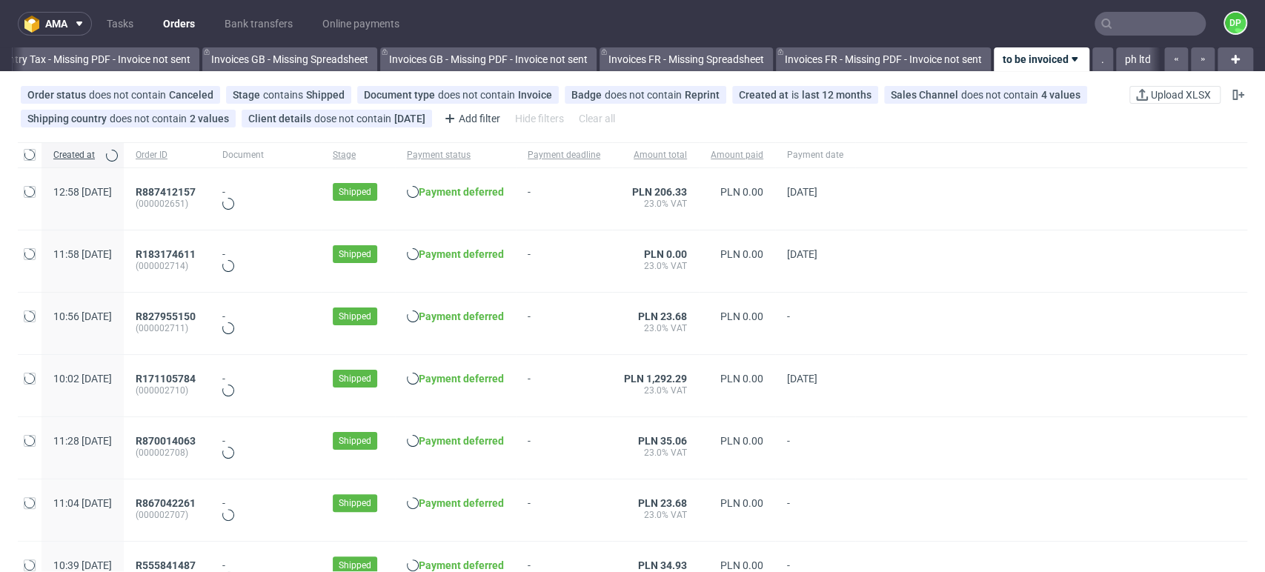
scroll to position [0, 1774]
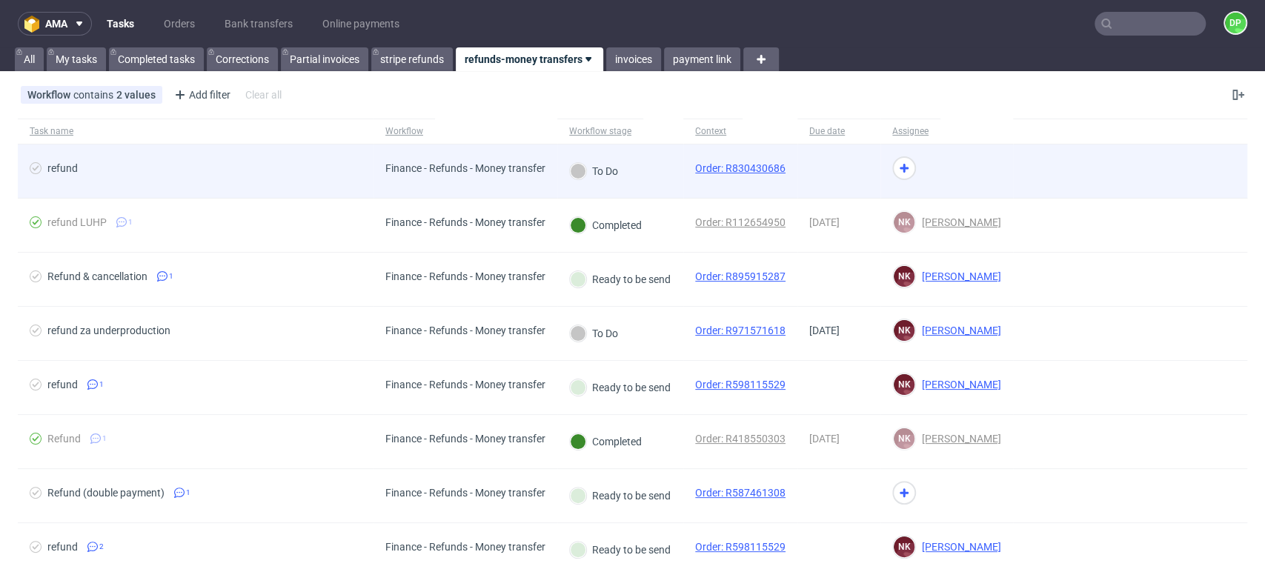
click at [303, 179] on span "refund" at bounding box center [196, 171] width 332 height 18
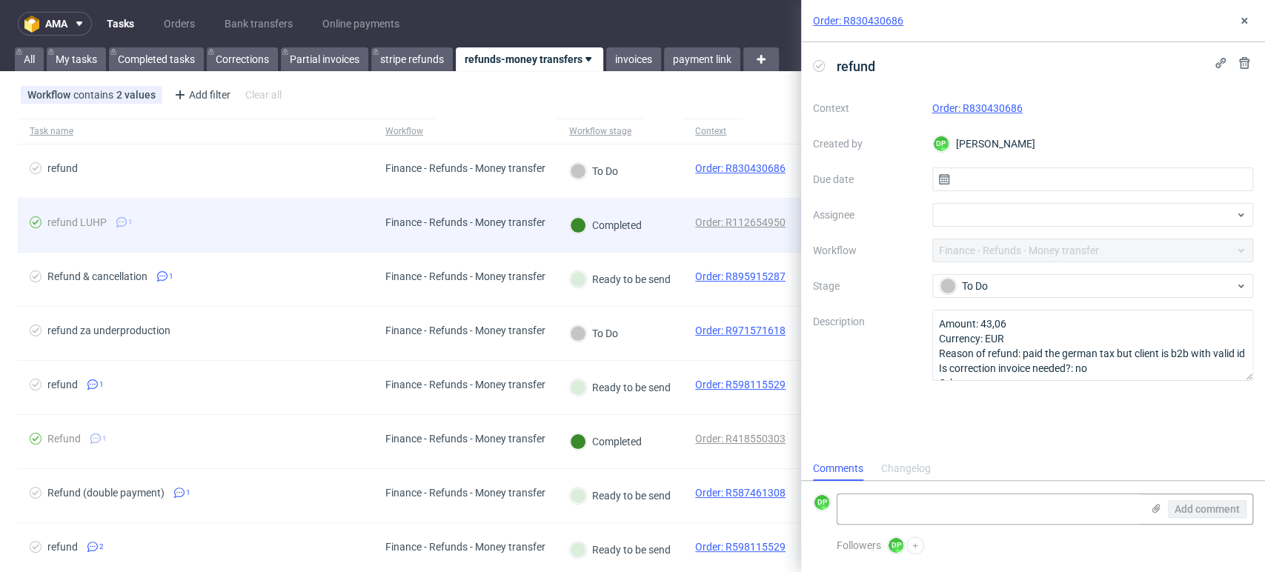
scroll to position [12, 0]
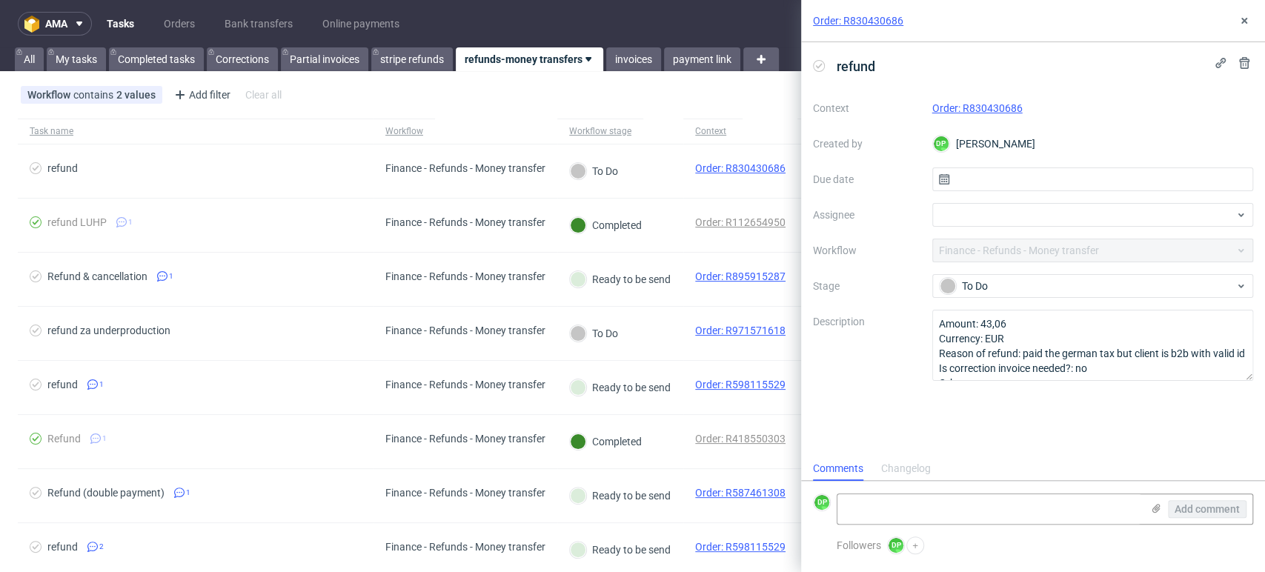
click at [1254, 11] on div "Order: R830430686" at bounding box center [1033, 21] width 464 height 42
click at [1245, 21] on use at bounding box center [1245, 21] width 6 height 6
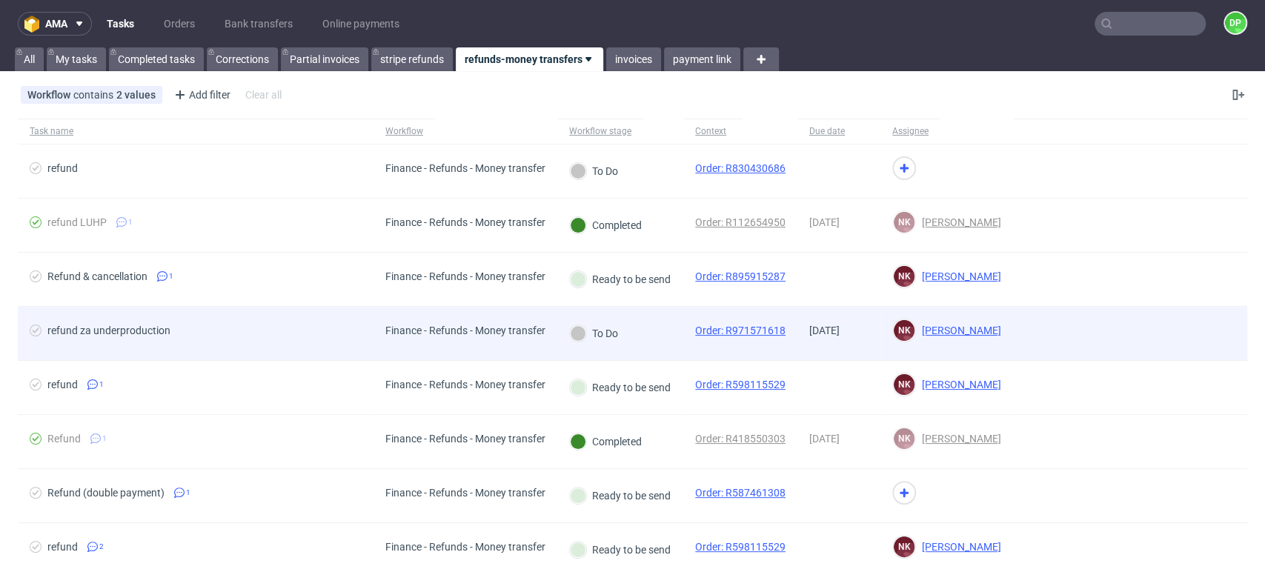
click at [291, 338] on span "refund za underproduction" at bounding box center [196, 334] width 332 height 18
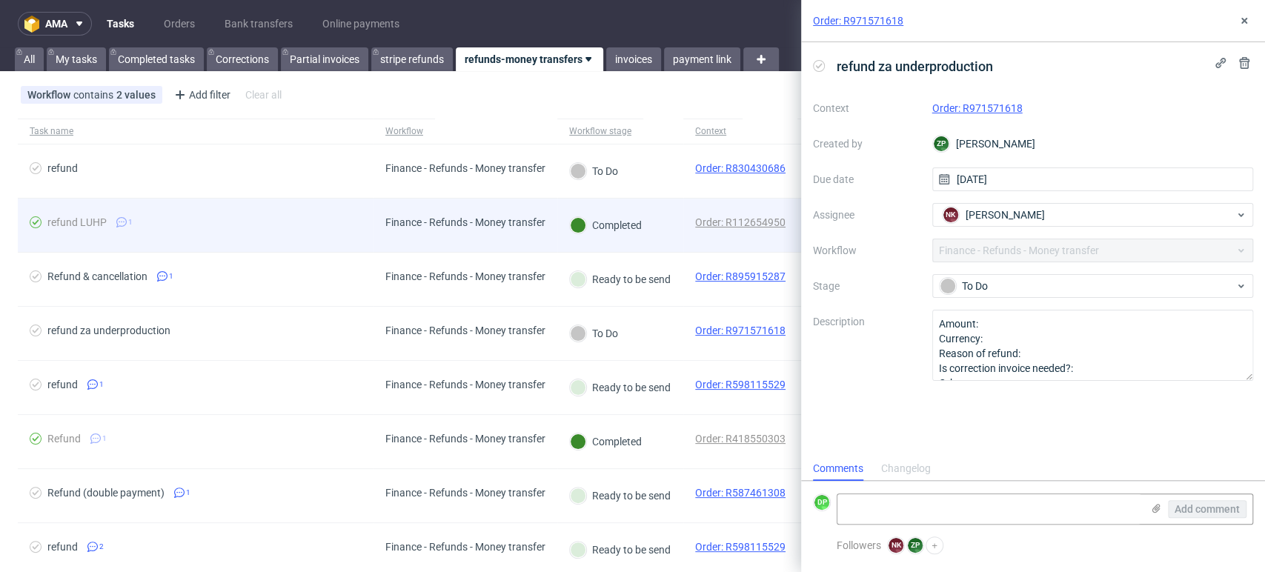
scroll to position [12, 0]
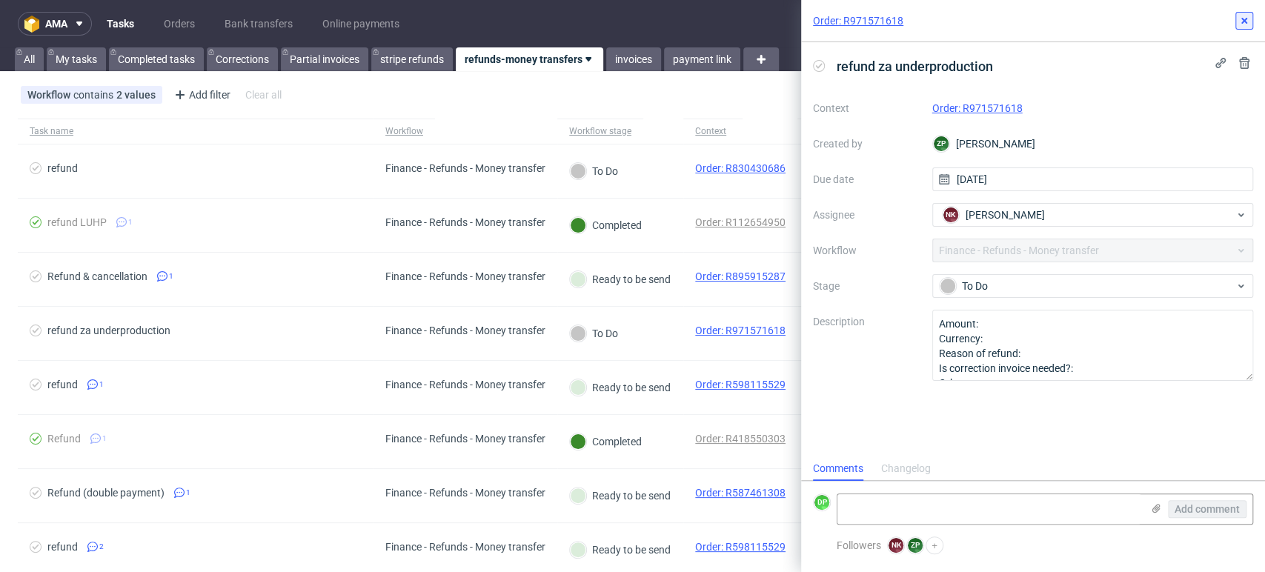
click at [1237, 26] on button at bounding box center [1245, 21] width 18 height 18
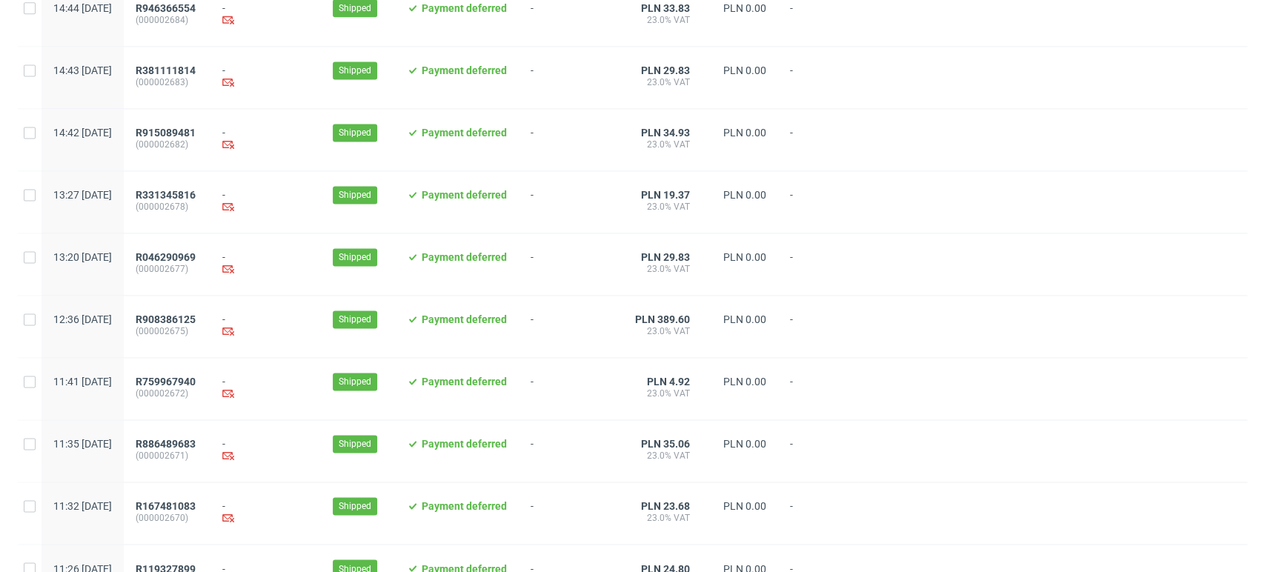
scroll to position [1520, 0]
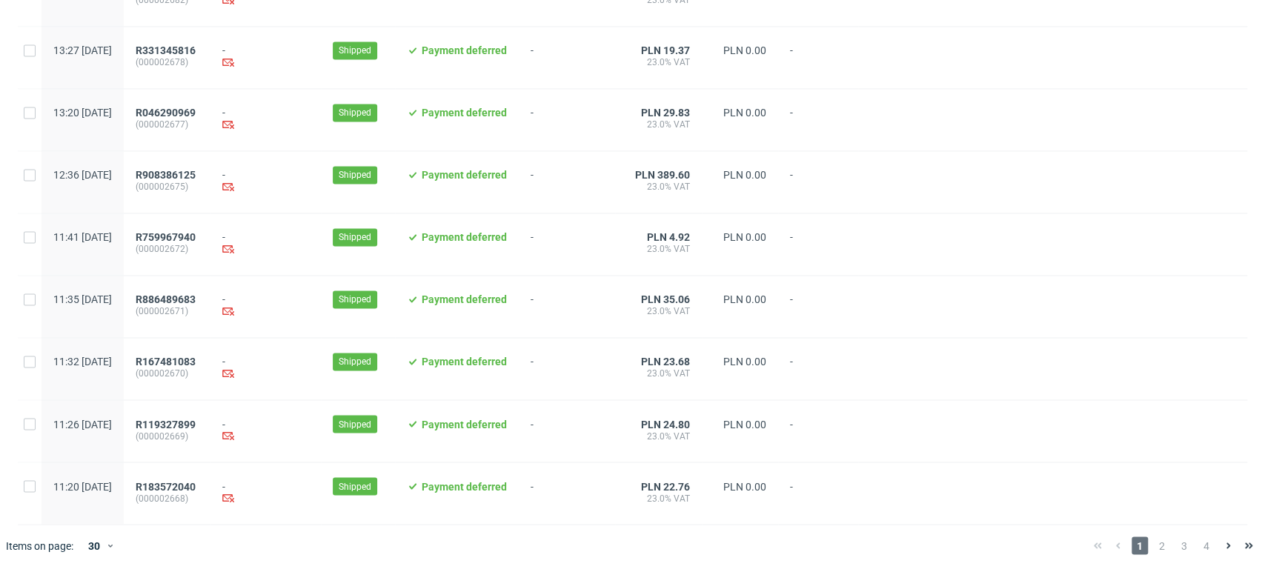
click at [1154, 550] on span "2" at bounding box center [1162, 546] width 16 height 18
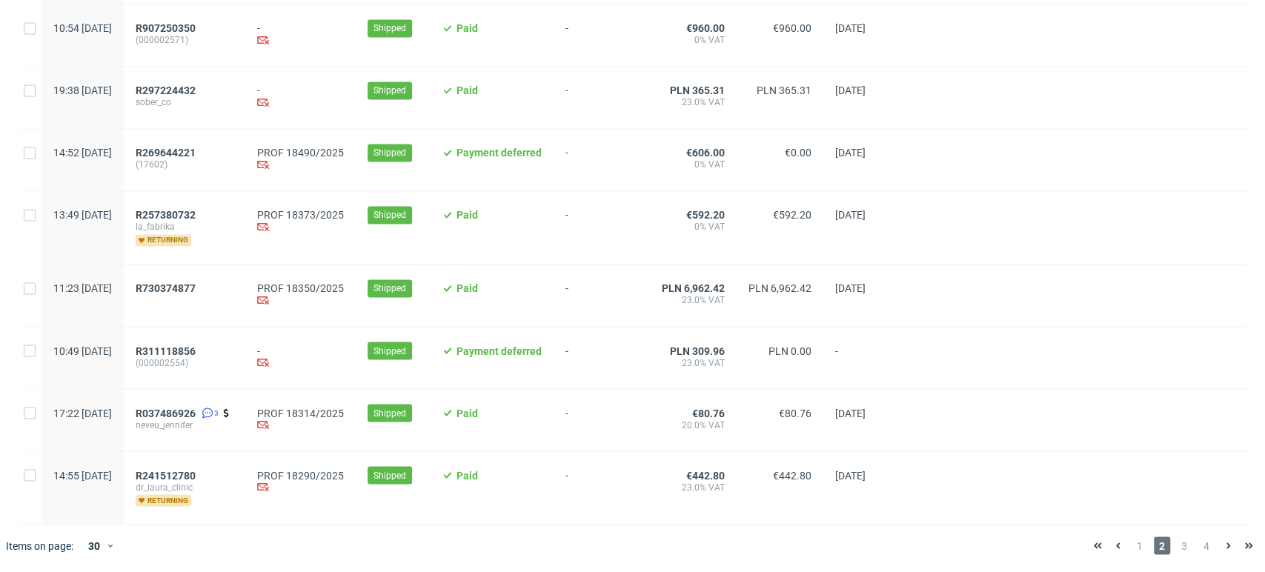
scroll to position [1572, 0]
click at [187, 285] on span "R730374877" at bounding box center [166, 288] width 60 height 12
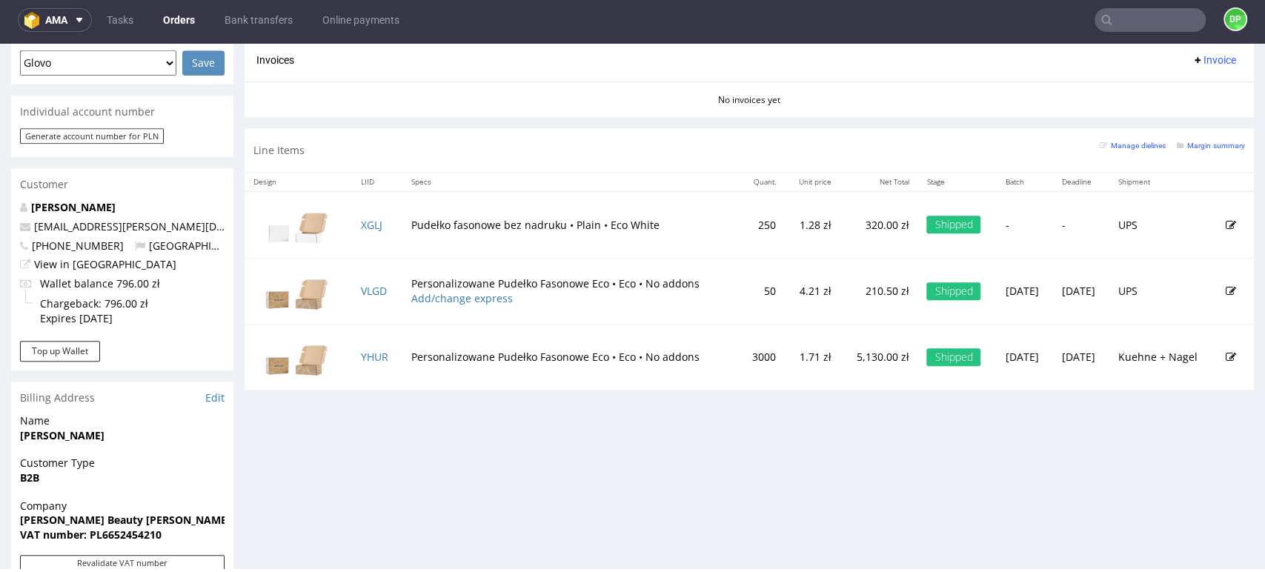
scroll to position [658, 0]
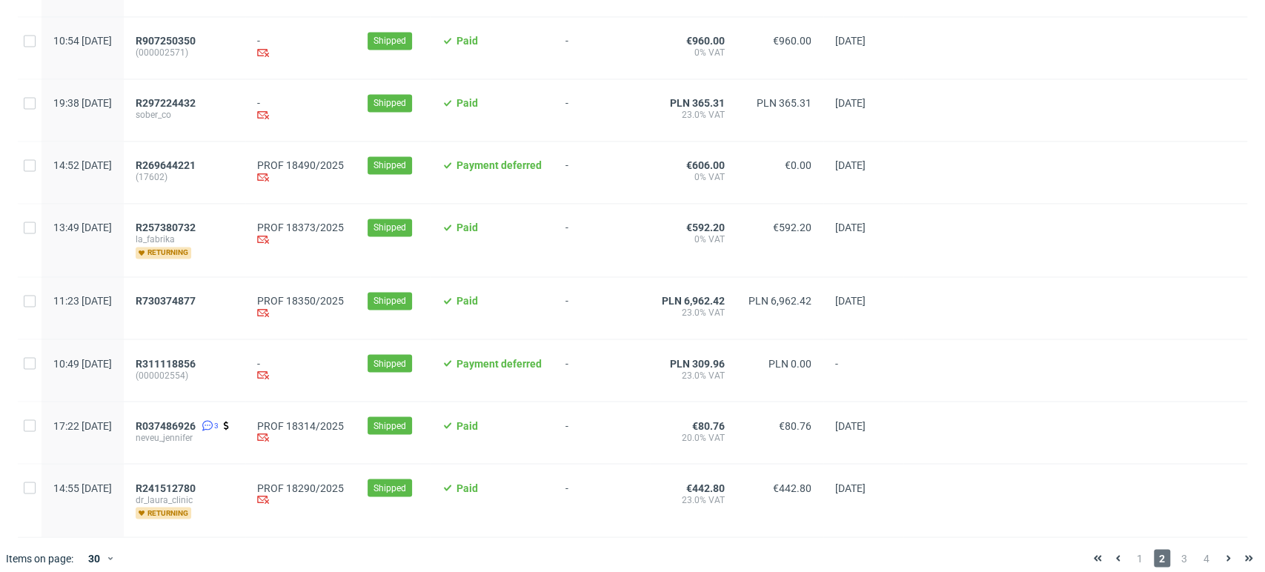
scroll to position [1572, 0]
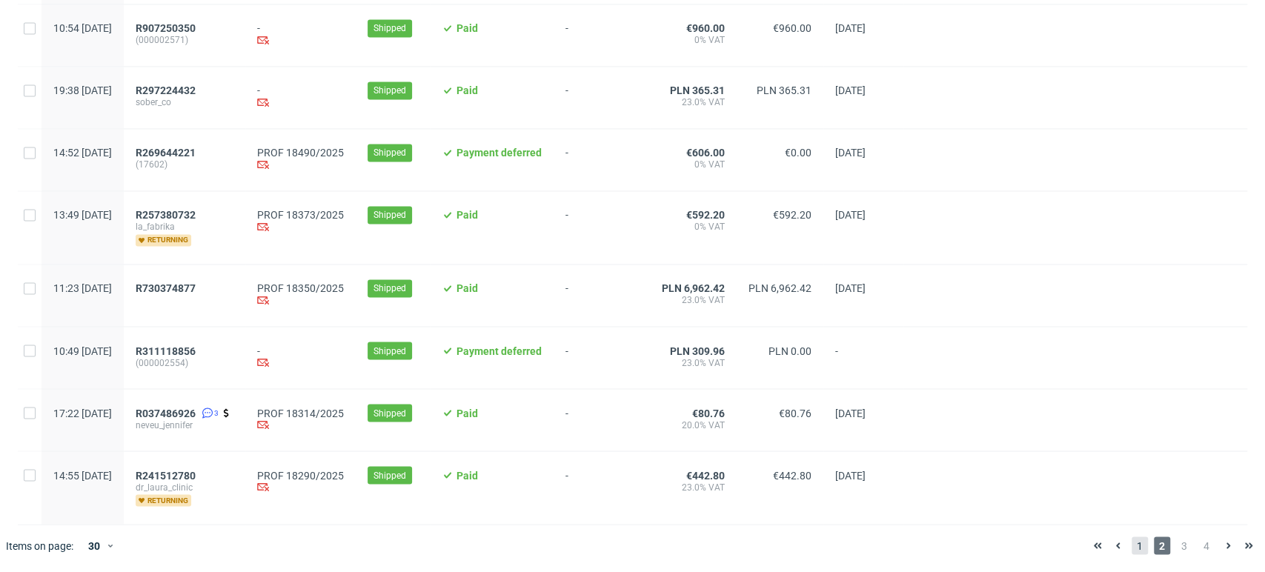
click at [1133, 538] on span "1" at bounding box center [1140, 546] width 16 height 18
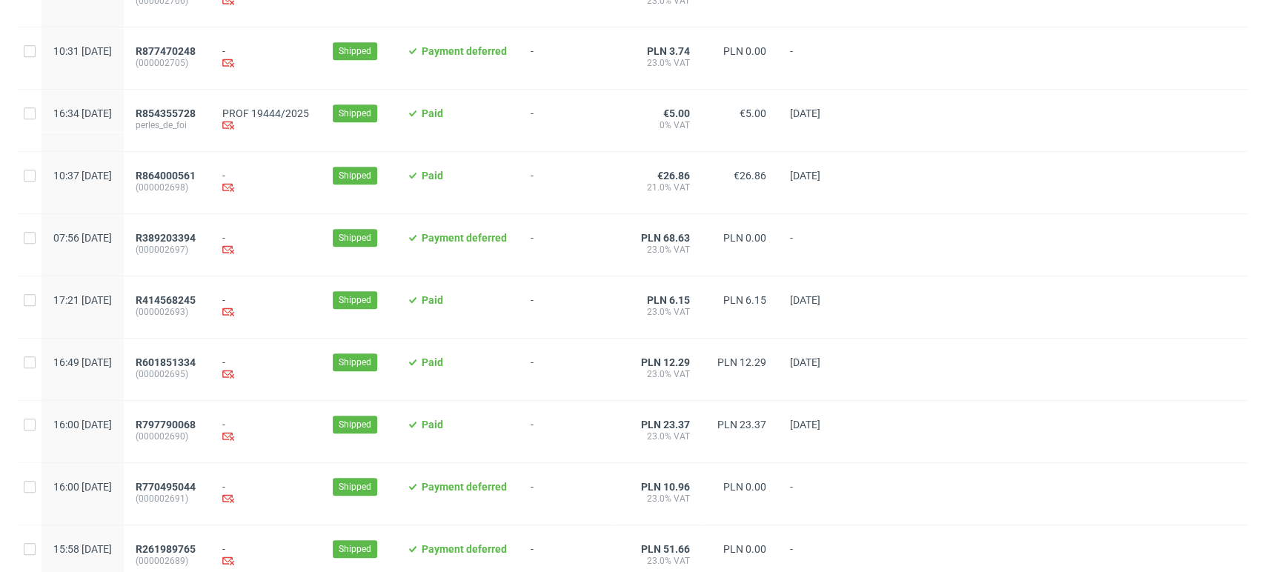
scroll to position [494, 0]
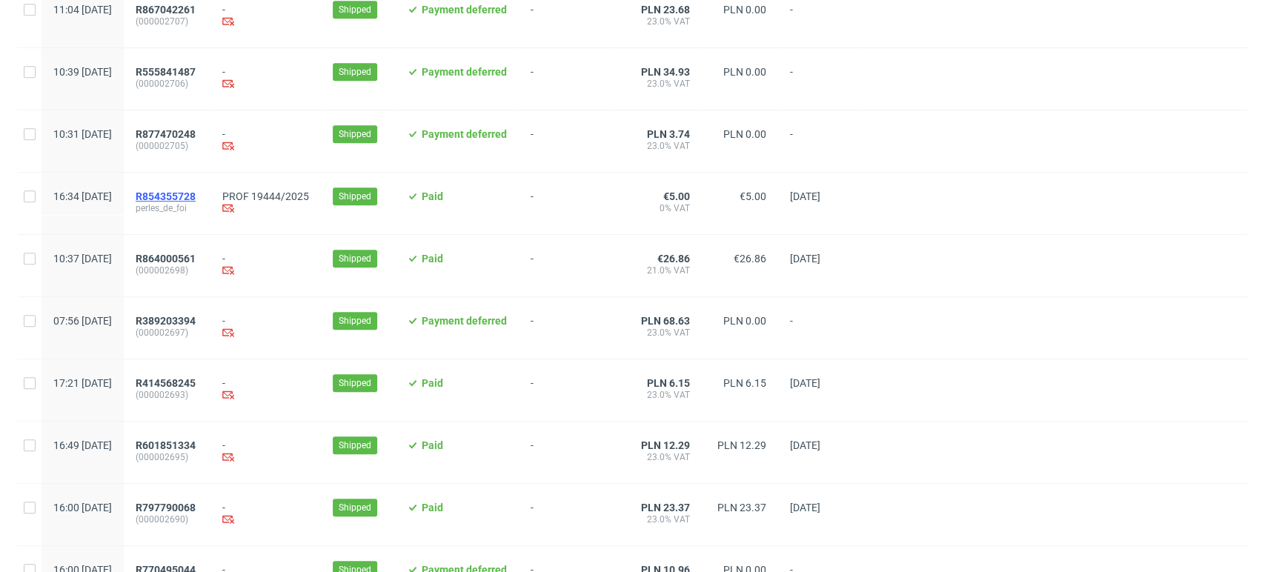
click at [196, 202] on span "R854355728" at bounding box center [166, 197] width 60 height 12
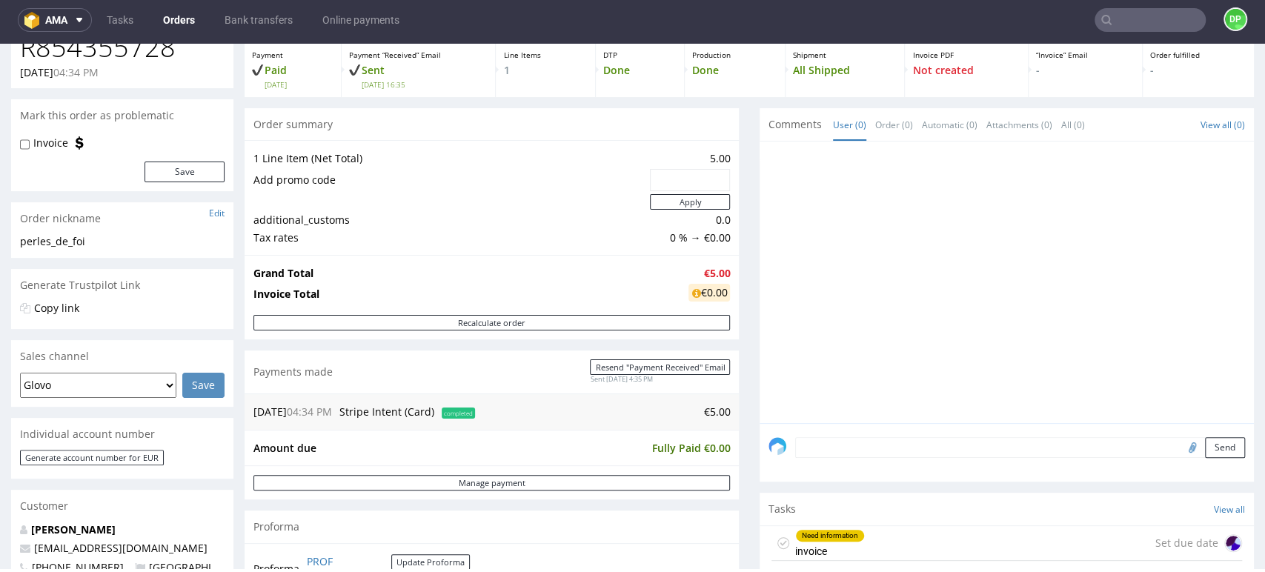
scroll to position [247, 0]
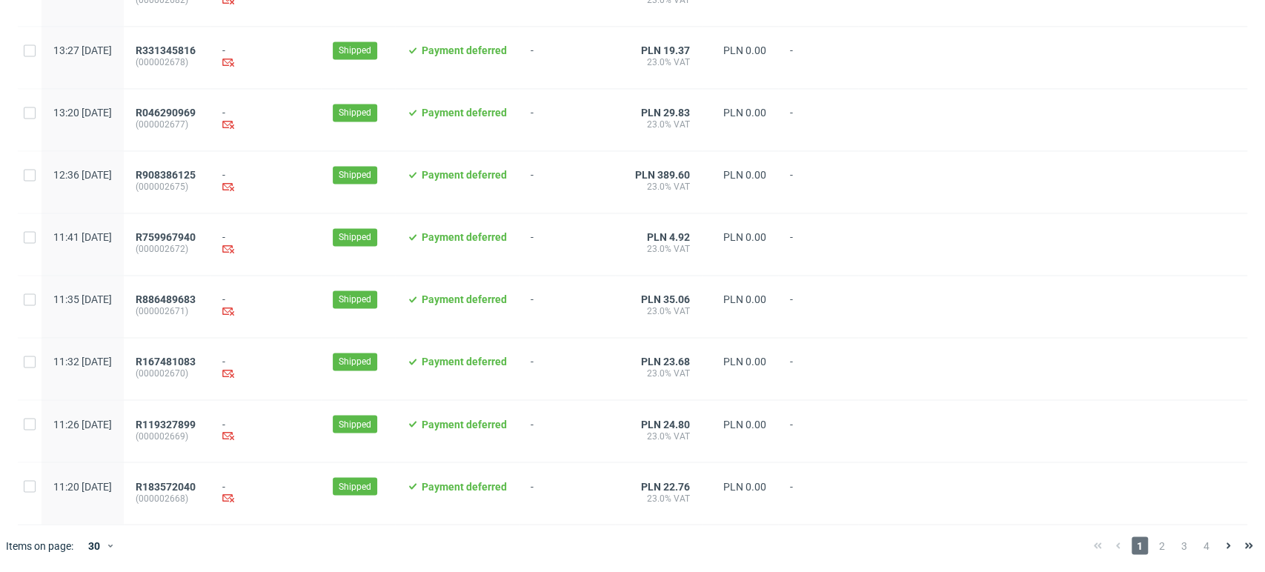
click at [1157, 543] on div "1 2 3 4" at bounding box center [1174, 546] width 172 height 18
click at [1154, 546] on span "2" at bounding box center [1162, 546] width 16 height 18
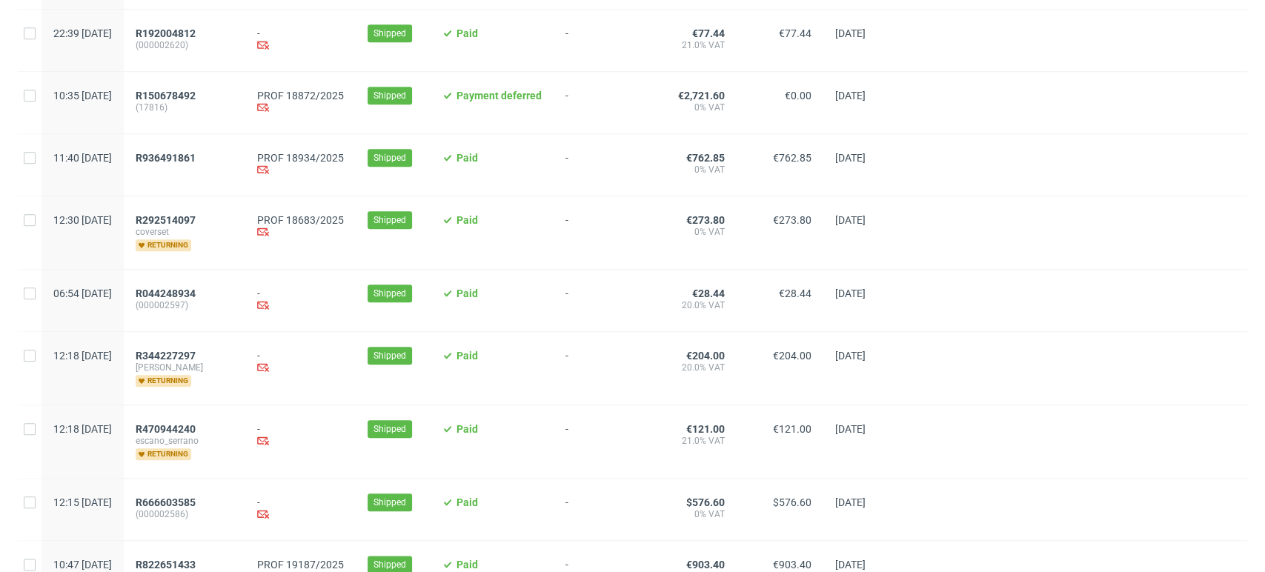
click at [226, 169] on span "R936491861" at bounding box center [185, 165] width 98 height 26
click at [196, 96] on span "R150678492" at bounding box center [166, 96] width 60 height 12
click at [194, 164] on span "R936491861" at bounding box center [166, 158] width 60 height 12
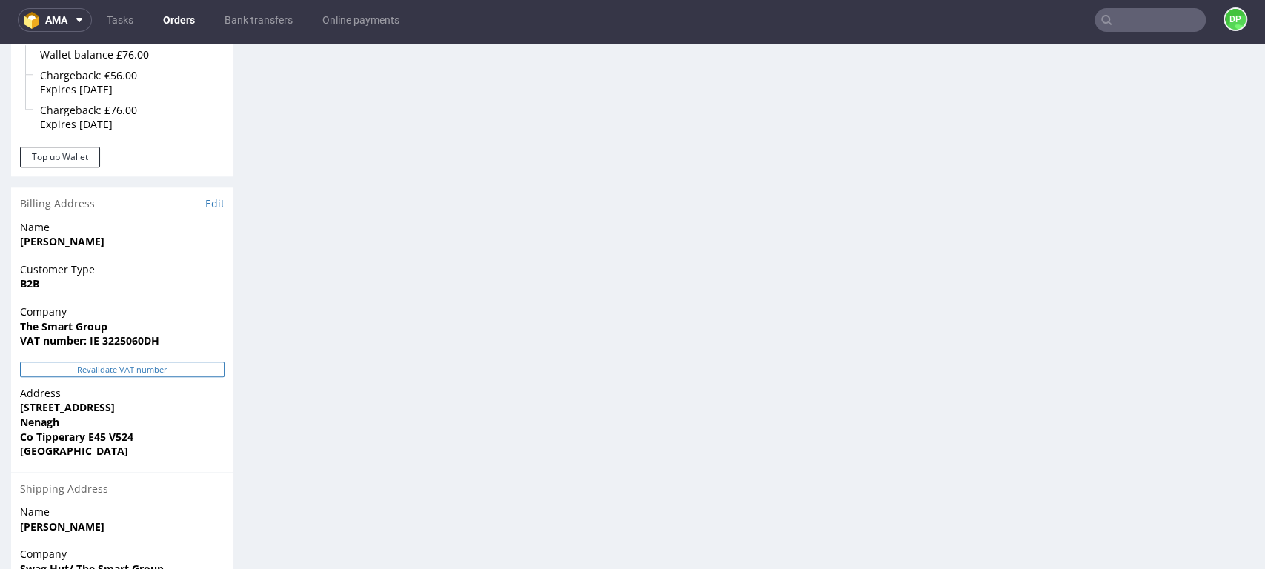
click at [156, 362] on button "Revalidate VAT number" at bounding box center [122, 370] width 205 height 16
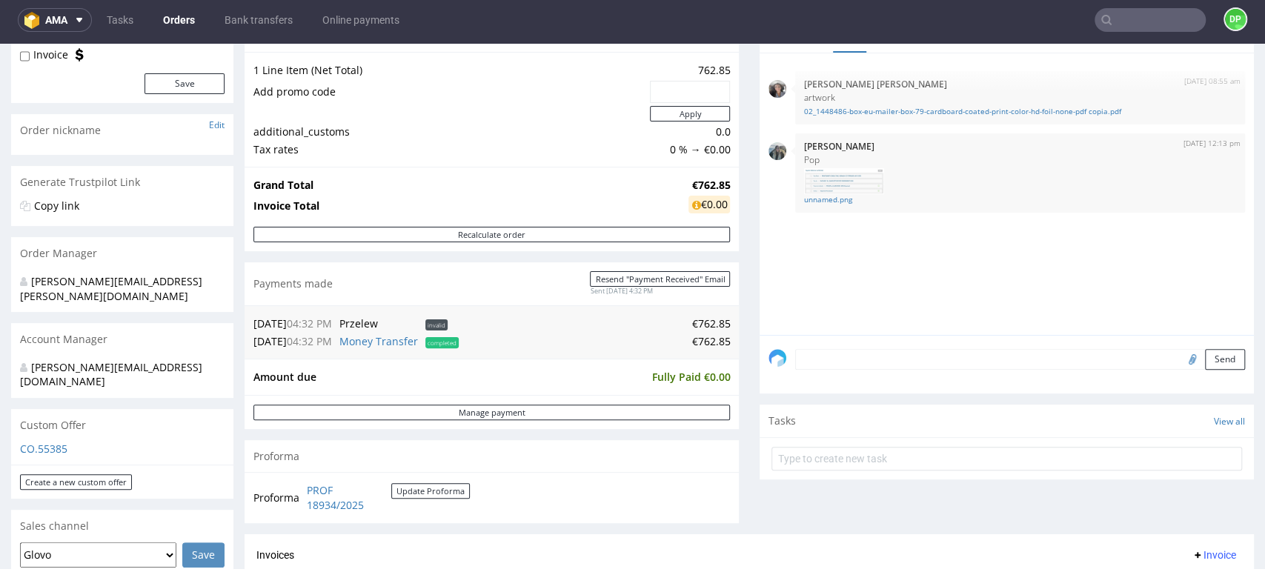
scroll to position [42, 0]
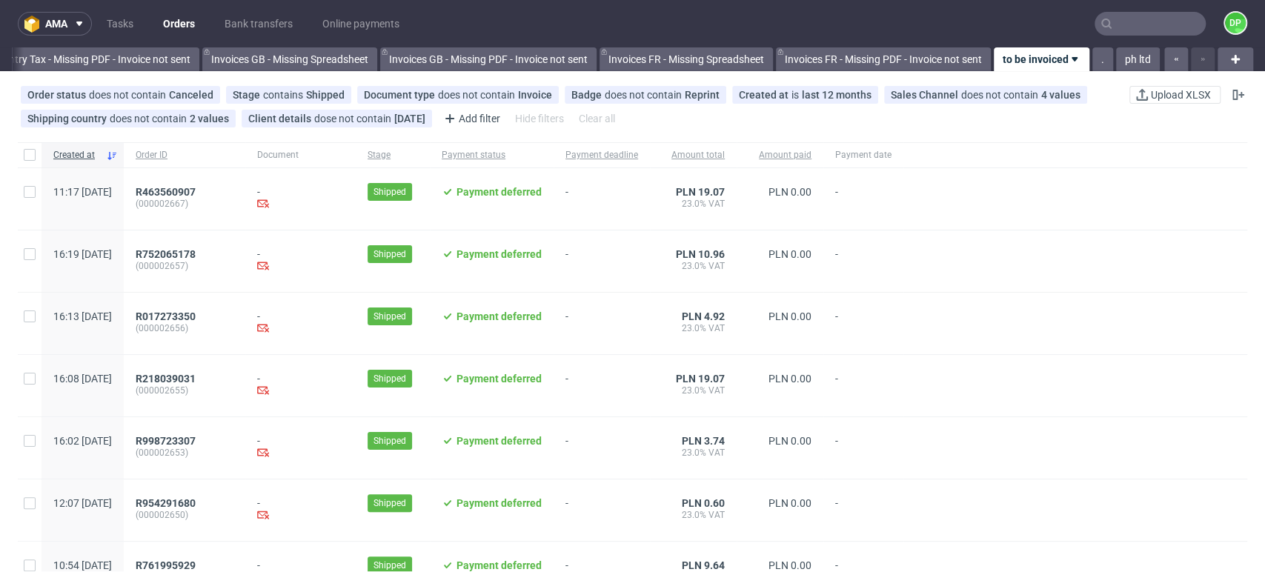
click at [1115, 28] on input "text" at bounding box center [1150, 24] width 111 height 24
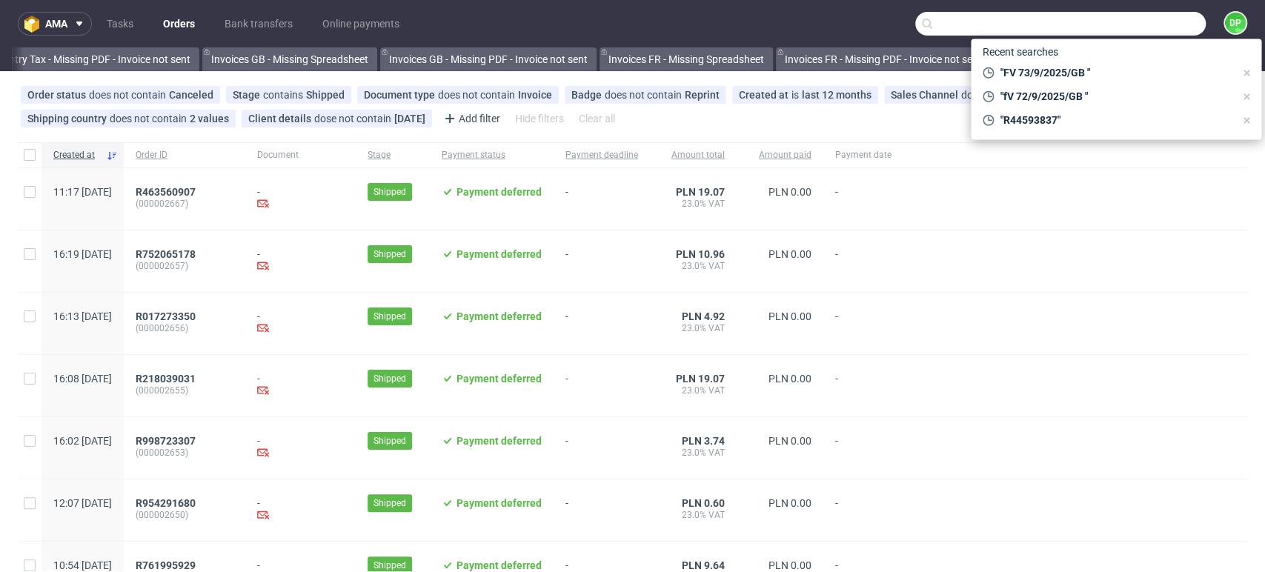
paste input "R269644221"
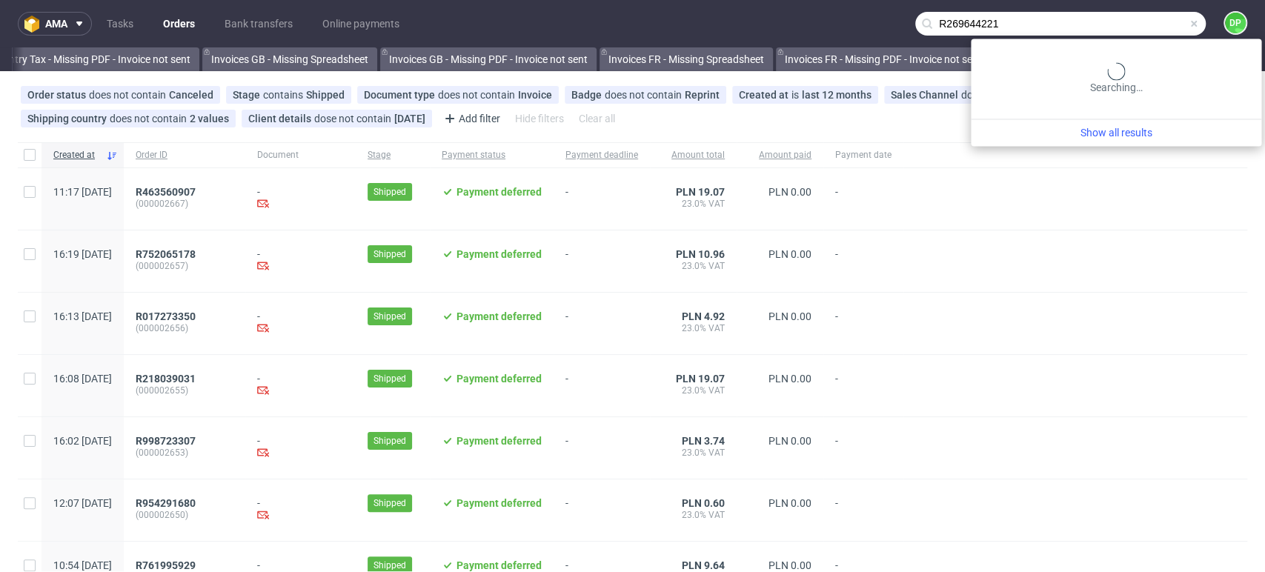
type input "R269644221"
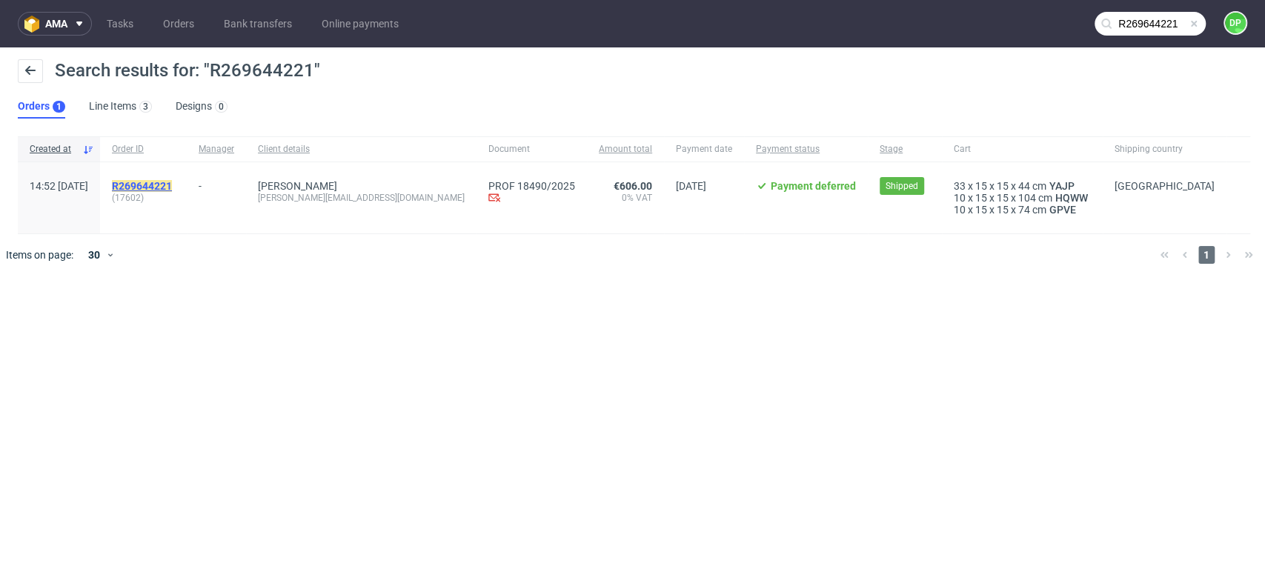
click at [172, 182] on mark "R269644221" at bounding box center [142, 186] width 60 height 12
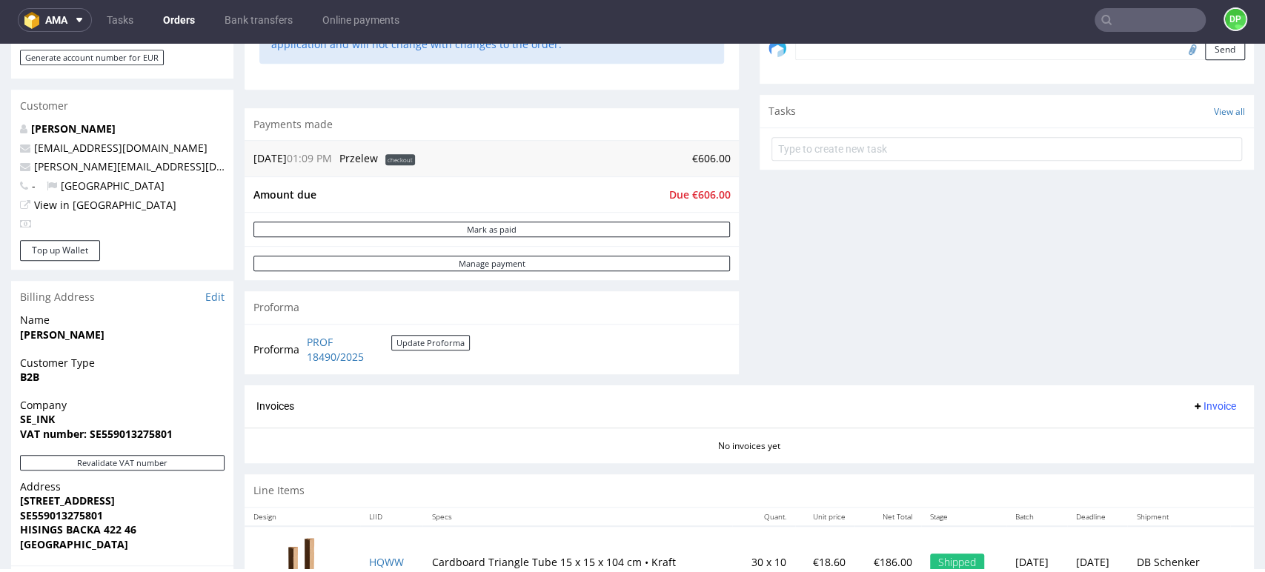
scroll to position [385, 0]
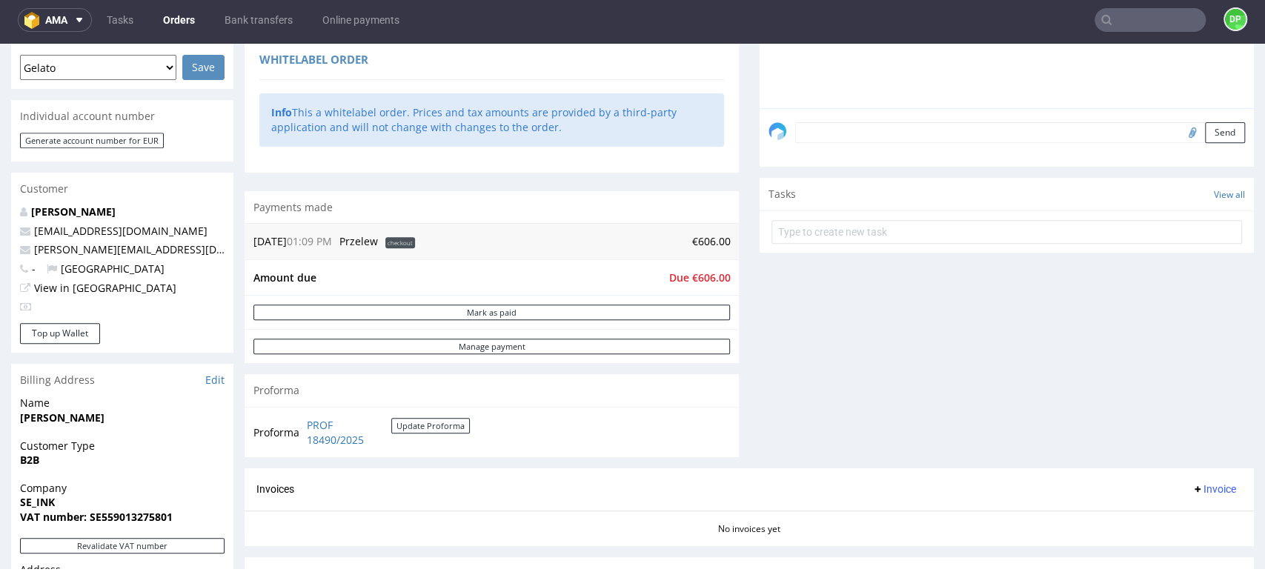
type input "R269644221"
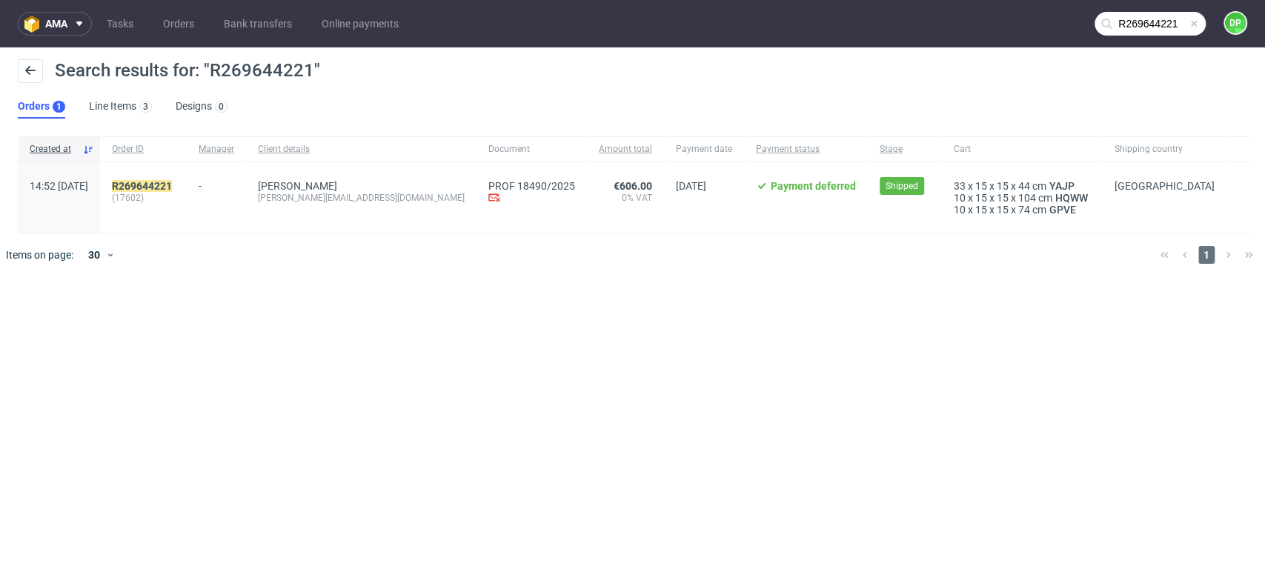
click at [1197, 22] on span at bounding box center [1194, 24] width 12 height 12
click at [1145, 32] on input "text" at bounding box center [1150, 24] width 111 height 24
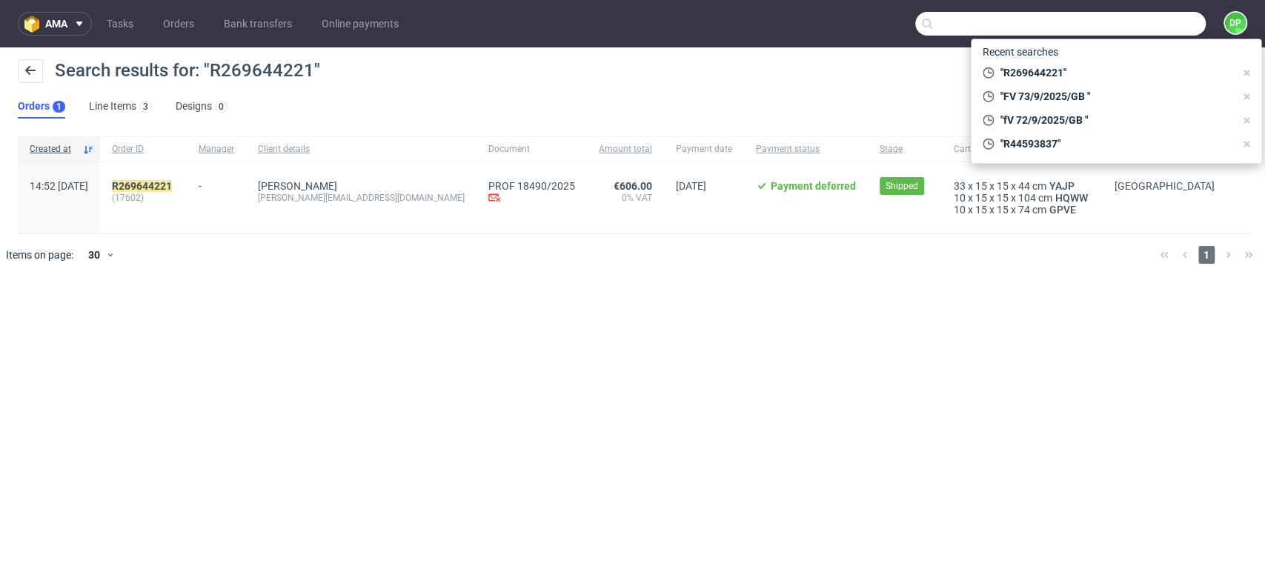
paste input "R594834128"
type input "R594834128"
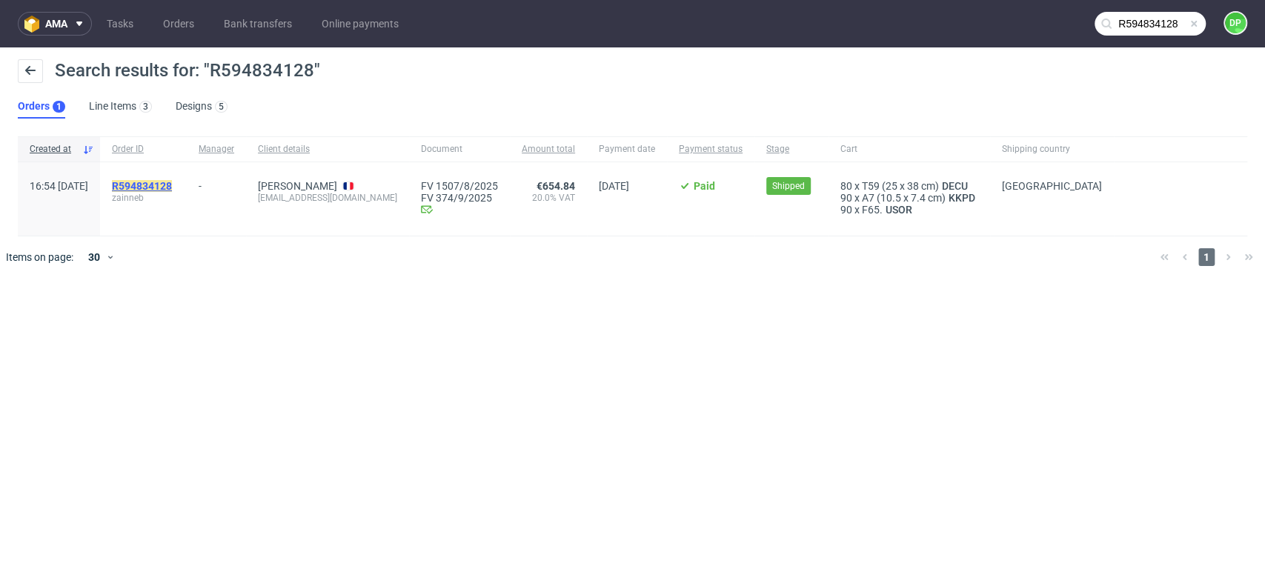
click at [172, 185] on mark "R594834128" at bounding box center [142, 186] width 60 height 12
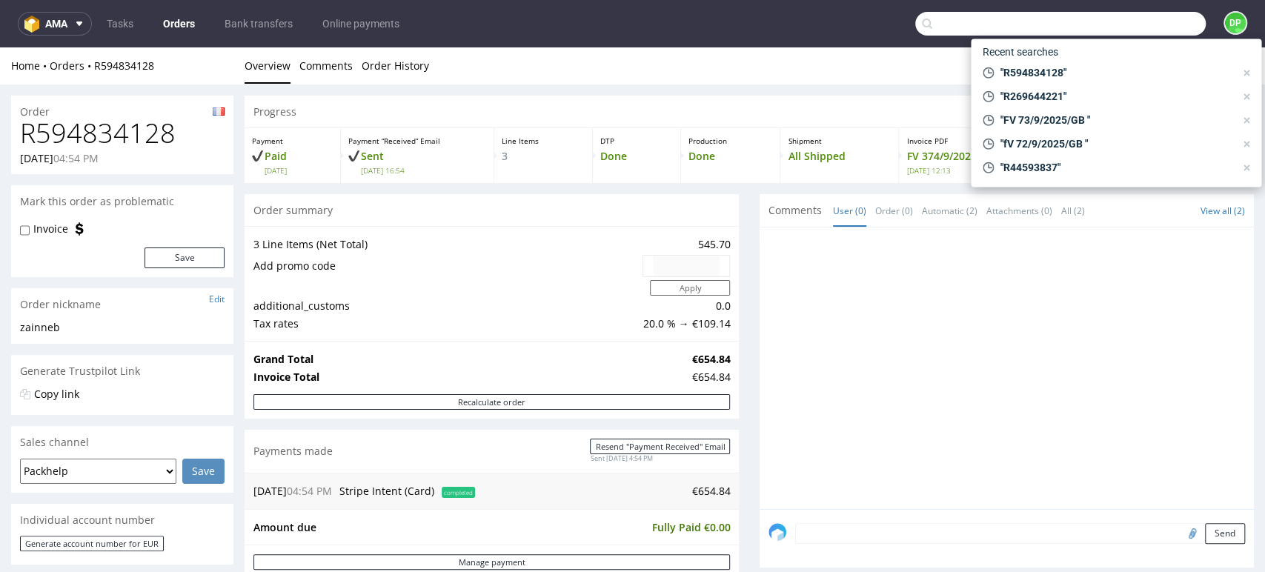
click at [1115, 20] on input "text" at bounding box center [1061, 24] width 291 height 24
paste input "R972584808"
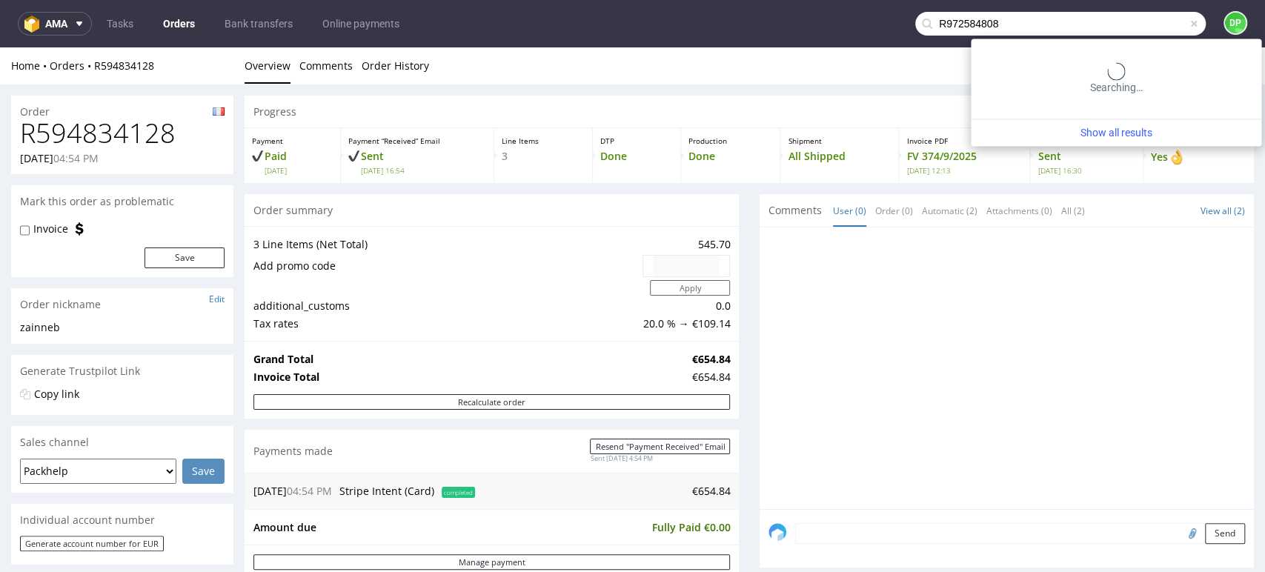
type input "R972584808"
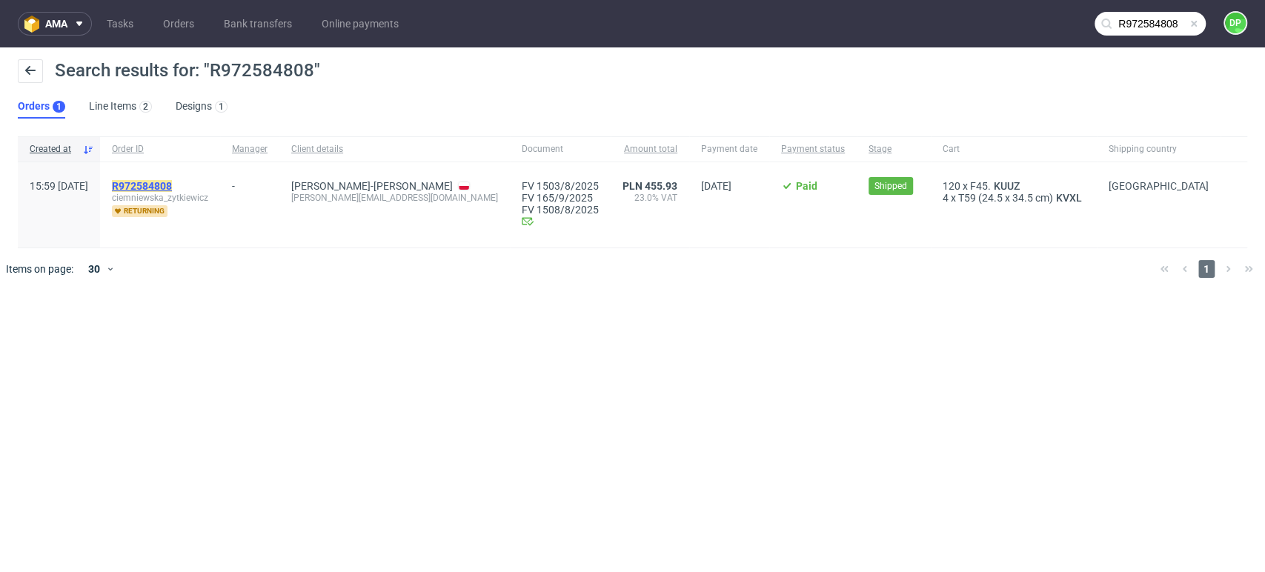
click at [172, 180] on mark "R972584808" at bounding box center [142, 186] width 60 height 12
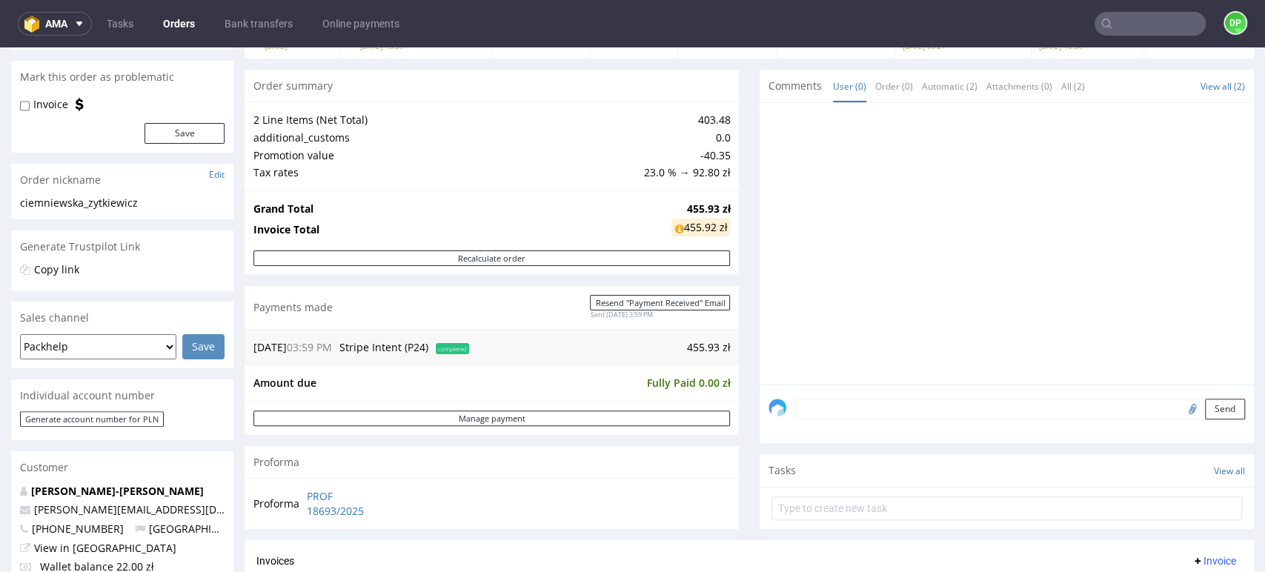
scroll to position [411, 0]
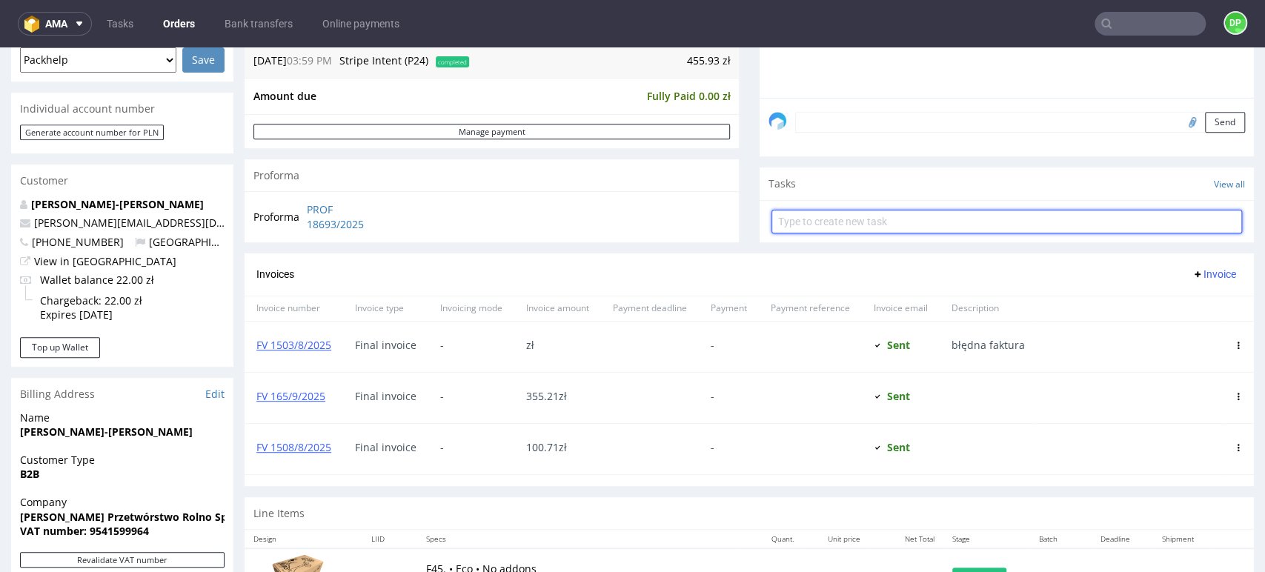
click at [827, 218] on input "text" at bounding box center [1007, 222] width 471 height 24
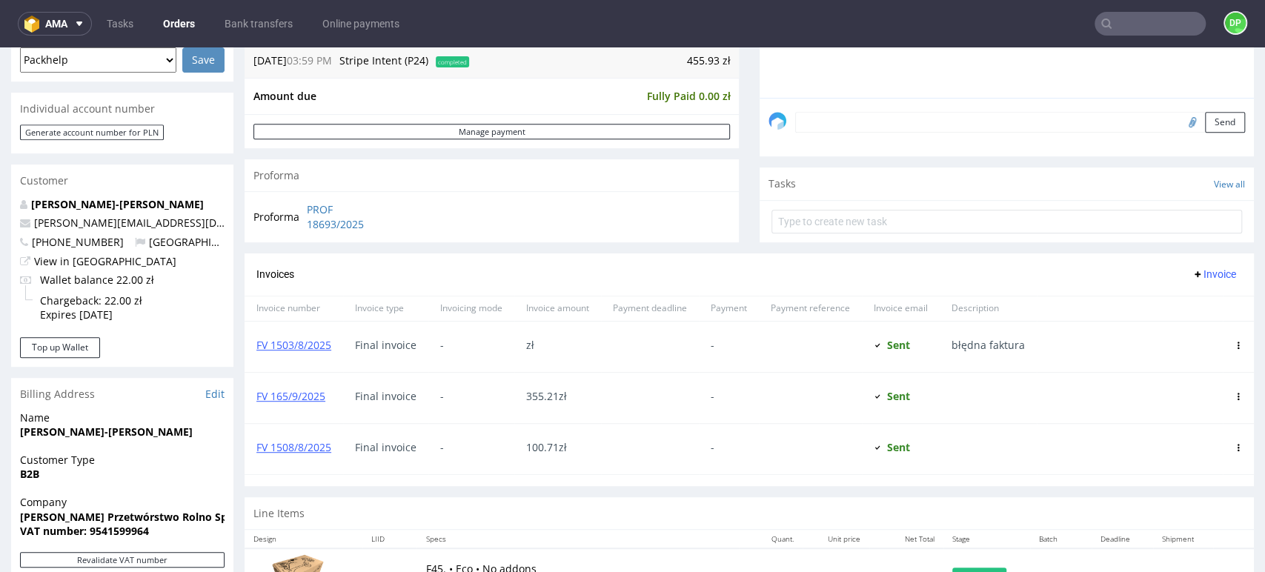
click at [1134, 10] on nav "ama Tasks Orders Bank transfers Online payments DP" at bounding box center [632, 23] width 1265 height 47
click at [1118, 22] on input "text" at bounding box center [1150, 24] width 111 height 24
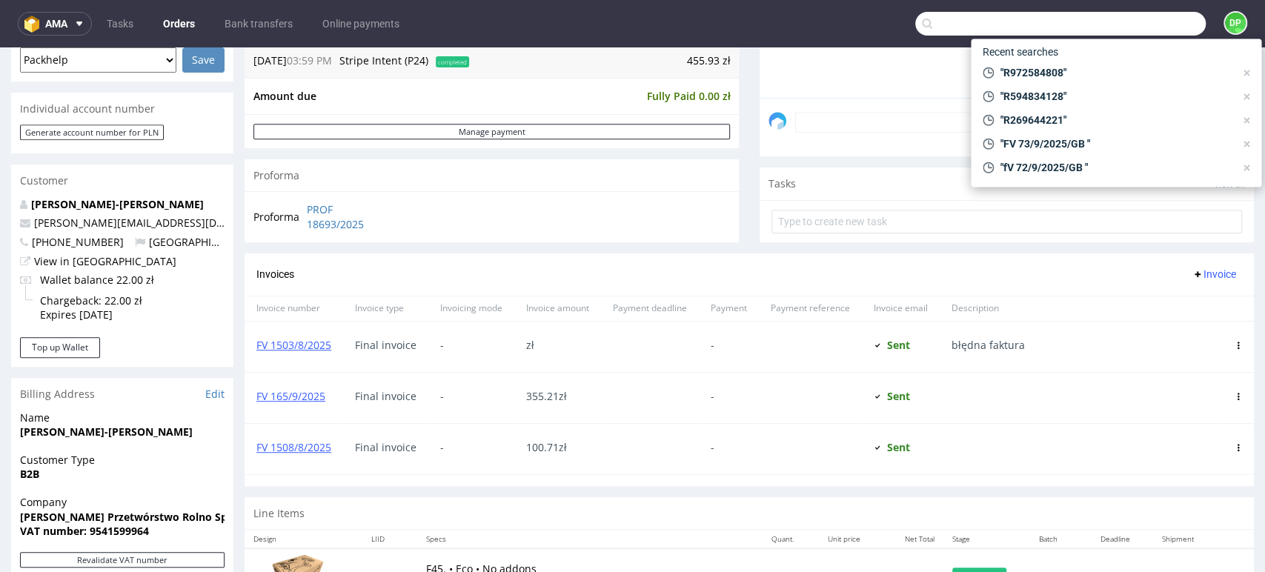
paste input "R234845013"
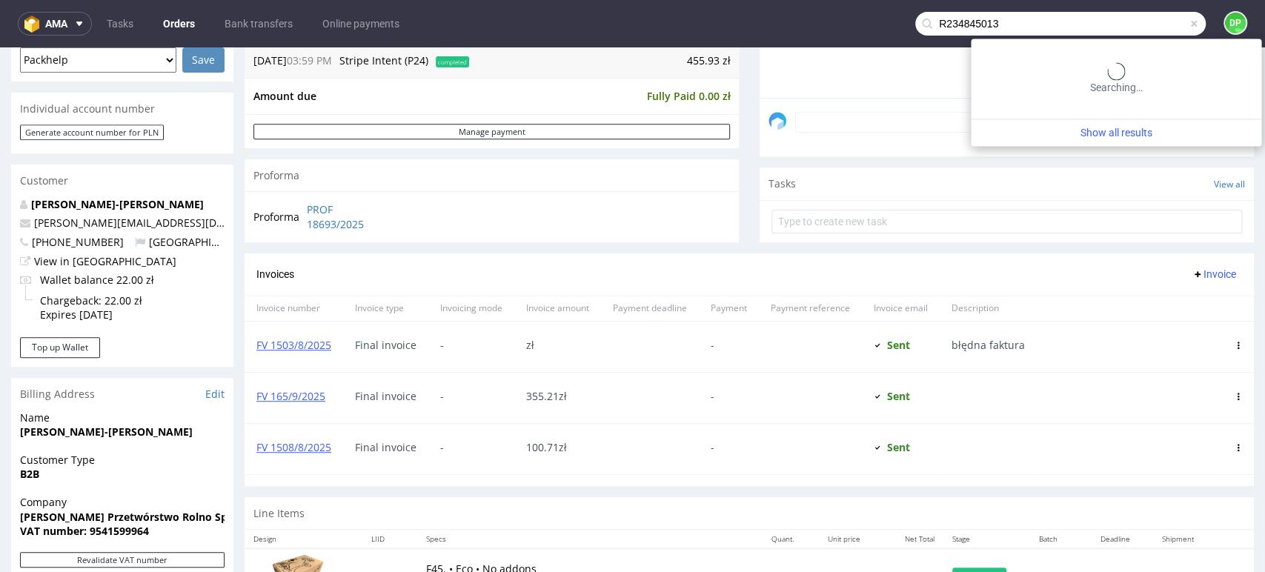
type input "R234845013"
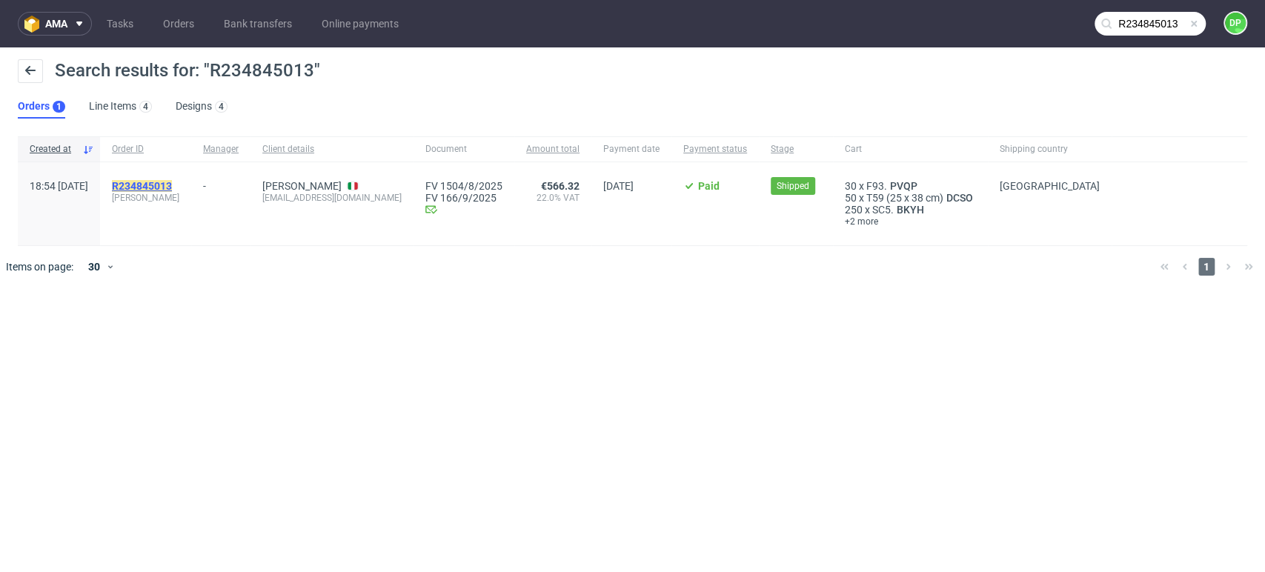
click at [172, 187] on mark "R234845013" at bounding box center [142, 186] width 60 height 12
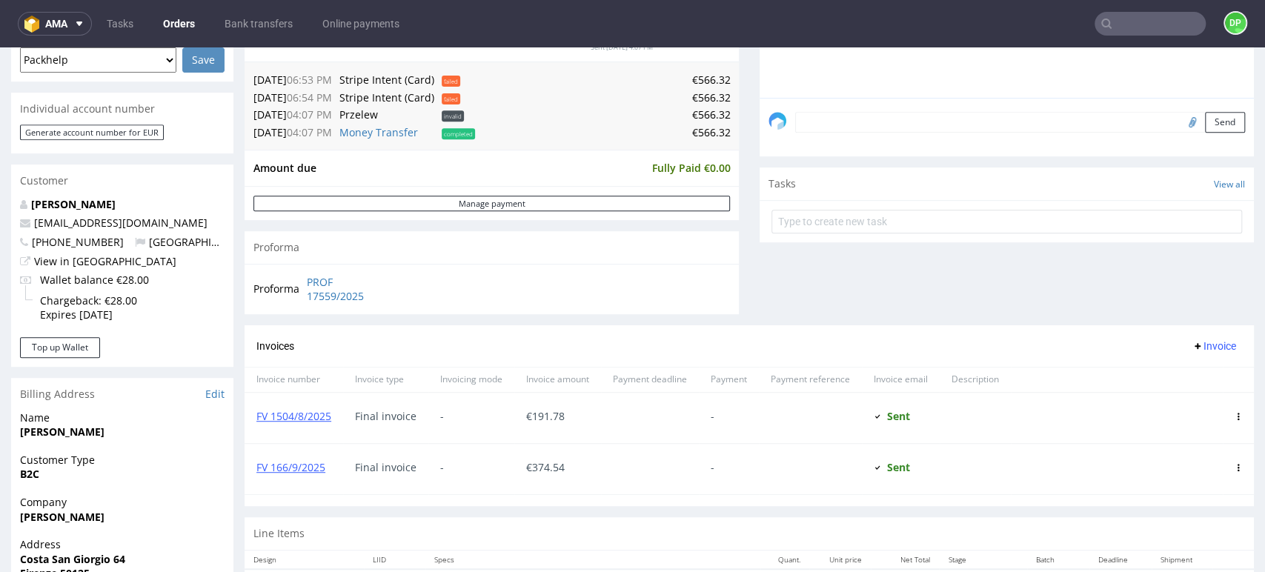
scroll to position [576, 0]
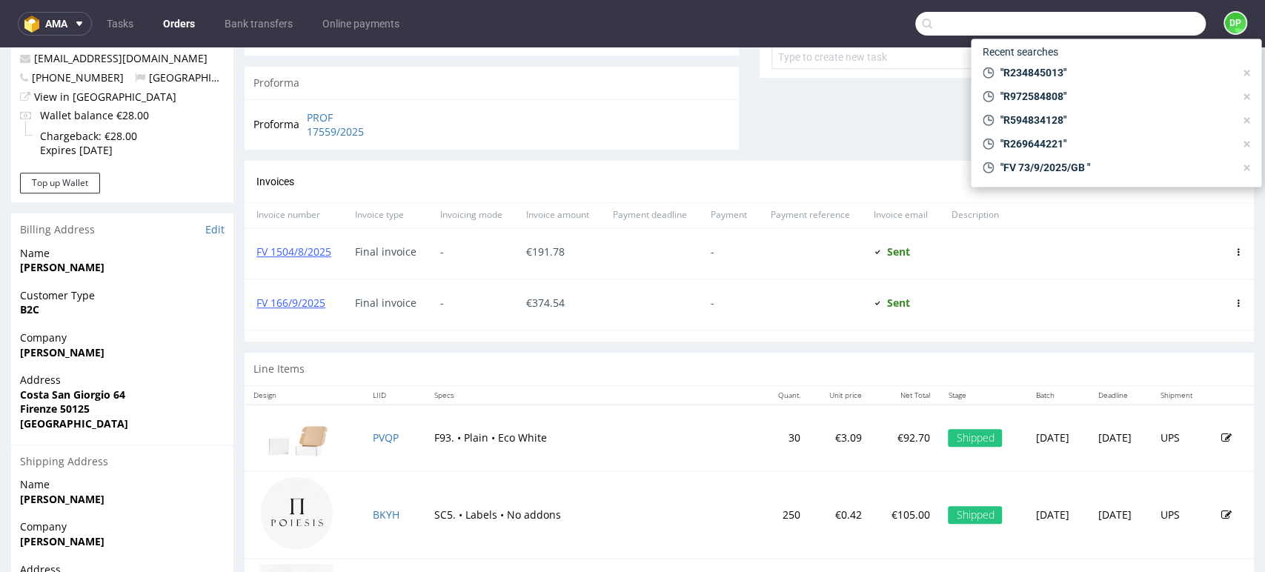
click at [1119, 33] on input "text" at bounding box center [1061, 24] width 291 height 24
paste input "R682984340"
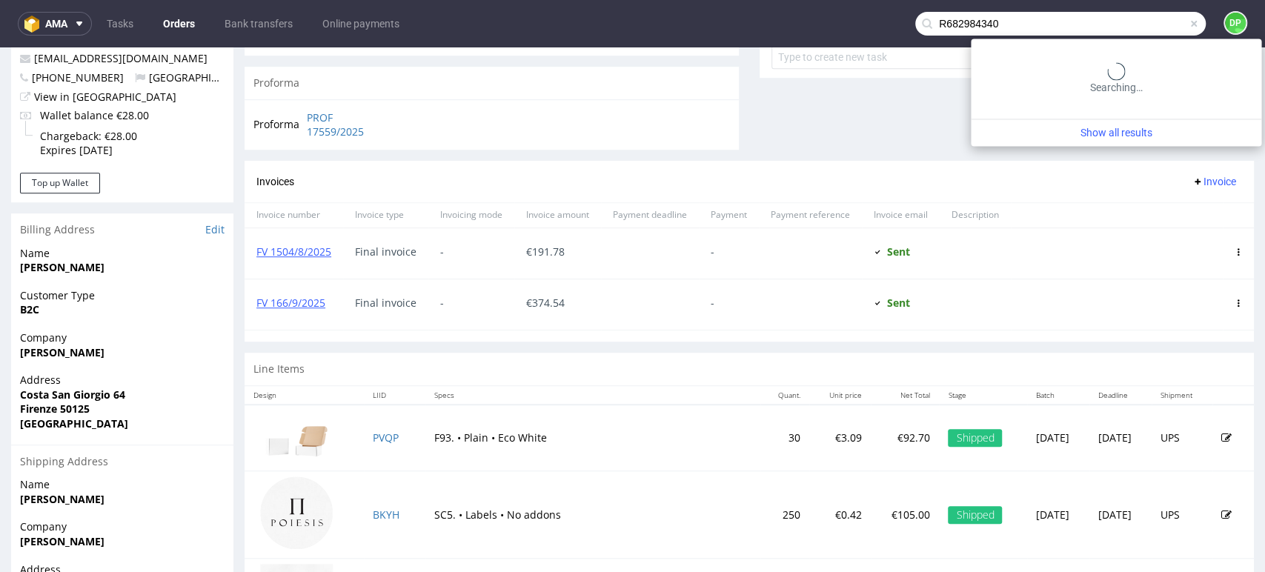
type input "R682984340"
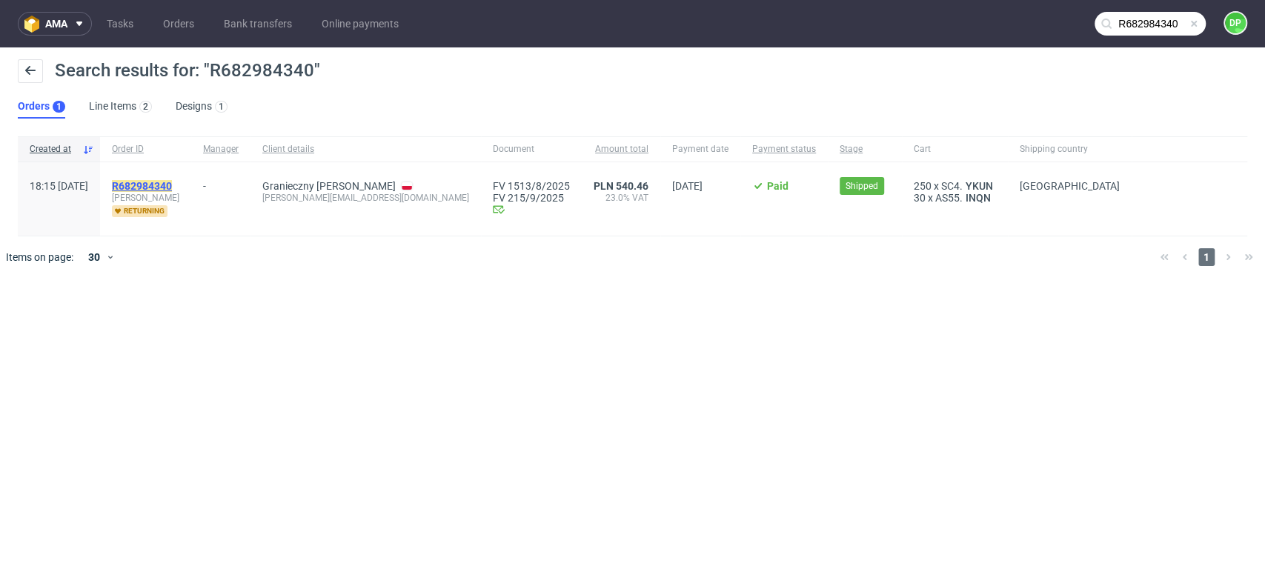
click at [172, 182] on mark "R682984340" at bounding box center [142, 186] width 60 height 12
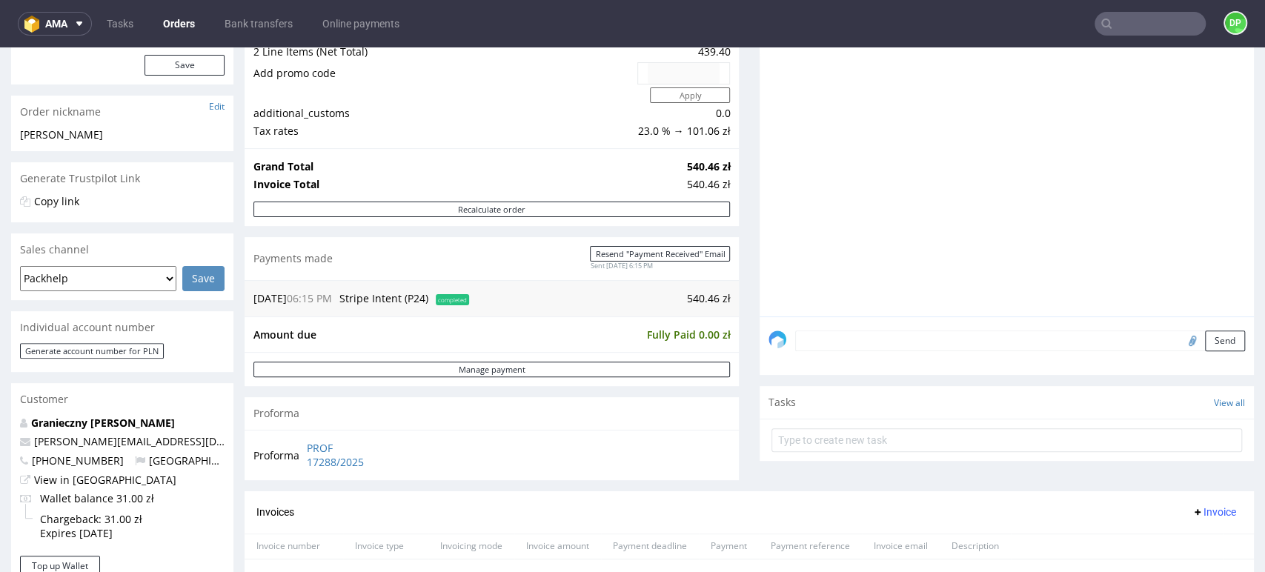
scroll to position [411, 0]
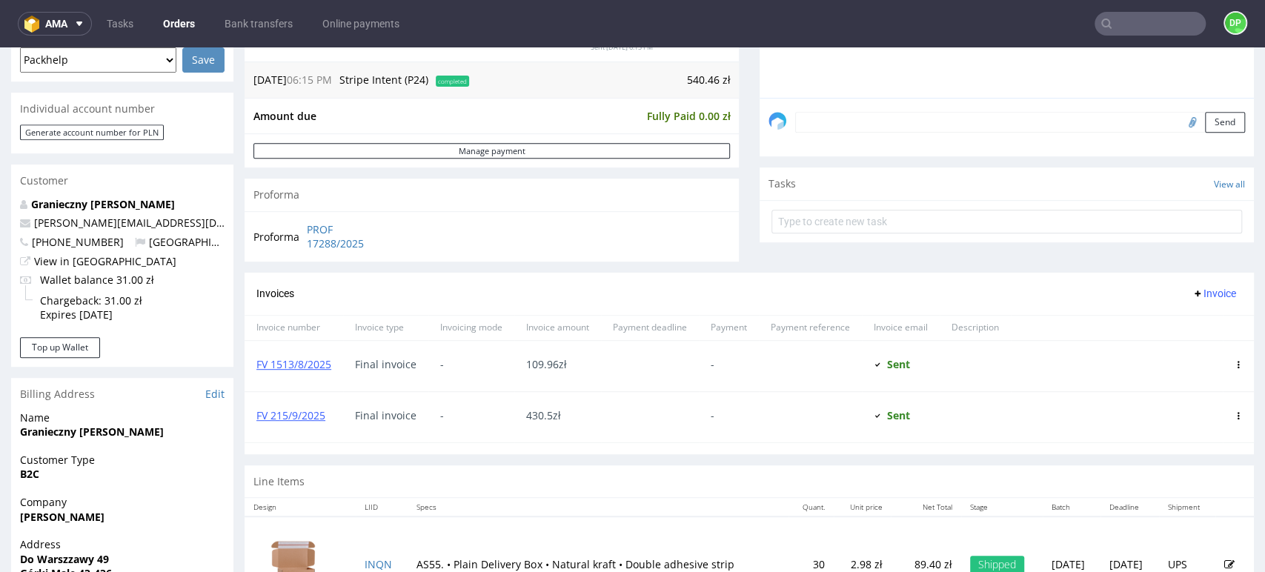
click at [1157, 19] on input "text" at bounding box center [1150, 24] width 111 height 24
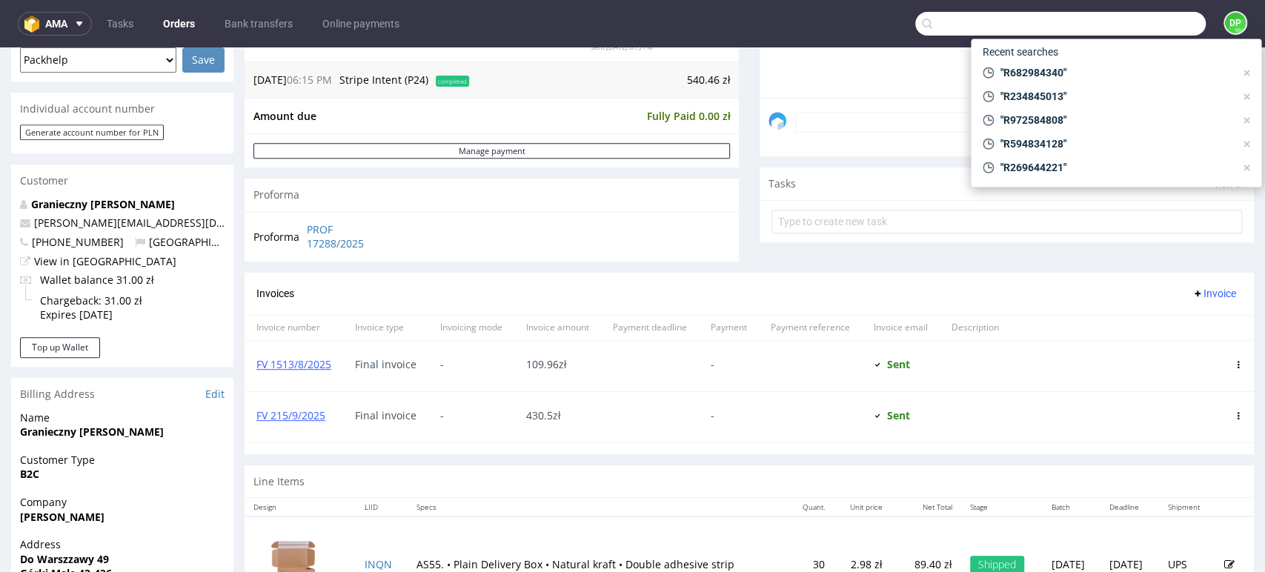
paste input "R642640716"
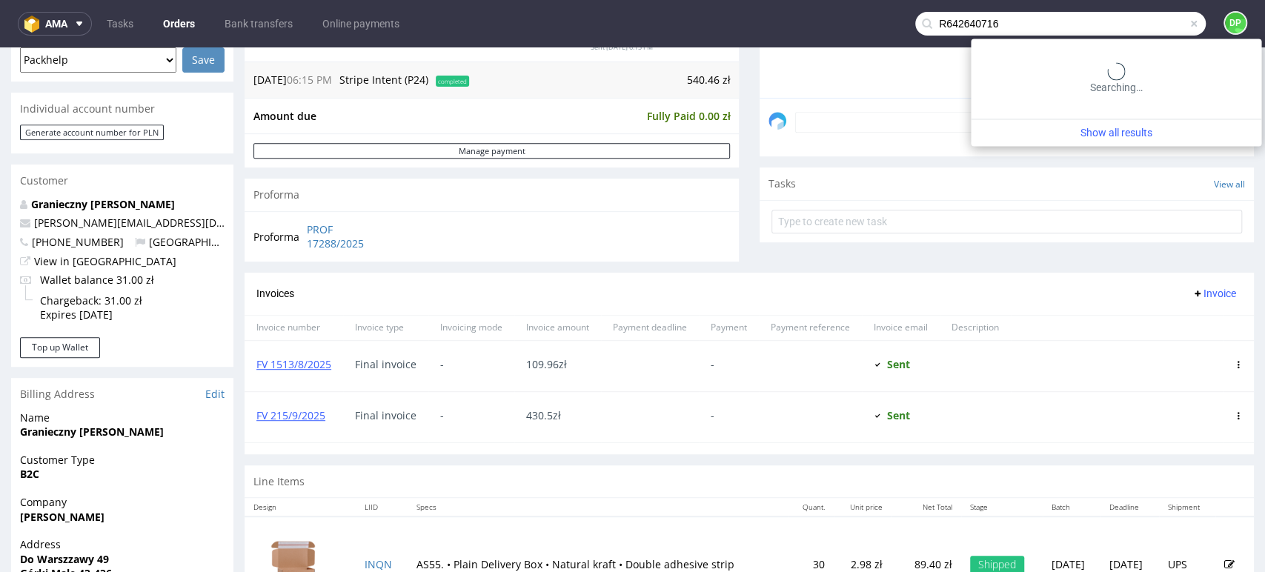
type input "R642640716"
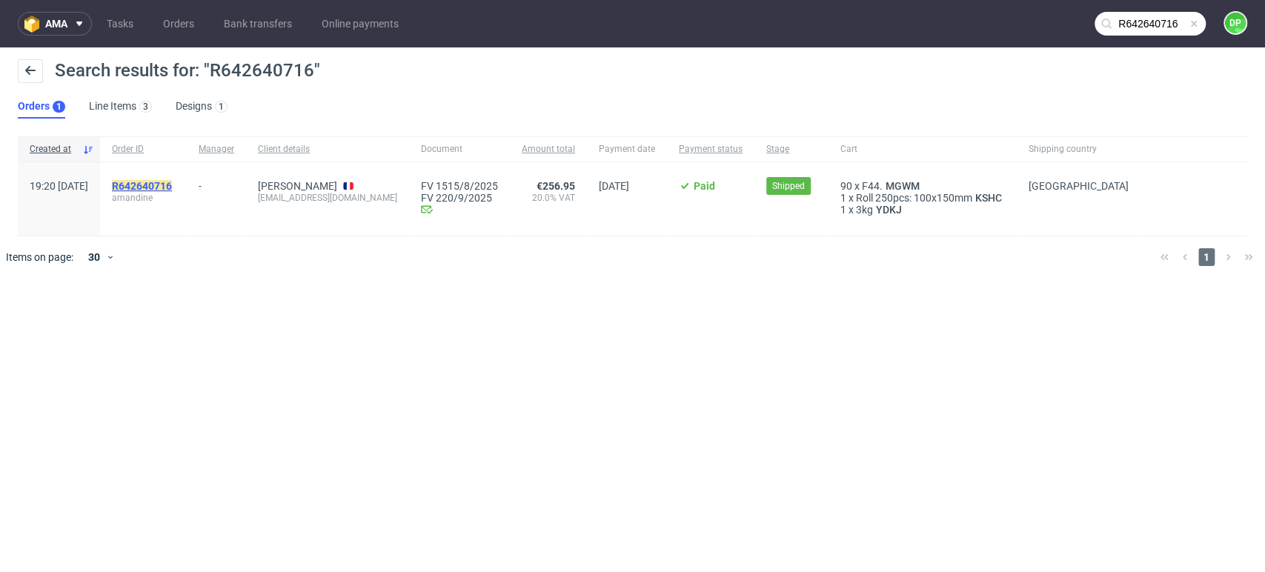
click at [172, 184] on mark "R642640716" at bounding box center [142, 186] width 60 height 12
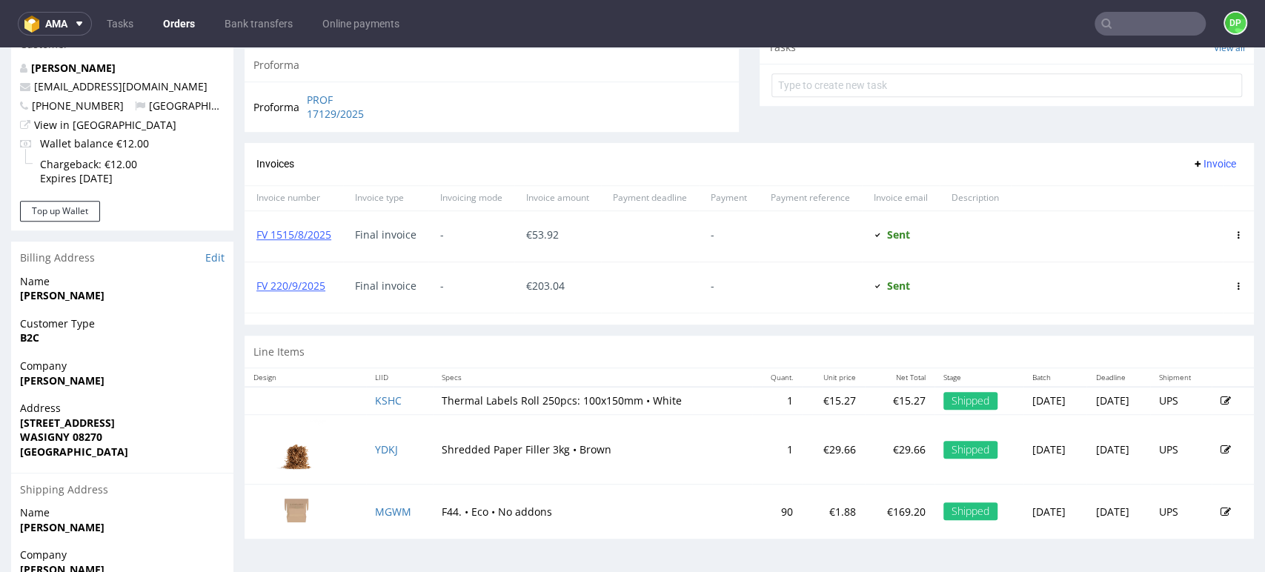
scroll to position [576, 0]
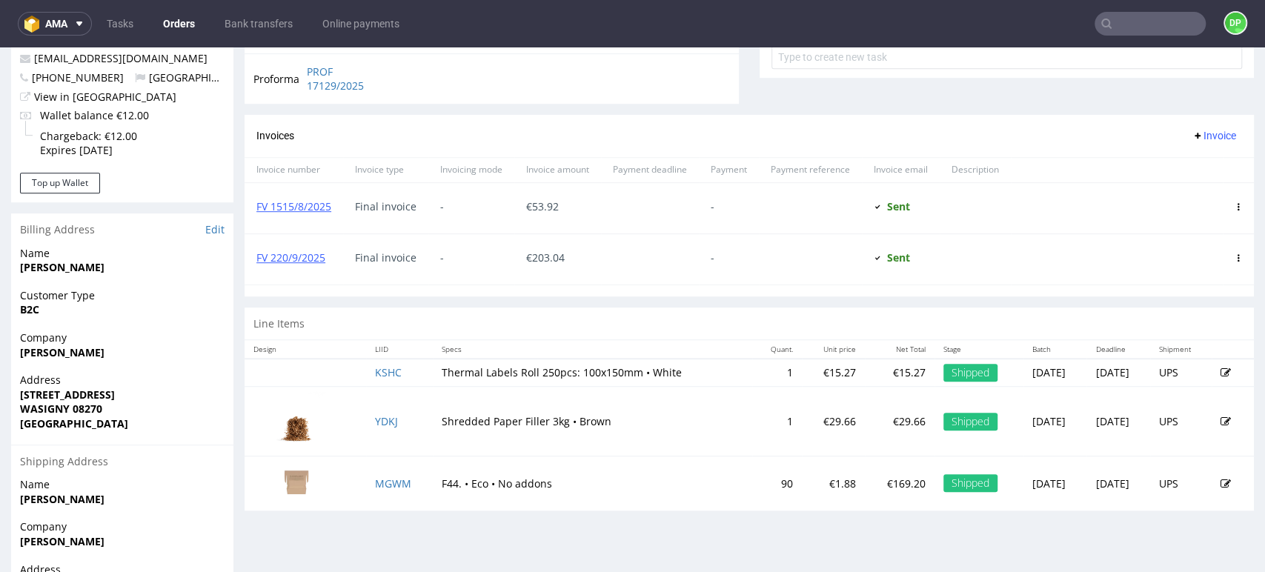
click at [1101, 29] on icon at bounding box center [1107, 24] width 12 height 12
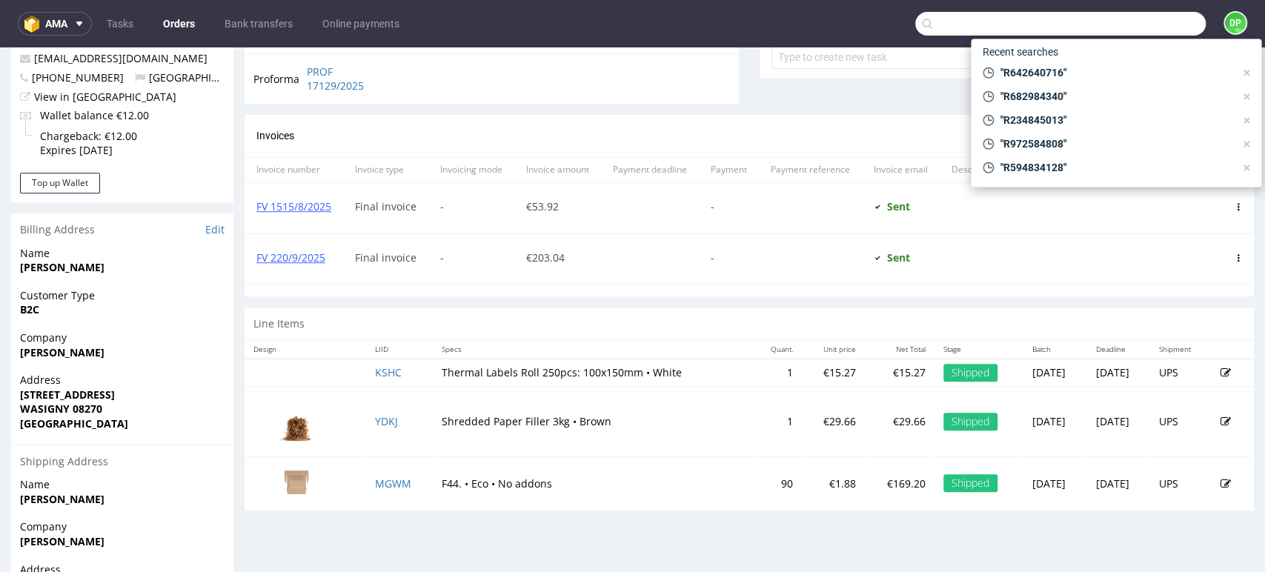
click at [1108, 19] on input "text" at bounding box center [1061, 24] width 291 height 24
paste input "R984024488"
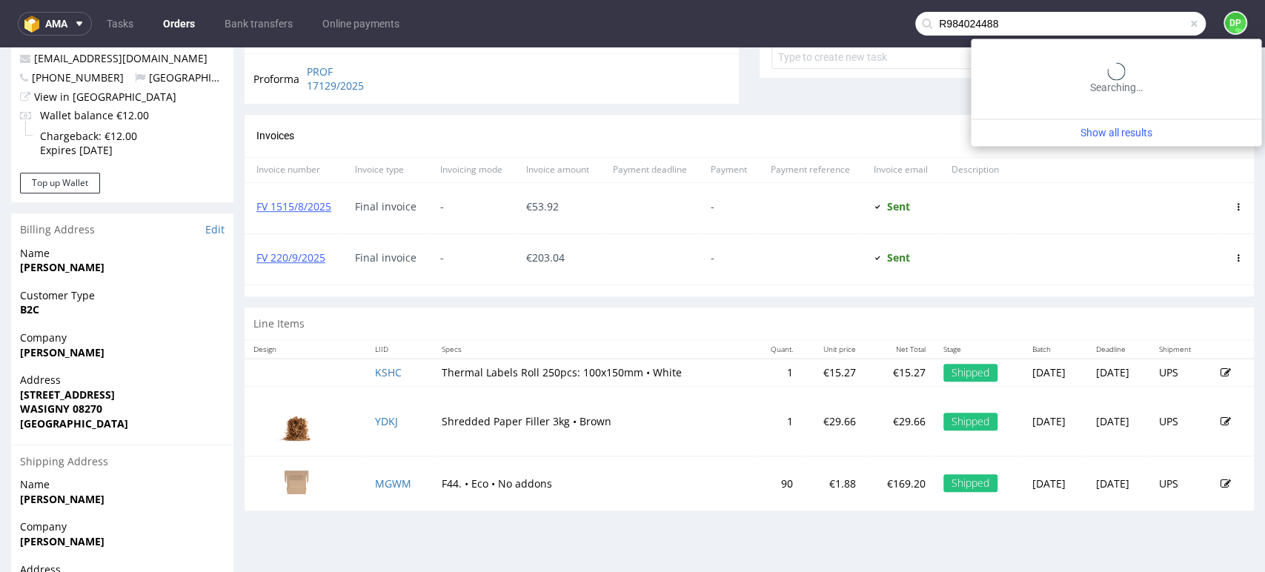
type input "R984024488"
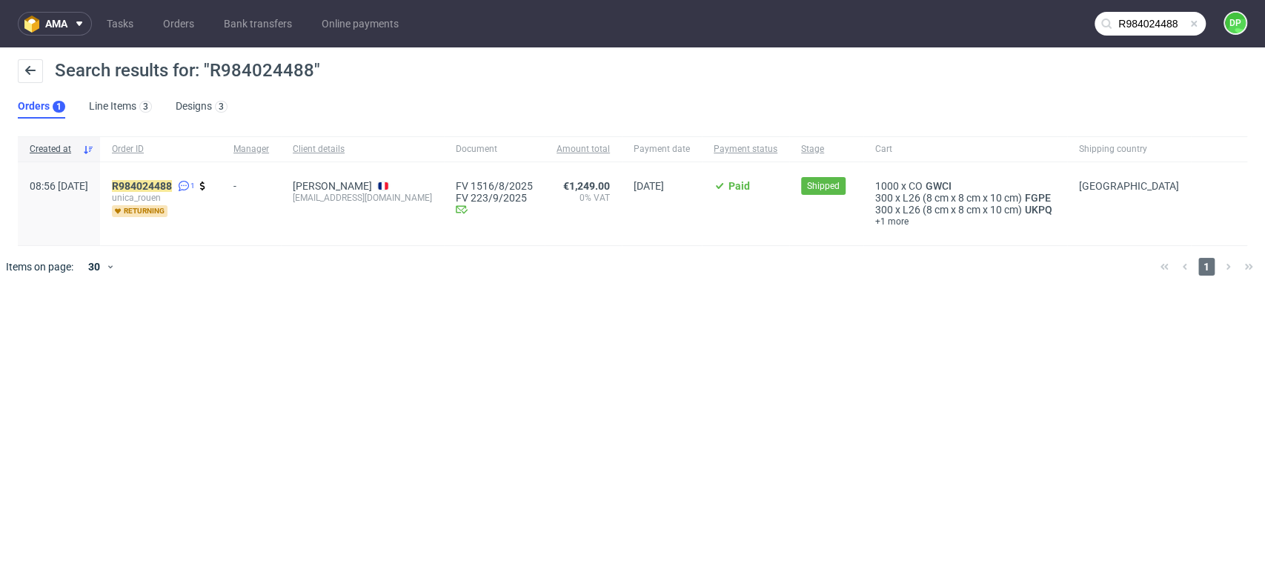
click at [191, 176] on div "R984024488 1 unica_rouen returning" at bounding box center [161, 203] width 122 height 83
click at [172, 182] on mark "R984024488" at bounding box center [142, 186] width 60 height 12
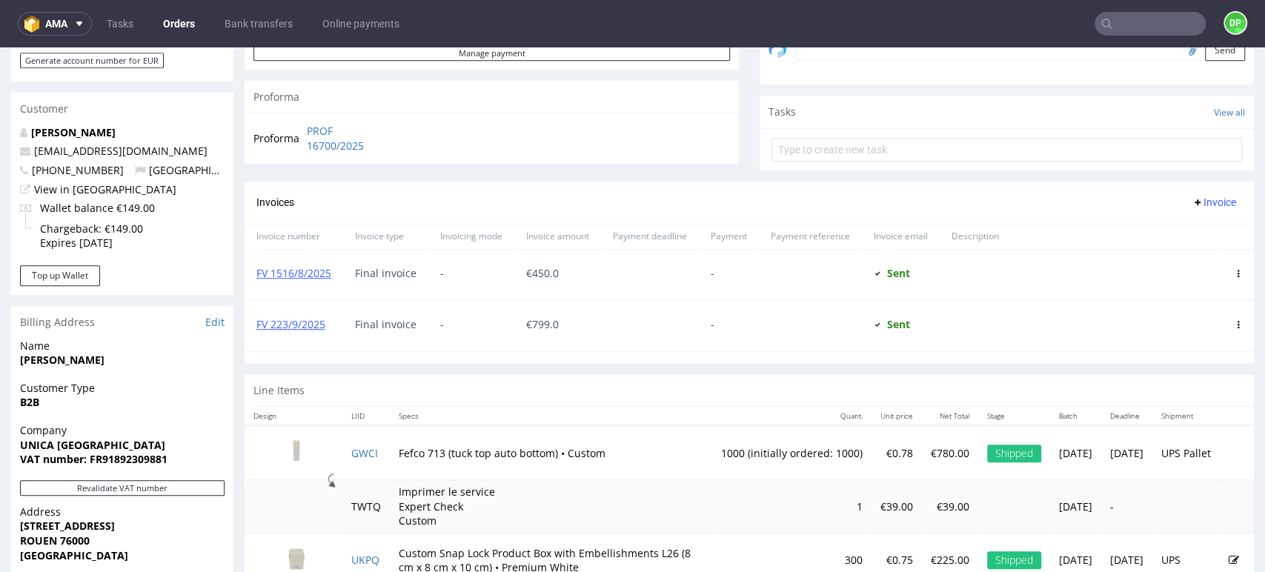
scroll to position [494, 0]
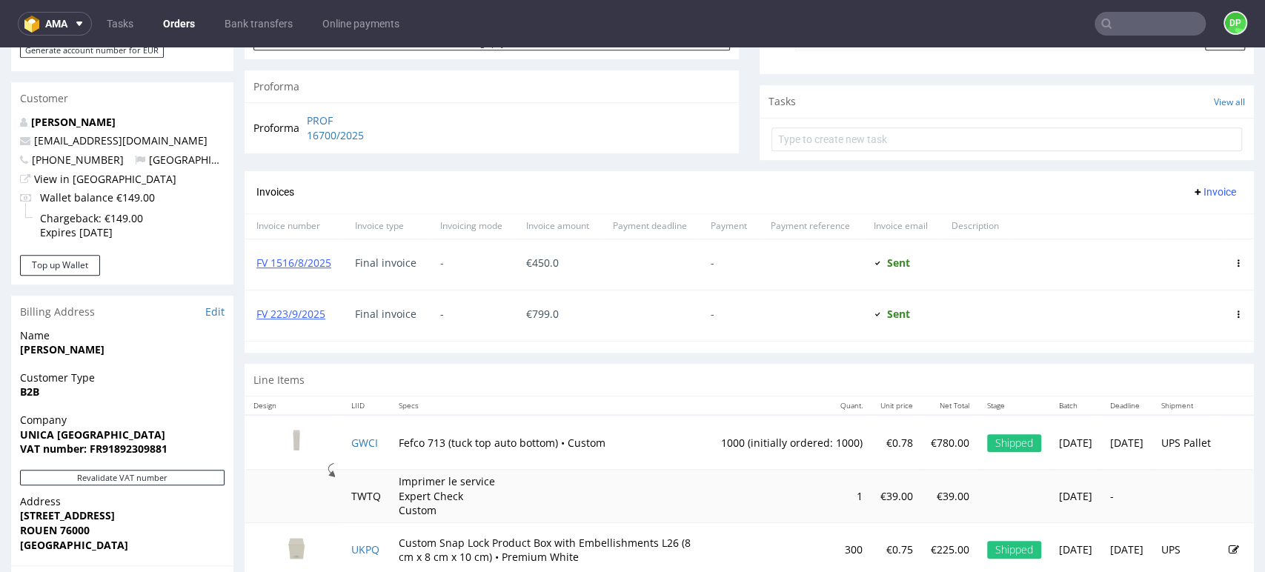
click at [1118, 29] on input "text" at bounding box center [1150, 24] width 111 height 24
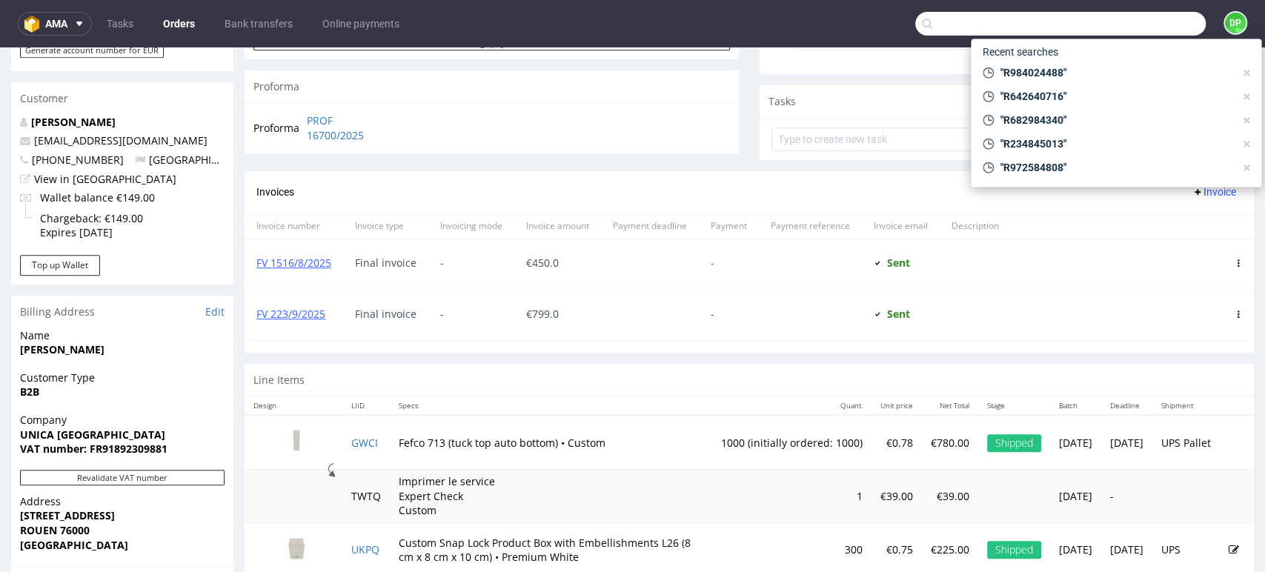
paste input "R535942301"
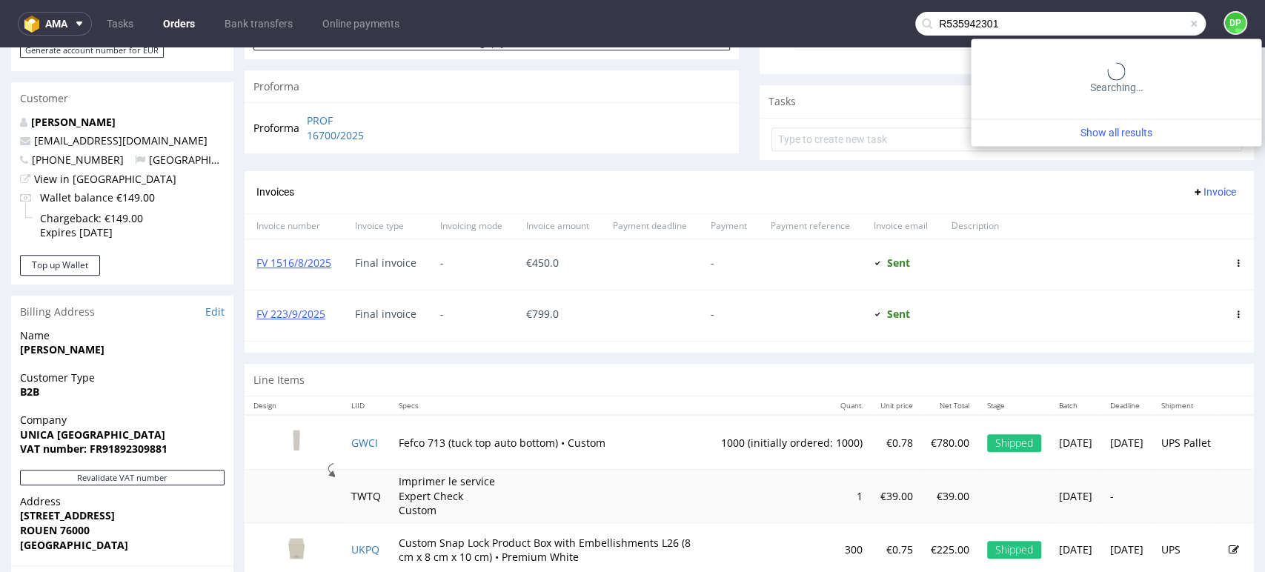
type input "R535942301"
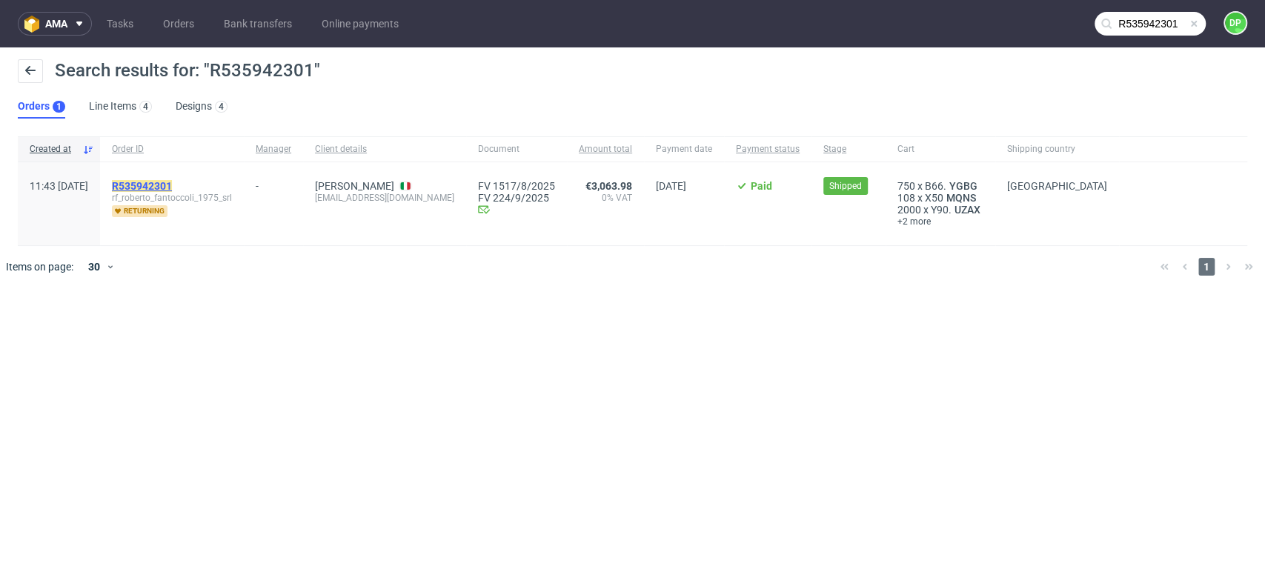
click at [172, 182] on mark "R535942301" at bounding box center [142, 186] width 60 height 12
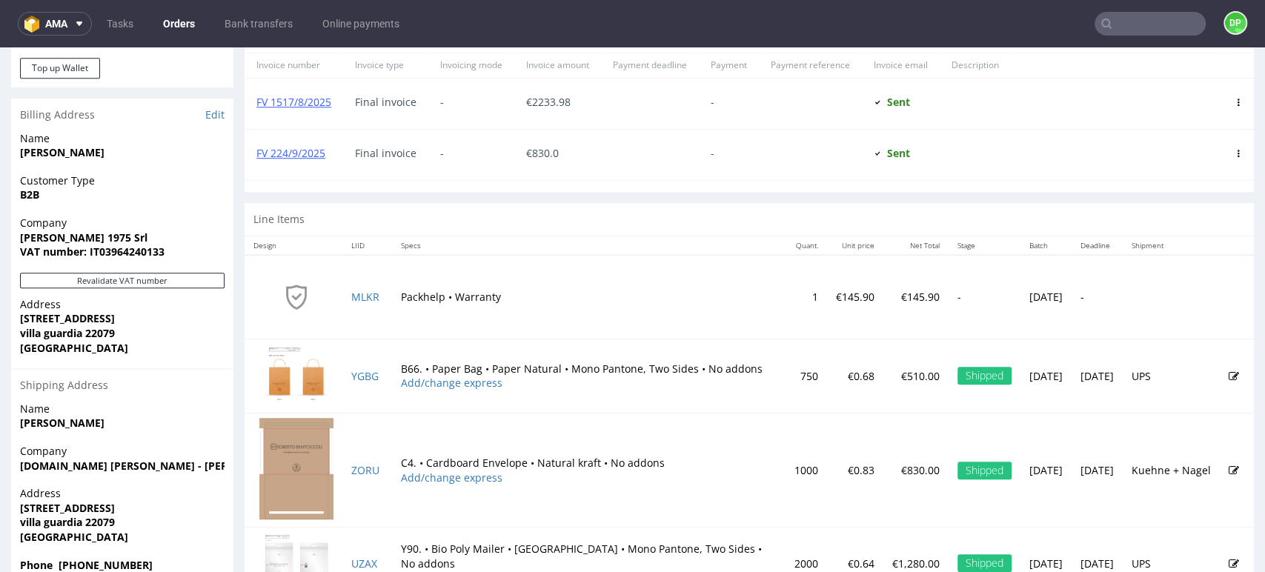
scroll to position [786, 0]
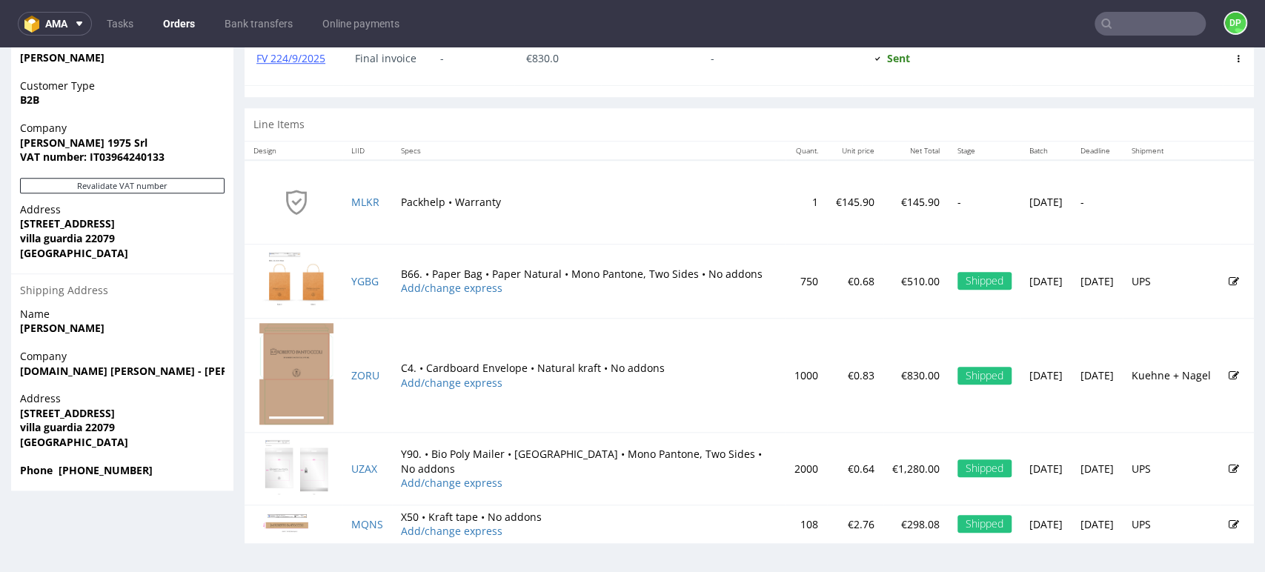
click at [1139, 24] on input "text" at bounding box center [1150, 24] width 111 height 24
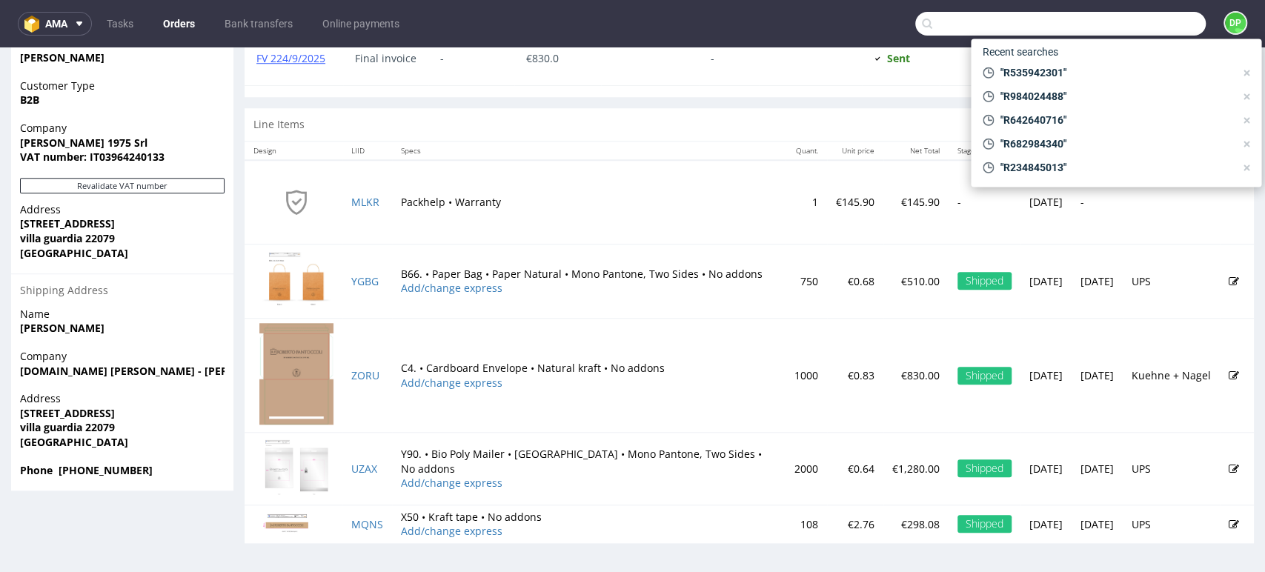
paste input "R221745719"
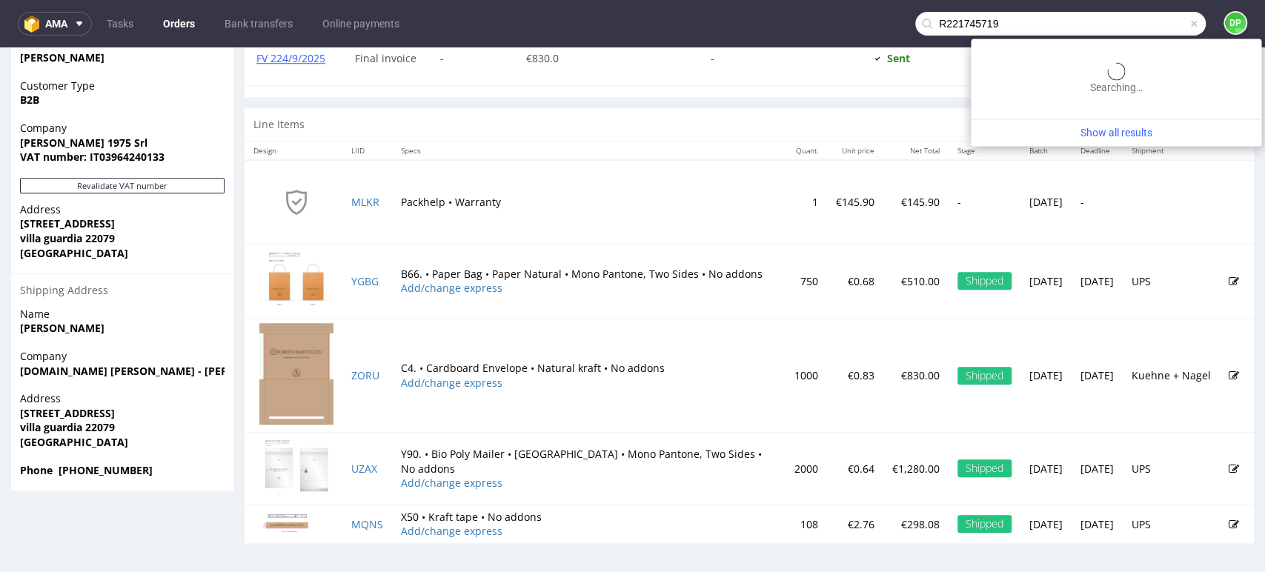
type input "R221745719"
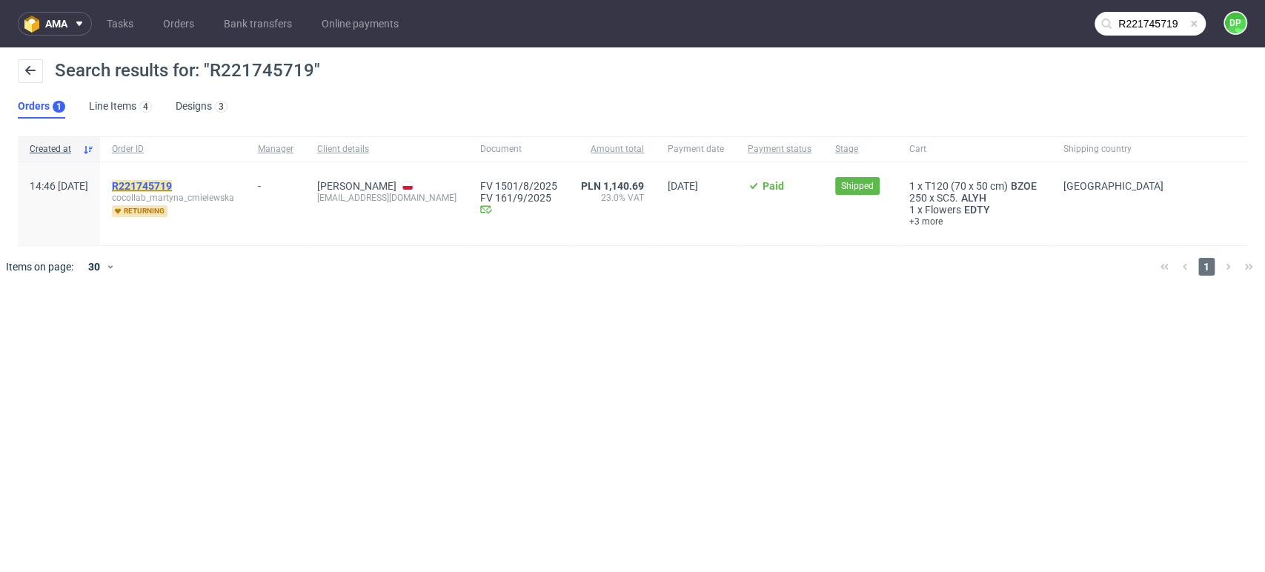
click at [159, 188] on mark "R221745719" at bounding box center [142, 186] width 60 height 12
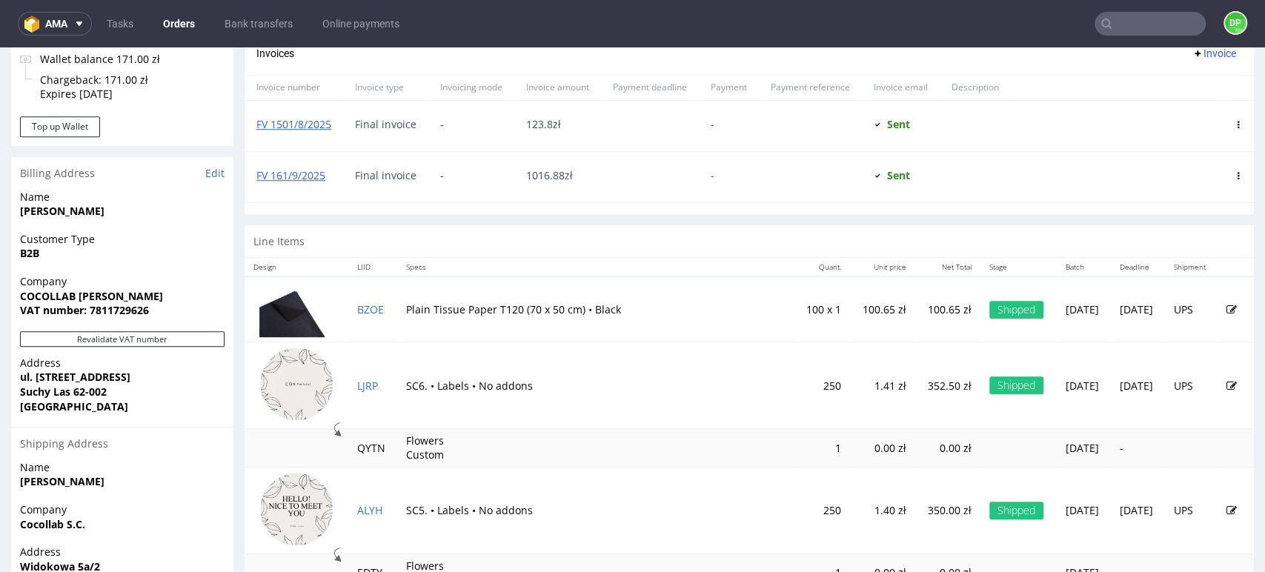
scroll to position [658, 0]
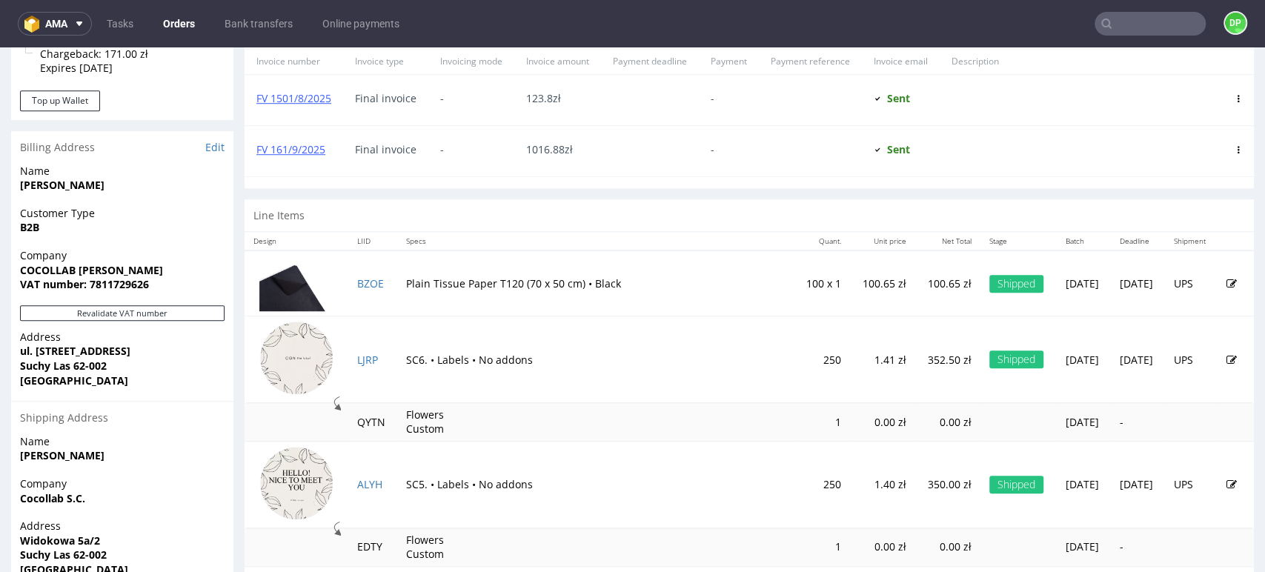
click at [1116, 27] on input "text" at bounding box center [1150, 24] width 111 height 24
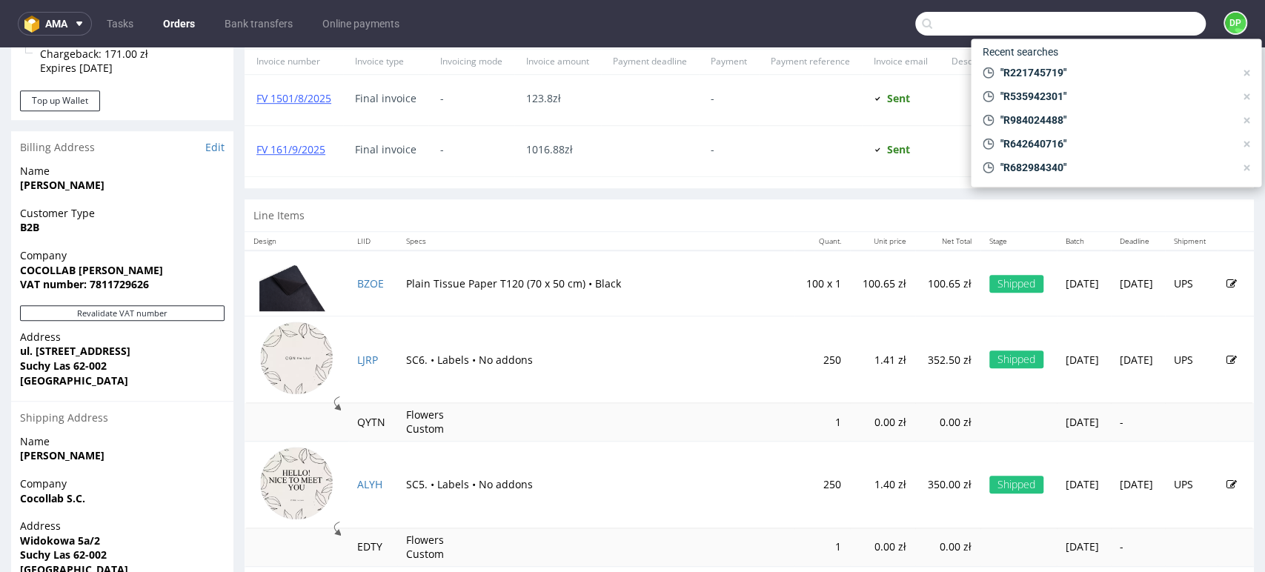
paste input "R079150289"
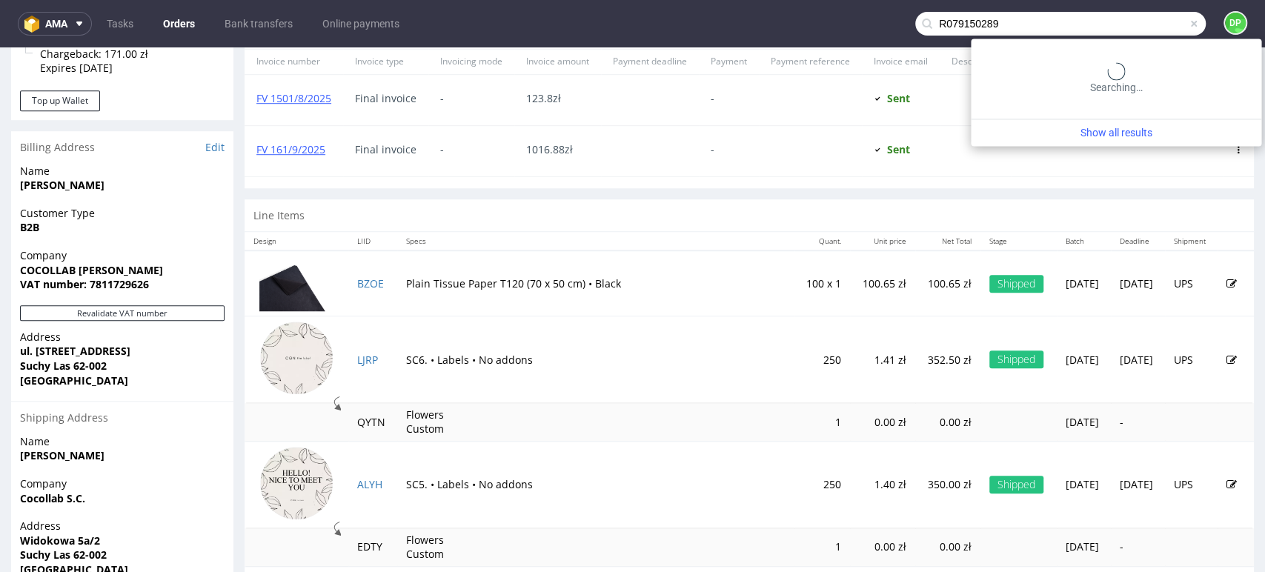
type input "R079150289"
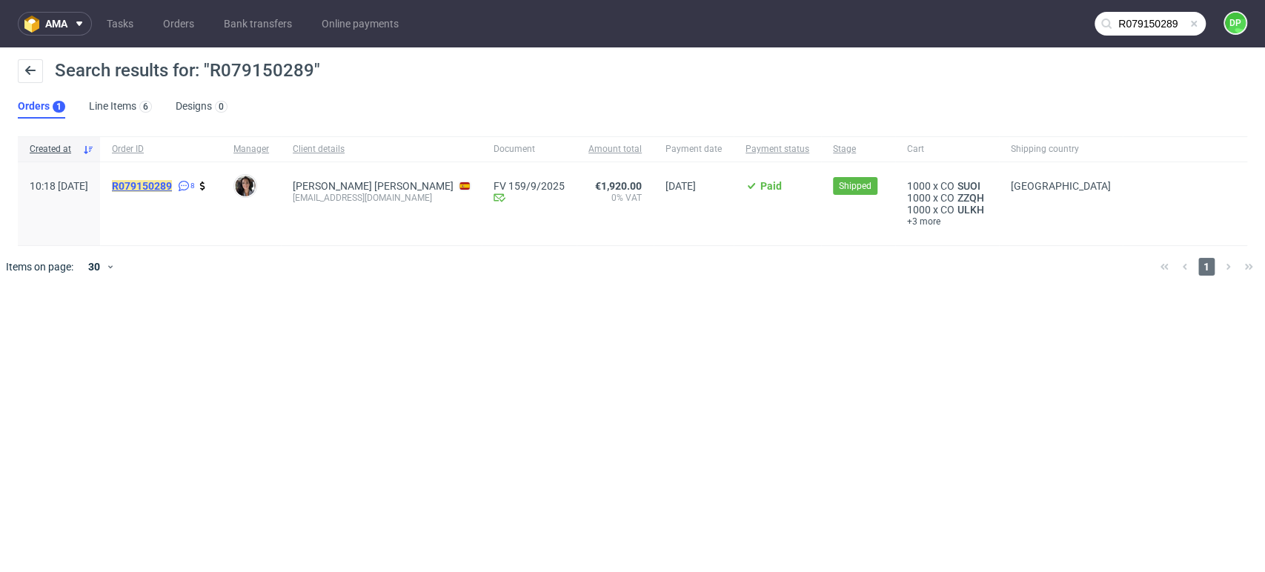
click at [172, 183] on mark "R079150289" at bounding box center [142, 186] width 60 height 12
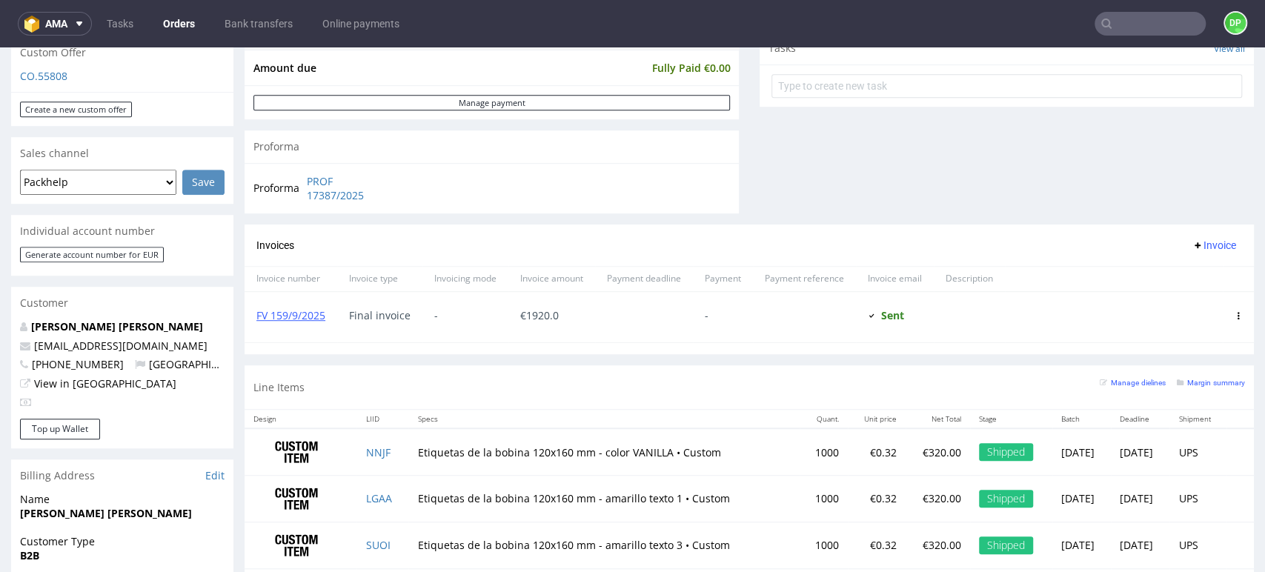
scroll to position [576, 0]
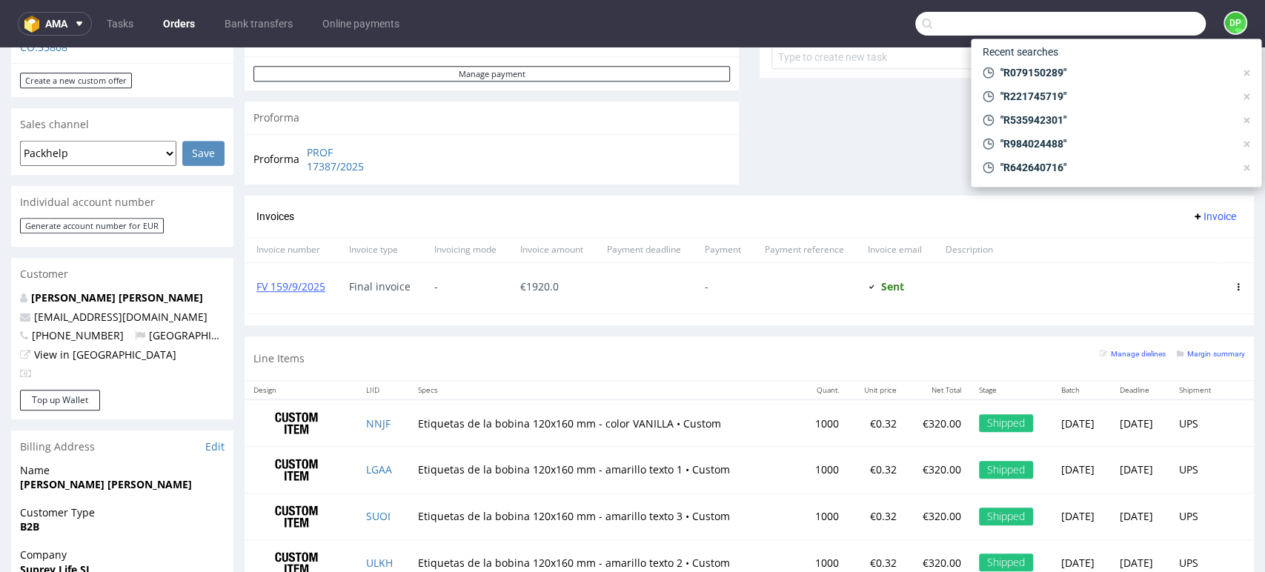
click at [1154, 19] on input "text" at bounding box center [1061, 24] width 291 height 24
paste input "R700594081"
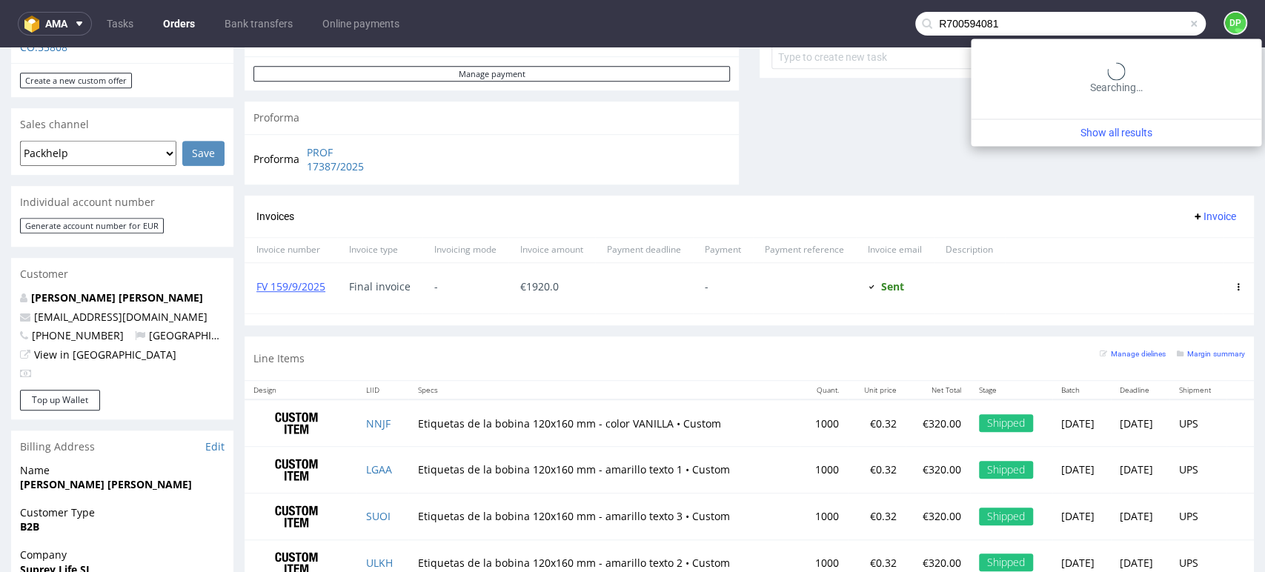
type input "R700594081"
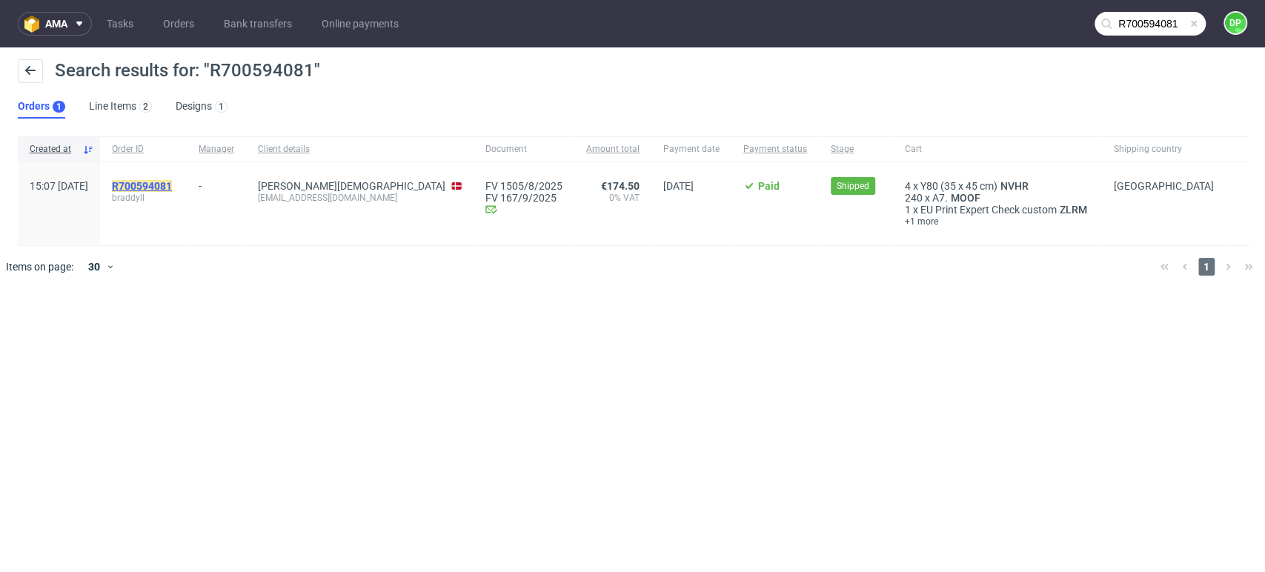
click at [172, 185] on mark "R700594081" at bounding box center [142, 186] width 60 height 12
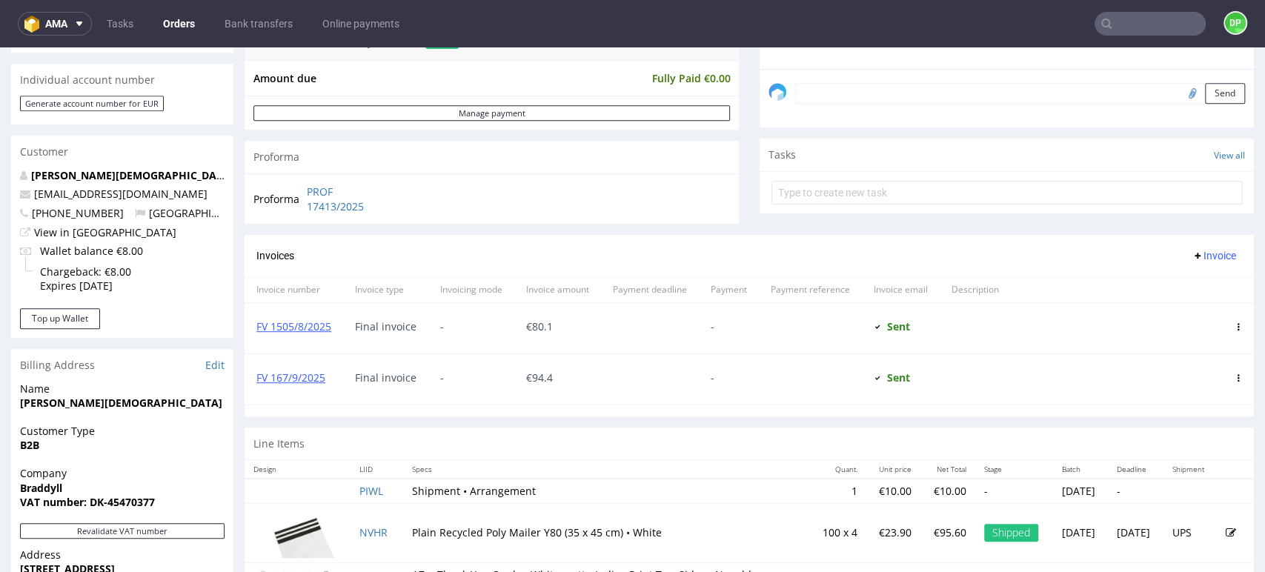
scroll to position [393, 0]
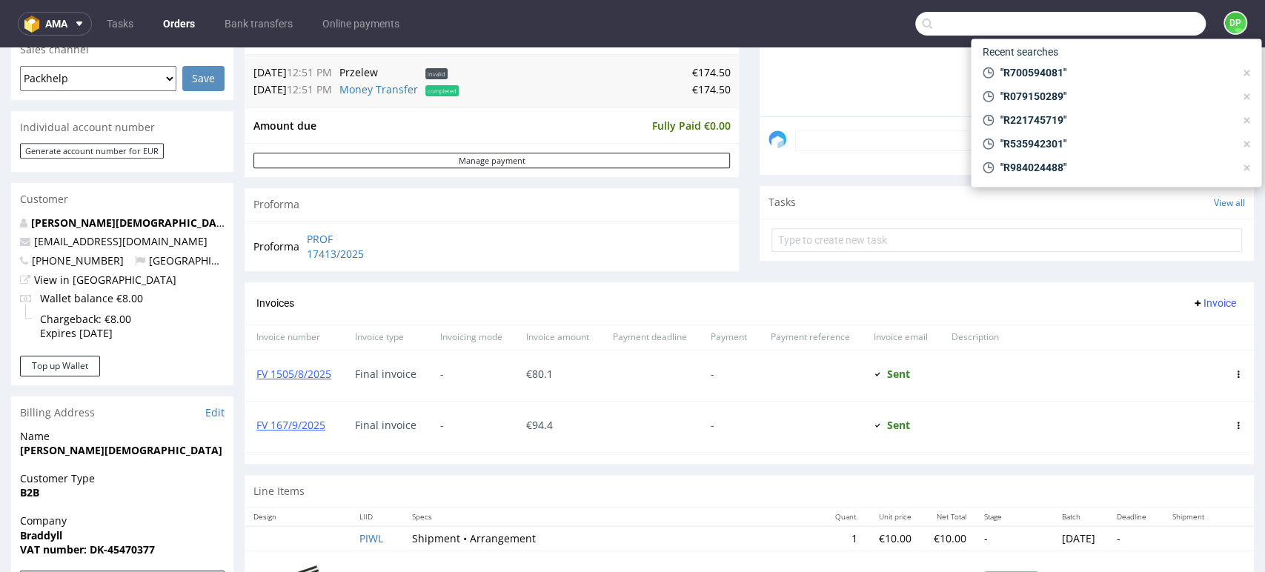
click at [1139, 21] on input "text" at bounding box center [1061, 24] width 291 height 24
paste input "R351994146"
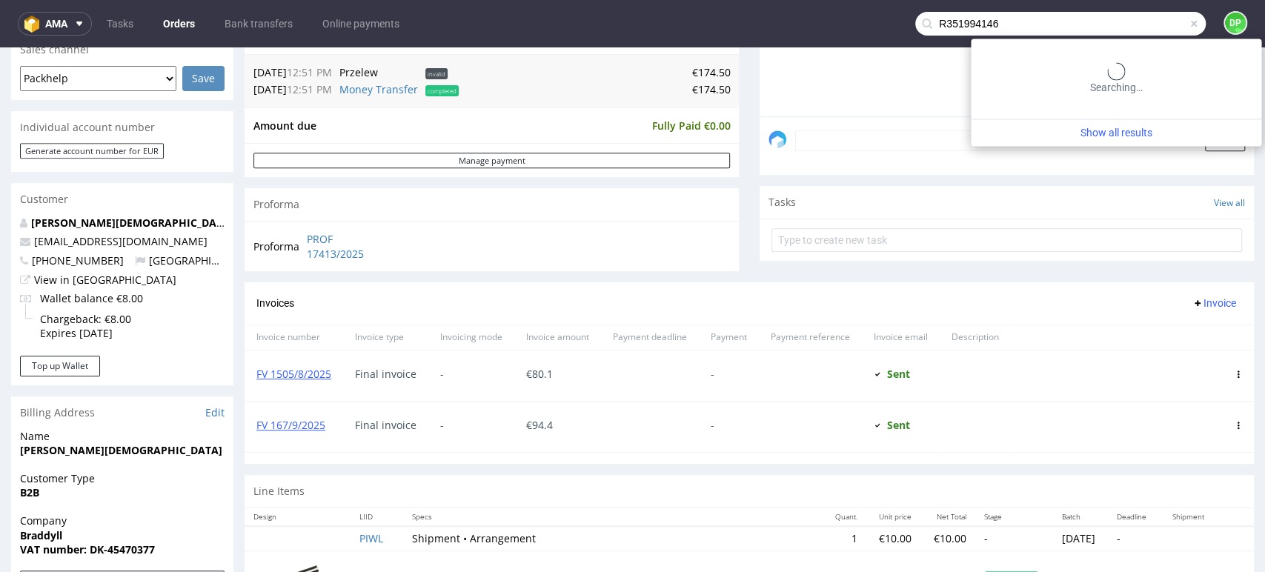
type input "R351994146"
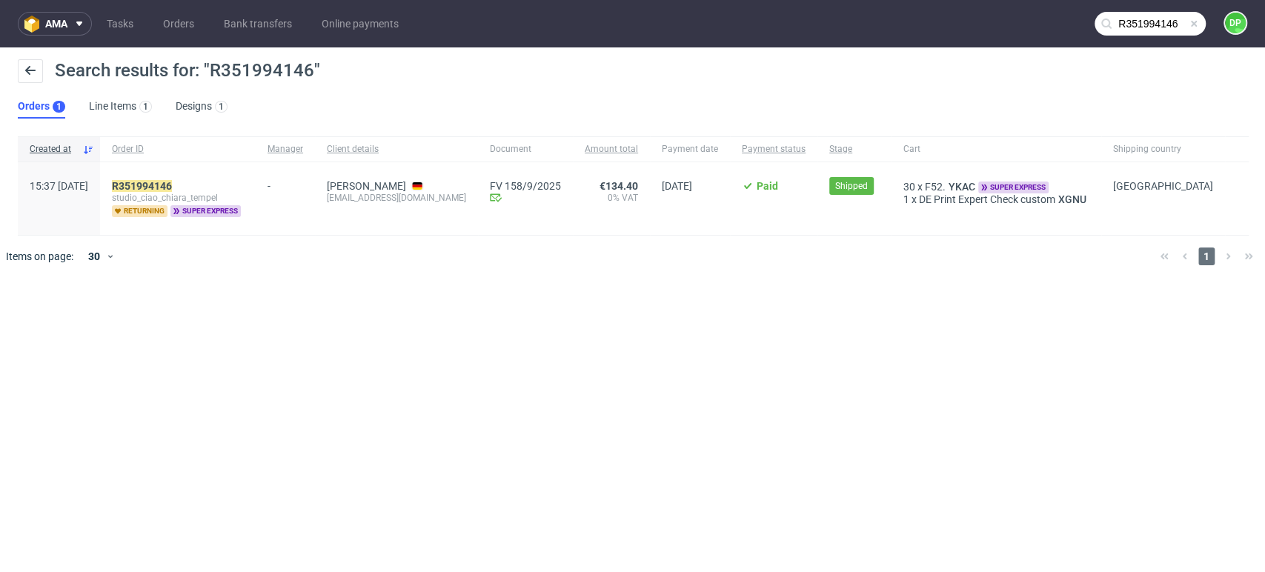
click at [164, 176] on div "R351994146 studio_ciao_chiara_tempel returning super express" at bounding box center [178, 198] width 156 height 73
click at [165, 181] on mark "R351994146" at bounding box center [142, 186] width 60 height 12
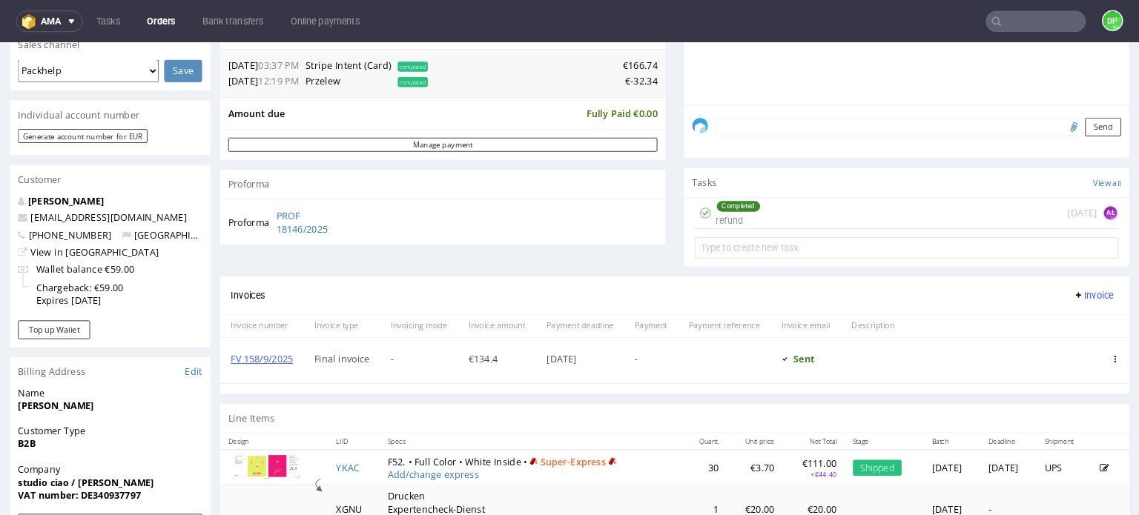
scroll to position [393, 0]
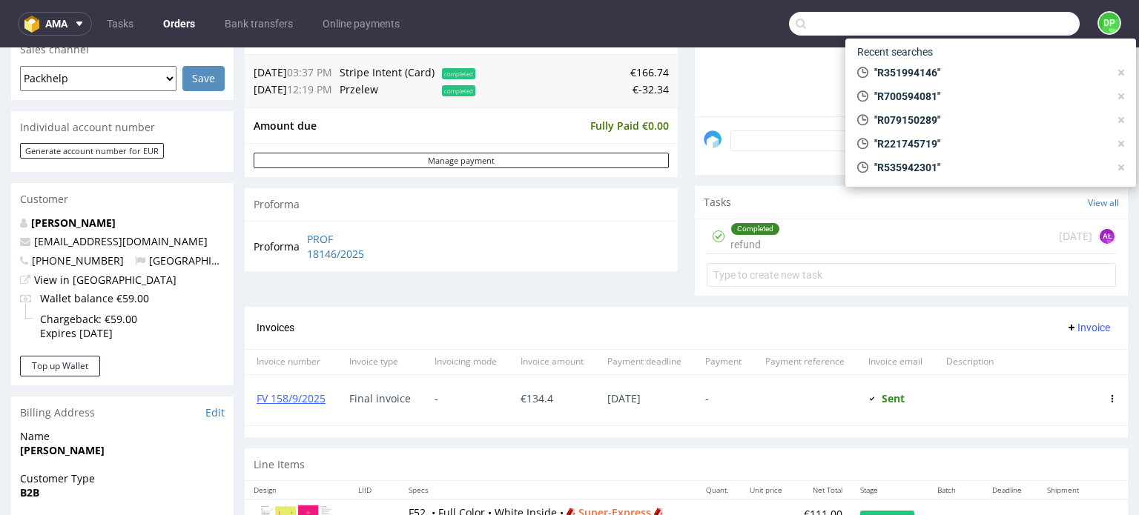
click at [967, 17] on div at bounding box center [934, 24] width 291 height 24
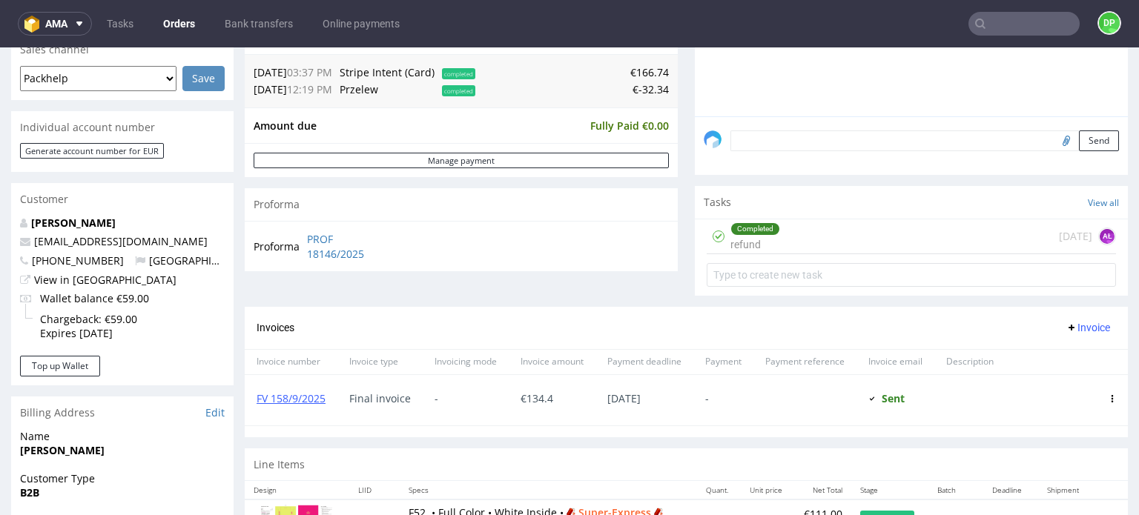
paste input "R601594739"
type input "R601594739"
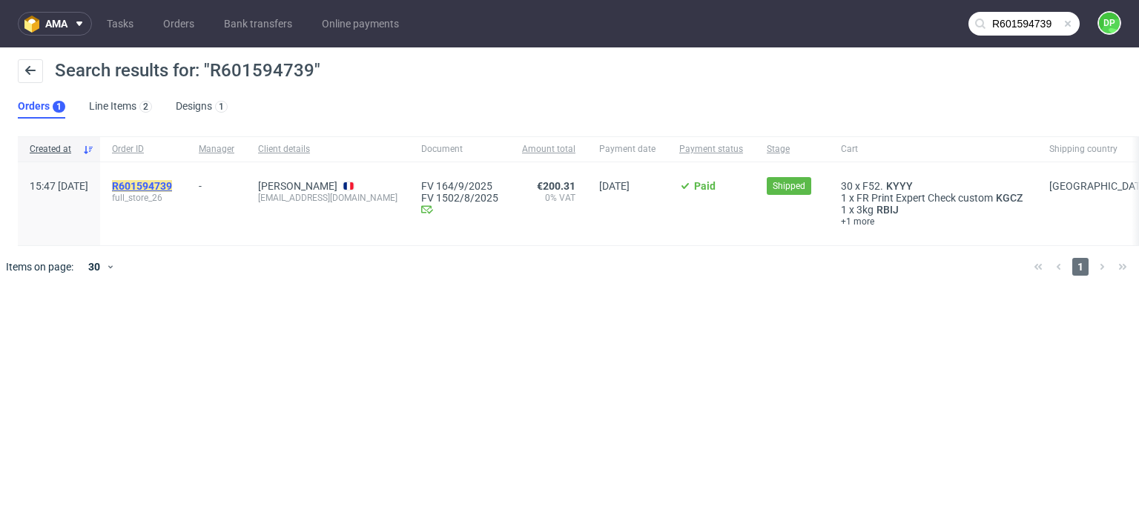
click at [167, 180] on span "R601594739" at bounding box center [142, 186] width 60 height 12
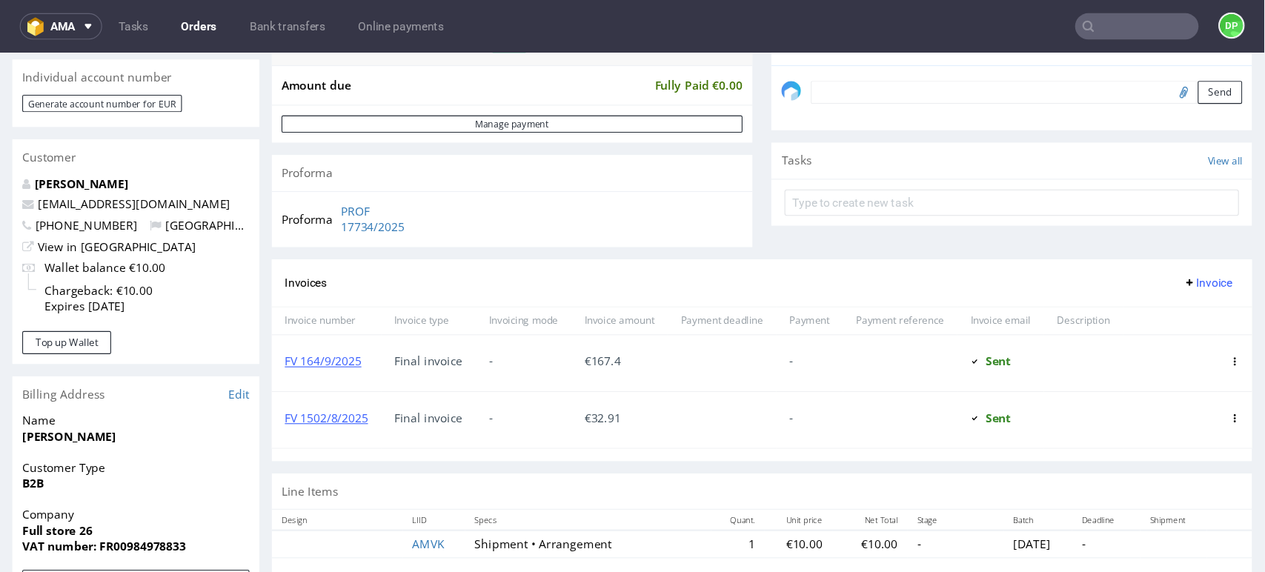
scroll to position [519, 0]
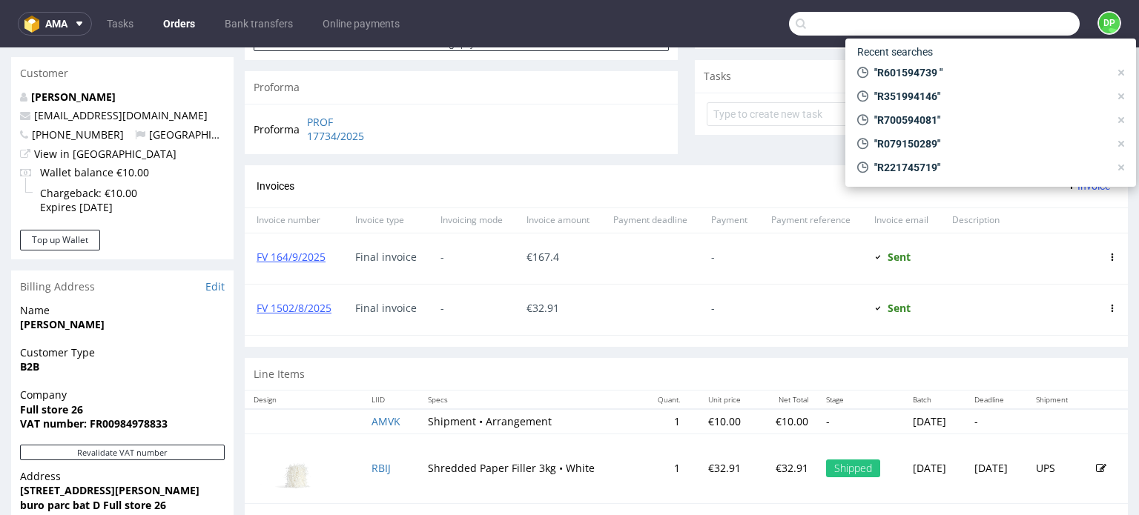
drag, startPoint x: 995, startPoint y: 20, endPoint x: 976, endPoint y: 20, distance: 18.5
click at [976, 20] on input "text" at bounding box center [934, 24] width 291 height 24
paste input "R822065687"
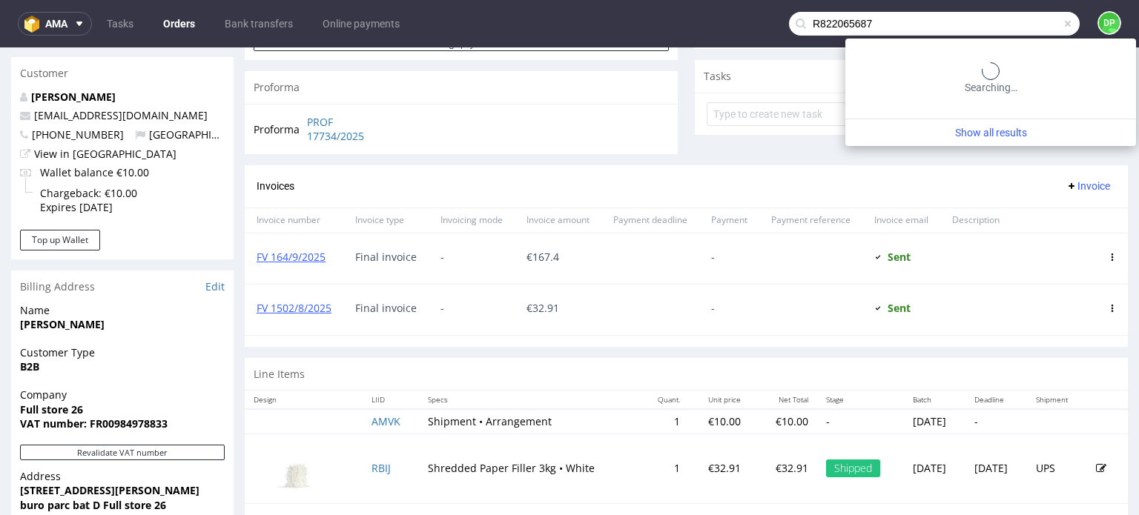
type input "R822065687"
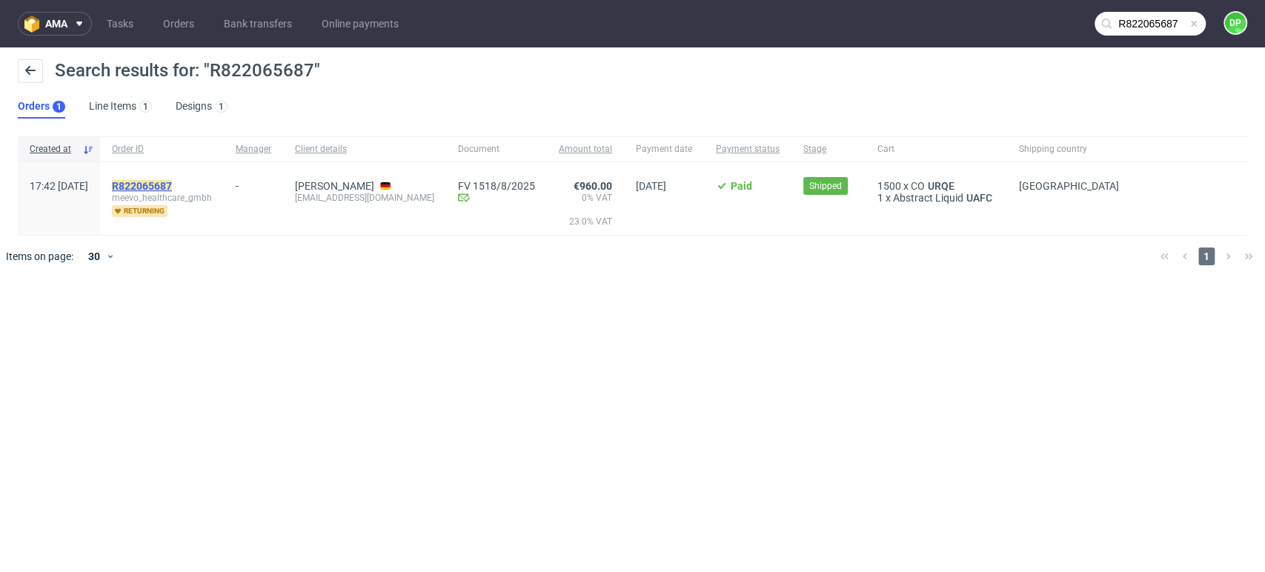
click at [170, 185] on mark "R822065687" at bounding box center [142, 186] width 60 height 12
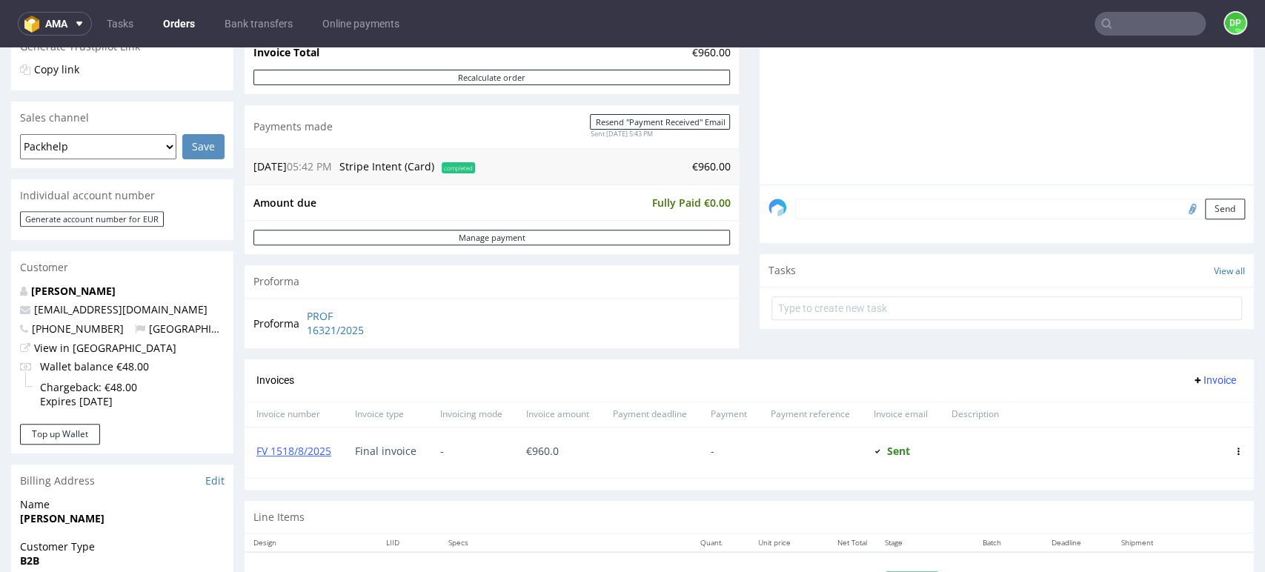
scroll to position [329, 0]
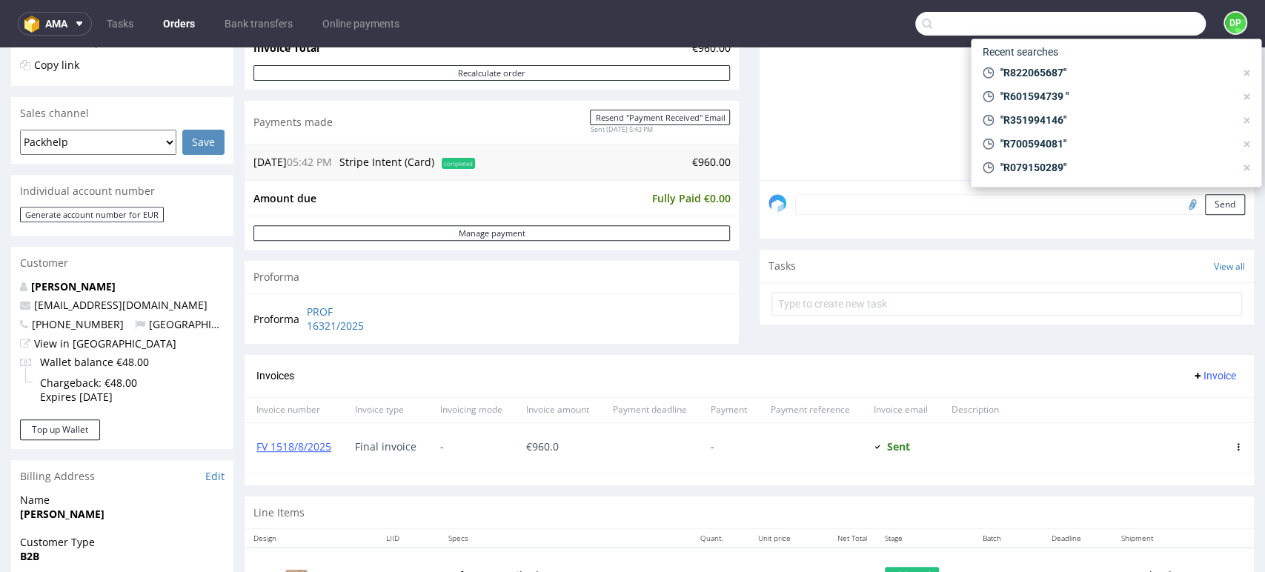
click at [1133, 29] on input "text" at bounding box center [1061, 24] width 291 height 24
paste input "R937331501"
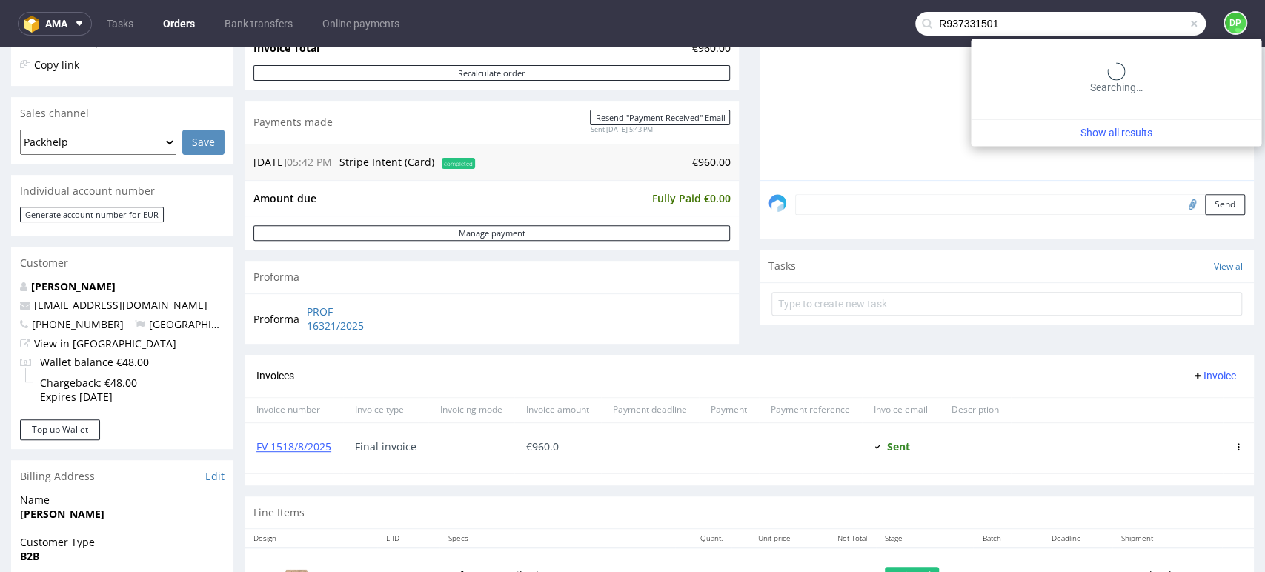
type input "R937331501"
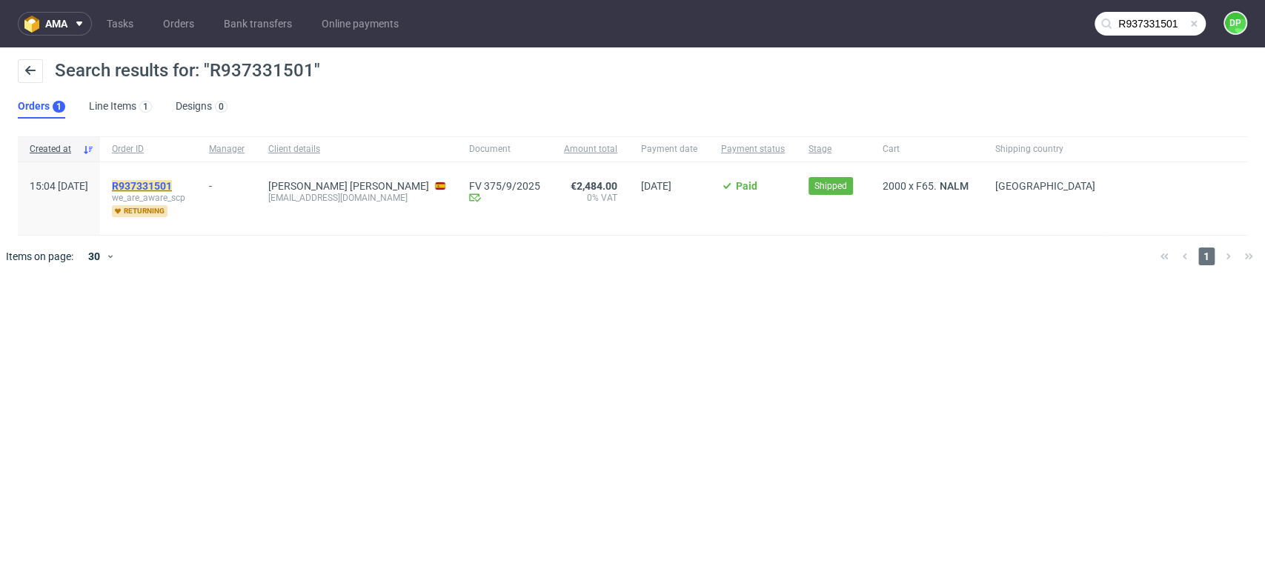
click at [172, 186] on mark "R937331501" at bounding box center [142, 186] width 60 height 12
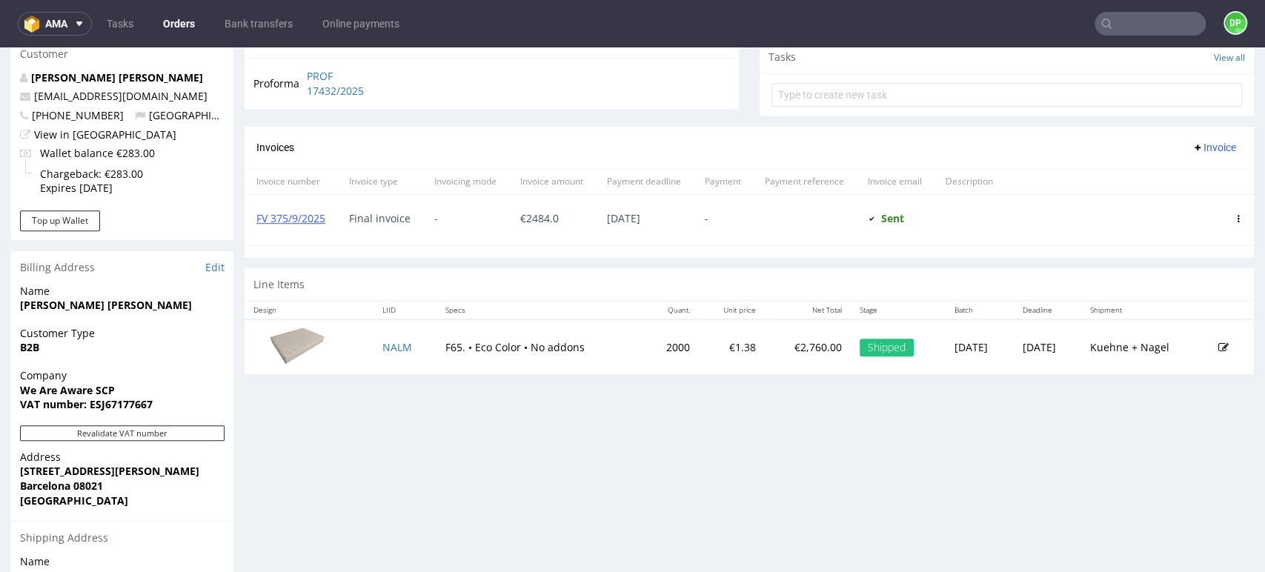
scroll to position [576, 0]
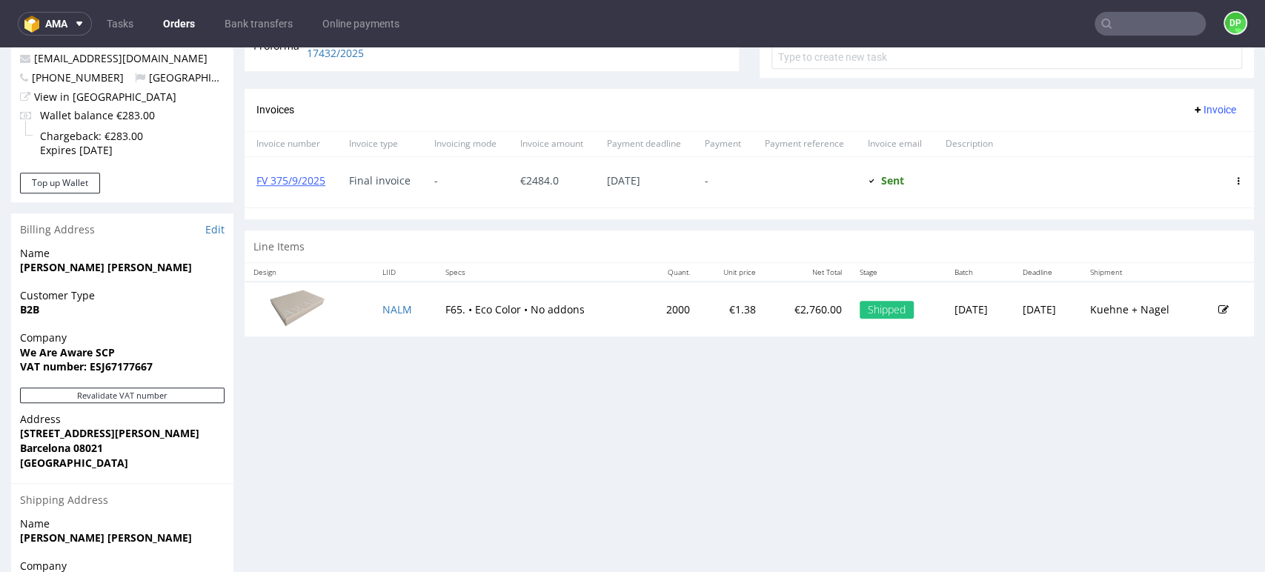
click at [1142, 28] on input "text" at bounding box center [1150, 24] width 111 height 24
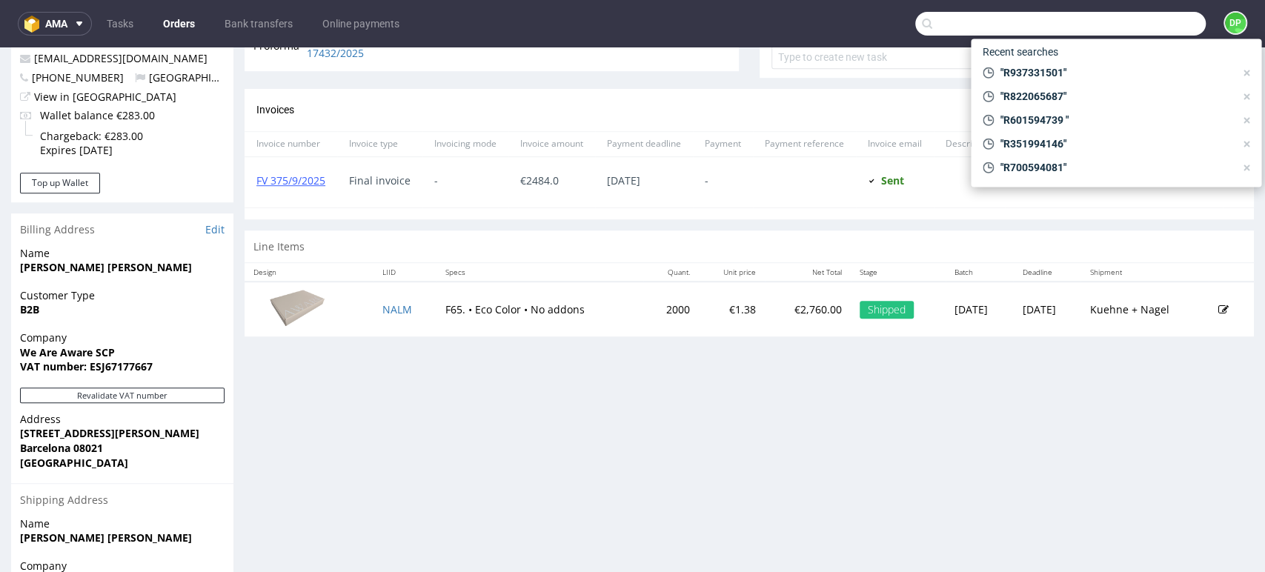
paste input "R594834128"
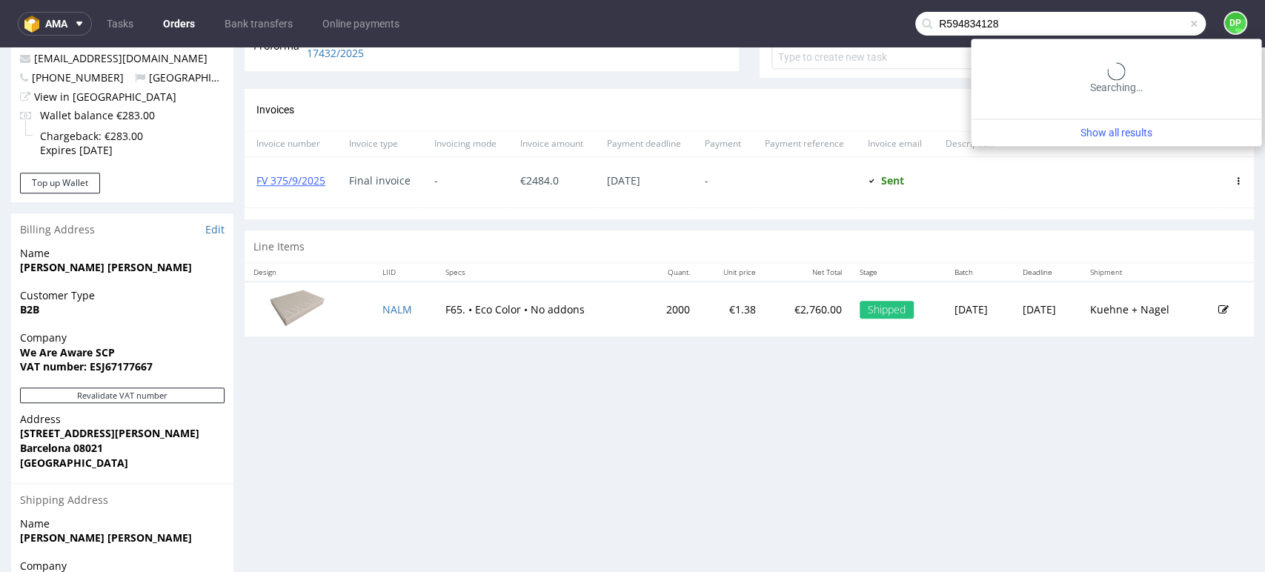
type input "R594834128"
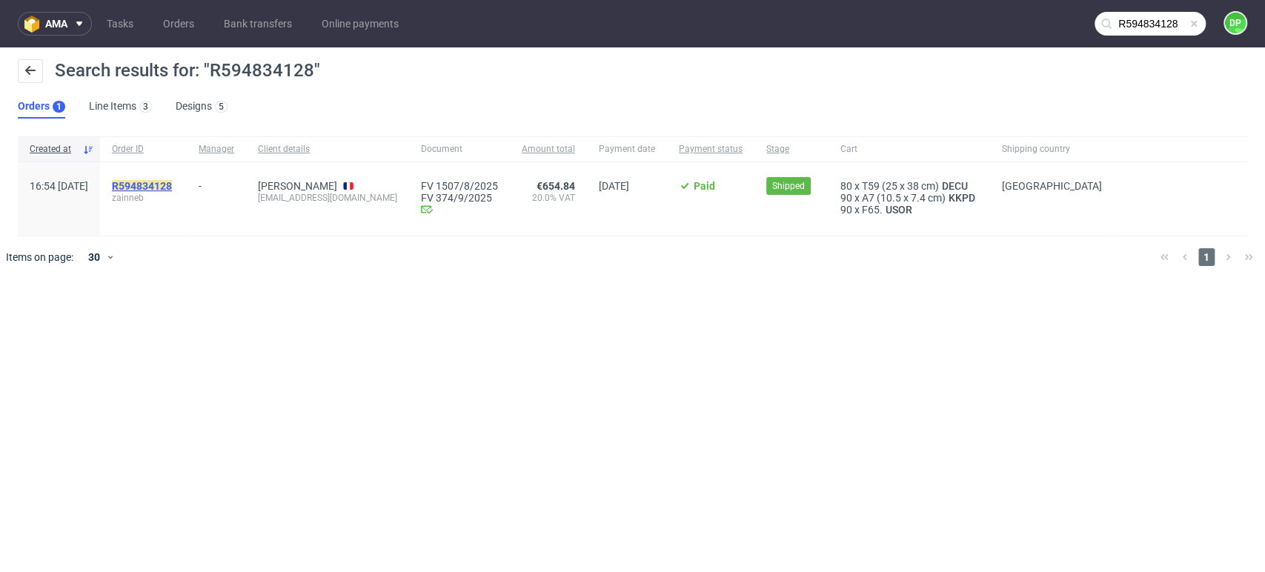
click at [172, 190] on mark "R594834128" at bounding box center [142, 186] width 60 height 12
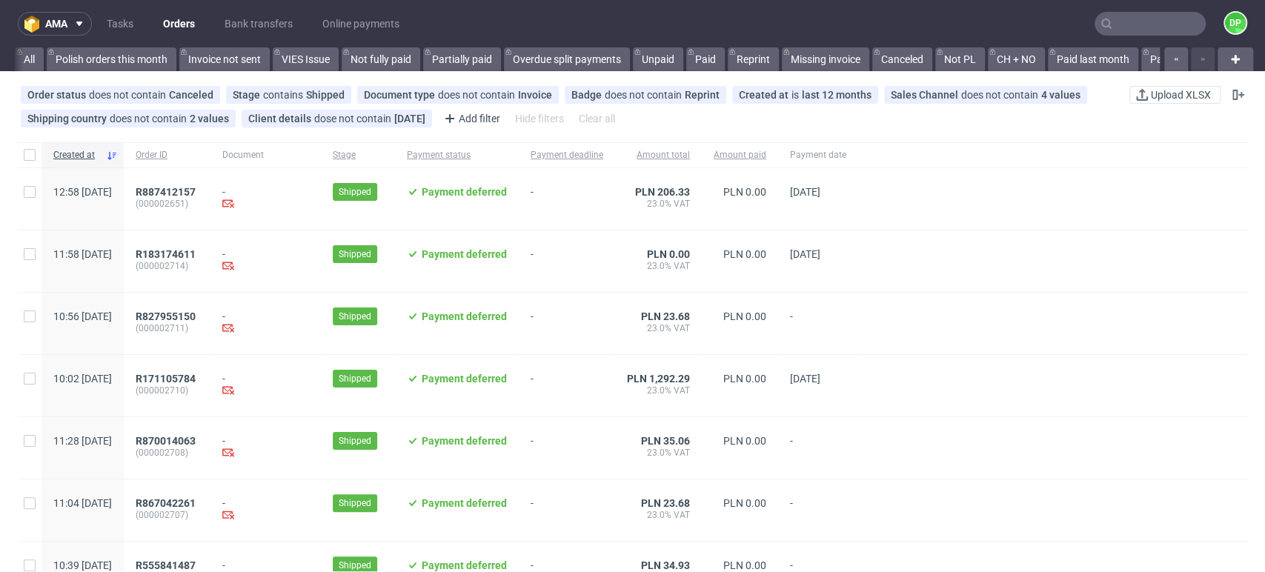
scroll to position [0, 1727]
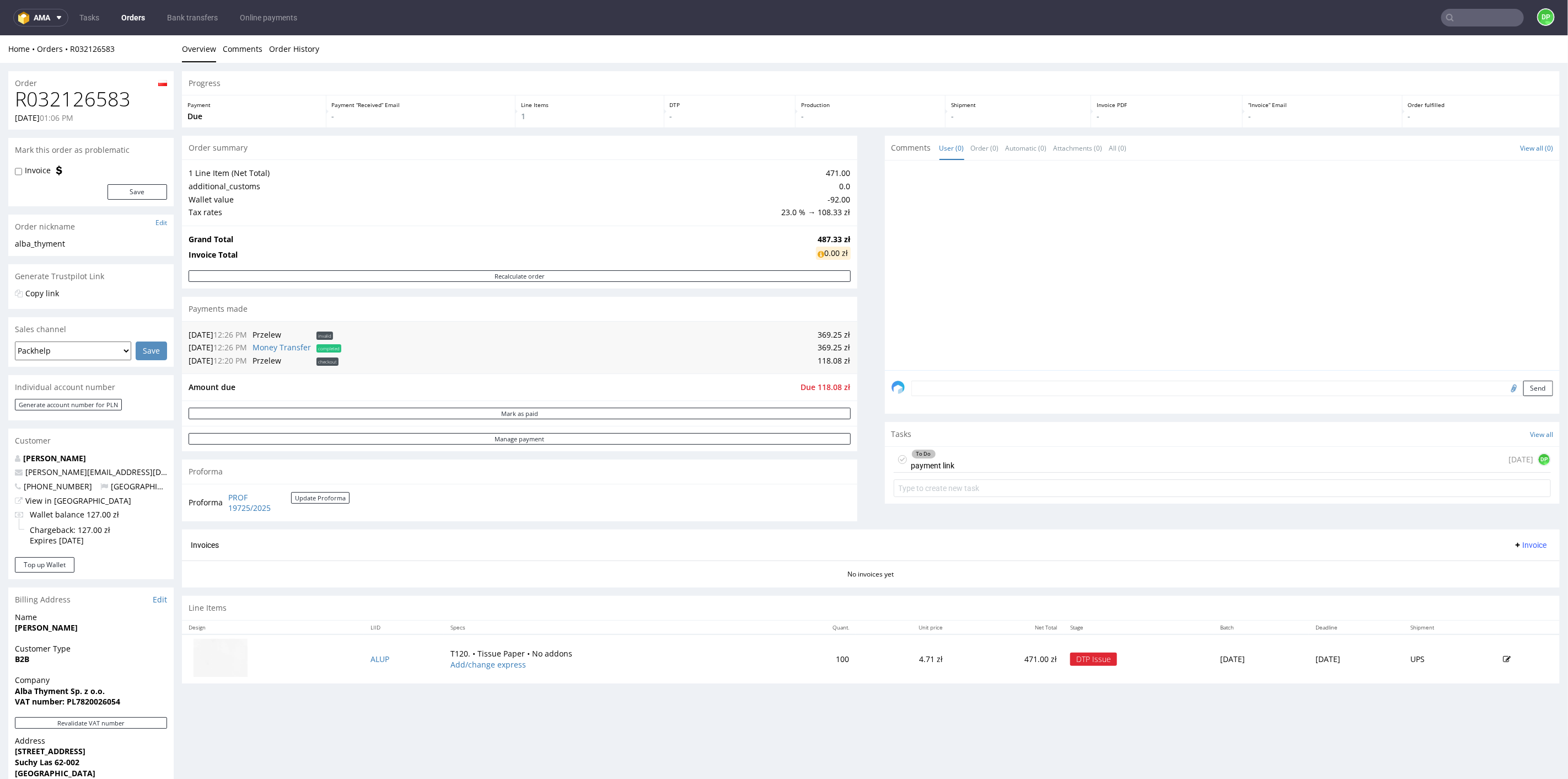
scroll to position [184, 0]
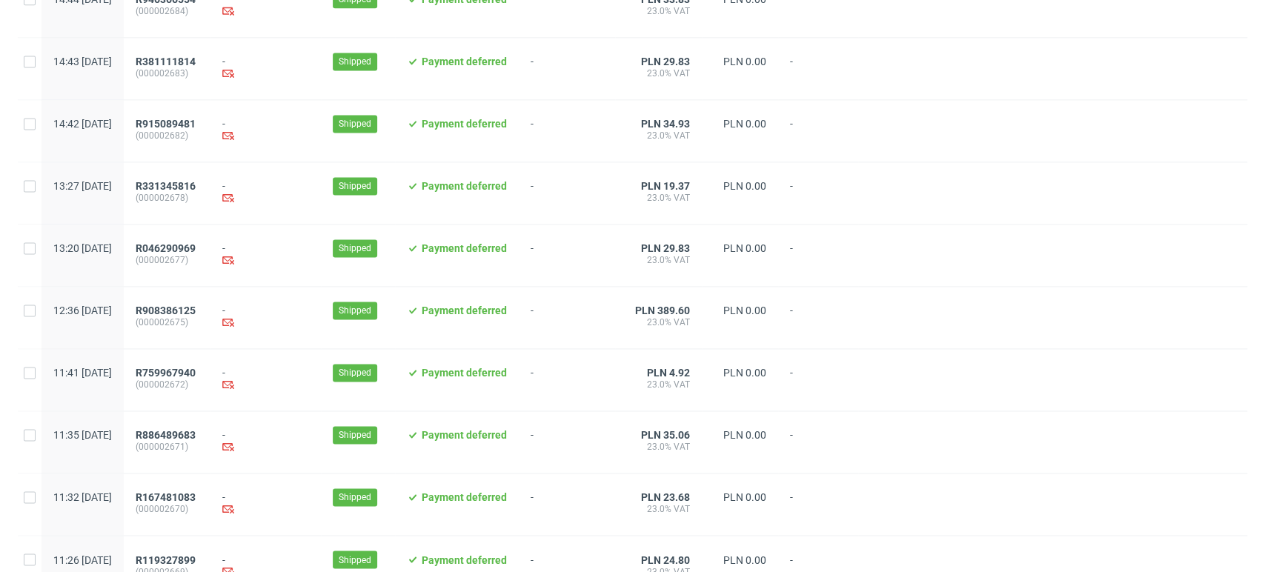
scroll to position [1520, 0]
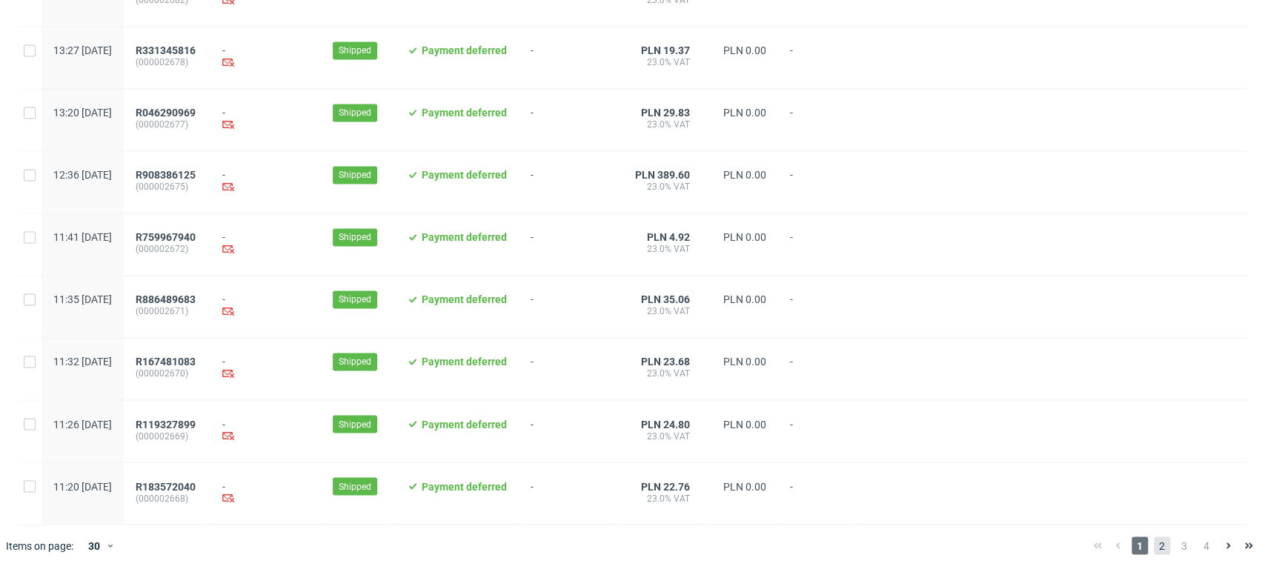
click at [1154, 540] on span "2" at bounding box center [1162, 546] width 16 height 18
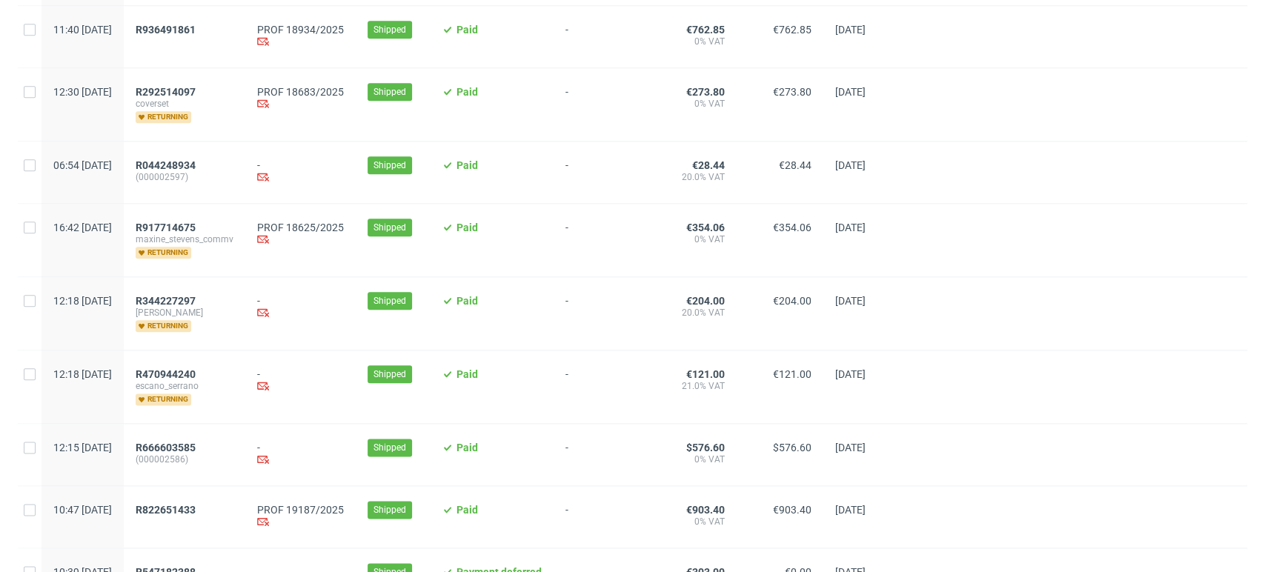
scroll to position [1070, 0]
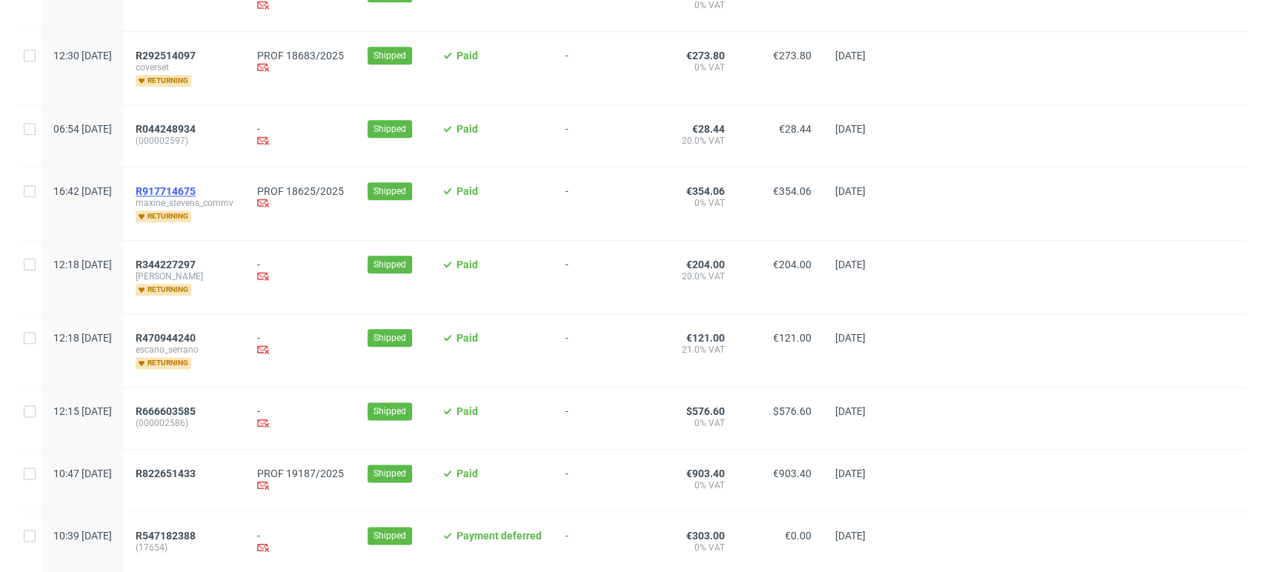
click at [196, 194] on span "R917714675" at bounding box center [166, 191] width 60 height 12
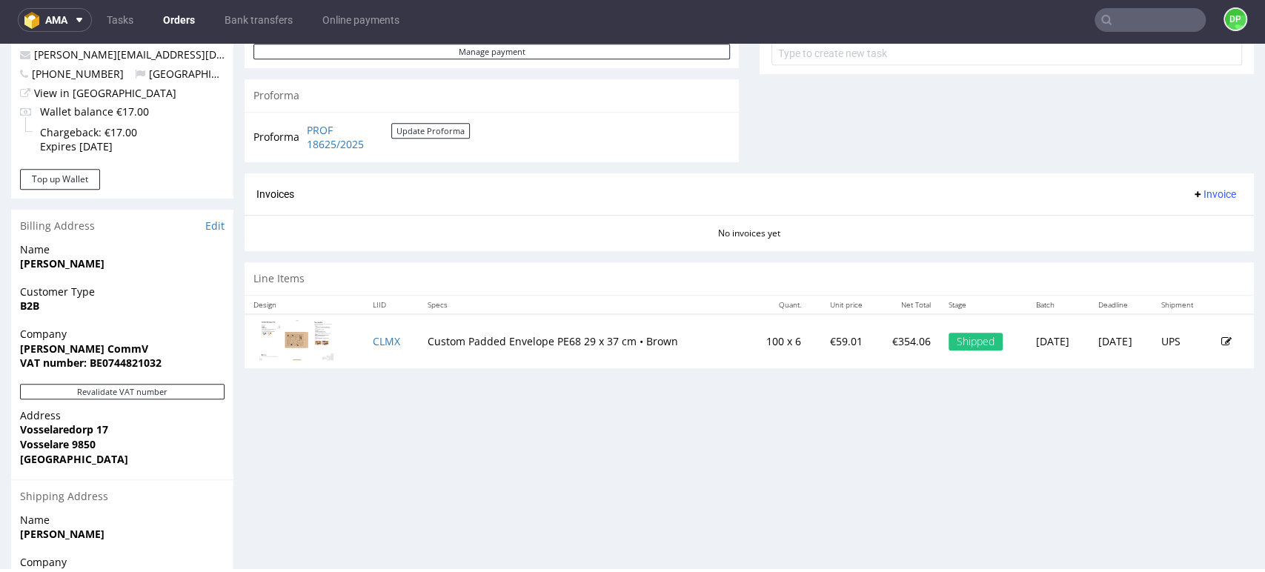
scroll to position [723, 0]
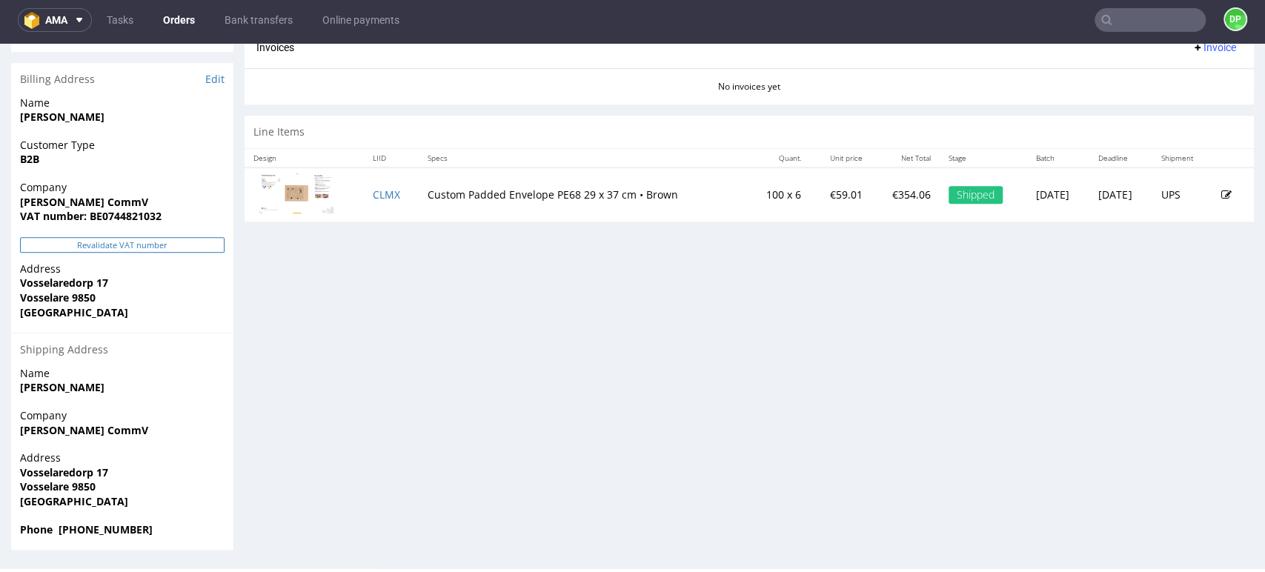
click at [140, 242] on button "Revalidate VAT number" at bounding box center [122, 245] width 205 height 16
click at [142, 243] on button "Revalidate VAT number" at bounding box center [122, 245] width 205 height 16
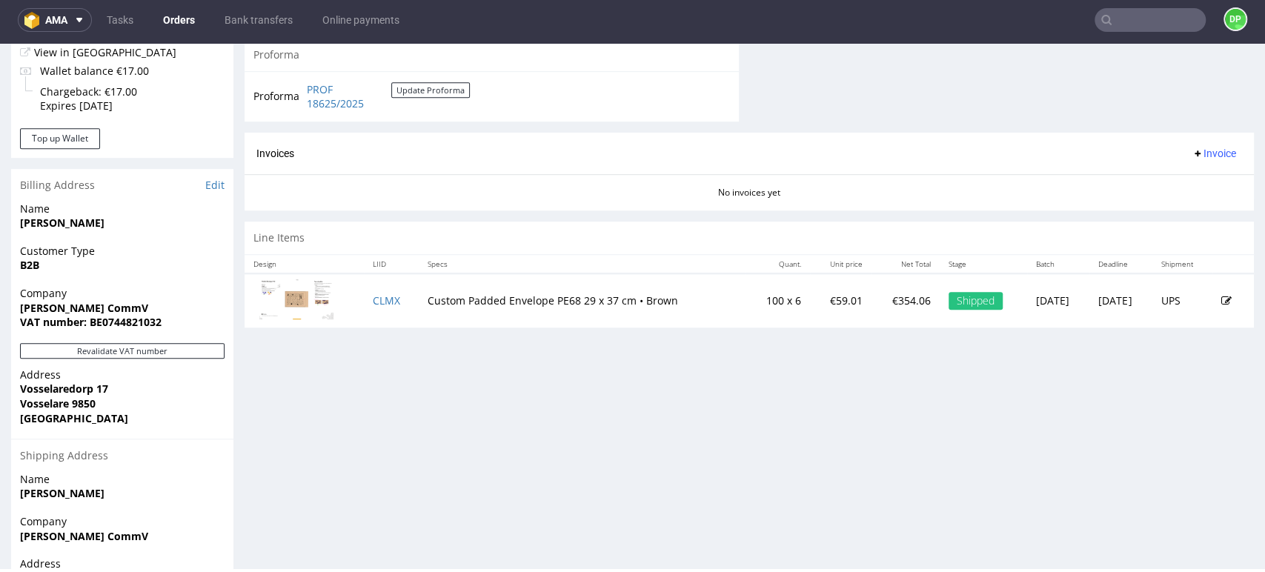
scroll to position [576, 0]
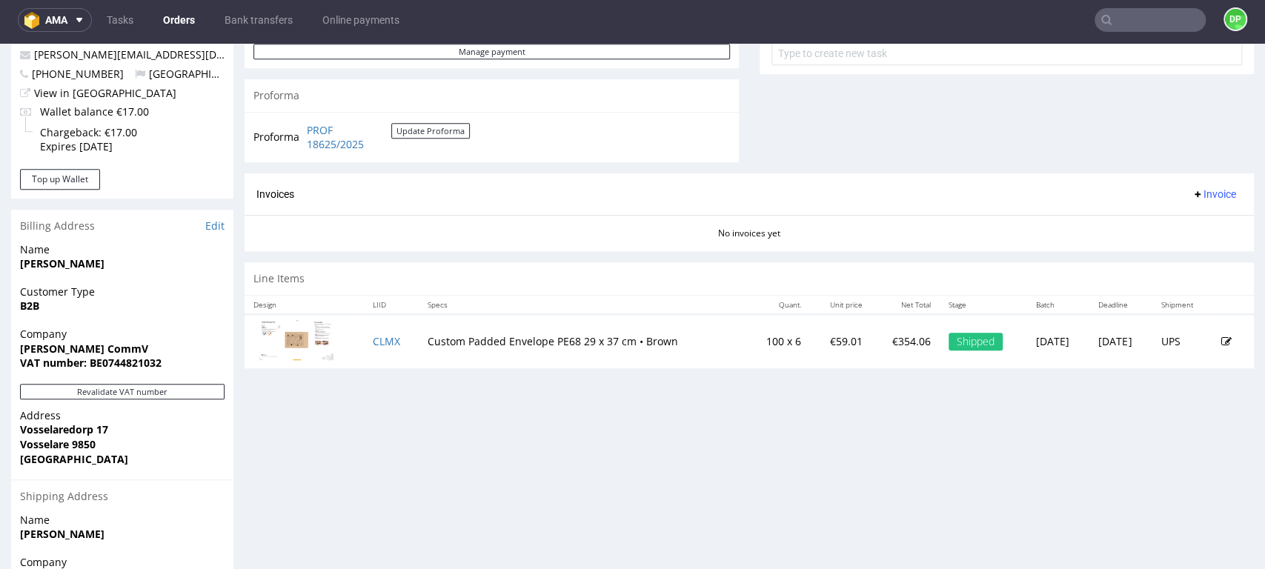
click at [1192, 191] on span "Invoice" at bounding box center [1214, 194] width 44 height 12
click at [1175, 218] on span "Generate" at bounding box center [1189, 225] width 72 height 15
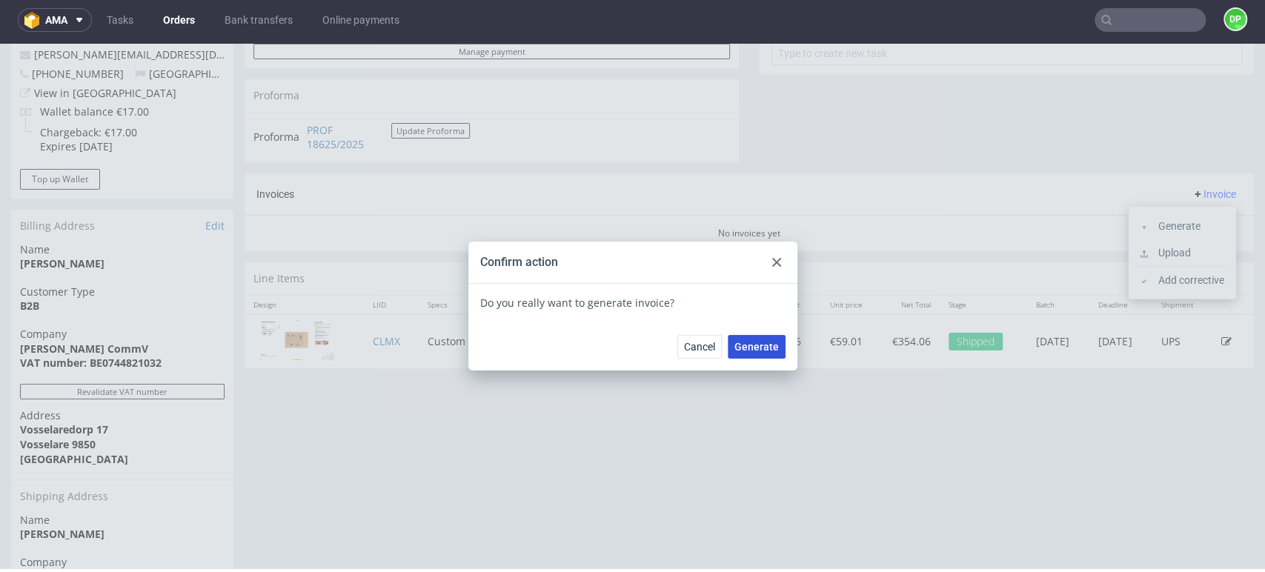
click at [763, 343] on span "Generate" at bounding box center [757, 347] width 44 height 10
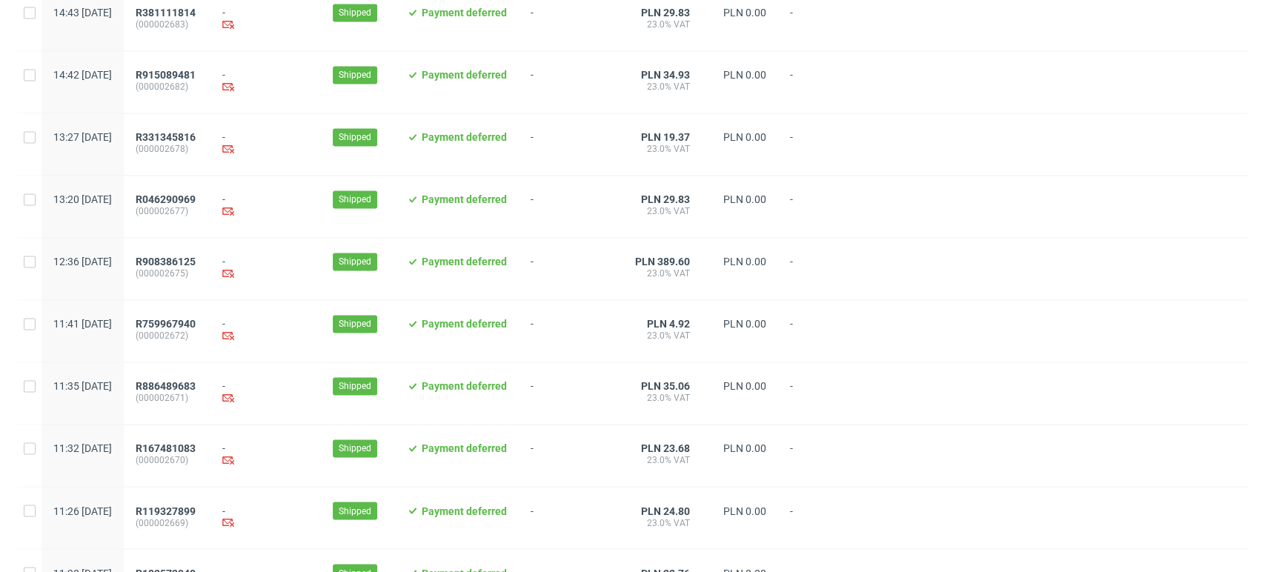
scroll to position [1520, 0]
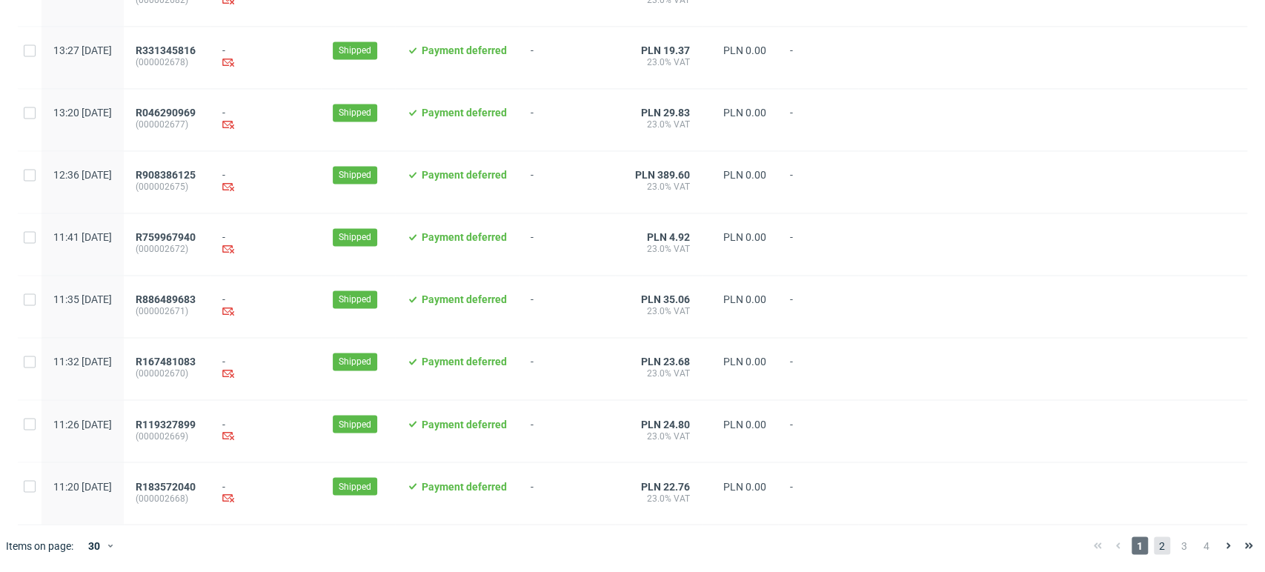
click at [1154, 549] on span "2" at bounding box center [1162, 546] width 16 height 18
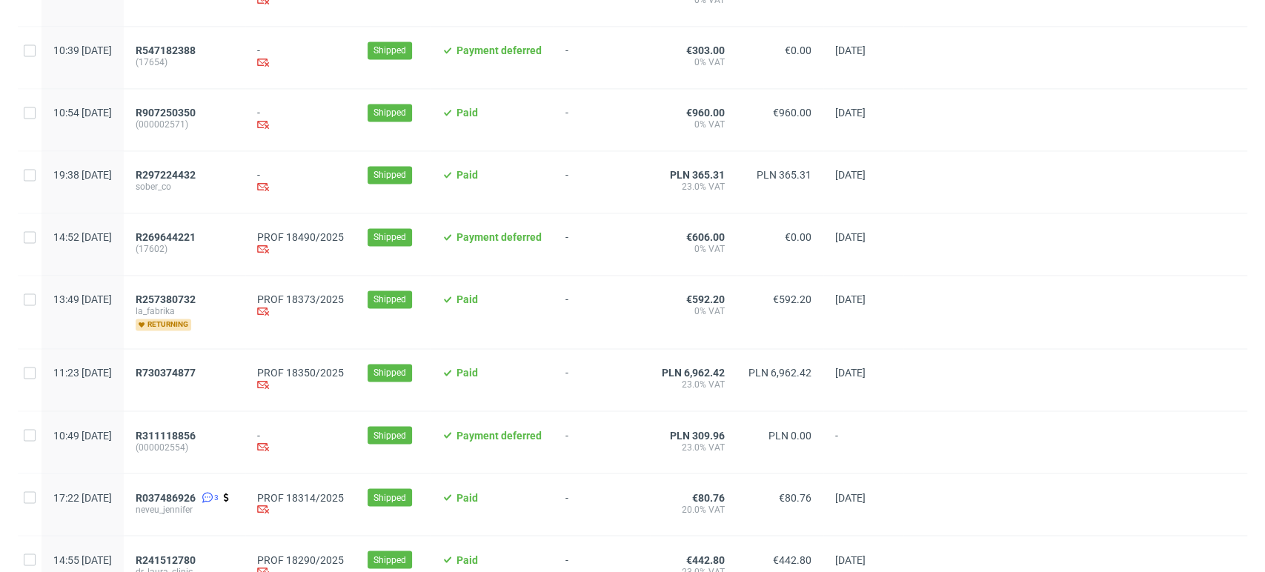
scroll to position [1572, 0]
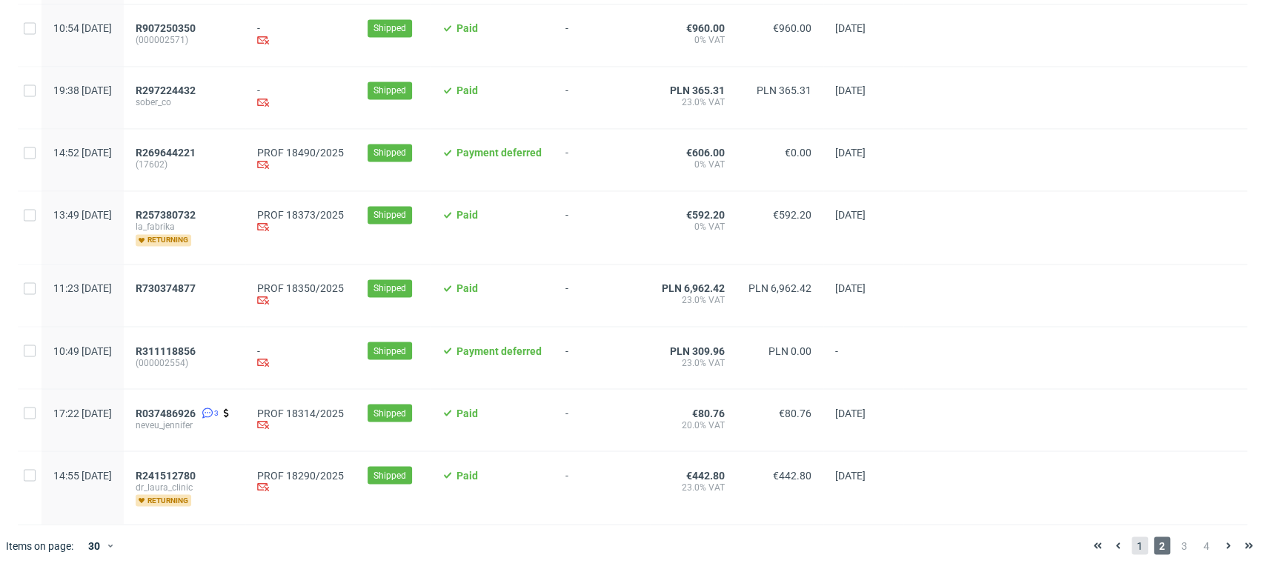
click at [1133, 546] on span "1" at bounding box center [1140, 546] width 16 height 18
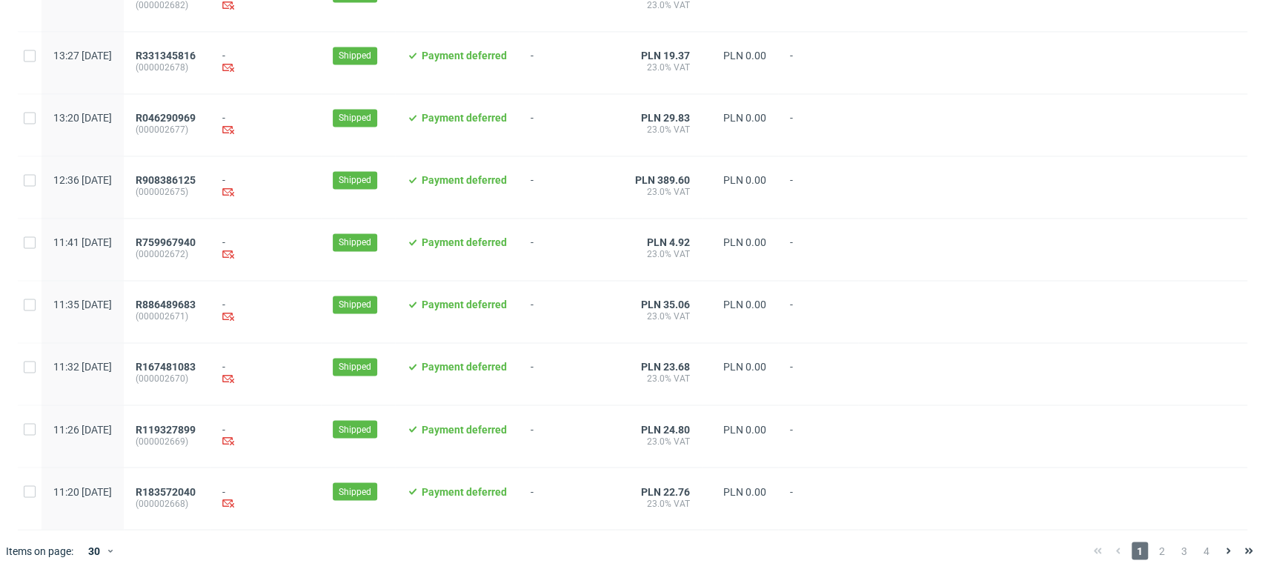
scroll to position [1520, 0]
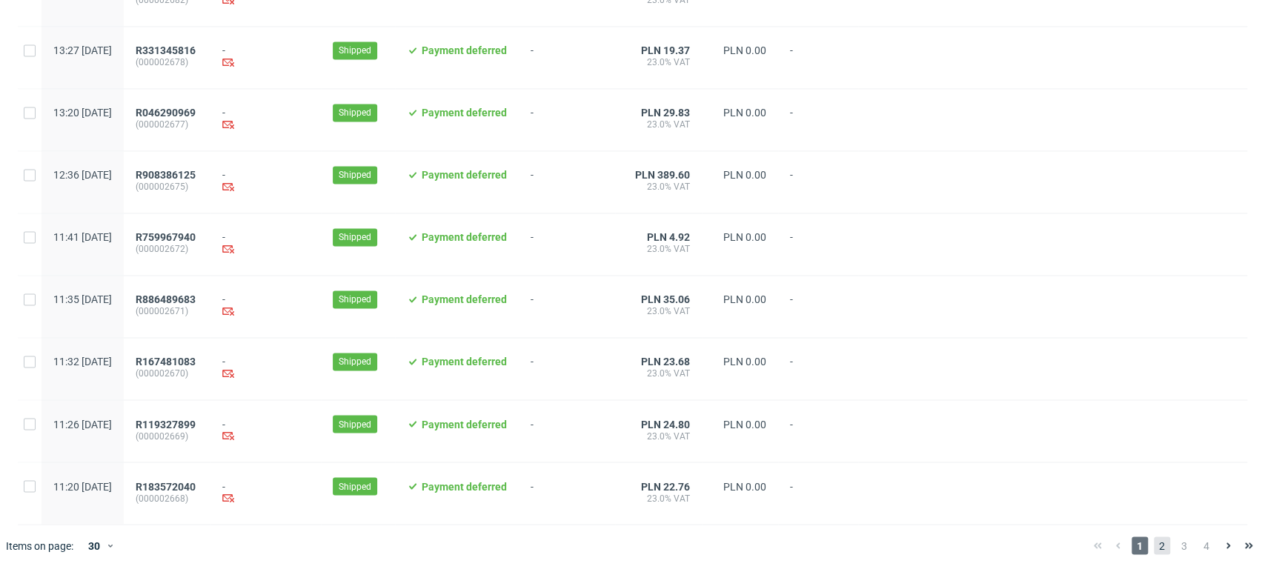
click at [1154, 542] on span "2" at bounding box center [1162, 546] width 16 height 18
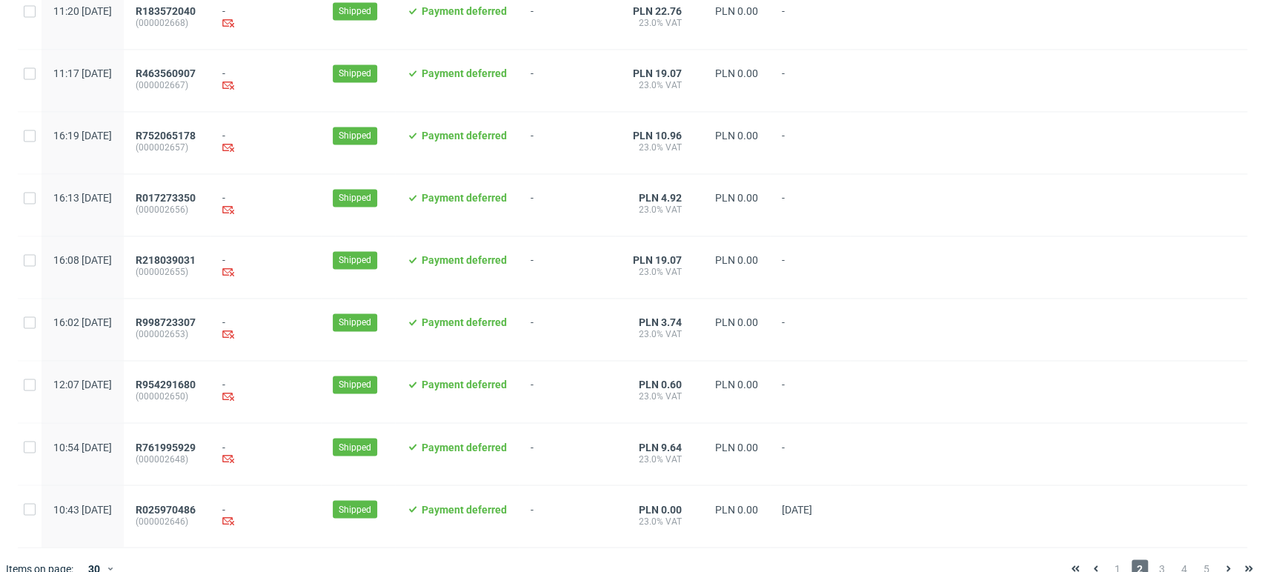
scroll to position [1520, 0]
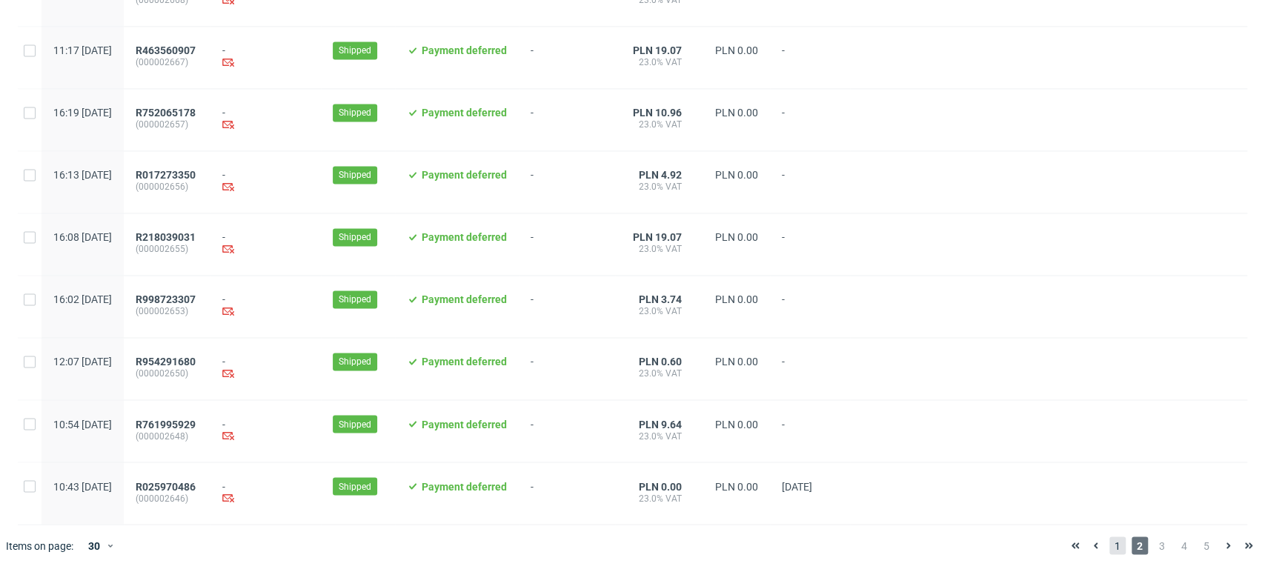
click at [1110, 546] on span "1" at bounding box center [1118, 546] width 16 height 18
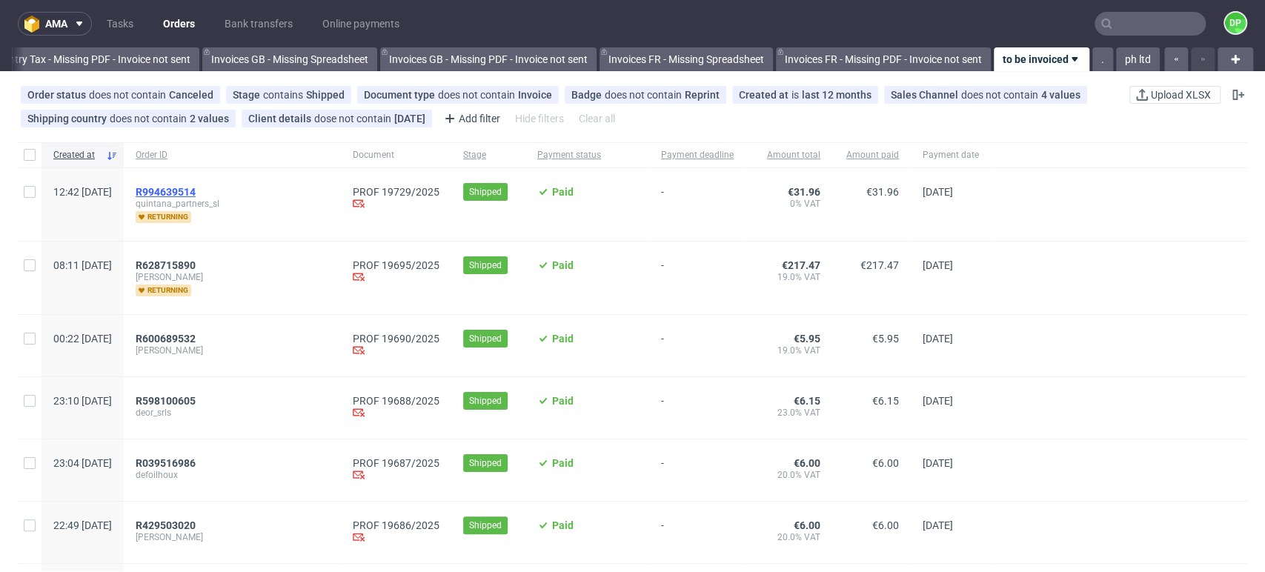
click at [196, 186] on span "R994639514" at bounding box center [166, 192] width 60 height 12
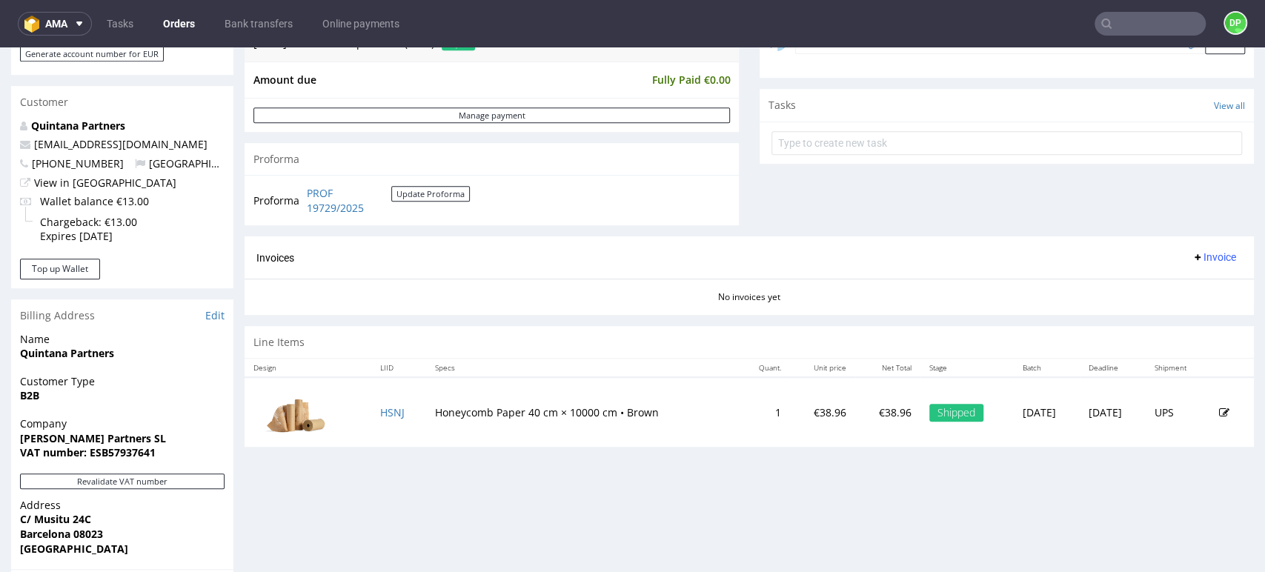
scroll to position [576, 0]
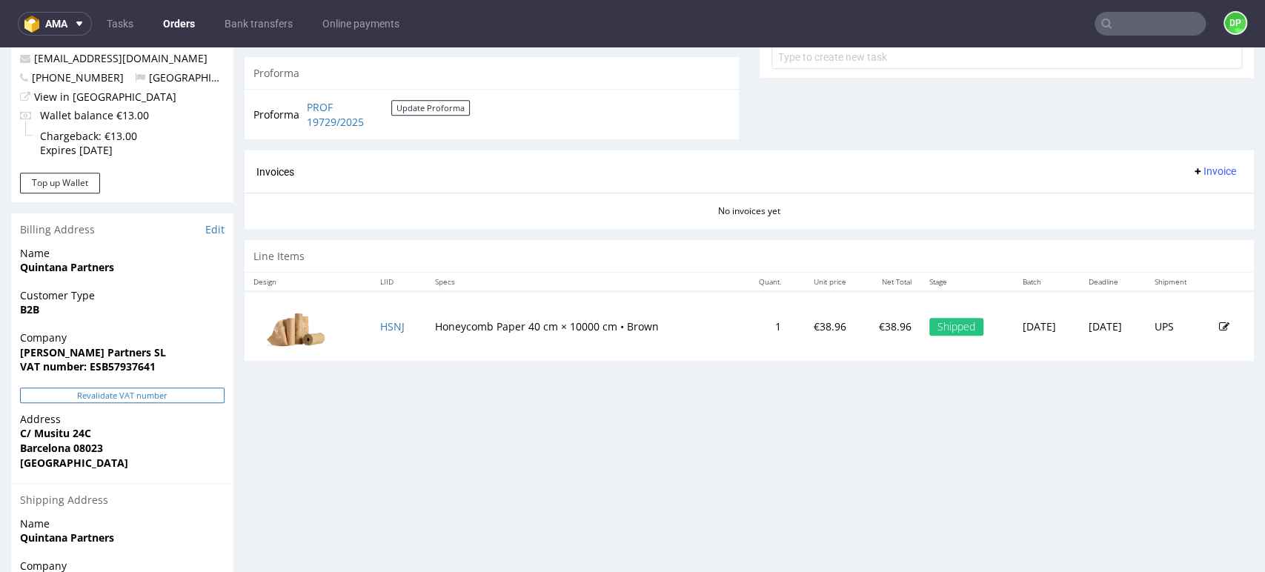
click at [154, 394] on button "Revalidate VAT number" at bounding box center [122, 396] width 205 height 16
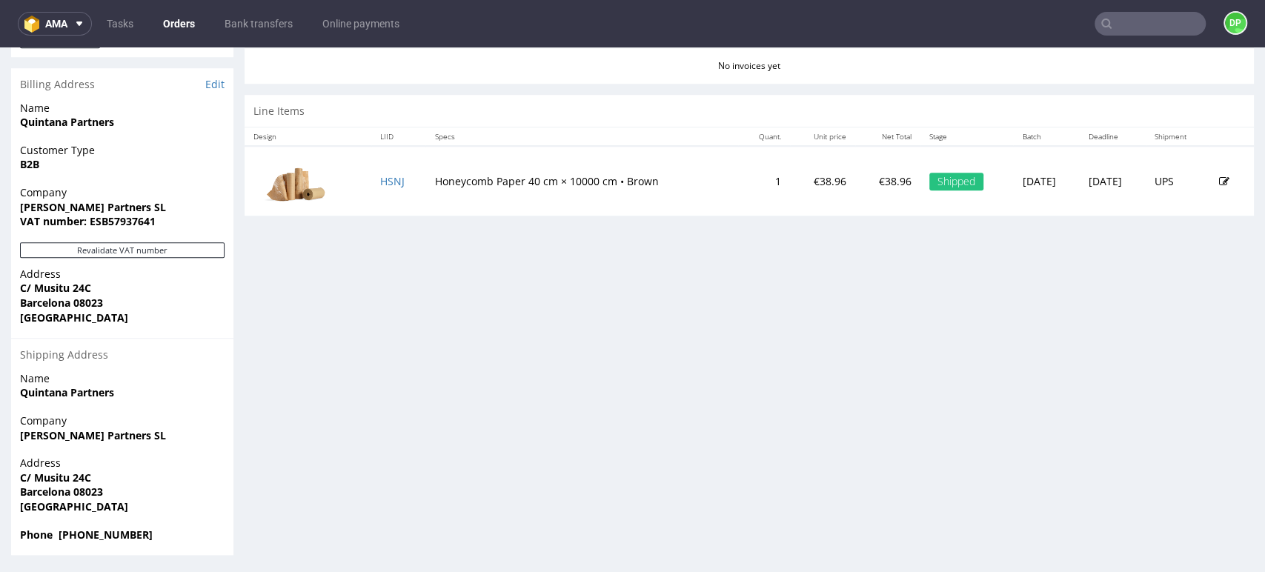
scroll to position [723, 0]
click at [166, 242] on button "Revalidate VAT number" at bounding box center [122, 249] width 205 height 16
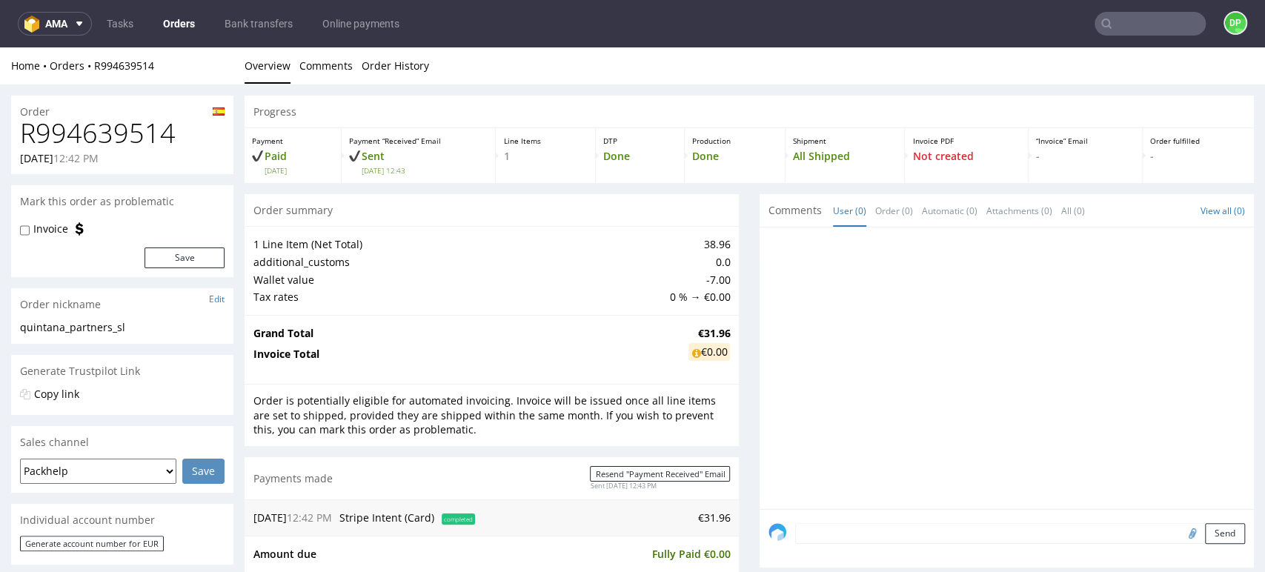
scroll to position [686, 0]
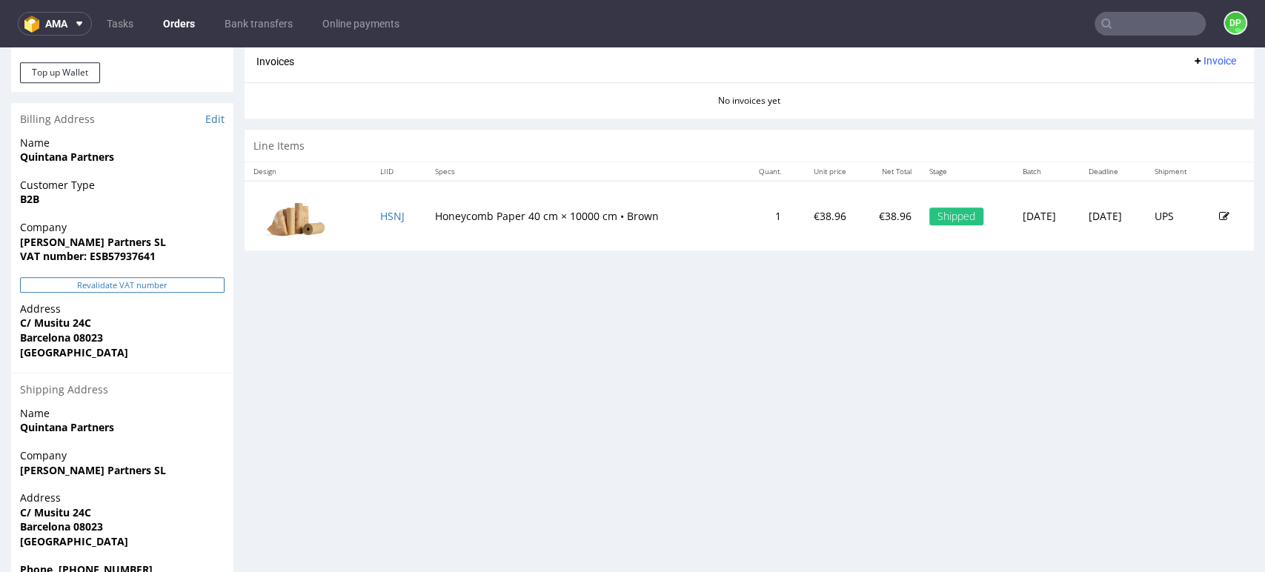
click at [112, 291] on button "Revalidate VAT number" at bounding box center [122, 285] width 205 height 16
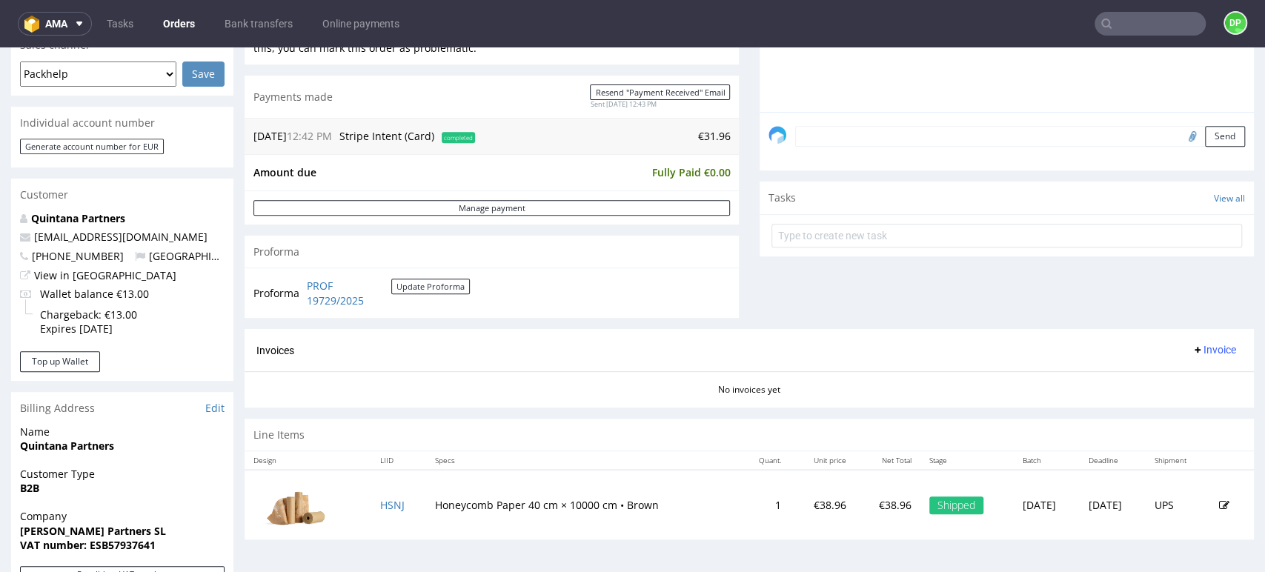
scroll to position [393, 0]
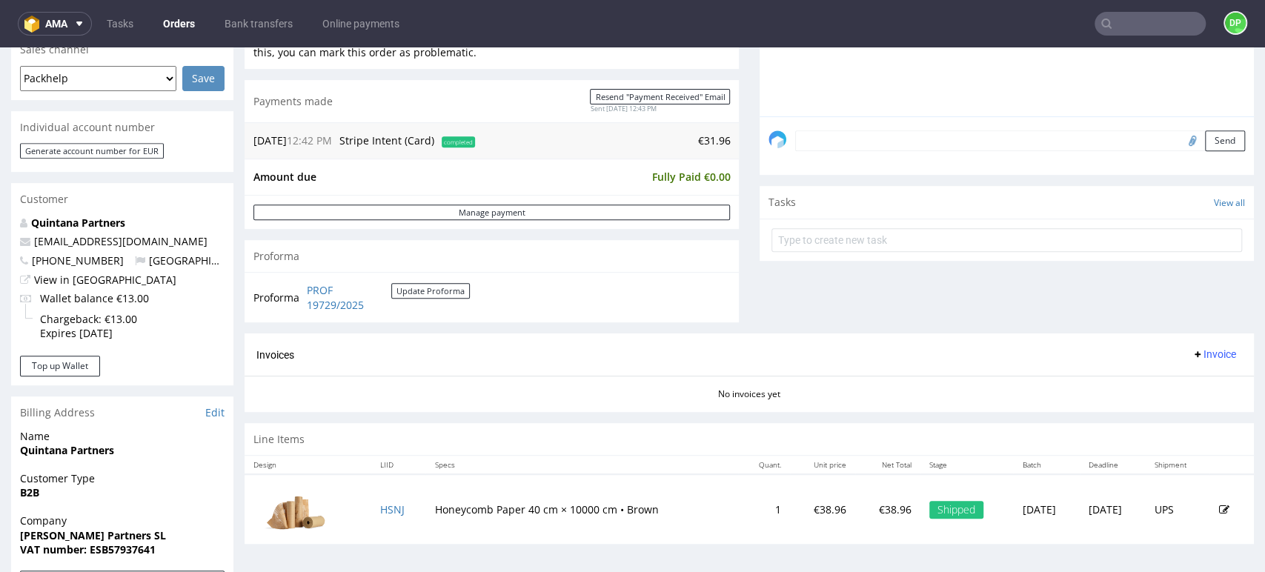
click at [1192, 351] on span "Invoice" at bounding box center [1214, 354] width 44 height 12
click at [1156, 377] on li "Generate" at bounding box center [1183, 385] width 96 height 27
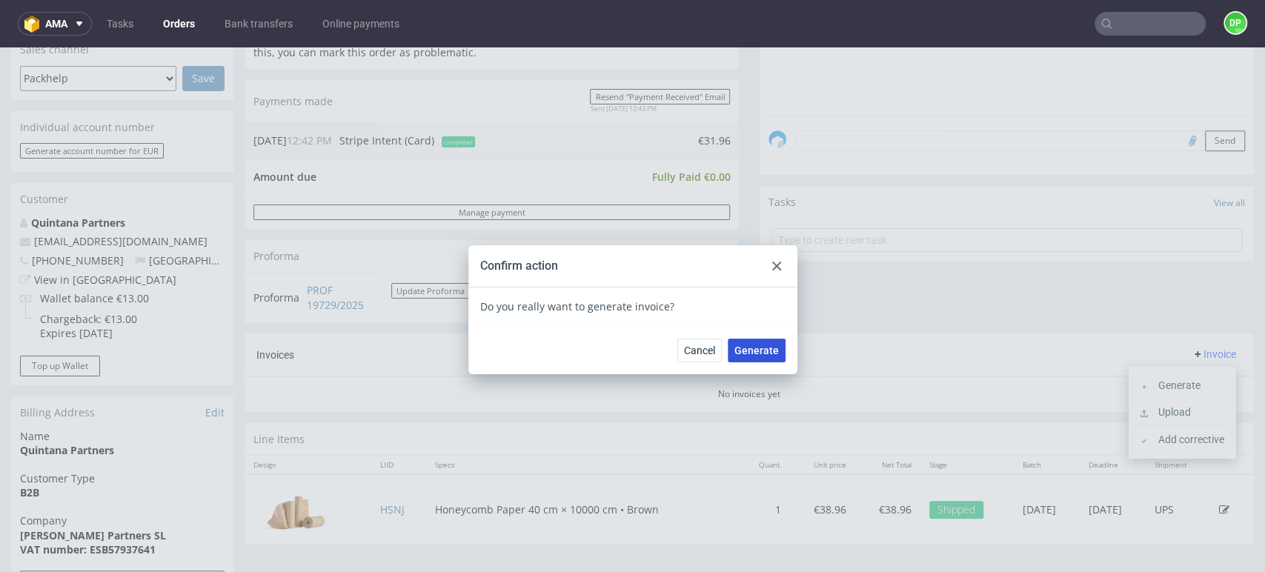
click at [755, 358] on button "Generate" at bounding box center [757, 351] width 58 height 24
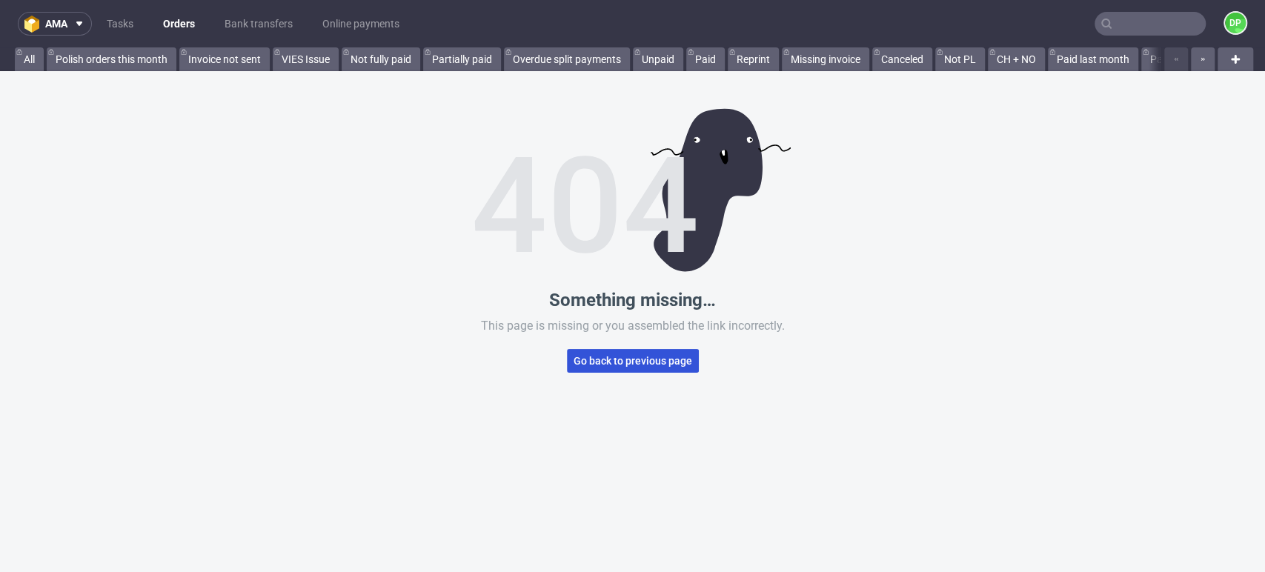
click at [589, 360] on span "Go back to previous page" at bounding box center [633, 361] width 119 height 10
click at [600, 349] on button "Go back to previous page" at bounding box center [633, 361] width 132 height 24
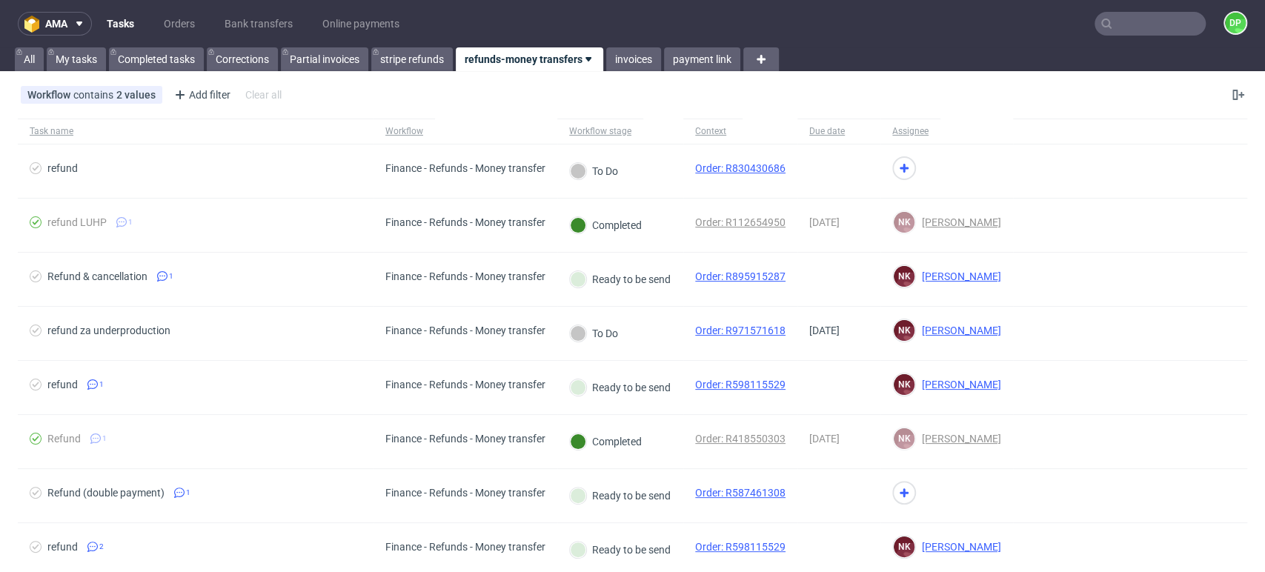
scroll to position [12, 0]
click at [1111, 26] on input "text" at bounding box center [1150, 24] width 111 height 24
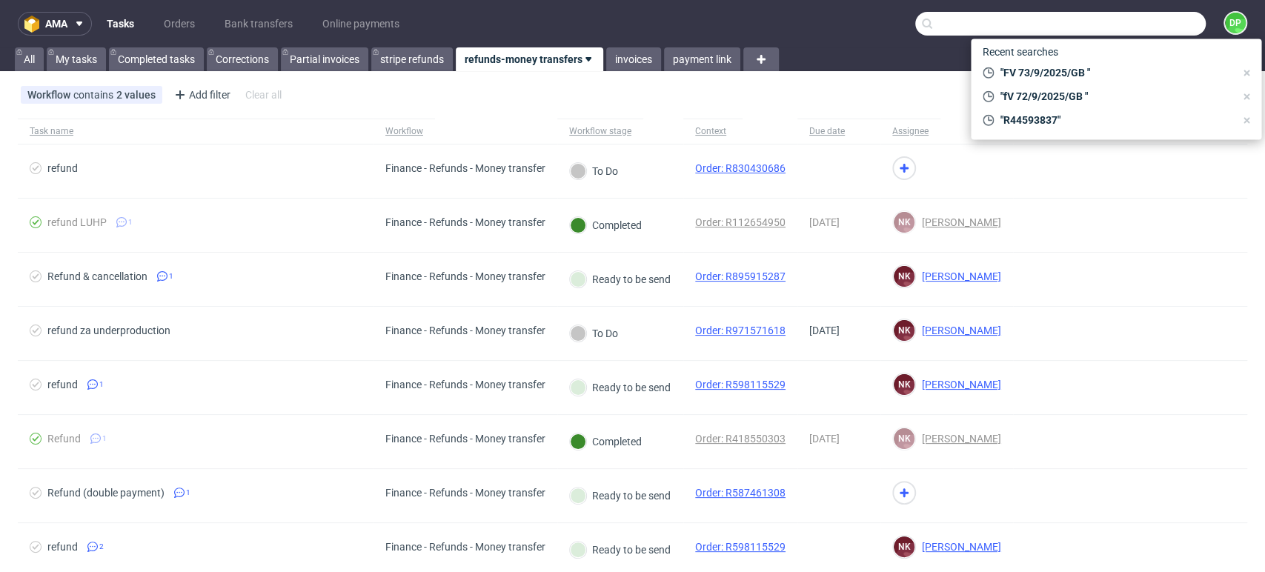
click at [948, 7] on nav "ama Tasks Orders Bank transfers Online payments DP" at bounding box center [632, 23] width 1265 height 47
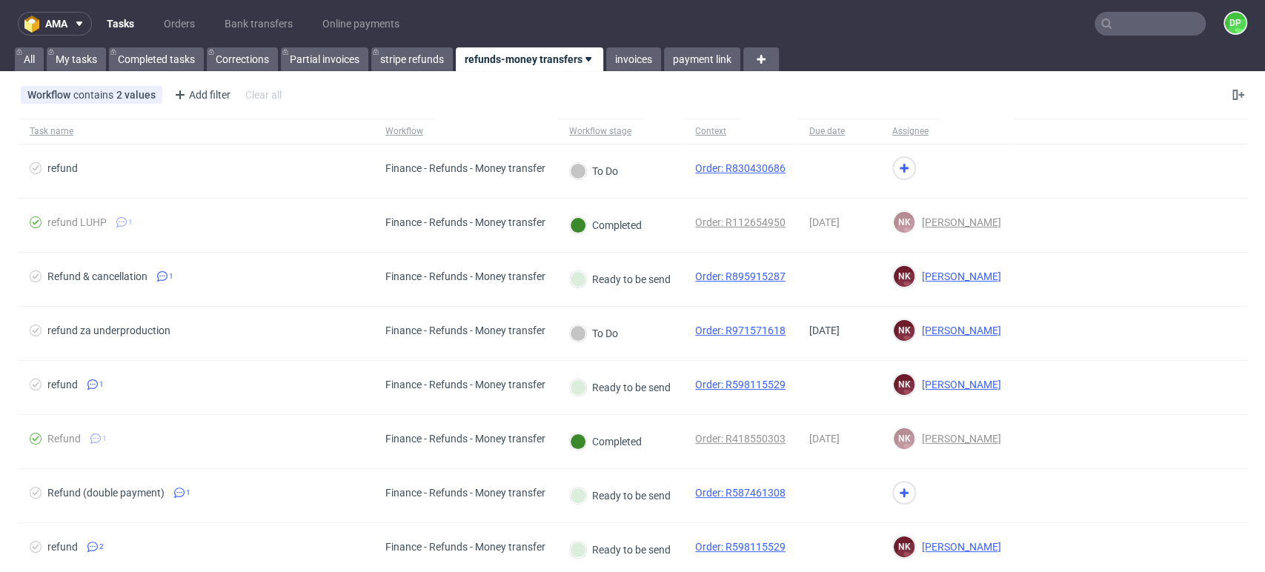
click at [1117, 13] on input "text" at bounding box center [1150, 24] width 111 height 24
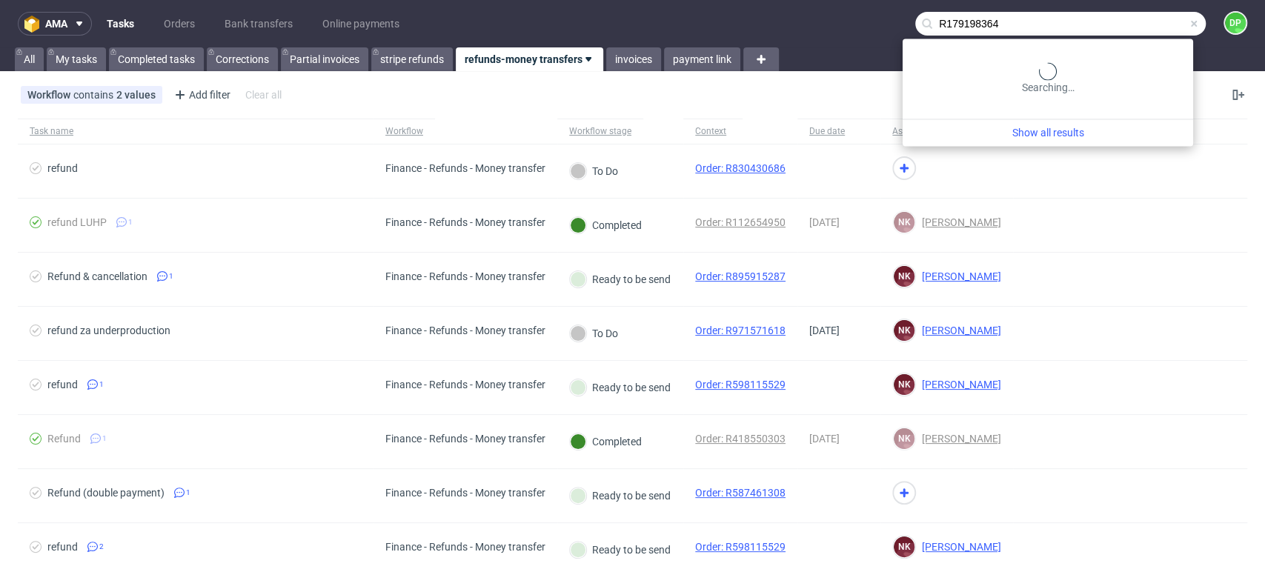
type input "R179198364"
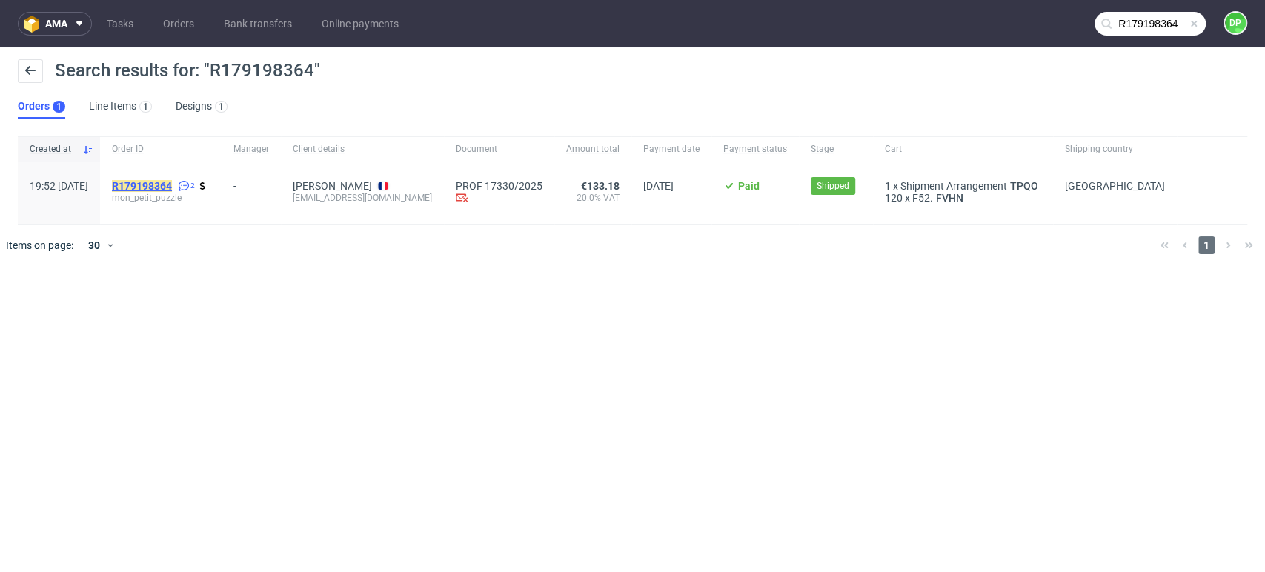
click at [159, 188] on mark "R179198364" at bounding box center [142, 186] width 60 height 12
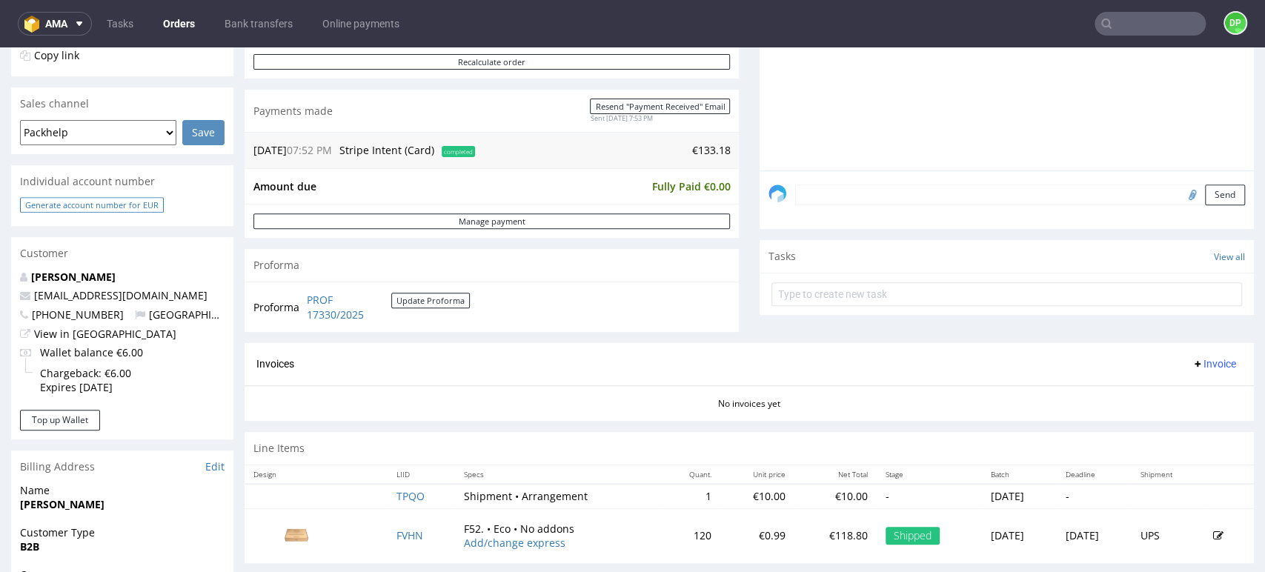
scroll to position [311, 0]
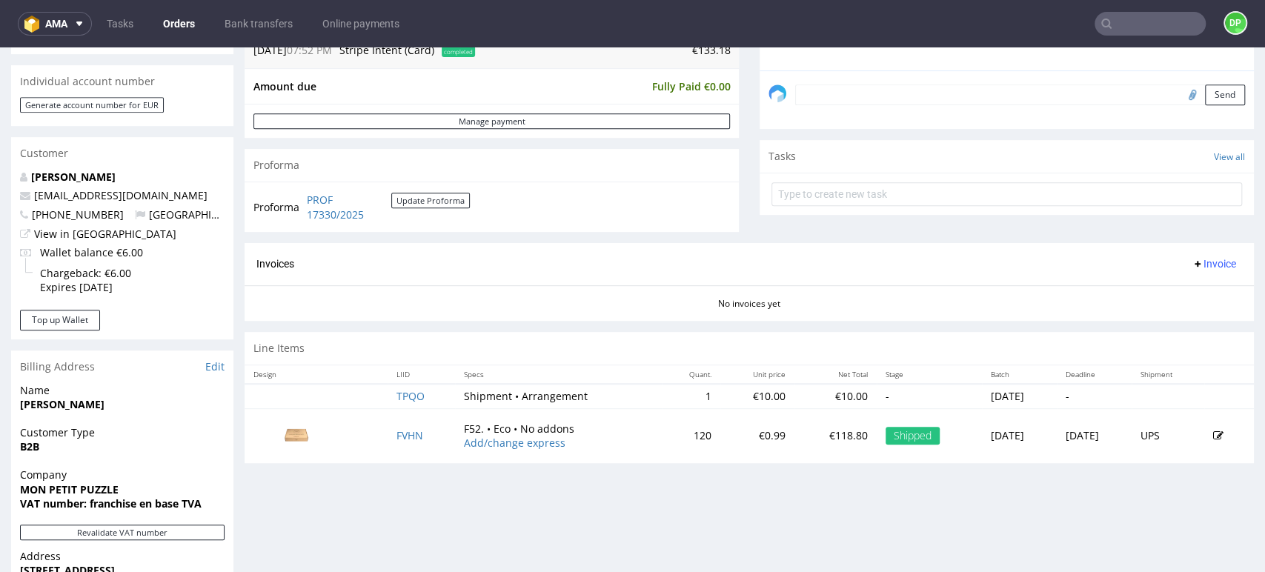
scroll to position [723, 0]
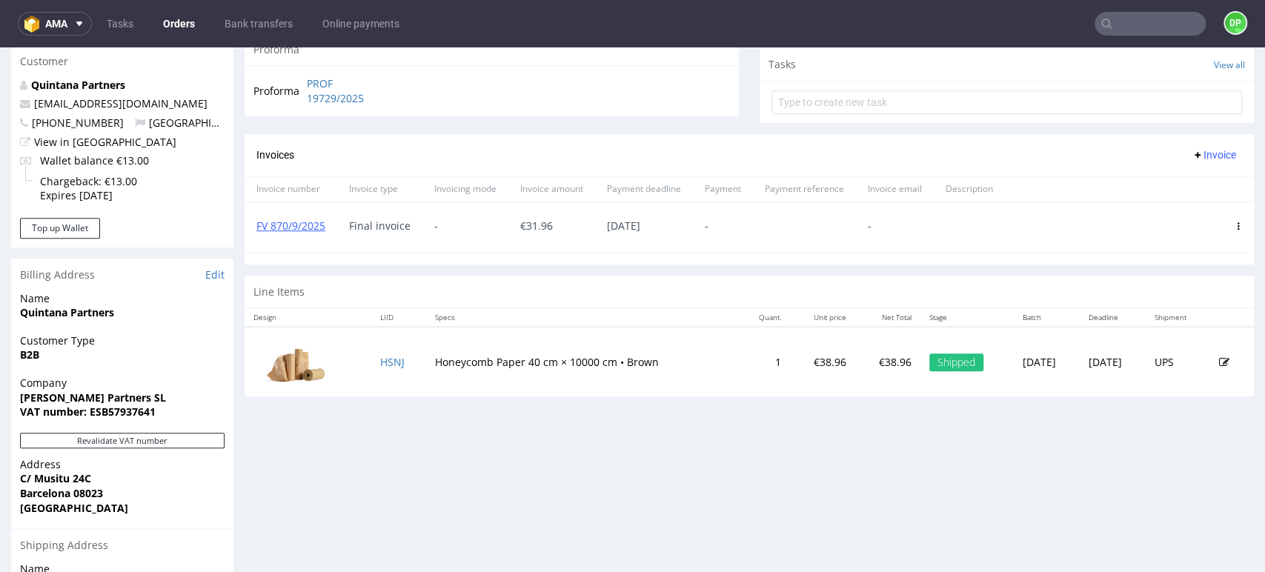
scroll to position [475, 0]
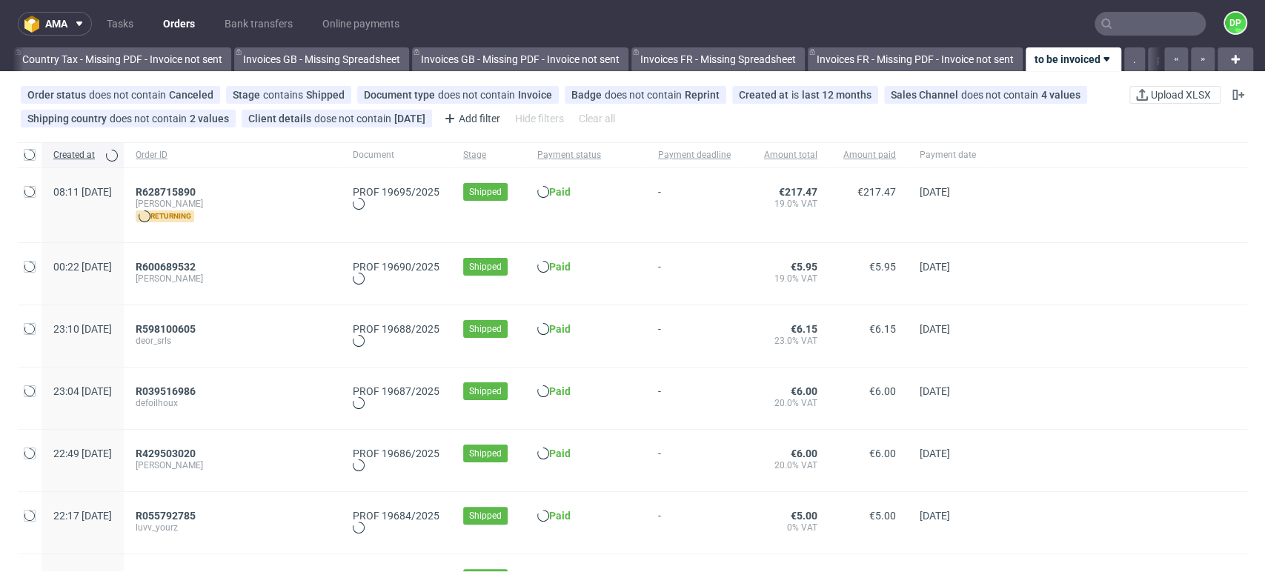
scroll to position [0, 1774]
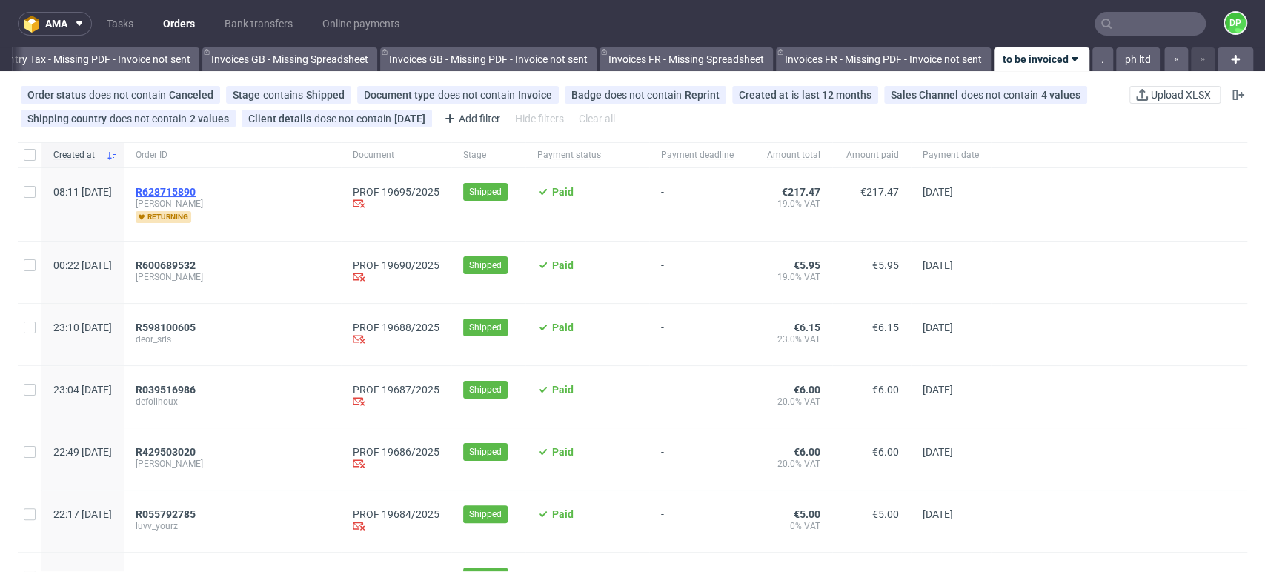
click at [196, 191] on span "R628715890" at bounding box center [166, 192] width 60 height 12
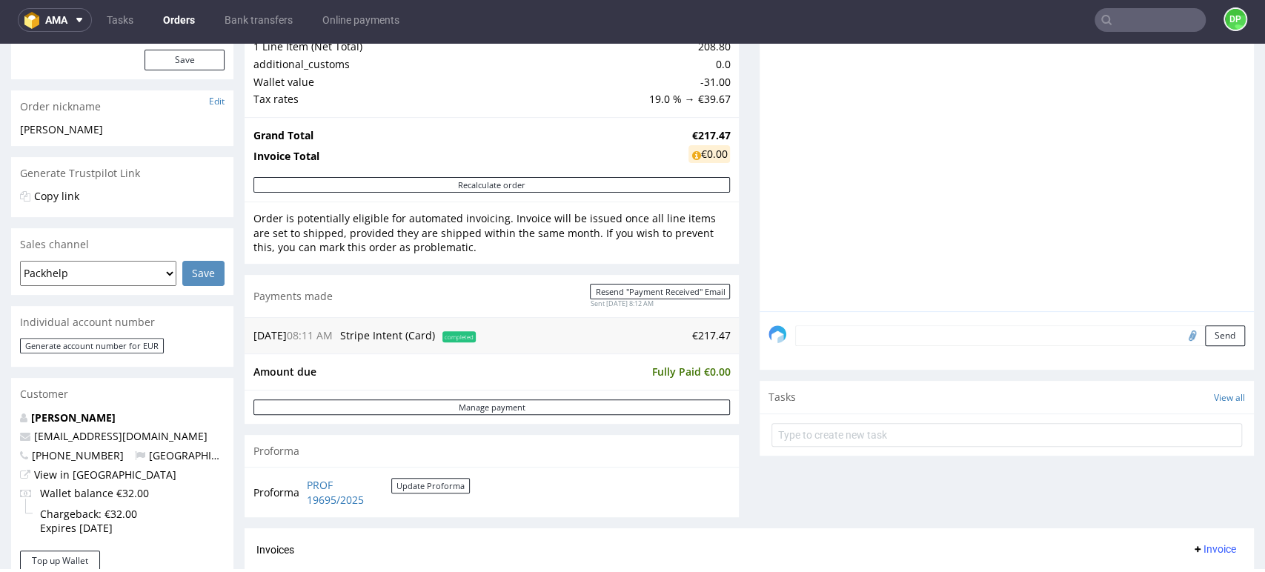
scroll to position [494, 0]
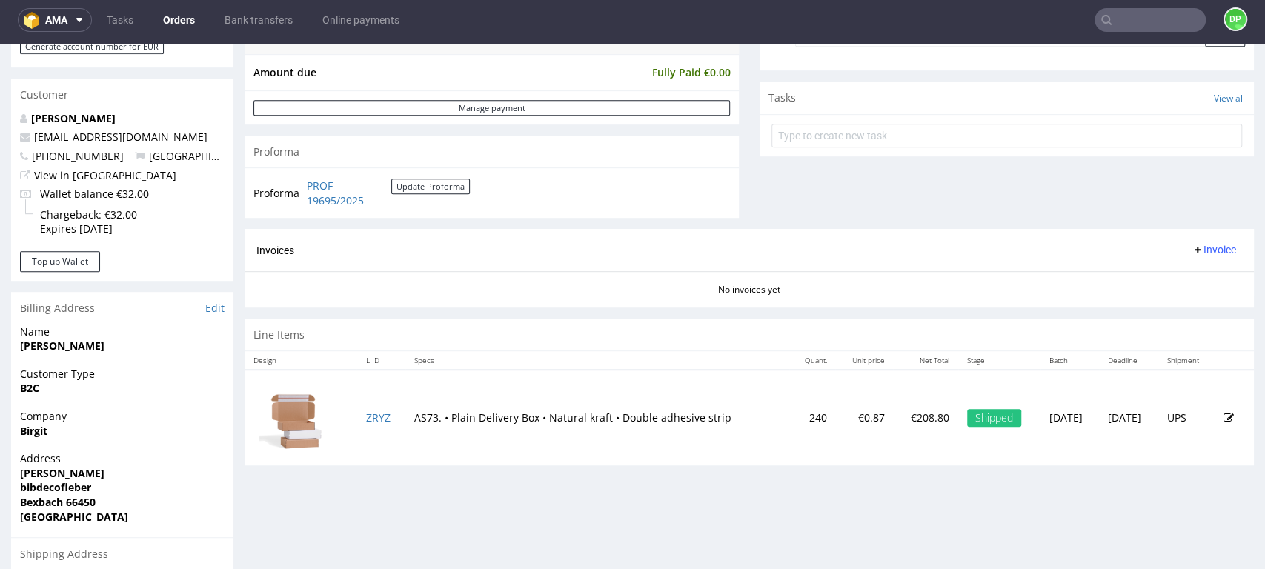
click at [1192, 248] on icon at bounding box center [1198, 250] width 12 height 12
click at [1155, 269] on li "Generate" at bounding box center [1183, 281] width 96 height 27
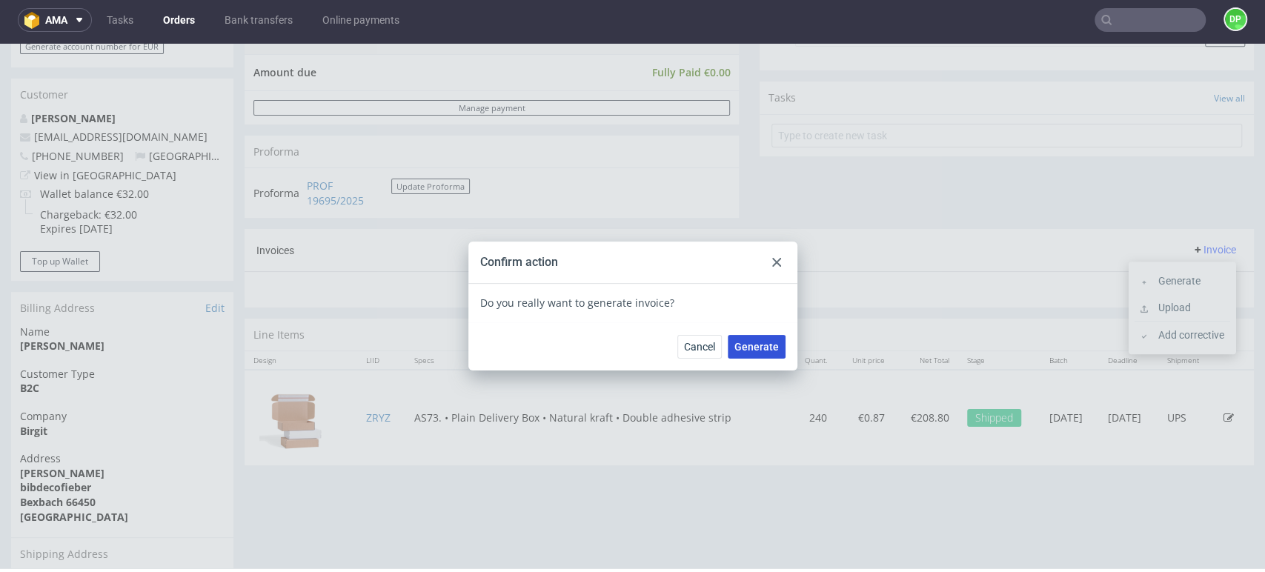
click at [755, 351] on span "Generate" at bounding box center [757, 347] width 44 height 10
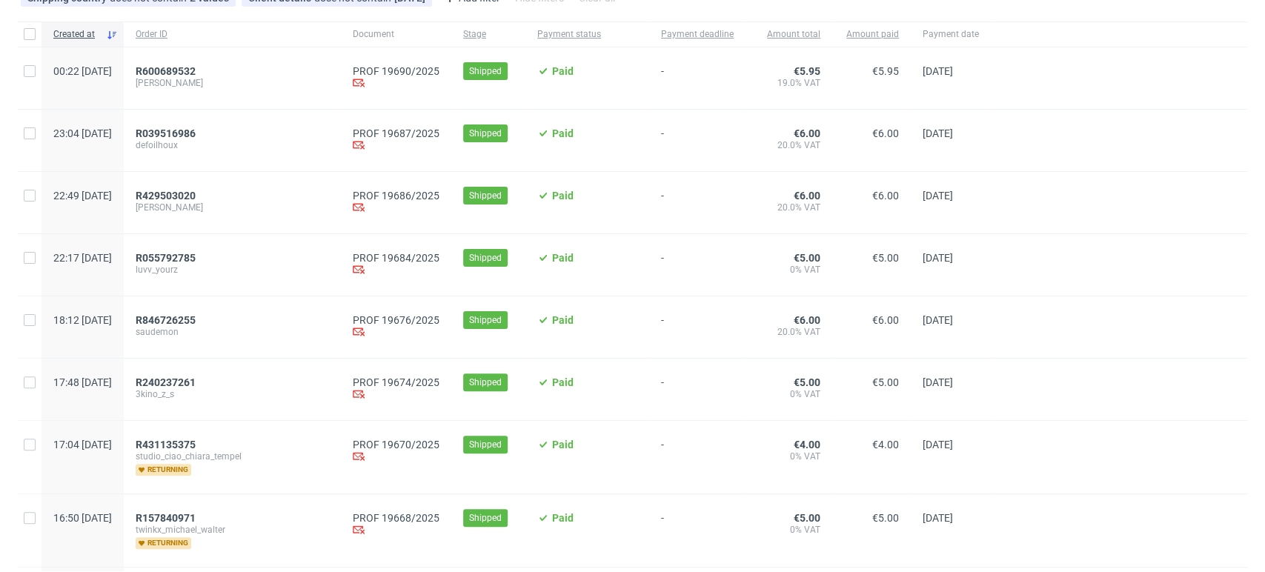
scroll to position [165, 0]
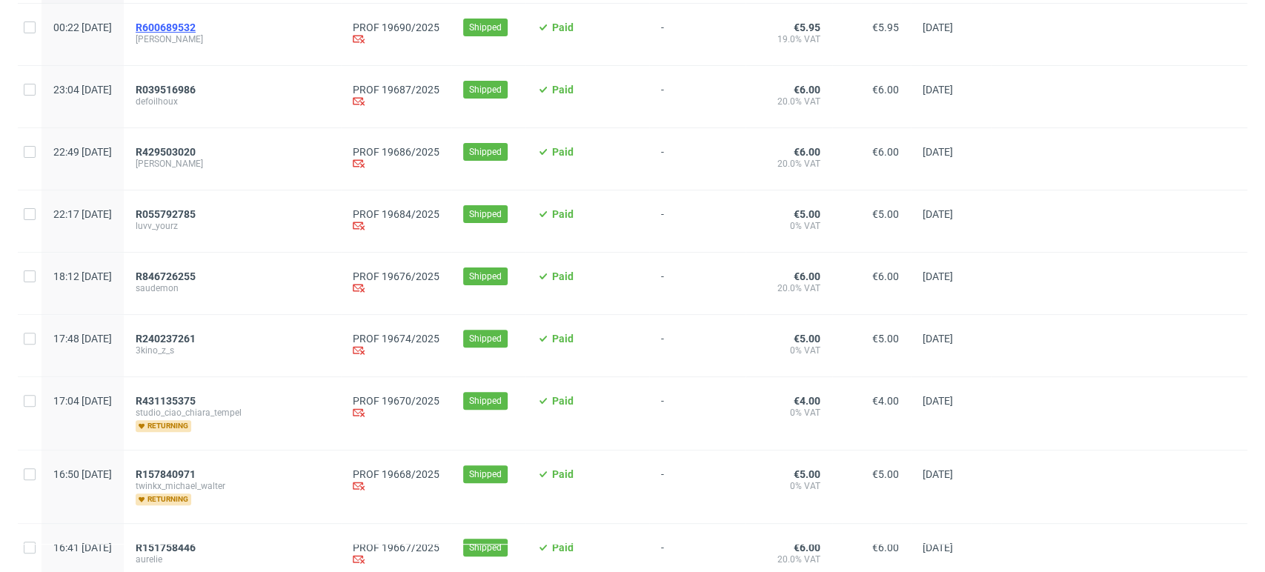
click at [196, 24] on span "R600689532" at bounding box center [166, 27] width 60 height 12
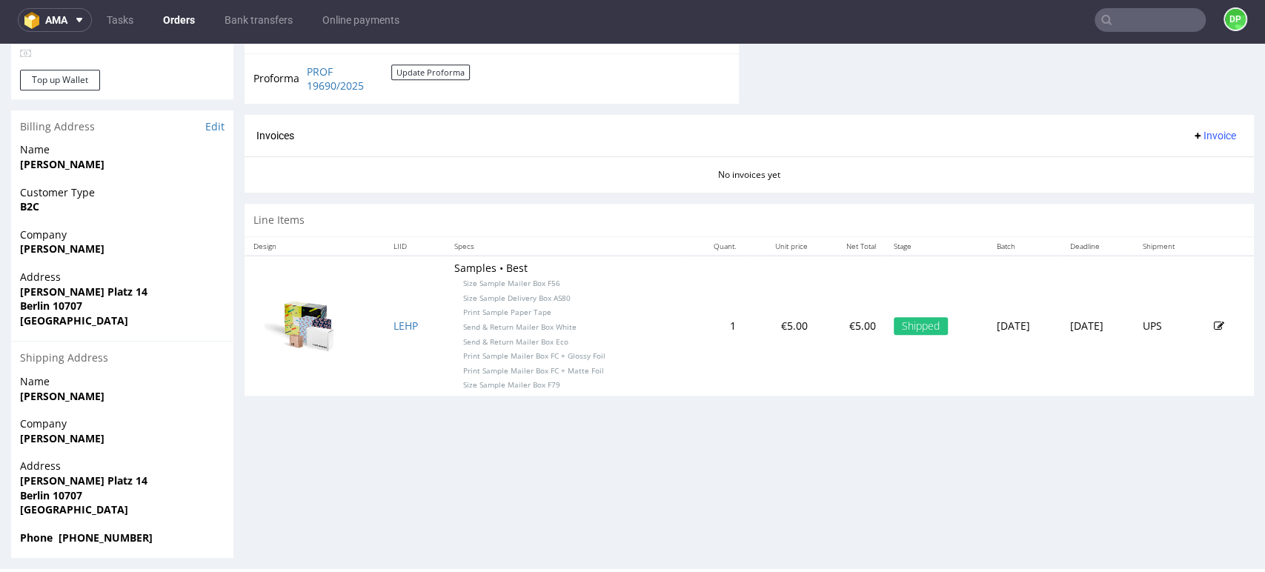
scroll to position [643, 0]
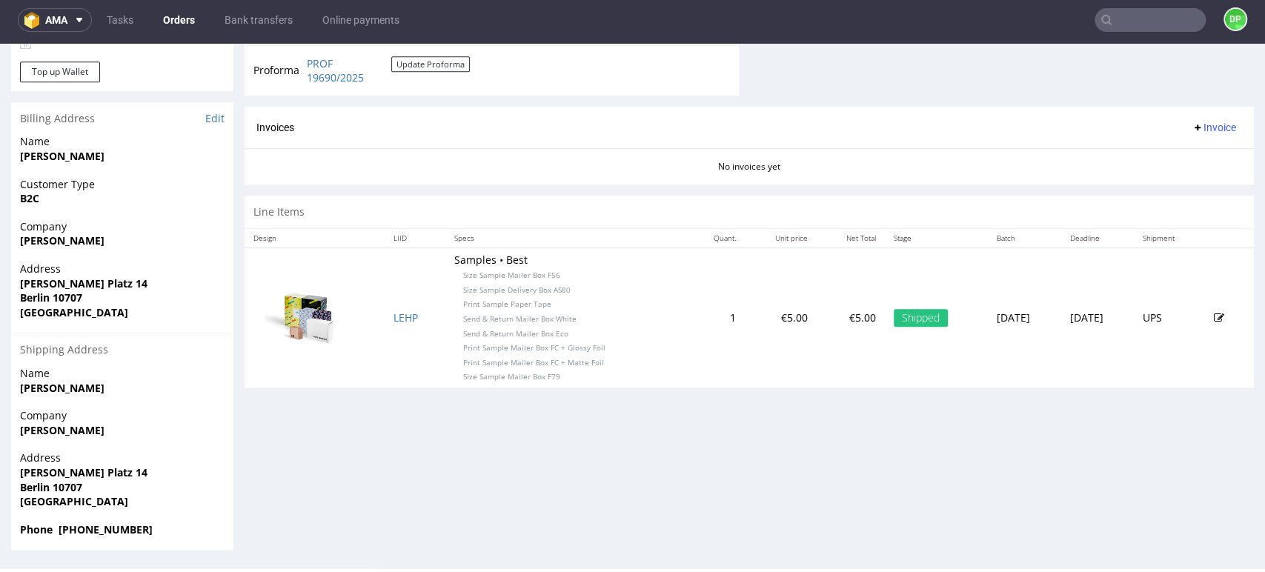
click at [1192, 132] on span "Invoice" at bounding box center [1214, 128] width 44 height 12
click at [1179, 153] on span "Generate" at bounding box center [1189, 158] width 72 height 15
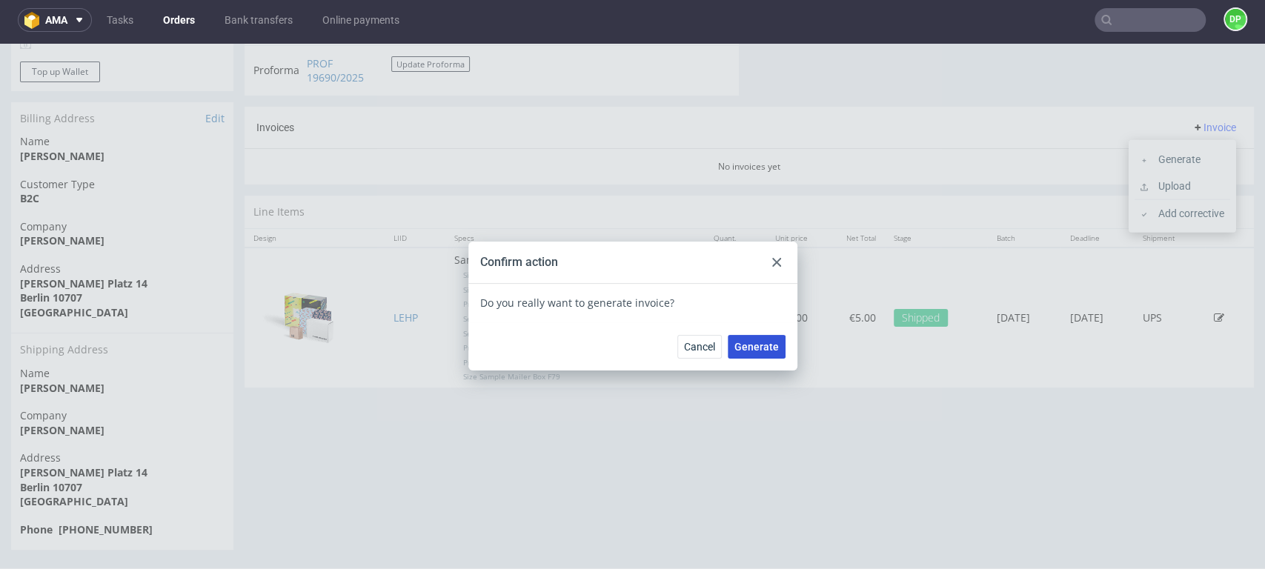
click at [750, 345] on span "Generate" at bounding box center [757, 347] width 44 height 10
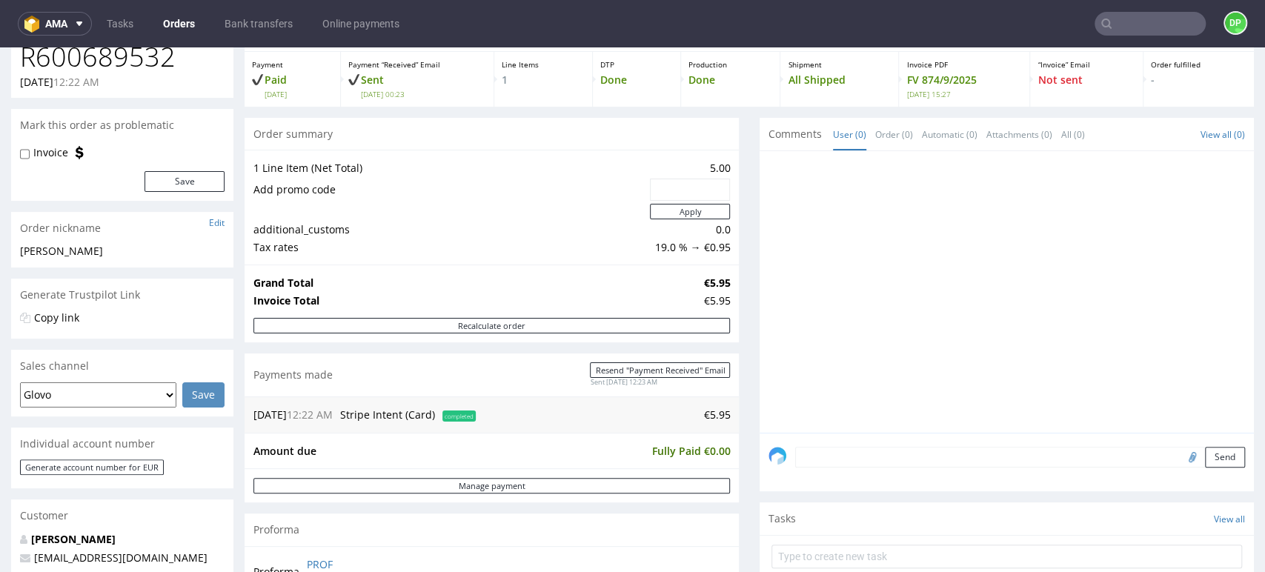
scroll to position [66, 0]
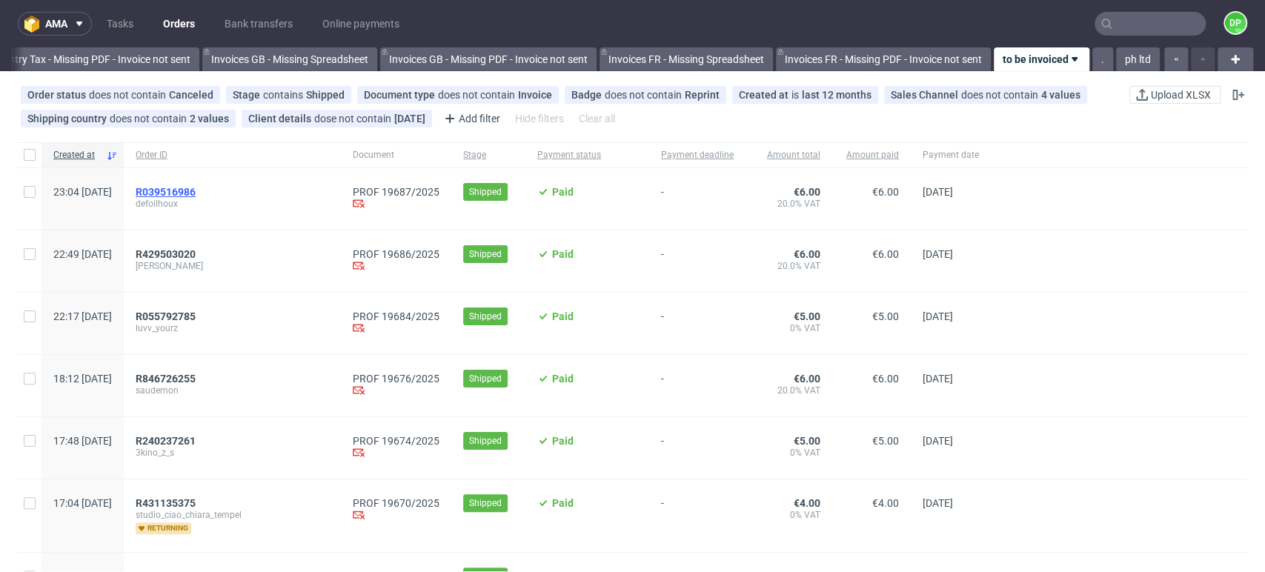
click at [196, 195] on span "R039516986" at bounding box center [166, 192] width 60 height 12
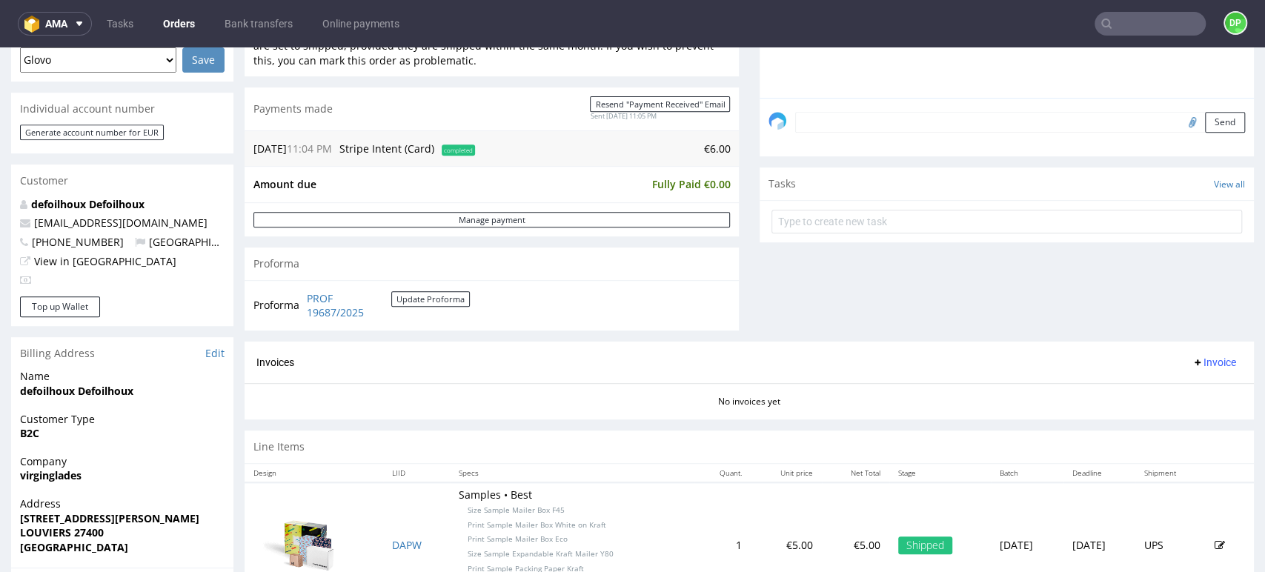
scroll to position [576, 0]
